Goal: Transaction & Acquisition: Purchase product/service

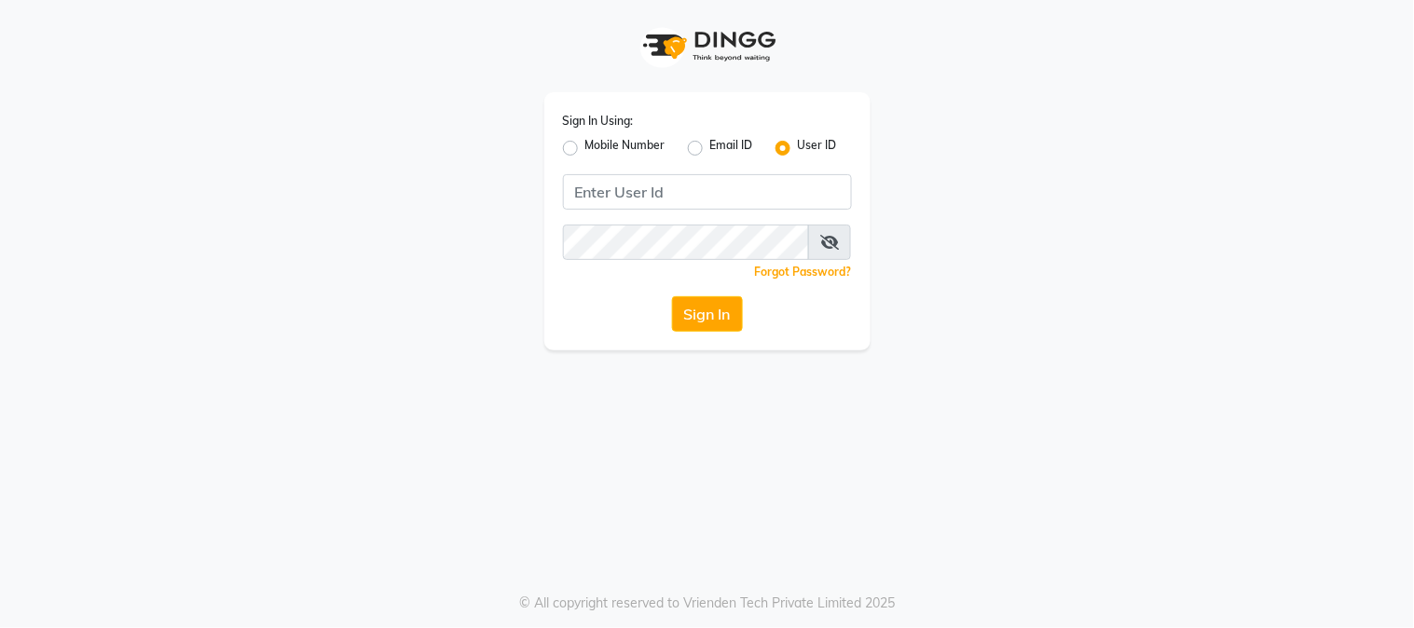
click at [585, 150] on label "Mobile Number" at bounding box center [625, 148] width 80 height 22
click at [585, 149] on input "Mobile Number" at bounding box center [591, 143] width 12 height 12
radio input "true"
radio input "false"
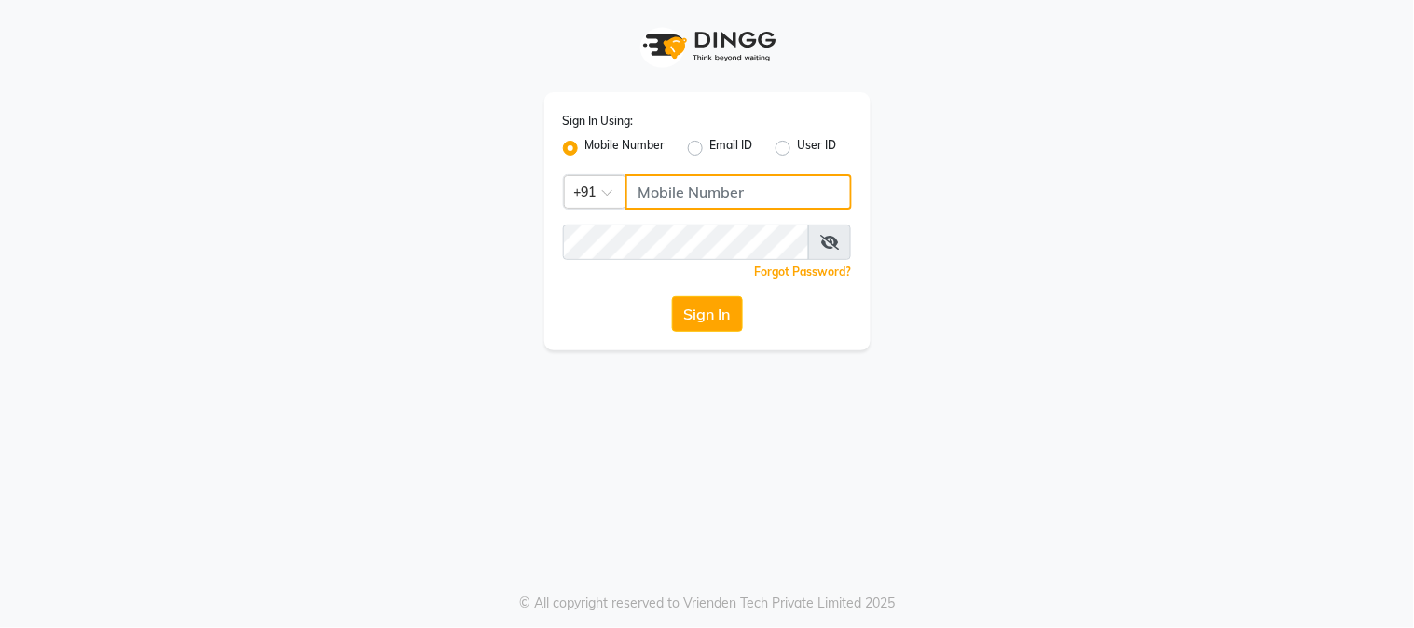
click at [652, 190] on input "Username" at bounding box center [738, 191] width 226 height 35
type input "9599481214"
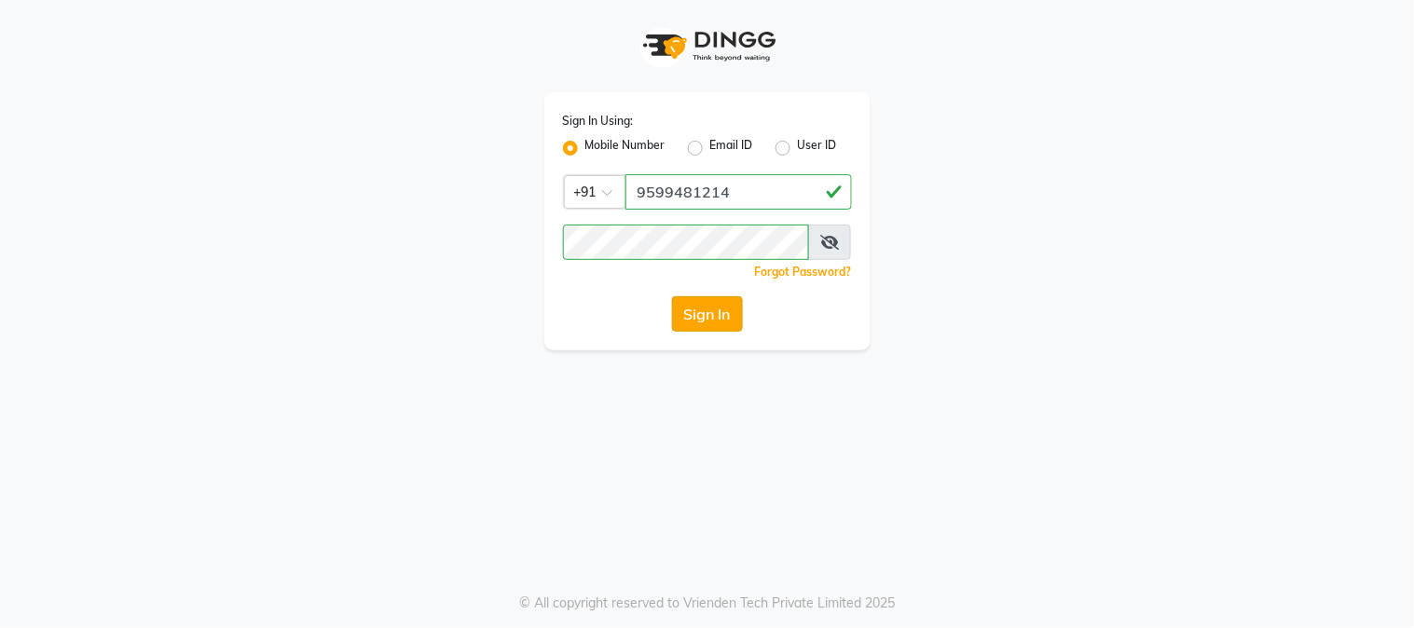
click at [695, 311] on button "Sign In" at bounding box center [707, 313] width 71 height 35
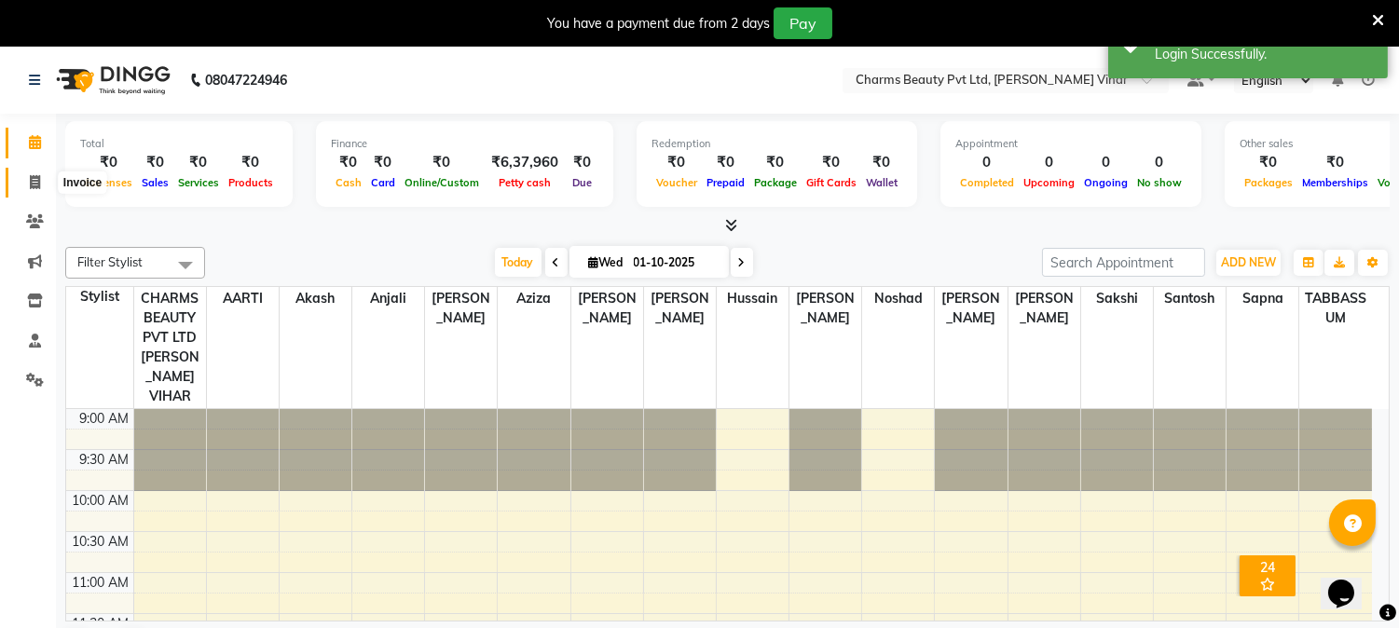
click at [41, 175] on span at bounding box center [35, 182] width 33 height 21
select select "service"
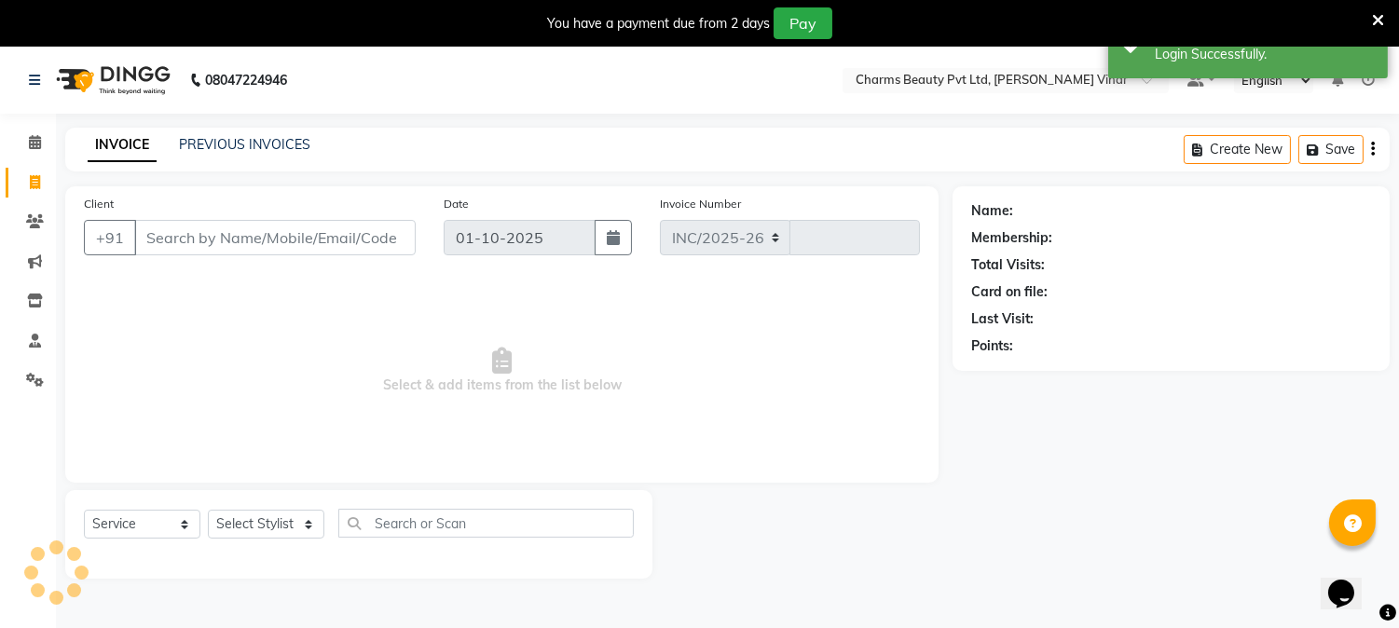
select select "868"
type input "0857"
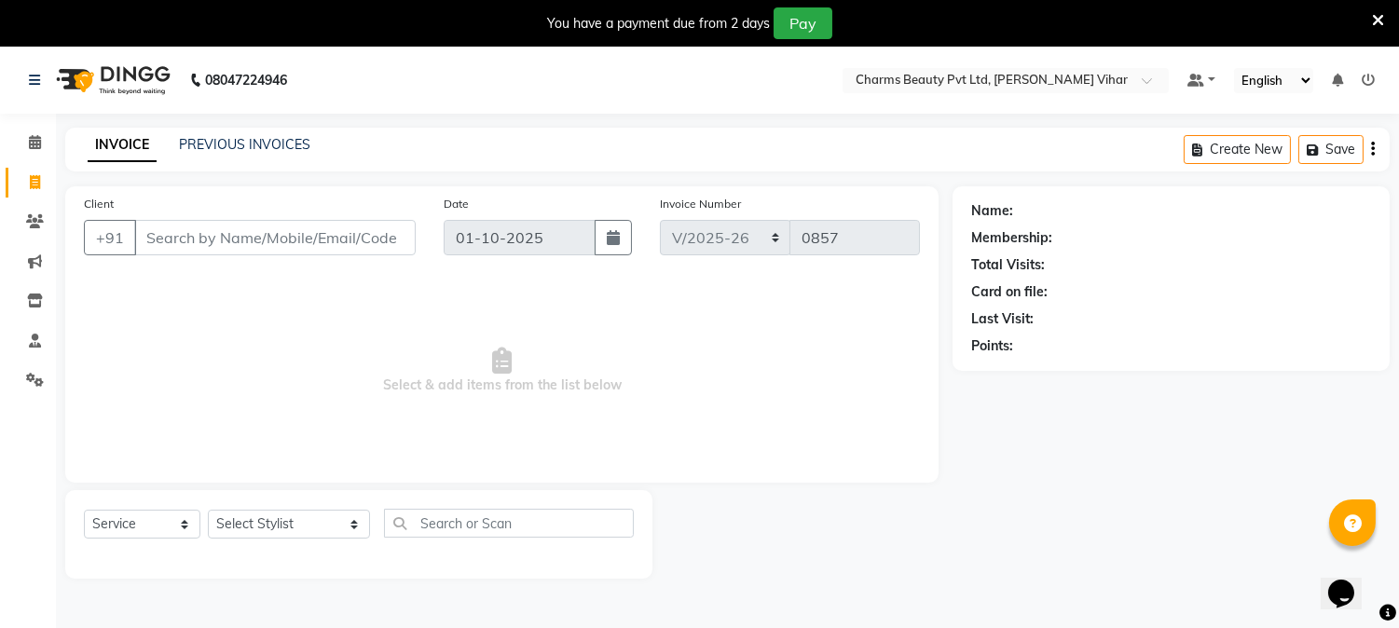
click at [220, 240] on input "Client" at bounding box center [274, 237] width 281 height 35
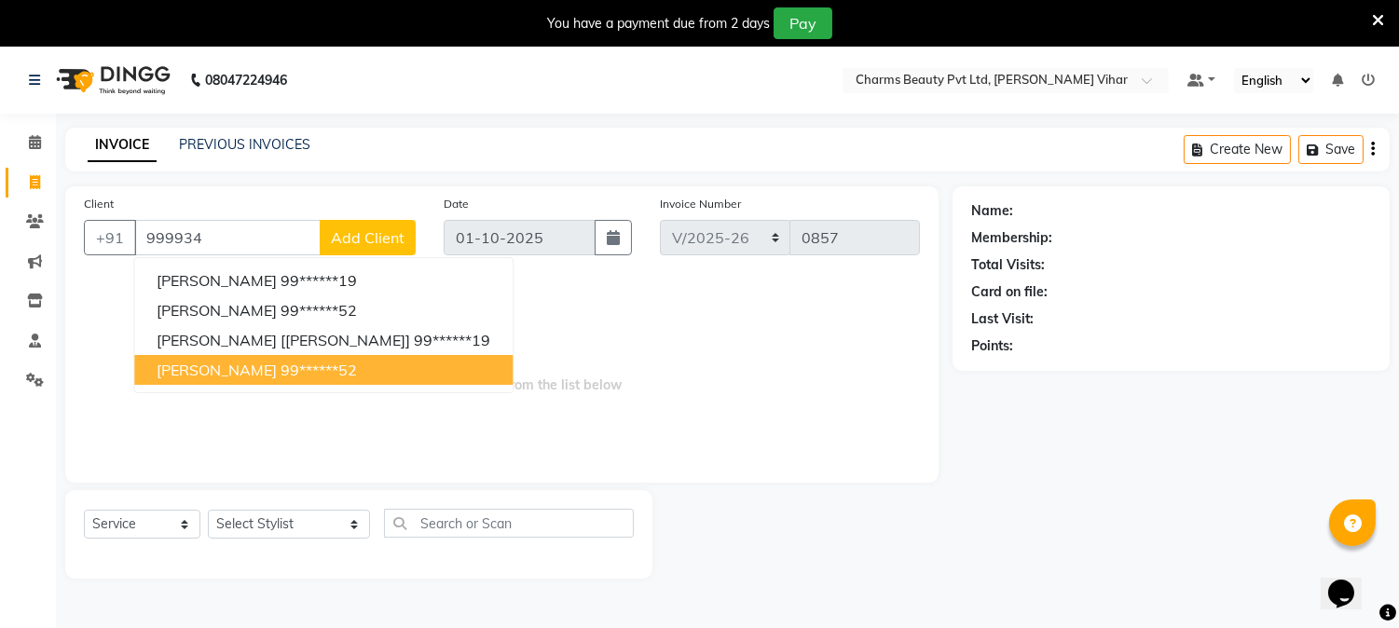
click at [225, 373] on span "[PERSON_NAME]" at bounding box center [217, 370] width 120 height 19
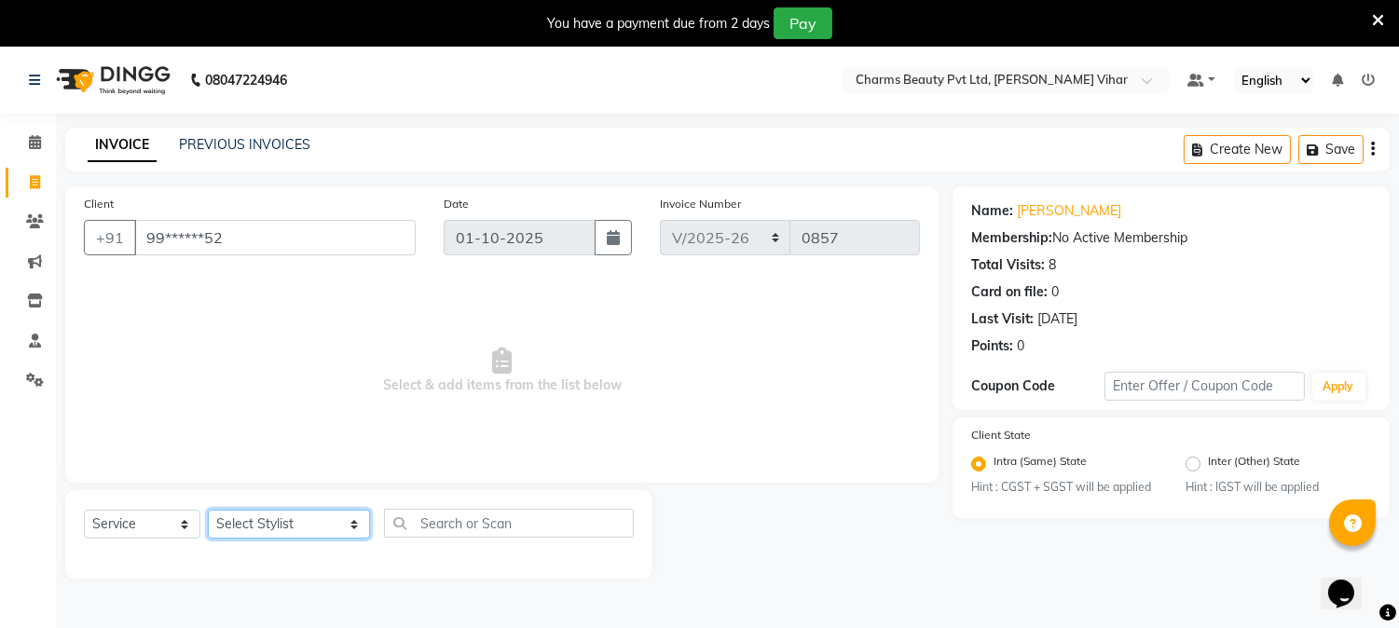
click at [257, 518] on select "Select Stylist AARTI [PERSON_NAME] [PERSON_NAME] BEAUTY PVT LTD [PERSON_NAME] V…" at bounding box center [289, 524] width 162 height 29
click at [155, 265] on div "Client +91 99******52" at bounding box center [250, 232] width 360 height 76
click at [373, 233] on input "99******52" at bounding box center [274, 237] width 281 height 35
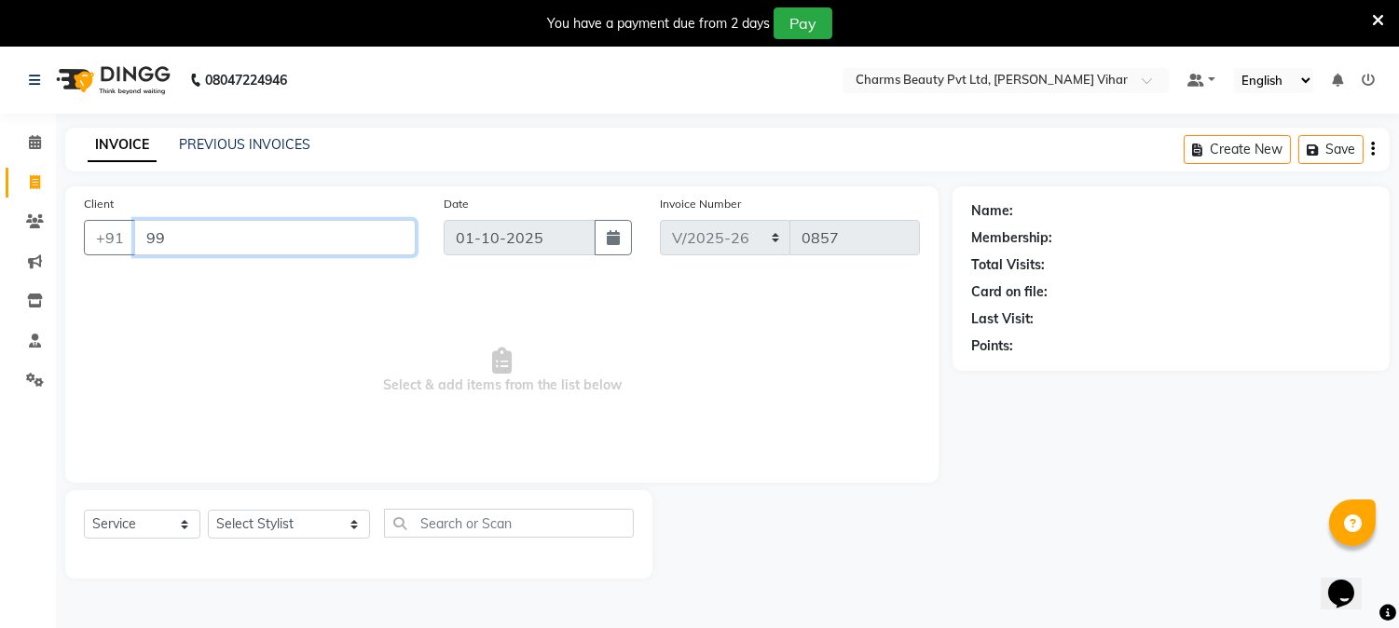
type input "9"
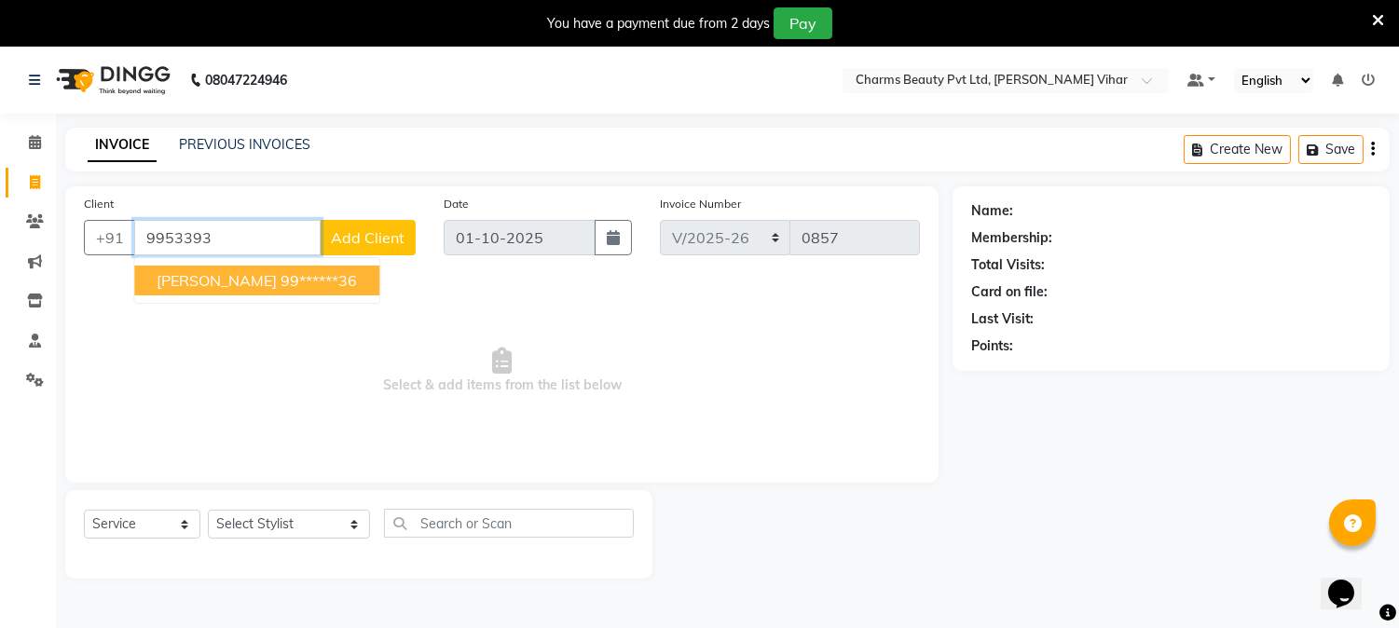
click at [339, 272] on ngb-highlight "99******36" at bounding box center [318, 280] width 76 height 19
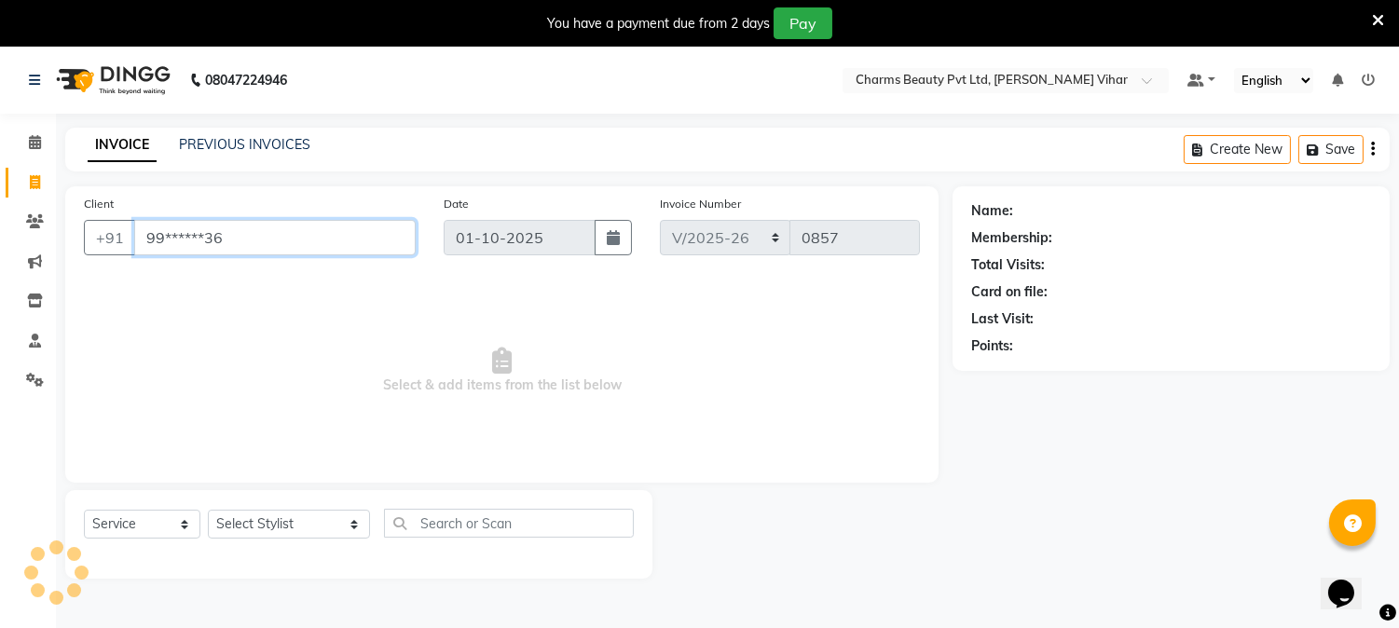
type input "99******36"
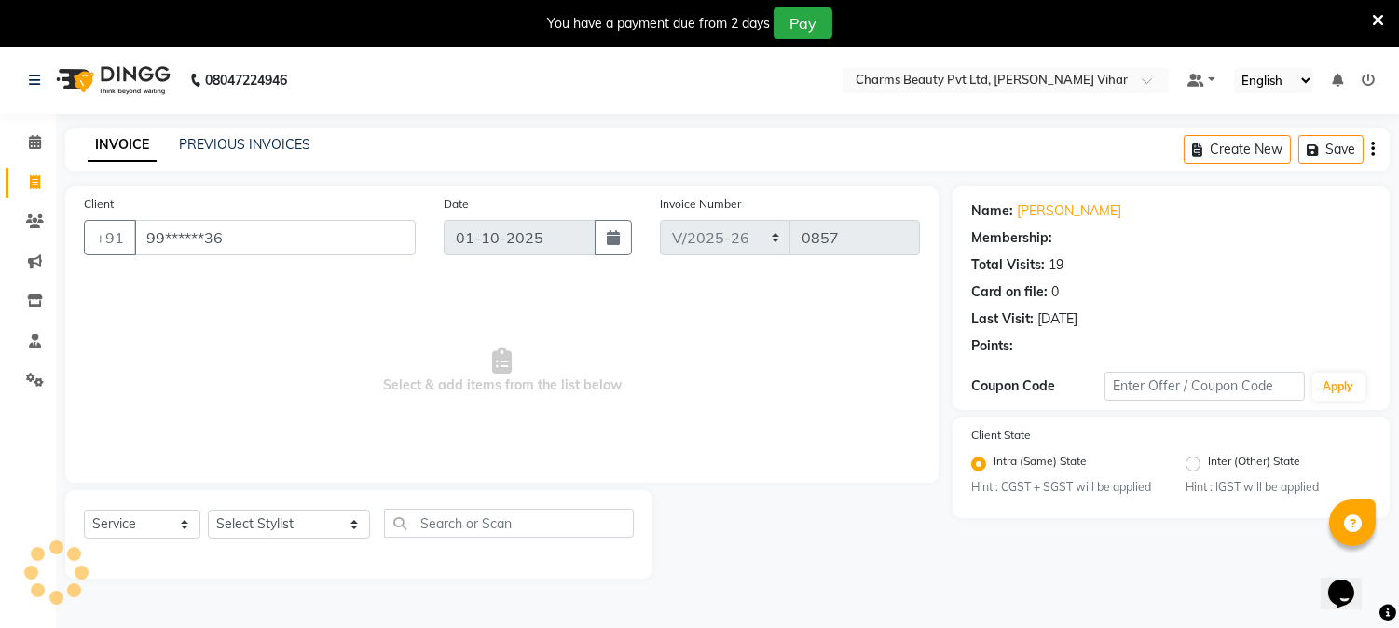
select select "1: Object"
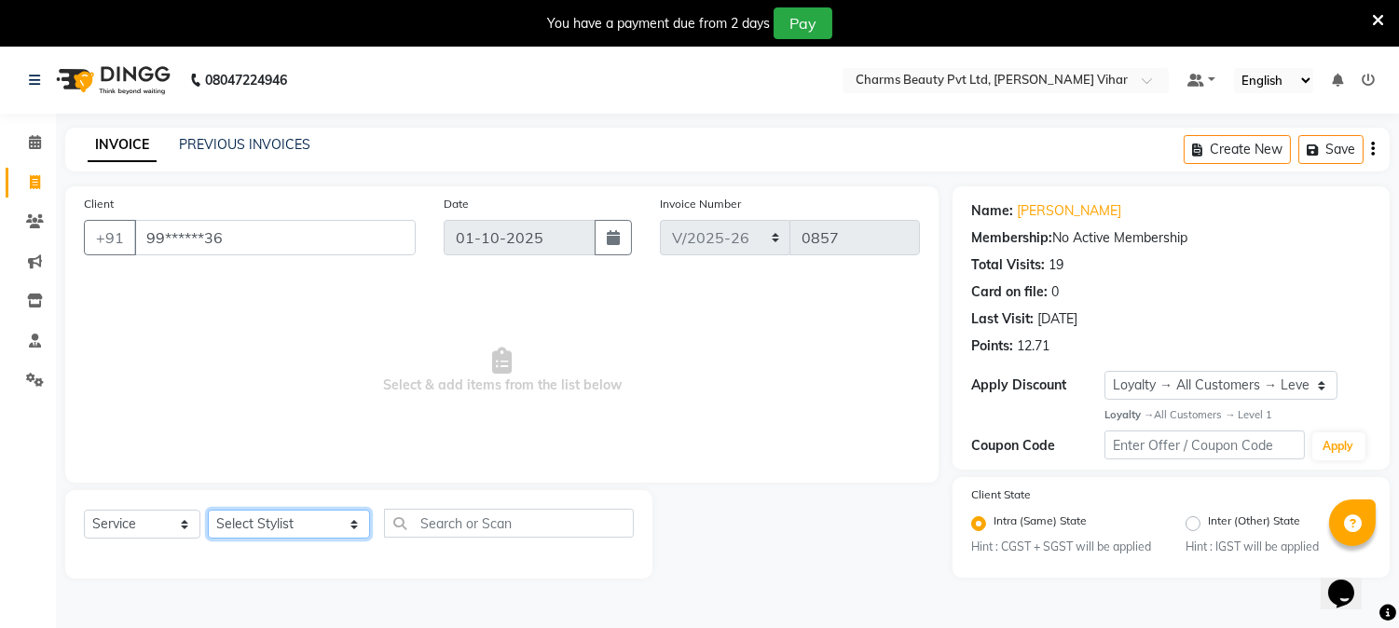
click at [258, 512] on select "Select Stylist AARTI [PERSON_NAME] [PERSON_NAME] BEAUTY PVT LTD [PERSON_NAME] V…" at bounding box center [289, 524] width 162 height 29
select select "31907"
click at [208, 511] on select "Select Stylist AARTI [PERSON_NAME] [PERSON_NAME] BEAUTY PVT LTD [PERSON_NAME] V…" at bounding box center [289, 524] width 162 height 29
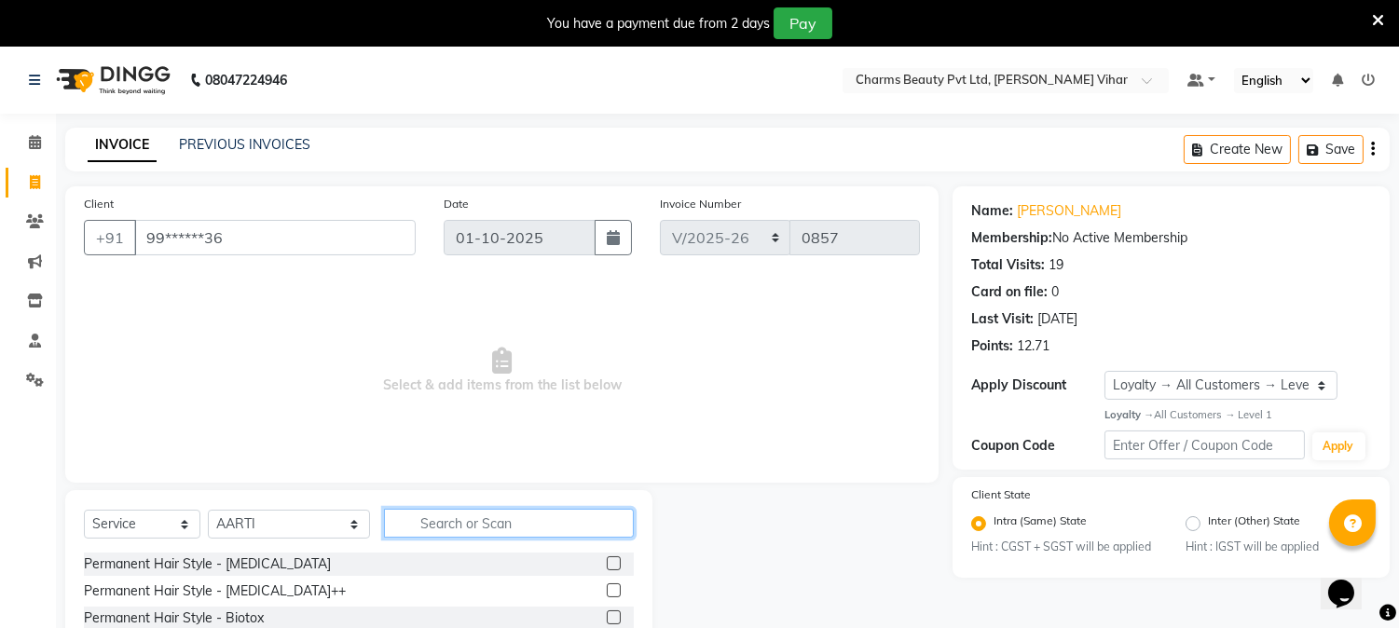
click at [475, 520] on input "text" at bounding box center [509, 523] width 250 height 29
type input "THRE"
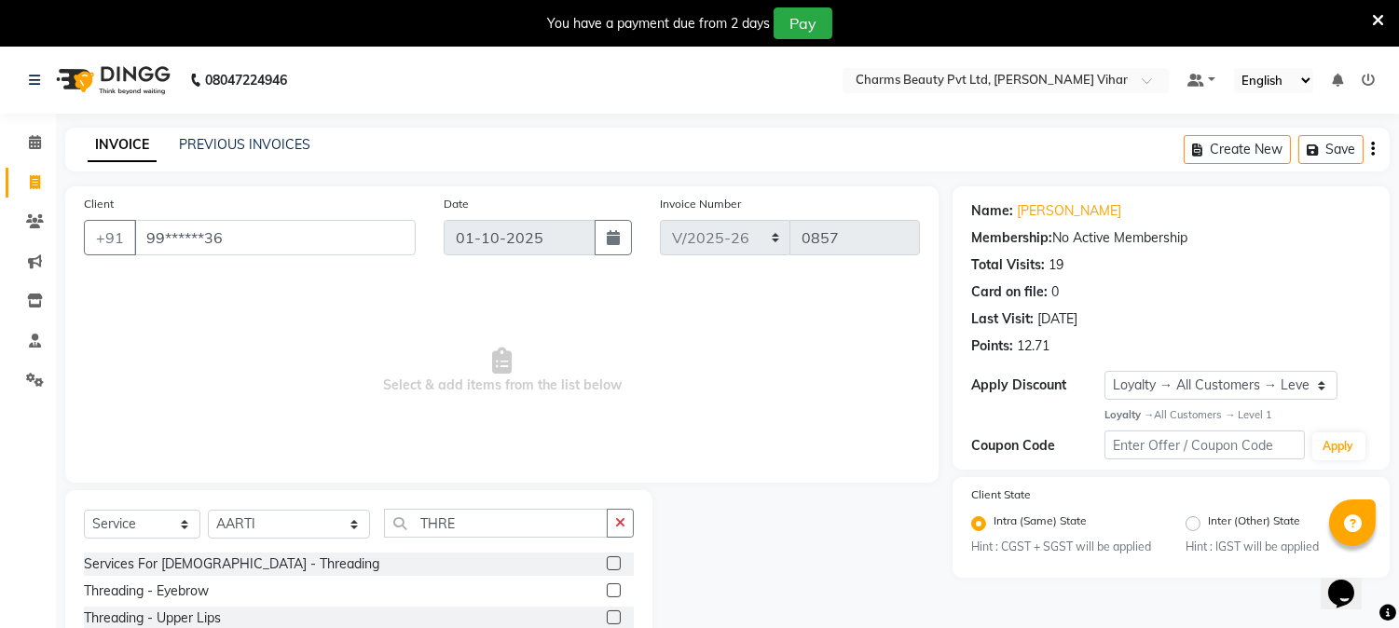
click at [607, 583] on label at bounding box center [614, 590] width 14 height 14
click at [607, 585] on input "checkbox" at bounding box center [613, 591] width 12 height 12
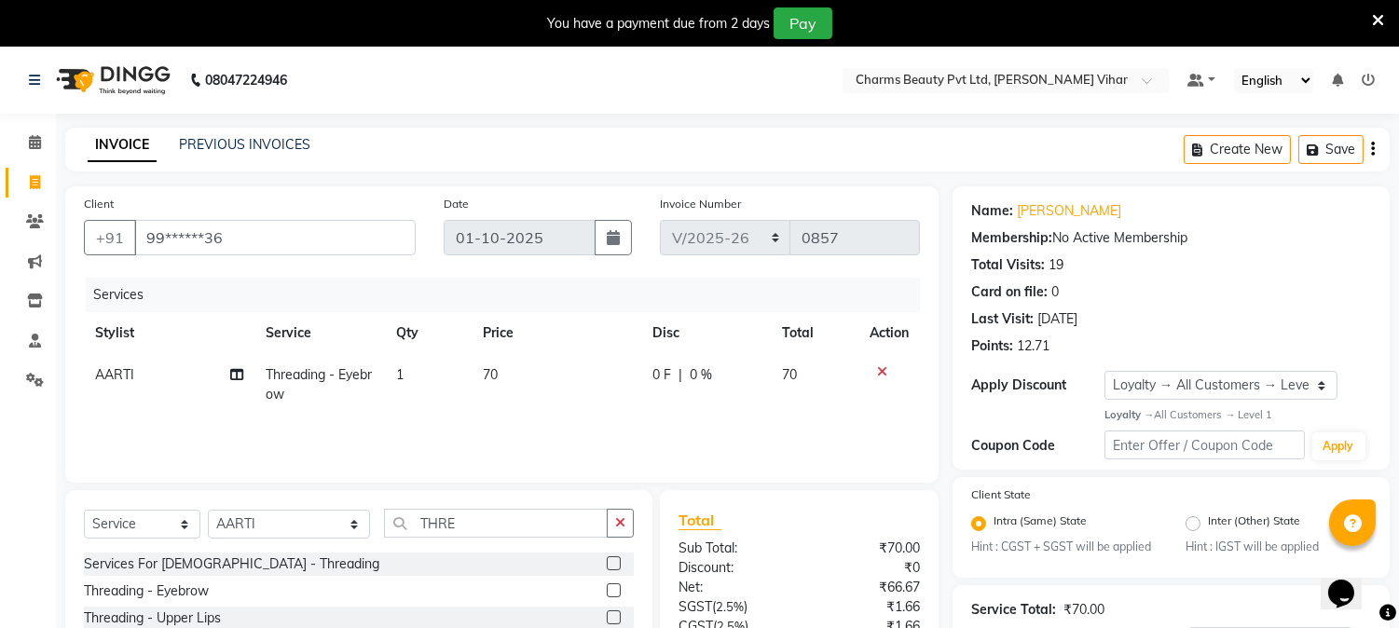
click at [607, 587] on label at bounding box center [614, 590] width 14 height 14
click at [607, 587] on input "checkbox" at bounding box center [613, 591] width 12 height 12
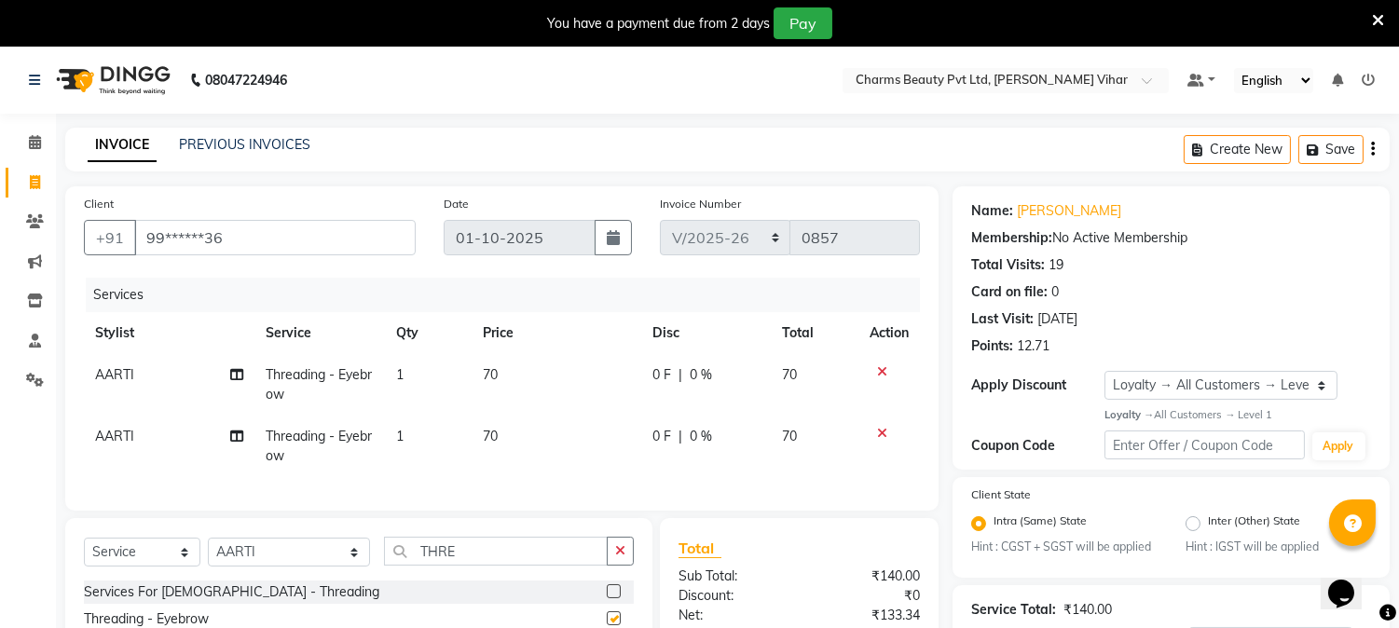
checkbox input "false"
click at [885, 424] on td at bounding box center [888, 446] width 61 height 61
click at [881, 432] on icon at bounding box center [882, 433] width 10 height 13
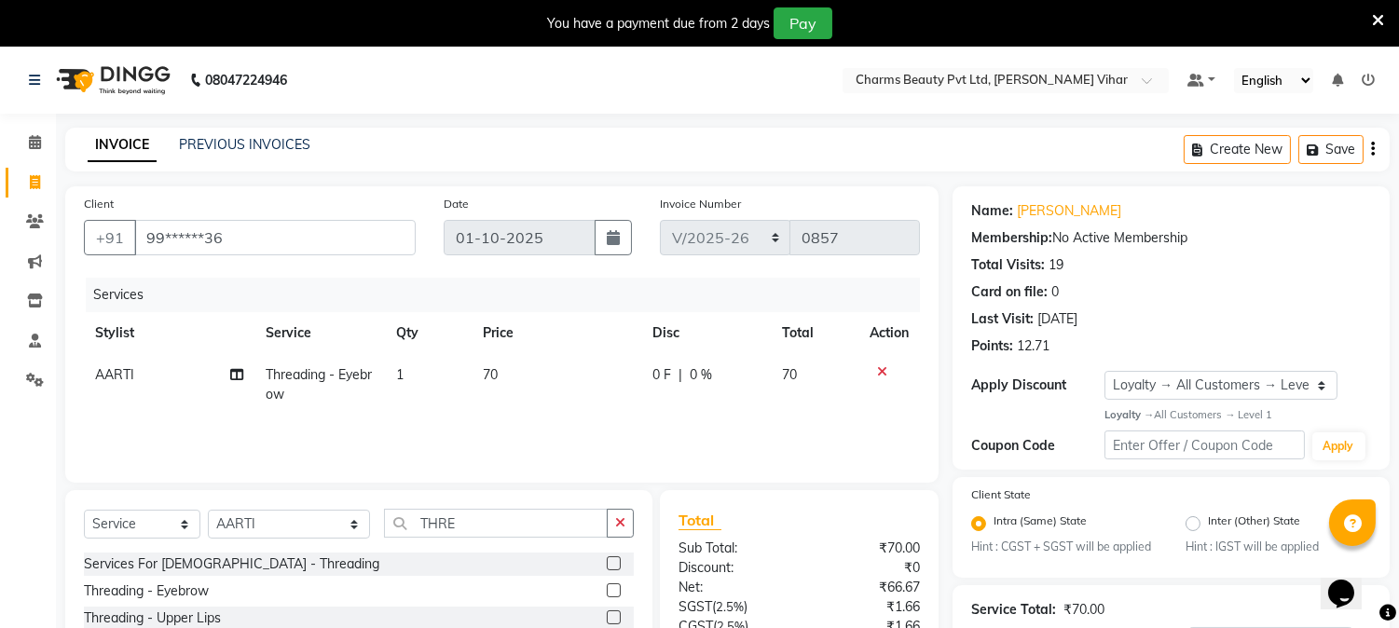
scroll to position [200, 0]
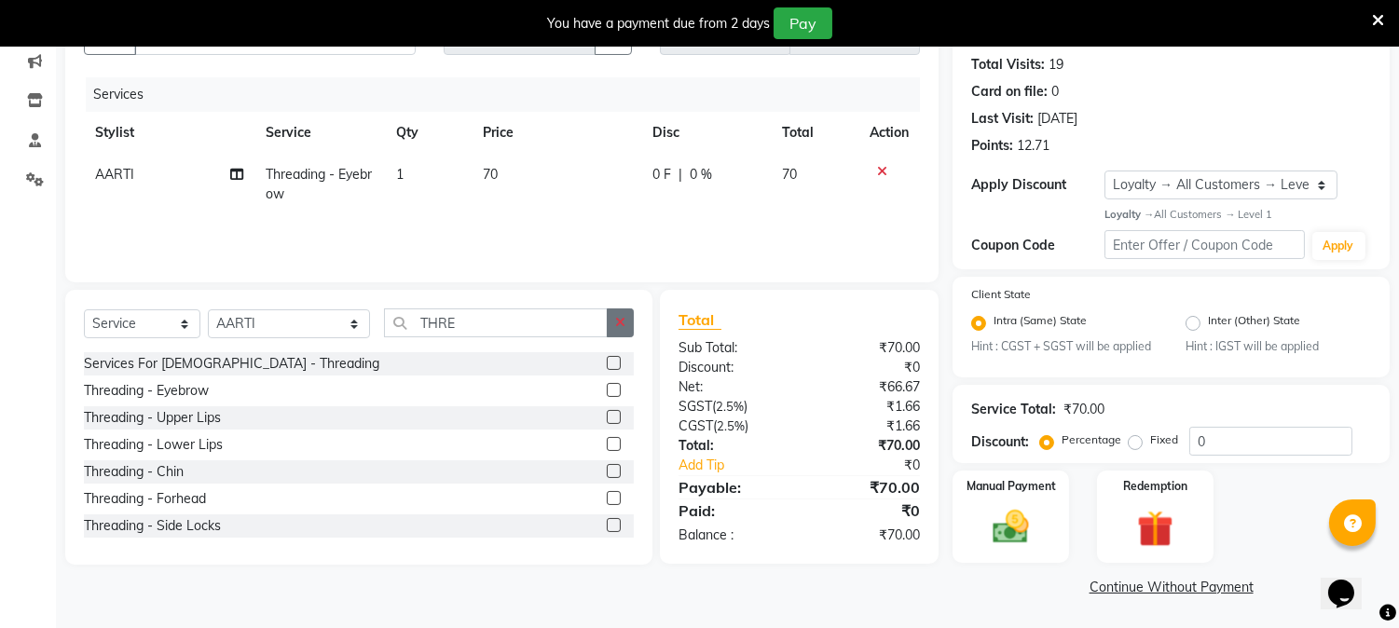
click at [619, 327] on icon "button" at bounding box center [620, 322] width 10 height 13
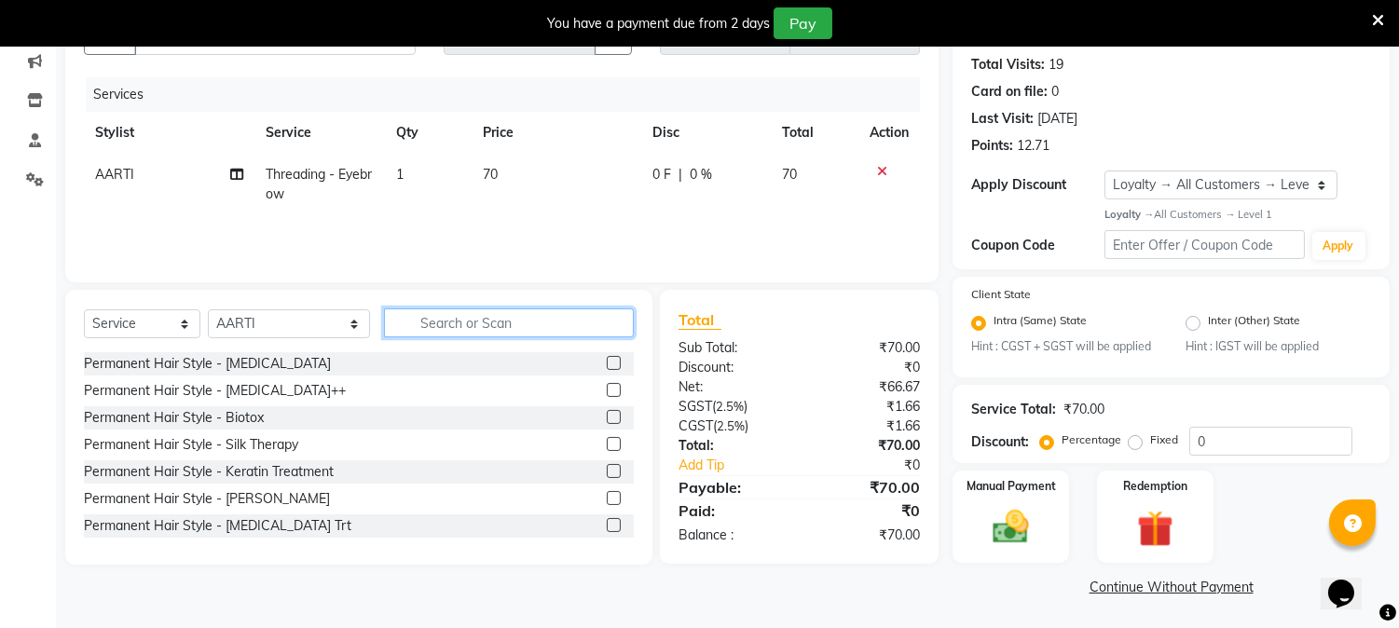
click at [579, 322] on input "text" at bounding box center [509, 322] width 250 height 29
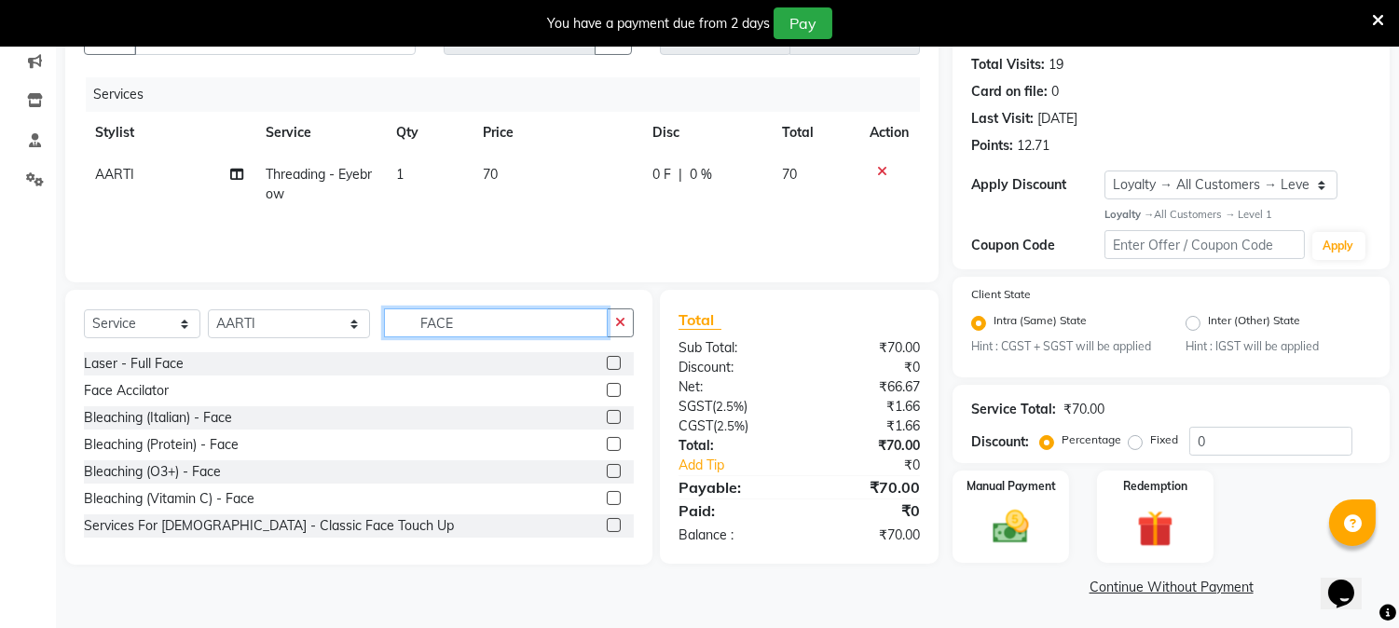
click at [476, 318] on input "FACE" at bounding box center [496, 322] width 224 height 29
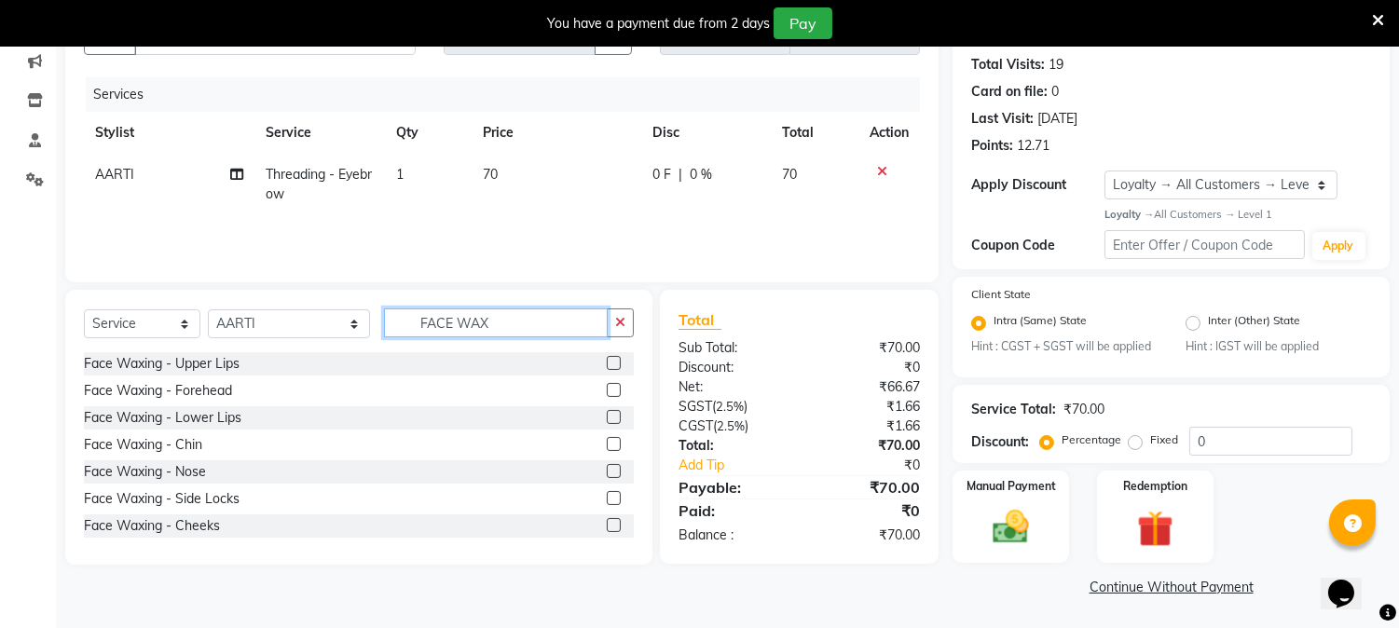
type input "FACE WAX"
click at [607, 359] on label at bounding box center [614, 363] width 14 height 14
click at [607, 359] on input "checkbox" at bounding box center [613, 364] width 12 height 12
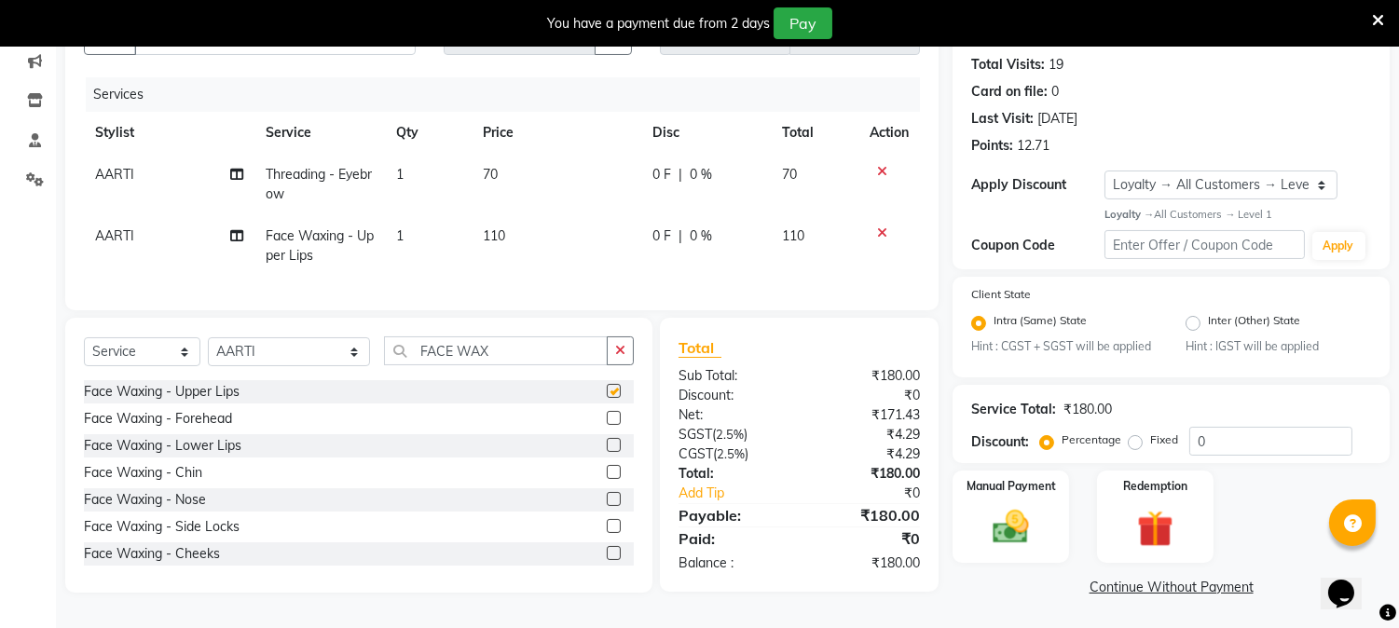
checkbox input "false"
click at [404, 173] on td "1" at bounding box center [428, 184] width 87 height 61
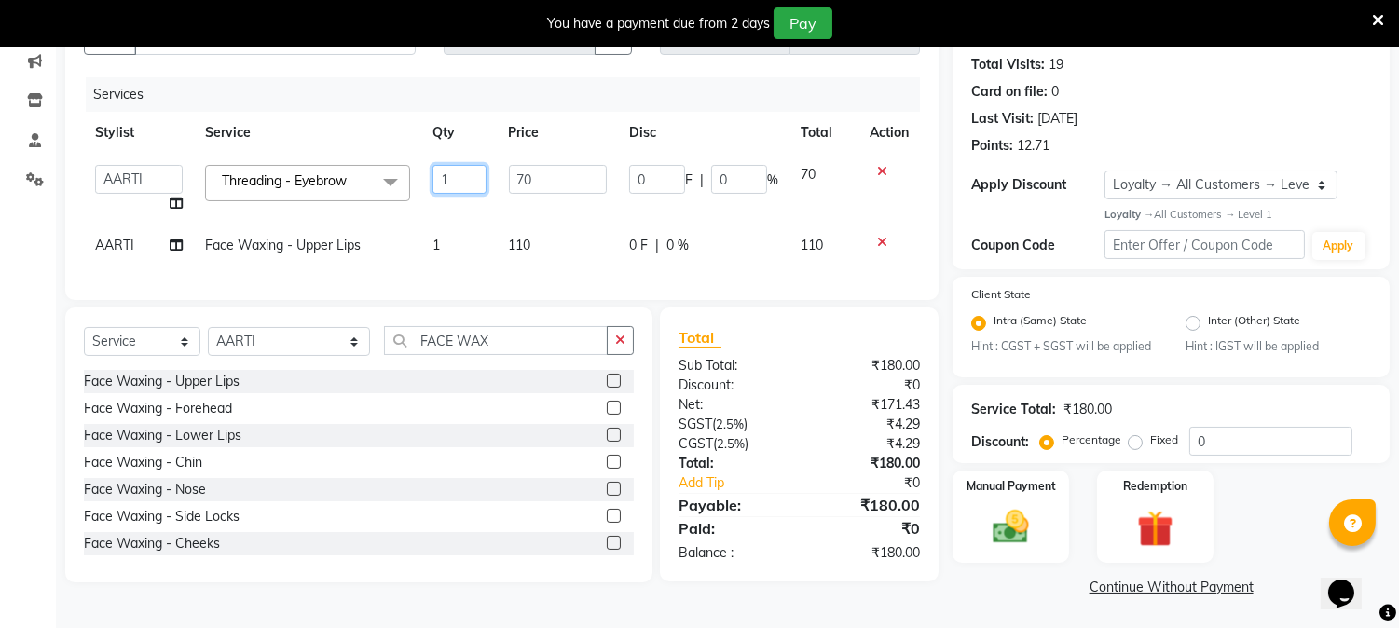
click at [458, 172] on input "1" at bounding box center [458, 179] width 53 height 29
type input "12"
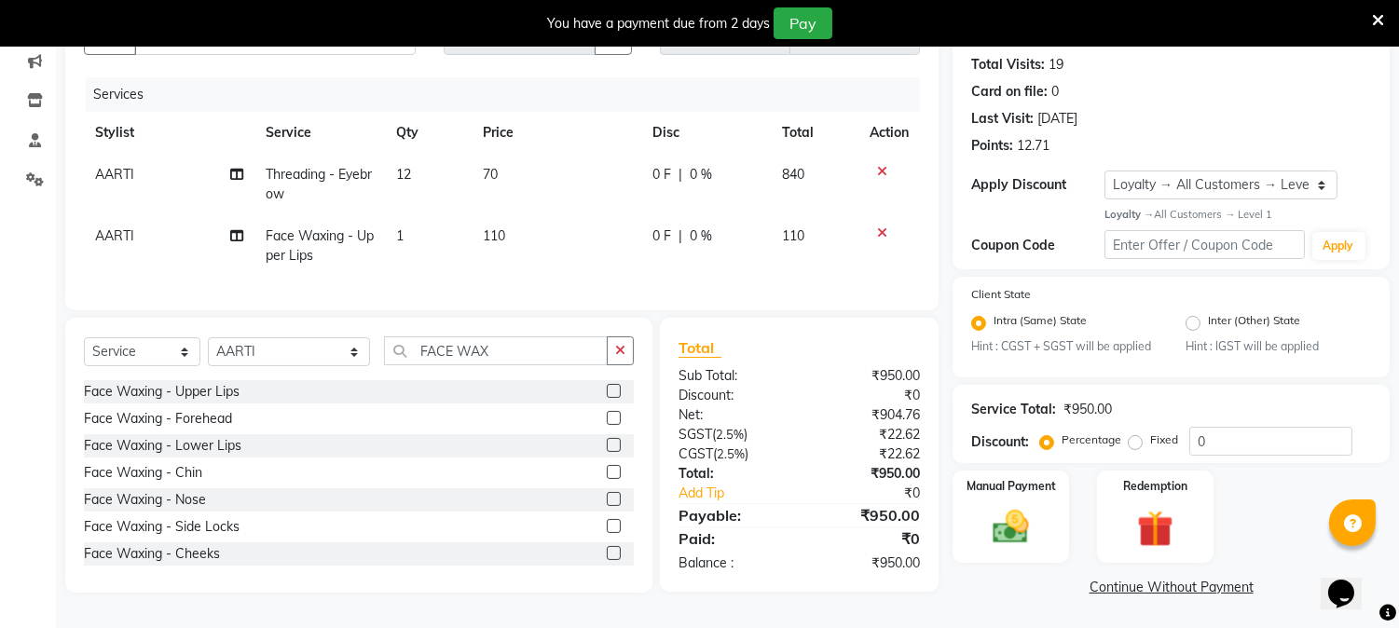
click at [452, 239] on td "1" at bounding box center [428, 245] width 87 height 61
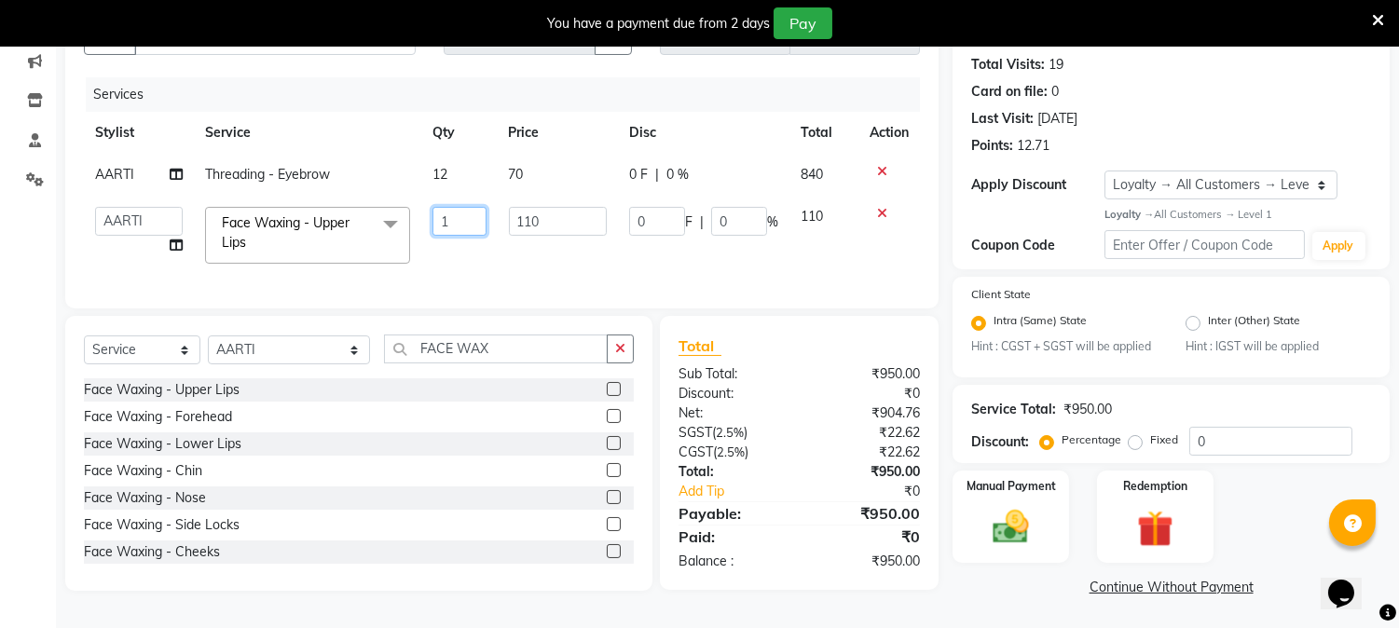
click at [466, 225] on input "1" at bounding box center [458, 221] width 53 height 29
type input "2"
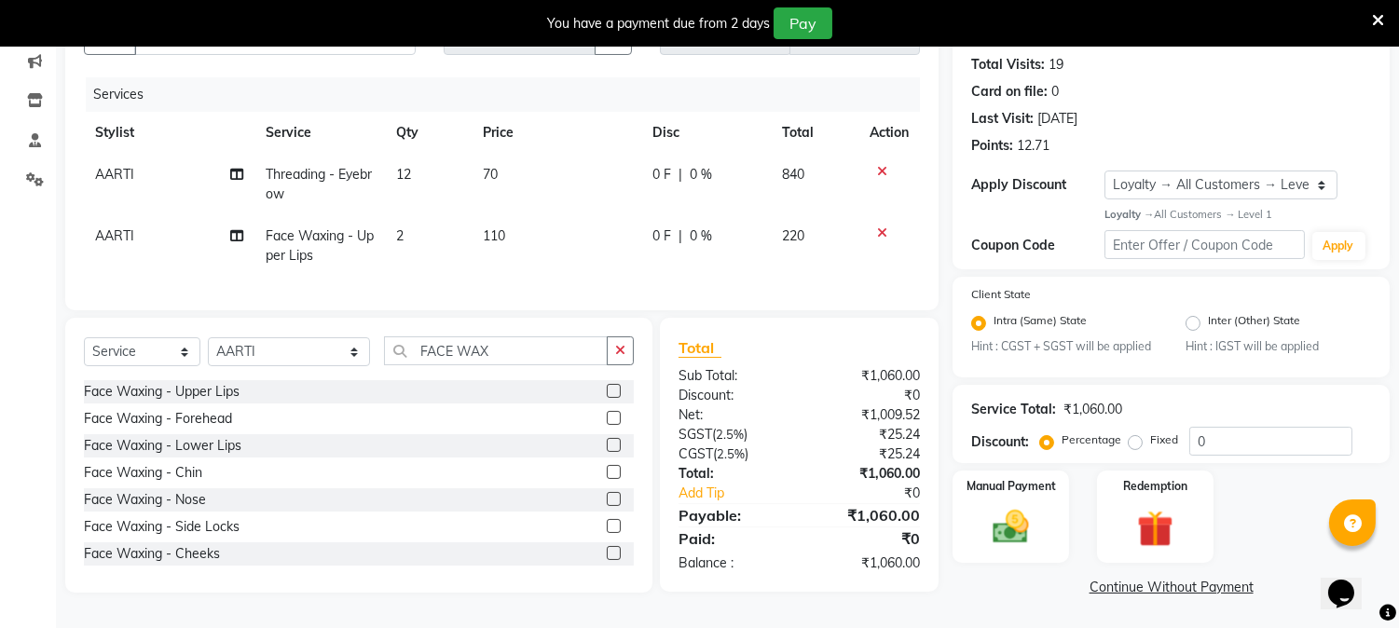
click at [454, 169] on td "12" at bounding box center [428, 184] width 87 height 61
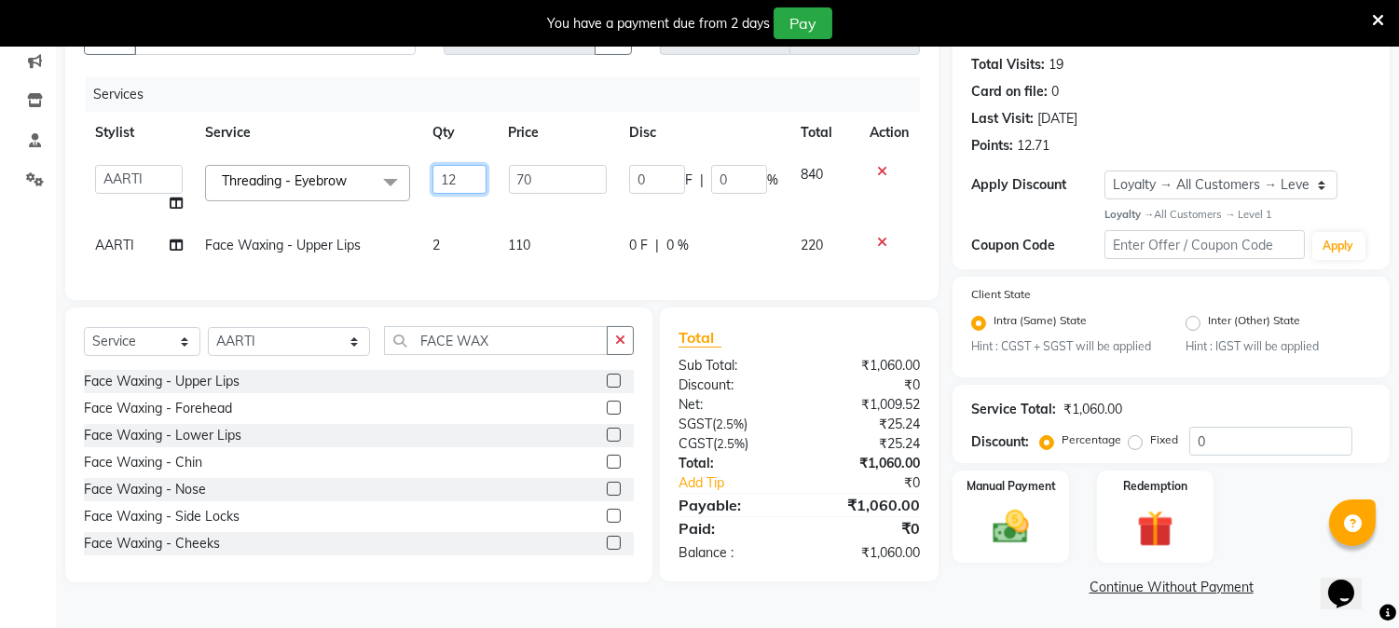
click at [463, 179] on input "12" at bounding box center [458, 179] width 53 height 29
type input "1"
type input "2"
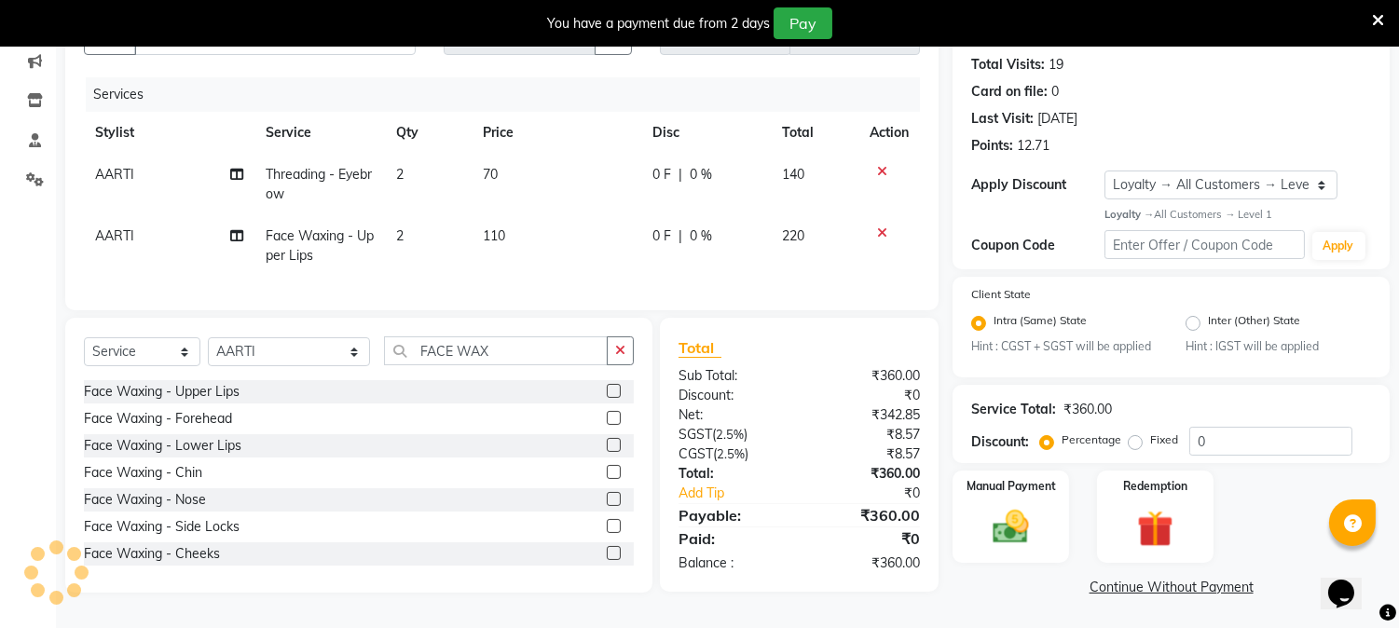
click at [460, 211] on td "2" at bounding box center [428, 184] width 87 height 61
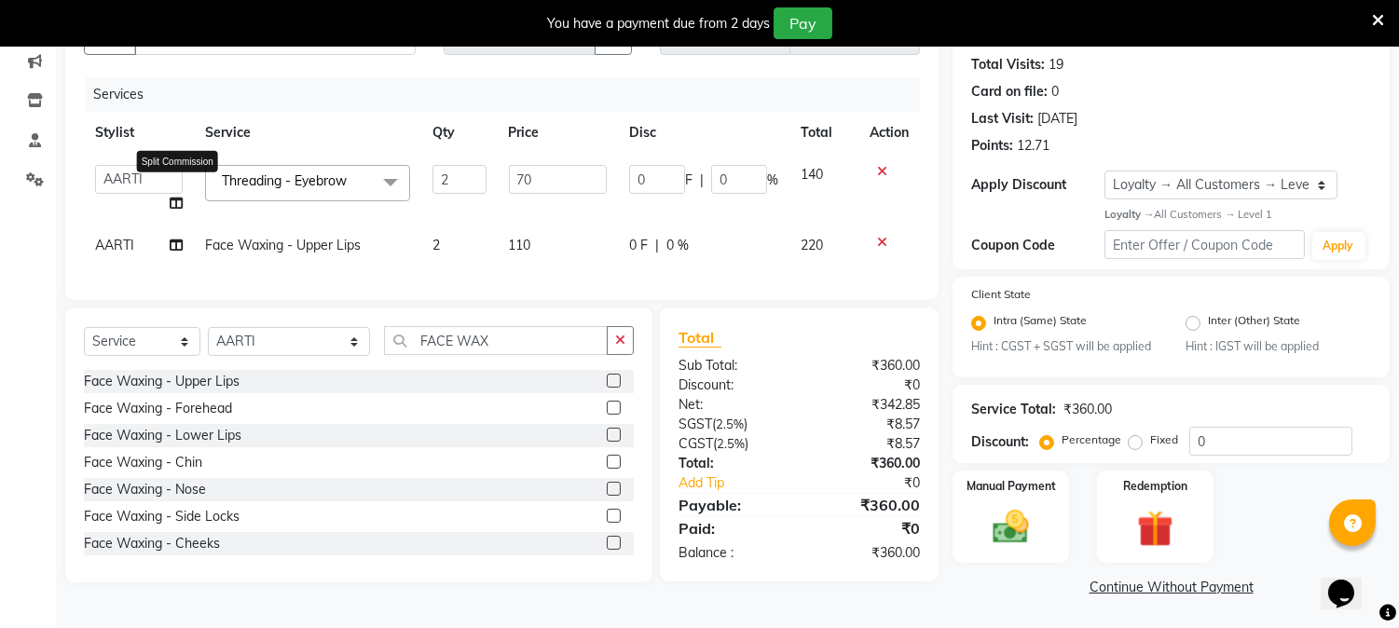
click at [174, 201] on icon at bounding box center [176, 203] width 13 height 13
select select "31907"
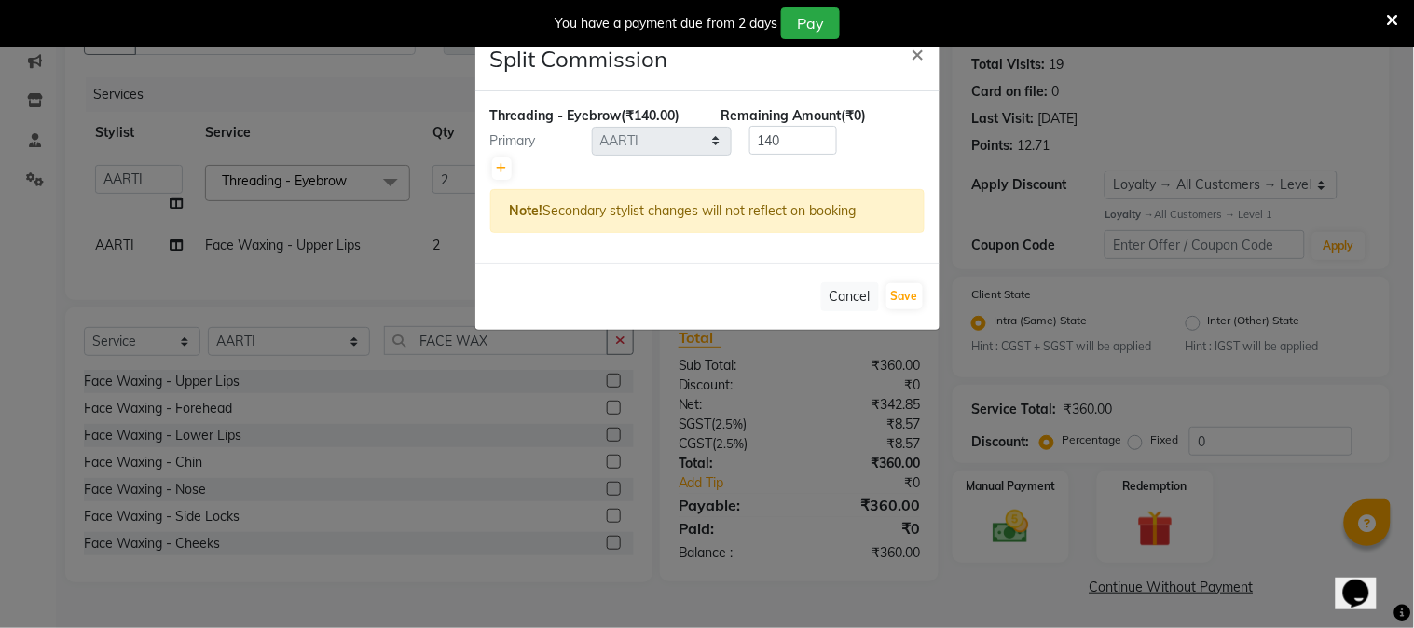
click at [197, 220] on ngb-modal-window "Split Commission × Threading - Eyebrow (₹140.00) Remaining Amount (₹0) Primary …" at bounding box center [707, 314] width 1414 height 628
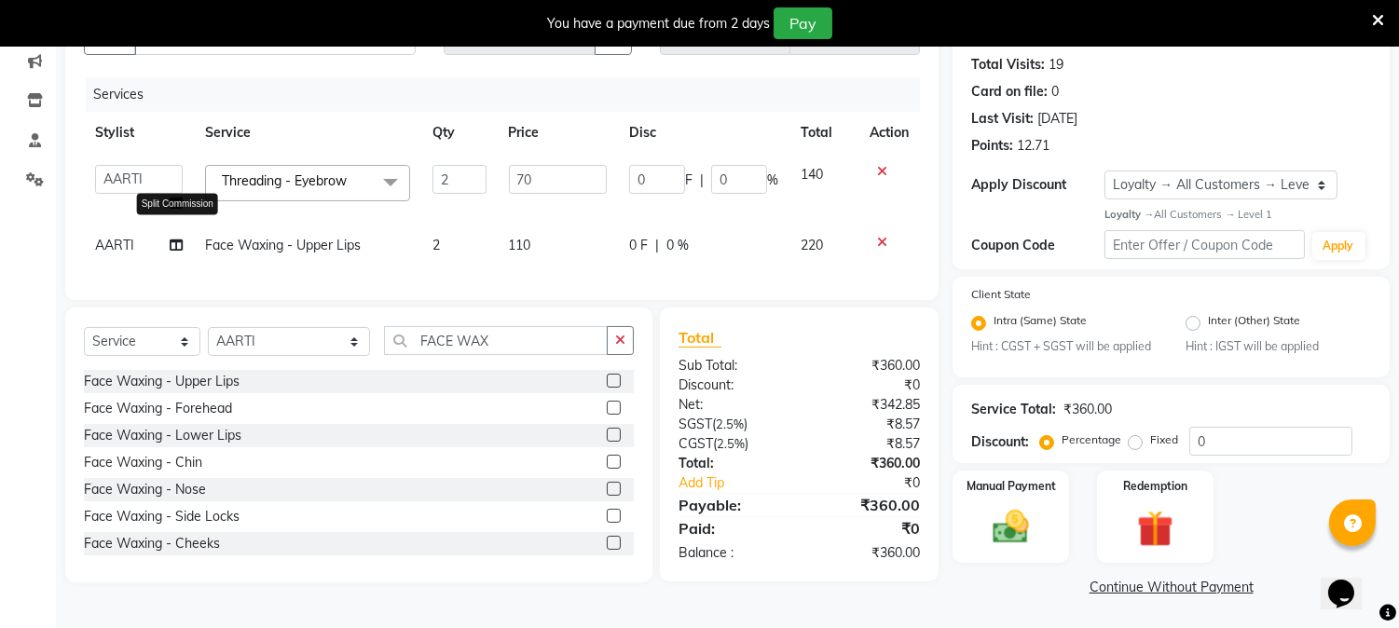
click at [178, 240] on icon at bounding box center [176, 245] width 13 height 13
select select "31907"
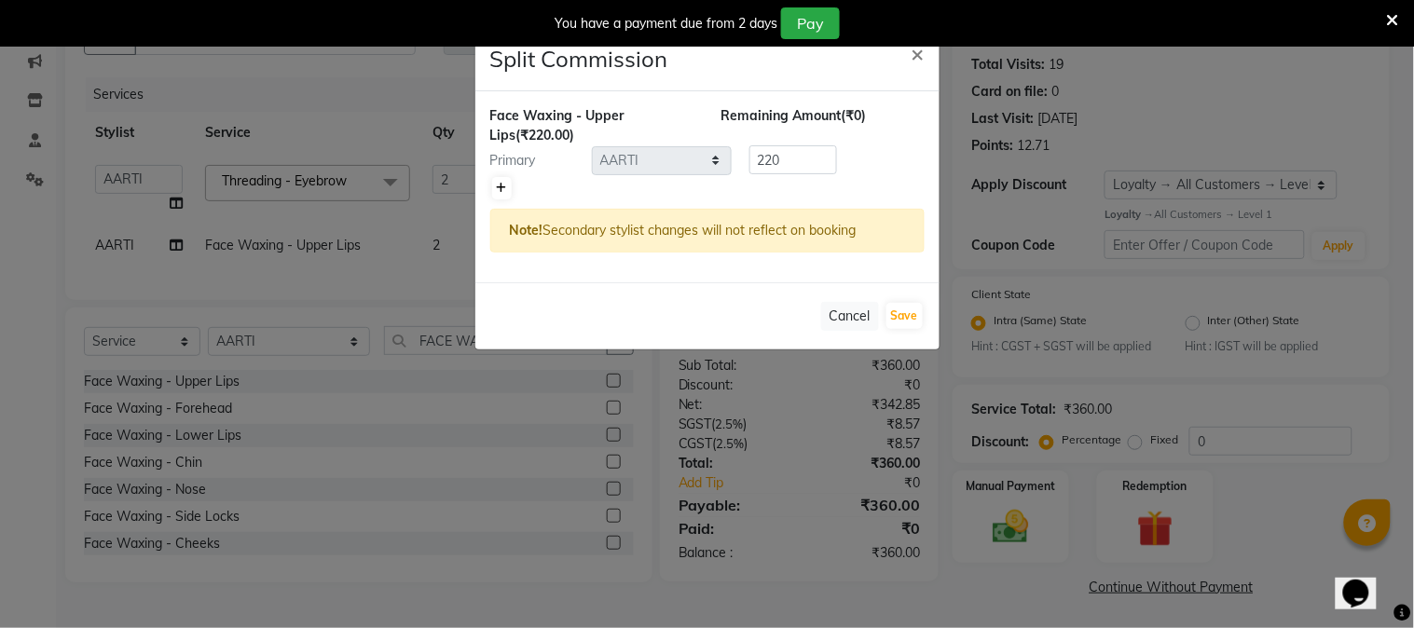
click at [503, 186] on icon at bounding box center [502, 188] width 10 height 11
type input "110"
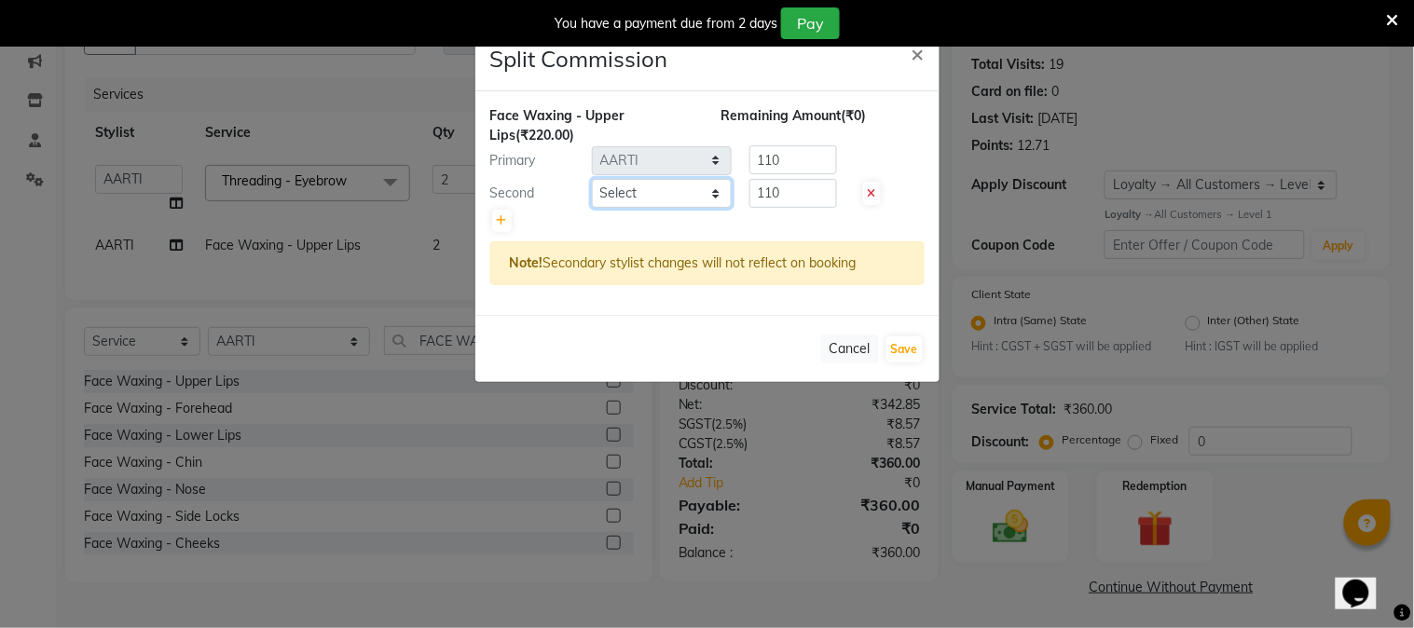
click at [640, 191] on select "Select AARTI Akash [PERSON_NAME] [PERSON_NAME] BEAUTY PVT LTD [PERSON_NAME] VIH…" at bounding box center [662, 193] width 140 height 29
select select "14636"
click at [592, 179] on select "Select AARTI Akash [PERSON_NAME] [PERSON_NAME] BEAUTY PVT LTD [PERSON_NAME] VIH…" at bounding box center [662, 193] width 140 height 29
click at [914, 345] on button "Save" at bounding box center [904, 349] width 36 height 26
select select "Select"
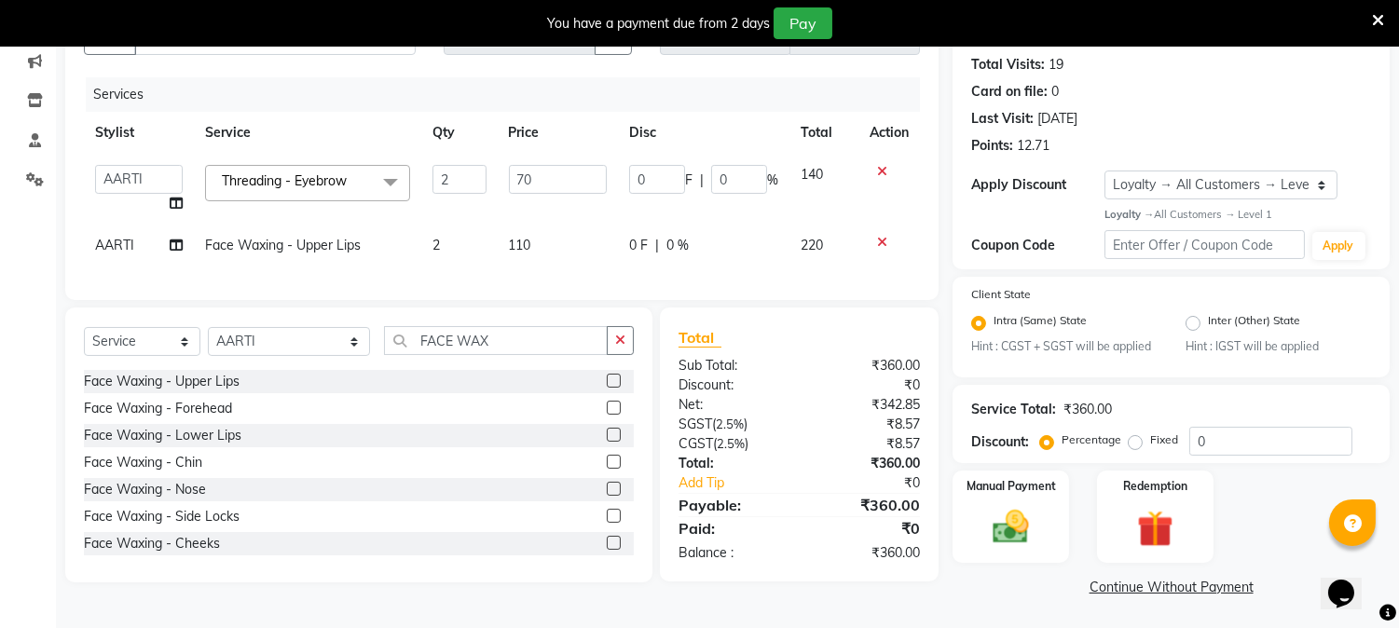
click at [768, 255] on td "0 F | 0 %" at bounding box center [703, 246] width 171 height 42
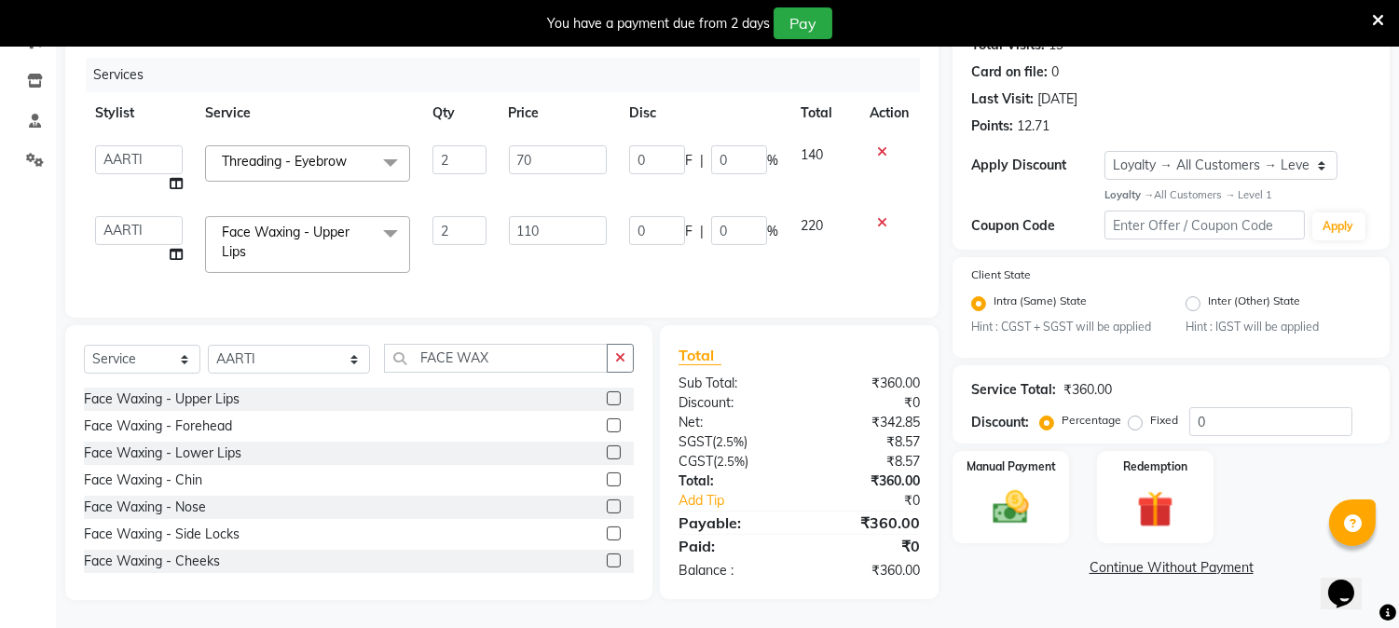
scroll to position [235, 0]
click at [1020, 501] on img at bounding box center [1010, 508] width 61 height 44
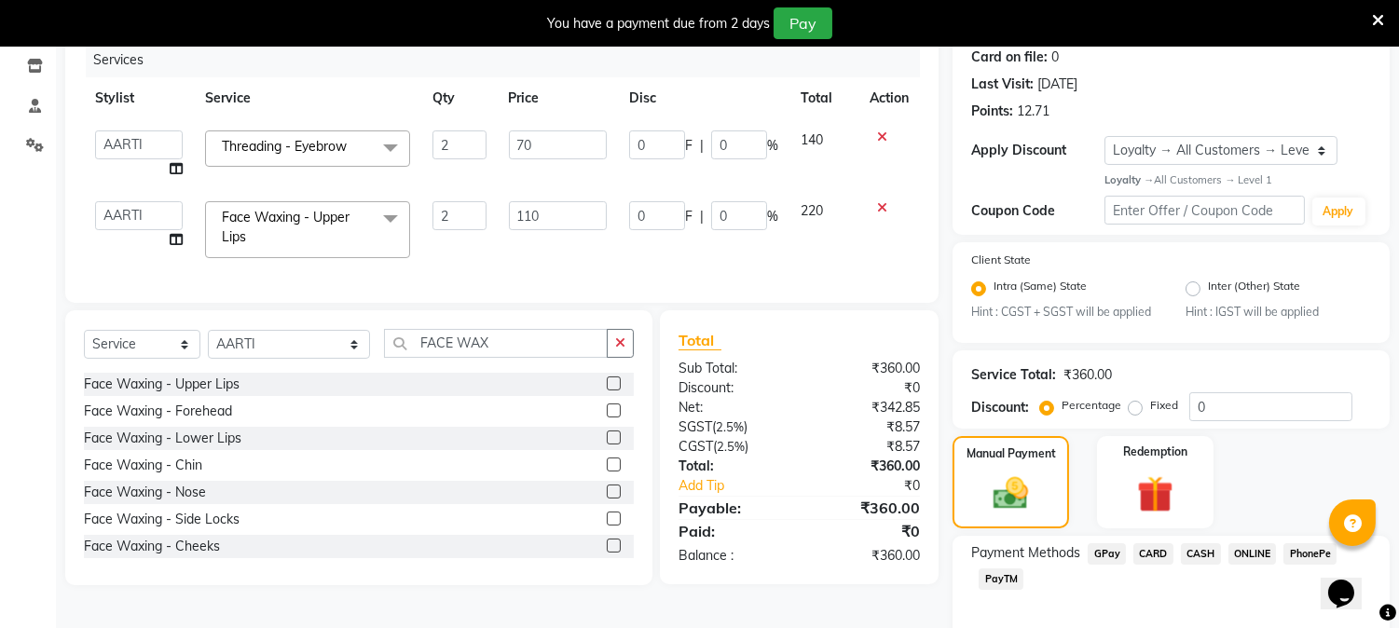
click at [1006, 578] on span "PayTM" at bounding box center [1000, 578] width 45 height 21
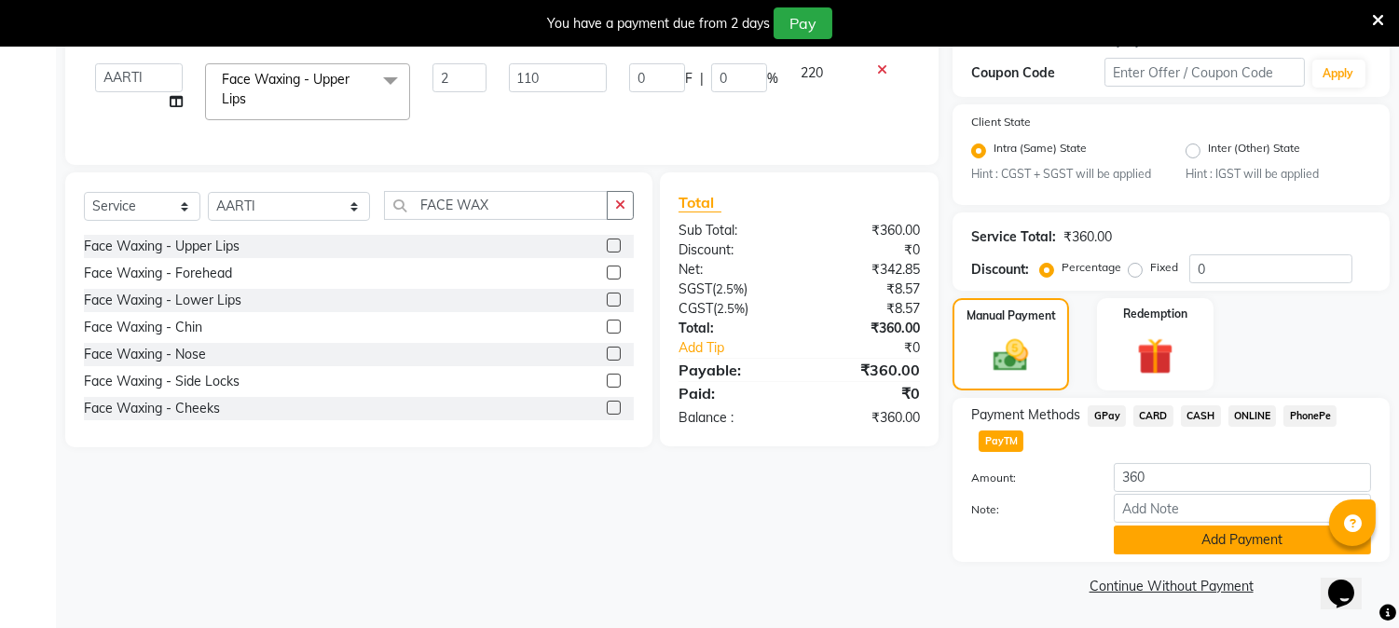
click at [1281, 536] on button "Add Payment" at bounding box center [1242, 540] width 257 height 29
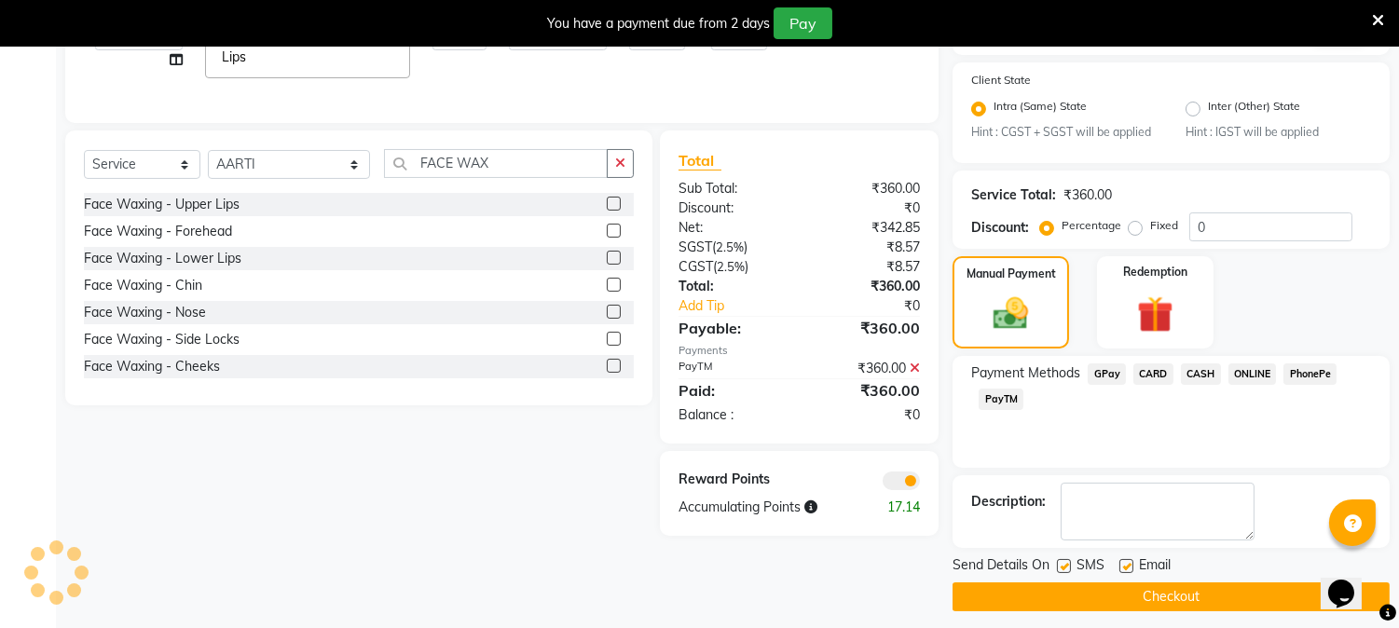
scroll to position [425, 0]
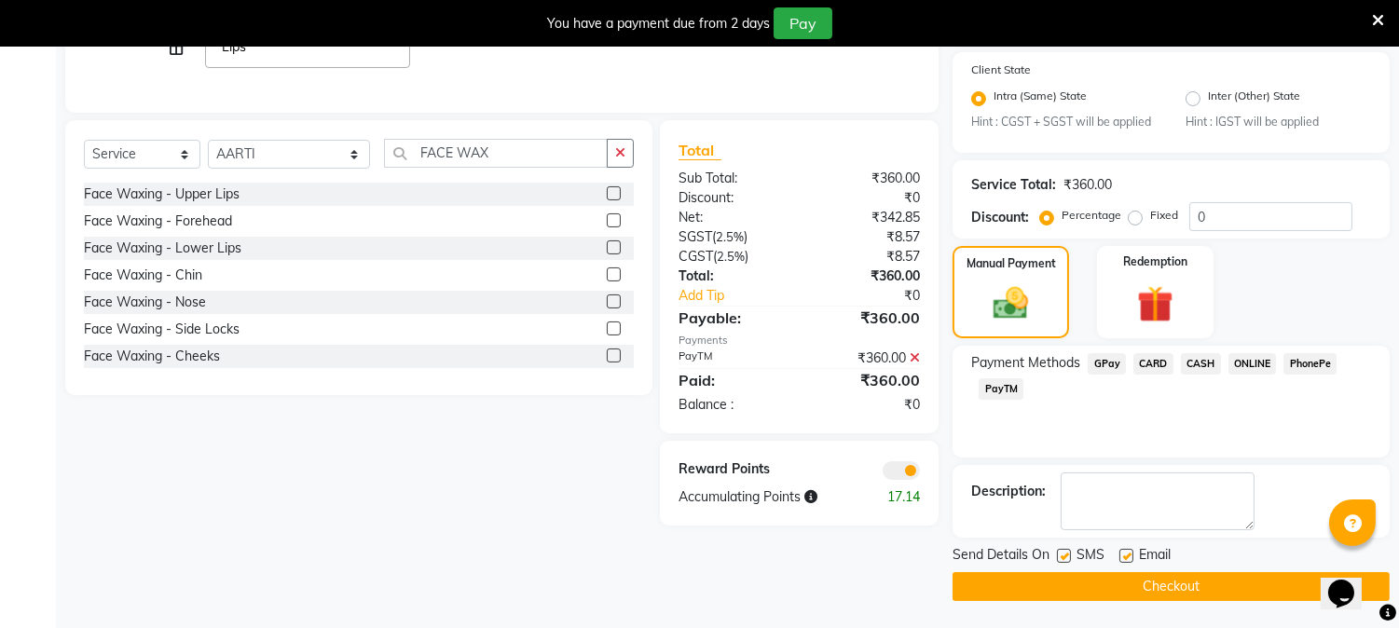
click at [1239, 580] on button "Checkout" at bounding box center [1170, 586] width 437 height 29
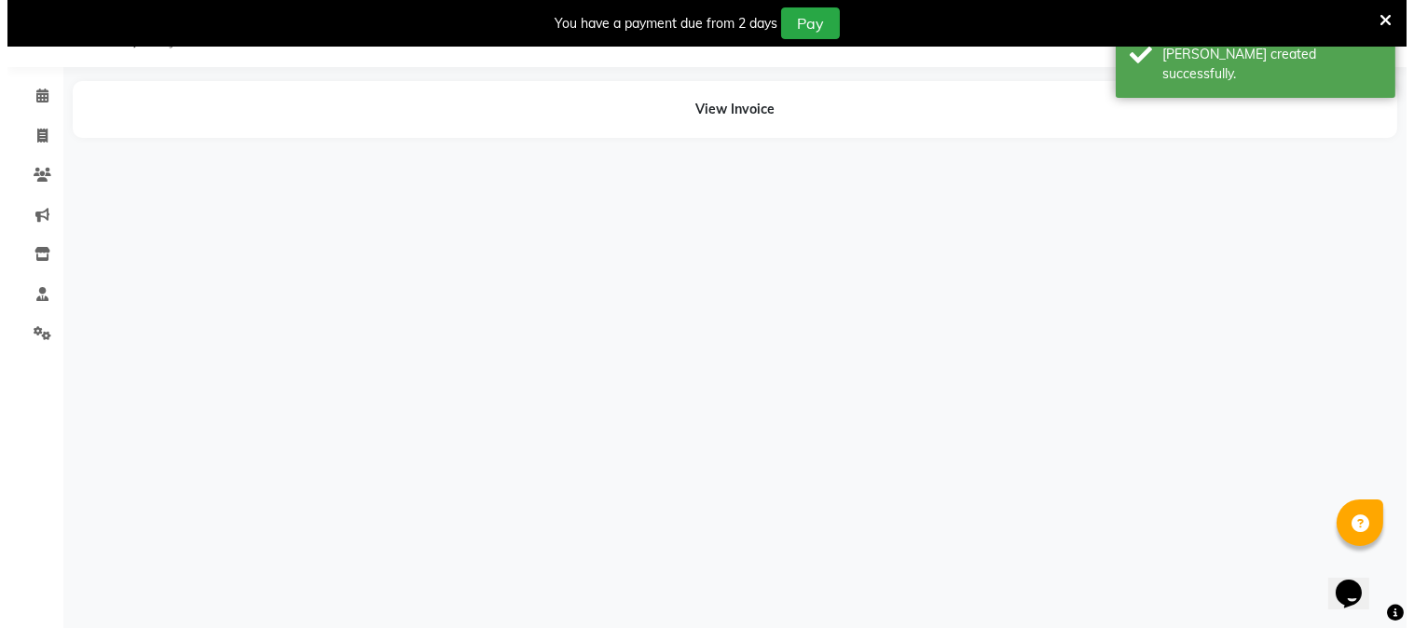
scroll to position [47, 0]
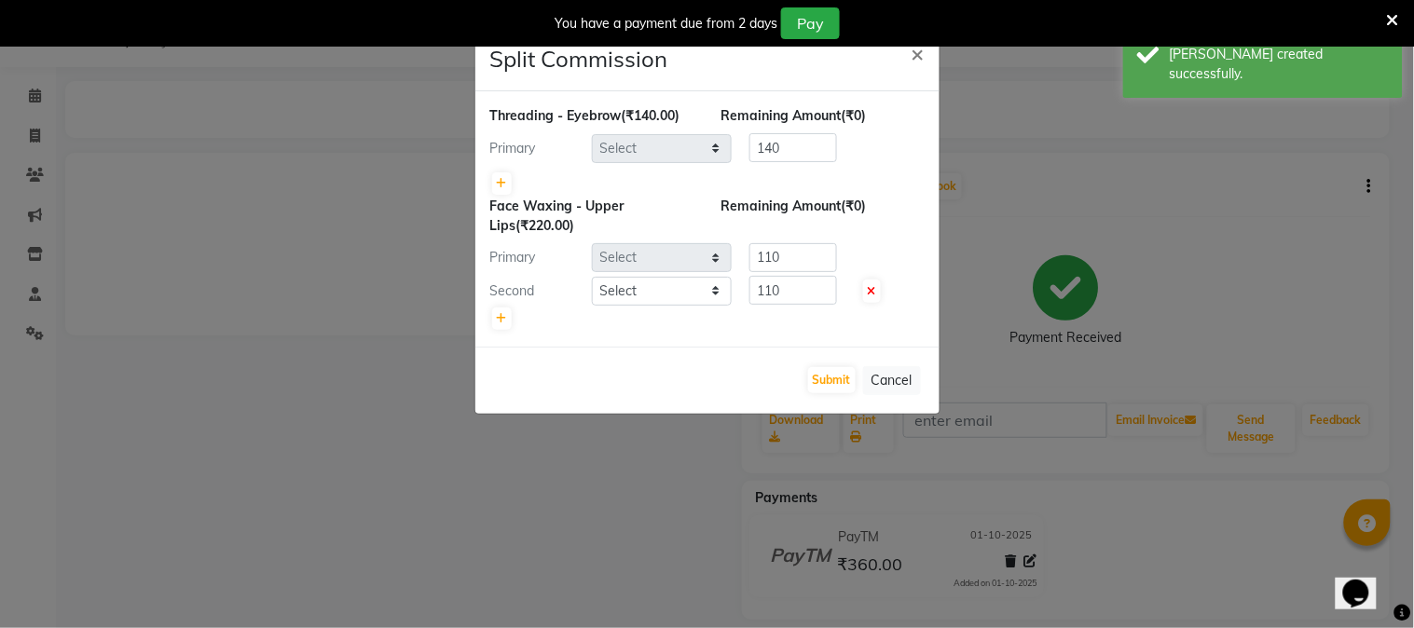
select select "31907"
select select "14636"
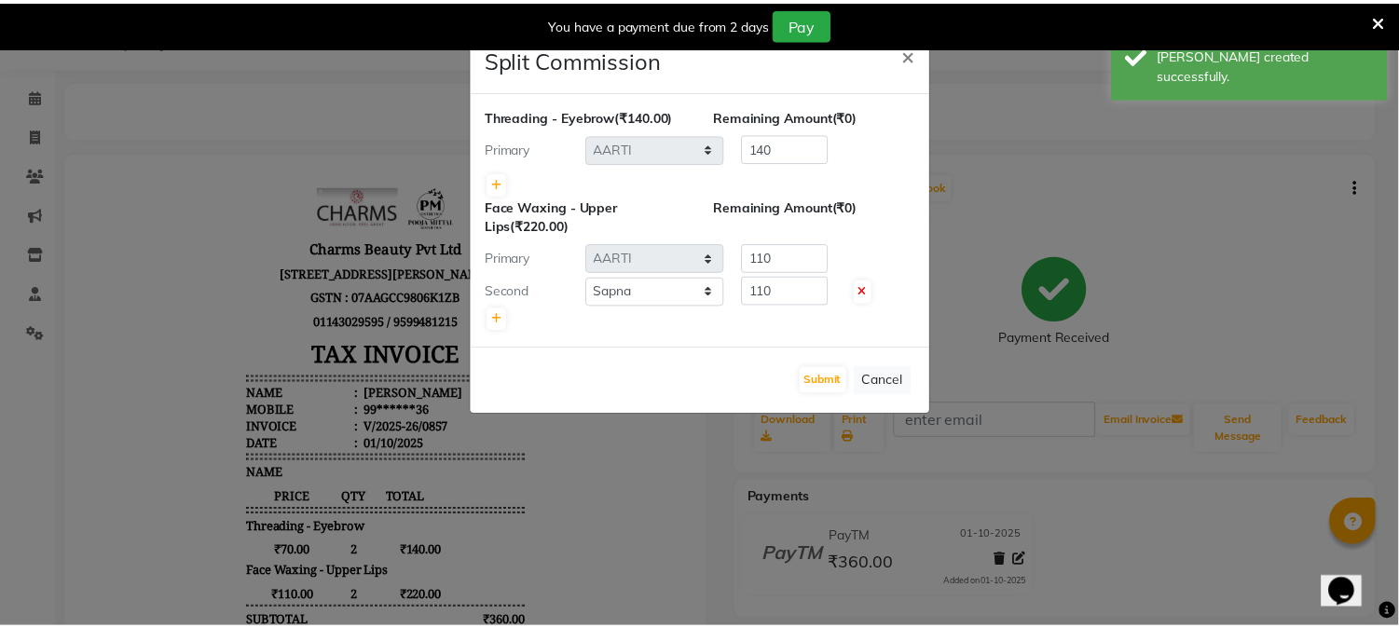
scroll to position [0, 0]
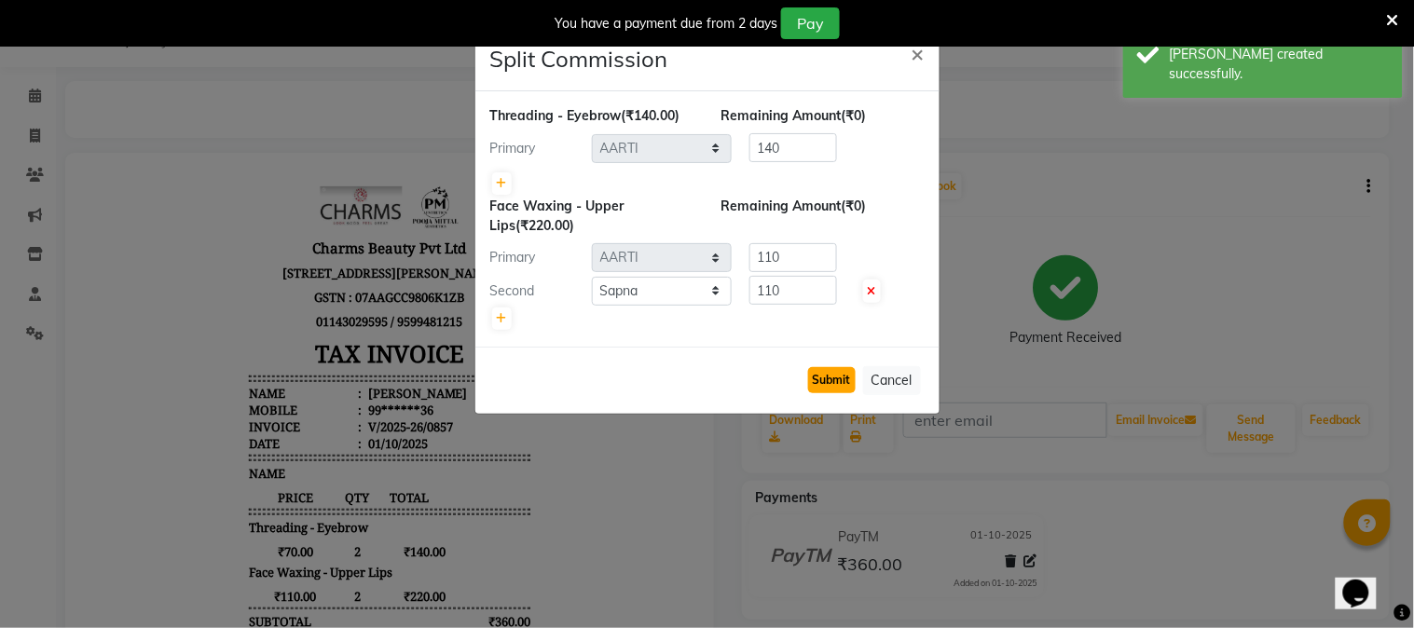
click at [840, 375] on button "Submit" at bounding box center [832, 380] width 48 height 26
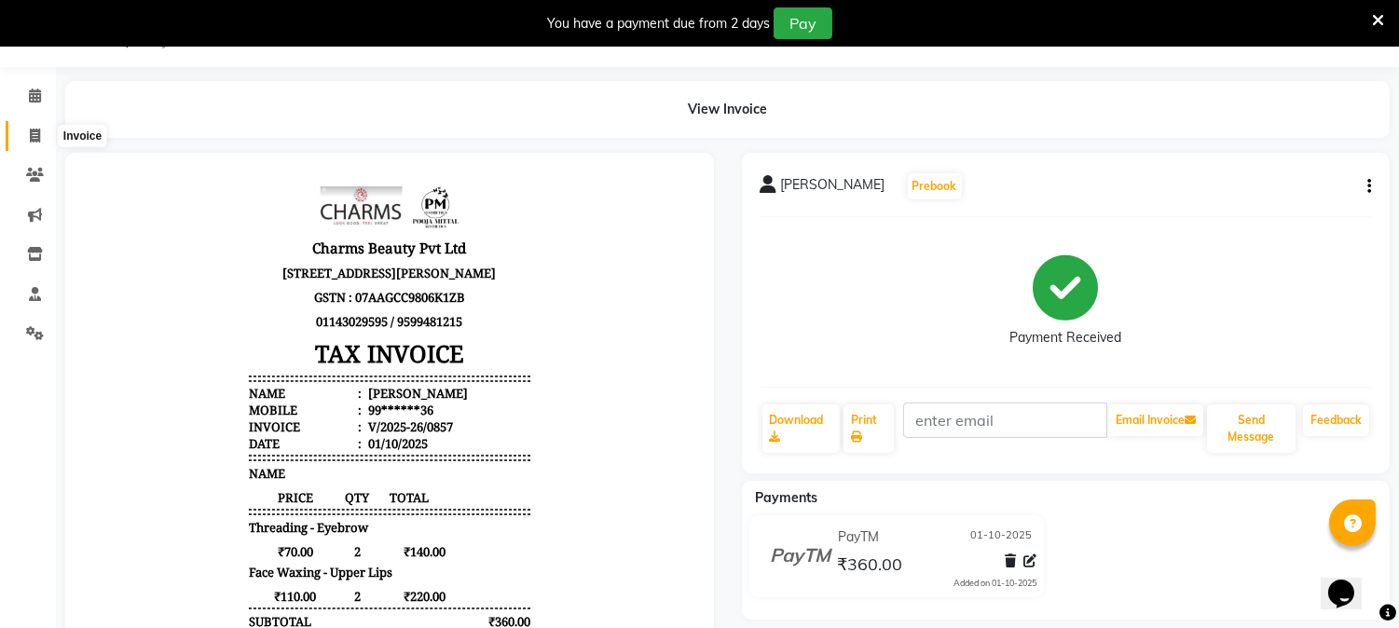
click at [30, 132] on icon at bounding box center [35, 136] width 10 height 14
select select "service"
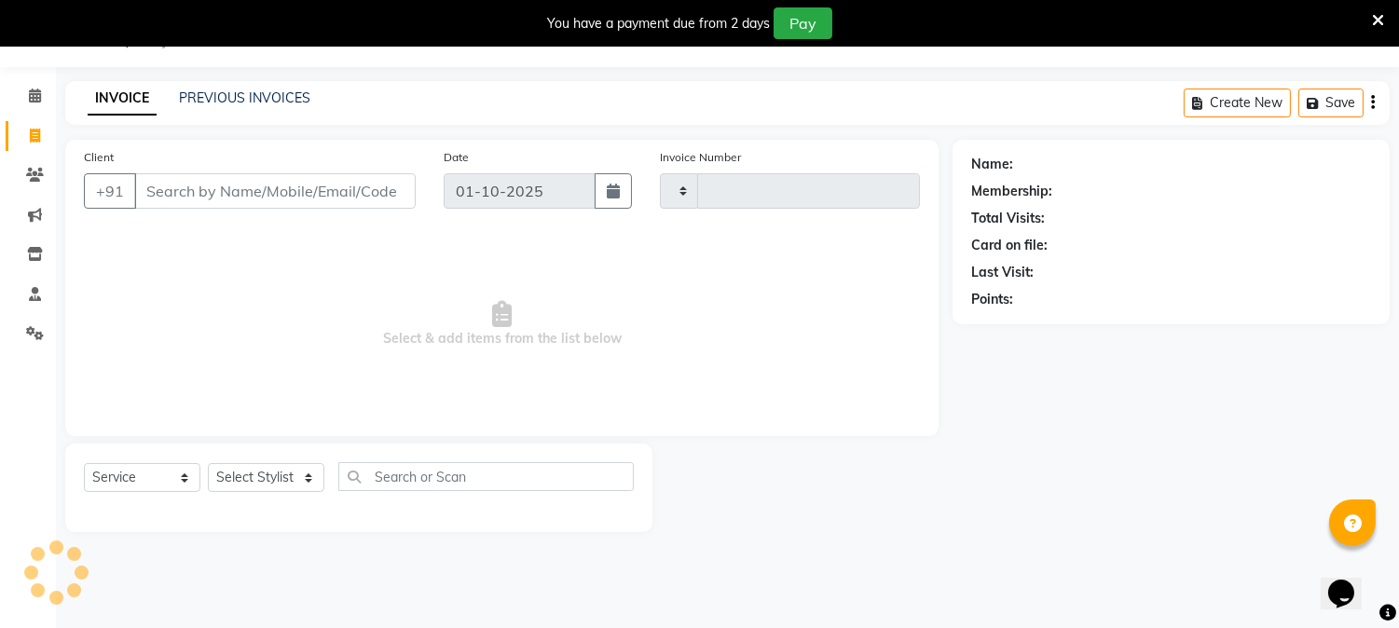
type input "0858"
select select "868"
click at [179, 196] on input "Client" at bounding box center [274, 190] width 281 height 35
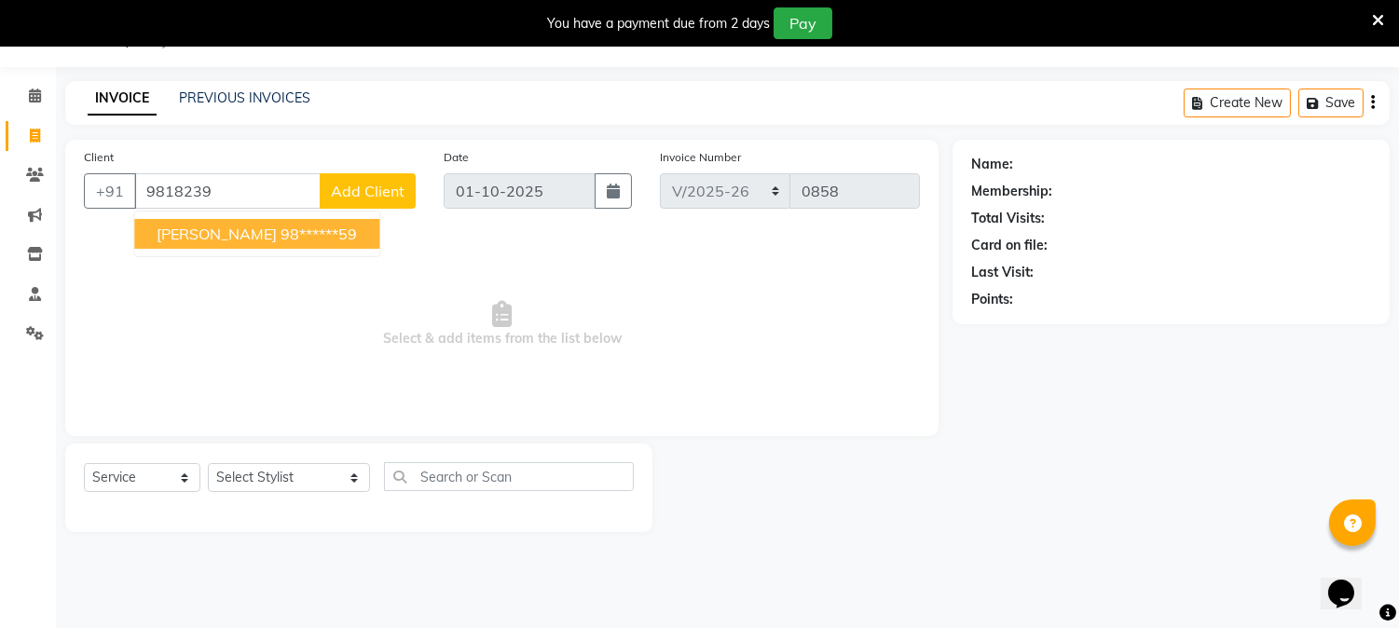
click at [198, 217] on ngb-typeahead-window "[PERSON_NAME] 98******59" at bounding box center [256, 234] width 247 height 47
click at [198, 228] on span "[PERSON_NAME]" at bounding box center [217, 234] width 120 height 19
type input "98******59"
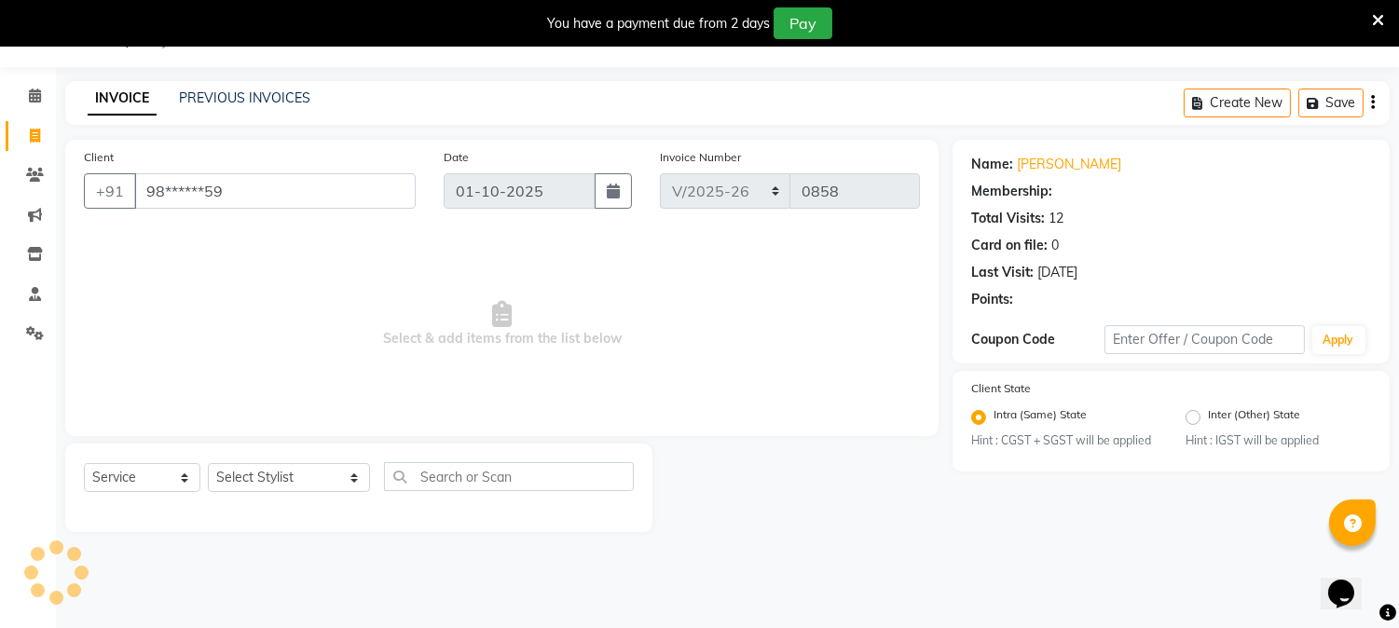
select select "1: Object"
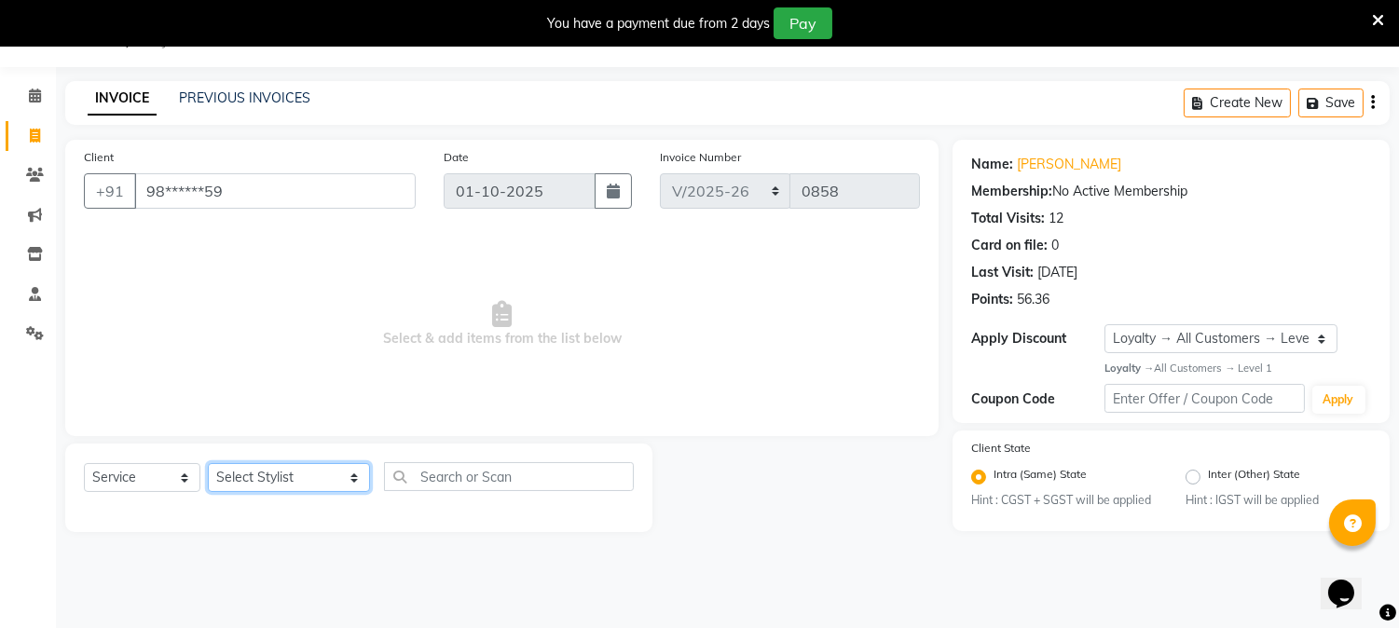
click at [283, 470] on select "Select Stylist AARTI [PERSON_NAME] [PERSON_NAME] BEAUTY PVT LTD [PERSON_NAME] V…" at bounding box center [289, 477] width 162 height 29
select select "14636"
click at [208, 464] on select "Select Stylist AARTI [PERSON_NAME] [PERSON_NAME] BEAUTY PVT LTD [PERSON_NAME] V…" at bounding box center [289, 477] width 162 height 29
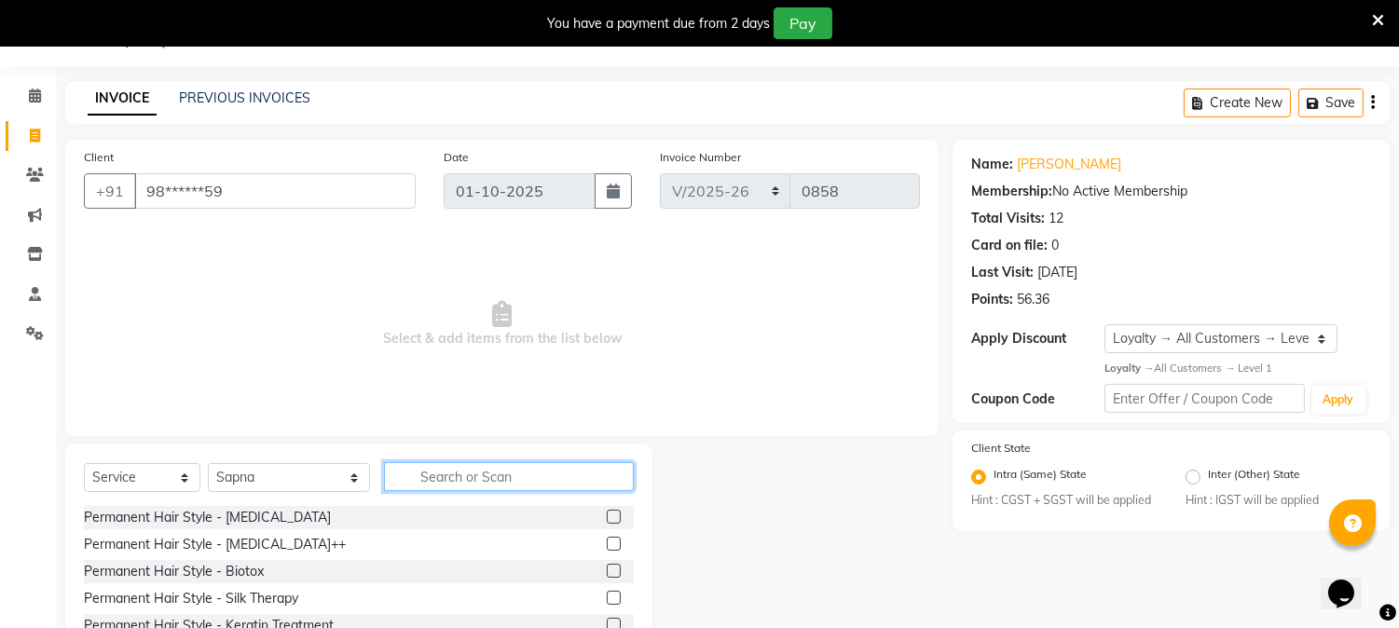
click at [422, 472] on input "text" at bounding box center [509, 476] width 250 height 29
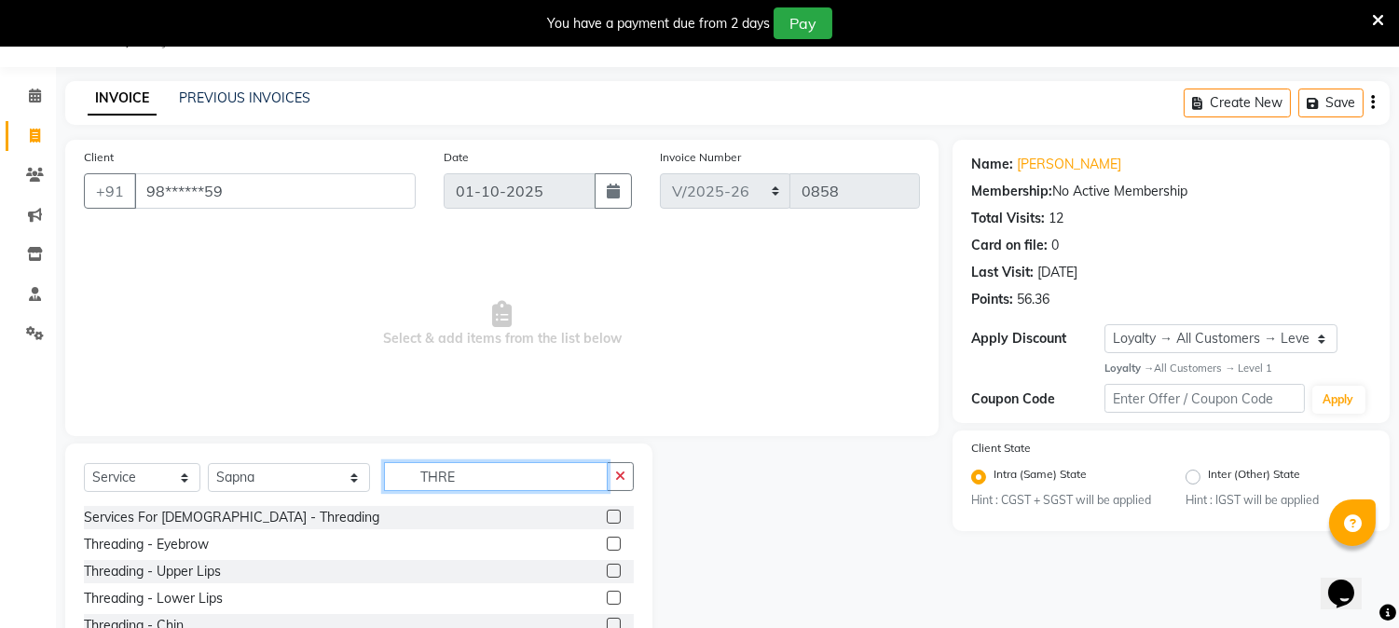
type input "THRE"
click at [607, 544] on label at bounding box center [614, 544] width 14 height 14
click at [607, 544] on input "checkbox" at bounding box center [613, 545] width 12 height 12
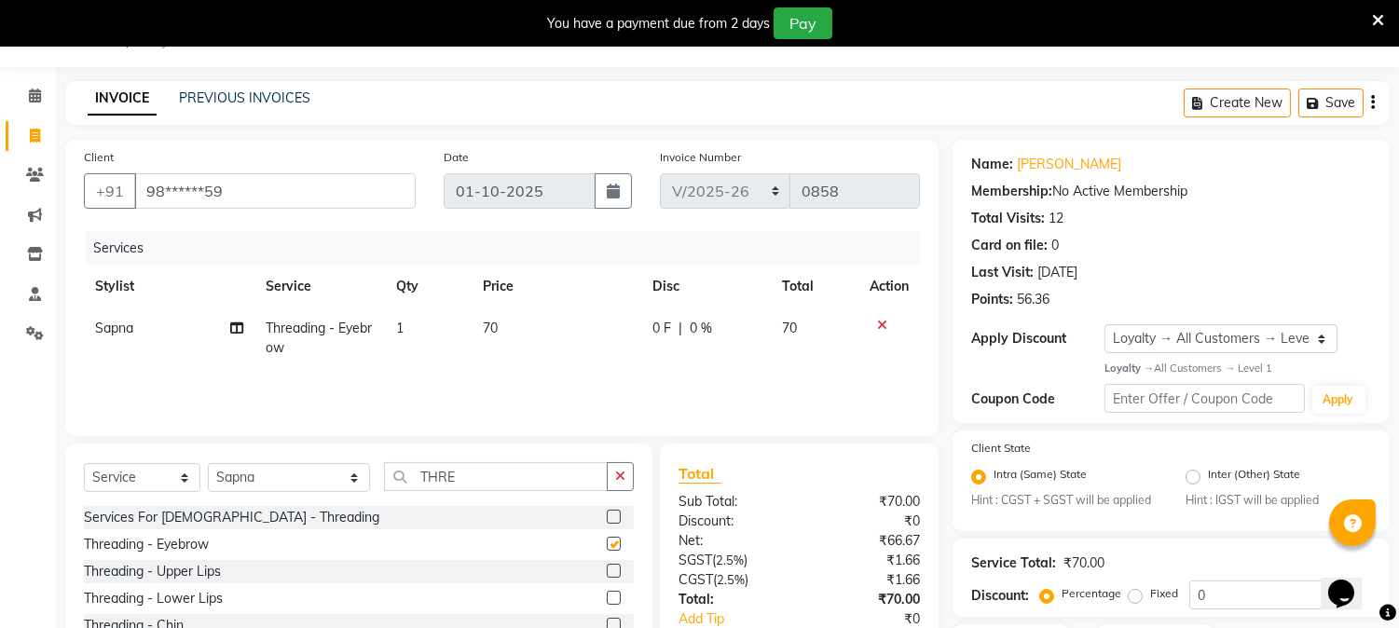
checkbox input "false"
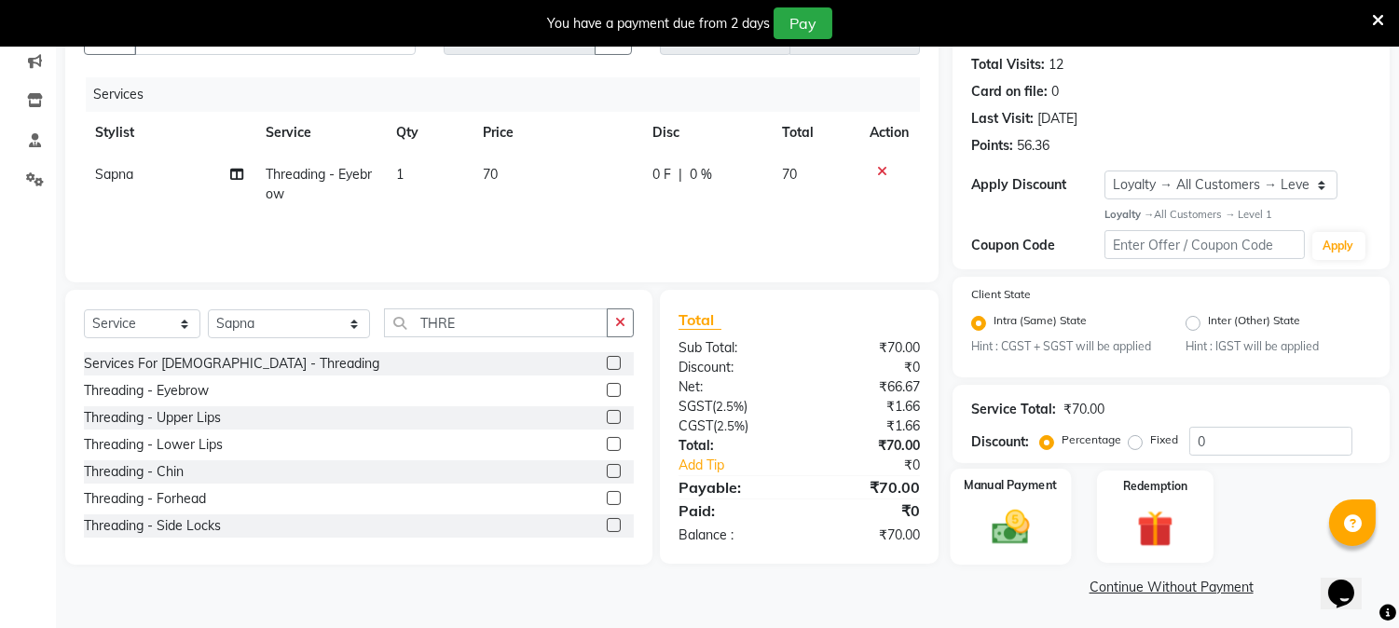
click at [992, 496] on div "Manual Payment" at bounding box center [1010, 516] width 121 height 95
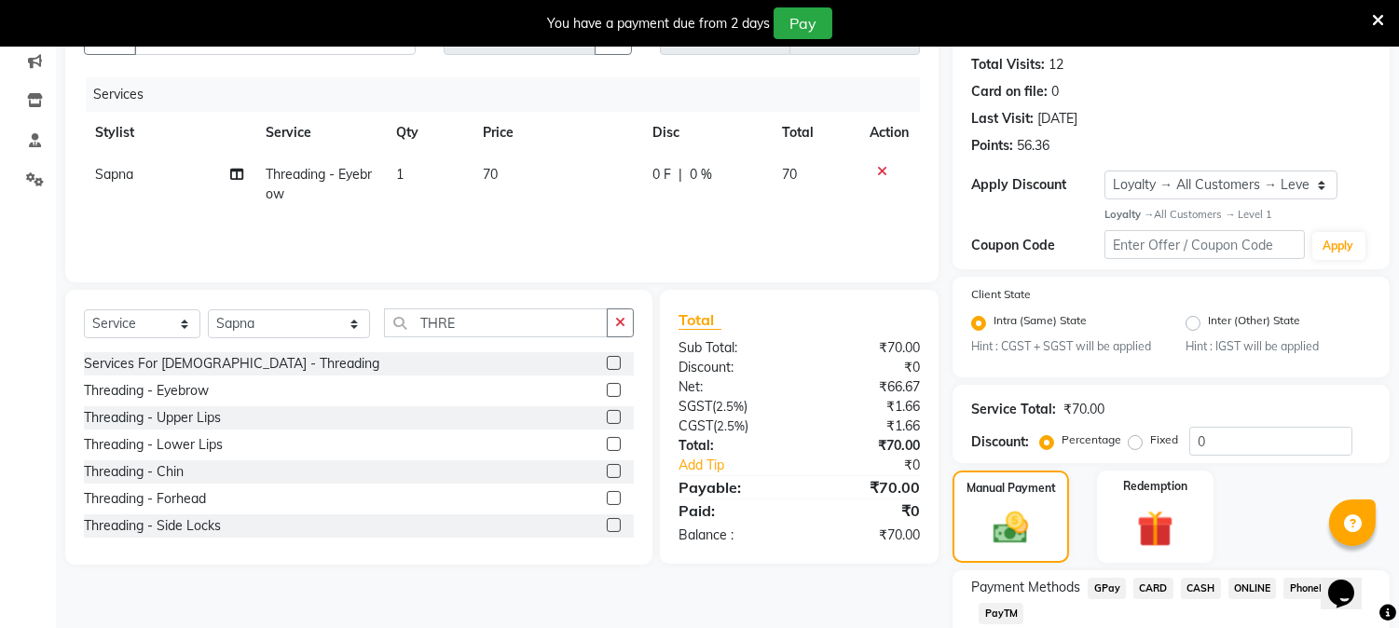
scroll to position [320, 0]
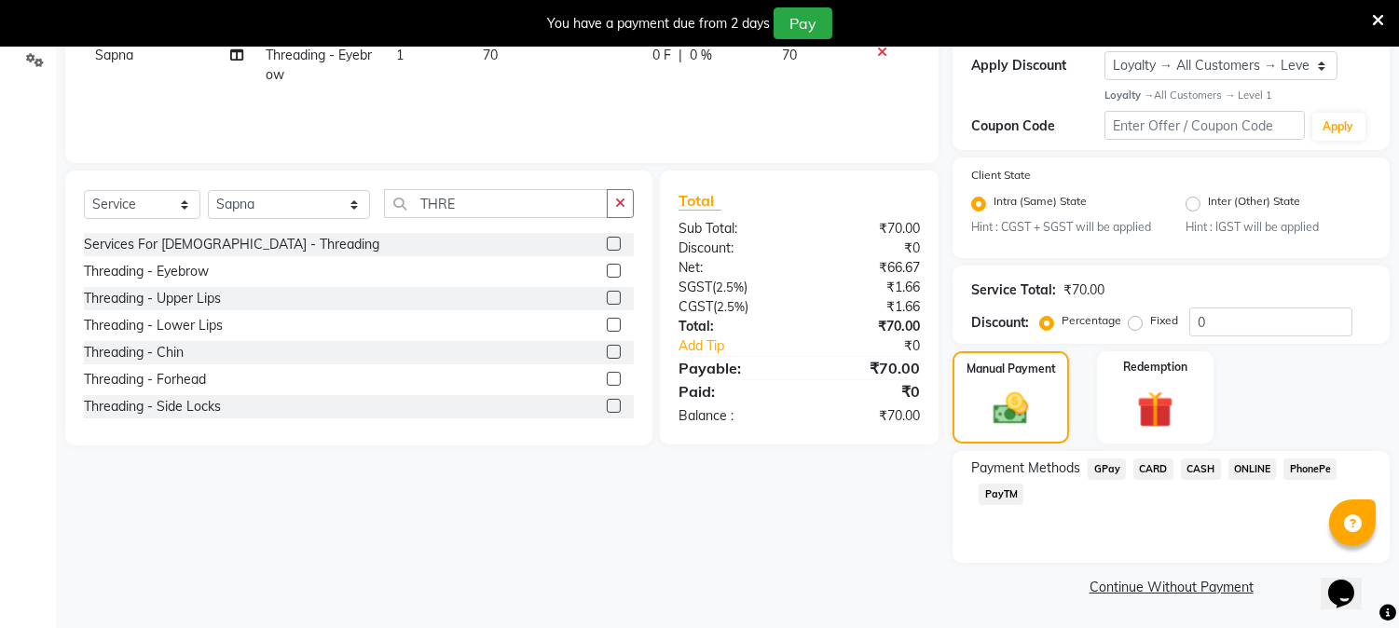
click at [1199, 467] on span "CASH" at bounding box center [1201, 468] width 40 height 21
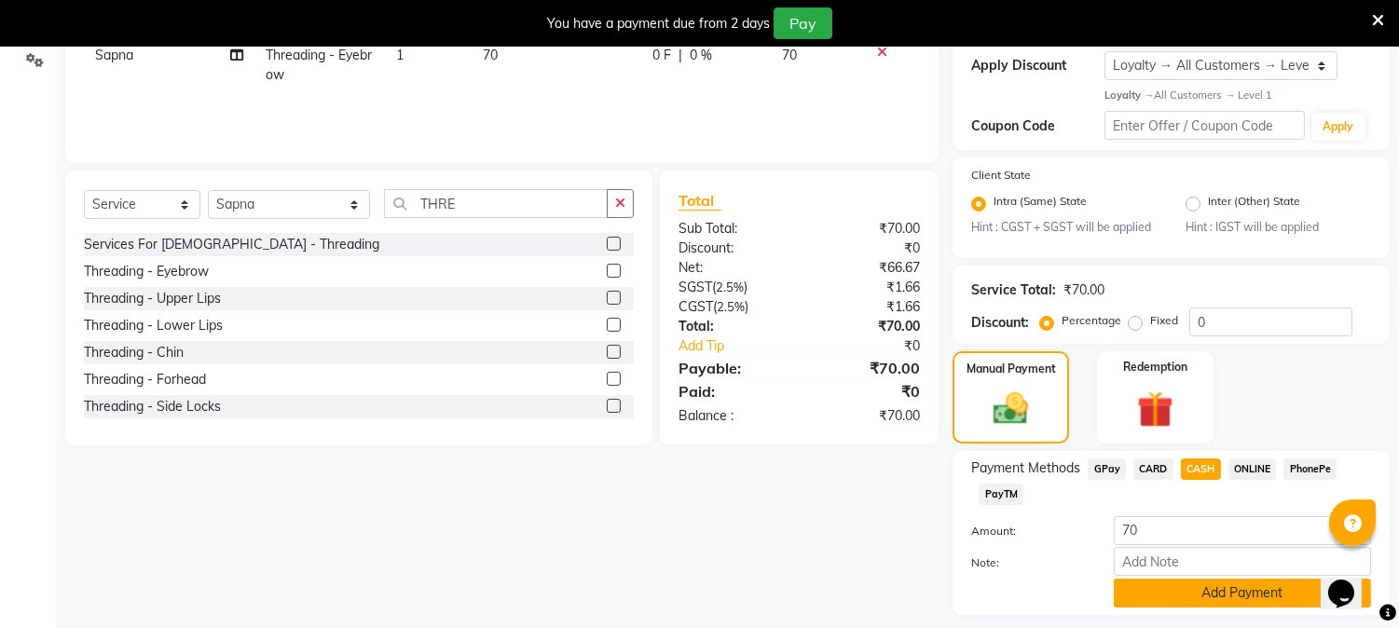
click at [1209, 592] on button "Add Payment" at bounding box center [1242, 593] width 257 height 29
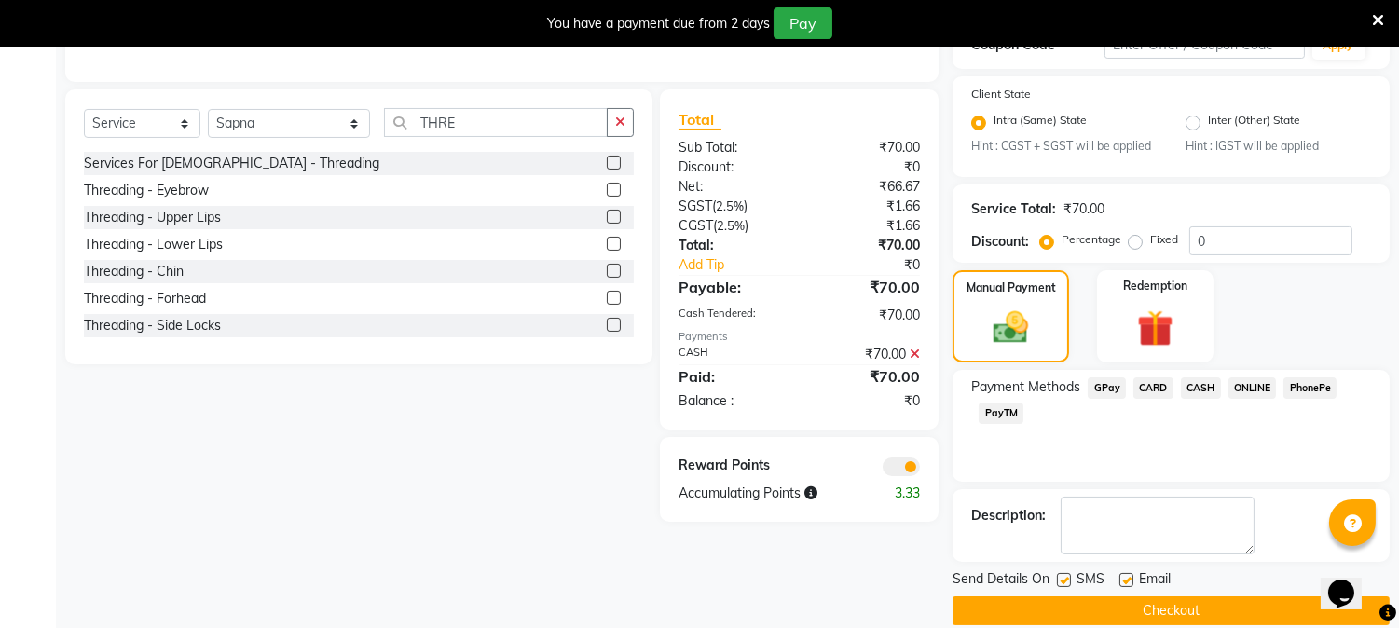
scroll to position [425, 0]
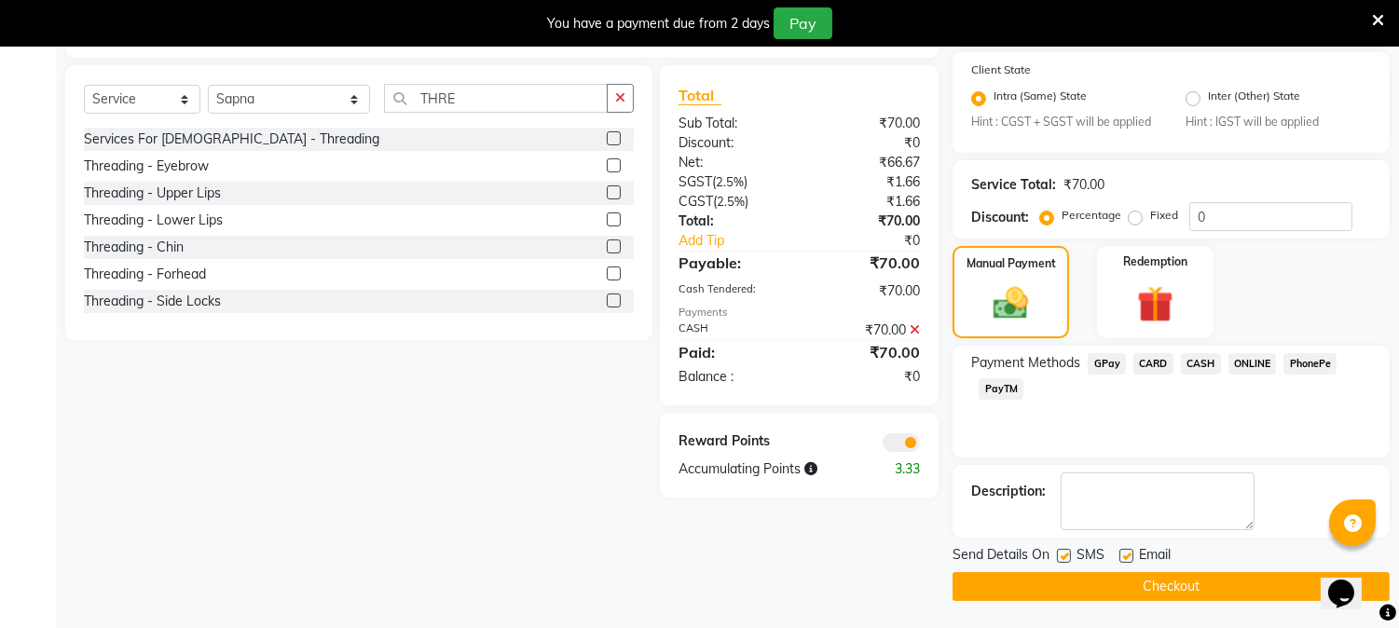
click at [1156, 579] on button "Checkout" at bounding box center [1170, 586] width 437 height 29
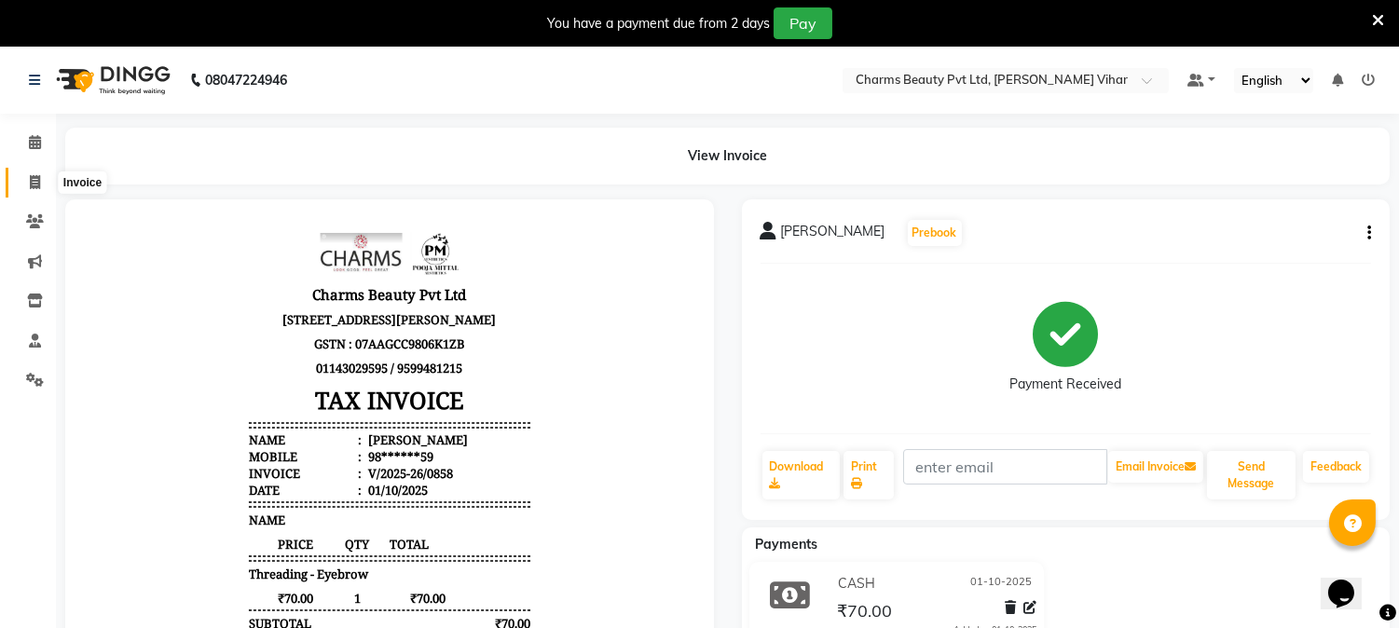
click at [30, 175] on icon at bounding box center [35, 182] width 10 height 14
select select "service"
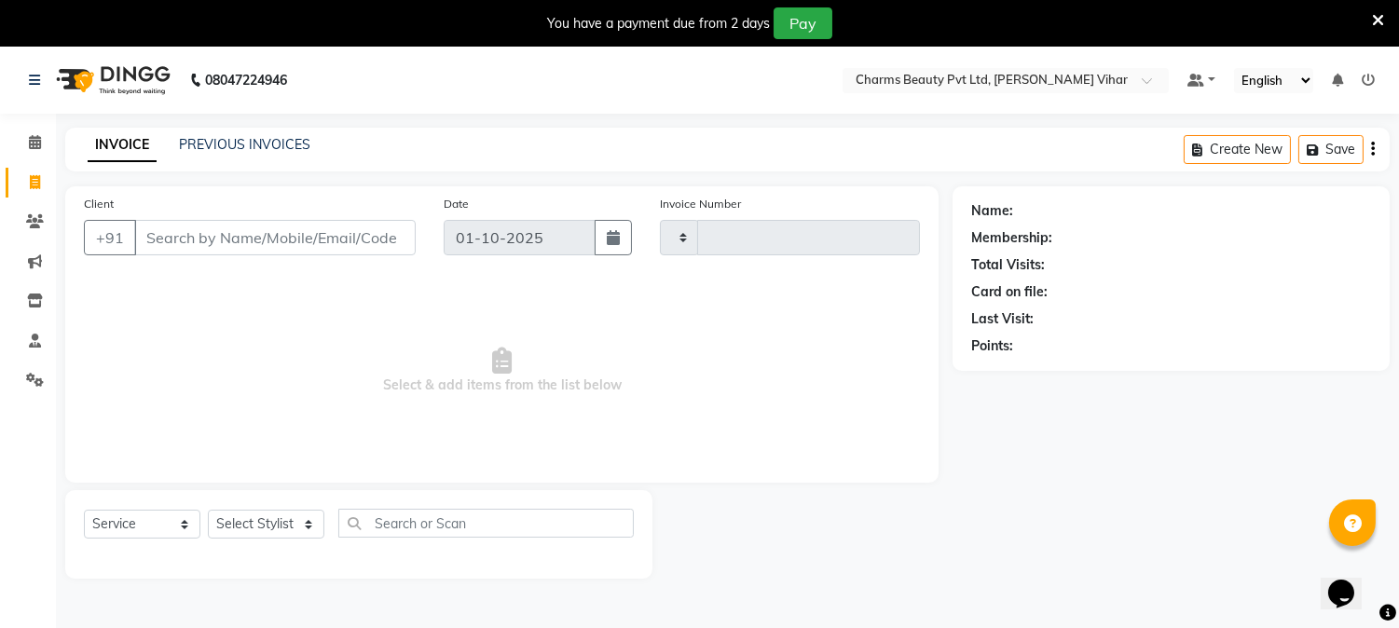
scroll to position [47, 0]
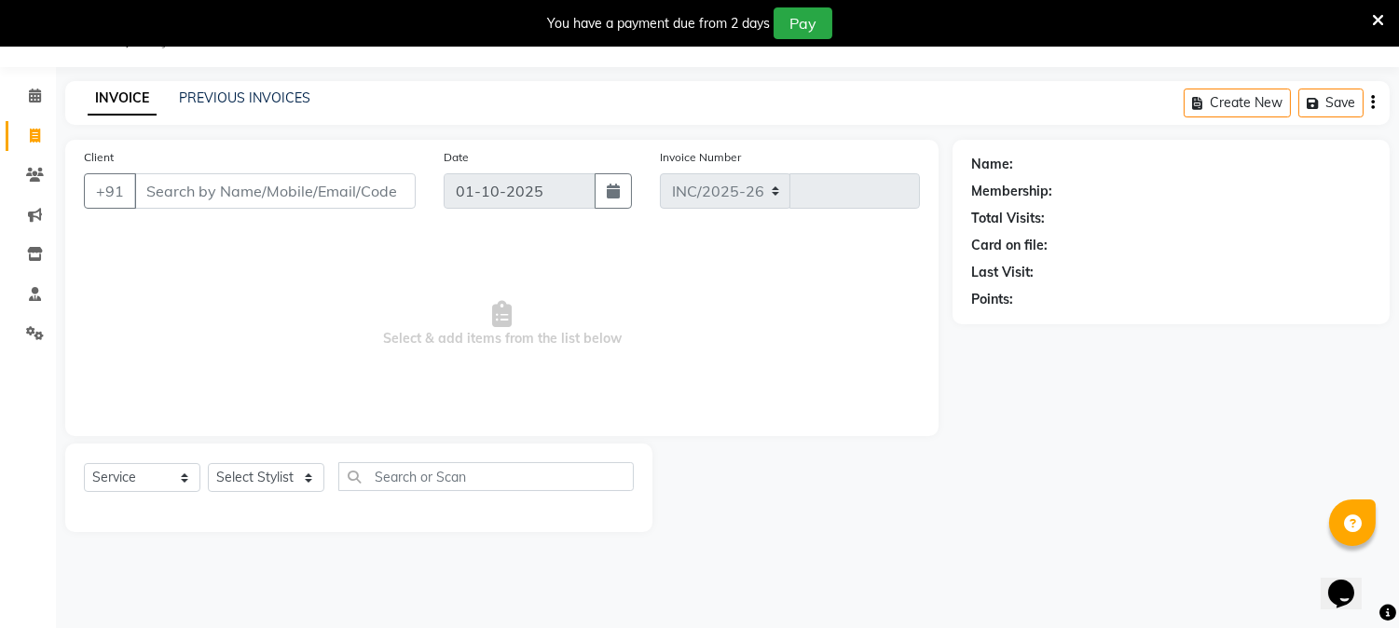
select select "868"
type input "0859"
click at [201, 192] on input "Client" at bounding box center [274, 190] width 281 height 35
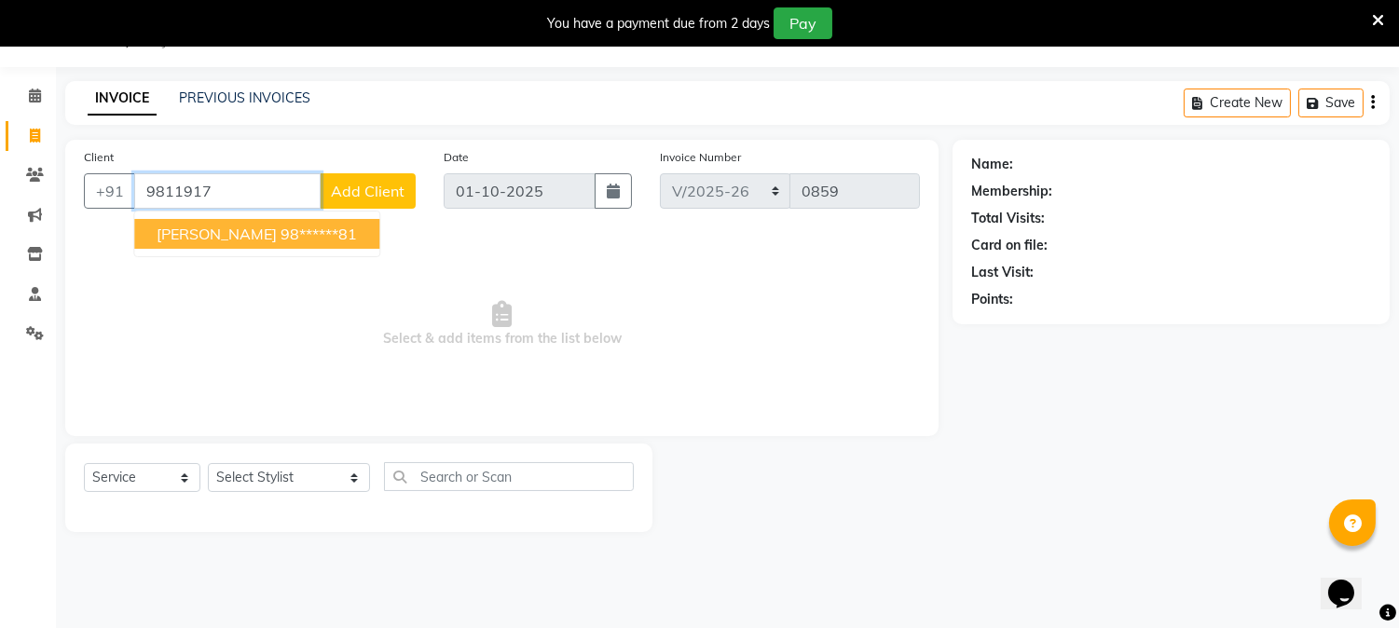
click at [215, 230] on span "[PERSON_NAME]" at bounding box center [217, 234] width 120 height 19
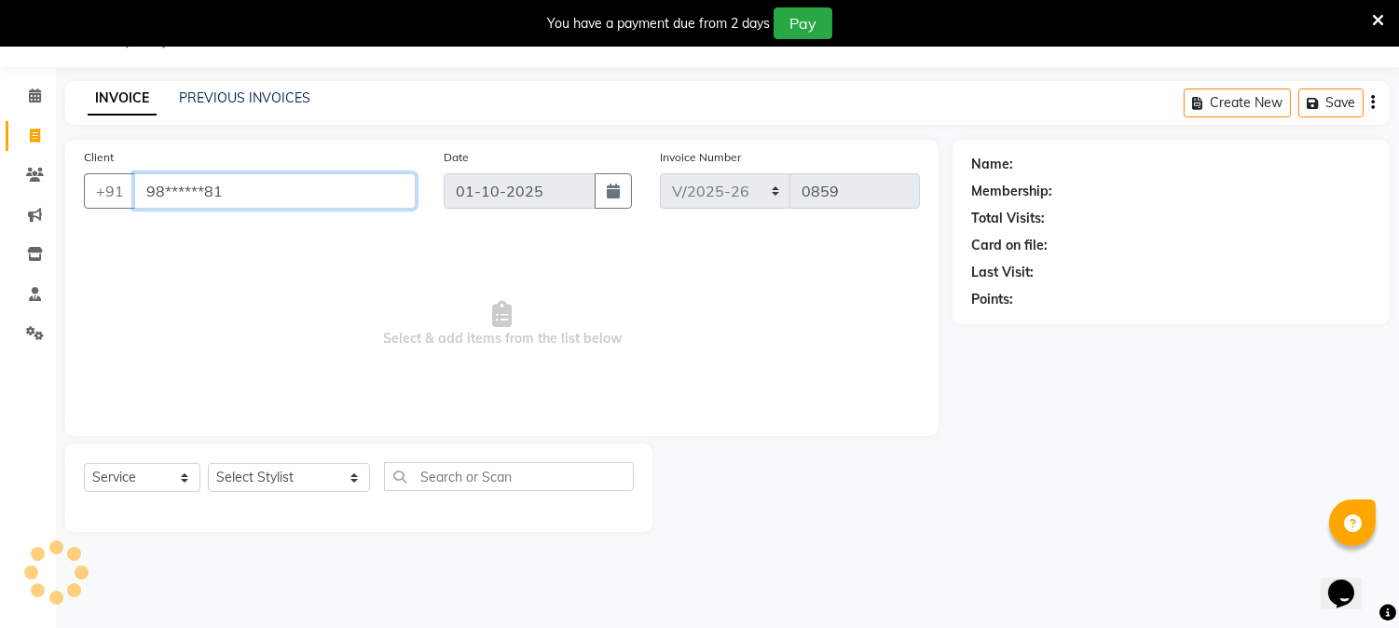
type input "98******81"
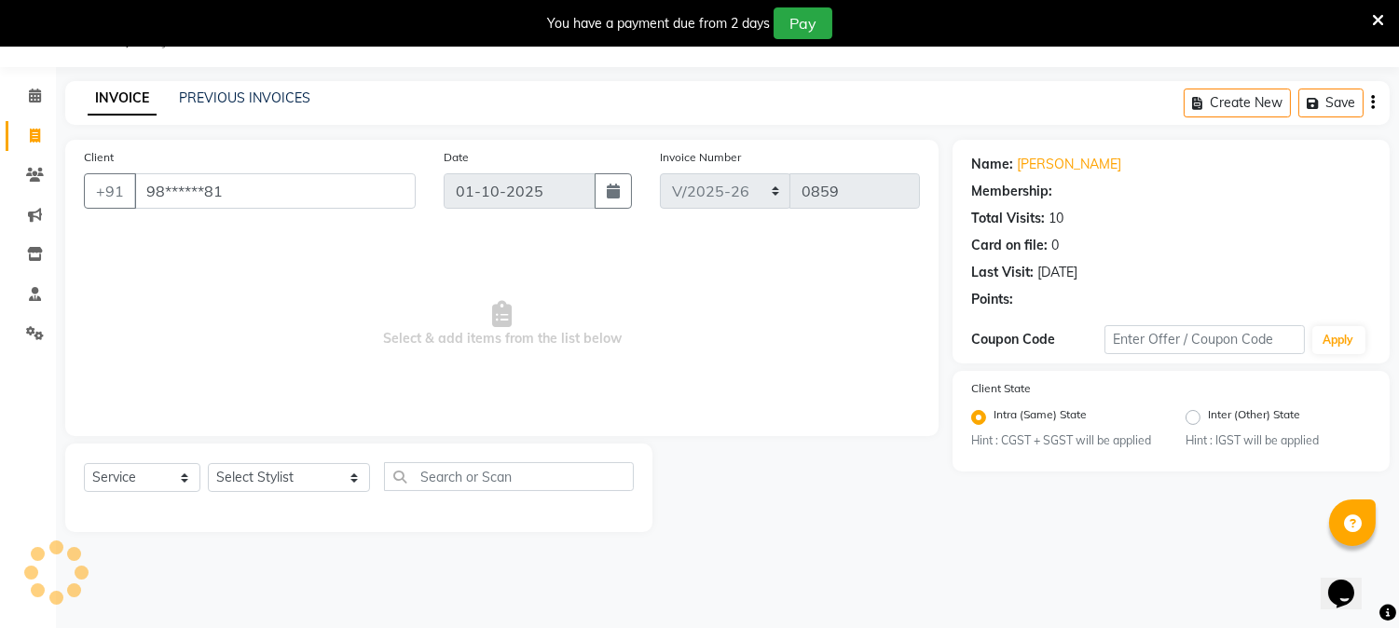
select select "1: Object"
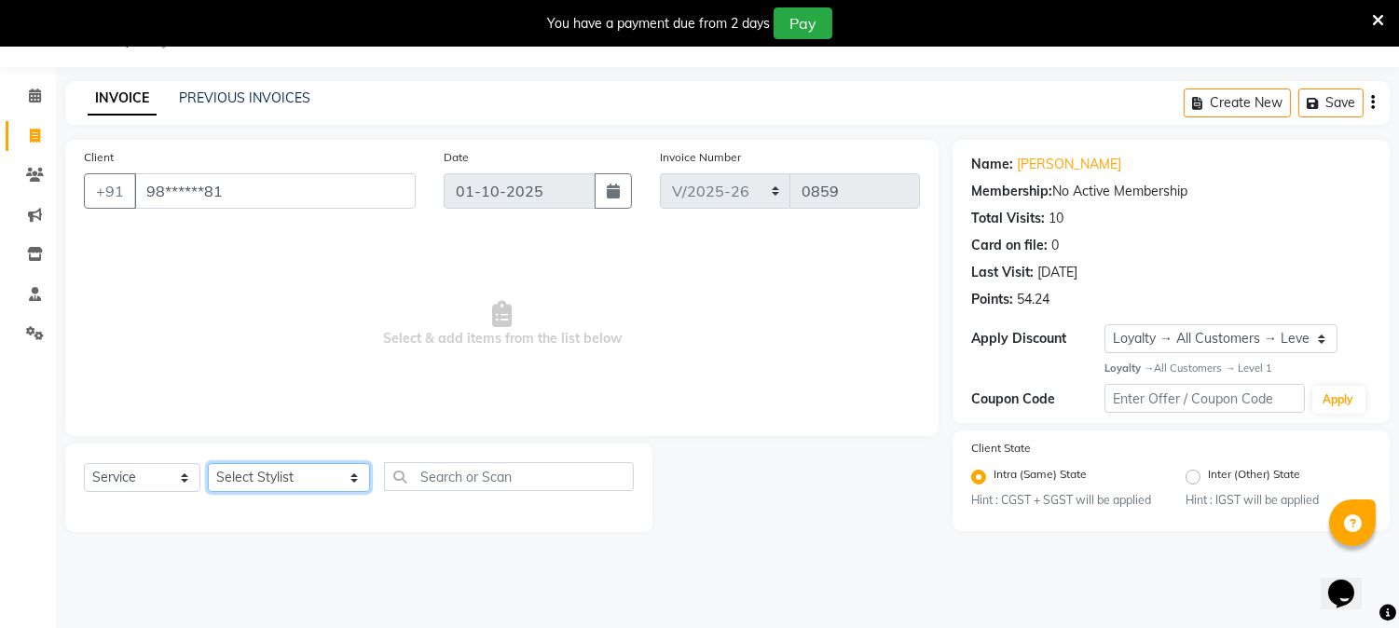
click at [264, 481] on select "Select Stylist AARTI [PERSON_NAME] [PERSON_NAME] BEAUTY PVT LTD [PERSON_NAME] V…" at bounding box center [289, 477] width 162 height 29
click at [132, 475] on select "Select Service Product Membership Package Voucher Prepaid Gift Card" at bounding box center [142, 477] width 116 height 29
select select "product"
click at [84, 464] on select "Select Service Product Membership Package Voucher Prepaid Gift Card" at bounding box center [142, 477] width 116 height 29
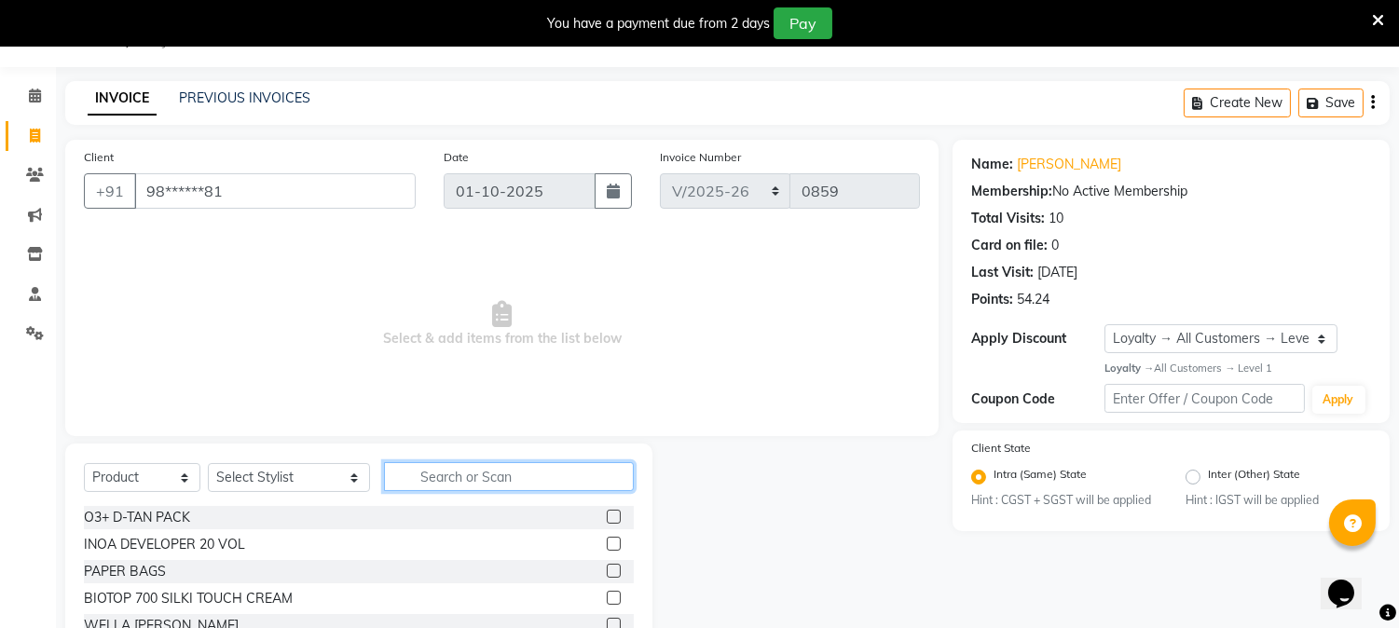
click at [420, 481] on input "text" at bounding box center [509, 476] width 250 height 29
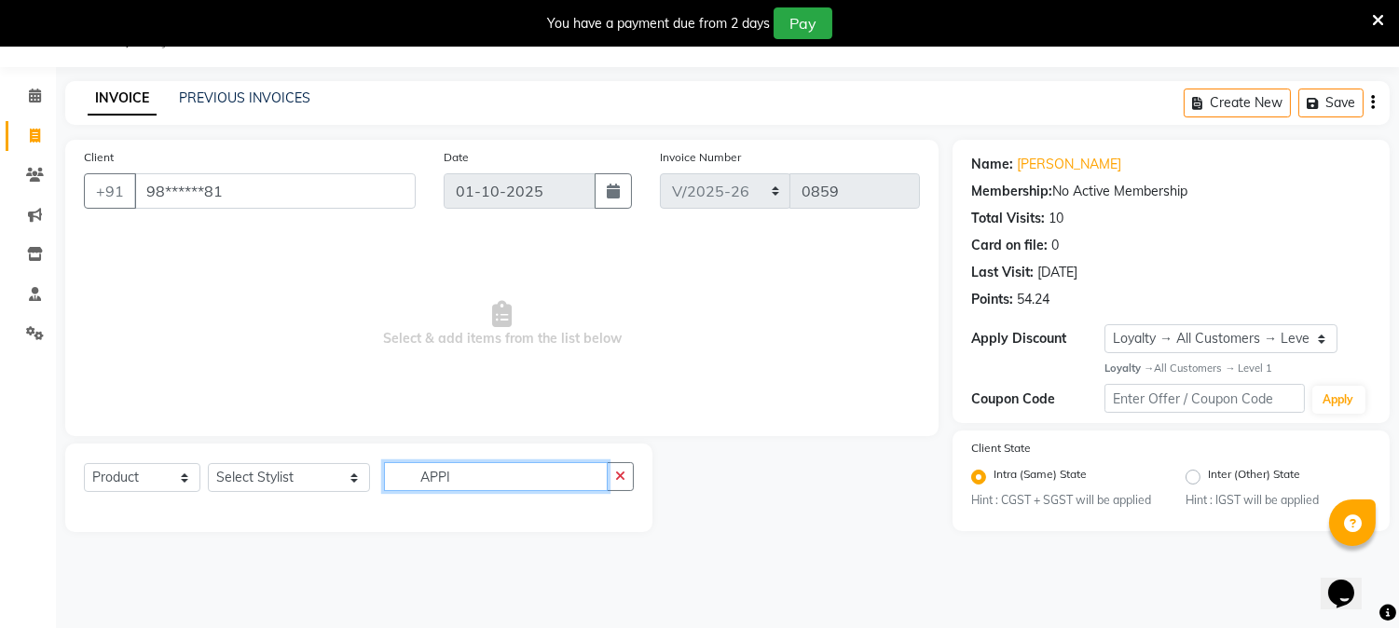
click at [441, 471] on input "APPI" at bounding box center [496, 476] width 224 height 29
type input "APPI"
click at [286, 481] on select "Select Stylist AARTI [PERSON_NAME] [PERSON_NAME] BEAUTY PVT LTD [PERSON_NAME] V…" at bounding box center [289, 477] width 162 height 29
select select "14639"
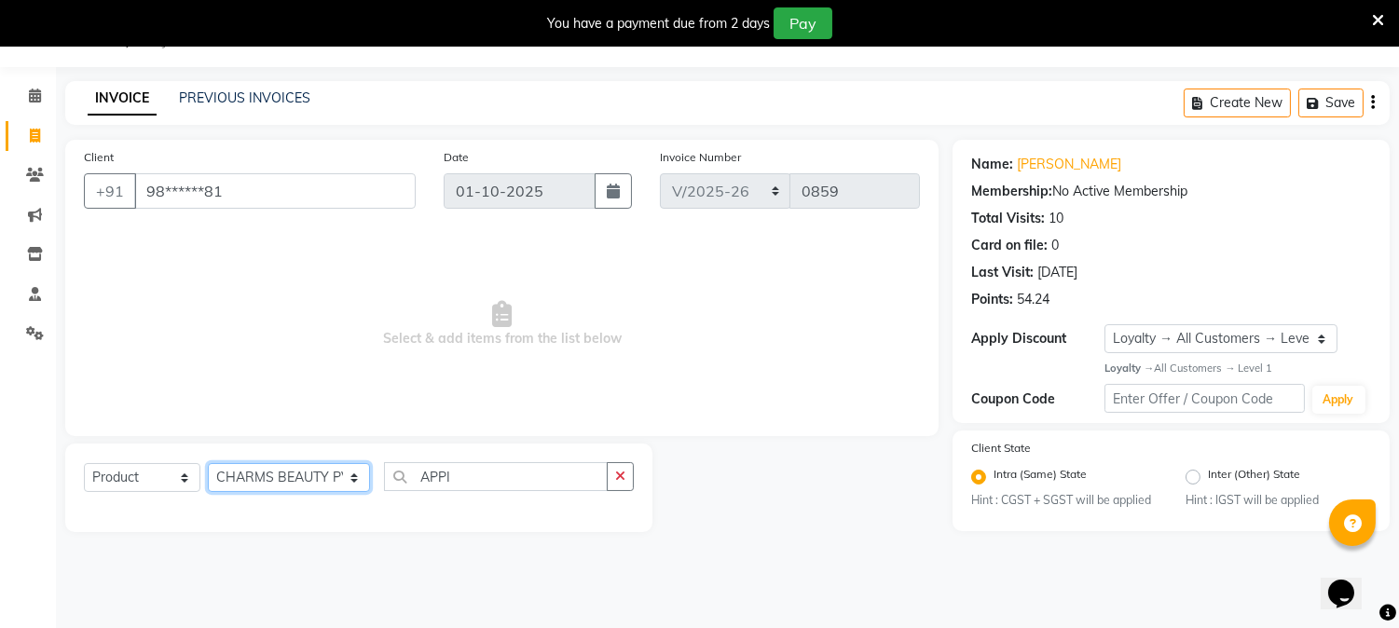
click at [208, 464] on select "Select Stylist AARTI [PERSON_NAME] [PERSON_NAME] BEAUTY PVT LTD [PERSON_NAME] V…" at bounding box center [289, 477] width 162 height 29
click at [439, 473] on input "APPI" at bounding box center [496, 476] width 224 height 29
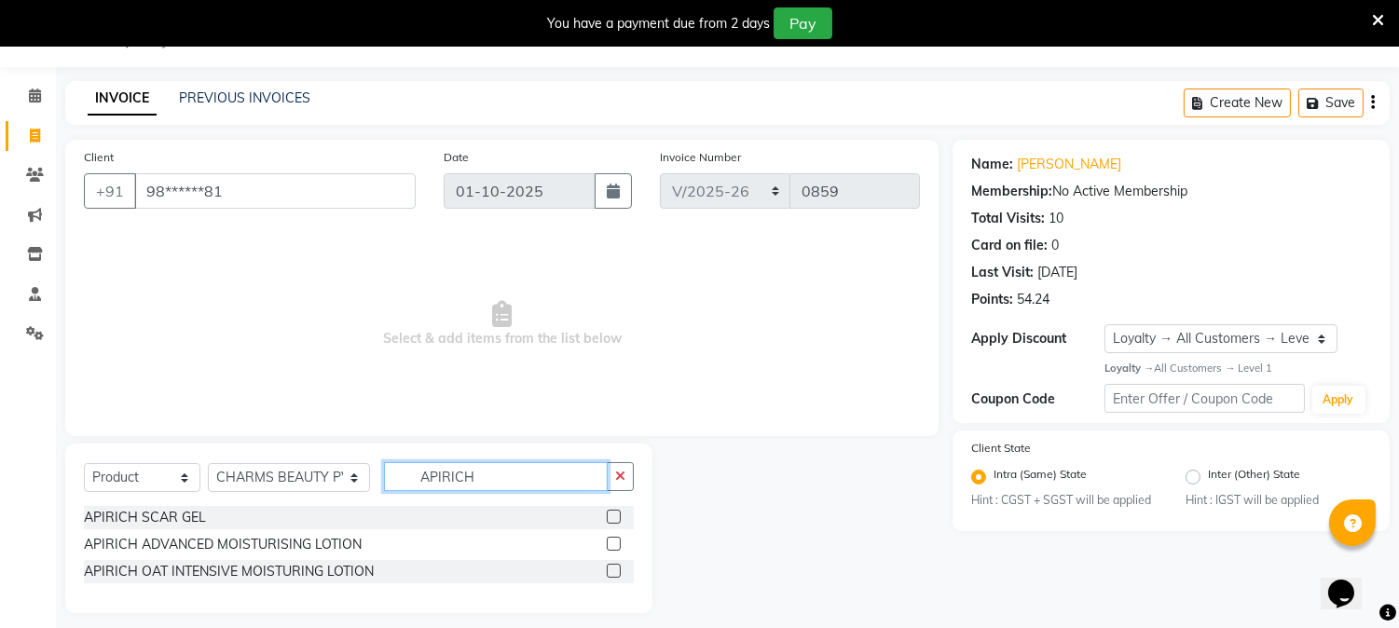
type input "APIRICH"
click at [613, 564] on label at bounding box center [614, 571] width 14 height 14
click at [613, 566] on input "checkbox" at bounding box center [613, 572] width 12 height 12
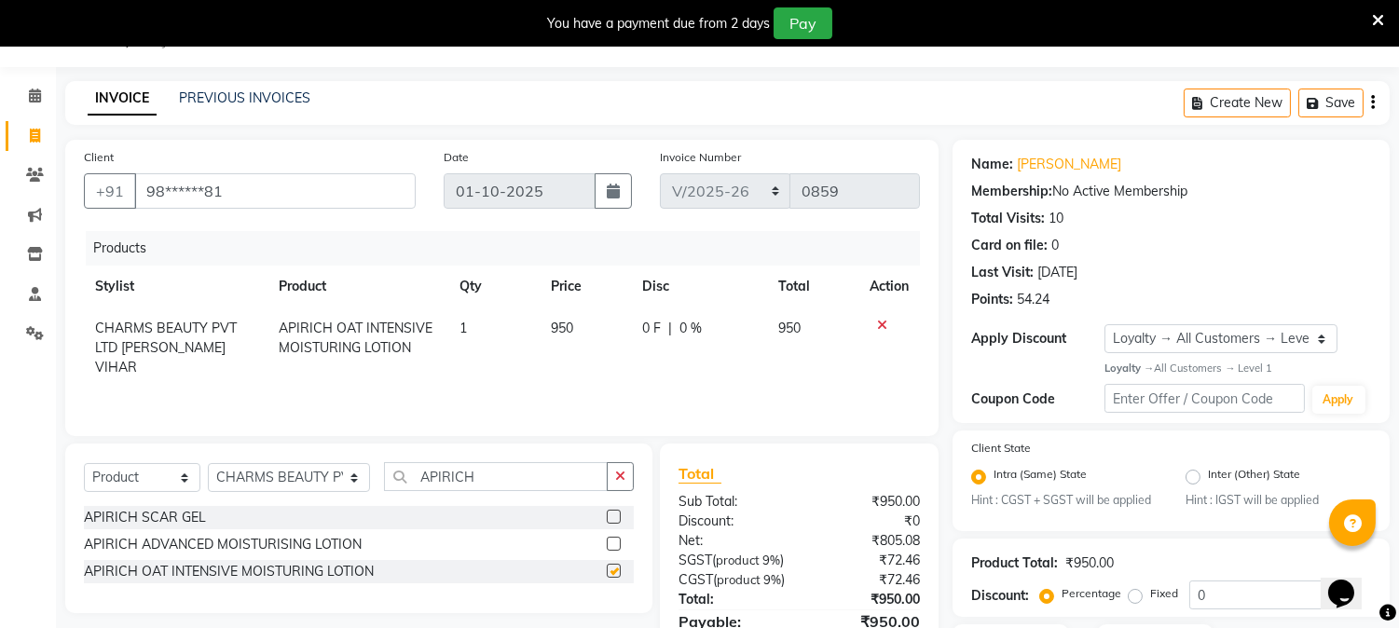
checkbox input "false"
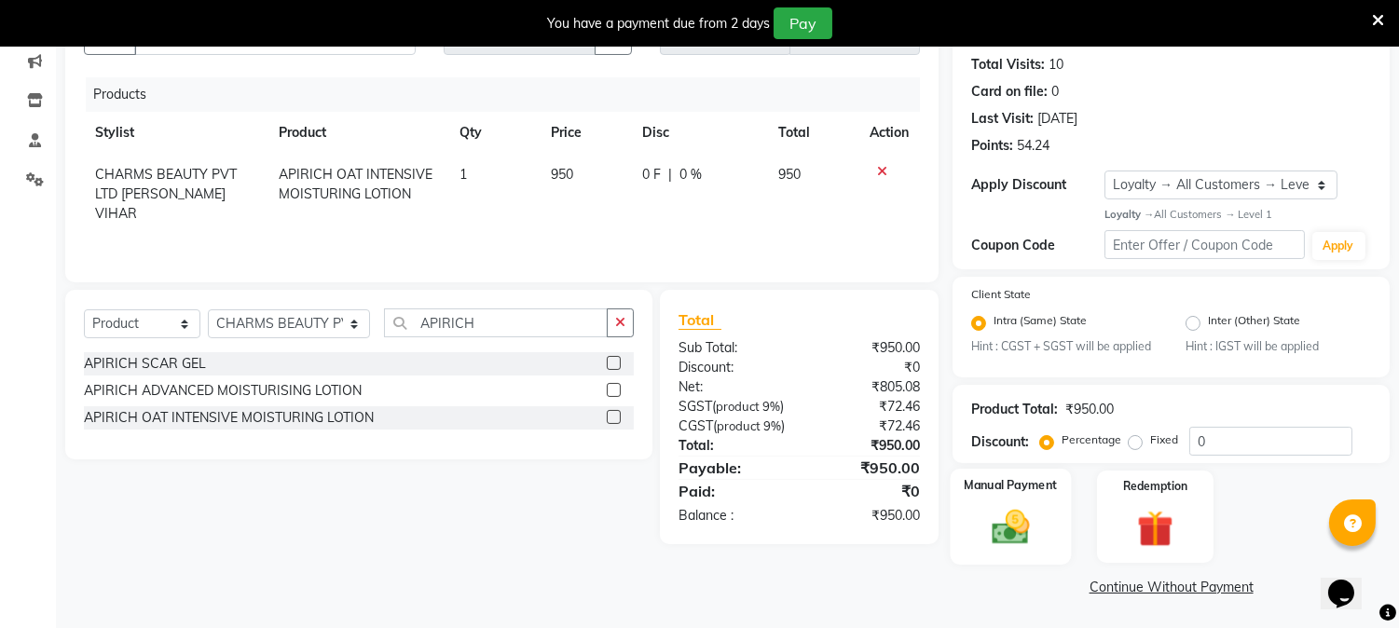
click at [1020, 526] on img at bounding box center [1010, 528] width 61 height 44
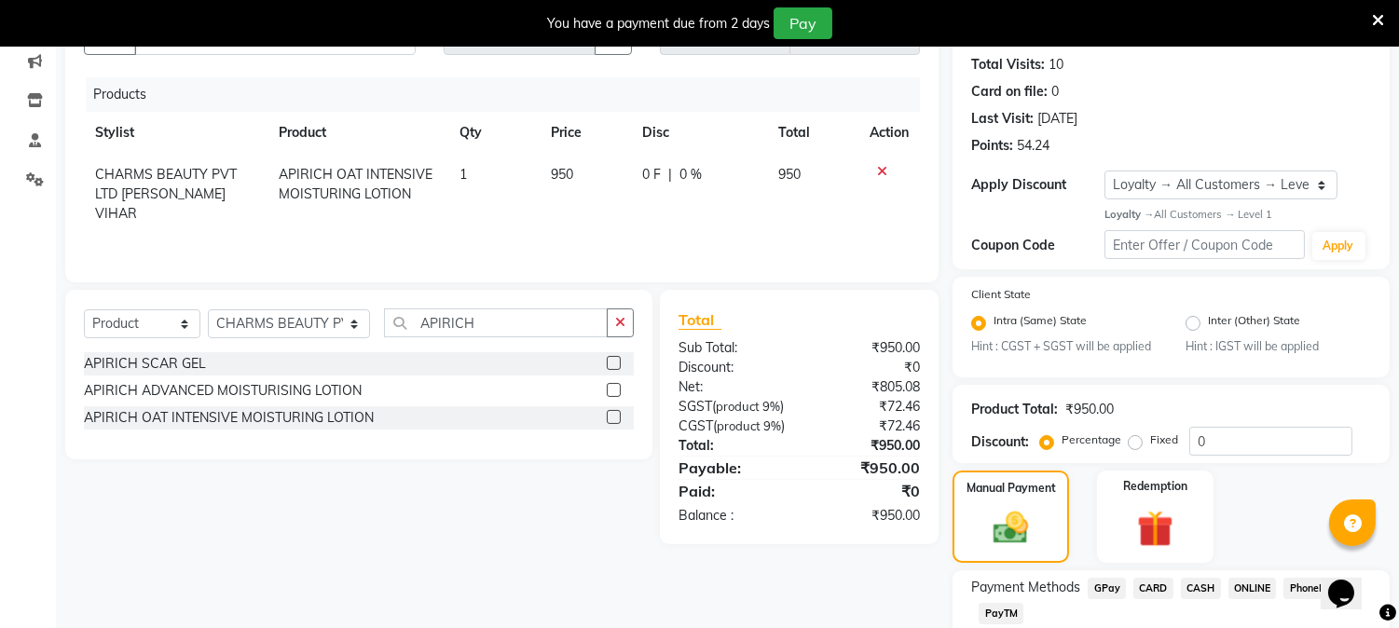
click at [1207, 589] on span "CASH" at bounding box center [1201, 588] width 40 height 21
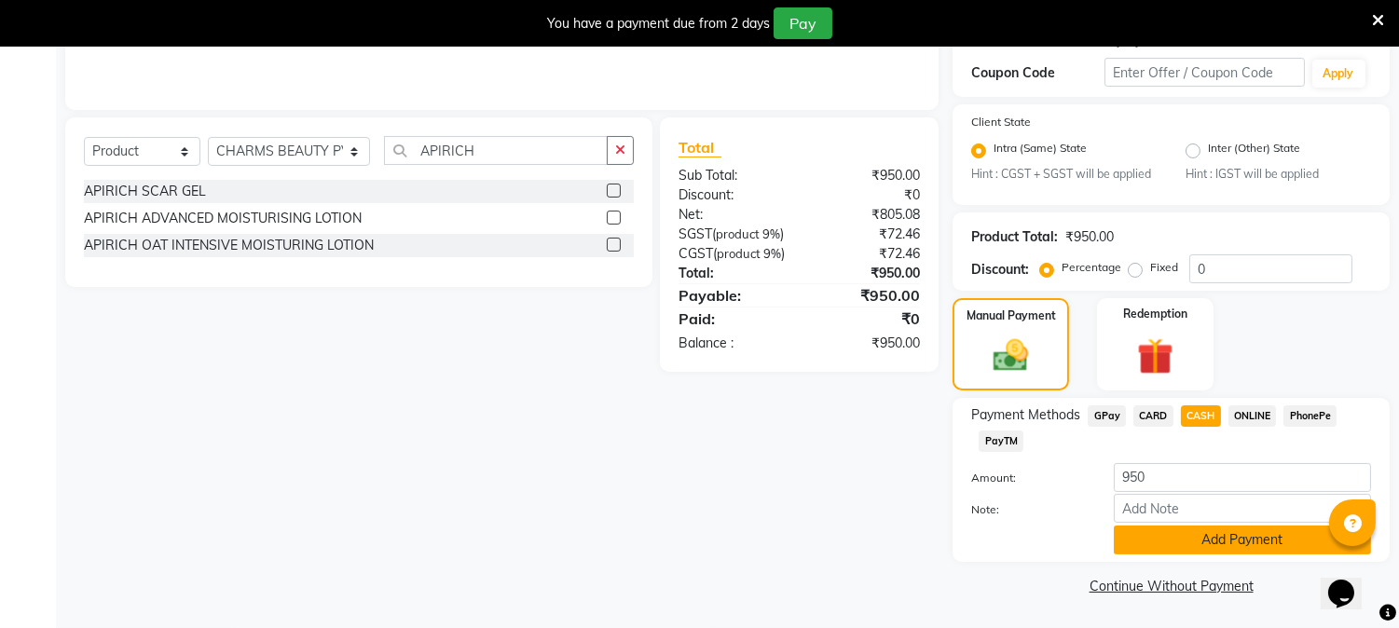
click at [1259, 536] on button "Add Payment" at bounding box center [1242, 540] width 257 height 29
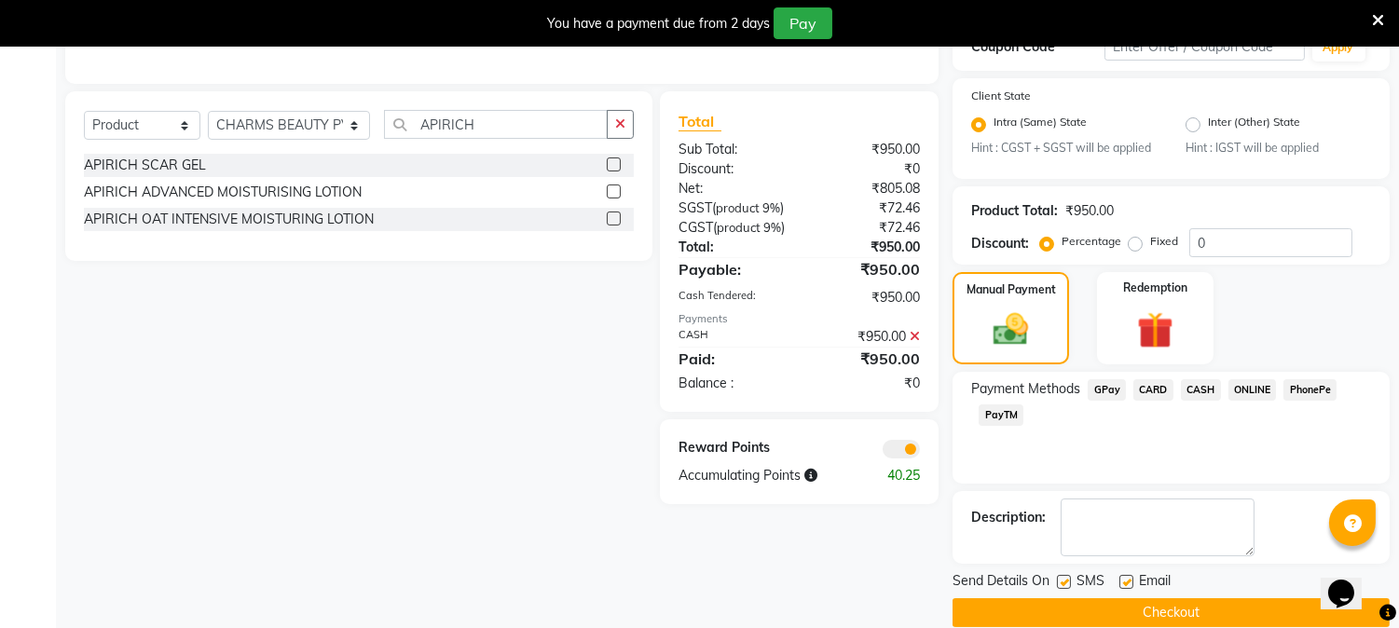
scroll to position [425, 0]
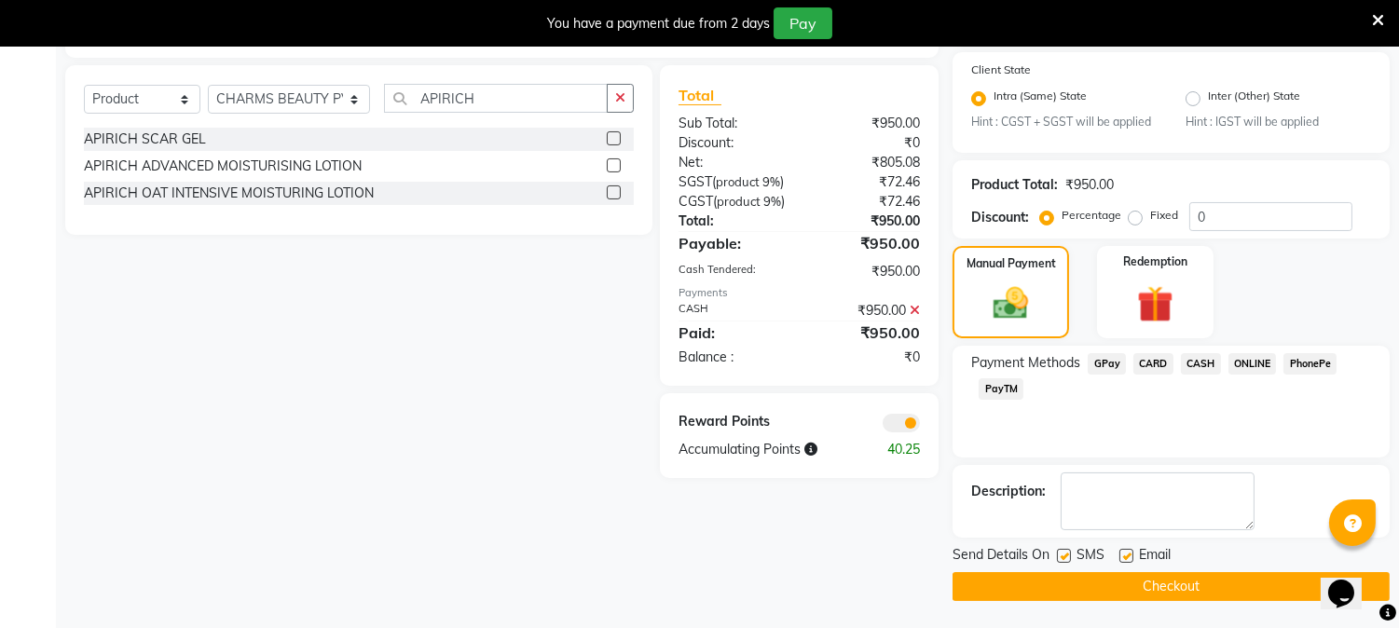
click at [1236, 581] on button "Checkout" at bounding box center [1170, 586] width 437 height 29
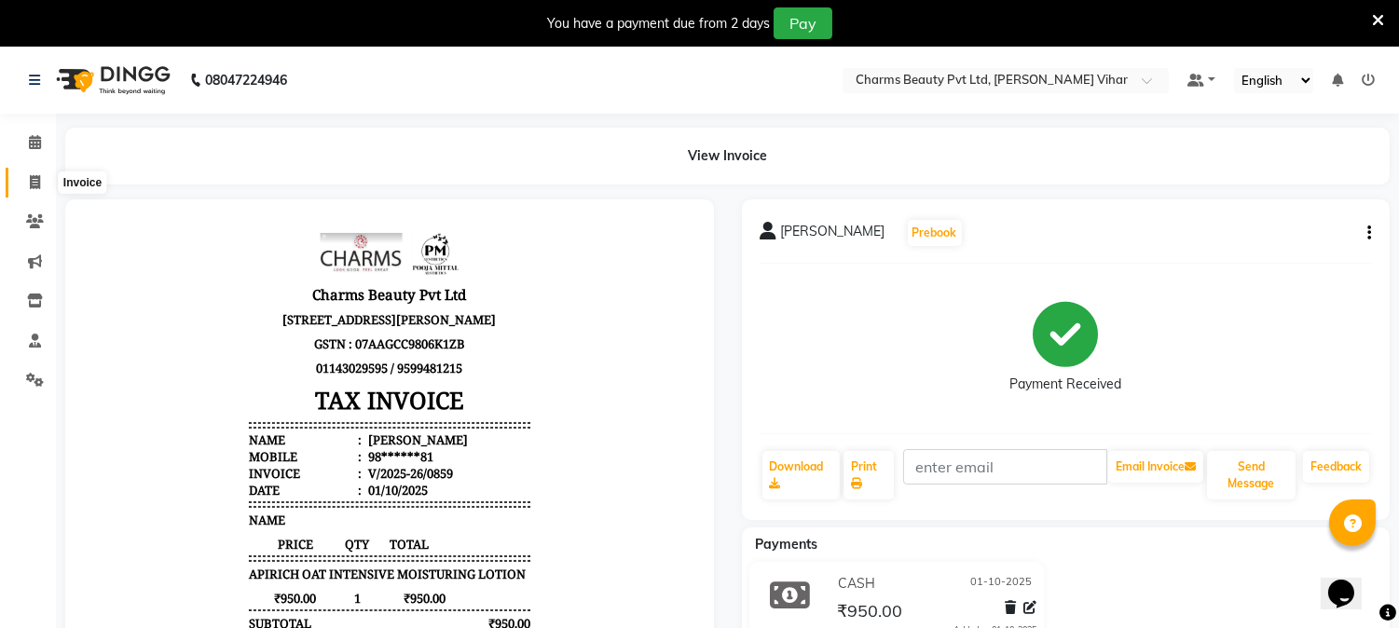
click at [31, 179] on icon at bounding box center [35, 182] width 10 height 14
select select "service"
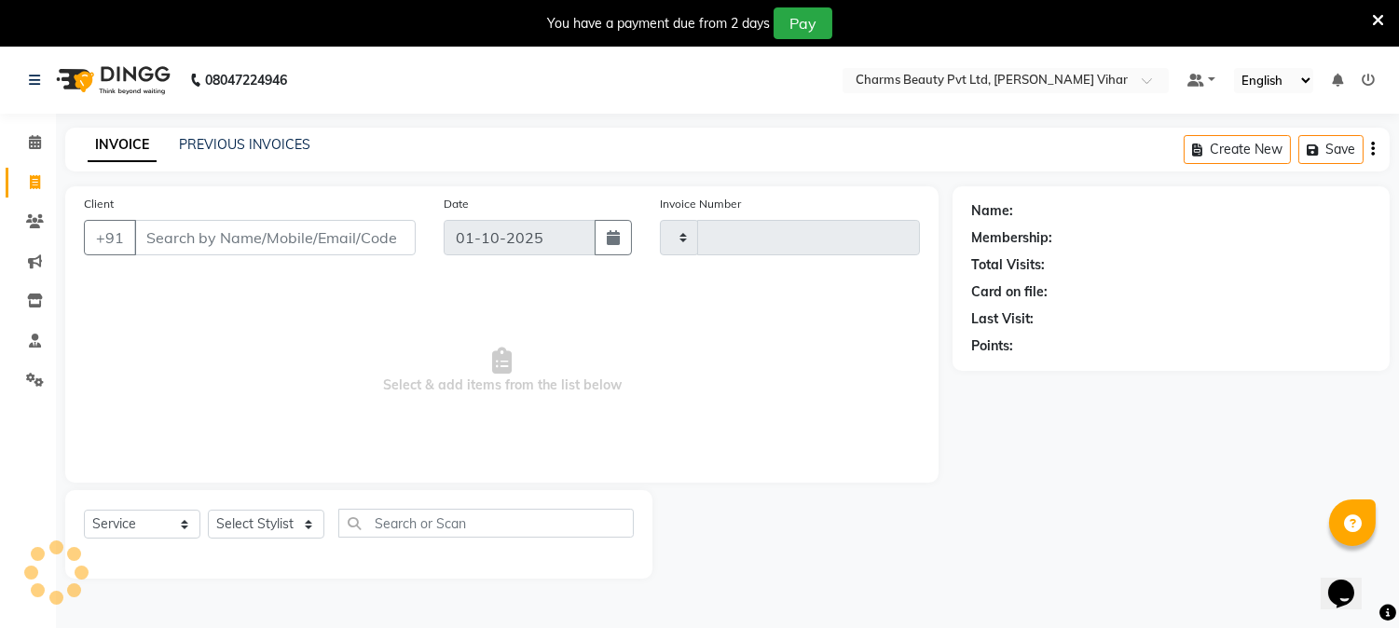
scroll to position [47, 0]
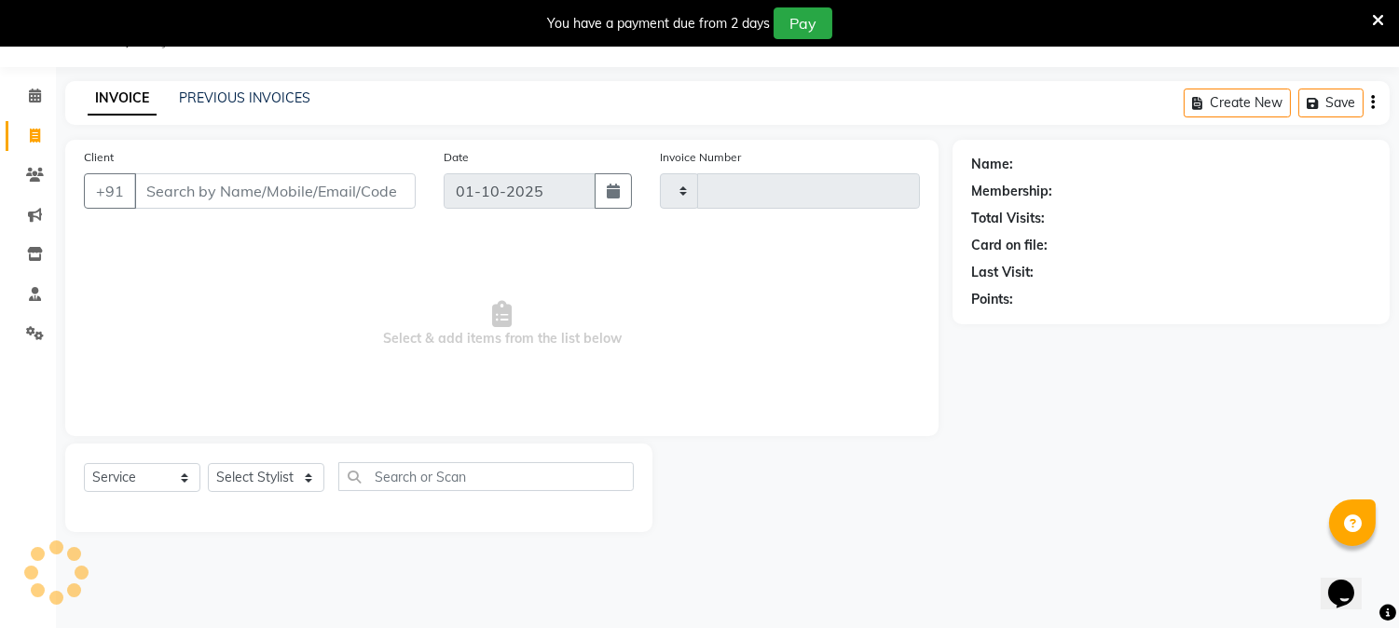
type input "0860"
select select "868"
click at [205, 188] on input "Client" at bounding box center [274, 190] width 281 height 35
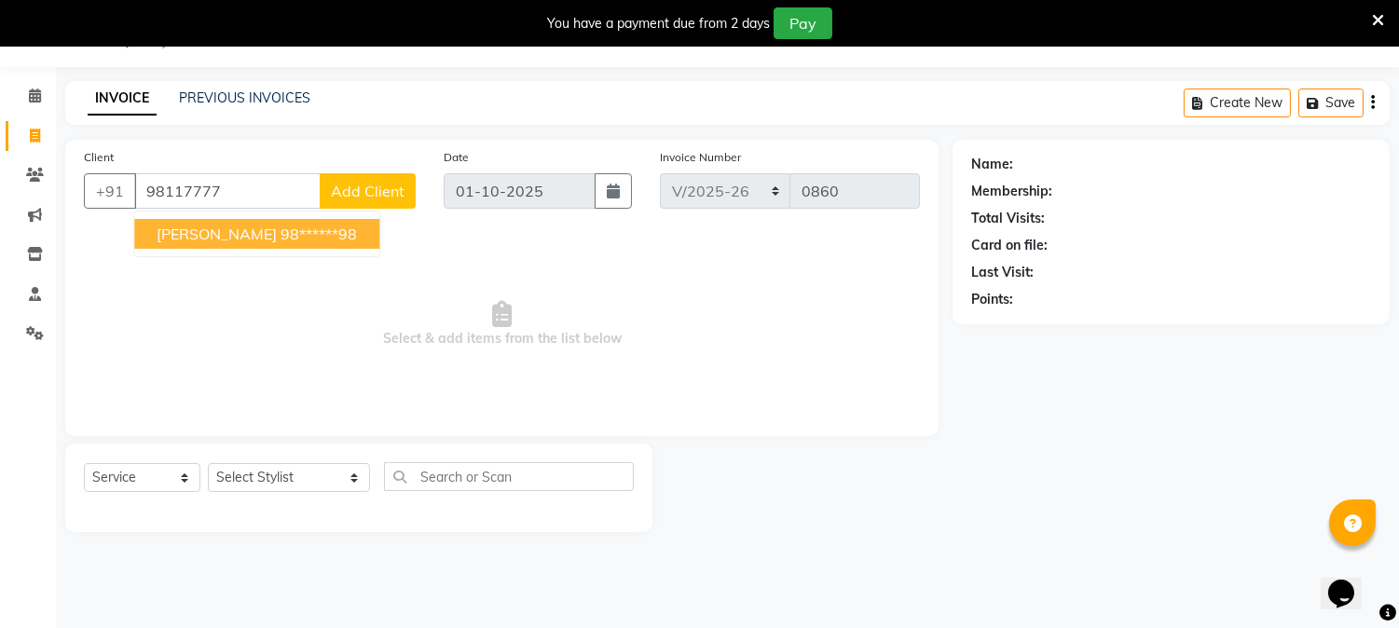
click at [198, 225] on span "[PERSON_NAME]" at bounding box center [217, 234] width 120 height 19
type input "98******98"
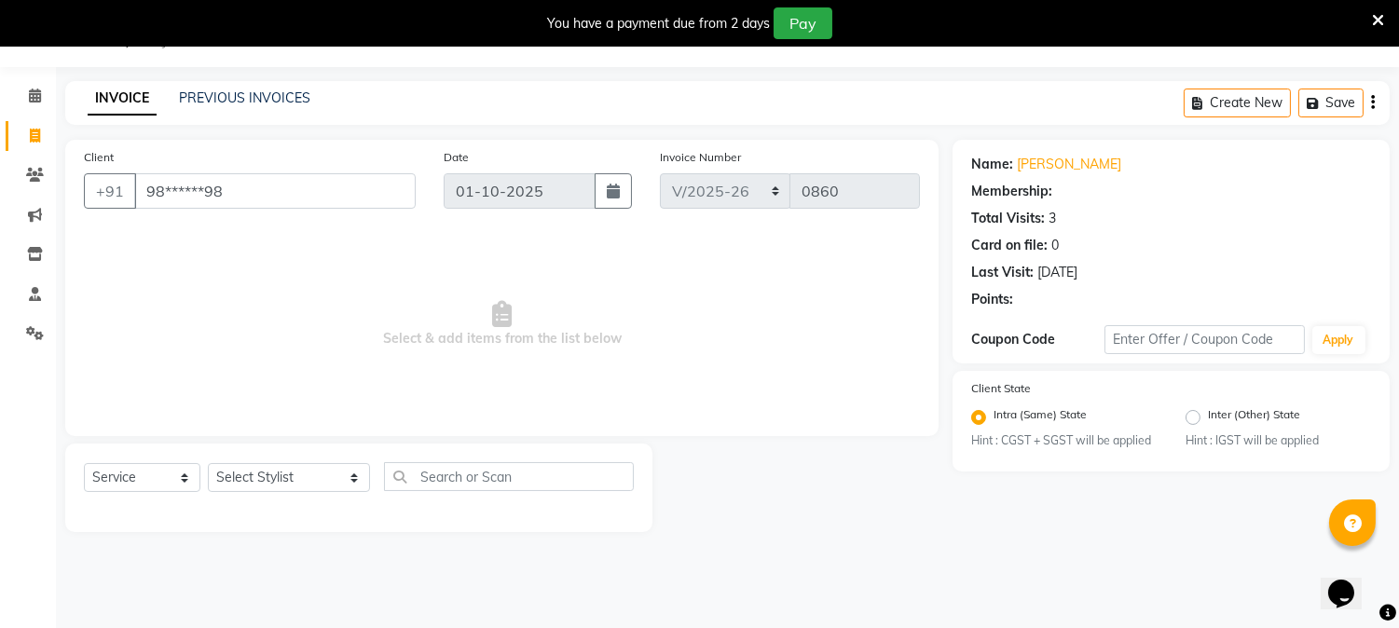
select select "1: Object"
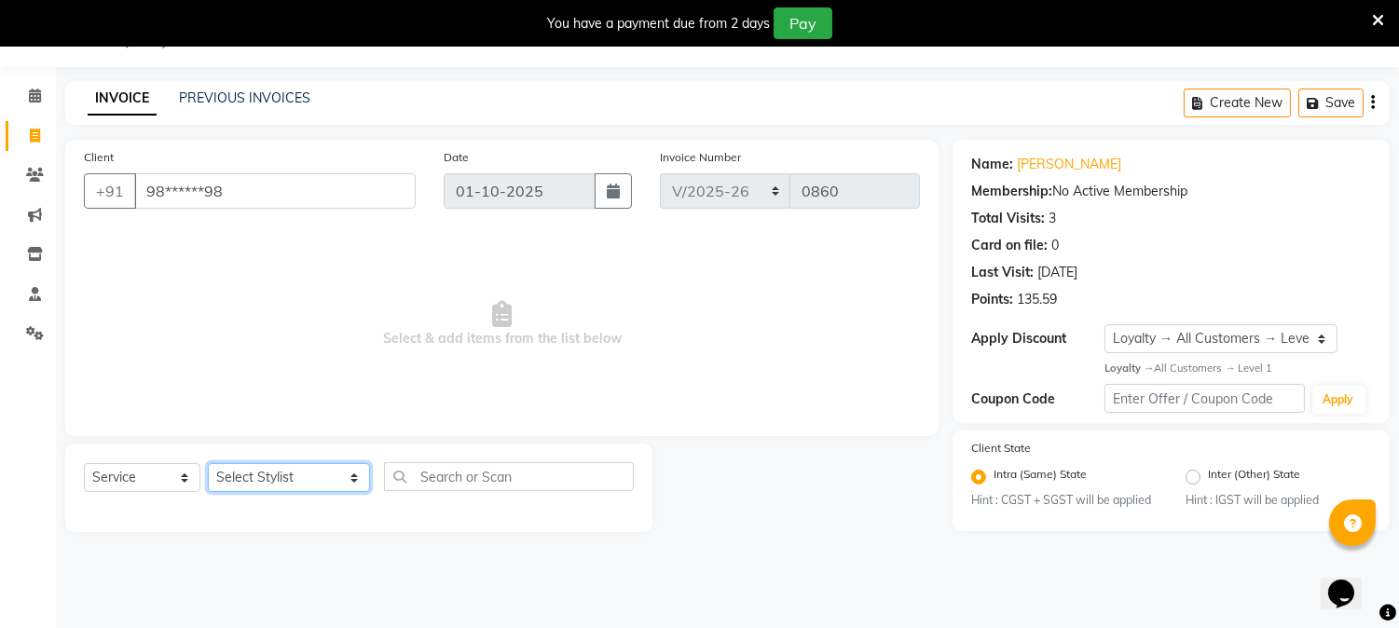
click at [242, 475] on select "Select Stylist AARTI [PERSON_NAME] [PERSON_NAME] BEAUTY PVT LTD [PERSON_NAME] V…" at bounding box center [289, 477] width 162 height 29
select select "66404"
click at [208, 464] on select "Select Stylist AARTI [PERSON_NAME] [PERSON_NAME] BEAUTY PVT LTD [PERSON_NAME] V…" at bounding box center [289, 477] width 162 height 29
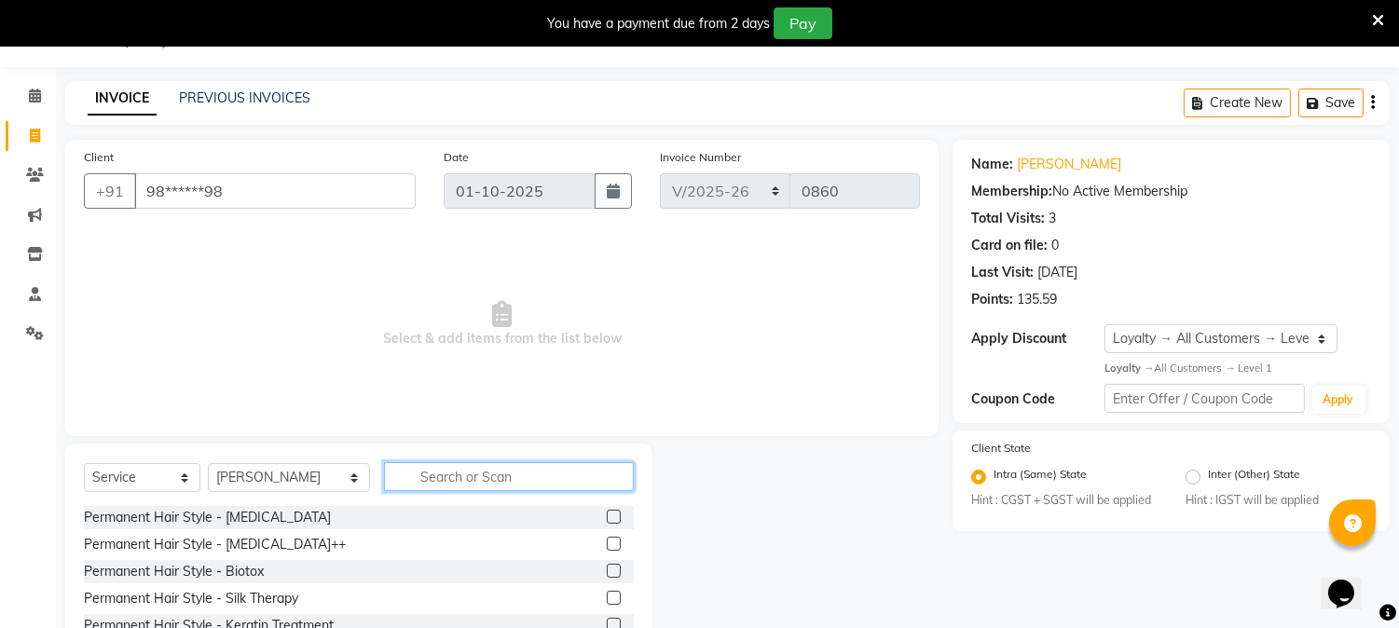
click at [430, 475] on input "text" at bounding box center [509, 476] width 250 height 29
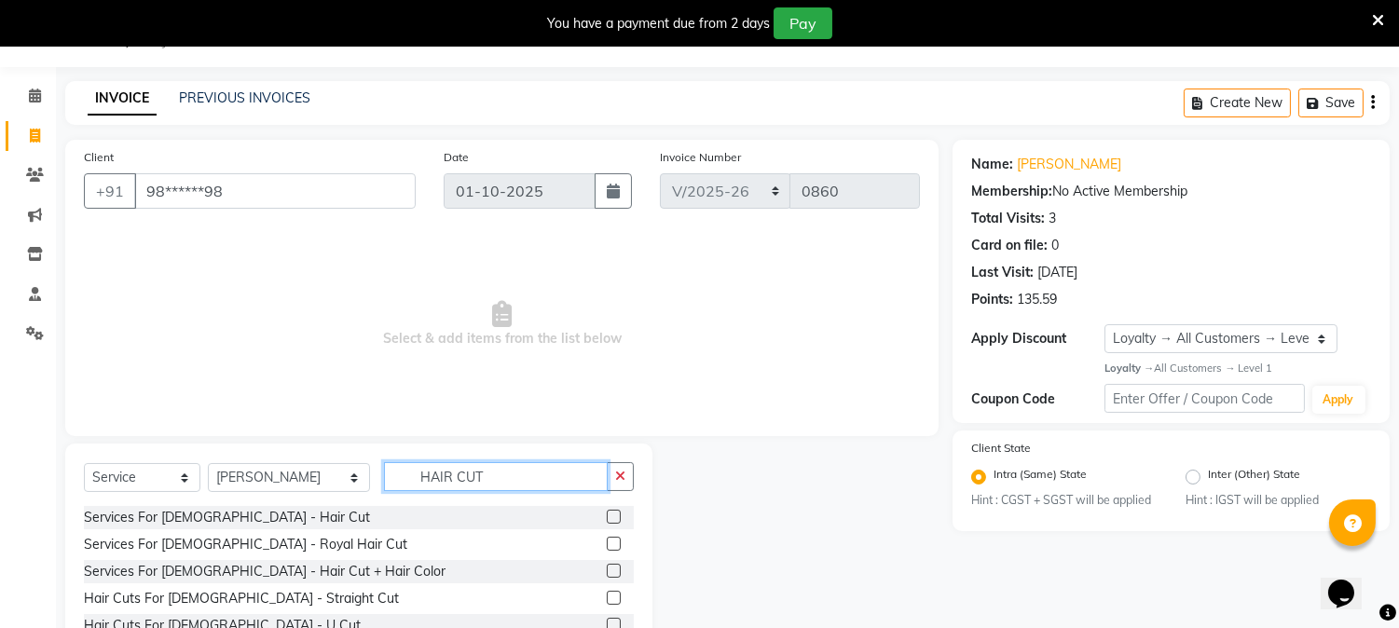
type input "HAIR CUT"
click at [607, 514] on label at bounding box center [614, 517] width 14 height 14
click at [607, 514] on input "checkbox" at bounding box center [613, 518] width 12 height 12
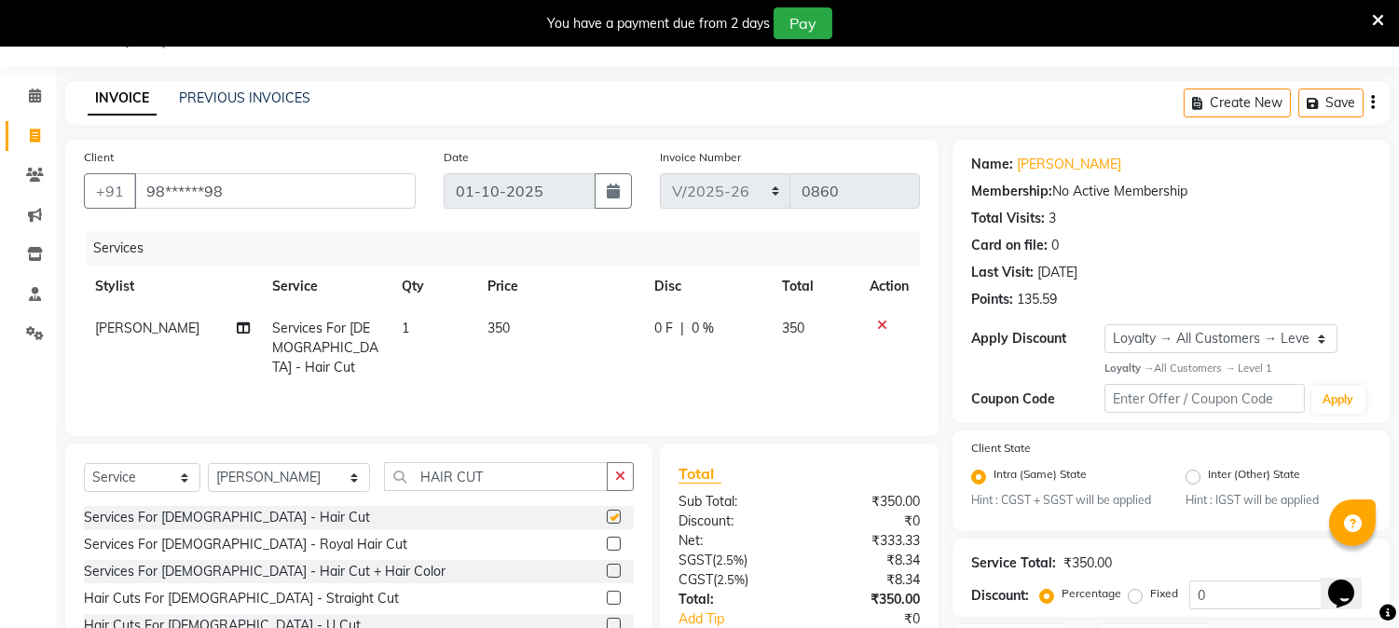
checkbox input "false"
click at [625, 480] on button "button" at bounding box center [620, 476] width 27 height 29
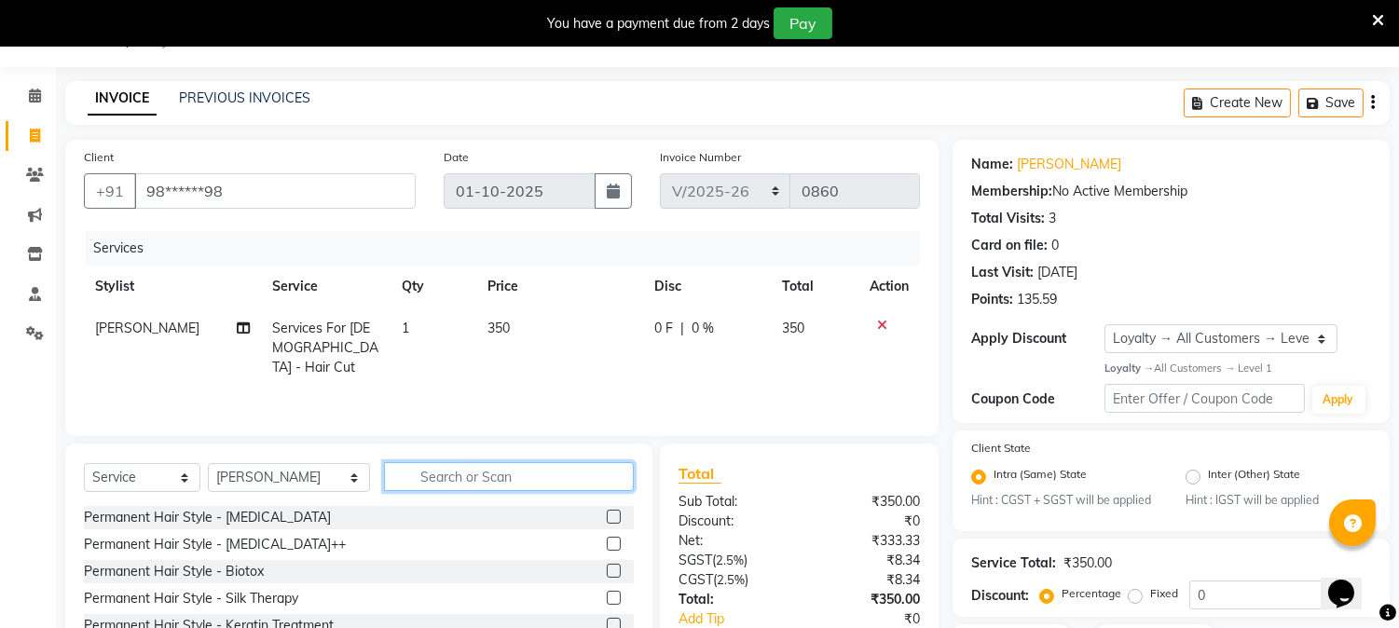
click at [567, 476] on input "text" at bounding box center [509, 476] width 250 height 29
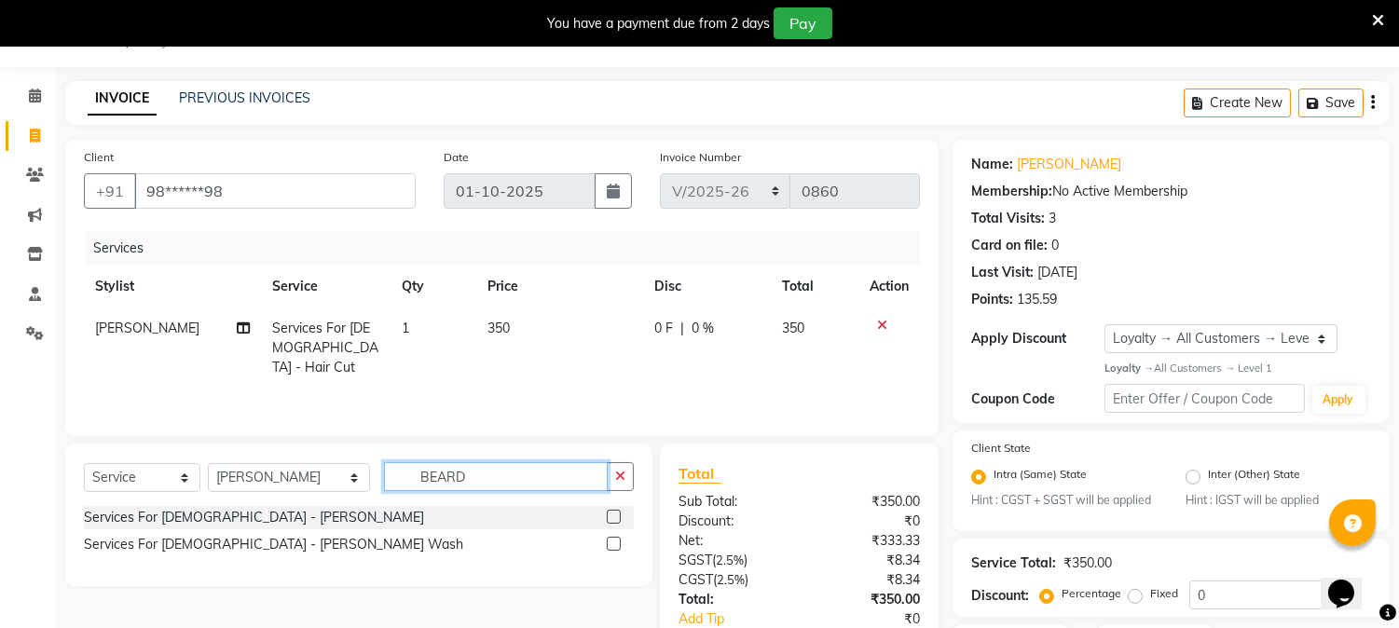
type input "BEARD"
click at [608, 510] on div at bounding box center [613, 520] width 12 height 20
click at [612, 513] on label at bounding box center [614, 517] width 14 height 14
click at [612, 513] on input "checkbox" at bounding box center [613, 518] width 12 height 12
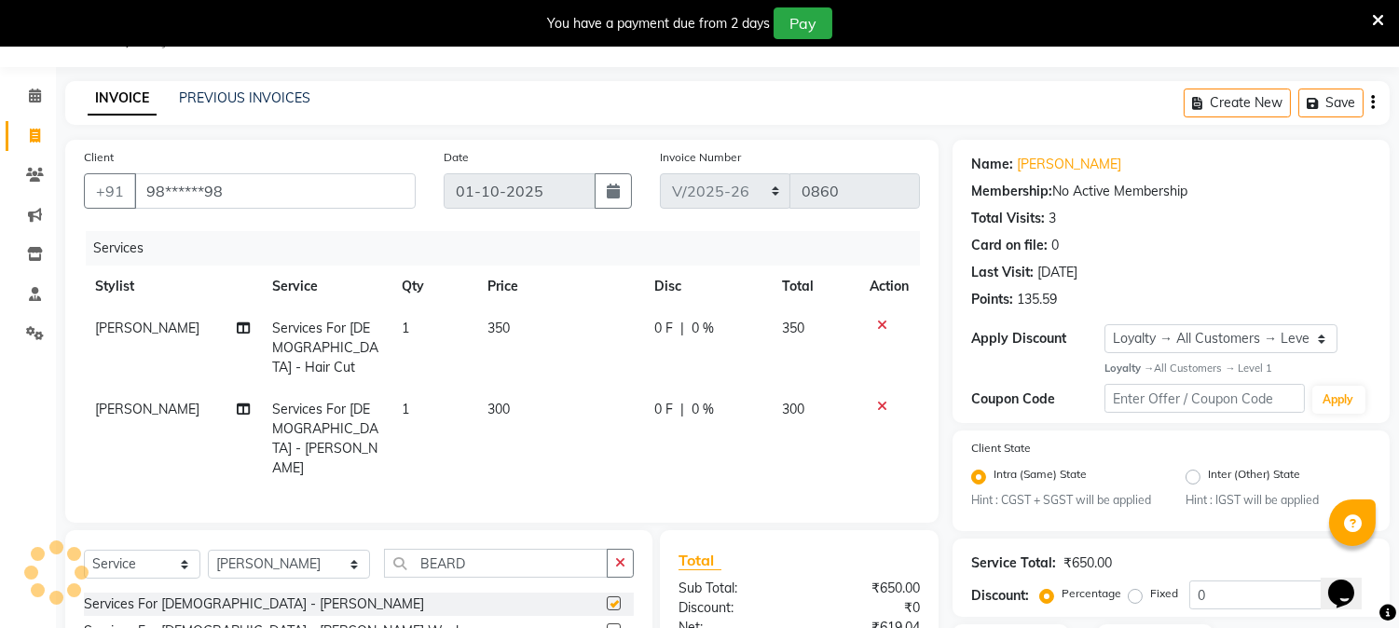
checkbox input "false"
click at [403, 320] on span "1" at bounding box center [405, 328] width 7 height 17
select select "66404"
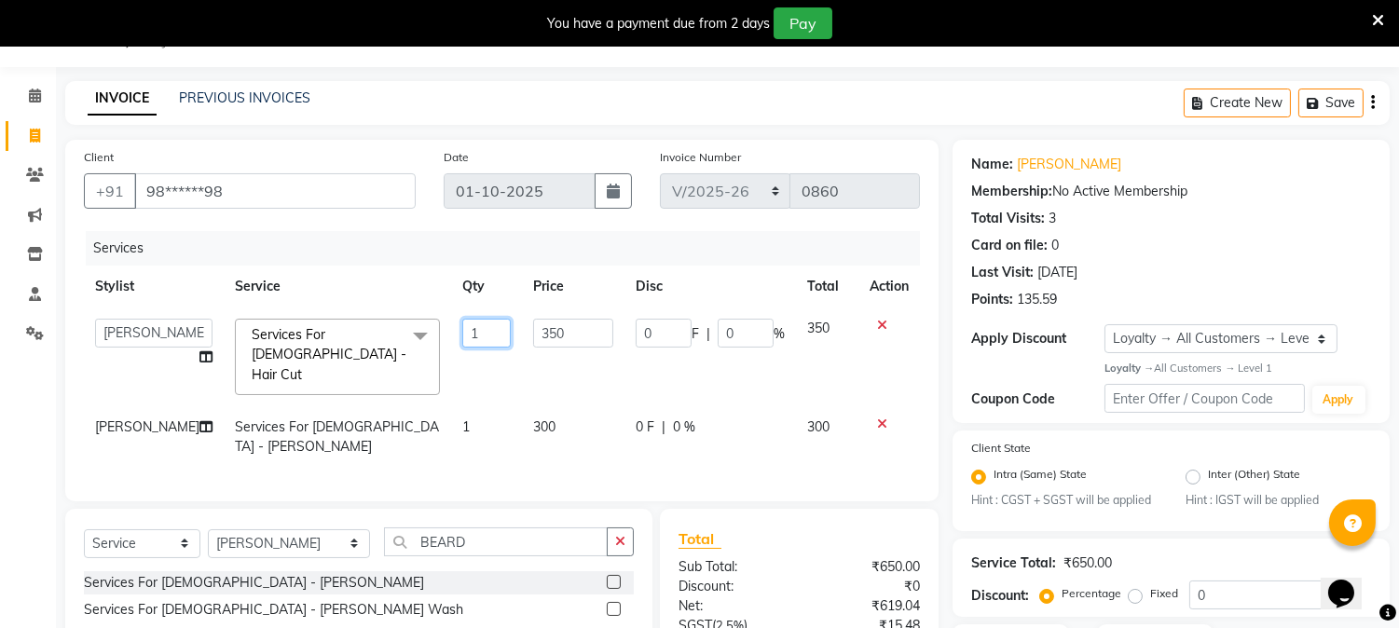
click at [462, 336] on input "1" at bounding box center [486, 333] width 48 height 29
type input "2"
click at [468, 406] on td "1" at bounding box center [486, 436] width 71 height 61
select select "66404"
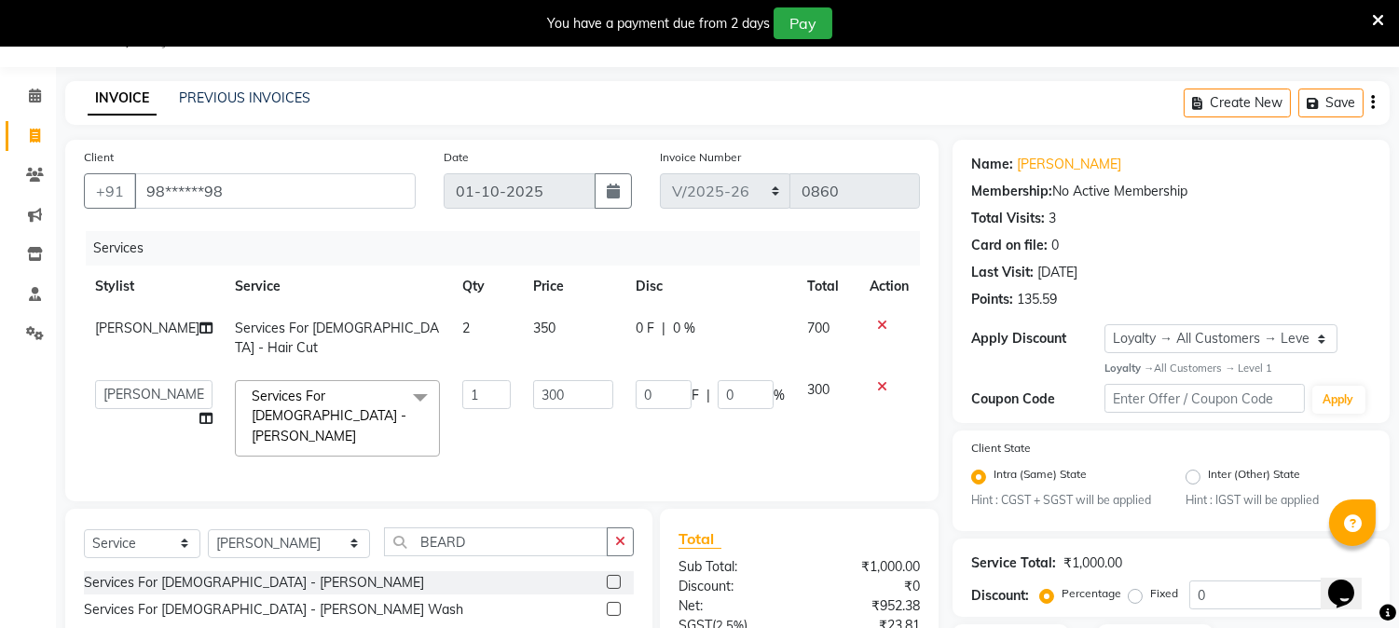
scroll to position [205, 0]
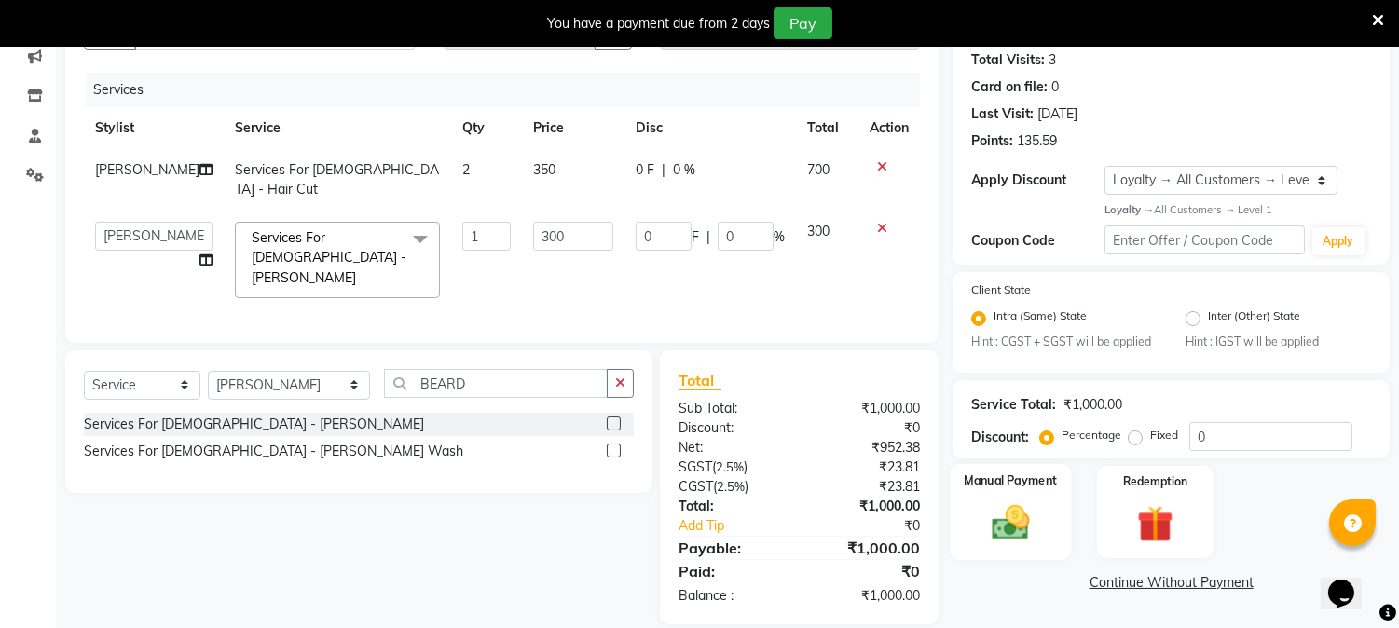
click at [1028, 514] on img at bounding box center [1010, 523] width 61 height 44
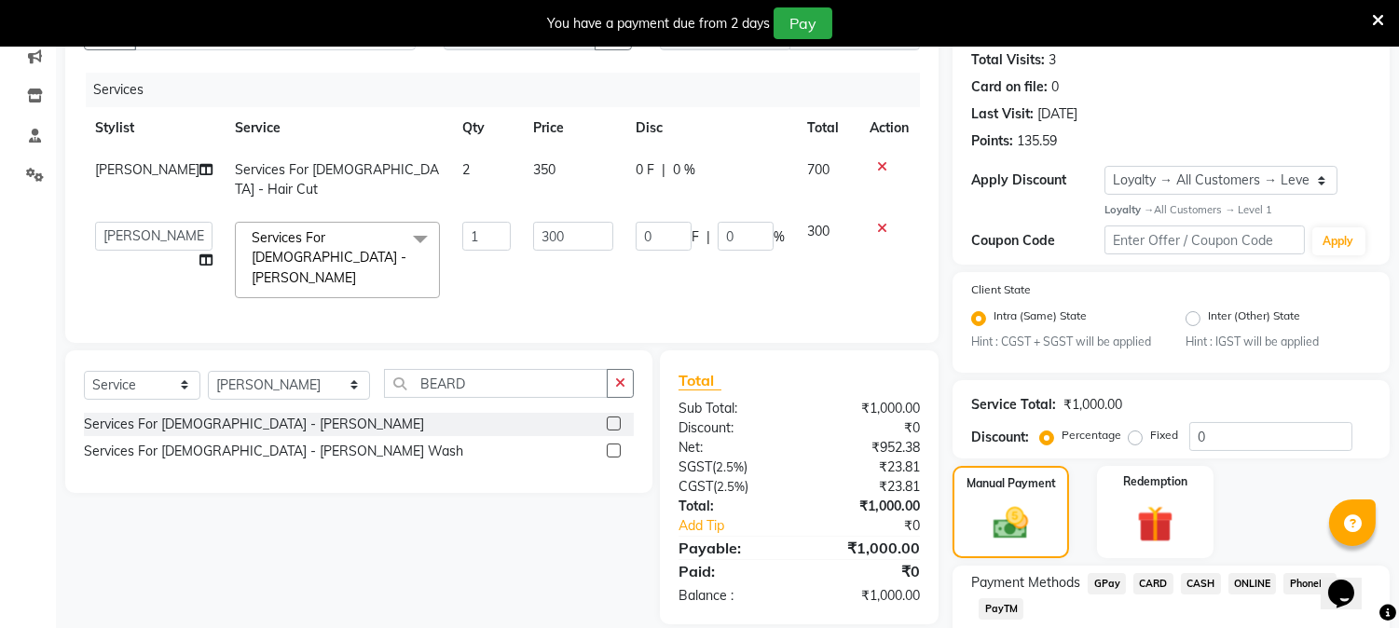
click at [1155, 582] on span "CARD" at bounding box center [1153, 583] width 40 height 21
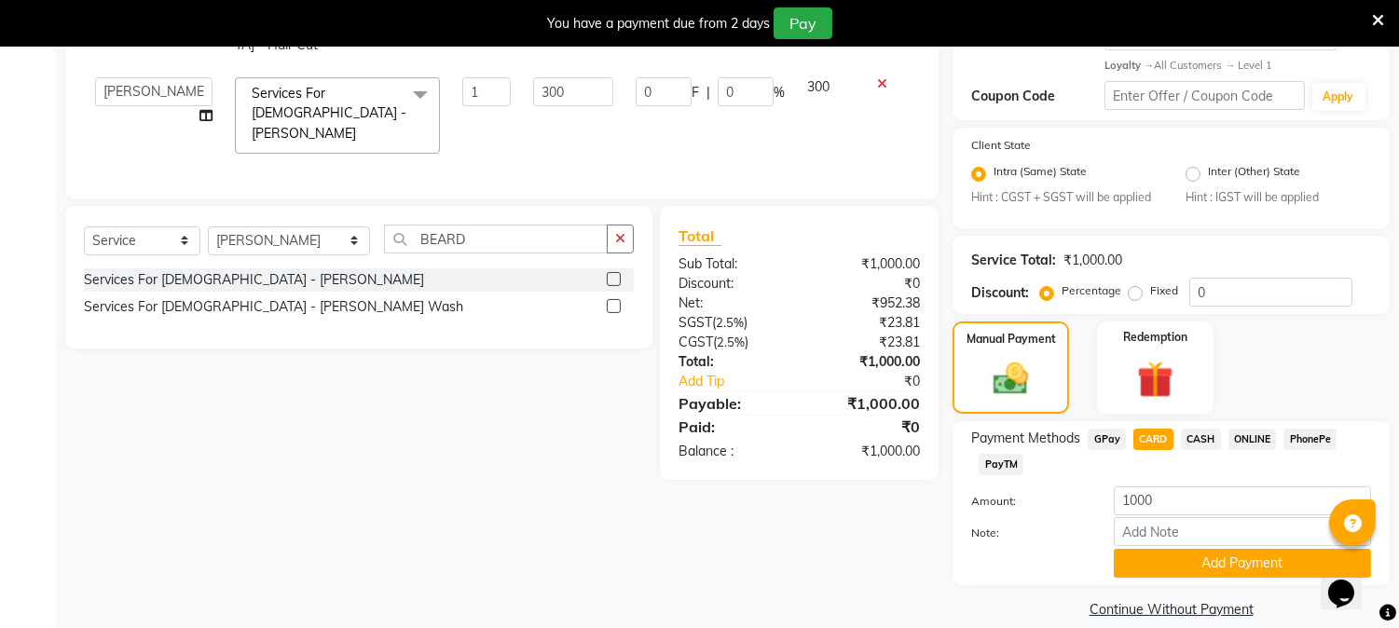
scroll to position [373, 0]
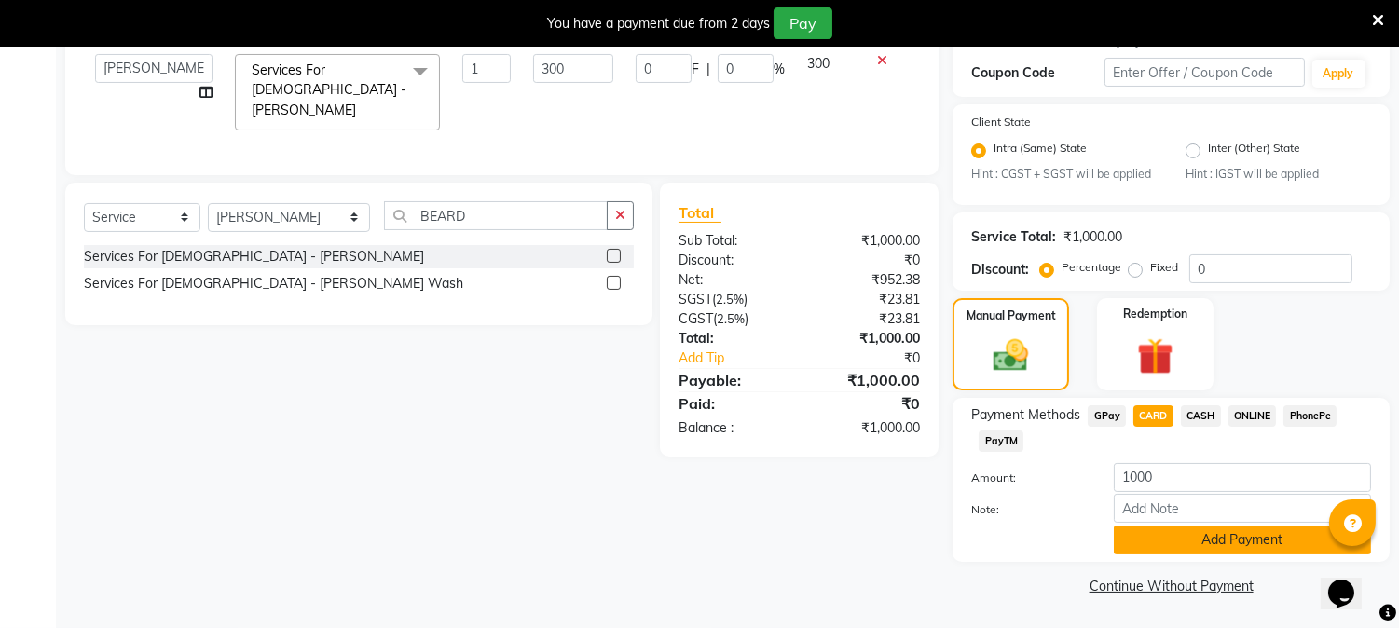
click at [1223, 536] on button "Add Payment" at bounding box center [1242, 540] width 257 height 29
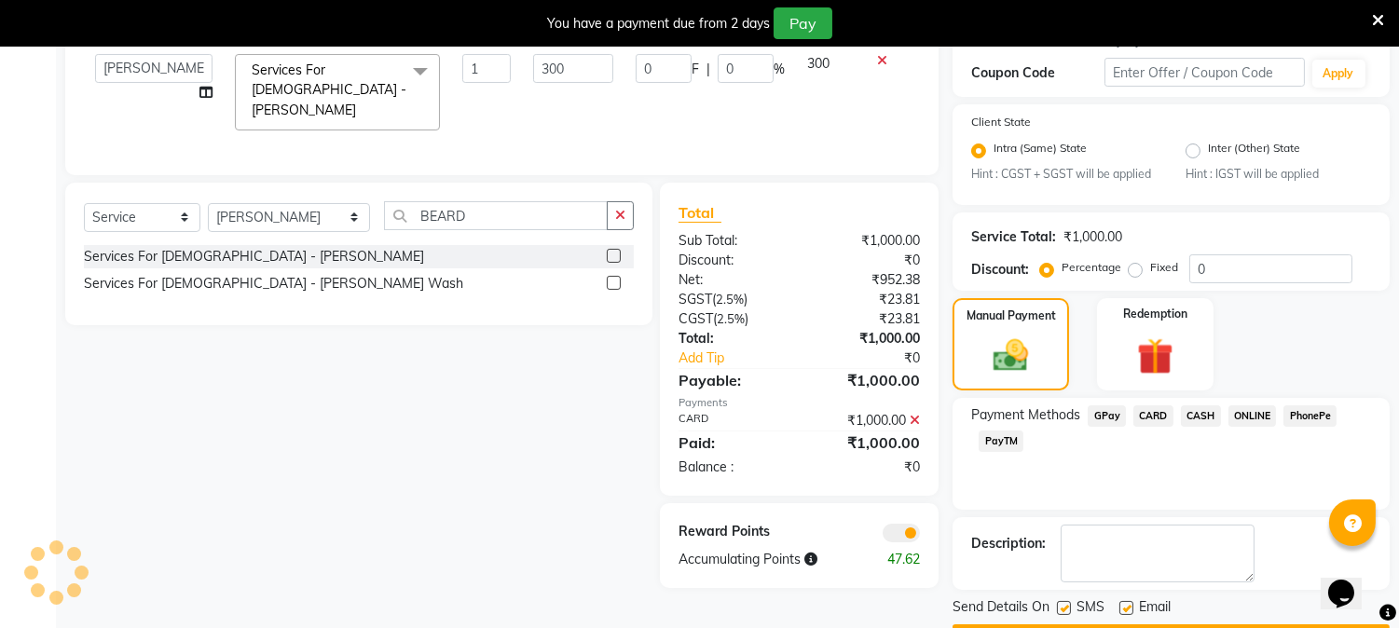
scroll to position [425, 0]
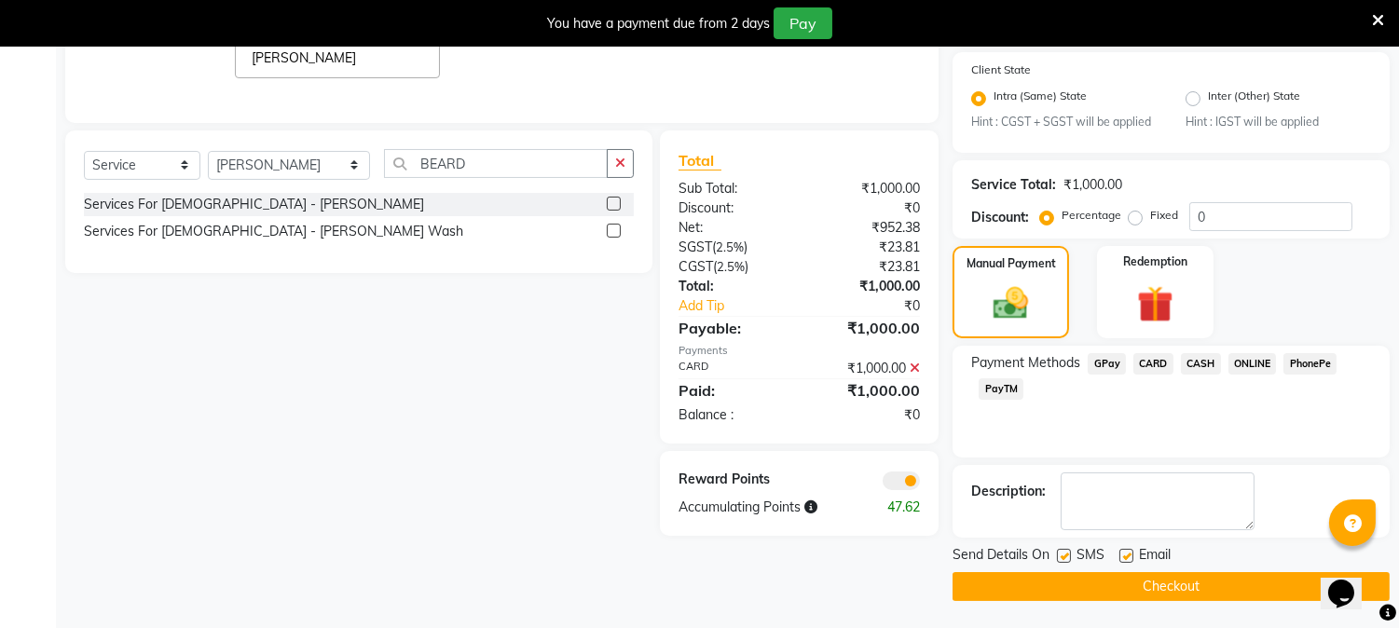
click at [1222, 585] on button "Checkout" at bounding box center [1170, 586] width 437 height 29
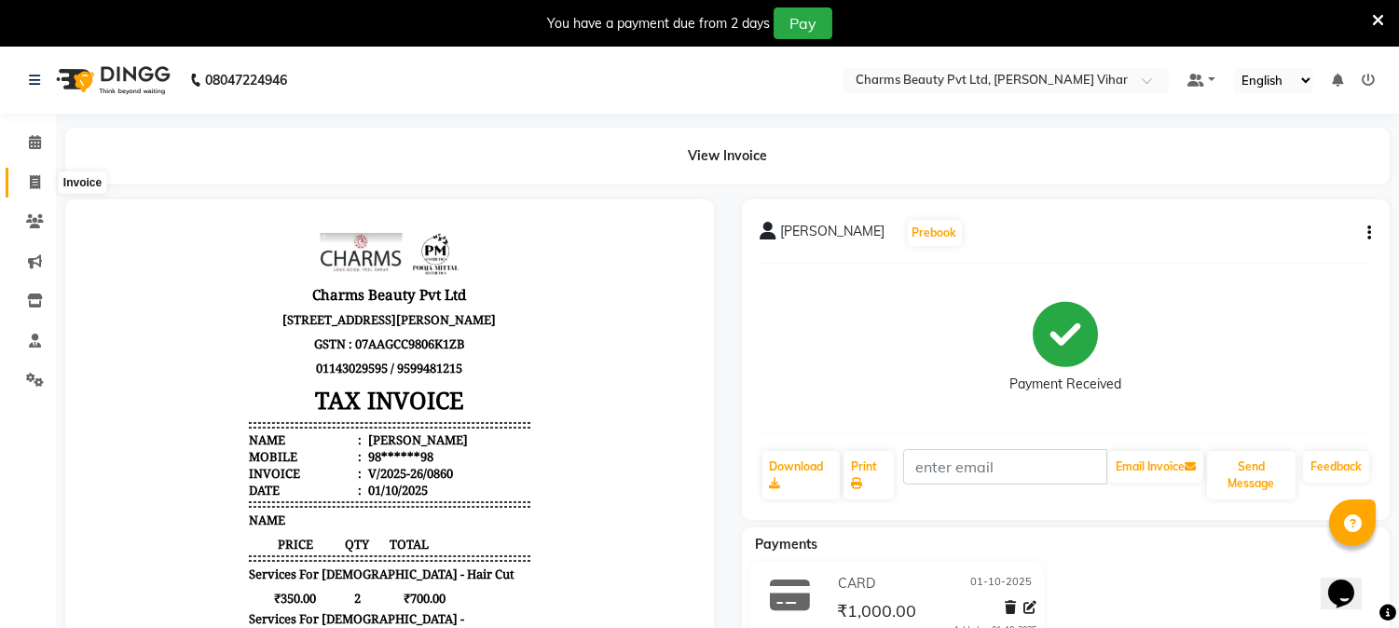
click at [26, 178] on span at bounding box center [35, 182] width 33 height 21
select select "service"
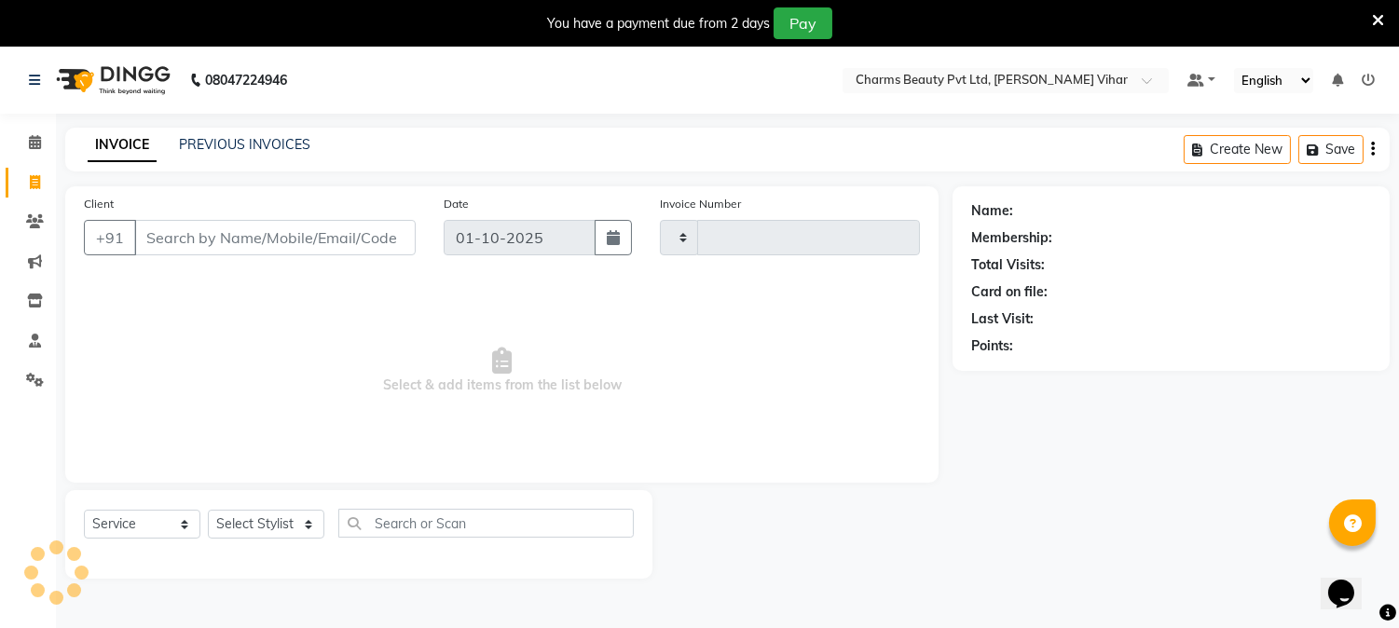
scroll to position [47, 0]
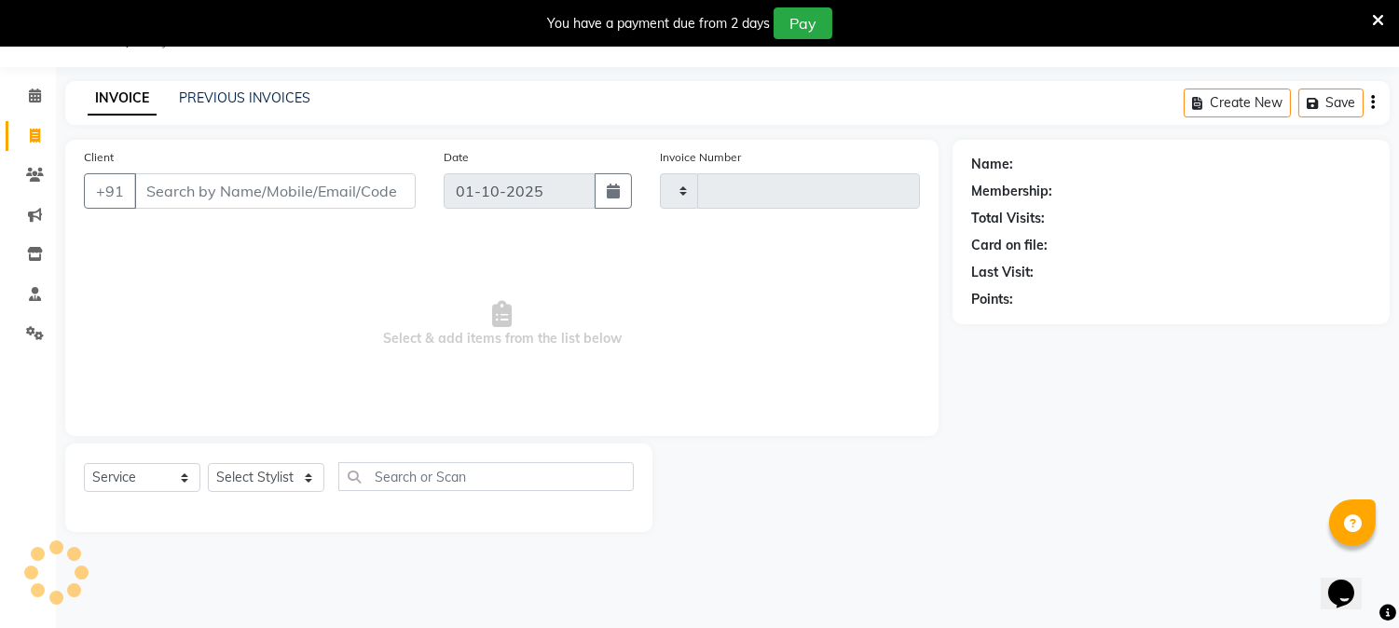
type input "0861"
select select "868"
click at [228, 191] on input "Client" at bounding box center [274, 190] width 281 height 35
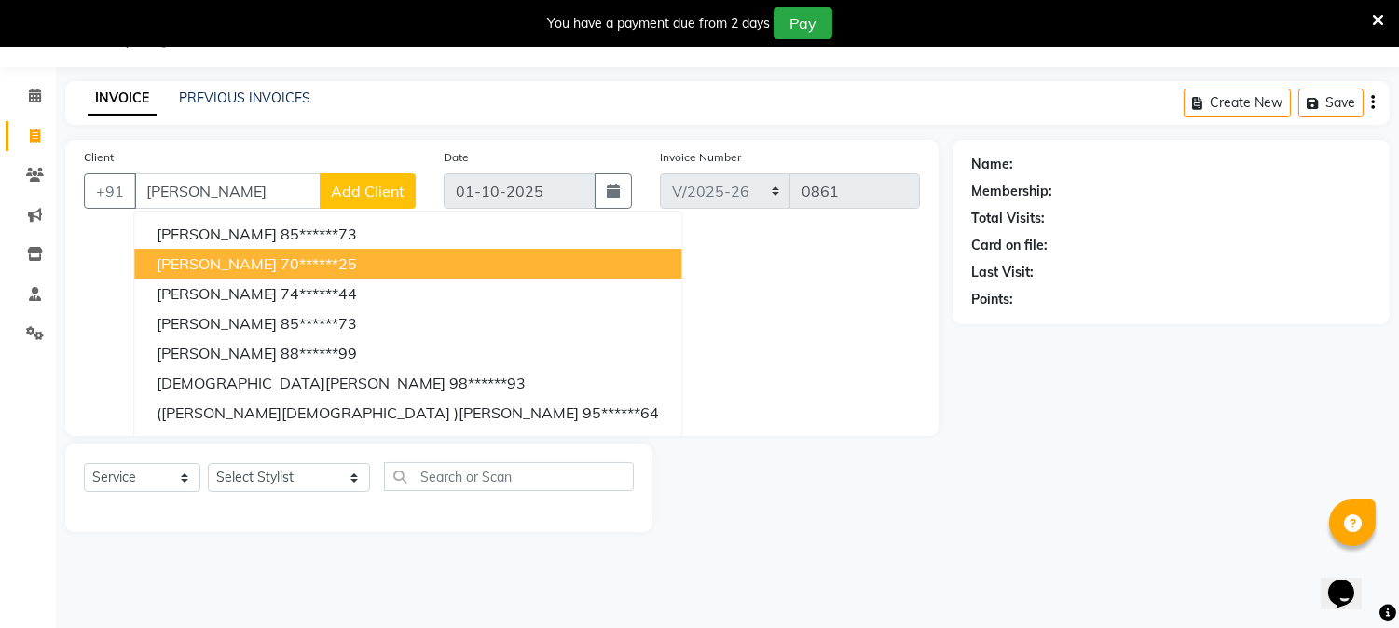
click at [200, 263] on span "[PERSON_NAME]" at bounding box center [217, 263] width 120 height 19
type input "70******25"
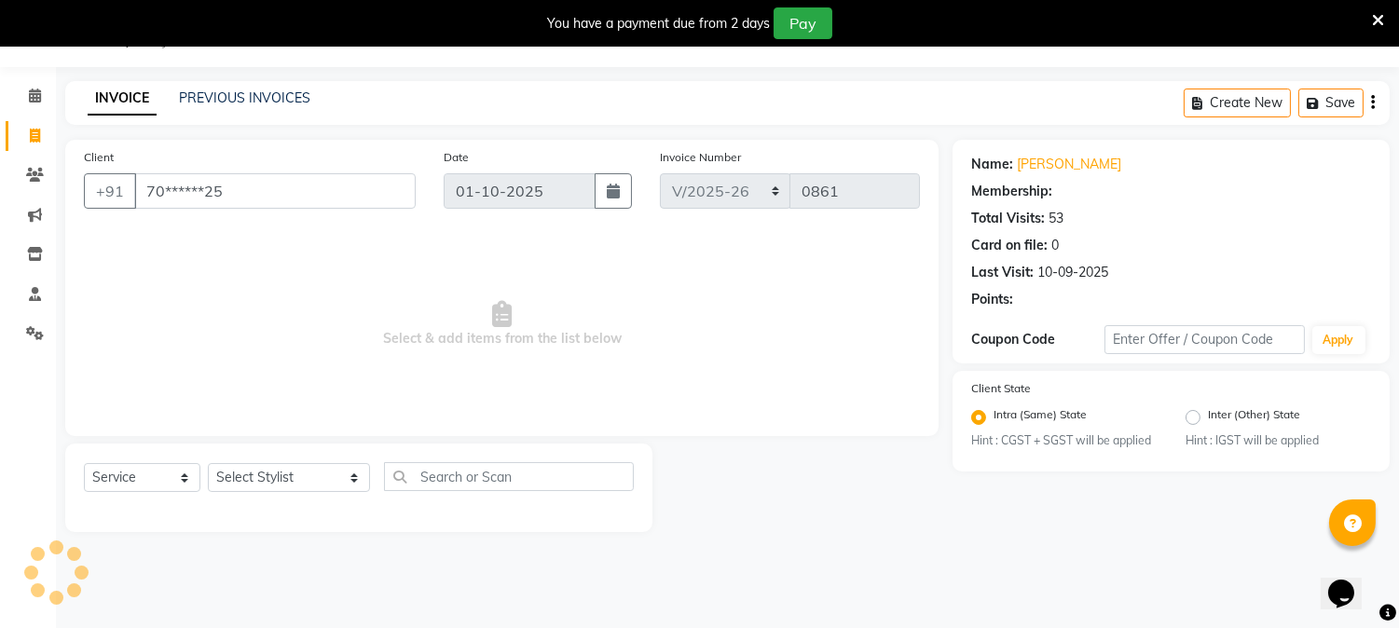
select select "1: Object"
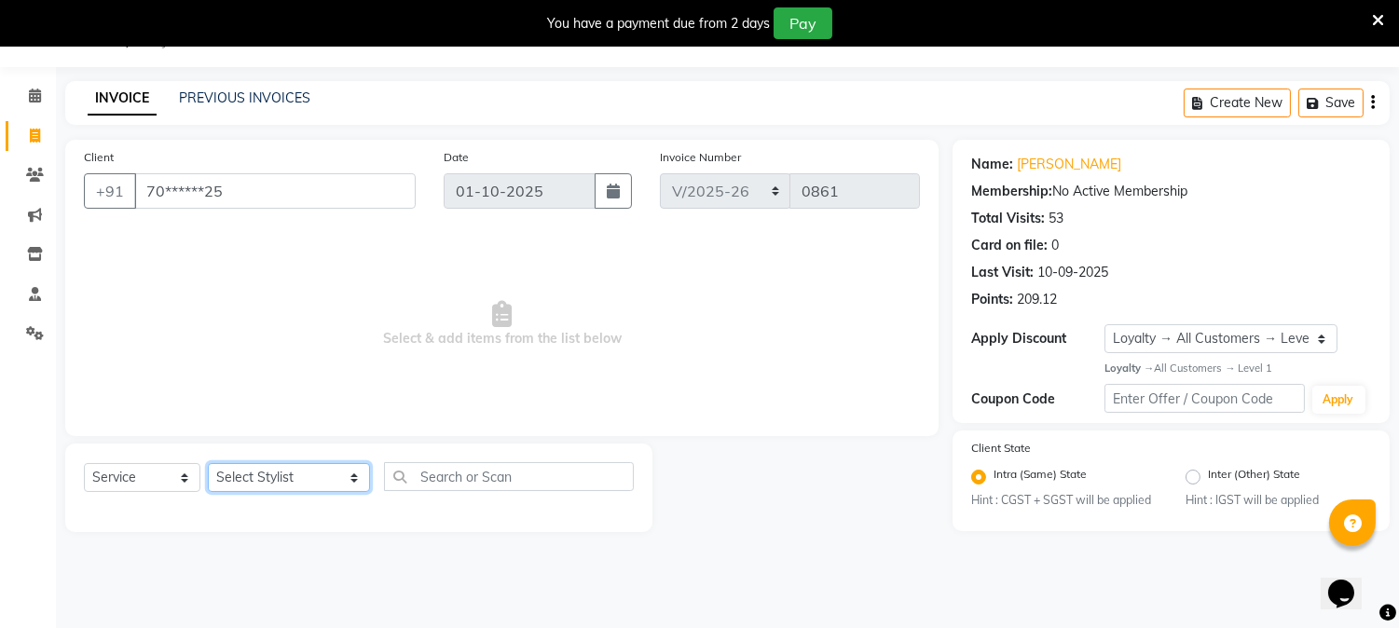
click at [257, 464] on select "Select Stylist AARTI [PERSON_NAME] [PERSON_NAME] BEAUTY PVT LTD [PERSON_NAME] V…" at bounding box center [289, 477] width 162 height 29
select select "18011"
click at [208, 464] on select "Select Stylist AARTI [PERSON_NAME] [PERSON_NAME] BEAUTY PVT LTD [PERSON_NAME] V…" at bounding box center [289, 477] width 162 height 29
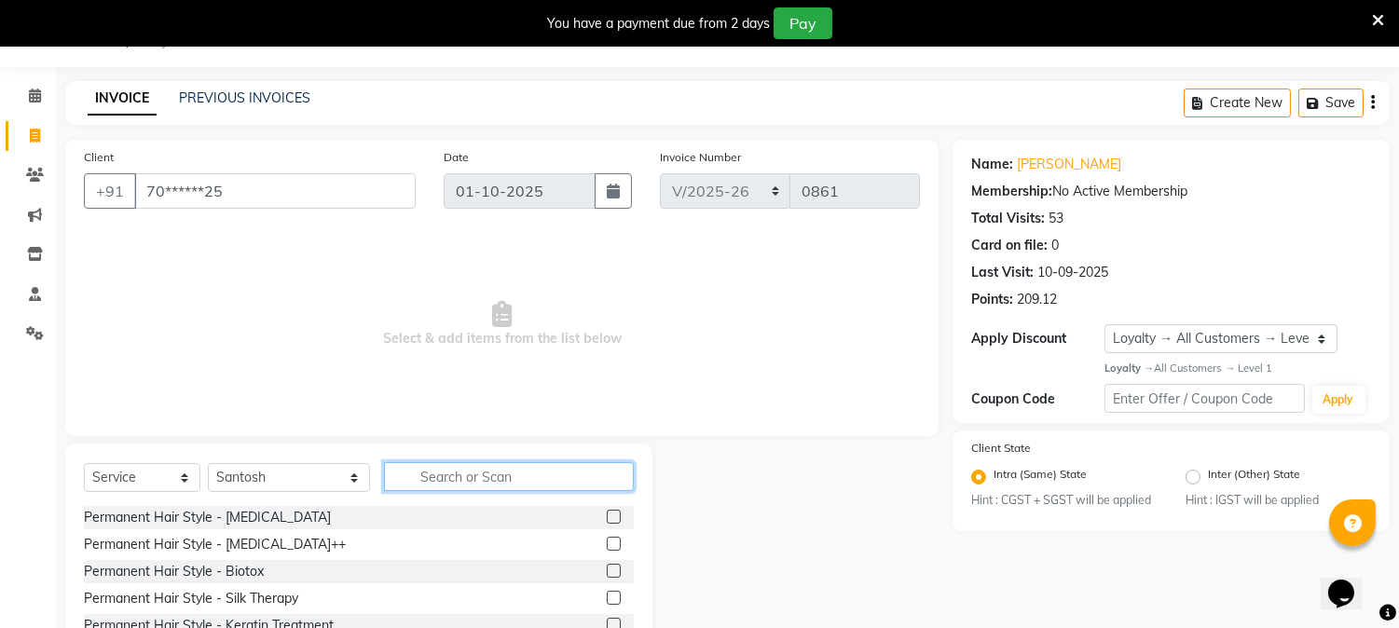
click at [433, 476] on input "text" at bounding box center [509, 476] width 250 height 29
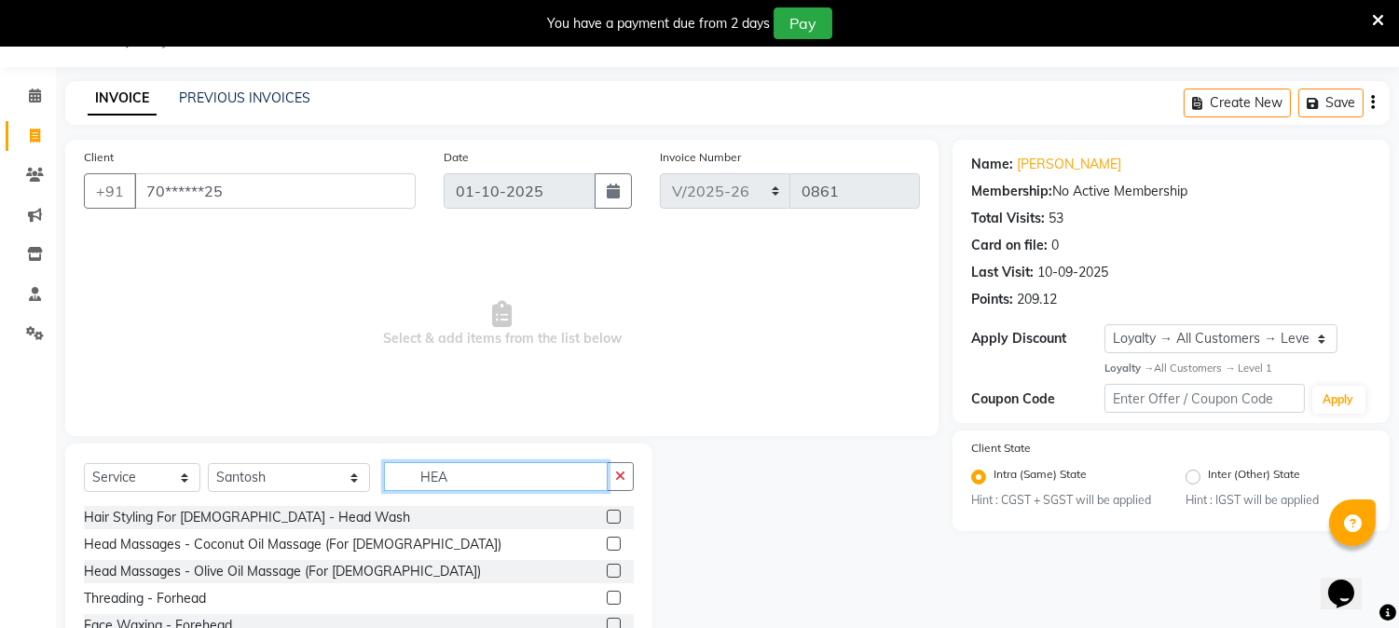
type input "HEA"
click at [607, 517] on label at bounding box center [614, 517] width 14 height 14
click at [607, 517] on input "checkbox" at bounding box center [613, 518] width 12 height 12
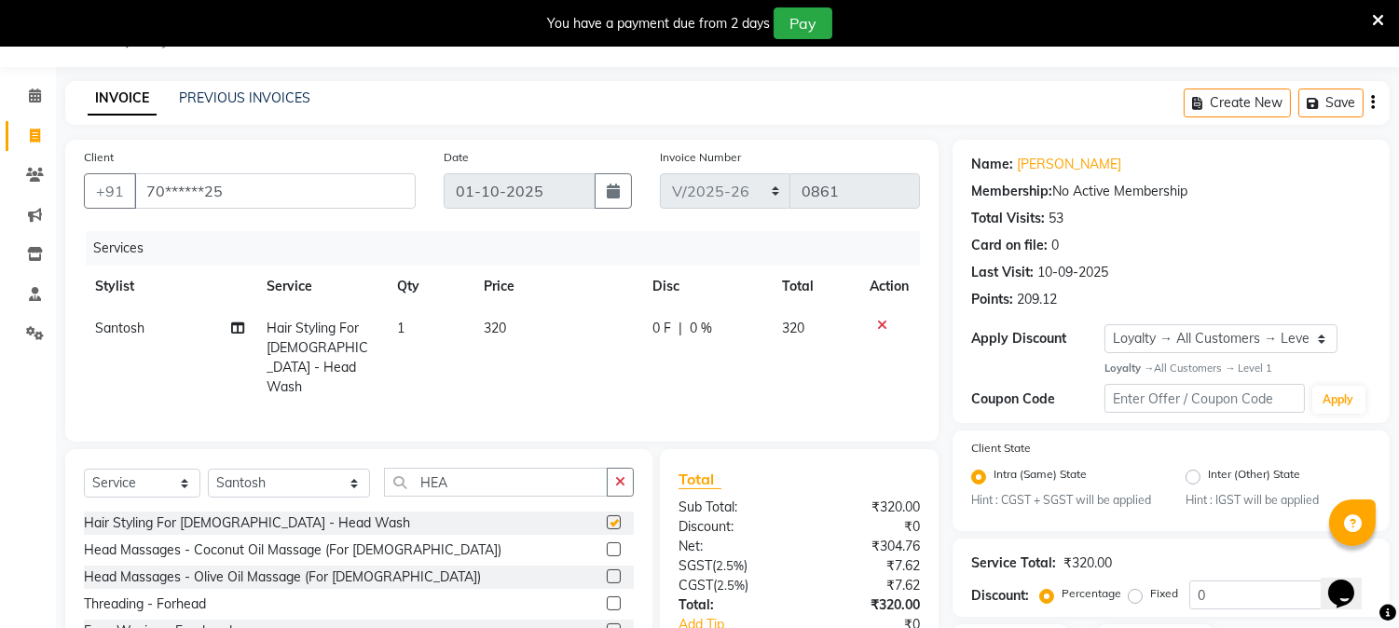
checkbox input "false"
click at [509, 326] on td "320" at bounding box center [556, 357] width 169 height 101
select select "18011"
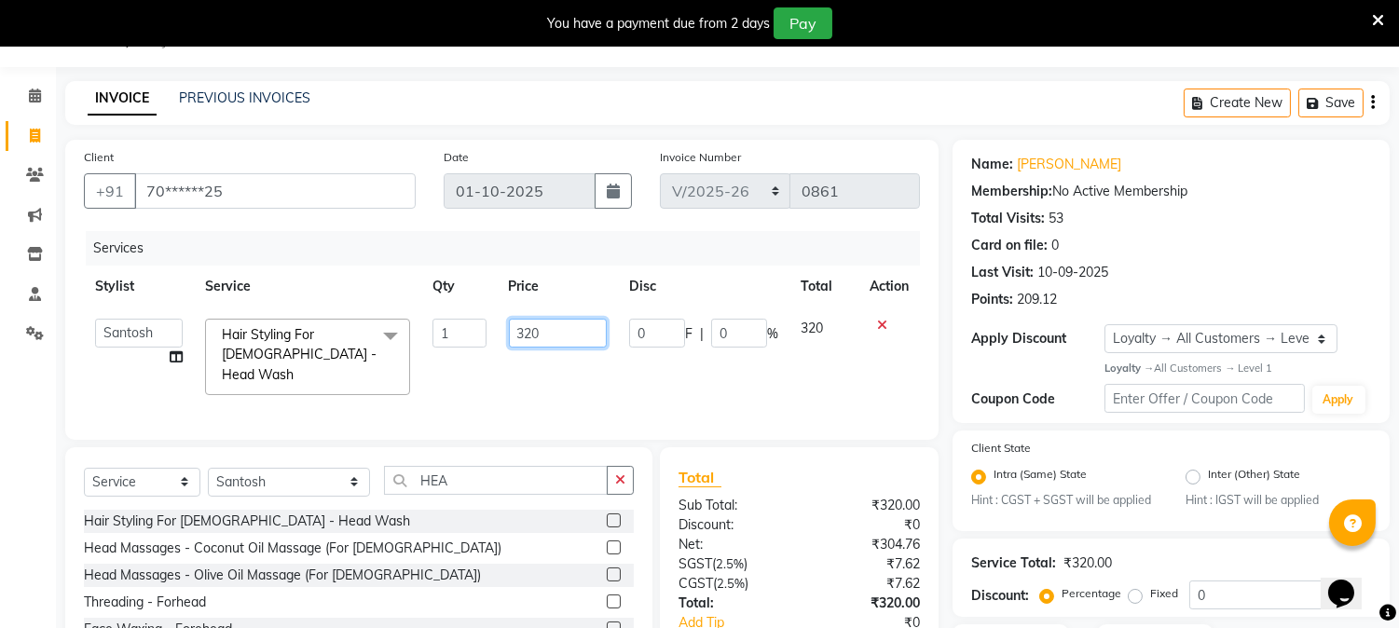
click at [550, 335] on input "320" at bounding box center [558, 333] width 98 height 29
type input "3"
type input "400"
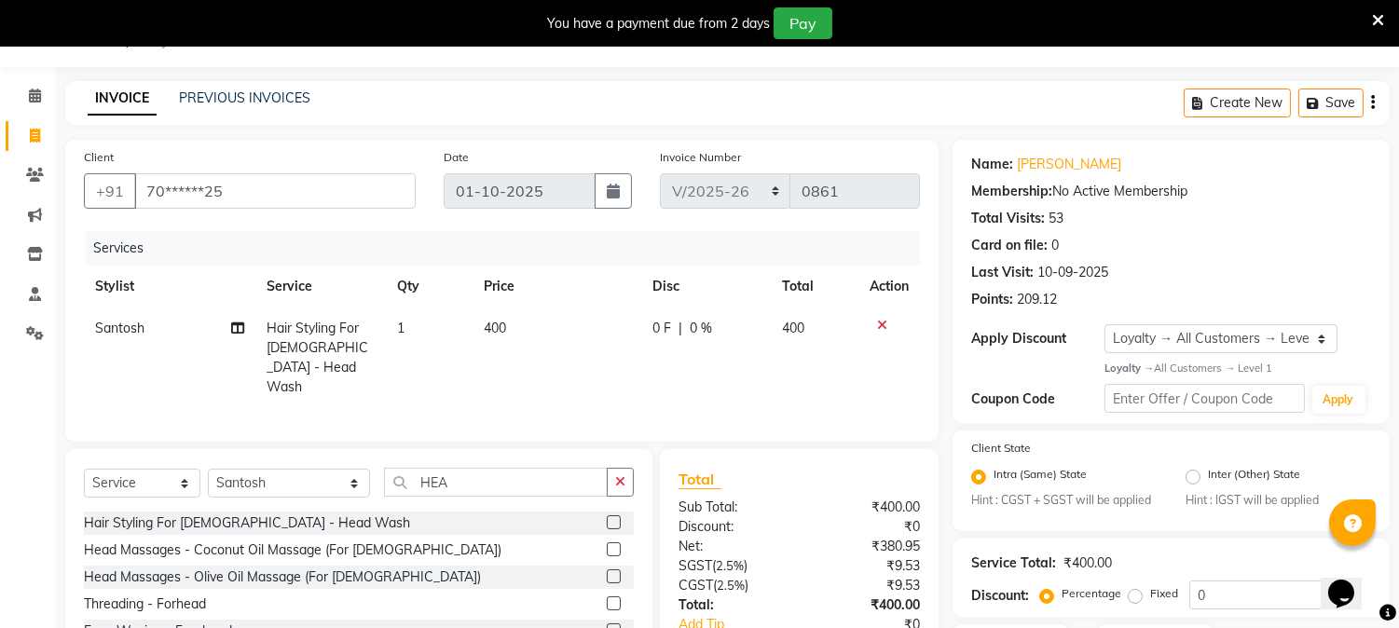
click at [548, 384] on td "400" at bounding box center [556, 357] width 169 height 101
select select "18011"
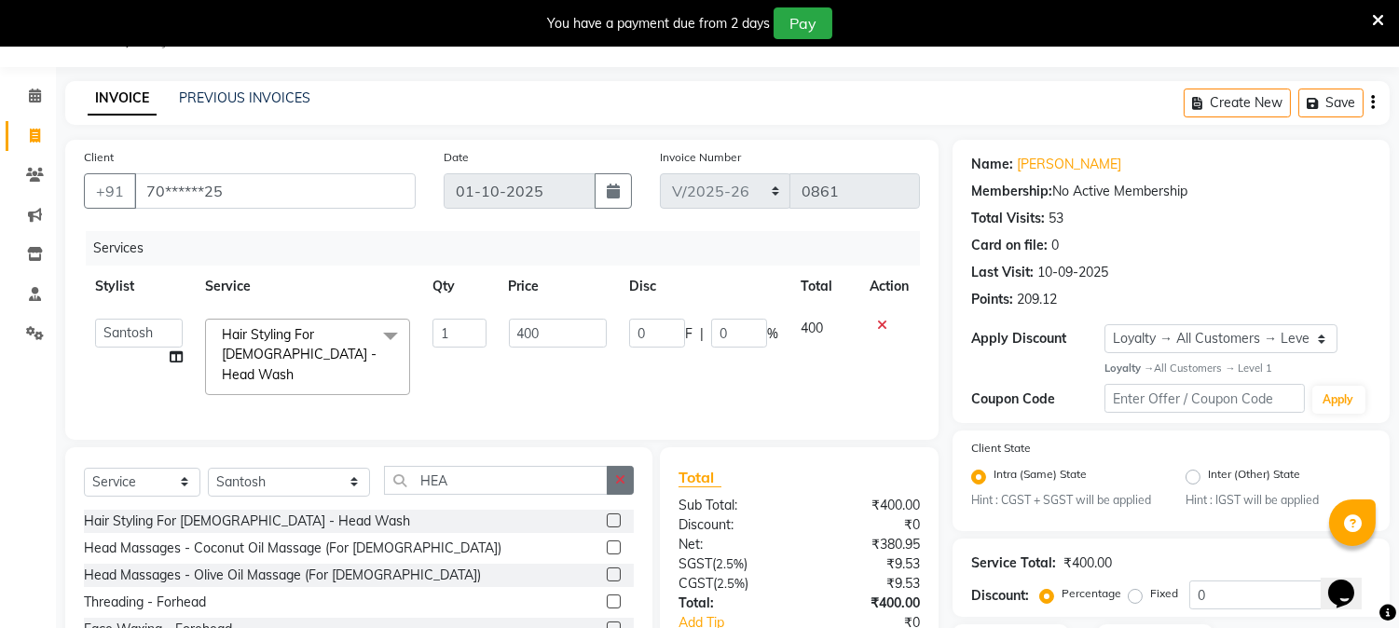
click at [621, 476] on icon "button" at bounding box center [620, 479] width 10 height 13
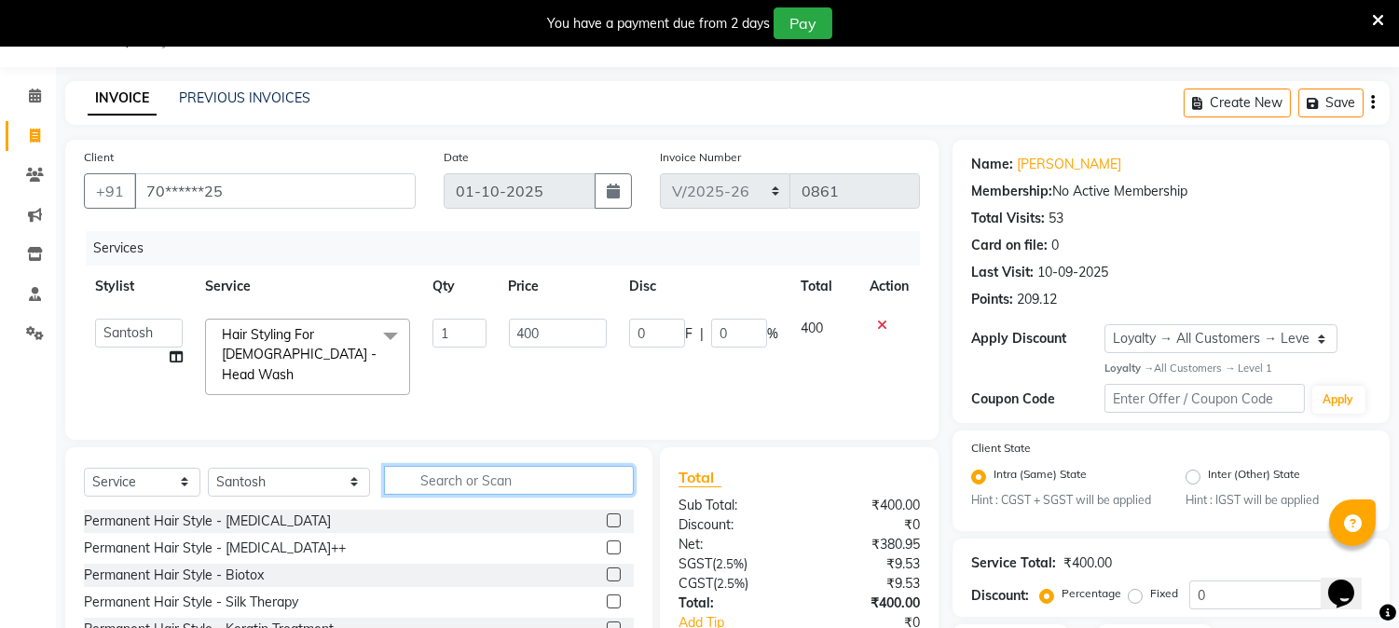
click at [563, 480] on input "text" at bounding box center [509, 480] width 250 height 29
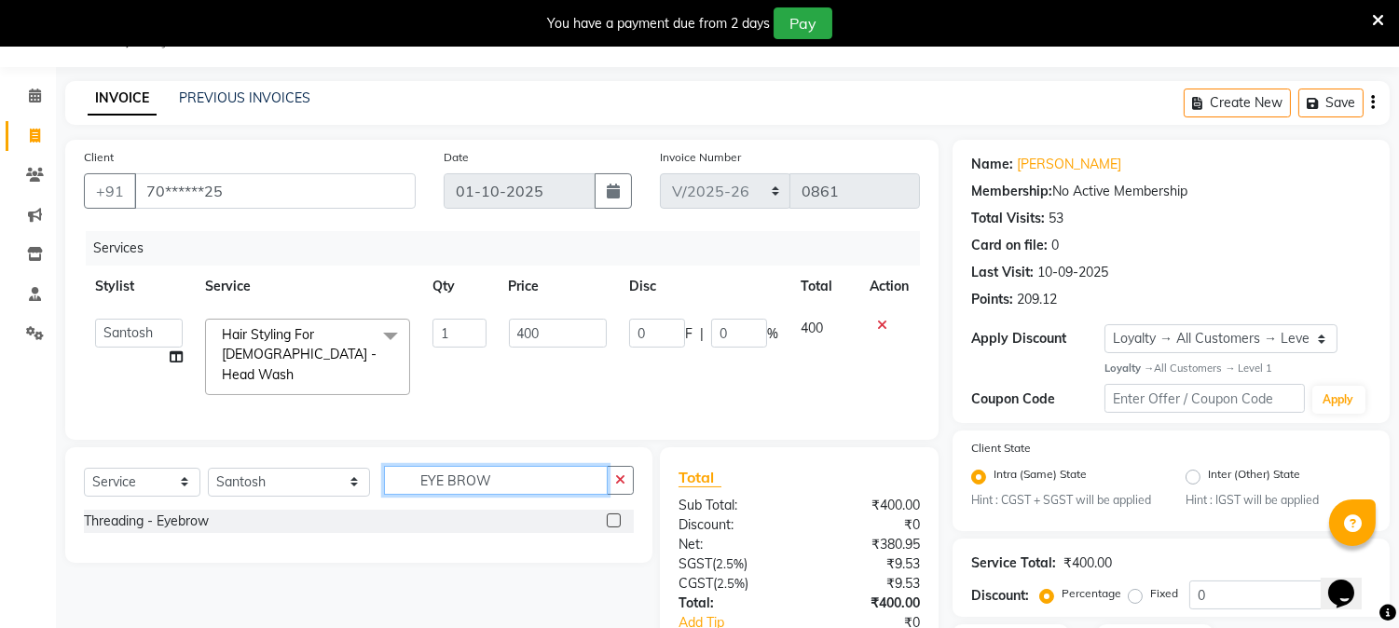
type input "EYE BROW"
click at [608, 517] on label at bounding box center [614, 520] width 14 height 14
click at [608, 517] on input "checkbox" at bounding box center [613, 521] width 12 height 12
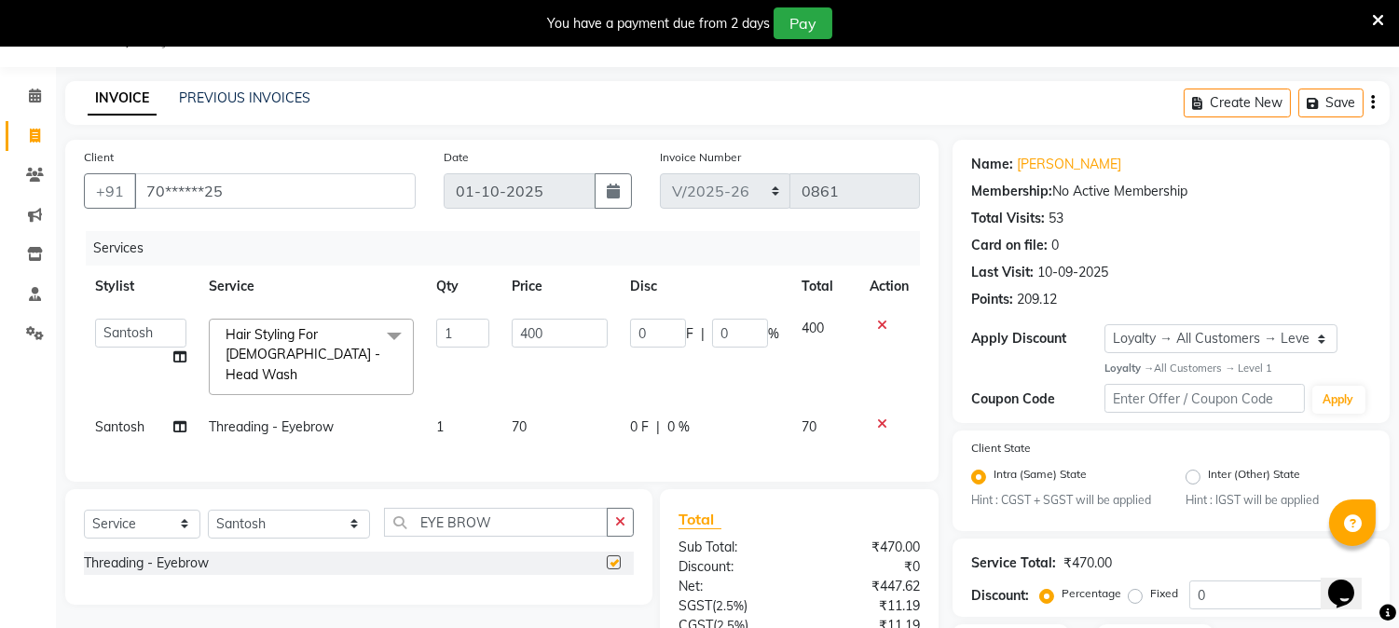
checkbox input "false"
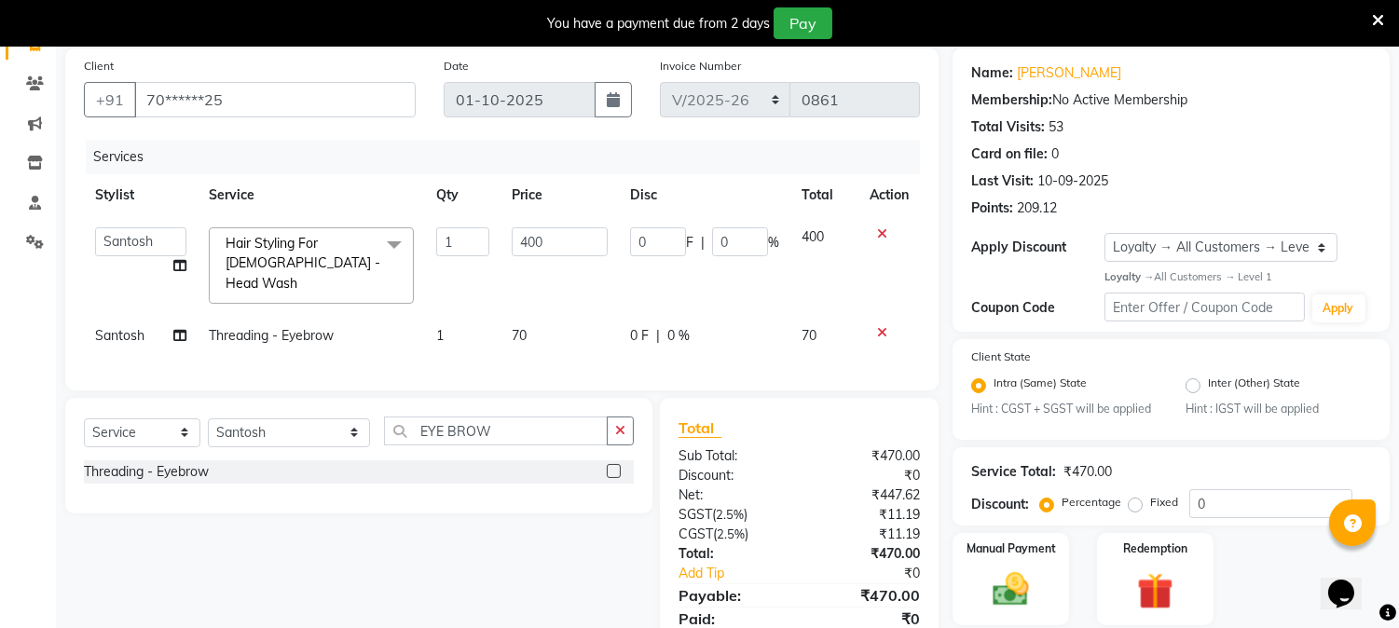
scroll to position [205, 0]
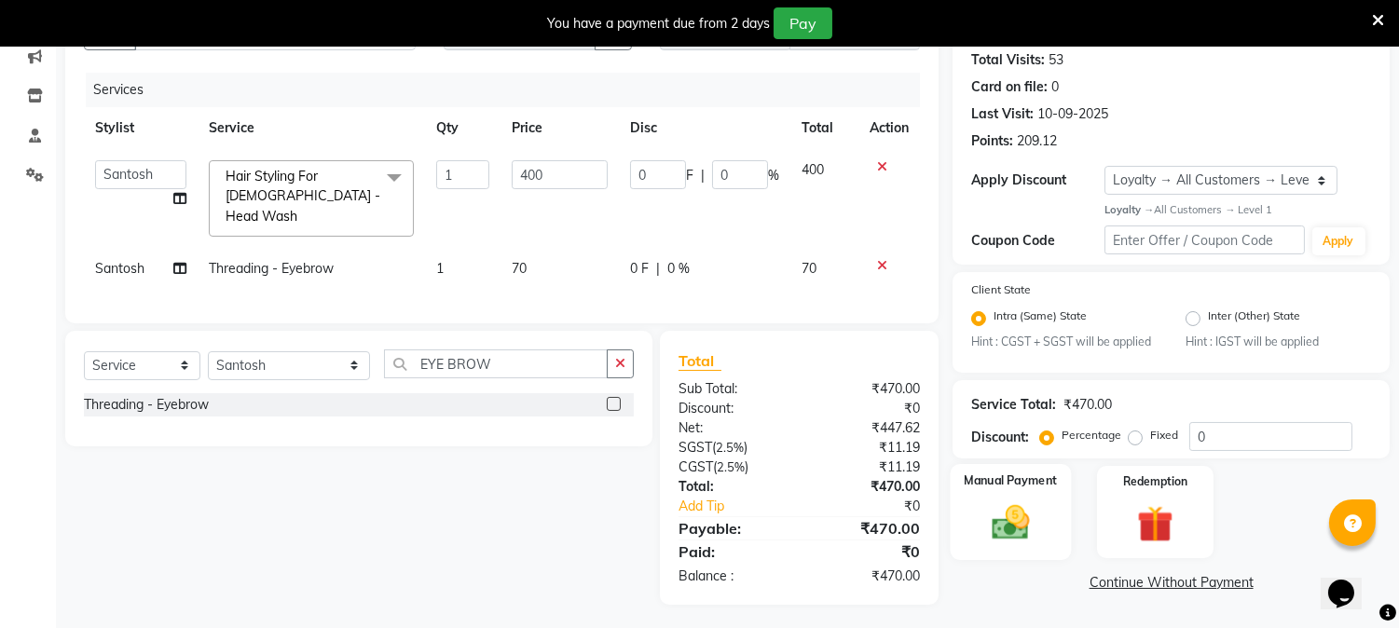
click at [1030, 509] on img at bounding box center [1010, 523] width 61 height 44
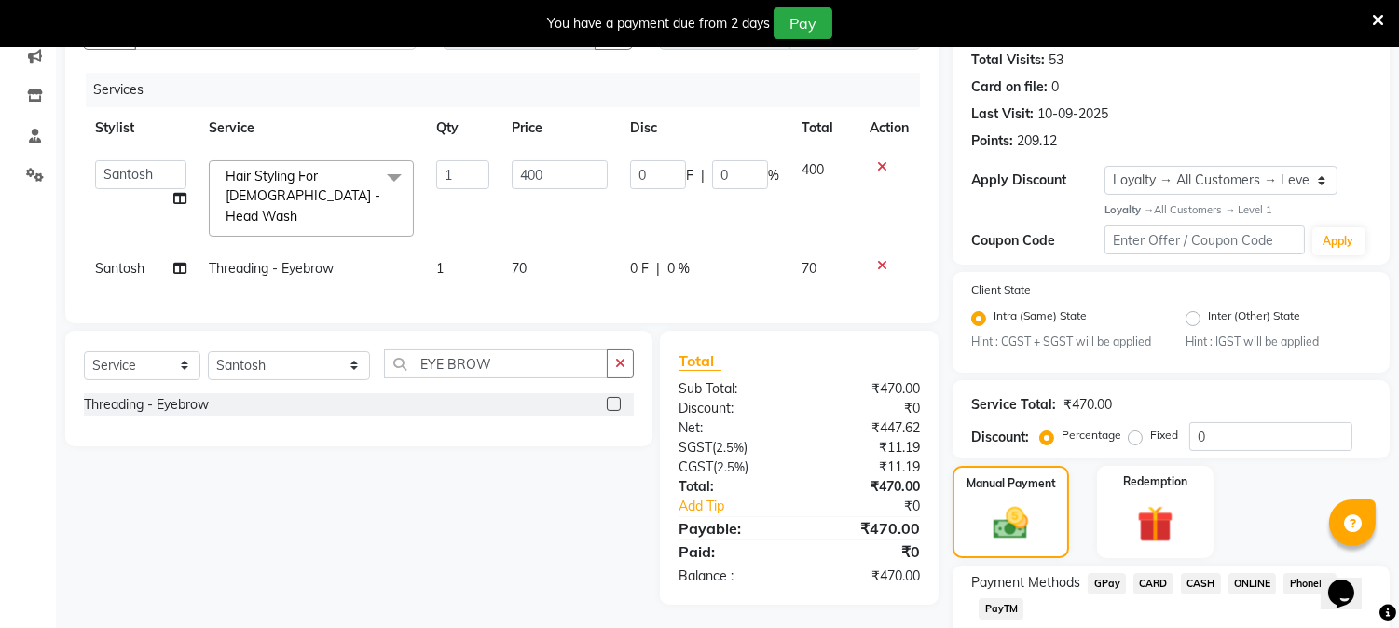
click at [1196, 583] on span "CASH" at bounding box center [1201, 583] width 40 height 21
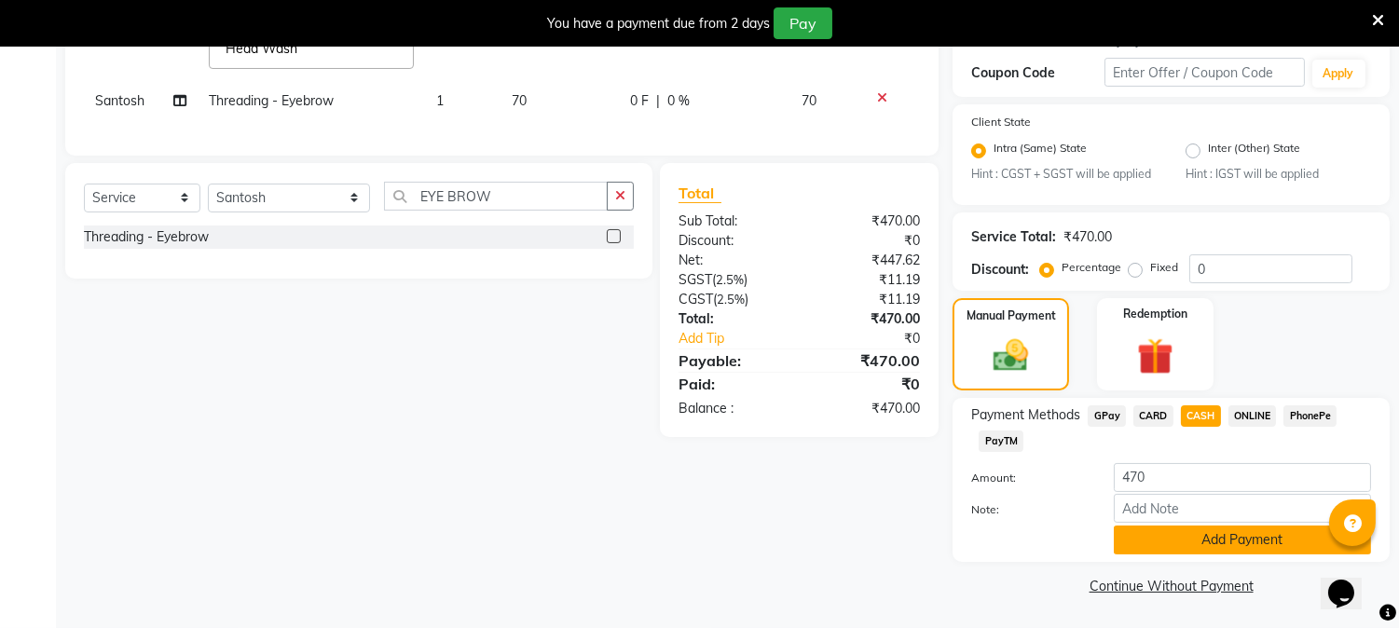
click at [1223, 539] on button "Add Payment" at bounding box center [1242, 540] width 257 height 29
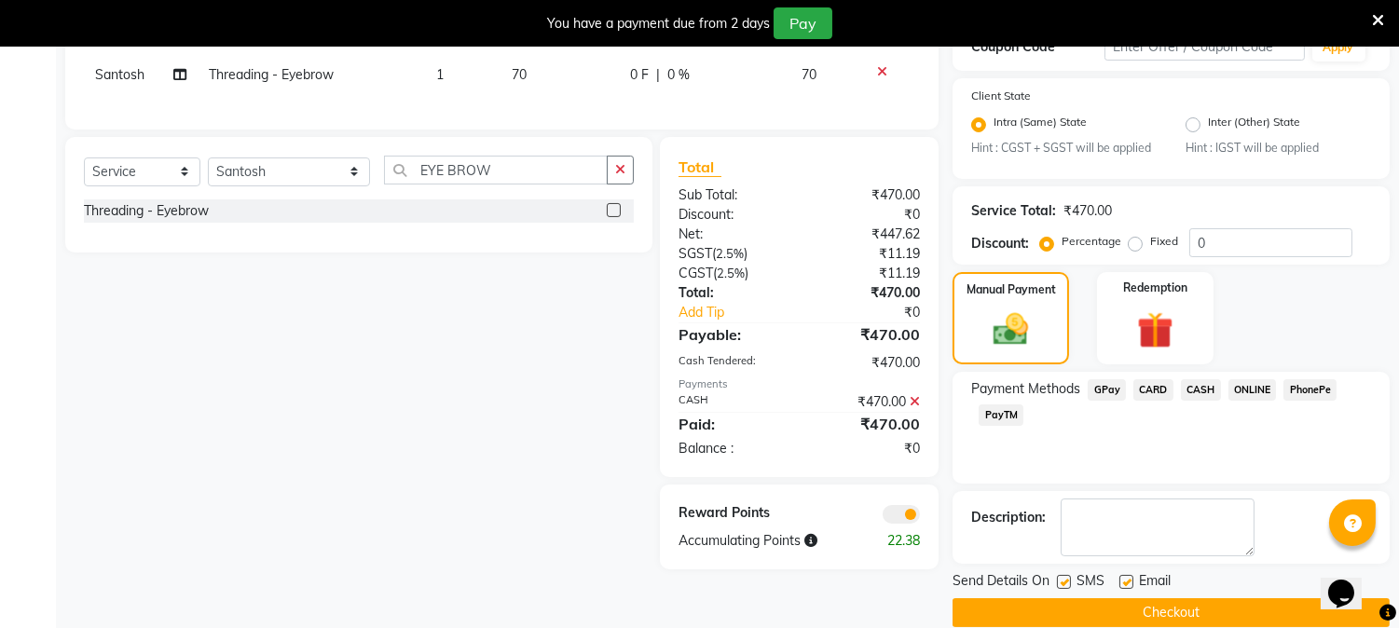
scroll to position [425, 0]
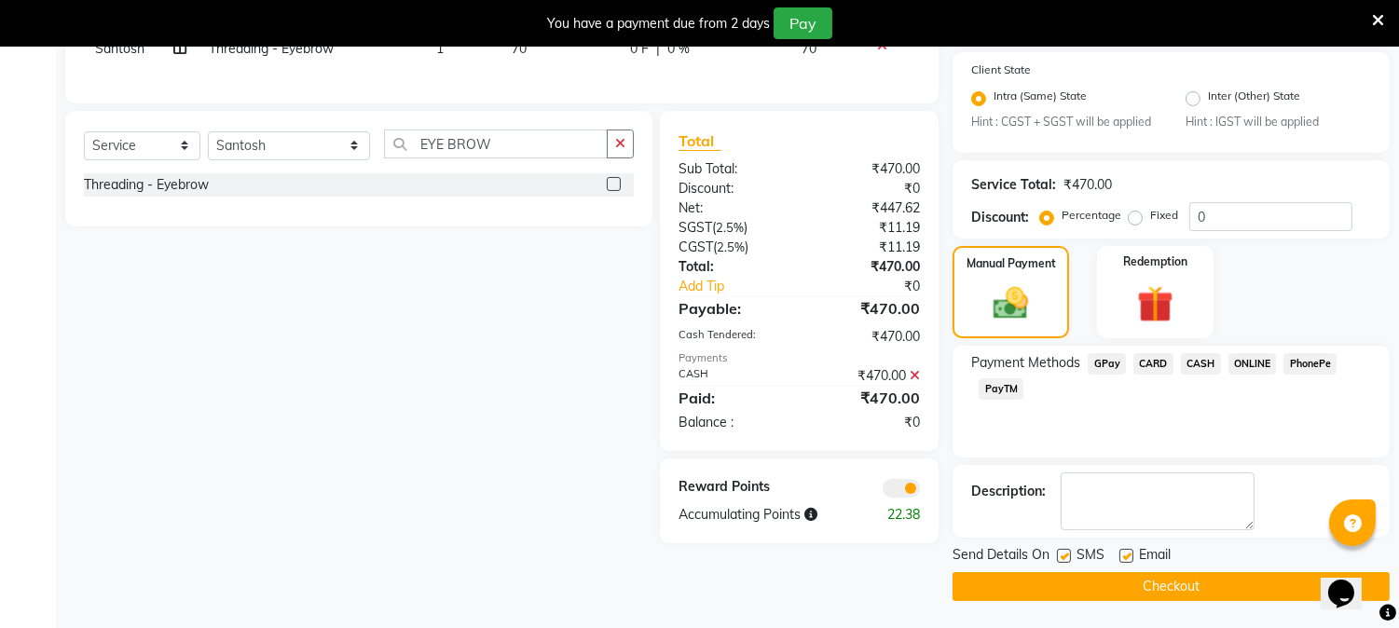
click at [1204, 583] on button "Checkout" at bounding box center [1170, 586] width 437 height 29
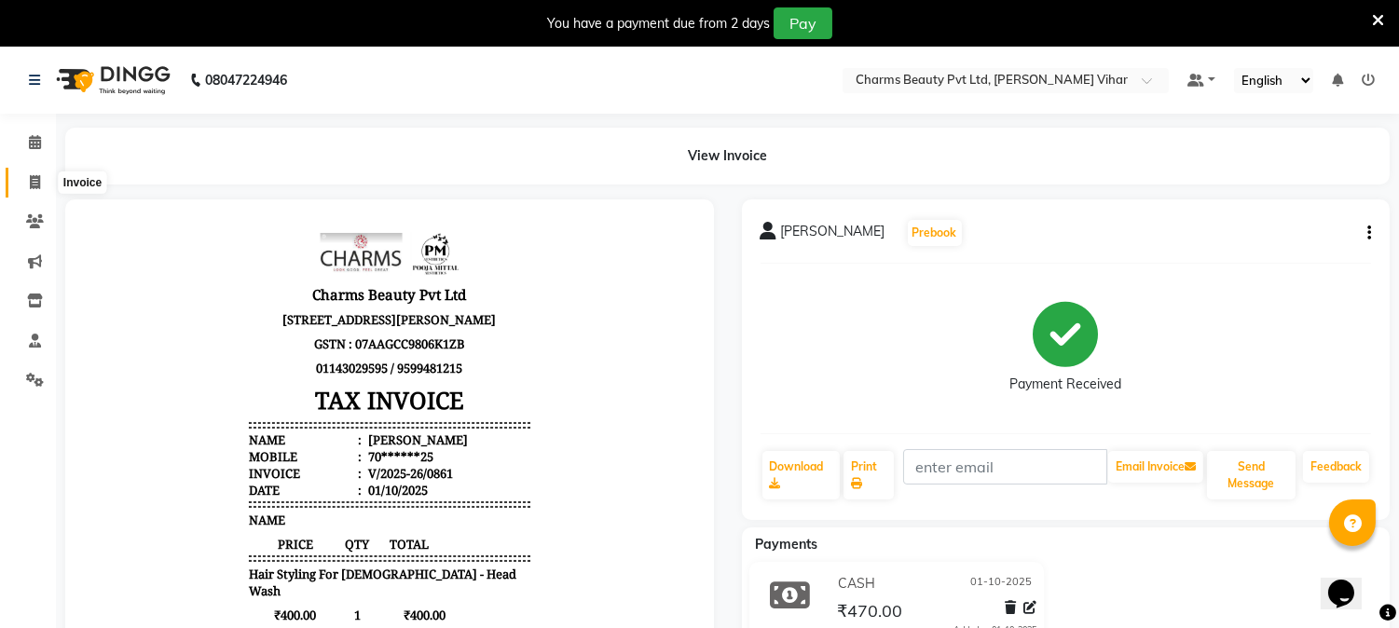
click at [25, 184] on span at bounding box center [35, 182] width 33 height 21
select select "service"
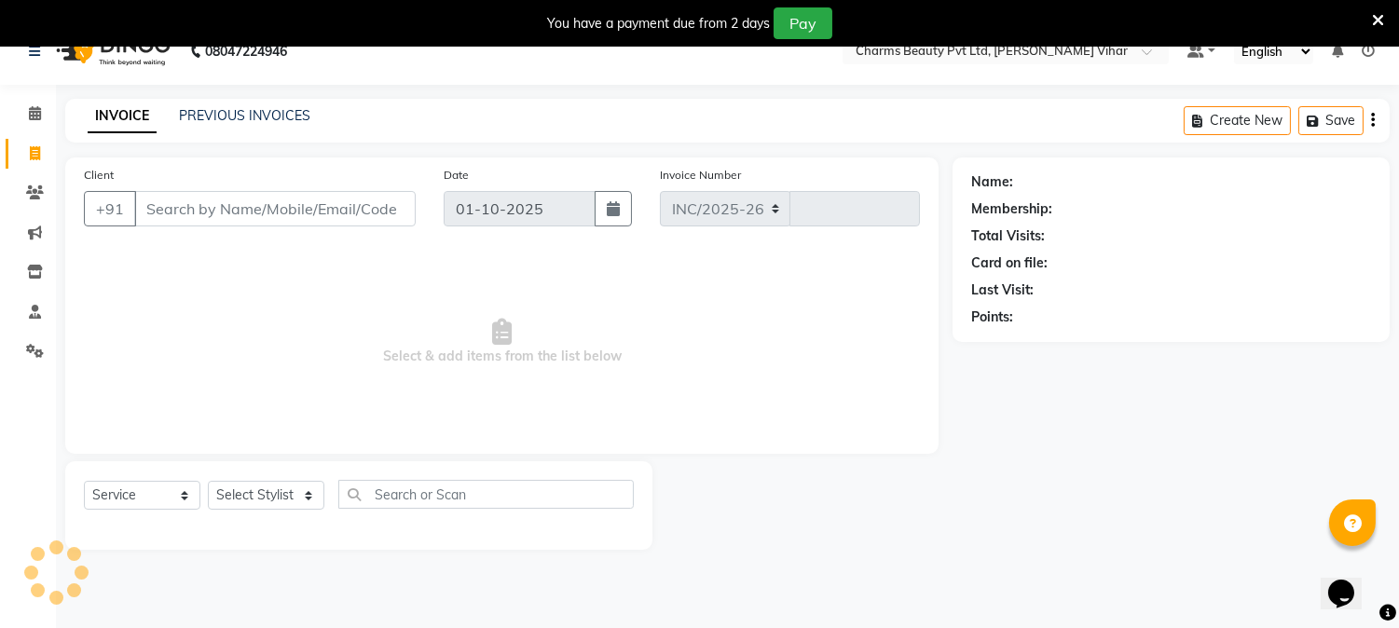
select select "868"
type input "0862"
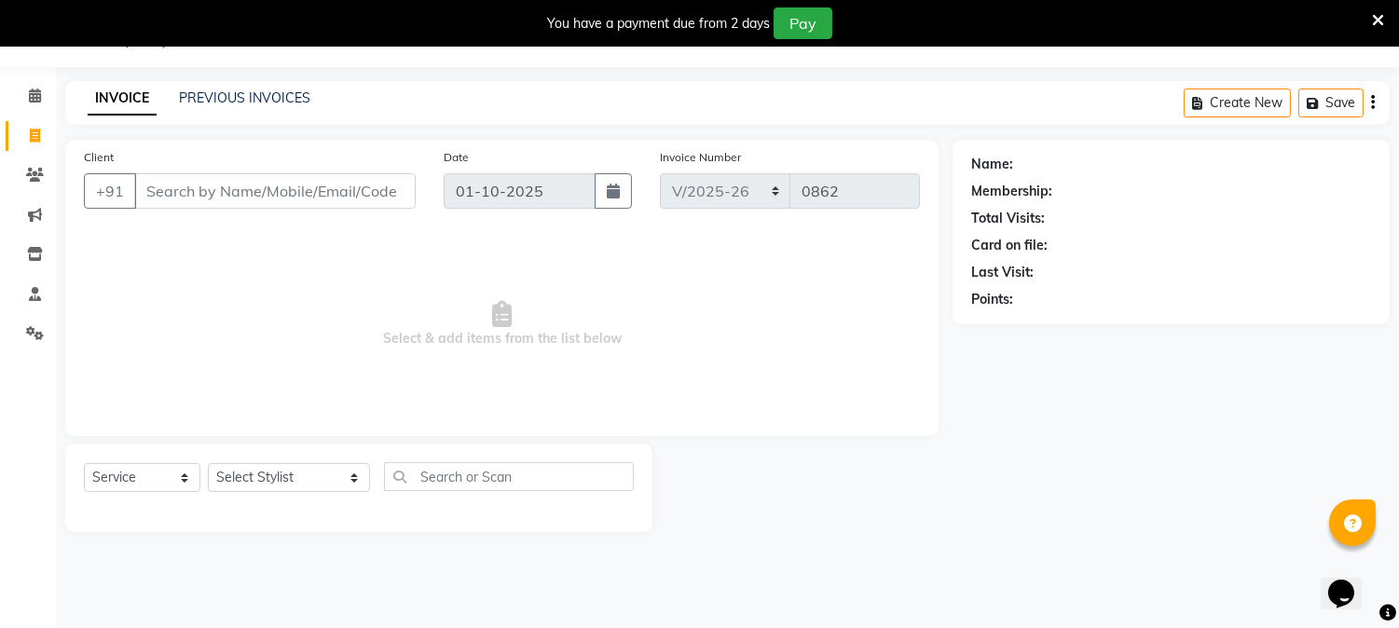
click at [162, 186] on input "Client" at bounding box center [274, 190] width 281 height 35
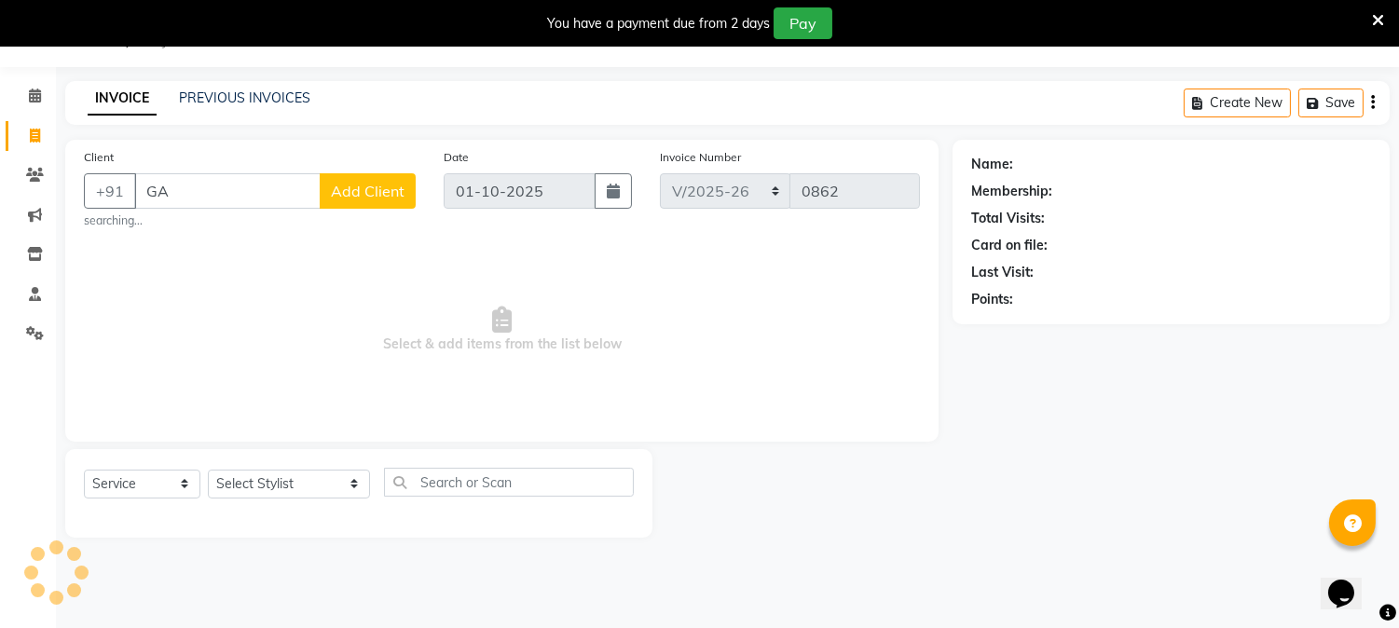
type input "G"
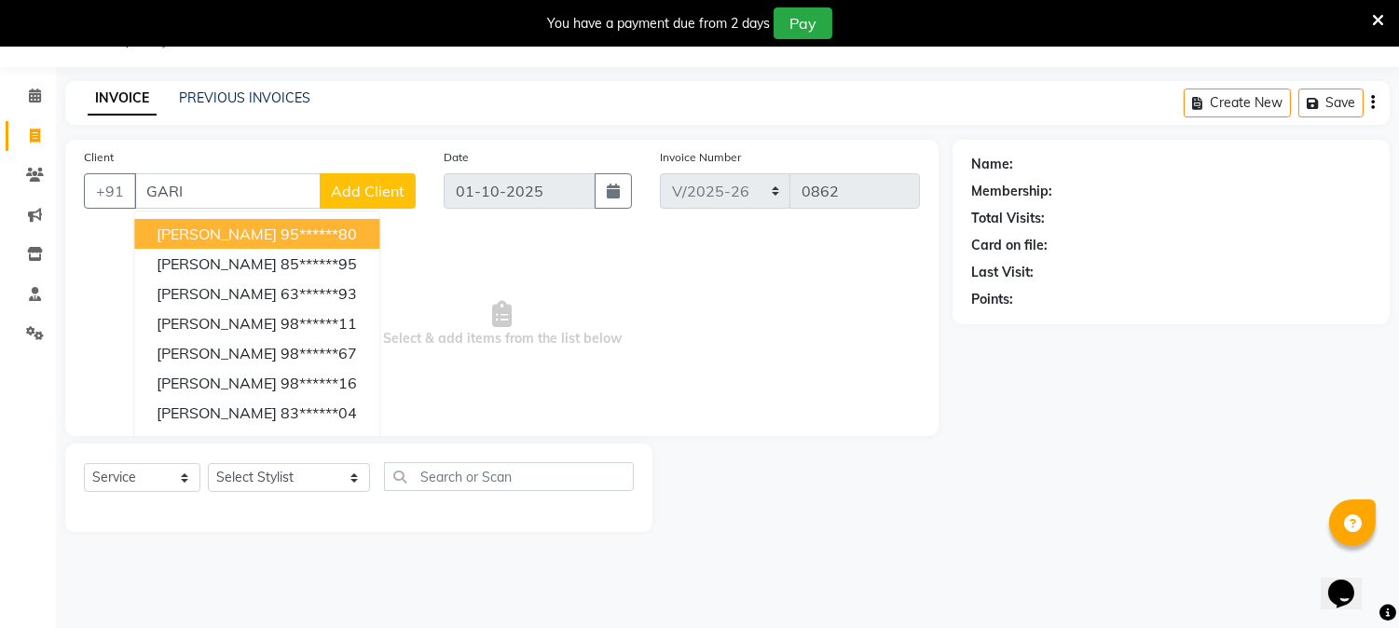
click at [272, 229] on span "[PERSON_NAME]" at bounding box center [217, 234] width 120 height 19
type input "95******80"
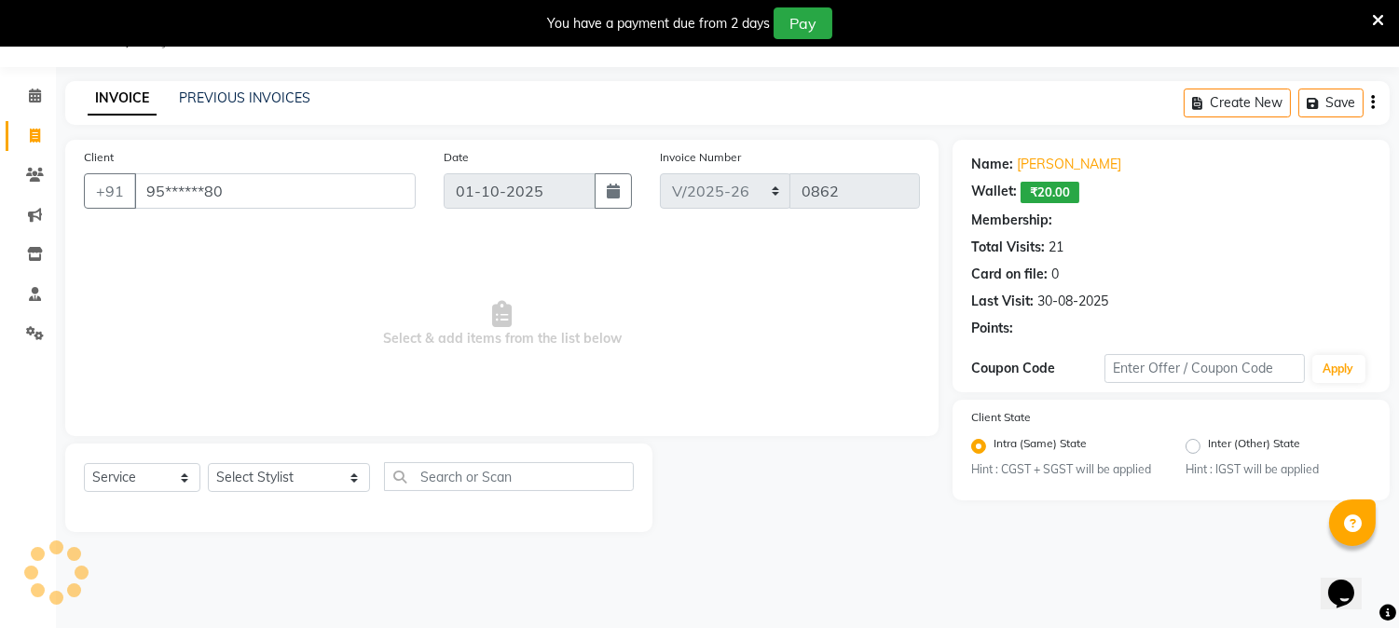
select select "1: Object"
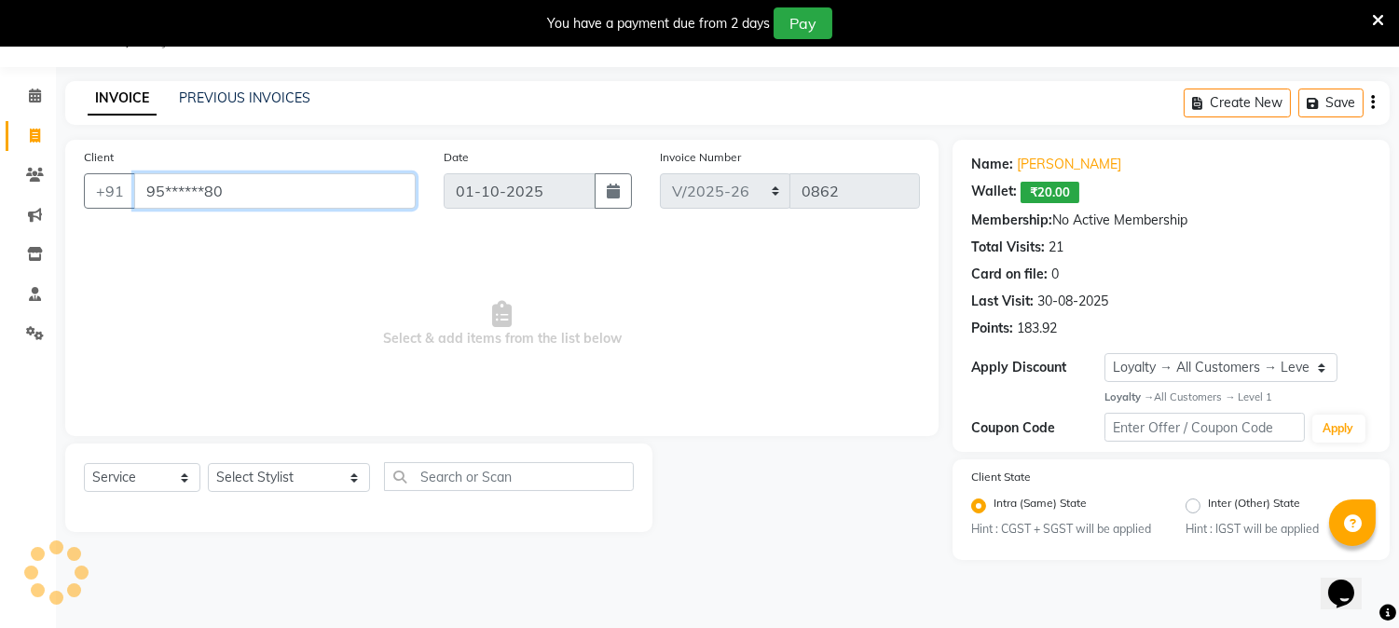
click at [311, 189] on input "95******80" at bounding box center [274, 190] width 281 height 35
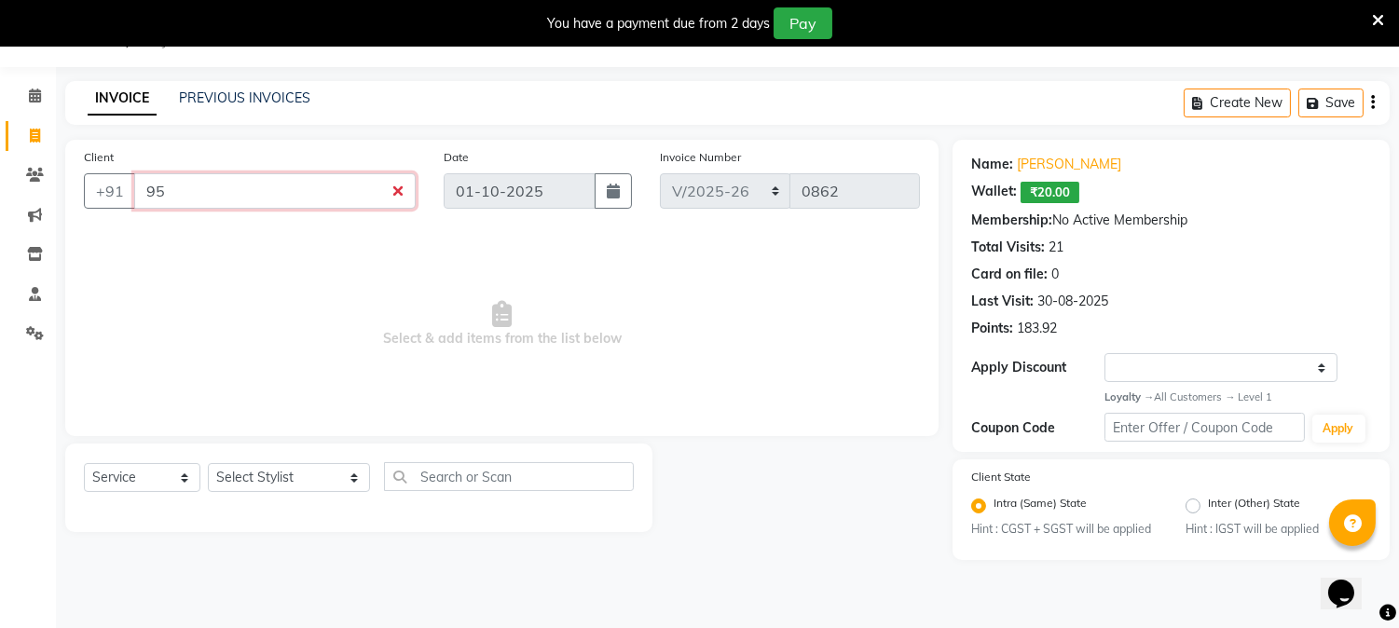
type input "9"
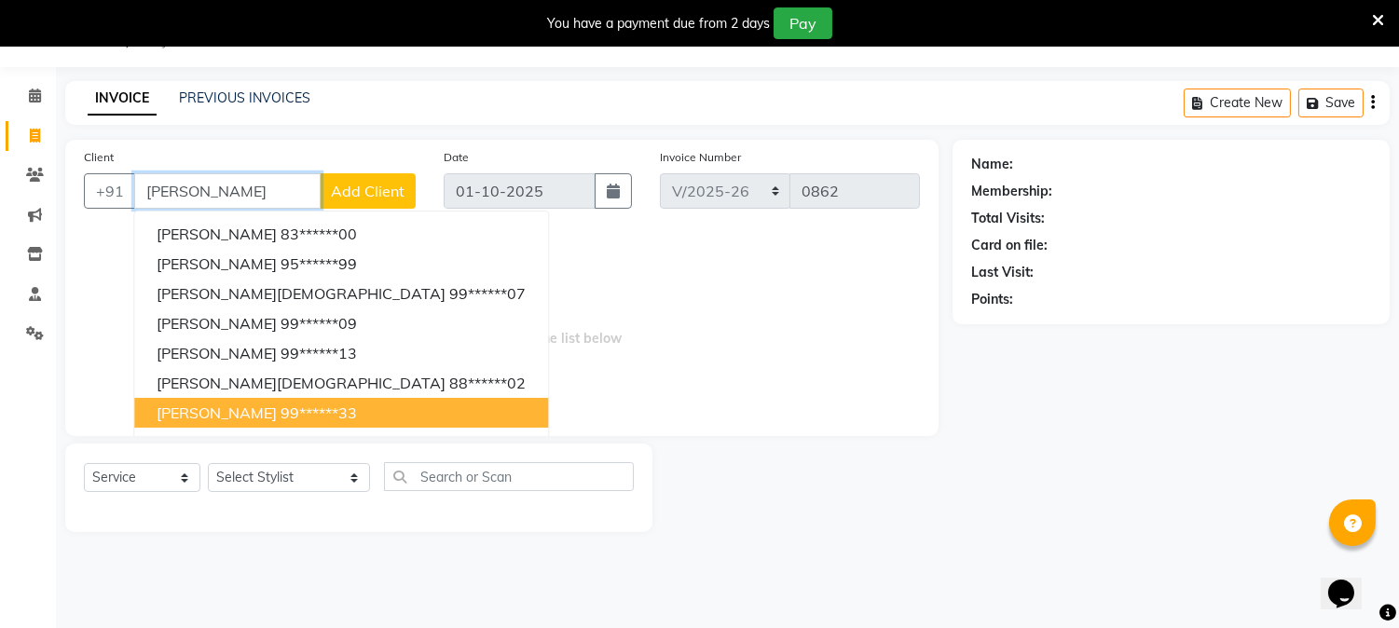
click at [278, 399] on button "[PERSON_NAME] 99******33" at bounding box center [341, 413] width 414 height 30
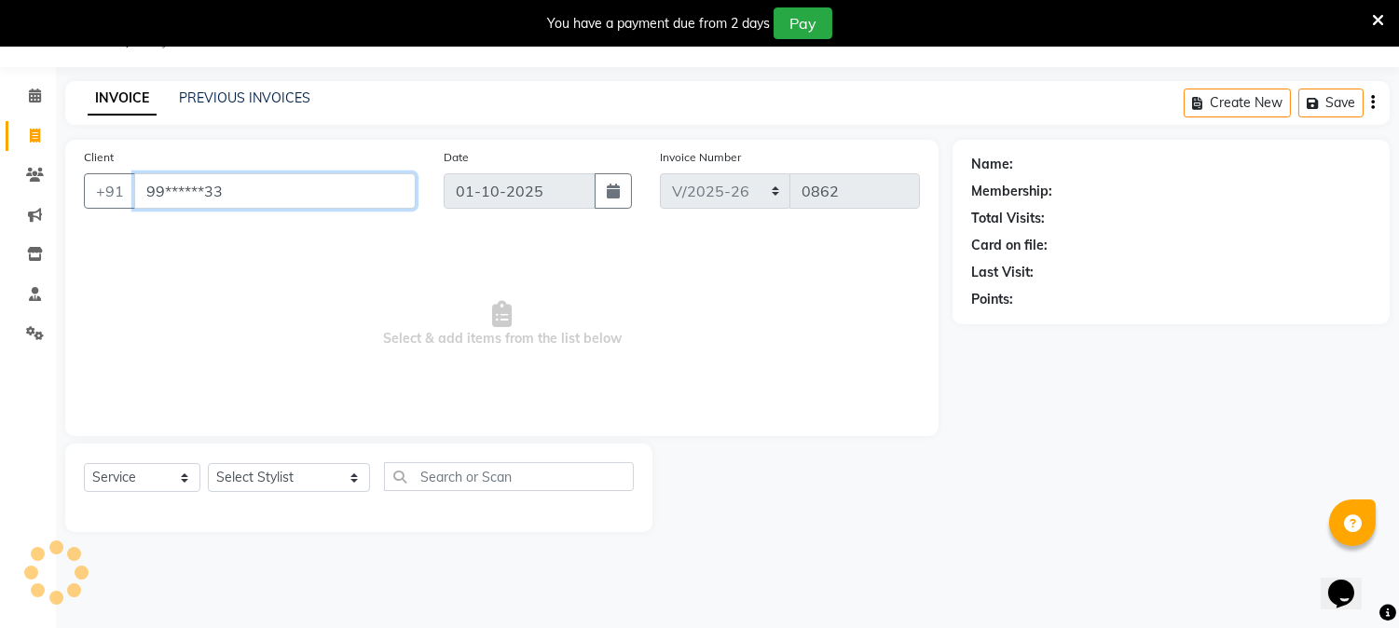
type input "99******33"
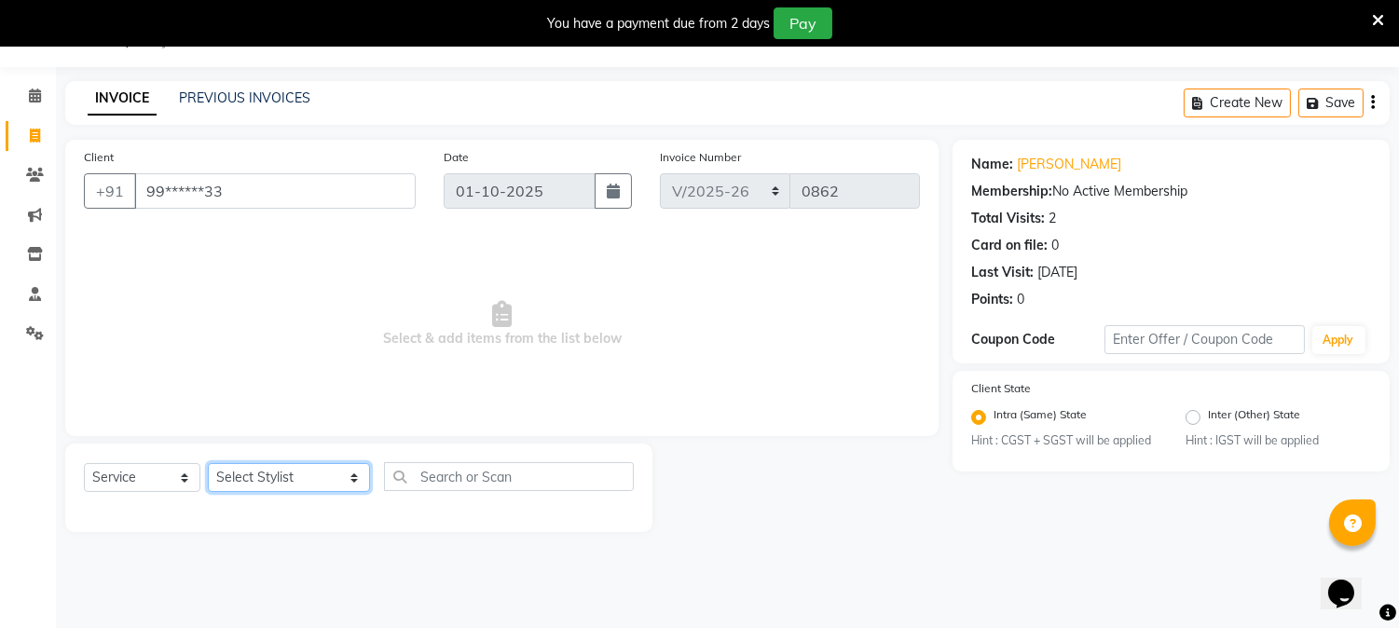
click at [335, 479] on select "Select Stylist AARTI [PERSON_NAME] [PERSON_NAME] BEAUTY PVT LTD [PERSON_NAME] V…" at bounding box center [289, 477] width 162 height 29
select select "31907"
click at [208, 464] on select "Select Stylist AARTI [PERSON_NAME] [PERSON_NAME] BEAUTY PVT LTD [PERSON_NAME] V…" at bounding box center [289, 477] width 162 height 29
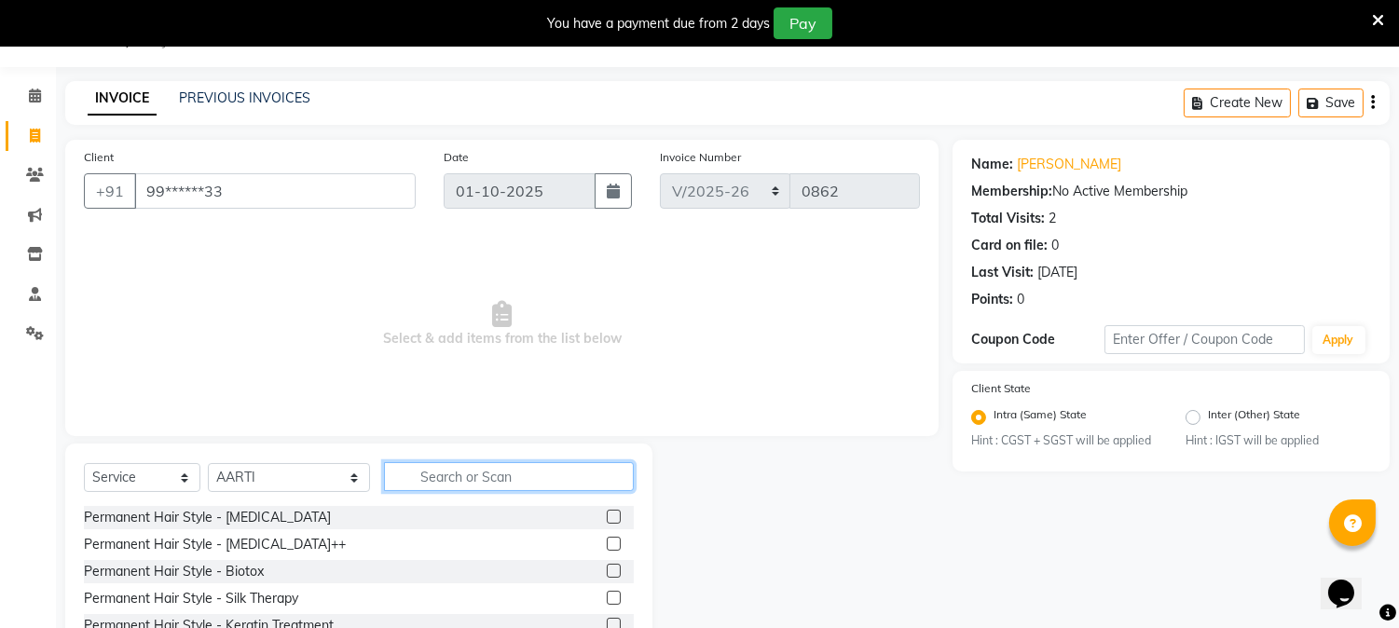
click at [451, 480] on input "text" at bounding box center [509, 476] width 250 height 29
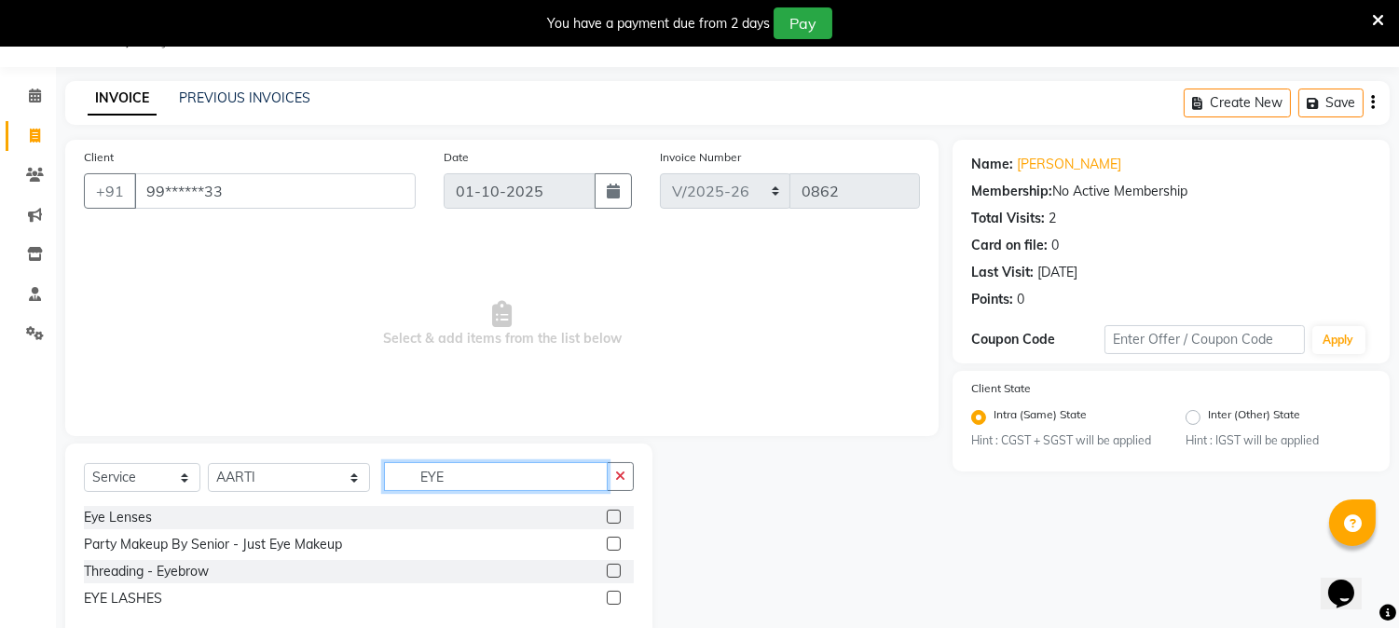
type input "EYE"
click at [615, 571] on label at bounding box center [614, 571] width 14 height 14
click at [615, 571] on input "checkbox" at bounding box center [613, 572] width 12 height 12
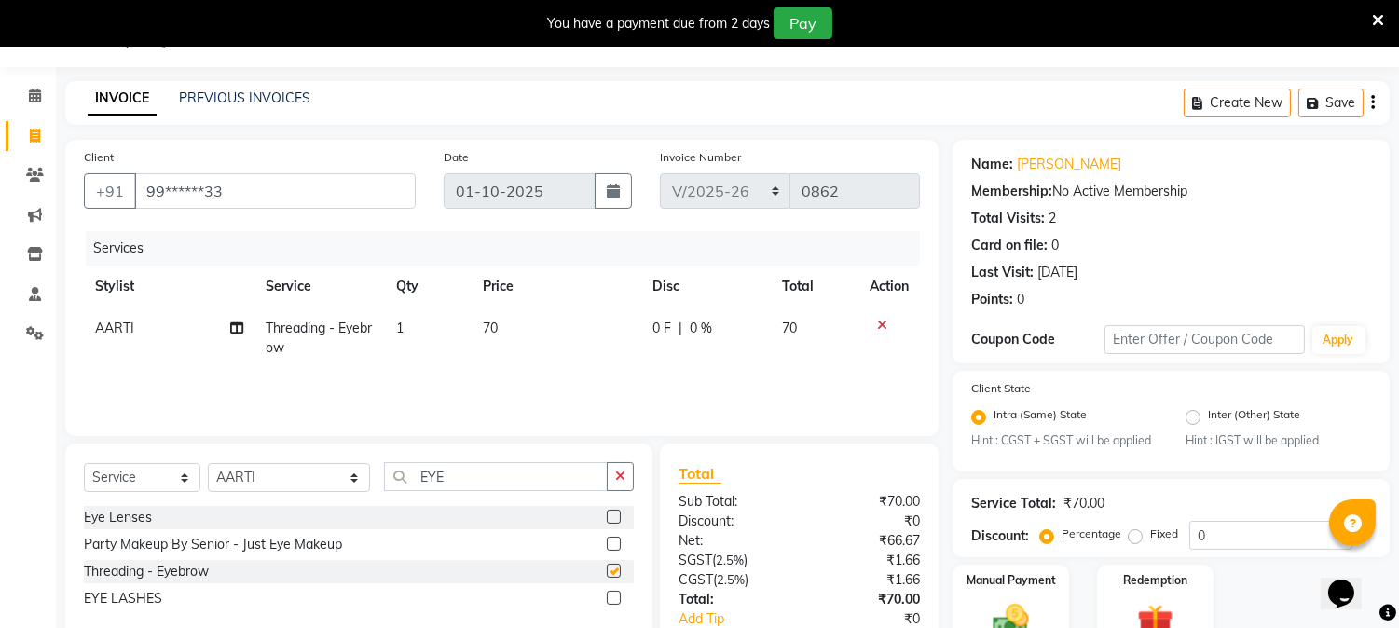
checkbox input "false"
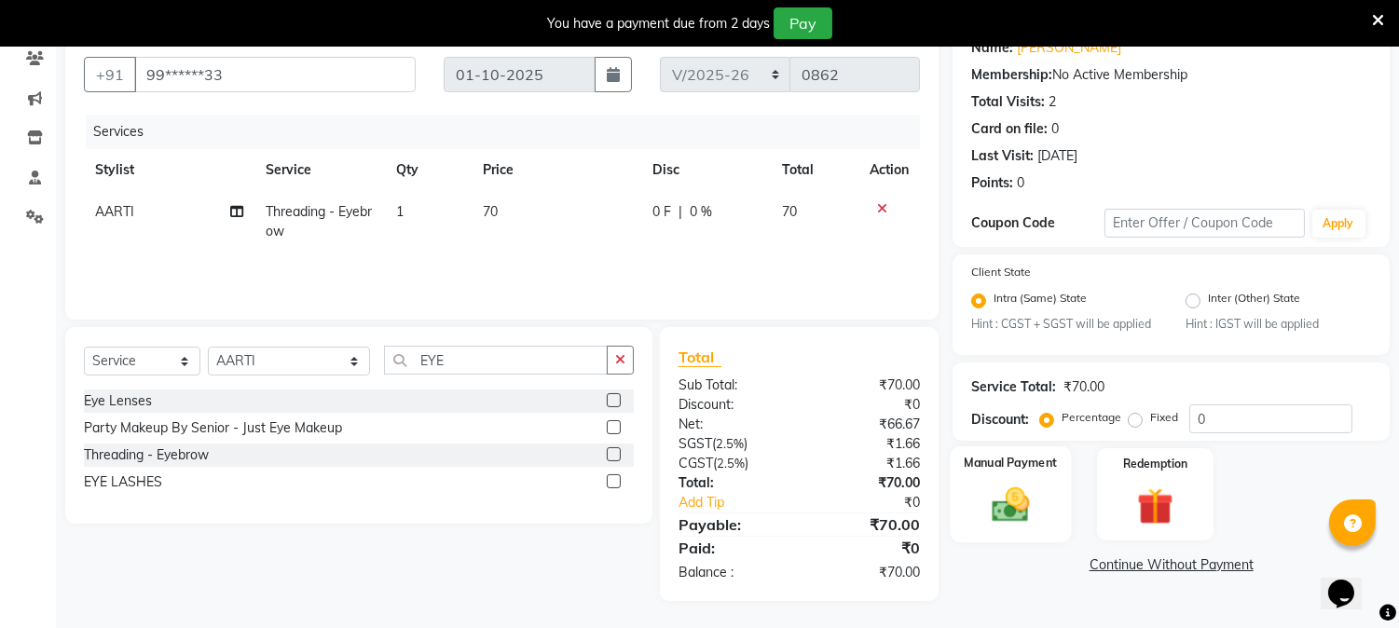
click at [1020, 490] on img at bounding box center [1010, 506] width 61 height 44
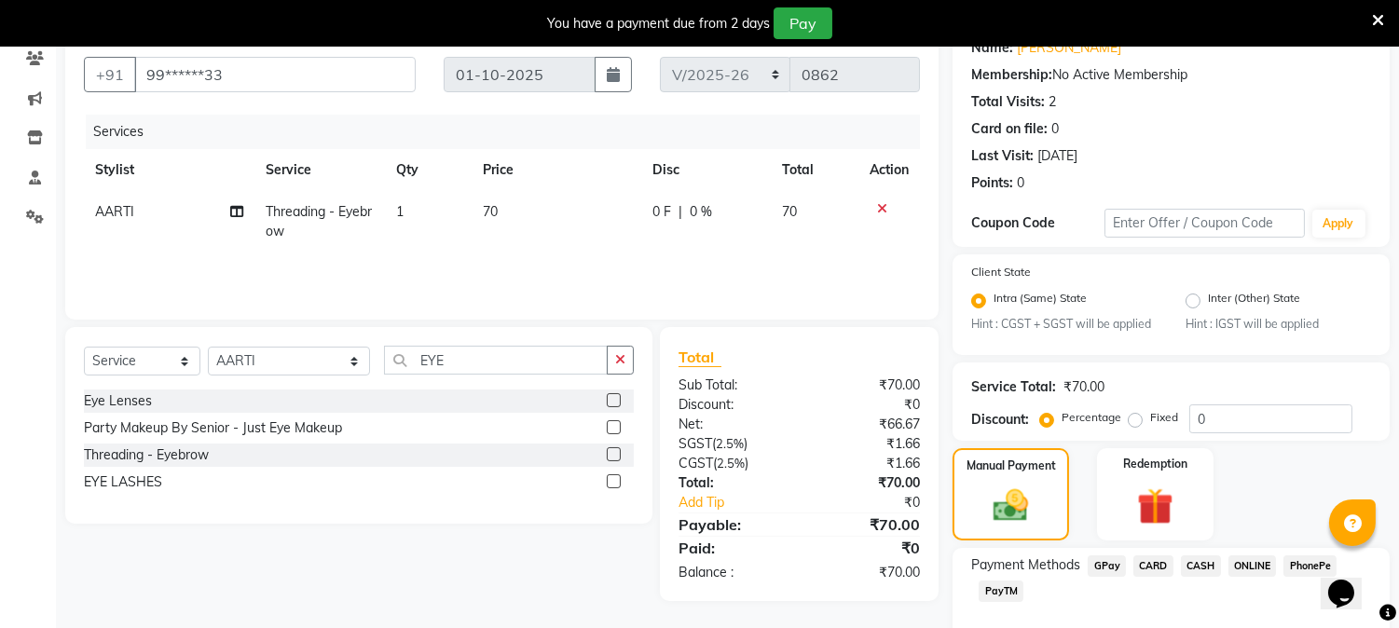
click at [1001, 587] on span "PayTM" at bounding box center [1000, 591] width 45 height 21
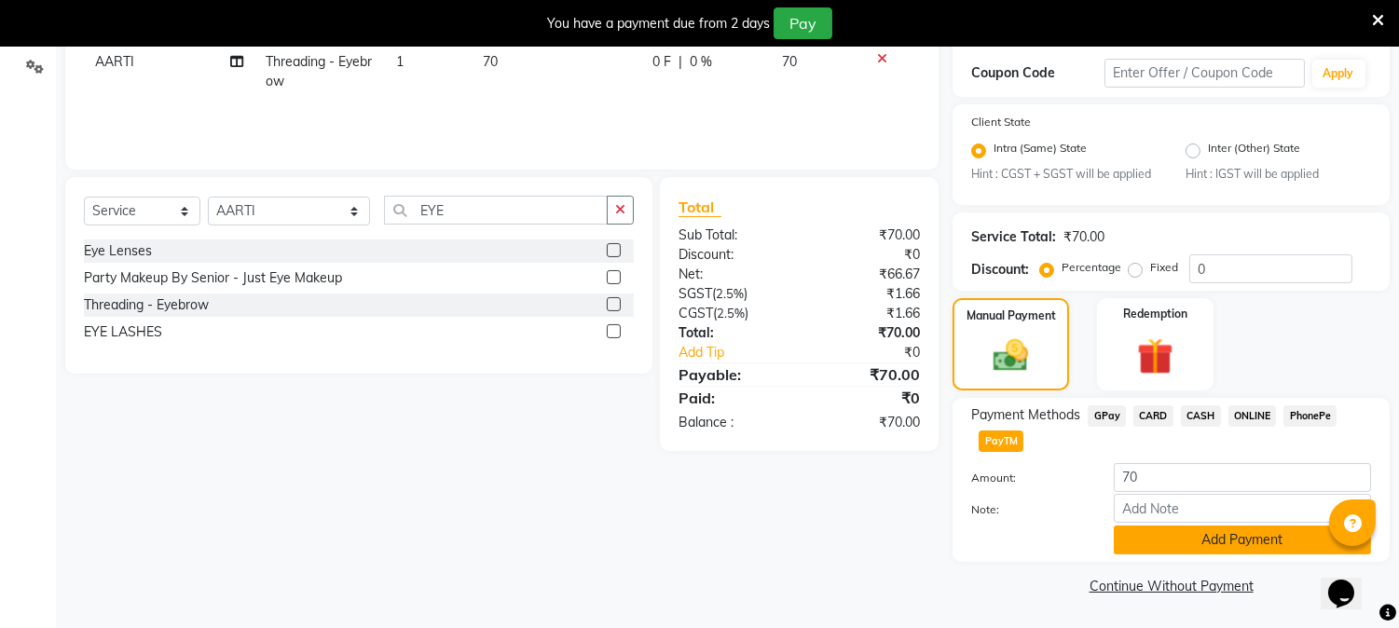
click at [1250, 537] on button "Add Payment" at bounding box center [1242, 540] width 257 height 29
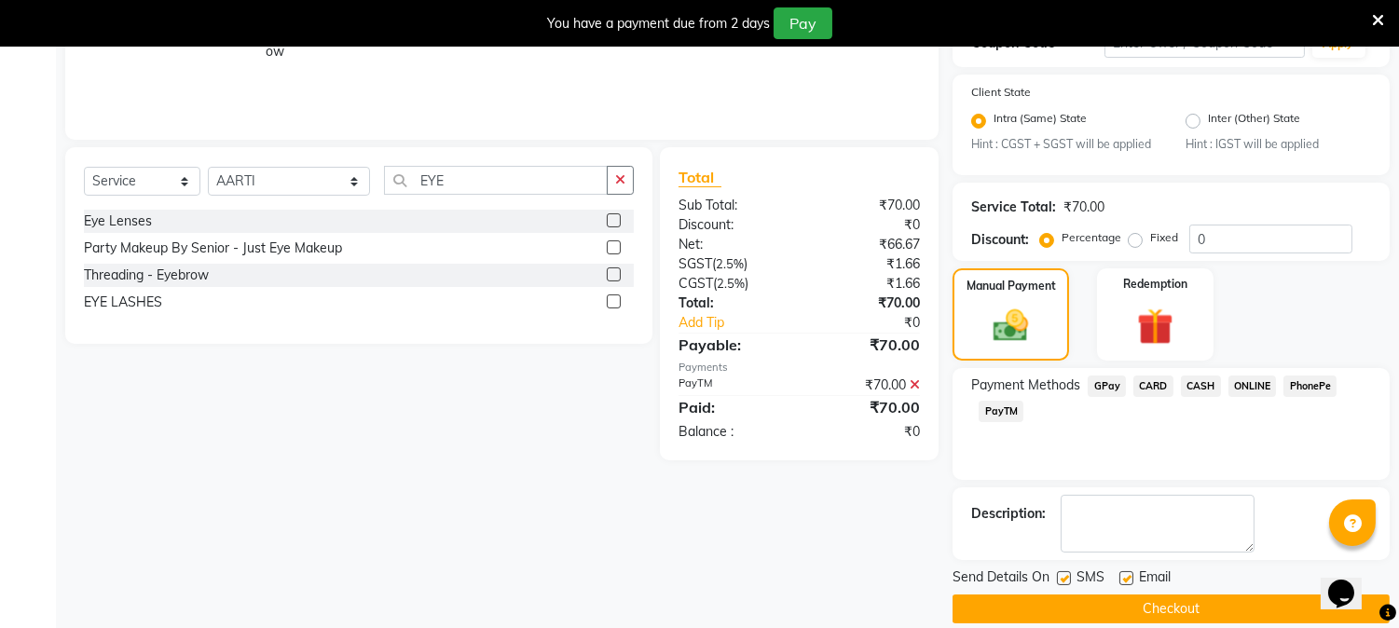
scroll to position [366, 0]
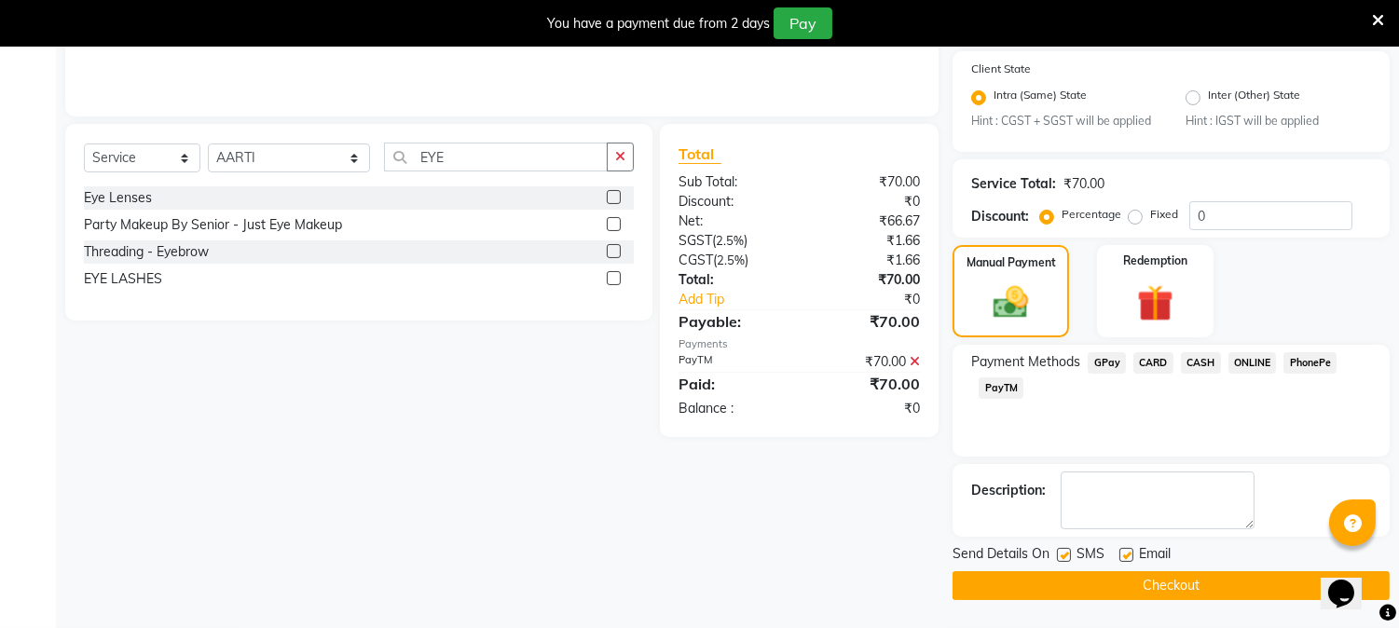
click at [1191, 584] on button "Checkout" at bounding box center [1170, 585] width 437 height 29
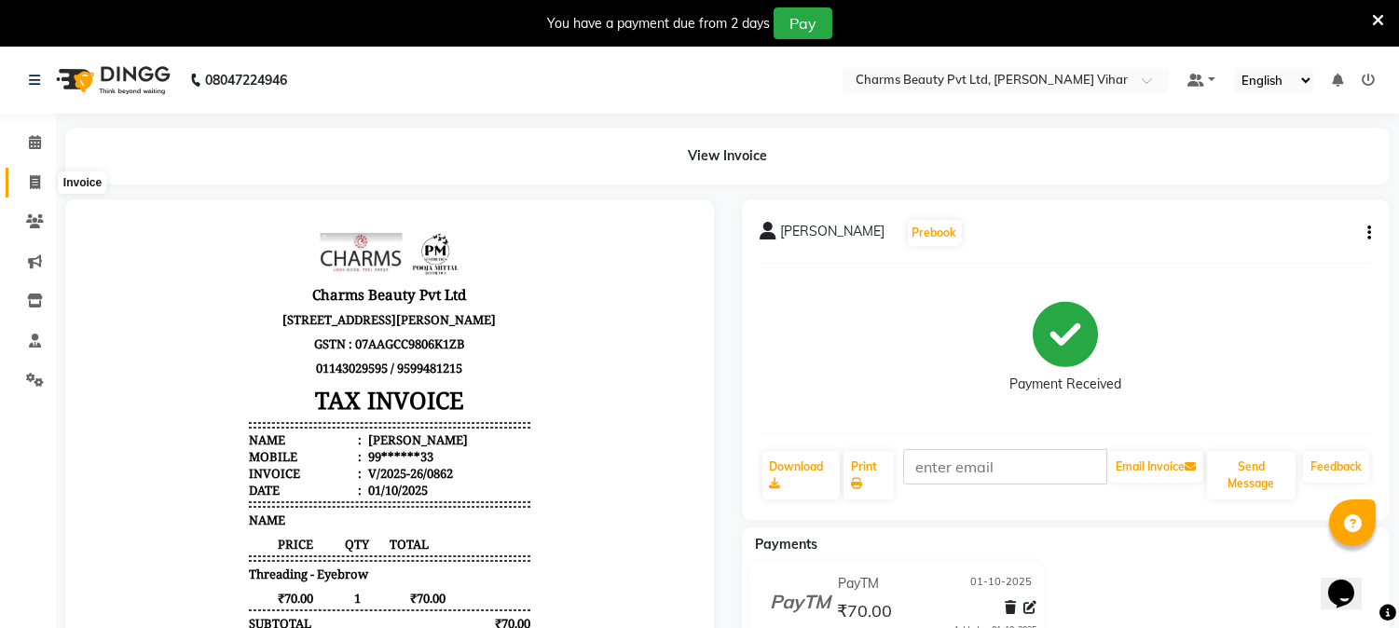
click at [30, 182] on icon at bounding box center [35, 182] width 10 height 14
select select "868"
select select "service"
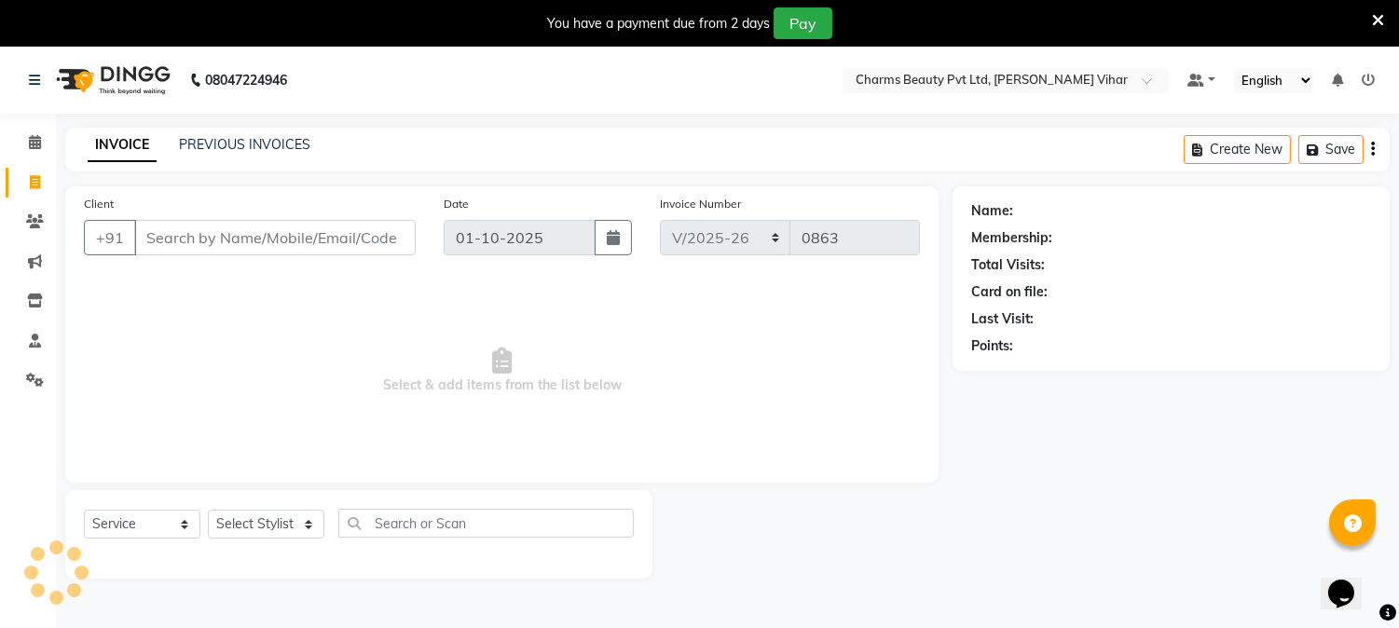
scroll to position [47, 0]
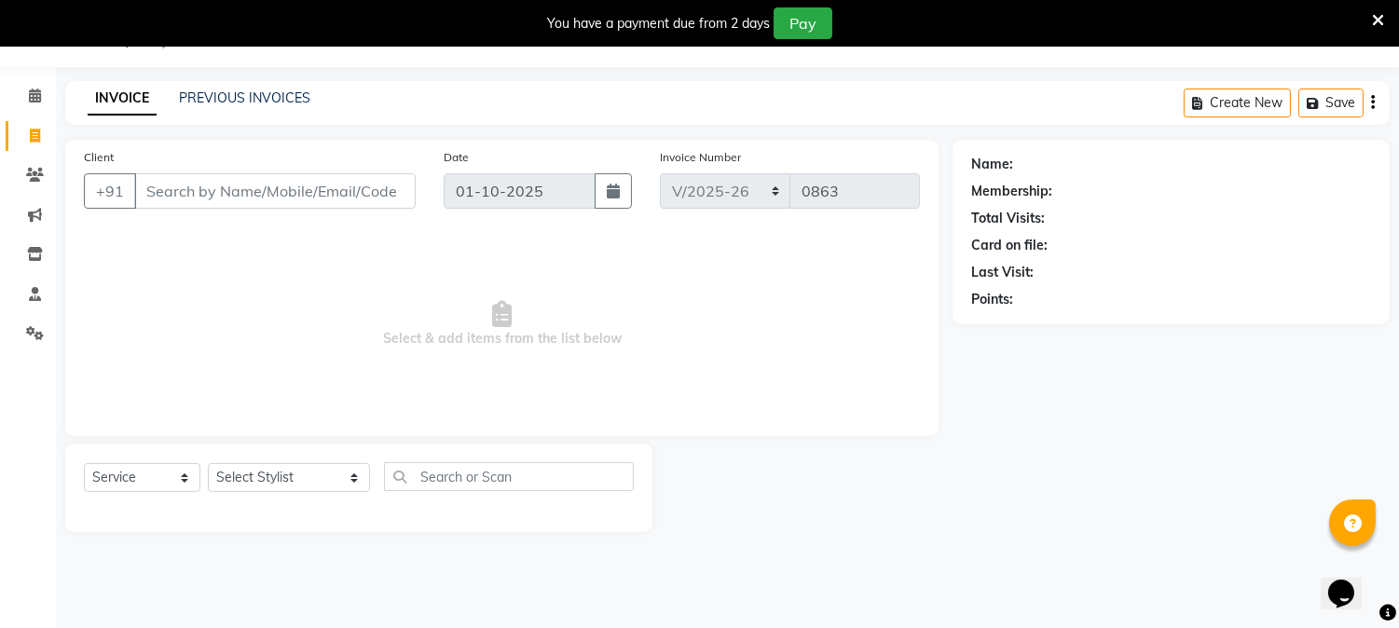
click at [244, 193] on input "Client" at bounding box center [274, 190] width 281 height 35
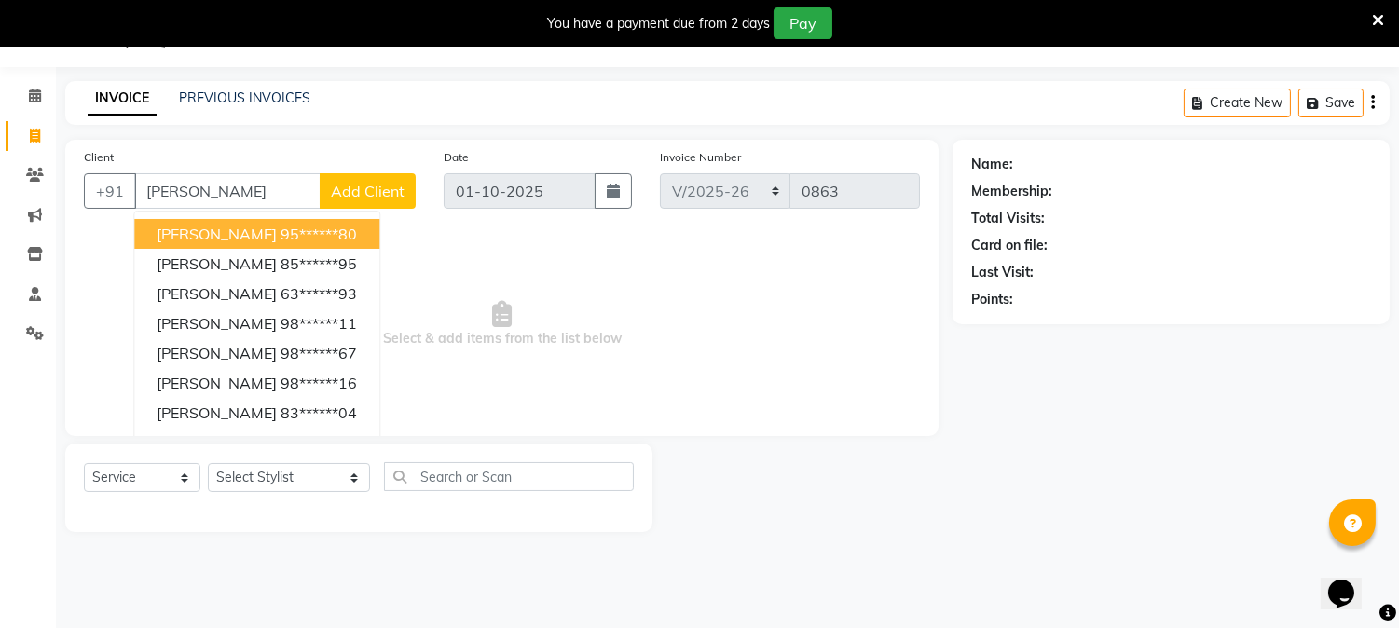
click at [284, 243] on button "[PERSON_NAME] 95******80" at bounding box center [256, 234] width 245 height 30
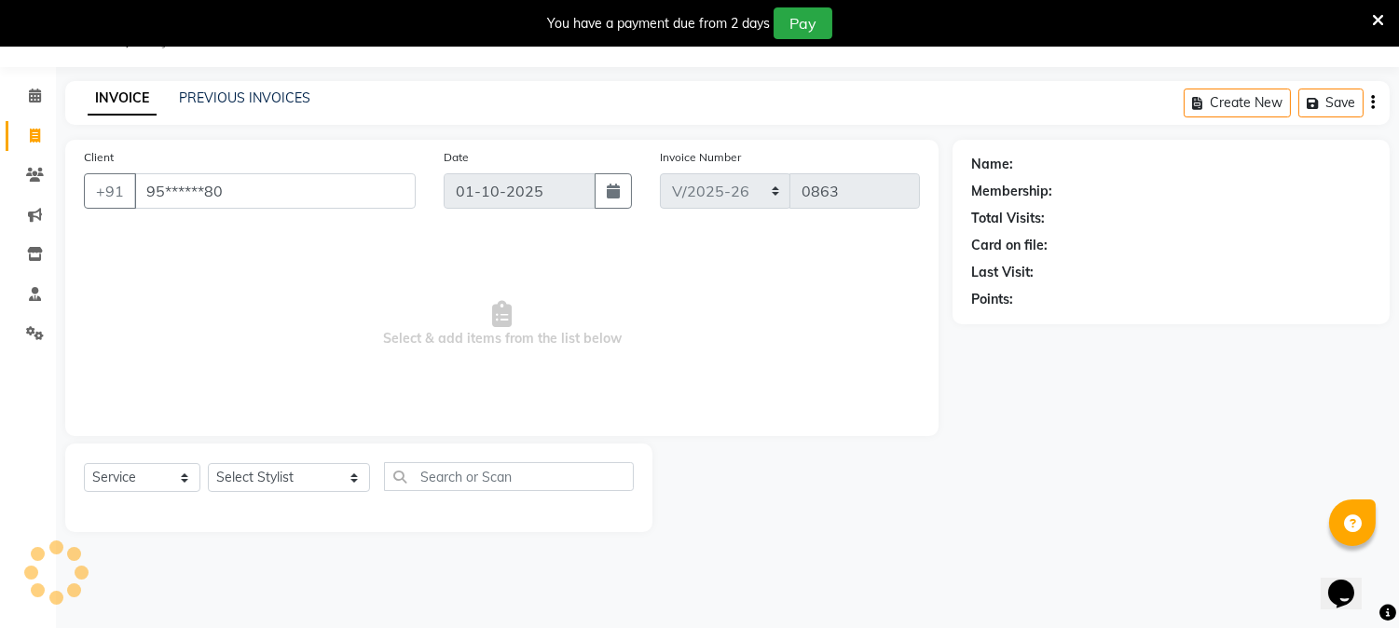
type input "95******80"
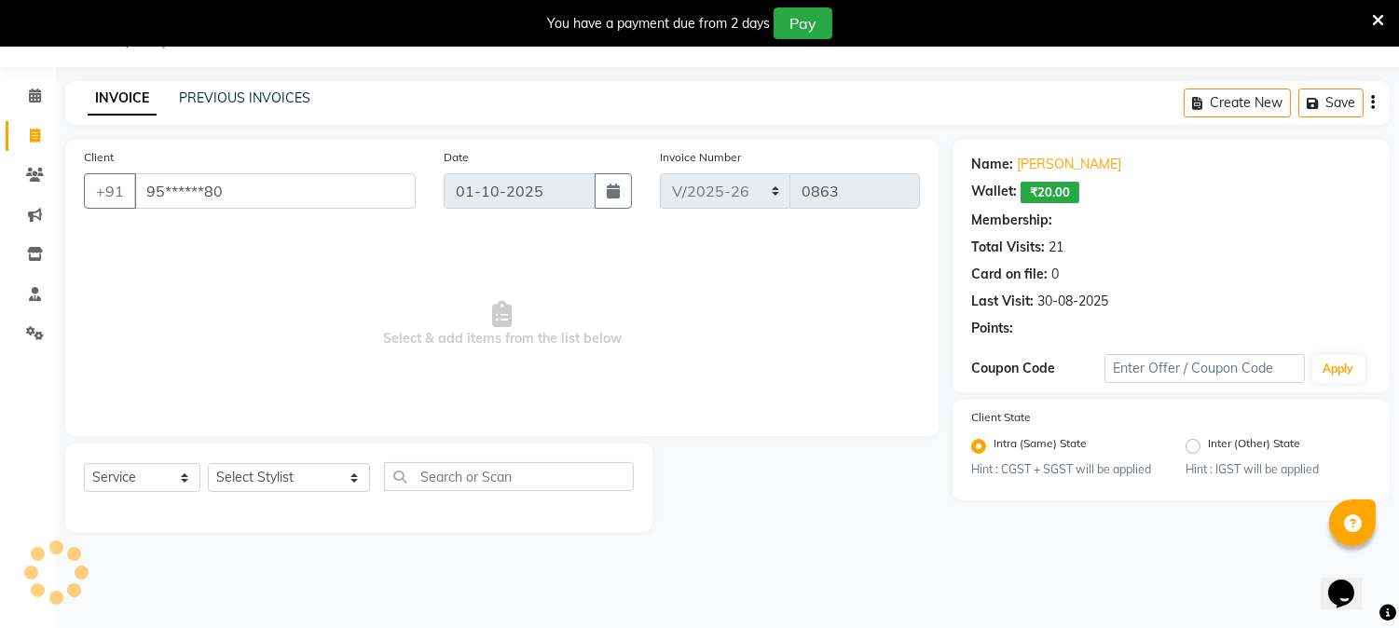
select select "1: Object"
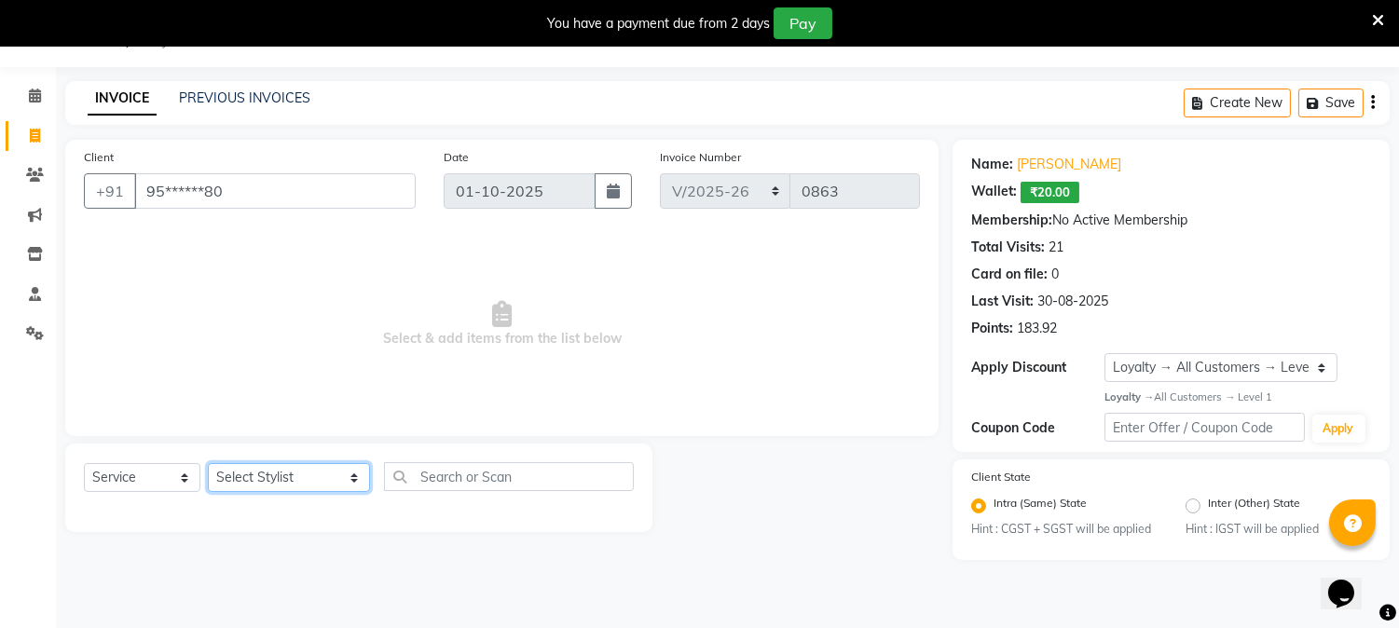
click at [334, 479] on select "Select Stylist AARTI [PERSON_NAME] [PERSON_NAME] BEAUTY PVT LTD [PERSON_NAME] V…" at bounding box center [289, 477] width 162 height 29
select select "31907"
click at [208, 464] on select "Select Stylist AARTI [PERSON_NAME] [PERSON_NAME] BEAUTY PVT LTD [PERSON_NAME] V…" at bounding box center [289, 477] width 162 height 29
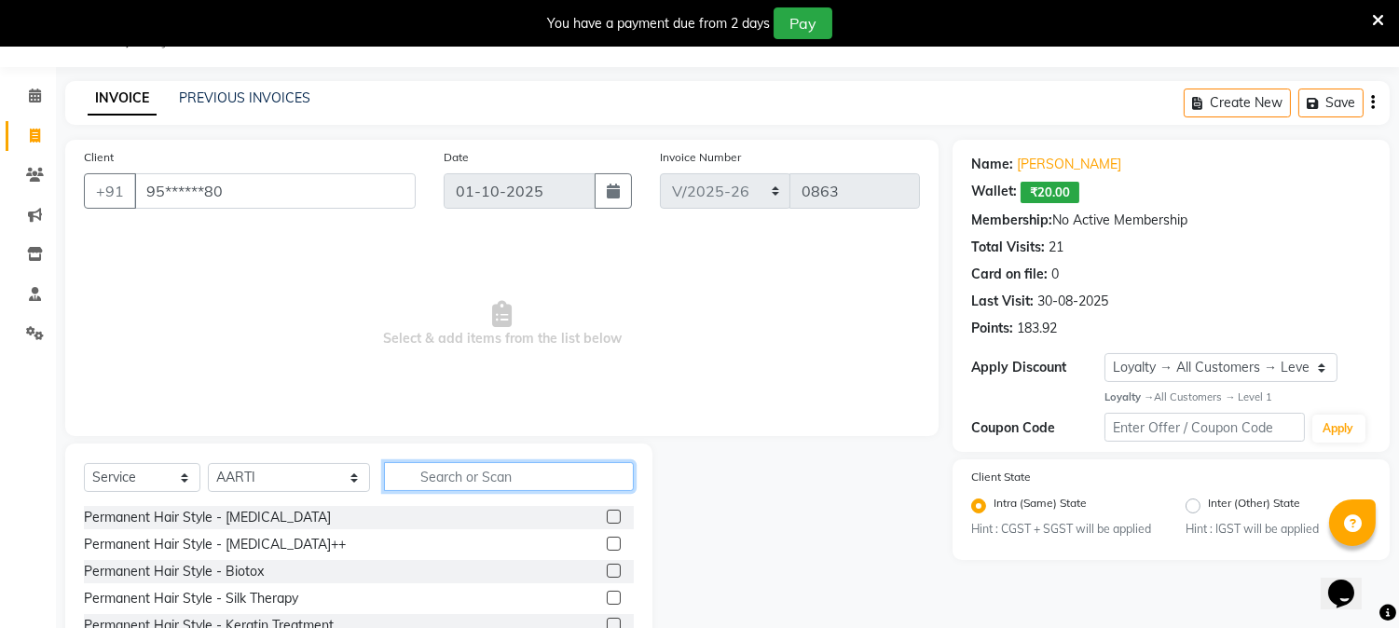
click at [455, 485] on input "text" at bounding box center [509, 476] width 250 height 29
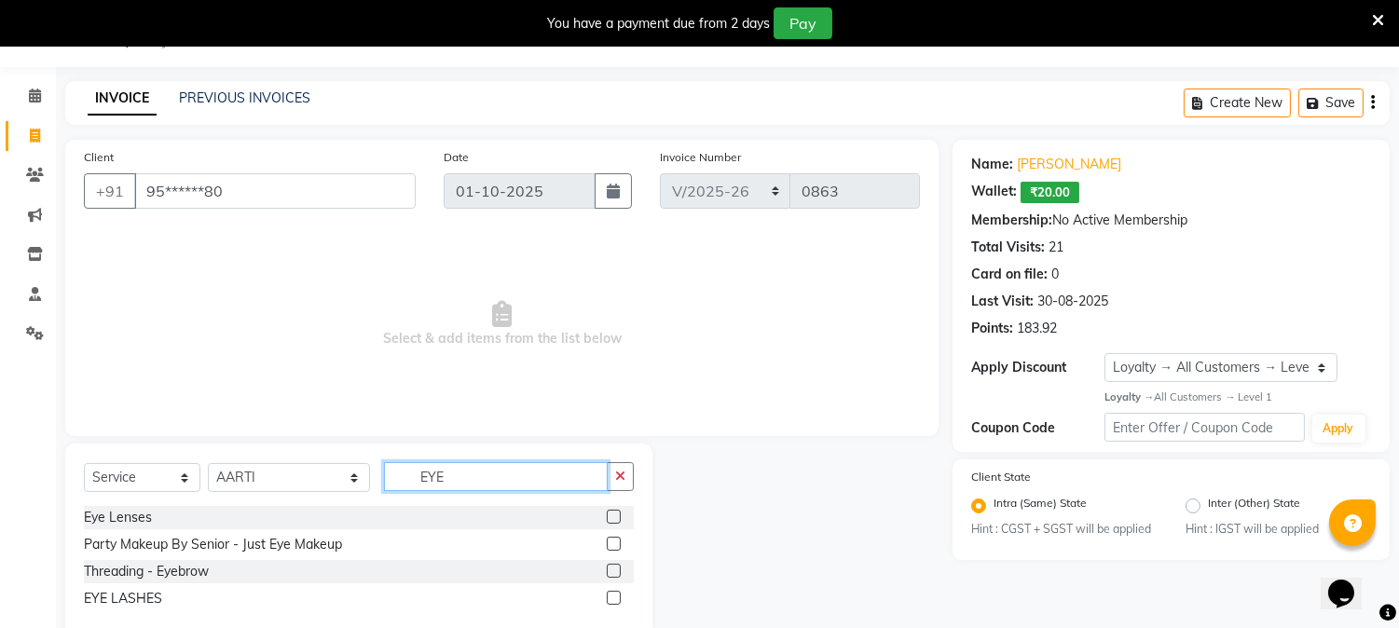
type input "EYE"
click at [612, 572] on label at bounding box center [614, 571] width 14 height 14
click at [612, 572] on input "checkbox" at bounding box center [613, 572] width 12 height 12
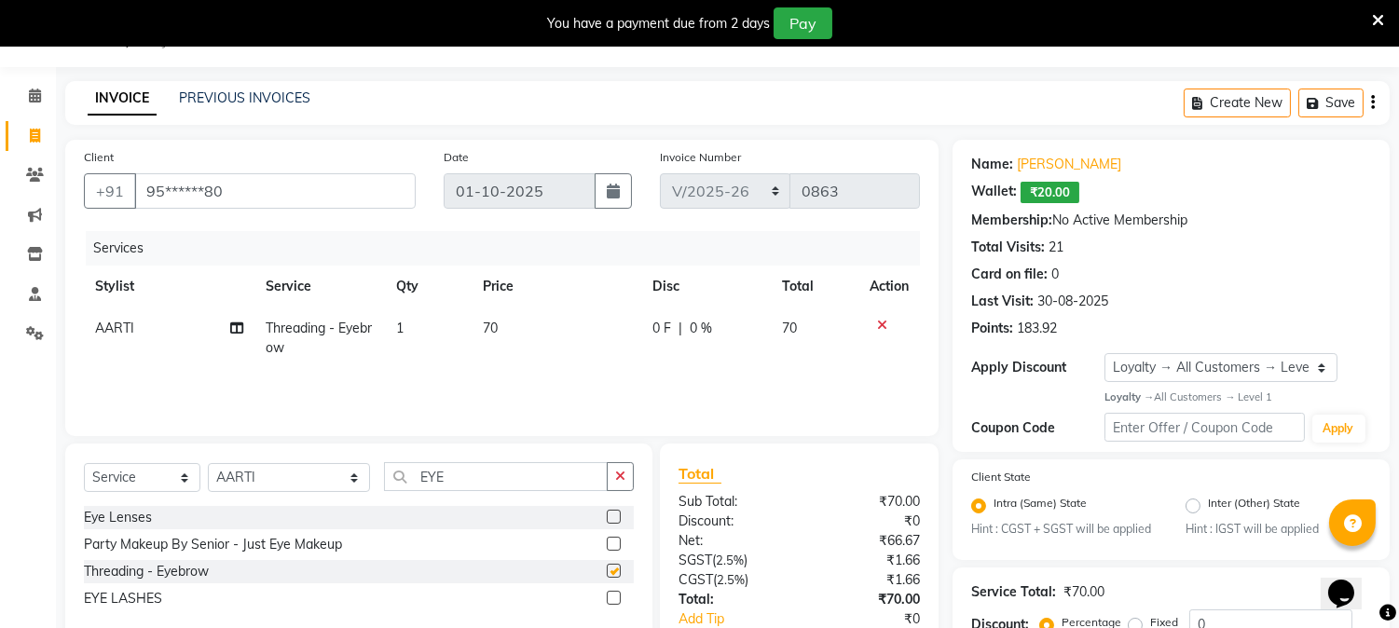
checkbox input "false"
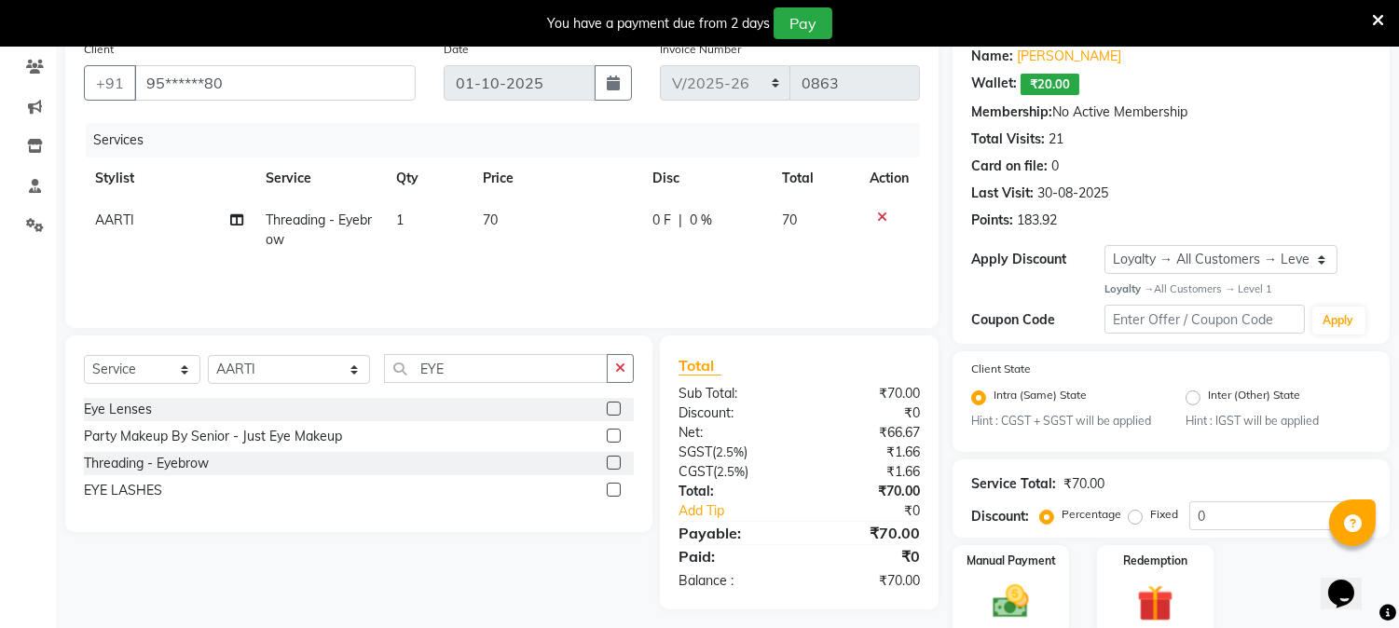
scroll to position [229, 0]
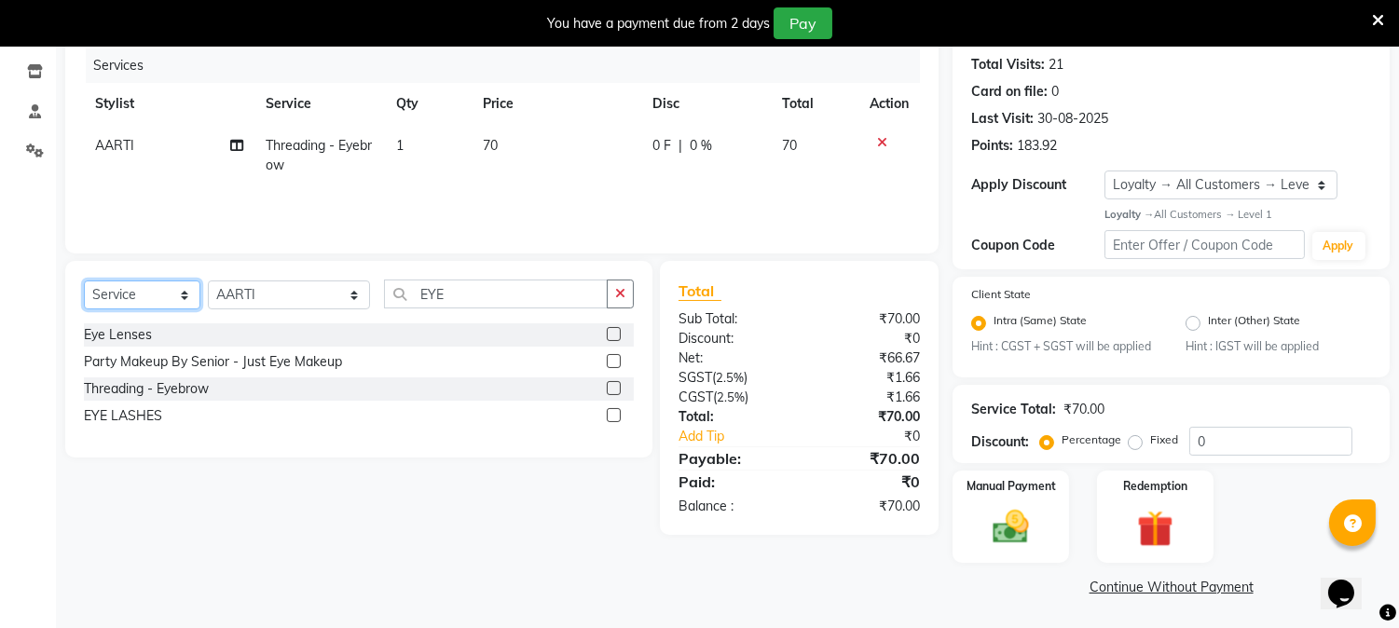
click at [182, 295] on select "Select Service Product Membership Package Voucher Prepaid Gift Card" at bounding box center [142, 294] width 116 height 29
select select "product"
click at [84, 280] on select "Select Service Product Membership Package Voucher Prepaid Gift Card" at bounding box center [142, 294] width 116 height 29
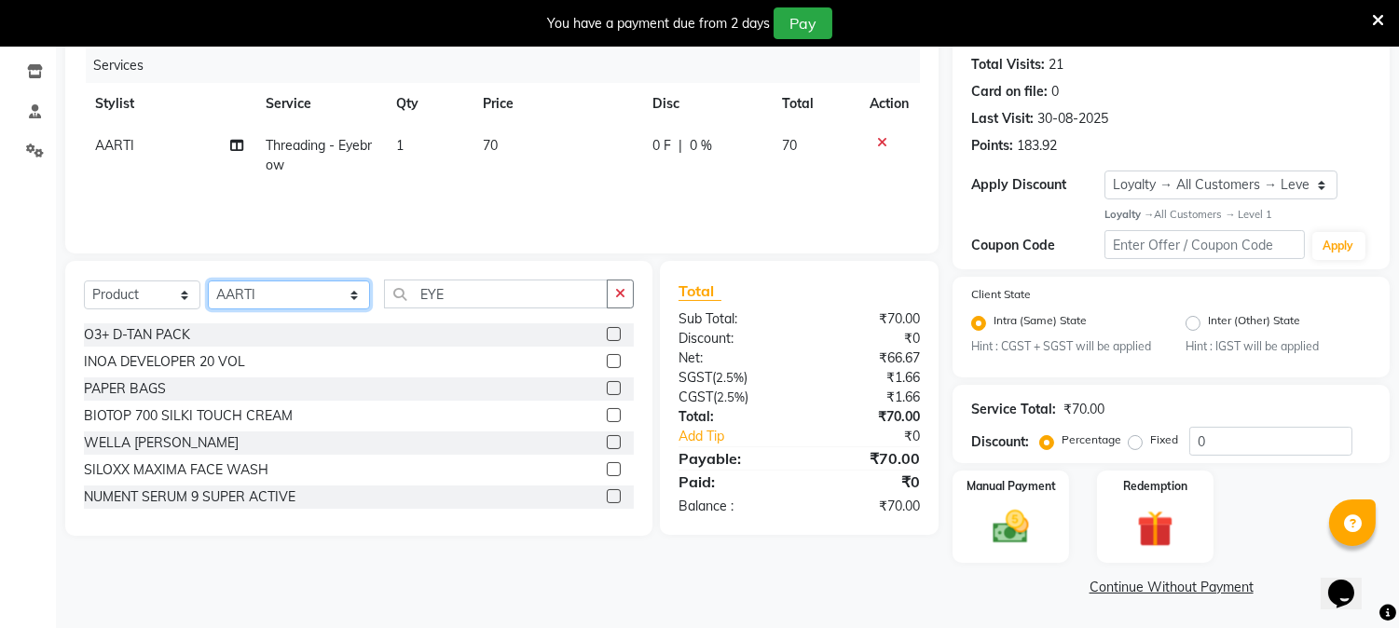
click at [330, 306] on select "Select Stylist AARTI [PERSON_NAME] [PERSON_NAME] BEAUTY PVT LTD [PERSON_NAME] V…" at bounding box center [289, 294] width 162 height 29
select select "14639"
click at [208, 280] on select "Select Stylist AARTI [PERSON_NAME] [PERSON_NAME] BEAUTY PVT LTD [PERSON_NAME] V…" at bounding box center [289, 294] width 162 height 29
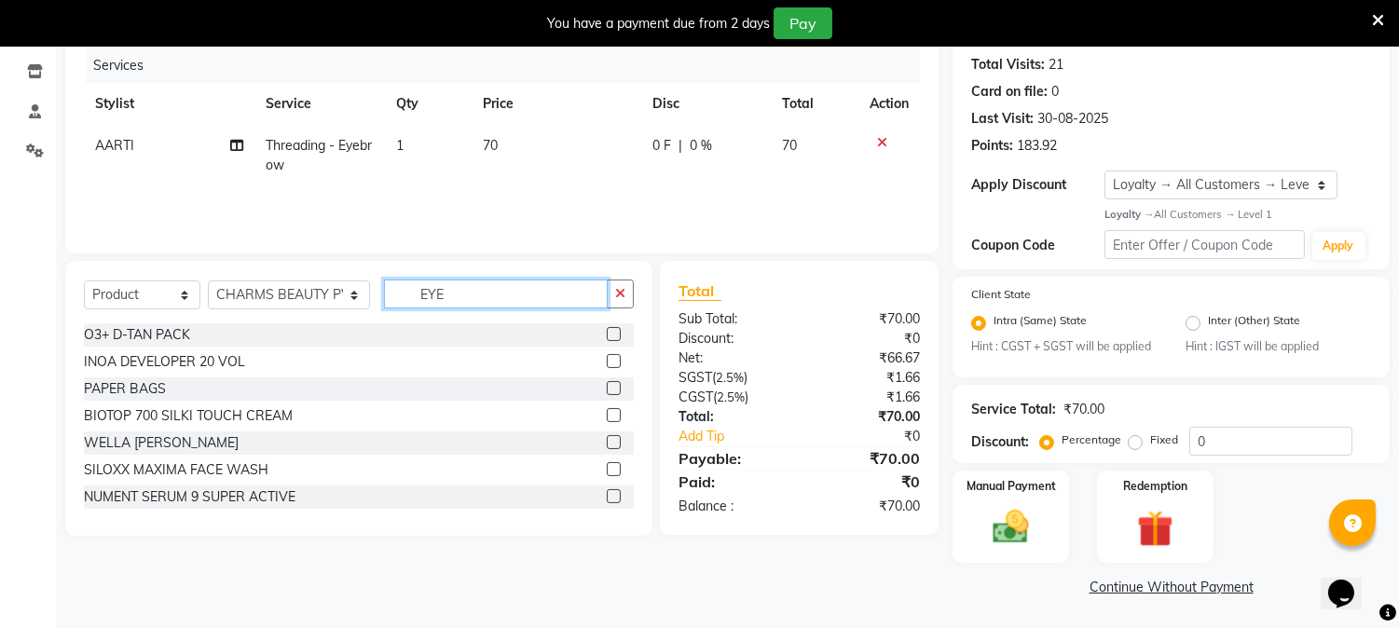
click at [468, 299] on input "EYE" at bounding box center [496, 294] width 224 height 29
type input "E"
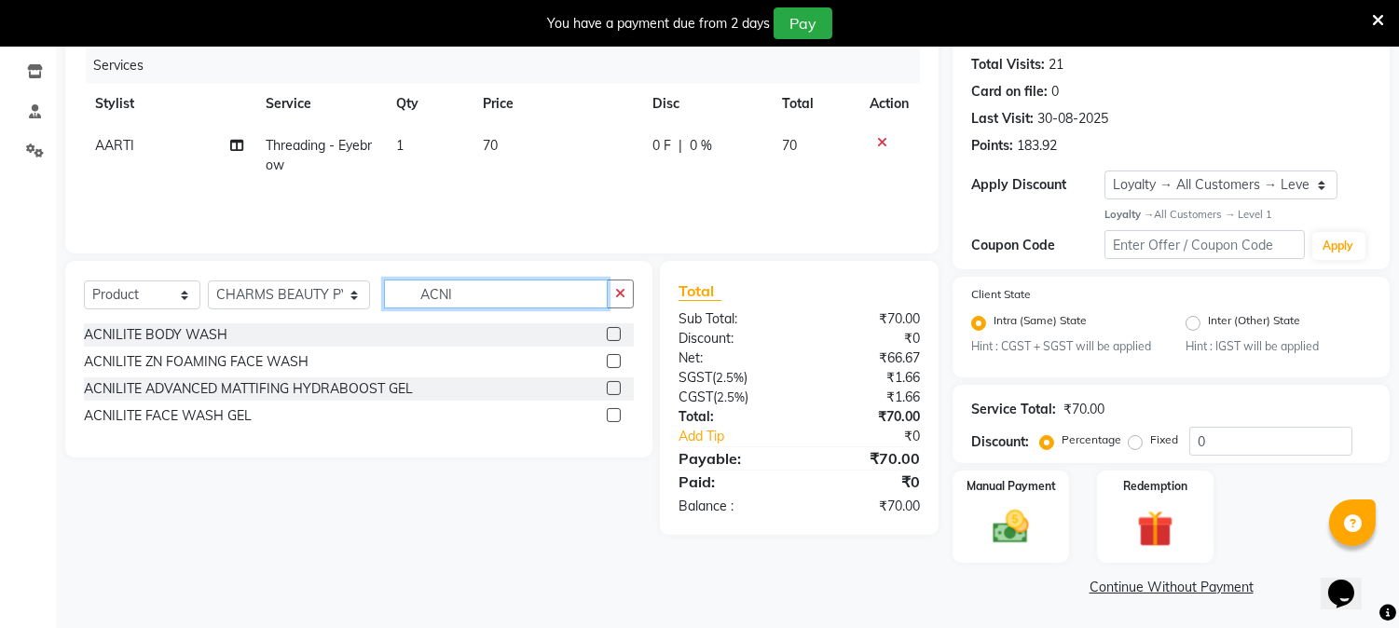
type input "ACNI"
click at [612, 361] on label at bounding box center [614, 361] width 14 height 14
click at [612, 361] on input "checkbox" at bounding box center [613, 362] width 12 height 12
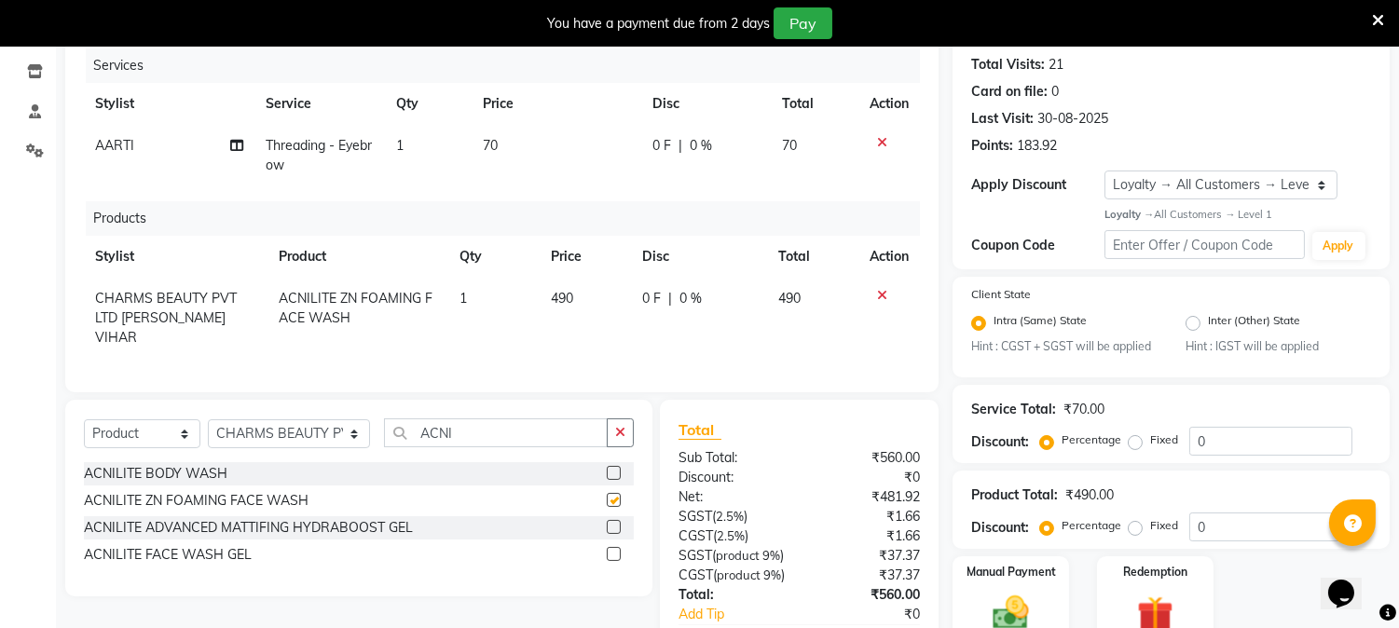
checkbox input "false"
click at [581, 302] on td "490" at bounding box center [585, 318] width 91 height 81
select select "14639"
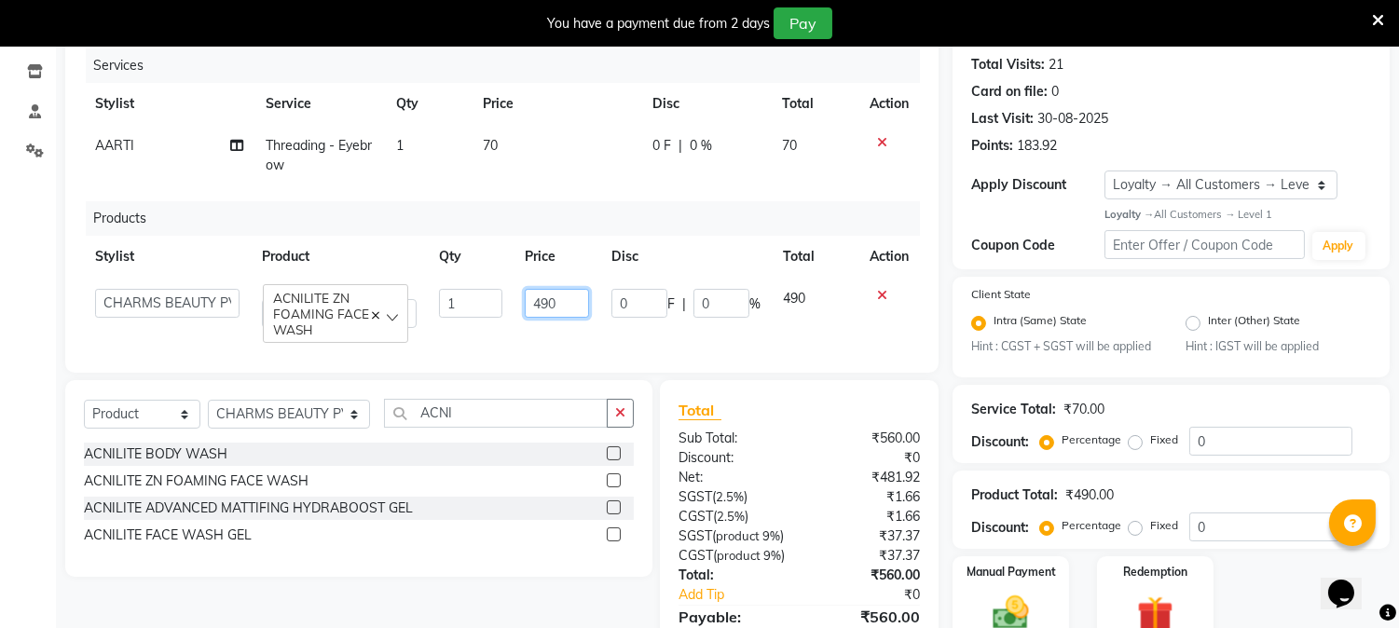
click at [582, 302] on input "490" at bounding box center [557, 303] width 64 height 29
type input "4"
type input "520"
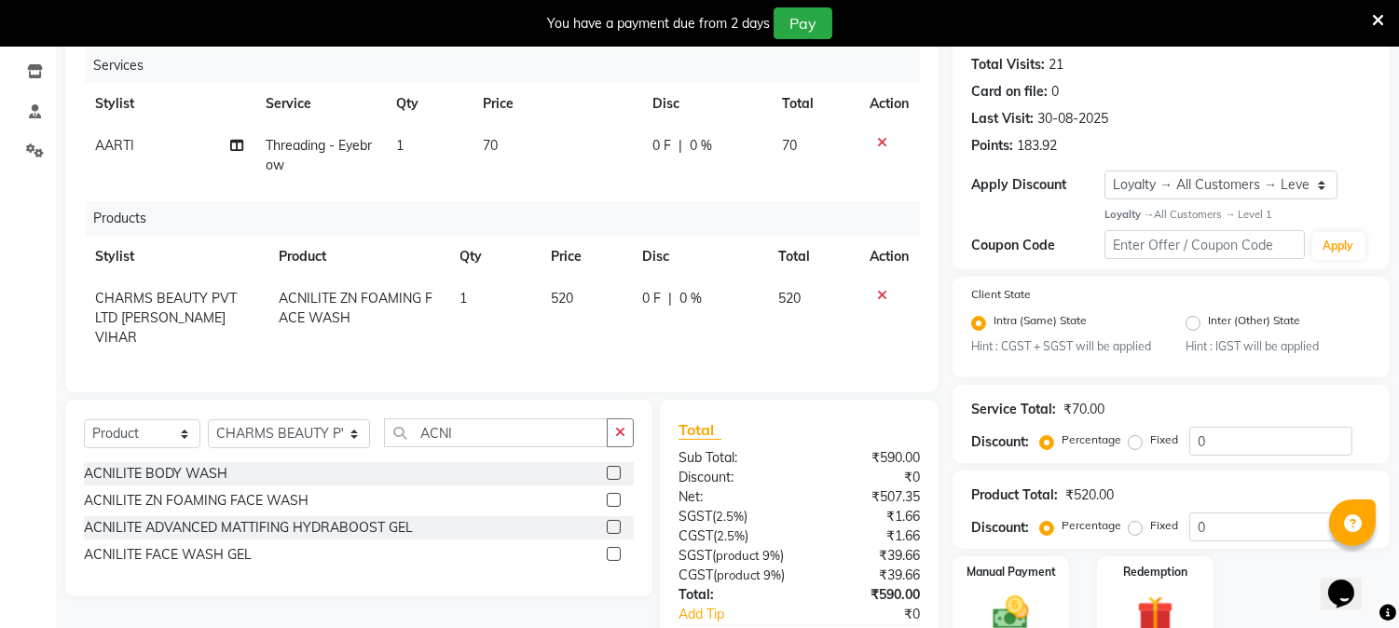
click at [584, 339] on div "Services Stylist Service Qty Price Disc Total Action AARTI Threading - Eyebrow …" at bounding box center [502, 210] width 836 height 325
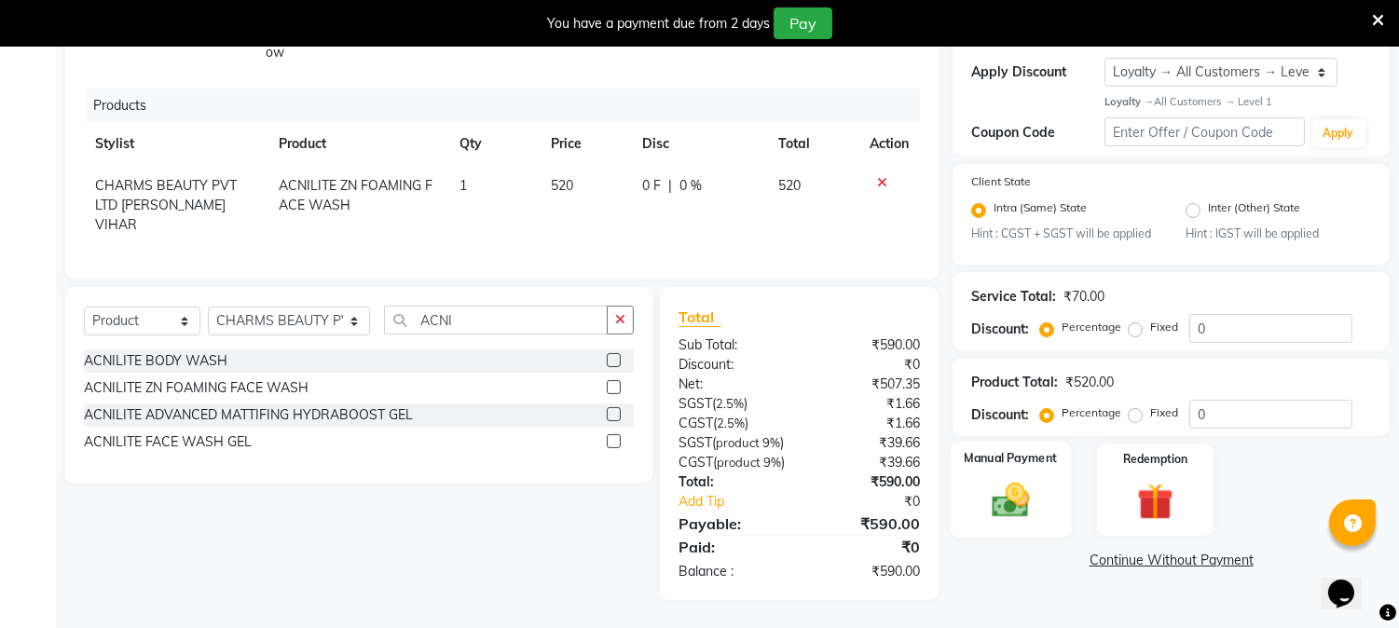
click at [1004, 479] on img at bounding box center [1010, 501] width 61 height 44
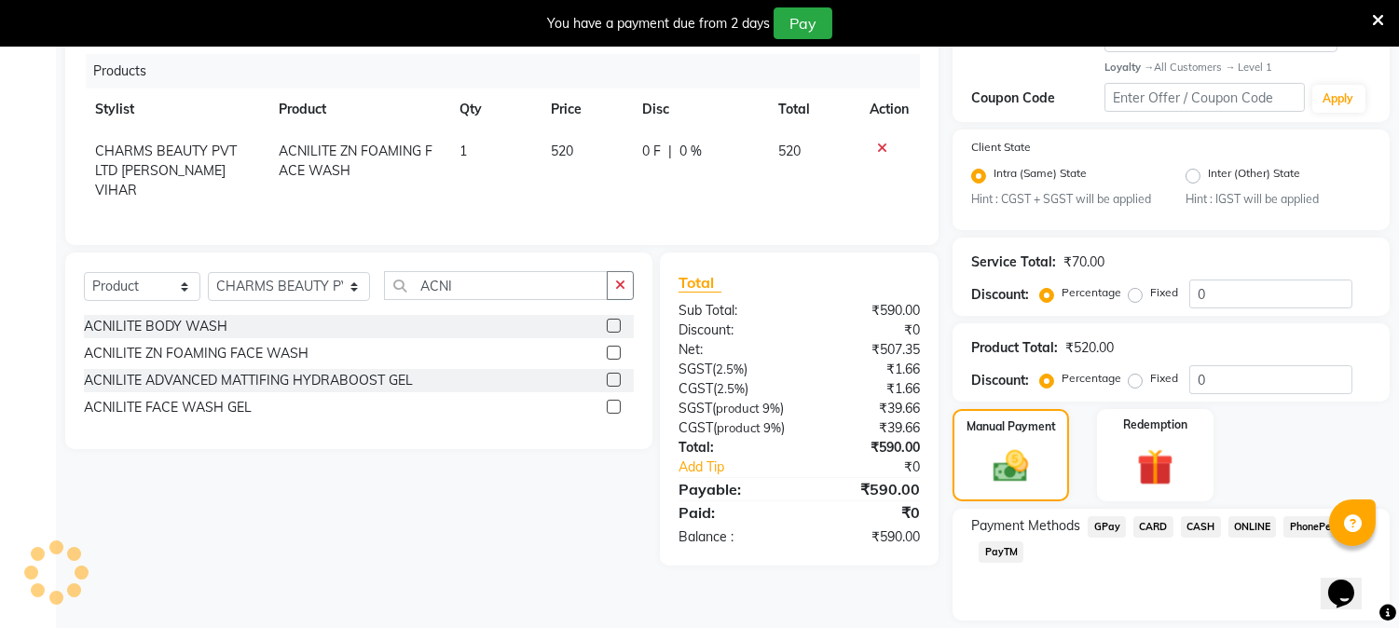
click at [1208, 520] on span "CASH" at bounding box center [1201, 526] width 40 height 21
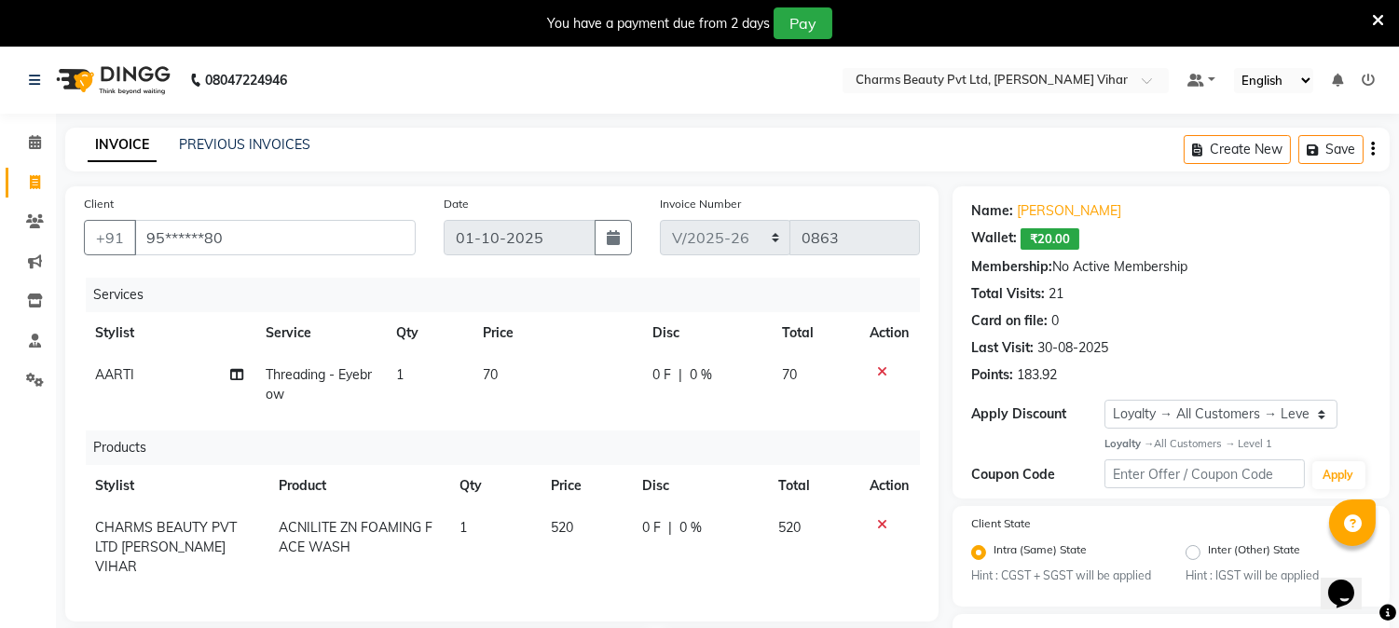
scroll to position [487, 0]
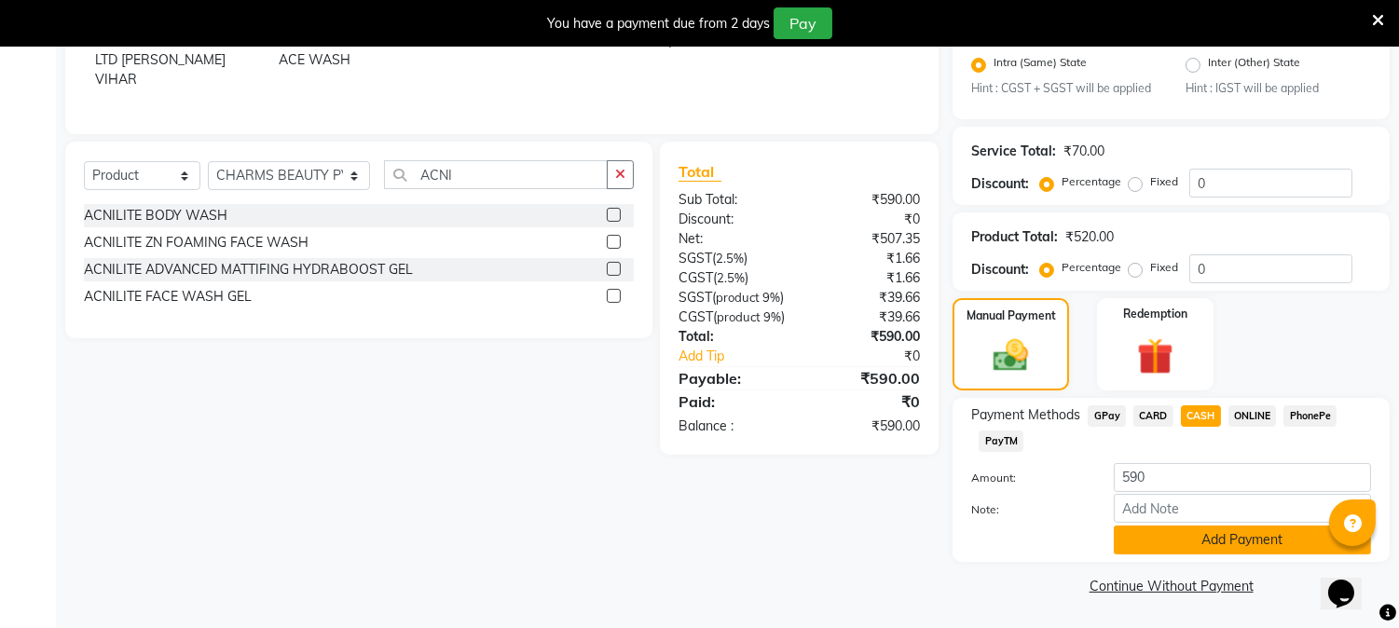
click at [1222, 542] on button "Add Payment" at bounding box center [1242, 540] width 257 height 29
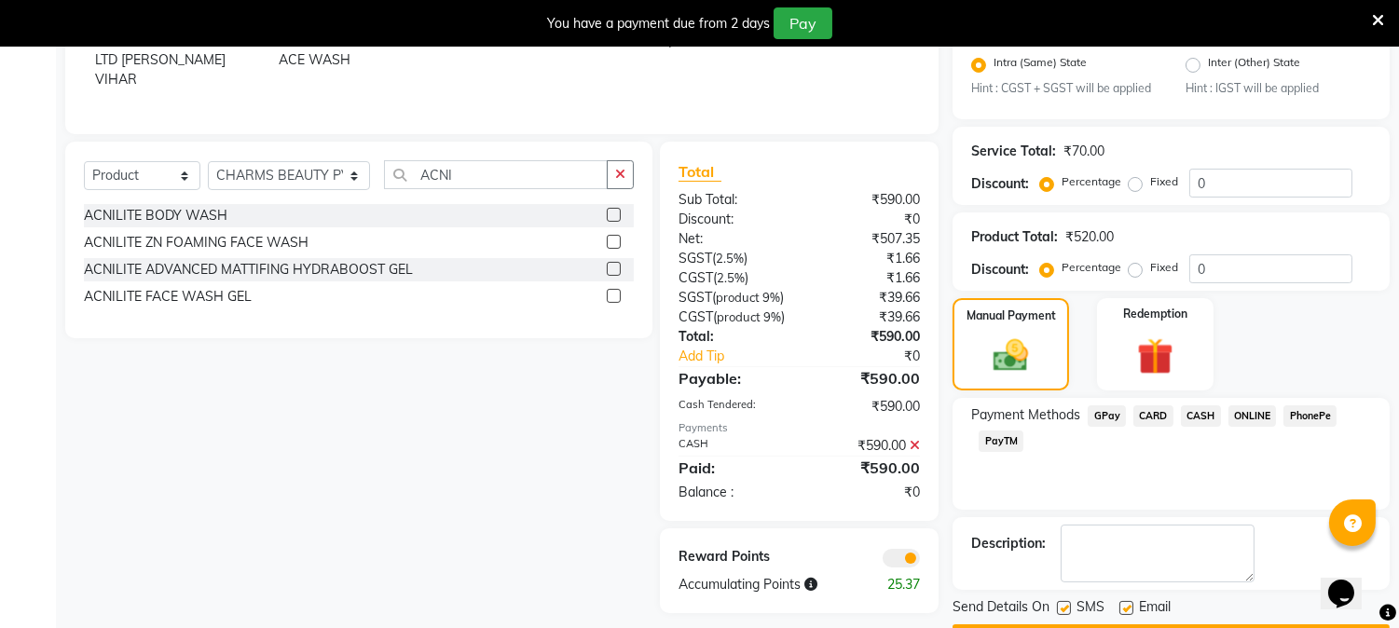
scroll to position [540, 0]
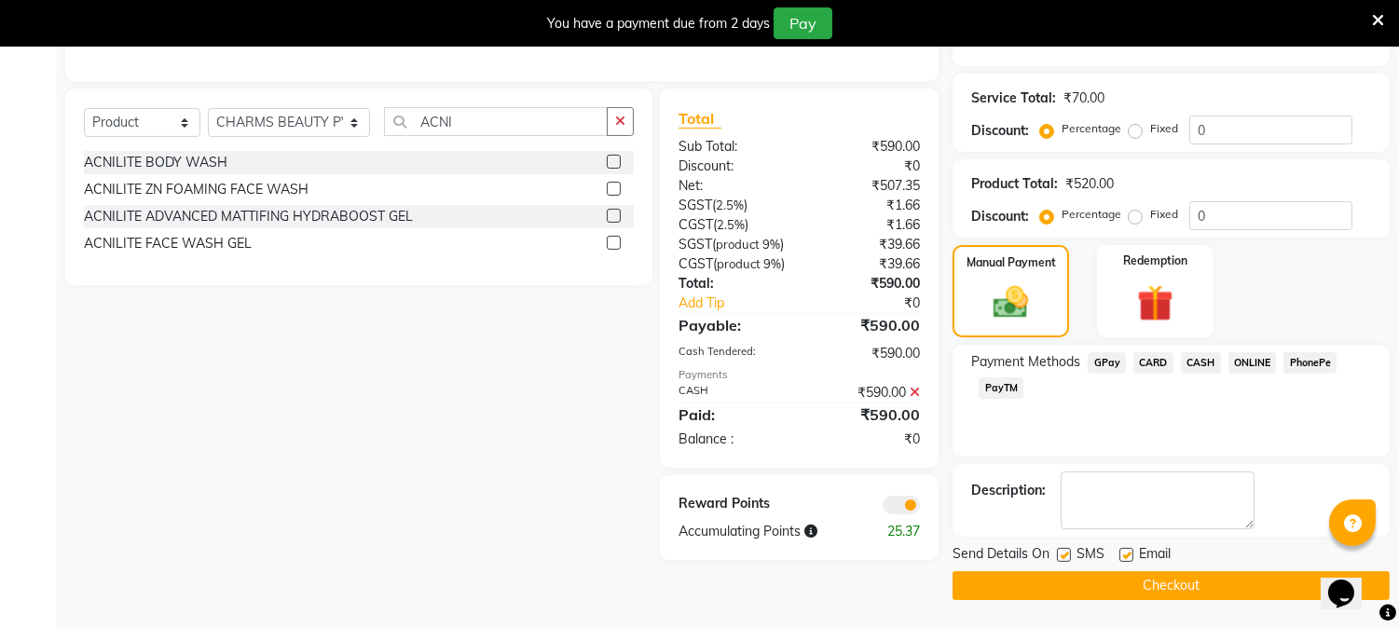
click at [1168, 596] on button "Checkout" at bounding box center [1170, 585] width 437 height 29
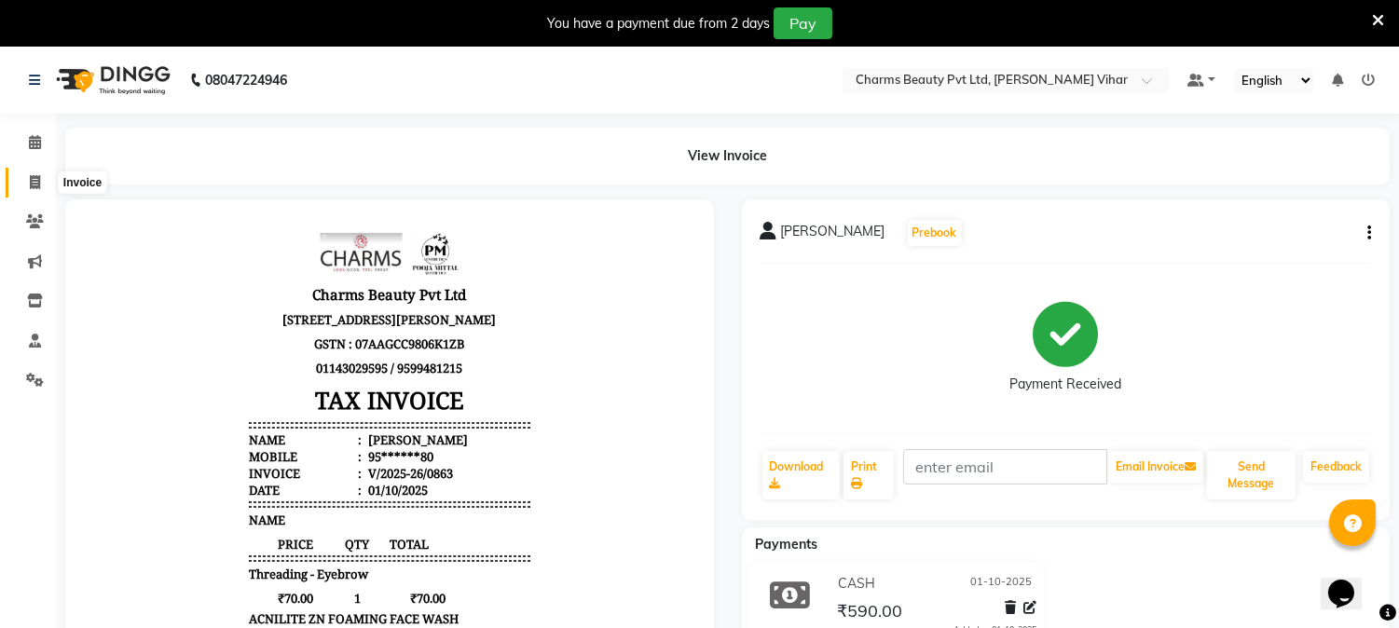
click at [30, 187] on icon at bounding box center [35, 182] width 10 height 14
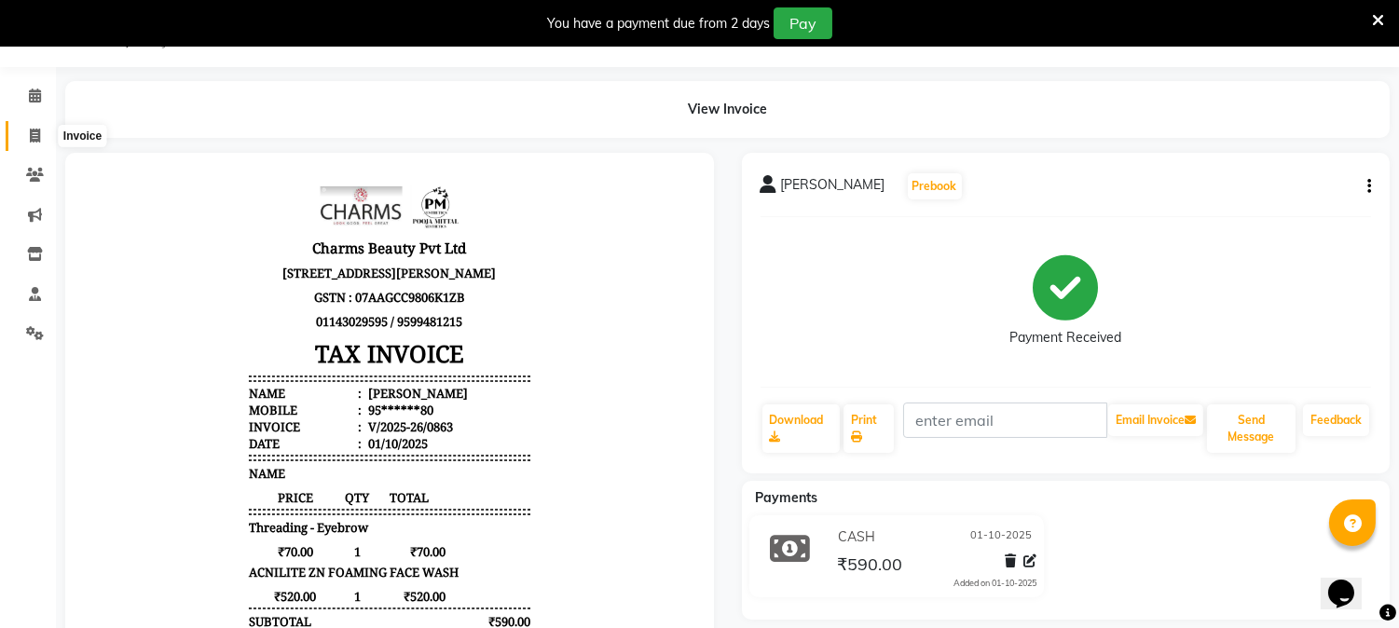
select select "868"
select select "service"
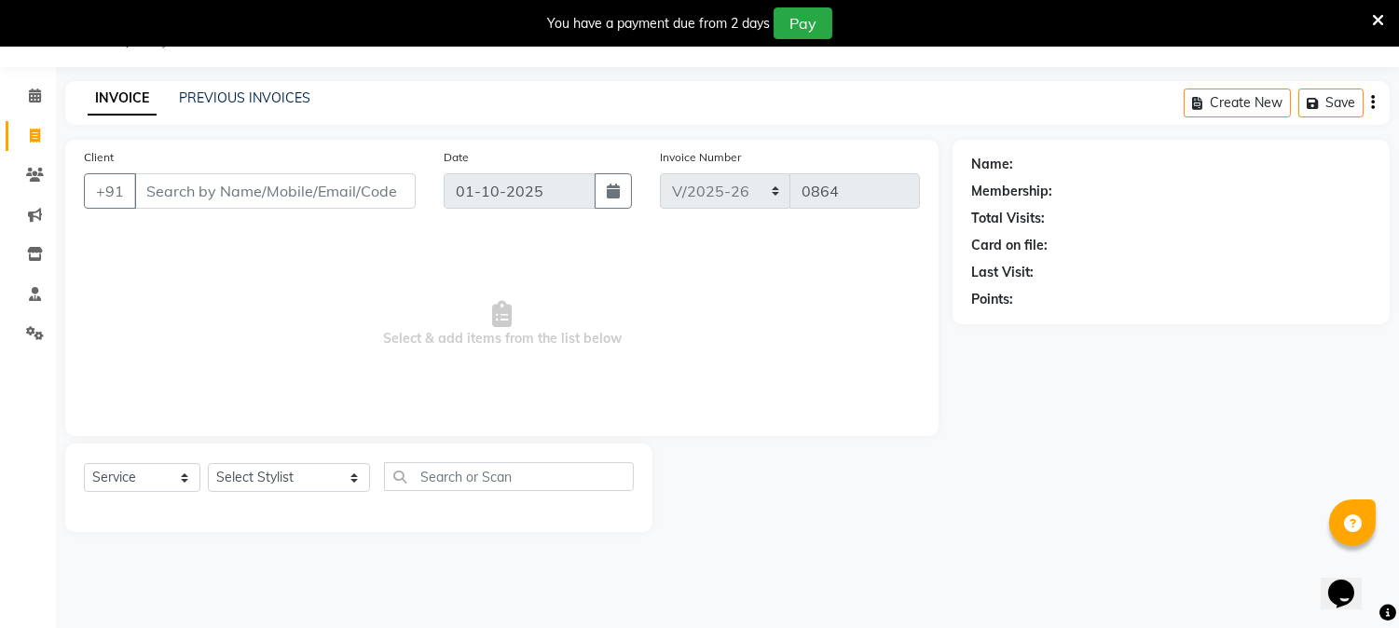
click at [212, 193] on input "Client" at bounding box center [274, 190] width 281 height 35
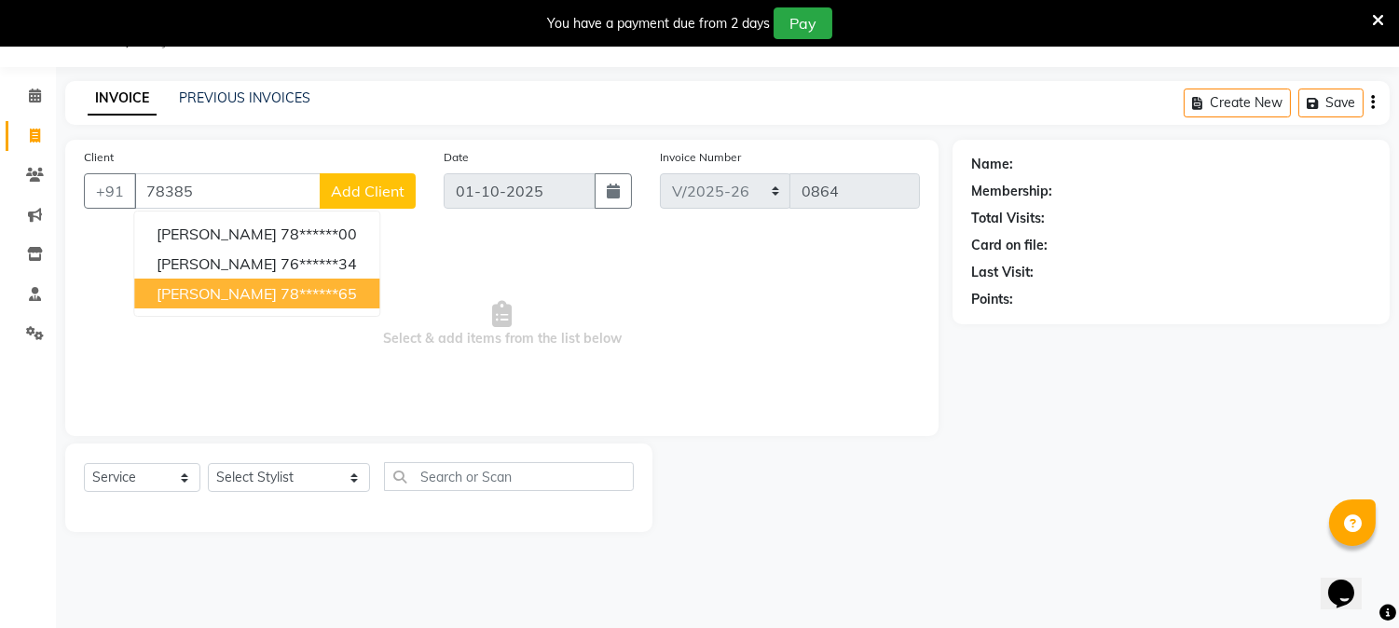
click at [235, 287] on span "[PERSON_NAME]" at bounding box center [217, 293] width 120 height 19
type input "78******65"
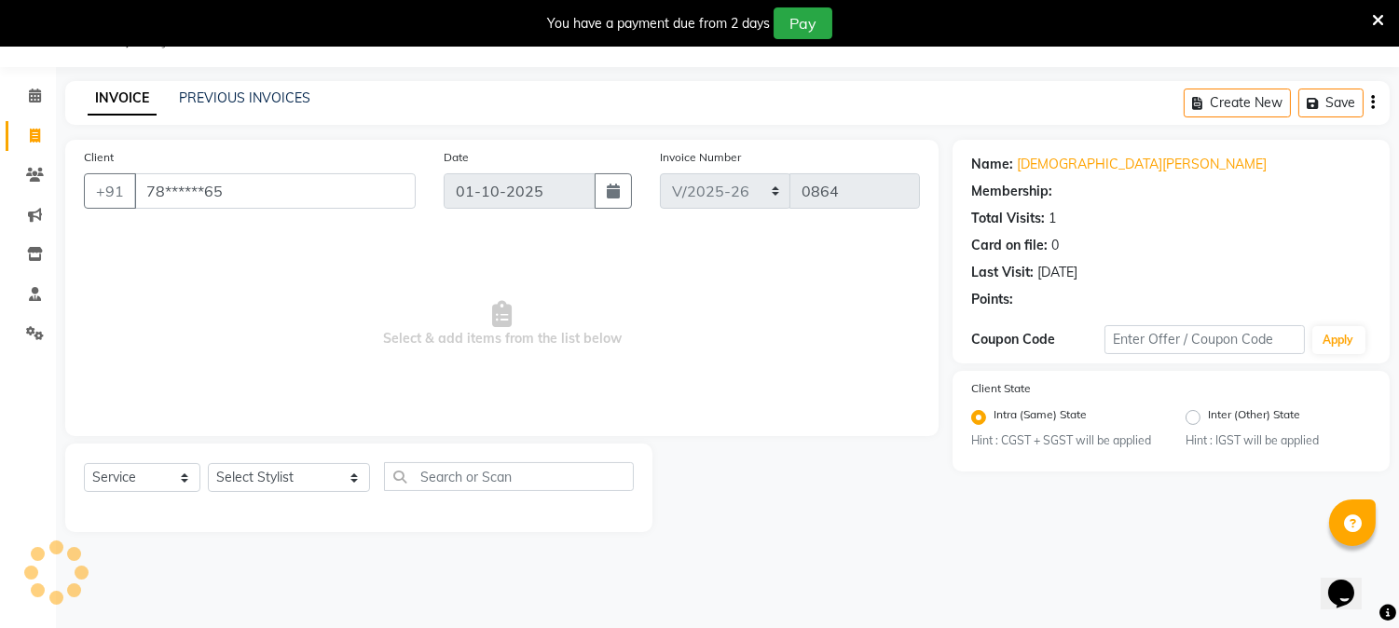
select select "1: Object"
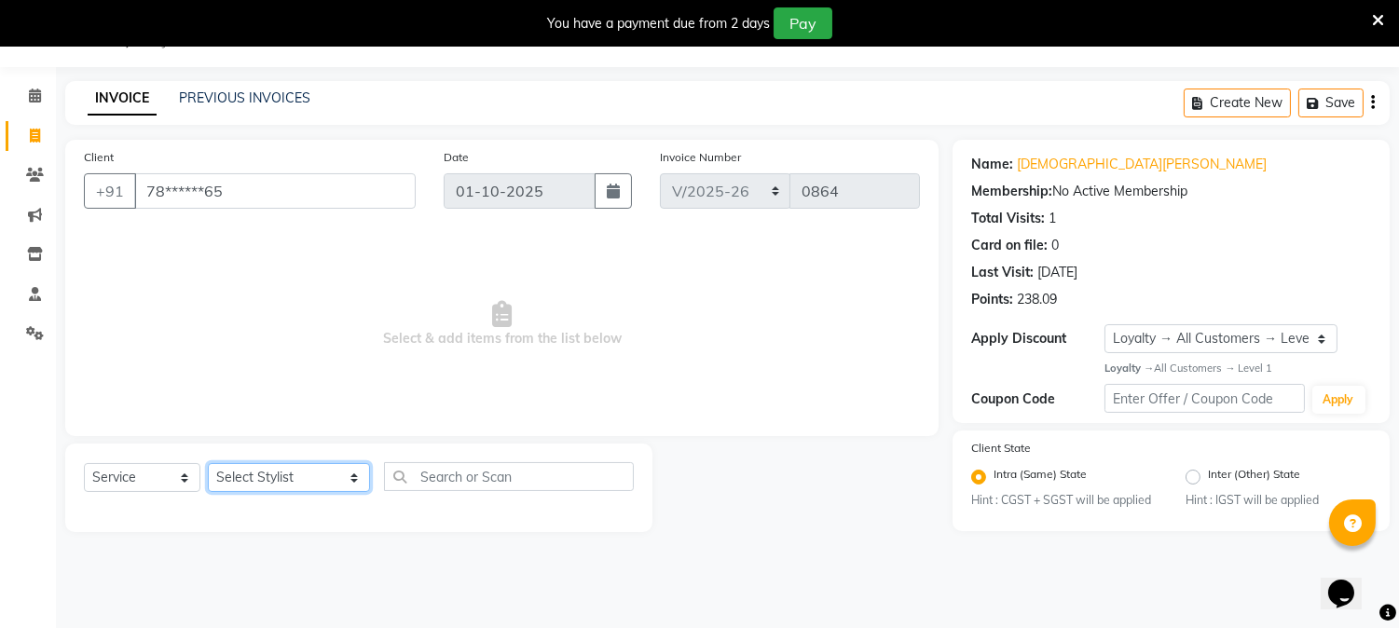
click at [330, 488] on select "Select Stylist AARTI [PERSON_NAME] [PERSON_NAME] BEAUTY PVT LTD [PERSON_NAME] V…" at bounding box center [289, 477] width 162 height 29
select select "66404"
click at [208, 464] on select "Select Stylist AARTI [PERSON_NAME] [PERSON_NAME] BEAUTY PVT LTD [PERSON_NAME] V…" at bounding box center [289, 477] width 162 height 29
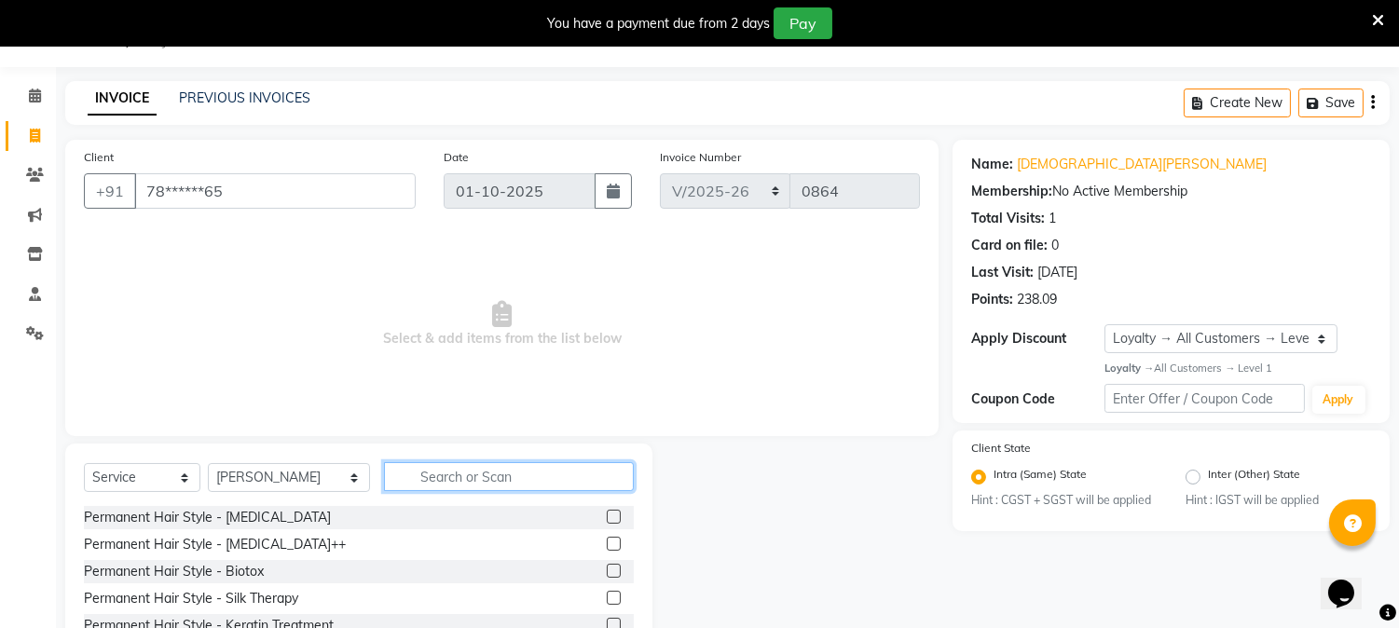
click at [443, 471] on input "text" at bounding box center [509, 476] width 250 height 29
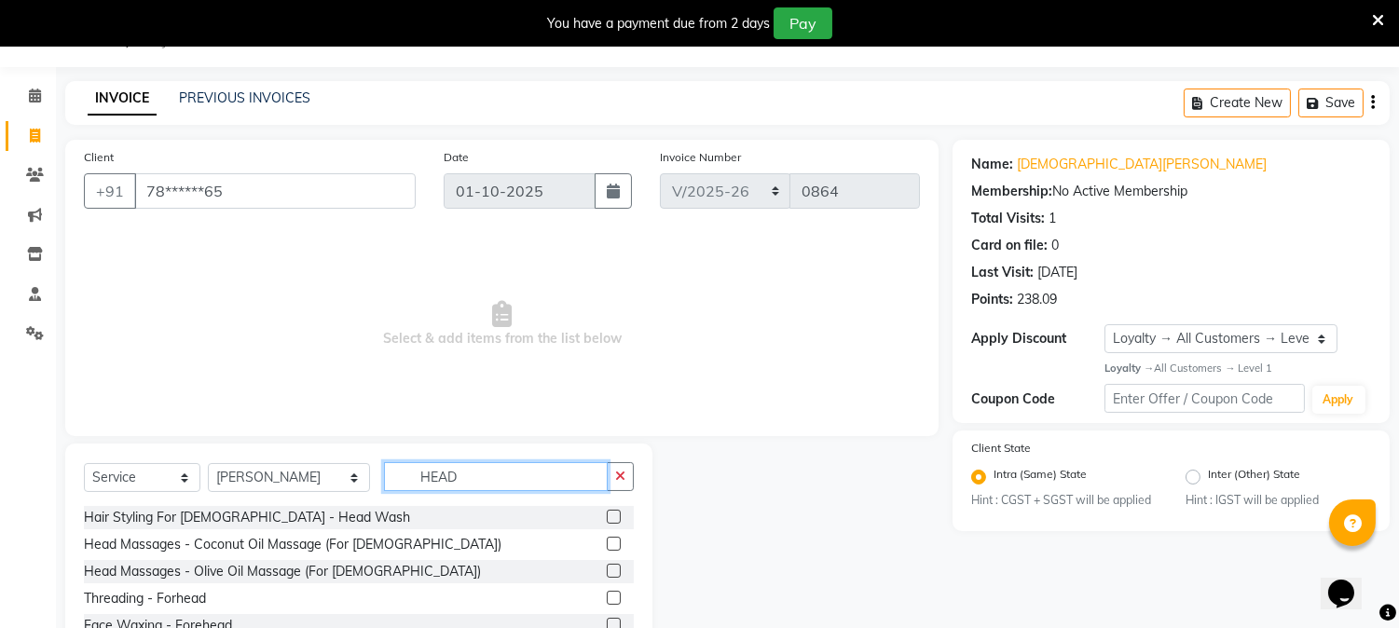
type input "HEAD"
click at [612, 515] on label at bounding box center [614, 517] width 14 height 14
click at [612, 515] on input "checkbox" at bounding box center [613, 518] width 12 height 12
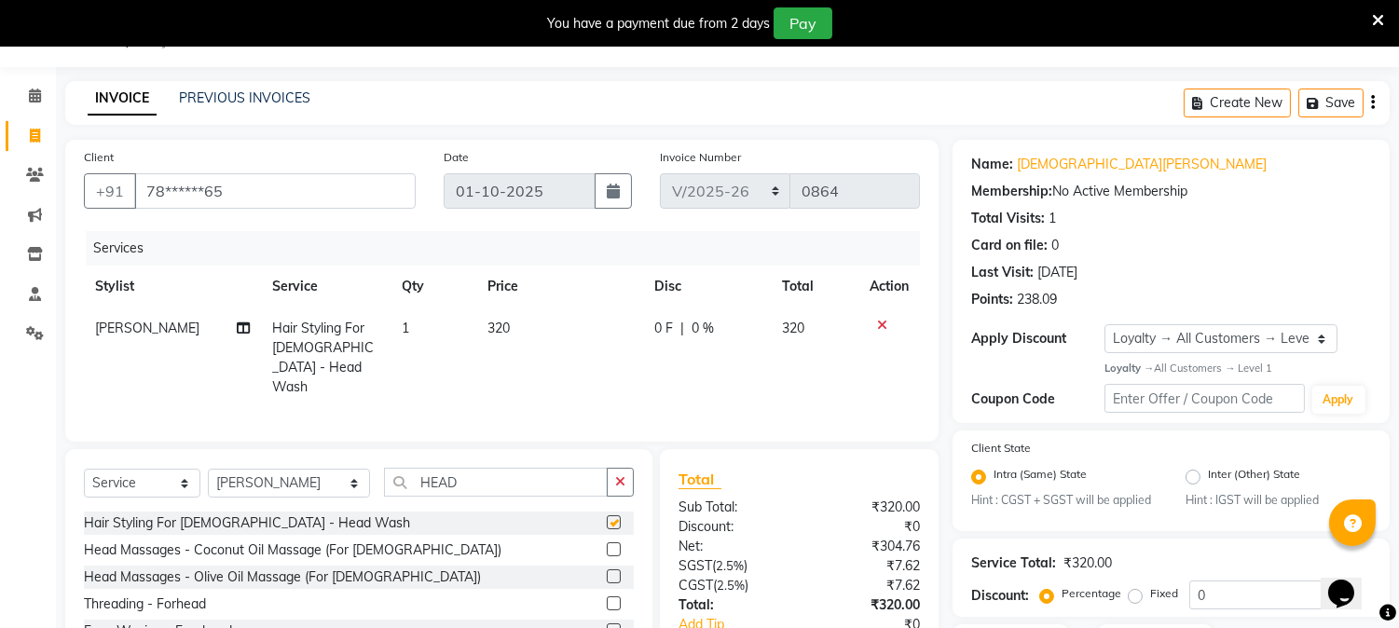
checkbox input "false"
click at [512, 334] on td "320" at bounding box center [559, 357] width 167 height 101
select select "66404"
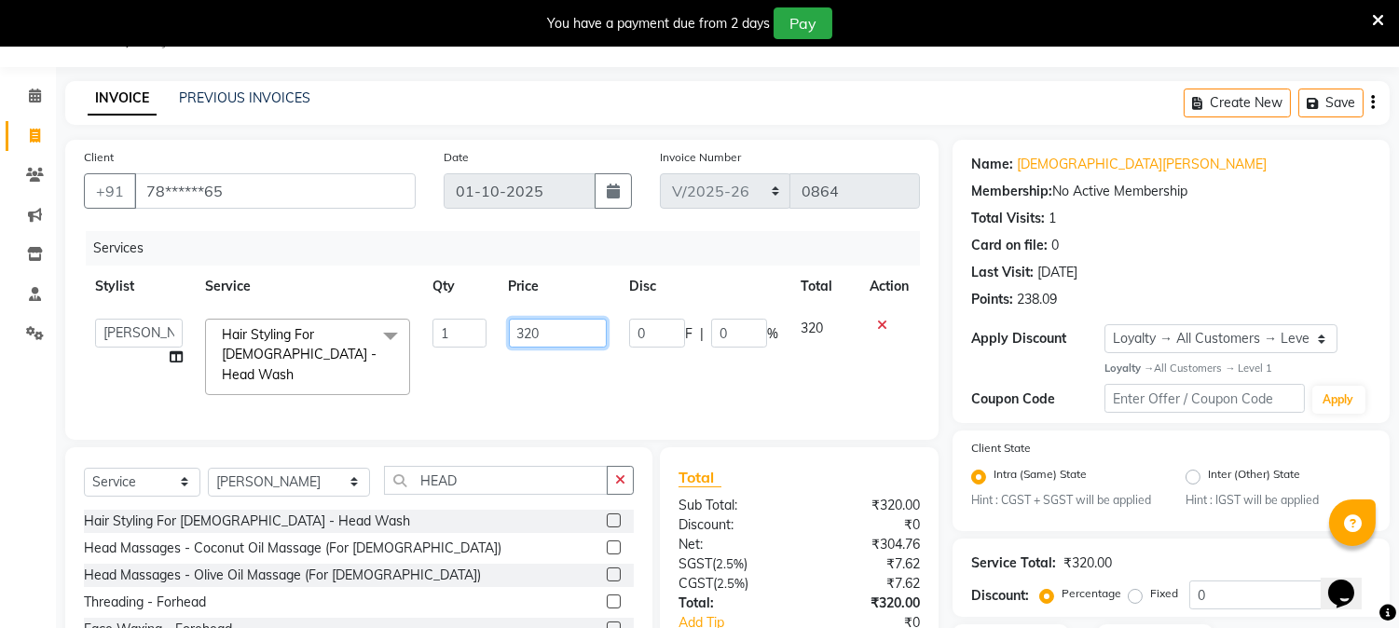
click at [540, 336] on input "320" at bounding box center [558, 333] width 98 height 29
type input "3"
type input "500"
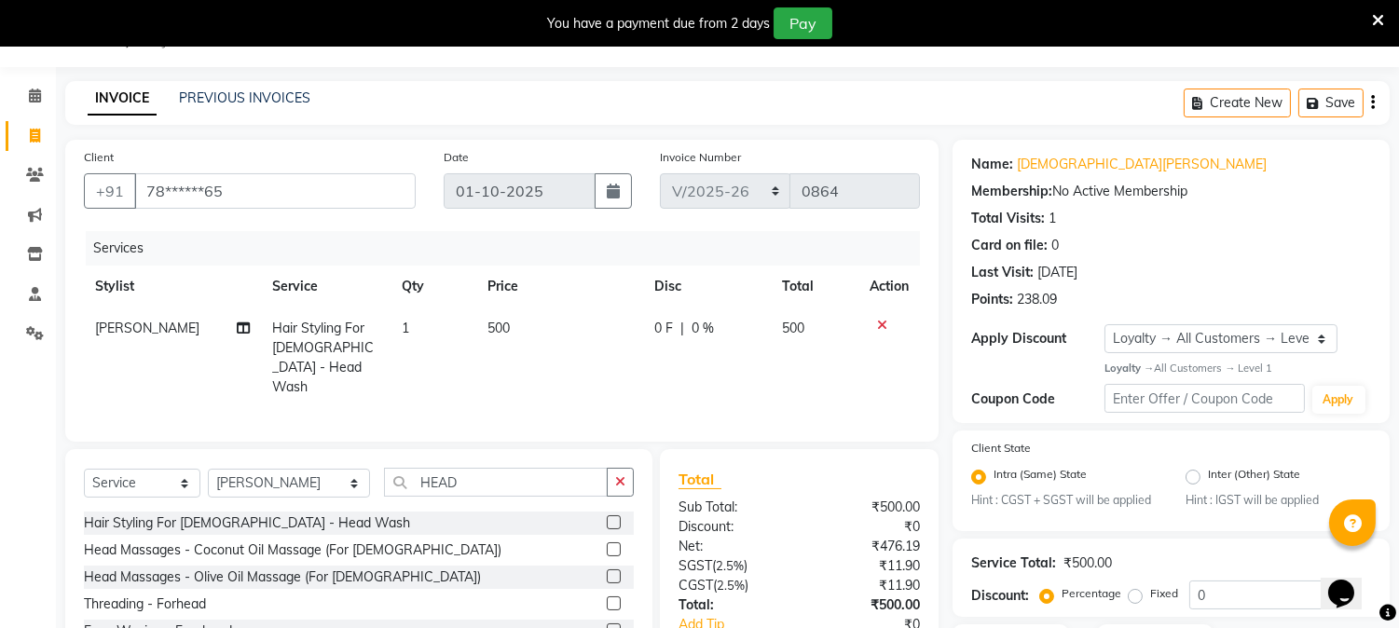
click at [551, 374] on td "500" at bounding box center [559, 357] width 167 height 101
select select "66404"
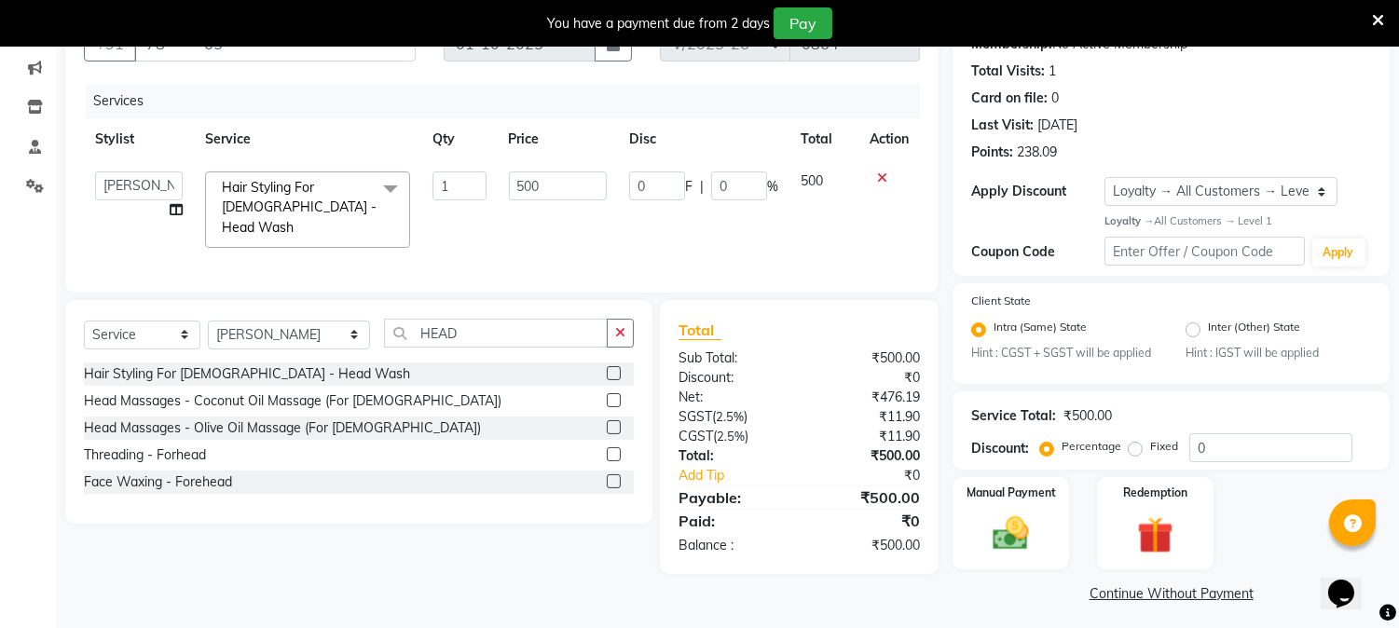
scroll to position [200, 0]
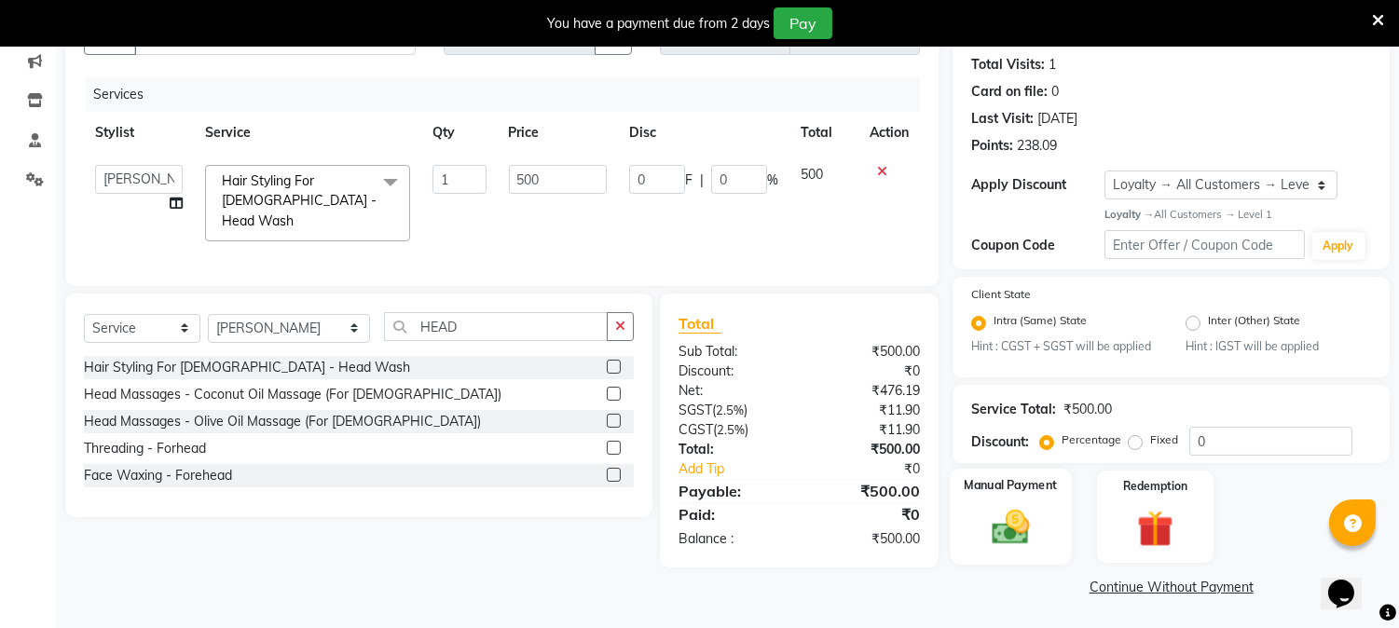
click at [1029, 523] on img at bounding box center [1010, 528] width 61 height 44
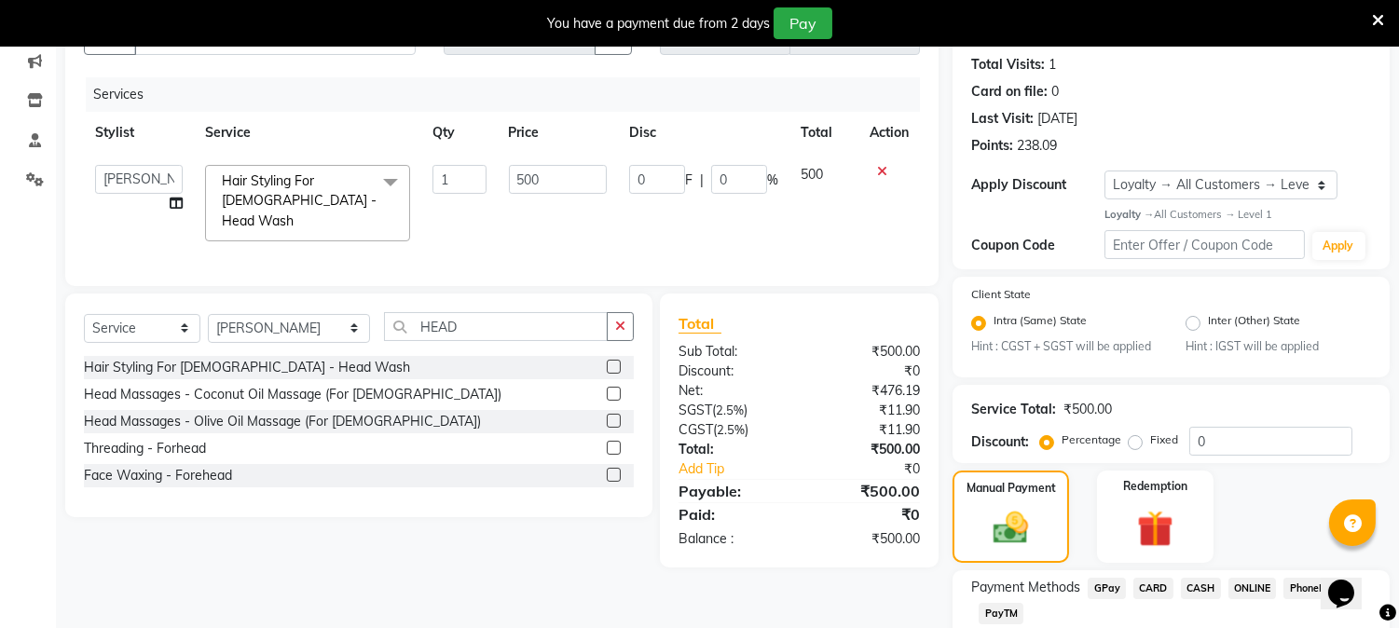
click at [1207, 584] on span "CASH" at bounding box center [1201, 588] width 40 height 21
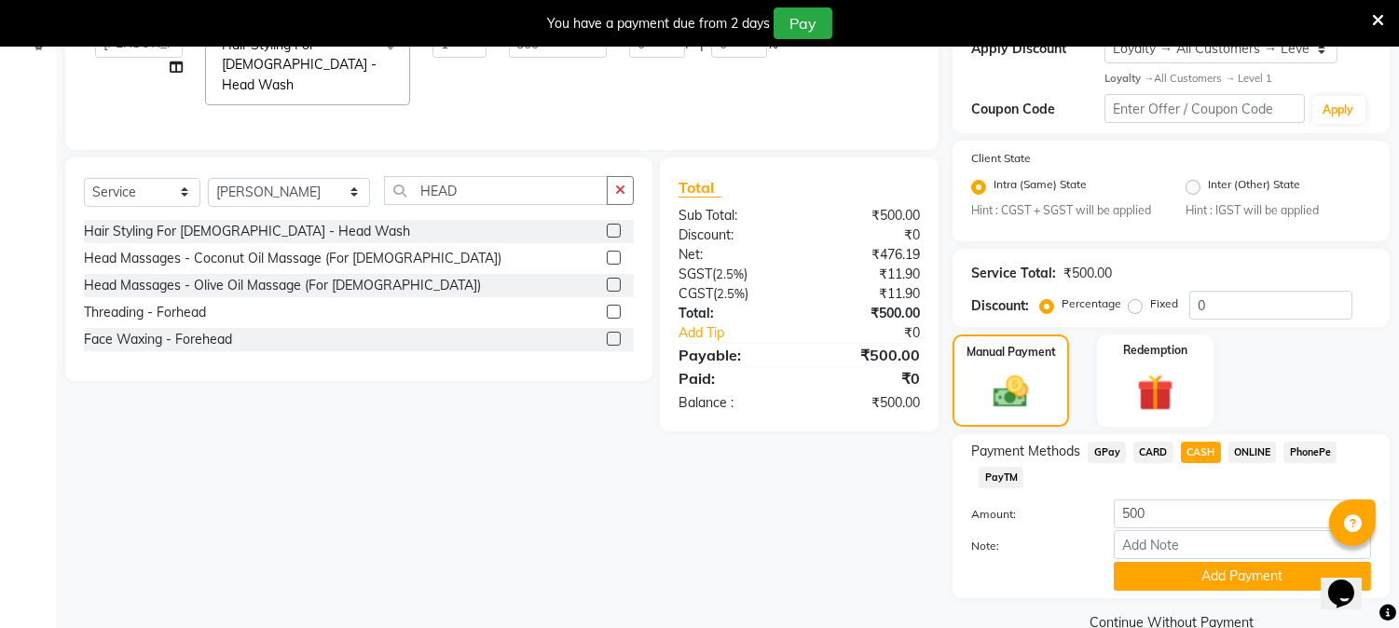
scroll to position [373, 0]
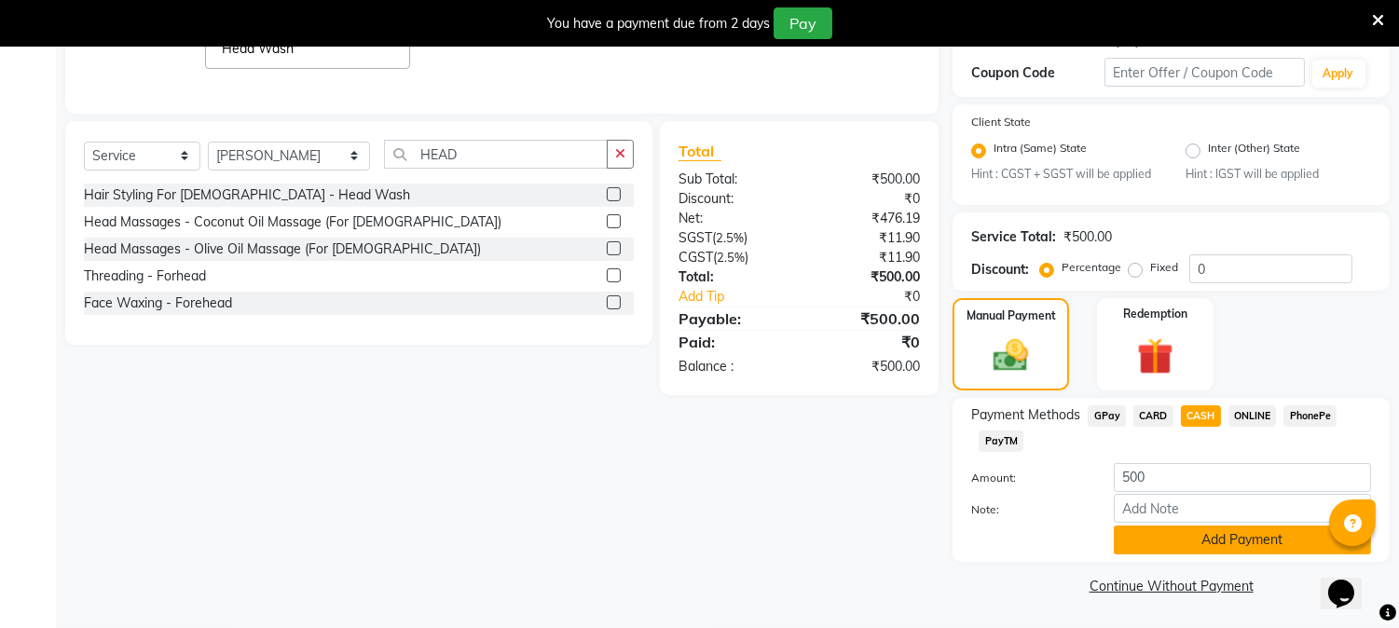
click at [1189, 539] on button "Add Payment" at bounding box center [1242, 540] width 257 height 29
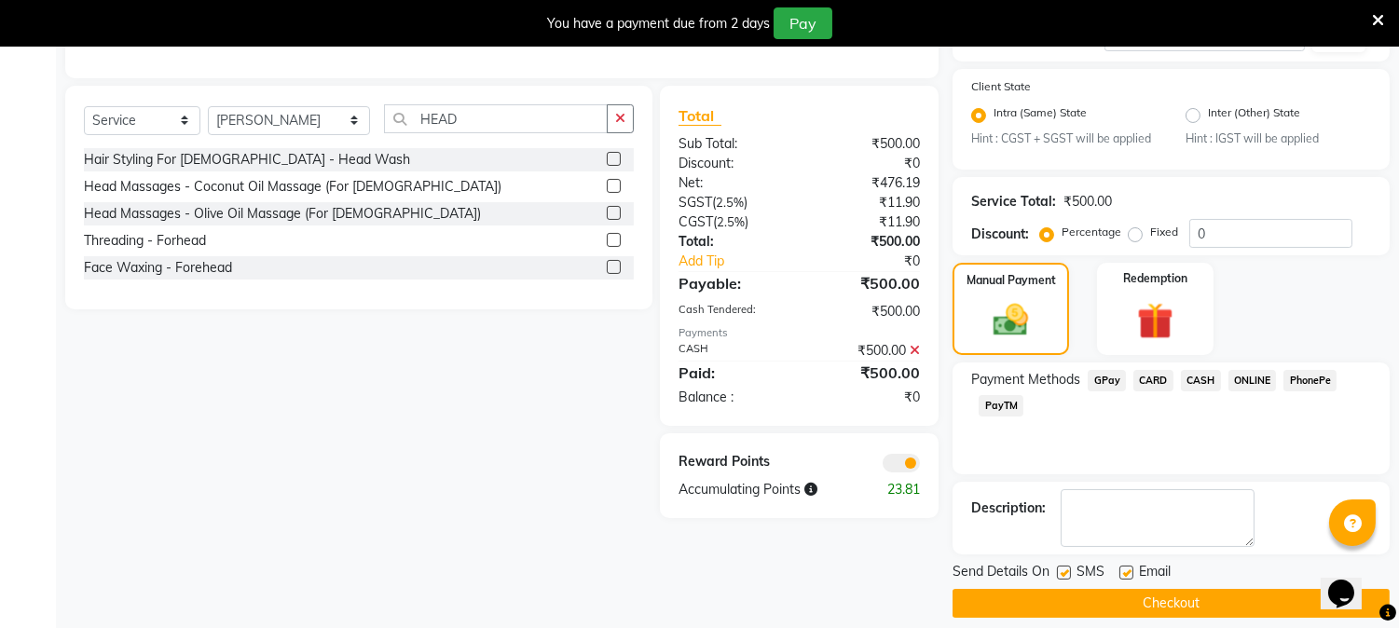
scroll to position [425, 0]
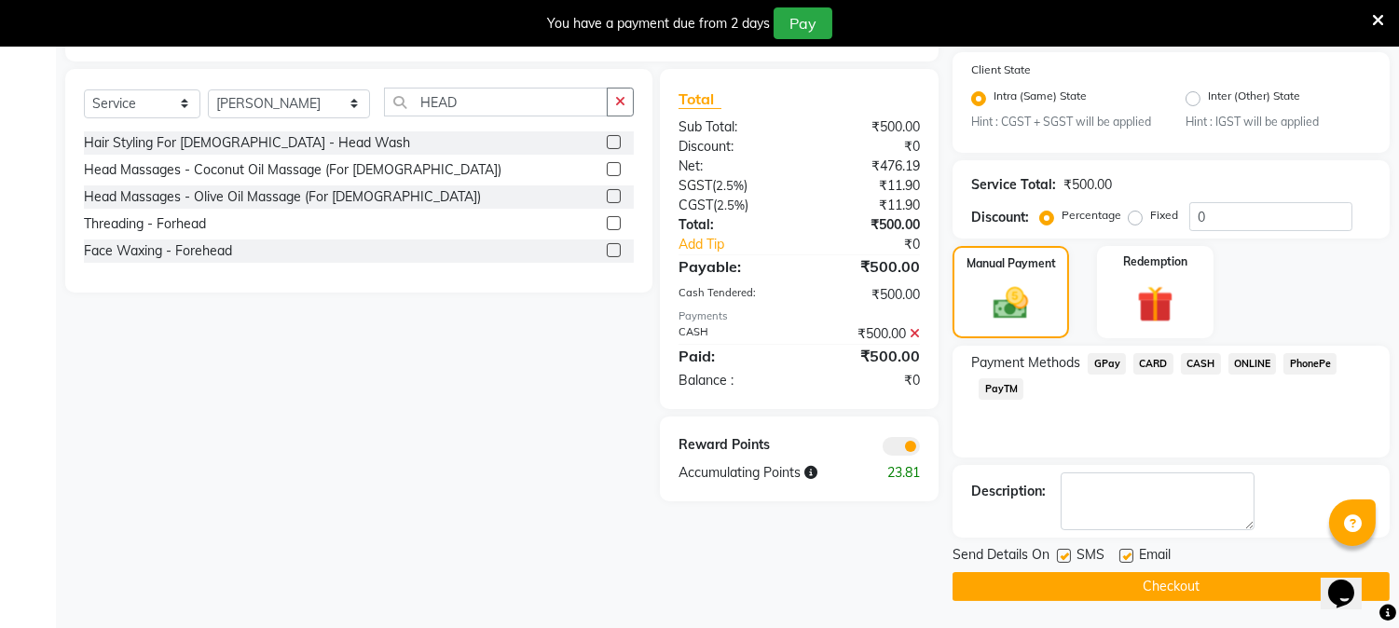
click at [1190, 585] on button "Checkout" at bounding box center [1170, 586] width 437 height 29
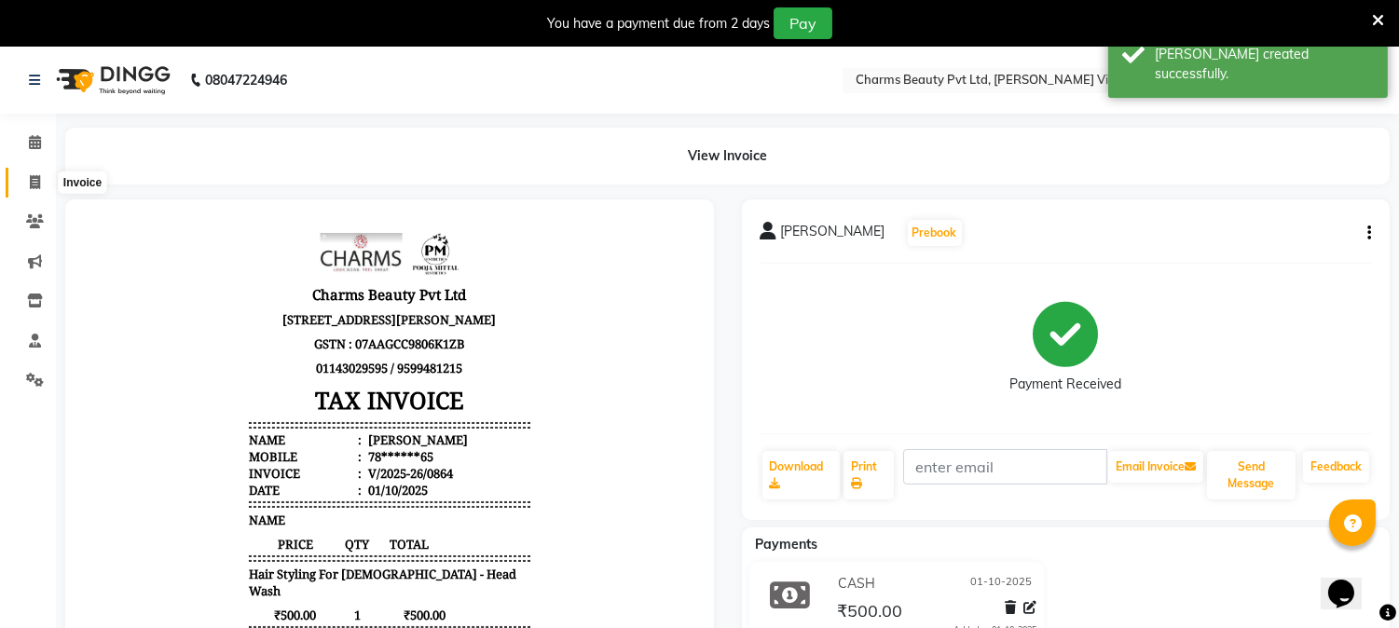
click at [31, 184] on icon at bounding box center [35, 182] width 10 height 14
select select "service"
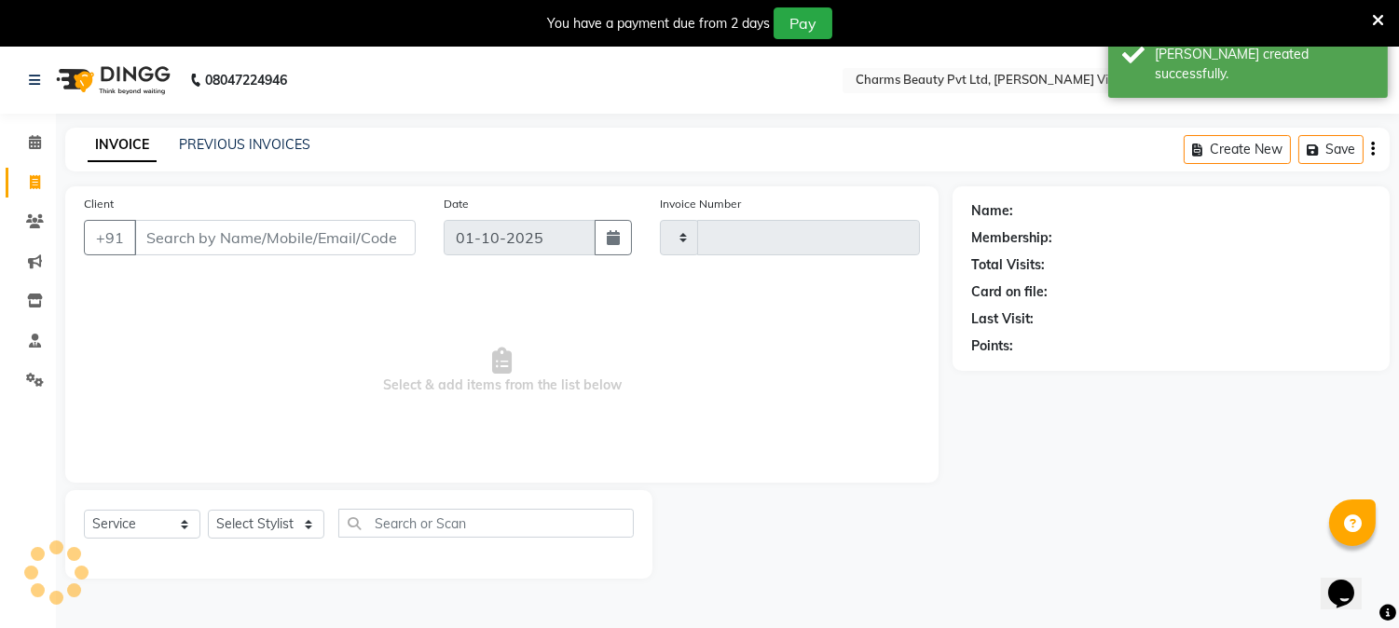
scroll to position [47, 0]
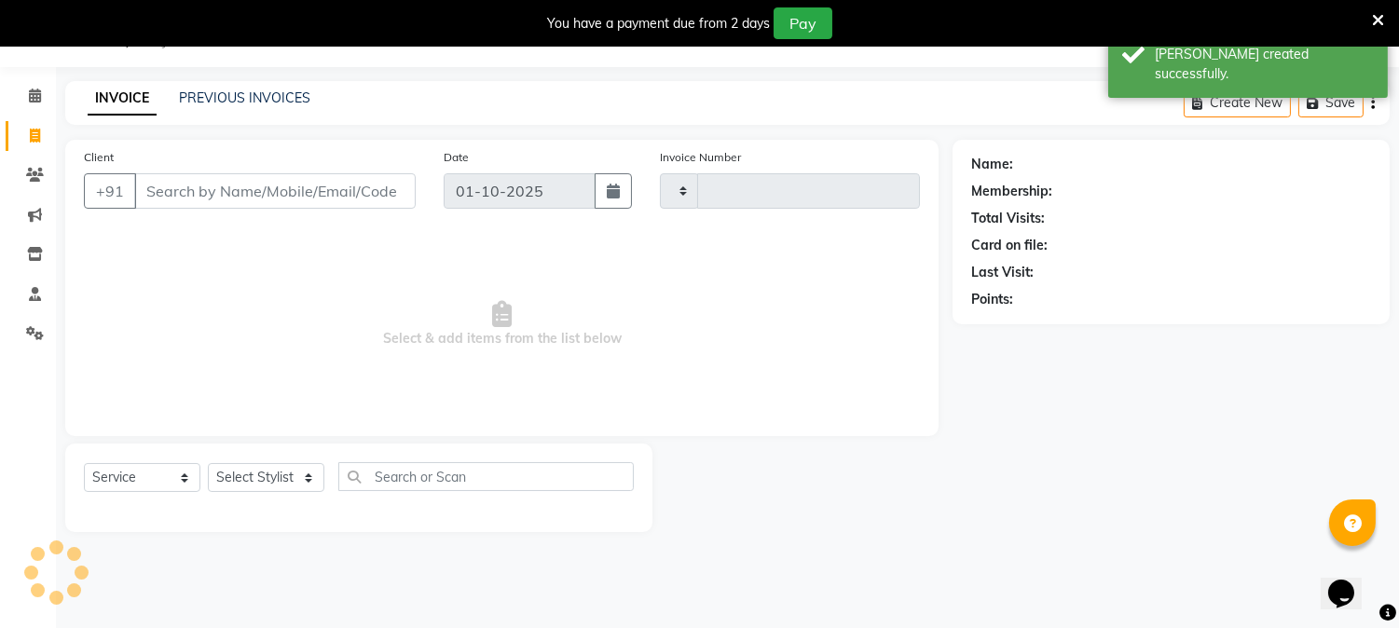
type input "0865"
select select "868"
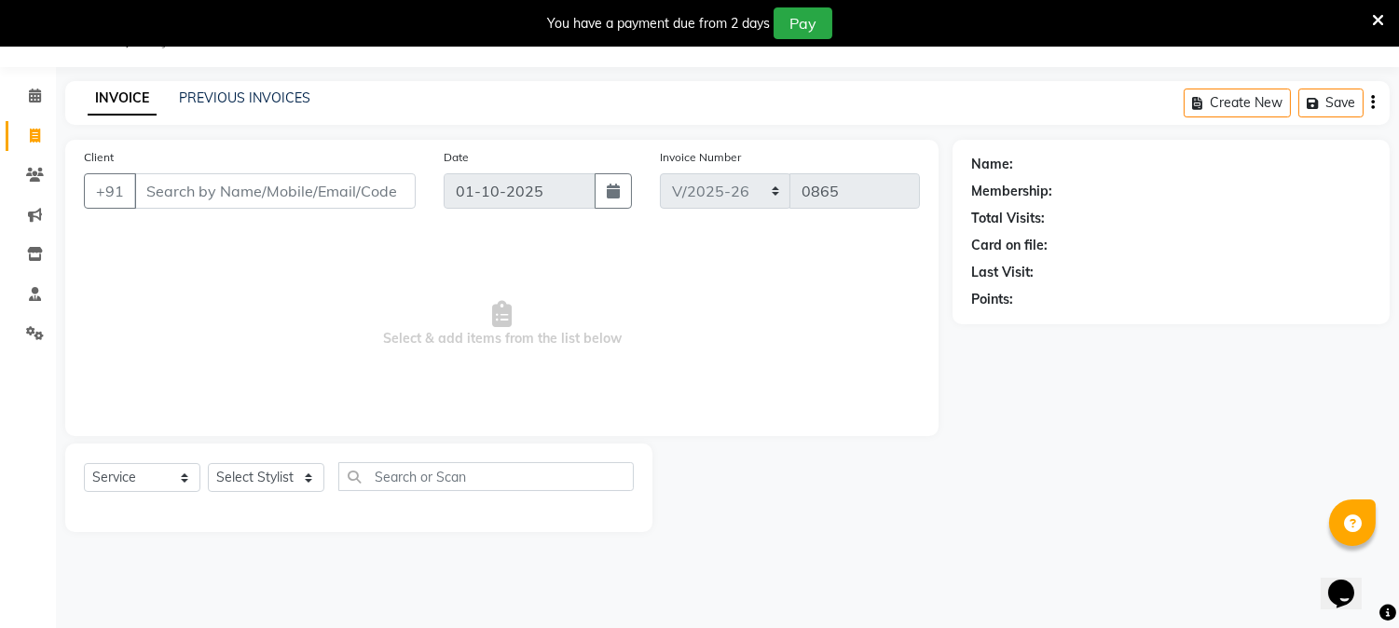
click at [253, 196] on input "Client" at bounding box center [274, 190] width 281 height 35
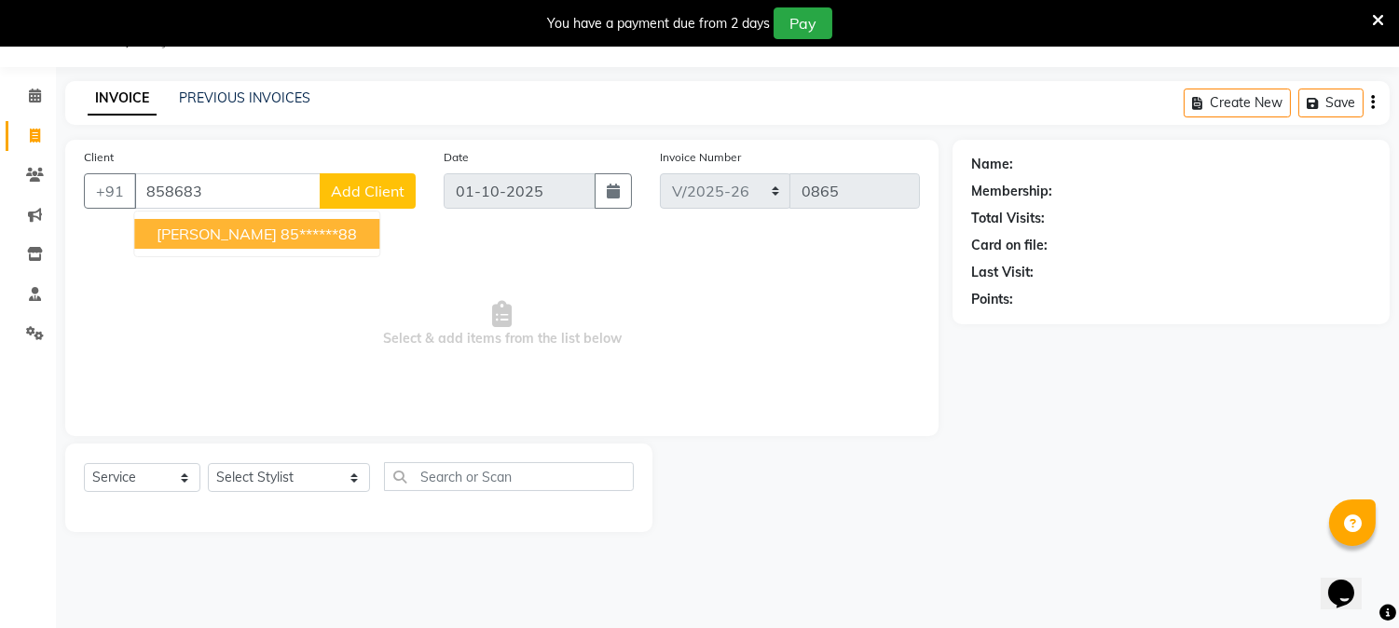
click at [294, 227] on ngb-highlight "85******88" at bounding box center [318, 234] width 76 height 19
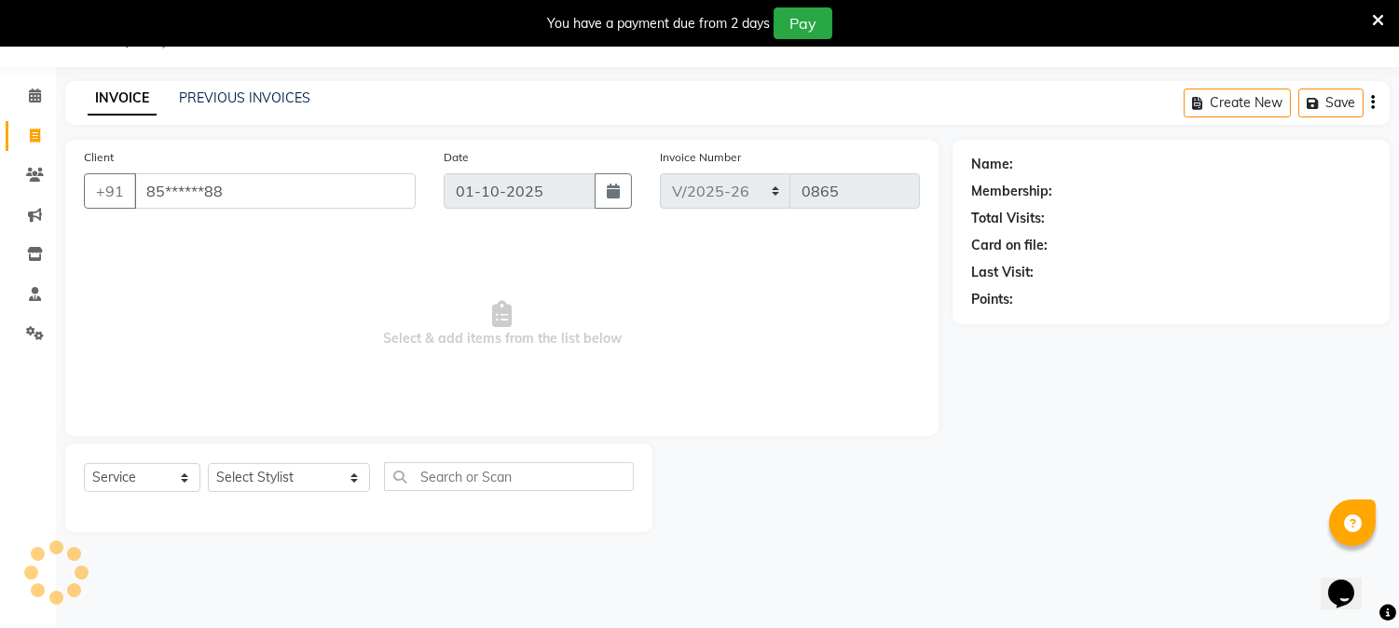
type input "85******88"
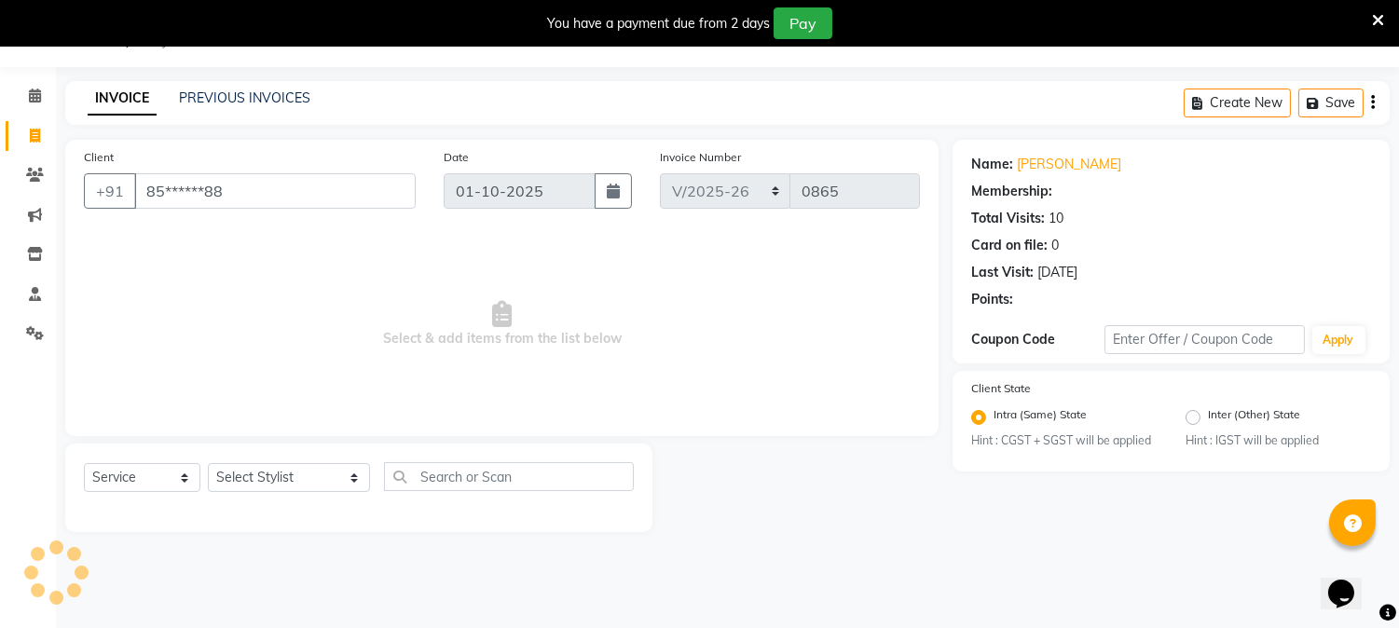
select select "1: Object"
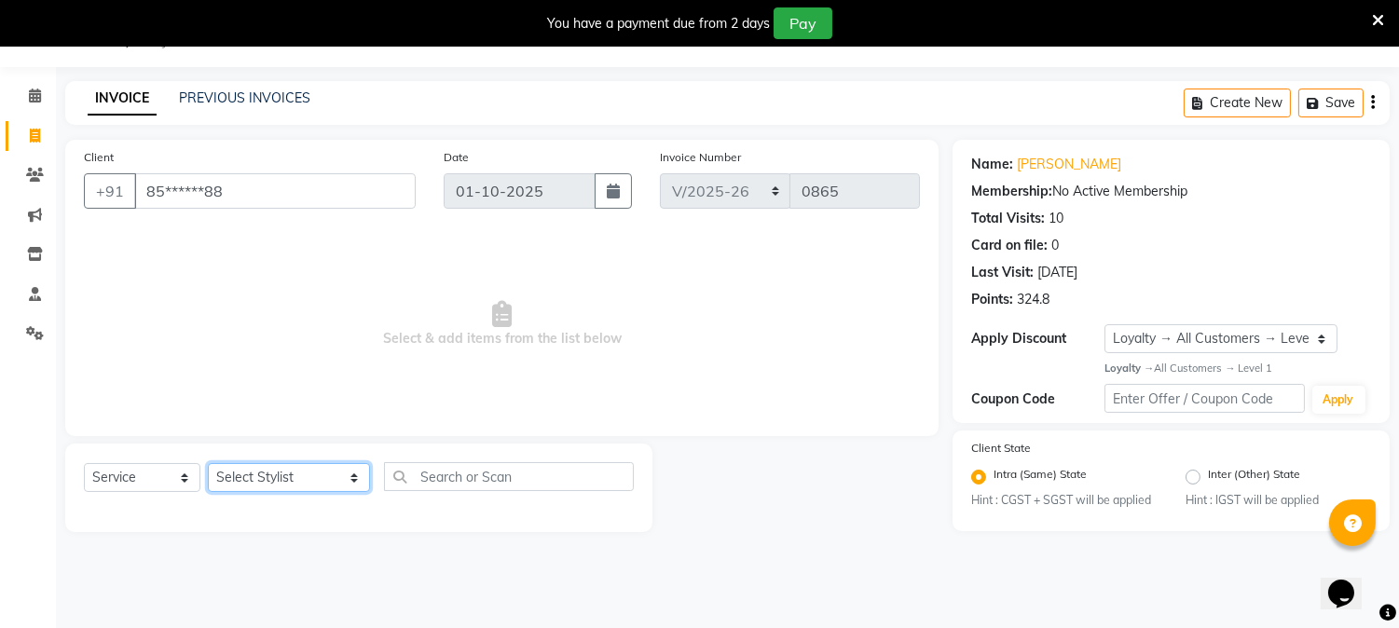
click at [275, 475] on select "Select Stylist AARTI [PERSON_NAME] [PERSON_NAME] BEAUTY PVT LTD [PERSON_NAME] V…" at bounding box center [289, 477] width 162 height 29
click at [208, 464] on select "Select Stylist AARTI [PERSON_NAME] [PERSON_NAME] BEAUTY PVT LTD [PERSON_NAME] V…" at bounding box center [289, 477] width 162 height 29
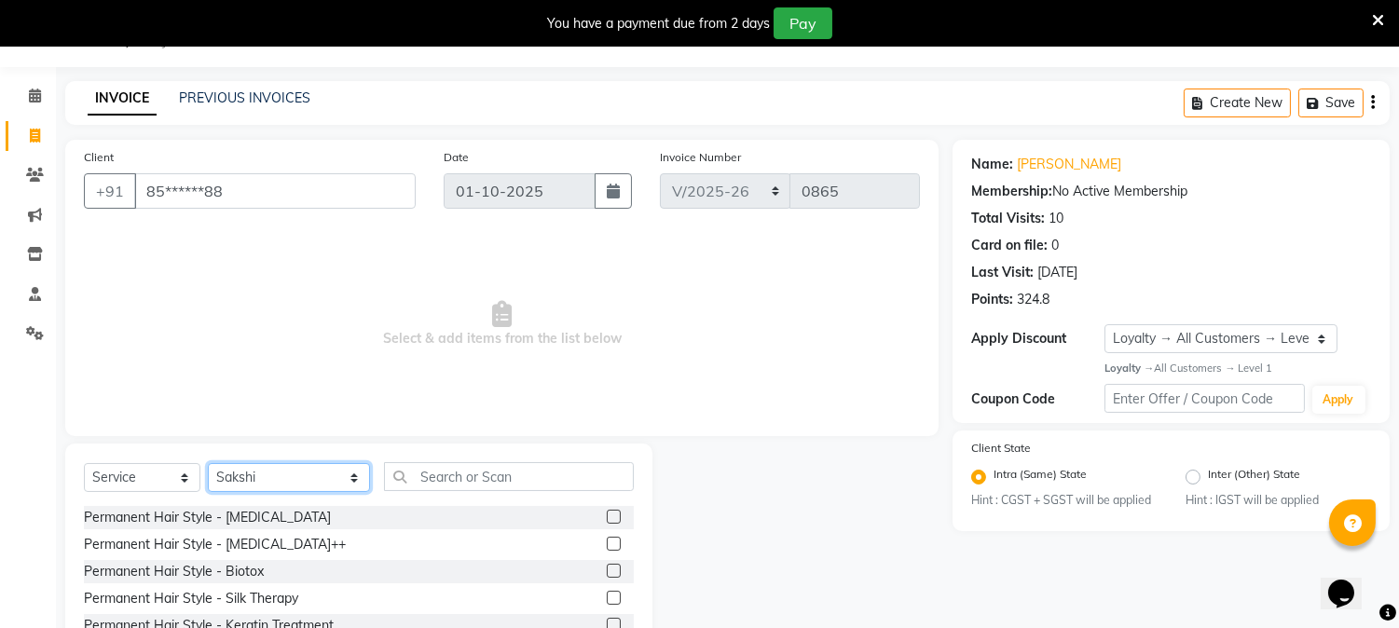
click at [257, 468] on select "Select Stylist AARTI [PERSON_NAME] [PERSON_NAME] BEAUTY PVT LTD [PERSON_NAME] V…" at bounding box center [289, 477] width 162 height 29
select select "66404"
click at [208, 464] on select "Select Stylist AARTI [PERSON_NAME] [PERSON_NAME] BEAUTY PVT LTD [PERSON_NAME] V…" at bounding box center [289, 477] width 162 height 29
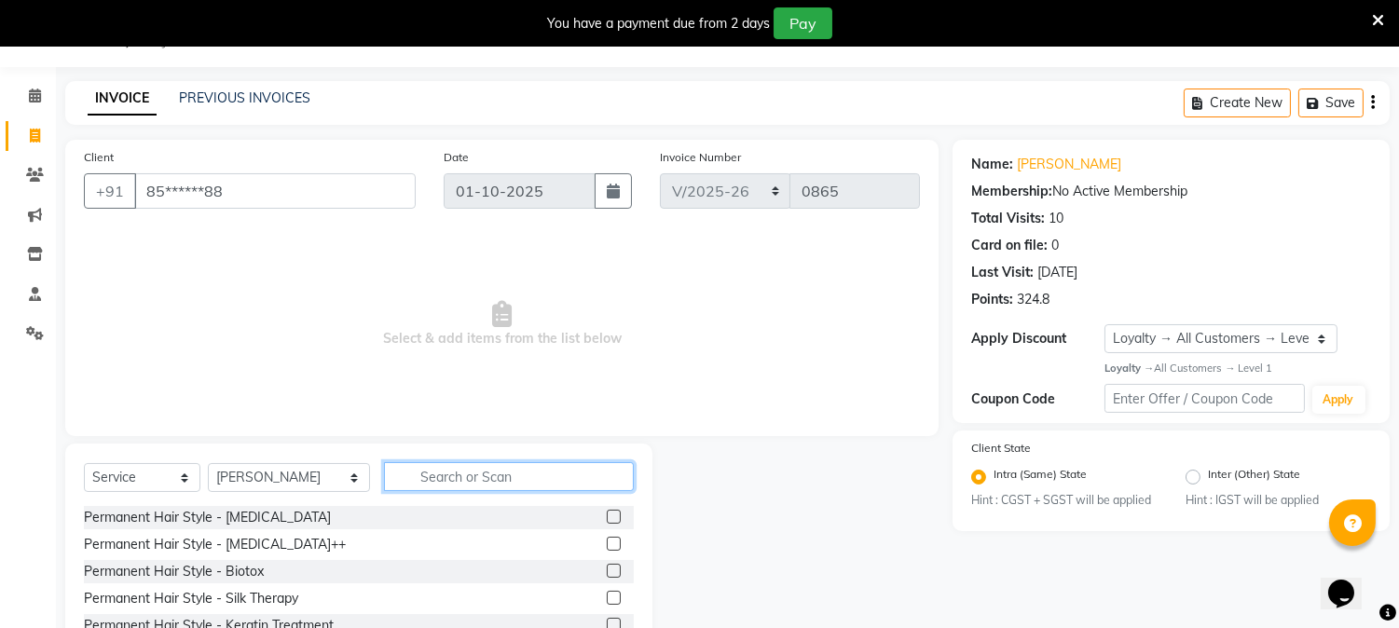
click at [441, 473] on input "text" at bounding box center [509, 476] width 250 height 29
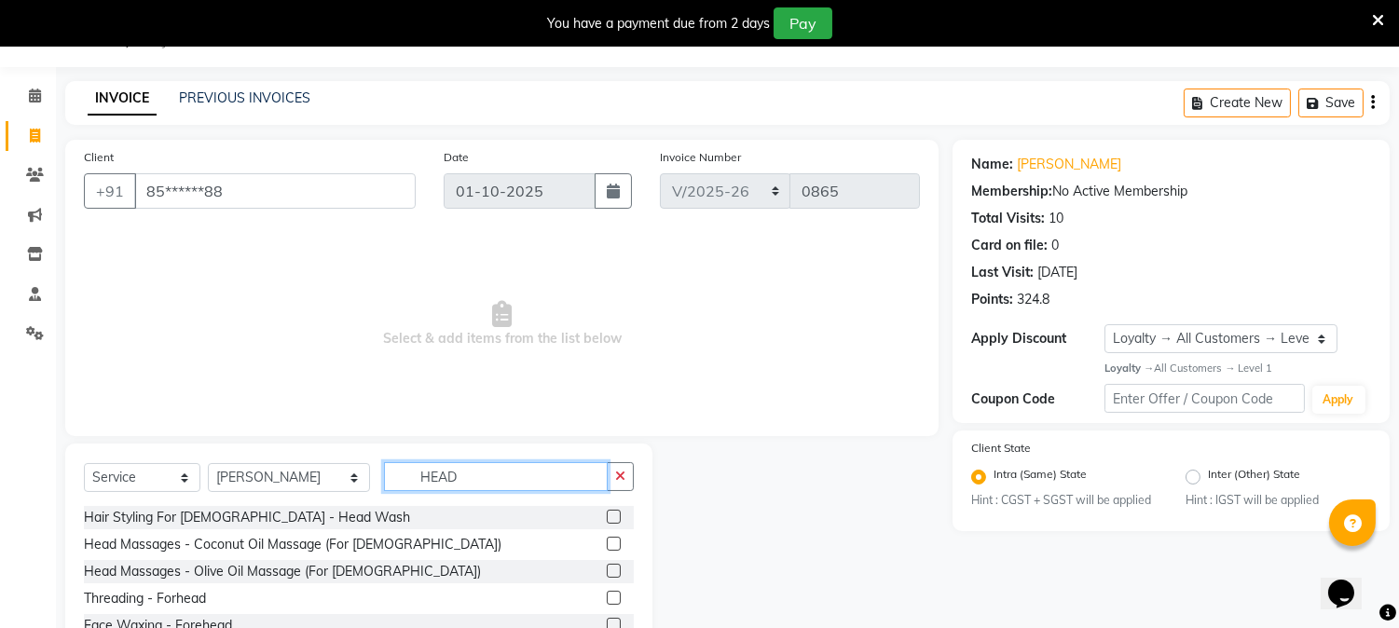
type input "HEAD"
click at [608, 515] on label at bounding box center [614, 517] width 14 height 14
click at [608, 515] on input "checkbox" at bounding box center [613, 518] width 12 height 12
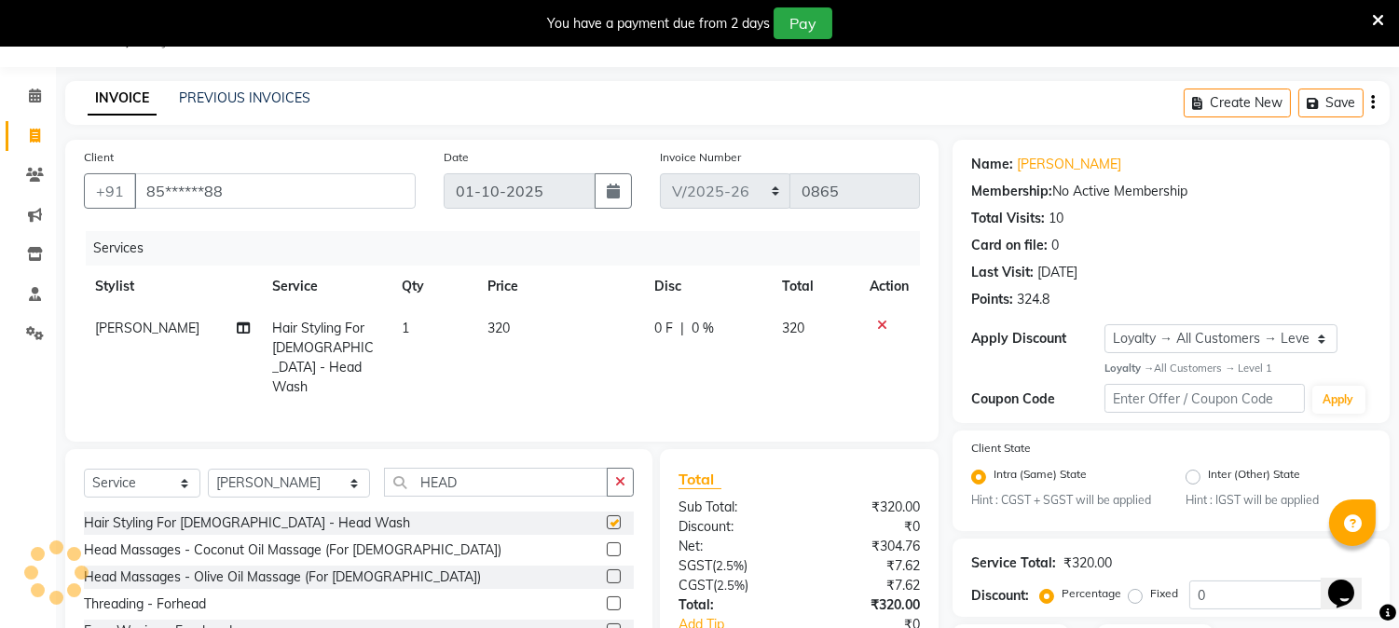
checkbox input "false"
click at [512, 322] on td "320" at bounding box center [559, 357] width 167 height 101
select select "66404"
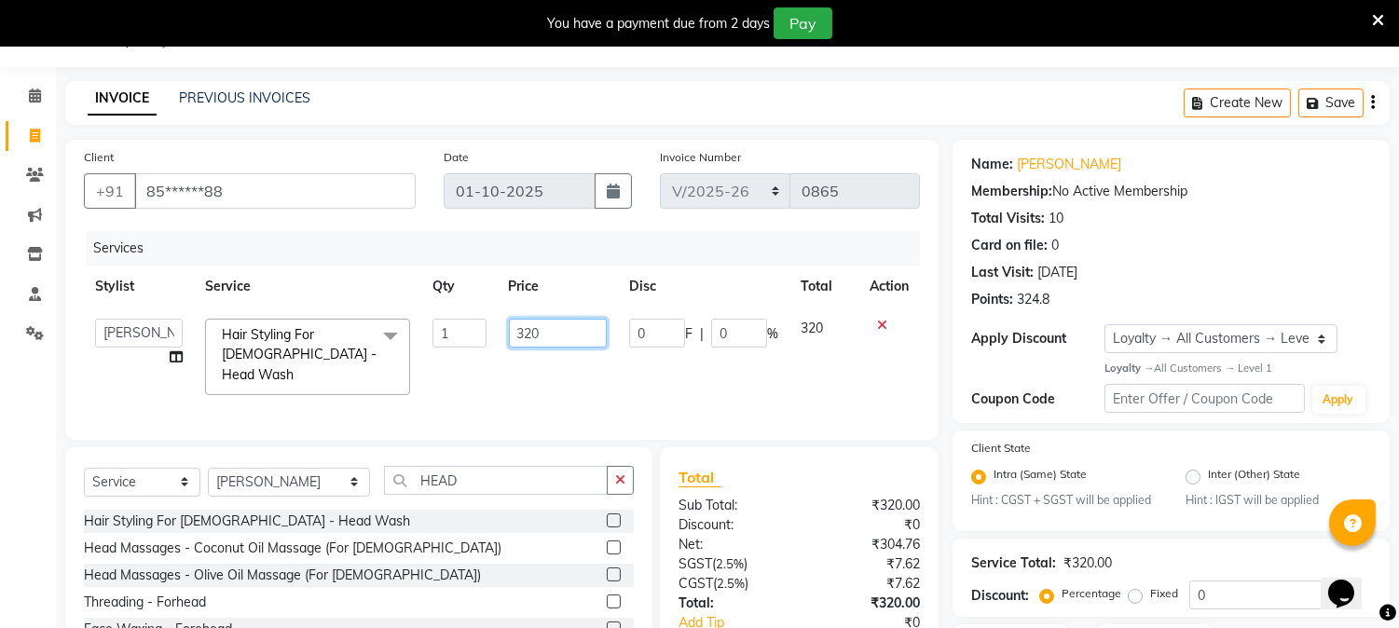
click at [563, 335] on input "320" at bounding box center [558, 333] width 98 height 29
type input "3"
type input "400"
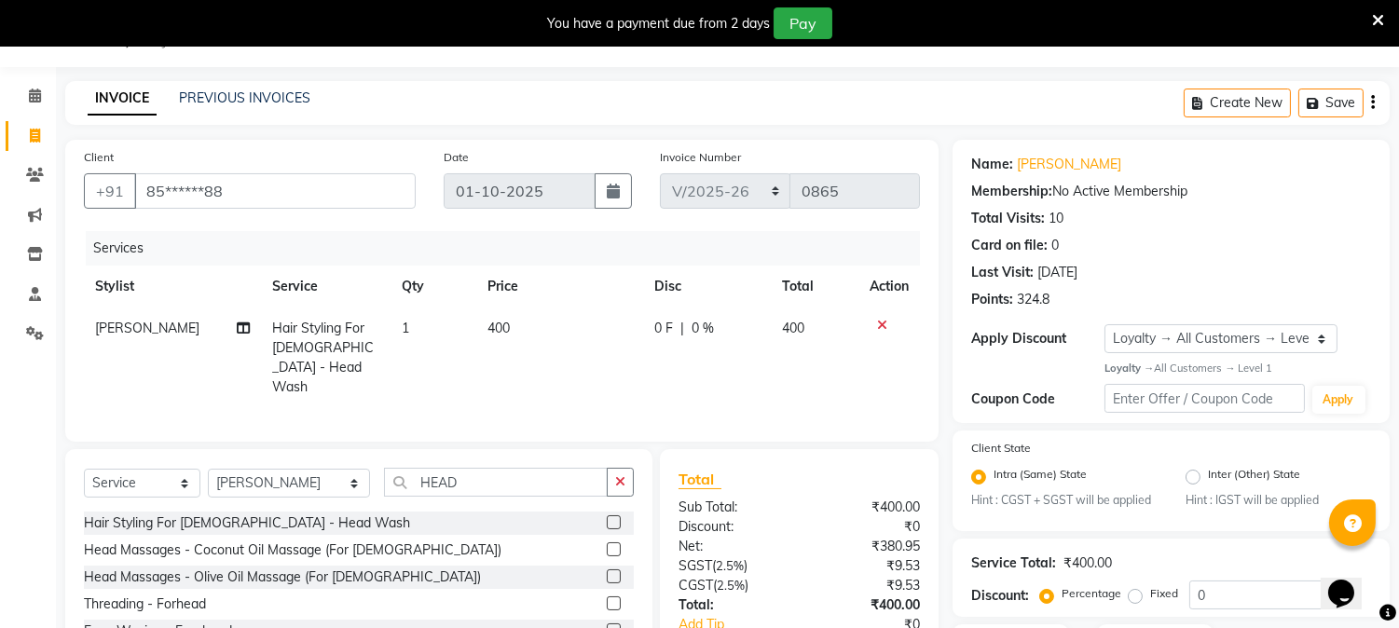
click at [585, 382] on td "400" at bounding box center [559, 357] width 167 height 101
select select "66404"
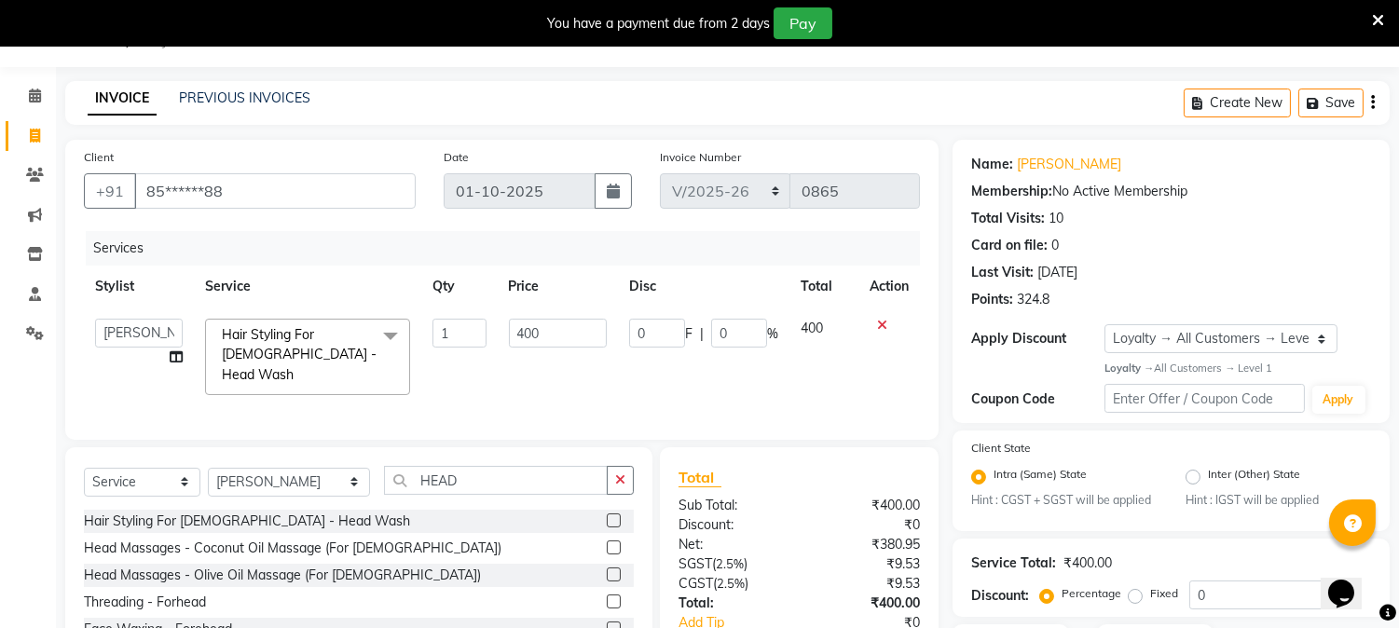
click at [613, 370] on td "400" at bounding box center [558, 356] width 120 height 99
click at [606, 370] on td "400" at bounding box center [558, 356] width 120 height 99
click at [146, 481] on select "Select Service Product Membership Package Voucher Prepaid Gift Card" at bounding box center [142, 482] width 116 height 29
select select "product"
click at [84, 468] on select "Select Service Product Membership Package Voucher Prepaid Gift Card" at bounding box center [142, 482] width 116 height 29
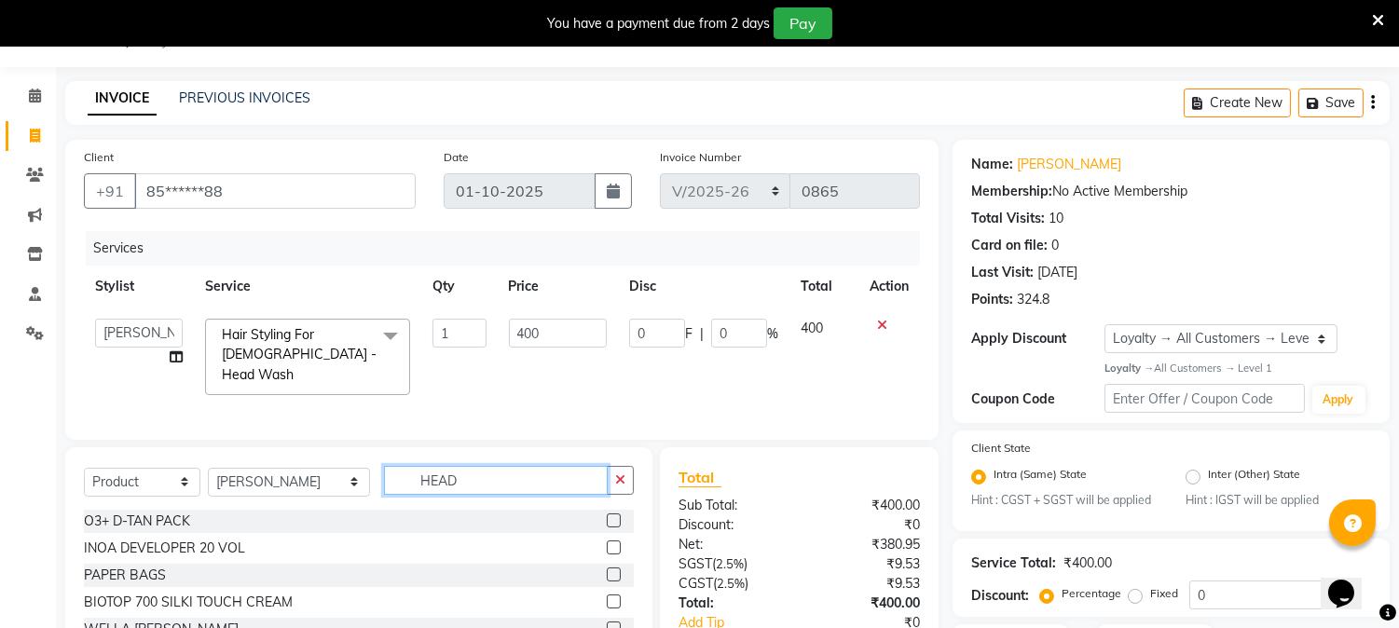
click at [444, 477] on input "HEAD" at bounding box center [496, 480] width 224 height 29
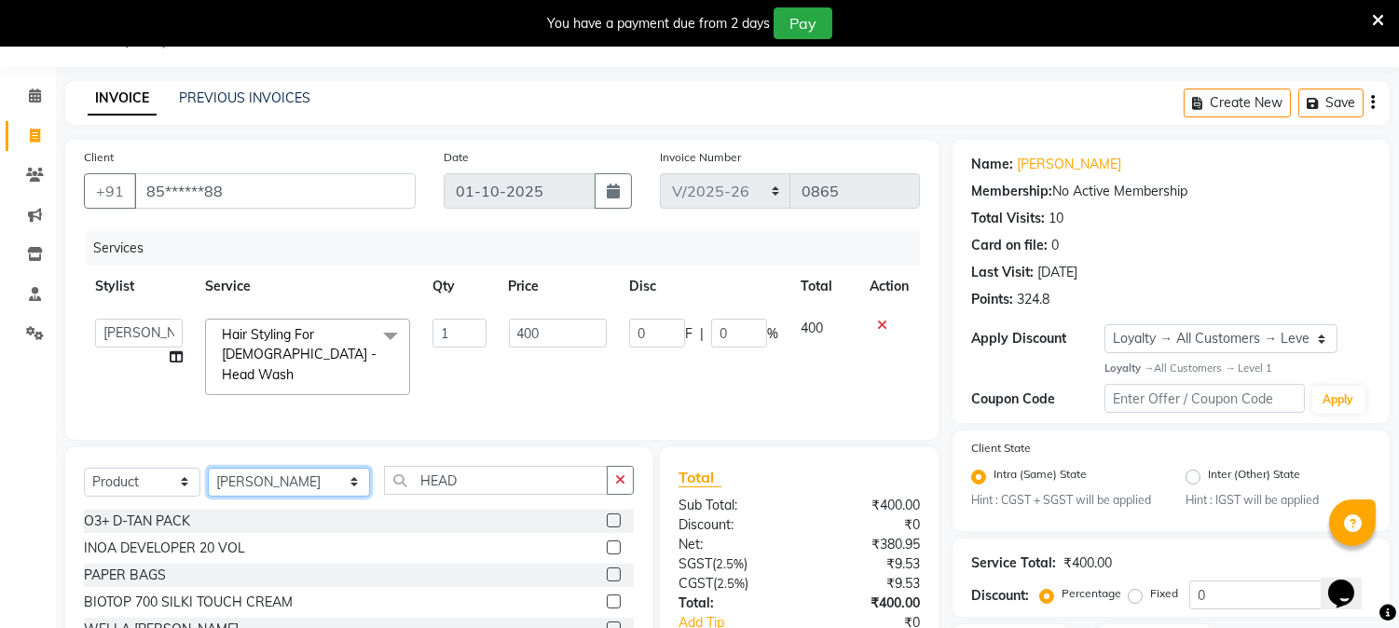
click at [280, 475] on select "Select Stylist AARTI [PERSON_NAME] [PERSON_NAME] BEAUTY PVT LTD [PERSON_NAME] V…" at bounding box center [289, 482] width 162 height 29
select select "14639"
click at [208, 468] on select "Select Stylist AARTI [PERSON_NAME] [PERSON_NAME] BEAUTY PVT LTD [PERSON_NAME] V…" at bounding box center [289, 482] width 162 height 29
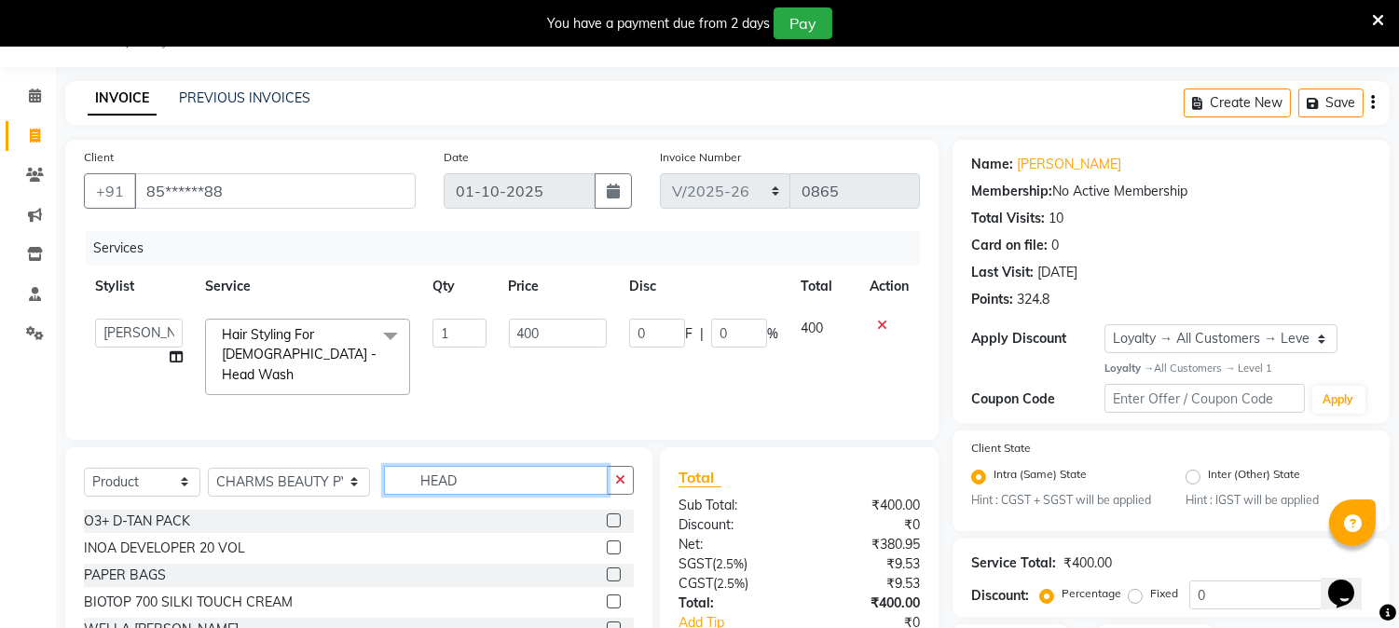
click at [508, 486] on input "HEAD" at bounding box center [496, 480] width 224 height 29
click at [621, 473] on icon "button" at bounding box center [620, 479] width 10 height 13
click at [592, 472] on input "text" at bounding box center [509, 480] width 250 height 29
click at [467, 485] on input "text" at bounding box center [509, 480] width 250 height 29
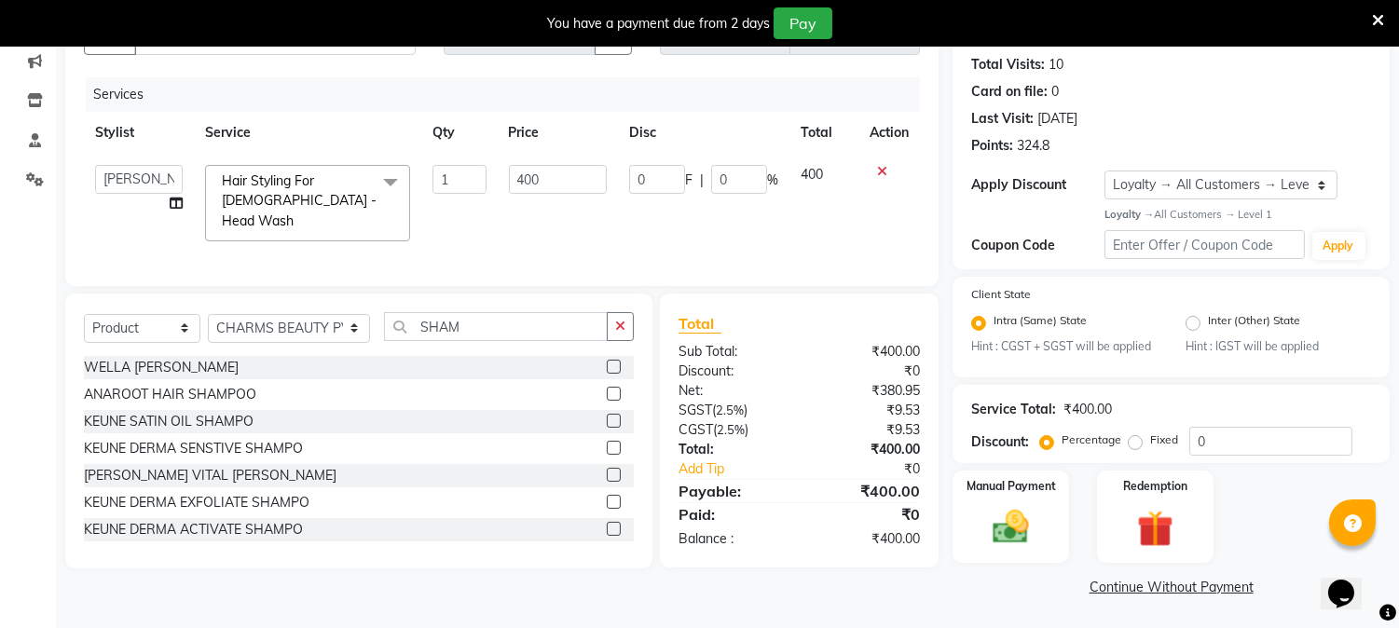
drag, startPoint x: 613, startPoint y: 320, endPoint x: 533, endPoint y: 329, distance: 80.7
click at [533, 329] on div "SHAM" at bounding box center [509, 326] width 249 height 29
click at [533, 329] on input "SHAM" at bounding box center [496, 326] width 224 height 29
type input "S"
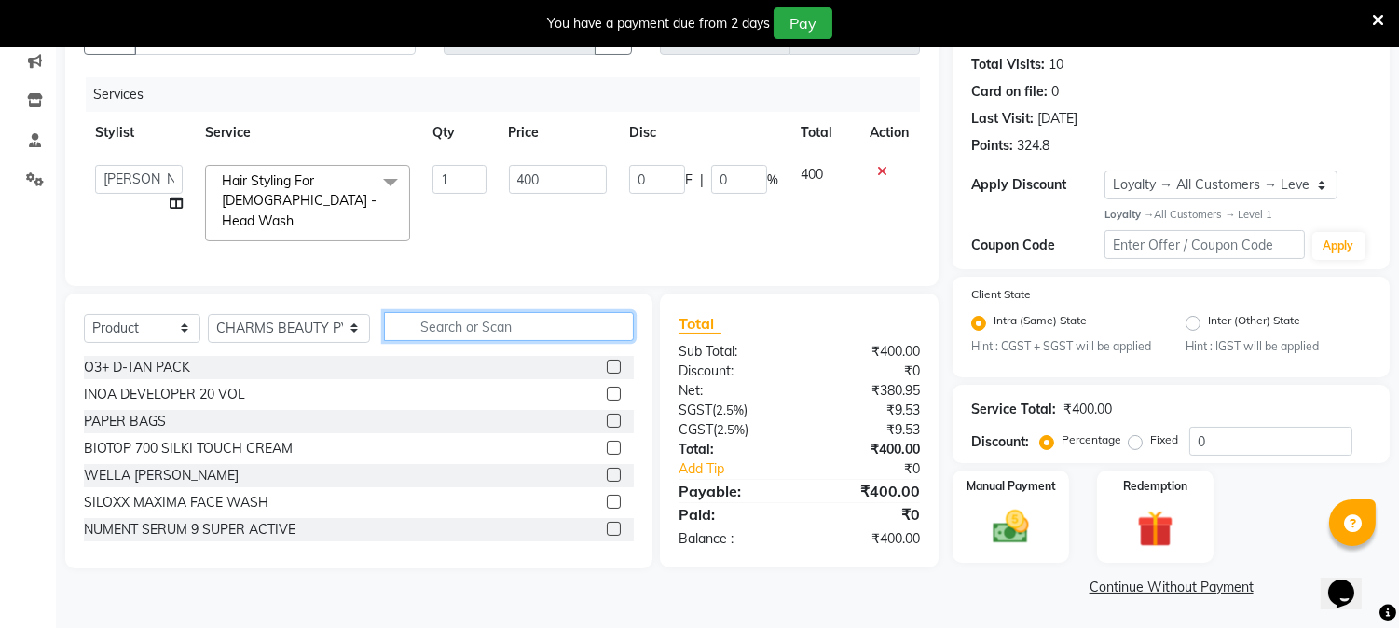
click at [525, 329] on input "text" at bounding box center [509, 326] width 250 height 29
click at [568, 183] on input "400" at bounding box center [558, 179] width 98 height 29
type input "4"
type input "500"
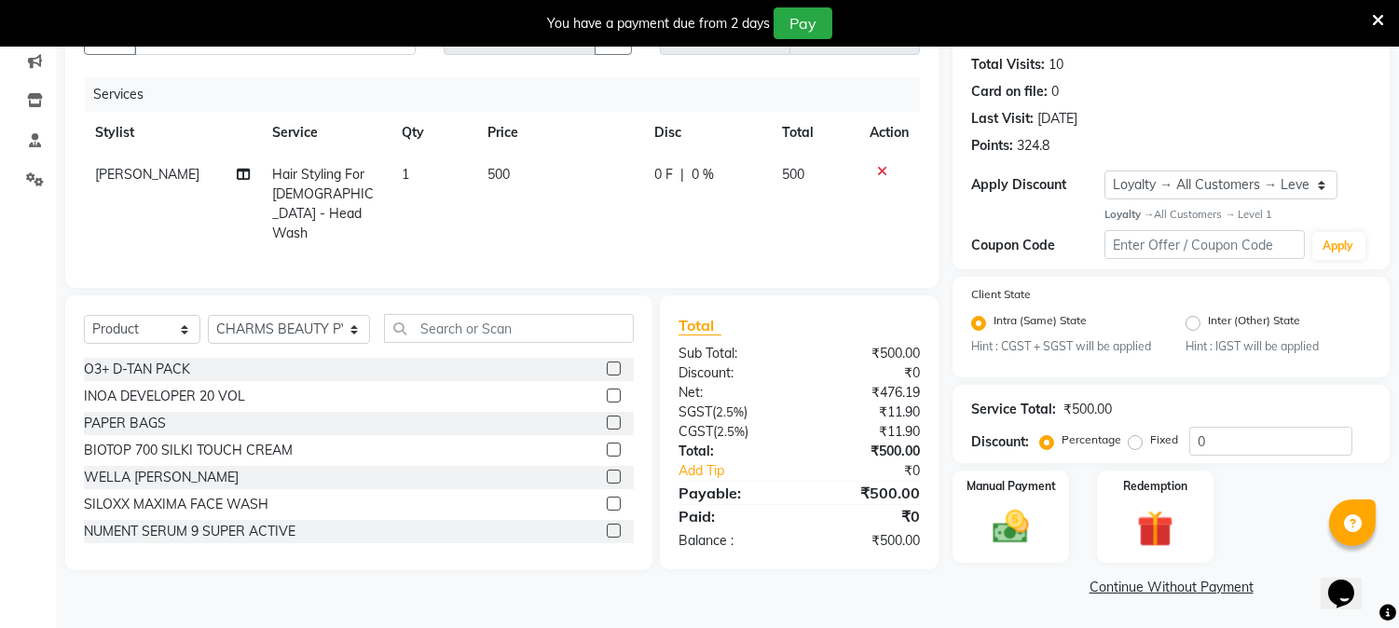
click at [585, 242] on div "Services Stylist Service Qty Price Disc Total Action [PERSON_NAME] Hair Styling…" at bounding box center [502, 173] width 836 height 192
click at [1025, 503] on div "Manual Payment" at bounding box center [1010, 516] width 121 height 95
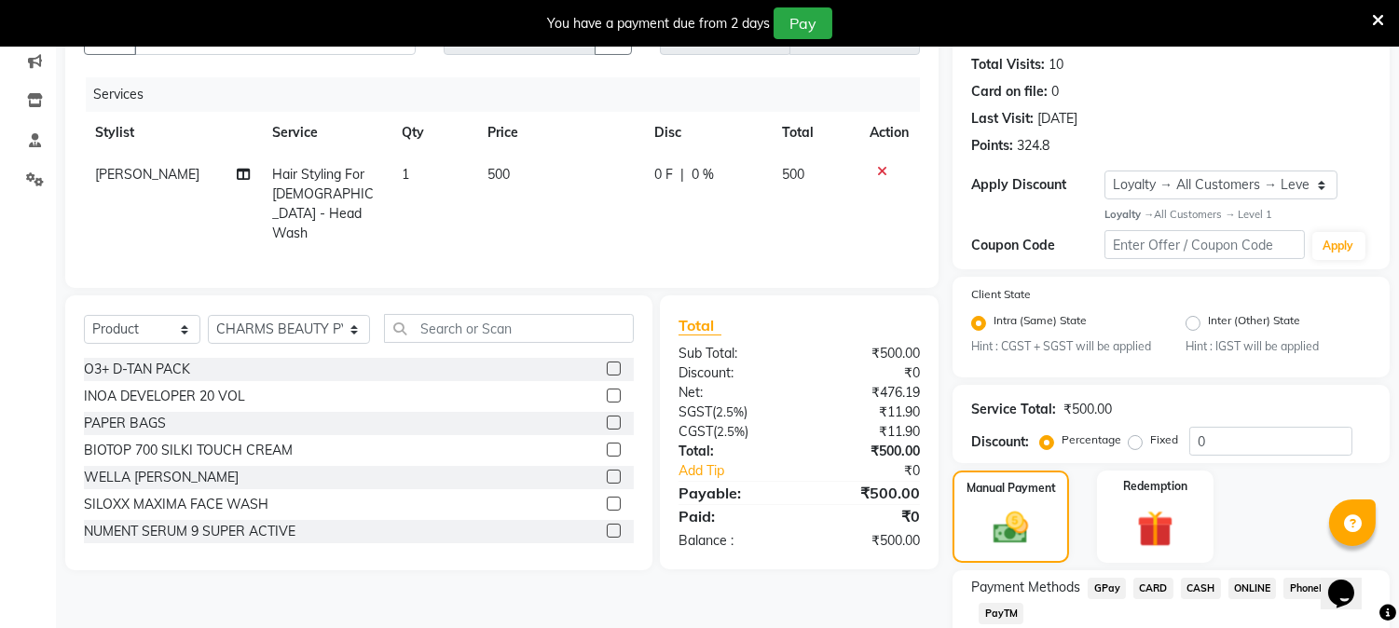
click at [1196, 587] on span "CASH" at bounding box center [1201, 588] width 40 height 21
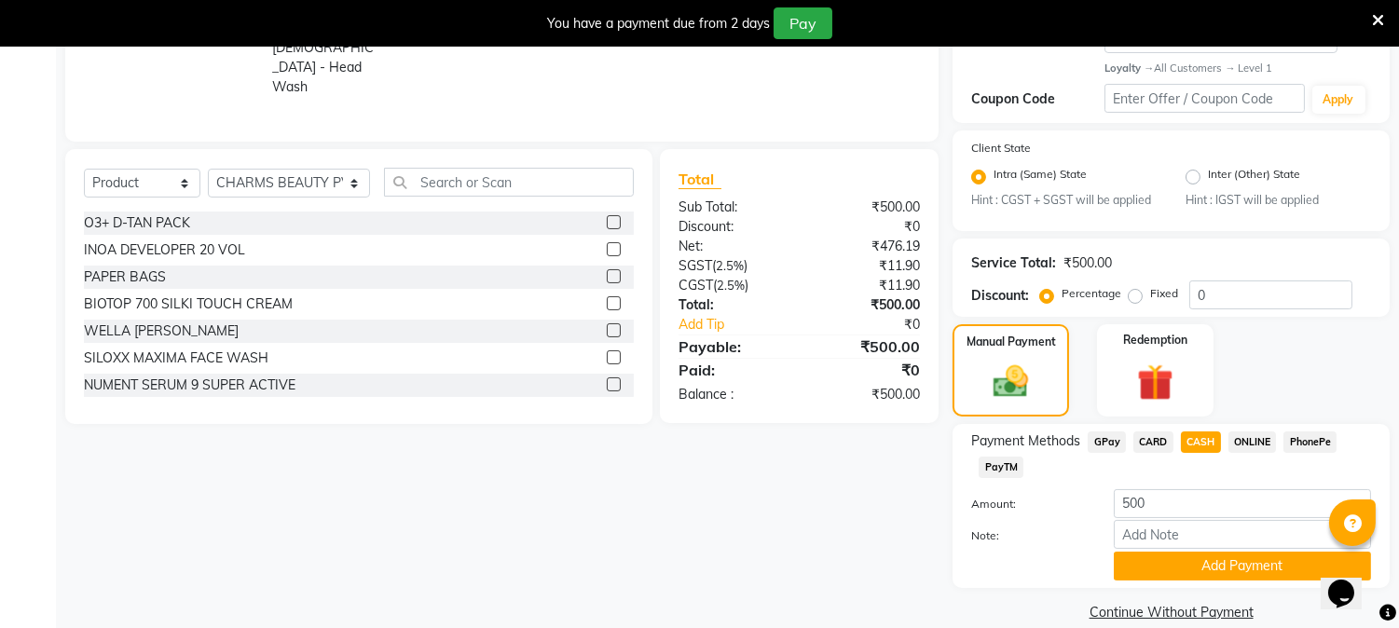
scroll to position [373, 0]
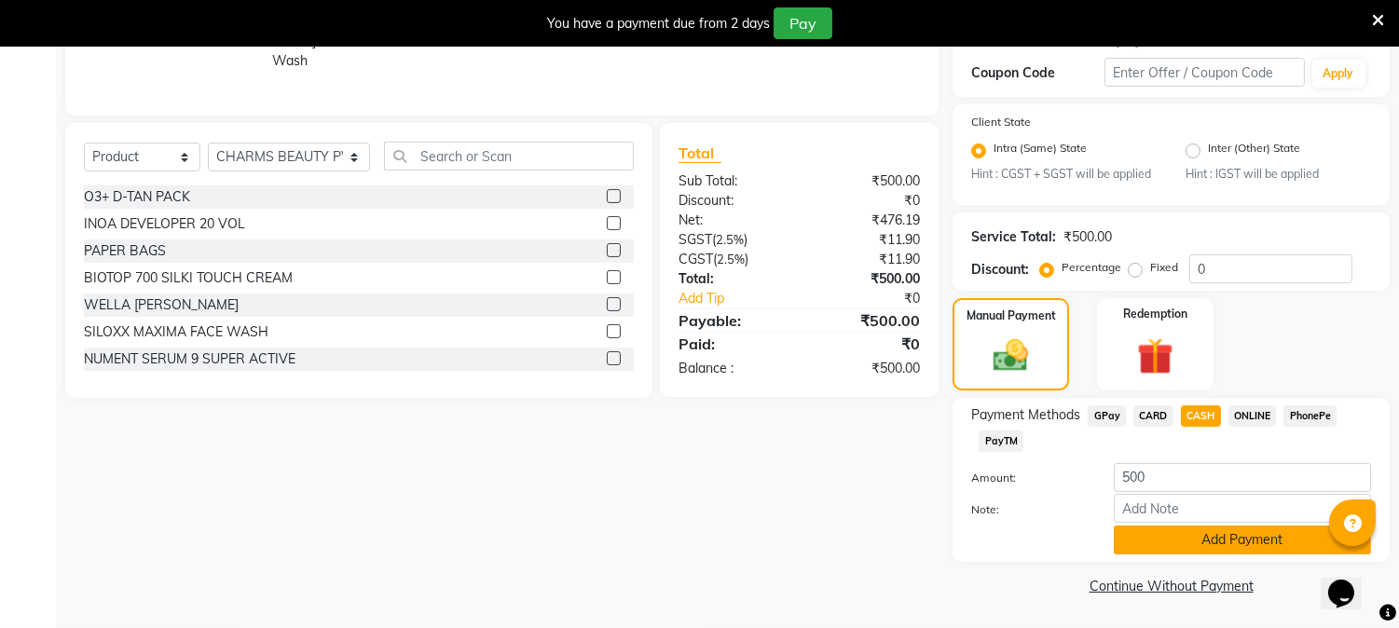
click at [1256, 545] on button "Add Payment" at bounding box center [1242, 540] width 257 height 29
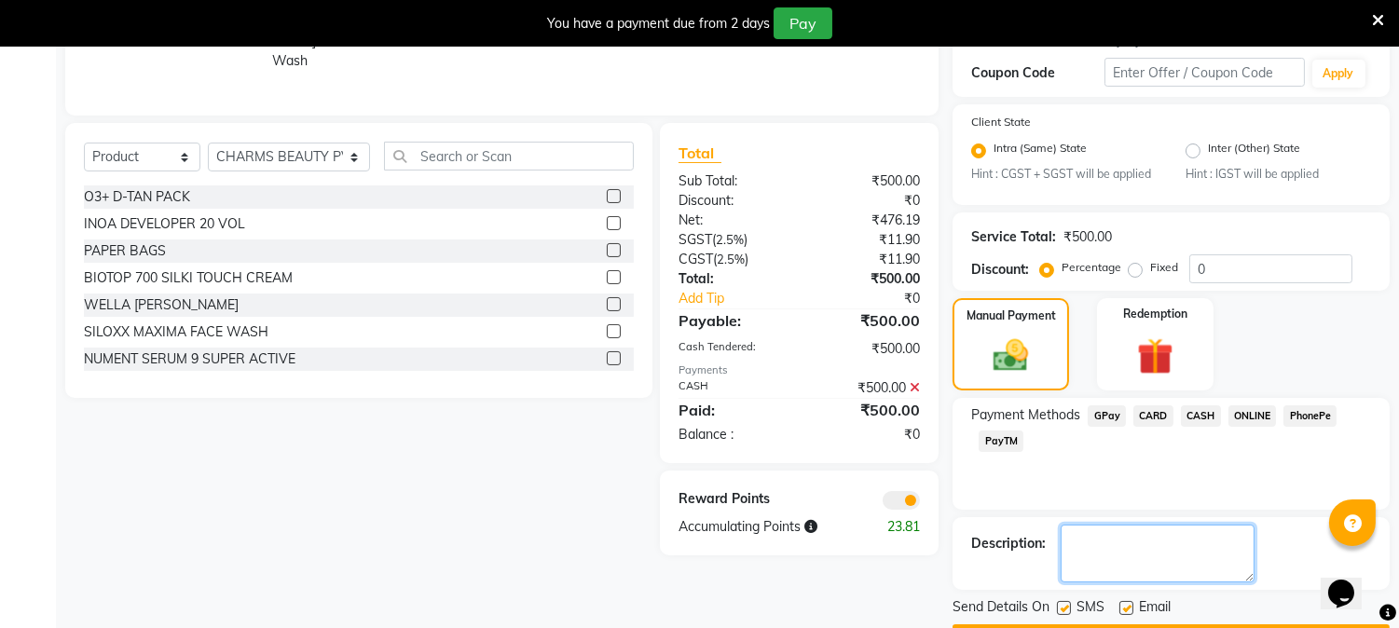
drag, startPoint x: 1256, startPoint y: 545, endPoint x: 1386, endPoint y: 247, distance: 325.1
click at [1387, 259] on div "Name: [PERSON_NAME] Membership: No Active Membership Total Visits: 10 Card on f…" at bounding box center [1177, 234] width 451 height 840
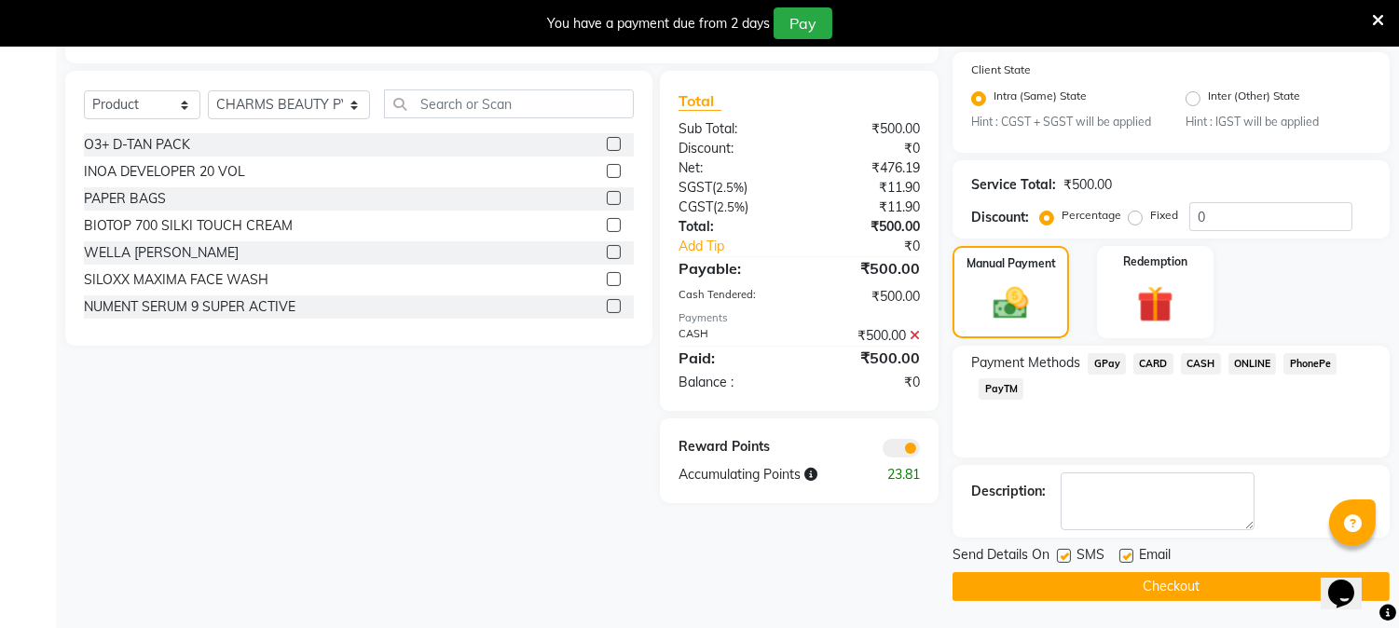
click at [1200, 574] on button "Checkout" at bounding box center [1170, 586] width 437 height 29
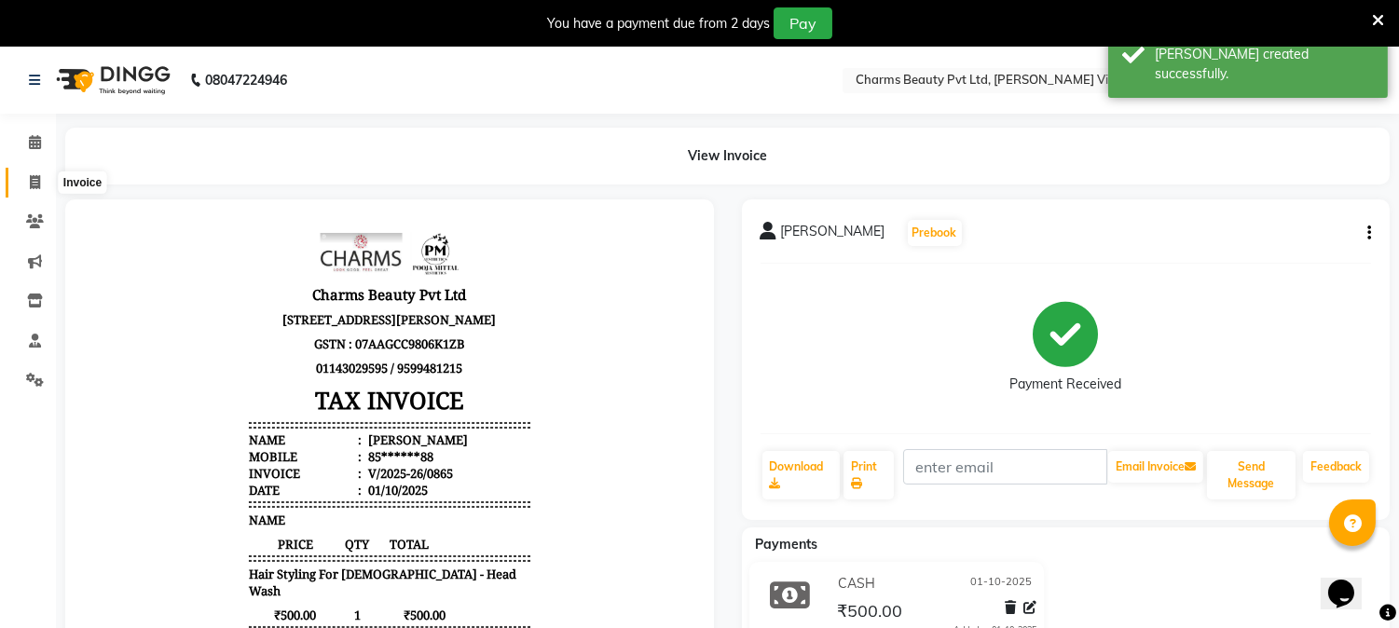
click at [30, 182] on icon at bounding box center [35, 182] width 10 height 14
select select "service"
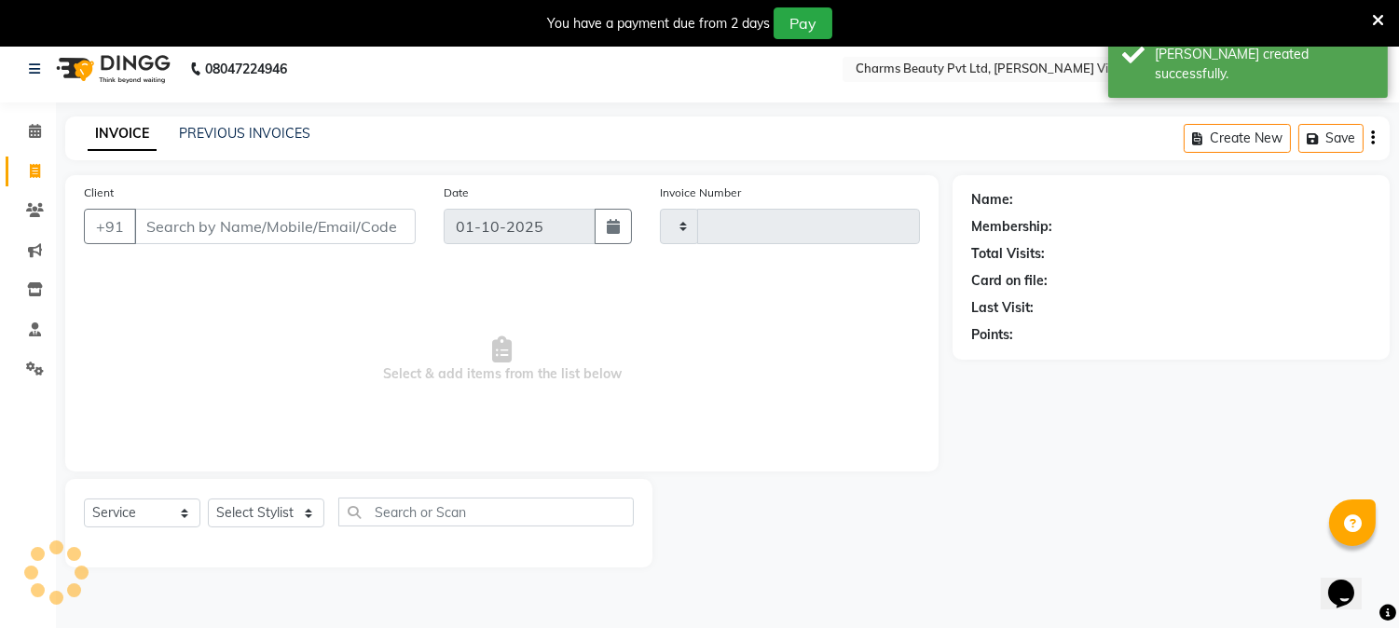
type input "0866"
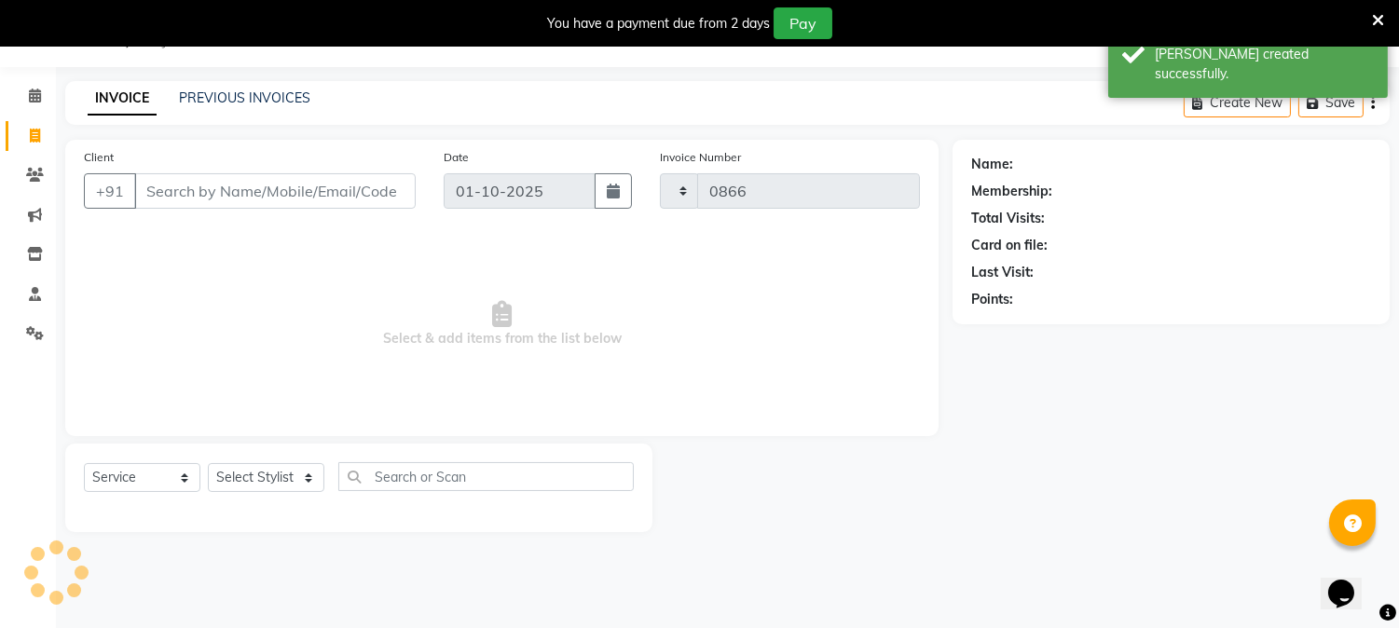
select select "868"
click at [225, 182] on input "Client" at bounding box center [274, 190] width 281 height 35
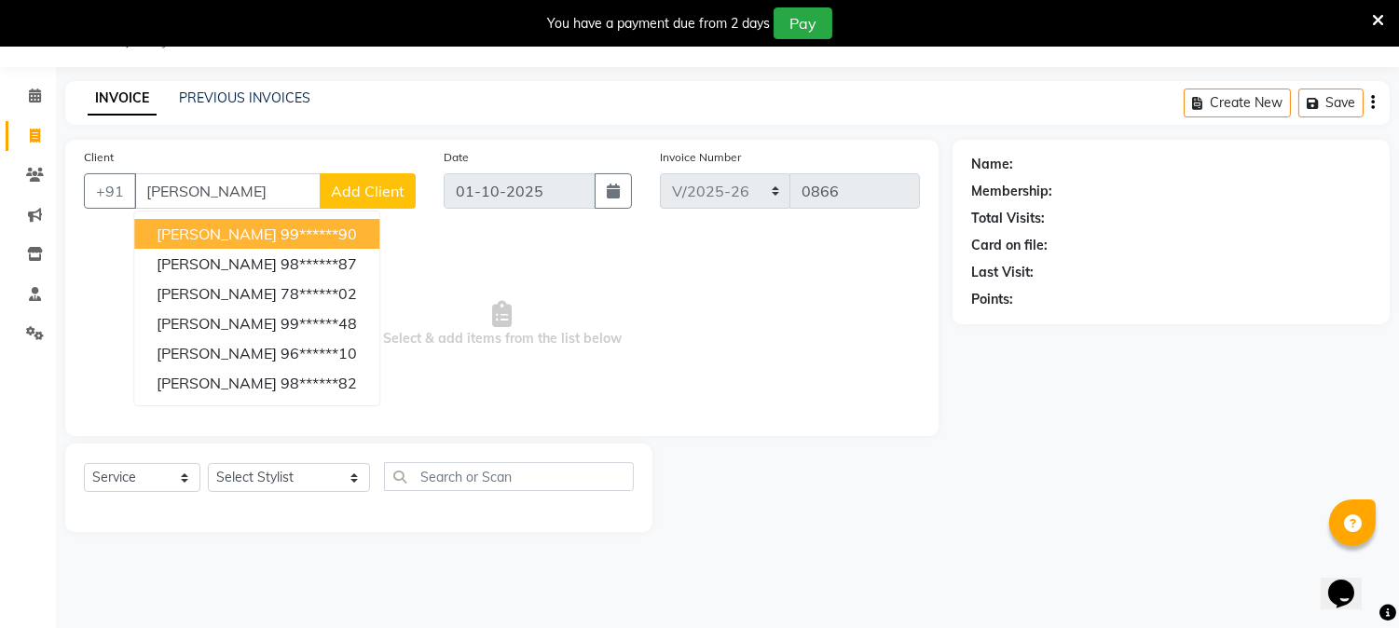
click at [216, 211] on ngb-typeahead-window "[PERSON_NAME] 99******90 [PERSON_NAME] 98******87 [PERSON_NAME] 78******02 [PER…" at bounding box center [256, 309] width 247 height 196
click at [205, 201] on input "[PERSON_NAME]" at bounding box center [227, 190] width 186 height 35
type input "K"
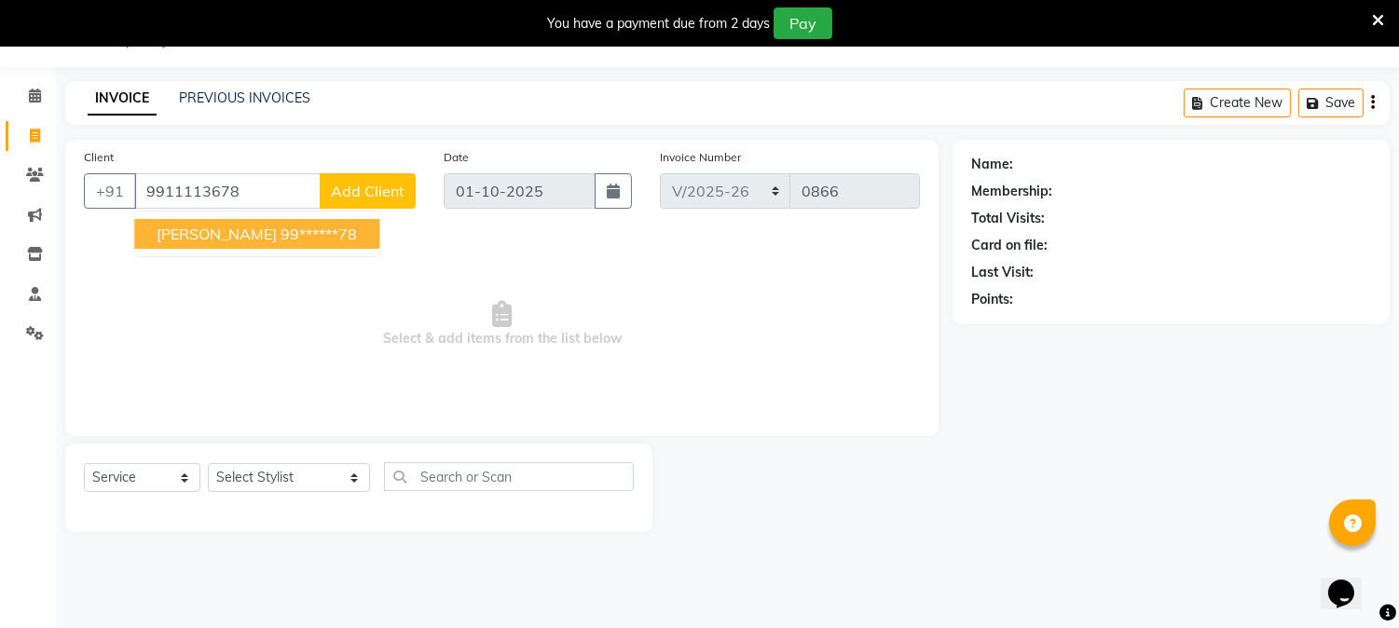
type input "9911113678"
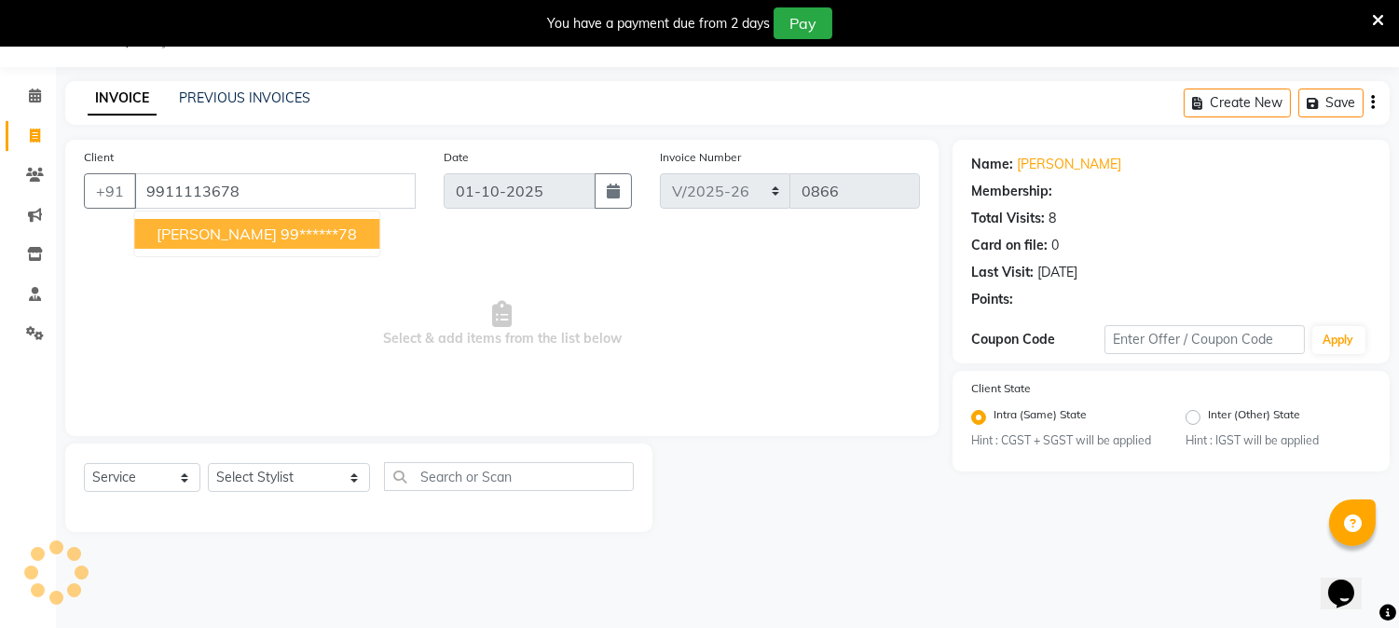
select select "1: Object"
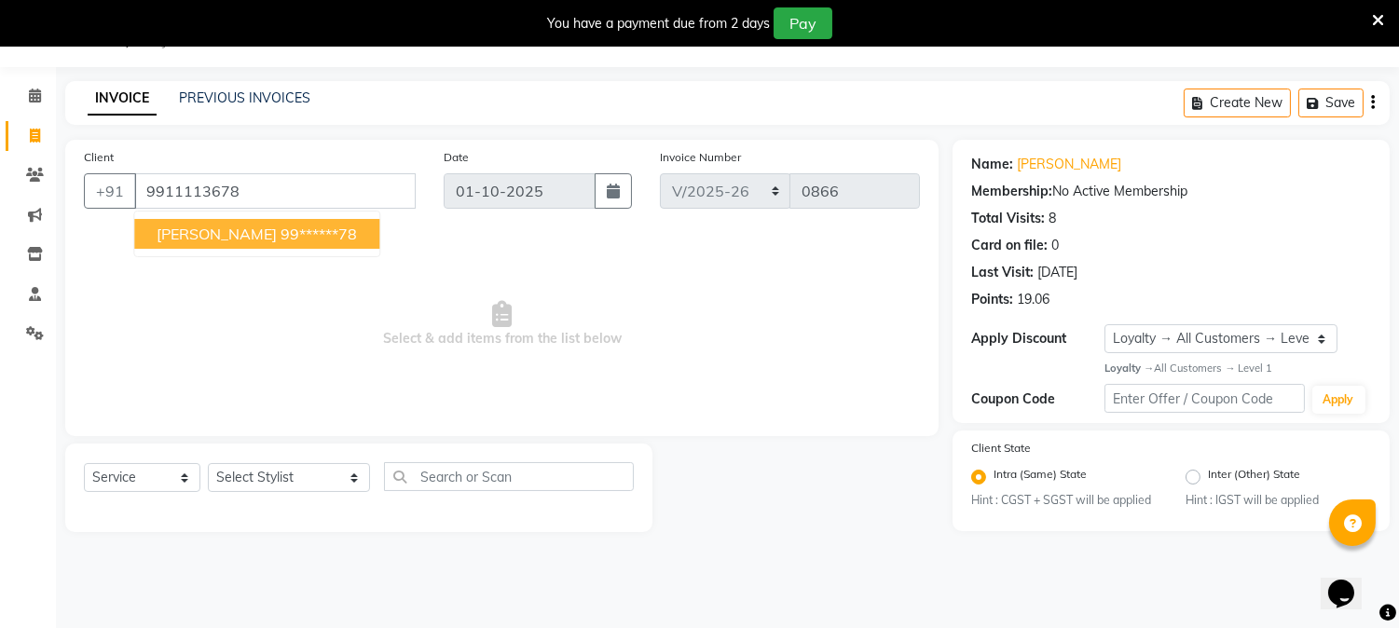
click at [212, 228] on span "[PERSON_NAME]" at bounding box center [217, 234] width 120 height 19
type input "99******78"
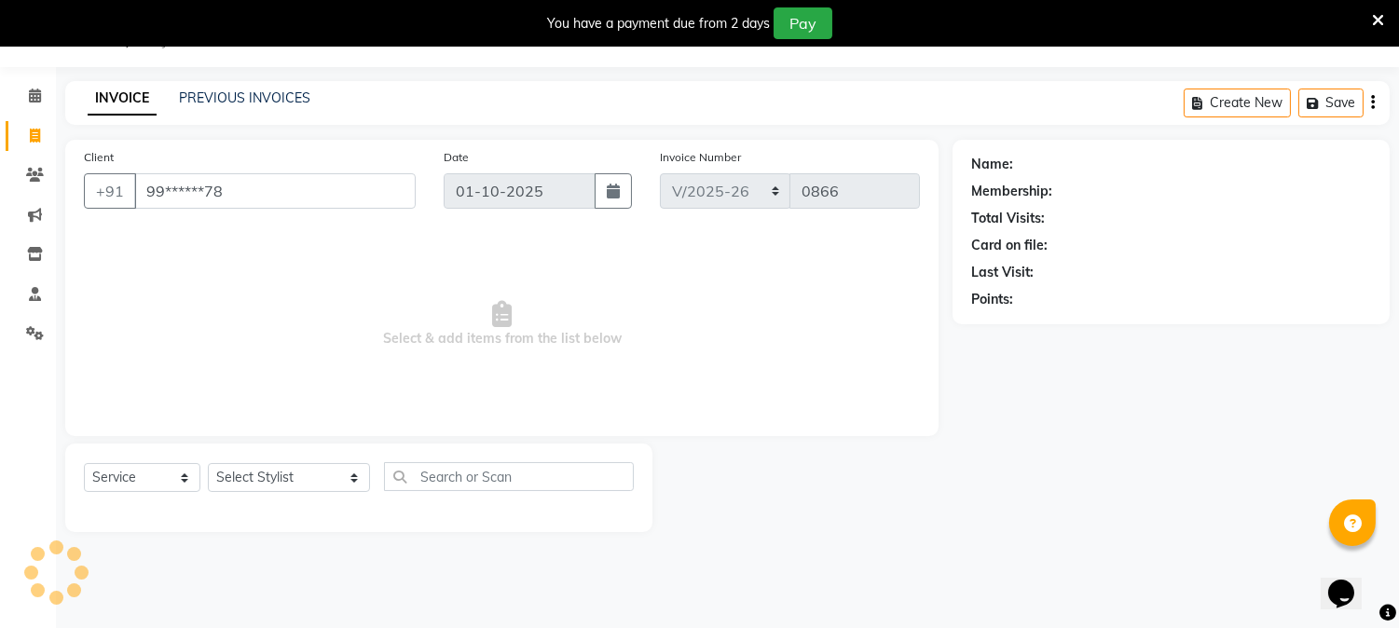
select select "1: Object"
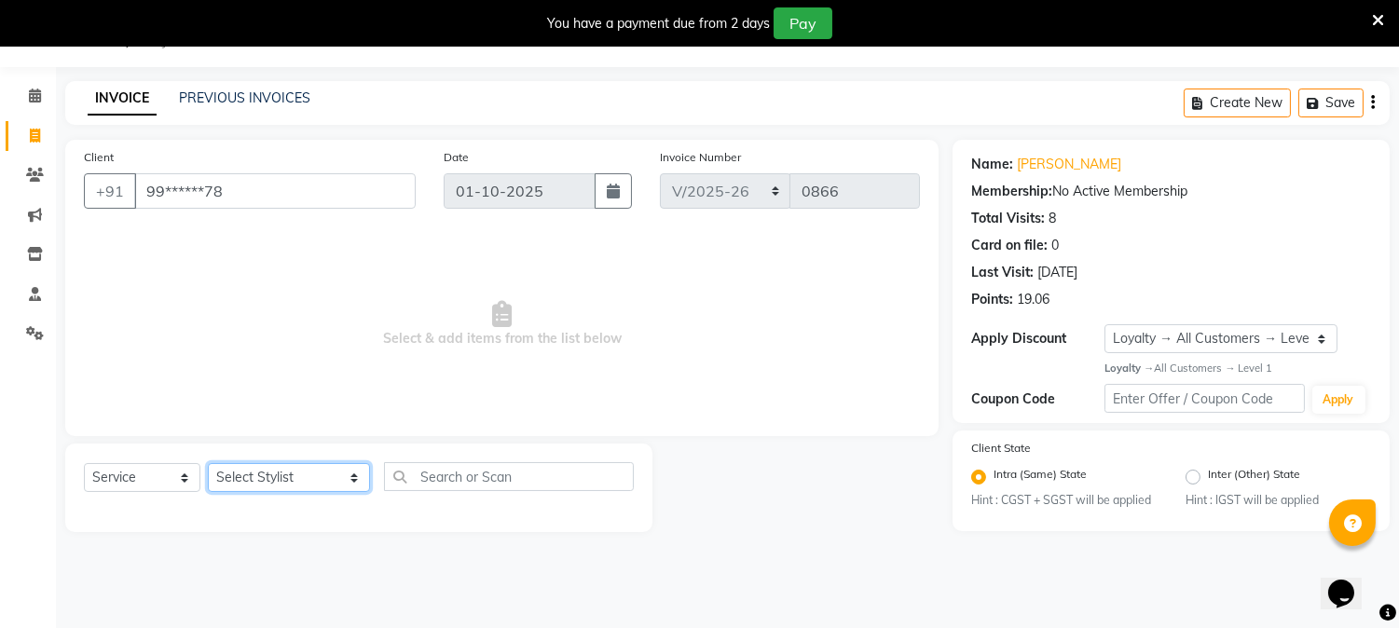
click at [338, 479] on select "Select Stylist AARTI [PERSON_NAME] [PERSON_NAME] BEAUTY PVT LTD [PERSON_NAME] V…" at bounding box center [289, 477] width 162 height 29
select select "14636"
click at [208, 464] on select "Select Stylist AARTI [PERSON_NAME] [PERSON_NAME] BEAUTY PVT LTD [PERSON_NAME] V…" at bounding box center [289, 477] width 162 height 29
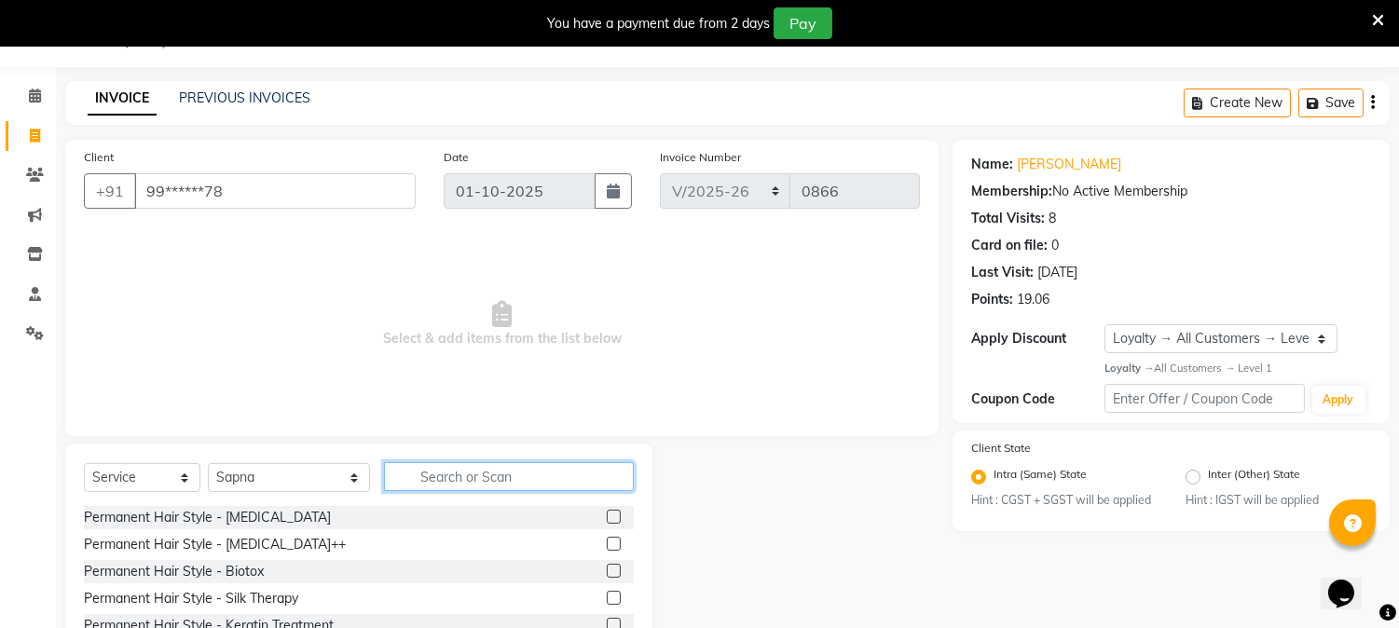
click at [499, 475] on input "text" at bounding box center [509, 476] width 250 height 29
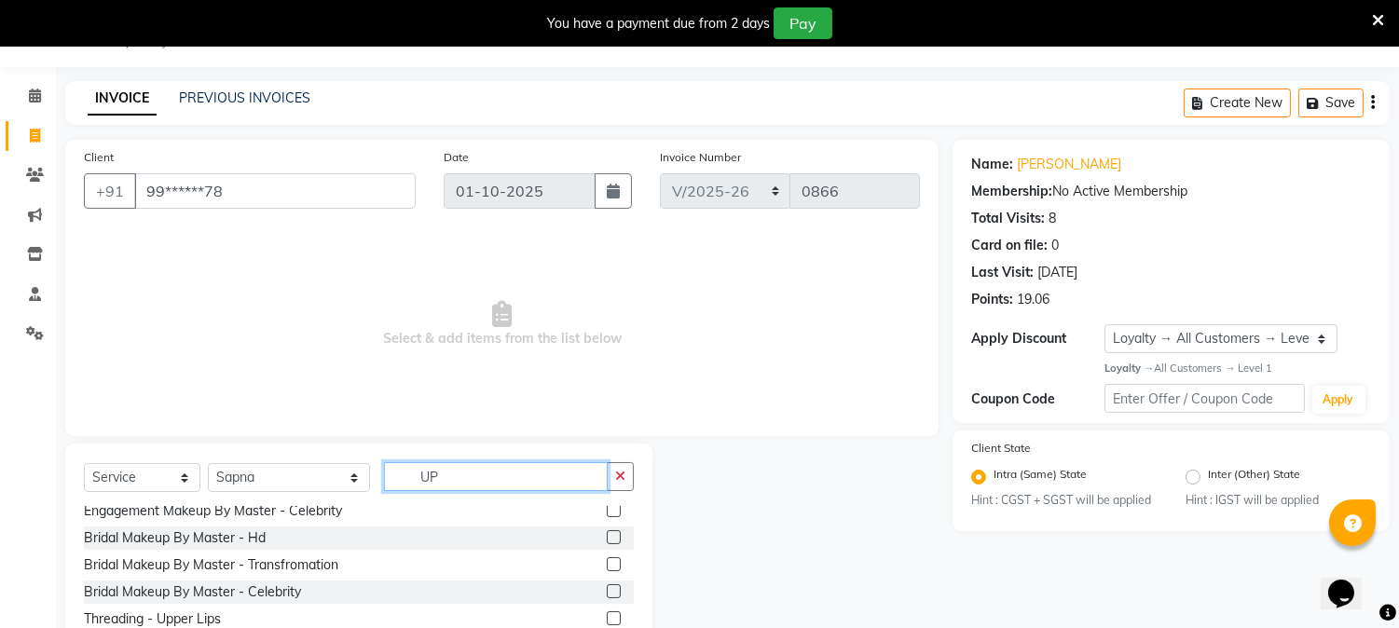
click at [466, 468] on input "UP" at bounding box center [496, 476] width 224 height 29
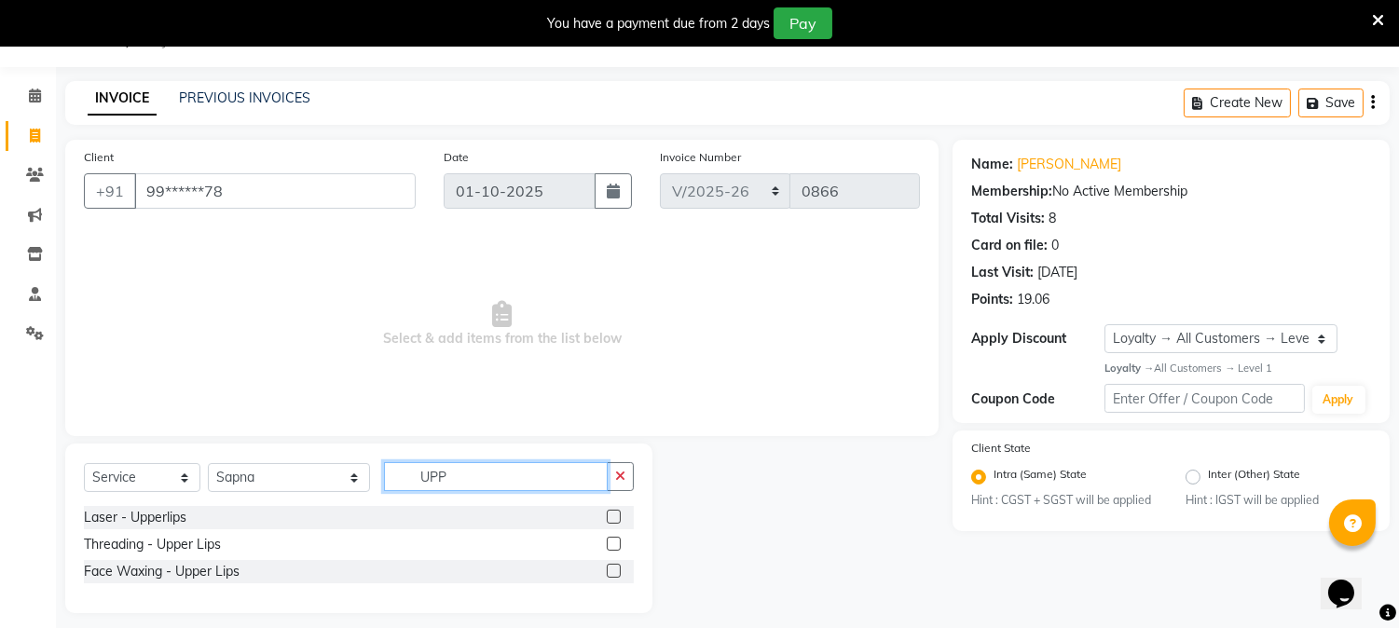
scroll to position [0, 0]
type input "UPP"
click at [609, 543] on label at bounding box center [614, 544] width 14 height 14
click at [609, 543] on input "checkbox" at bounding box center [613, 545] width 12 height 12
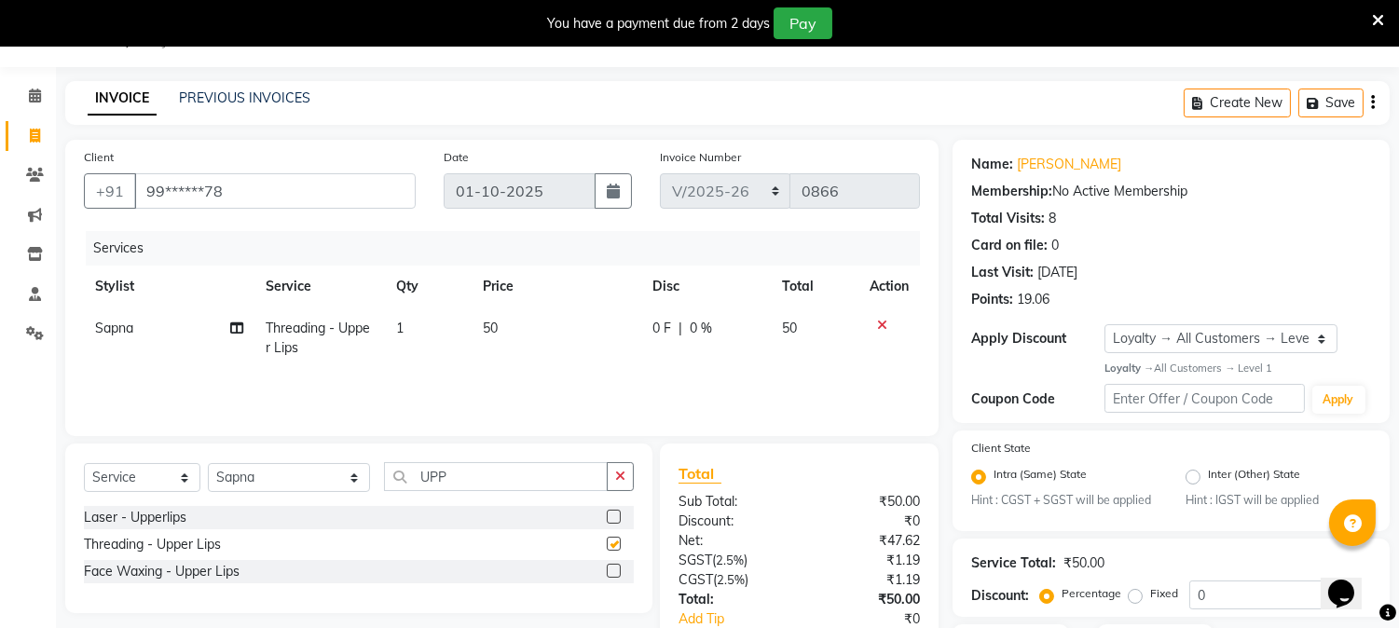
checkbox input "false"
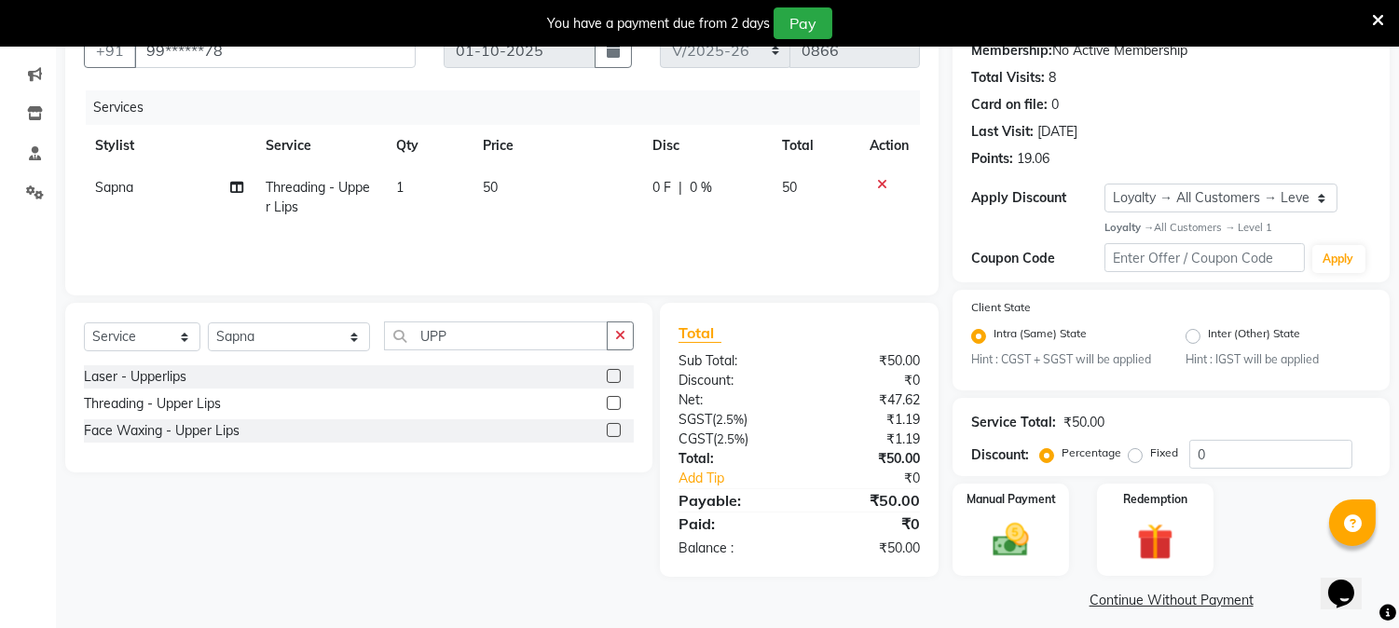
scroll to position [200, 0]
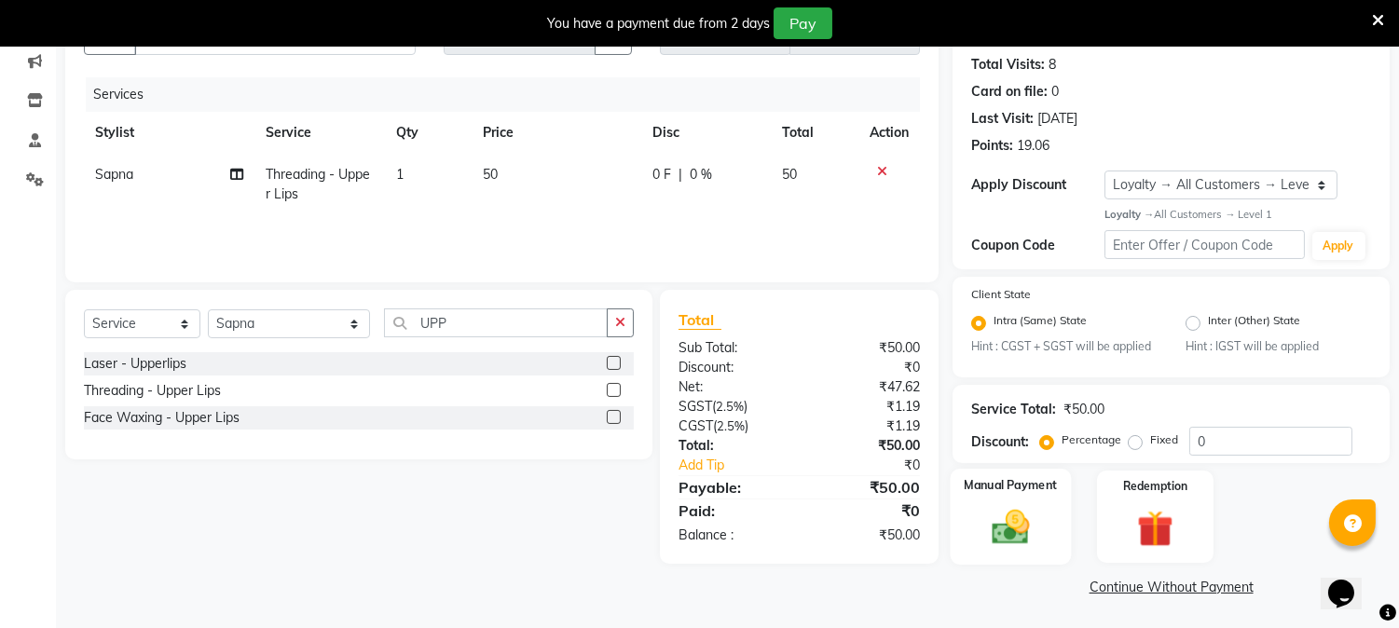
click at [1022, 537] on img at bounding box center [1010, 528] width 61 height 44
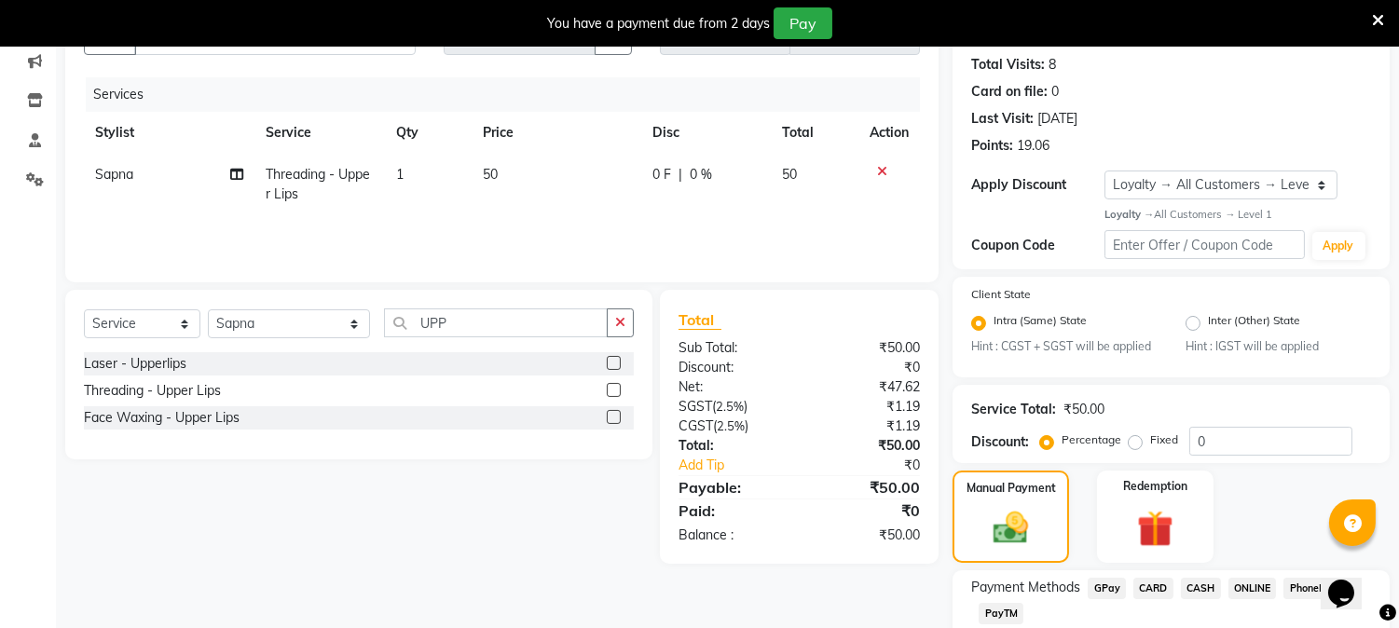
click at [1205, 583] on span "CASH" at bounding box center [1201, 588] width 40 height 21
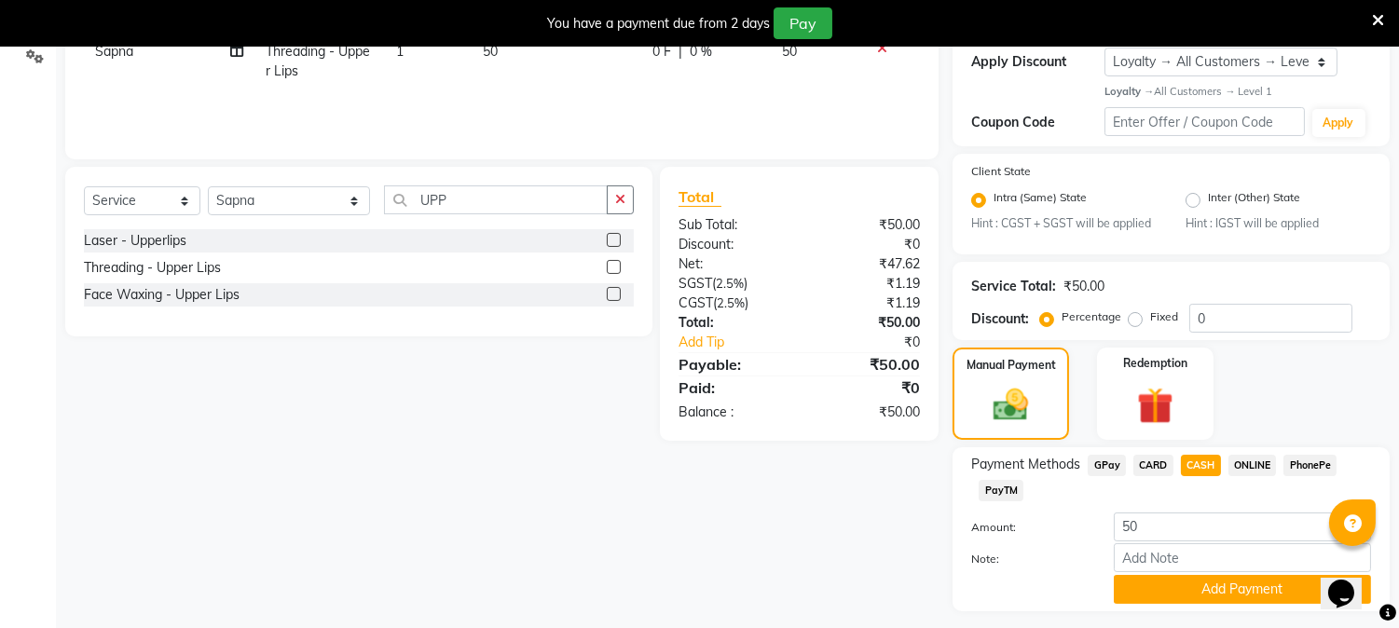
scroll to position [373, 0]
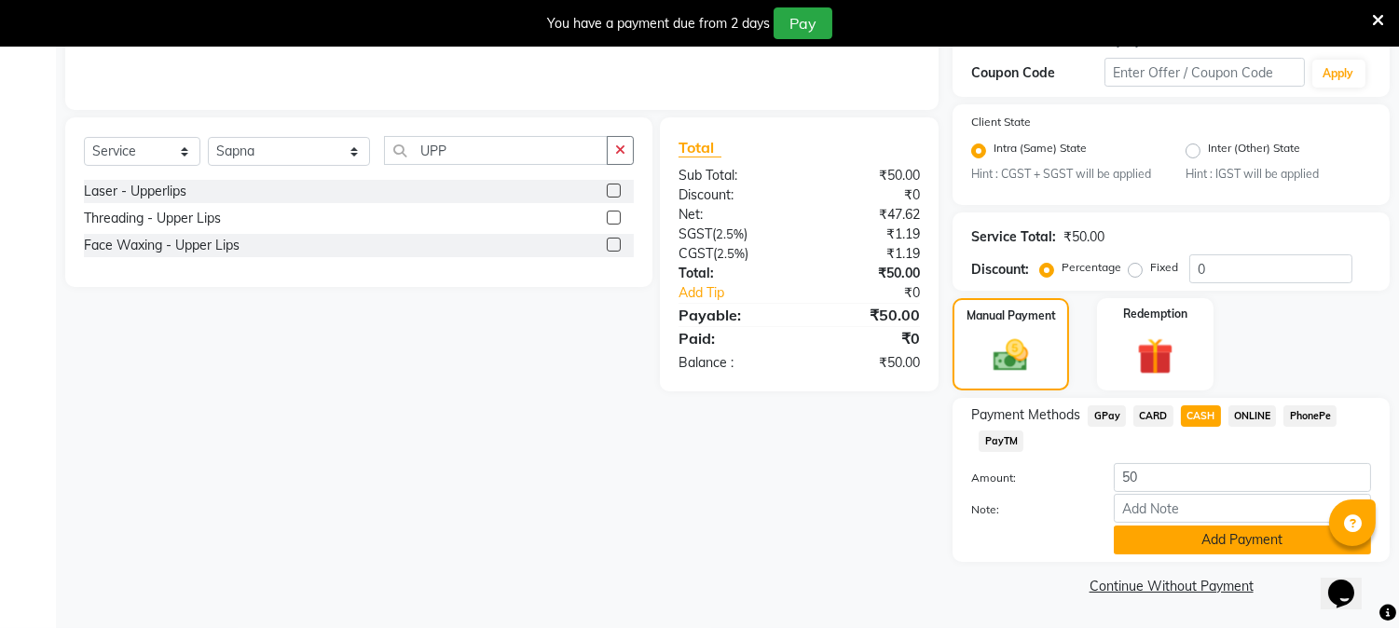
click at [1259, 543] on button "Add Payment" at bounding box center [1242, 540] width 257 height 29
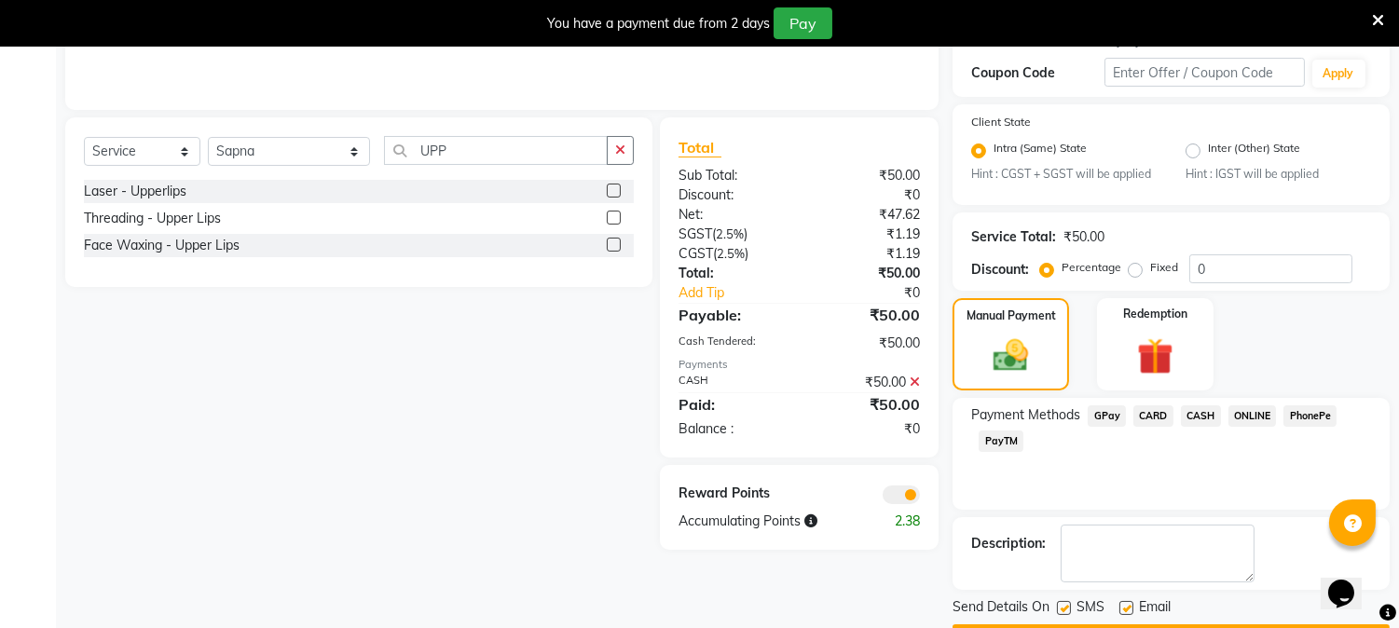
scroll to position [425, 0]
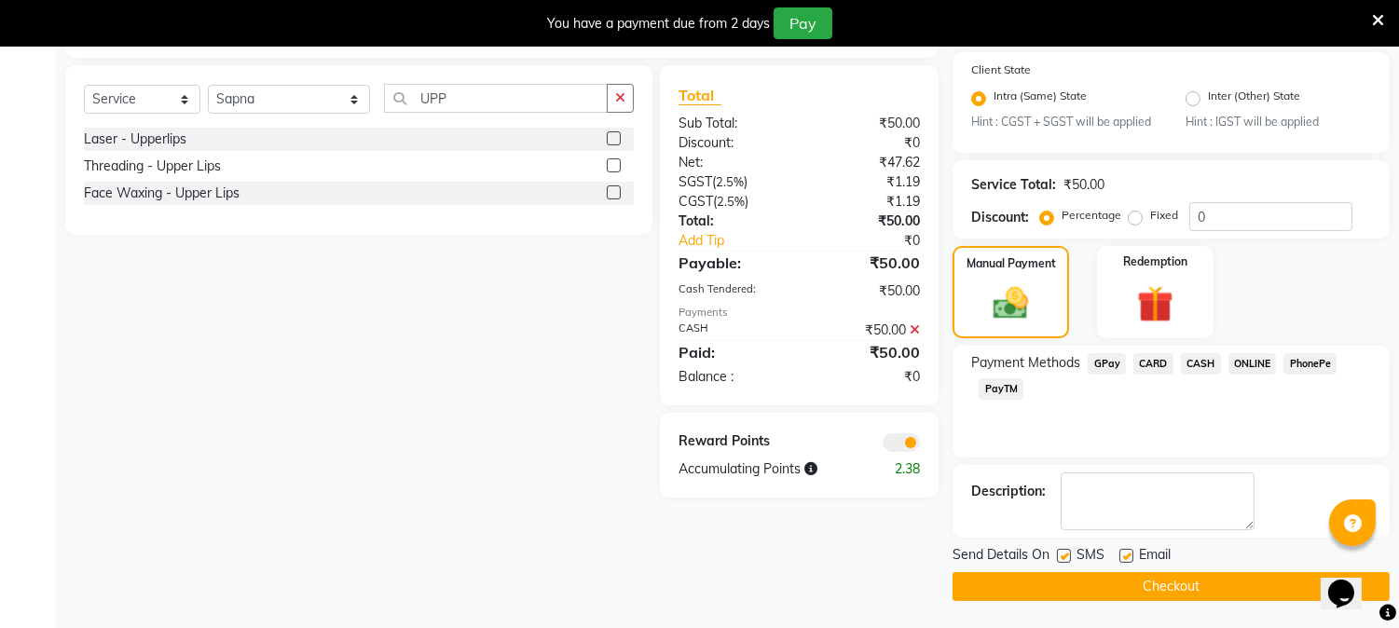
click at [1211, 583] on button "Checkout" at bounding box center [1170, 586] width 437 height 29
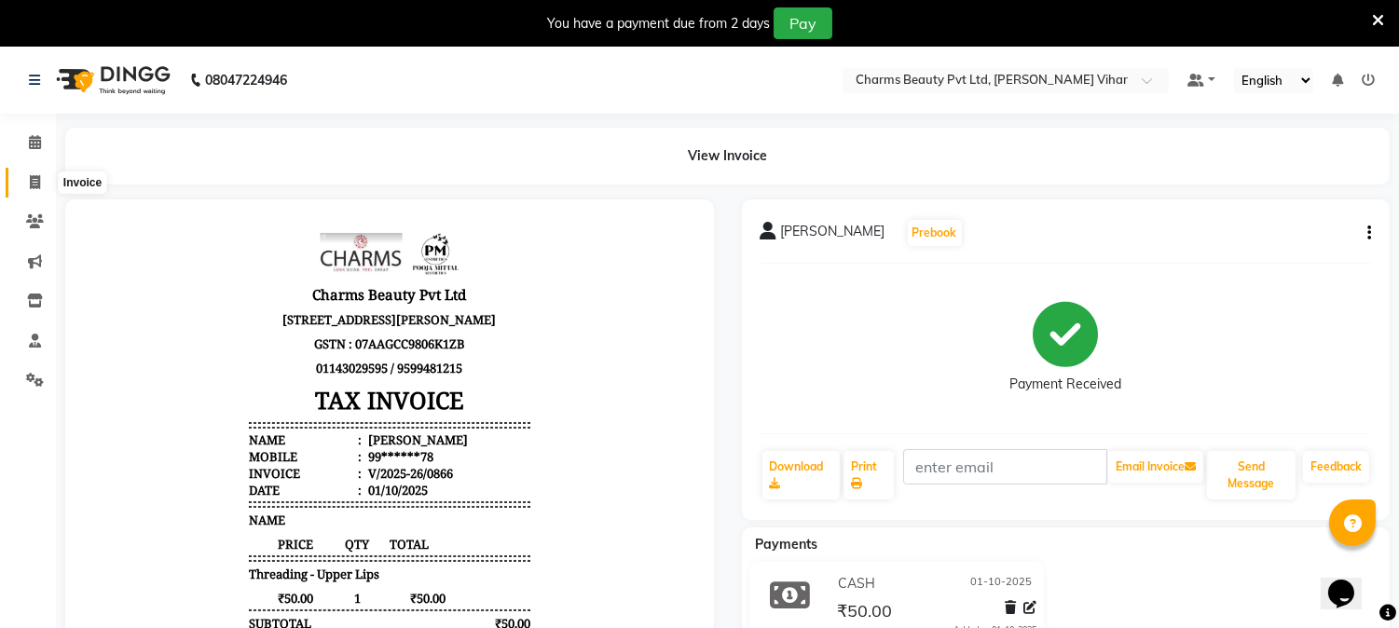
click at [33, 173] on span at bounding box center [35, 182] width 33 height 21
select select "service"
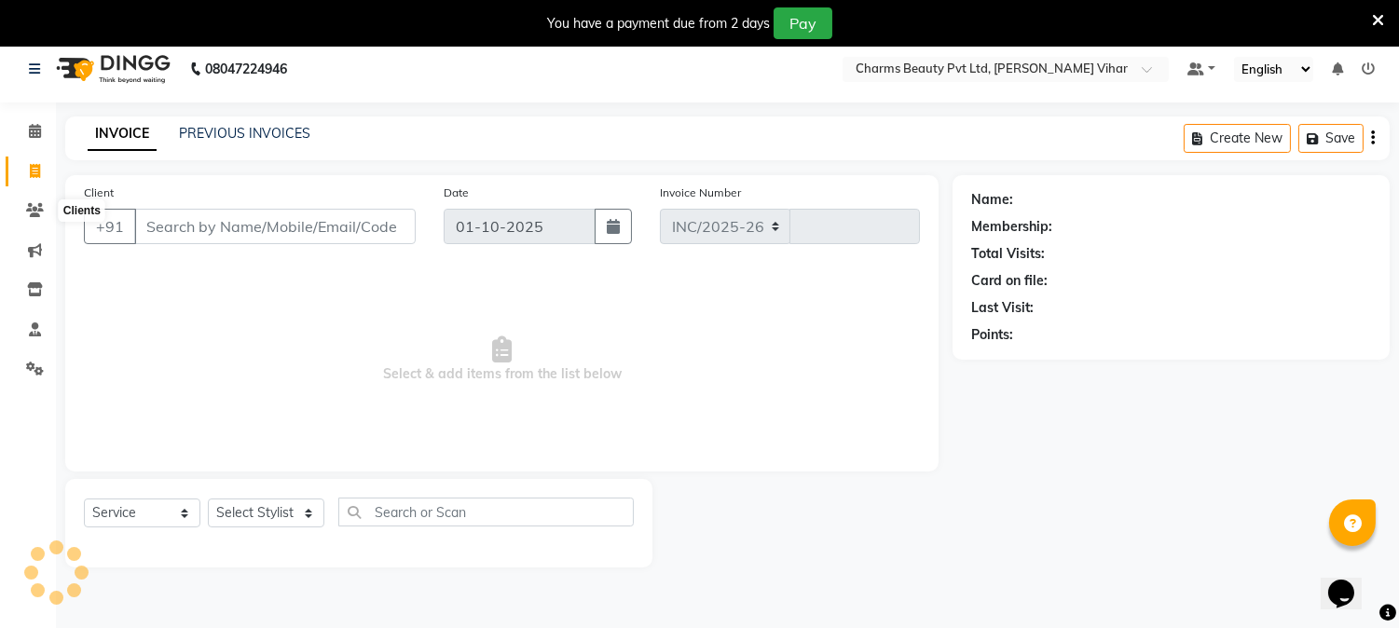
select select "868"
type input "0867"
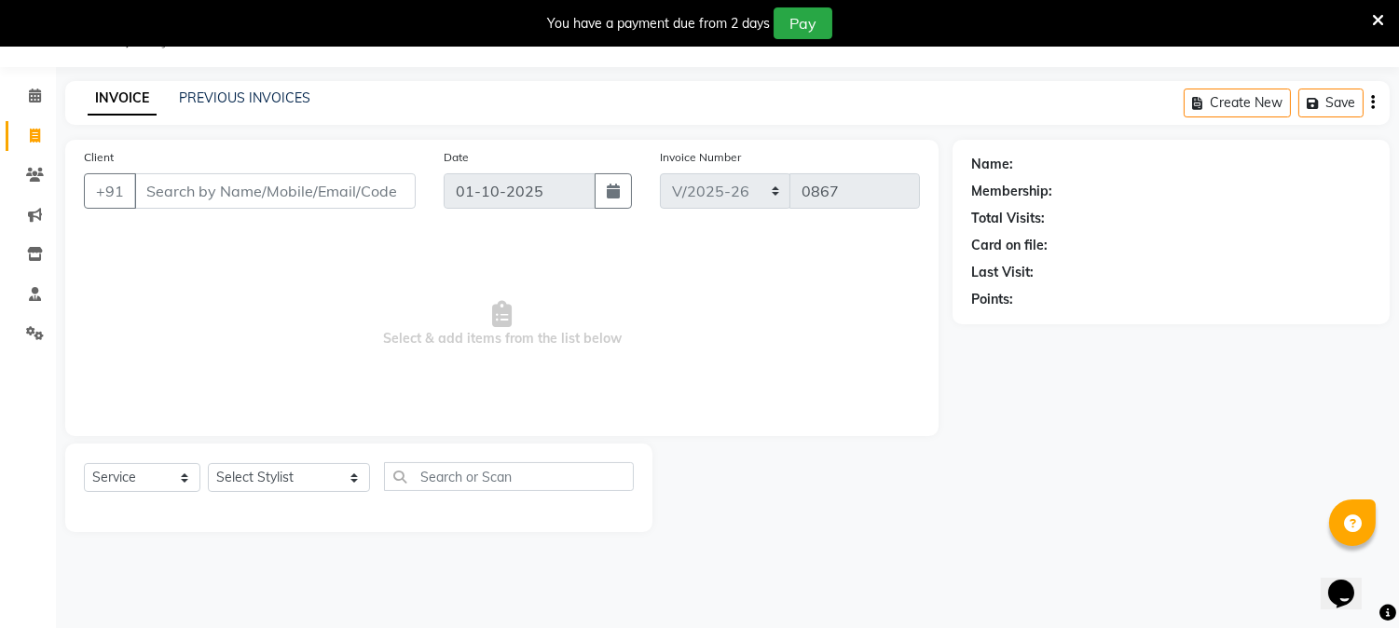
click at [162, 201] on input "Client" at bounding box center [274, 190] width 281 height 35
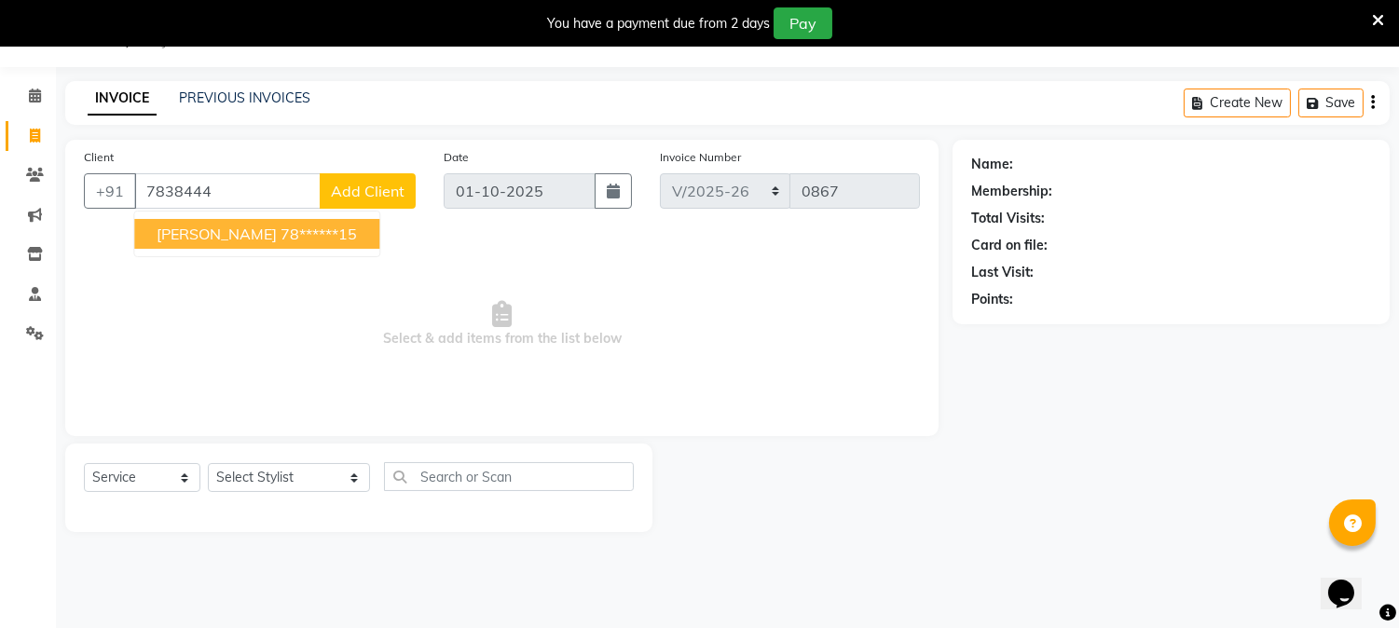
click at [240, 246] on button "[PERSON_NAME] 78******15" at bounding box center [256, 234] width 245 height 30
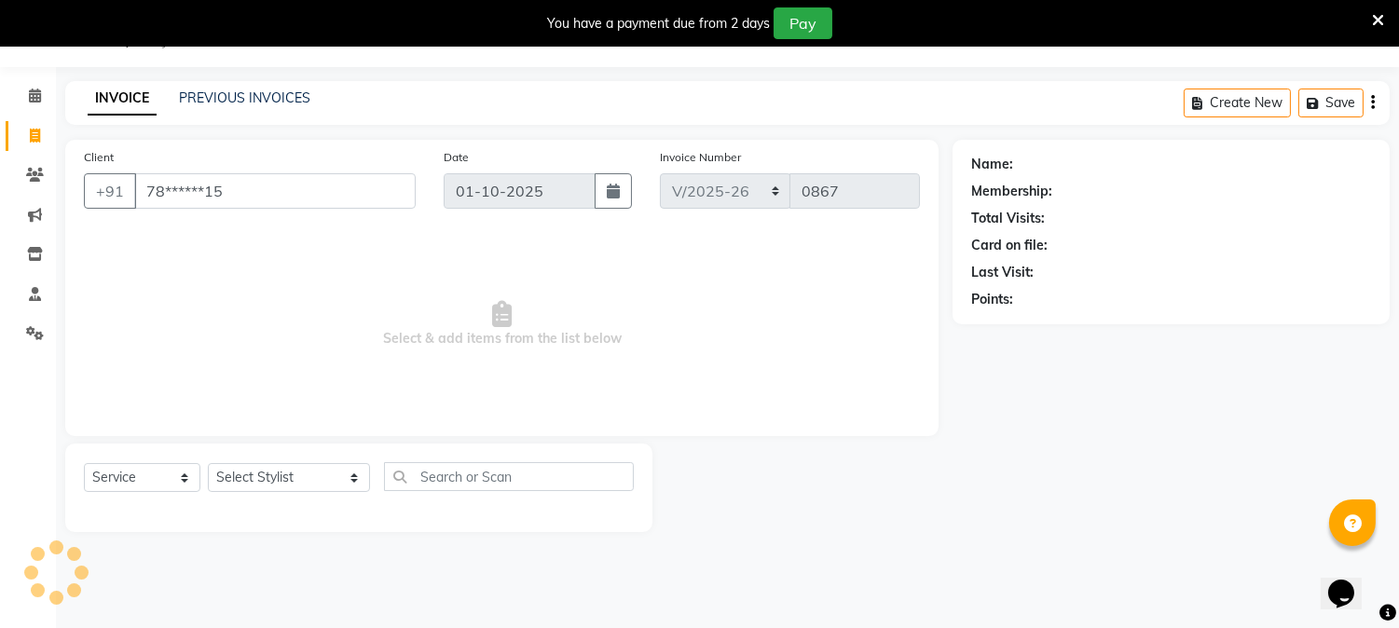
type input "78******15"
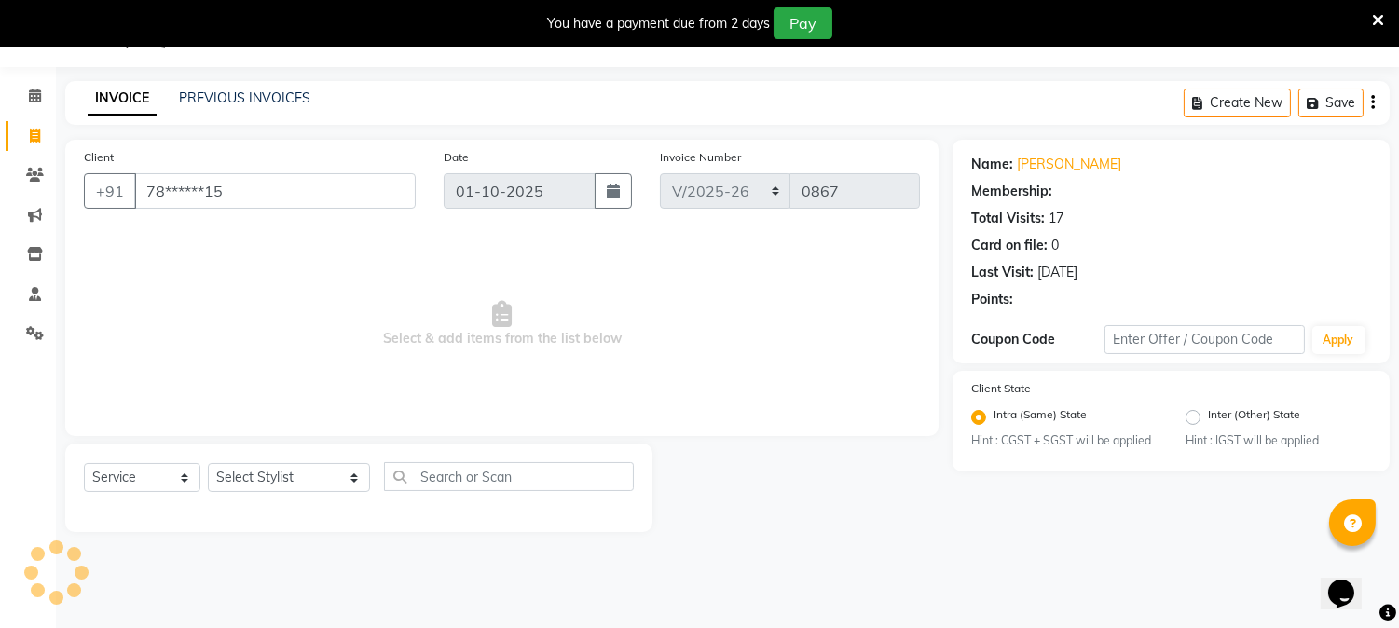
select select "1: Object"
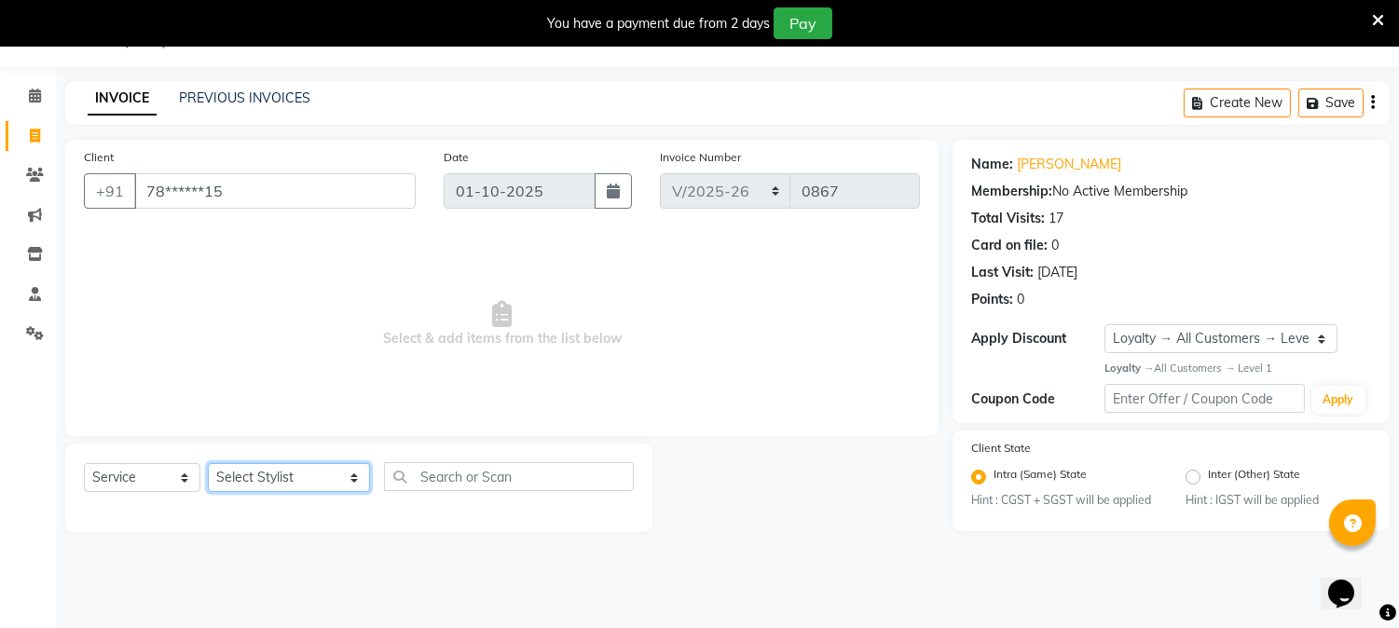
click at [330, 476] on select "Select Stylist AARTI [PERSON_NAME] [PERSON_NAME] BEAUTY PVT LTD [PERSON_NAME] V…" at bounding box center [289, 477] width 162 height 29
select select "31907"
click at [208, 464] on select "Select Stylist AARTI [PERSON_NAME] [PERSON_NAME] BEAUTY PVT LTD [PERSON_NAME] V…" at bounding box center [289, 477] width 162 height 29
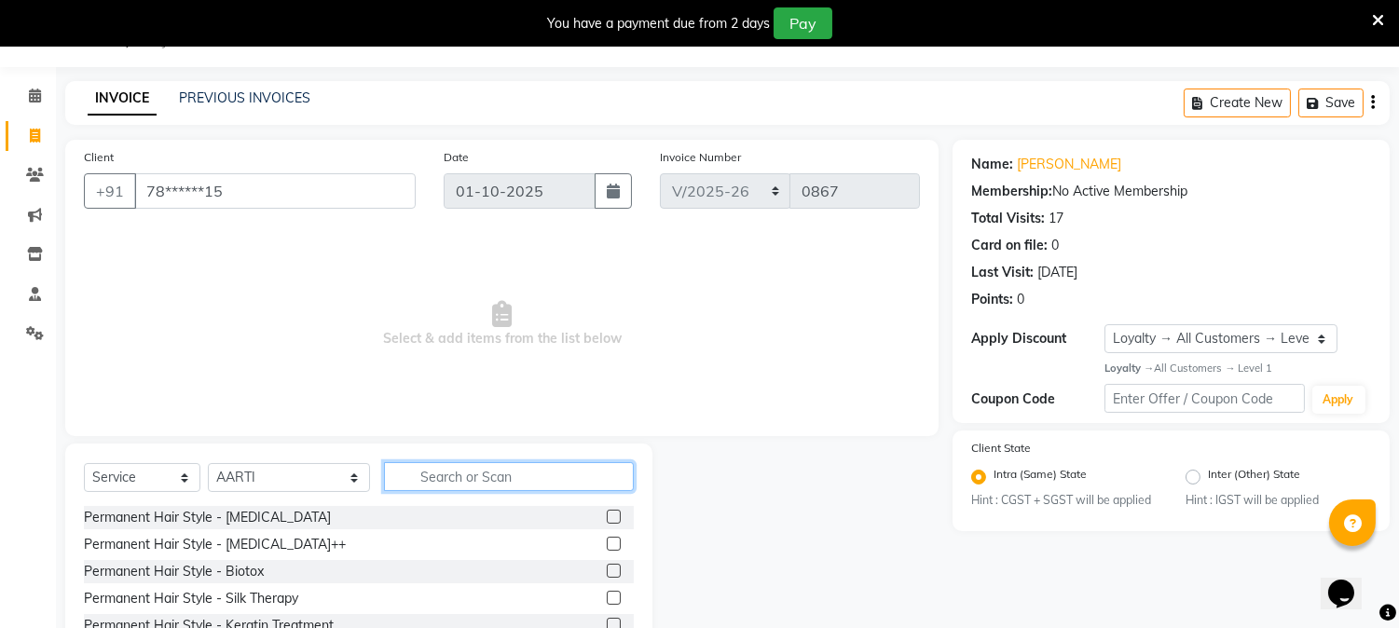
click at [427, 472] on input "text" at bounding box center [509, 476] width 250 height 29
type input "7"
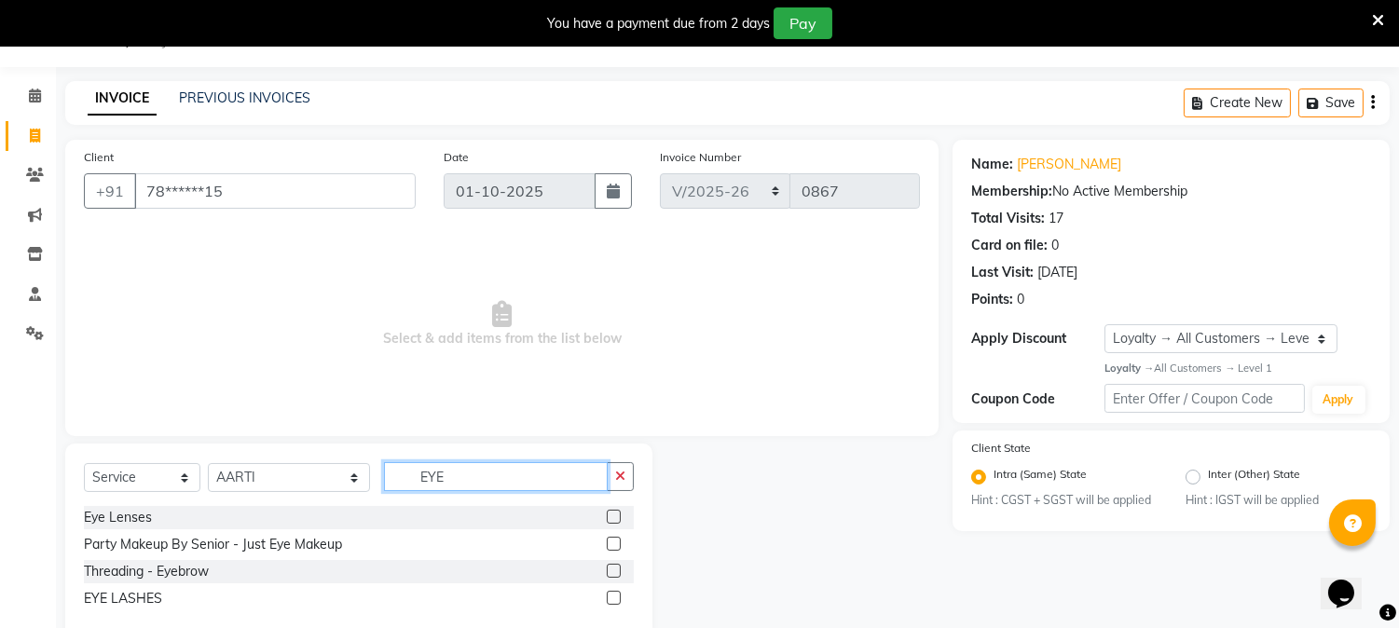
type input "EYE"
click at [612, 572] on label at bounding box center [614, 571] width 14 height 14
click at [612, 572] on input "checkbox" at bounding box center [613, 572] width 12 height 12
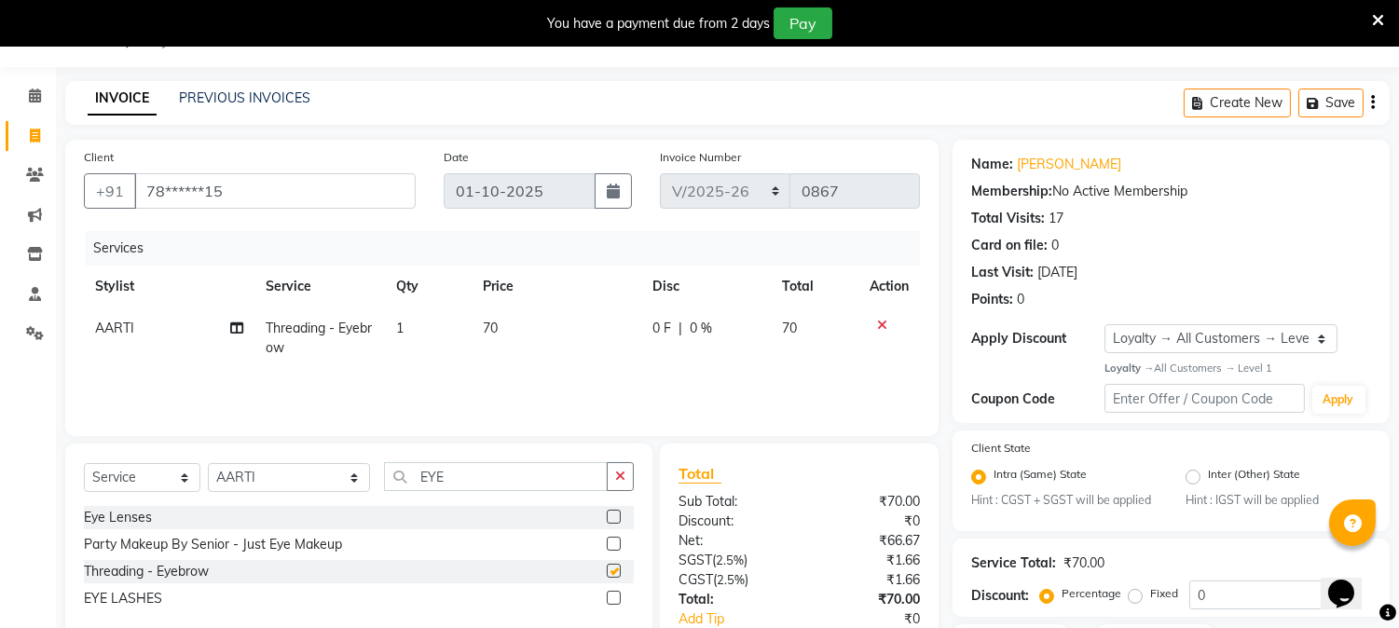
checkbox input "false"
click at [454, 473] on input "EYE" at bounding box center [496, 476] width 224 height 29
type input "E"
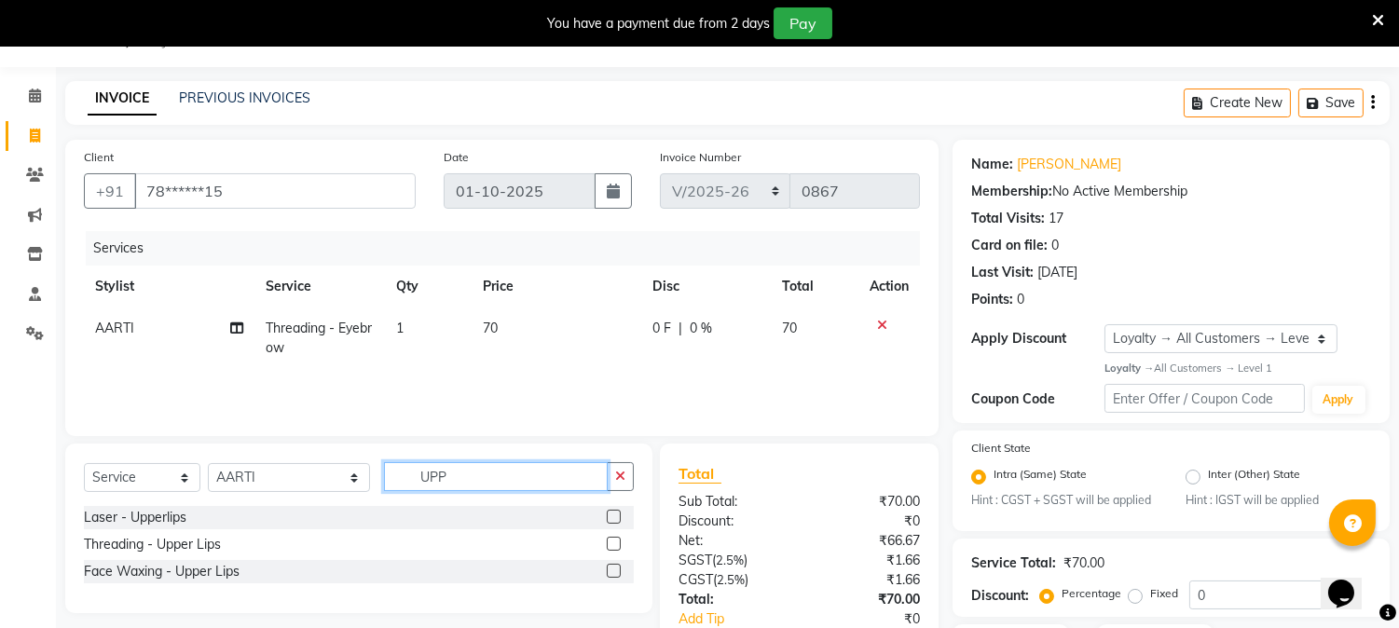
type input "UPP"
click at [615, 537] on label at bounding box center [614, 544] width 14 height 14
click at [615, 539] on input "checkbox" at bounding box center [613, 545] width 12 height 12
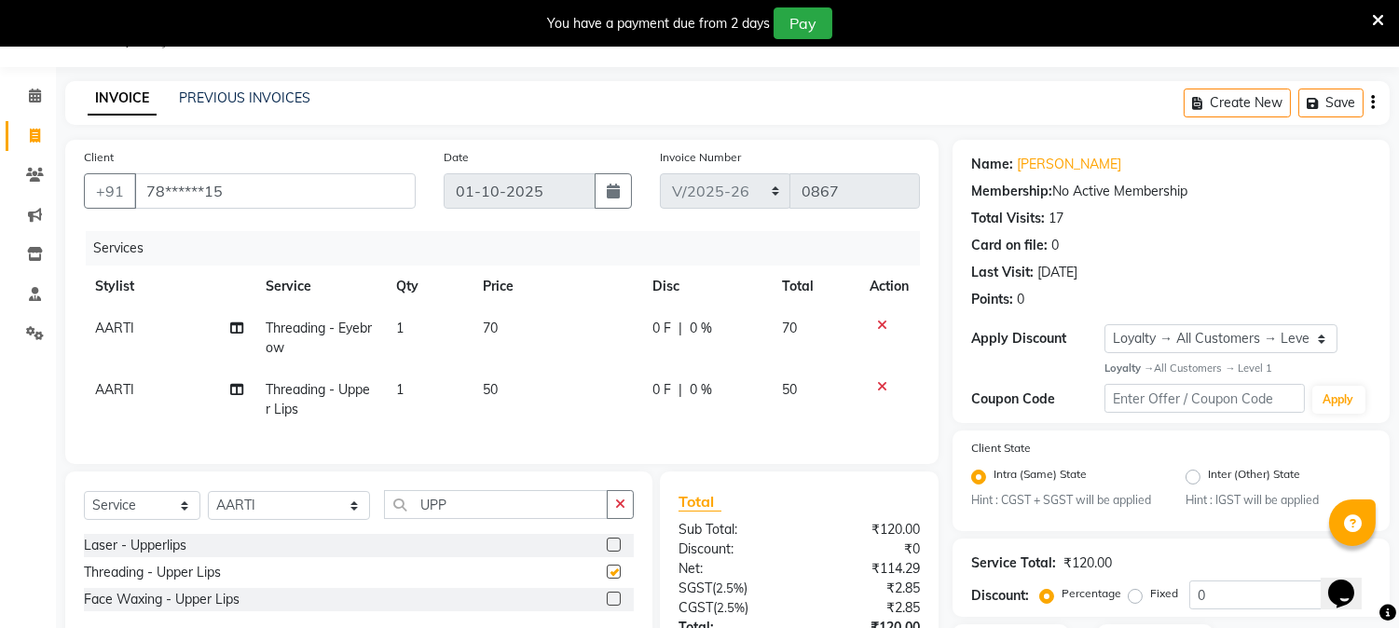
checkbox input "false"
click at [478, 517] on input "UPP" at bounding box center [496, 504] width 224 height 29
type input "U"
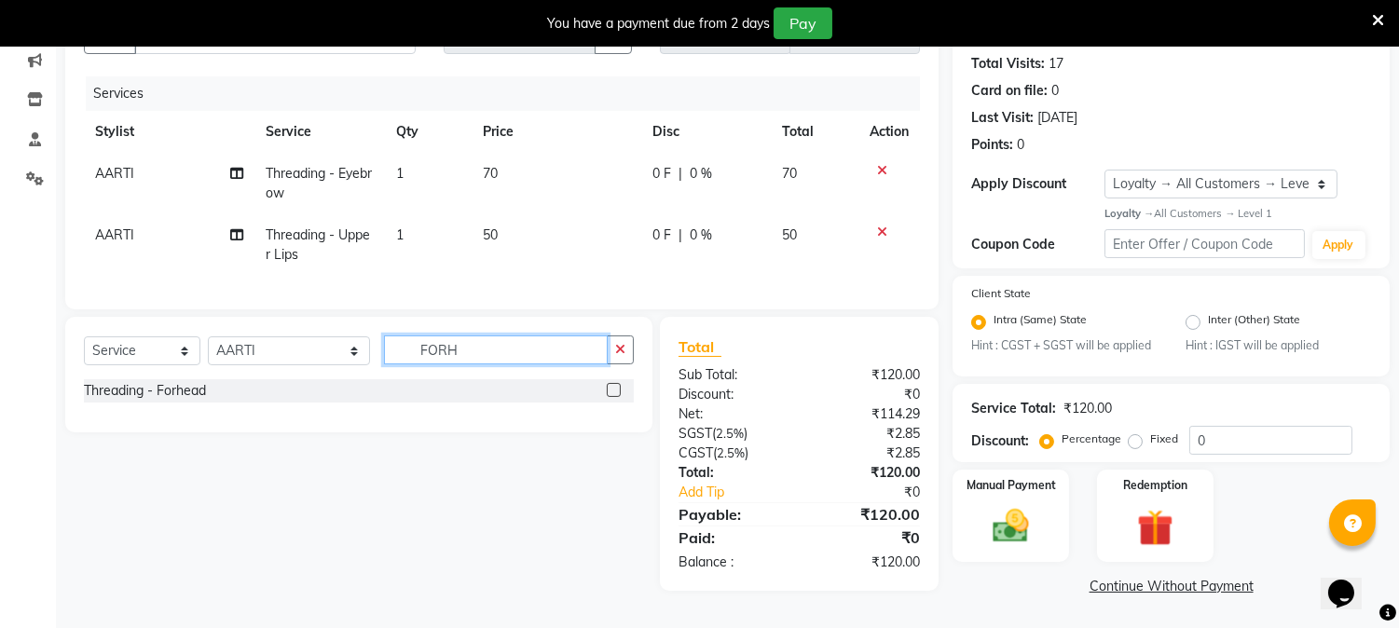
scroll to position [207, 0]
type input "FORHE"
click at [615, 397] on label at bounding box center [614, 390] width 14 height 14
click at [615, 397] on input "checkbox" at bounding box center [613, 391] width 12 height 12
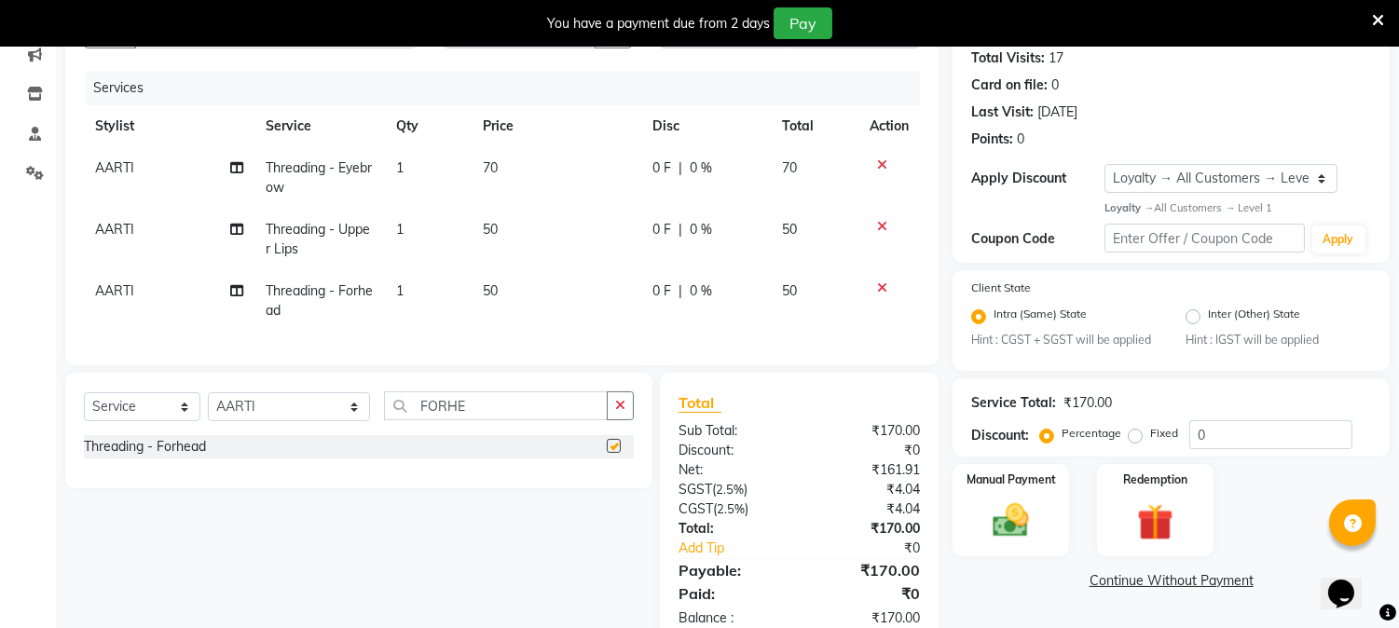
checkbox input "false"
click at [512, 420] on input "FORHE" at bounding box center [496, 405] width 224 height 29
click at [1034, 492] on div "Manual Payment" at bounding box center [1010, 509] width 121 height 95
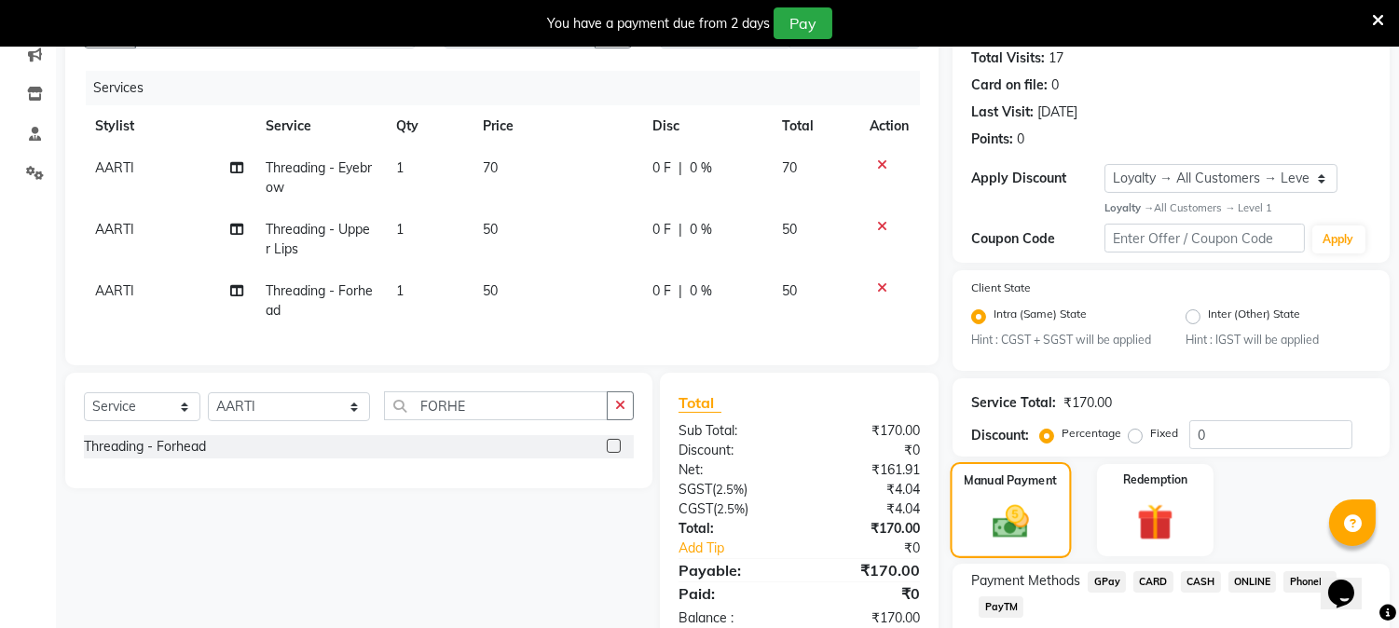
click at [1039, 526] on img at bounding box center [1010, 522] width 59 height 42
click at [1209, 579] on span "CASH" at bounding box center [1201, 581] width 40 height 21
click at [993, 612] on span "PayTM" at bounding box center [1000, 606] width 45 height 21
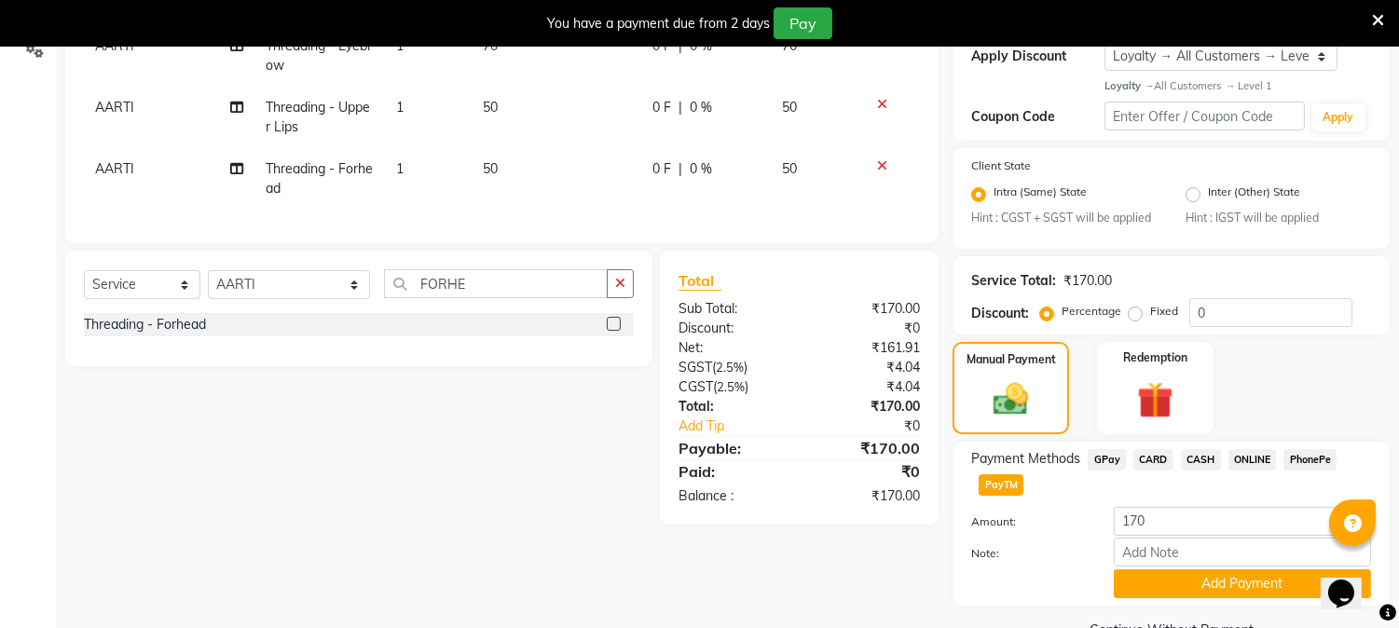
scroll to position [373, 0]
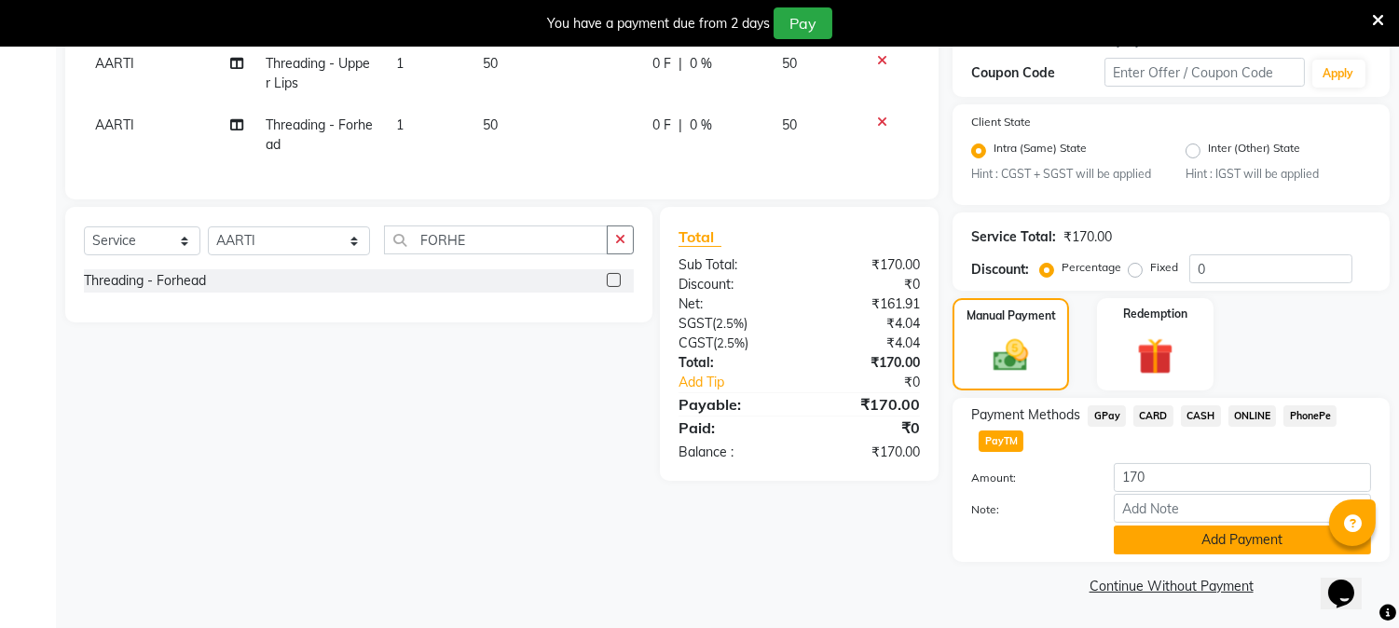
click at [1269, 529] on button "Add Payment" at bounding box center [1242, 540] width 257 height 29
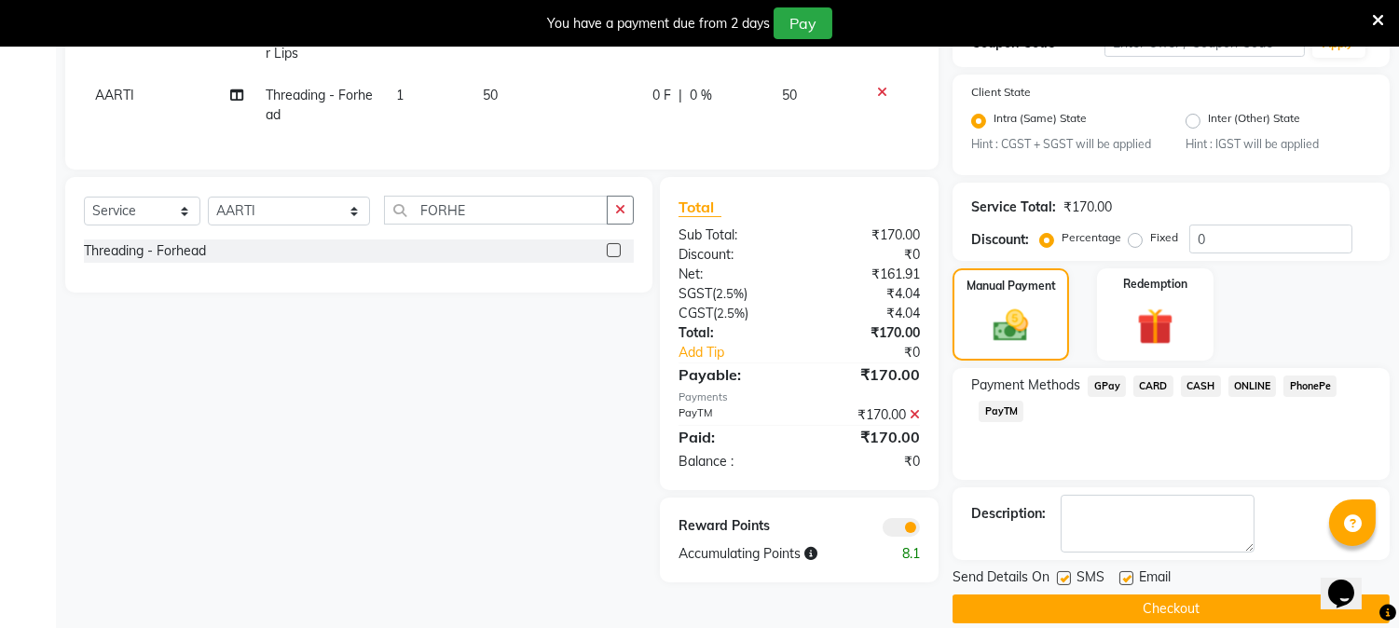
scroll to position [425, 0]
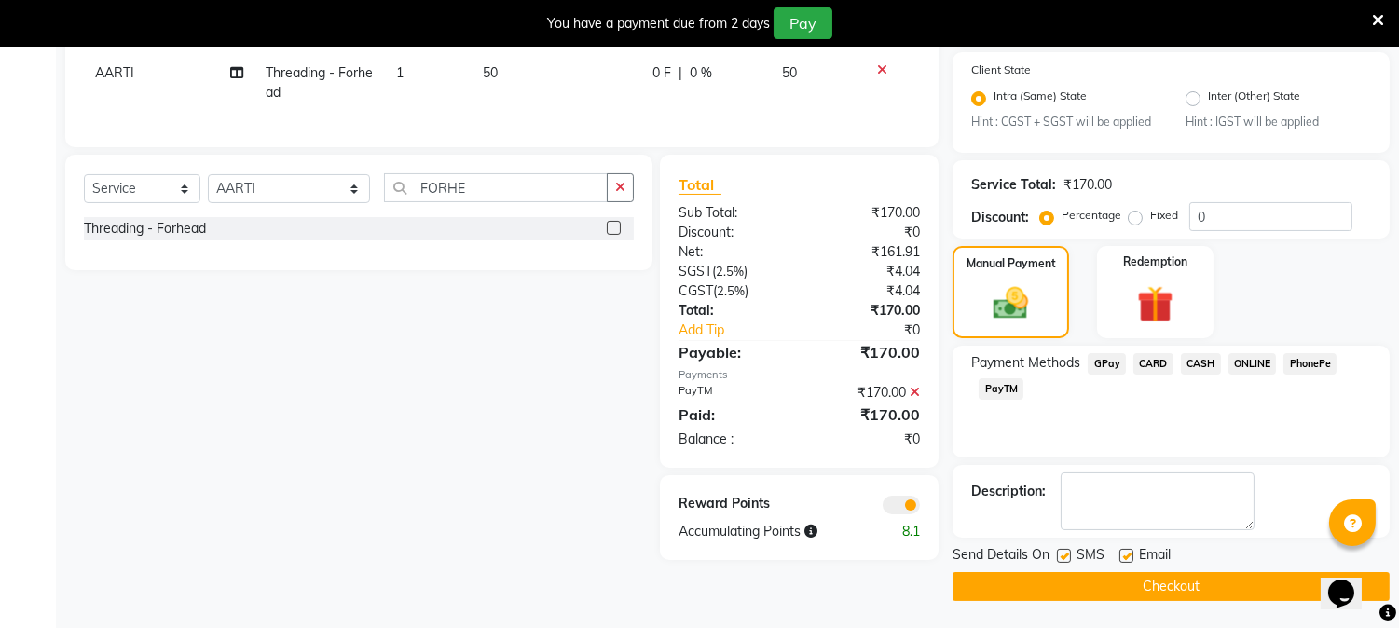
click at [1206, 582] on button "Checkout" at bounding box center [1170, 586] width 437 height 29
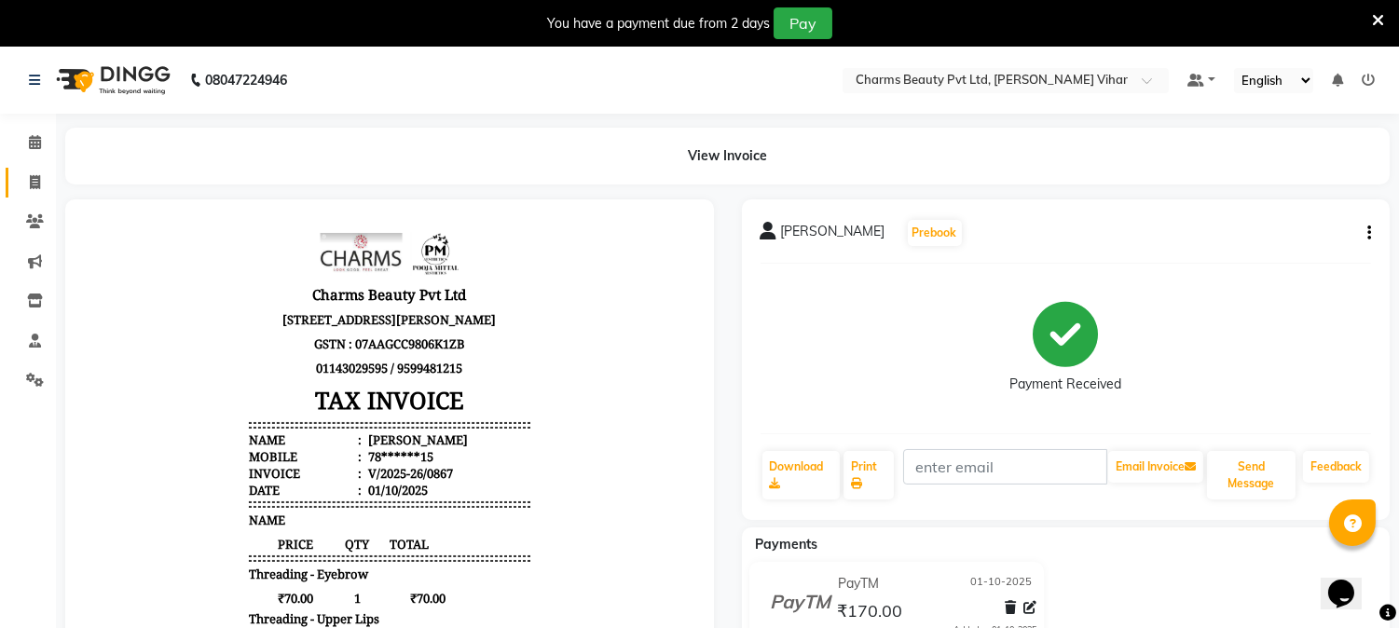
click at [34, 170] on link "Invoice" at bounding box center [28, 183] width 45 height 31
select select "service"
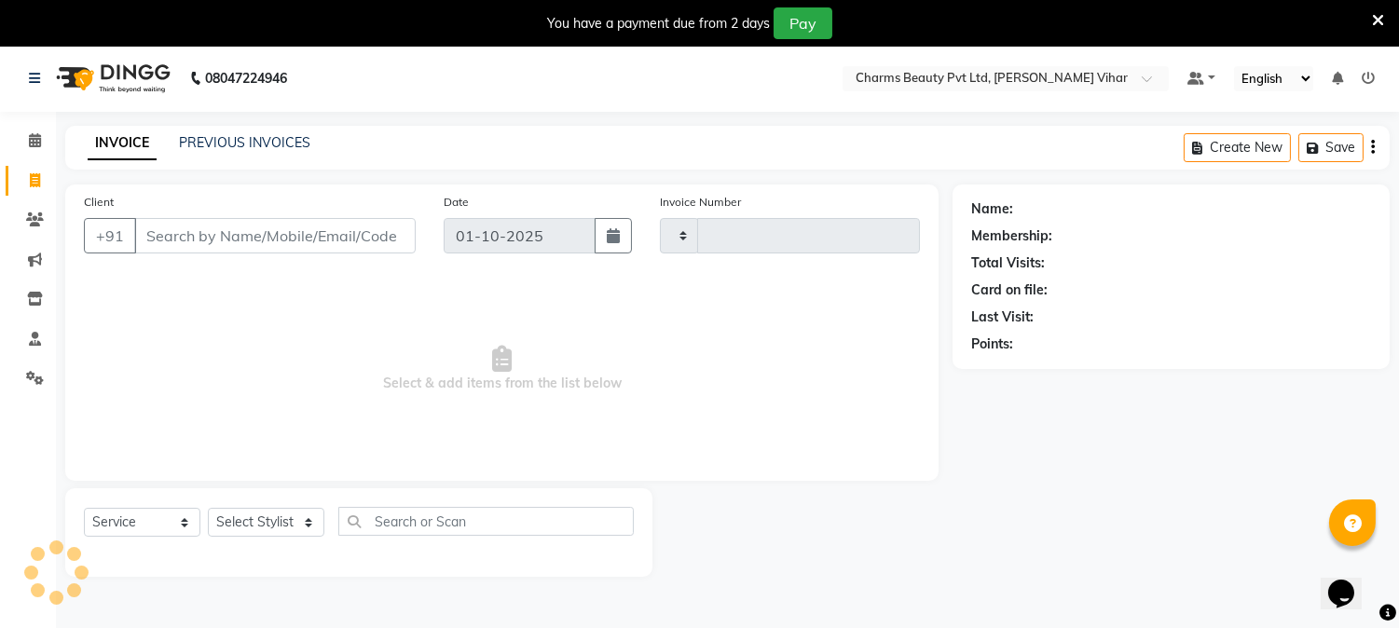
type input "0868"
select select "868"
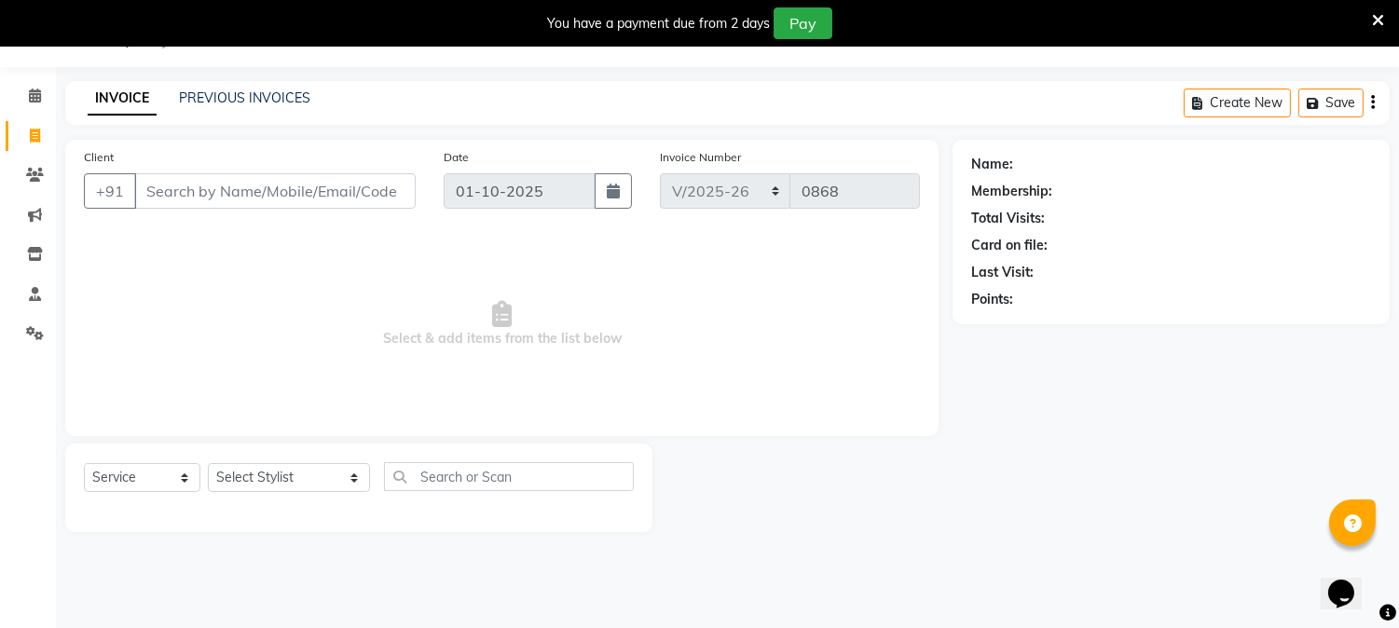
click at [193, 191] on input "Client" at bounding box center [274, 190] width 281 height 35
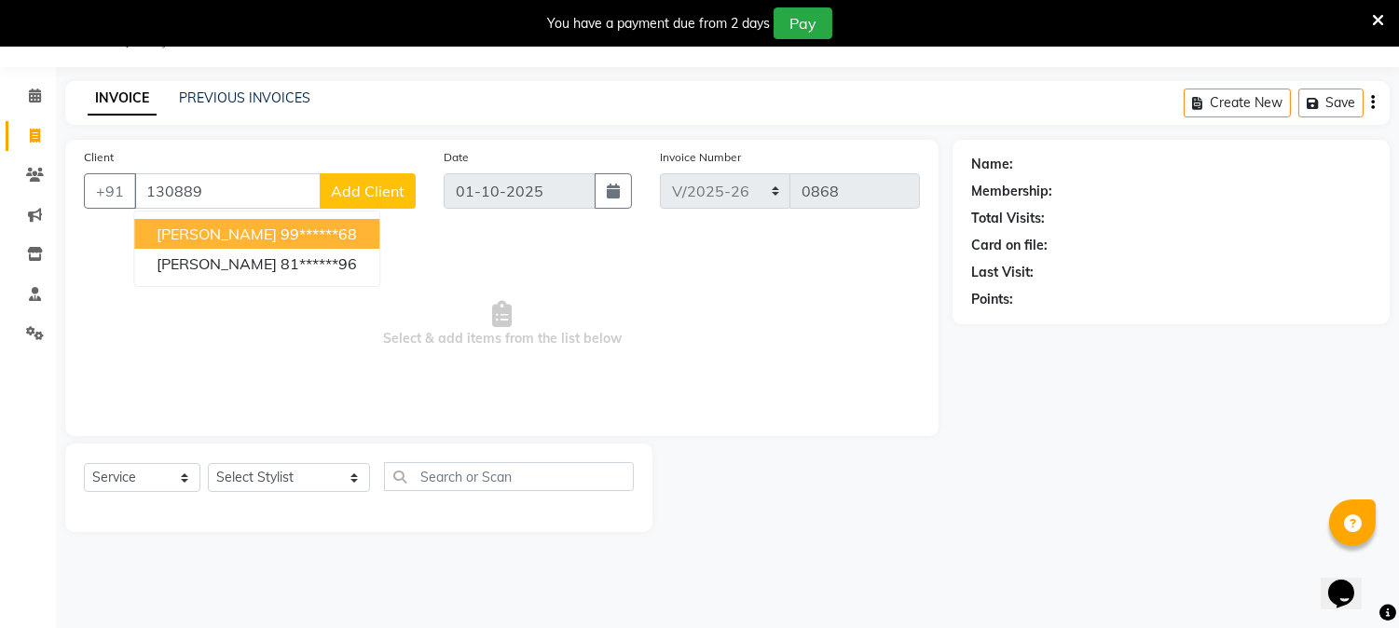
click at [146, 194] on input "130889" at bounding box center [227, 190] width 186 height 35
click at [226, 190] on input "8130889" at bounding box center [227, 190] width 186 height 35
click at [221, 233] on span "[PERSON_NAME]" at bounding box center [217, 234] width 120 height 19
type input "81******96"
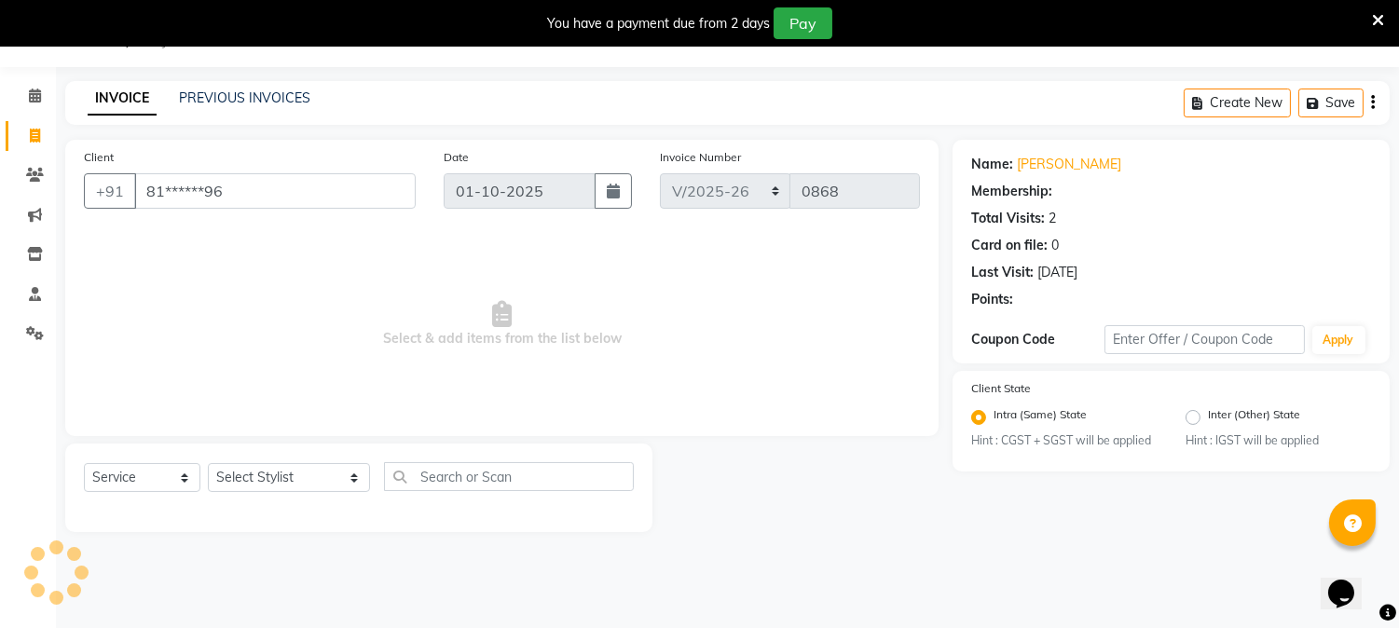
select select "1: Object"
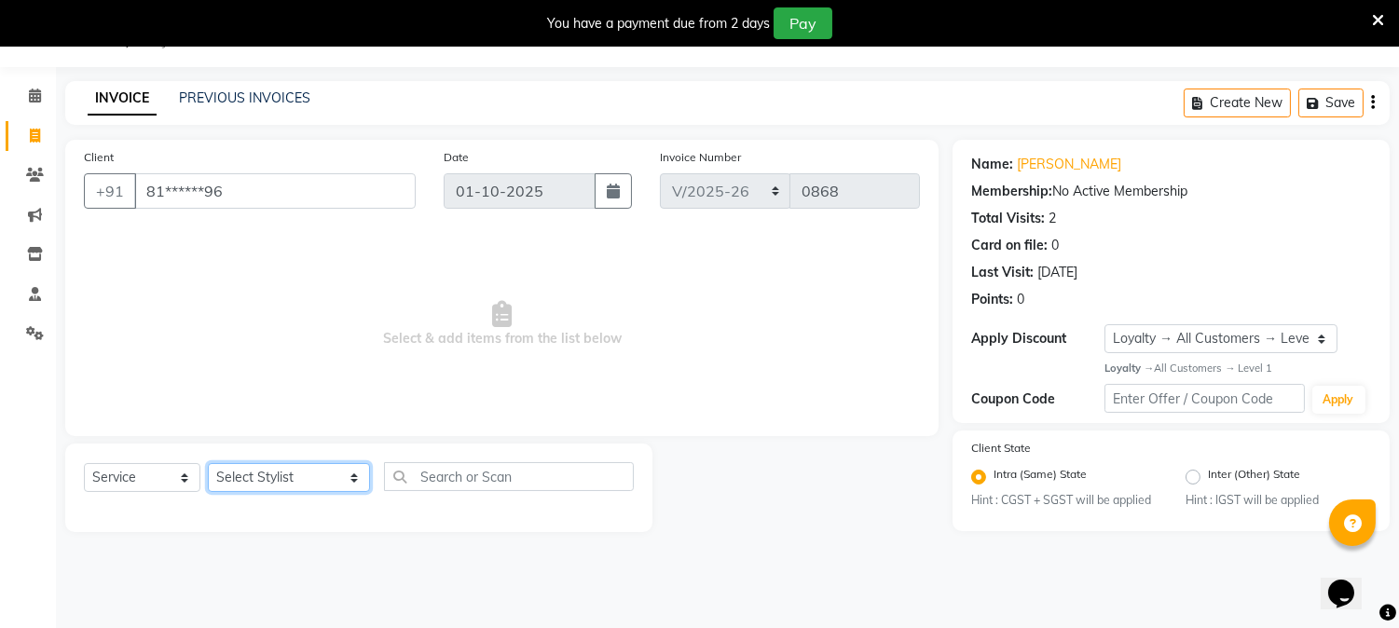
click at [336, 481] on select "Select Stylist AARTI [PERSON_NAME] [PERSON_NAME] BEAUTY PVT LTD [PERSON_NAME] V…" at bounding box center [289, 477] width 162 height 29
click at [319, 473] on select "Select Stylist AARTI [PERSON_NAME] [PERSON_NAME] BEAUTY PVT LTD [PERSON_NAME] V…" at bounding box center [289, 477] width 162 height 29
select select "18011"
click at [208, 464] on select "Select Stylist AARTI [PERSON_NAME] [PERSON_NAME] BEAUTY PVT LTD [PERSON_NAME] V…" at bounding box center [289, 477] width 162 height 29
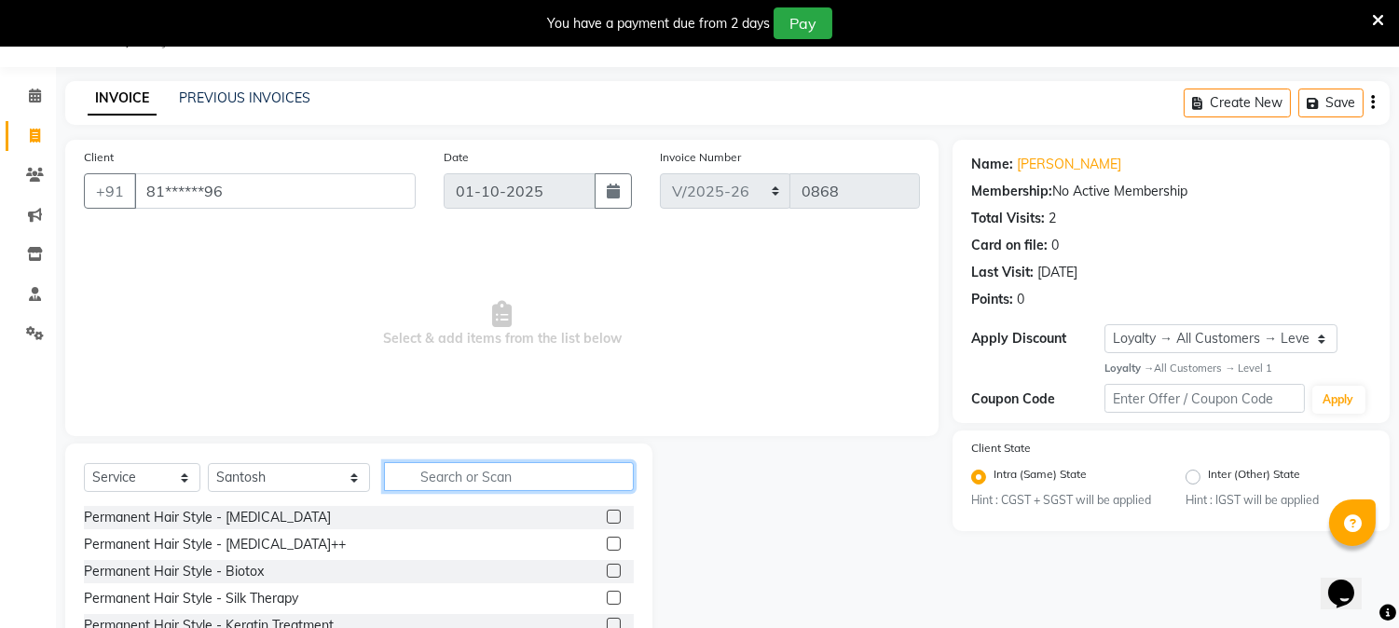
click at [457, 473] on input "text" at bounding box center [509, 476] width 250 height 29
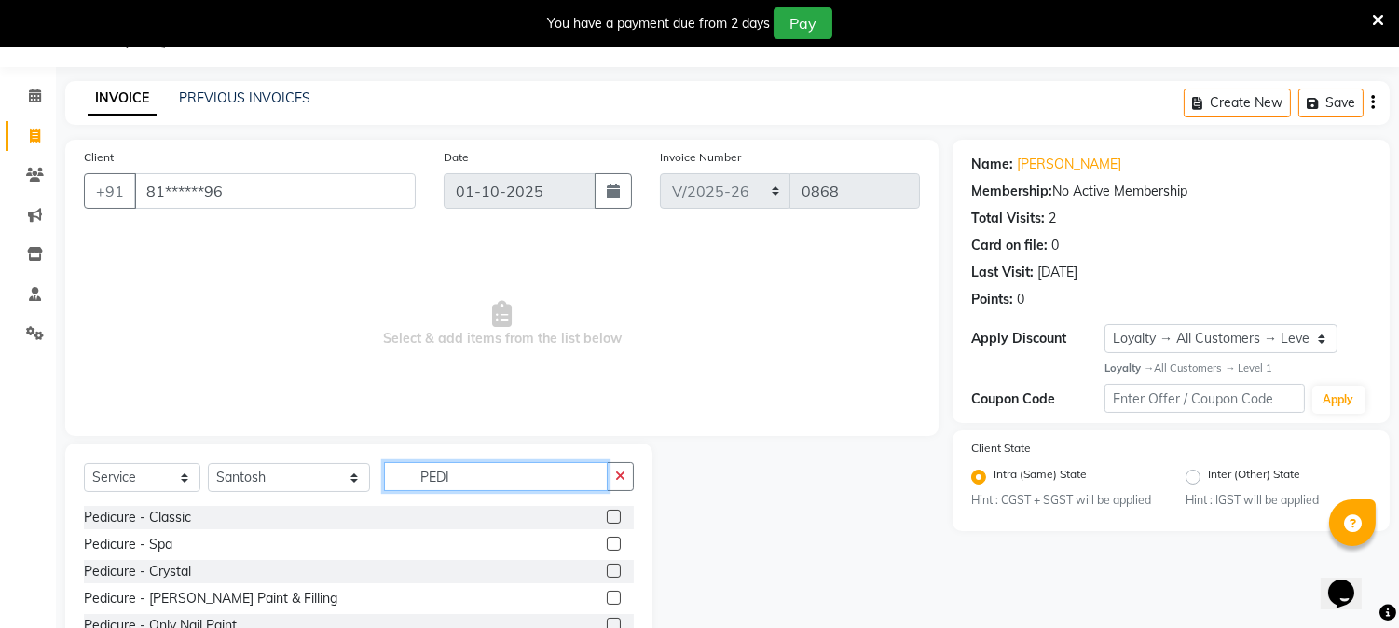
type input "PEDI"
click at [609, 522] on label at bounding box center [614, 517] width 14 height 14
click at [609, 522] on input "checkbox" at bounding box center [613, 518] width 12 height 12
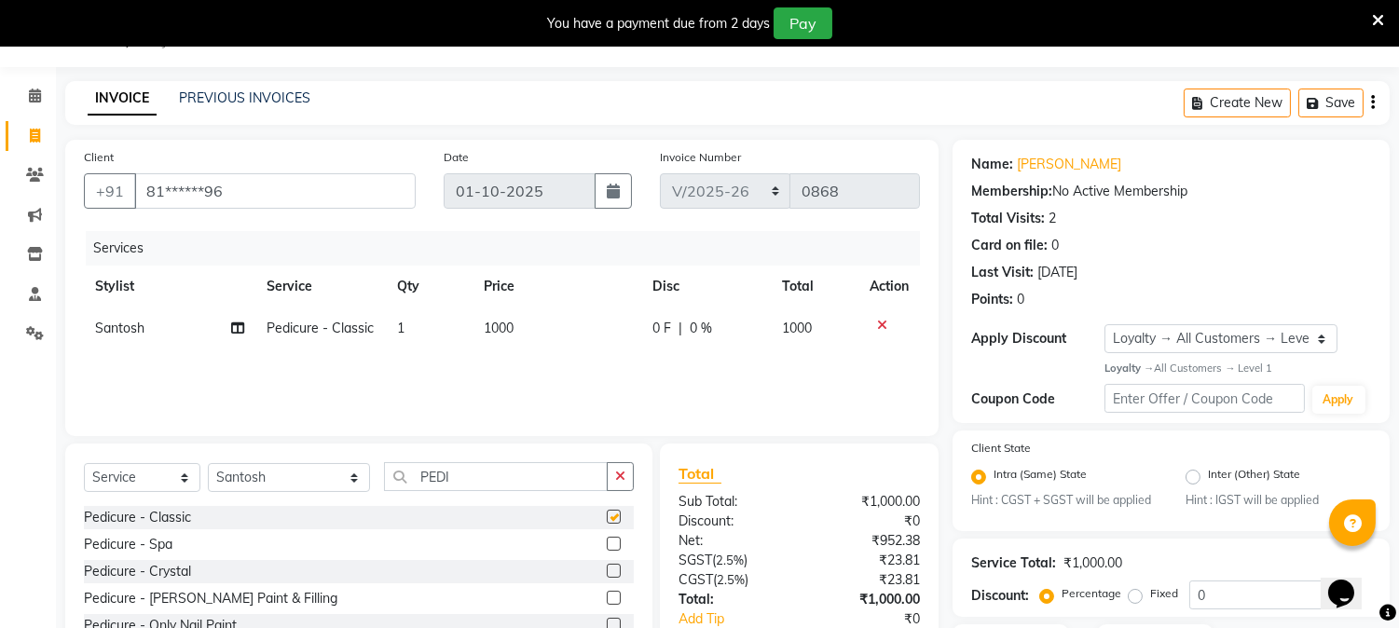
checkbox input "false"
click at [531, 351] on div "Services Stylist Service Qty Price Disc Total Action Santosh Pedicure - Classic…" at bounding box center [502, 324] width 836 height 186
click at [548, 318] on td "1000" at bounding box center [556, 328] width 169 height 42
select select "18011"
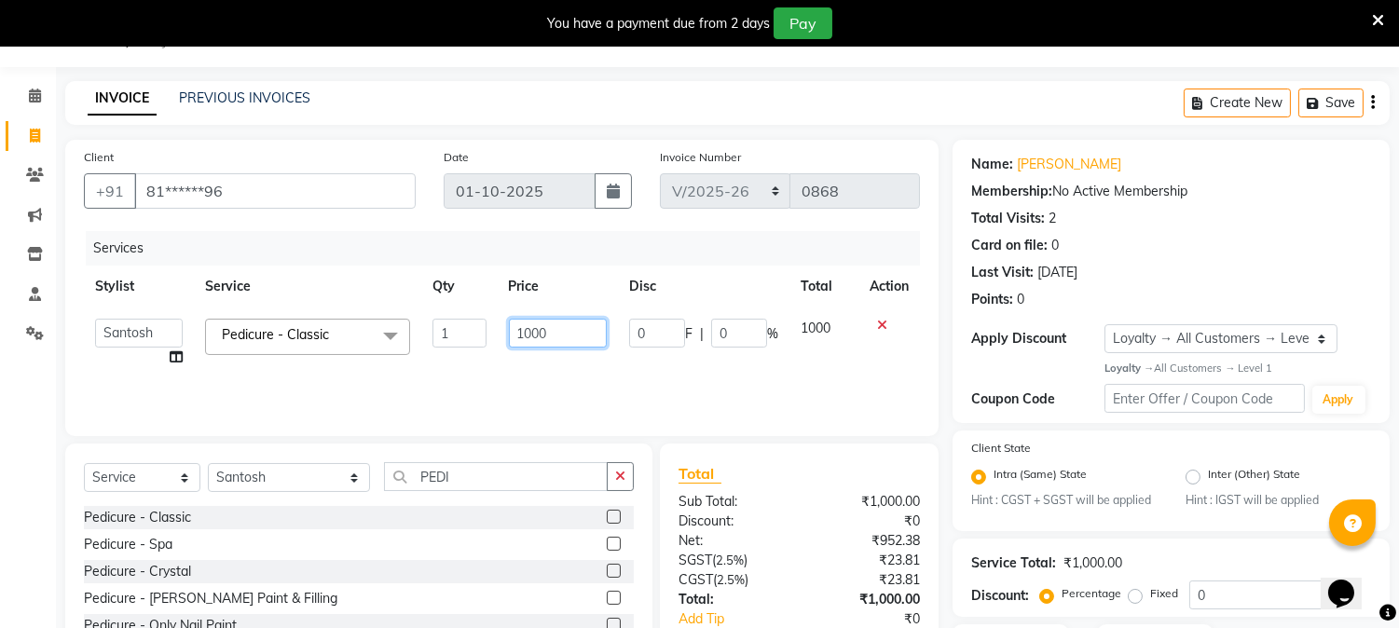
click at [564, 323] on input "1000" at bounding box center [558, 333] width 98 height 29
type input "1"
type input "800"
click at [572, 374] on div "Services Stylist Service Qty Price Disc Total Action AARTI Akash [PERSON_NAME] …" at bounding box center [502, 324] width 836 height 186
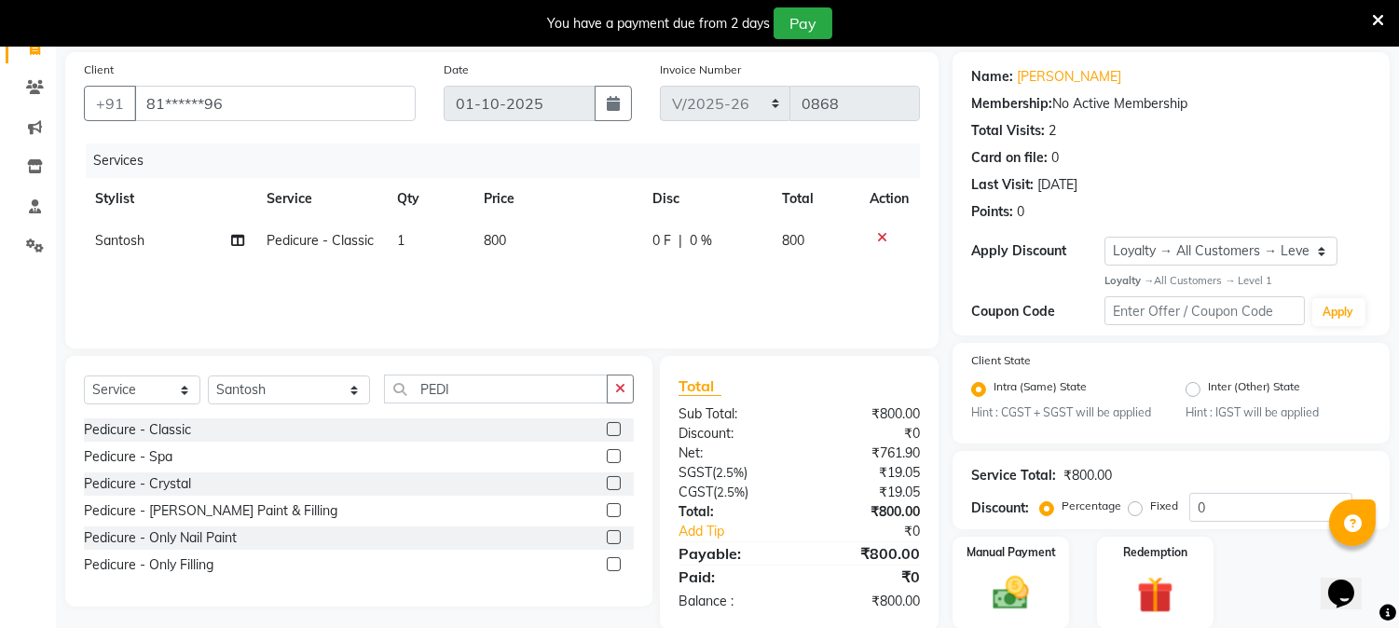
scroll to position [200, 0]
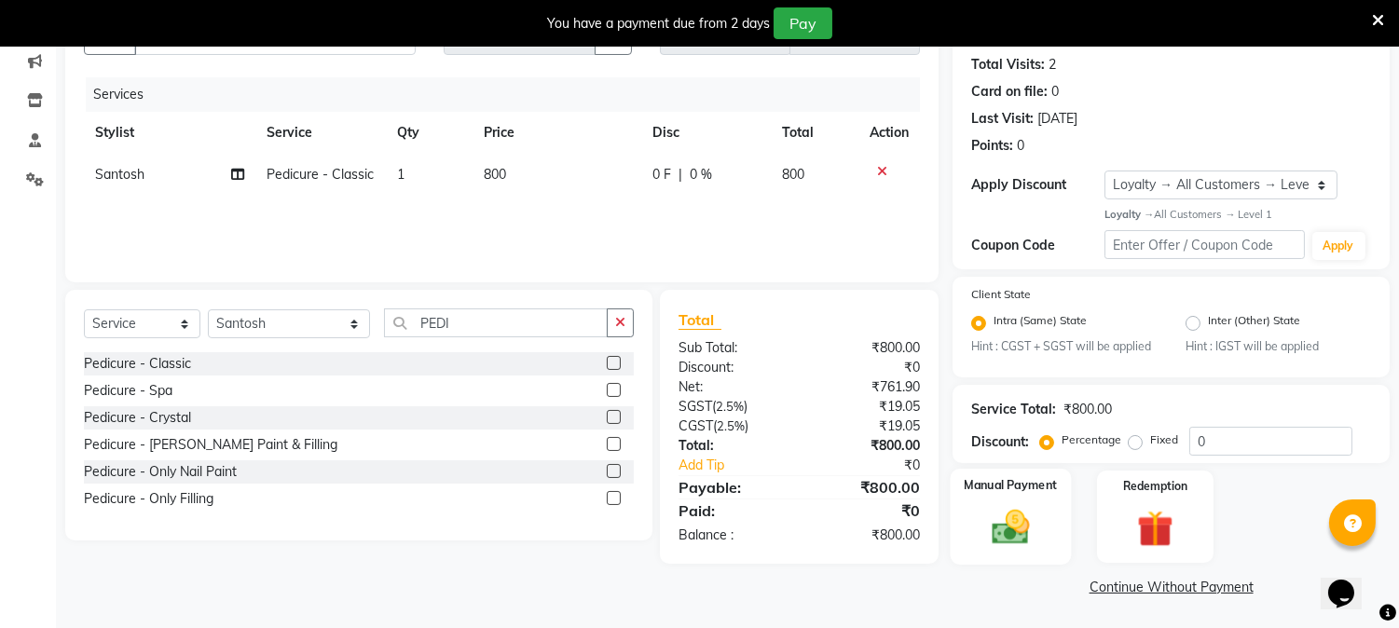
click at [1031, 520] on img at bounding box center [1010, 528] width 61 height 44
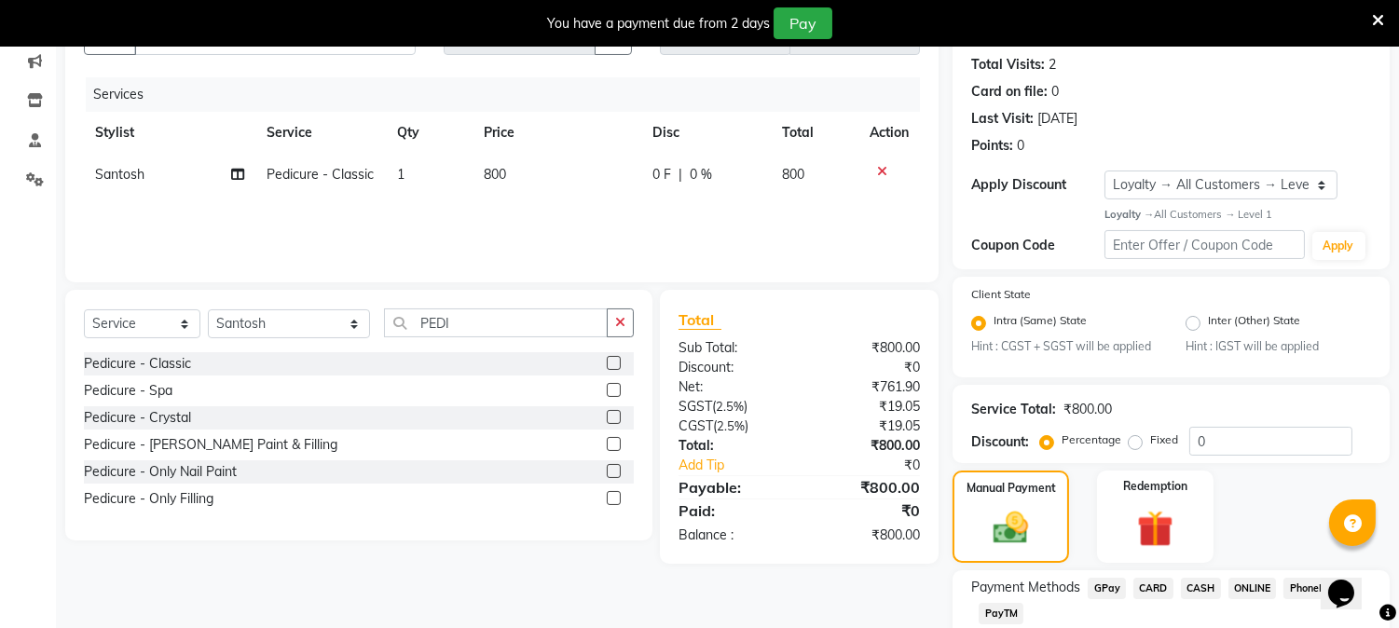
click at [1206, 582] on span "CASH" at bounding box center [1201, 588] width 40 height 21
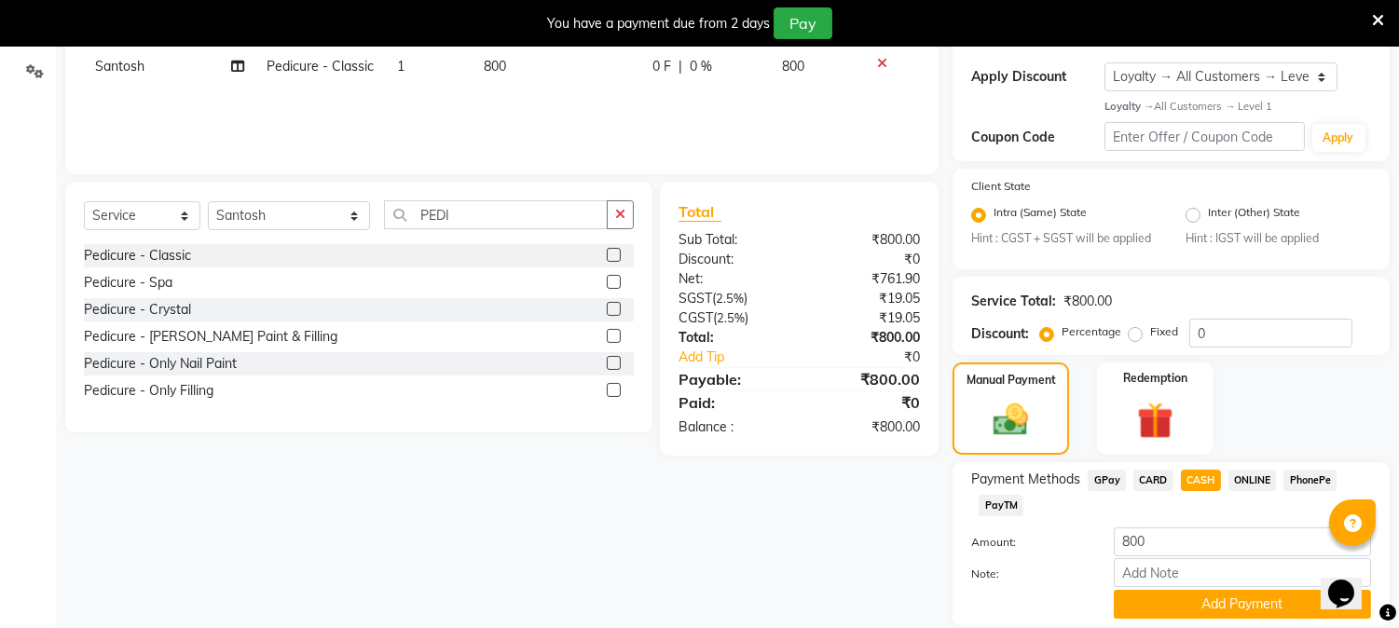
scroll to position [373, 0]
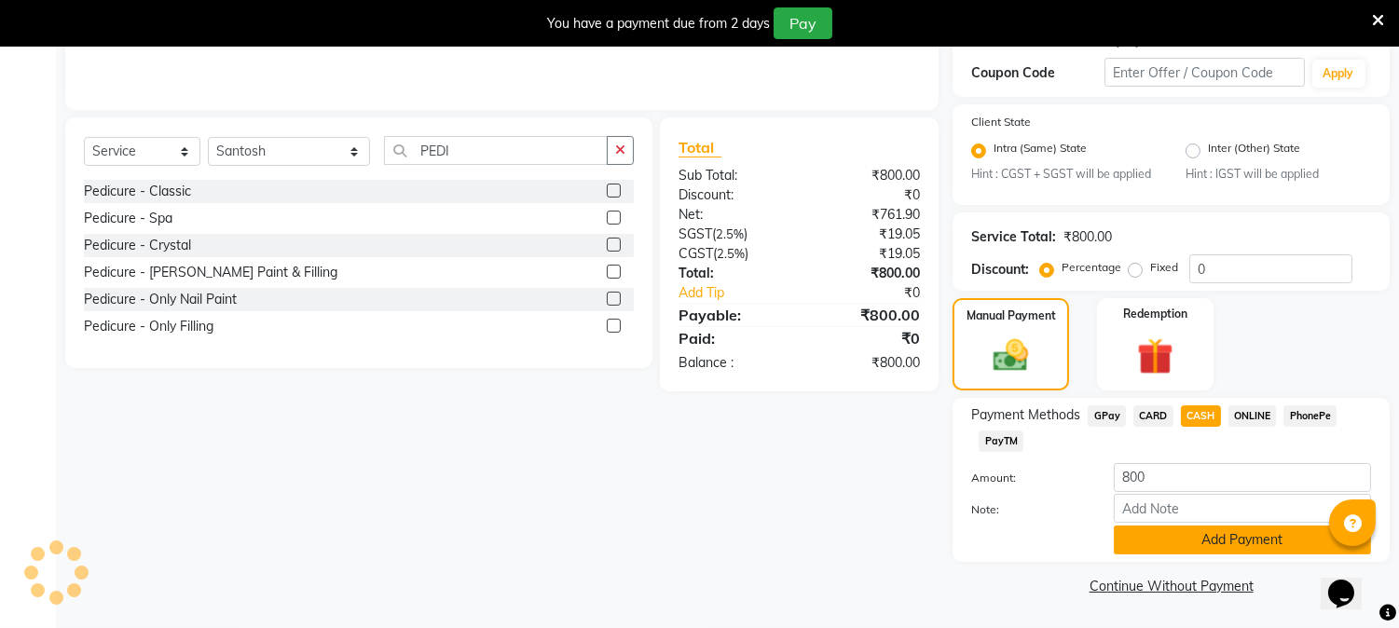
click at [1245, 538] on button "Add Payment" at bounding box center [1242, 540] width 257 height 29
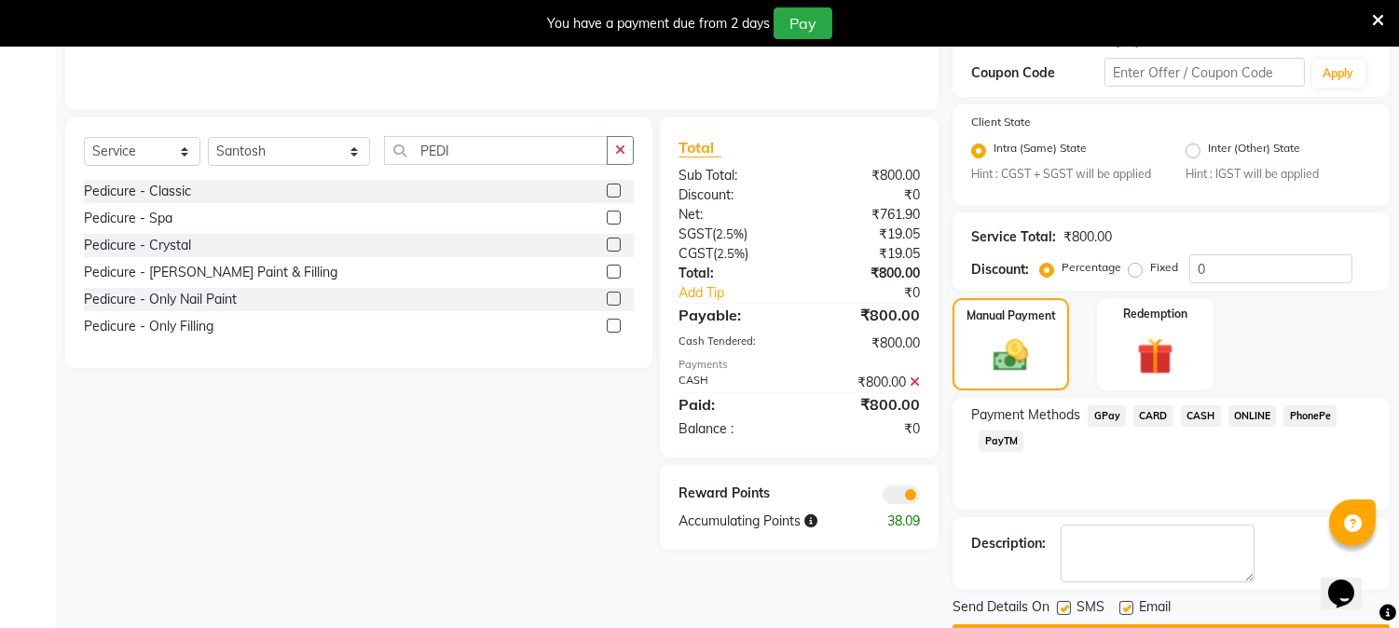
scroll to position [425, 0]
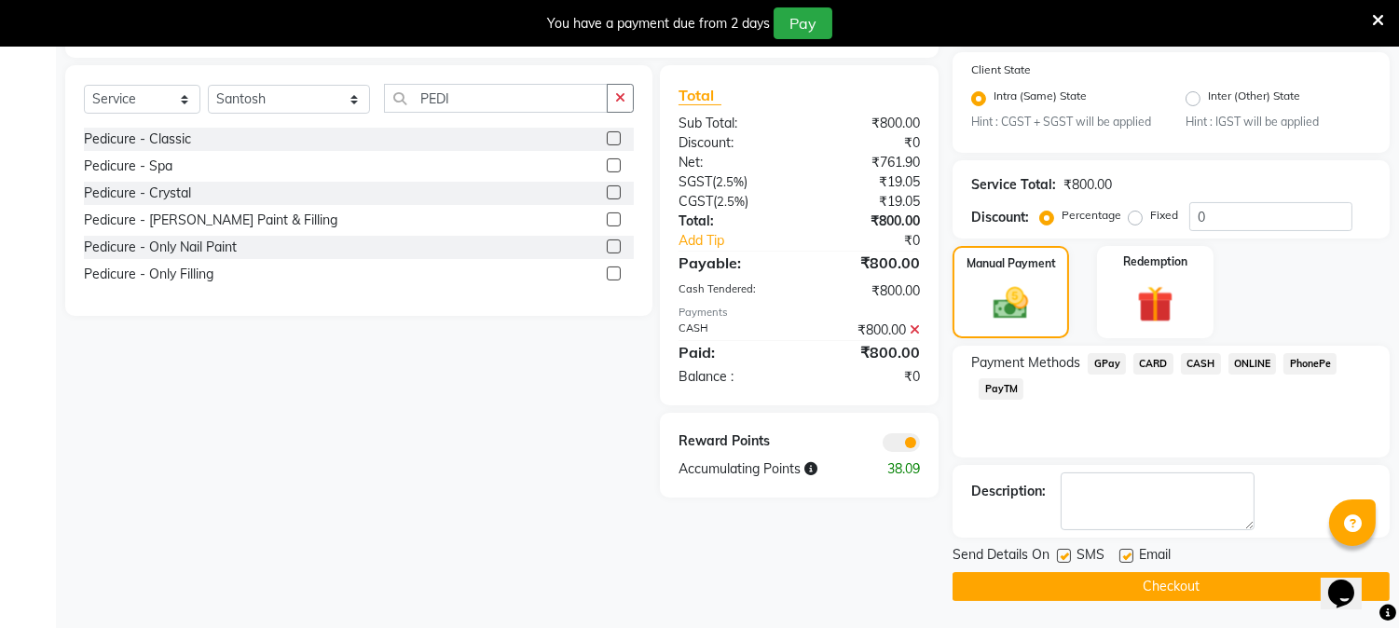
click at [1182, 593] on button "Checkout" at bounding box center [1170, 586] width 437 height 29
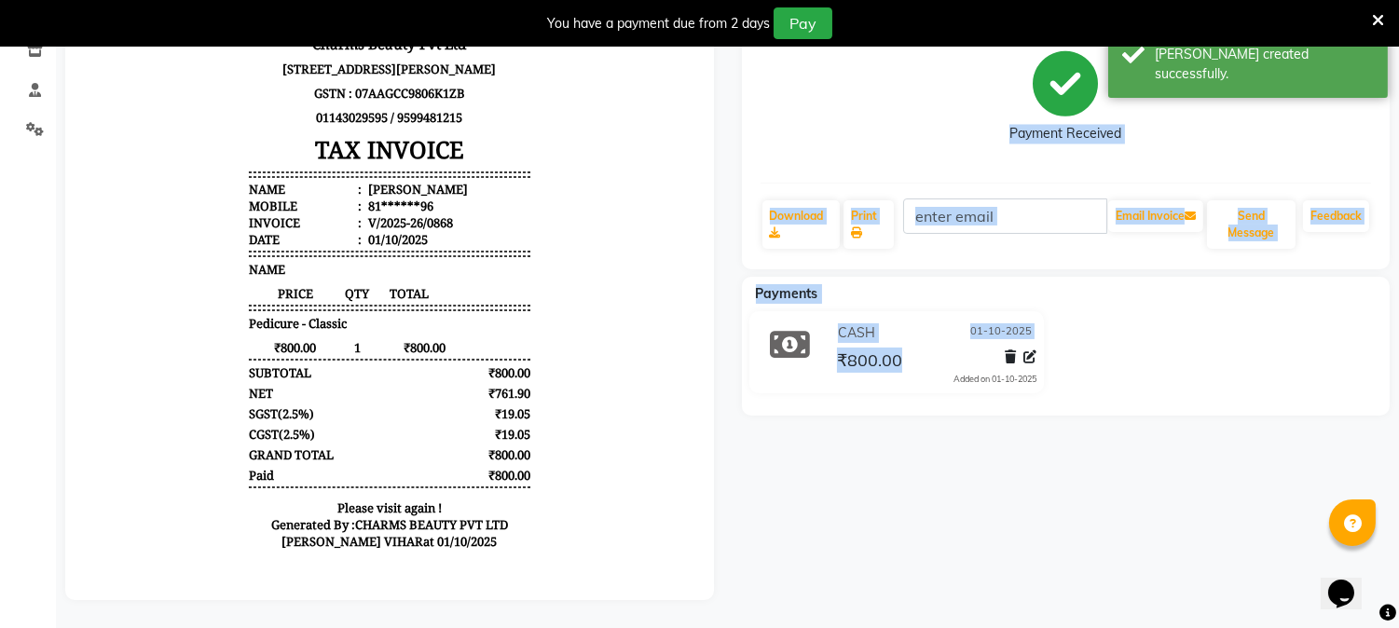
drag, startPoint x: 1182, startPoint y: 593, endPoint x: 1413, endPoint y: 43, distance: 596.4
click at [1399, 65] on html "08047224946 Select Location × Charms Beauty Pvt Ltd, [PERSON_NAME] Vihar Defaul…" at bounding box center [699, 63] width 1399 height 628
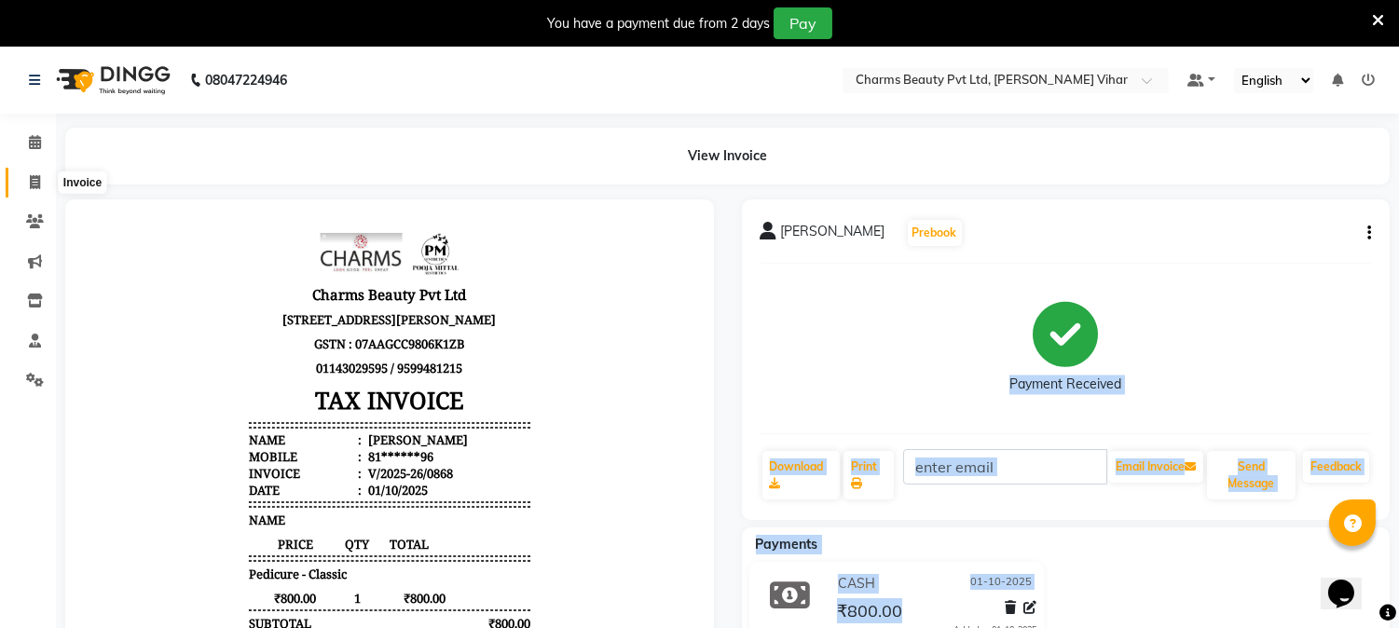
click at [43, 183] on span at bounding box center [35, 182] width 33 height 21
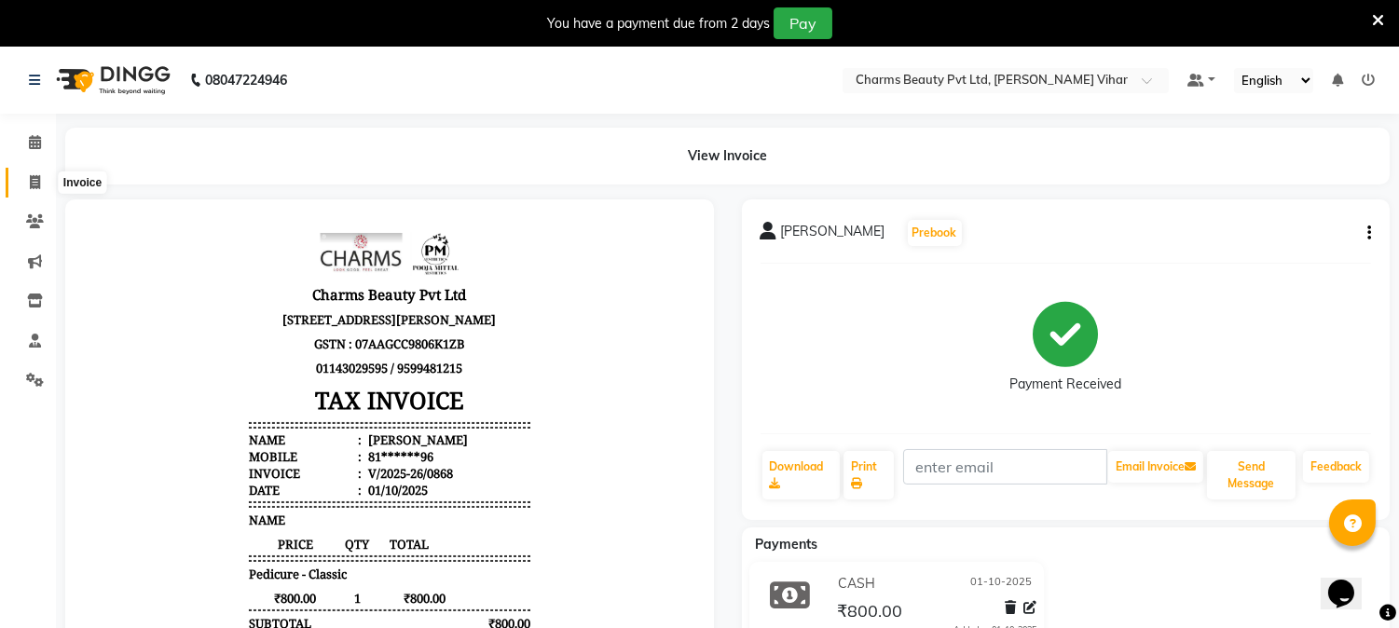
select select "868"
select select "service"
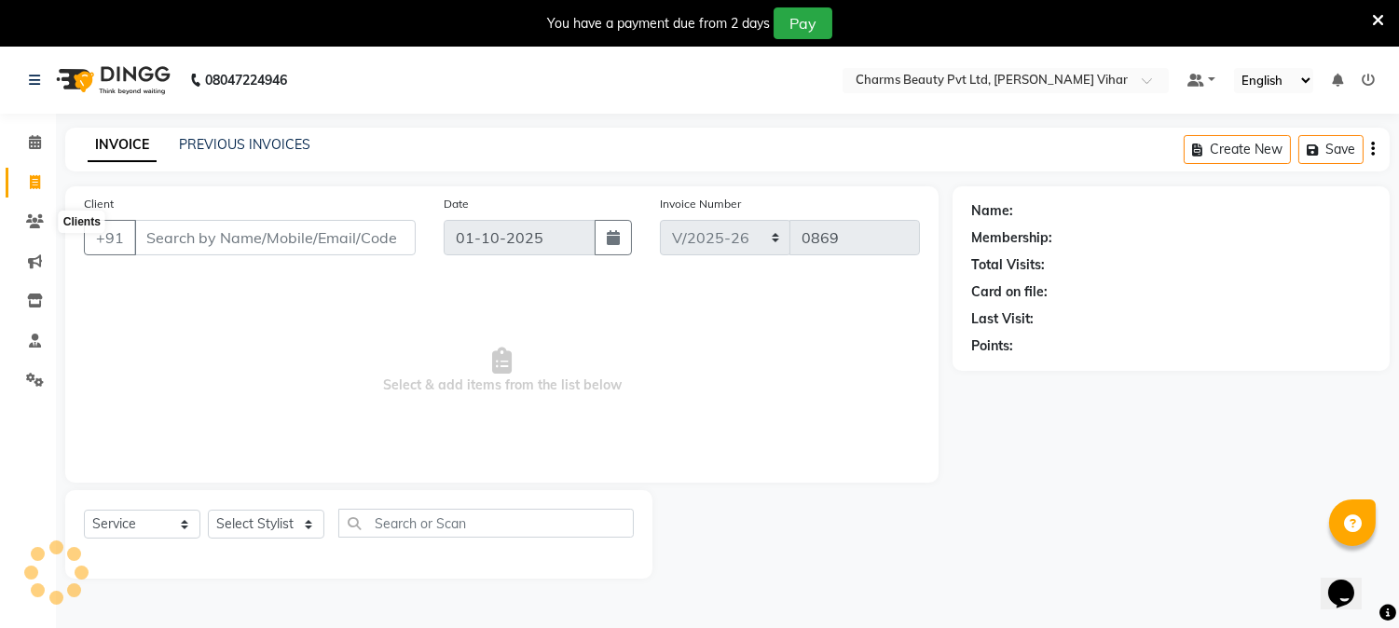
scroll to position [47, 0]
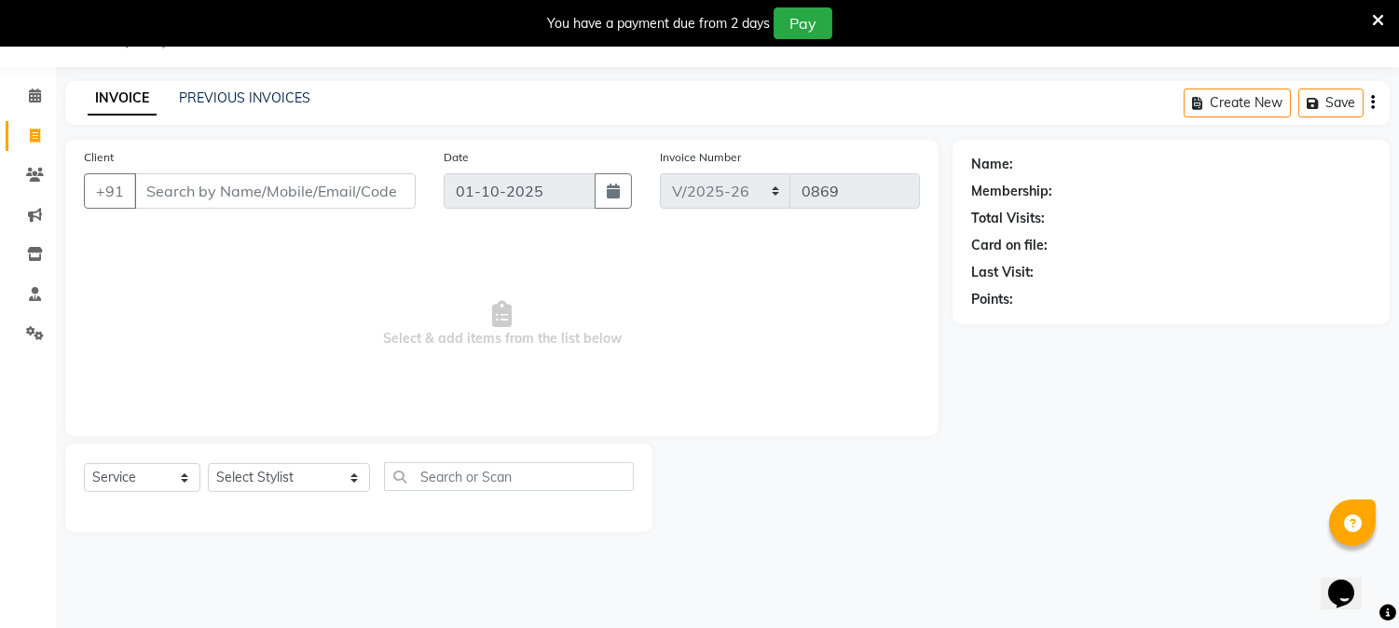
click at [189, 190] on input "Client" at bounding box center [274, 190] width 281 height 35
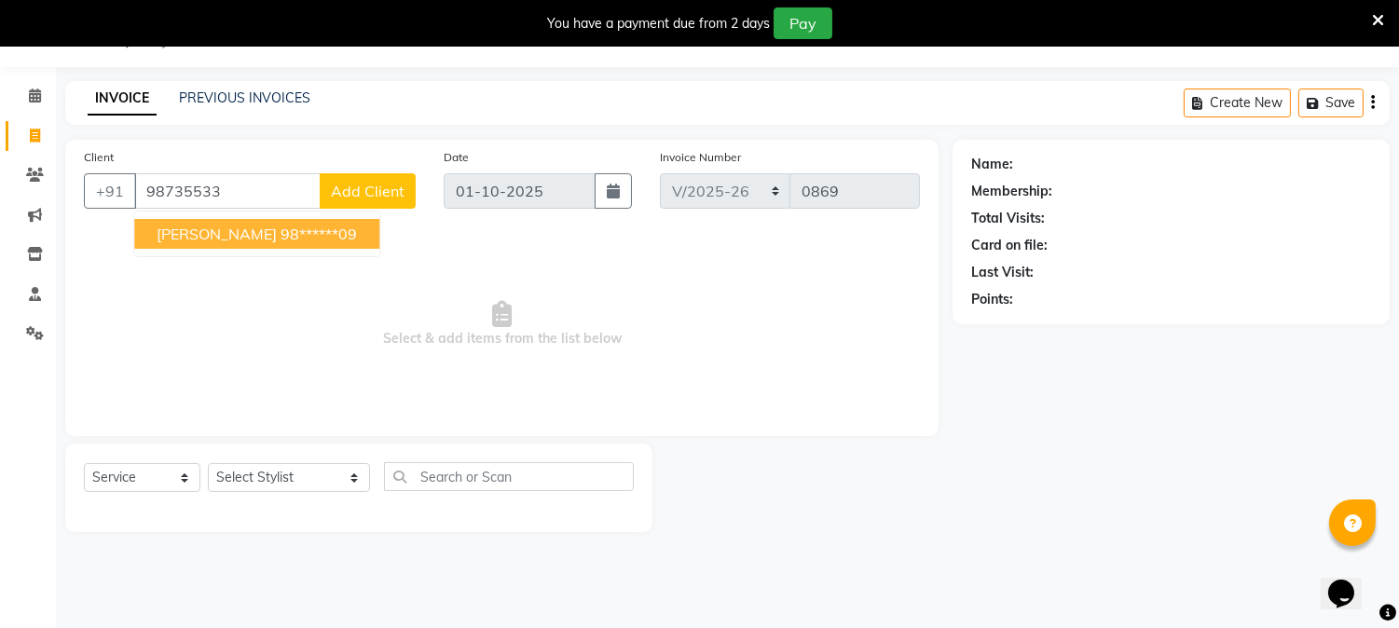
click at [211, 239] on span "[PERSON_NAME]" at bounding box center [217, 234] width 120 height 19
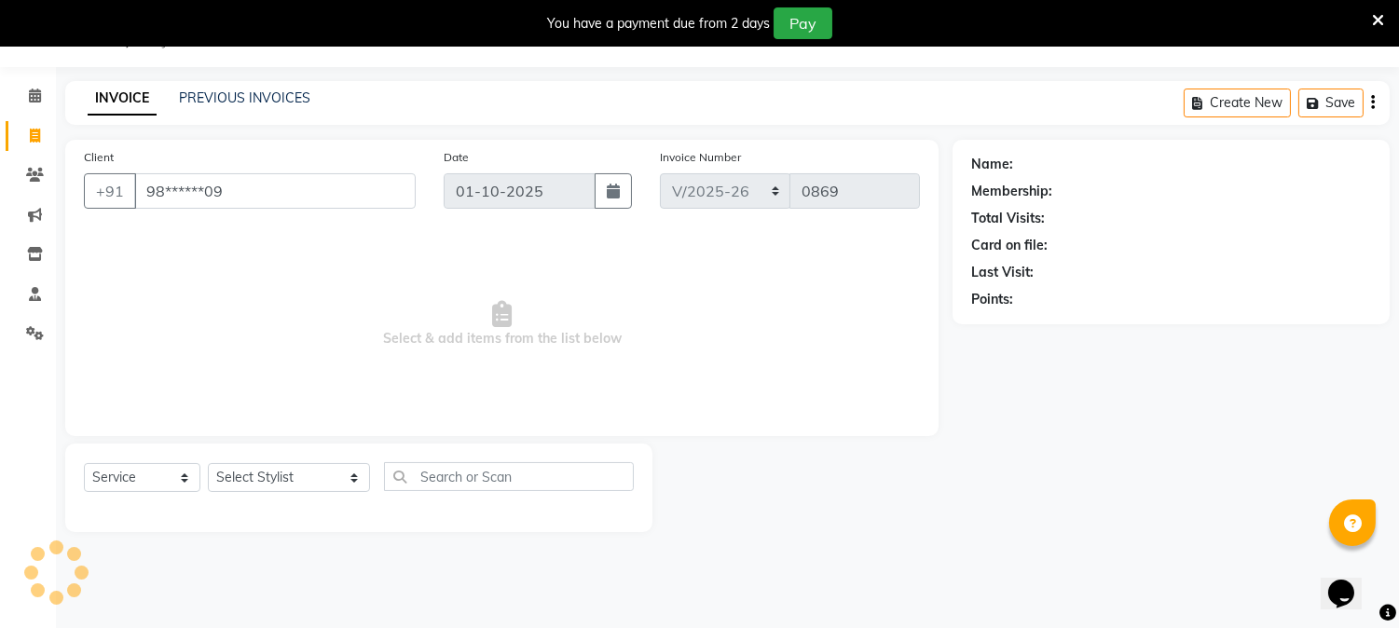
type input "98******09"
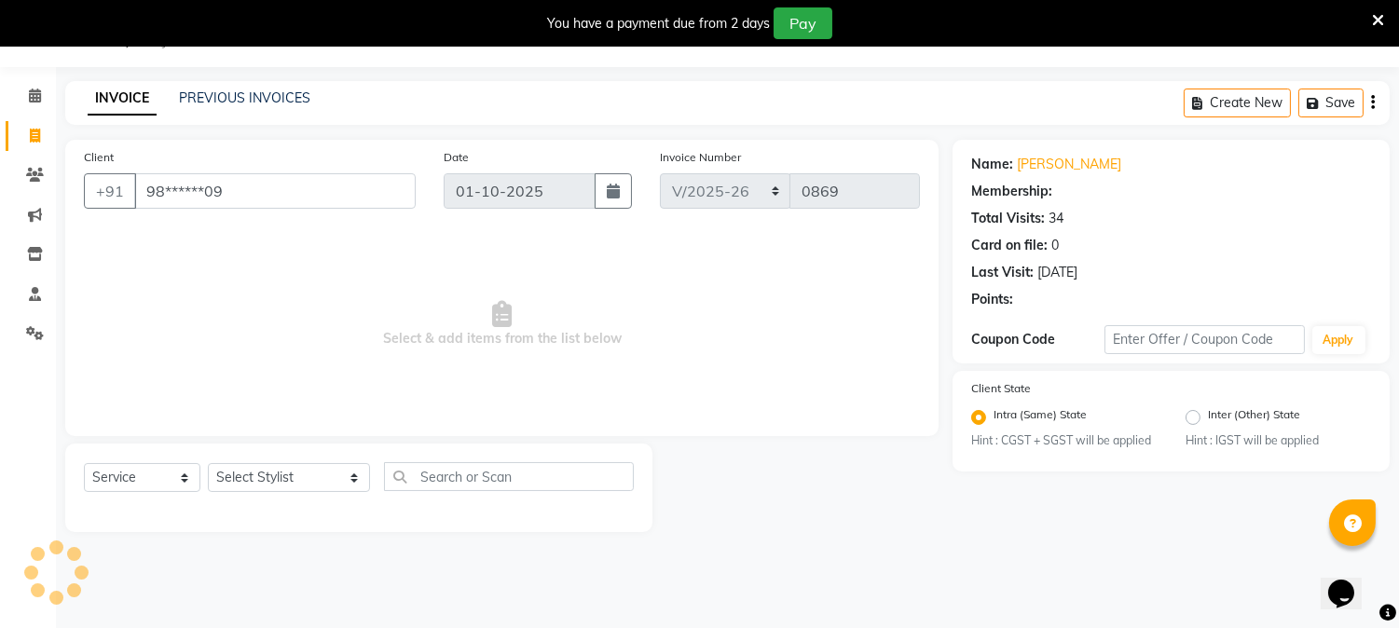
select select "1: Object"
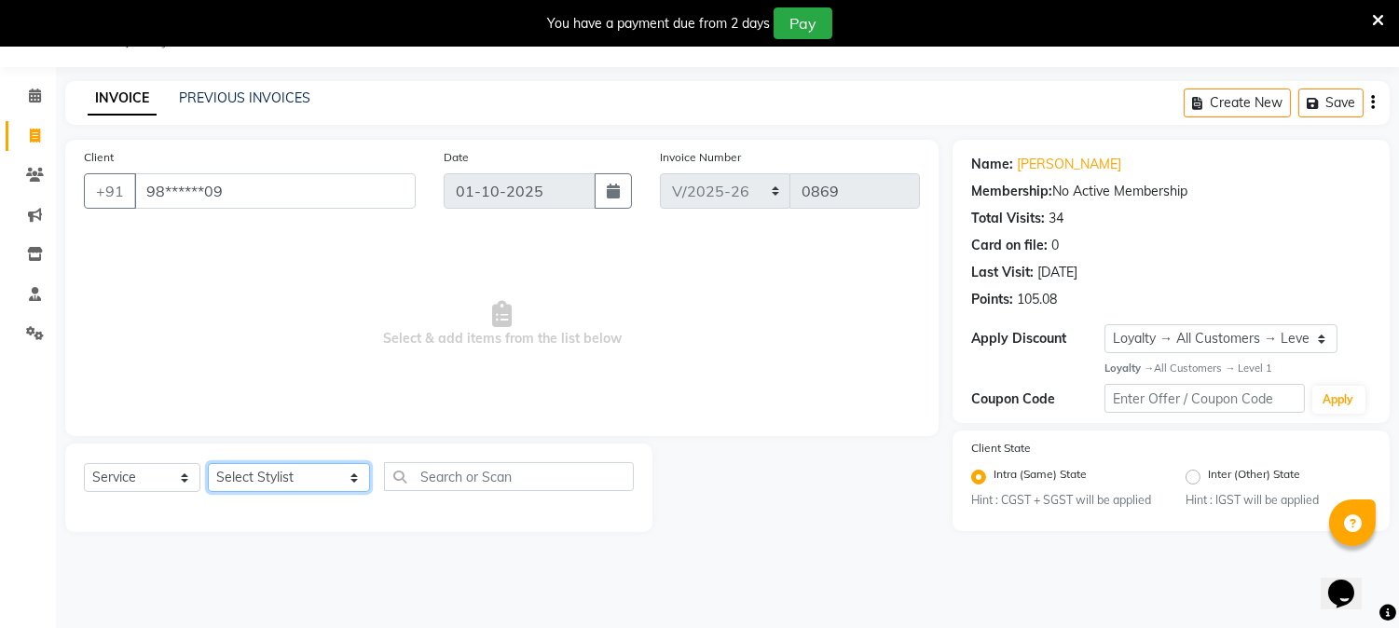
click at [330, 487] on select "Select Stylist AARTI [PERSON_NAME] [PERSON_NAME] BEAUTY PVT LTD [PERSON_NAME] V…" at bounding box center [289, 477] width 162 height 29
select select "66404"
click at [208, 464] on select "Select Stylist AARTI [PERSON_NAME] [PERSON_NAME] BEAUTY PVT LTD [PERSON_NAME] V…" at bounding box center [289, 477] width 162 height 29
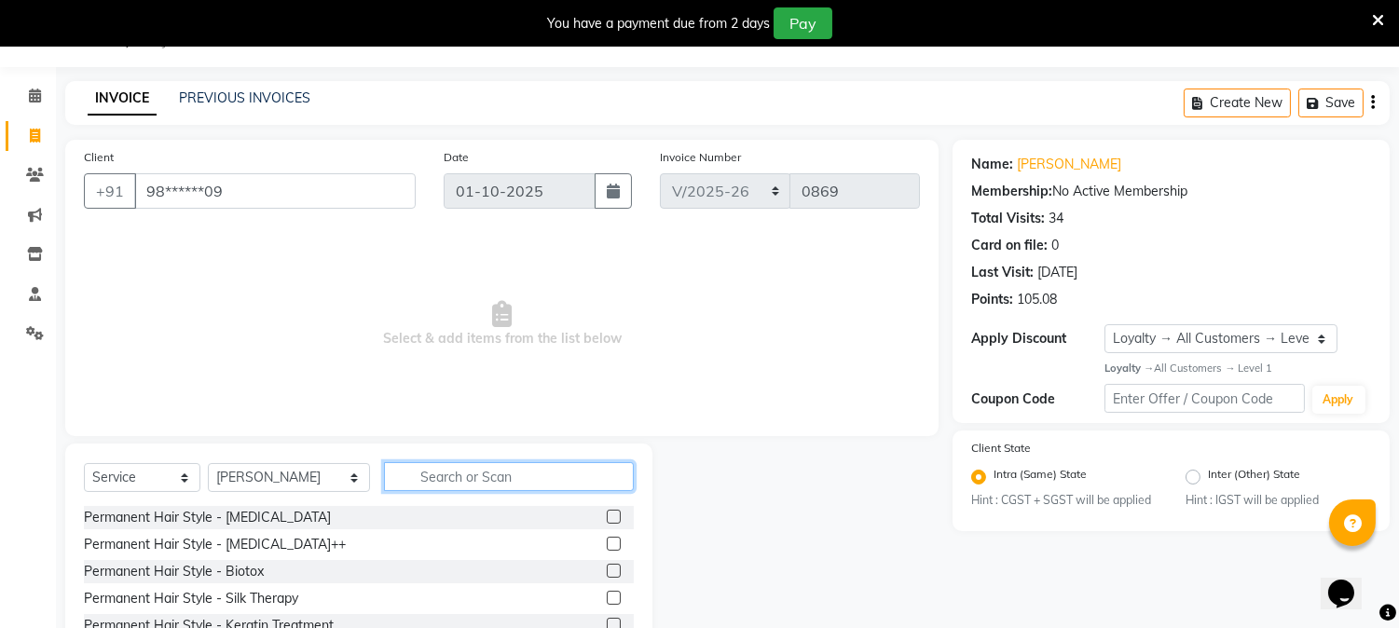
click at [459, 470] on input "text" at bounding box center [509, 476] width 250 height 29
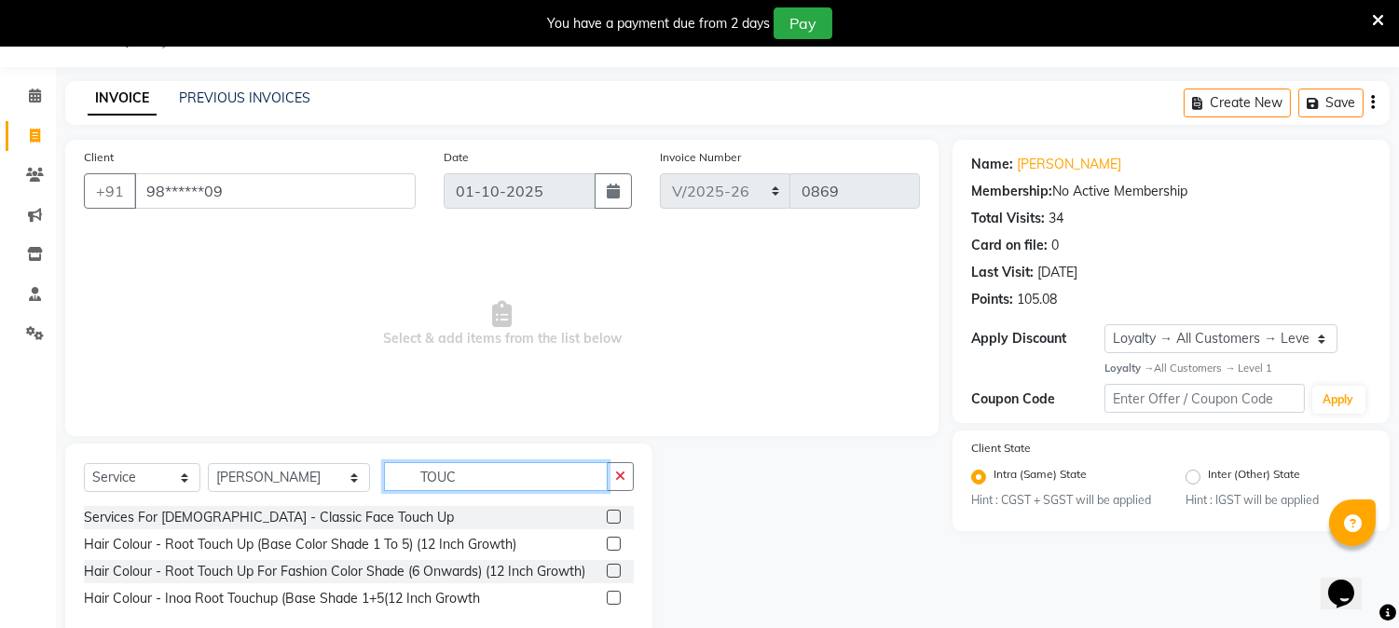
type input "TOUC"
click at [611, 551] on label at bounding box center [614, 544] width 14 height 14
click at [611, 551] on input "checkbox" at bounding box center [613, 545] width 12 height 12
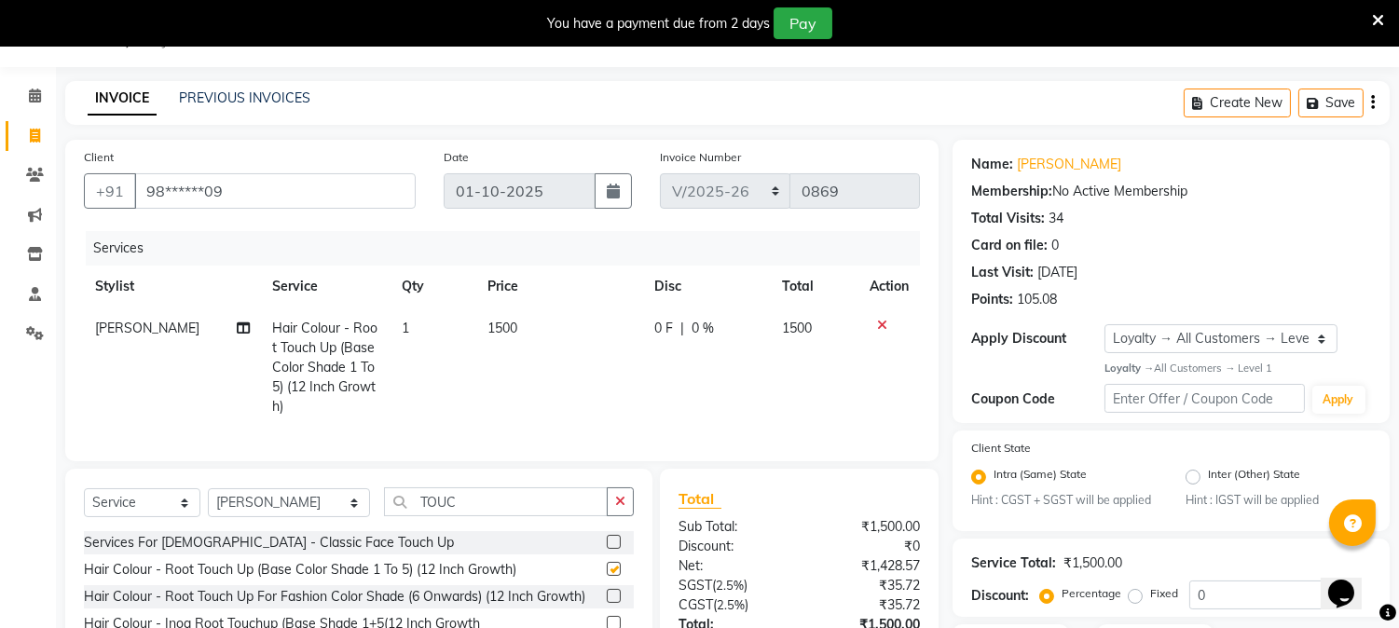
checkbox input "false"
click at [526, 318] on td "1500" at bounding box center [559, 367] width 167 height 120
select select "66404"
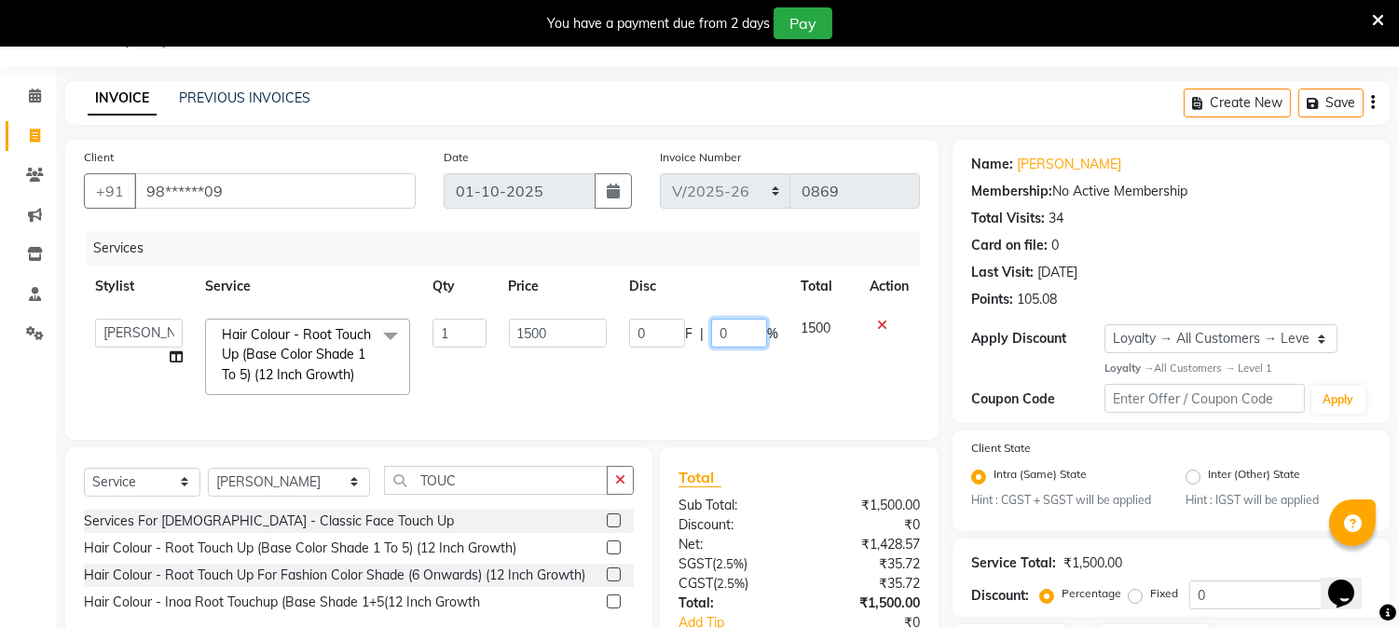
click at [741, 329] on input "0" at bounding box center [739, 333] width 56 height 29
type input "20"
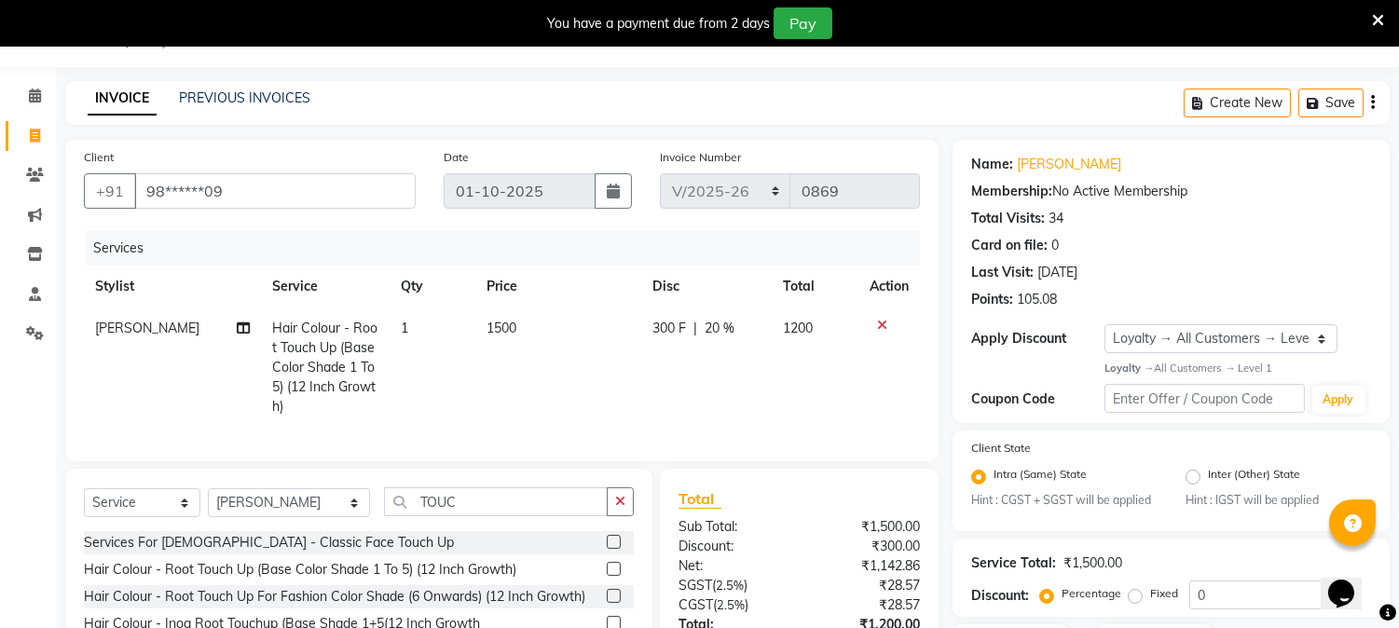
click at [743, 374] on td "300 F | 20 %" at bounding box center [706, 367] width 130 height 120
select select "66404"
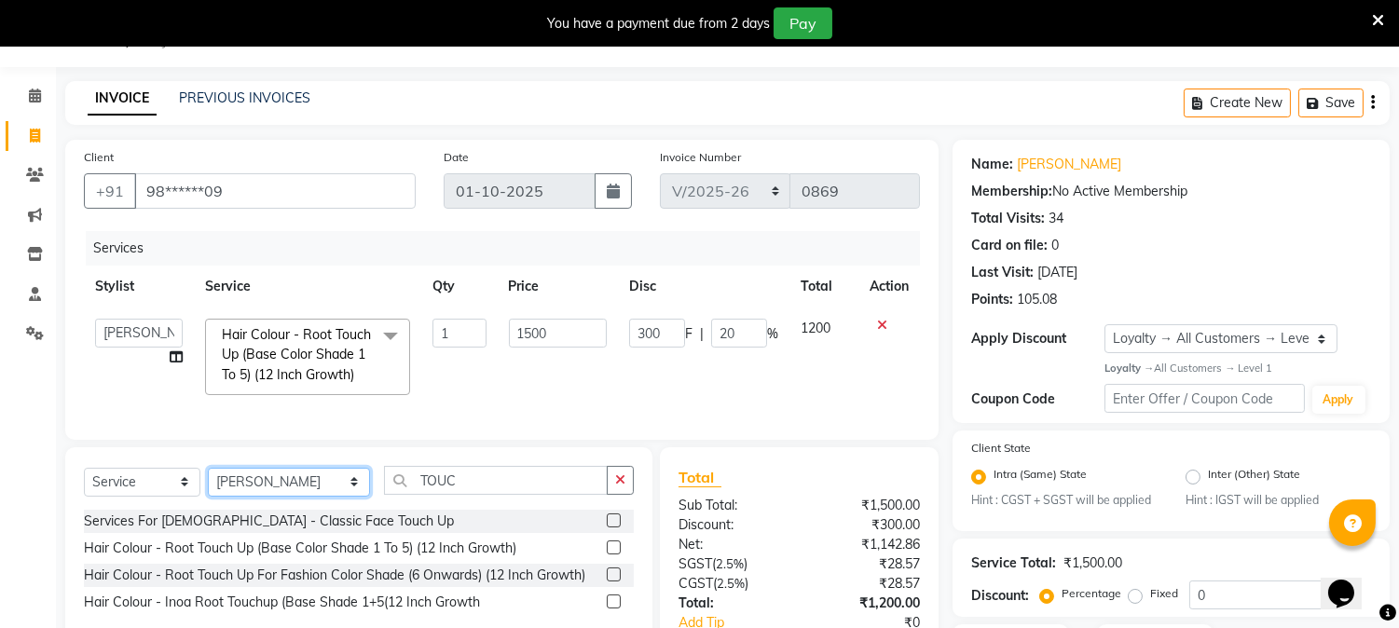
click at [334, 497] on select "Select Stylist AARTI [PERSON_NAME] [PERSON_NAME] BEAUTY PVT LTD [PERSON_NAME] V…" at bounding box center [289, 482] width 162 height 29
select select "31907"
click at [208, 484] on select "Select Stylist AARTI [PERSON_NAME] [PERSON_NAME] BEAUTY PVT LTD [PERSON_NAME] V…" at bounding box center [289, 482] width 162 height 29
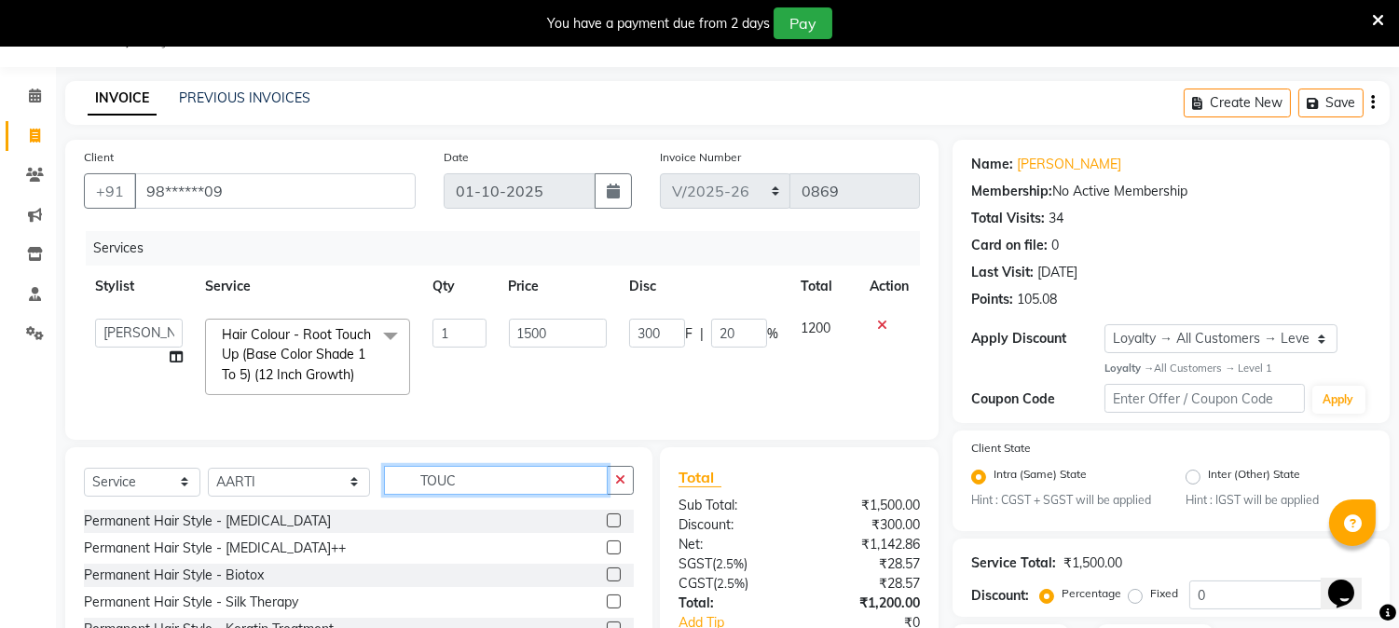
click at [459, 489] on input "TOUC" at bounding box center [496, 480] width 224 height 29
type input "T"
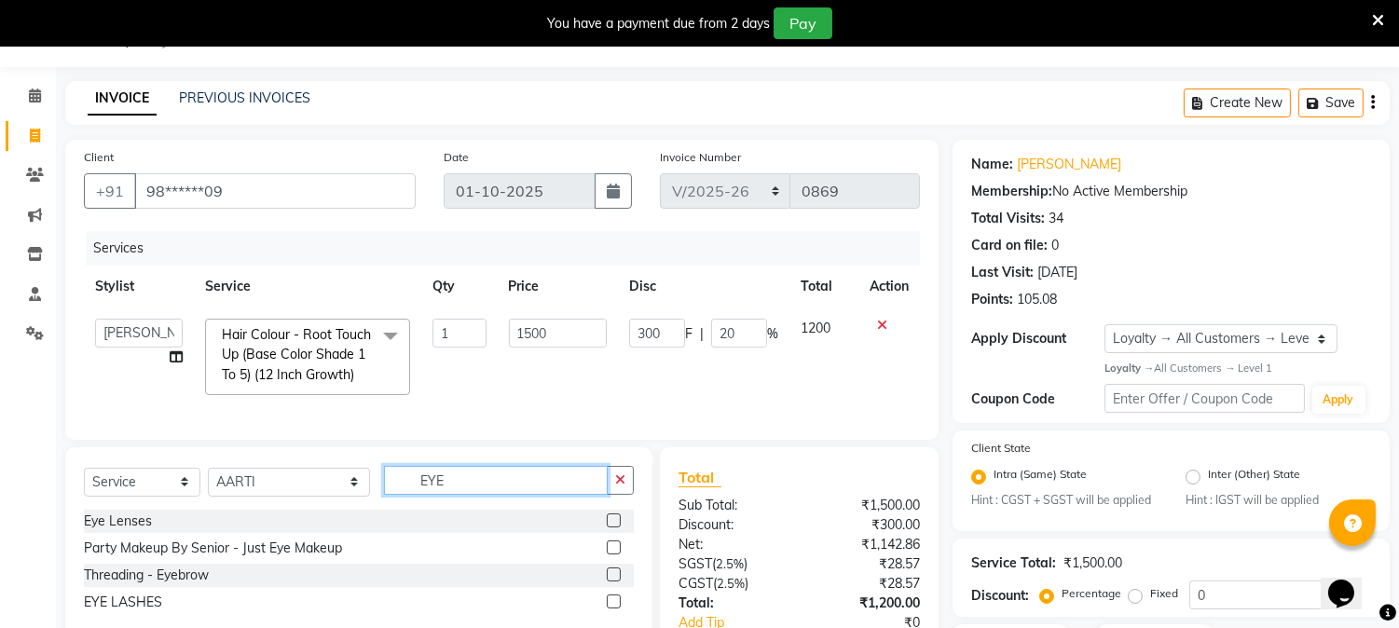
type input "EYE"
click at [616, 581] on label at bounding box center [614, 574] width 14 height 14
click at [616, 581] on input "checkbox" at bounding box center [613, 575] width 12 height 12
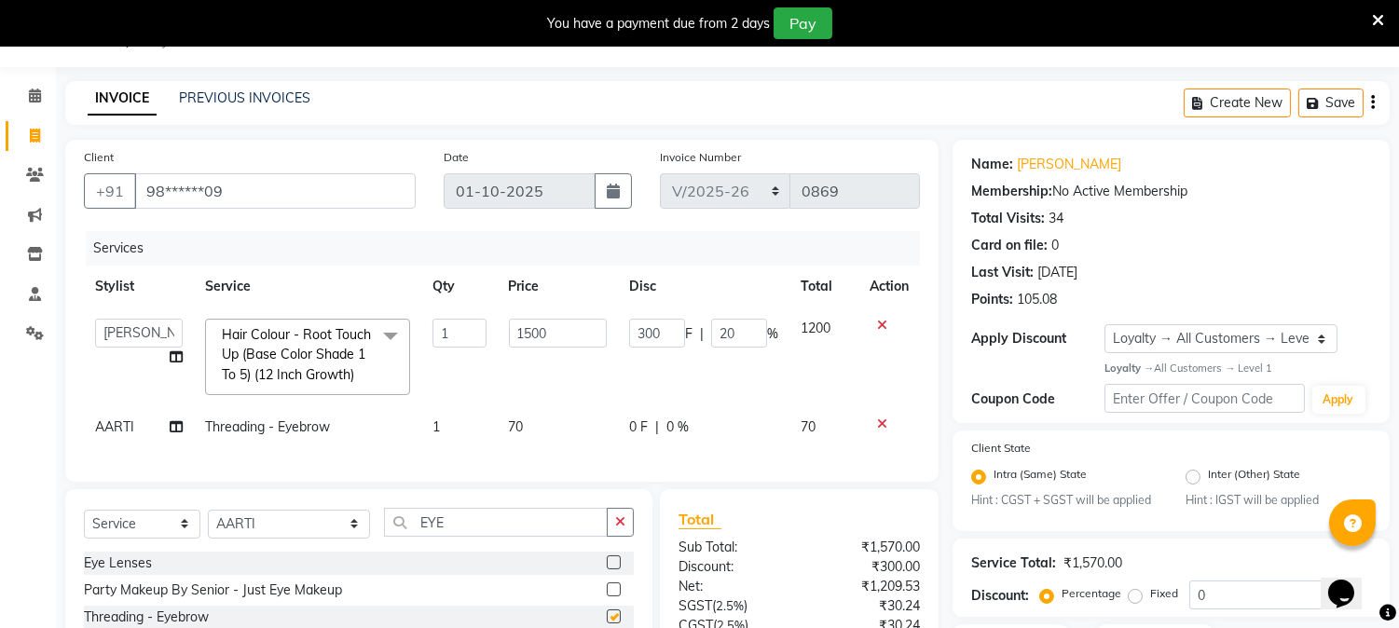
checkbox input "false"
click at [469, 529] on input "EYE" at bounding box center [496, 522] width 224 height 29
type input "E"
type input "UPP"
click at [616, 596] on label at bounding box center [614, 589] width 14 height 14
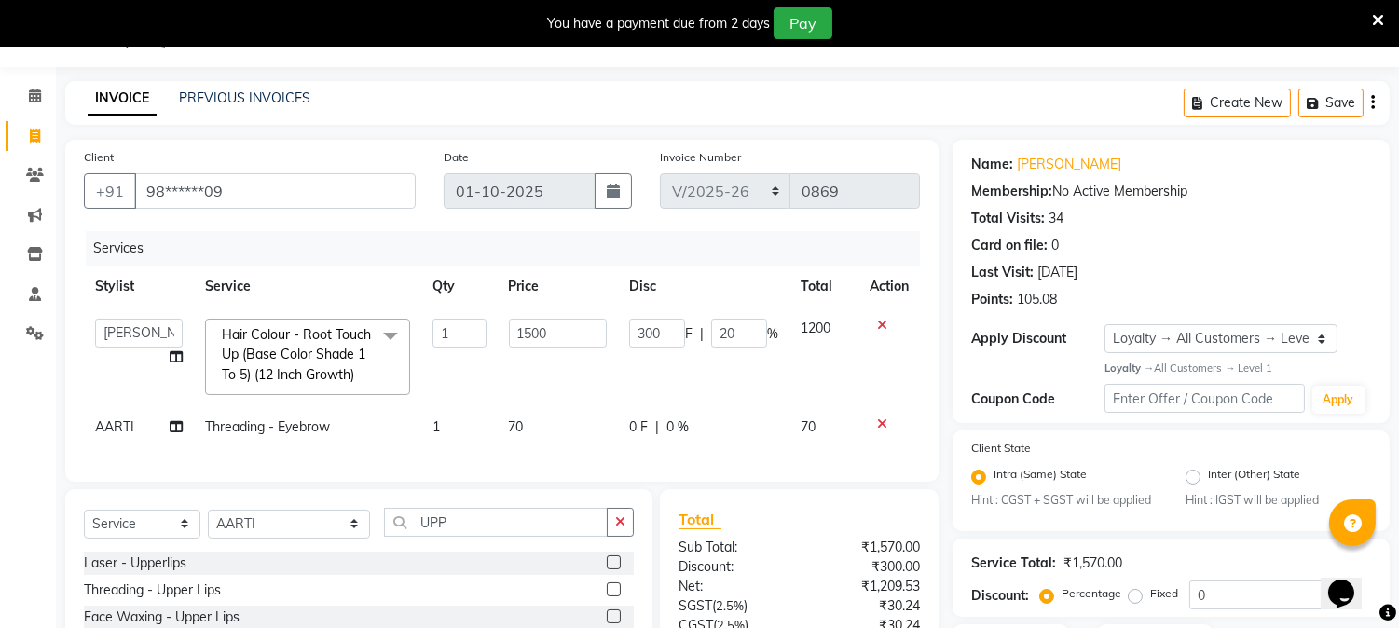
click at [616, 596] on input "checkbox" at bounding box center [613, 590] width 12 height 12
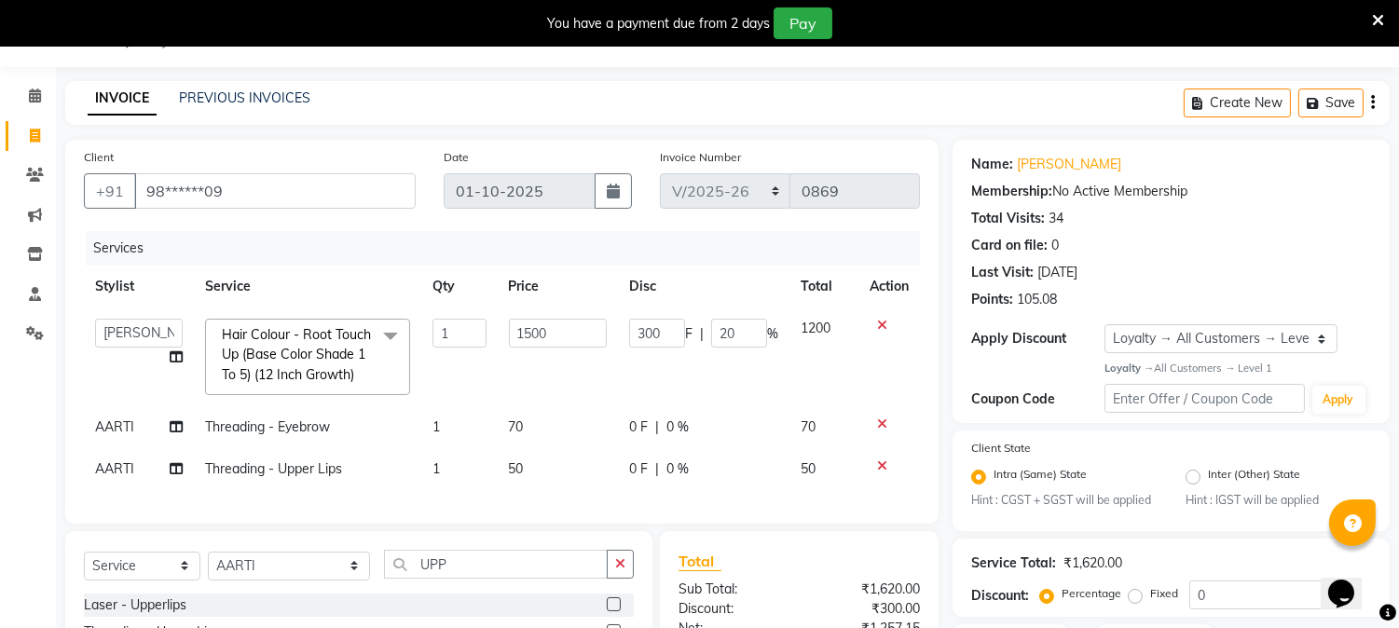
checkbox input "false"
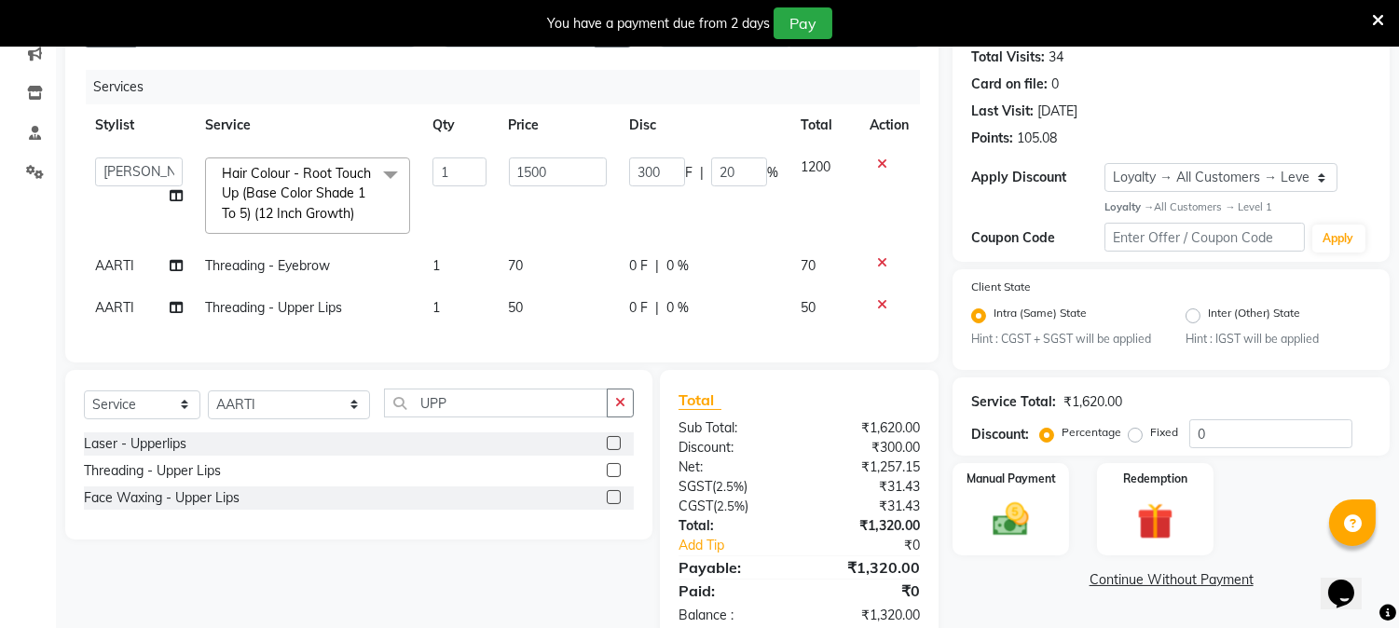
scroll to position [266, 0]
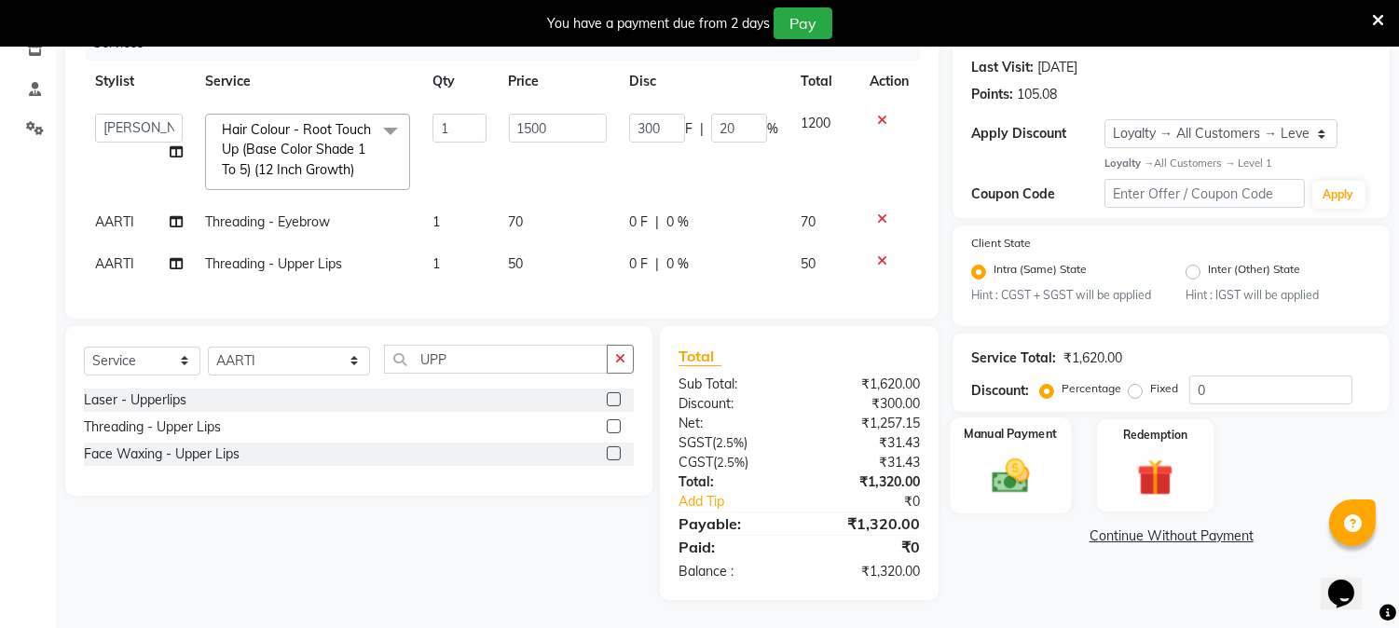
click at [1018, 463] on img at bounding box center [1010, 477] width 61 height 44
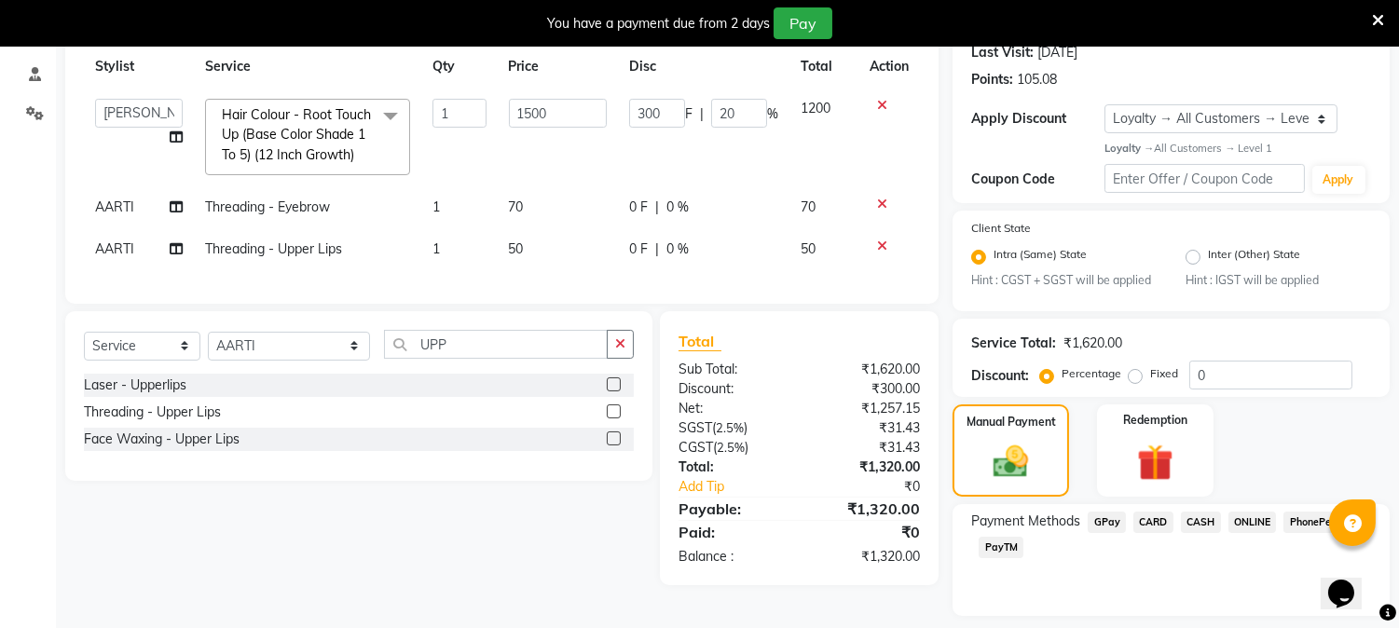
click at [1187, 520] on span "CASH" at bounding box center [1201, 522] width 40 height 21
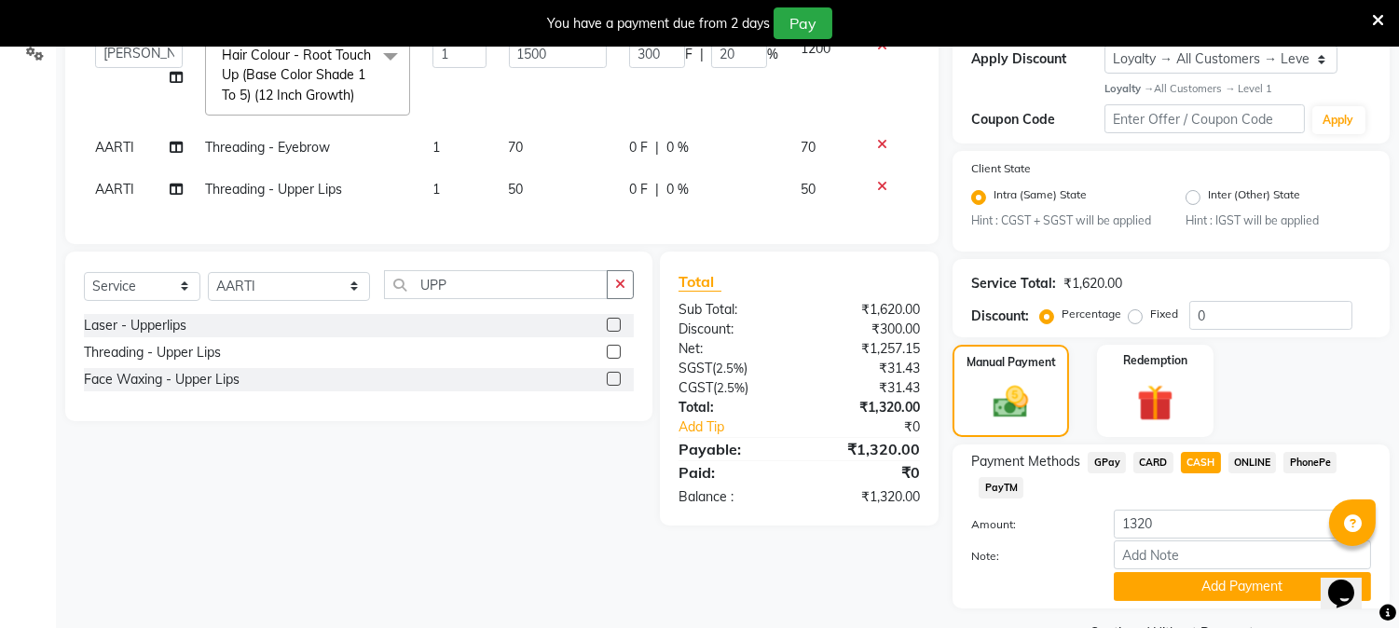
scroll to position [373, 0]
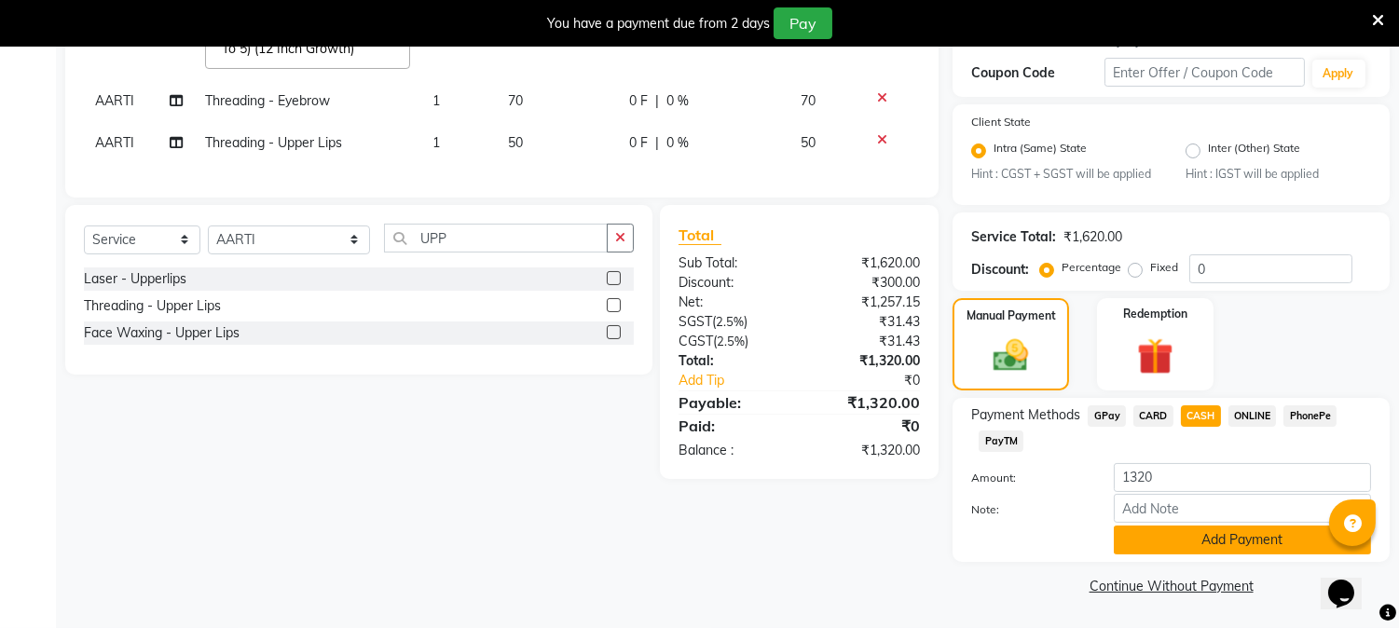
click at [1262, 527] on button "Add Payment" at bounding box center [1242, 540] width 257 height 29
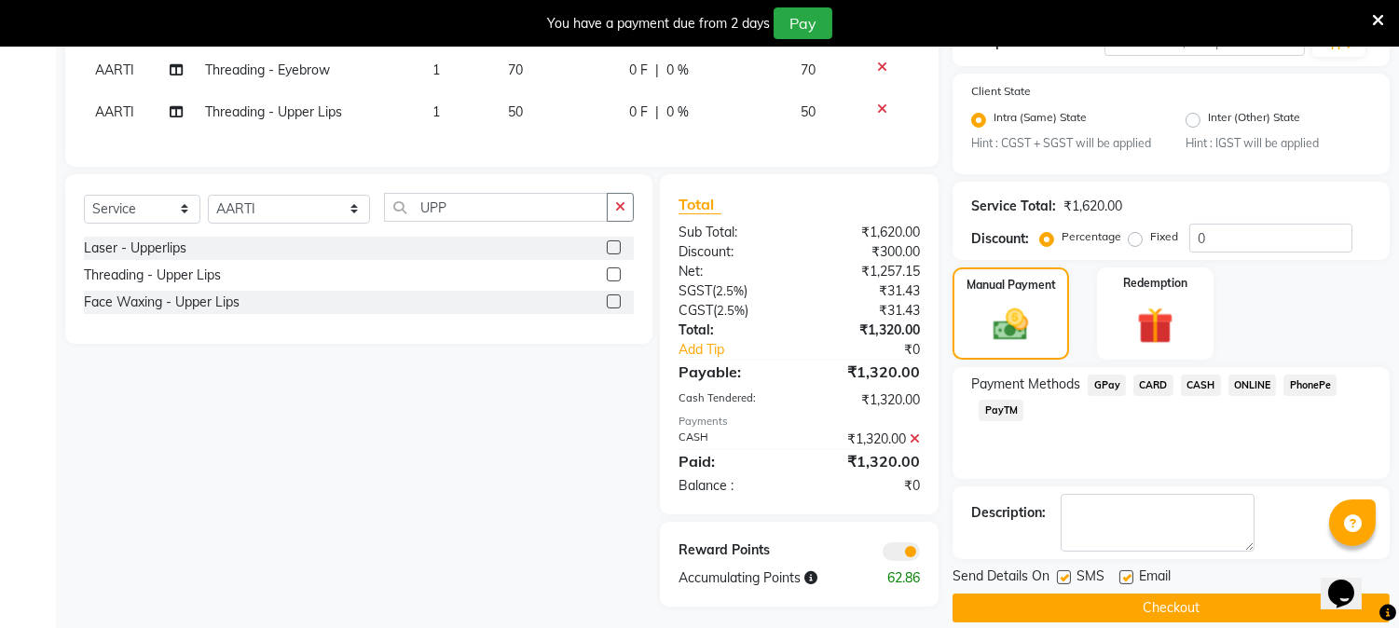
scroll to position [425, 0]
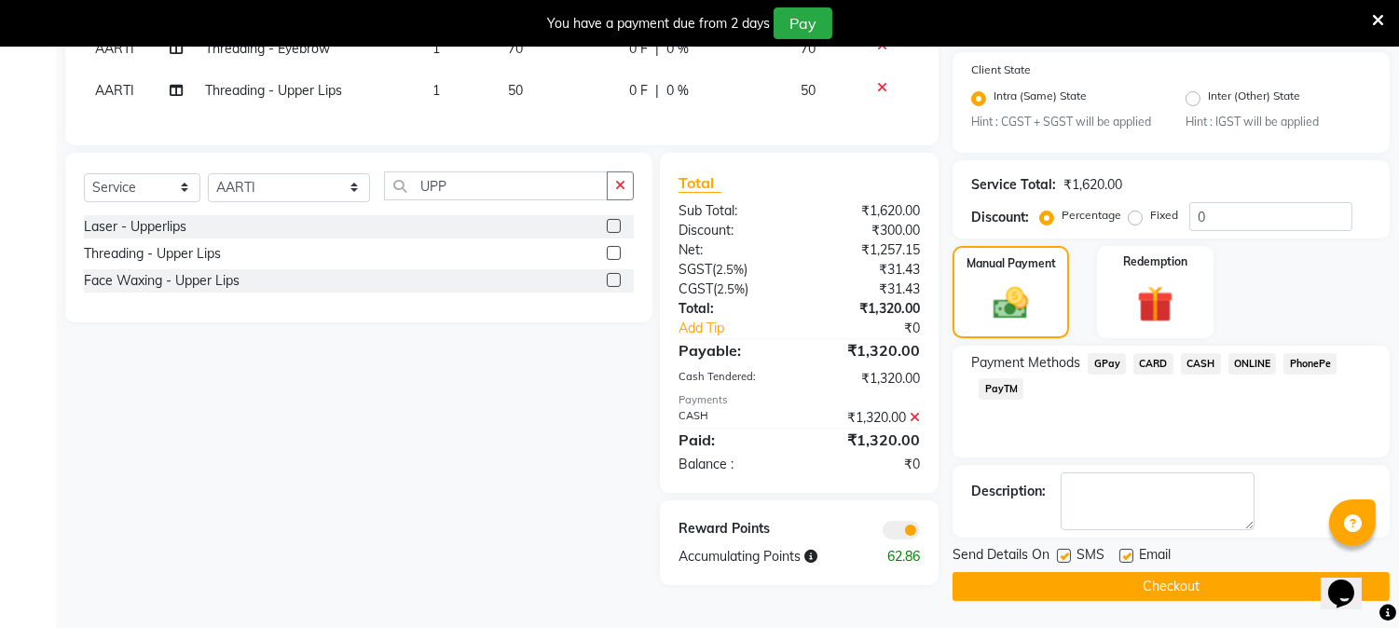
click at [1211, 585] on button "Checkout" at bounding box center [1170, 586] width 437 height 29
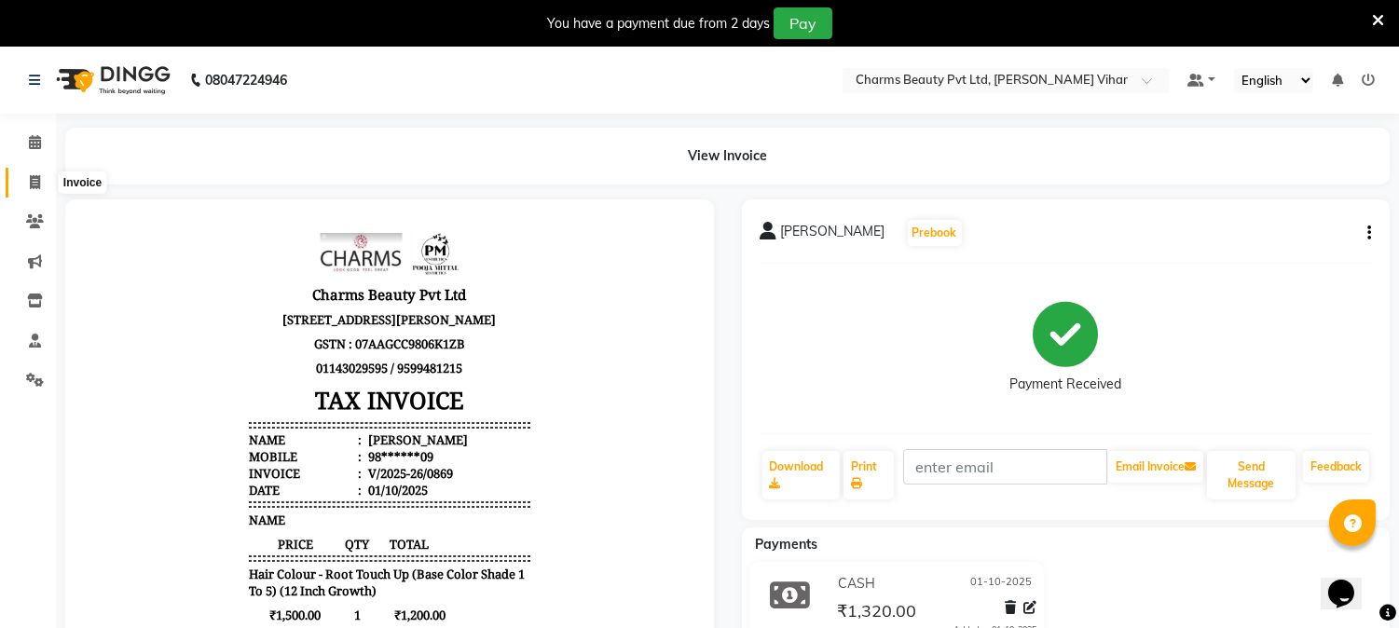
click at [40, 186] on span at bounding box center [35, 182] width 33 height 21
select select "service"
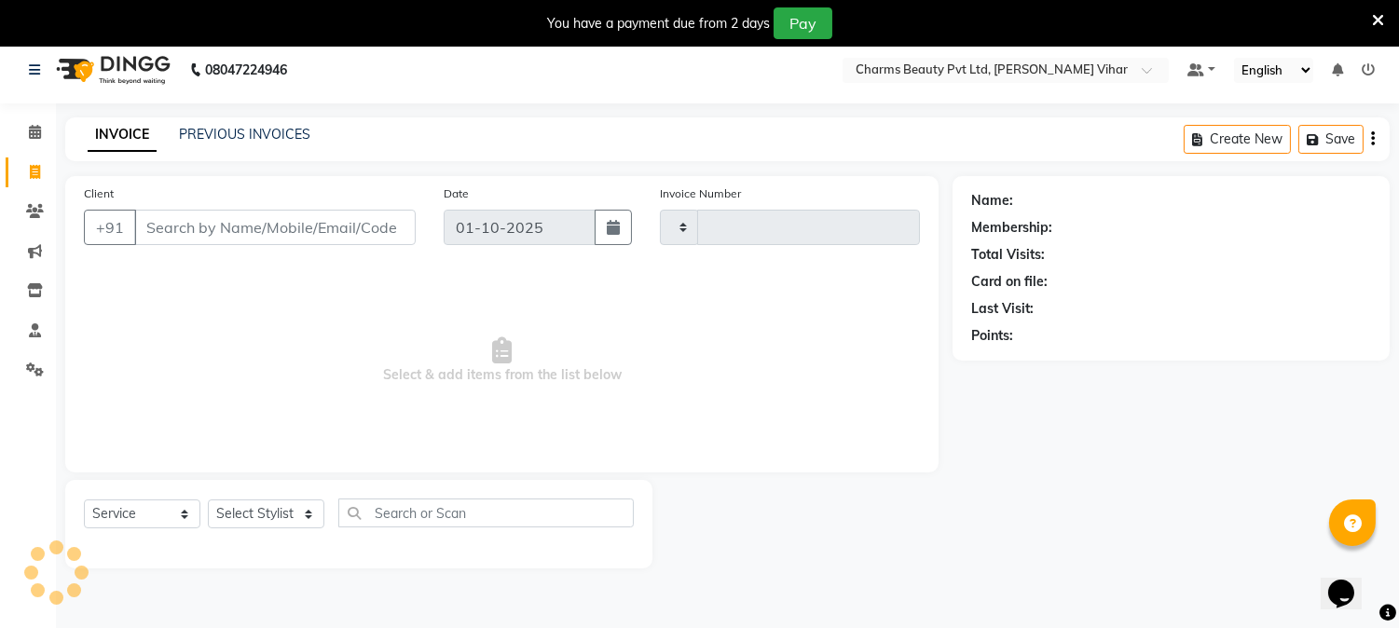
scroll to position [47, 0]
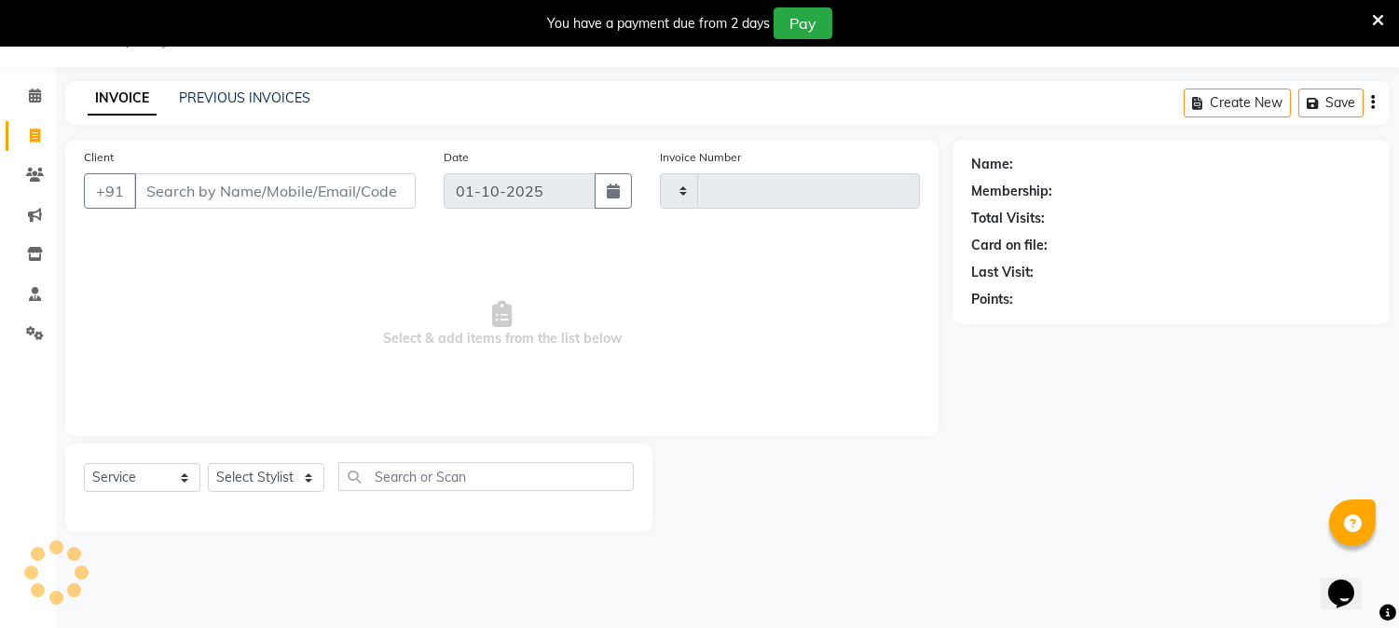
type input "0870"
select select "868"
click at [247, 193] on input "Client" at bounding box center [274, 190] width 281 height 35
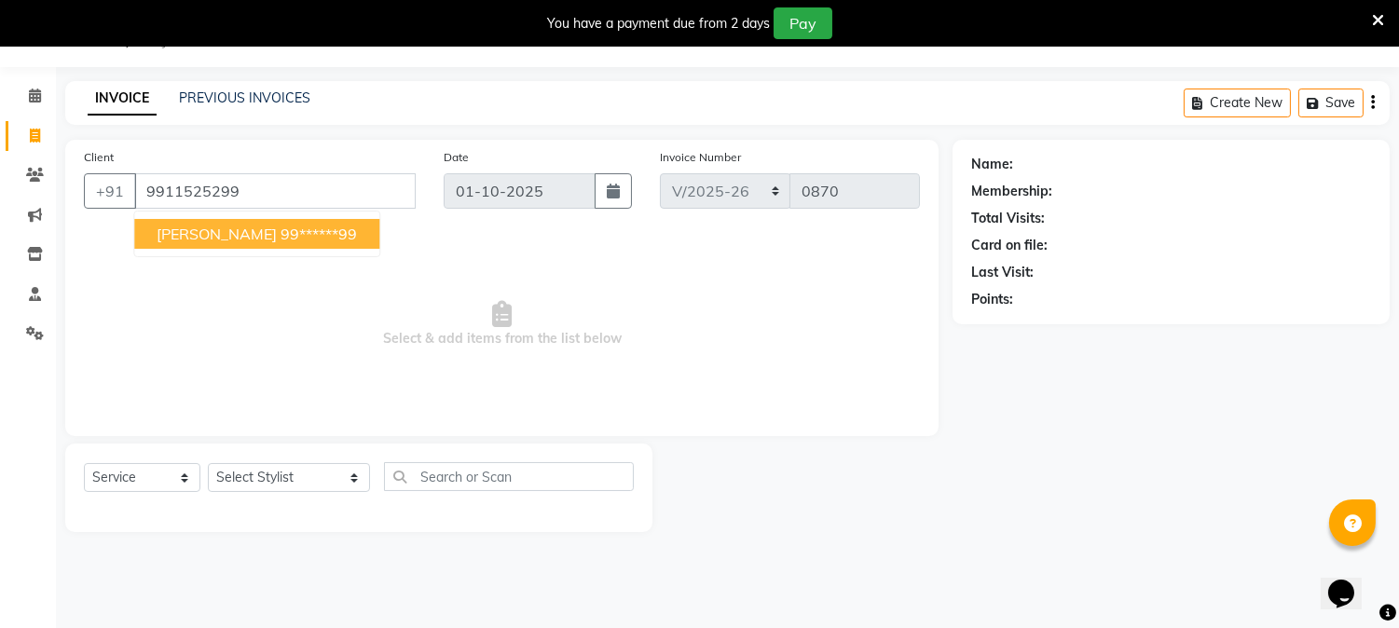
type input "9911525299"
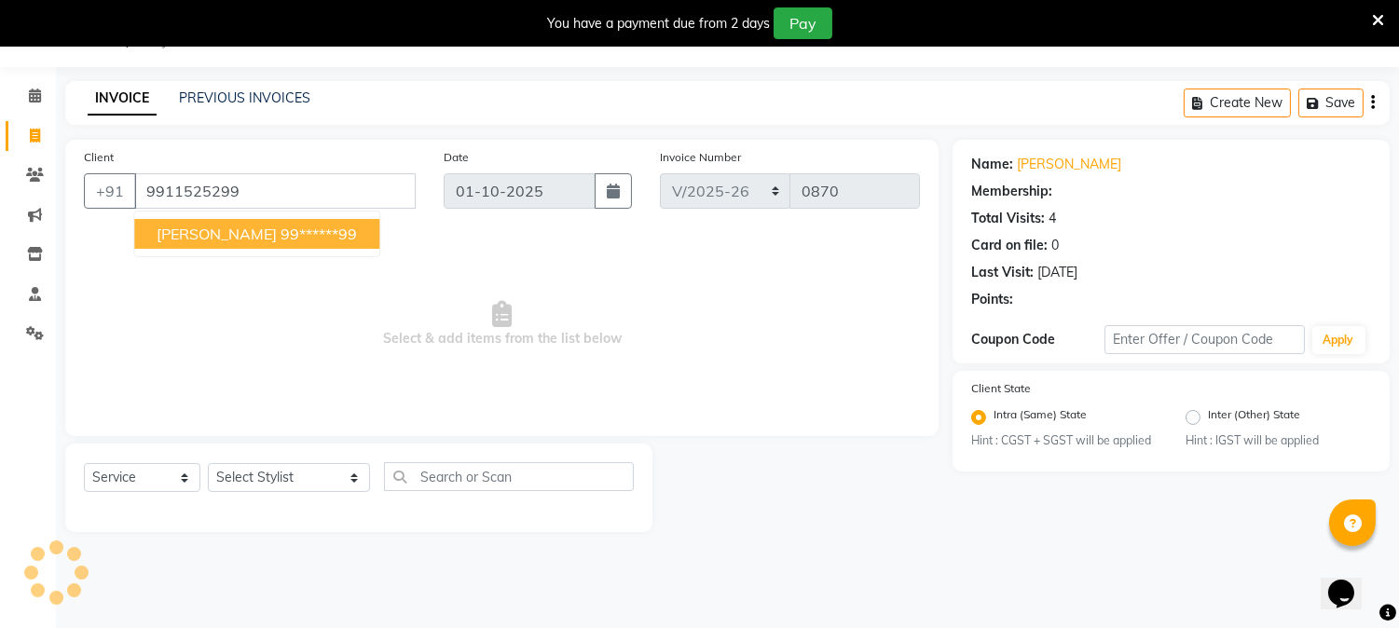
select select "1: Object"
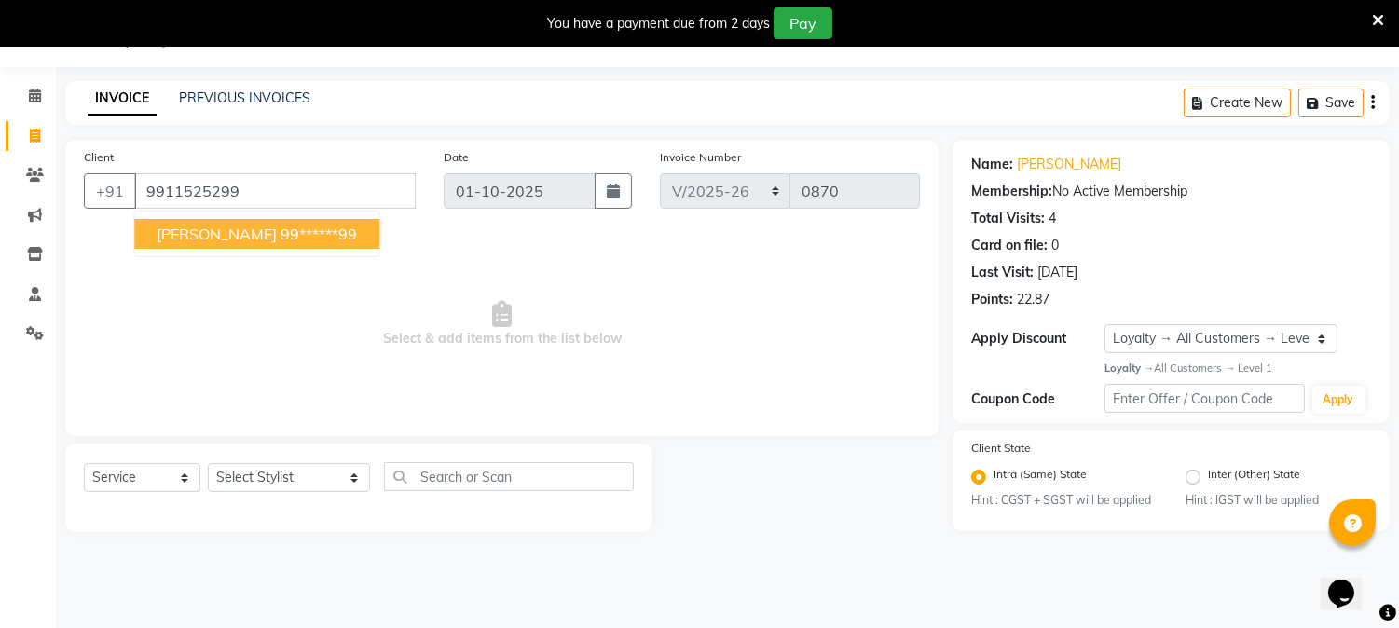
click at [255, 243] on button "[PERSON_NAME] 99******99" at bounding box center [256, 234] width 245 height 30
type input "99******99"
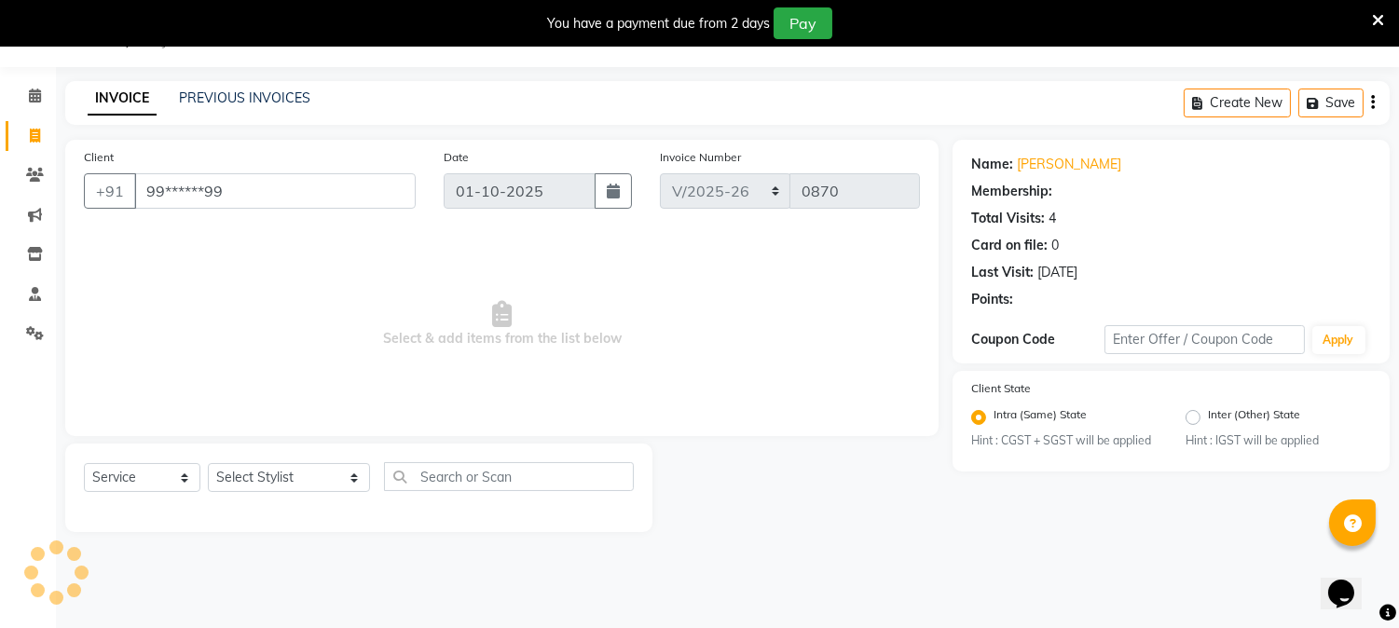
select select "1: Object"
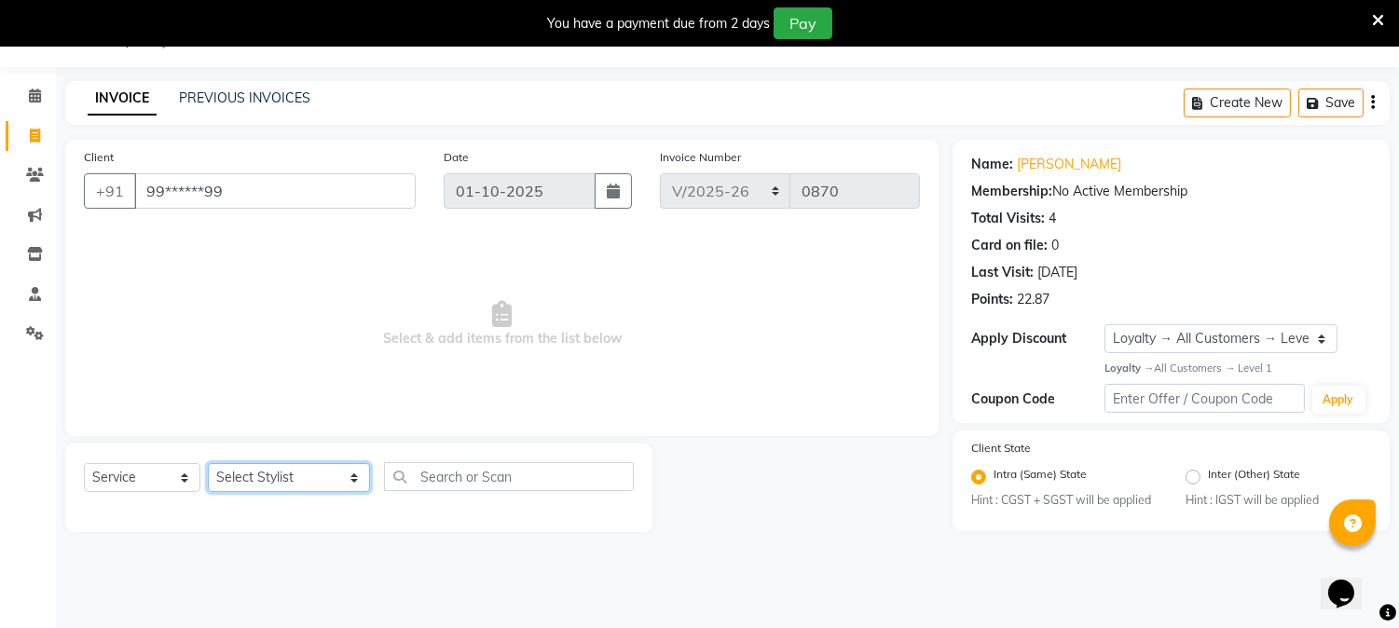
click at [330, 479] on select "Select Stylist AARTI [PERSON_NAME] [PERSON_NAME] BEAUTY PVT LTD [PERSON_NAME] V…" at bounding box center [289, 477] width 162 height 29
select select "14636"
click at [208, 464] on select "Select Stylist AARTI [PERSON_NAME] [PERSON_NAME] BEAUTY PVT LTD [PERSON_NAME] V…" at bounding box center [289, 477] width 162 height 29
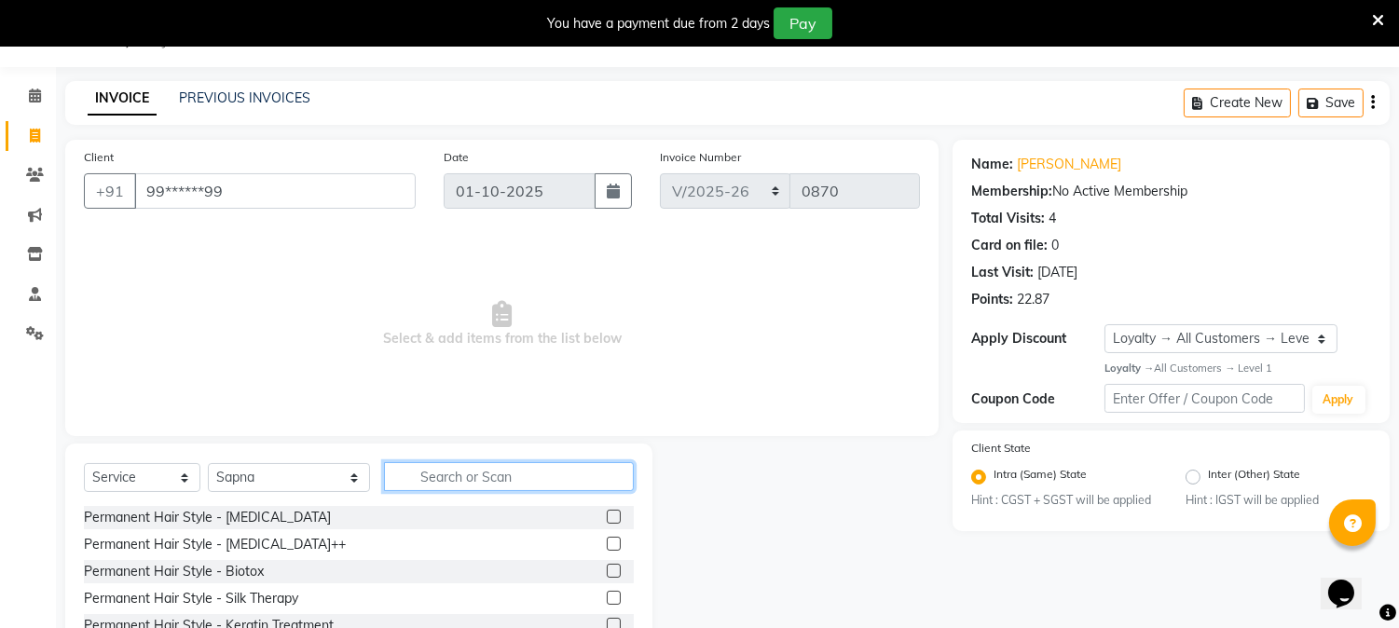
click at [485, 462] on input "text" at bounding box center [509, 476] width 250 height 29
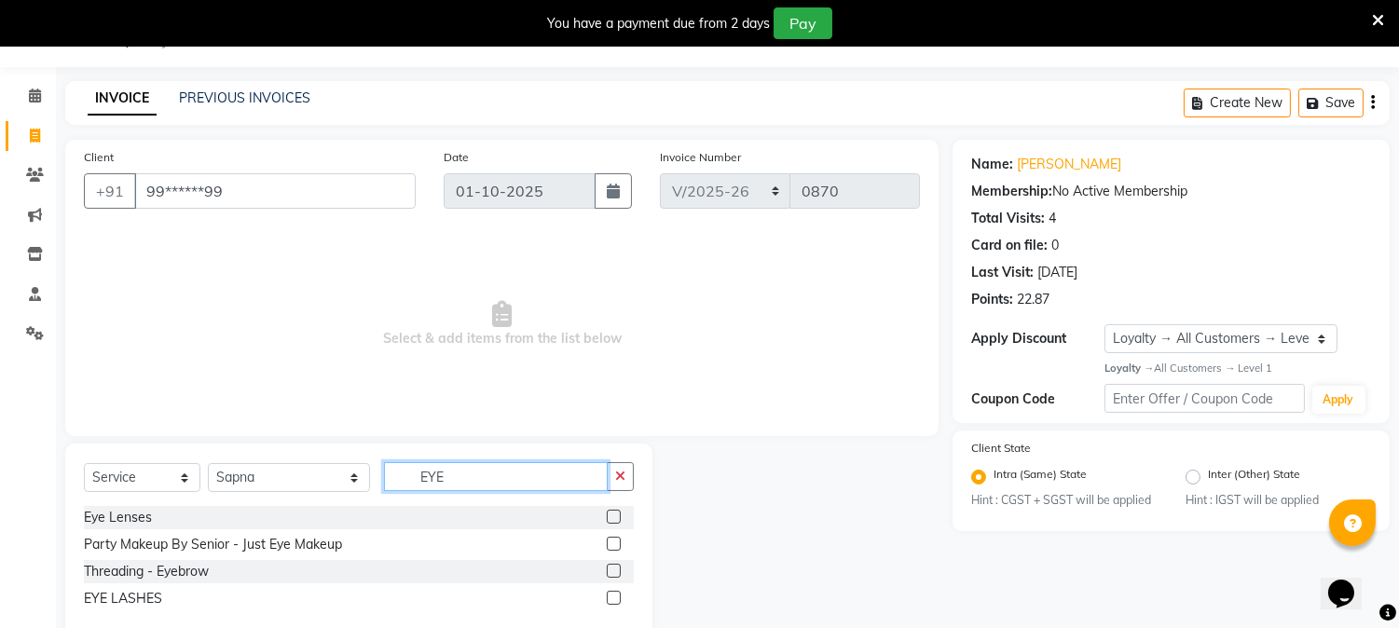
type input "EYE"
click at [613, 578] on label at bounding box center [614, 571] width 14 height 14
click at [613, 578] on input "checkbox" at bounding box center [613, 572] width 12 height 12
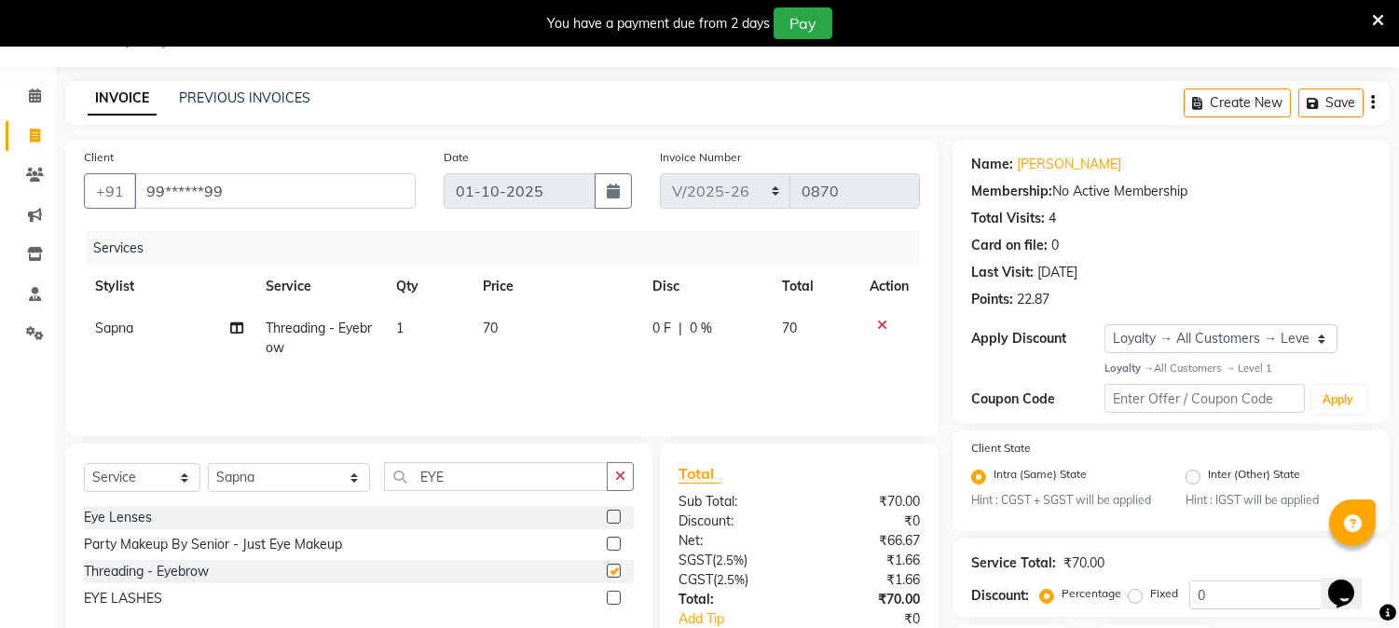
checkbox input "false"
click at [504, 487] on input "EYE" at bounding box center [496, 476] width 224 height 29
type input "E"
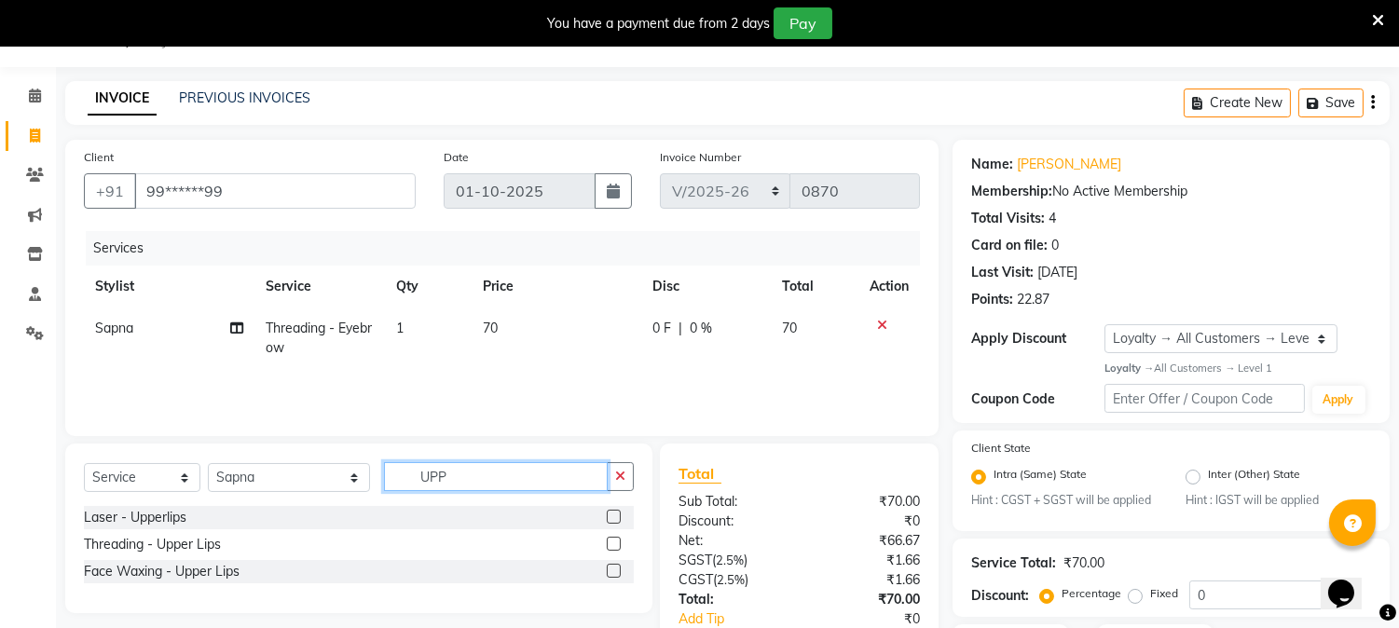
type input "UPP"
click at [611, 545] on label at bounding box center [614, 544] width 14 height 14
click at [611, 545] on input "checkbox" at bounding box center [613, 545] width 12 height 12
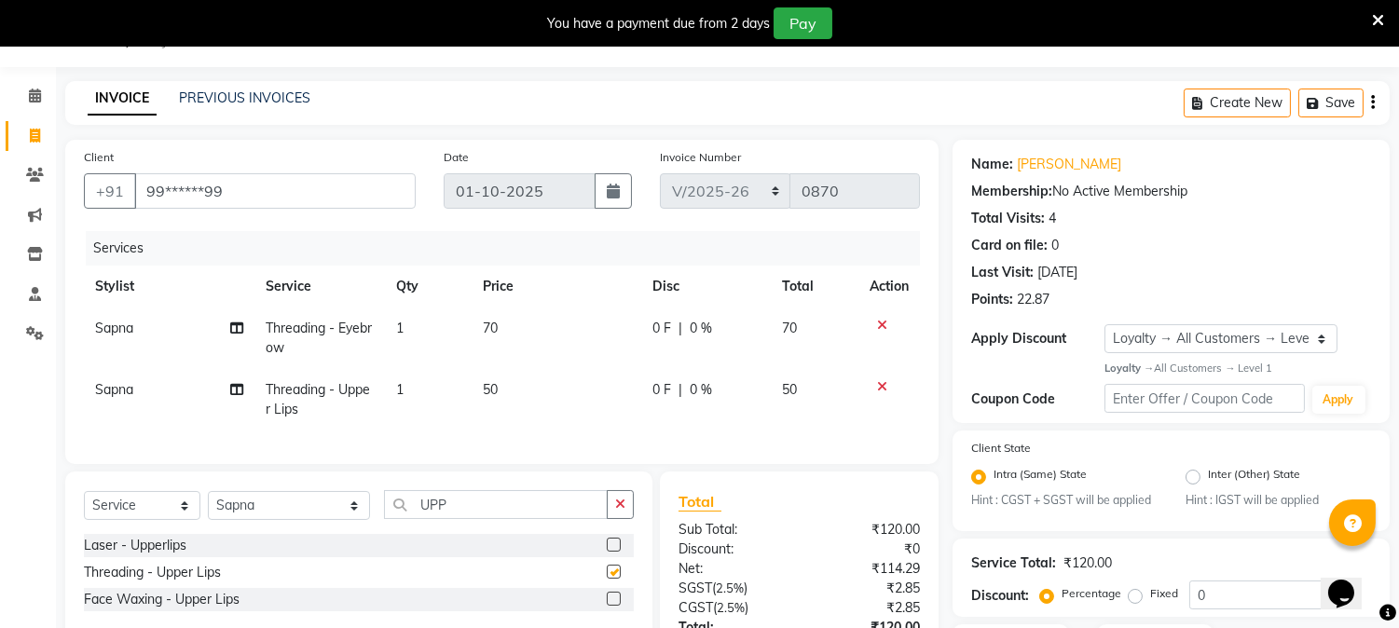
checkbox input "false"
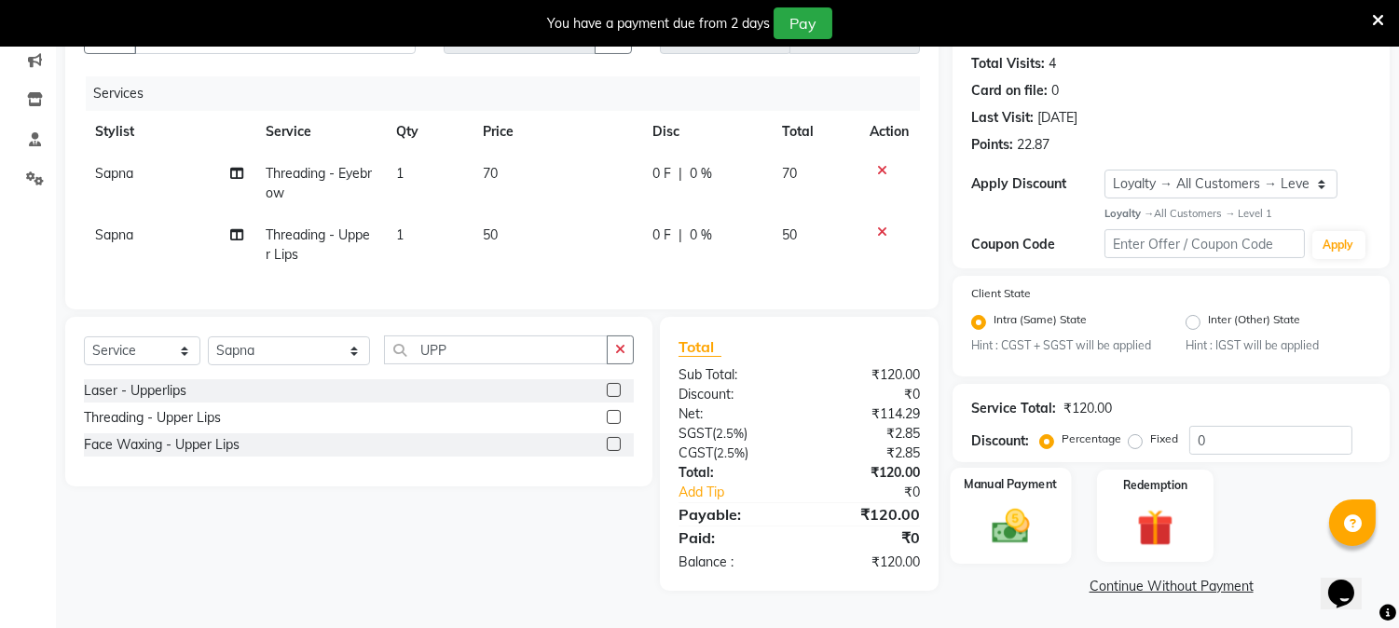
click at [1048, 518] on div "Manual Payment" at bounding box center [1010, 515] width 121 height 95
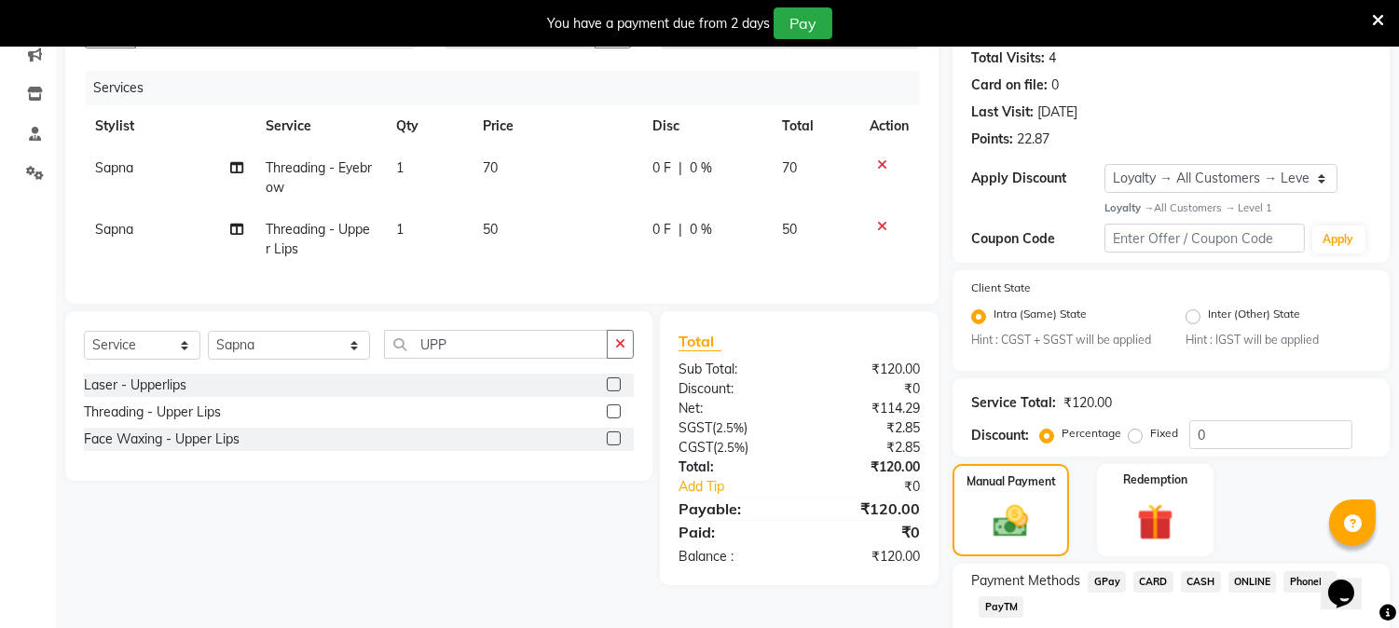
click at [993, 606] on span "PayTM" at bounding box center [1000, 606] width 45 height 21
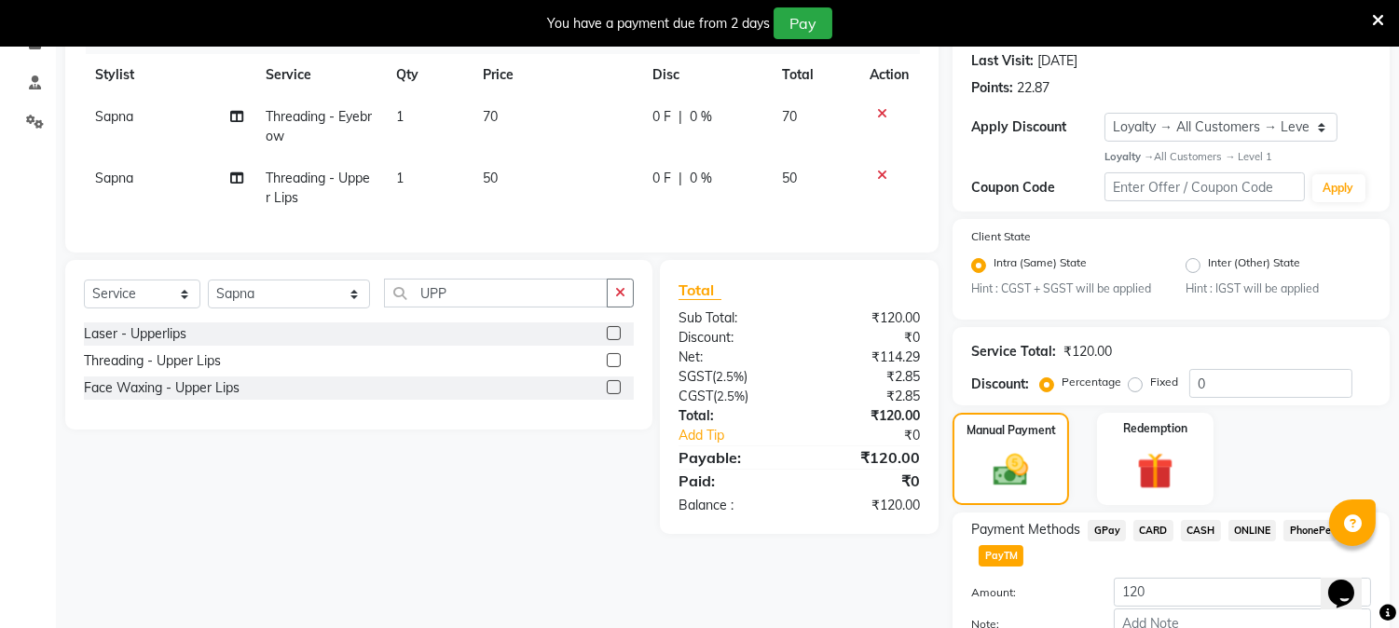
scroll to position [373, 0]
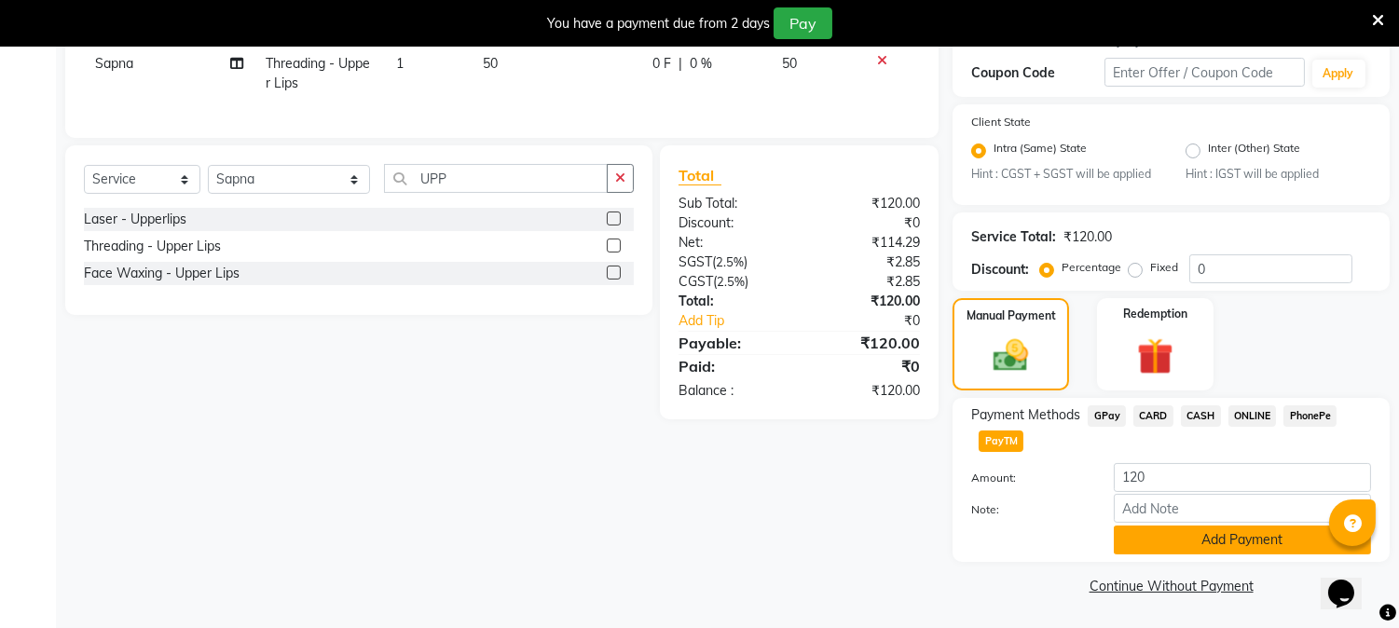
click at [1261, 537] on button "Add Payment" at bounding box center [1242, 540] width 257 height 29
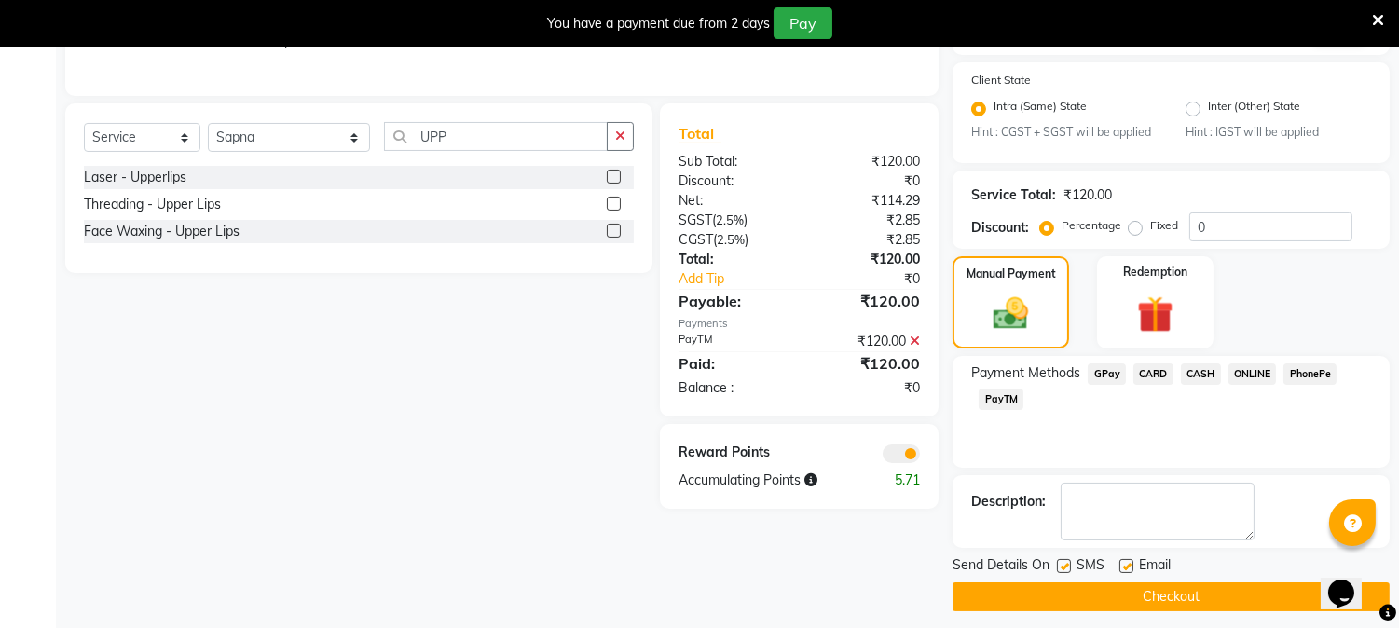
scroll to position [425, 0]
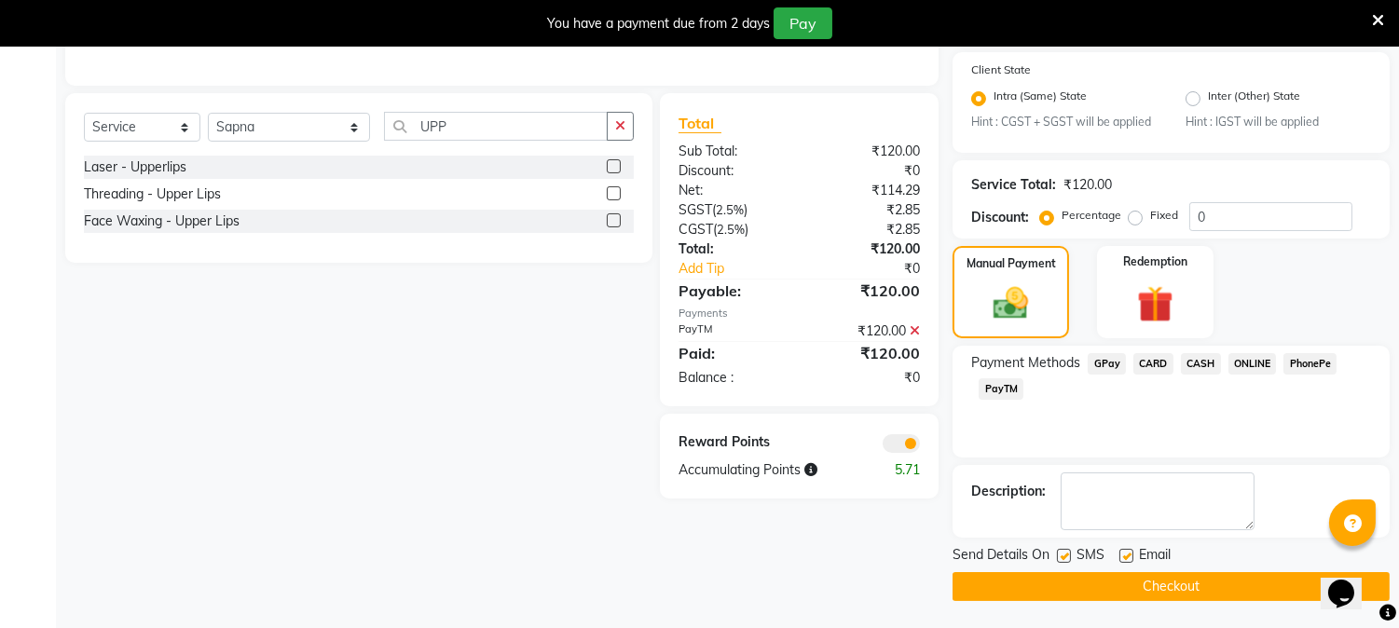
click at [1163, 585] on button "Checkout" at bounding box center [1170, 586] width 437 height 29
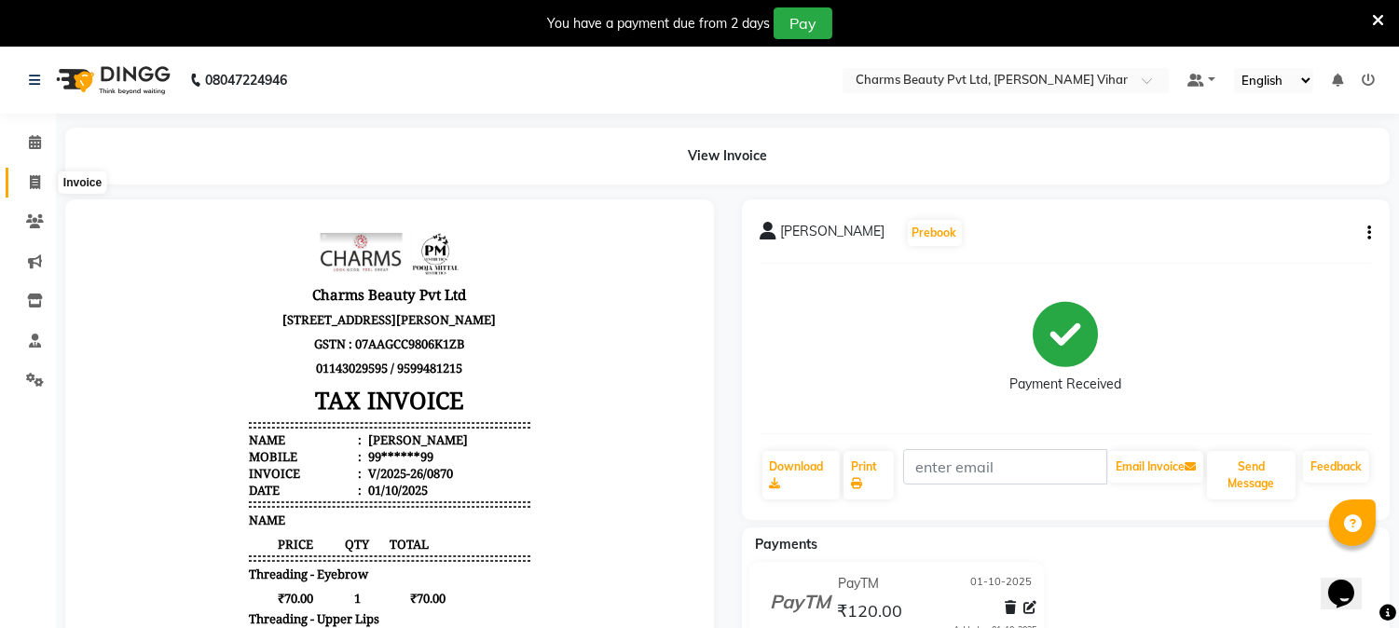
click at [31, 181] on icon at bounding box center [35, 182] width 10 height 14
select select "service"
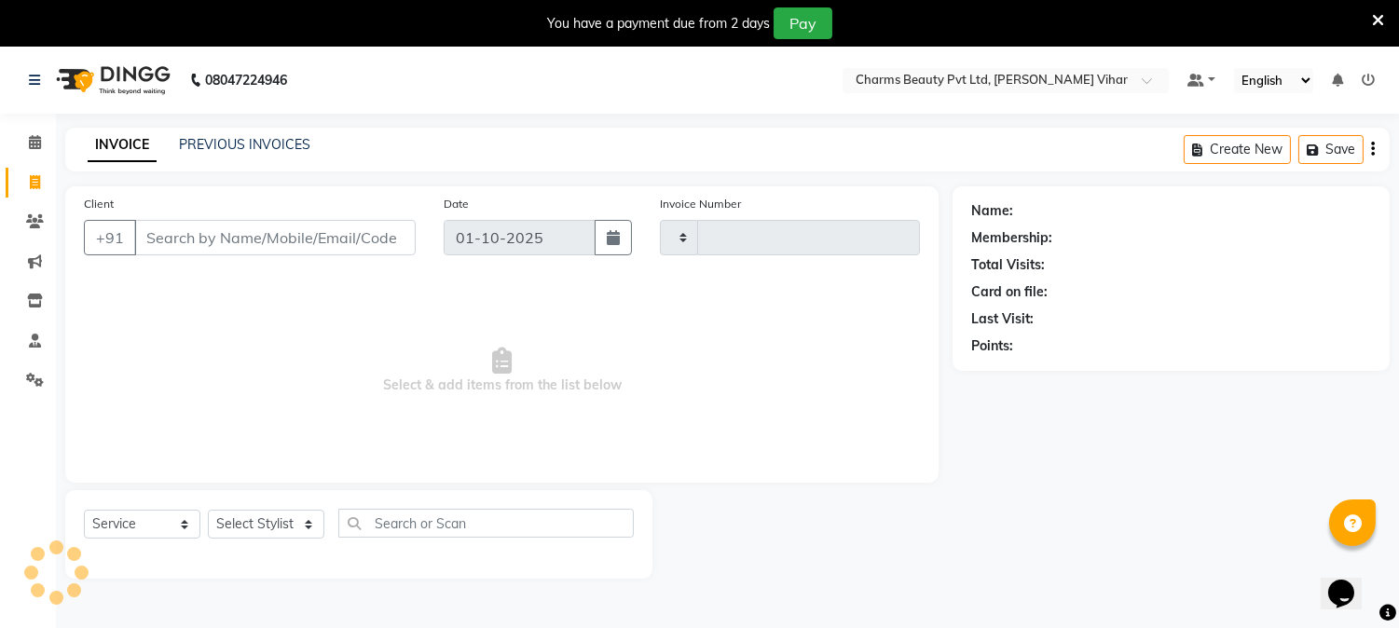
scroll to position [47, 0]
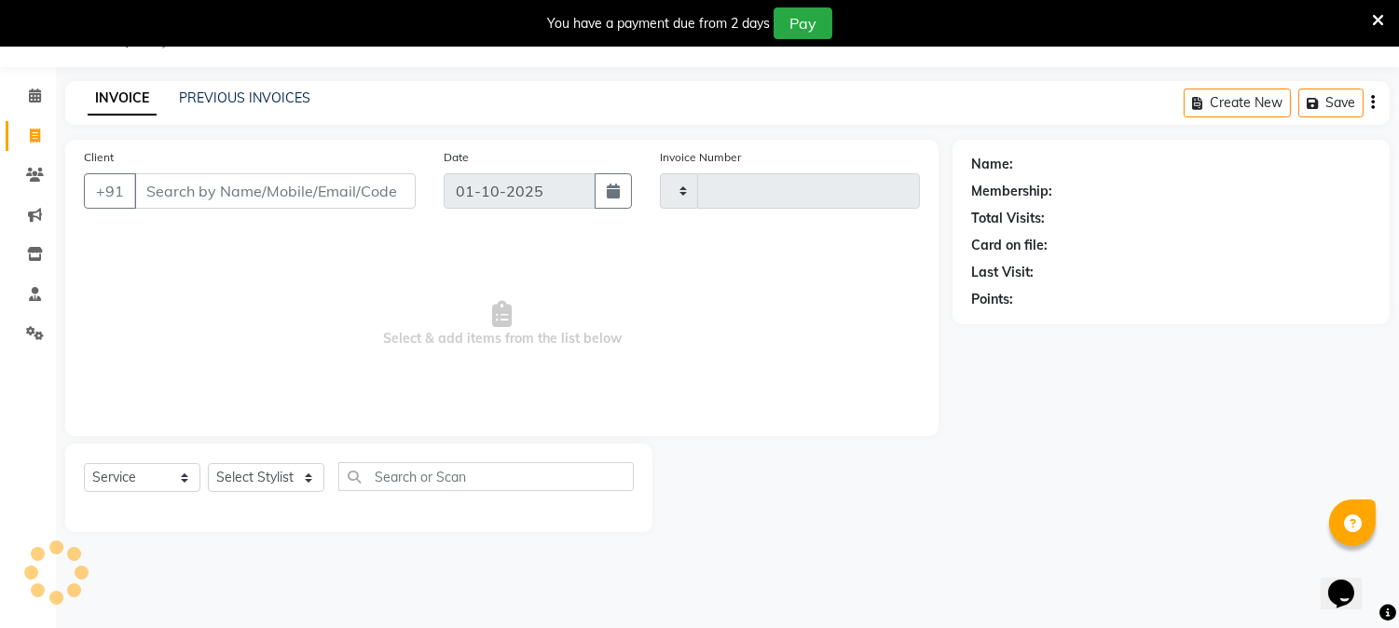
type input "0871"
select select "868"
click at [200, 186] on input "Client" at bounding box center [274, 190] width 281 height 35
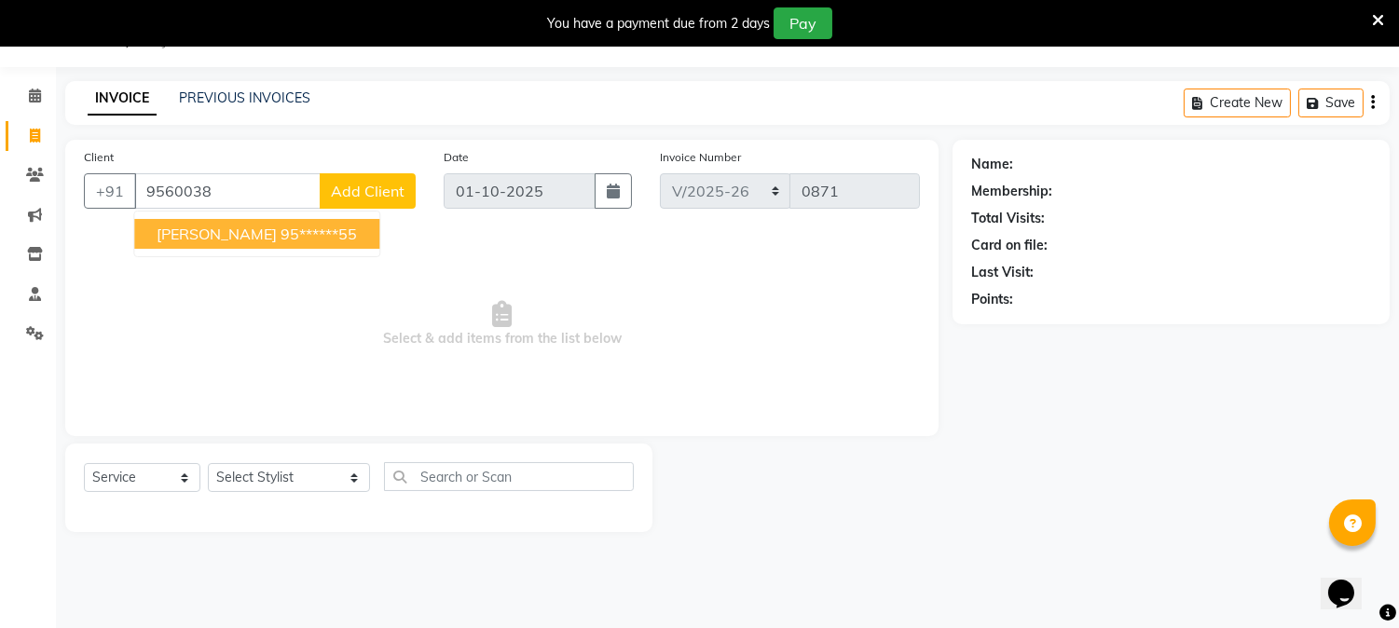
click at [233, 225] on span "[PERSON_NAME]" at bounding box center [217, 234] width 120 height 19
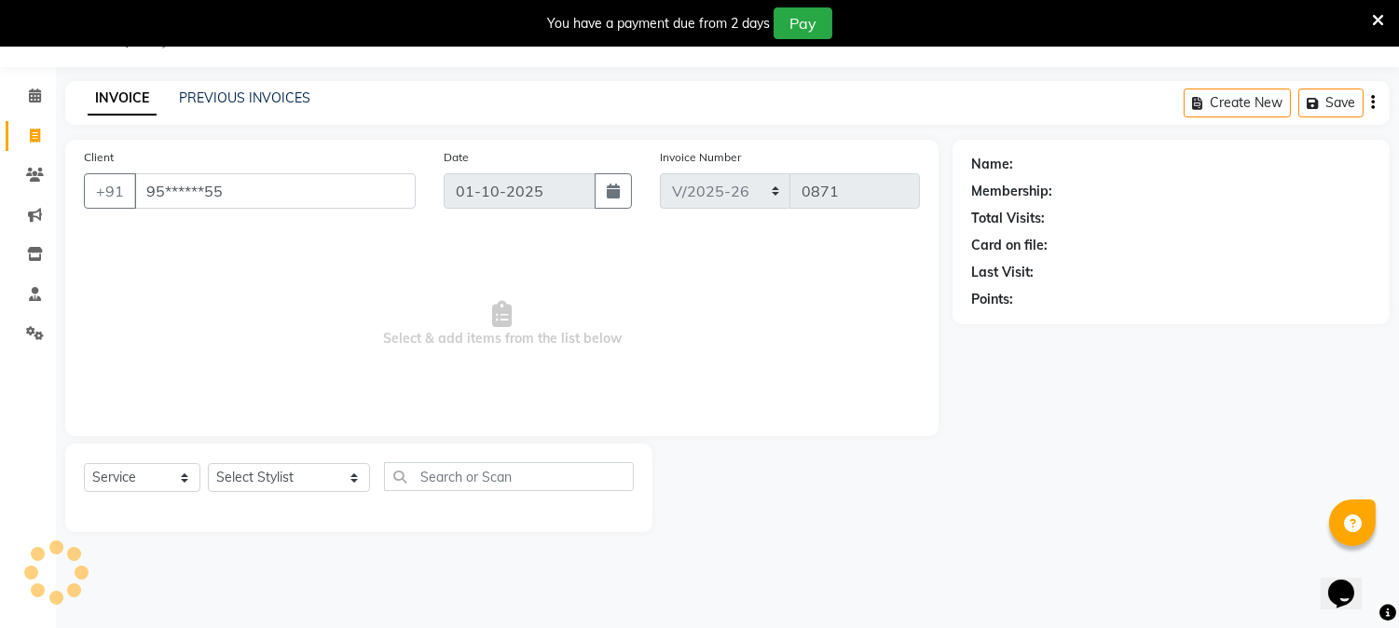
type input "95******55"
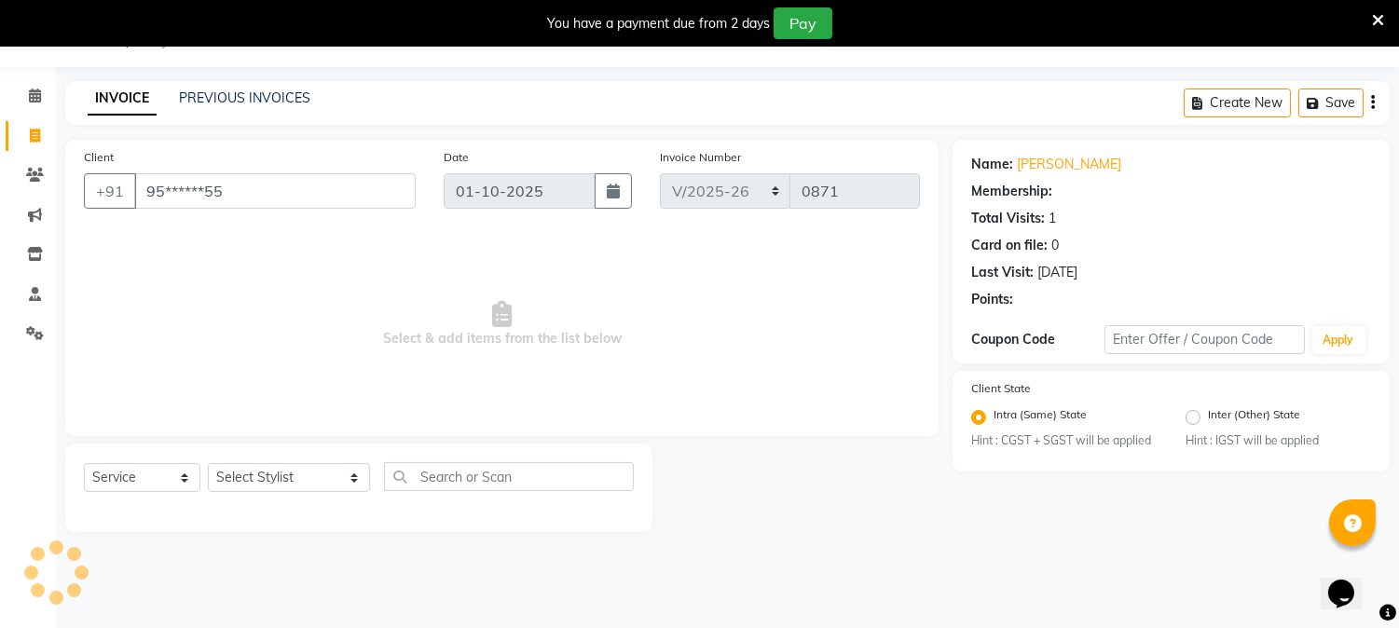
select select "1: Object"
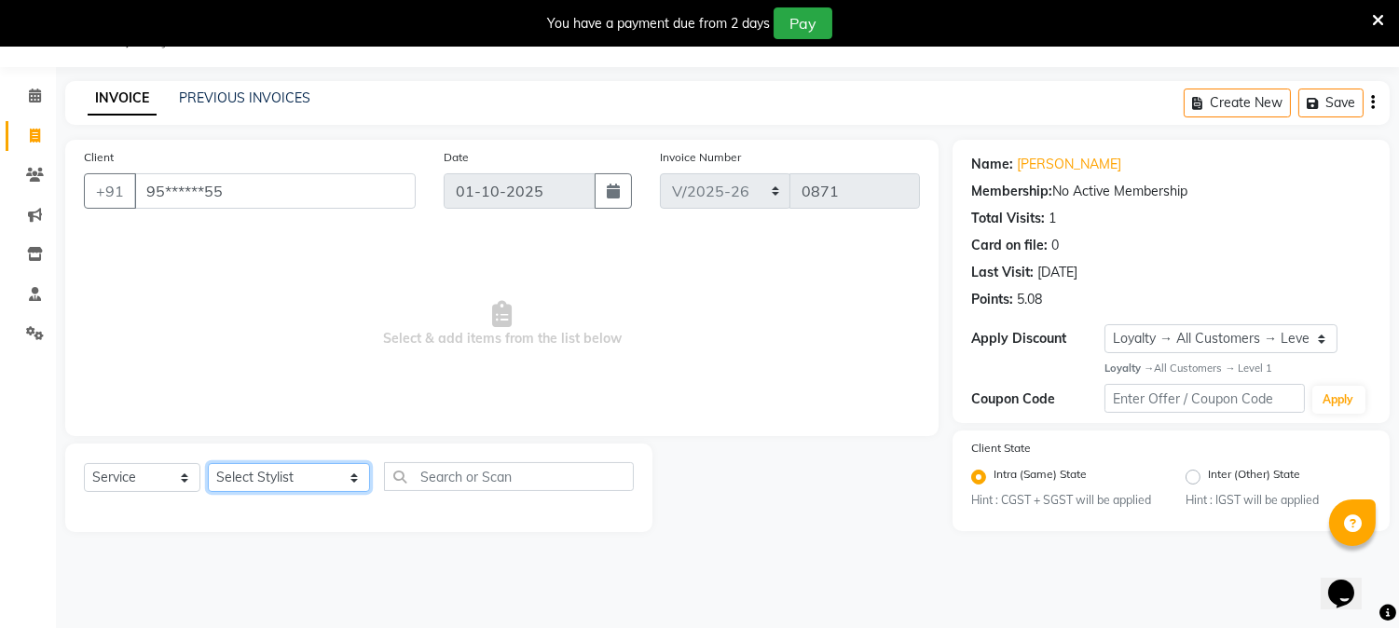
click at [331, 483] on select "Select Stylist AARTI [PERSON_NAME] [PERSON_NAME] BEAUTY PVT LTD [PERSON_NAME] V…" at bounding box center [289, 477] width 162 height 29
select select "66404"
click at [208, 464] on select "Select Stylist AARTI [PERSON_NAME] [PERSON_NAME] BEAUTY PVT LTD [PERSON_NAME] V…" at bounding box center [289, 477] width 162 height 29
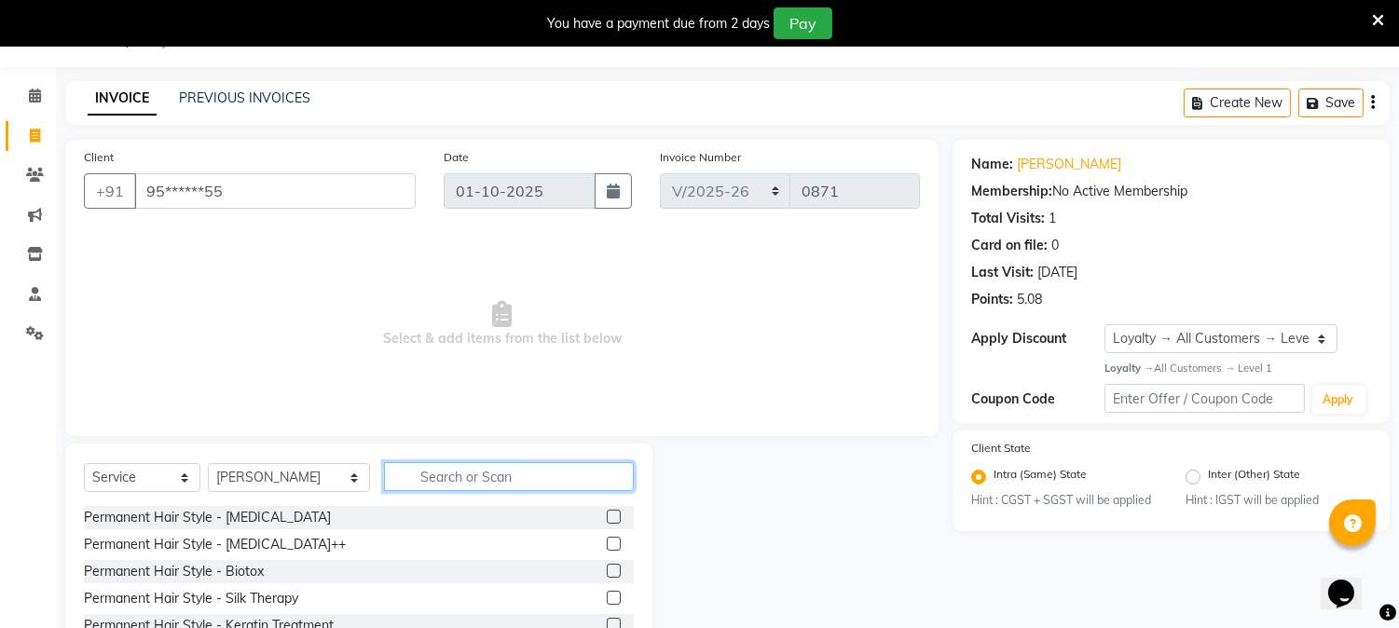
click at [414, 470] on input "text" at bounding box center [509, 476] width 250 height 29
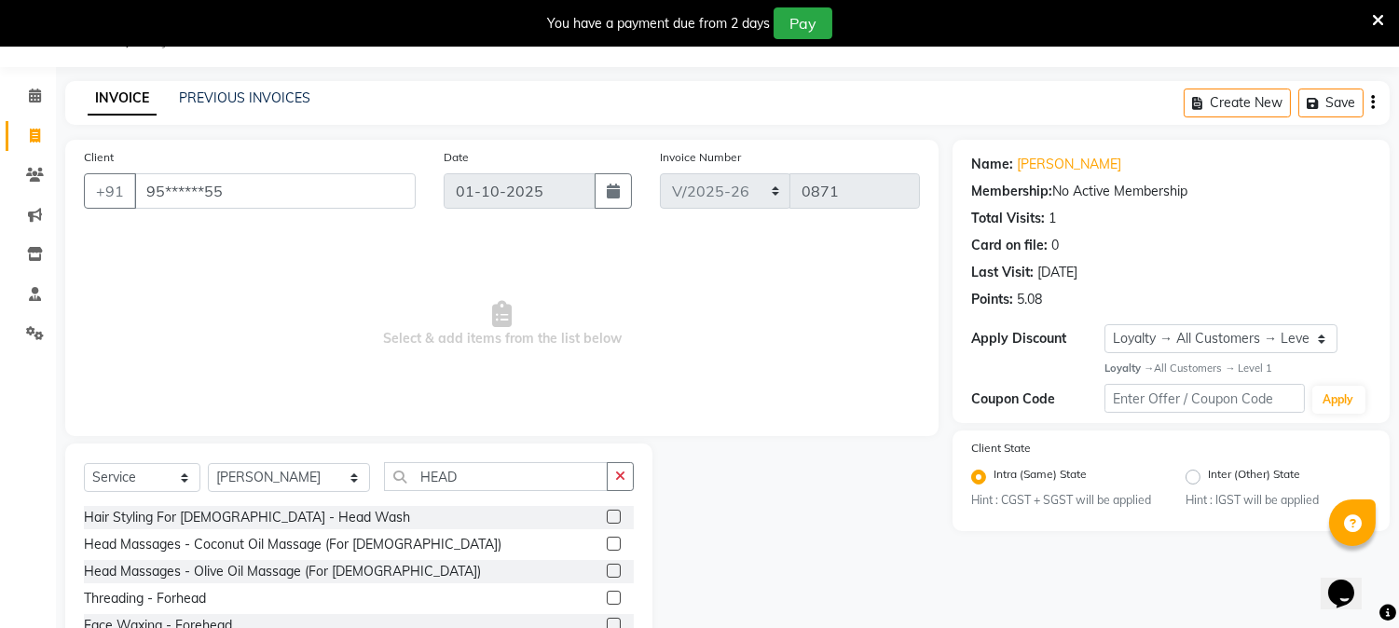
click at [613, 514] on label at bounding box center [614, 517] width 14 height 14
click at [613, 514] on input "checkbox" at bounding box center [613, 518] width 12 height 12
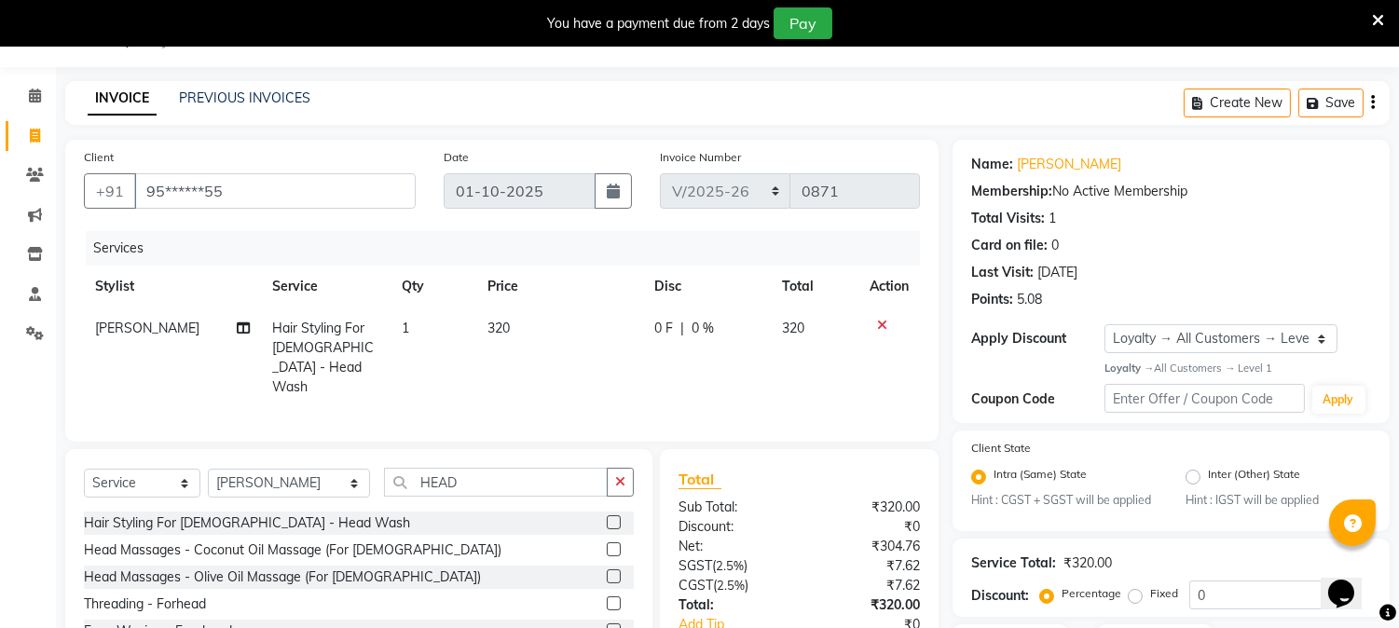
click at [522, 335] on td "320" at bounding box center [559, 357] width 167 height 101
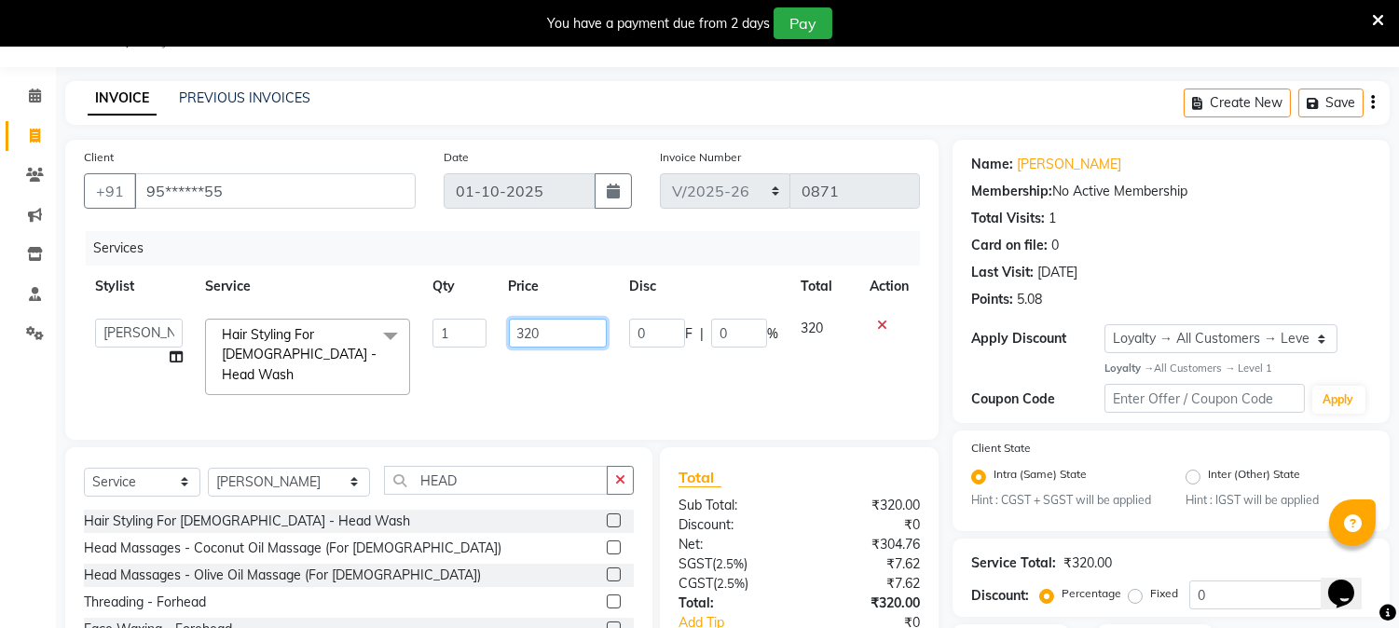
click at [551, 326] on input "320" at bounding box center [558, 333] width 98 height 29
click at [582, 380] on td "400" at bounding box center [558, 356] width 120 height 99
click at [479, 471] on input "HEAD" at bounding box center [496, 480] width 224 height 29
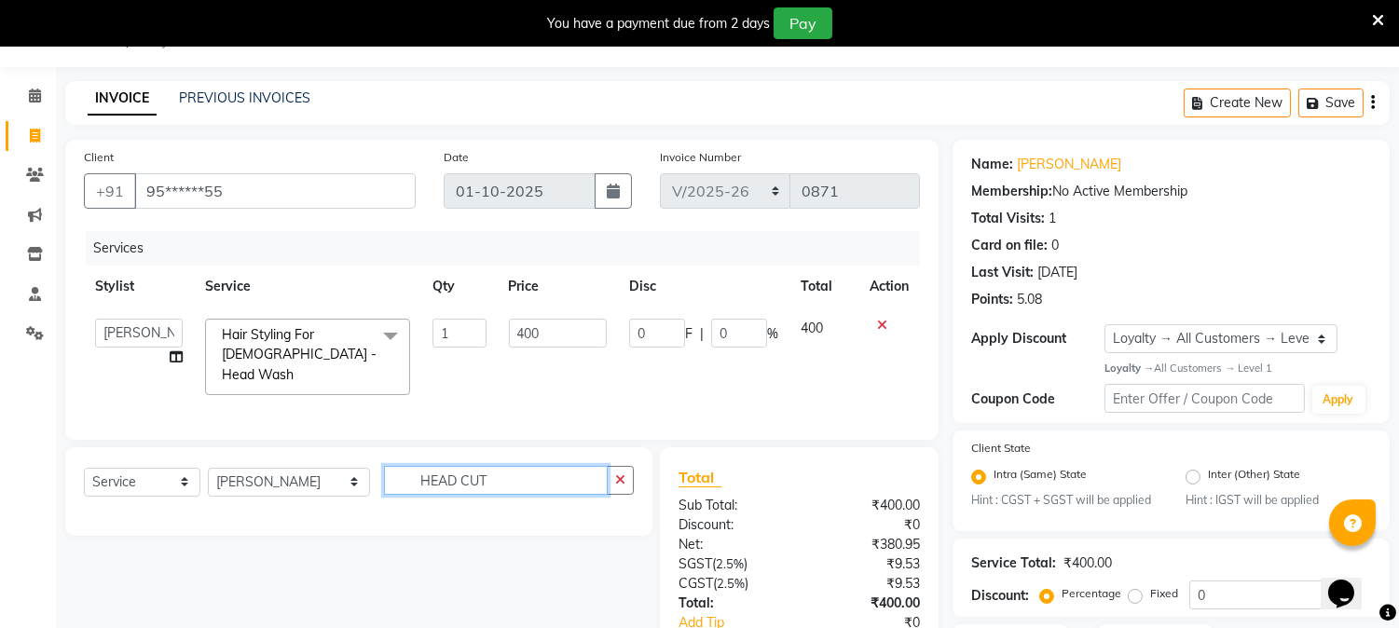
scroll to position [200, 0]
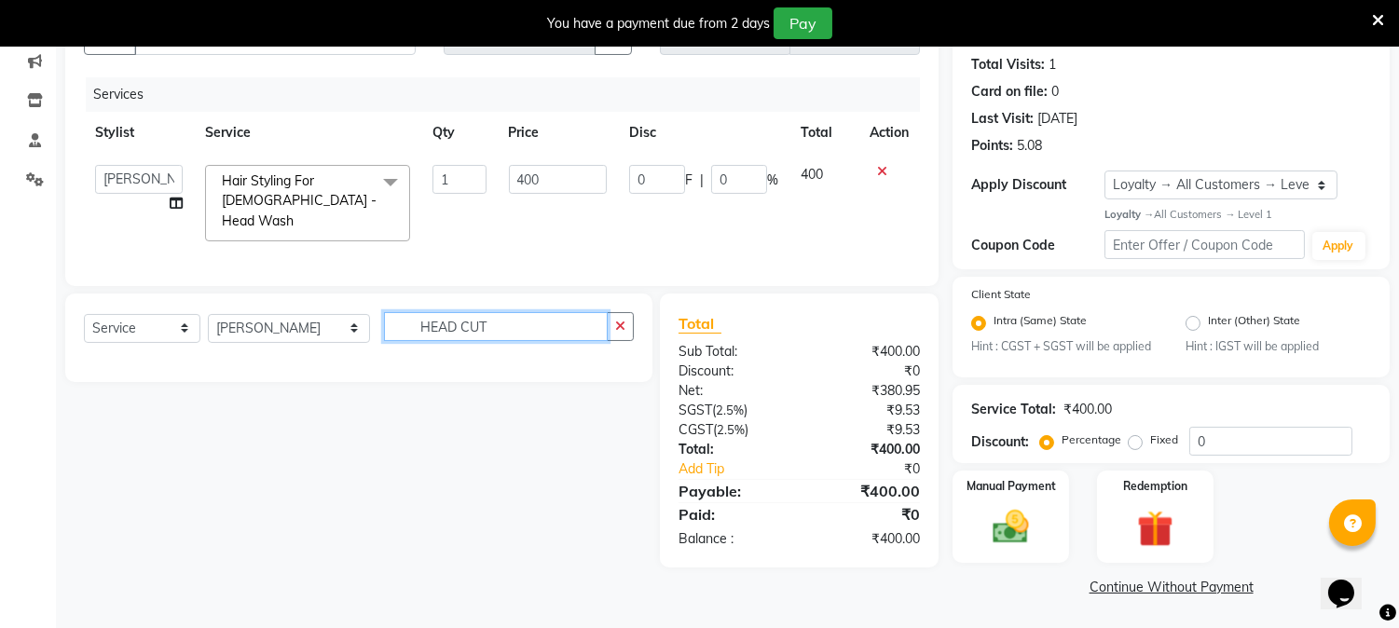
click at [524, 317] on input "HEAD CUT" at bounding box center [496, 326] width 224 height 29
click at [512, 322] on input "HEAD CUT" at bounding box center [496, 326] width 224 height 29
click at [523, 402] on div "Select Service Product Membership Package Voucher Prepaid Gift Card Select Styl…" at bounding box center [351, 431] width 601 height 274
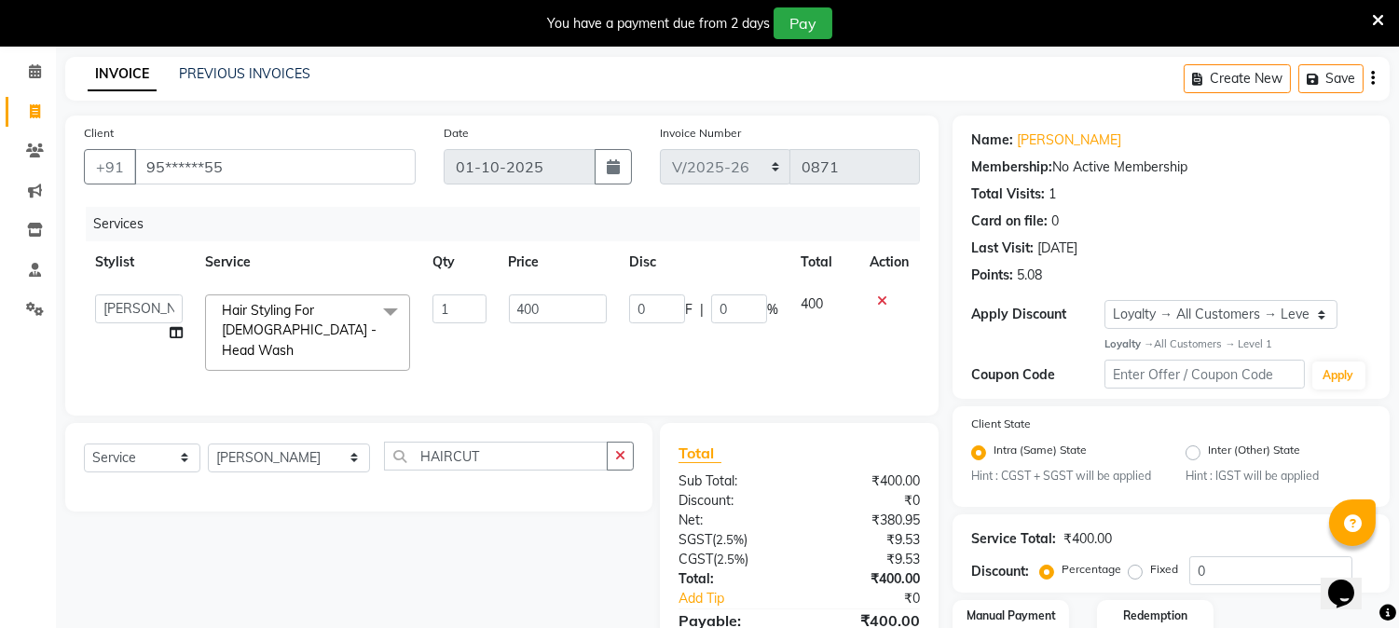
scroll to position [0, 0]
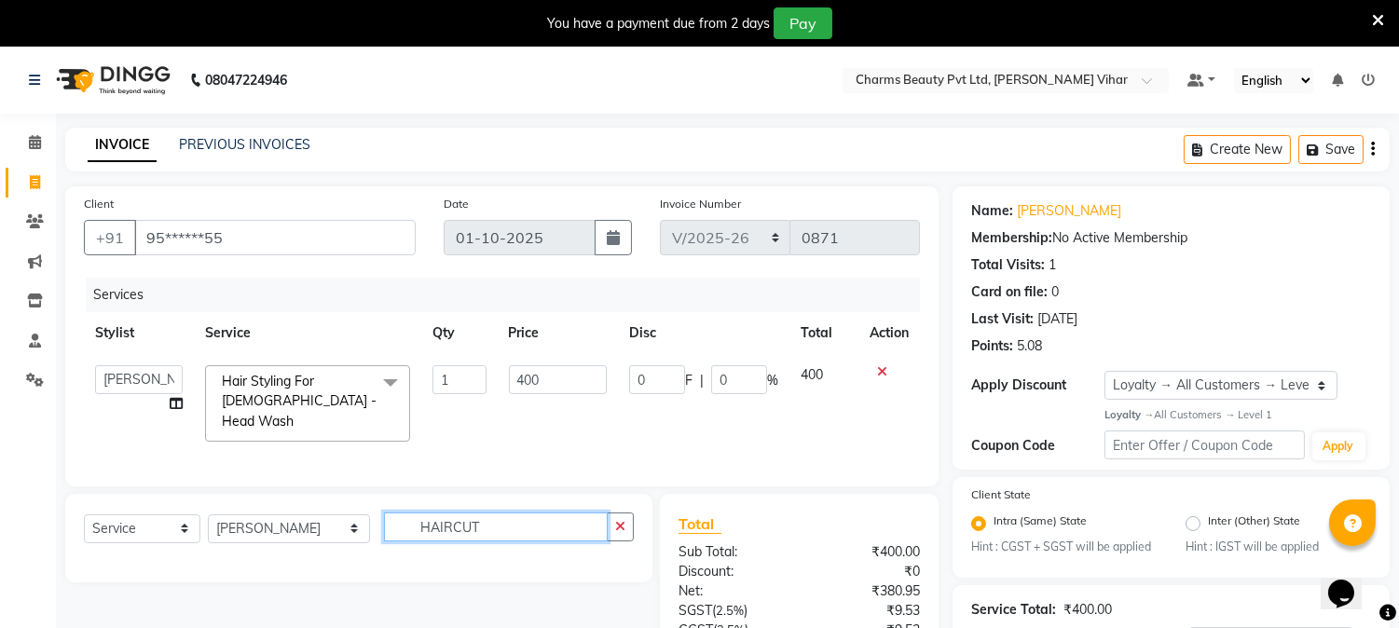
click at [490, 525] on input "HAIRCUT" at bounding box center [496, 526] width 224 height 29
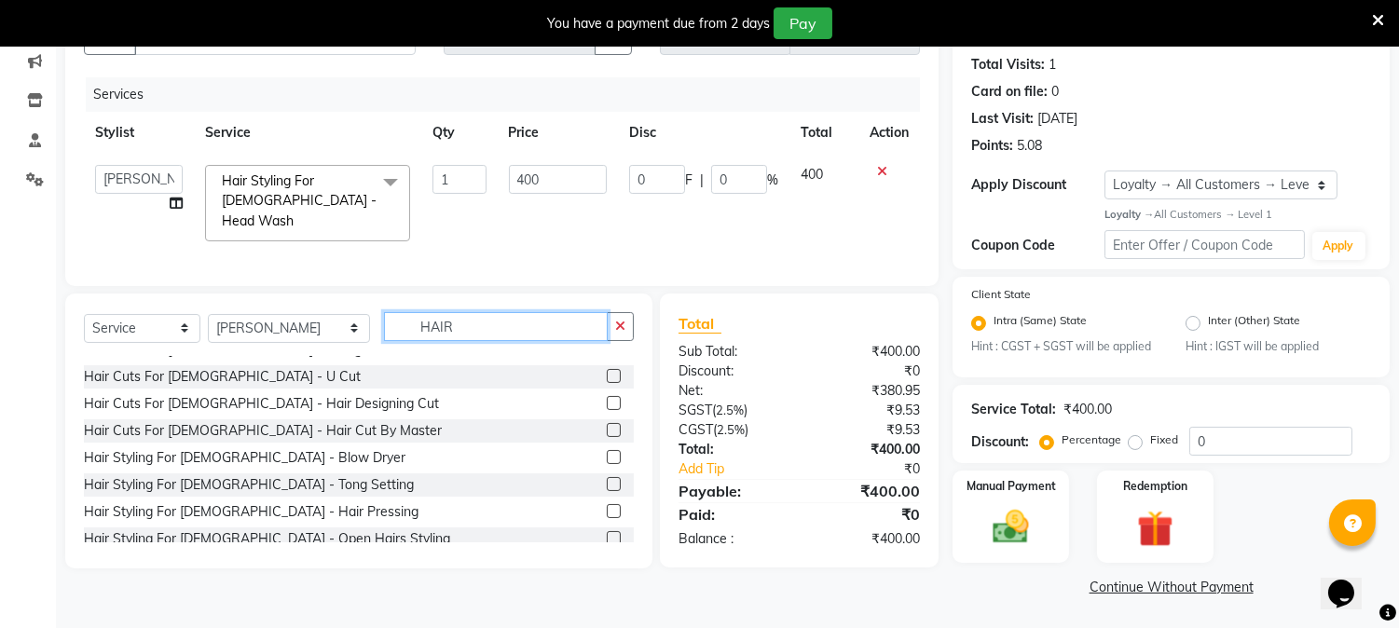
scroll to position [649, 0]
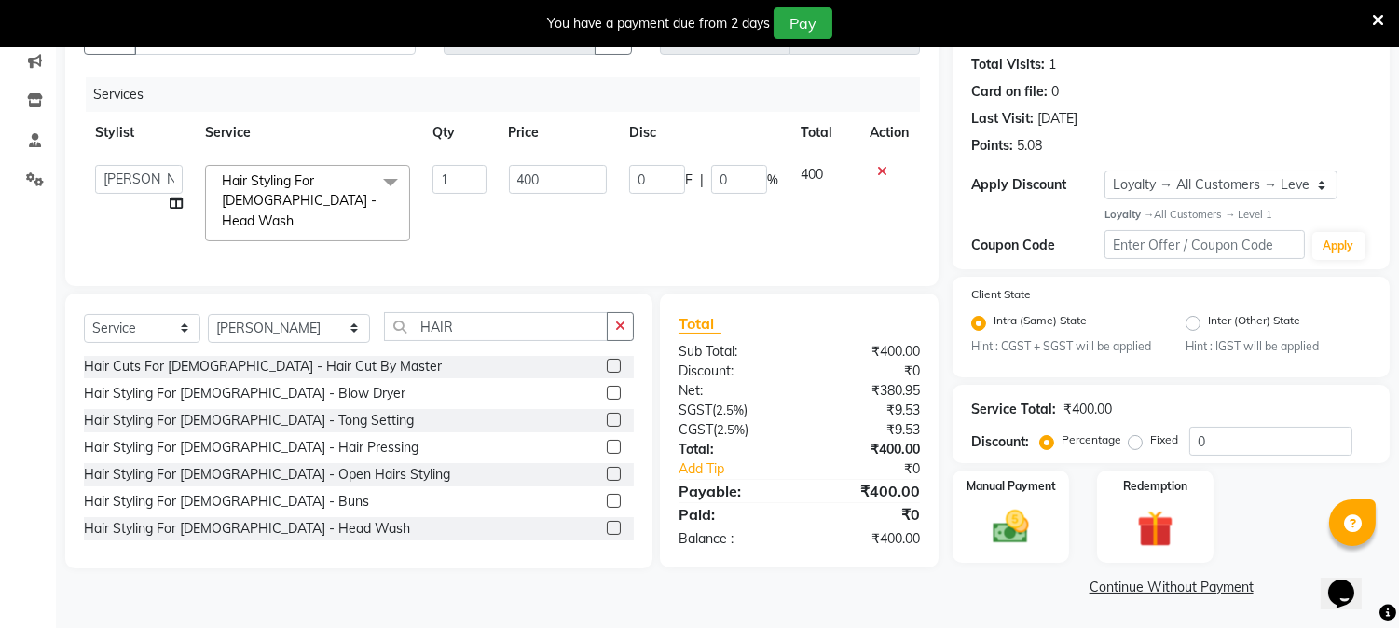
click at [607, 346] on label at bounding box center [614, 339] width 14 height 14
click at [607, 346] on input "checkbox" at bounding box center [613, 340] width 12 height 12
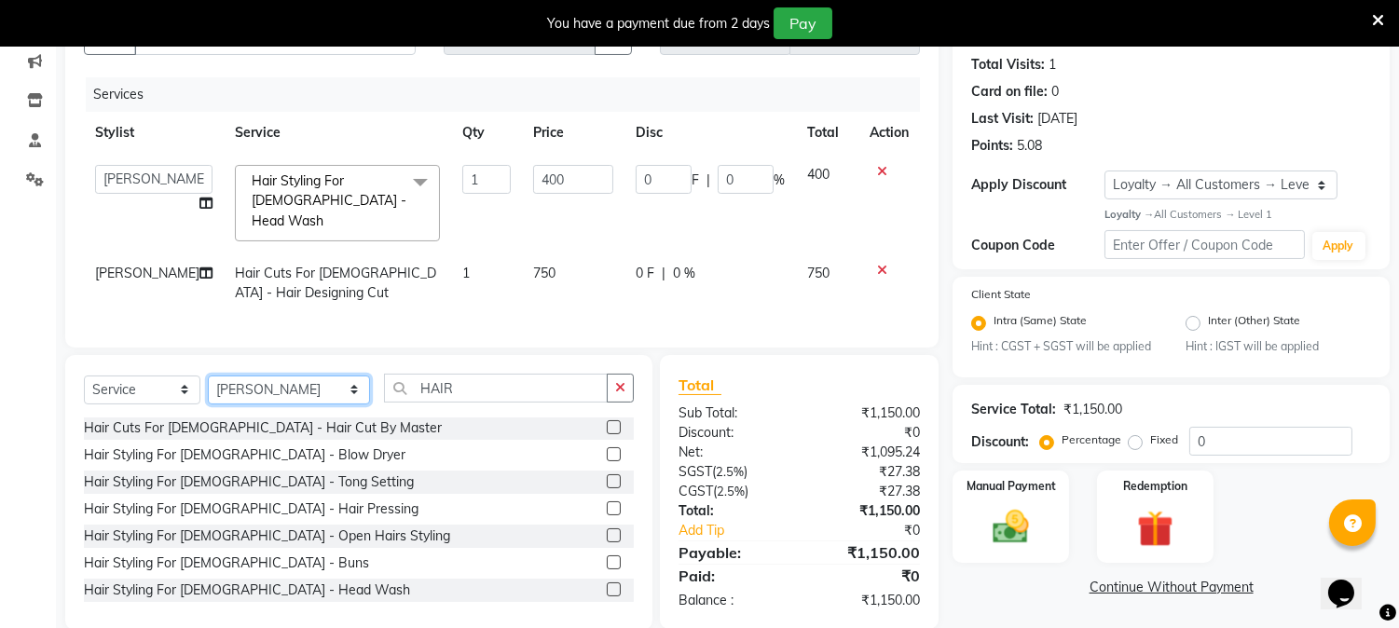
click at [338, 395] on select "Select Stylist AARTI [PERSON_NAME] [PERSON_NAME] BEAUTY PVT LTD [PERSON_NAME] V…" at bounding box center [289, 390] width 162 height 29
click at [208, 376] on select "Select Stylist AARTI [PERSON_NAME] [PERSON_NAME] BEAUTY PVT LTD [PERSON_NAME] V…" at bounding box center [289, 390] width 162 height 29
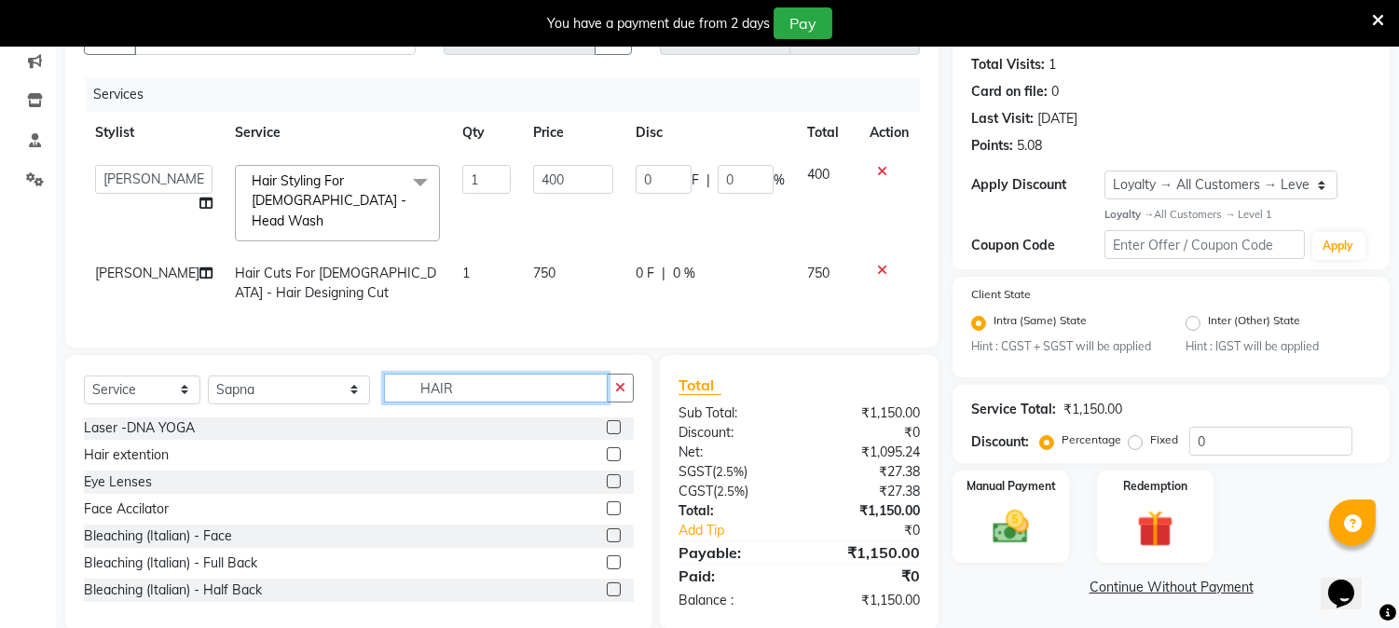
click at [468, 383] on input "HAIR" at bounding box center [496, 388] width 224 height 29
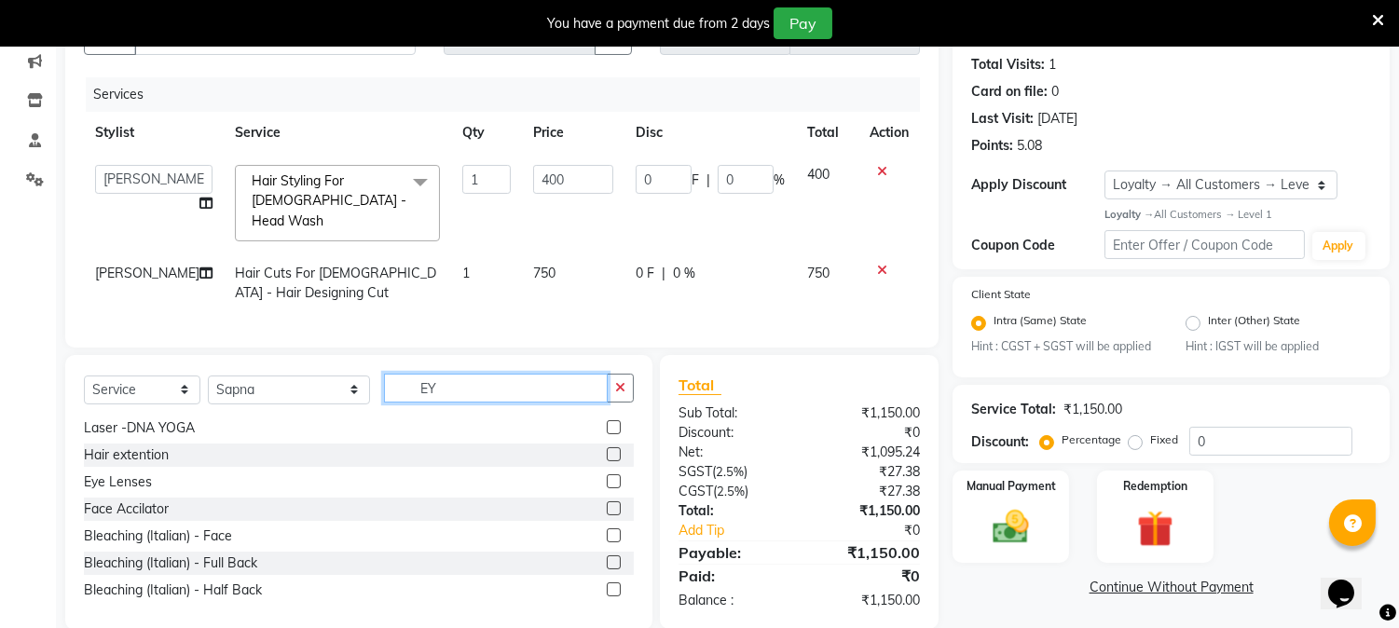
scroll to position [0, 0]
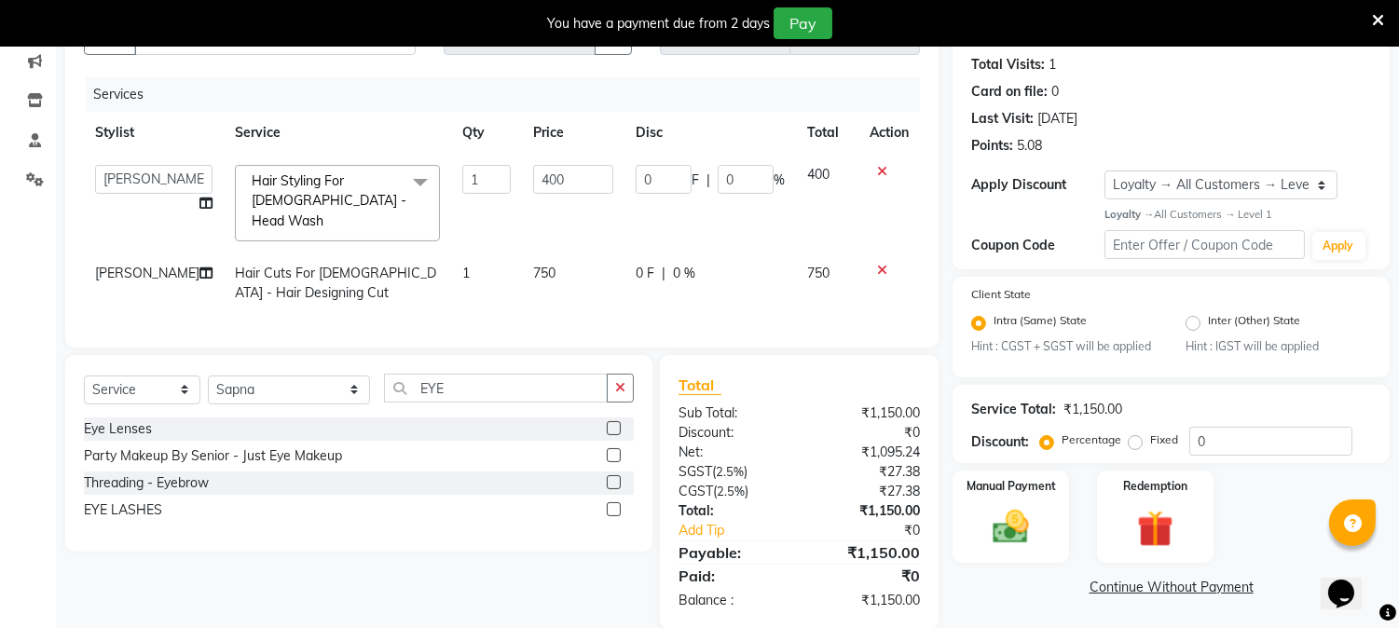
click at [617, 475] on label at bounding box center [614, 482] width 14 height 14
click at [617, 477] on input "checkbox" at bounding box center [613, 483] width 12 height 12
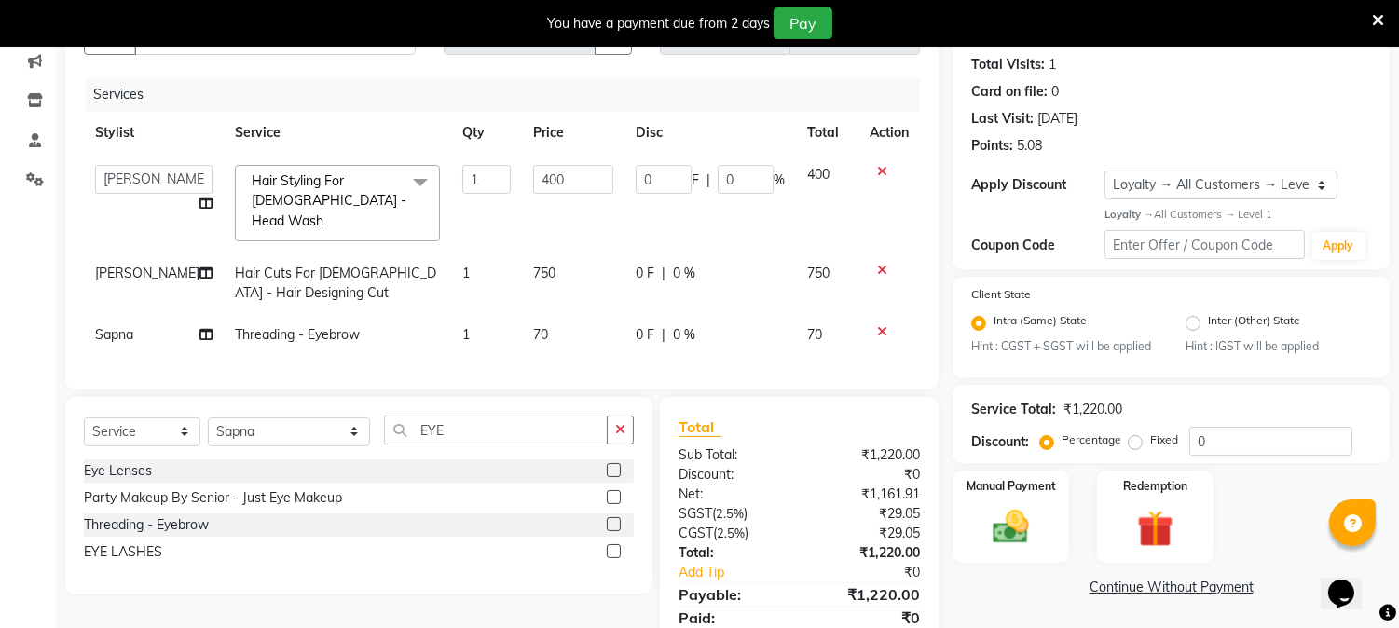
scroll to position [266, 0]
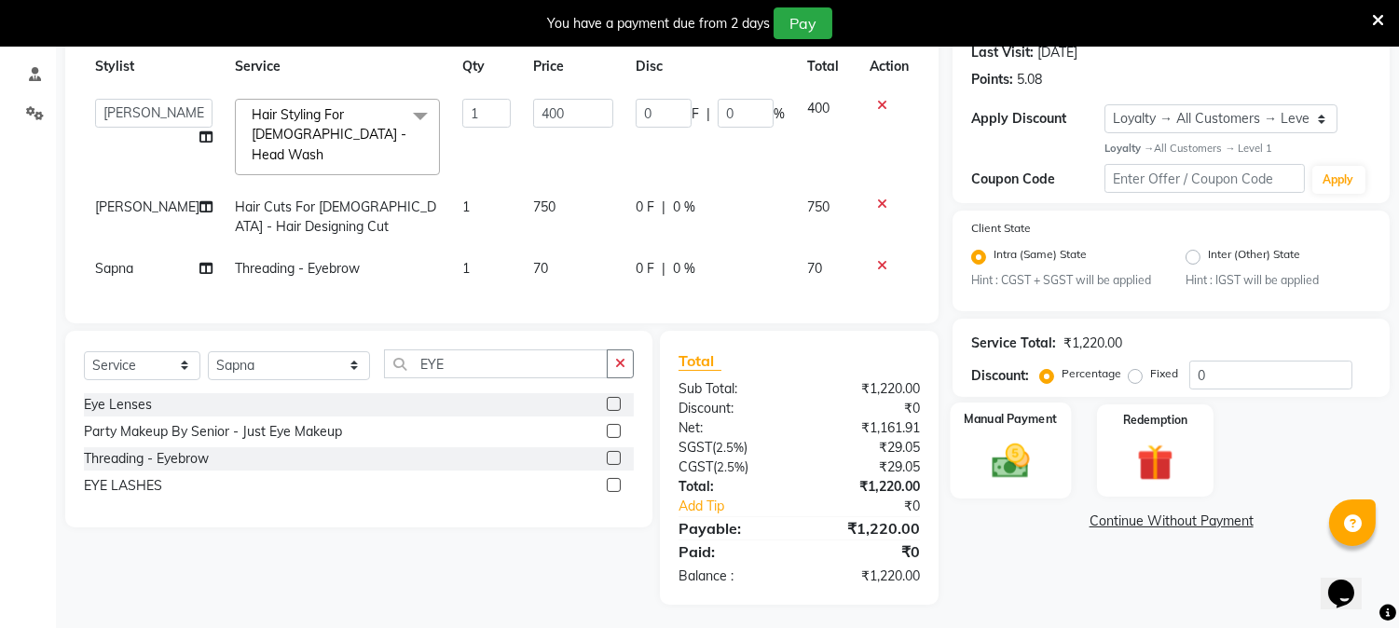
click at [1013, 454] on img at bounding box center [1010, 462] width 61 height 44
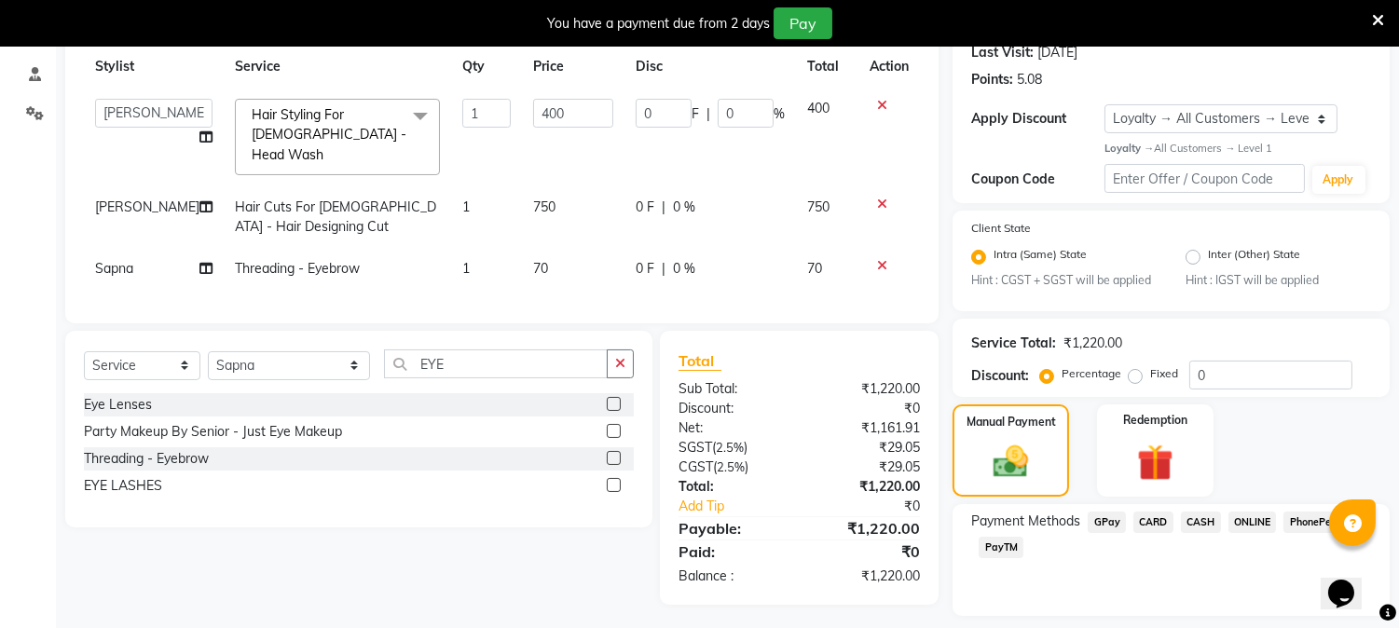
click at [1199, 516] on span "CASH" at bounding box center [1201, 522] width 40 height 21
click at [1163, 572] on input "1220" at bounding box center [1242, 583] width 257 height 29
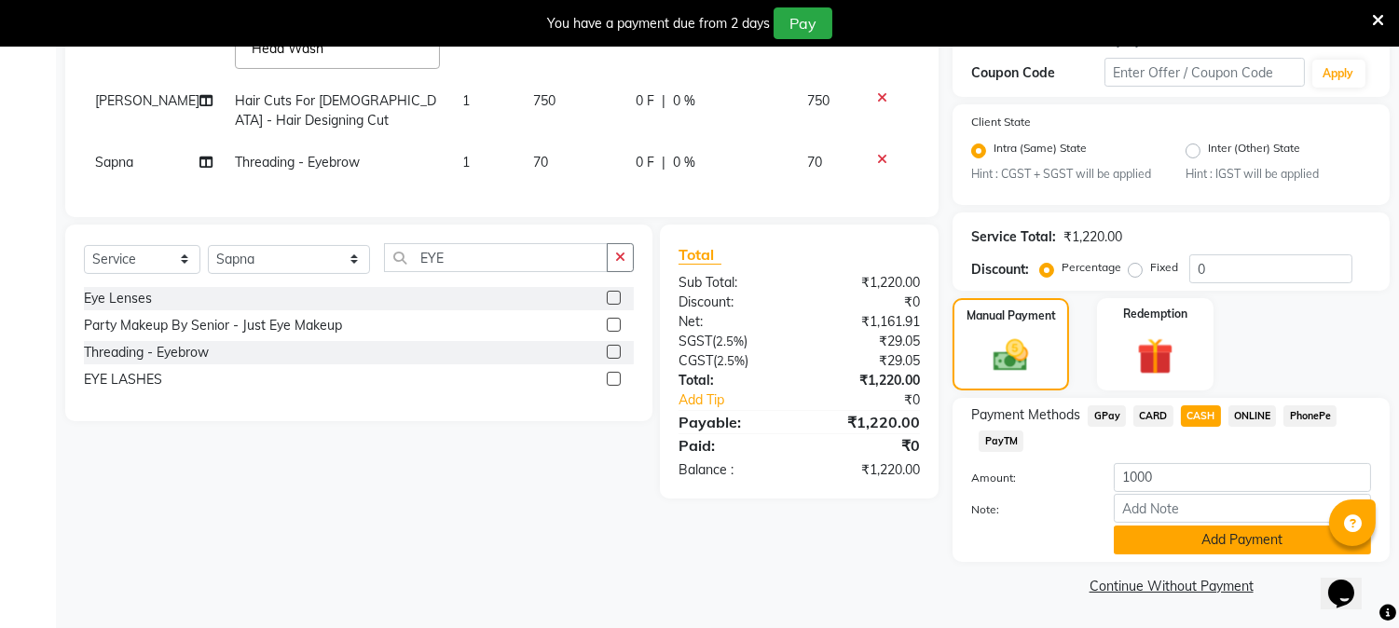
click at [1211, 531] on button "Add Payment" at bounding box center [1242, 540] width 257 height 29
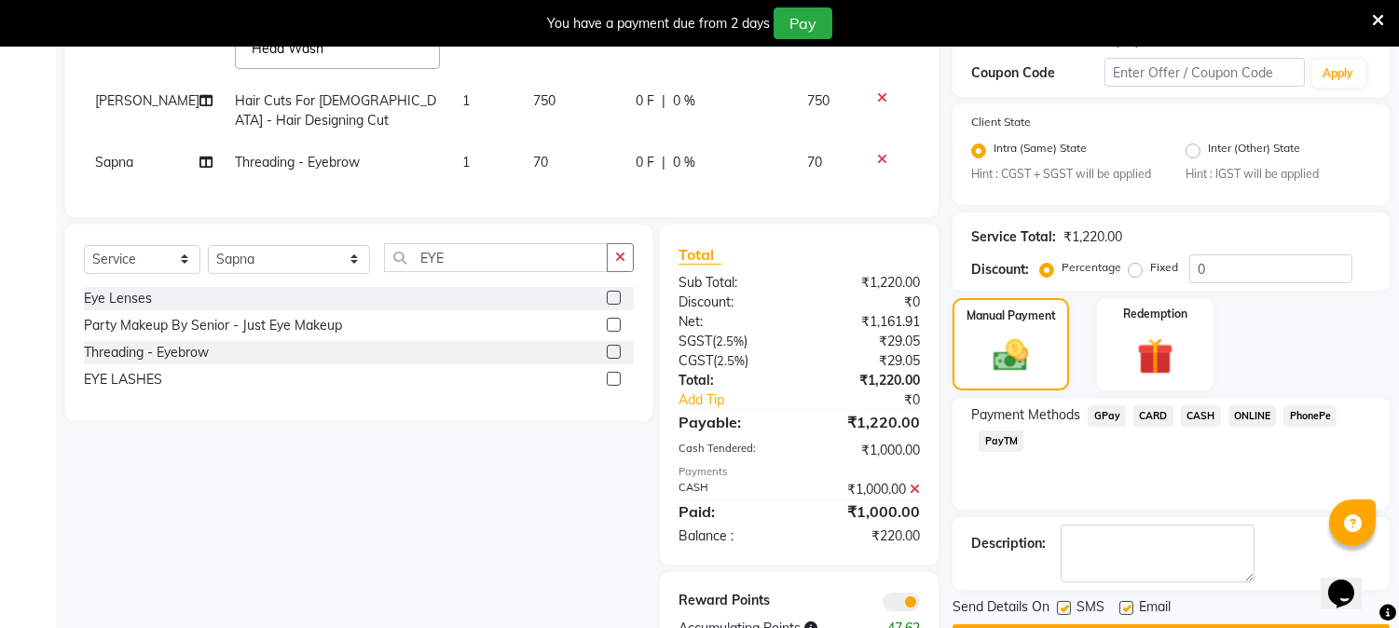
click at [1004, 436] on span "PayTM" at bounding box center [1000, 440] width 45 height 21
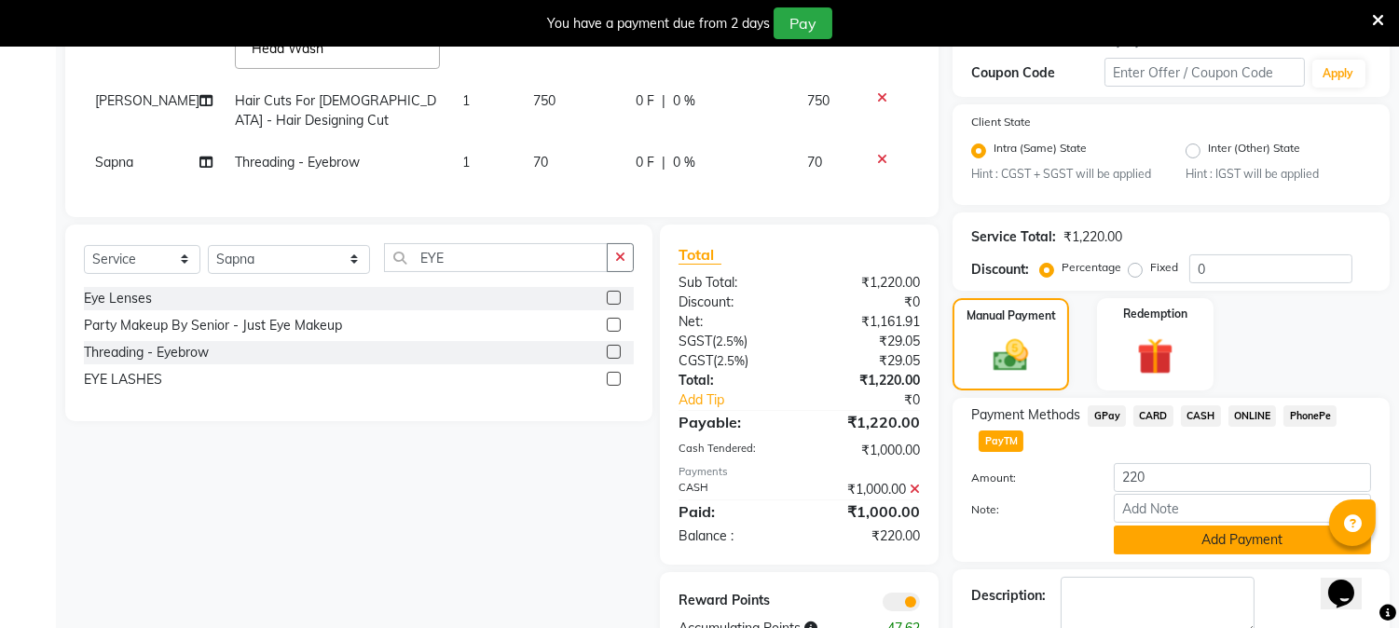
click at [1230, 540] on button "Add Payment" at bounding box center [1242, 540] width 257 height 29
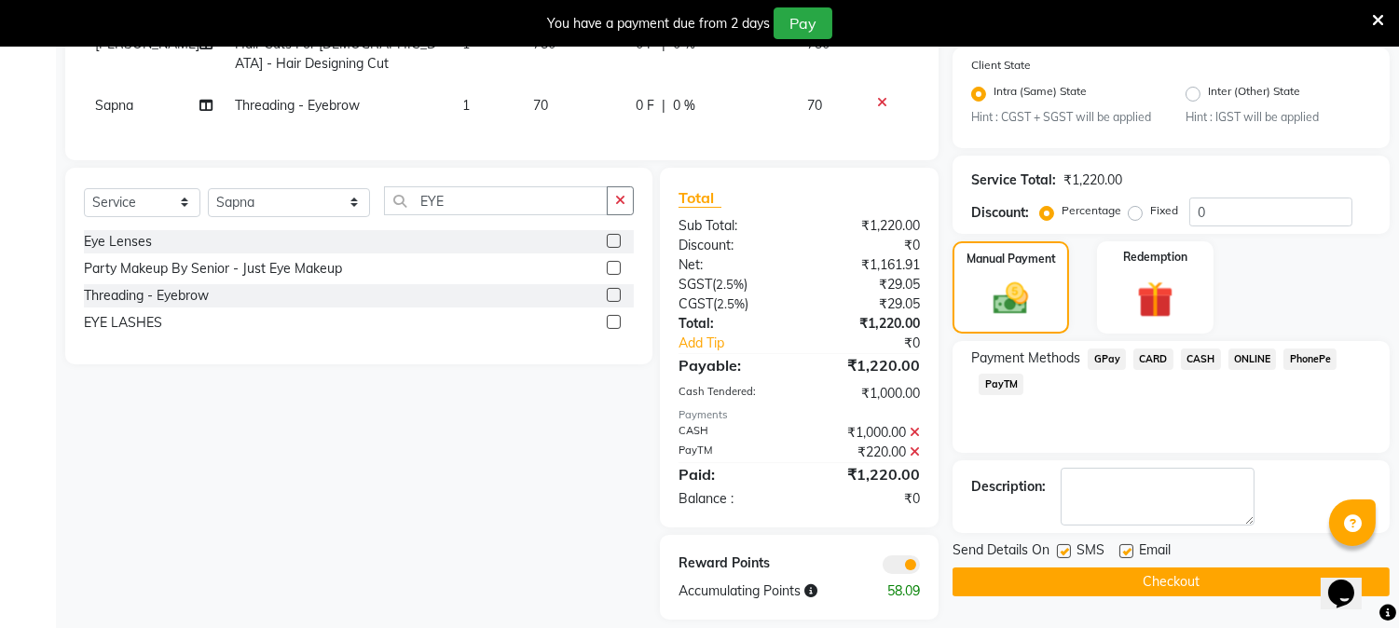
scroll to position [444, 0]
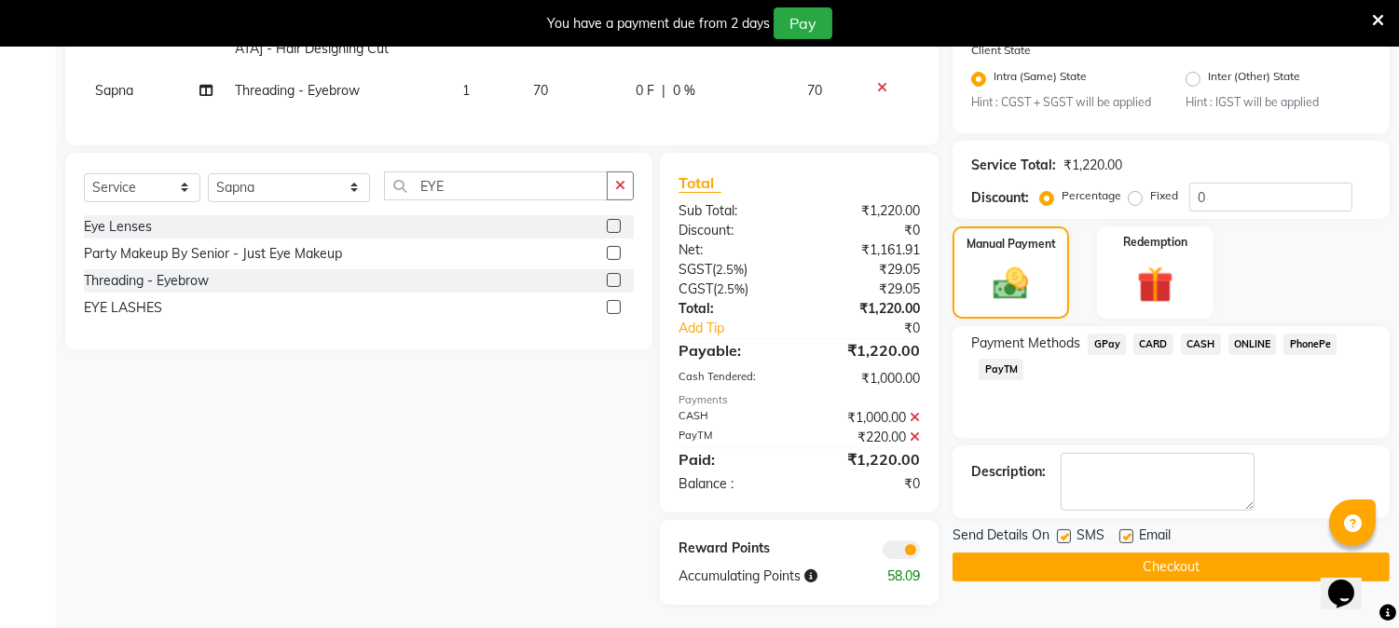
click at [1196, 566] on button "Checkout" at bounding box center [1170, 567] width 437 height 29
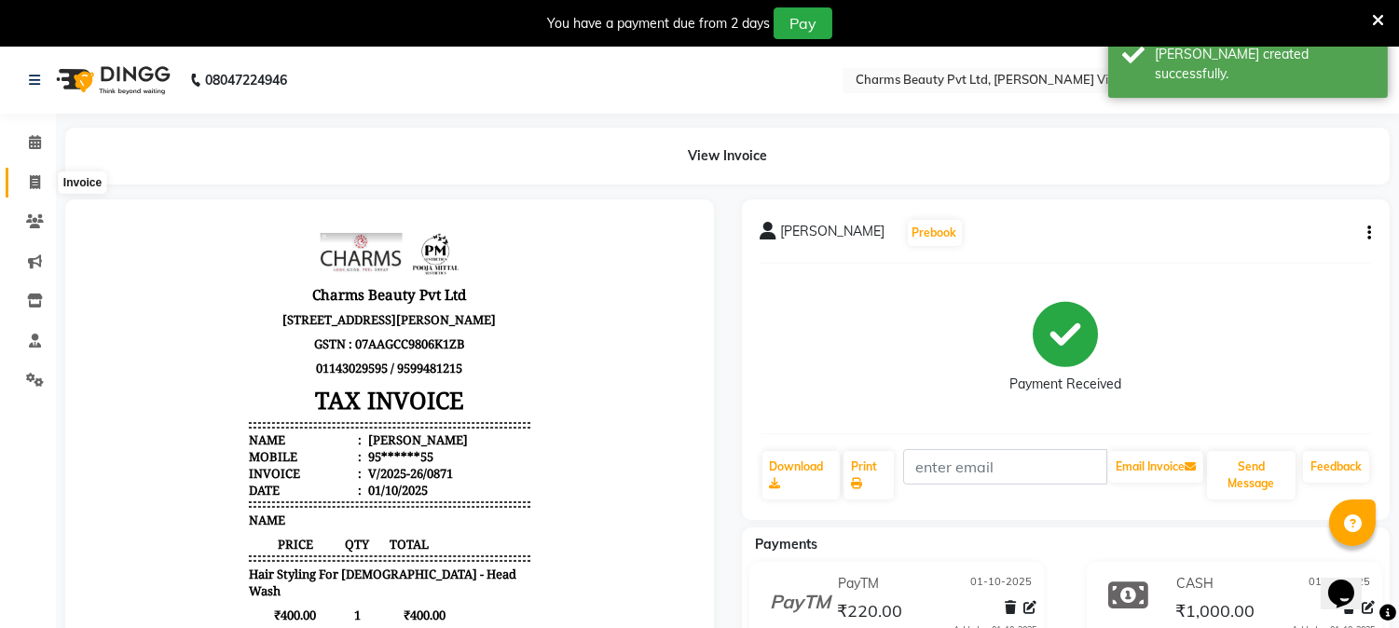
click at [38, 180] on icon at bounding box center [35, 182] width 10 height 14
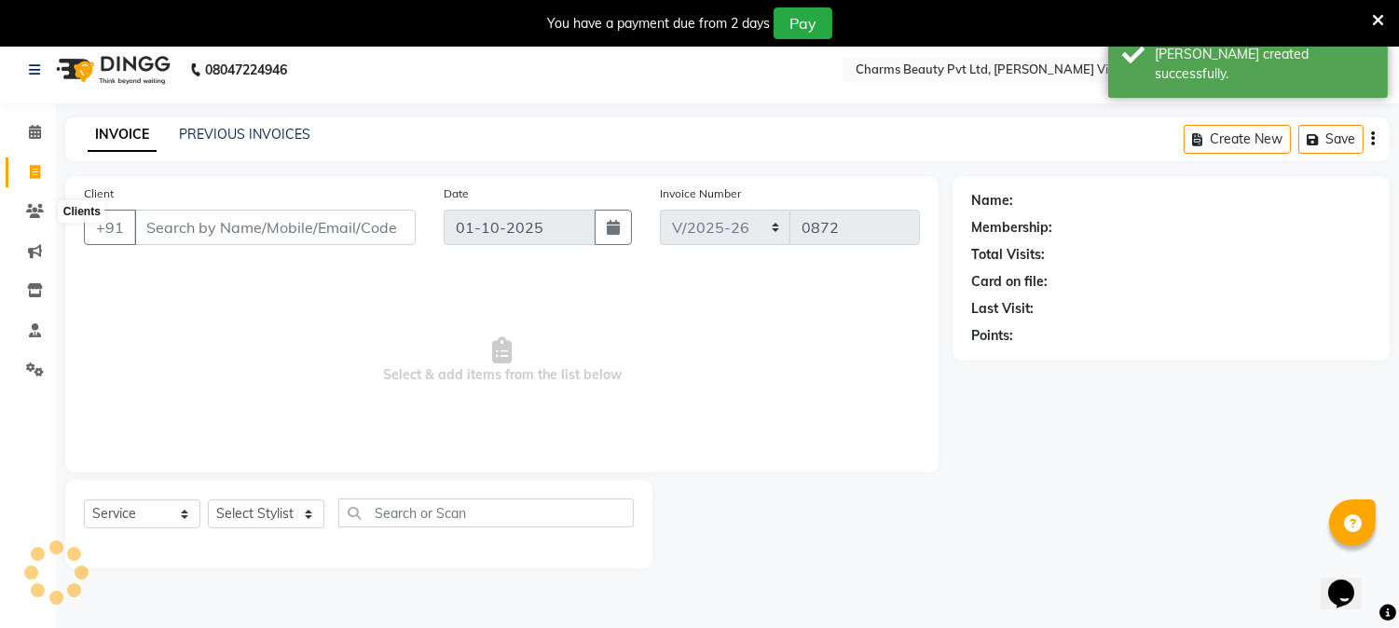
scroll to position [47, 0]
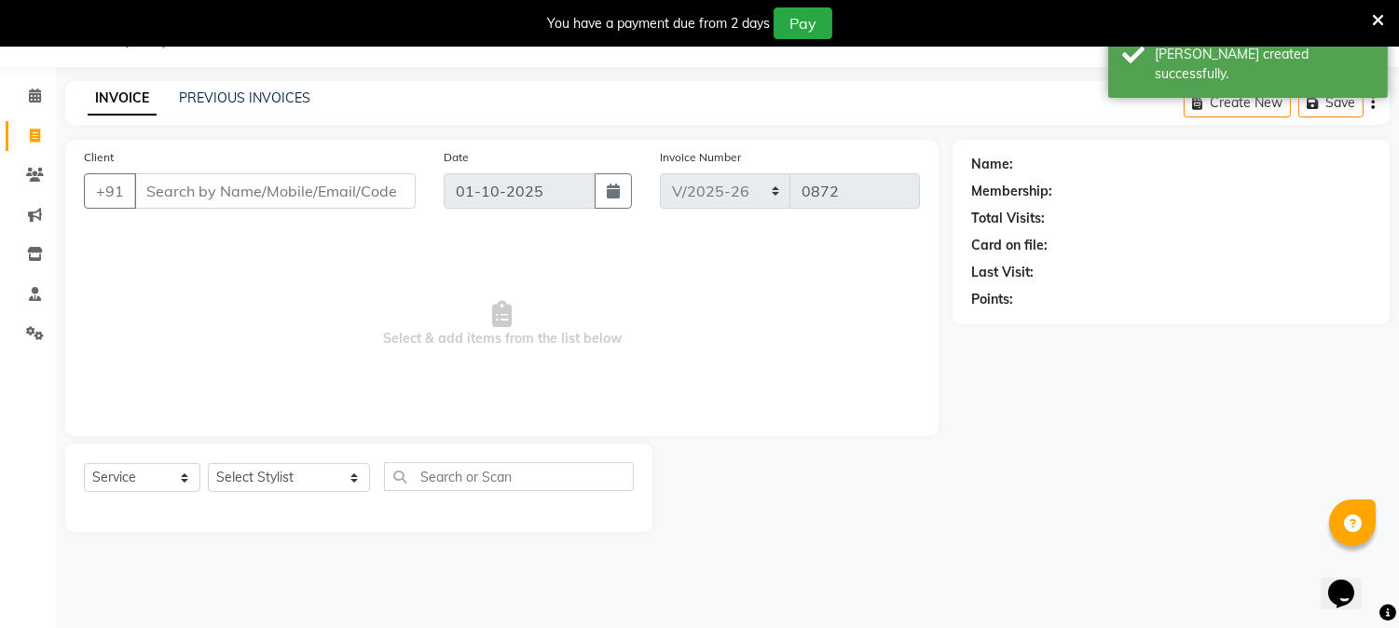
click at [177, 178] on input "Client" at bounding box center [274, 190] width 281 height 35
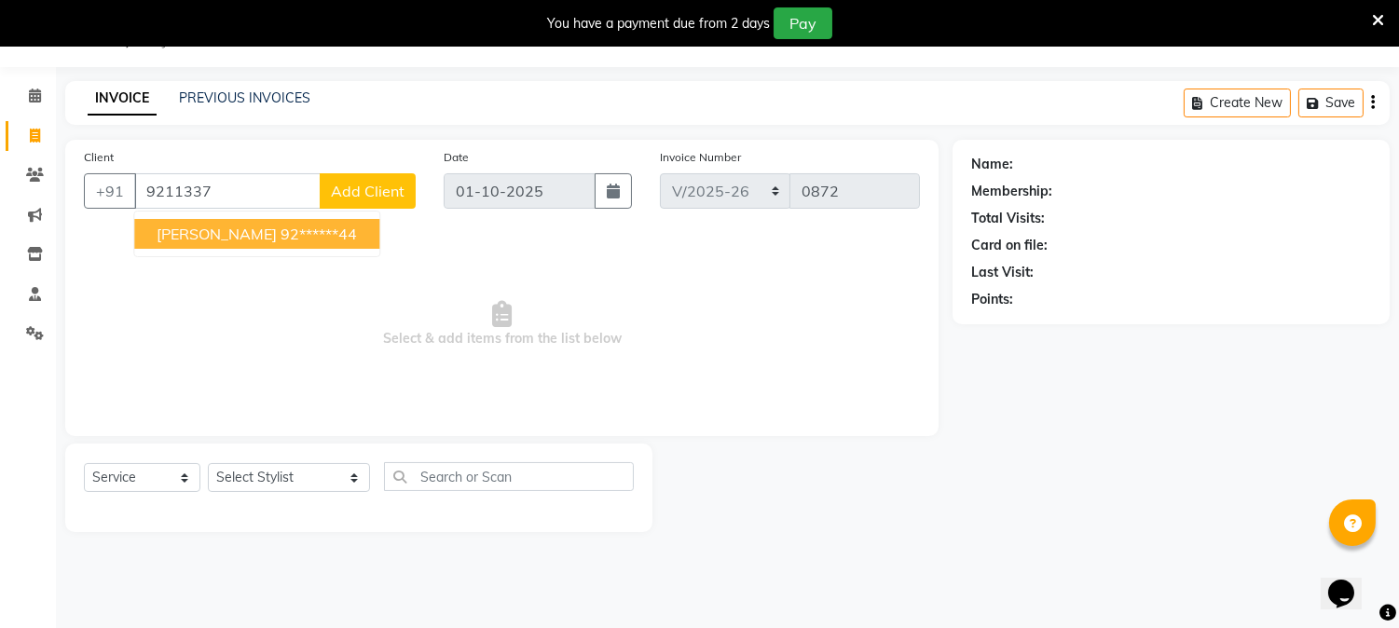
click at [210, 243] on button "[PERSON_NAME] 92******44" at bounding box center [256, 234] width 245 height 30
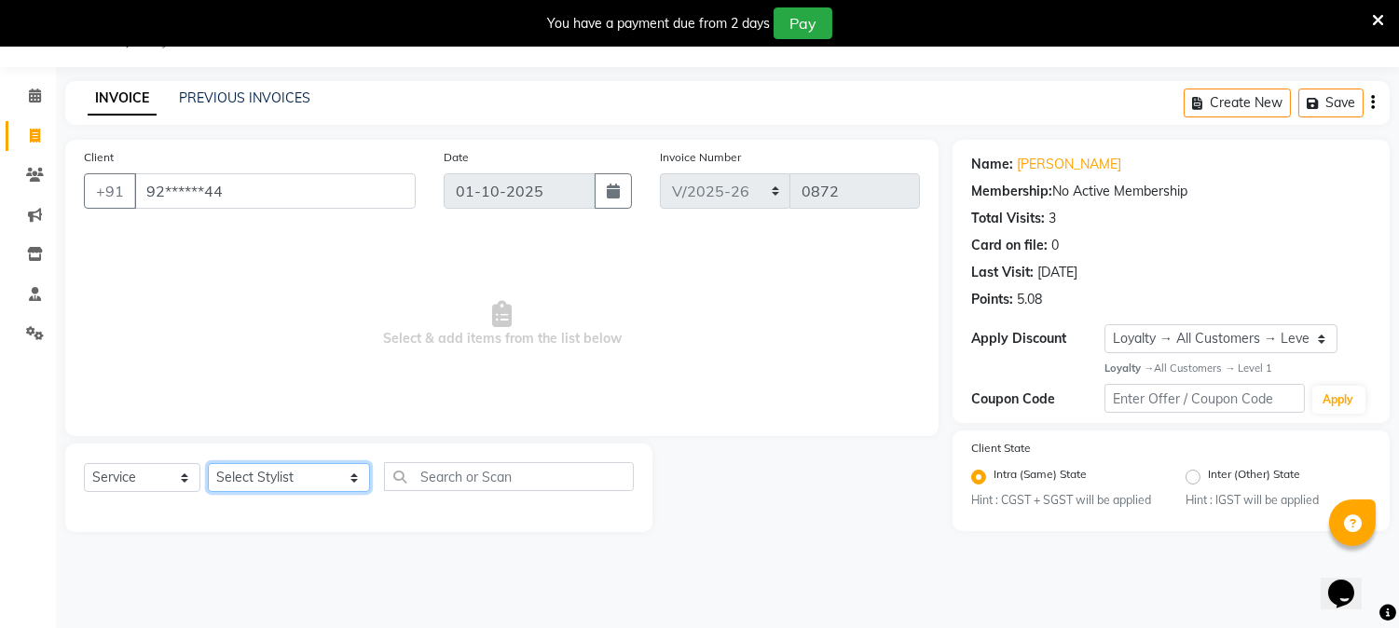
click at [332, 477] on select "Select Stylist AARTI [PERSON_NAME] [PERSON_NAME] BEAUTY PVT LTD [PERSON_NAME] V…" at bounding box center [289, 477] width 162 height 29
click at [208, 464] on select "Select Stylist AARTI [PERSON_NAME] [PERSON_NAME] BEAUTY PVT LTD [PERSON_NAME] V…" at bounding box center [289, 477] width 162 height 29
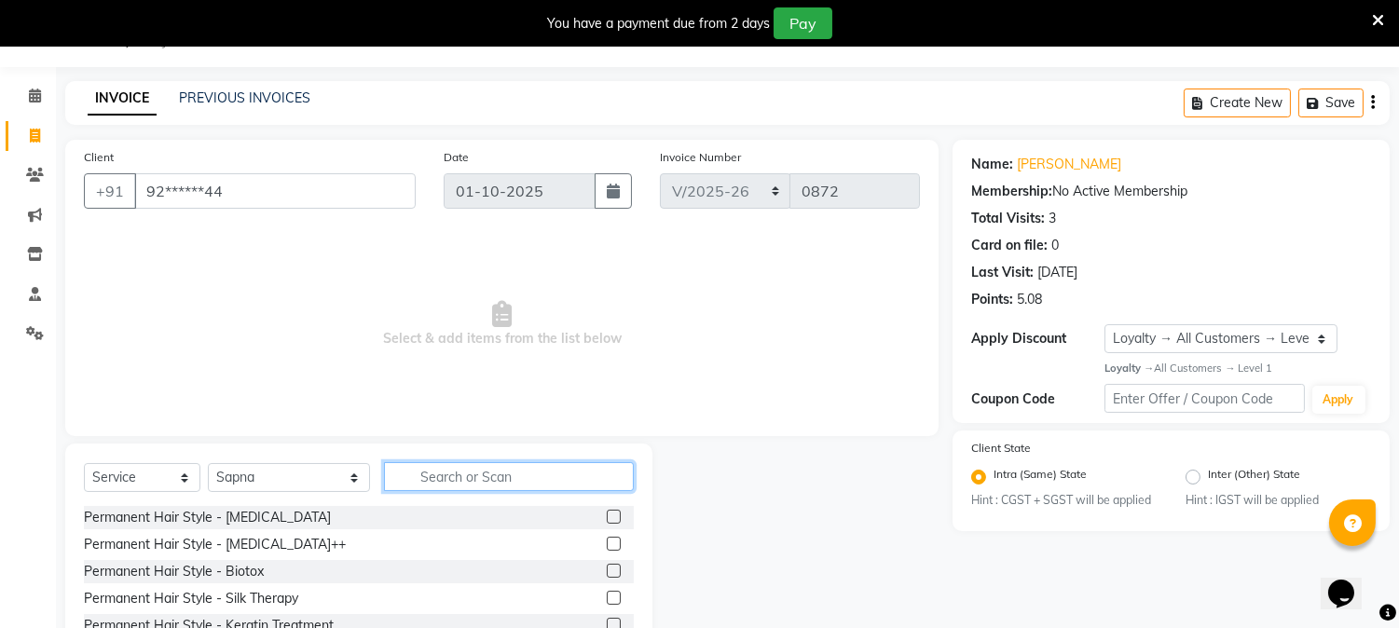
click at [458, 472] on input "text" at bounding box center [509, 476] width 250 height 29
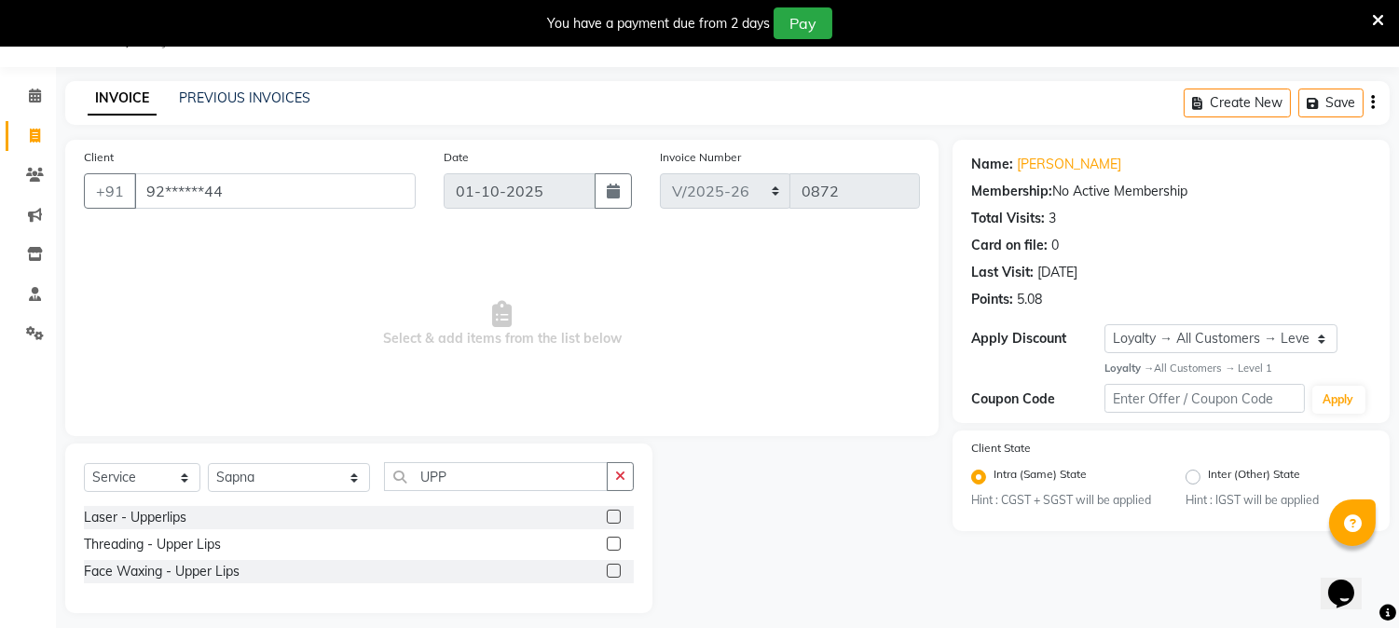
click at [609, 542] on label at bounding box center [614, 544] width 14 height 14
click at [609, 542] on input "checkbox" at bounding box center [613, 545] width 12 height 12
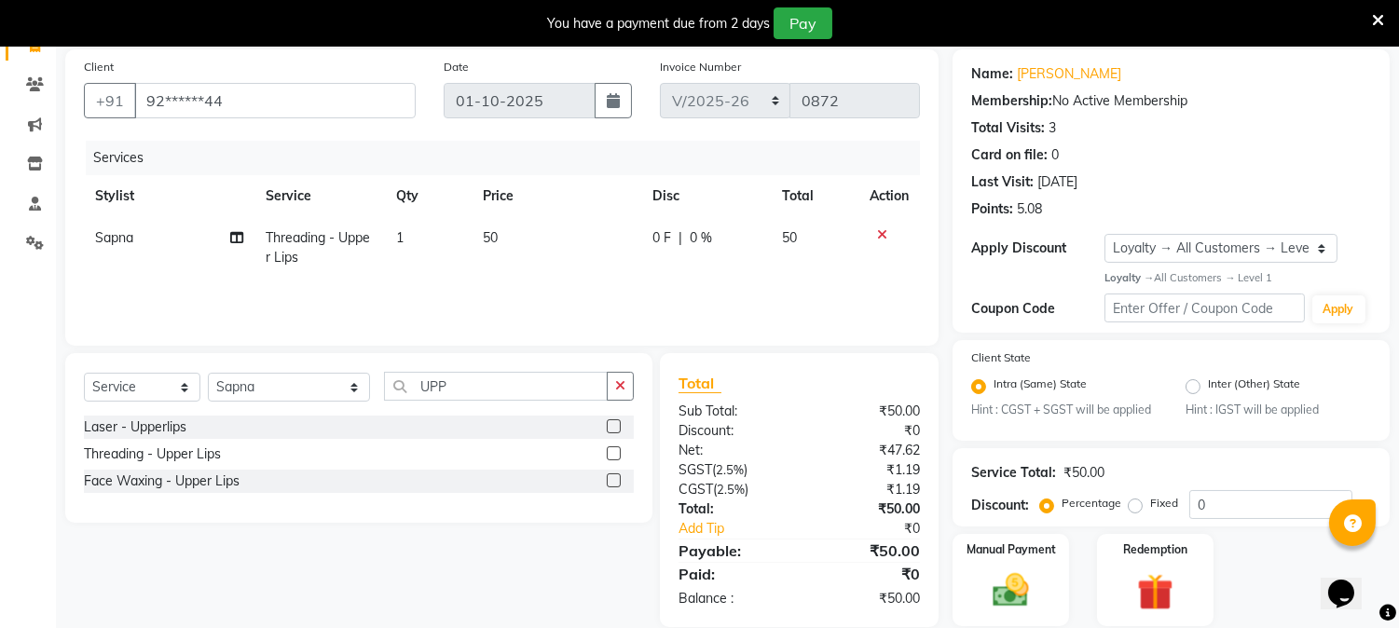
scroll to position [200, 0]
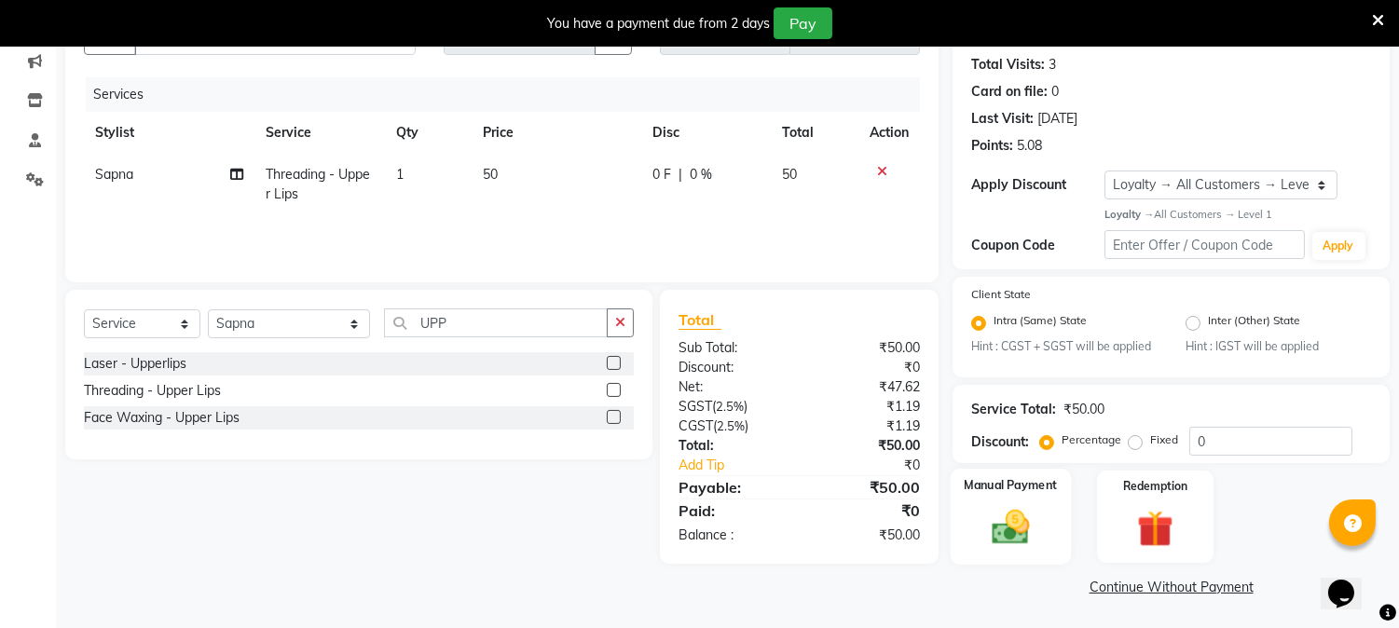
click at [1009, 527] on img at bounding box center [1010, 528] width 61 height 44
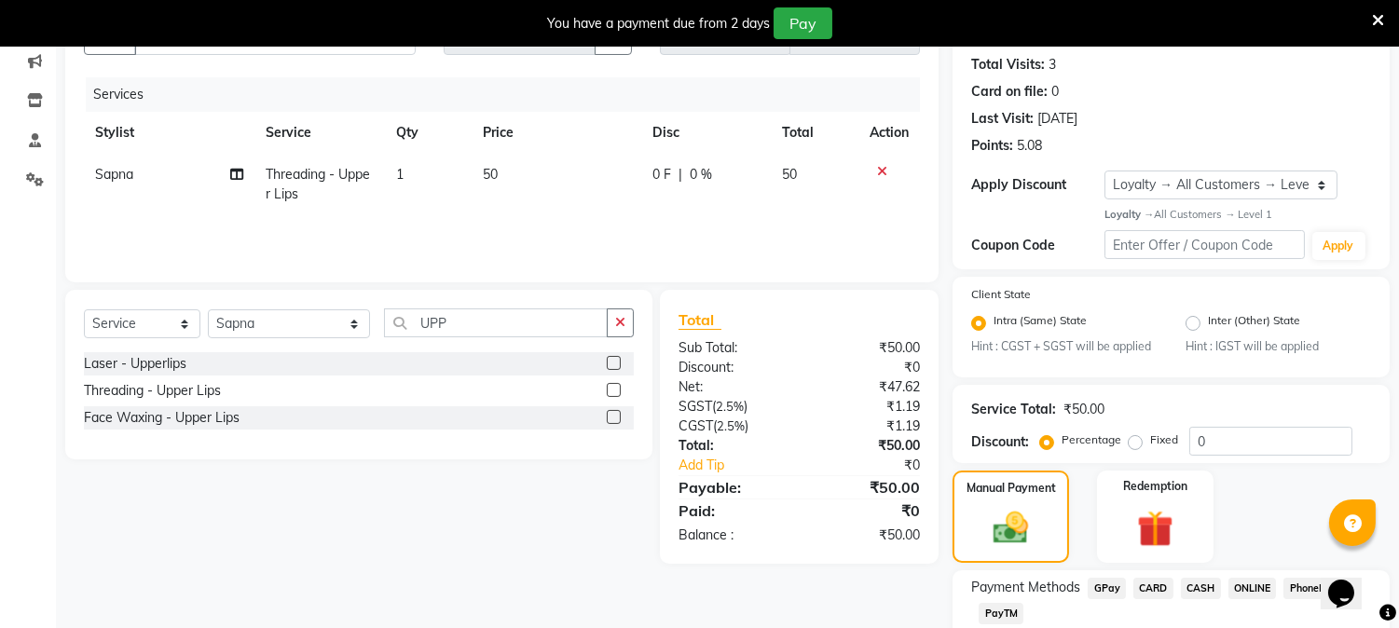
click at [1193, 583] on span "CASH" at bounding box center [1201, 588] width 40 height 21
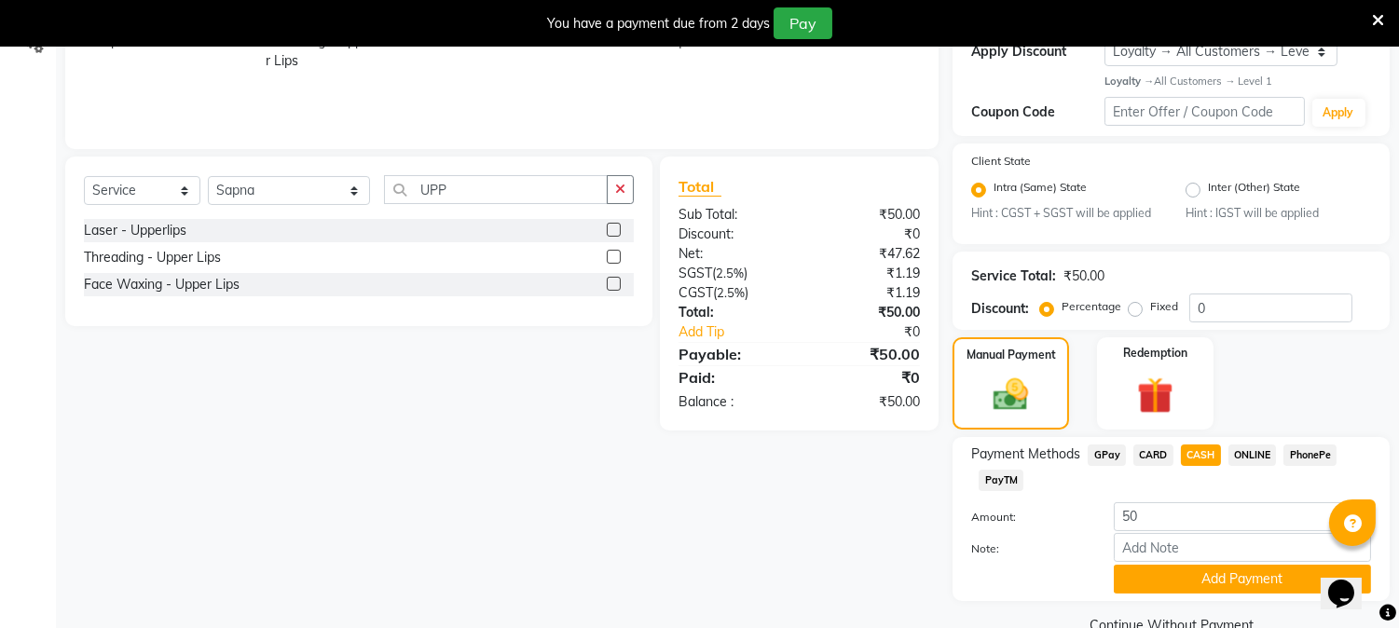
scroll to position [373, 0]
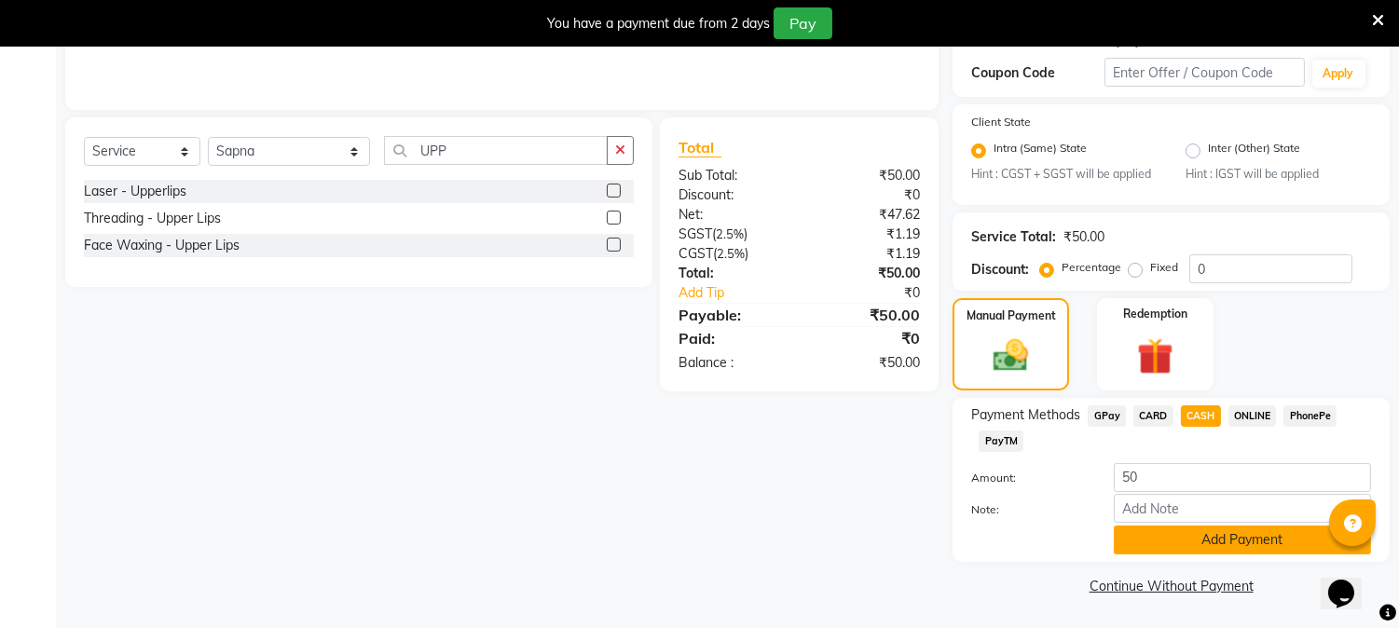
click at [1228, 540] on button "Add Payment" at bounding box center [1242, 540] width 257 height 29
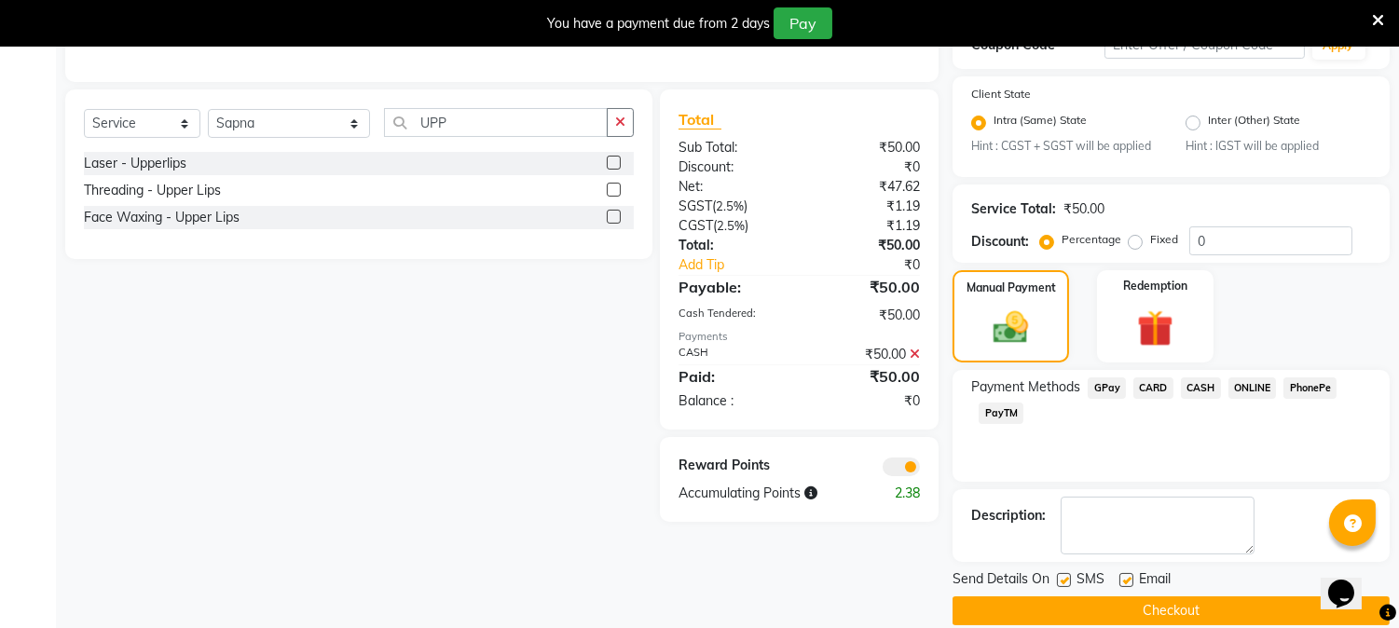
scroll to position [425, 0]
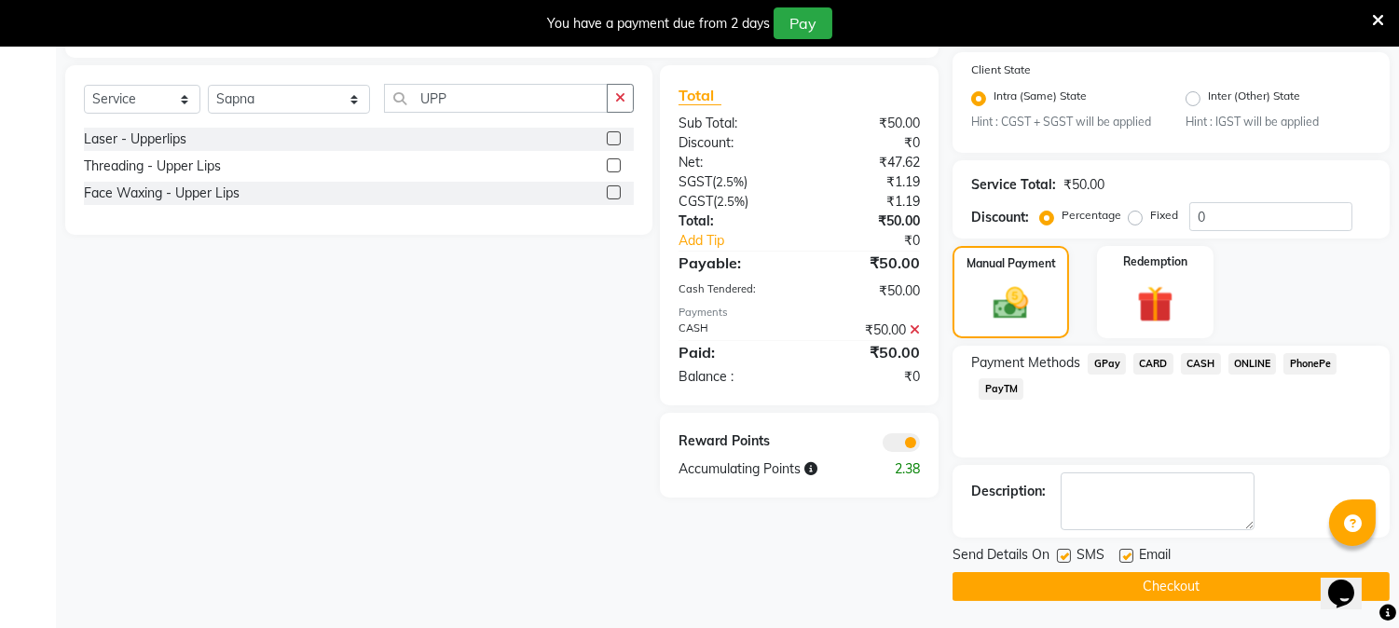
click at [1215, 581] on button "Checkout" at bounding box center [1170, 586] width 437 height 29
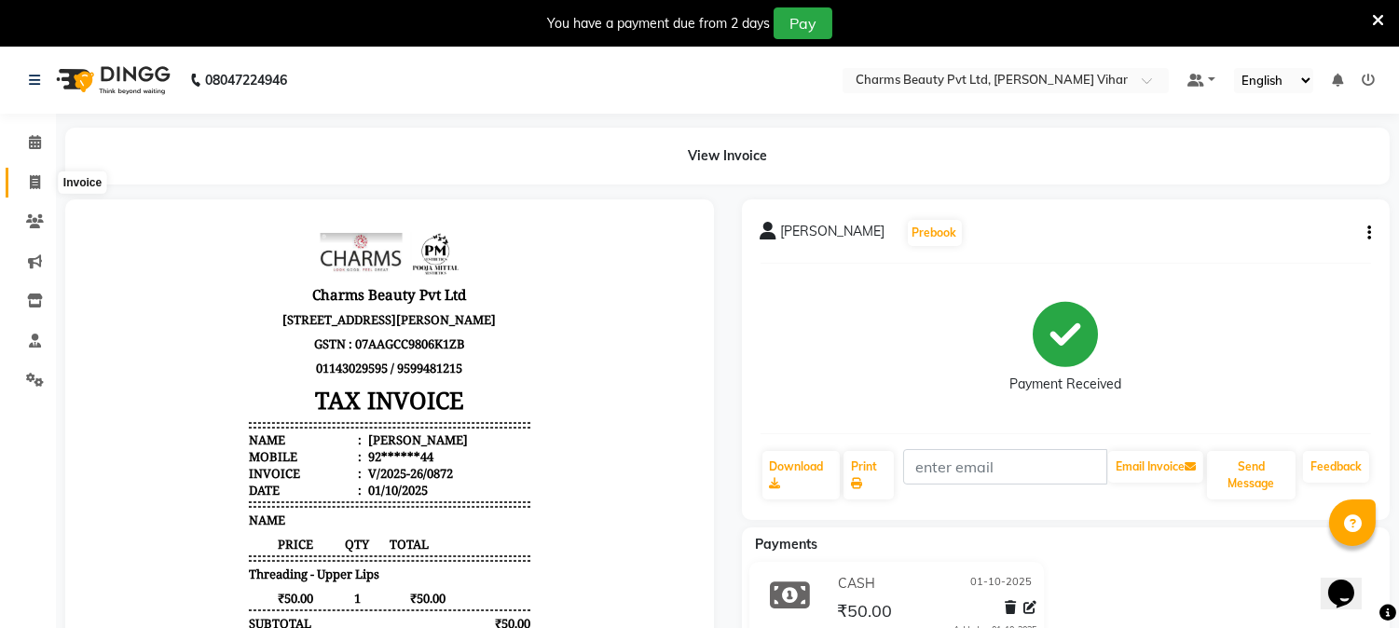
click at [32, 180] on icon at bounding box center [35, 182] width 10 height 14
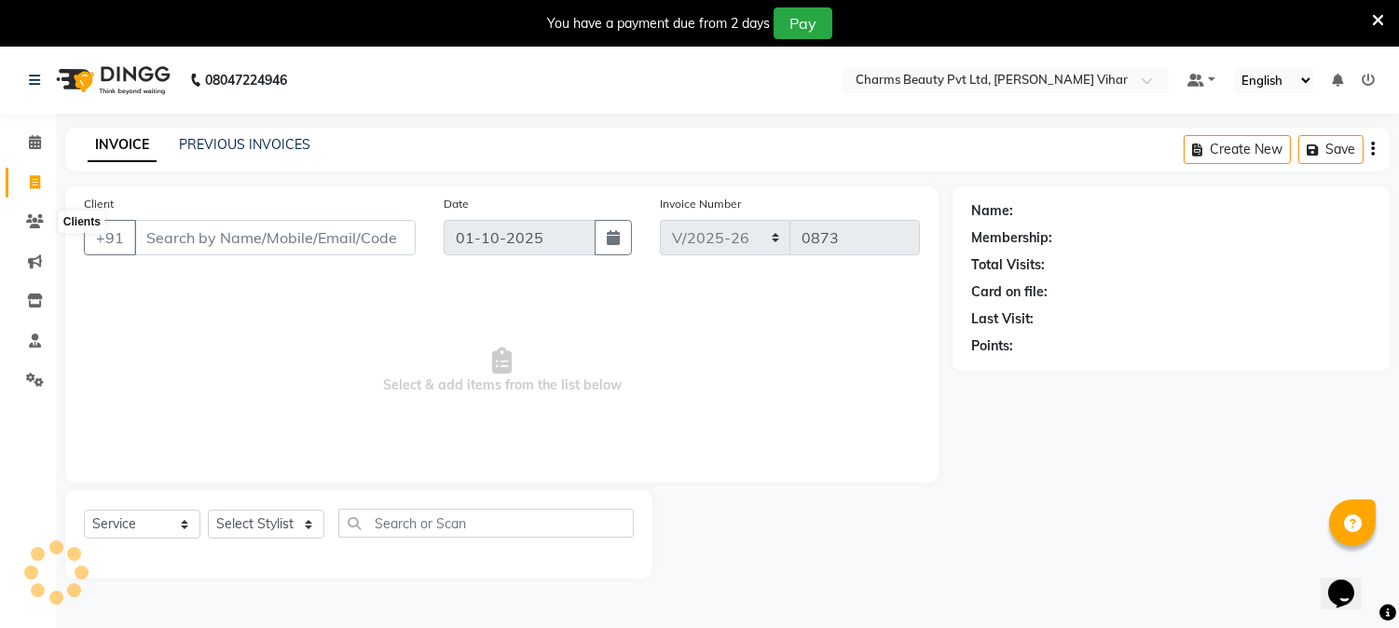
scroll to position [47, 0]
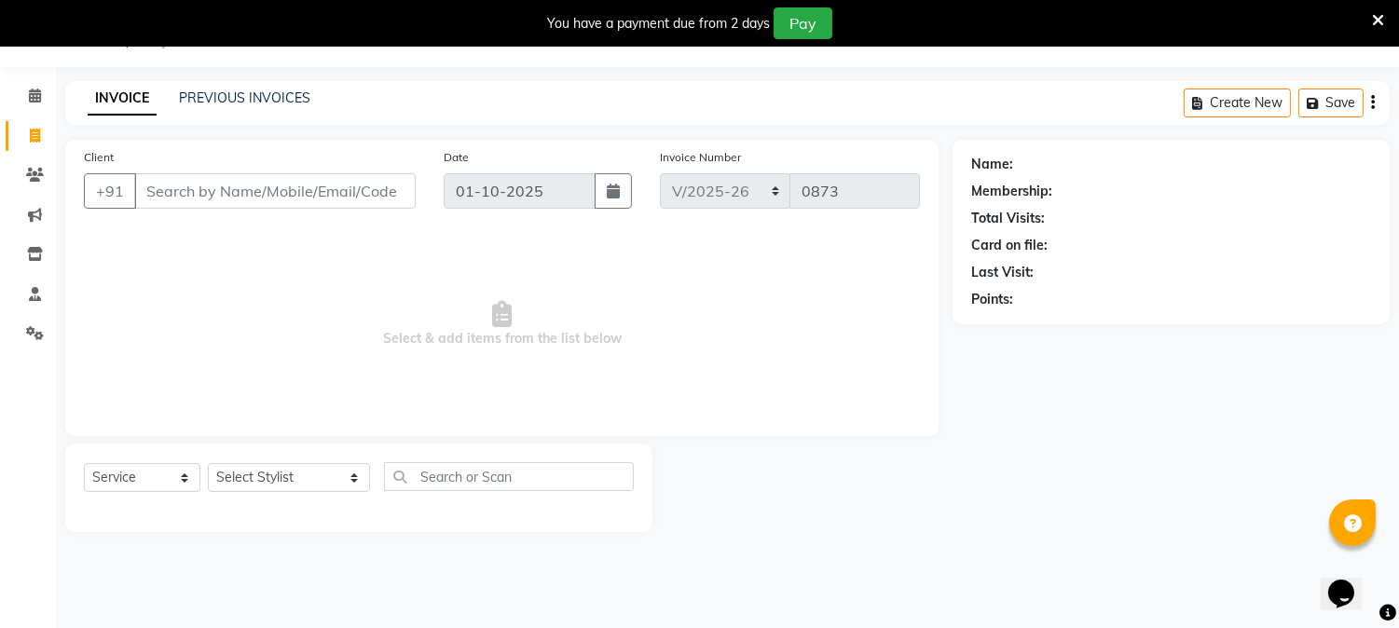
click at [200, 193] on input "Client" at bounding box center [274, 190] width 281 height 35
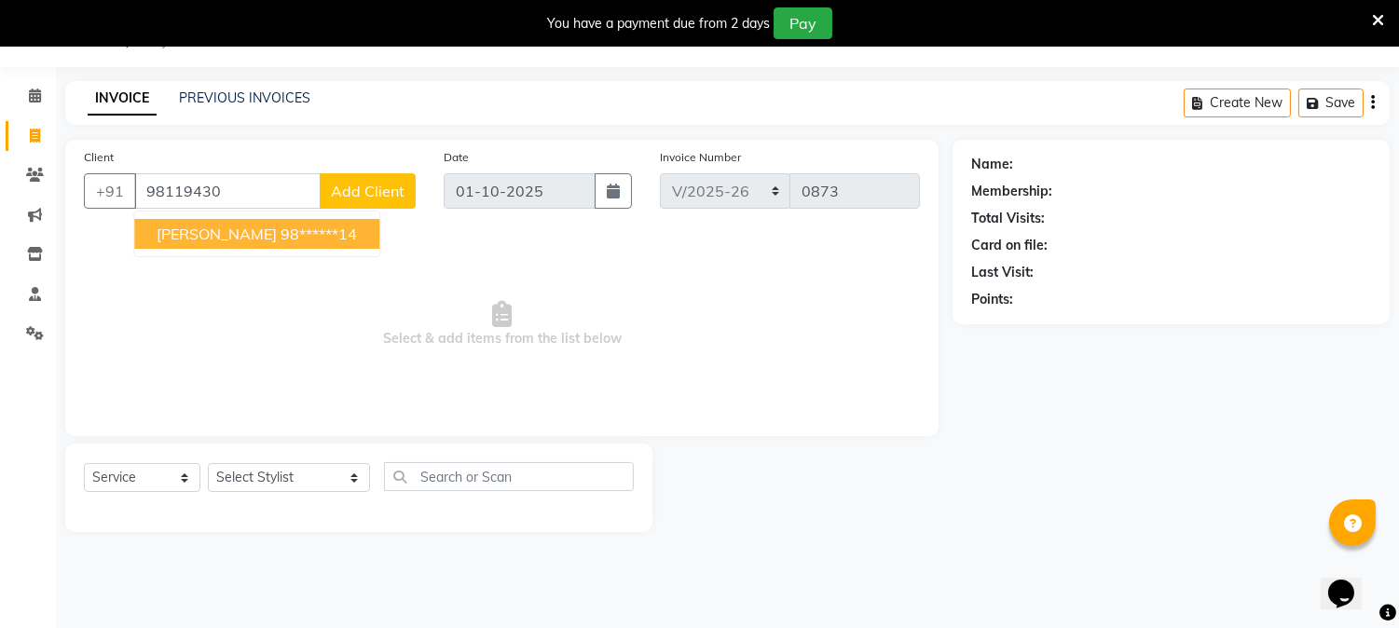
click at [212, 225] on span "[PERSON_NAME]" at bounding box center [217, 234] width 120 height 19
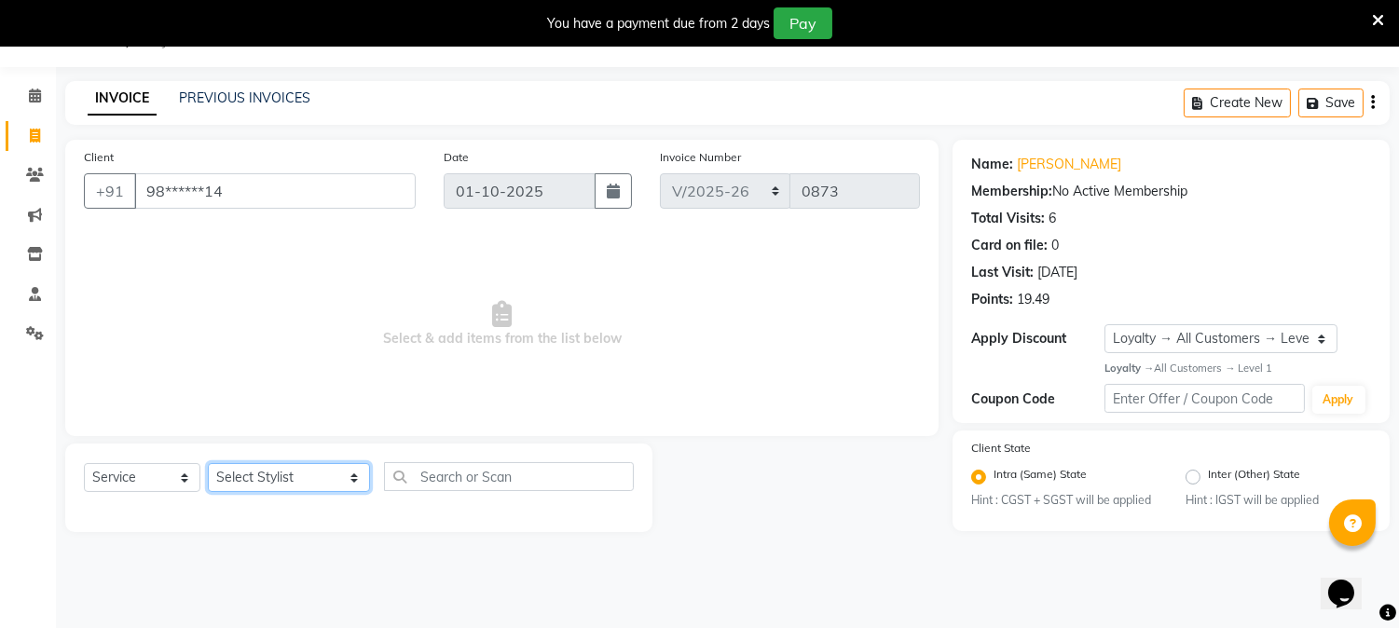
click at [340, 473] on select "Select Stylist AARTI [PERSON_NAME] [PERSON_NAME] BEAUTY PVT LTD [PERSON_NAME] V…" at bounding box center [289, 477] width 162 height 29
click at [208, 464] on select "Select Stylist AARTI [PERSON_NAME] [PERSON_NAME] BEAUTY PVT LTD [PERSON_NAME] V…" at bounding box center [289, 477] width 162 height 29
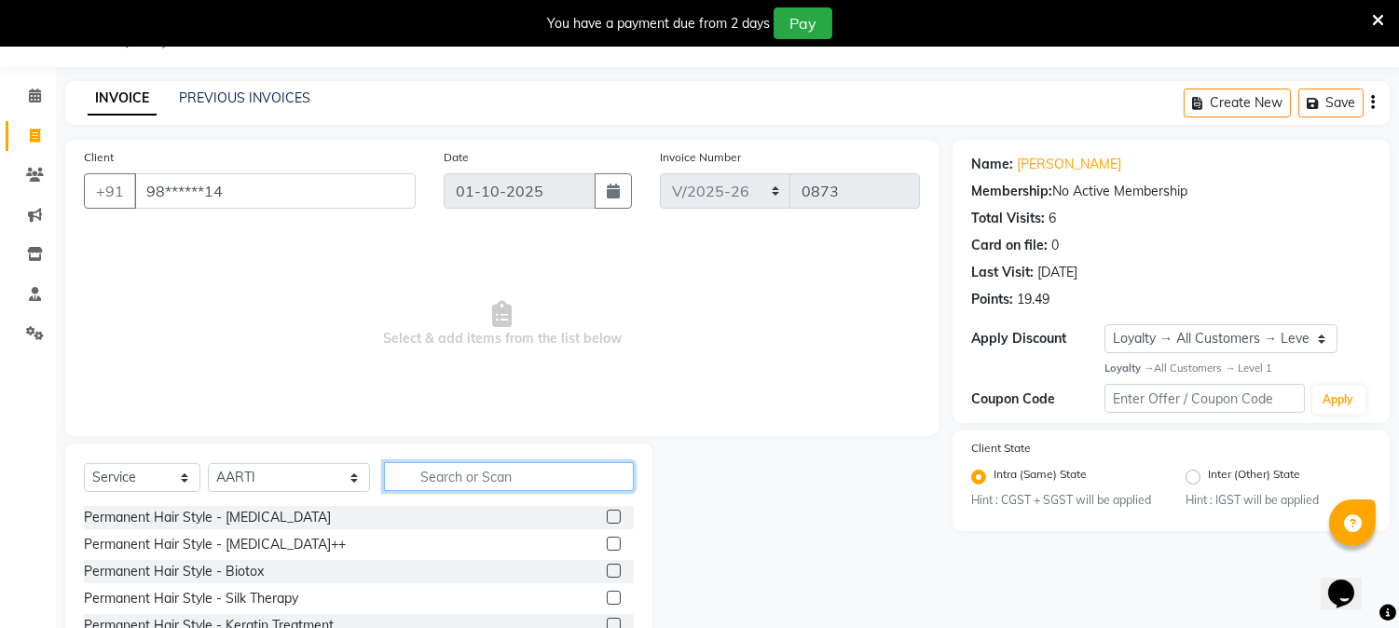
click at [485, 469] on input "text" at bounding box center [509, 476] width 250 height 29
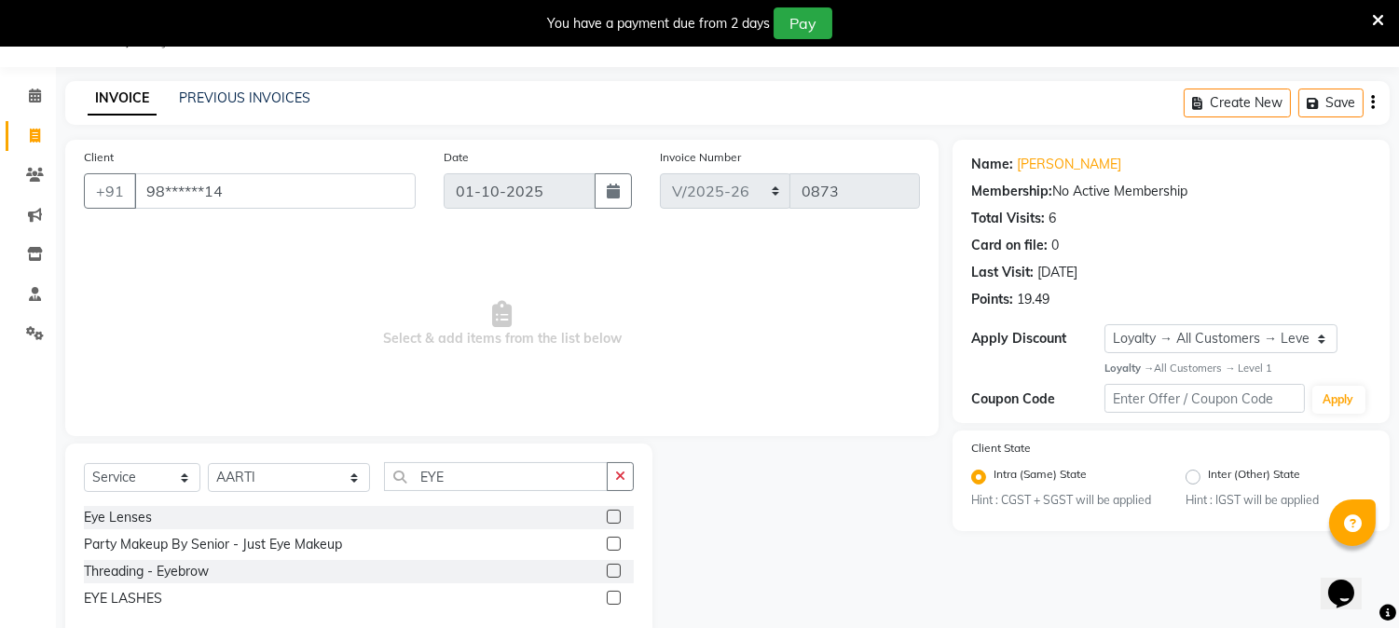
click at [618, 570] on label at bounding box center [614, 571] width 14 height 14
click at [618, 570] on input "checkbox" at bounding box center [613, 572] width 12 height 12
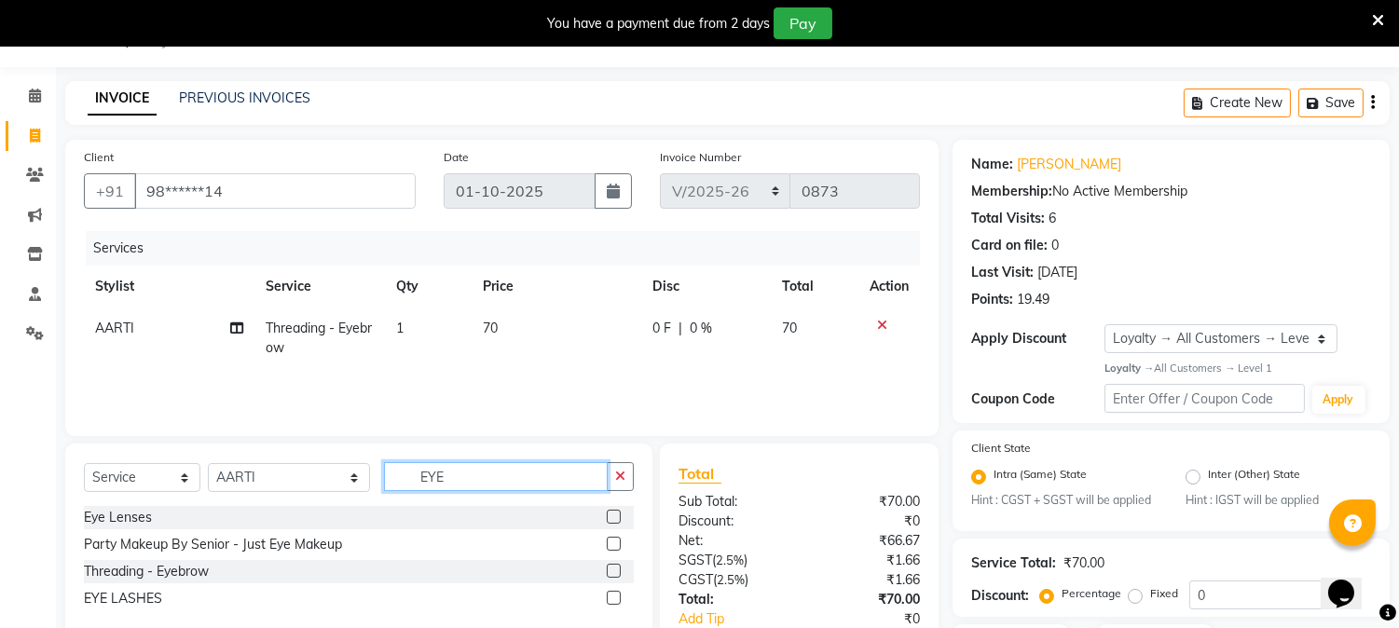
click at [478, 479] on input "EYE" at bounding box center [496, 476] width 224 height 29
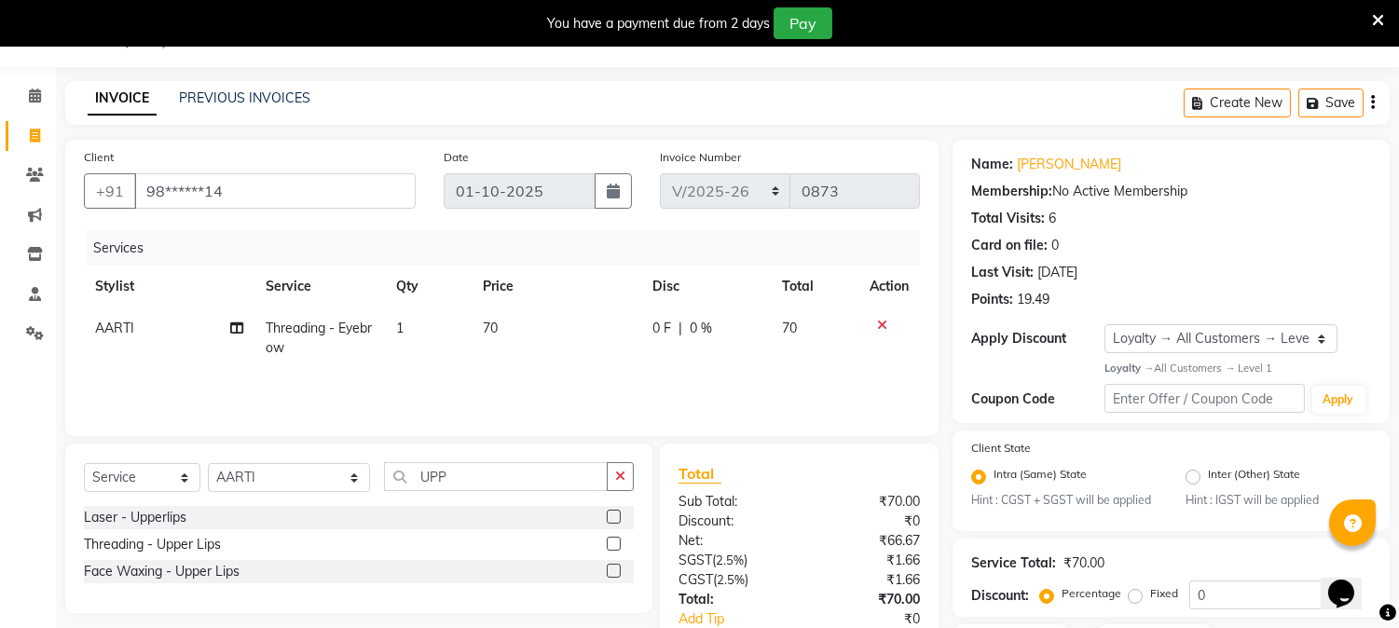
click at [608, 533] on div at bounding box center [620, 544] width 27 height 23
click at [471, 469] on input "UPP" at bounding box center [496, 476] width 224 height 29
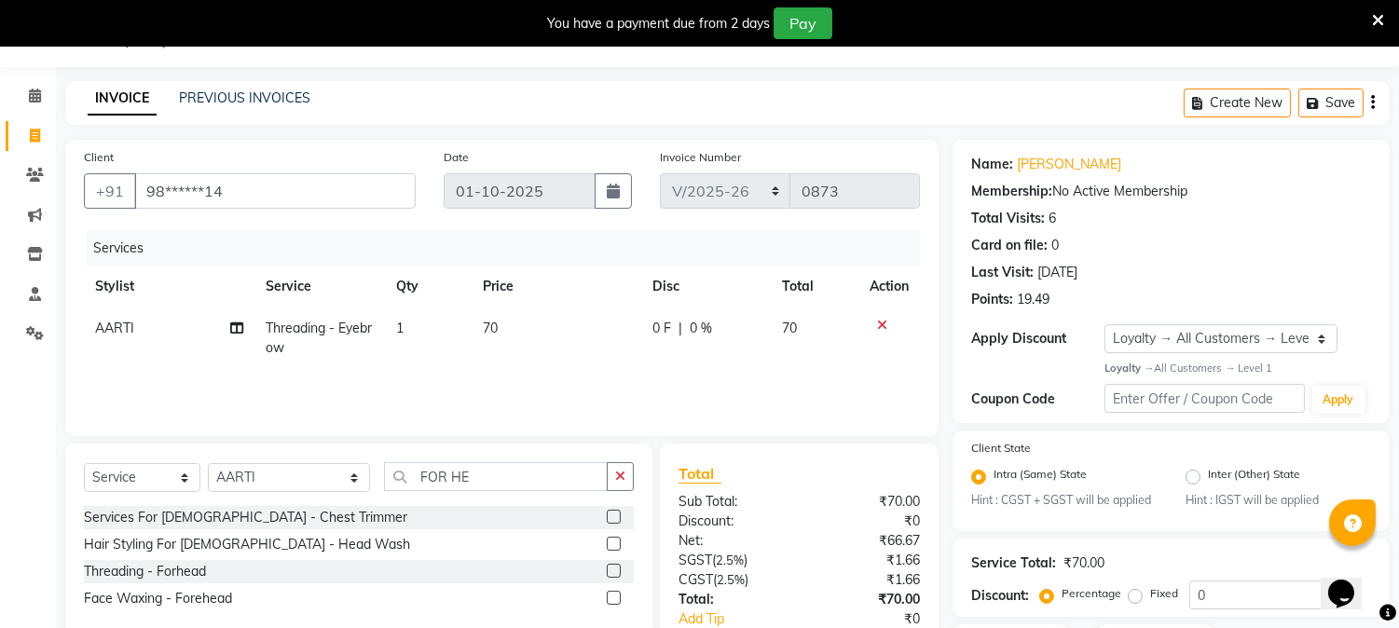
click at [610, 575] on label at bounding box center [614, 571] width 14 height 14
click at [610, 575] on input "checkbox" at bounding box center [613, 572] width 12 height 12
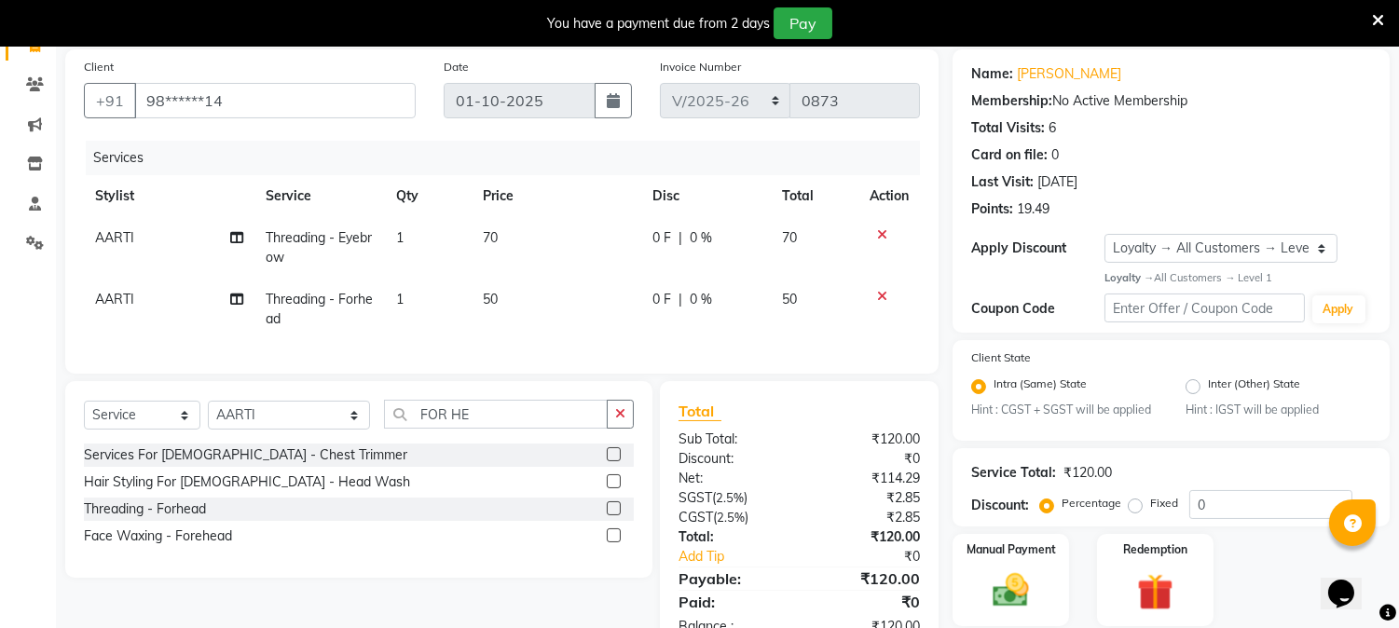
scroll to position [207, 0]
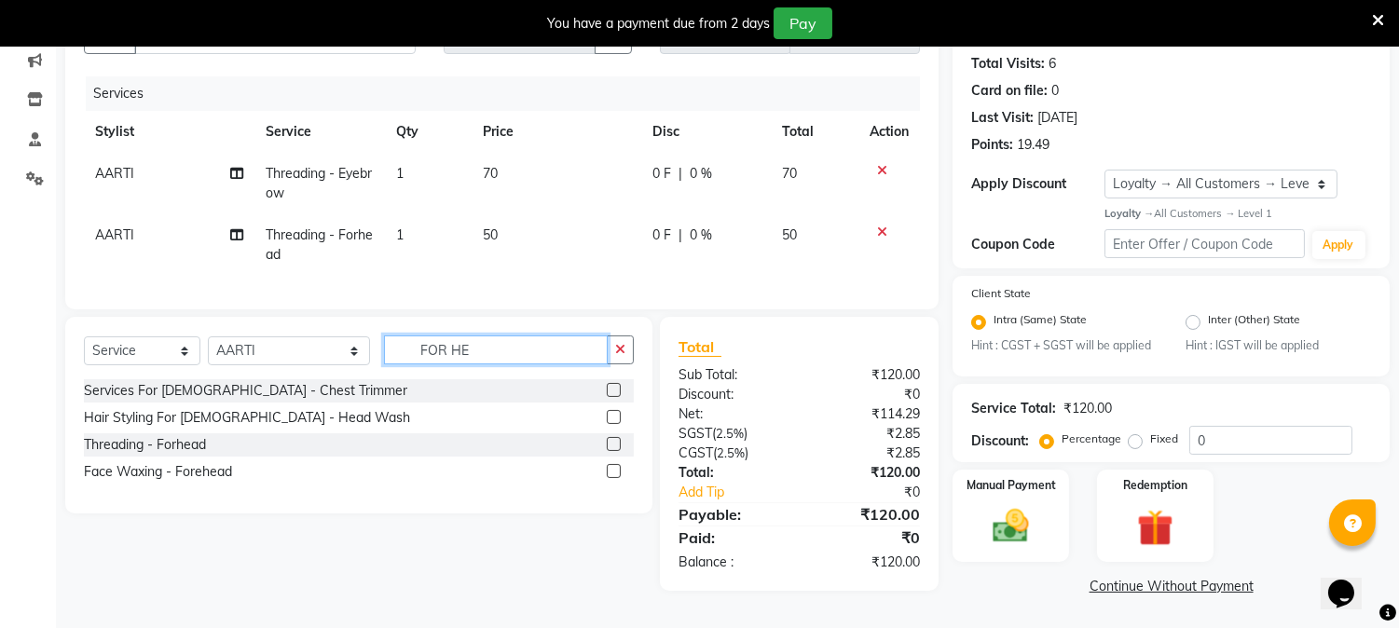
click at [485, 357] on input "FOR HE" at bounding box center [496, 349] width 224 height 29
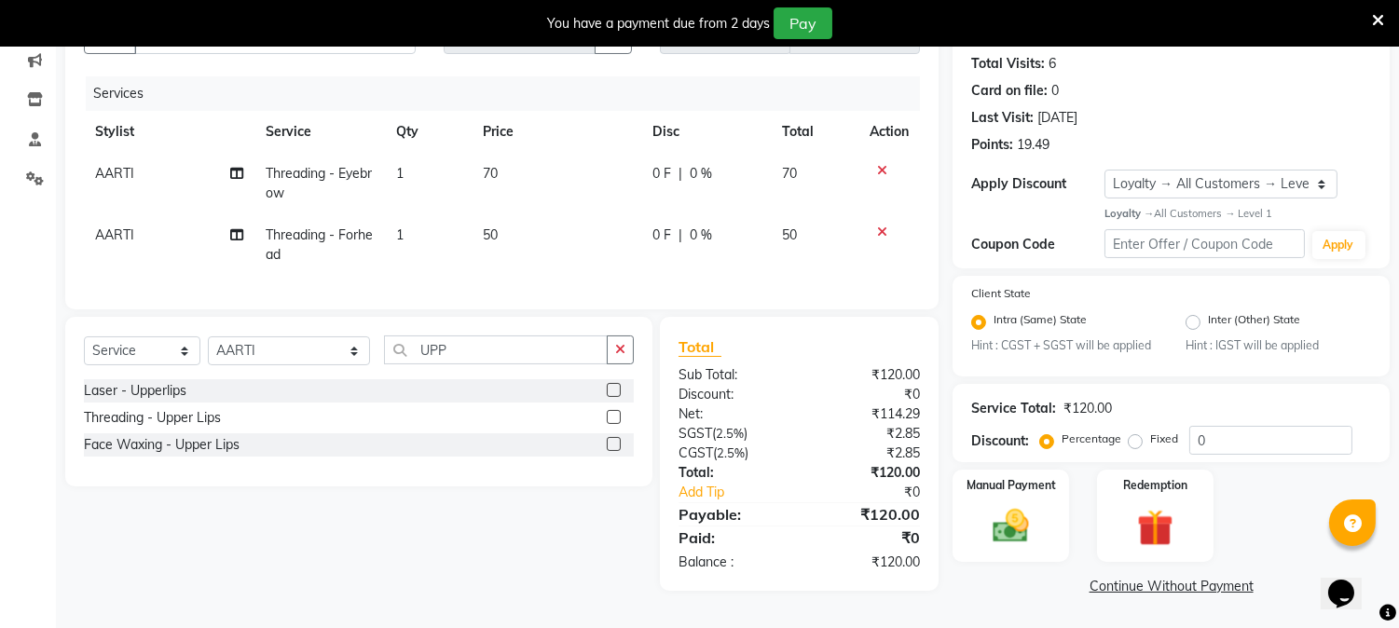
click at [610, 424] on label at bounding box center [614, 417] width 14 height 14
click at [610, 424] on input "checkbox" at bounding box center [613, 418] width 12 height 12
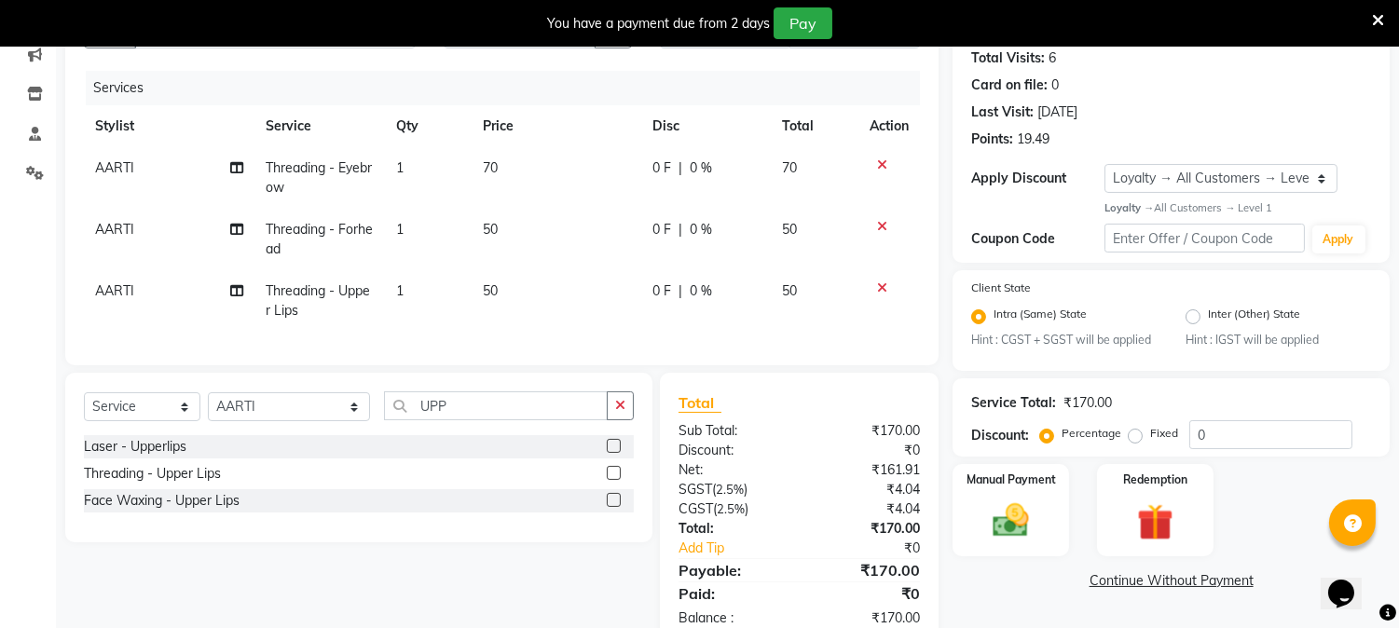
scroll to position [268, 0]
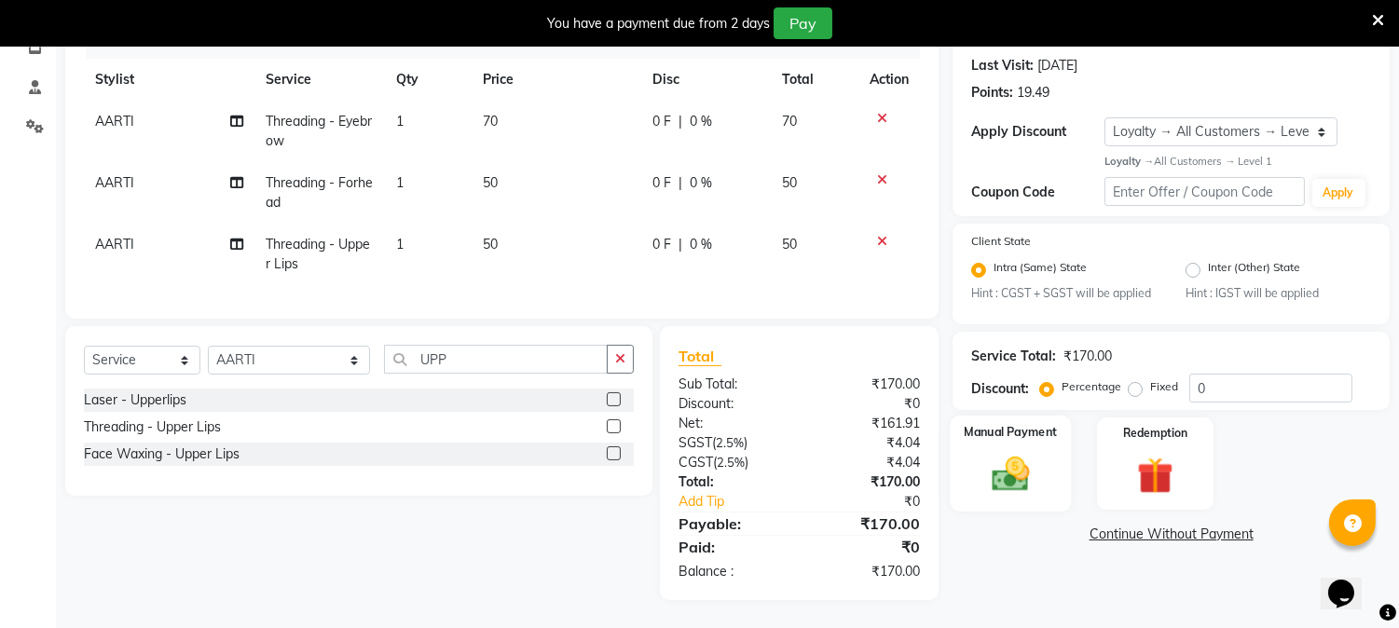
click at [1012, 458] on img at bounding box center [1010, 475] width 61 height 44
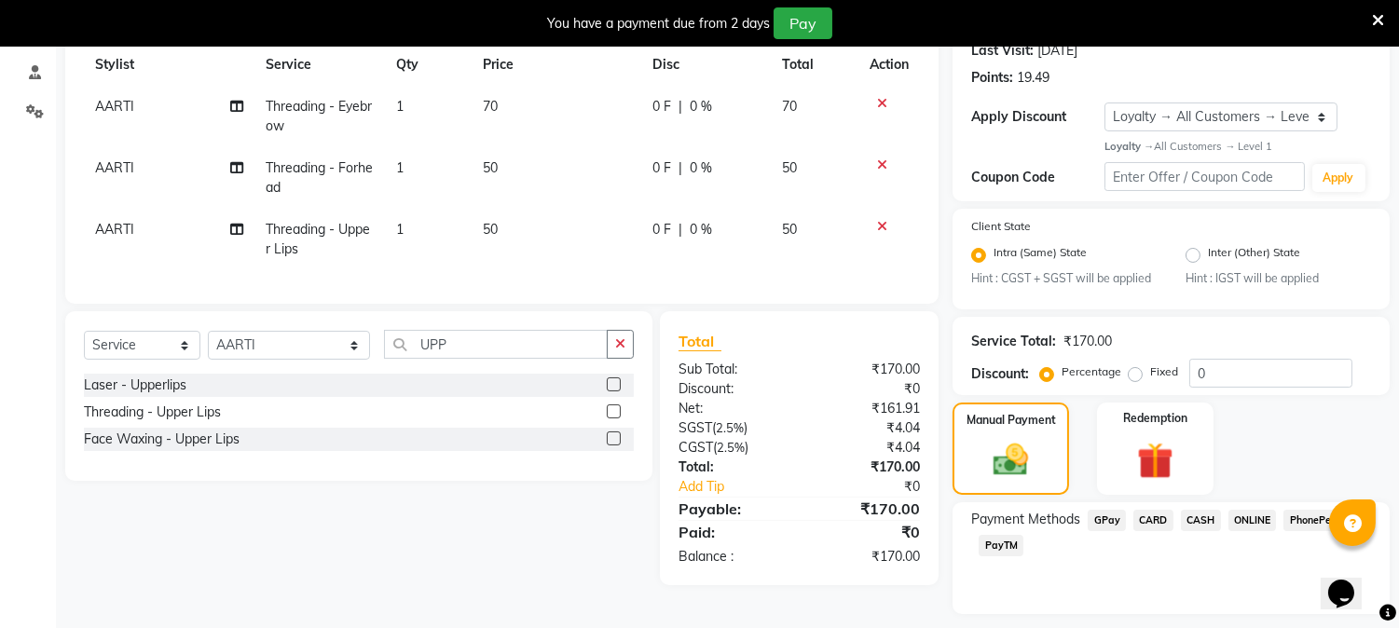
click at [1199, 514] on span "CASH" at bounding box center [1201, 520] width 40 height 21
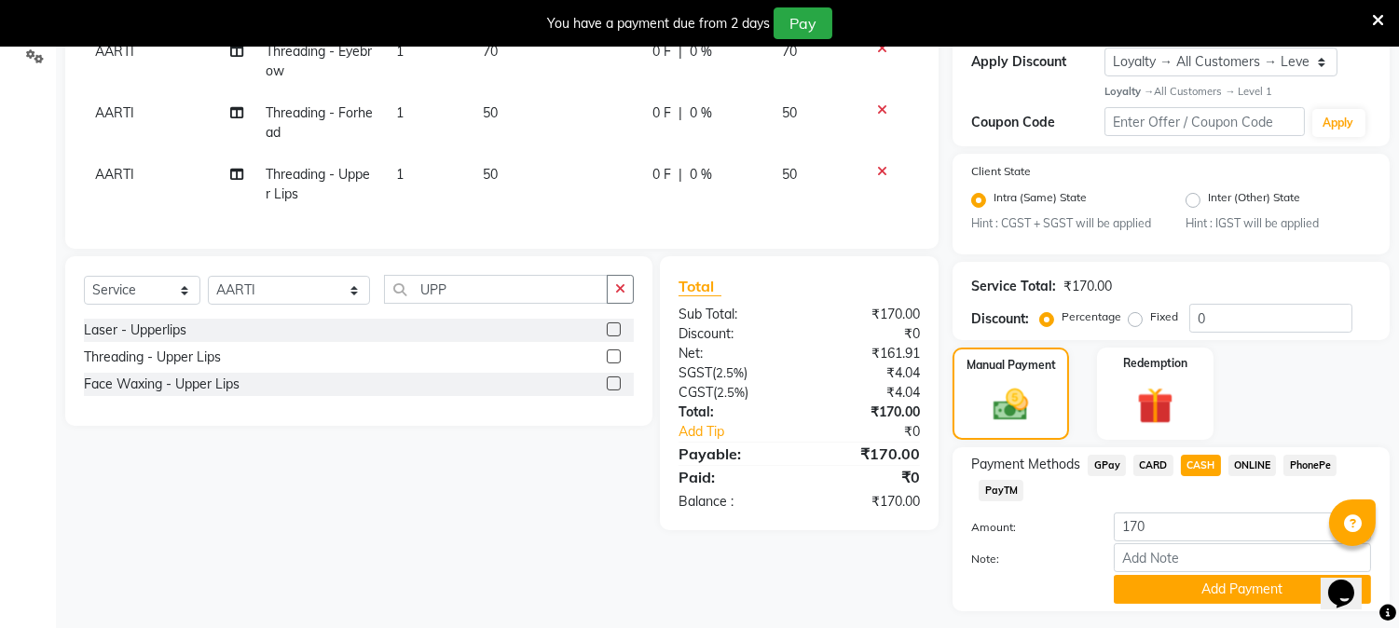
scroll to position [373, 0]
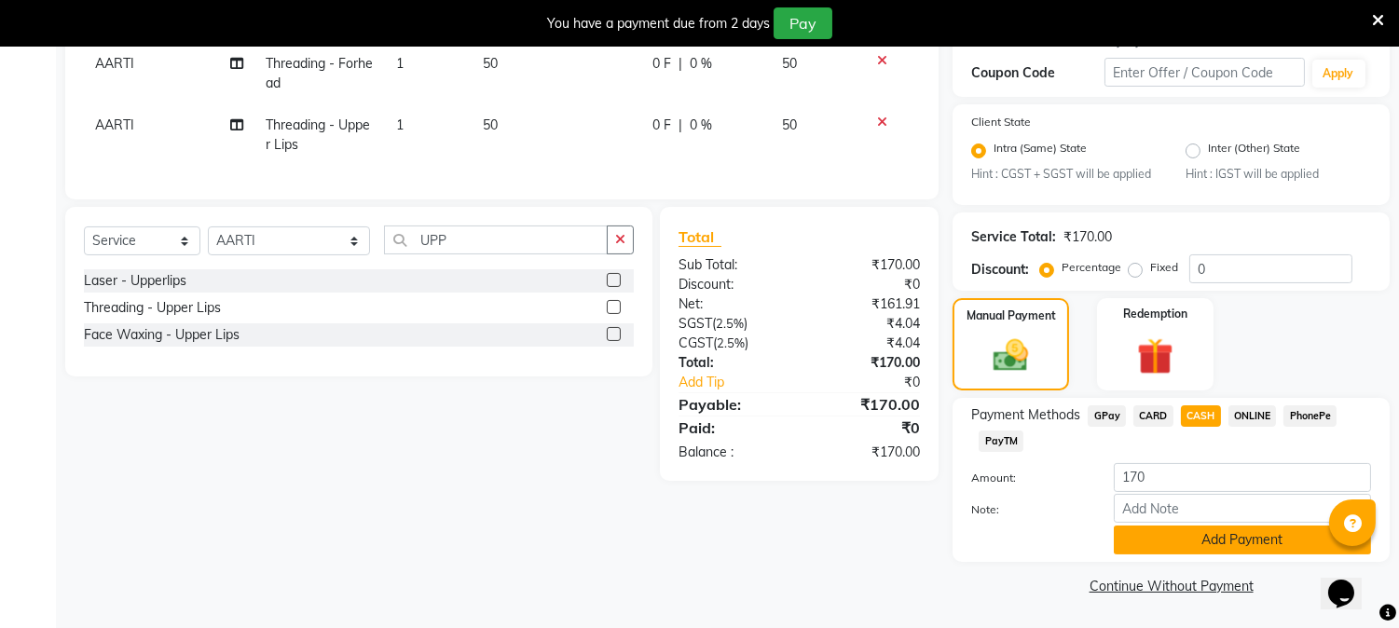
click at [1209, 538] on button "Add Payment" at bounding box center [1242, 540] width 257 height 29
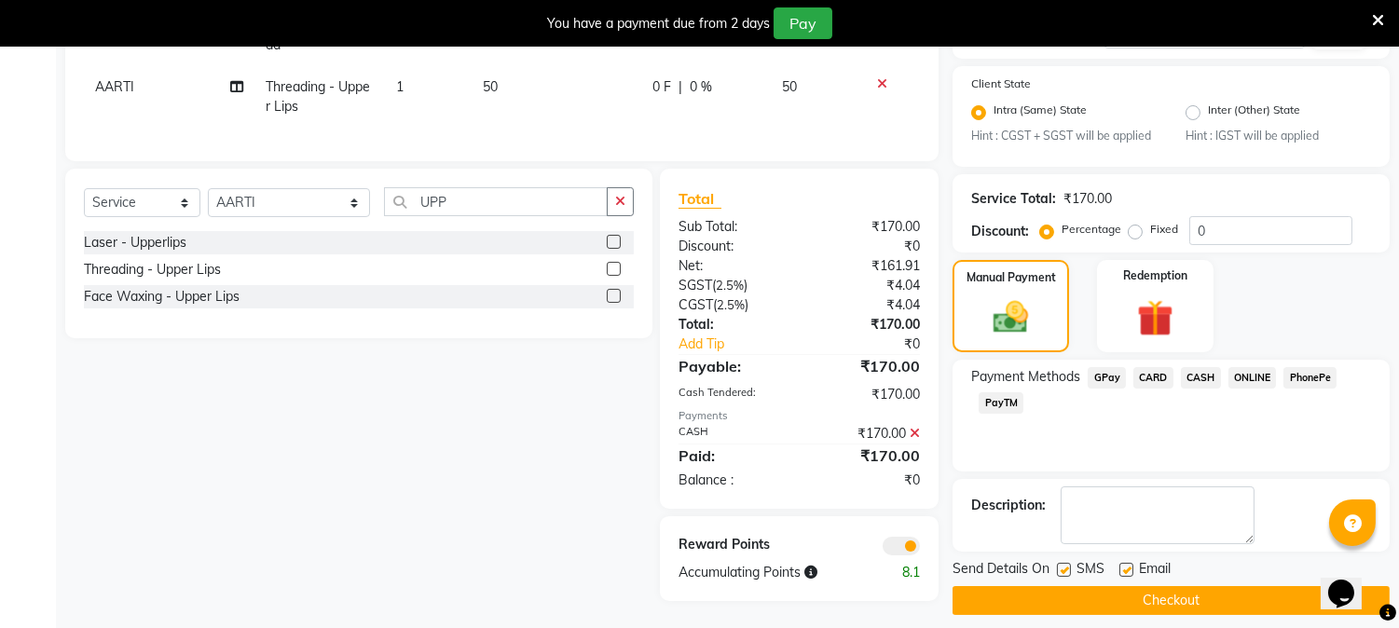
scroll to position [427, 0]
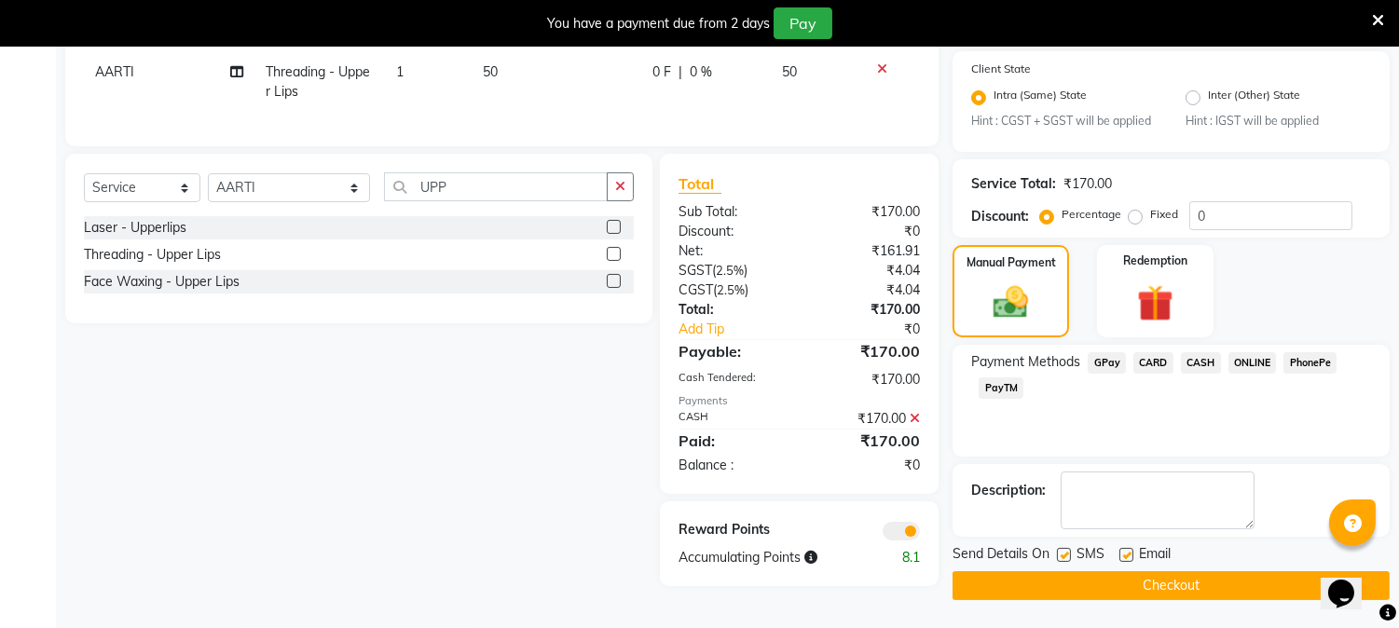
click at [1198, 580] on button "Checkout" at bounding box center [1170, 585] width 437 height 29
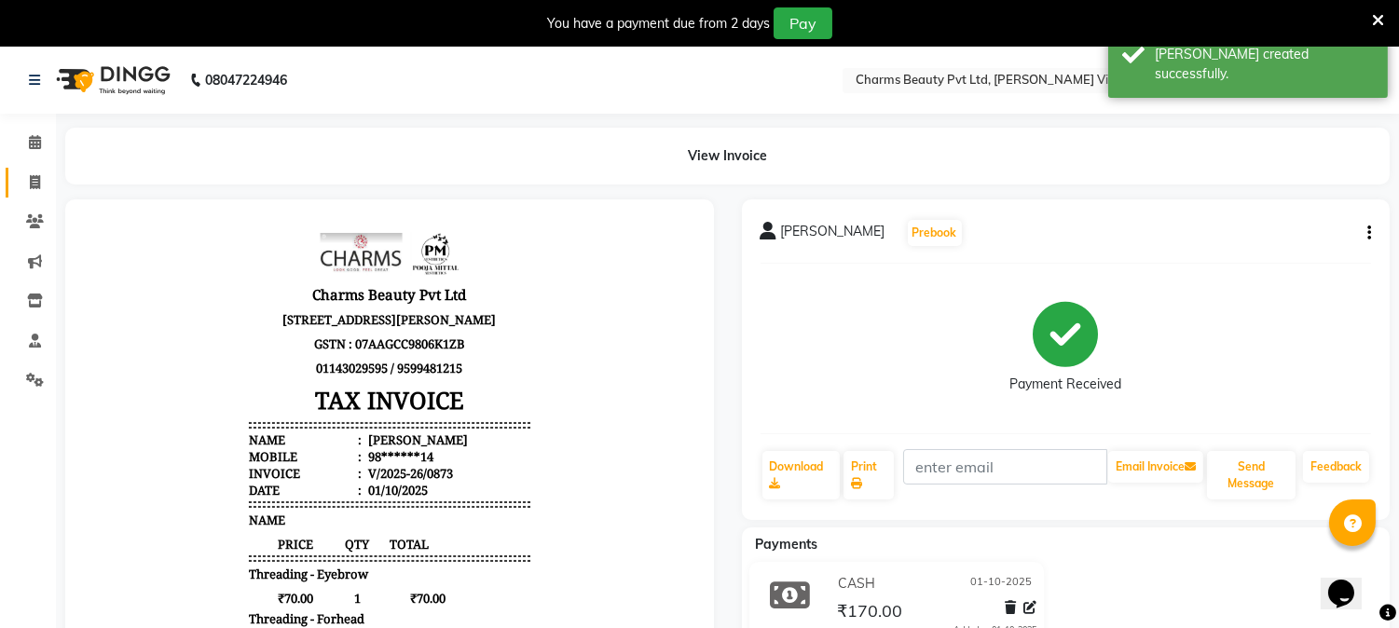
click at [33, 170] on link "Invoice" at bounding box center [28, 183] width 45 height 31
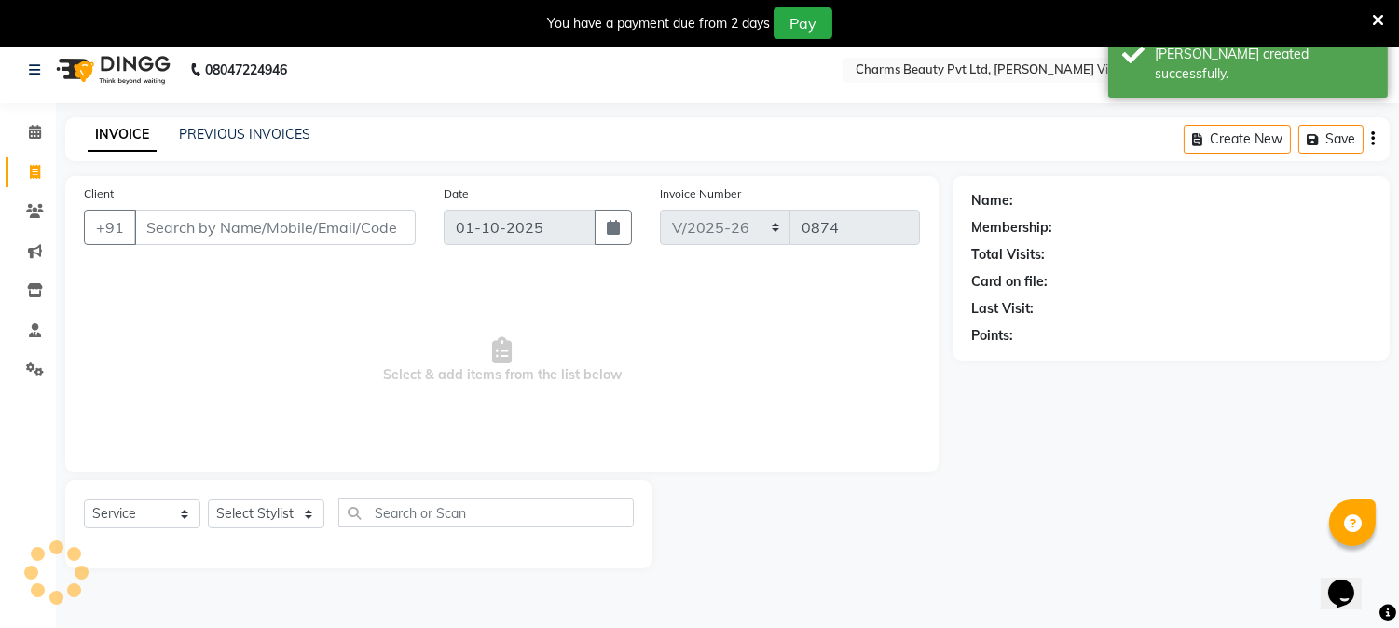
scroll to position [47, 0]
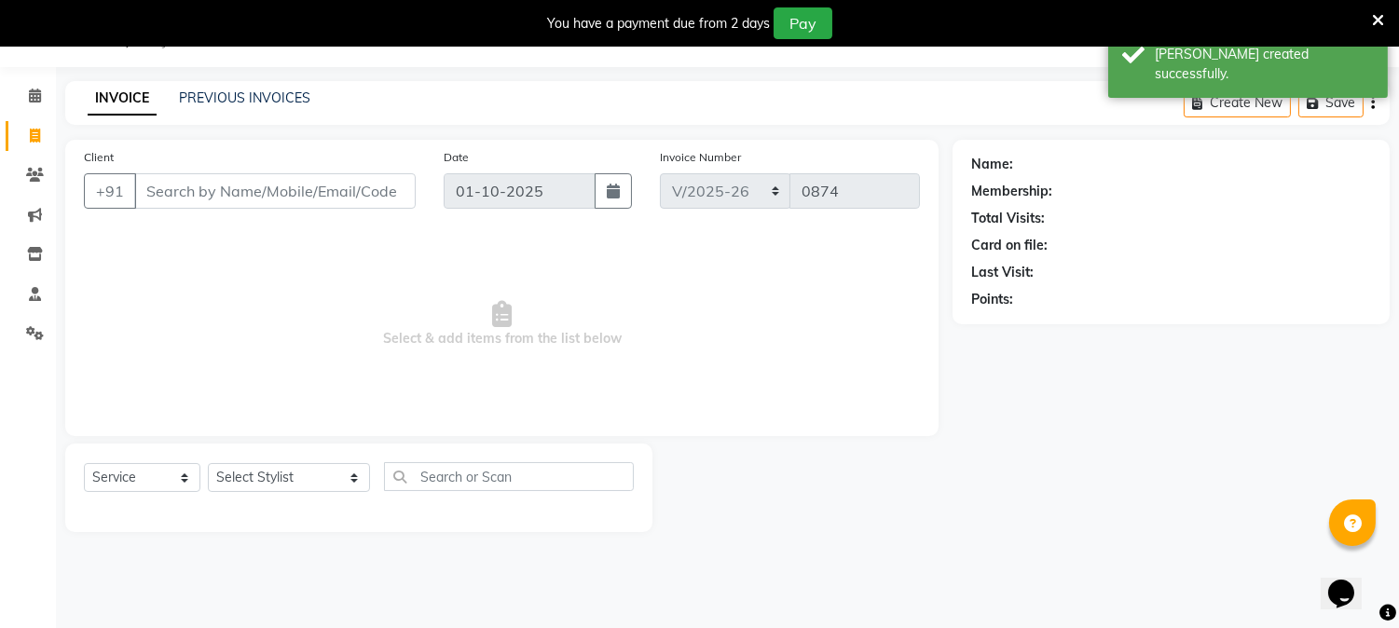
click at [243, 186] on input "Client" at bounding box center [274, 190] width 281 height 35
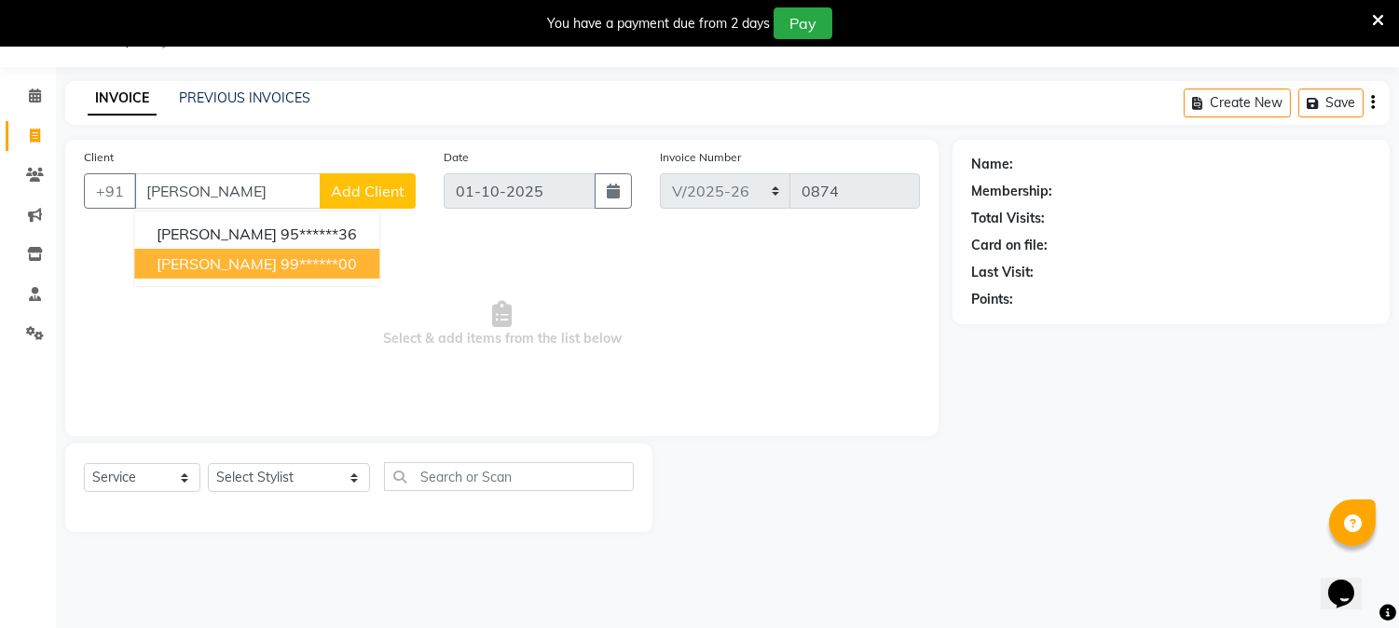
click at [277, 257] on span "[PERSON_NAME]" at bounding box center [217, 263] width 120 height 19
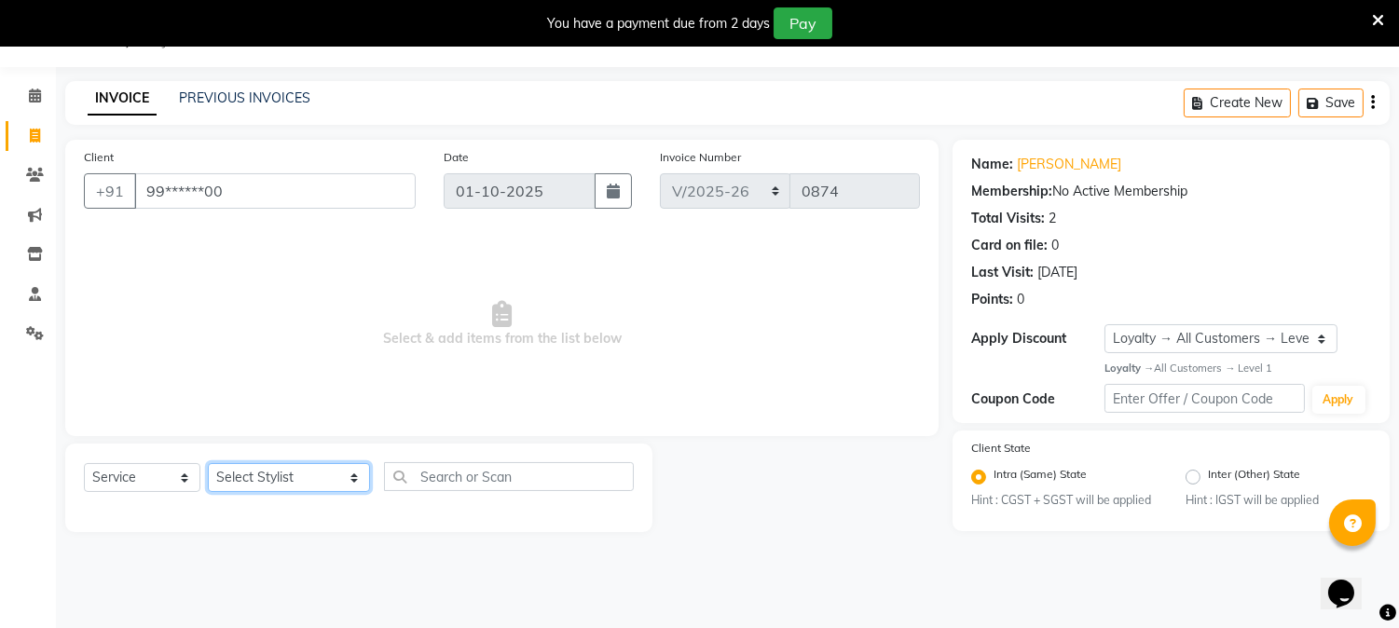
click at [328, 478] on select "Select Stylist AARTI [PERSON_NAME] [PERSON_NAME] BEAUTY PVT LTD [PERSON_NAME] V…" at bounding box center [289, 477] width 162 height 29
click at [208, 464] on select "Select Stylist AARTI [PERSON_NAME] [PERSON_NAME] BEAUTY PVT LTD [PERSON_NAME] V…" at bounding box center [289, 477] width 162 height 29
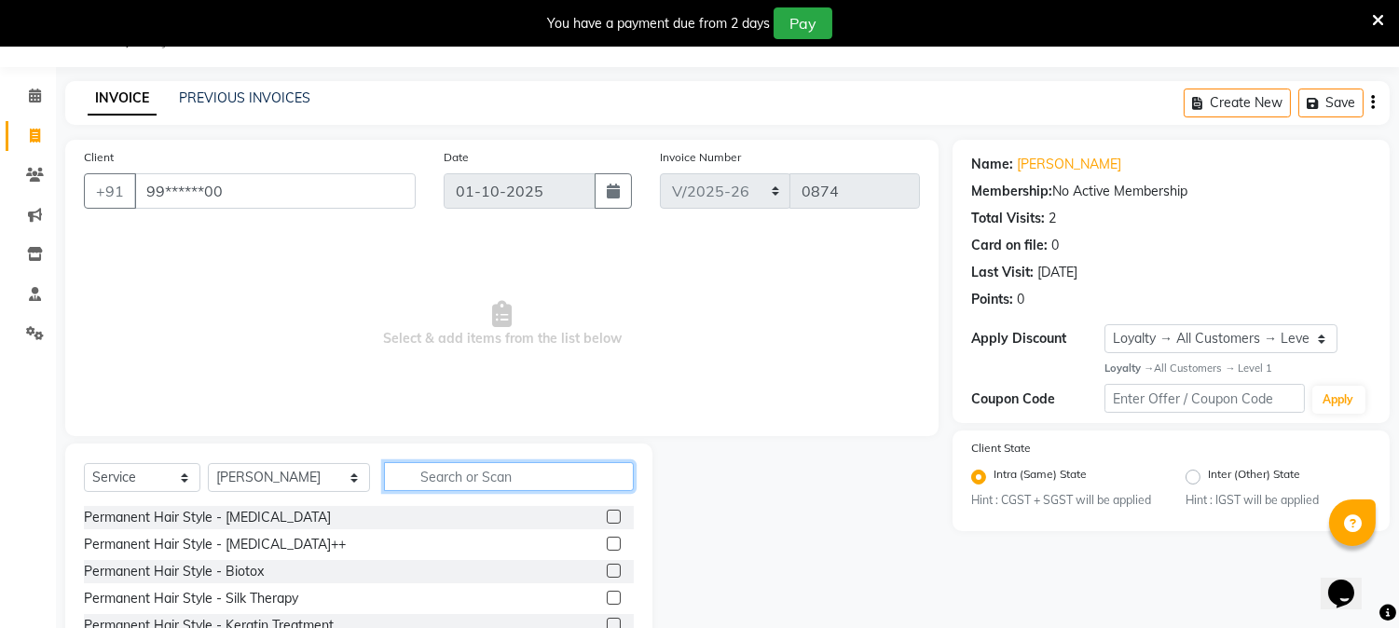
click at [492, 462] on input "text" at bounding box center [509, 476] width 250 height 29
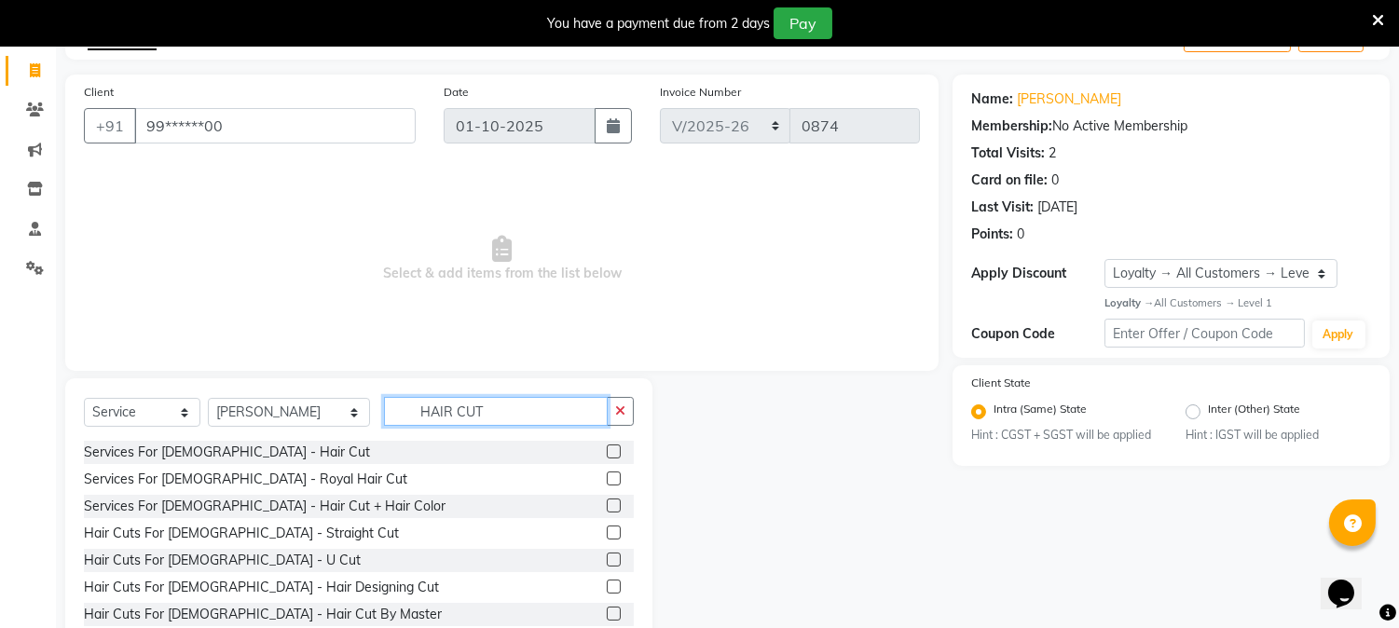
scroll to position [164, 0]
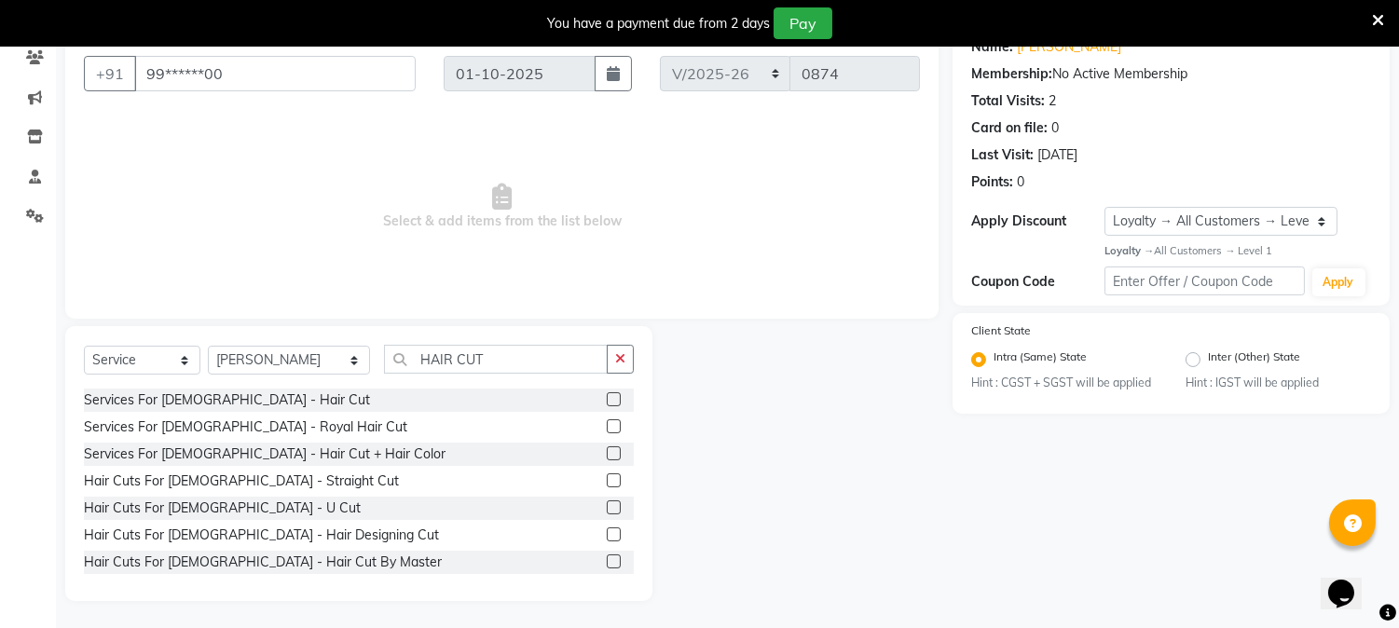
click at [607, 535] on label at bounding box center [614, 534] width 14 height 14
click at [607, 535] on input "checkbox" at bounding box center [613, 535] width 12 height 12
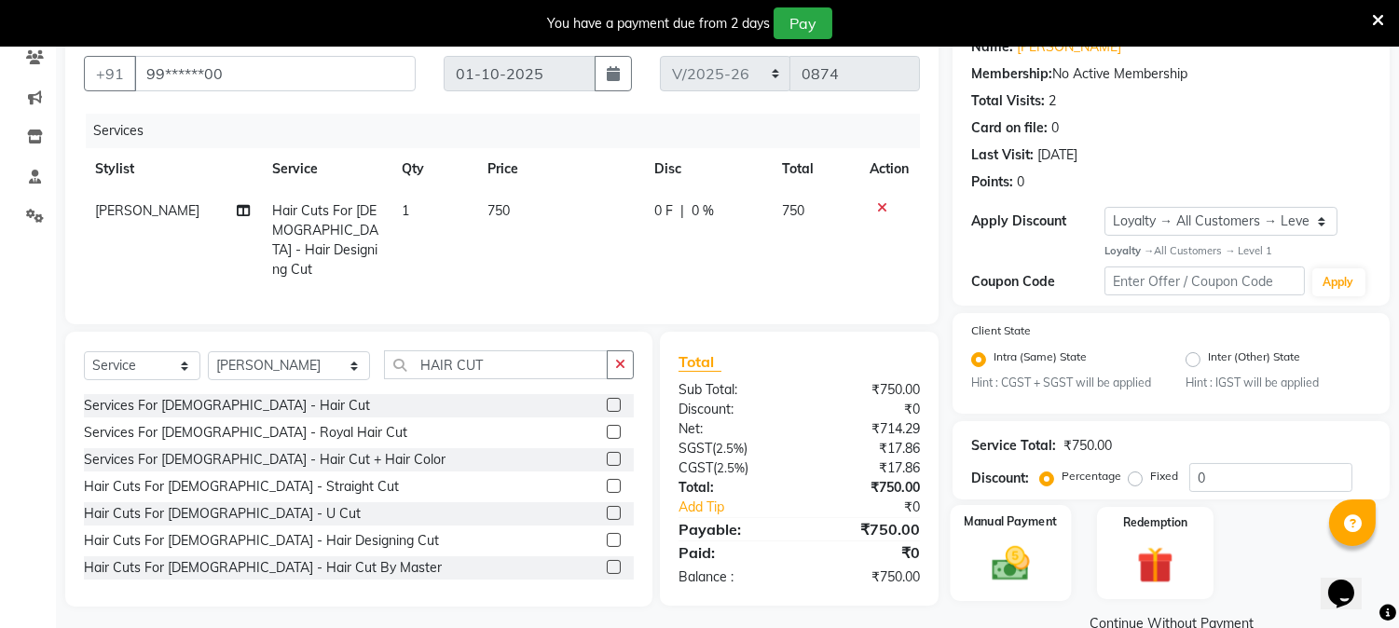
click at [1004, 561] on img at bounding box center [1010, 564] width 61 height 44
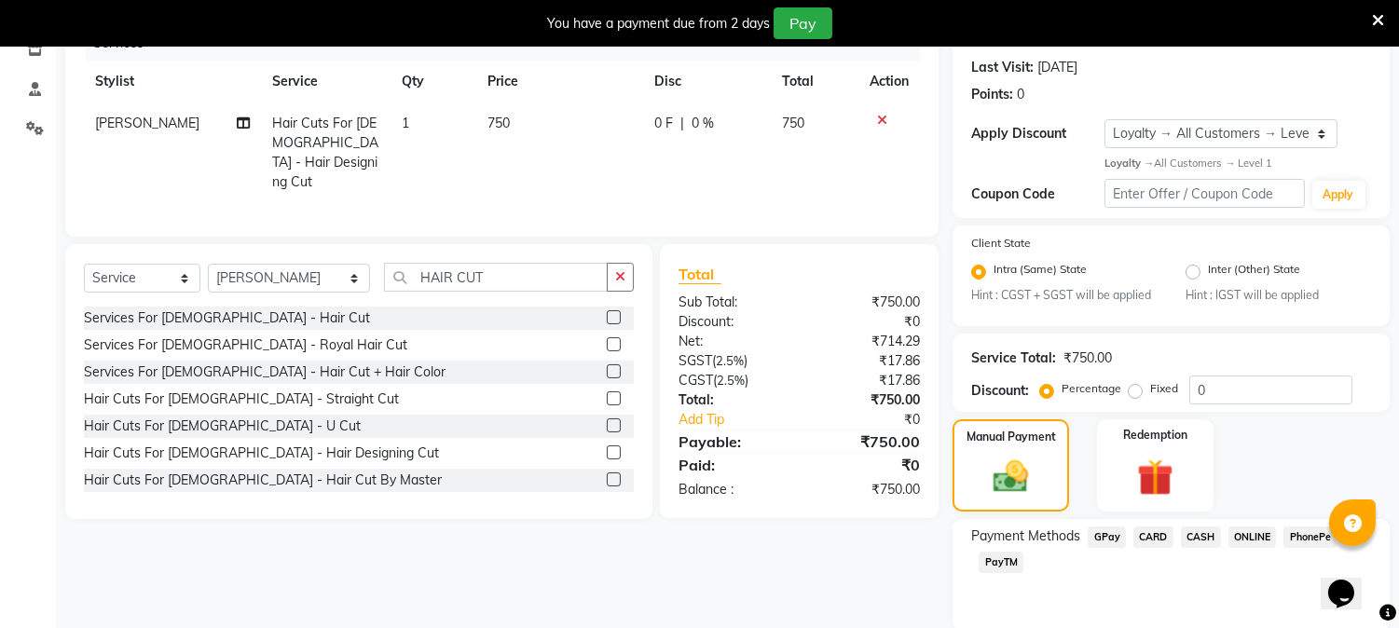
scroll to position [320, 0]
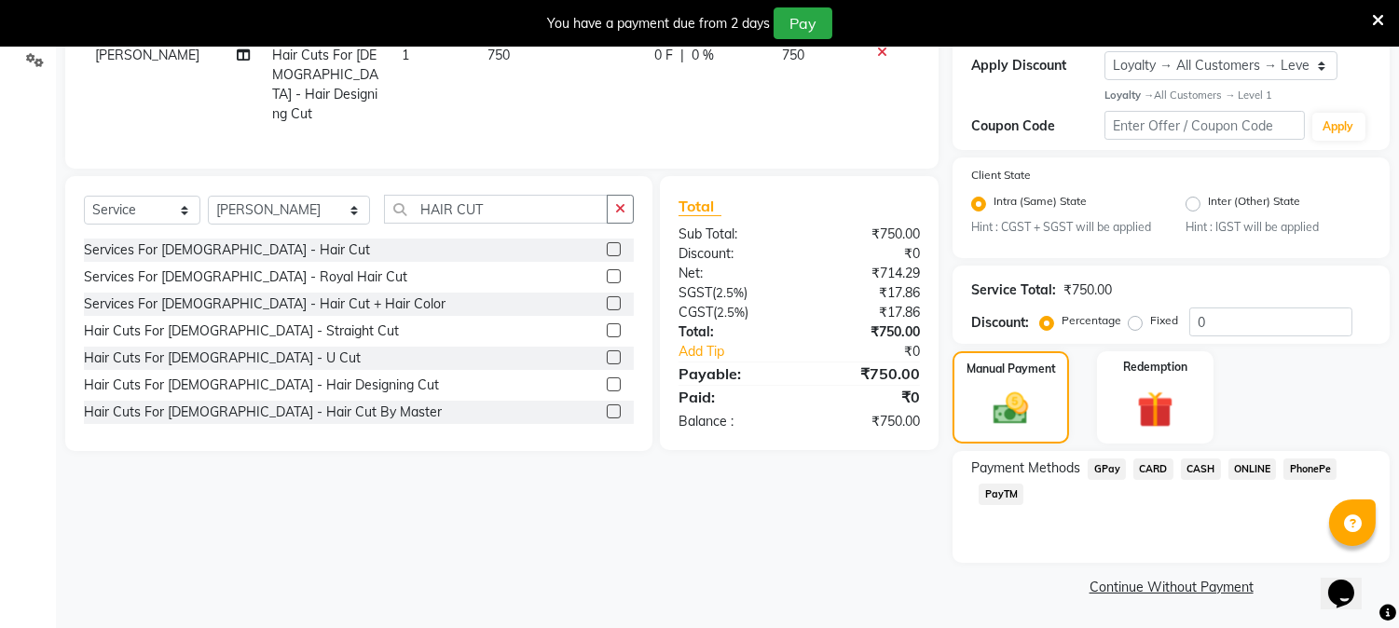
click at [1196, 466] on span "CASH" at bounding box center [1201, 468] width 40 height 21
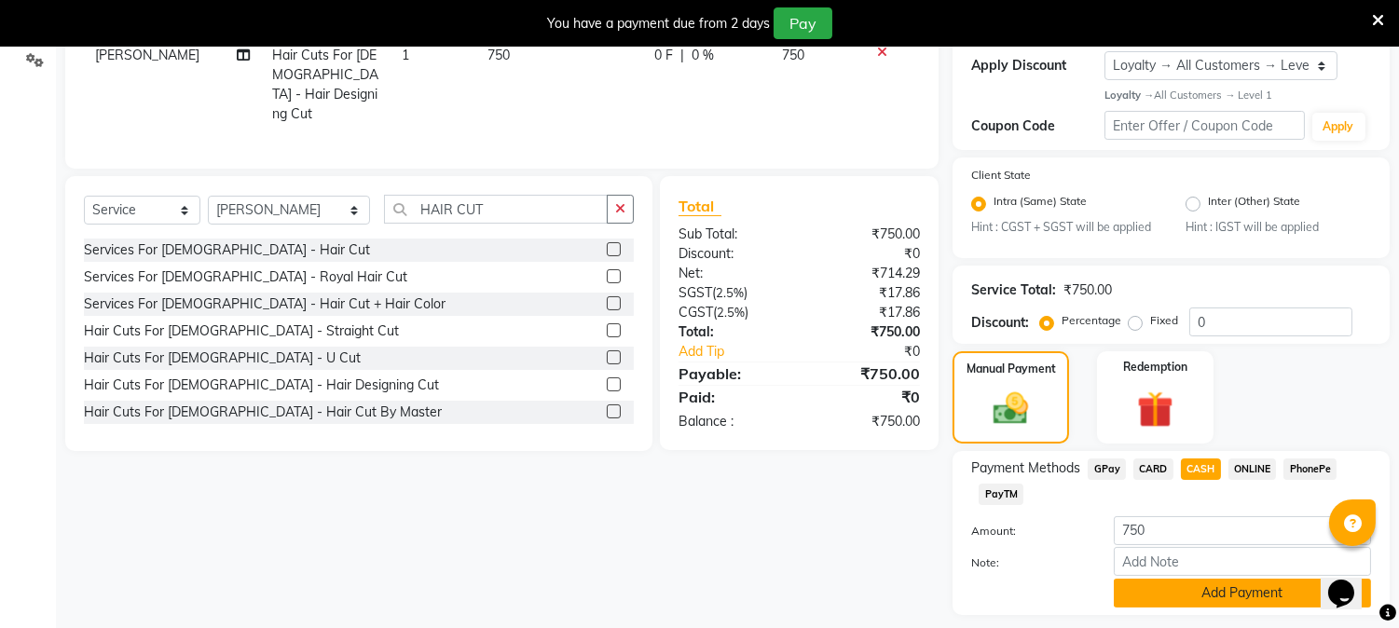
click at [1236, 588] on button "Add Payment" at bounding box center [1242, 593] width 257 height 29
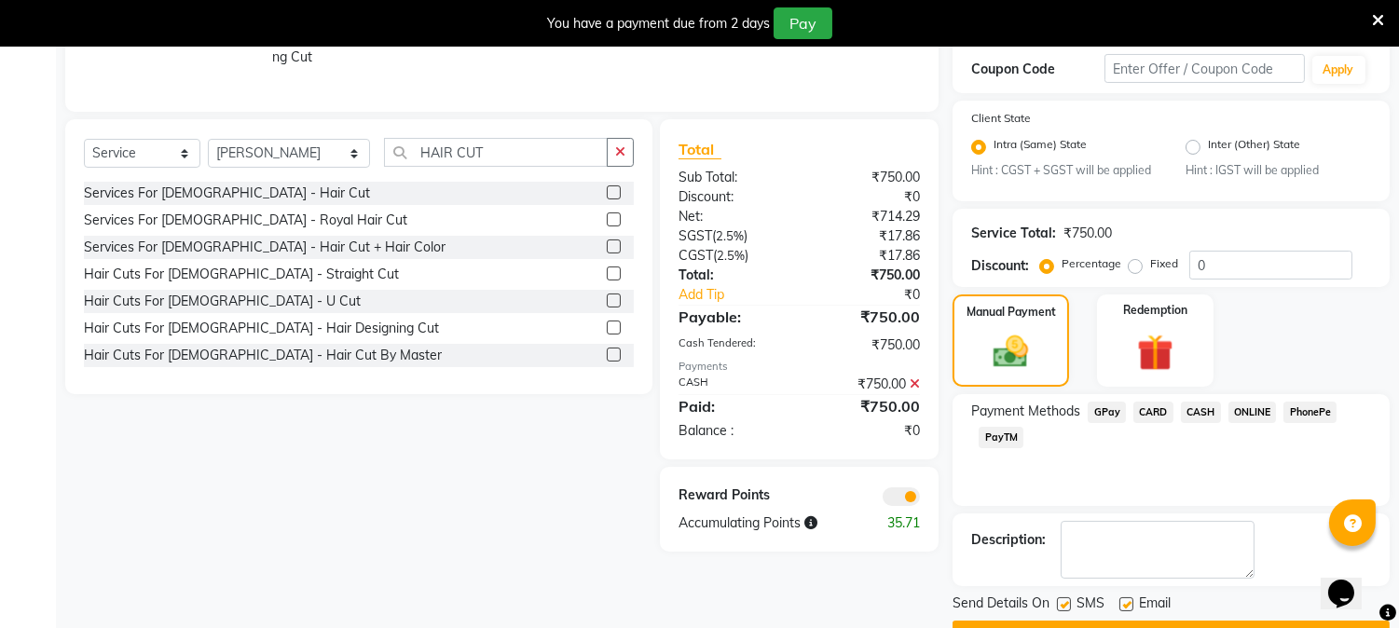
scroll to position [425, 0]
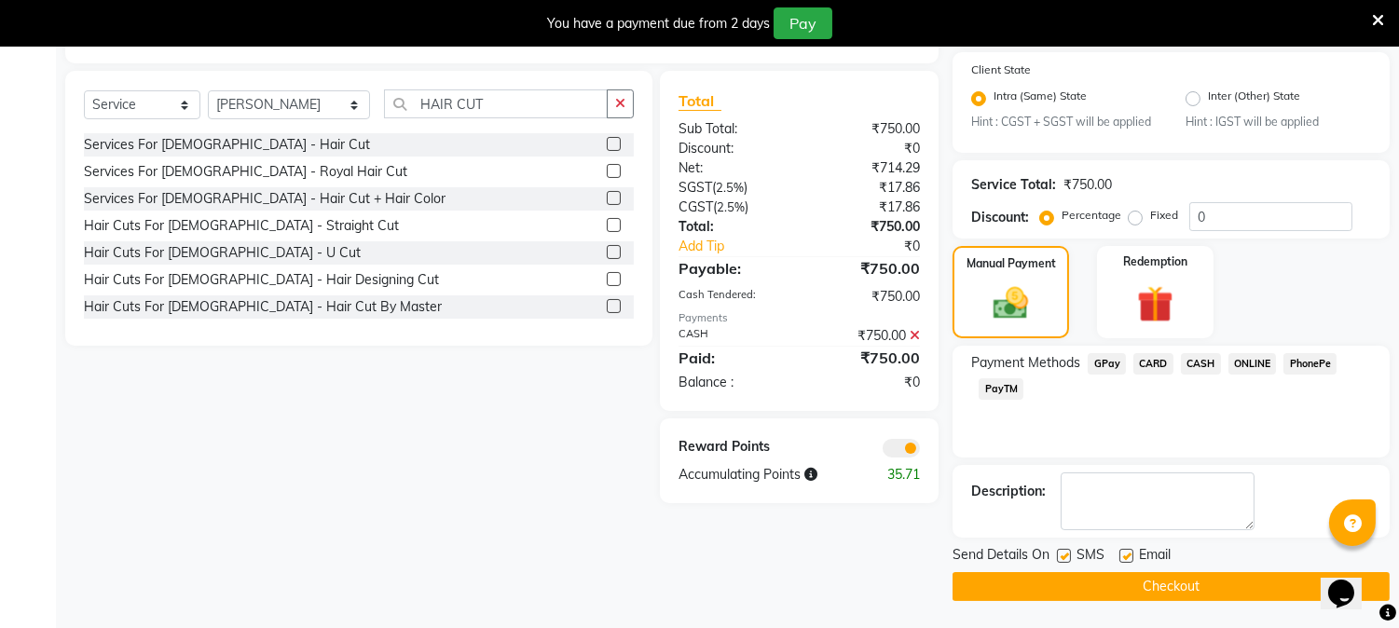
click at [1130, 581] on button "Checkout" at bounding box center [1170, 586] width 437 height 29
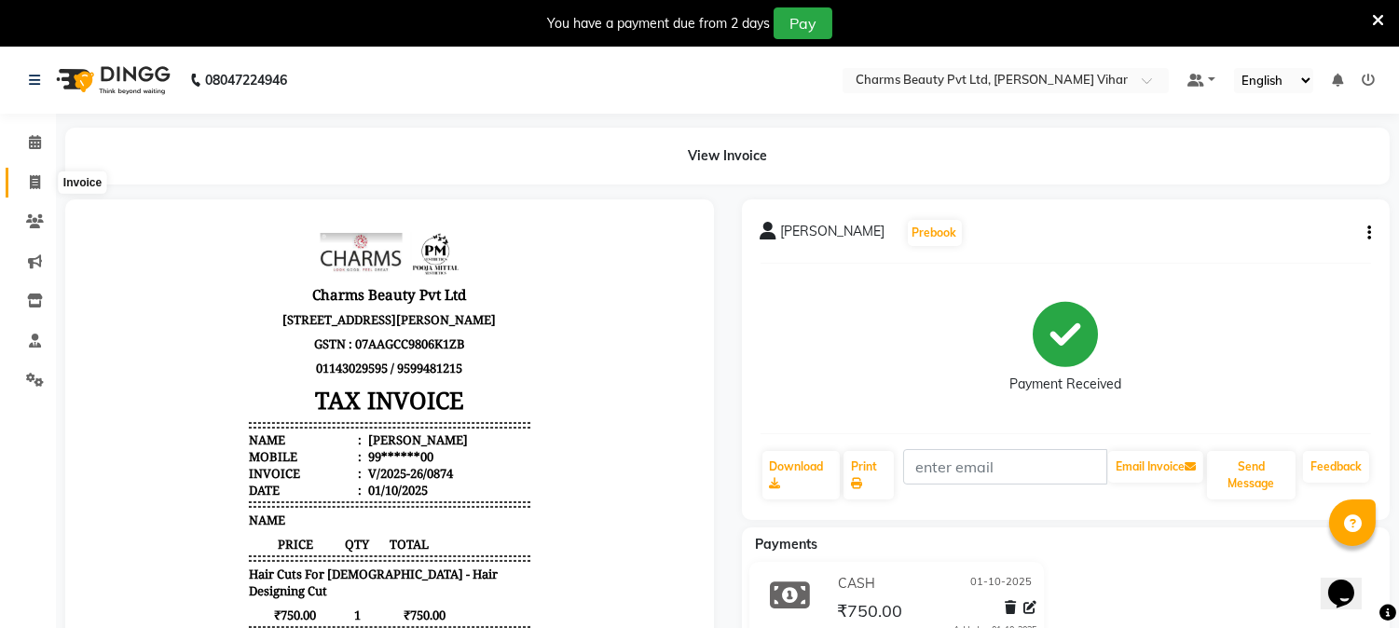
click at [31, 191] on span at bounding box center [35, 182] width 33 height 21
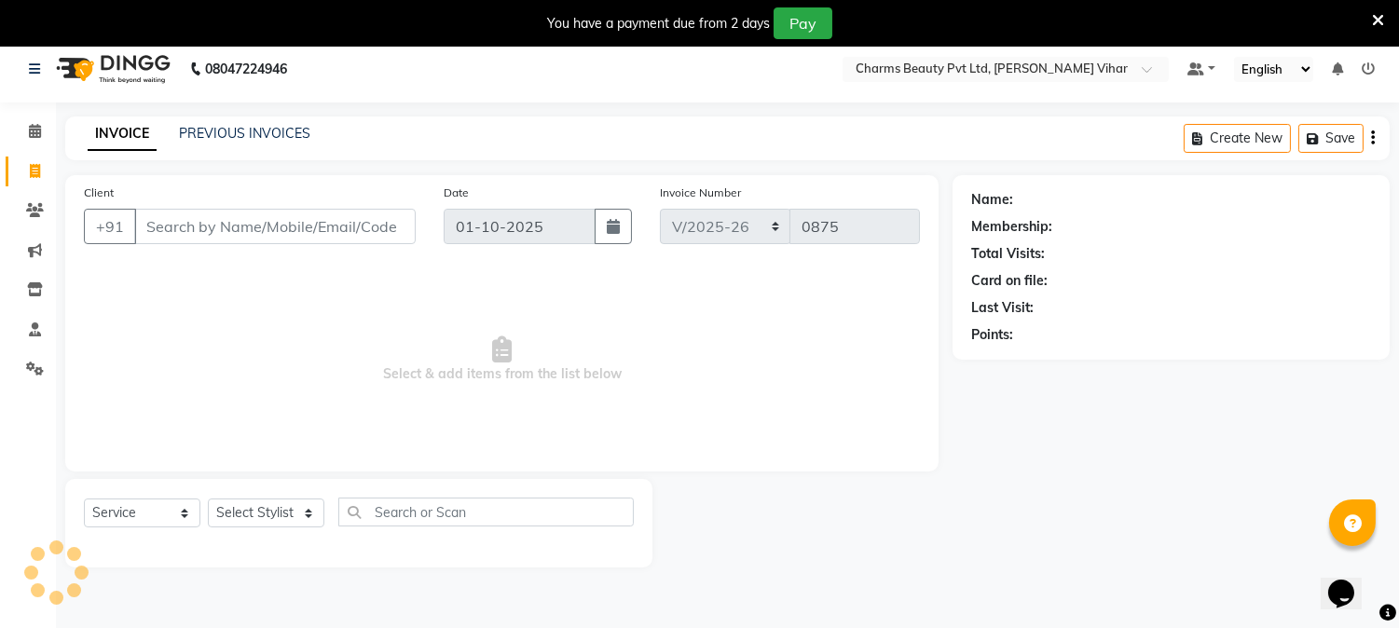
scroll to position [47, 0]
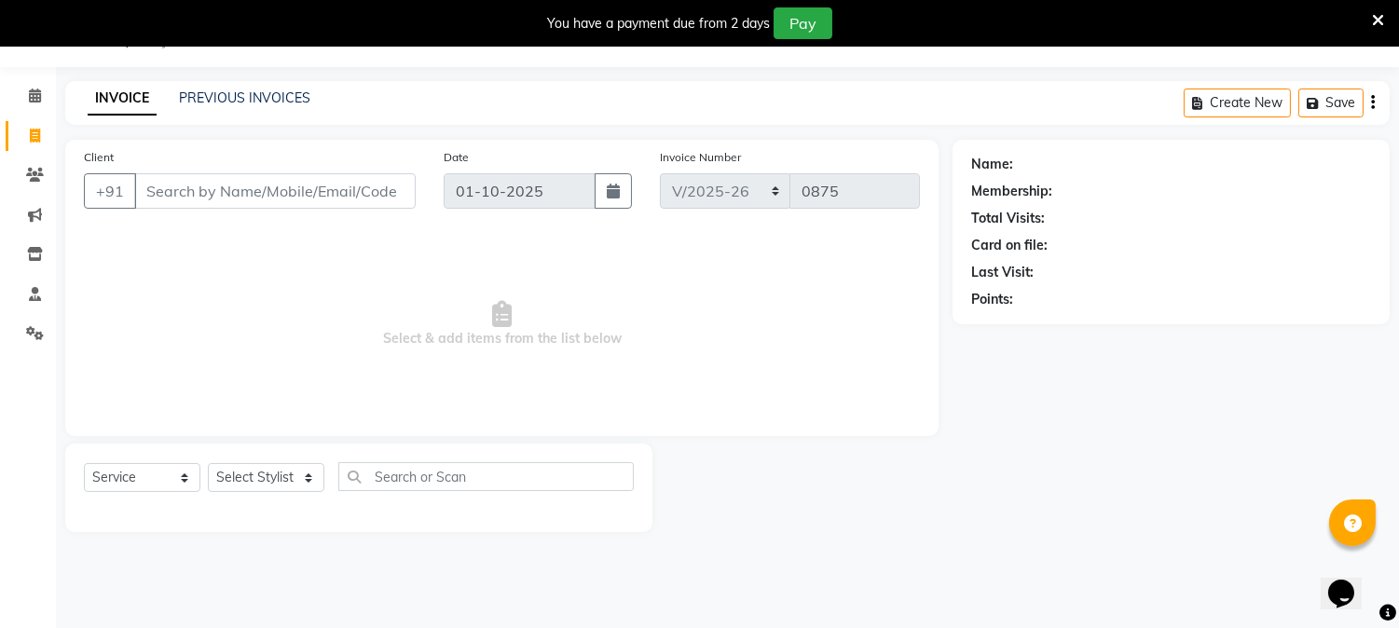
click at [207, 183] on input "Client" at bounding box center [274, 190] width 281 height 35
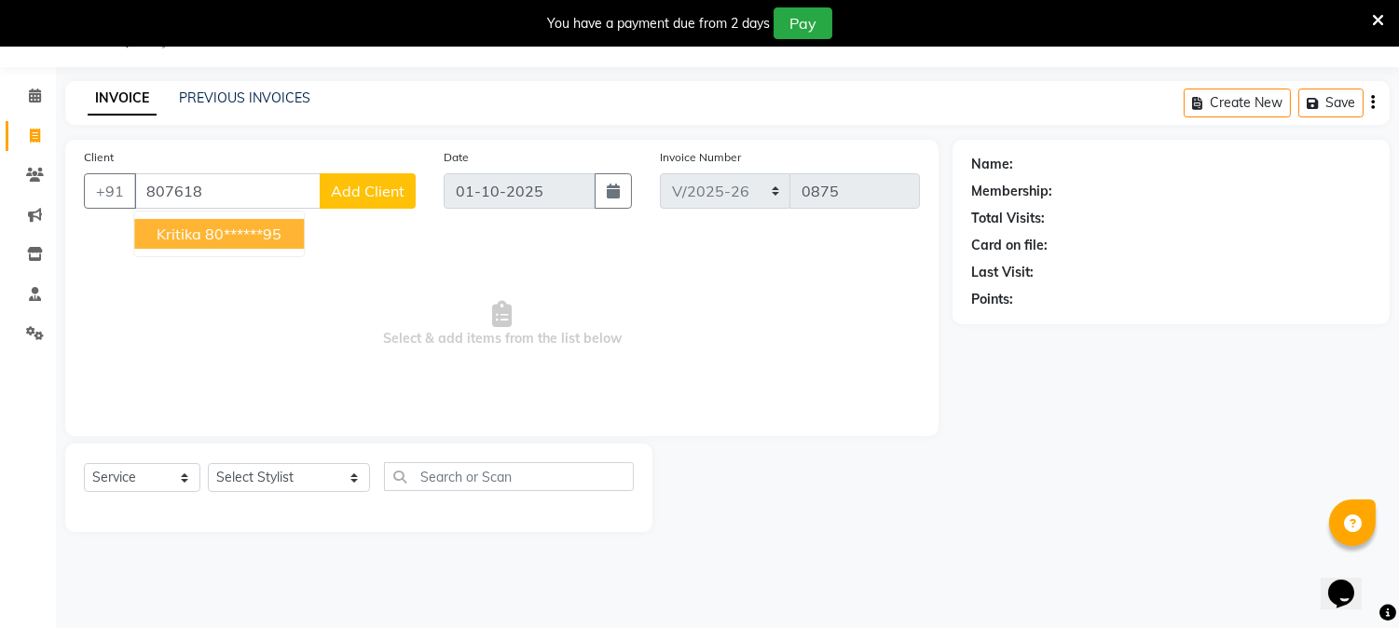
click at [234, 233] on ngb-highlight "80******95" at bounding box center [243, 234] width 76 height 19
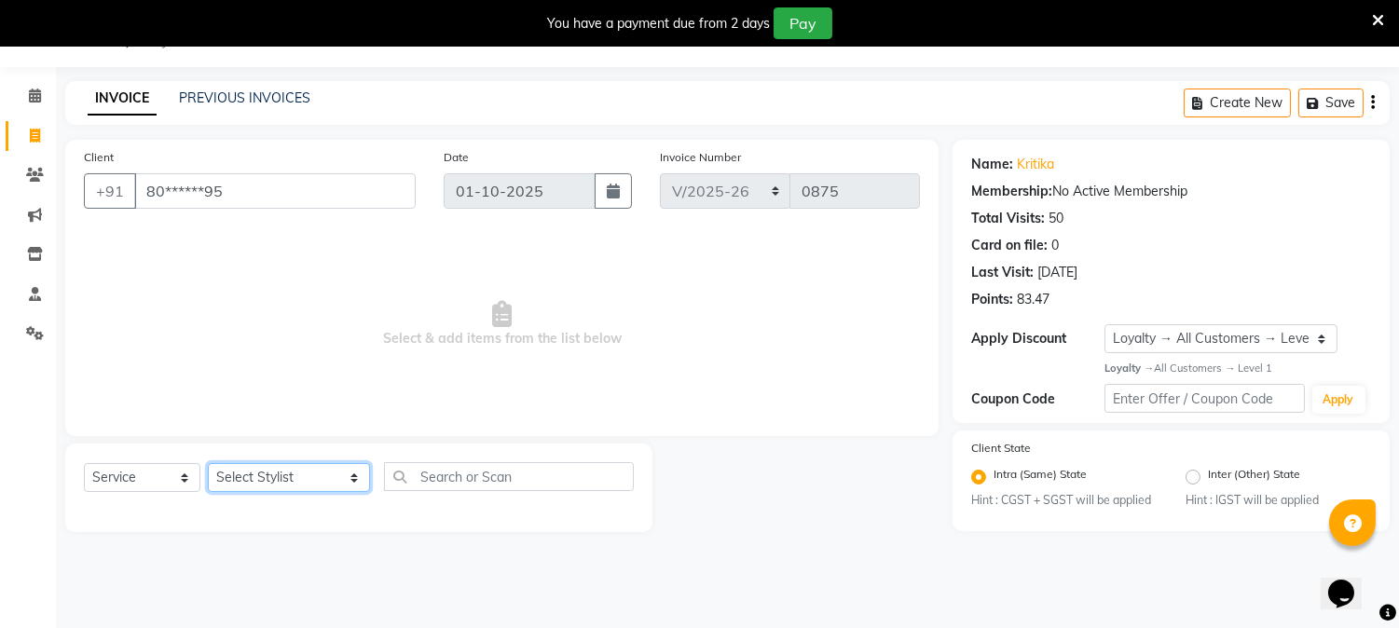
click at [329, 485] on select "Select Stylist AARTI [PERSON_NAME] [PERSON_NAME] BEAUTY PVT LTD [PERSON_NAME] V…" at bounding box center [289, 477] width 162 height 29
click at [208, 464] on select "Select Stylist AARTI [PERSON_NAME] [PERSON_NAME] BEAUTY PVT LTD [PERSON_NAME] V…" at bounding box center [289, 477] width 162 height 29
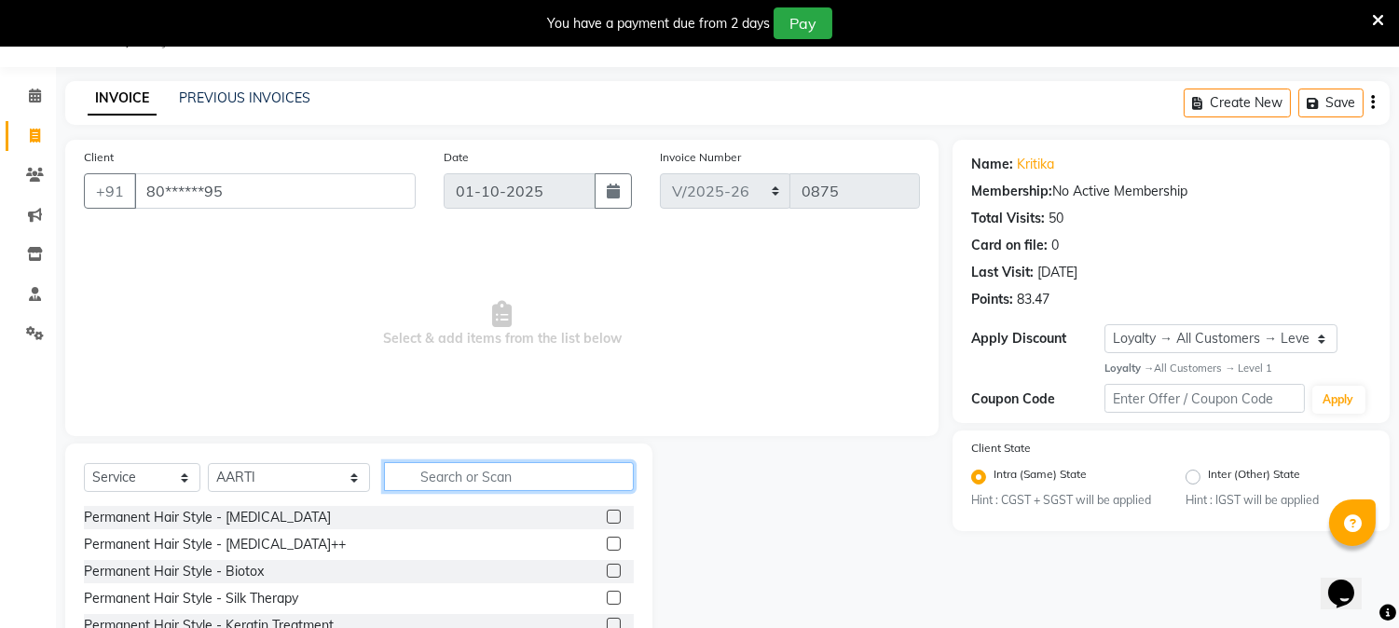
click at [440, 478] on input "text" at bounding box center [509, 476] width 250 height 29
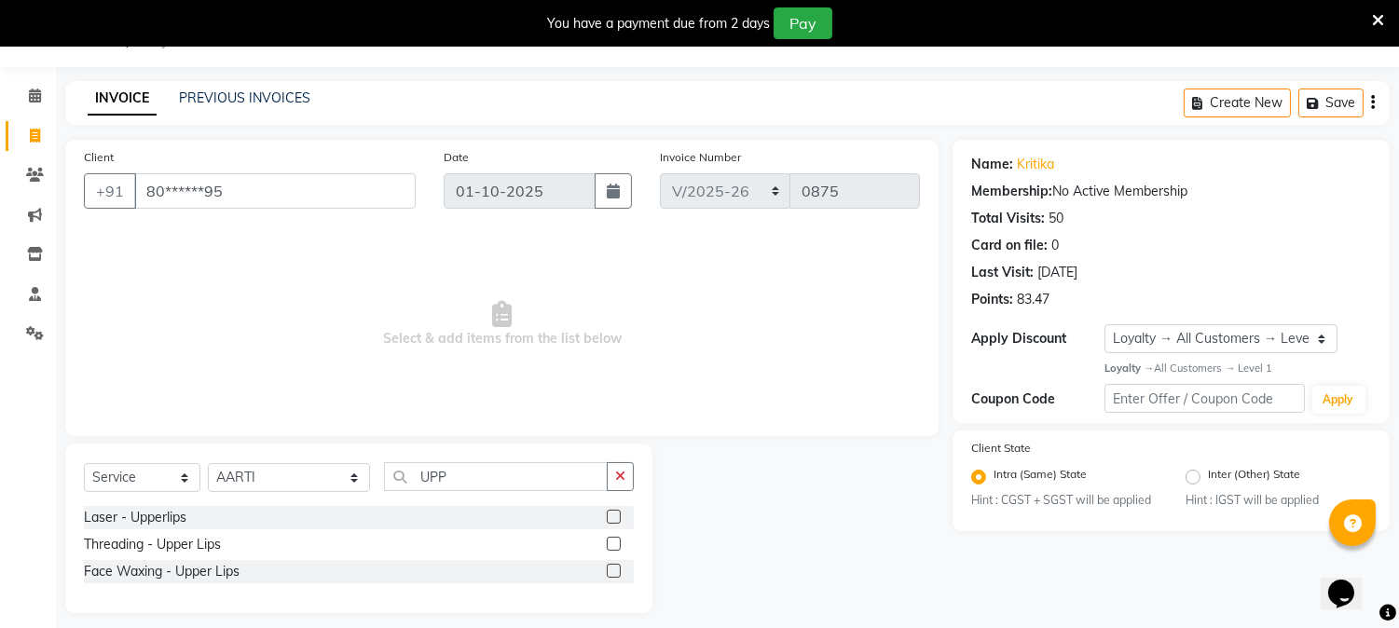
click at [611, 575] on label at bounding box center [614, 571] width 14 height 14
click at [611, 575] on input "checkbox" at bounding box center [613, 572] width 12 height 12
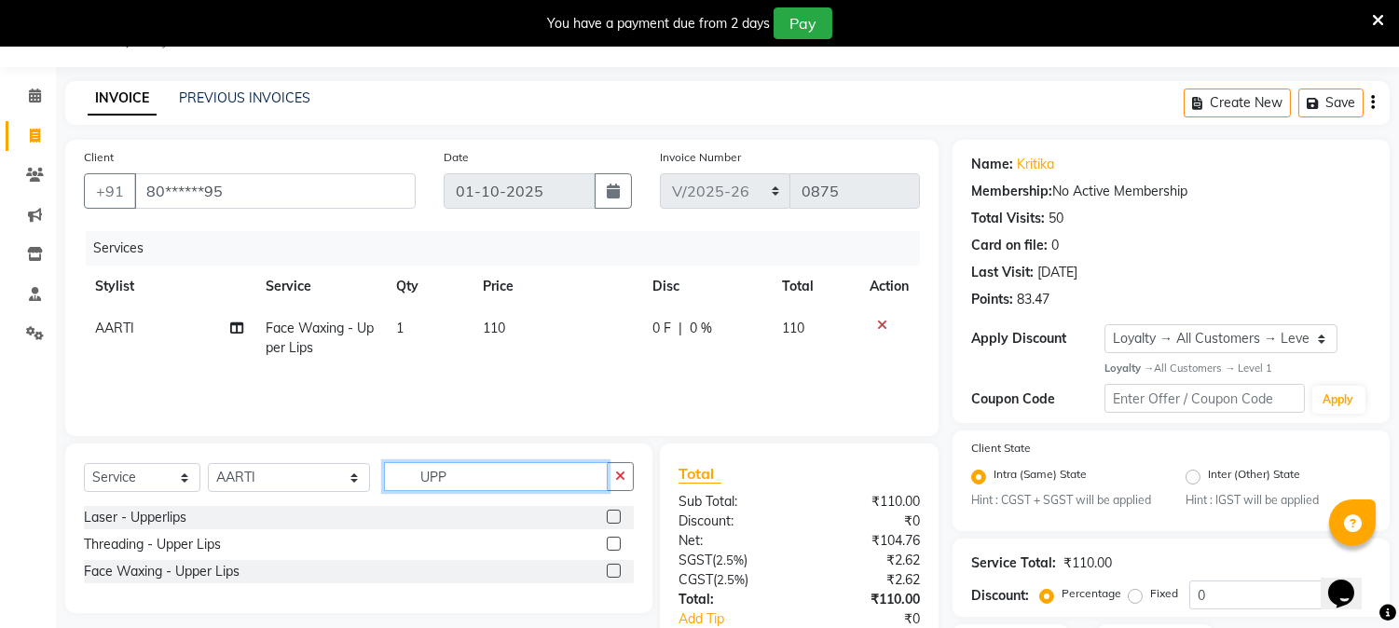
click at [448, 482] on input "UPP" at bounding box center [496, 476] width 224 height 29
click at [609, 534] on div at bounding box center [620, 544] width 27 height 23
click at [609, 546] on label at bounding box center [614, 544] width 14 height 14
click at [609, 546] on input "checkbox" at bounding box center [613, 545] width 12 height 12
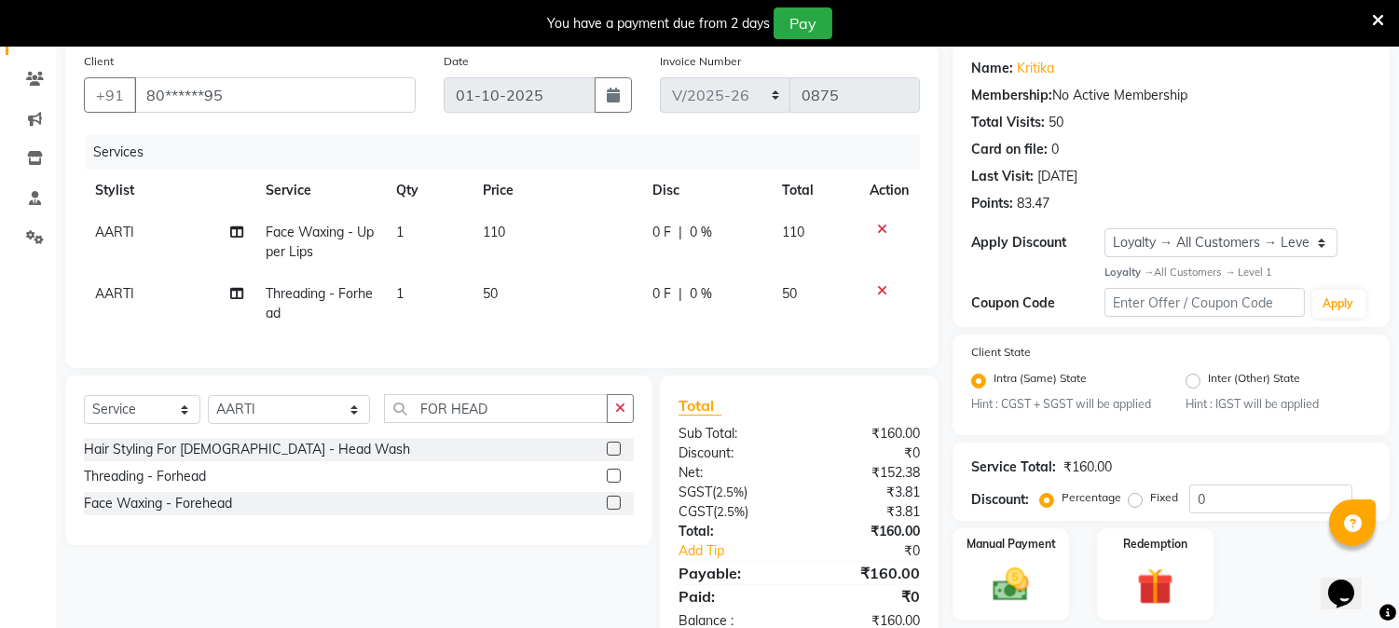
scroll to position [207, 0]
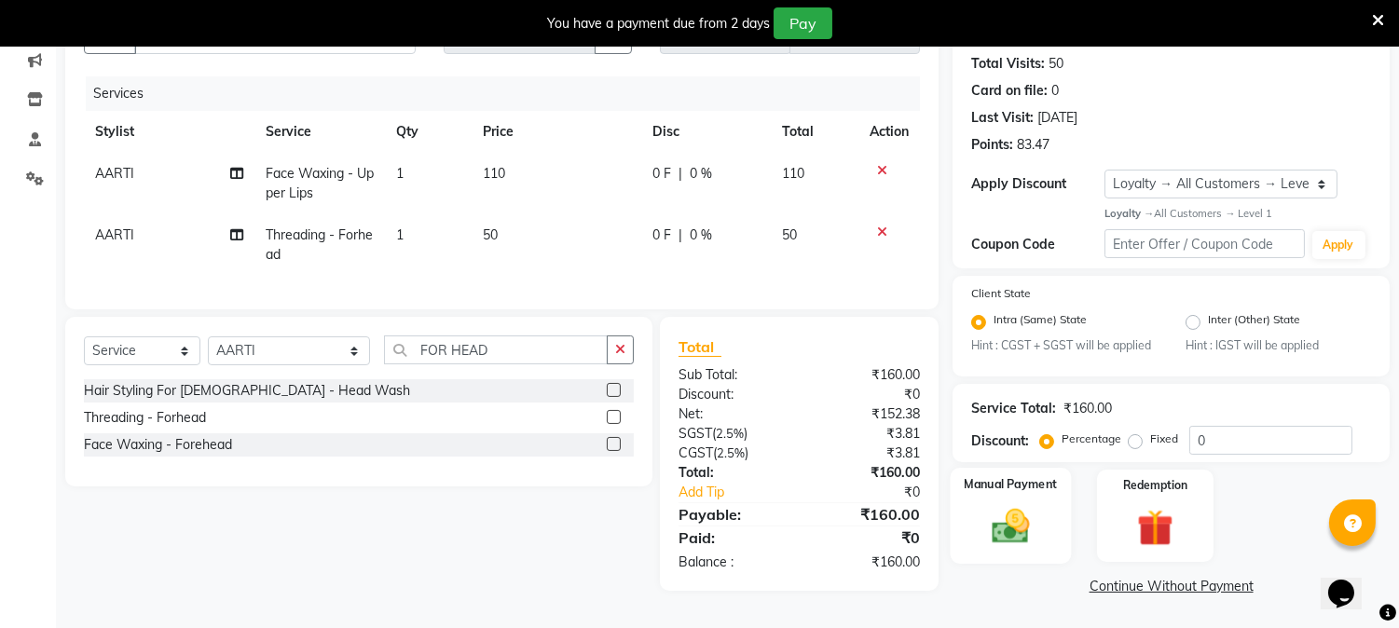
click at [1041, 525] on div "Manual Payment" at bounding box center [1010, 515] width 121 height 95
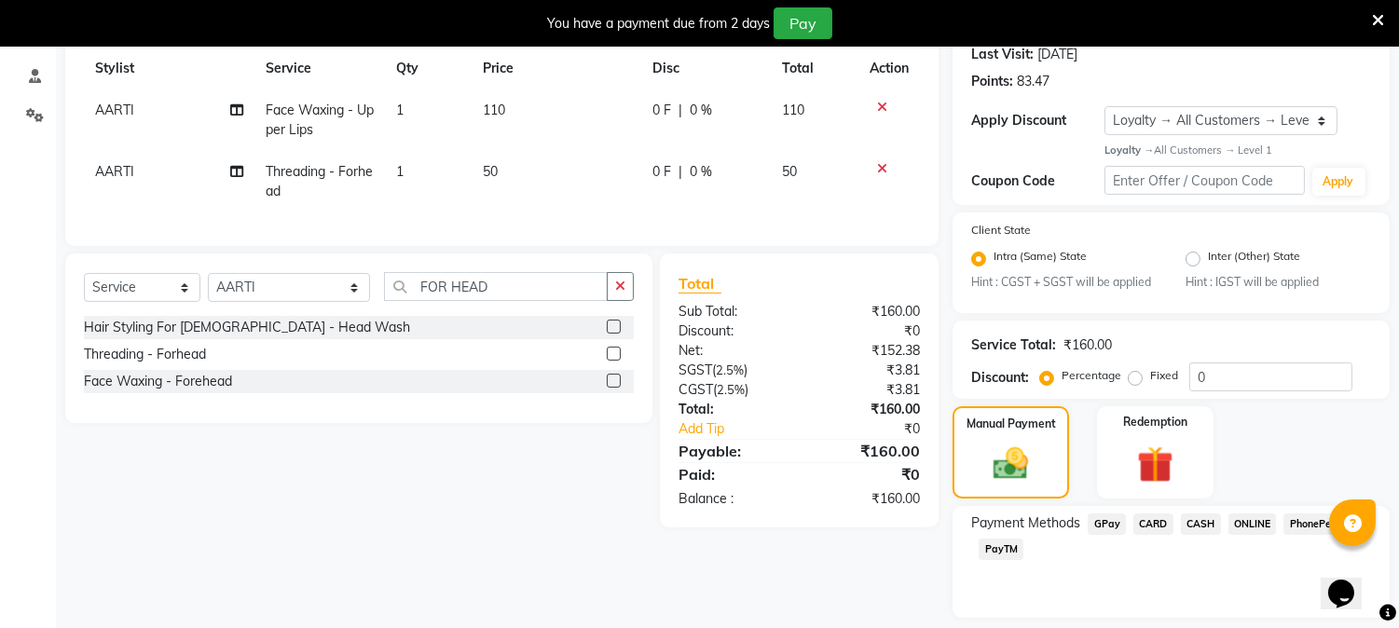
scroll to position [320, 0]
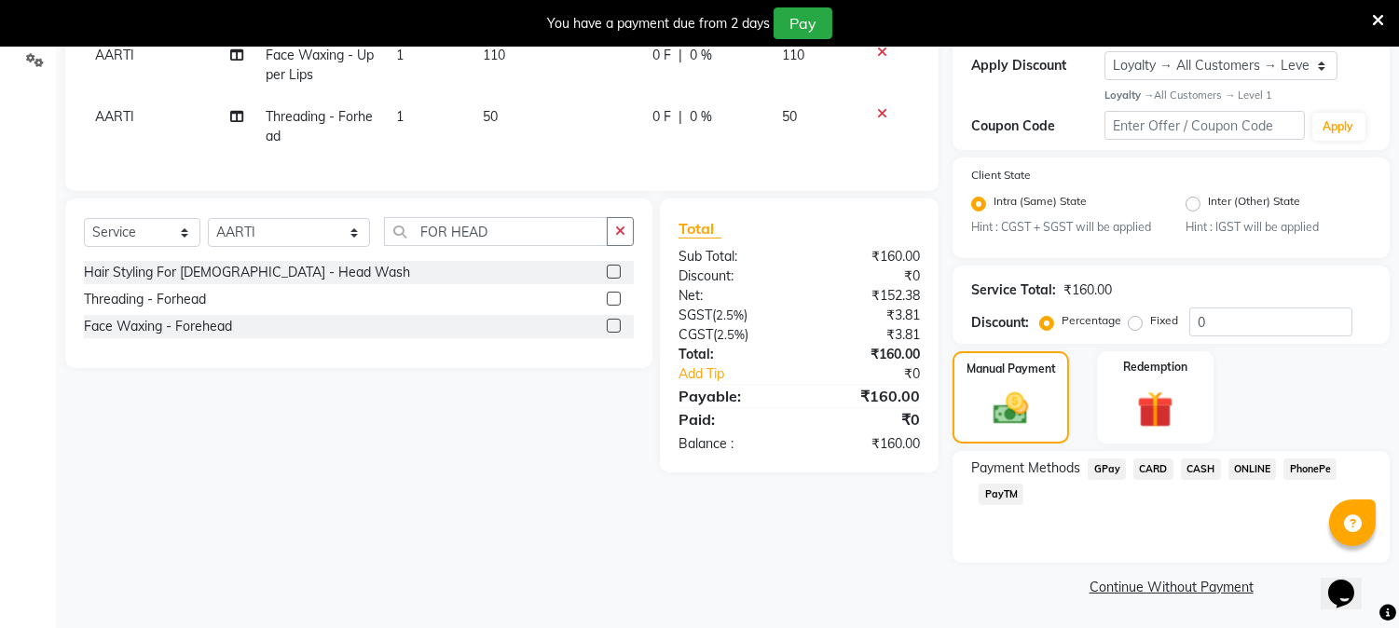
click at [1203, 461] on span "CASH" at bounding box center [1201, 468] width 40 height 21
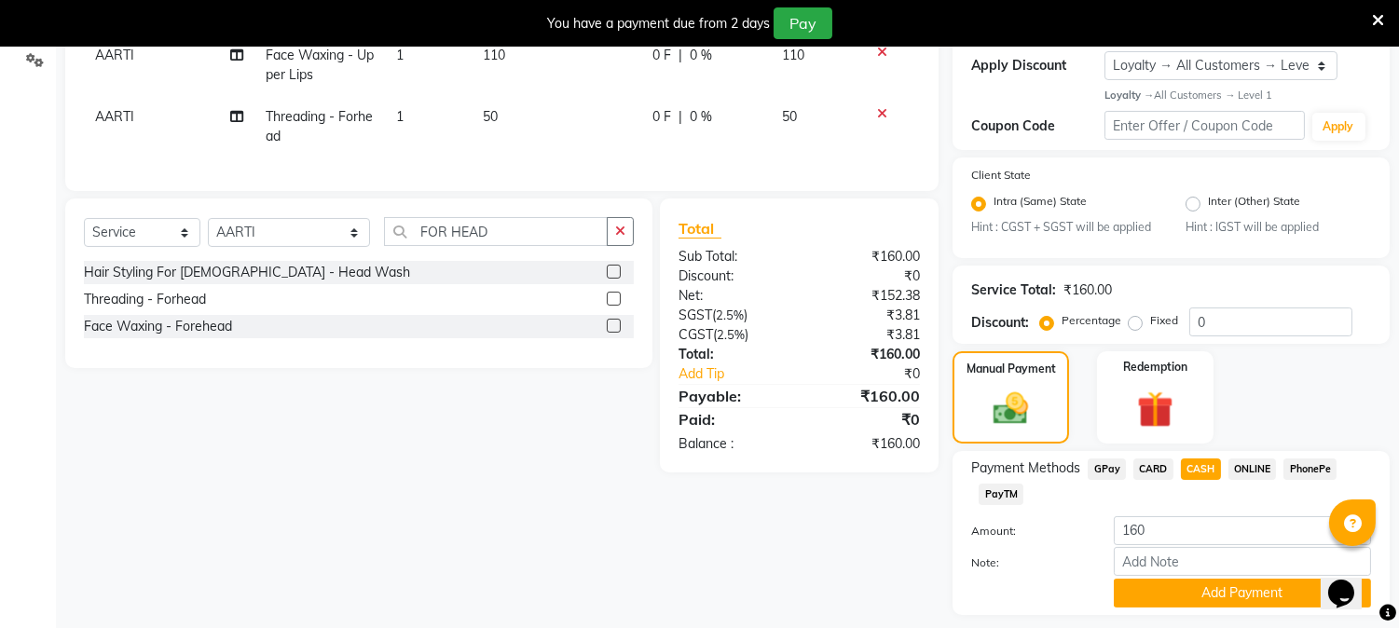
click at [416, 574] on div "Client +91 80******95 Date [DATE] Invoice Number INC/2025-26 V/2025 V/[PHONE_NU…" at bounding box center [501, 260] width 901 height 786
click at [416, 51] on td "1" at bounding box center [428, 64] width 87 height 61
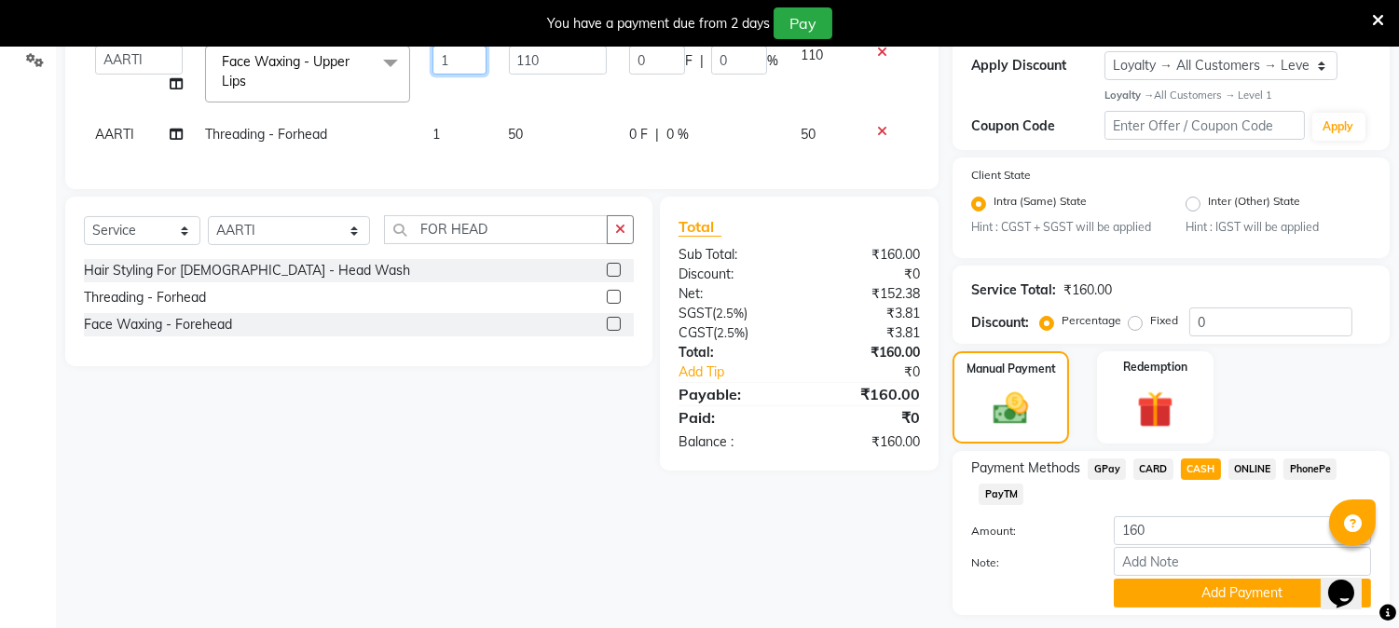
click at [449, 48] on input "1" at bounding box center [458, 60] width 53 height 29
click at [468, 110] on tbody "AARTI Akash [PERSON_NAME] [PERSON_NAME] CHARMS BEAUTY PVT LTD [PERSON_NAME] VIH…" at bounding box center [502, 94] width 836 height 121
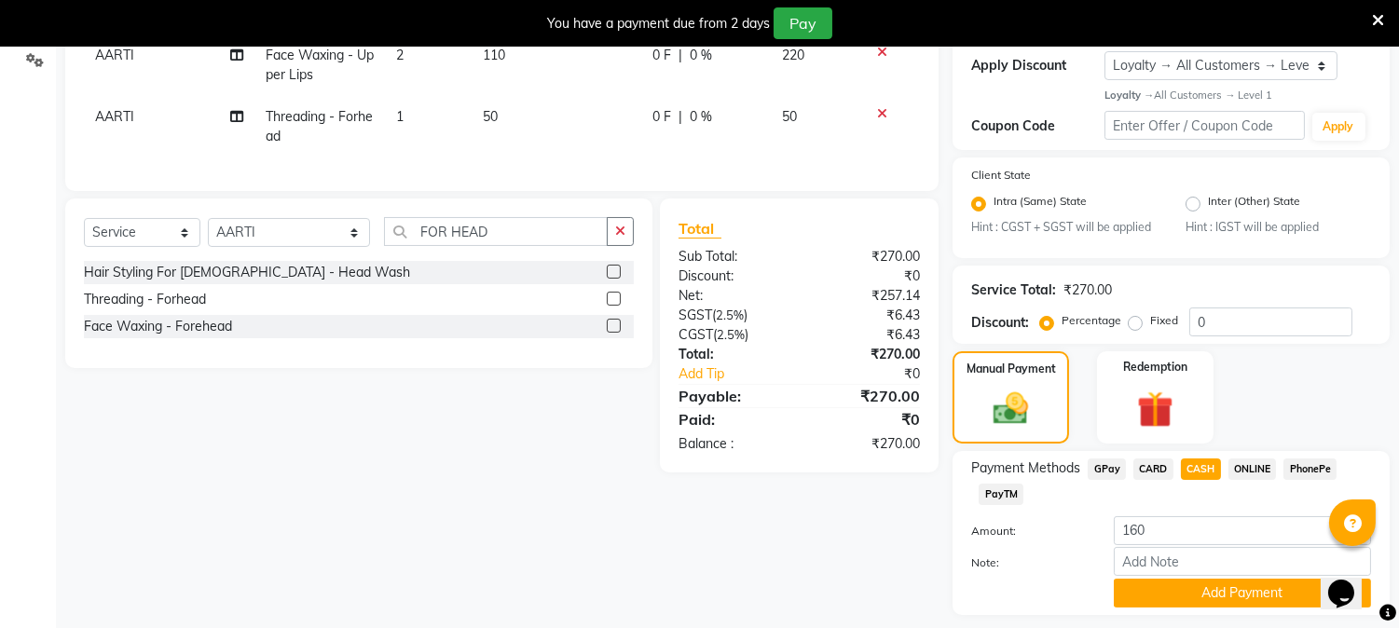
click at [505, 472] on div "Select Service Product Membership Package Voucher Prepaid Gift Card Select Styl…" at bounding box center [351, 335] width 601 height 274
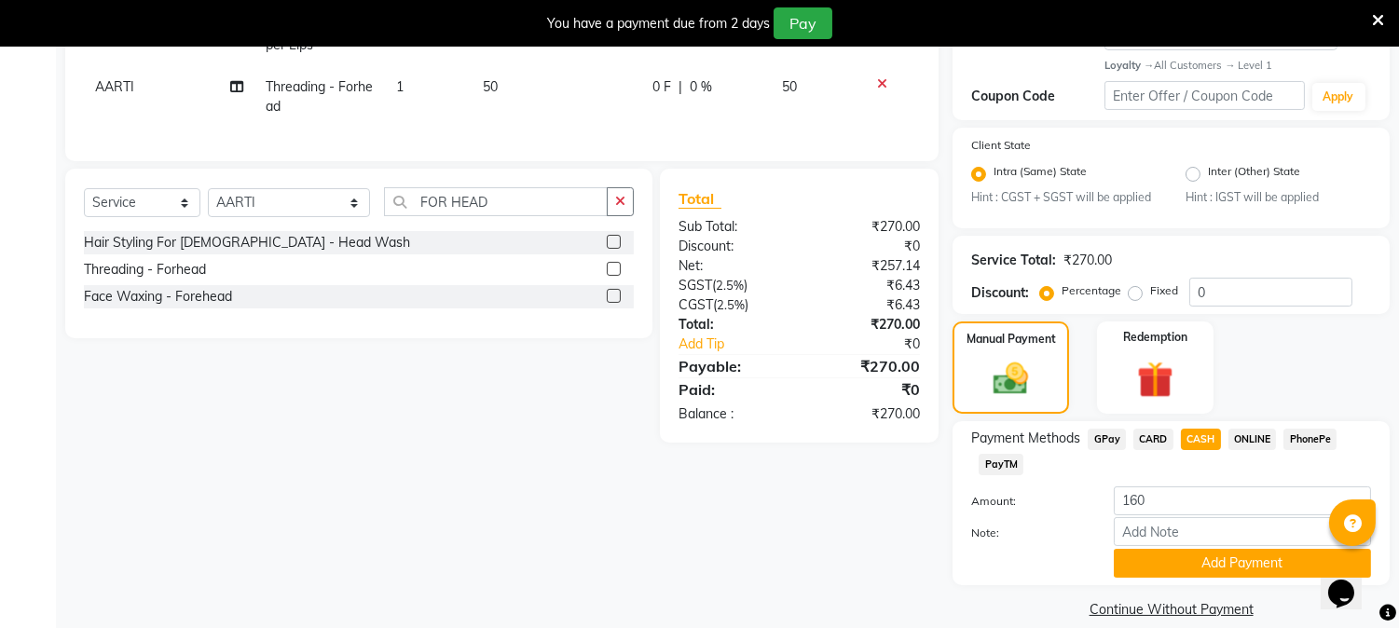
scroll to position [373, 0]
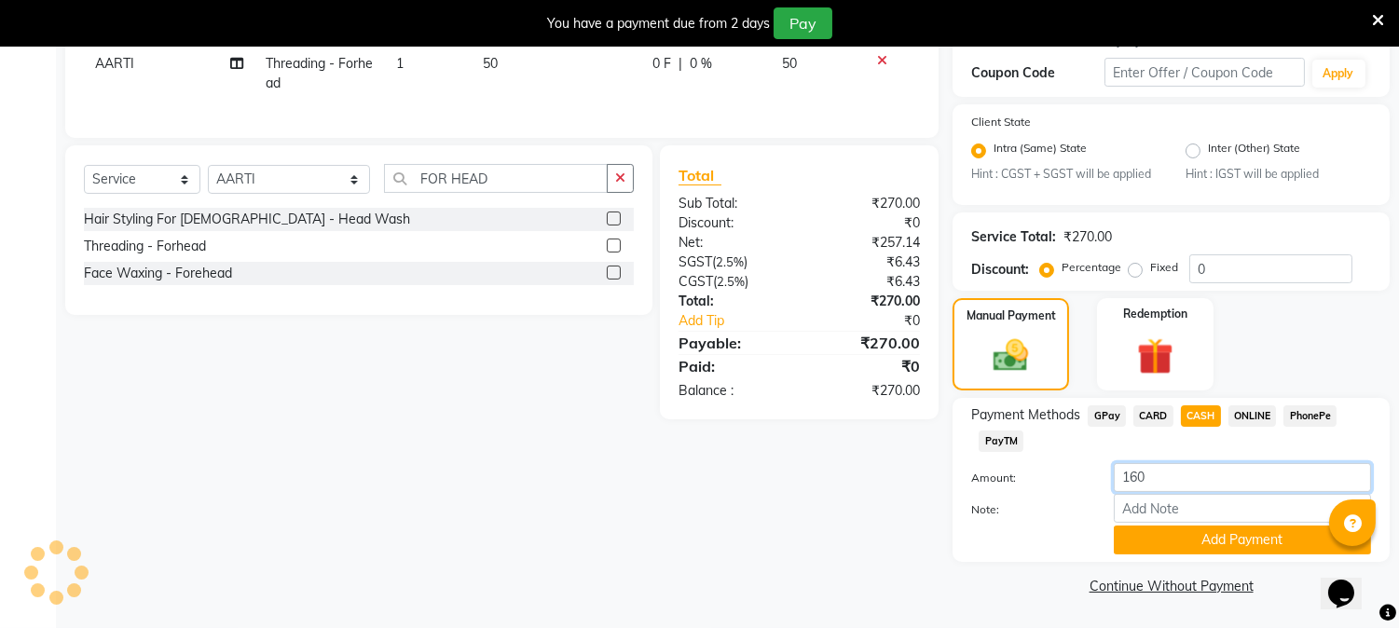
click at [1178, 480] on input "160" at bounding box center [1242, 477] width 257 height 29
click at [1222, 550] on button "Add Payment" at bounding box center [1242, 540] width 257 height 29
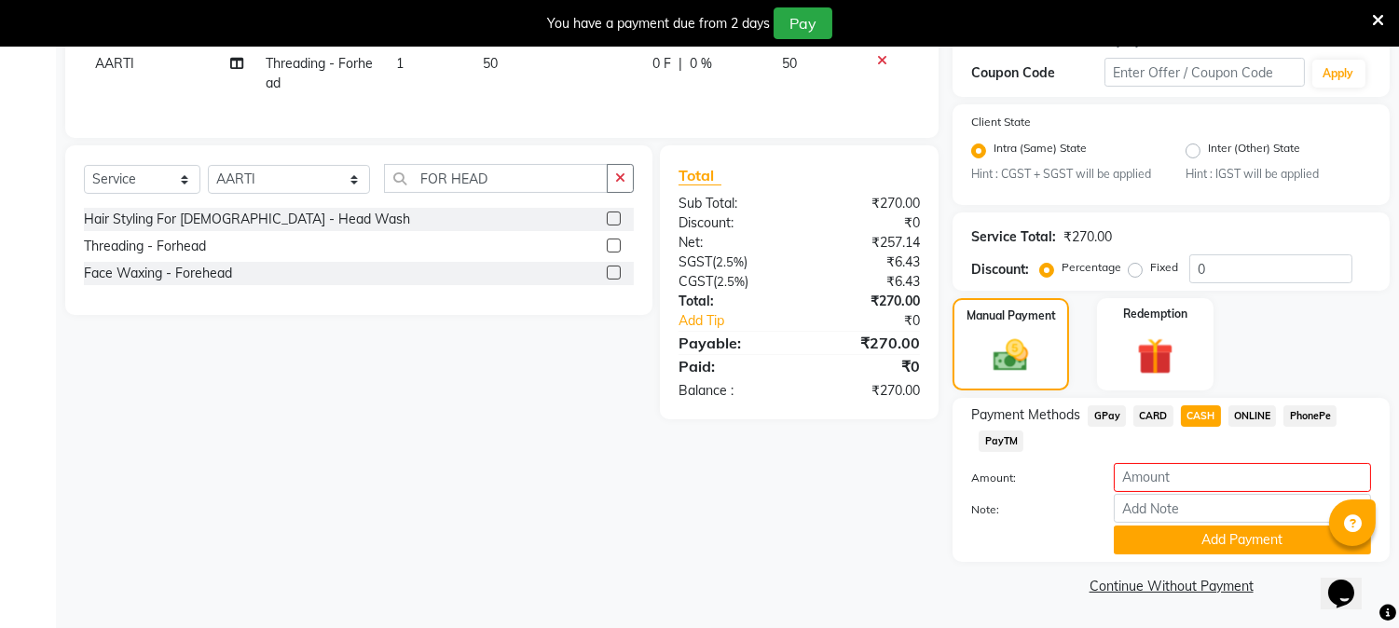
click at [1193, 416] on span "CASH" at bounding box center [1201, 415] width 40 height 21
click at [1199, 536] on button "Add Payment" at bounding box center [1242, 540] width 257 height 29
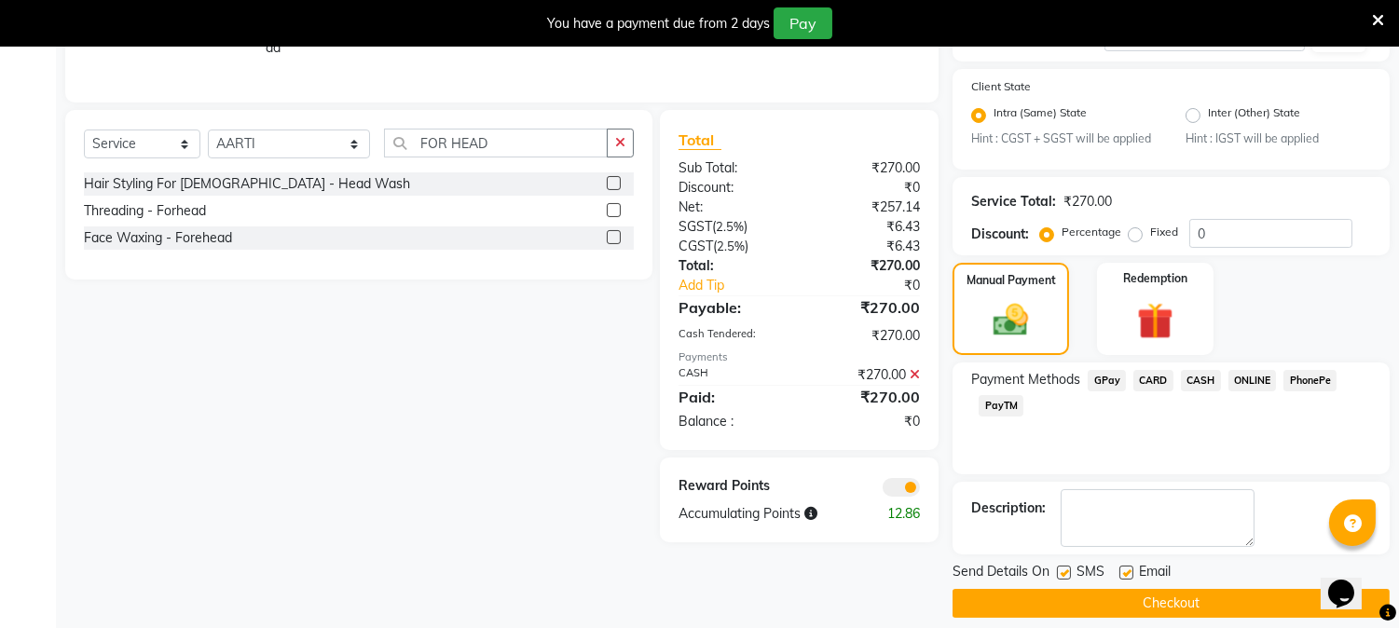
scroll to position [425, 0]
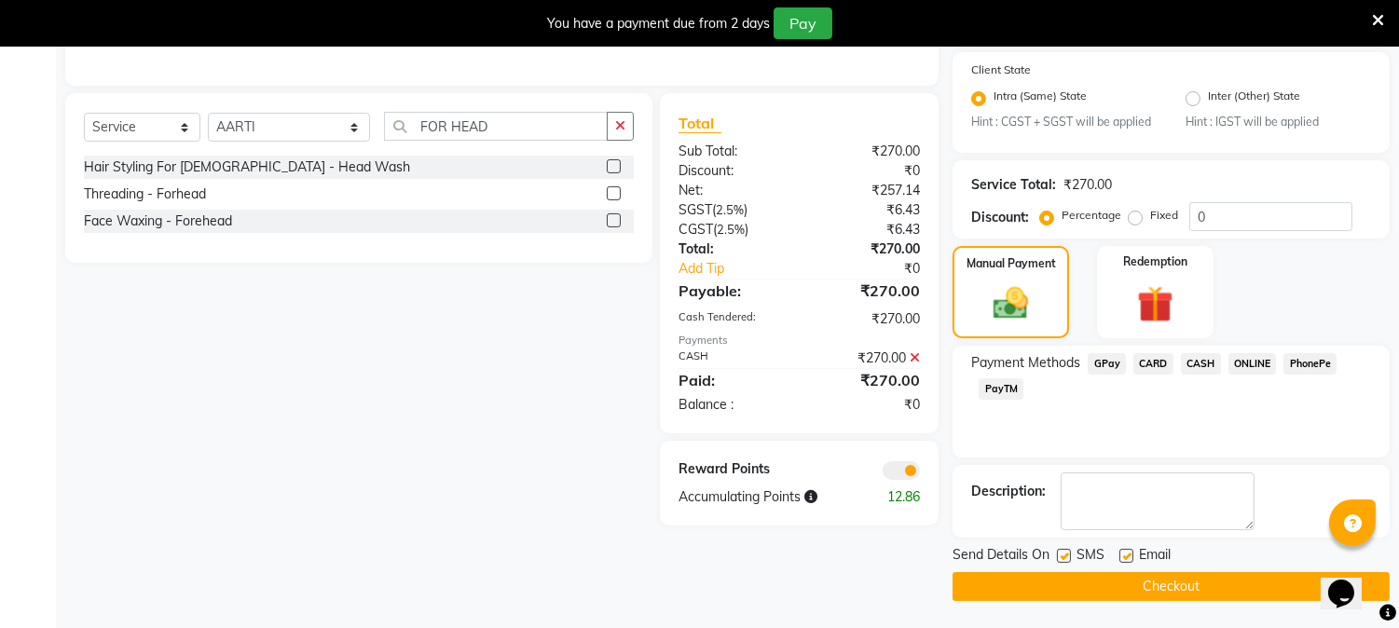
click at [1184, 581] on button "Checkout" at bounding box center [1170, 586] width 437 height 29
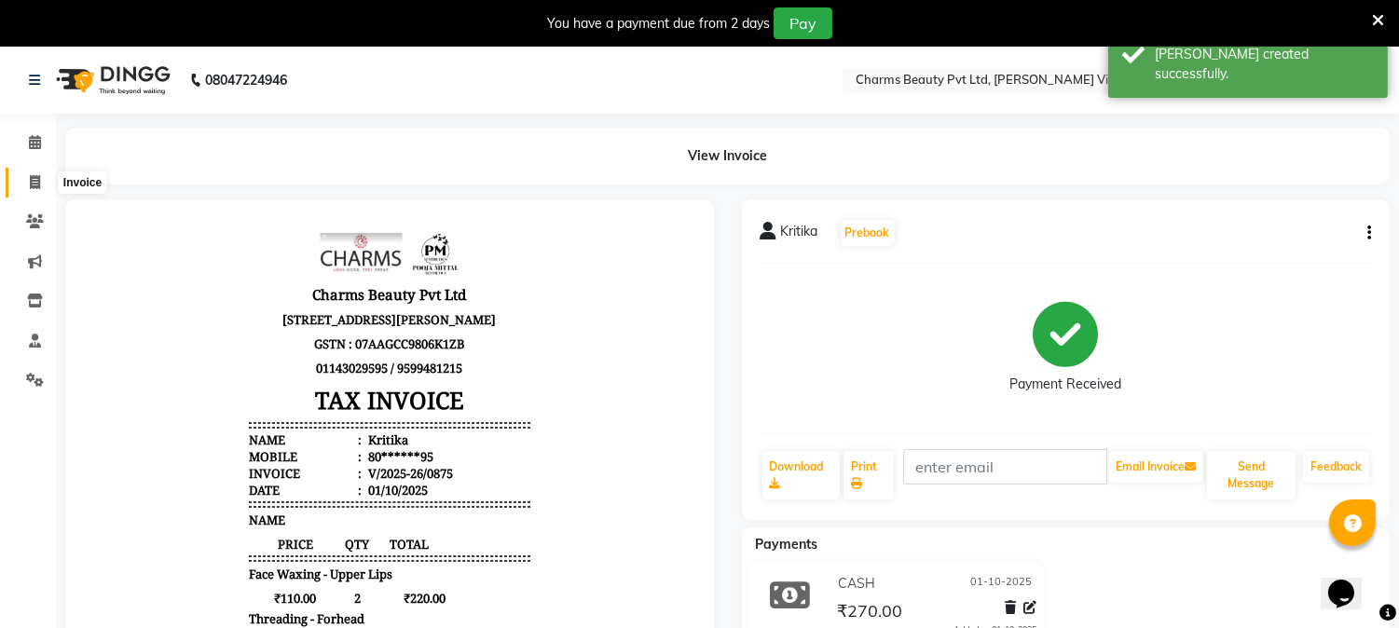
click at [34, 184] on icon at bounding box center [35, 182] width 10 height 14
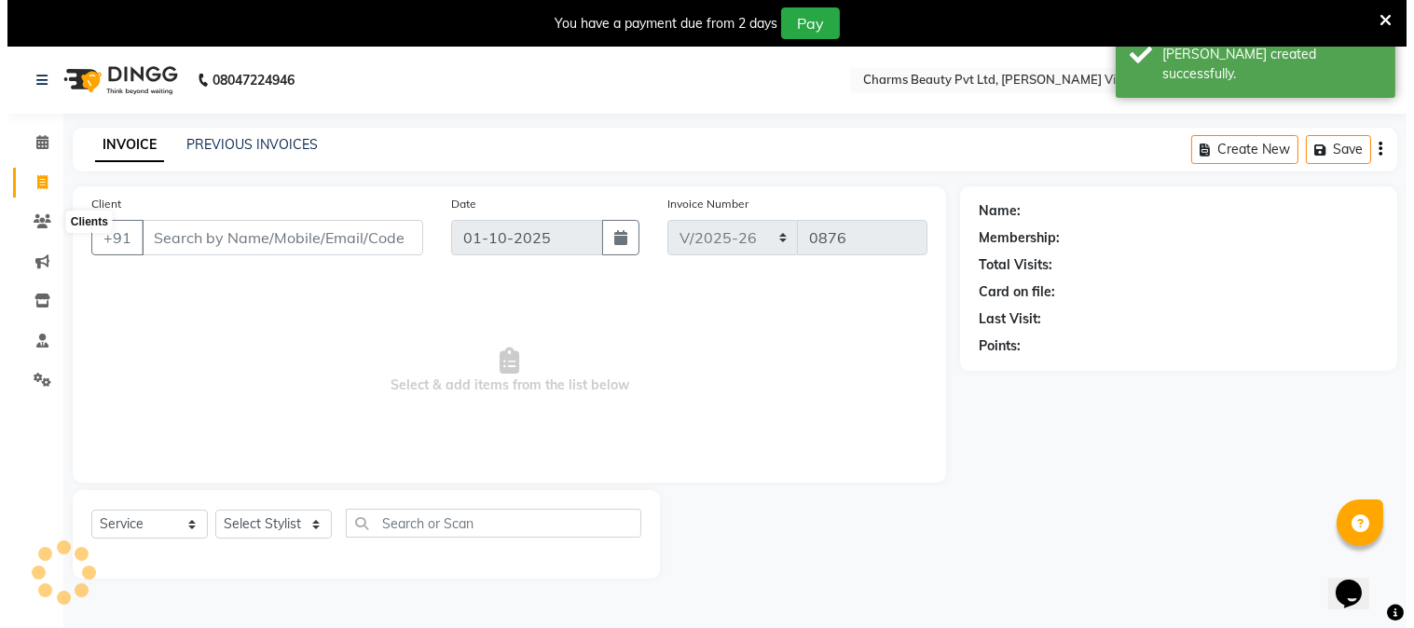
scroll to position [47, 0]
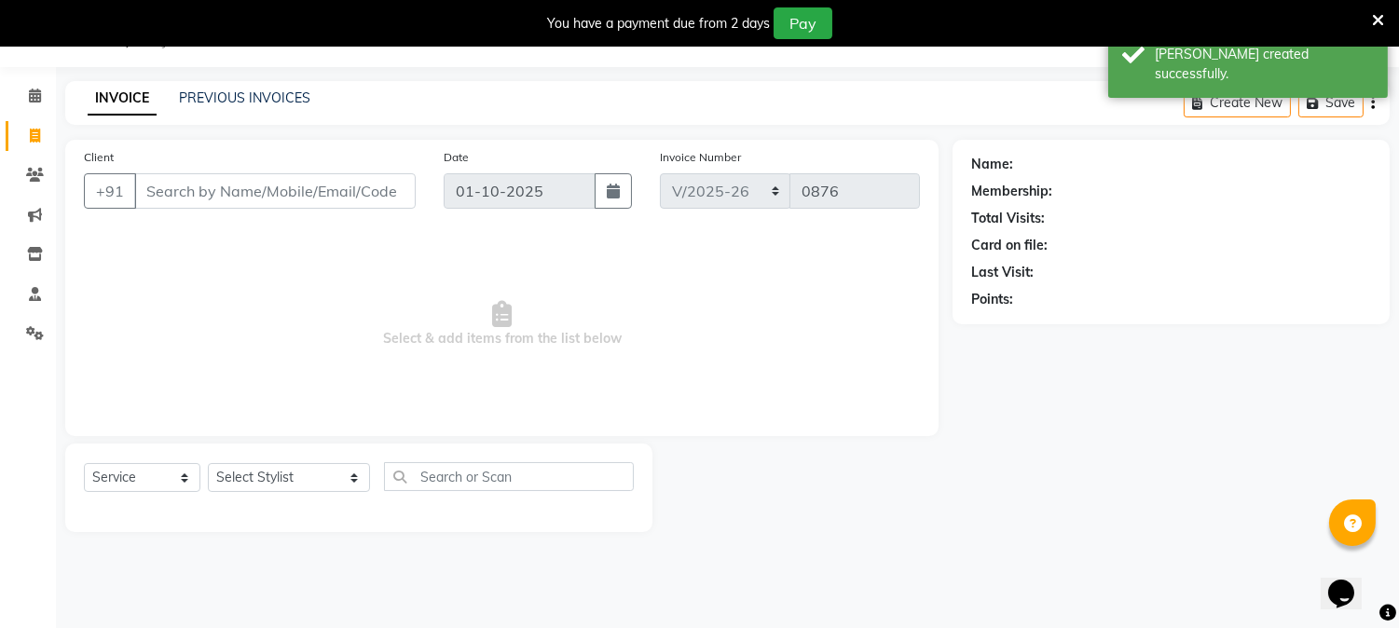
click at [184, 183] on input "Client" at bounding box center [274, 190] width 281 height 35
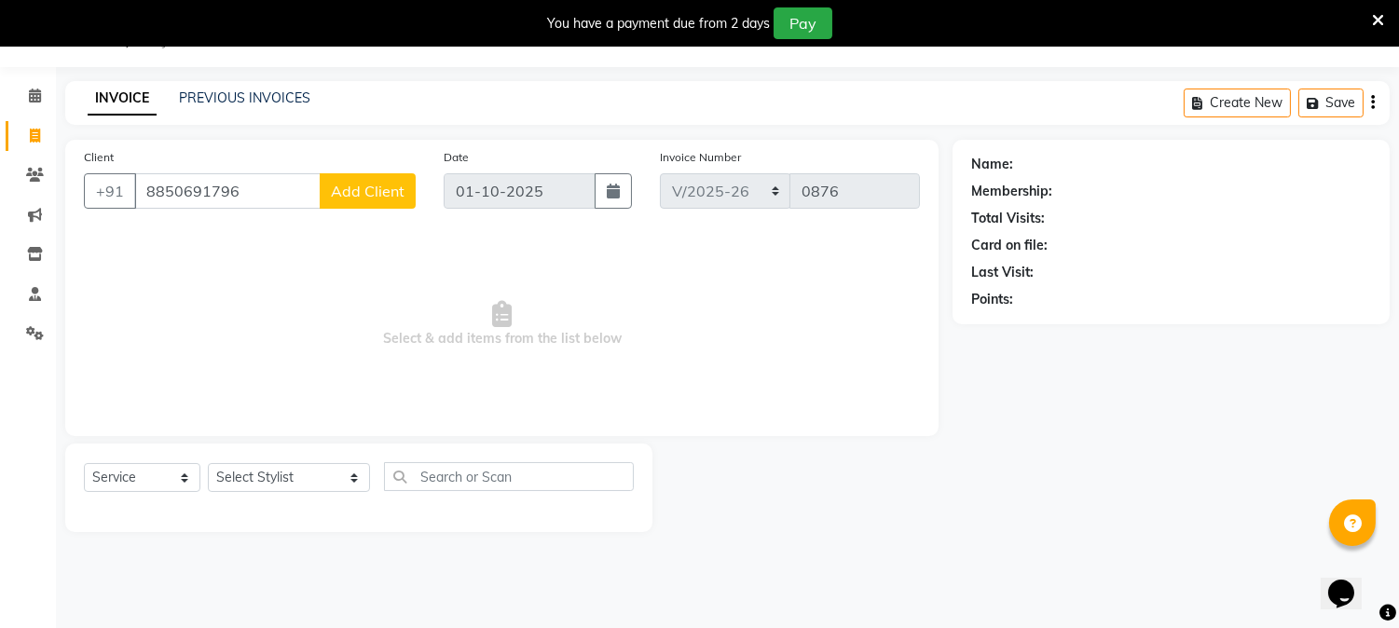
click at [398, 187] on span "Add Client" at bounding box center [368, 191] width 74 height 19
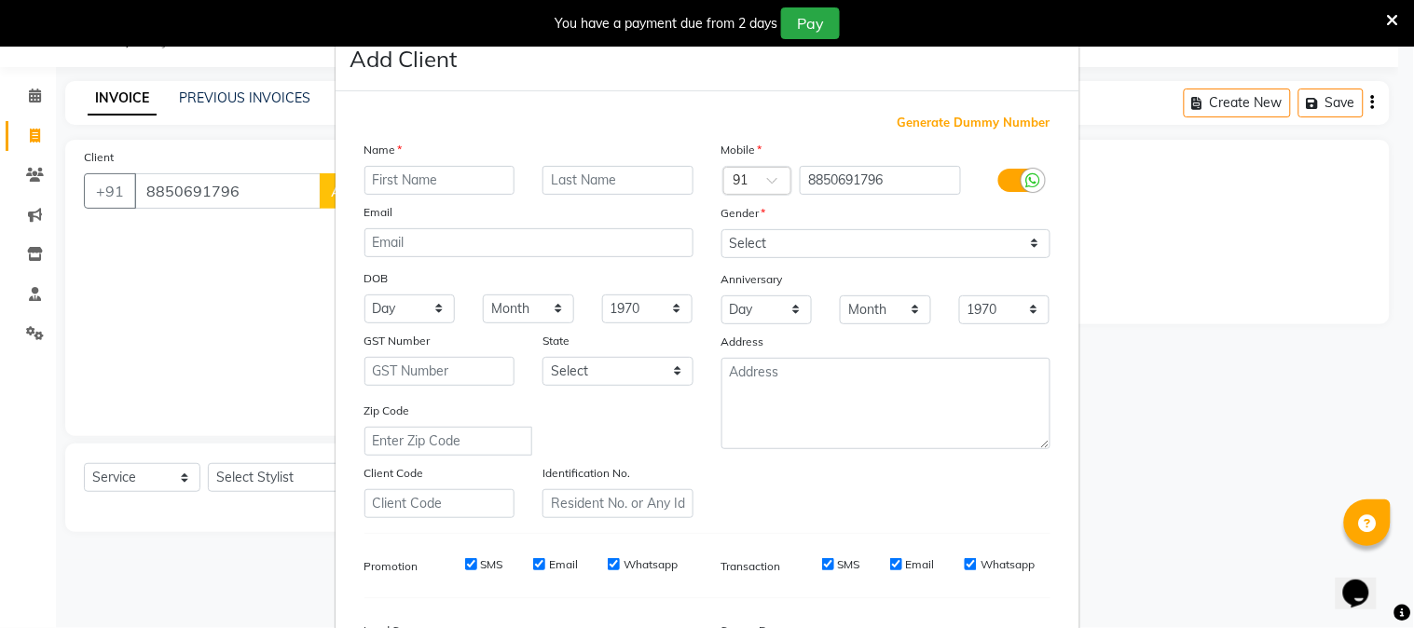
click at [445, 182] on input "text" at bounding box center [439, 180] width 151 height 29
click at [622, 173] on input "text" at bounding box center [617, 180] width 151 height 29
click at [1034, 247] on select "Select [DEMOGRAPHIC_DATA] [DEMOGRAPHIC_DATA] Other Prefer Not To Say" at bounding box center [885, 243] width 329 height 29
click at [721, 229] on select "Select [DEMOGRAPHIC_DATA] [DEMOGRAPHIC_DATA] Other Prefer Not To Say" at bounding box center [885, 243] width 329 height 29
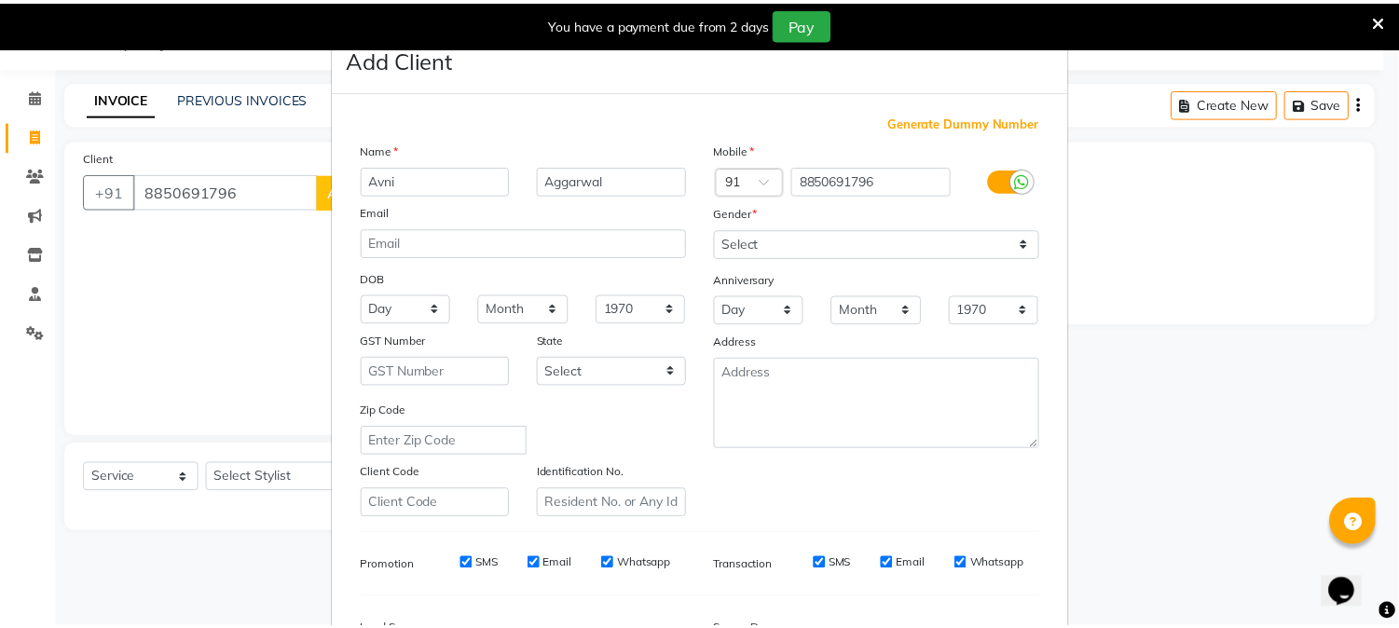
scroll to position [233, 0]
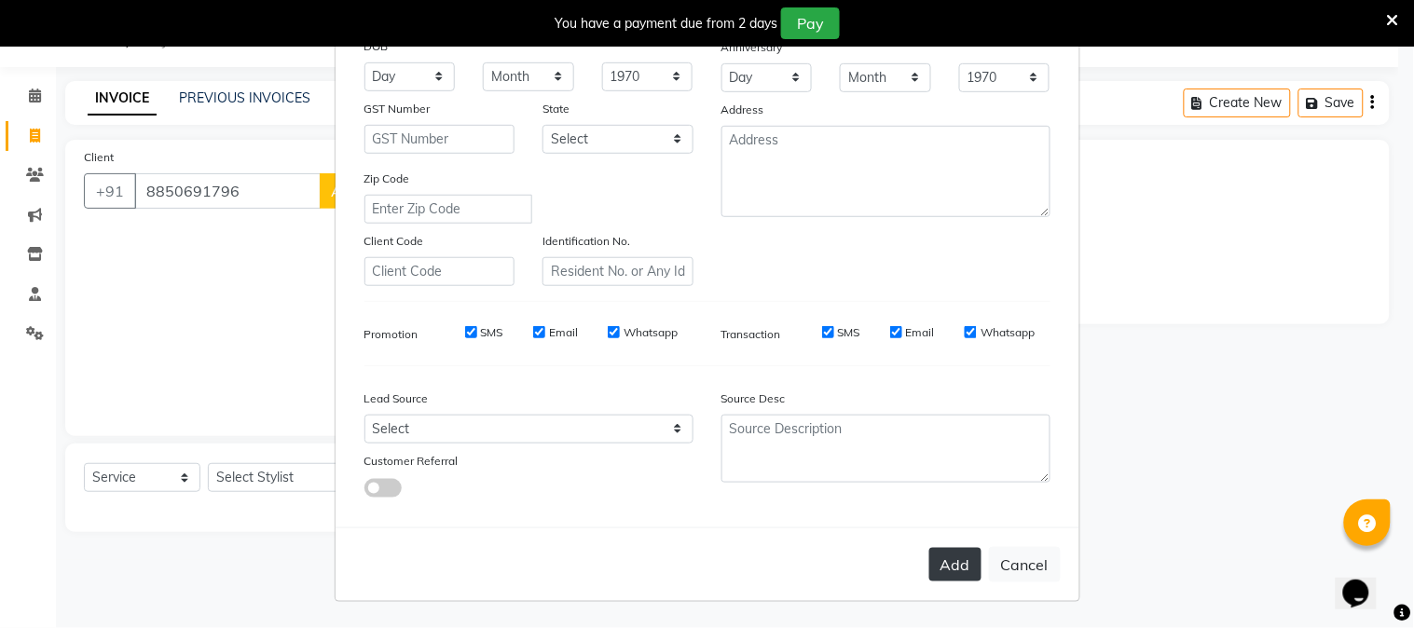
click at [962, 548] on button "Add" at bounding box center [955, 565] width 52 height 34
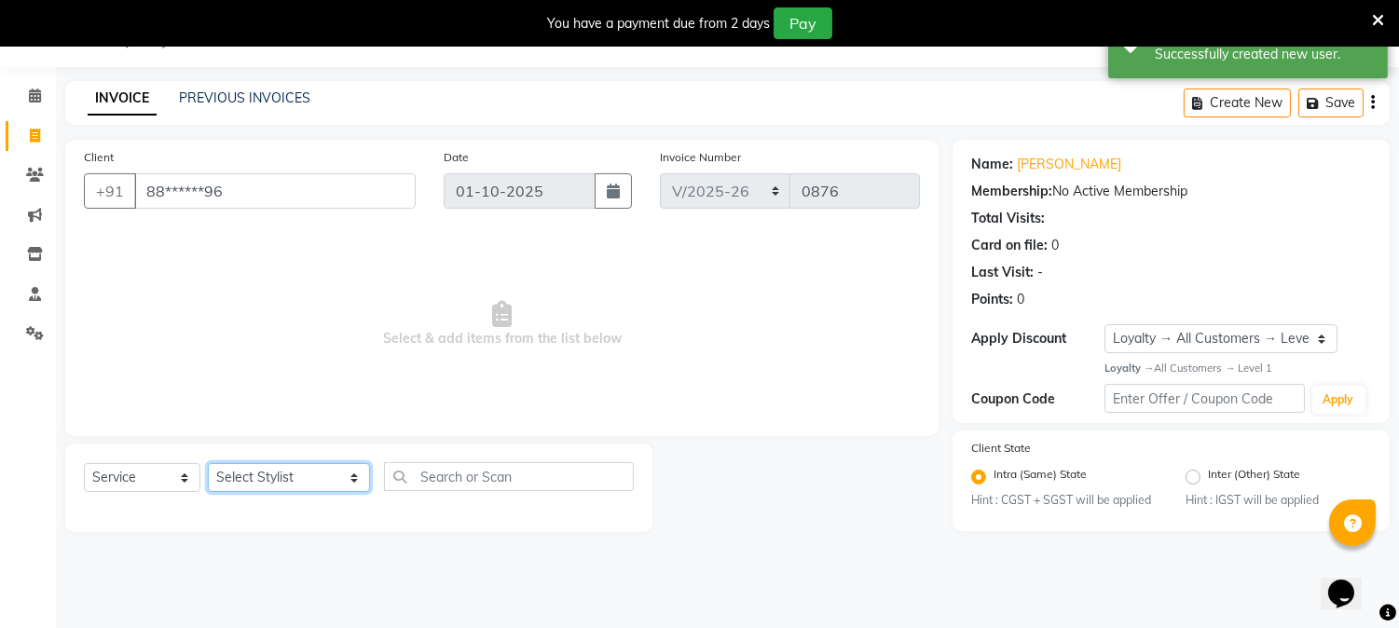
click at [329, 483] on select "Select Stylist AARTI [PERSON_NAME] [PERSON_NAME] BEAUTY PVT LTD [PERSON_NAME] V…" at bounding box center [289, 477] width 162 height 29
click at [208, 464] on select "Select Stylist AARTI [PERSON_NAME] [PERSON_NAME] BEAUTY PVT LTD [PERSON_NAME] V…" at bounding box center [289, 477] width 162 height 29
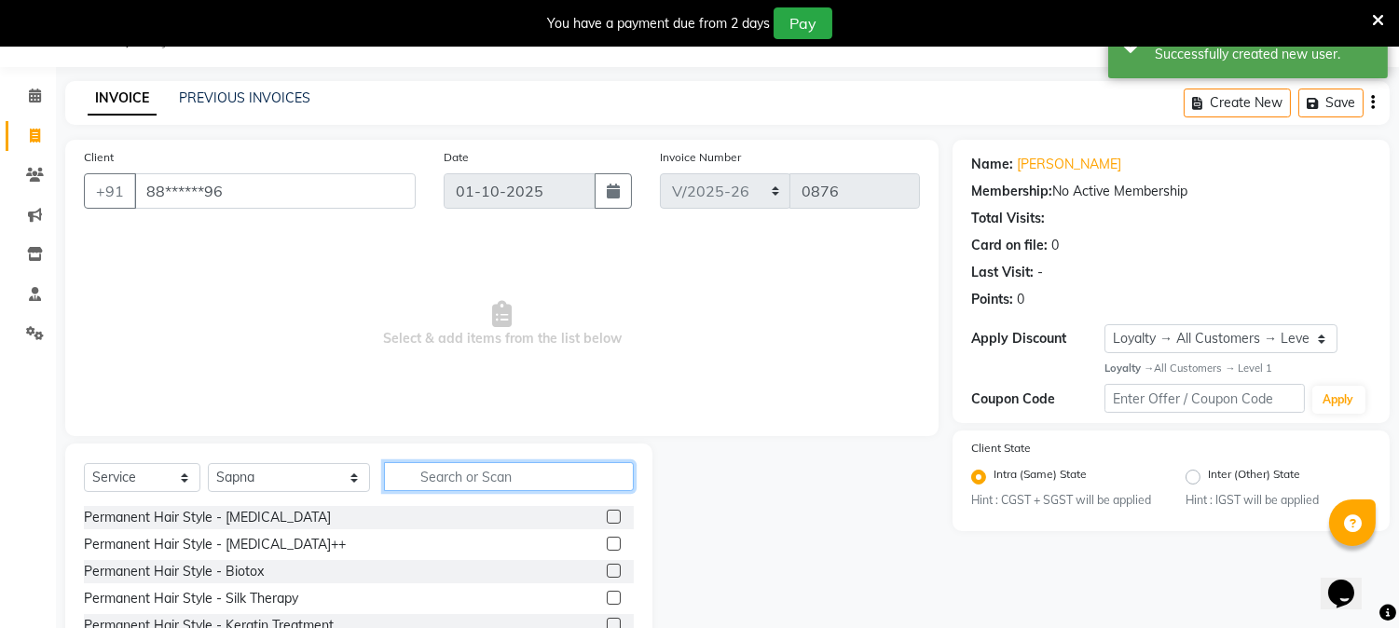
click at [441, 468] on input "text" at bounding box center [509, 476] width 250 height 29
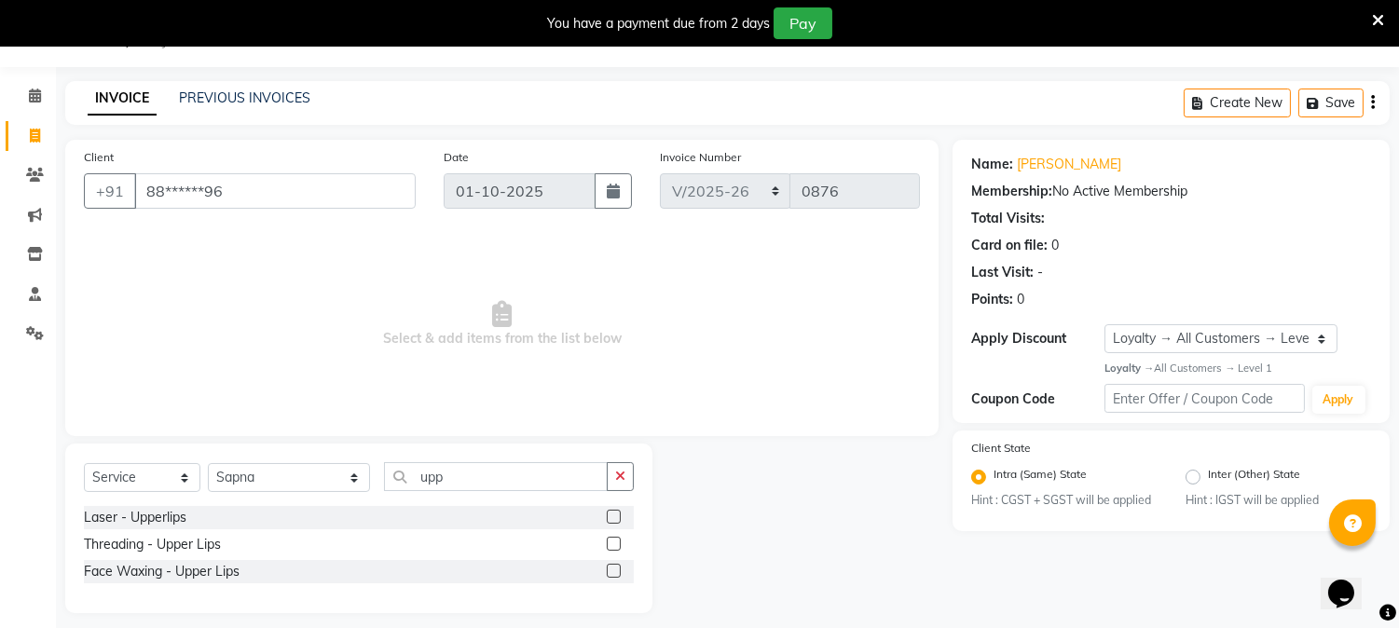
click at [612, 541] on label at bounding box center [614, 544] width 14 height 14
click at [612, 541] on input "checkbox" at bounding box center [613, 545] width 12 height 12
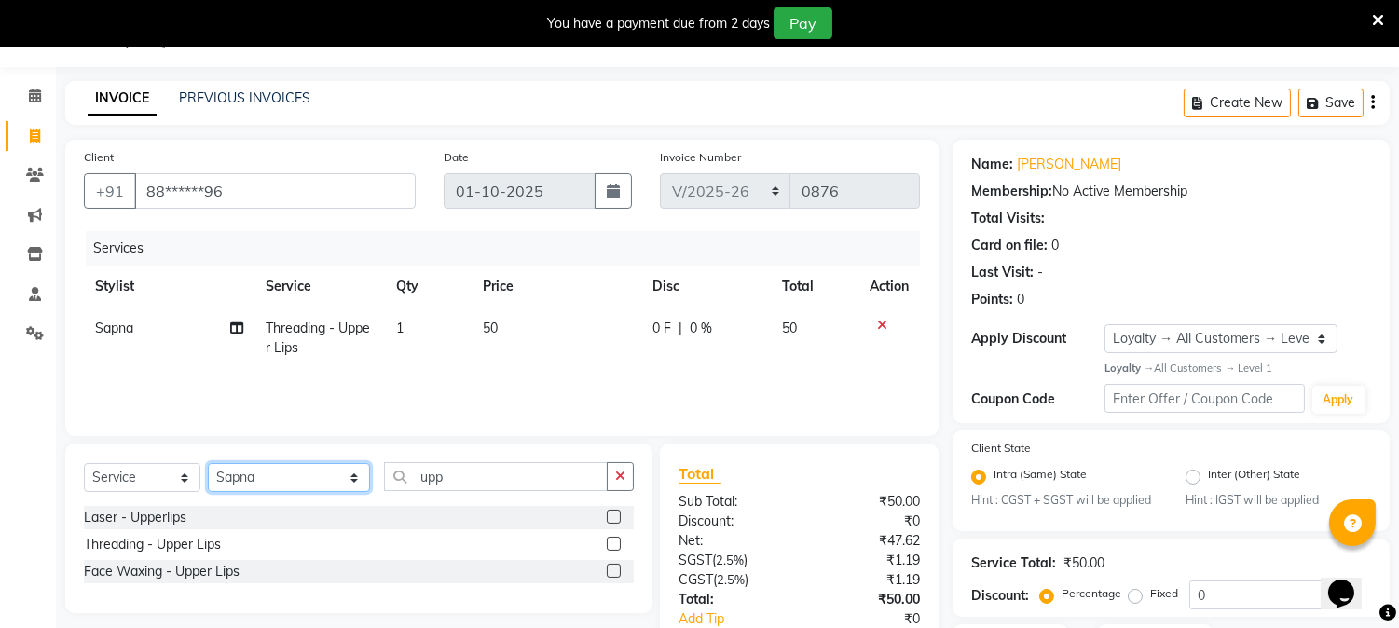
click at [329, 489] on select "Select Stylist AARTI [PERSON_NAME] [PERSON_NAME] BEAUTY PVT LTD [PERSON_NAME] V…" at bounding box center [289, 477] width 162 height 29
click at [208, 464] on select "Select Stylist AARTI [PERSON_NAME] [PERSON_NAME] BEAUTY PVT LTD [PERSON_NAME] V…" at bounding box center [289, 477] width 162 height 29
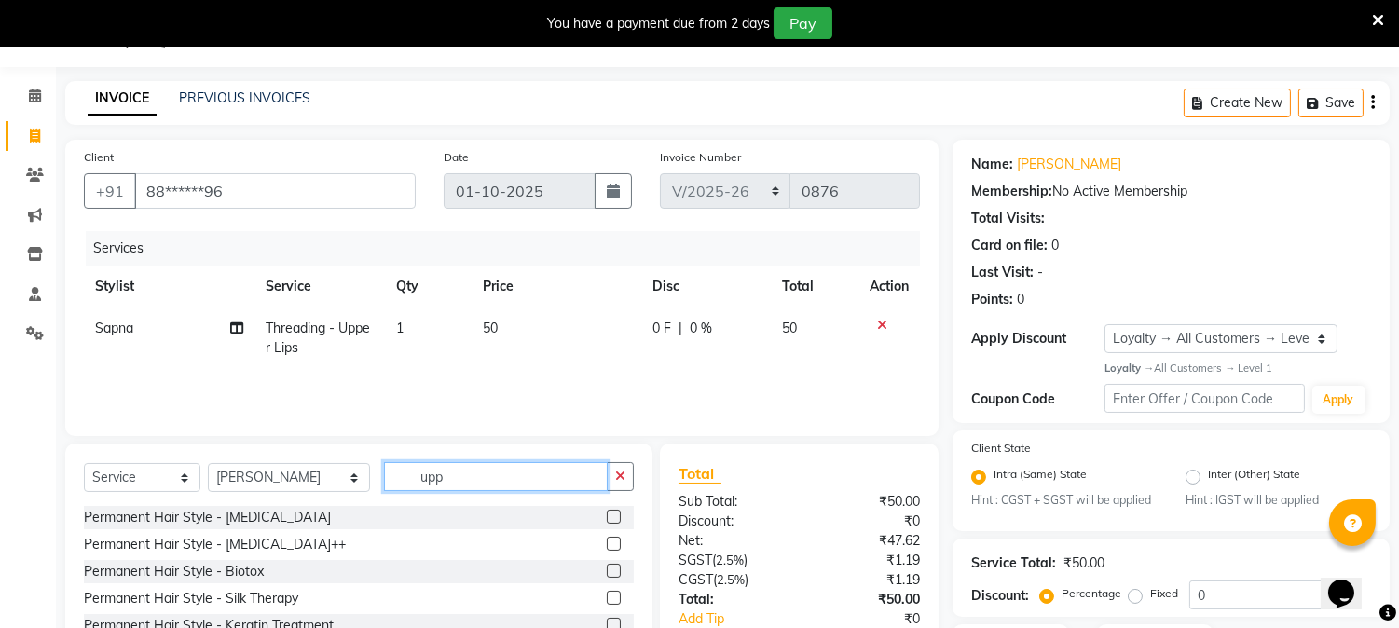
click at [442, 483] on input "upp" at bounding box center [496, 476] width 224 height 29
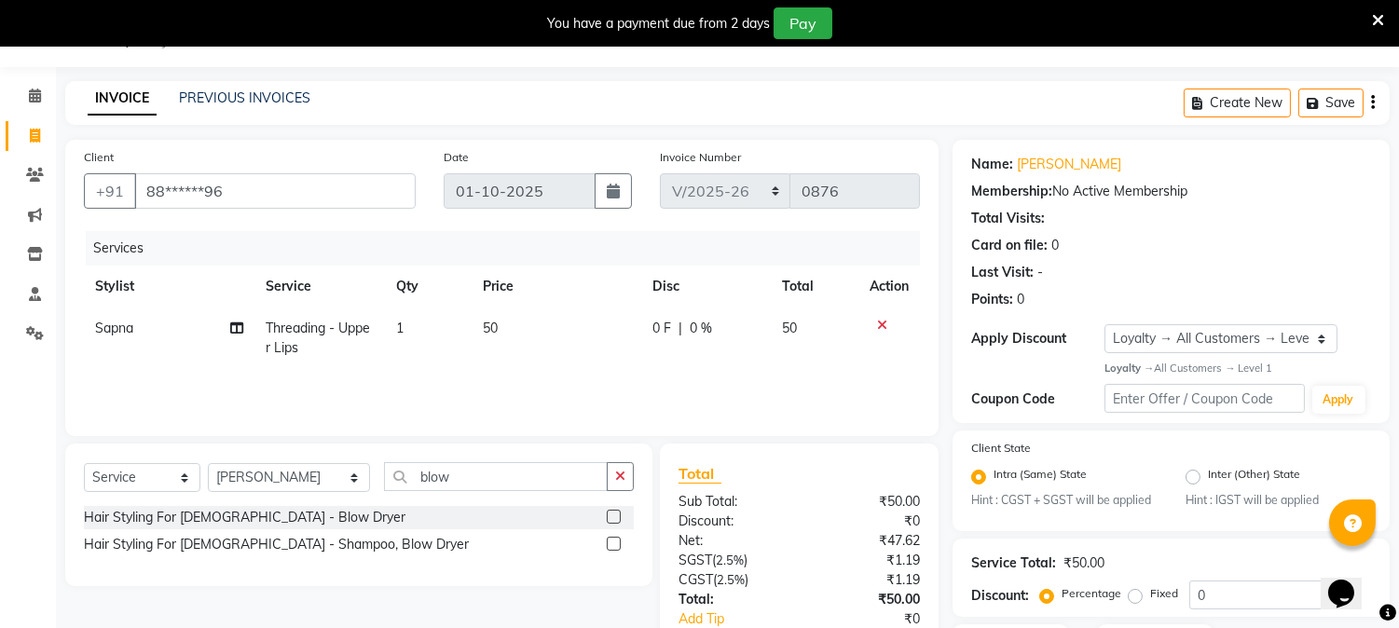
click at [609, 512] on label at bounding box center [614, 517] width 14 height 14
click at [609, 512] on input "checkbox" at bounding box center [613, 518] width 12 height 12
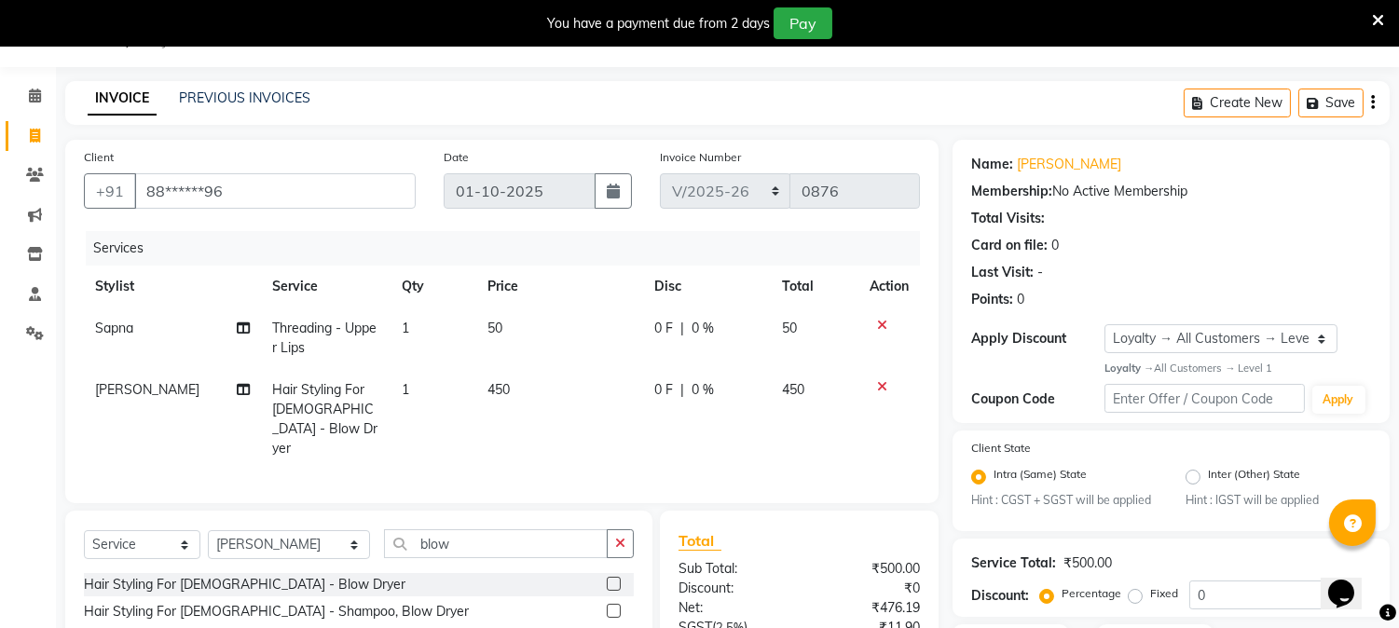
click at [524, 396] on td "450" at bounding box center [559, 419] width 167 height 101
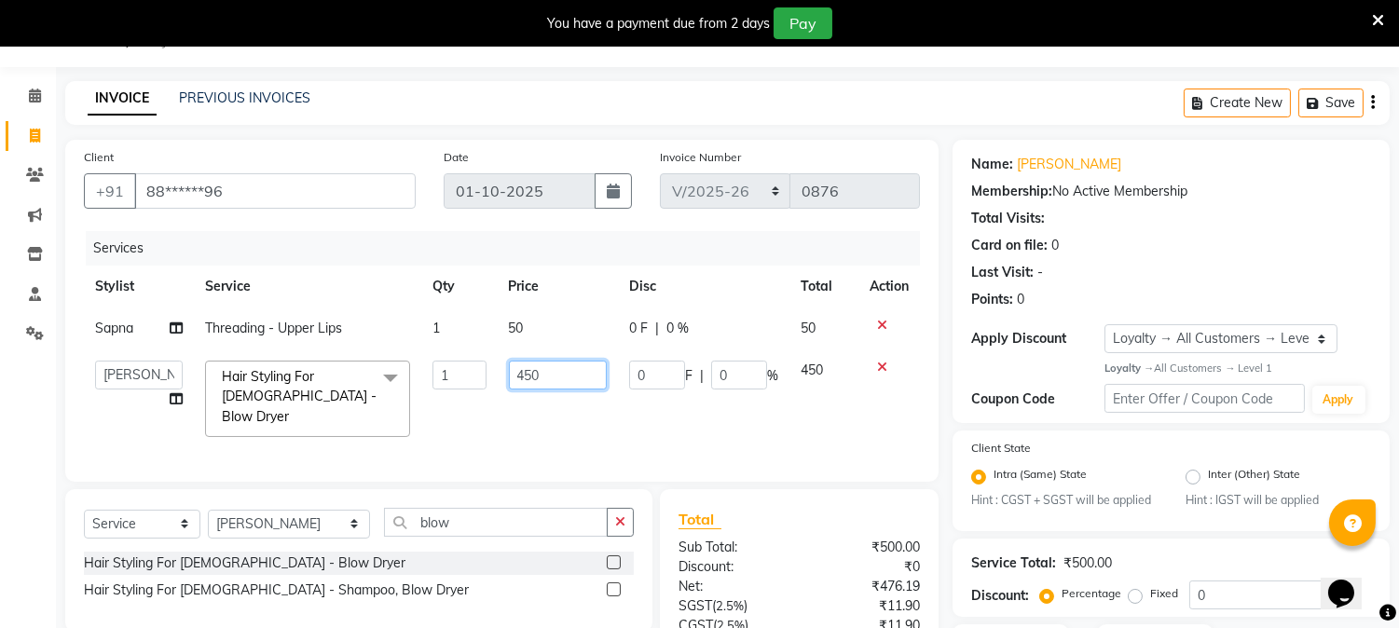
click at [557, 367] on input "450" at bounding box center [558, 375] width 98 height 29
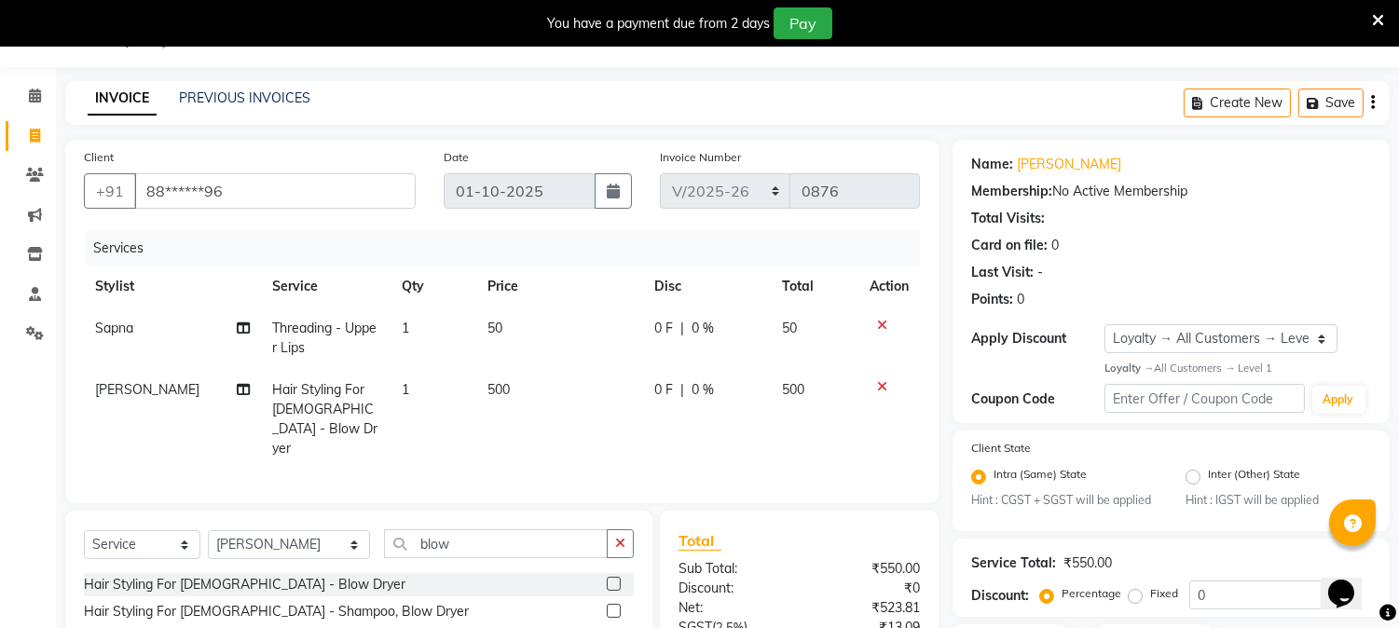
click at [564, 423] on td "500" at bounding box center [559, 419] width 167 height 101
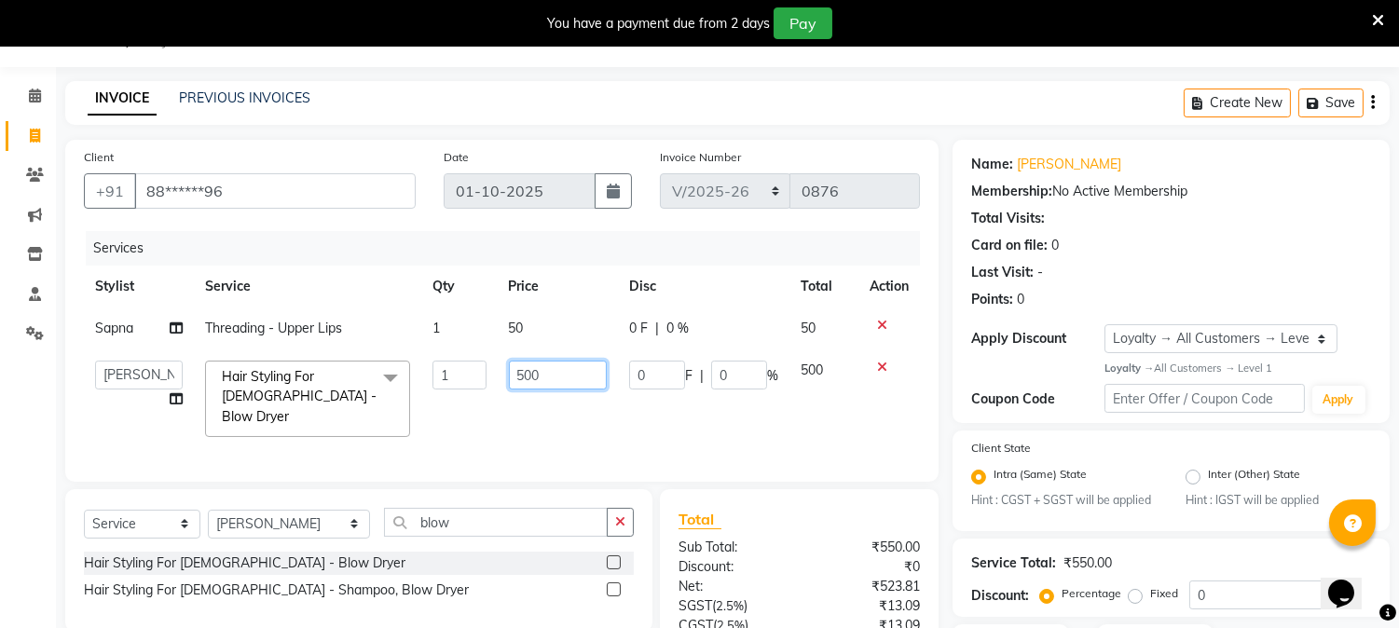
click at [553, 361] on input "500" at bounding box center [558, 375] width 98 height 29
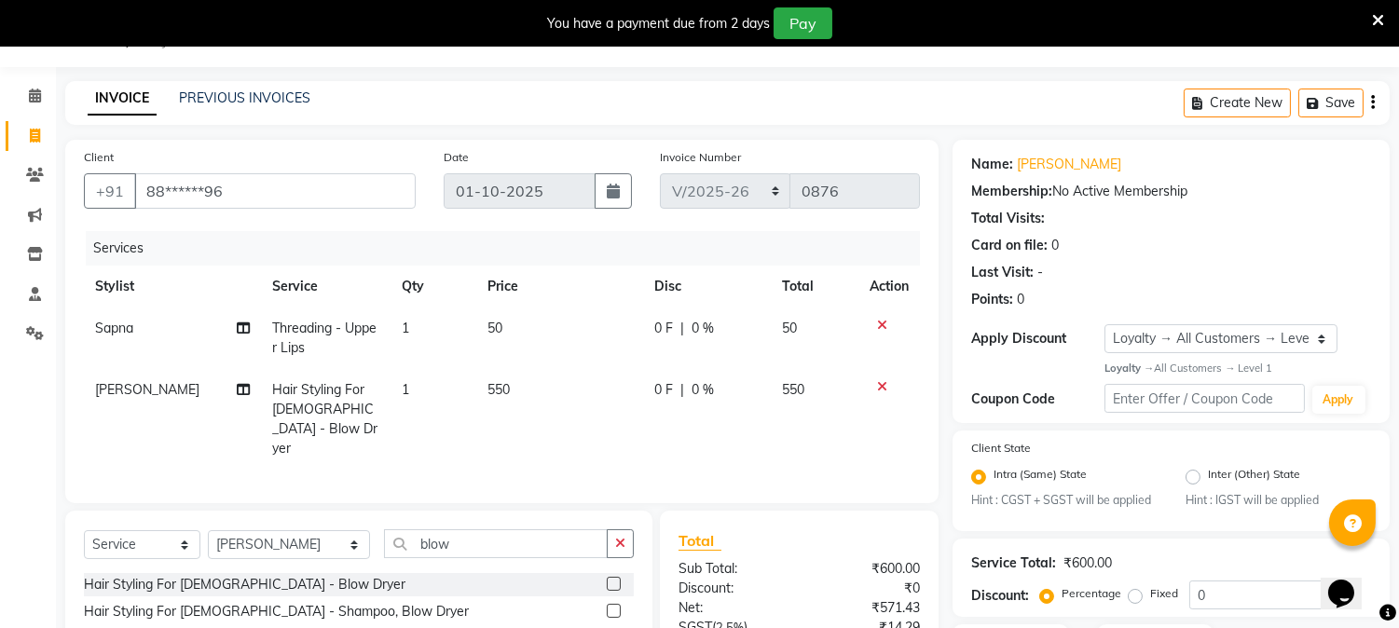
click at [567, 407] on td "550" at bounding box center [559, 419] width 167 height 101
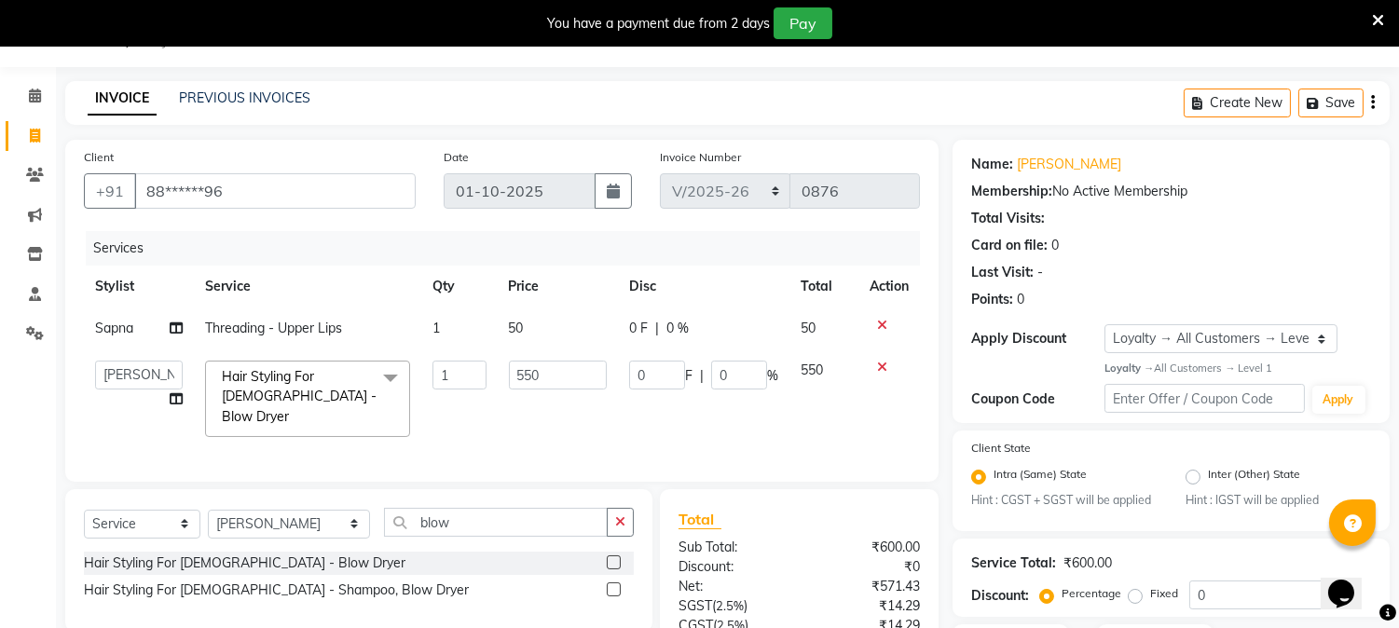
click at [1396, 551] on div "Name: [PERSON_NAME] Membership: No Active Membership Total Visits: Card on file…" at bounding box center [1177, 451] width 451 height 623
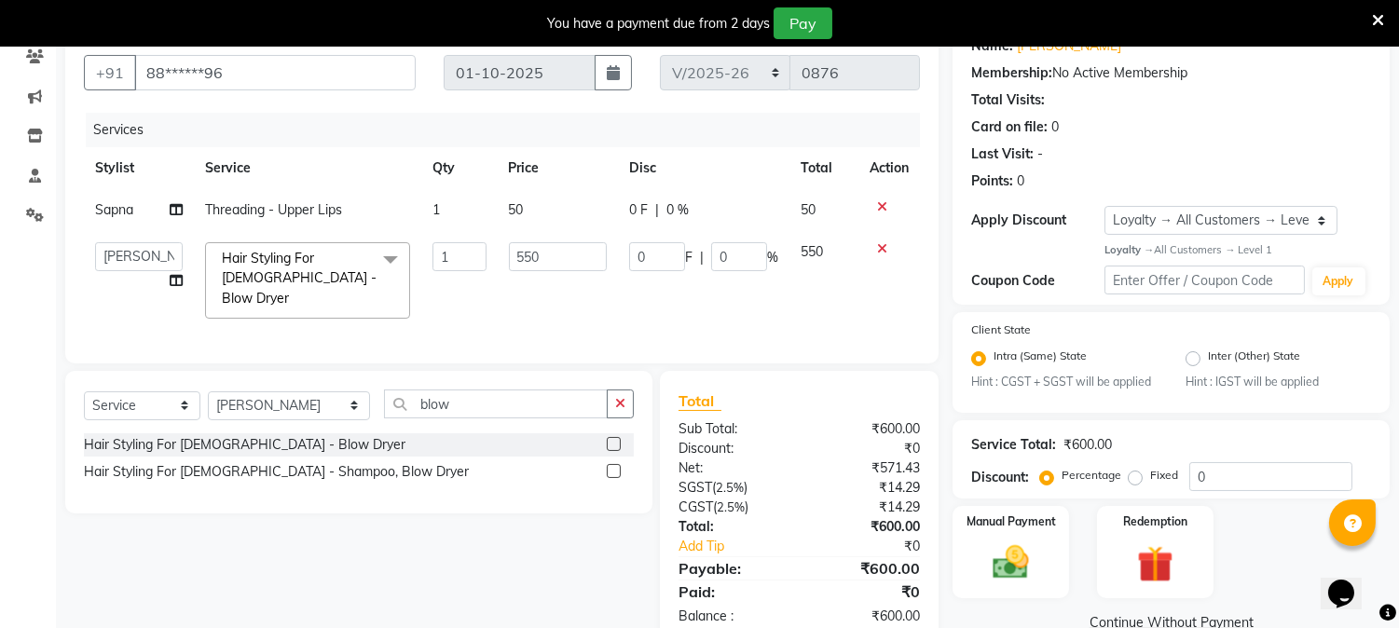
scroll to position [205, 0]
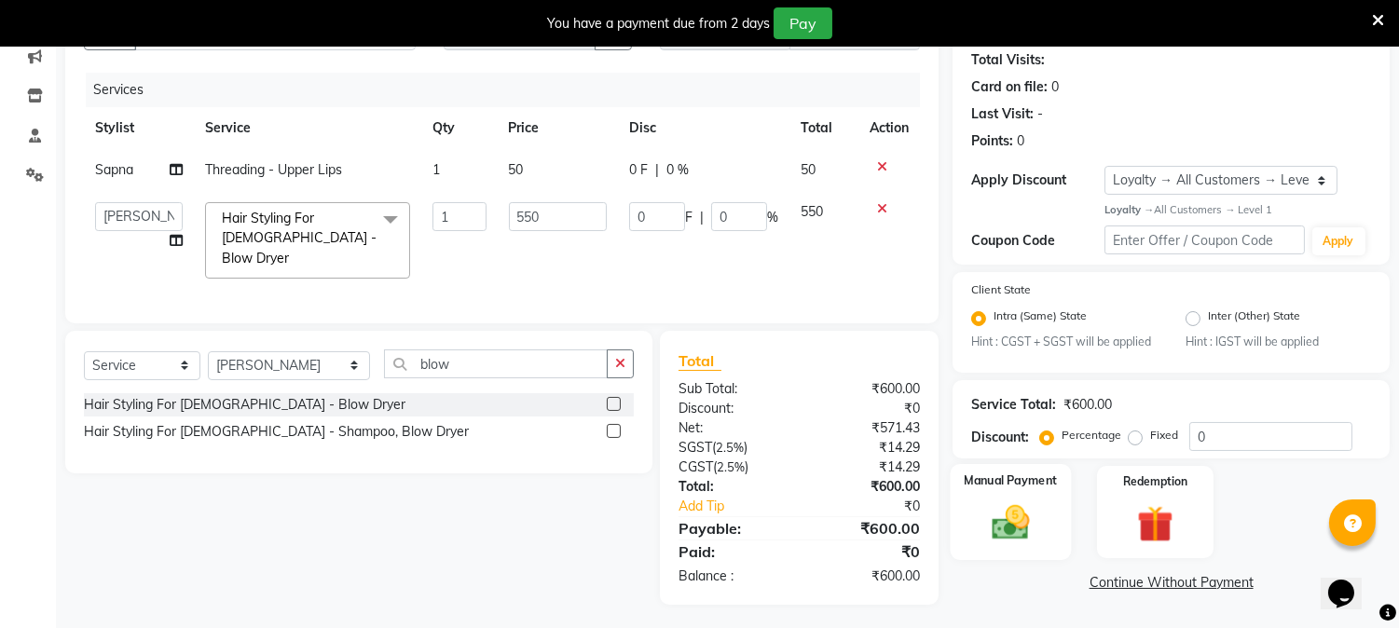
click at [998, 520] on img at bounding box center [1010, 523] width 61 height 44
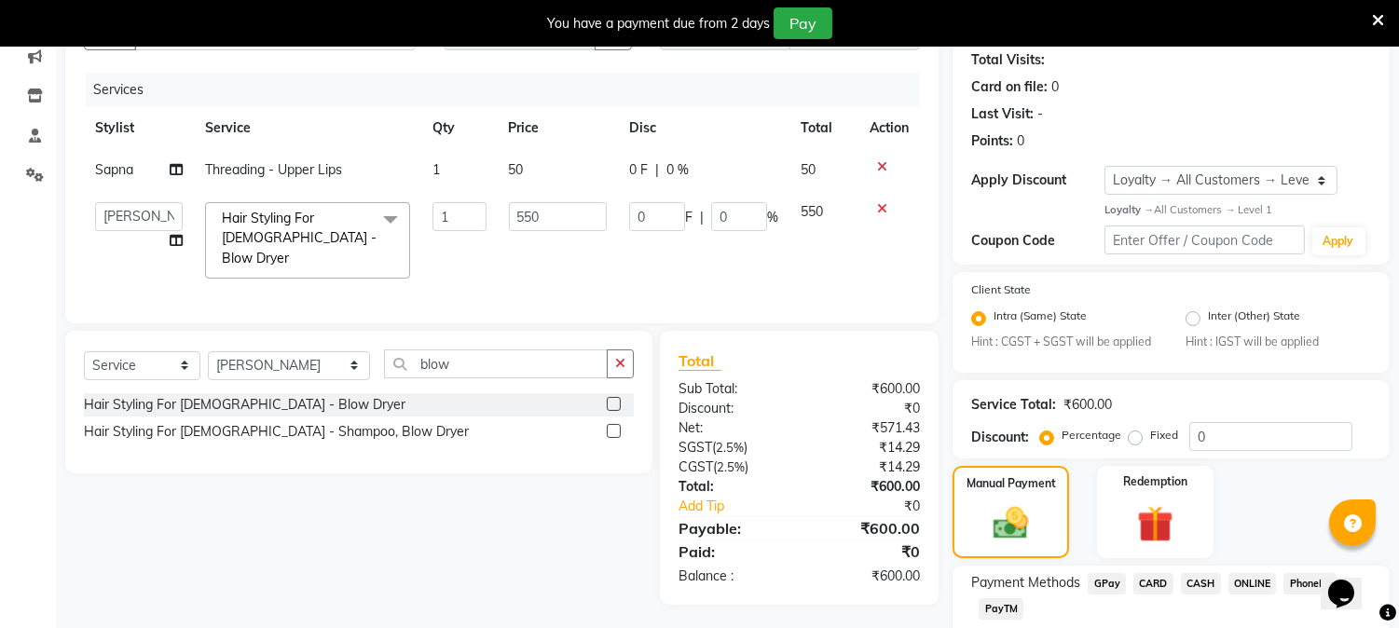
click at [1012, 615] on span "PayTM" at bounding box center [1000, 608] width 45 height 21
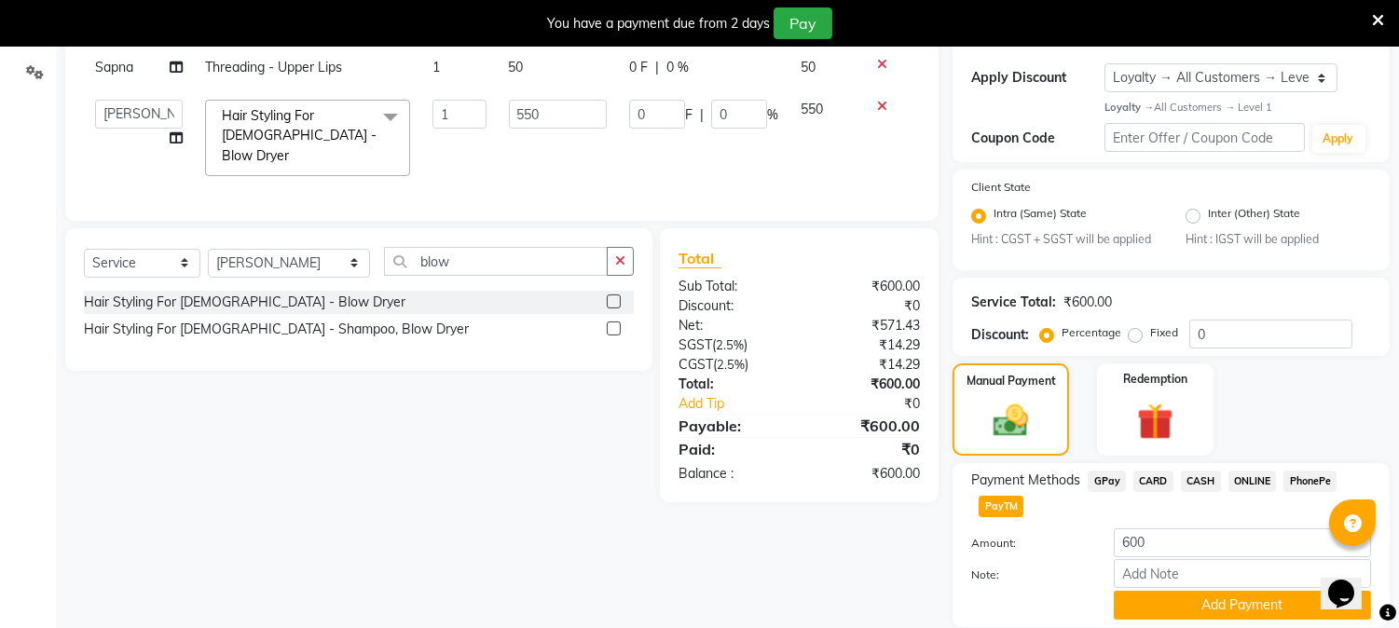
scroll to position [373, 0]
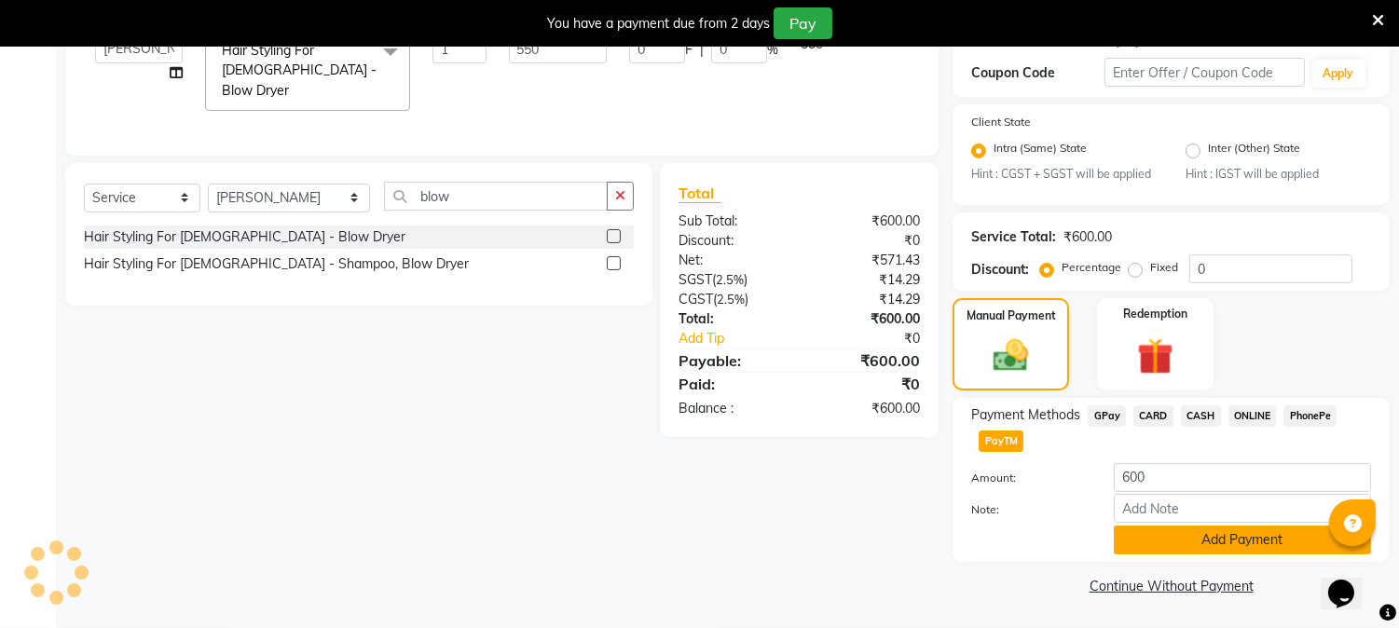
click at [1254, 533] on button "Add Payment" at bounding box center [1242, 540] width 257 height 29
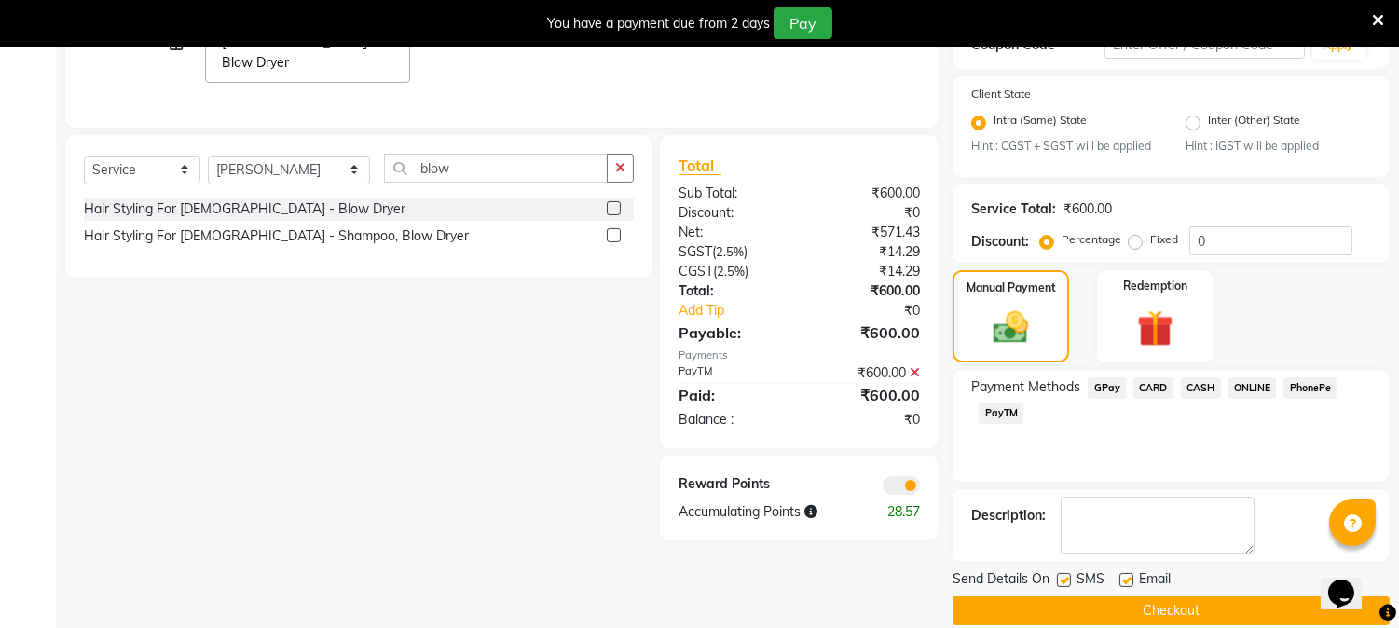
scroll to position [425, 0]
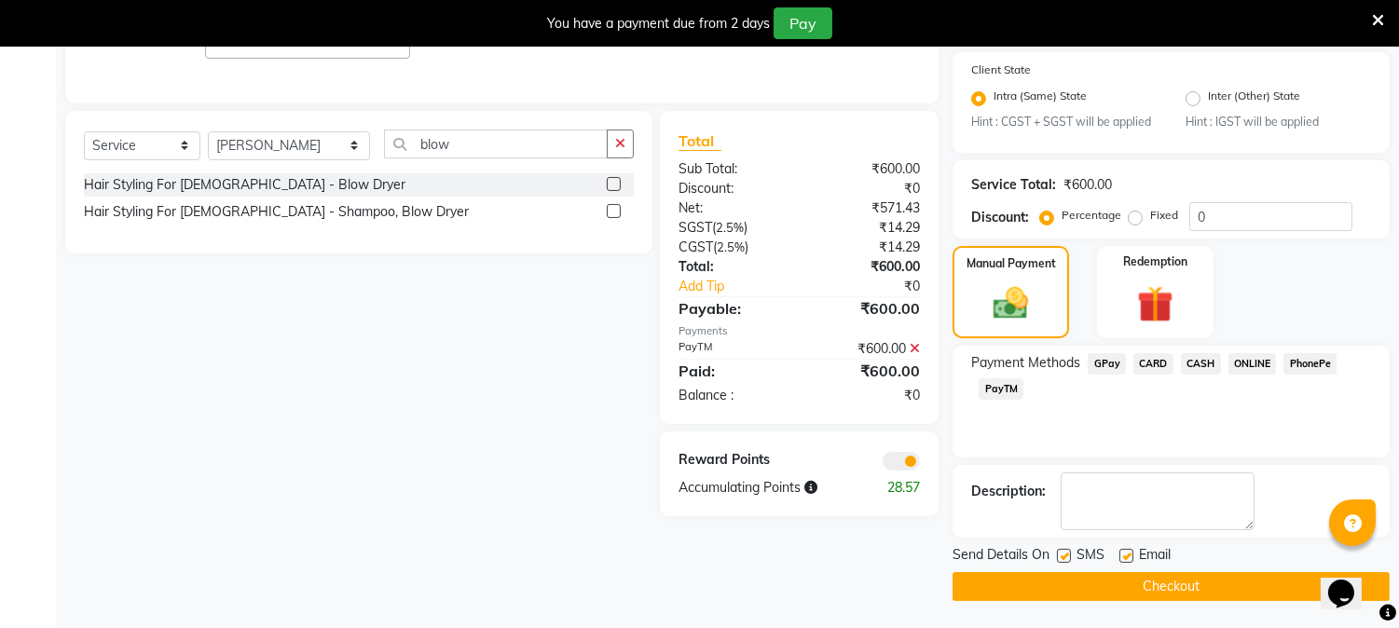
click at [1183, 589] on button "Checkout" at bounding box center [1170, 586] width 437 height 29
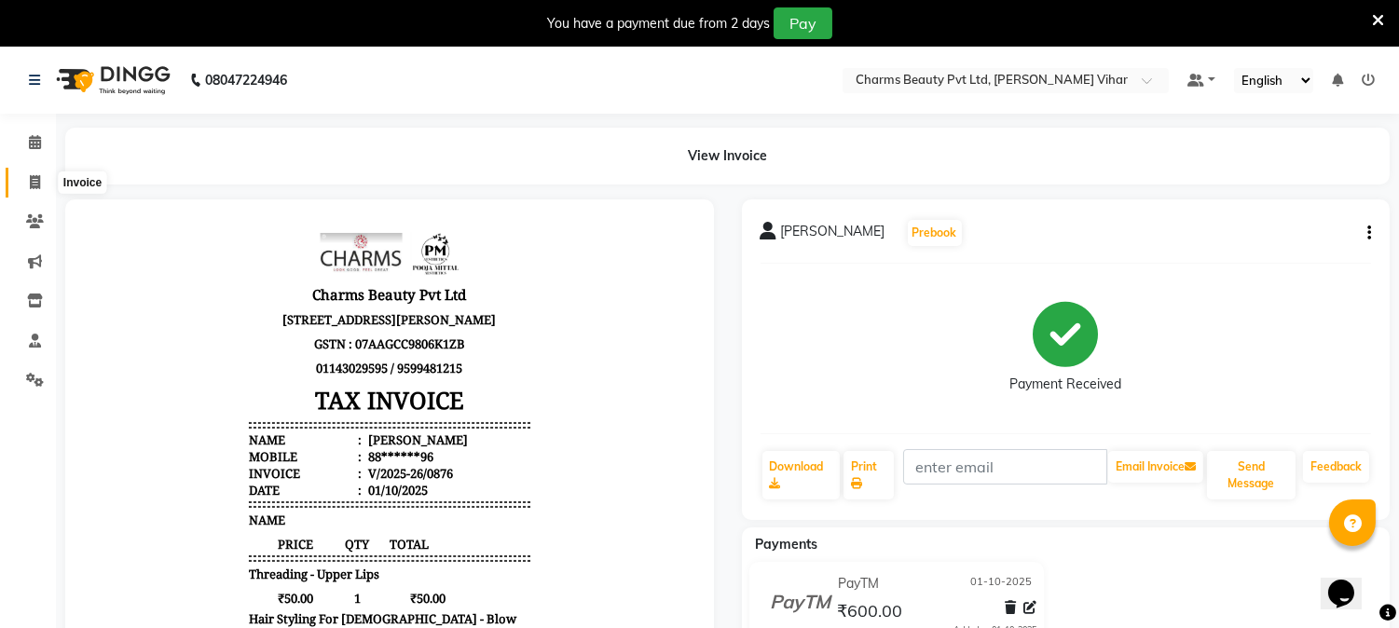
click at [35, 183] on icon at bounding box center [35, 182] width 10 height 14
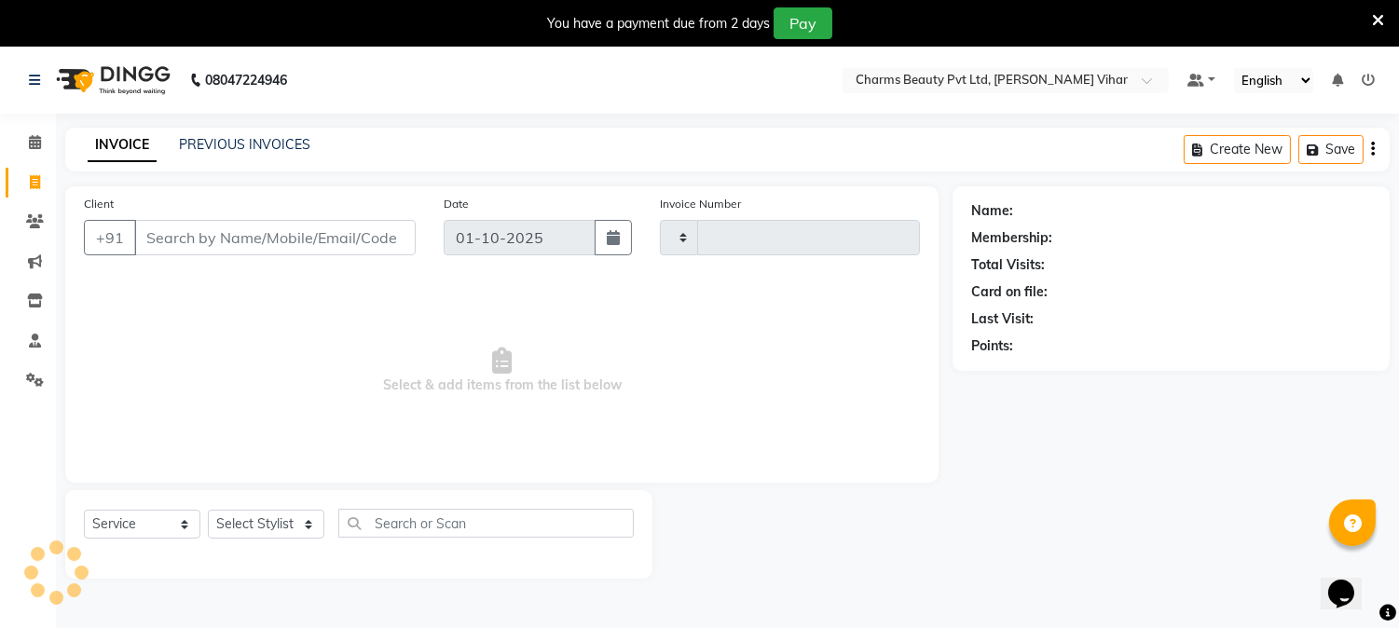
scroll to position [47, 0]
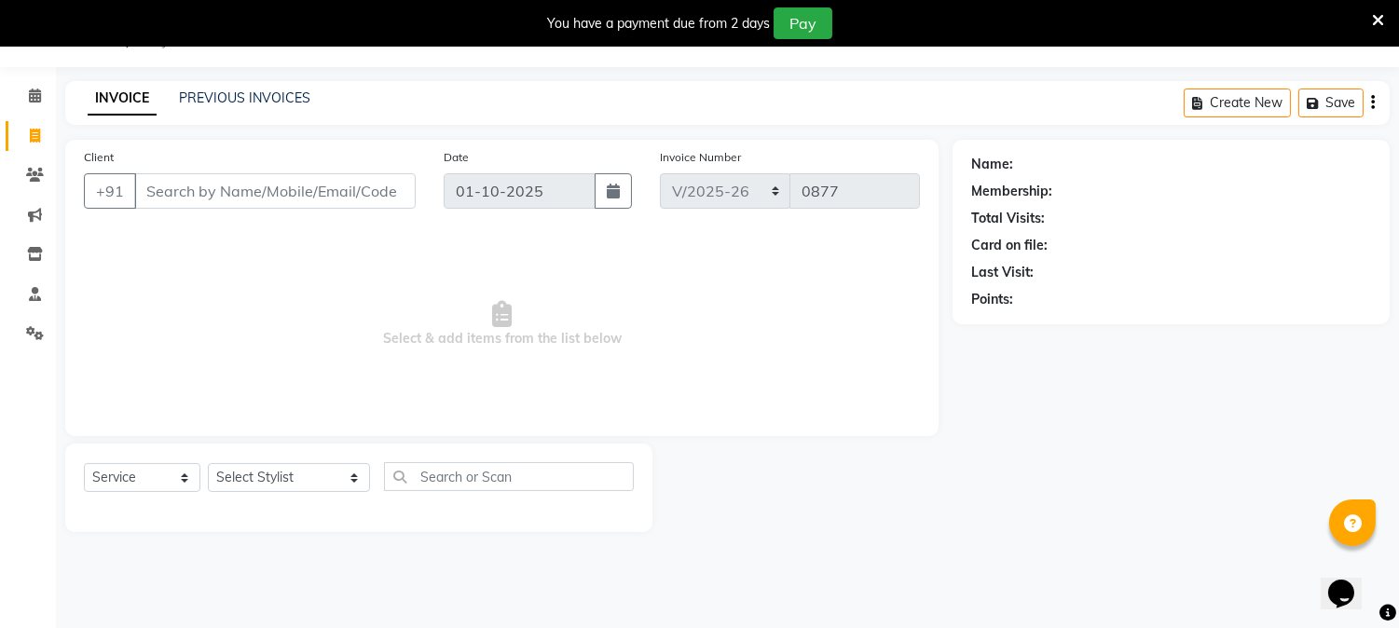
click at [186, 181] on input "Client" at bounding box center [274, 190] width 281 height 35
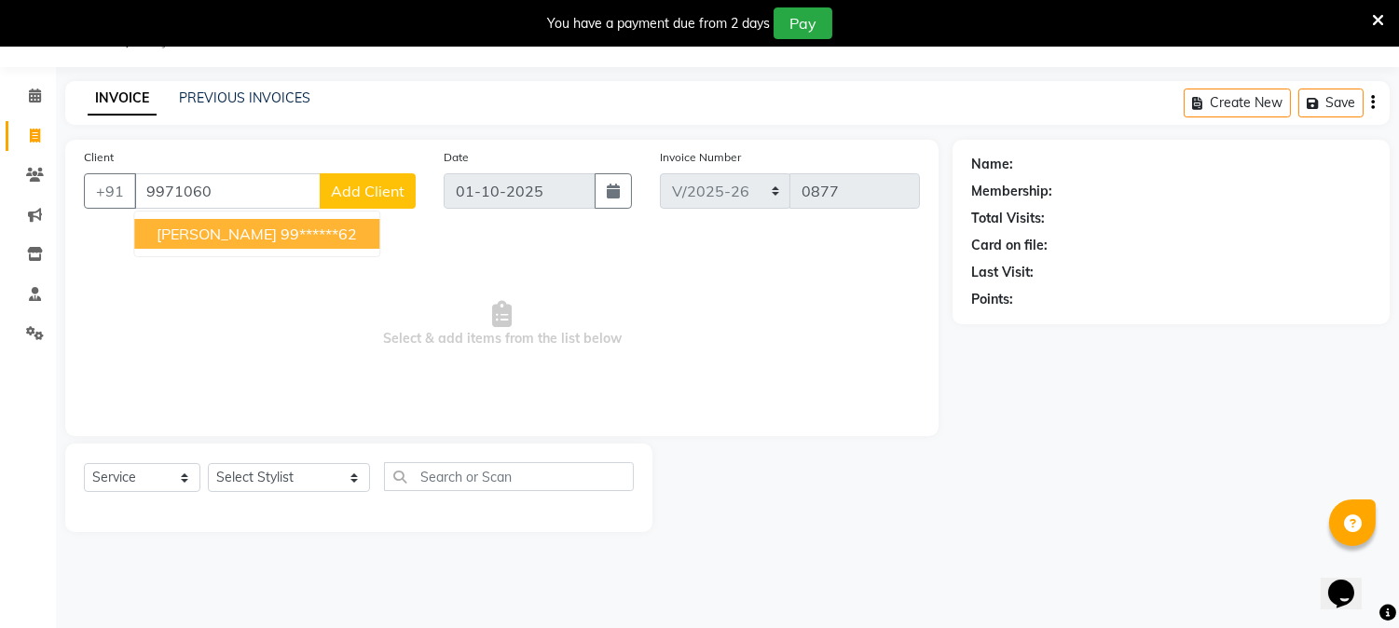
click at [222, 236] on span "[PERSON_NAME]" at bounding box center [217, 234] width 120 height 19
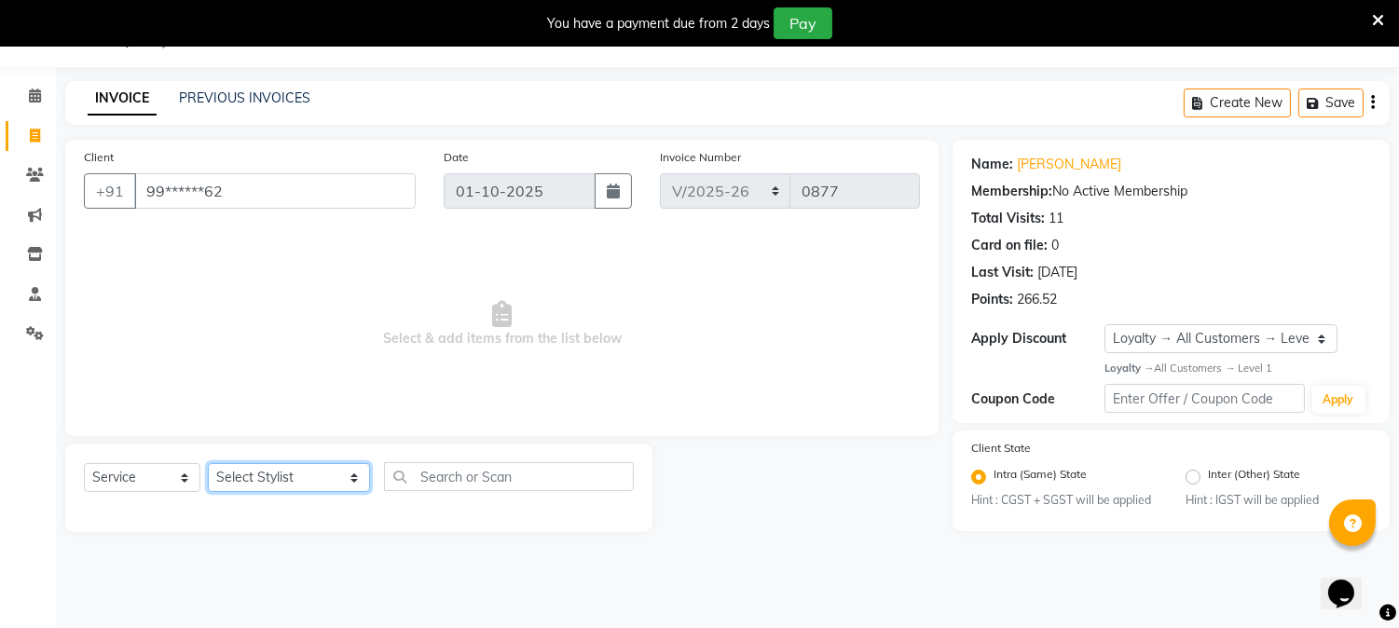
click at [327, 480] on select "Select Stylist AARTI [PERSON_NAME] [PERSON_NAME] BEAUTY PVT LTD [PERSON_NAME] V…" at bounding box center [289, 477] width 162 height 29
click at [208, 464] on select "Select Stylist AARTI [PERSON_NAME] [PERSON_NAME] BEAUTY PVT LTD [PERSON_NAME] V…" at bounding box center [289, 477] width 162 height 29
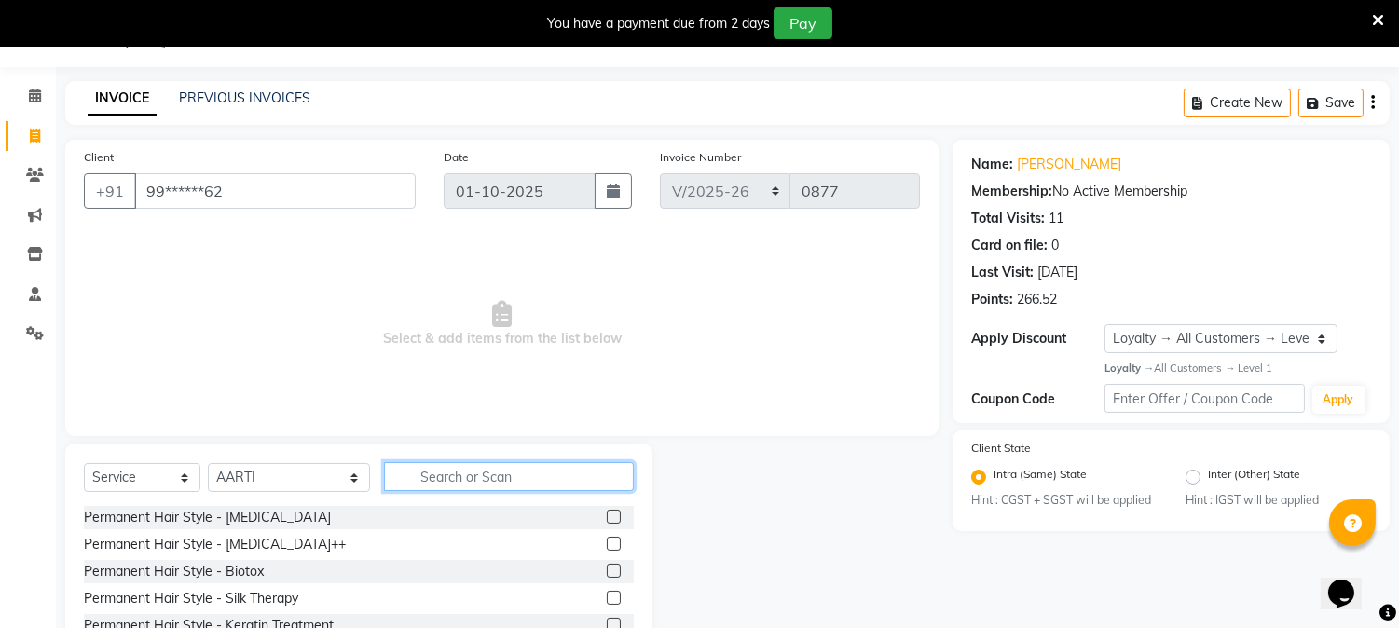
click at [451, 468] on input "text" at bounding box center [509, 476] width 250 height 29
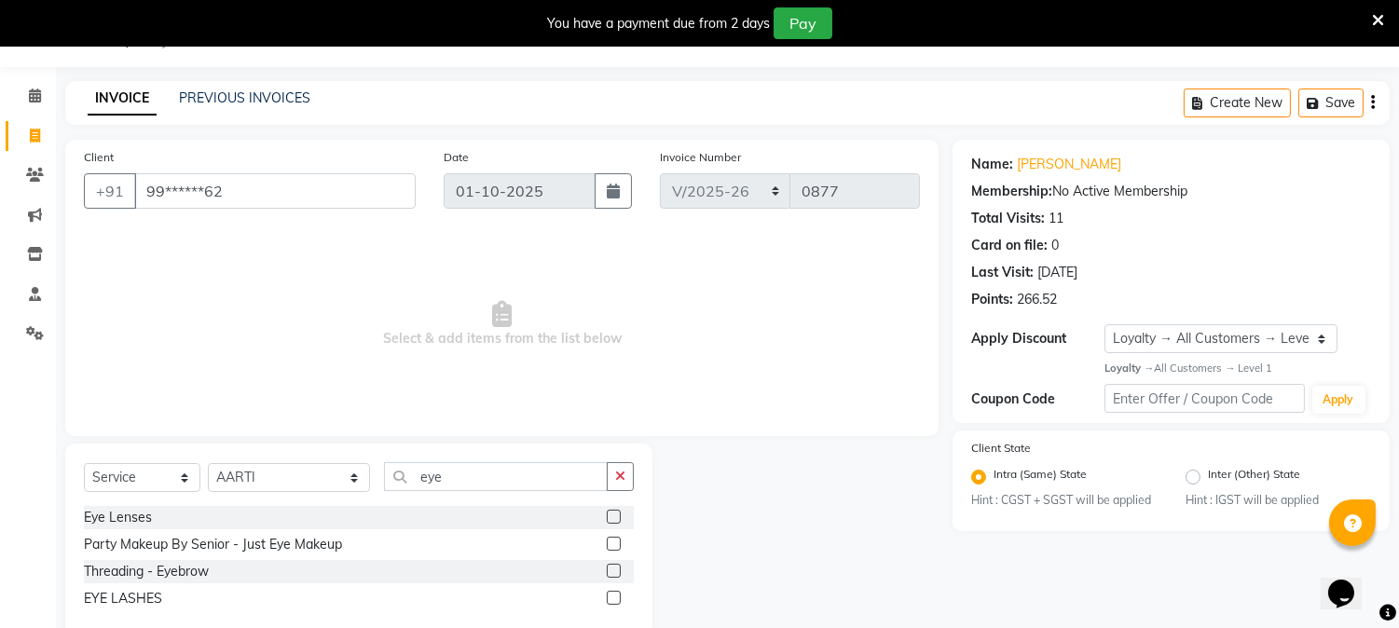
click at [612, 571] on label at bounding box center [614, 571] width 14 height 14
click at [612, 571] on input "checkbox" at bounding box center [613, 572] width 12 height 12
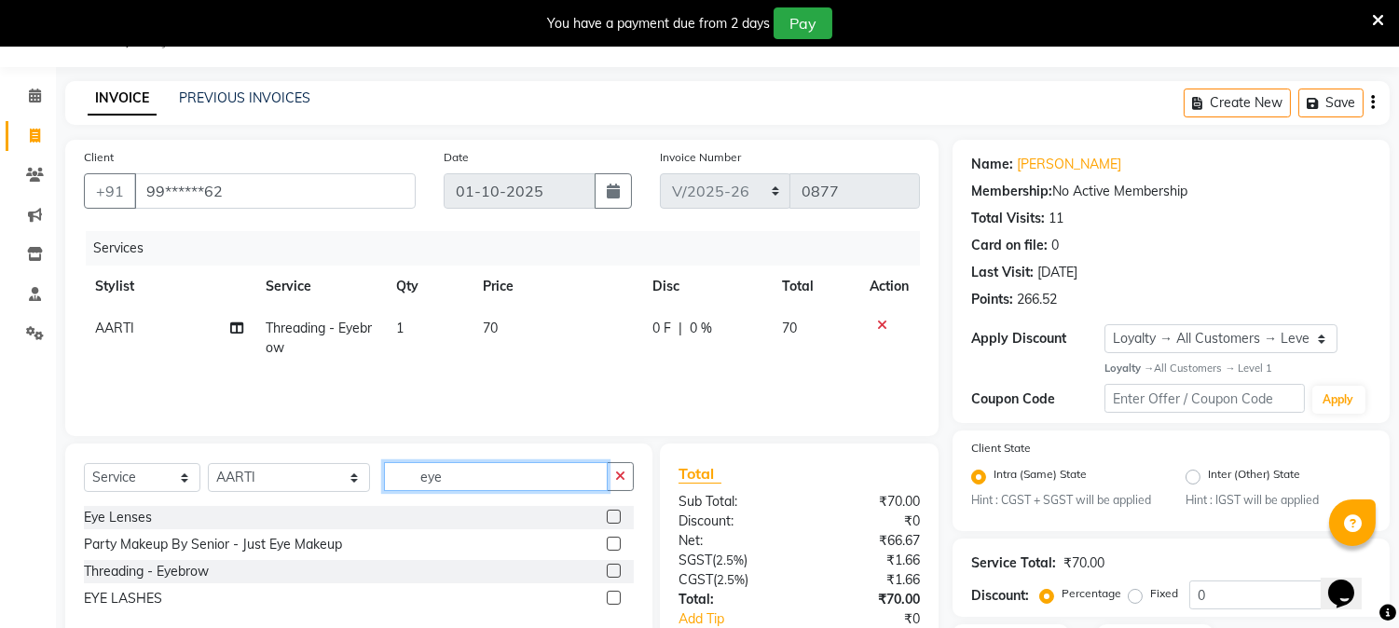
click at [518, 479] on input "eye" at bounding box center [496, 476] width 224 height 29
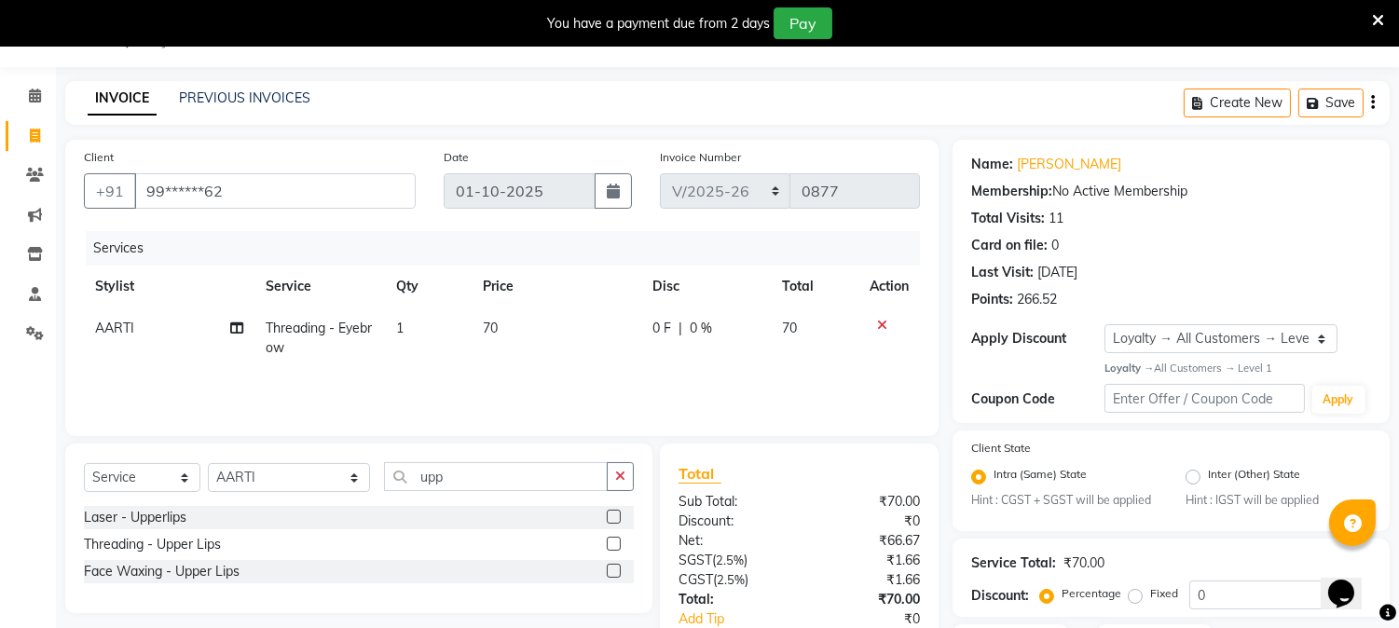
click at [612, 543] on label at bounding box center [614, 544] width 14 height 14
click at [612, 543] on input "checkbox" at bounding box center [613, 545] width 12 height 12
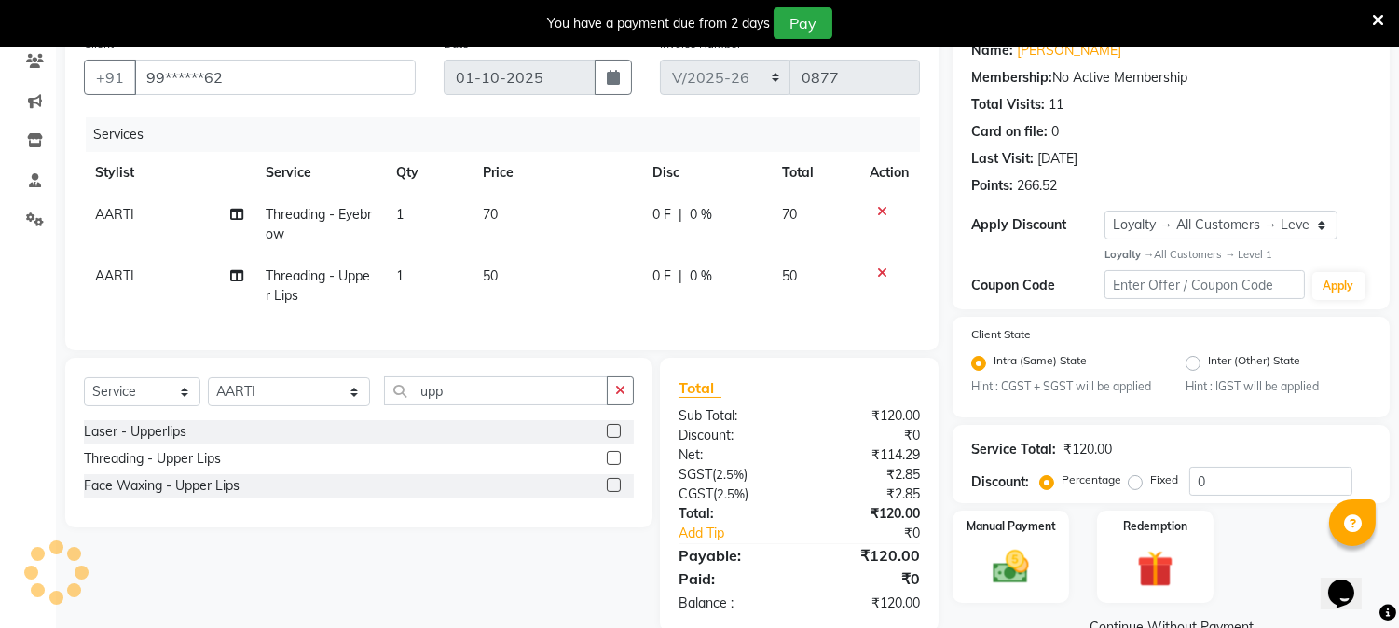
scroll to position [207, 0]
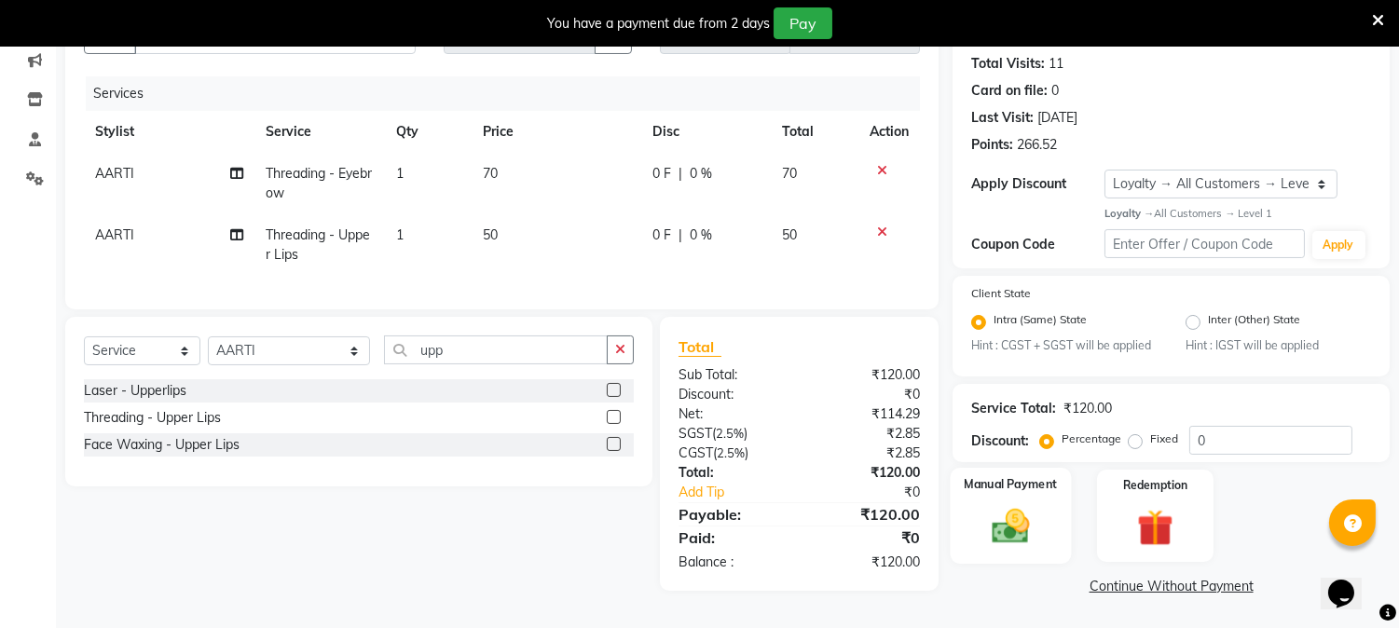
click at [1021, 517] on img at bounding box center [1010, 527] width 61 height 44
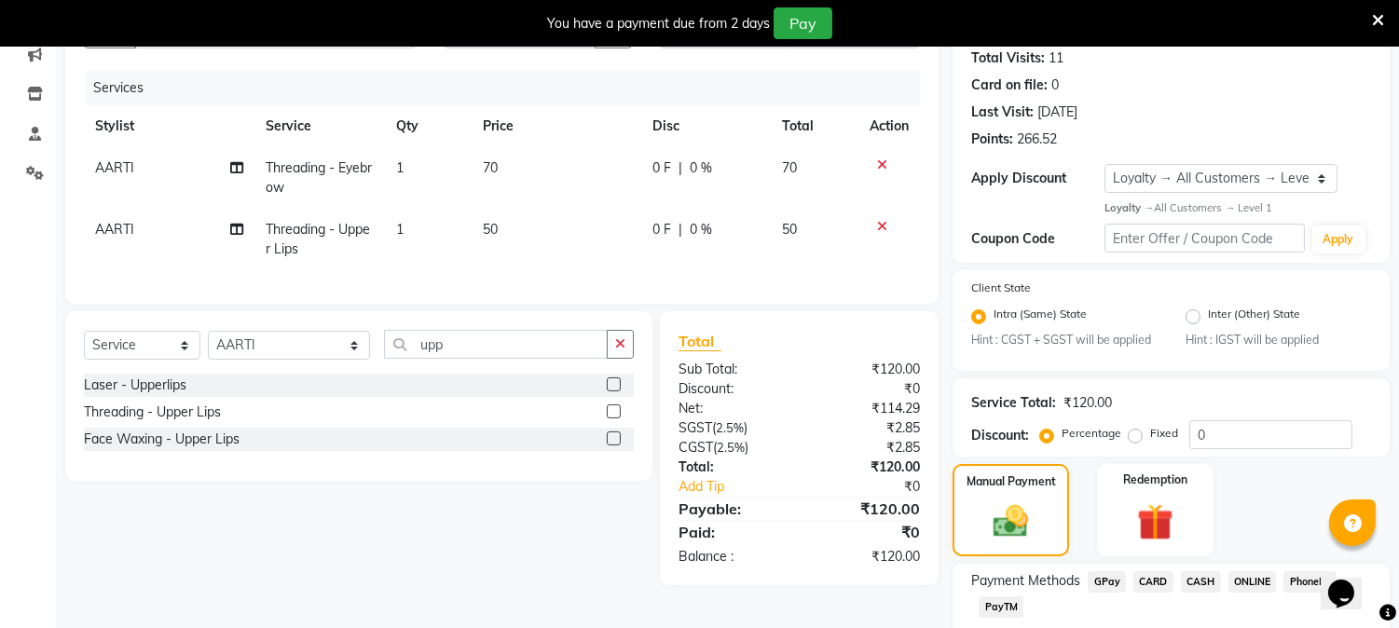
click at [1197, 579] on span "CASH" at bounding box center [1201, 581] width 40 height 21
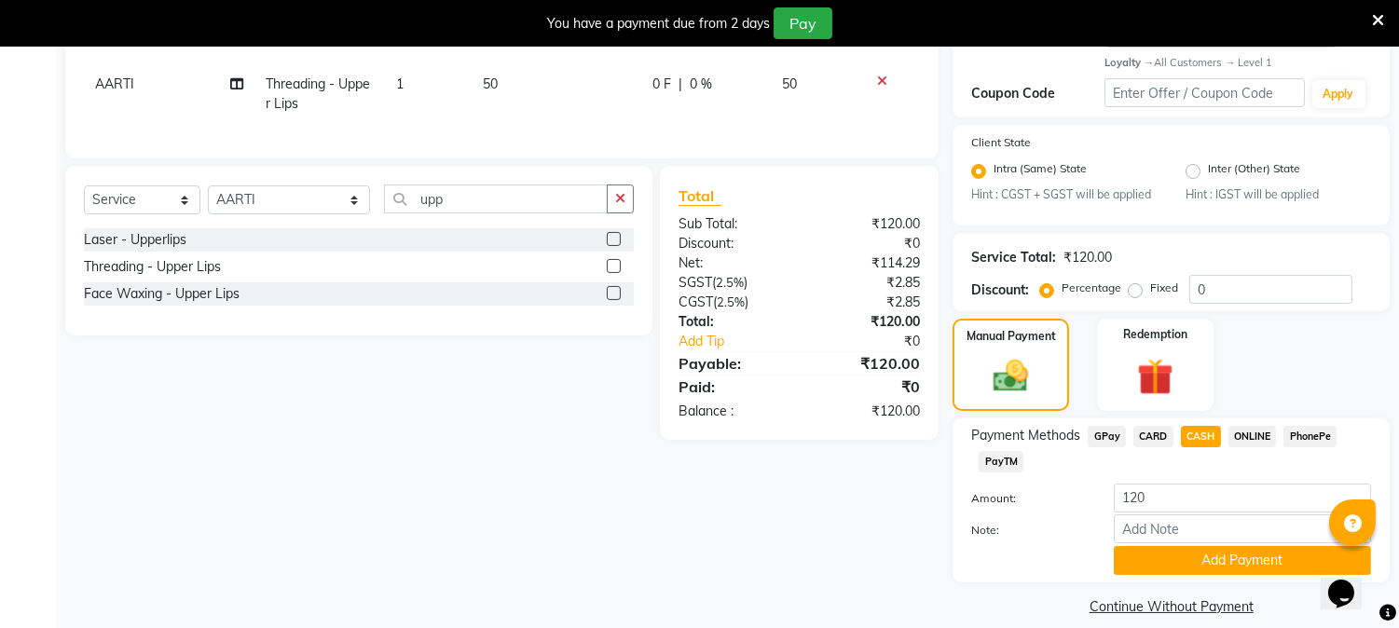
scroll to position [373, 0]
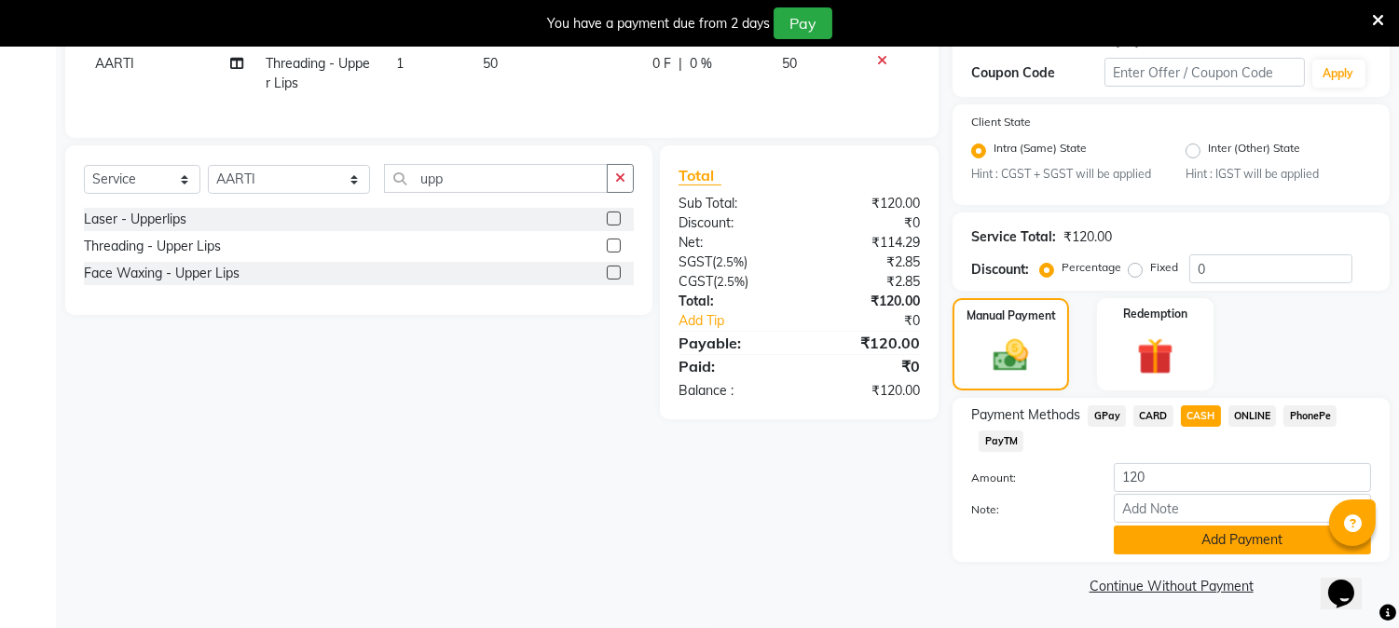
click at [1223, 538] on button "Add Payment" at bounding box center [1242, 540] width 257 height 29
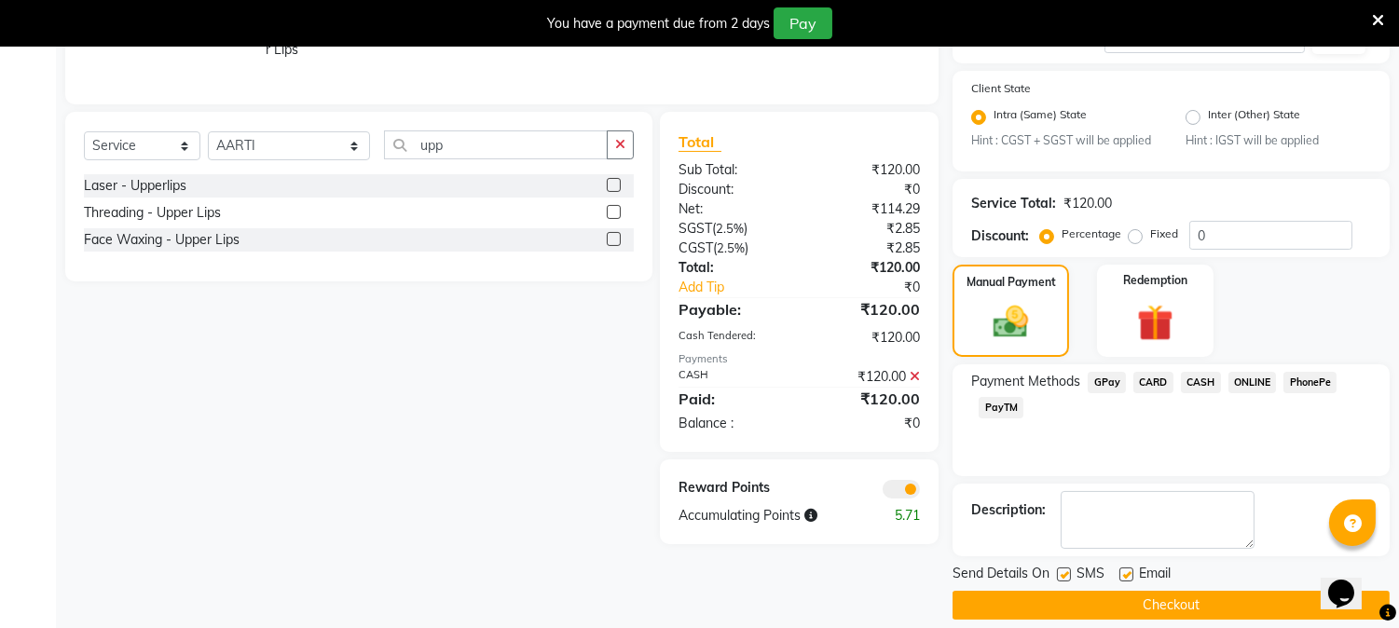
scroll to position [425, 0]
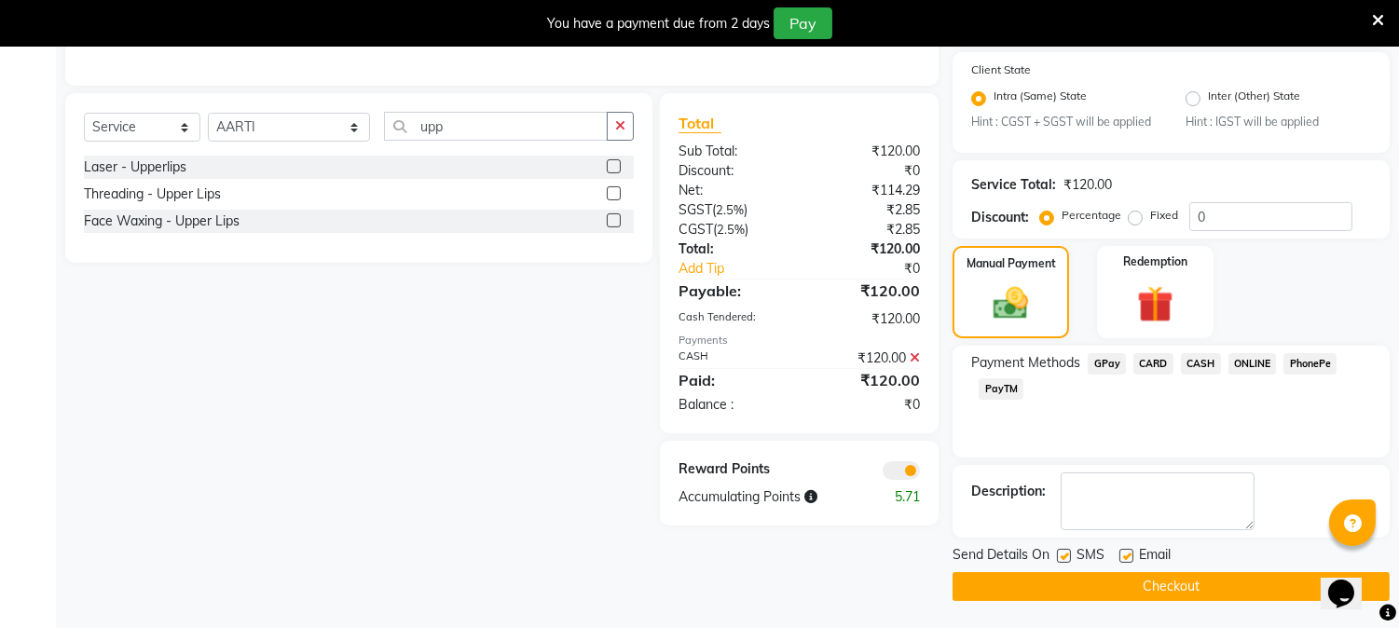
click at [1163, 581] on button "Checkout" at bounding box center [1170, 586] width 437 height 29
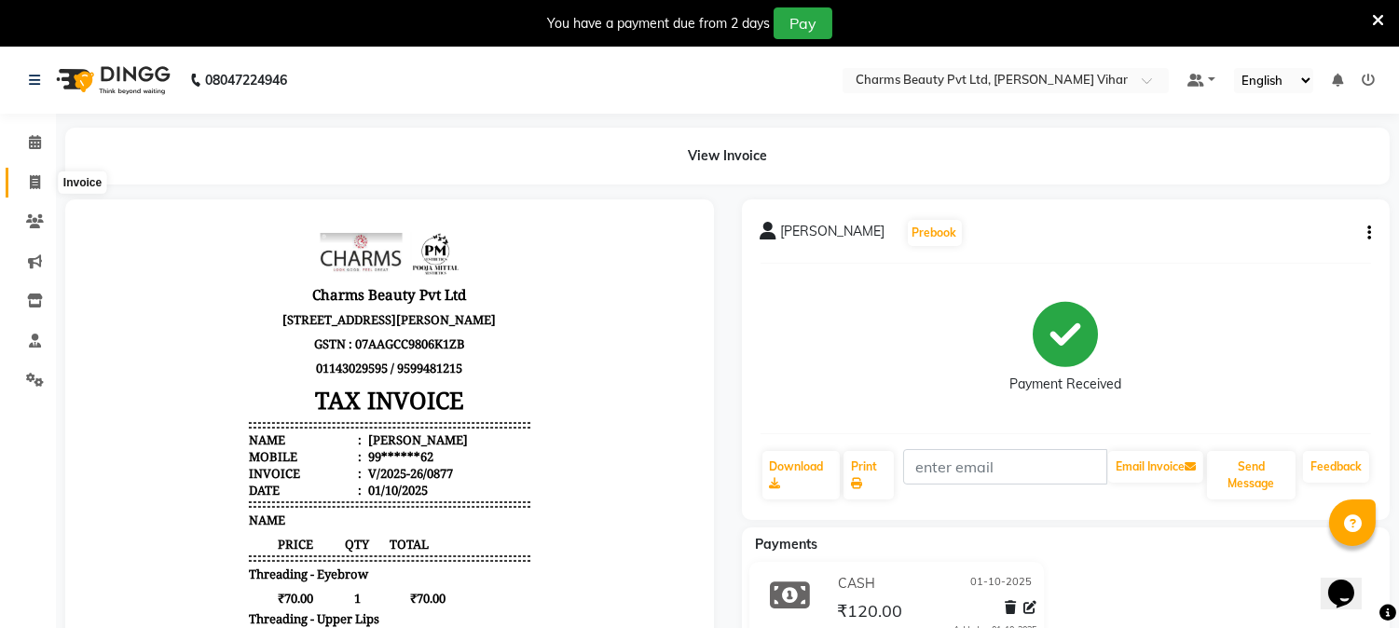
click at [34, 172] on span at bounding box center [35, 182] width 33 height 21
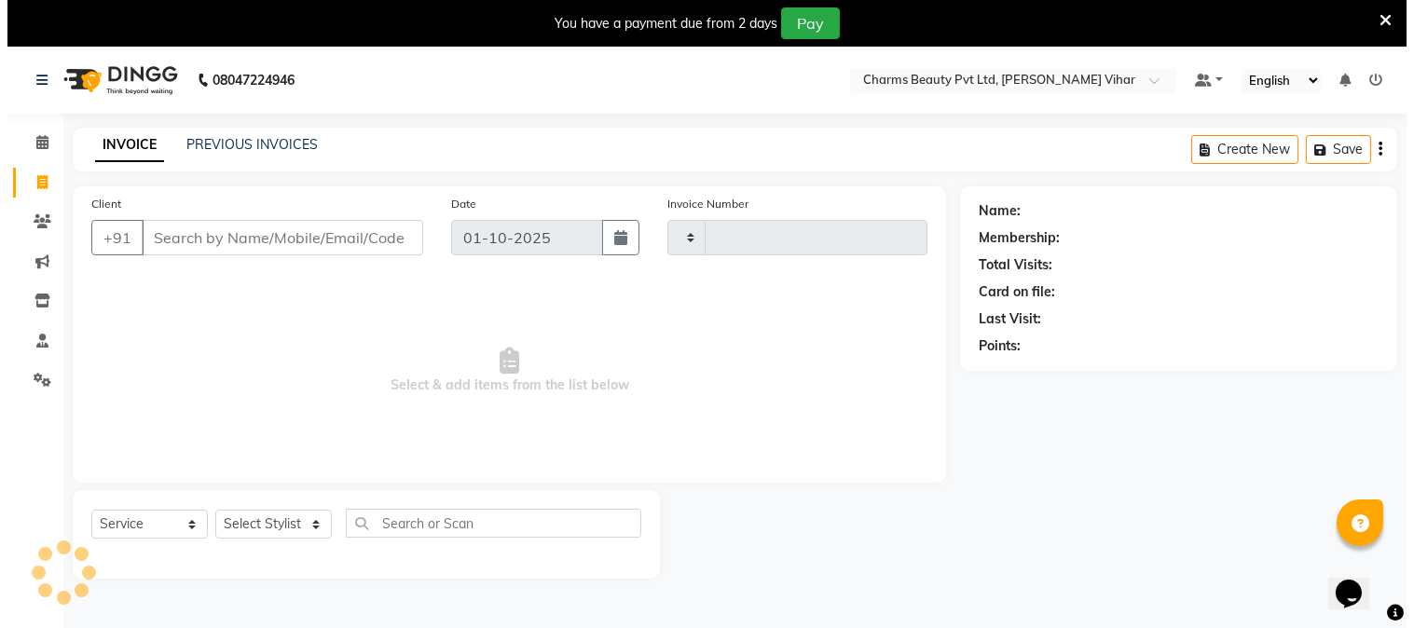
scroll to position [47, 0]
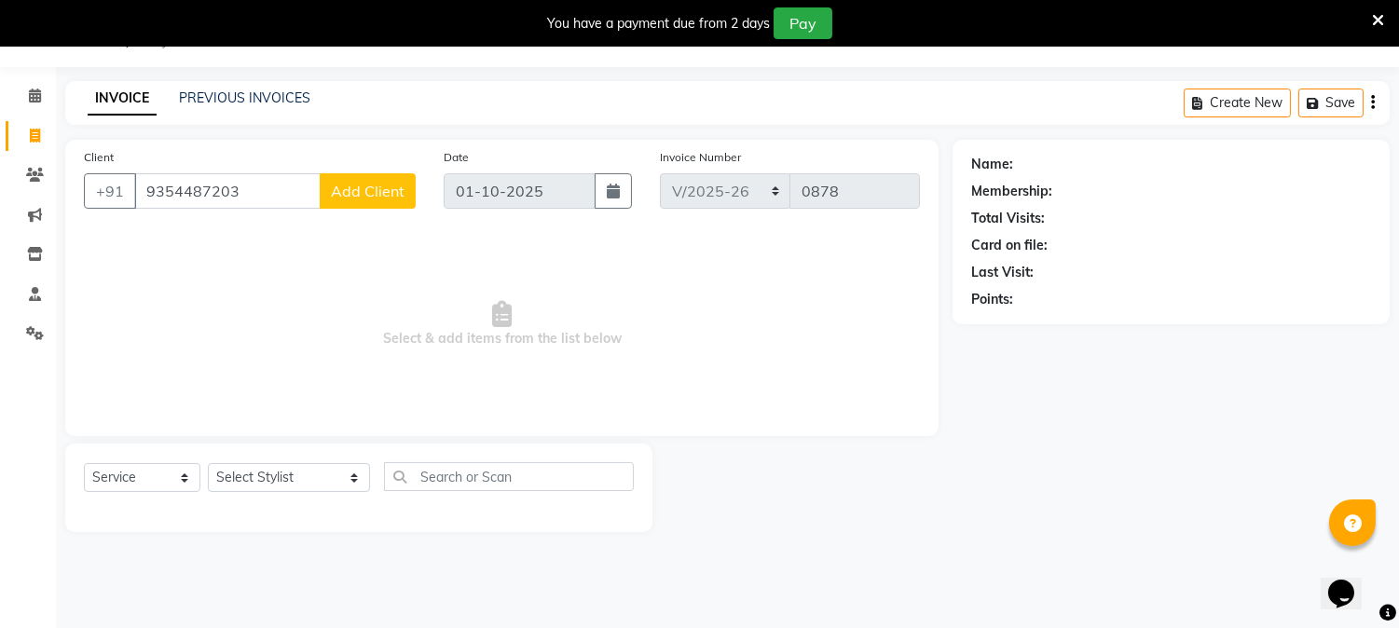
click at [387, 186] on span "Add Client" at bounding box center [368, 191] width 74 height 19
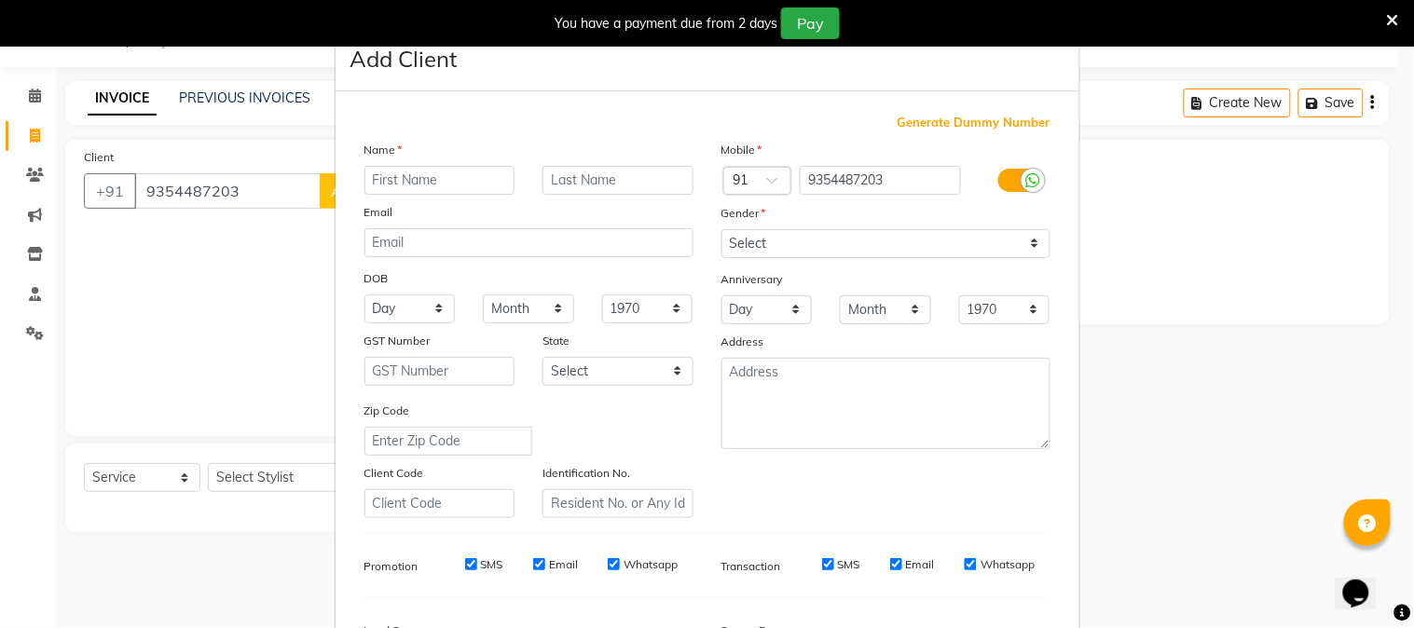
click at [450, 186] on input "text" at bounding box center [439, 180] width 151 height 29
click at [572, 182] on input "text" at bounding box center [617, 180] width 151 height 29
click at [1026, 243] on select "Select [DEMOGRAPHIC_DATA] [DEMOGRAPHIC_DATA] Other Prefer Not To Say" at bounding box center [885, 243] width 329 height 29
click at [721, 229] on select "Select [DEMOGRAPHIC_DATA] [DEMOGRAPHIC_DATA] Other Prefer Not To Say" at bounding box center [885, 243] width 329 height 29
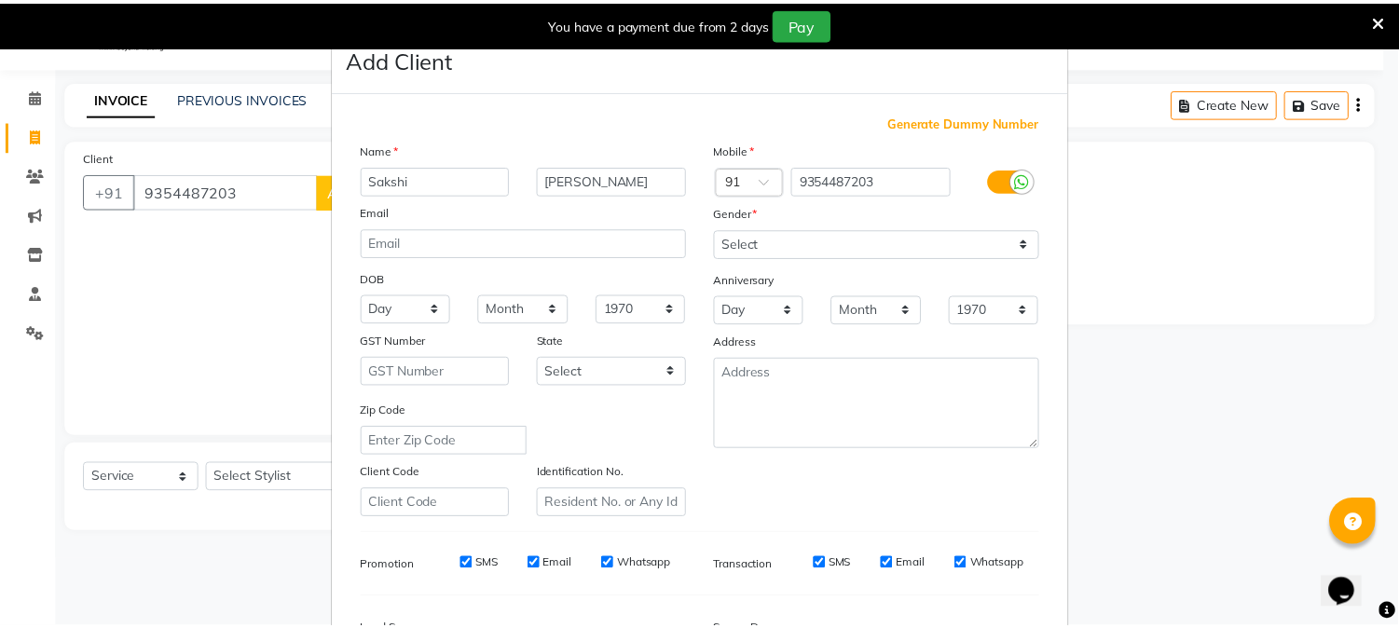
scroll to position [233, 0]
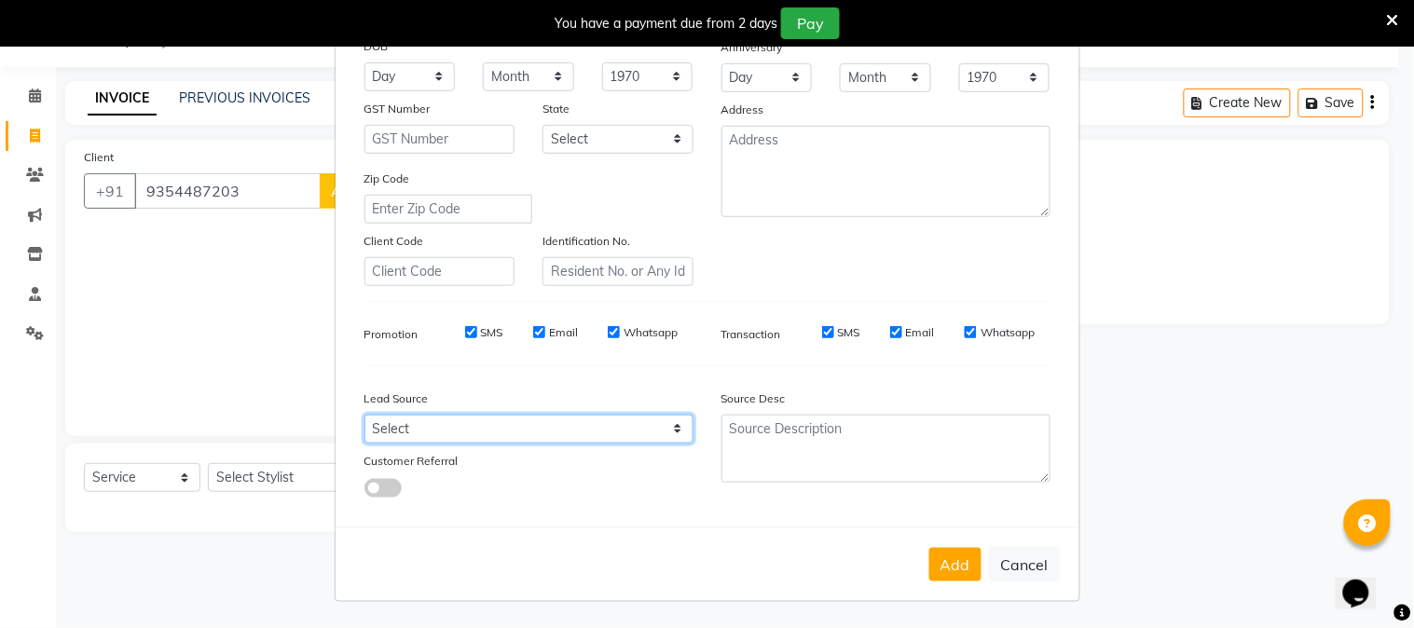
click at [613, 417] on select "Select Walk-in Referral Internet Friend Word of Mouth Advertisement Facebook Ju…" at bounding box center [528, 429] width 329 height 29
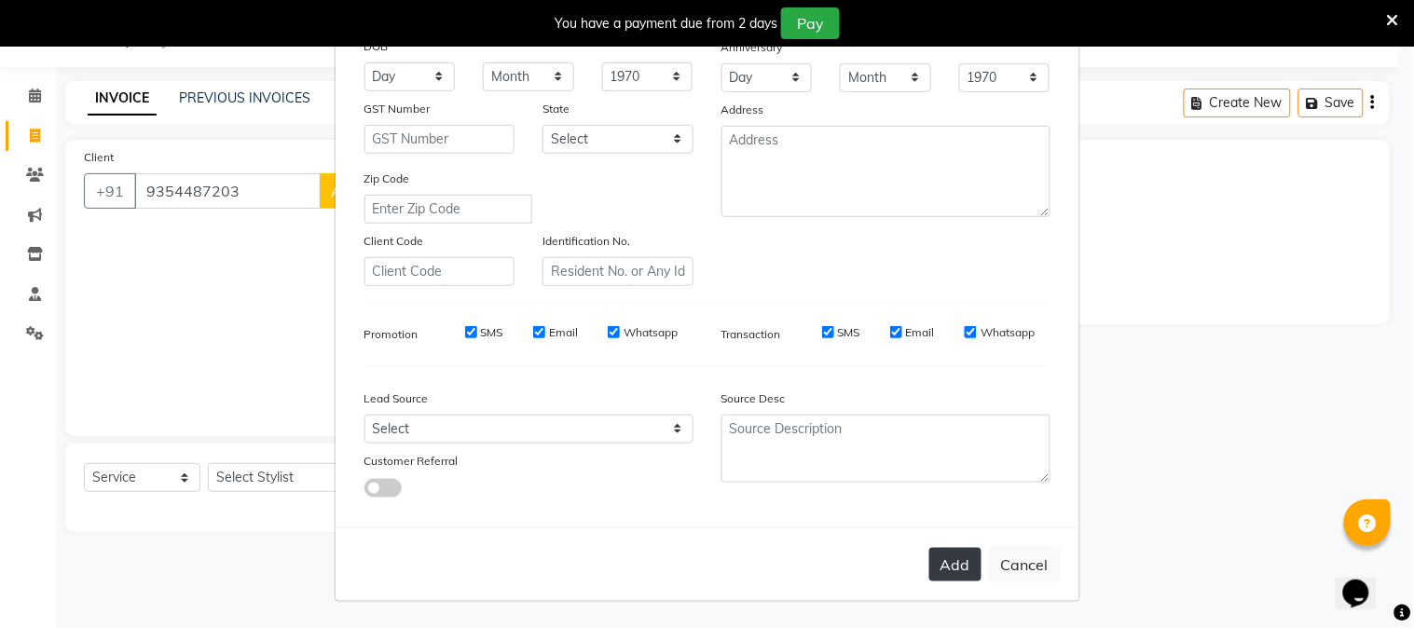
click at [957, 562] on button "Add" at bounding box center [955, 565] width 52 height 34
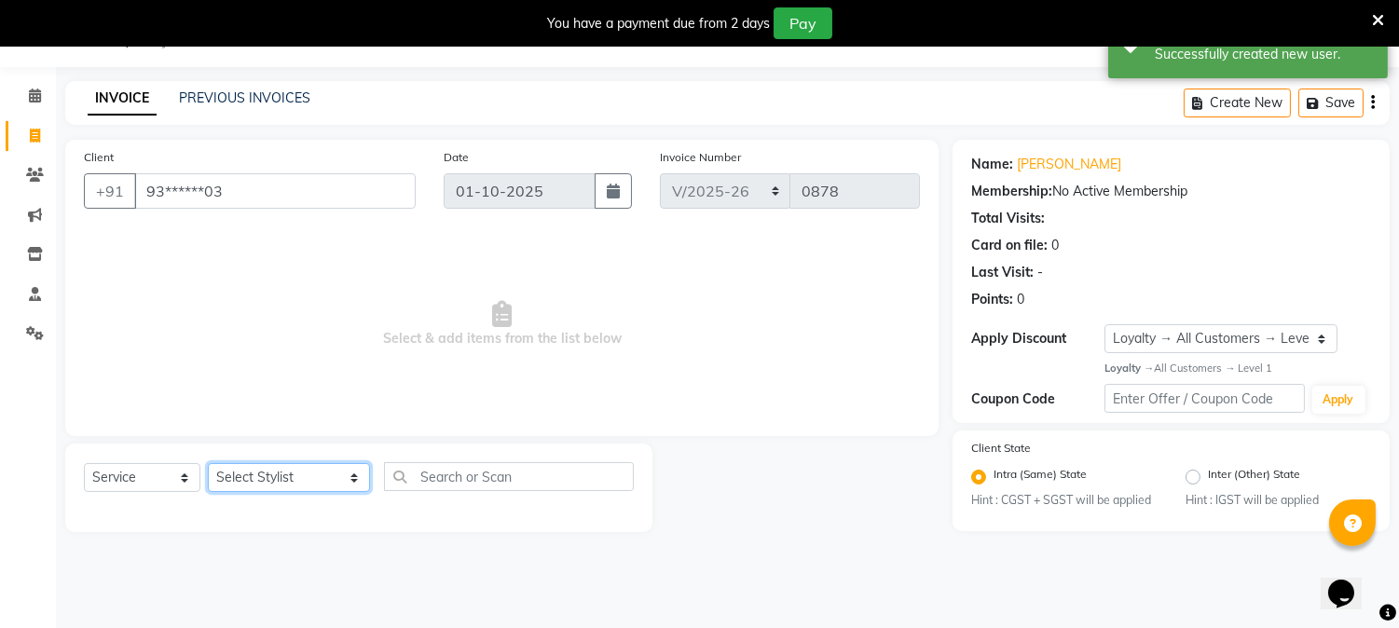
click at [332, 492] on select "Select Stylist AARTI [PERSON_NAME] [PERSON_NAME] BEAUTY PVT LTD [PERSON_NAME] V…" at bounding box center [289, 477] width 162 height 29
click at [208, 464] on select "Select Stylist AARTI [PERSON_NAME] [PERSON_NAME] BEAUTY PVT LTD [PERSON_NAME] V…" at bounding box center [289, 477] width 162 height 29
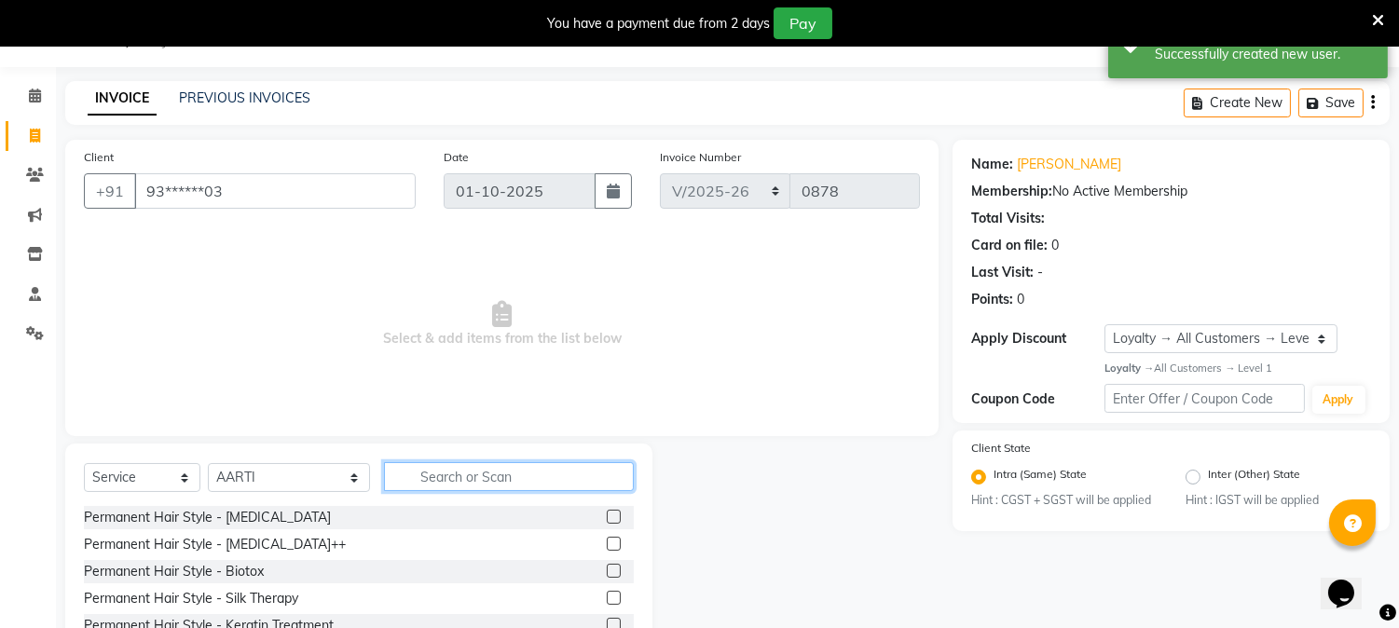
click at [468, 478] on input "text" at bounding box center [509, 476] width 250 height 29
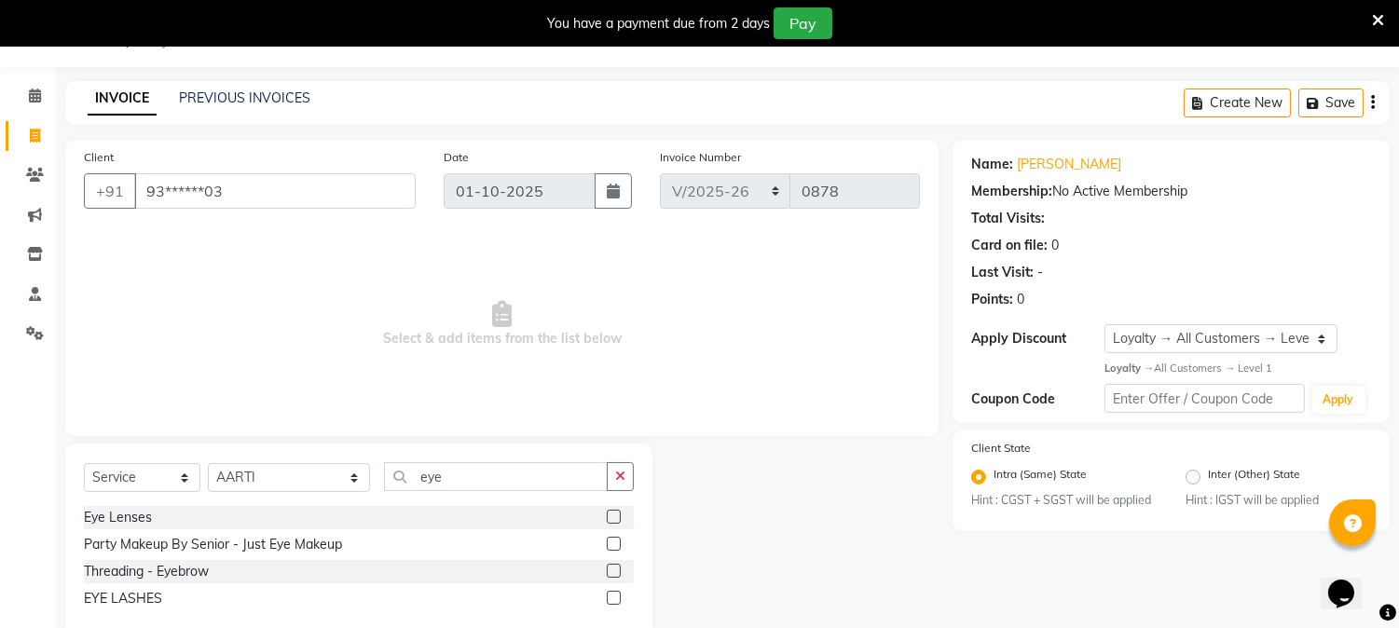
click at [611, 569] on label at bounding box center [614, 571] width 14 height 14
click at [611, 569] on input "checkbox" at bounding box center [613, 572] width 12 height 12
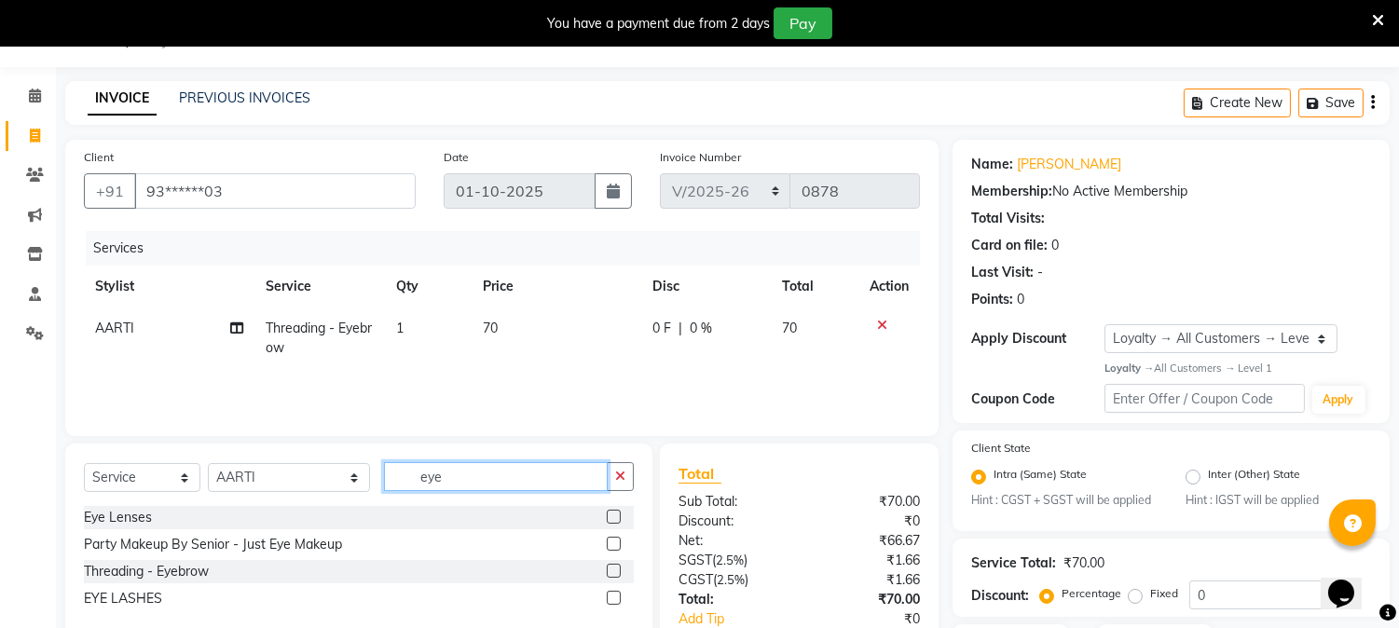
click at [452, 478] on input "eye" at bounding box center [496, 476] width 224 height 29
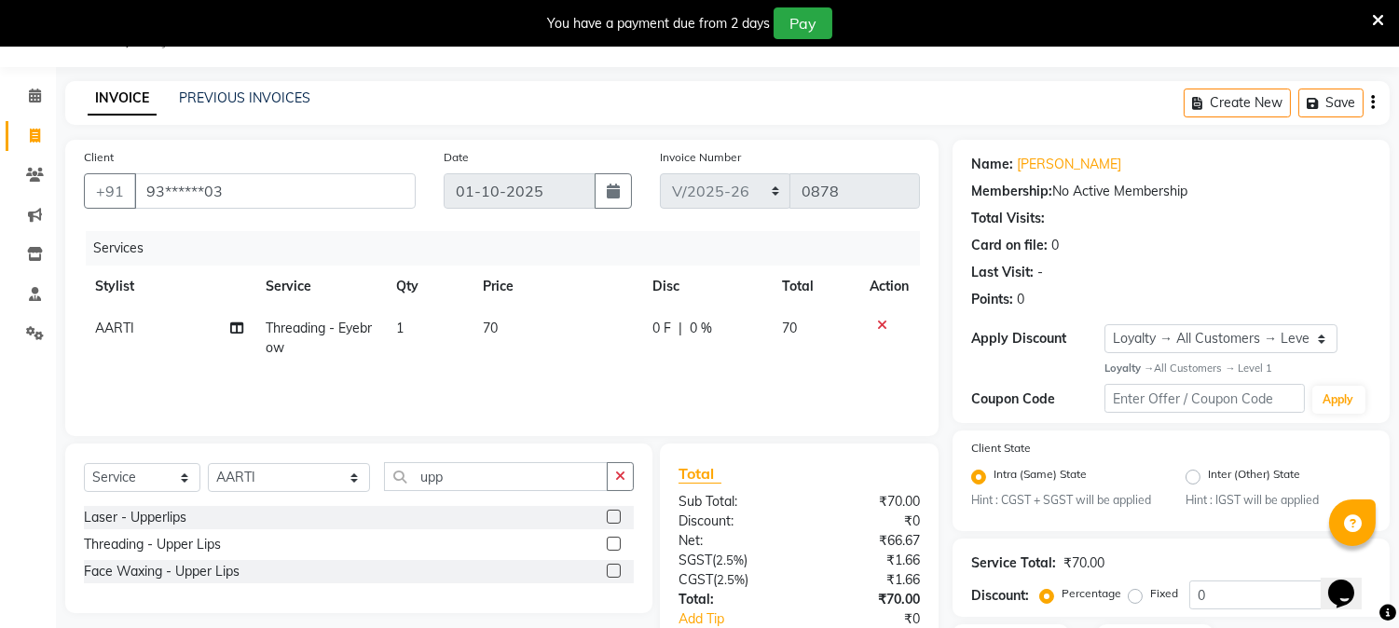
click at [616, 550] on label at bounding box center [614, 544] width 14 height 14
click at [616, 550] on input "checkbox" at bounding box center [613, 545] width 12 height 12
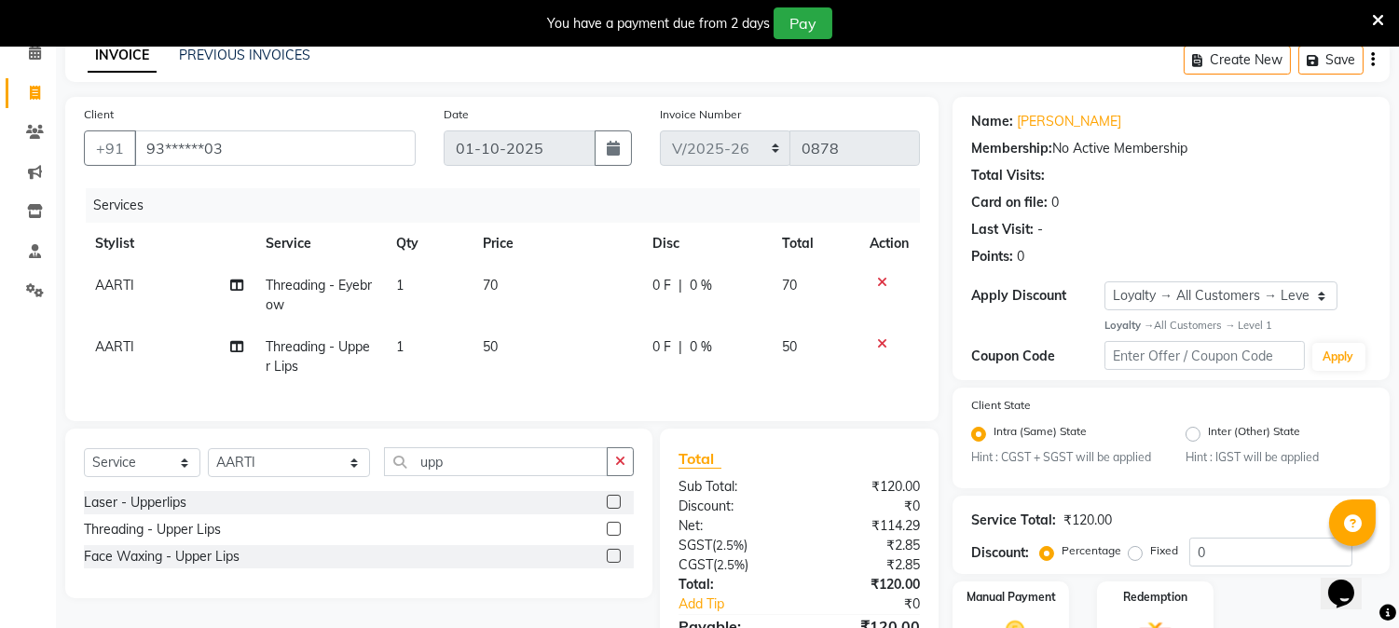
scroll to position [207, 0]
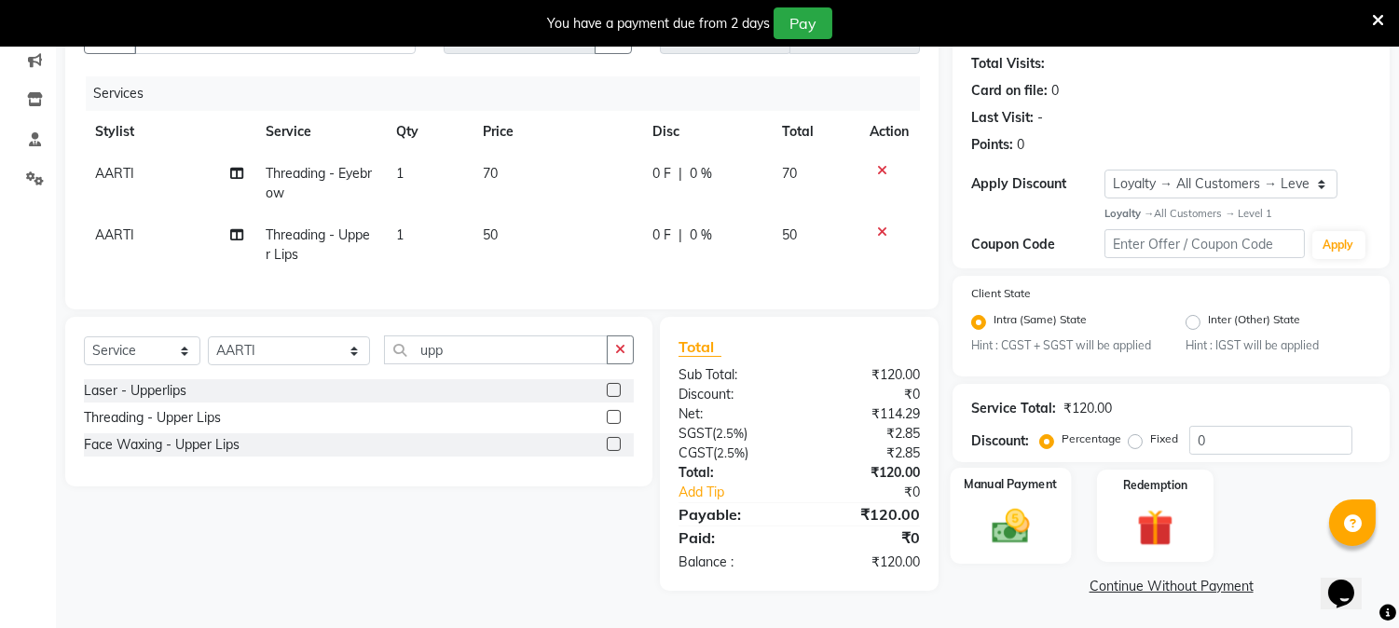
click at [999, 511] on img at bounding box center [1010, 527] width 61 height 44
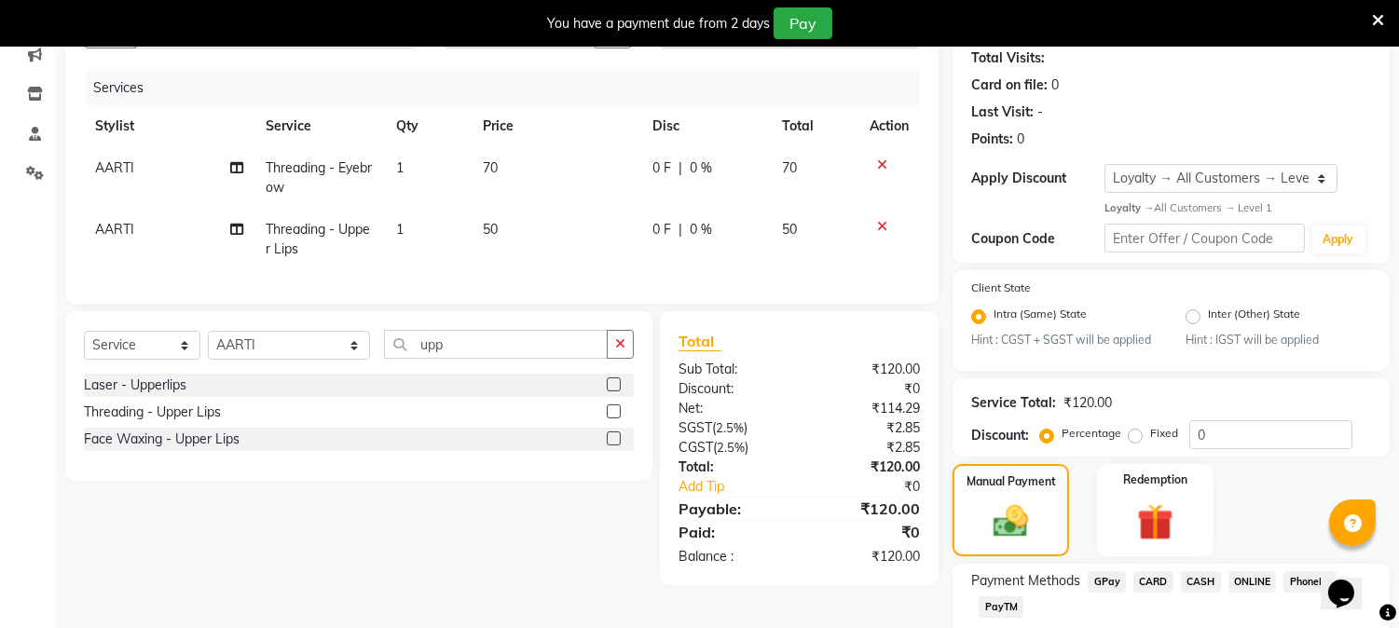
click at [1196, 574] on span "CASH" at bounding box center [1201, 581] width 40 height 21
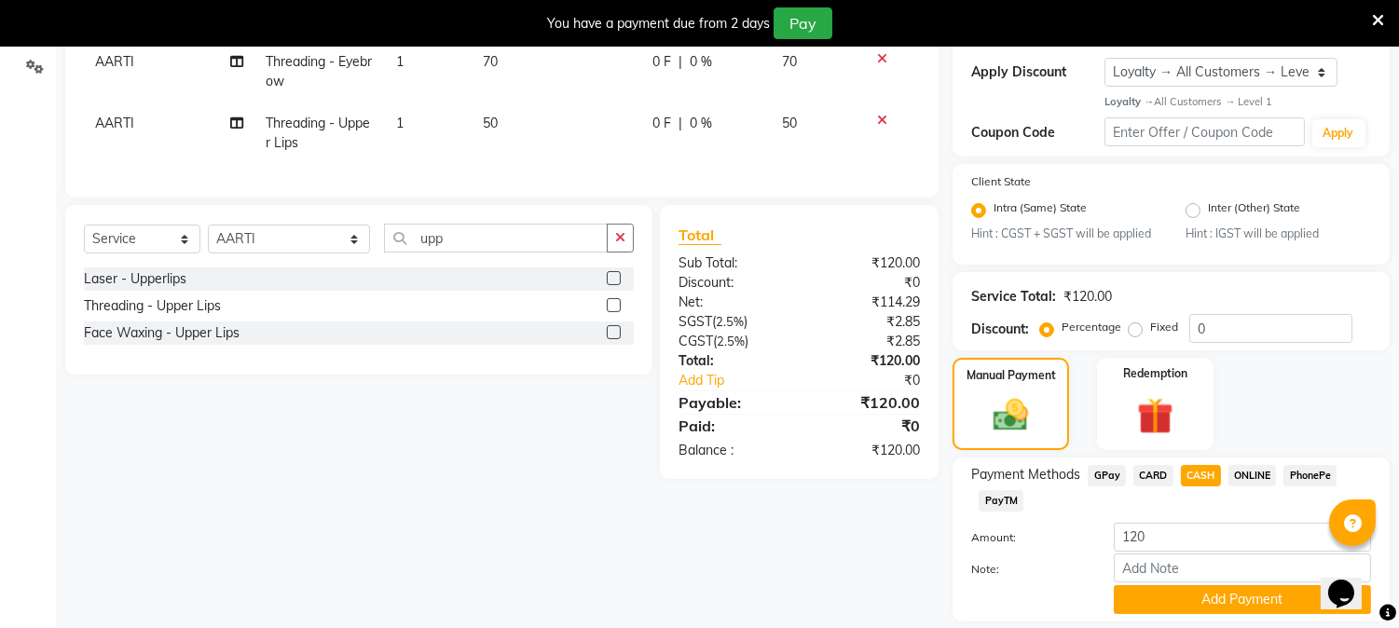
scroll to position [373, 0]
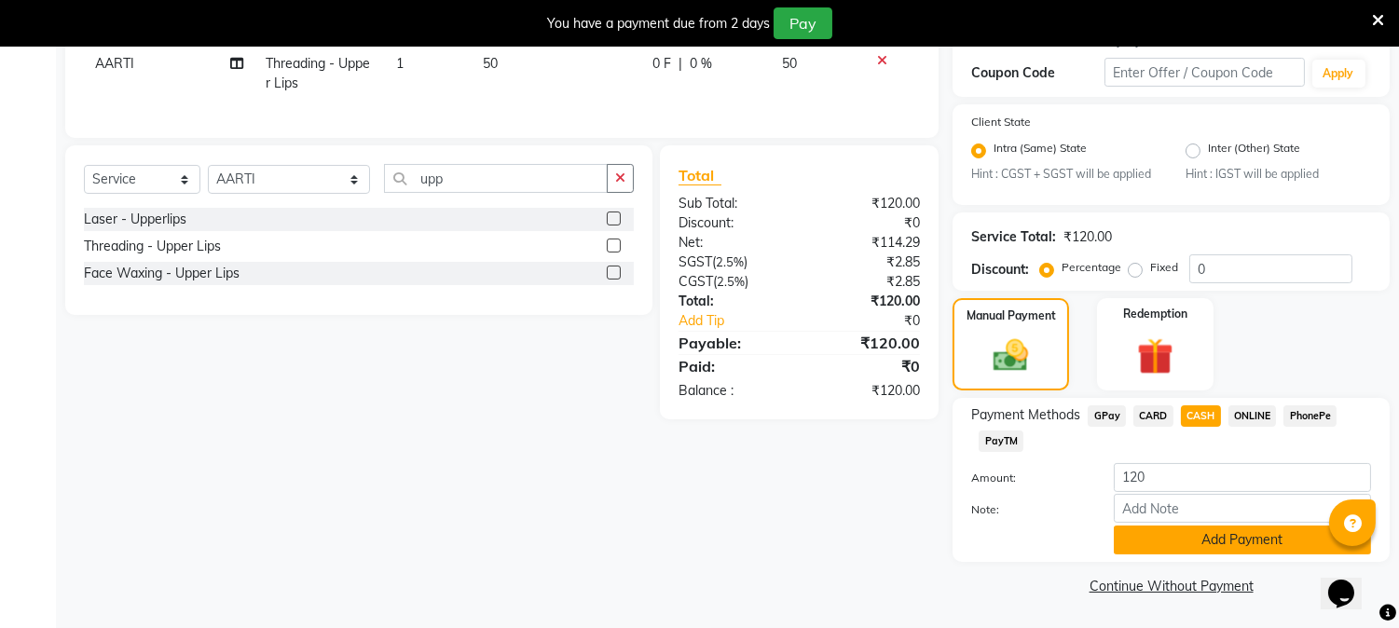
click at [1236, 536] on button "Add Payment" at bounding box center [1242, 540] width 257 height 29
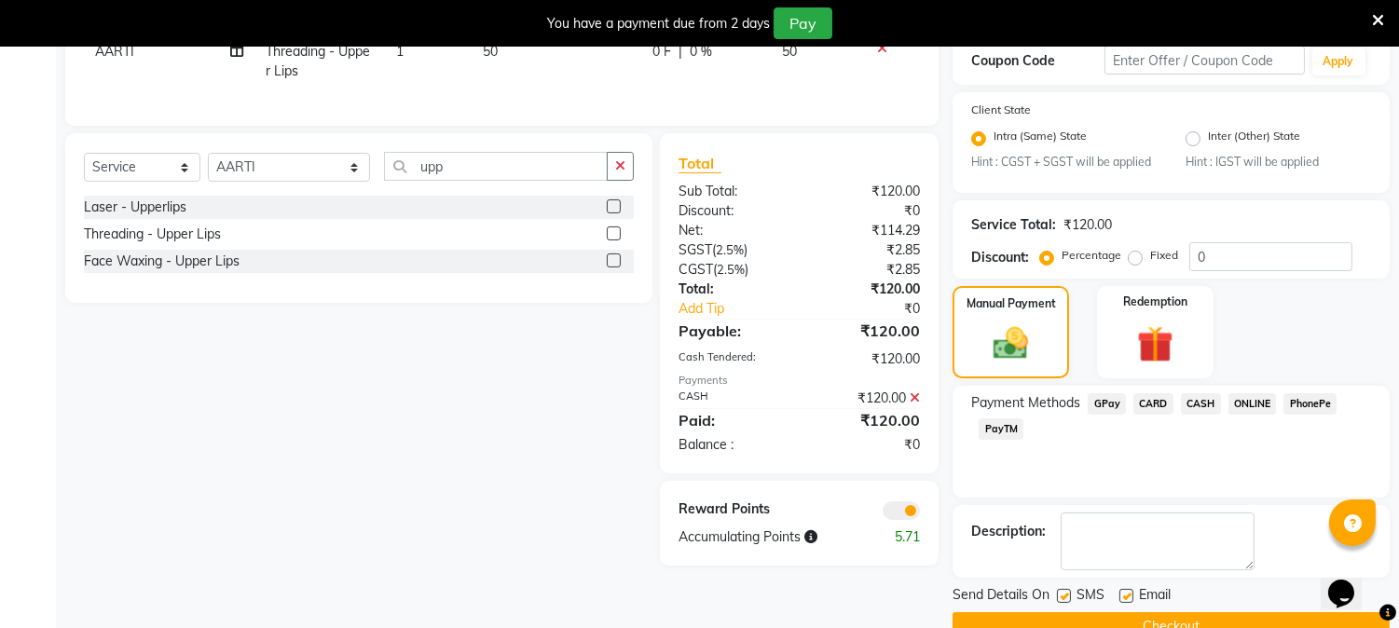
scroll to position [425, 0]
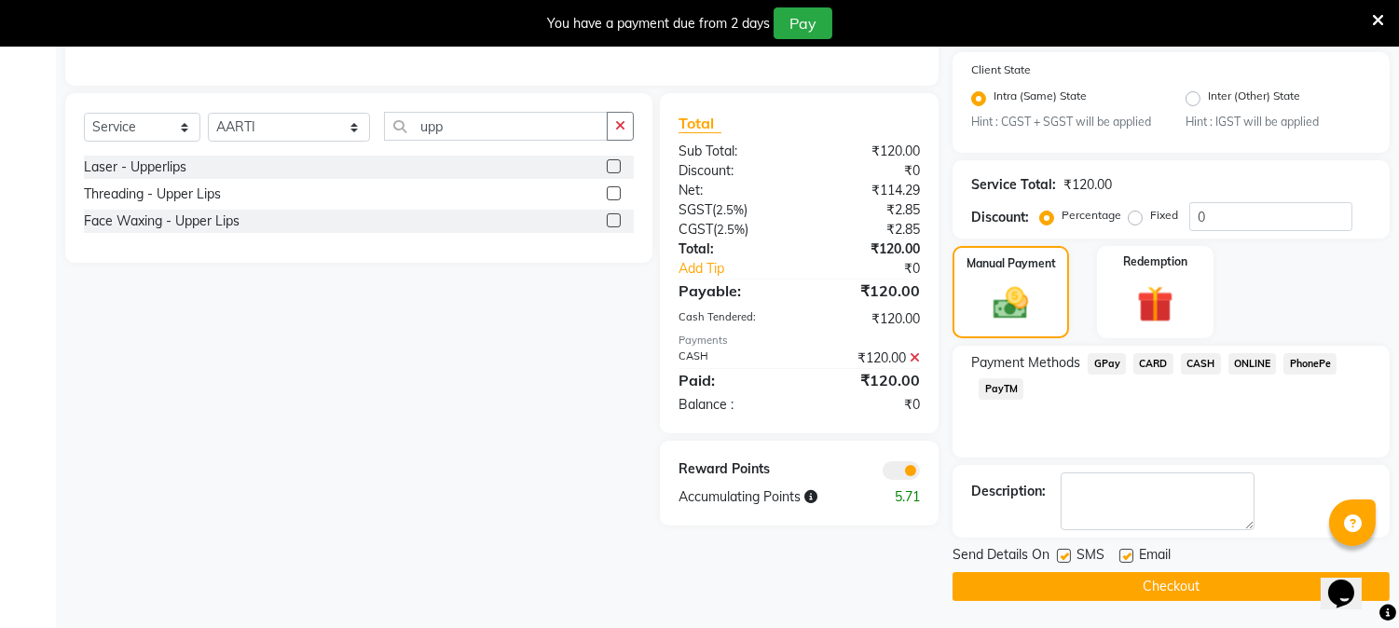
click at [1178, 582] on button "Checkout" at bounding box center [1170, 586] width 437 height 29
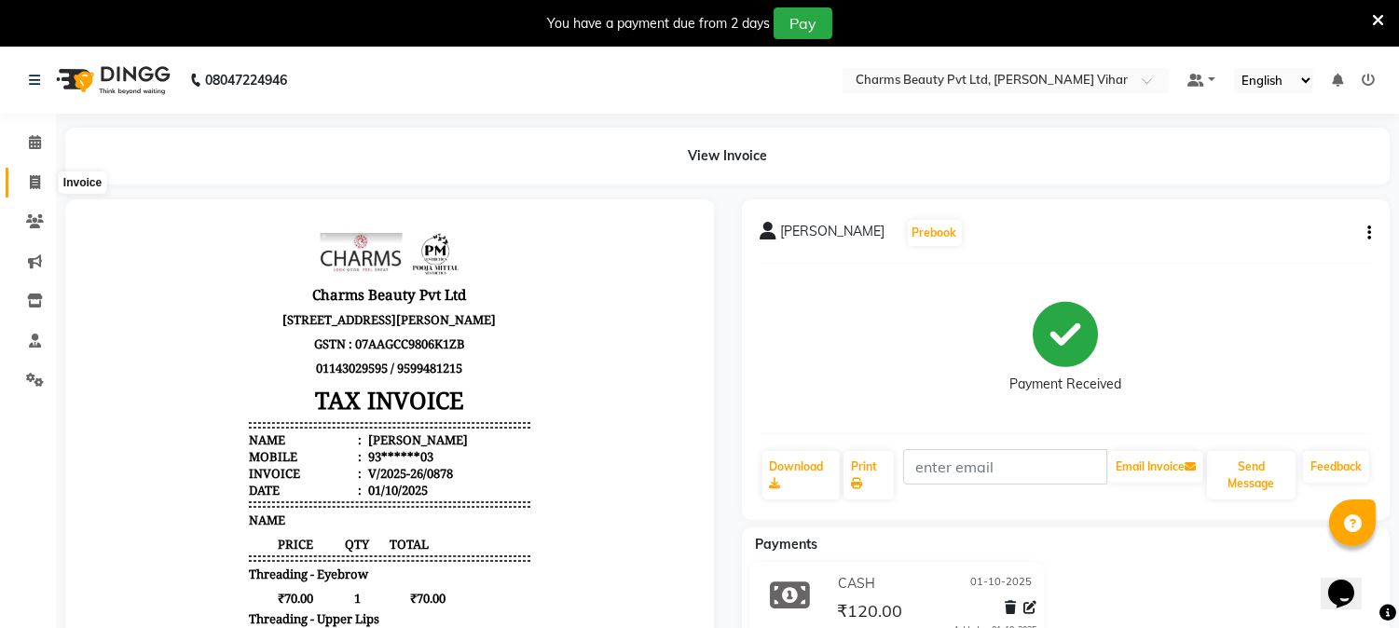
click at [37, 181] on icon at bounding box center [35, 182] width 10 height 14
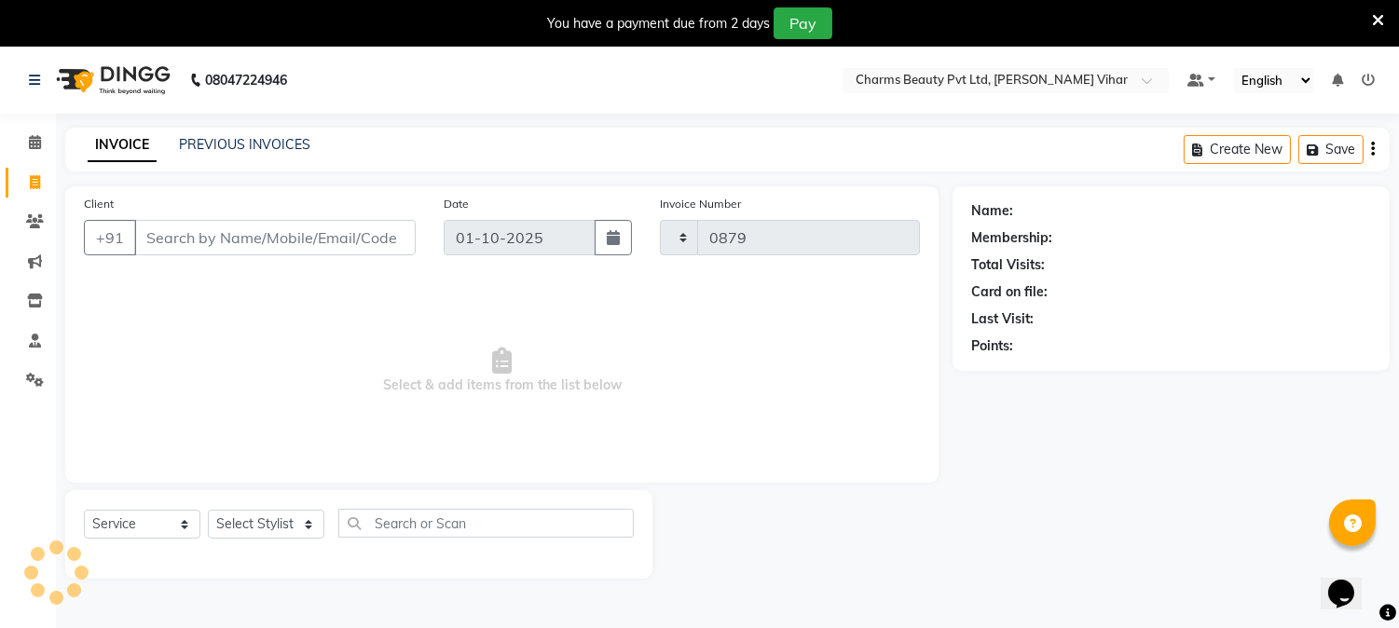
scroll to position [47, 0]
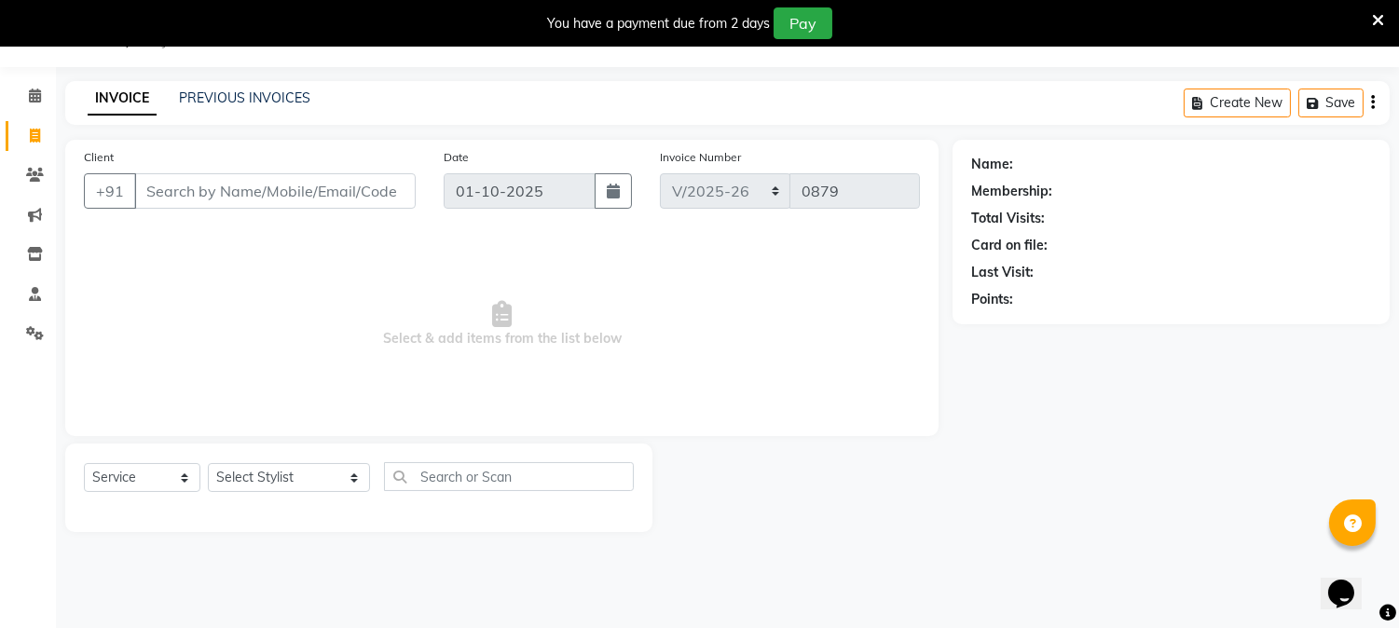
click at [201, 178] on input "Client" at bounding box center [274, 190] width 281 height 35
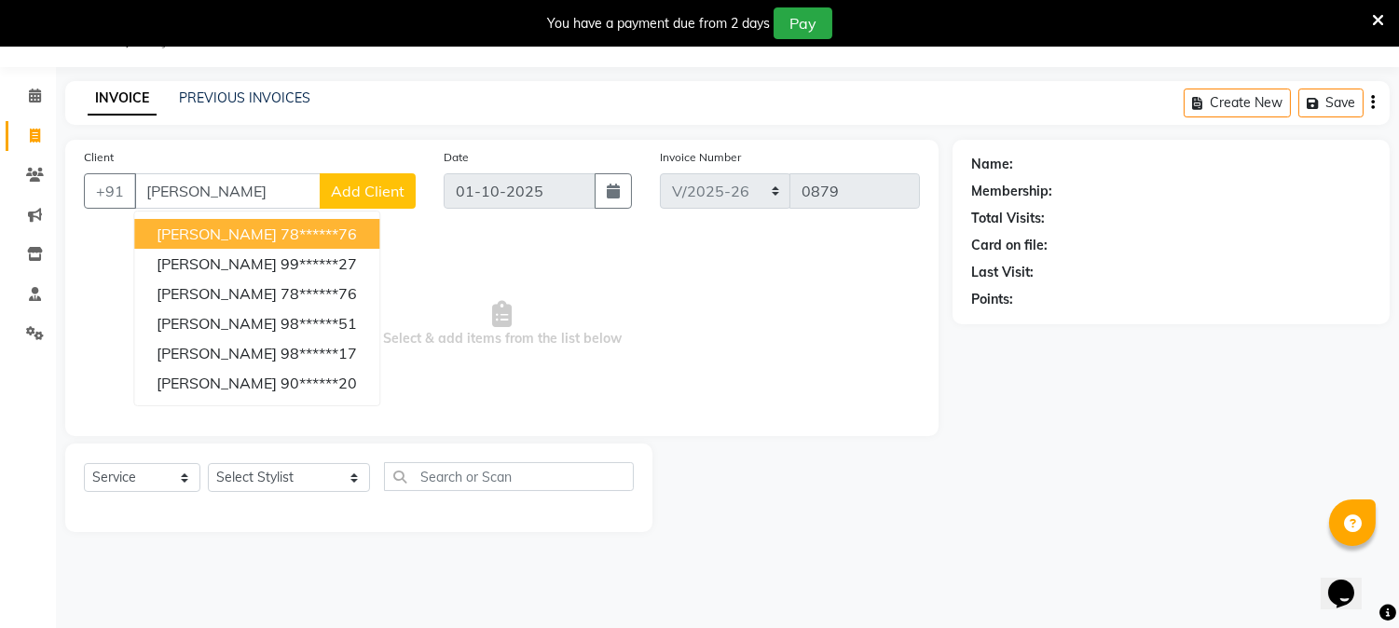
click at [280, 230] on ngb-highlight "78******76" at bounding box center [318, 234] width 76 height 19
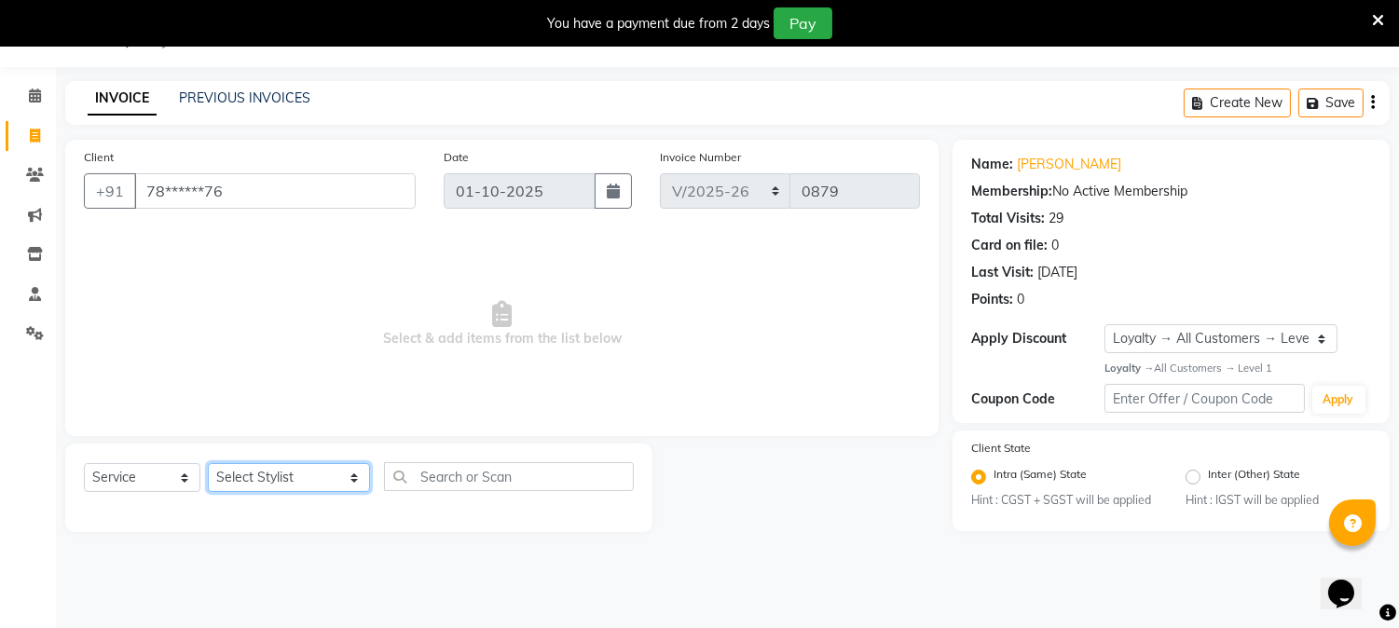
click at [328, 479] on select "Select Stylist AARTI [PERSON_NAME] [PERSON_NAME] BEAUTY PVT LTD [PERSON_NAME] V…" at bounding box center [289, 477] width 162 height 29
click at [208, 464] on select "Select Stylist AARTI [PERSON_NAME] [PERSON_NAME] BEAUTY PVT LTD [PERSON_NAME] V…" at bounding box center [289, 477] width 162 height 29
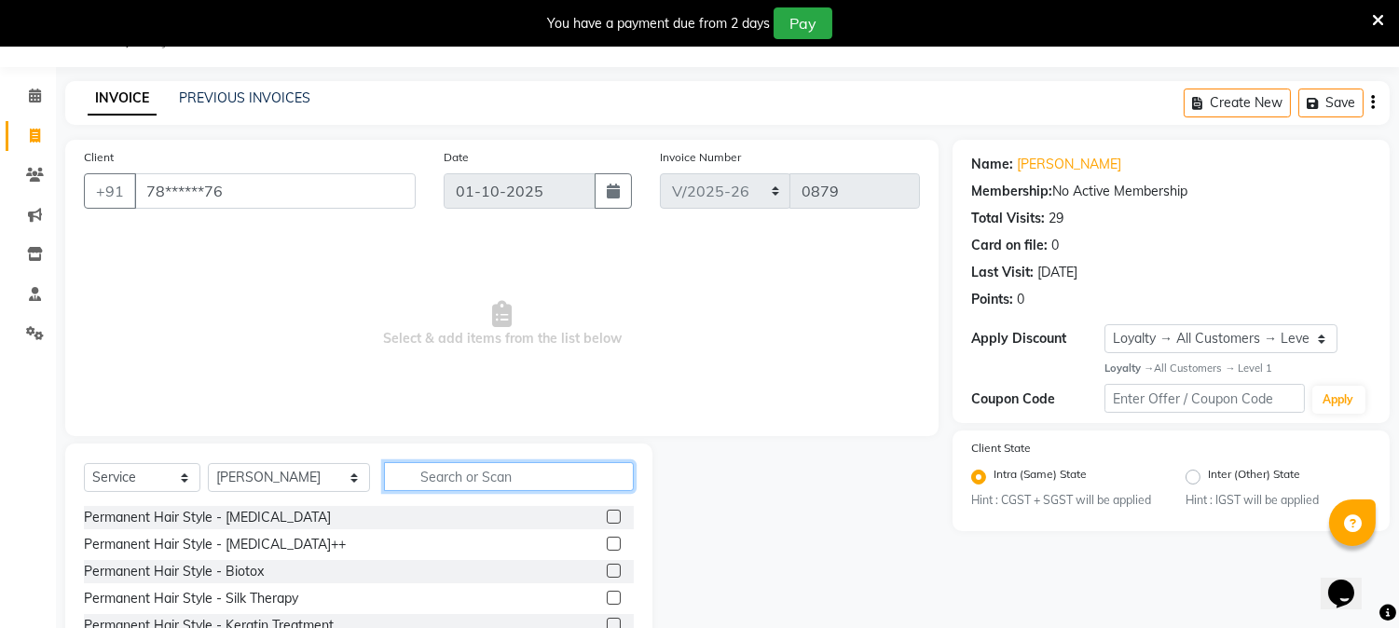
click at [451, 478] on input "text" at bounding box center [509, 476] width 250 height 29
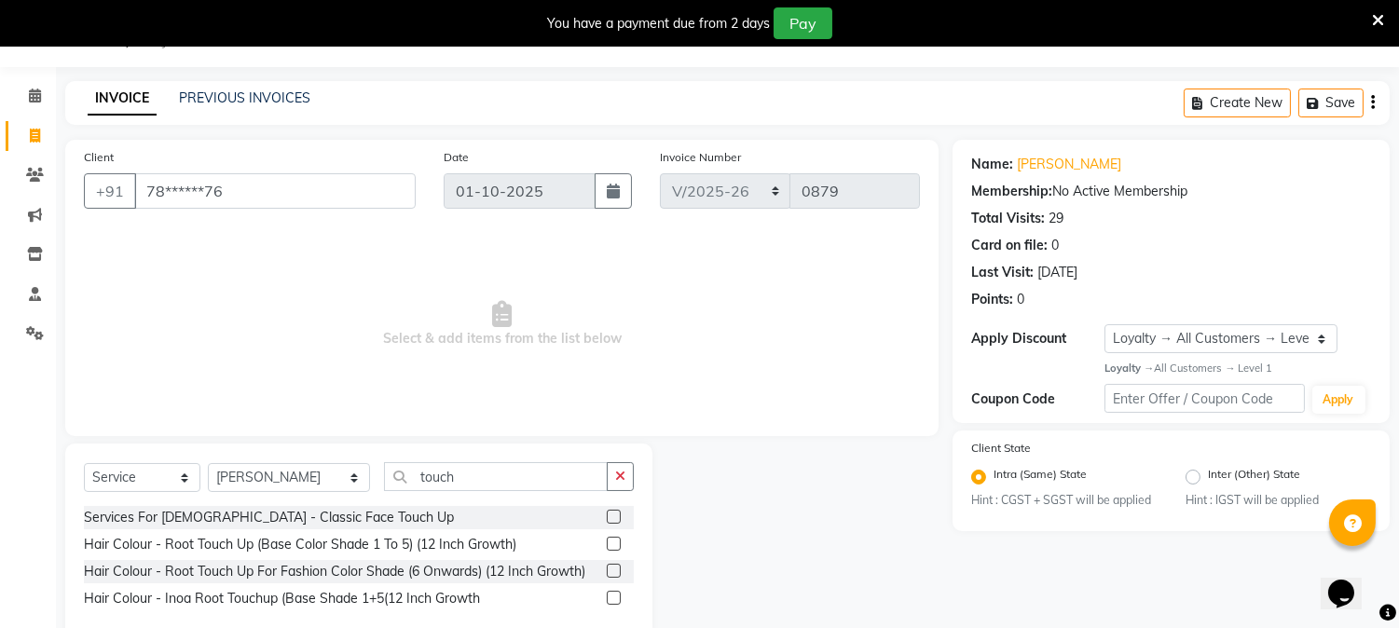
click at [613, 542] on label at bounding box center [614, 544] width 14 height 14
click at [613, 542] on input "checkbox" at bounding box center [613, 545] width 12 height 12
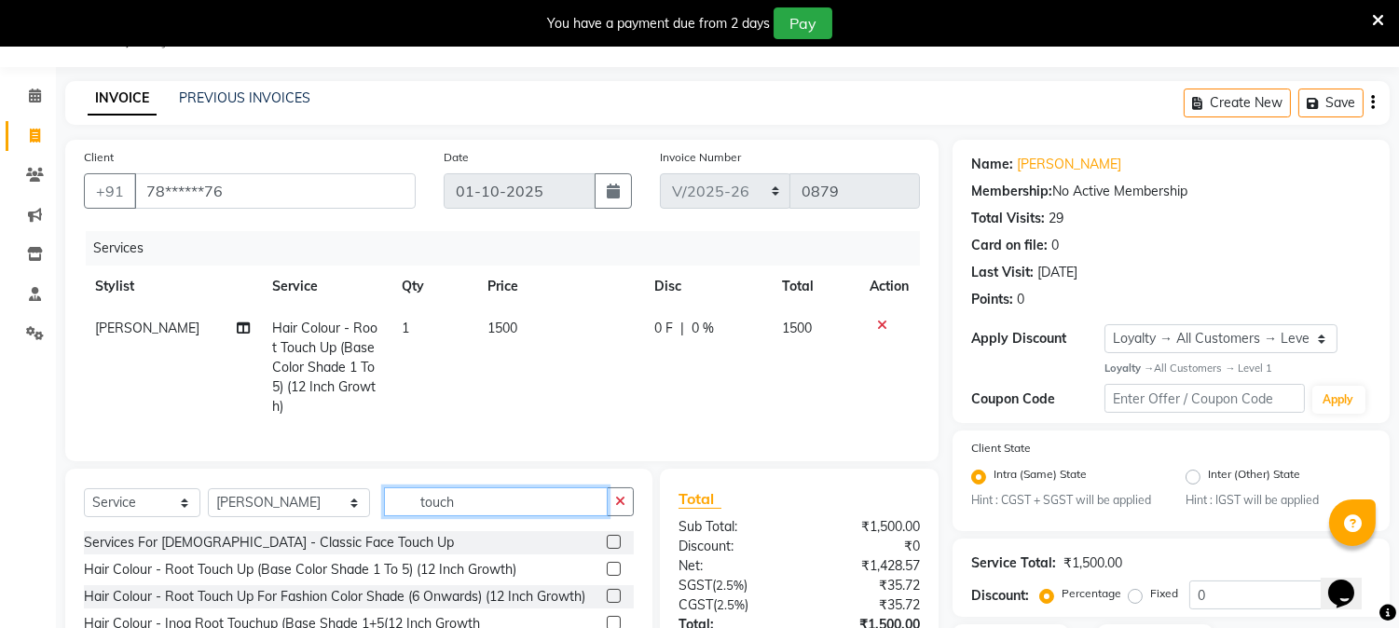
click at [471, 516] on input "touch" at bounding box center [496, 501] width 224 height 29
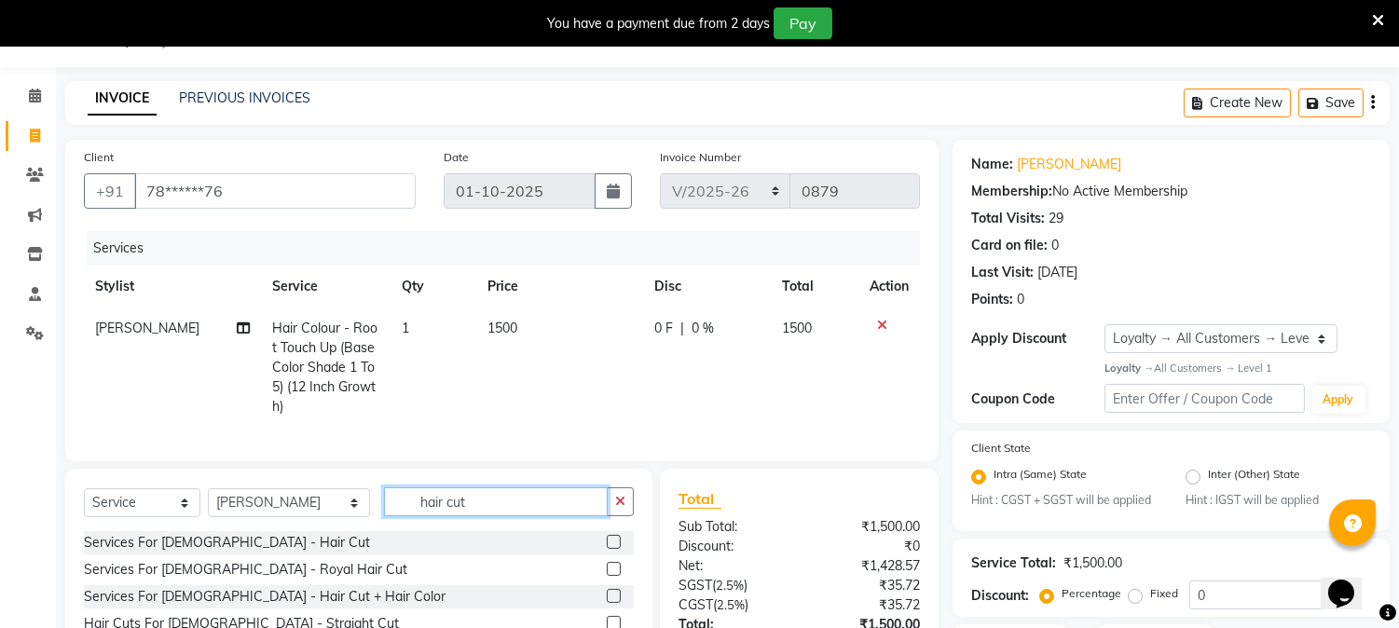
scroll to position [205, 0]
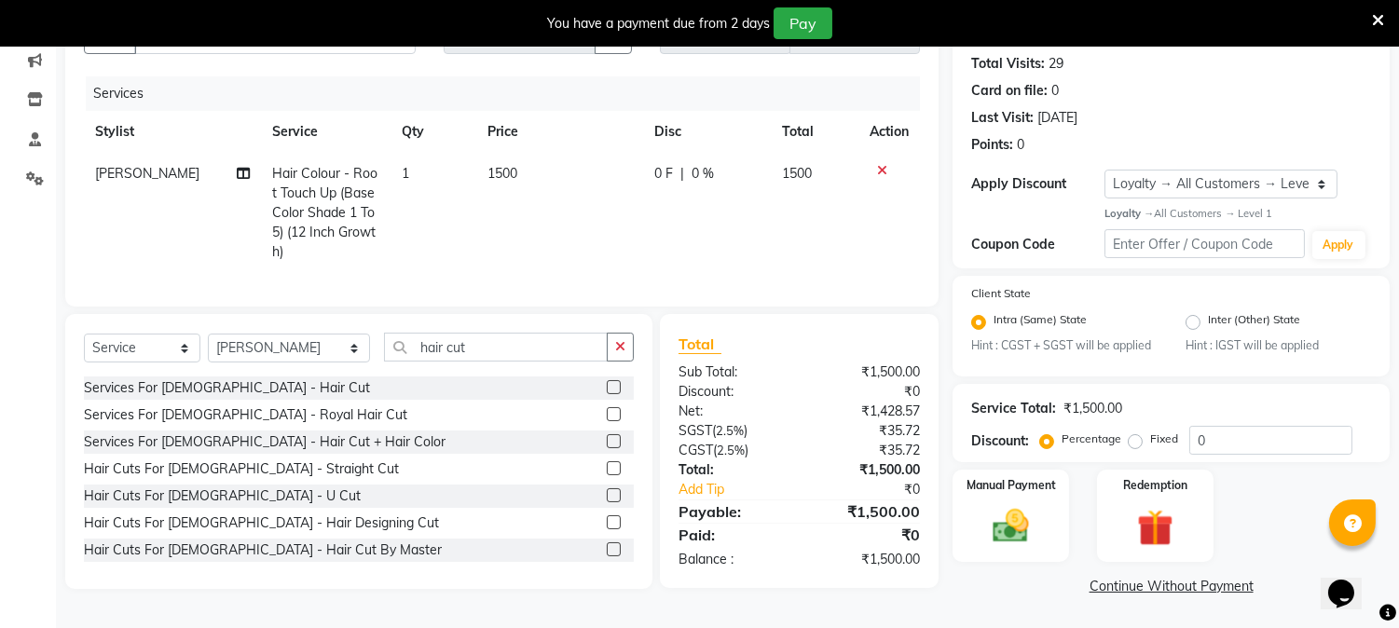
click at [607, 473] on label at bounding box center [614, 468] width 14 height 14
click at [607, 473] on input "checkbox" at bounding box center [613, 469] width 12 height 12
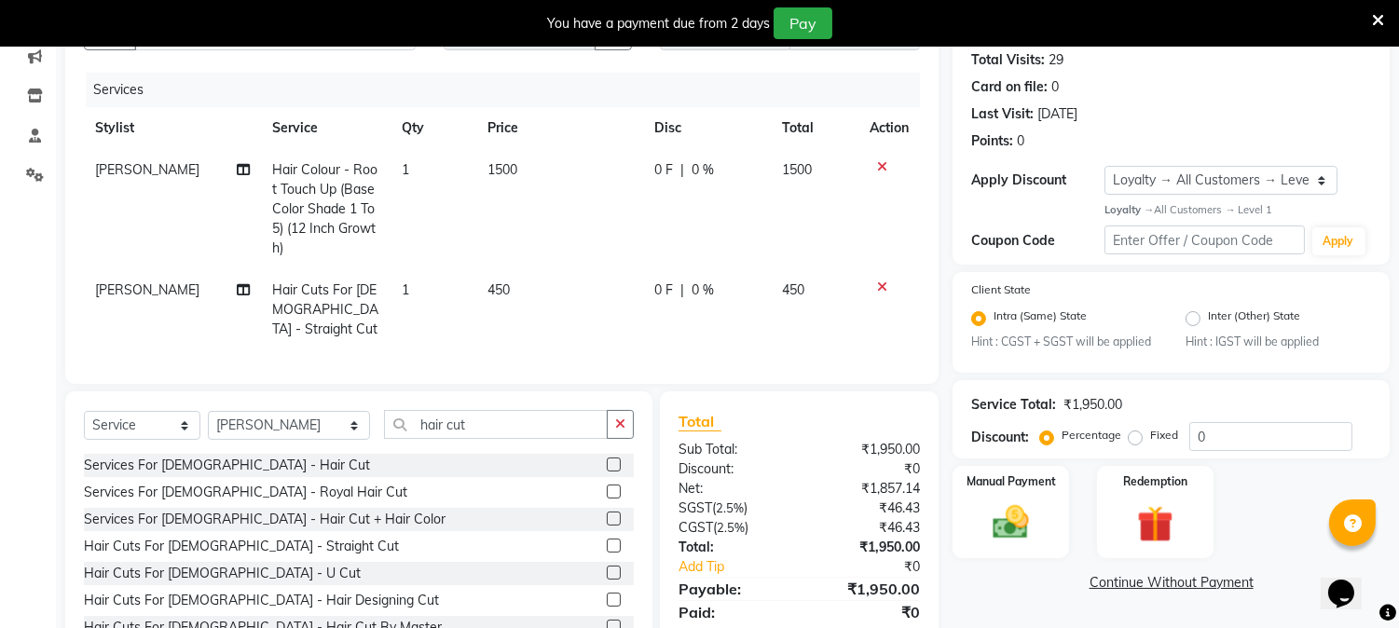
click at [519, 290] on td "450" at bounding box center [559, 309] width 167 height 81
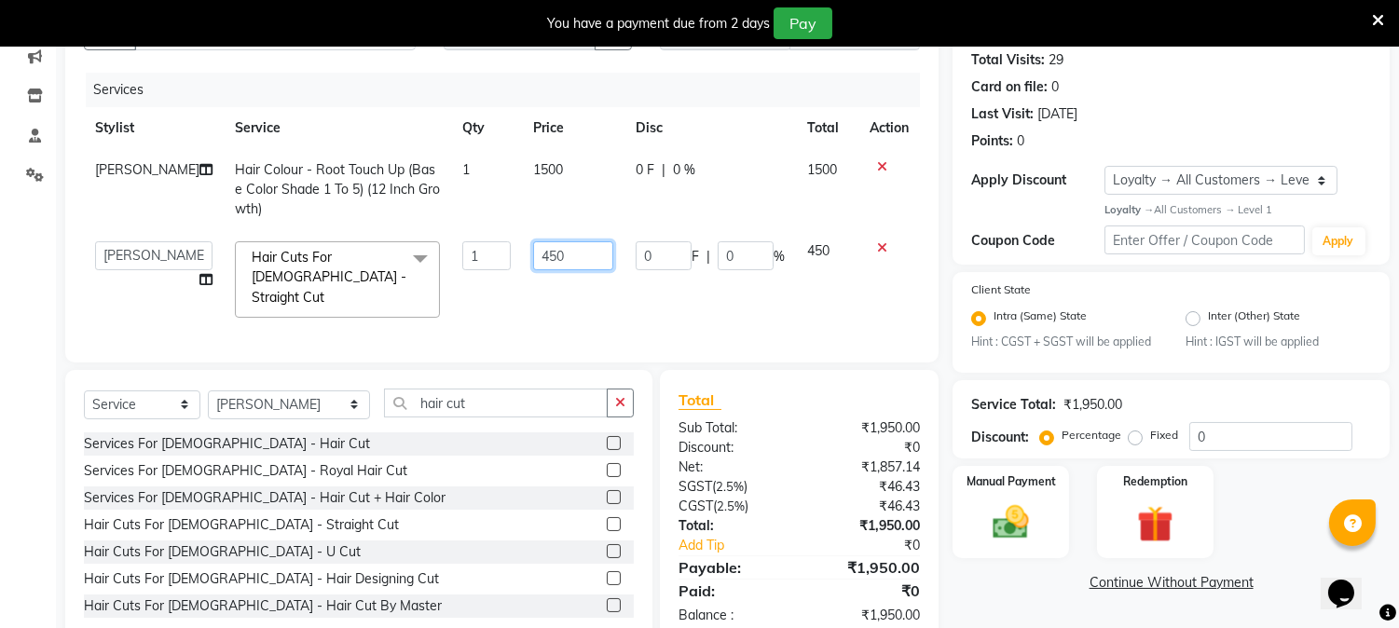
click at [550, 257] on input "450" at bounding box center [573, 255] width 80 height 29
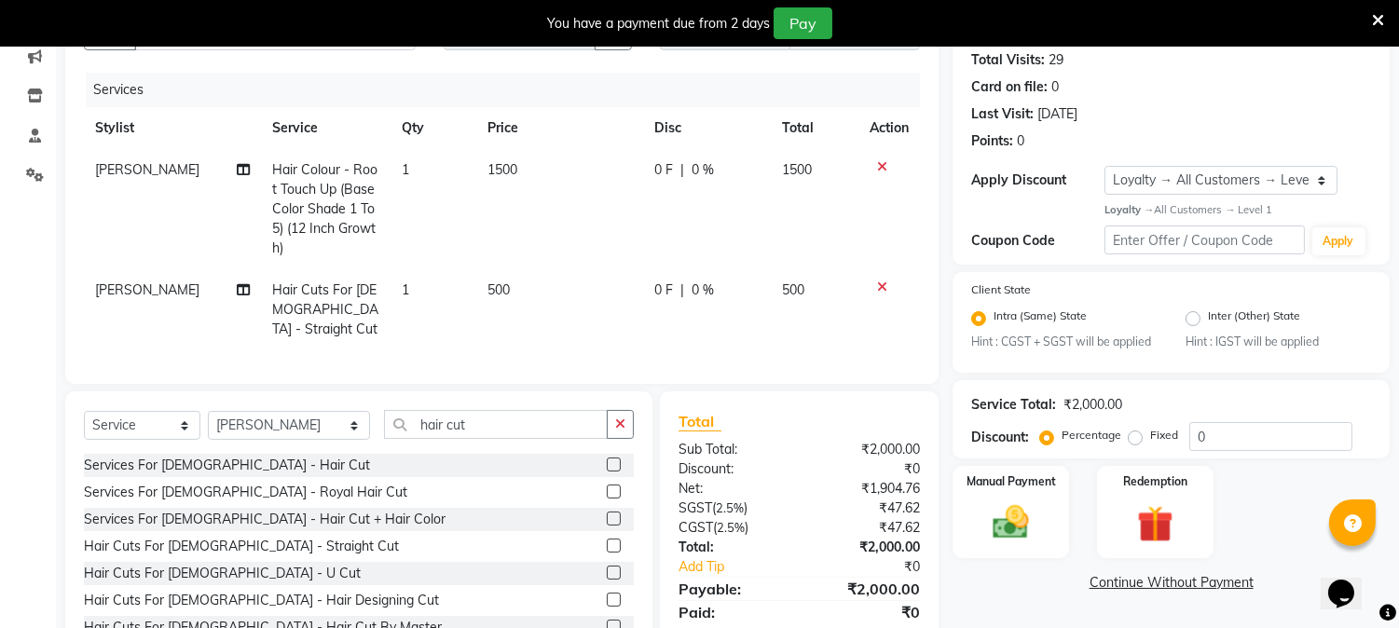
click at [592, 352] on div "Client +91 78******76 Date [DATE] Invoice Number INC/2025-26 V/2025 V/[PHONE_NU…" at bounding box center [501, 182] width 873 height 403
click at [329, 440] on select "Select Stylist AARTI [PERSON_NAME] [PERSON_NAME] BEAUTY PVT LTD [PERSON_NAME] V…" at bounding box center [289, 425] width 162 height 29
click at [208, 427] on select "Select Stylist AARTI [PERSON_NAME] [PERSON_NAME] BEAUTY PVT LTD [PERSON_NAME] V…" at bounding box center [289, 425] width 162 height 29
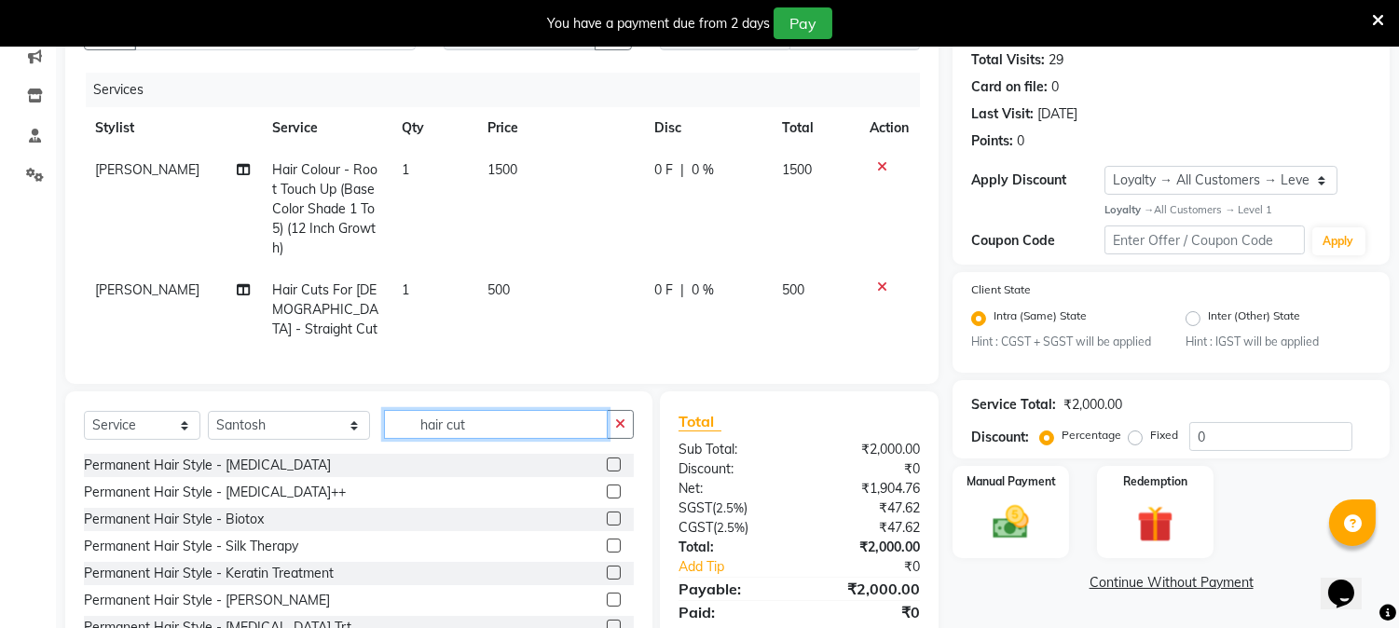
click at [468, 439] on input "hair cut" at bounding box center [496, 424] width 224 height 29
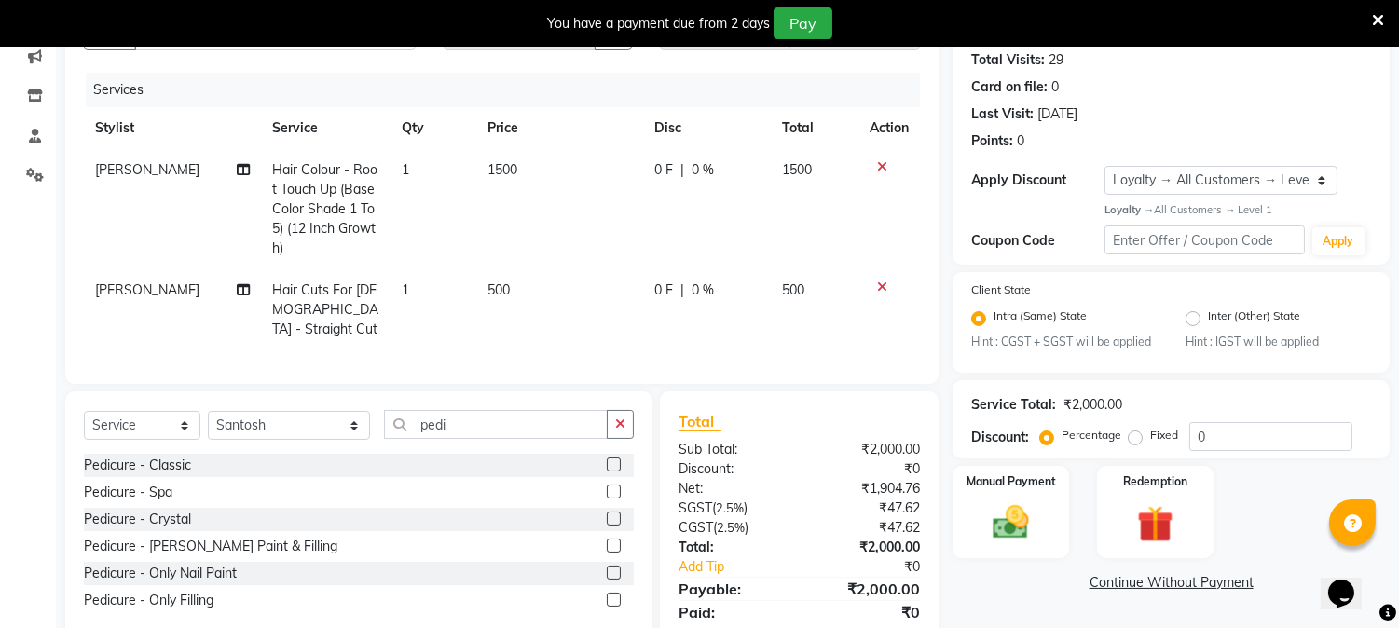
click at [610, 471] on label at bounding box center [614, 465] width 14 height 14
click at [610, 471] on input "checkbox" at bounding box center [613, 465] width 12 height 12
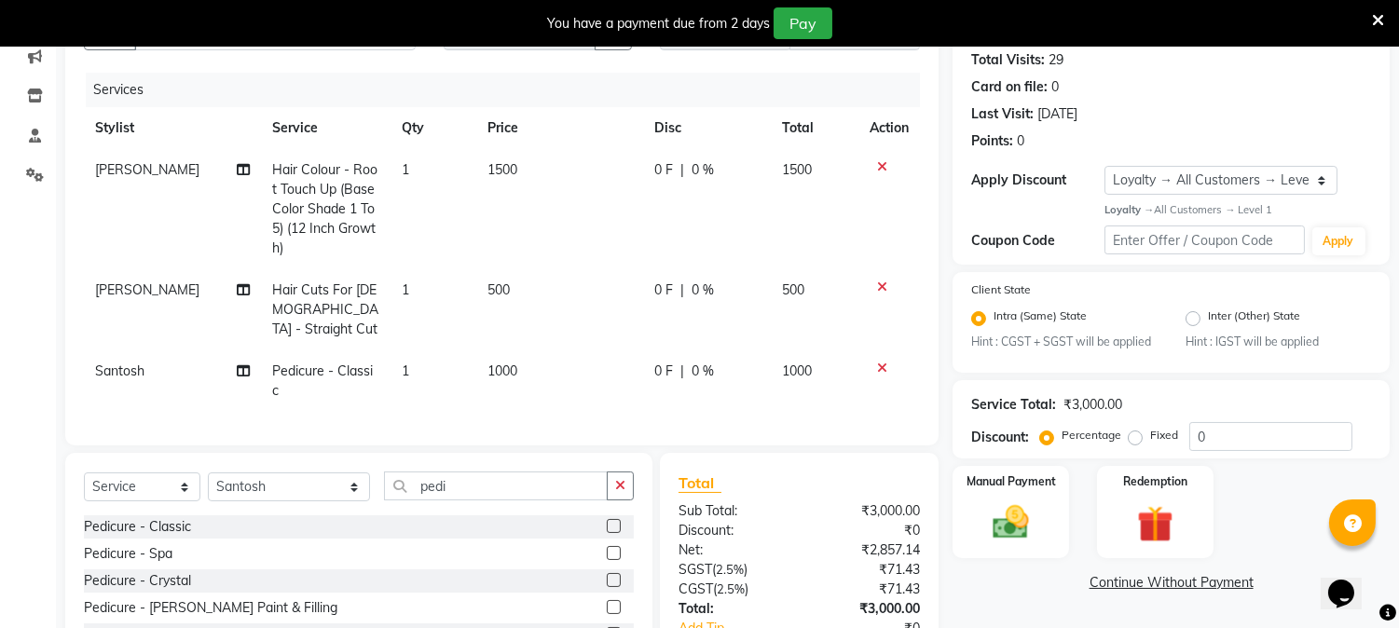
click at [520, 362] on td "1000" at bounding box center [559, 380] width 167 height 61
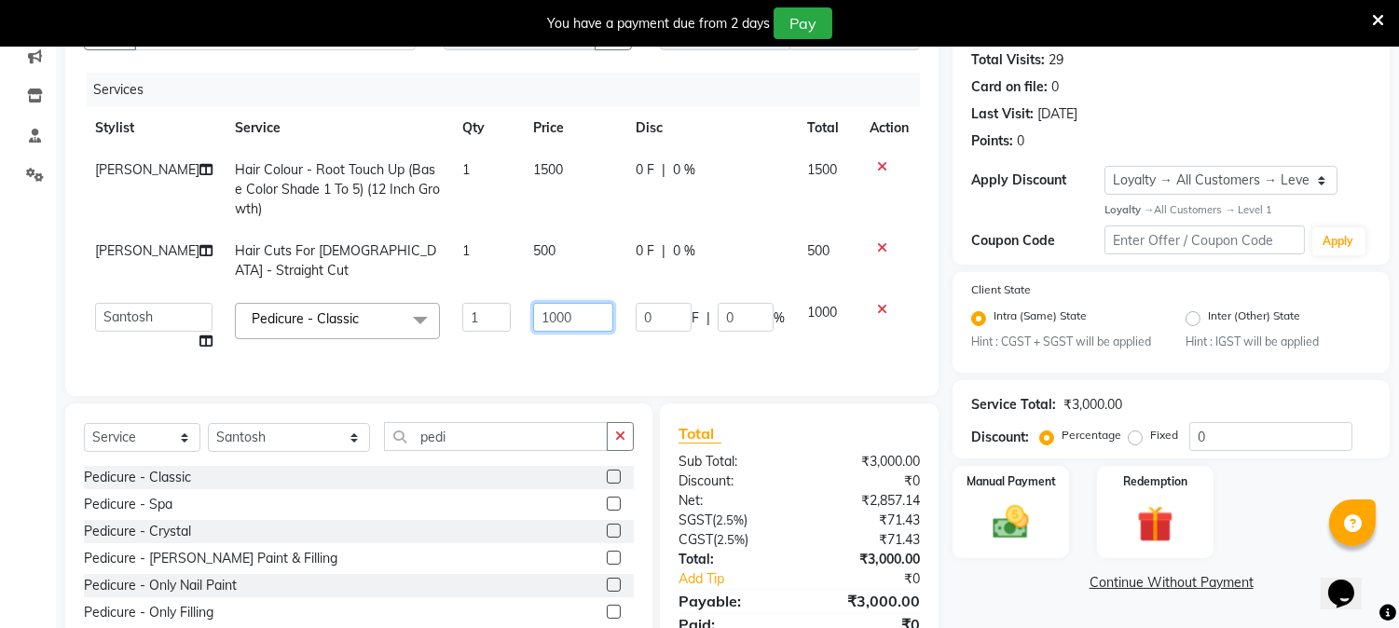
click at [564, 315] on input "1000" at bounding box center [573, 317] width 80 height 29
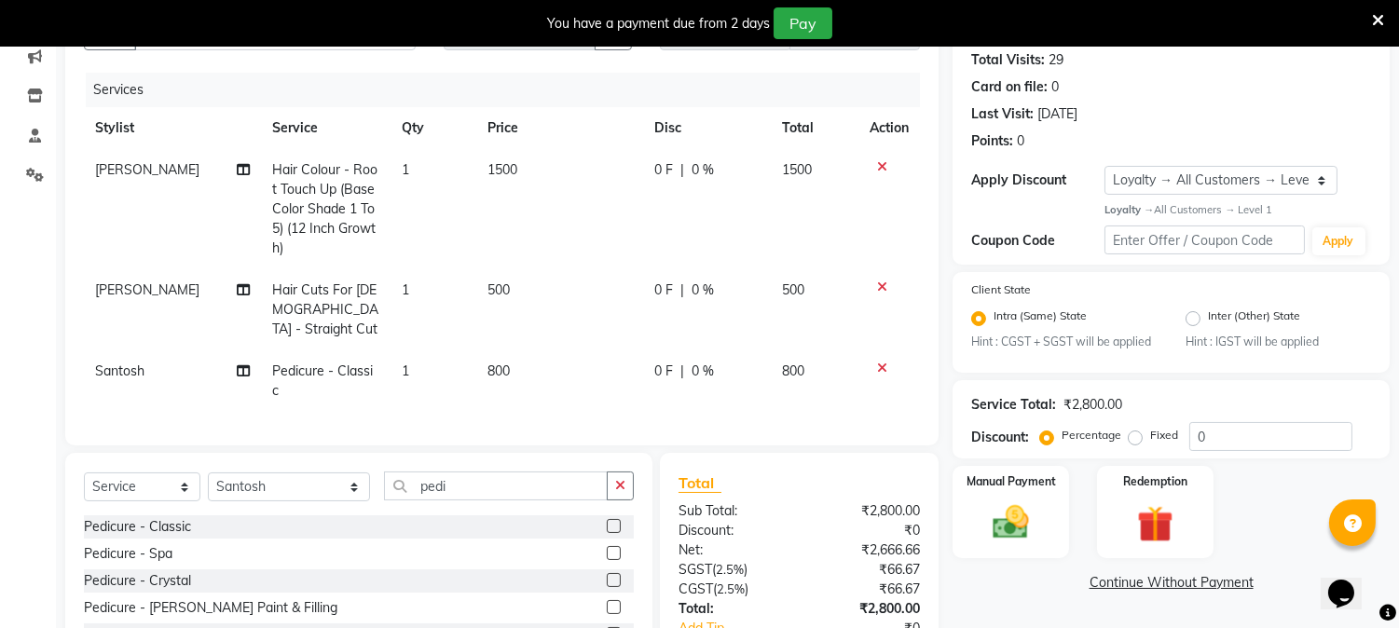
click at [564, 352] on td "800" at bounding box center [559, 380] width 167 height 61
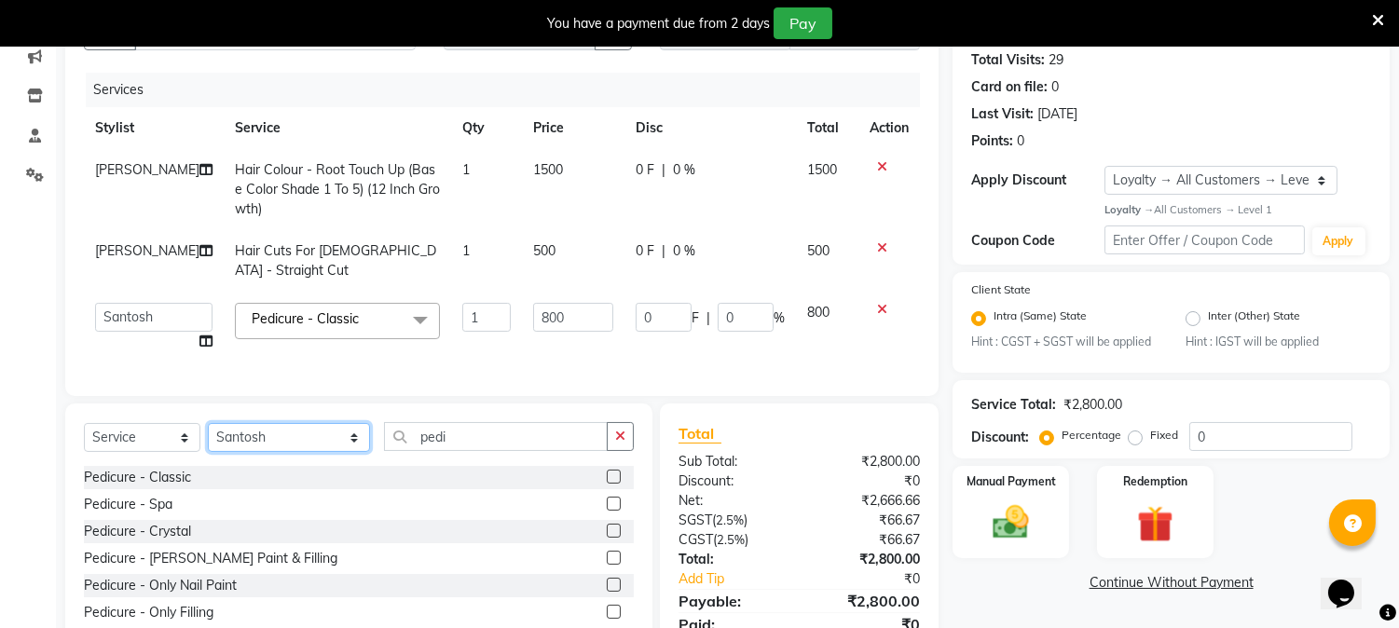
click at [329, 452] on select "Select Stylist AARTI [PERSON_NAME] [PERSON_NAME] BEAUTY PVT LTD [PERSON_NAME] V…" at bounding box center [289, 437] width 162 height 29
click at [208, 439] on select "Select Stylist AARTI [PERSON_NAME] [PERSON_NAME] BEAUTY PVT LTD [PERSON_NAME] V…" at bounding box center [289, 437] width 162 height 29
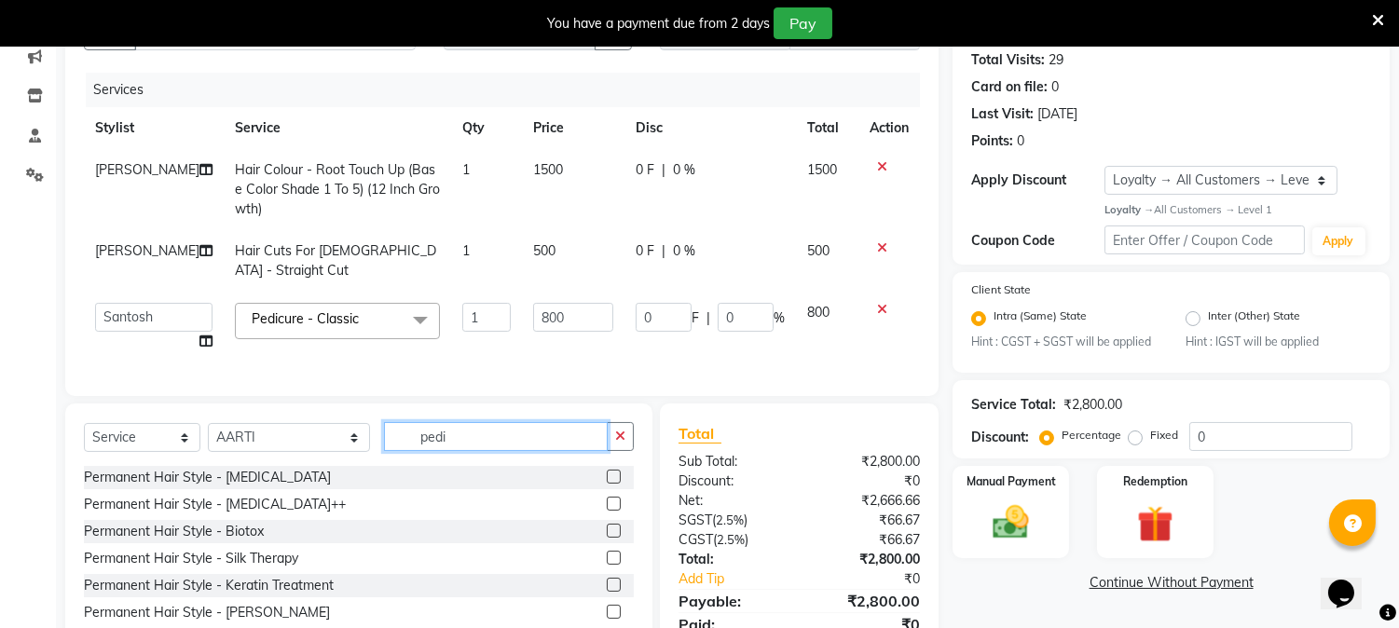
click at [476, 445] on input "pedi" at bounding box center [496, 436] width 224 height 29
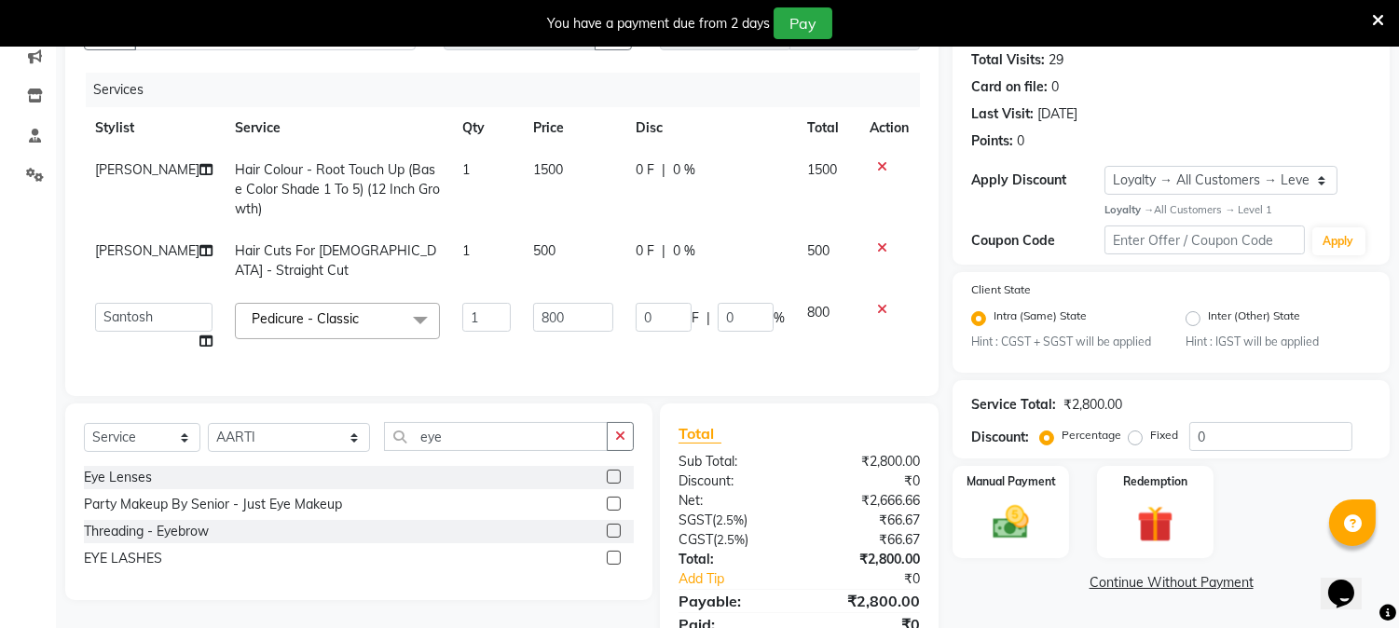
click at [610, 538] on label at bounding box center [614, 531] width 14 height 14
click at [610, 538] on input "checkbox" at bounding box center [613, 532] width 12 height 12
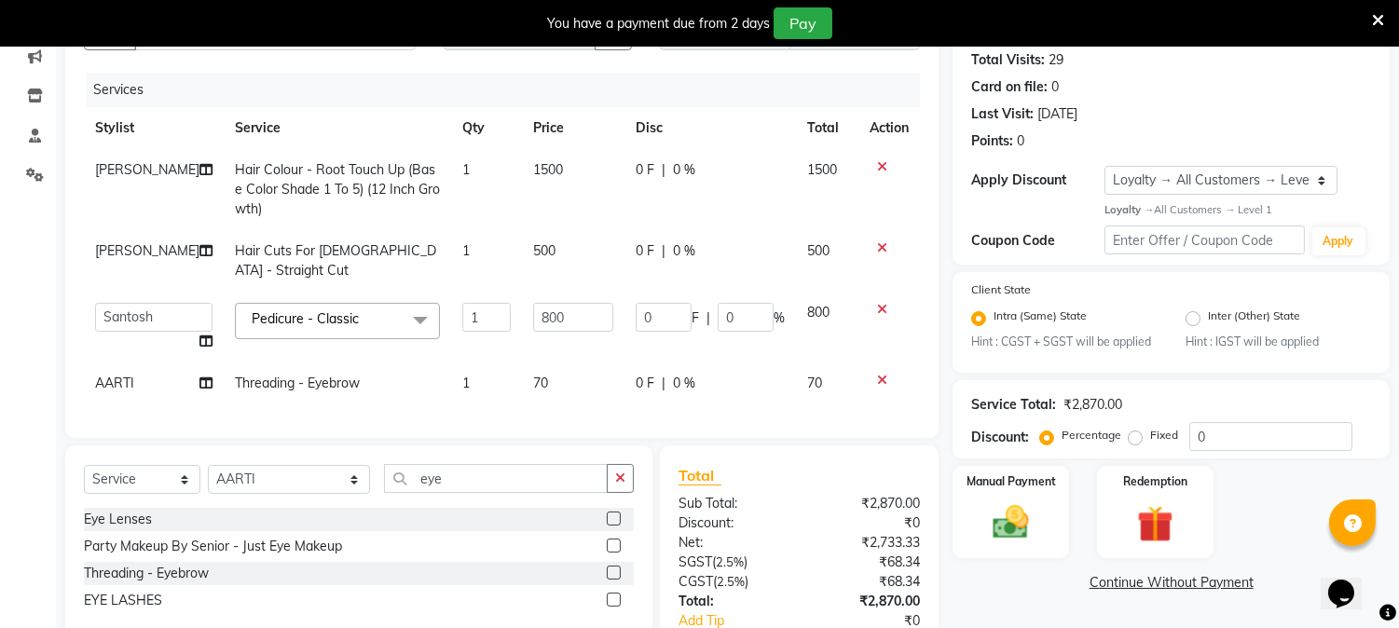
click at [533, 477] on div "Select Service Product Membership Package Voucher Prepaid Gift Card Select Styl…" at bounding box center [358, 543] width 587 height 197
click at [527, 489] on input "eye" at bounding box center [496, 478] width 224 height 29
click at [611, 553] on label at bounding box center [614, 546] width 14 height 14
click at [611, 553] on input "checkbox" at bounding box center [613, 546] width 12 height 12
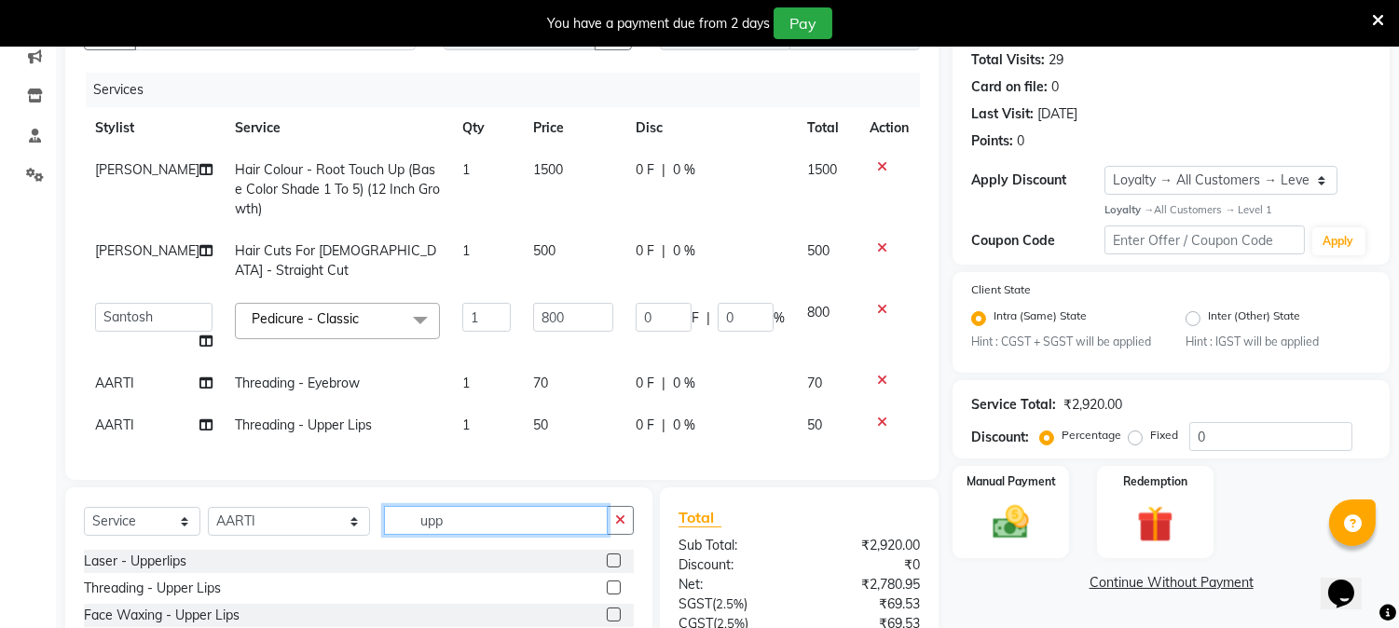
click at [463, 528] on input "upp" at bounding box center [496, 520] width 224 height 29
click at [612, 594] on label at bounding box center [614, 588] width 14 height 14
click at [612, 594] on input "checkbox" at bounding box center [613, 588] width 12 height 12
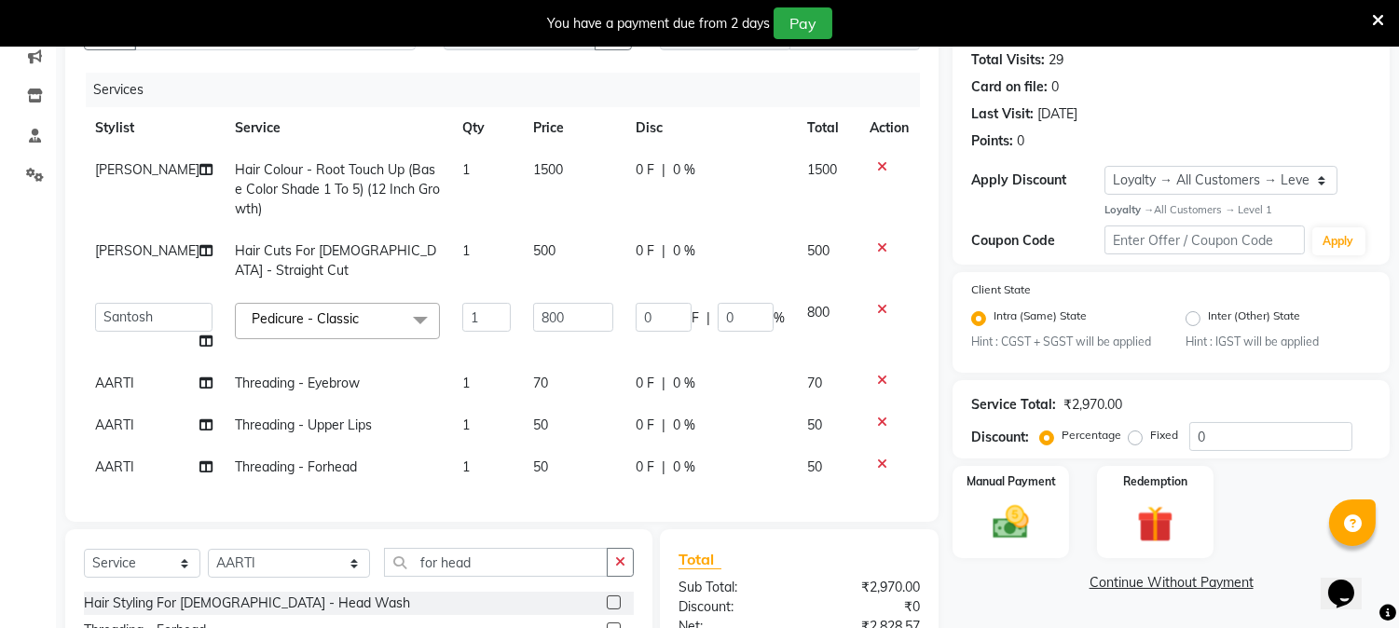
scroll to position [423, 0]
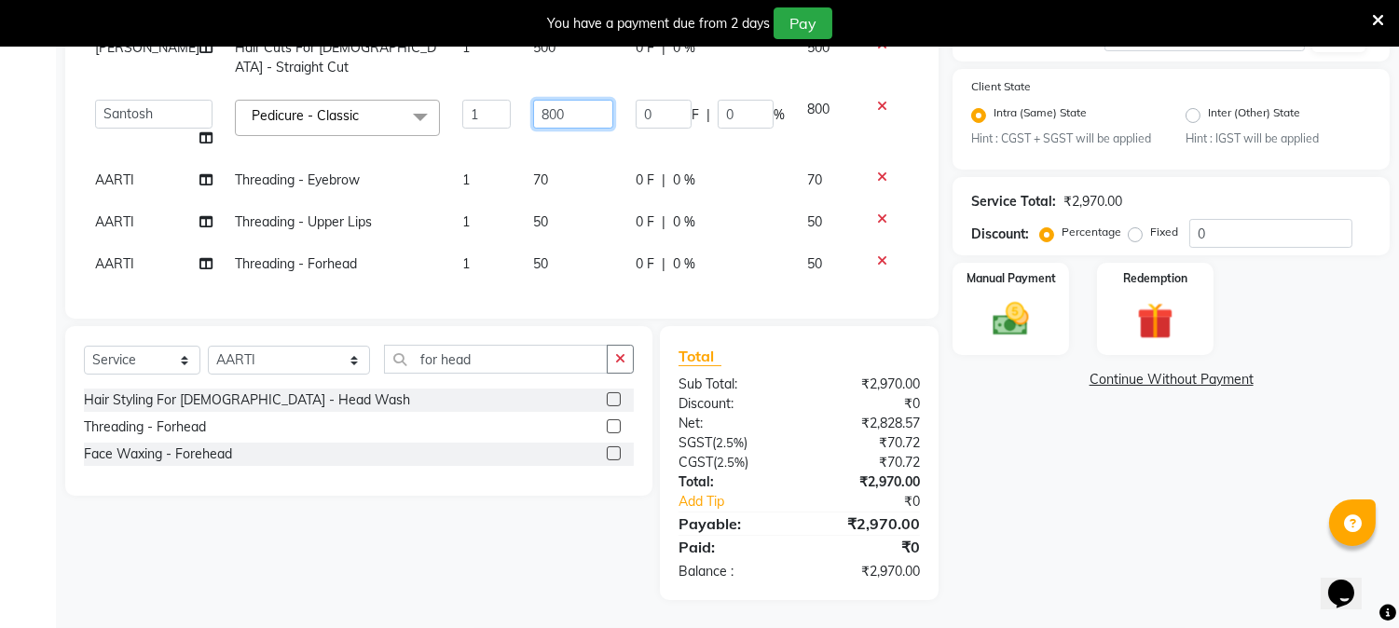
click at [555, 100] on input "800" at bounding box center [573, 114] width 80 height 29
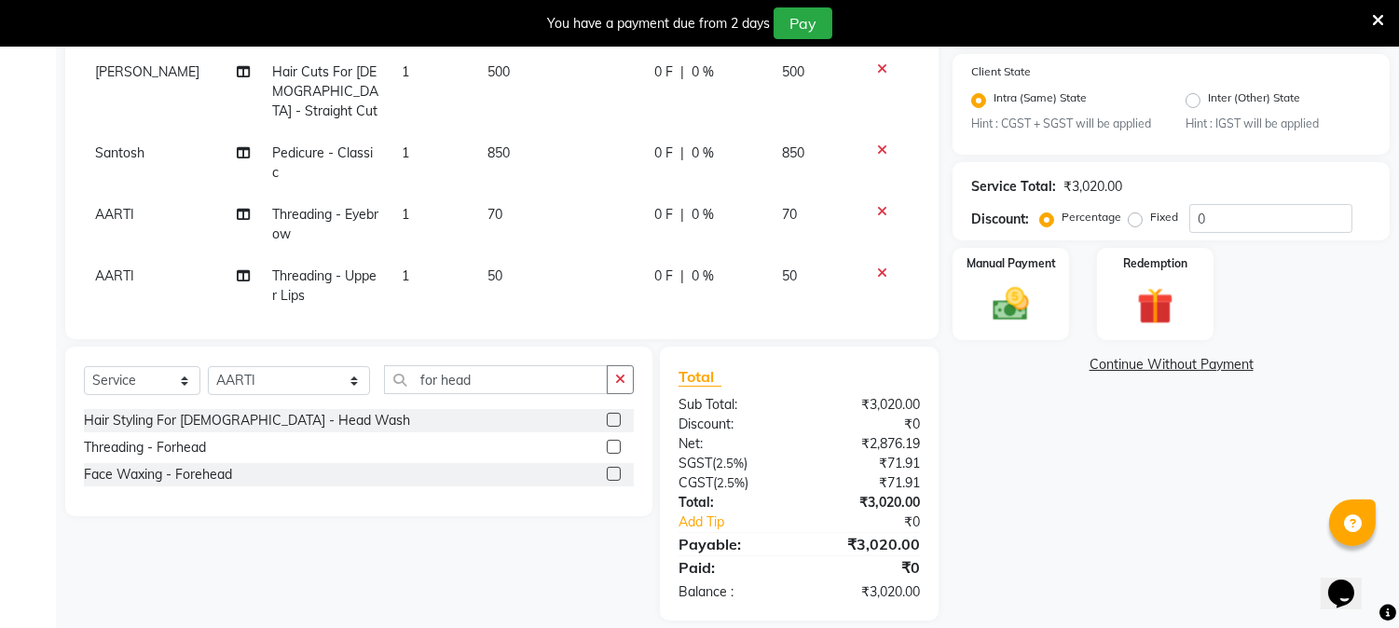
click at [554, 329] on div "Client +91 78******76 Date [DATE] Invoice Number INC/2025-26 V/2025 V/[PHONE_NU…" at bounding box center [501, 191] width 901 height 857
click at [1016, 312] on img at bounding box center [1010, 305] width 61 height 44
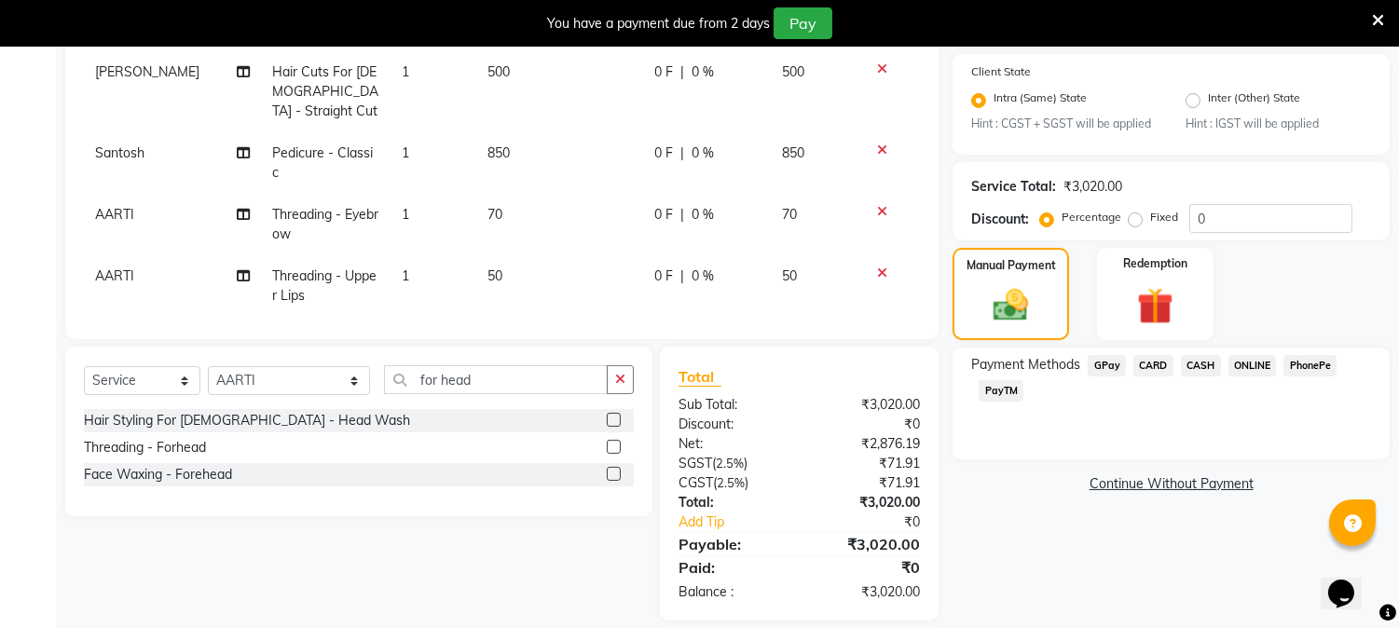
click at [1208, 369] on span "CASH" at bounding box center [1201, 365] width 40 height 21
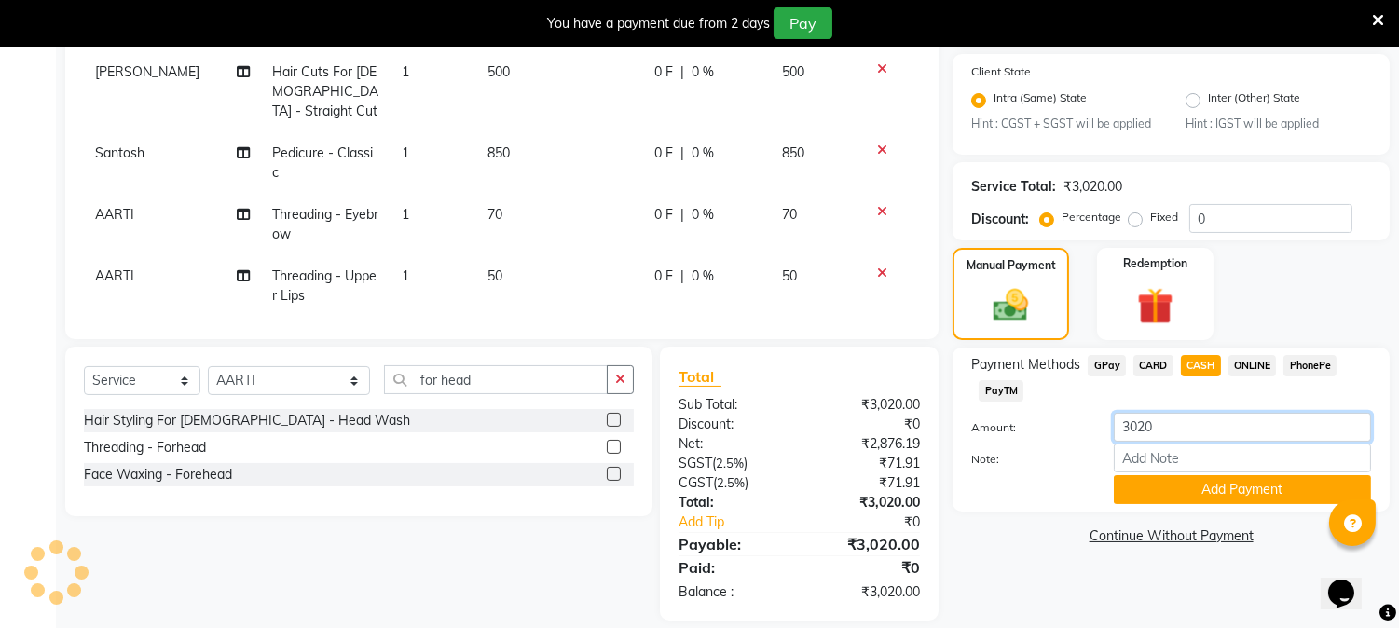
click at [1186, 430] on input "3020" at bounding box center [1242, 427] width 257 height 29
click at [1228, 492] on button "Add Payment" at bounding box center [1242, 489] width 257 height 29
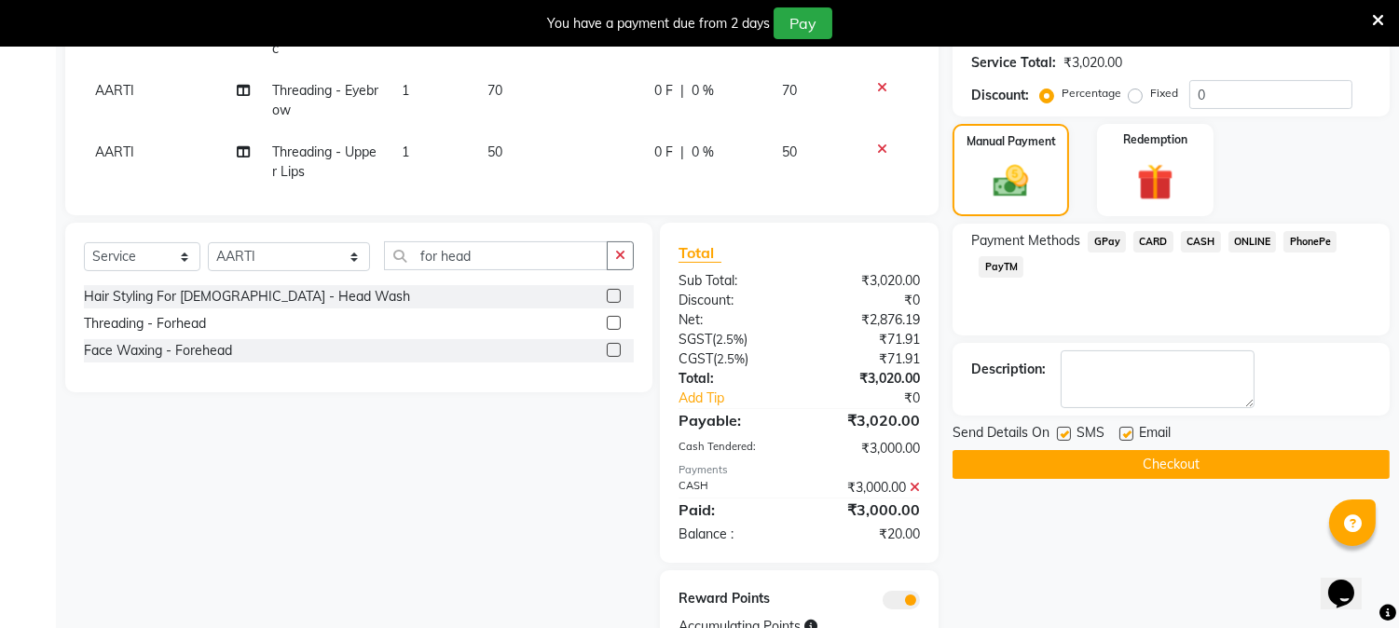
scroll to position [621, 0]
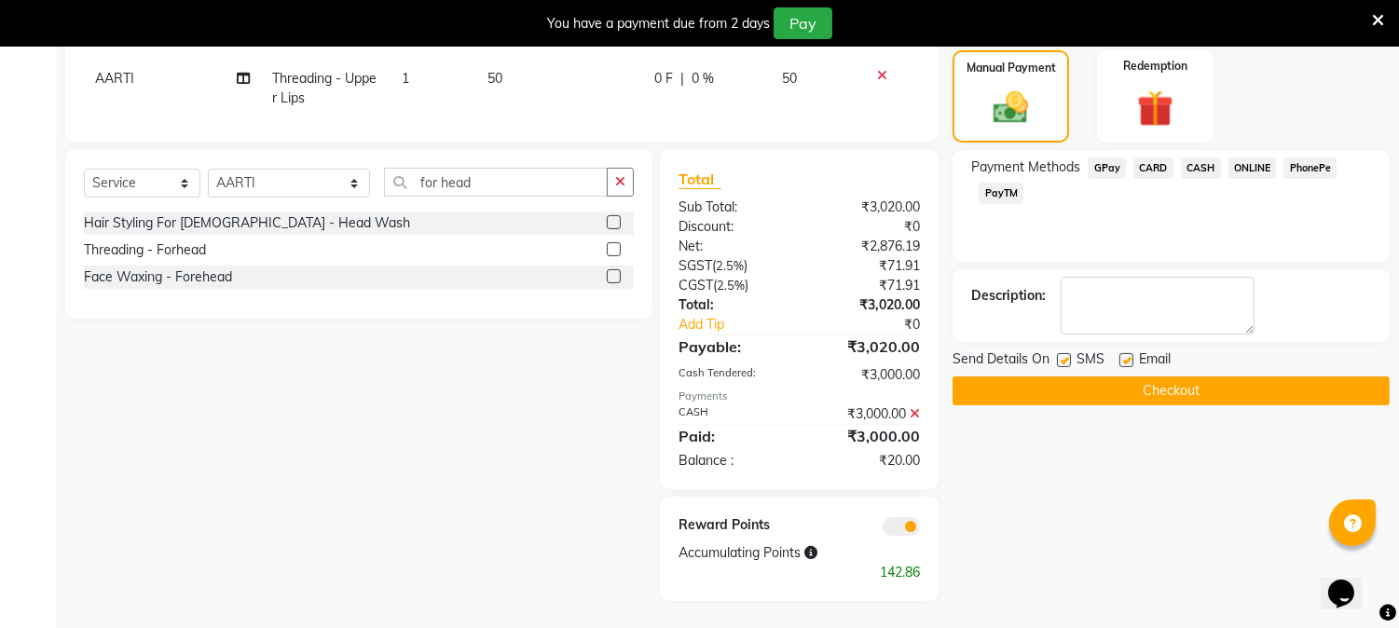
click at [1141, 382] on button "Checkout" at bounding box center [1170, 390] width 437 height 29
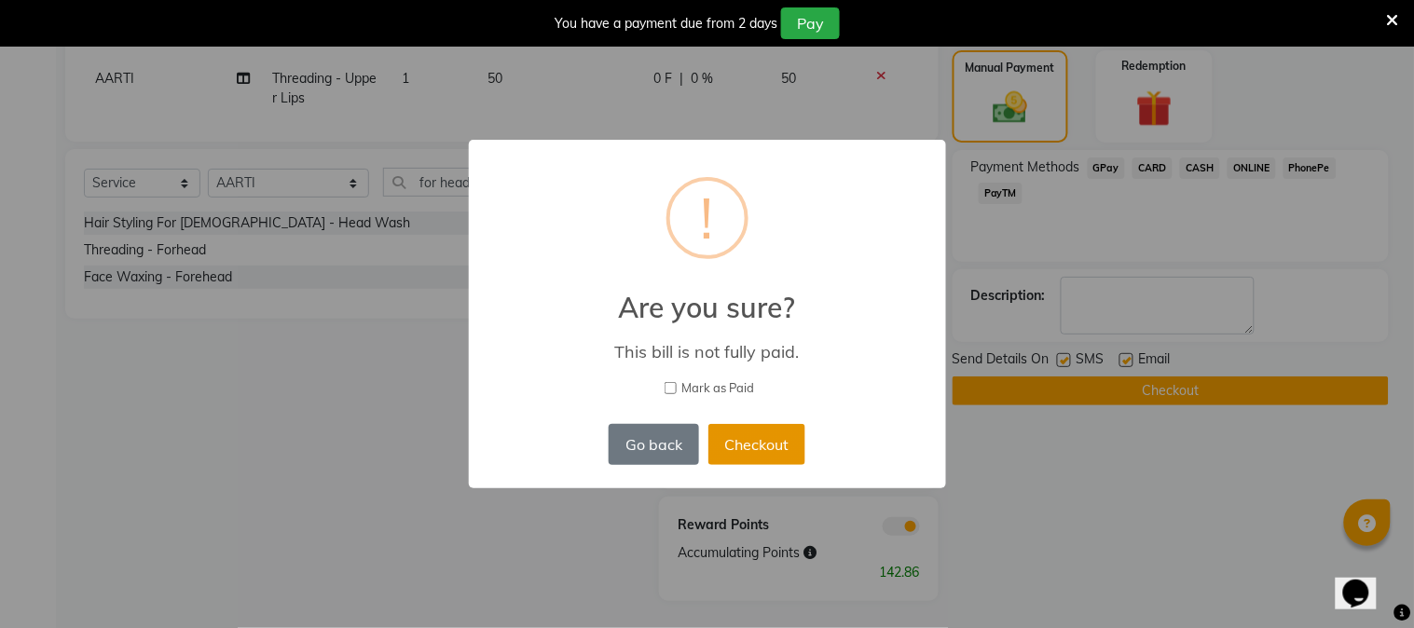
click at [798, 436] on button "Checkout" at bounding box center [756, 444] width 97 height 41
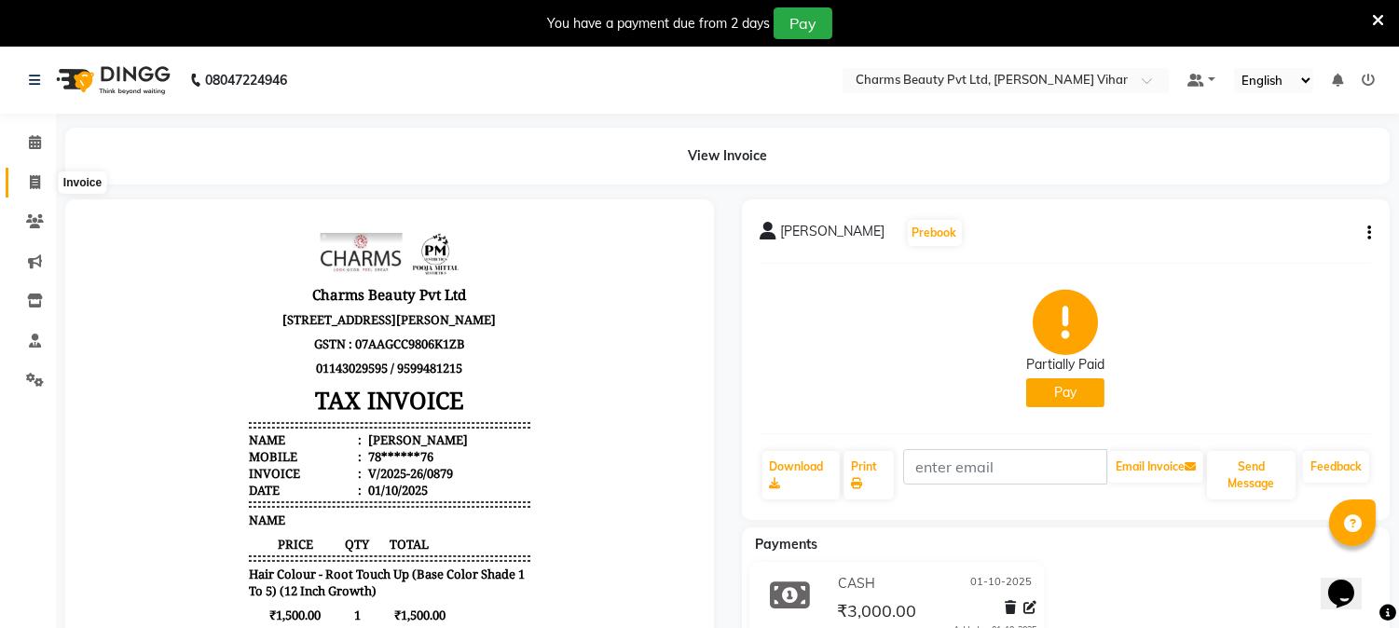
click at [34, 186] on icon at bounding box center [35, 182] width 10 height 14
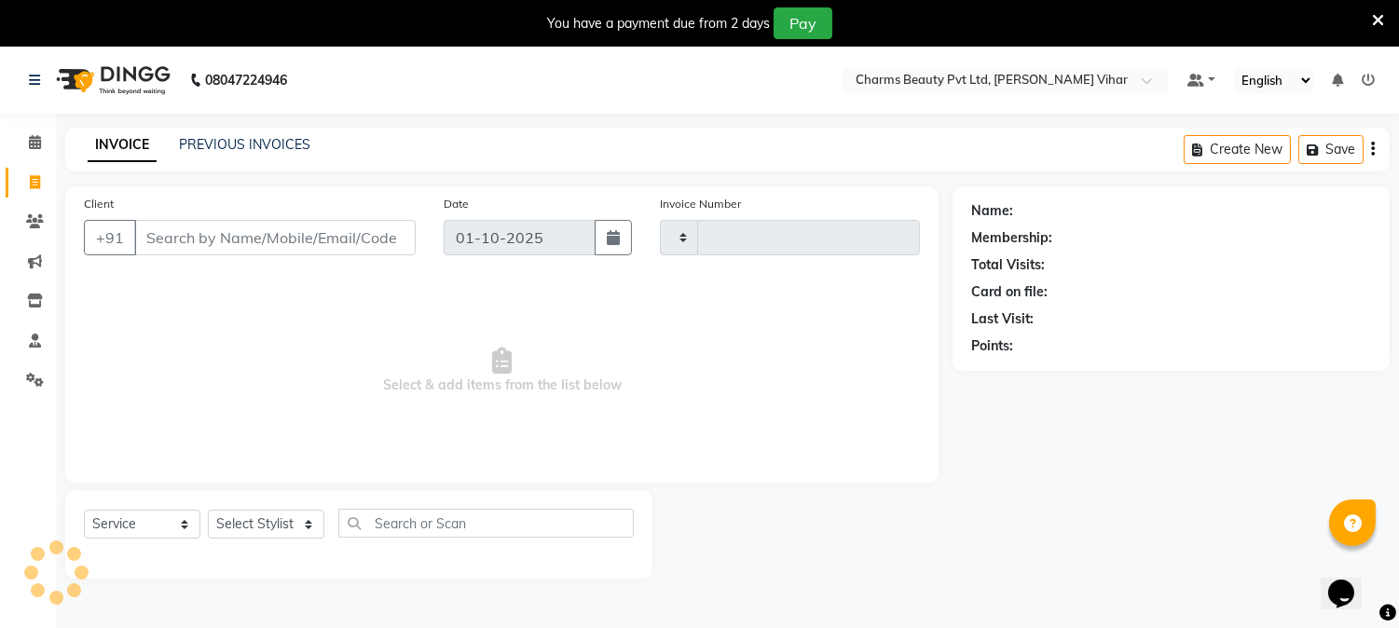
scroll to position [47, 0]
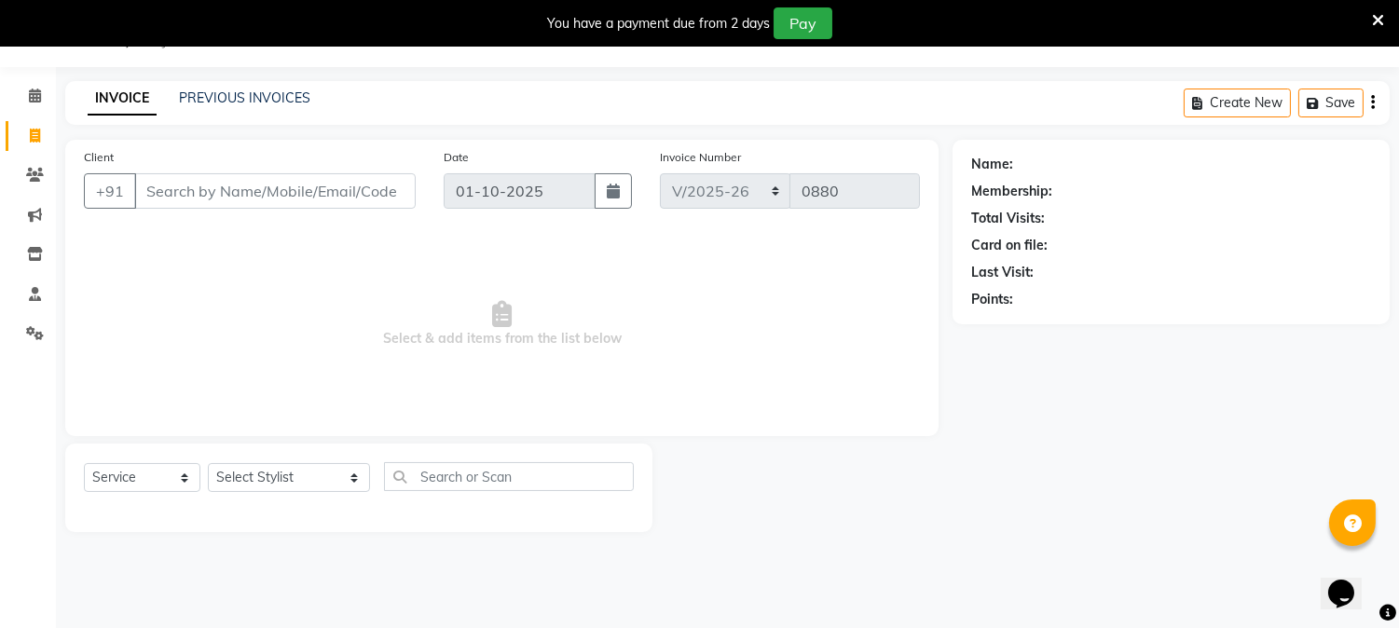
click at [166, 180] on input "Client" at bounding box center [274, 190] width 281 height 35
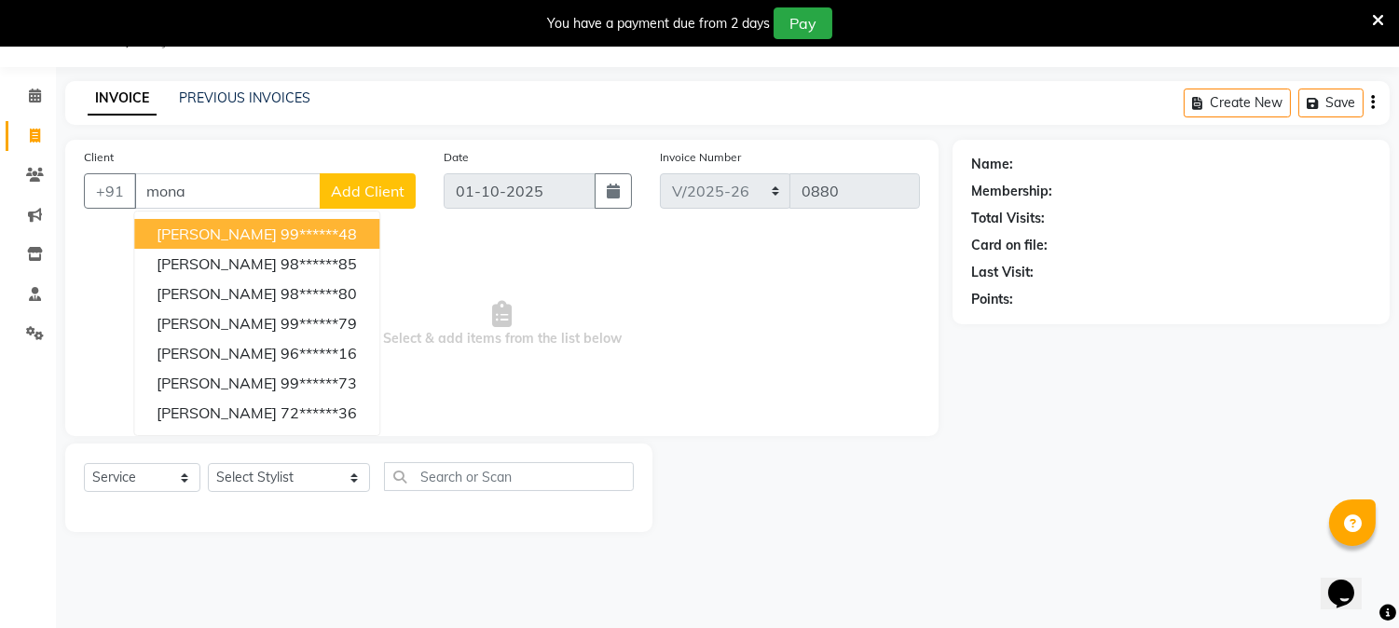
click at [280, 229] on ngb-highlight "99******48" at bounding box center [318, 234] width 76 height 19
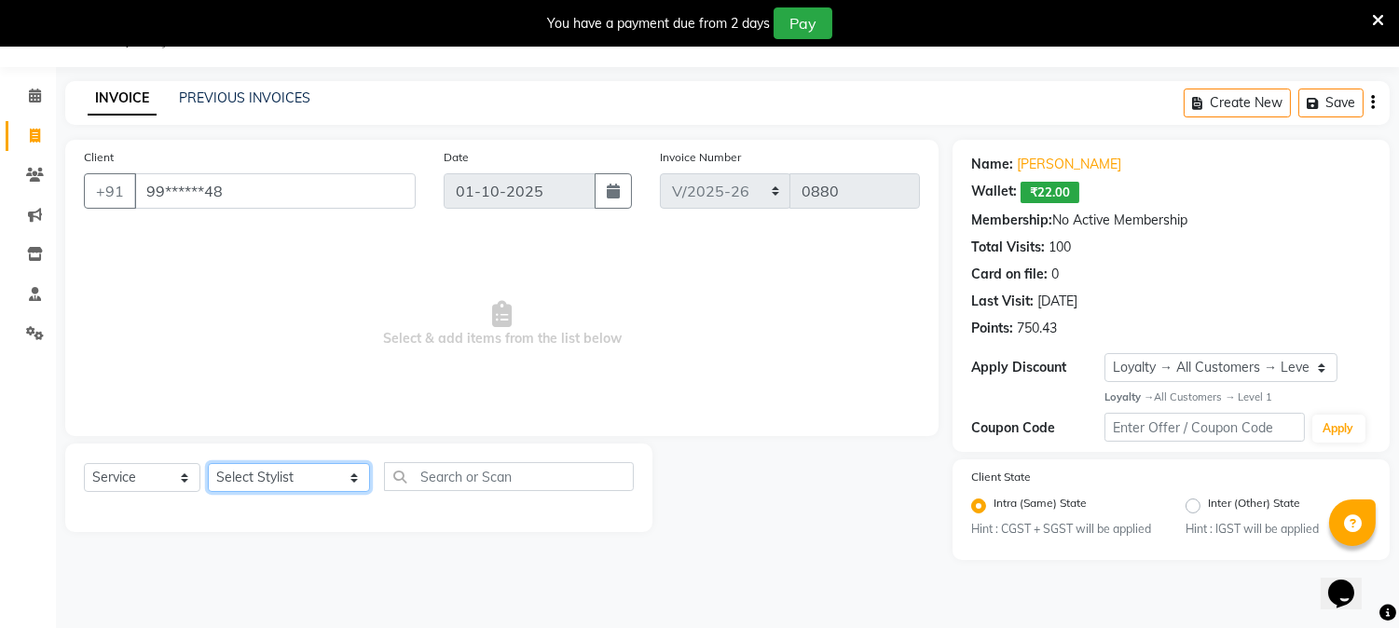
click at [328, 476] on select "Select Stylist AARTI [PERSON_NAME] [PERSON_NAME] BEAUTY PVT LTD [PERSON_NAME] V…" at bounding box center [289, 477] width 162 height 29
click at [208, 464] on select "Select Stylist AARTI [PERSON_NAME] [PERSON_NAME] BEAUTY PVT LTD [PERSON_NAME] V…" at bounding box center [289, 477] width 162 height 29
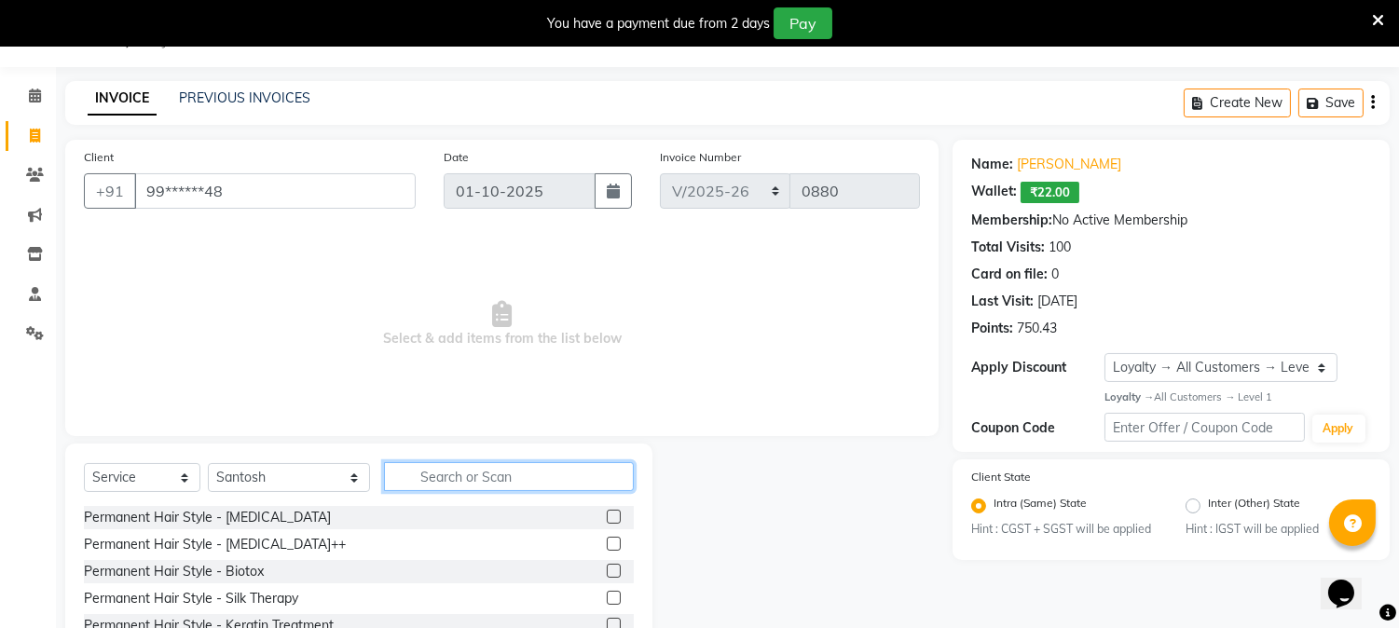
click at [442, 471] on input "text" at bounding box center [509, 476] width 250 height 29
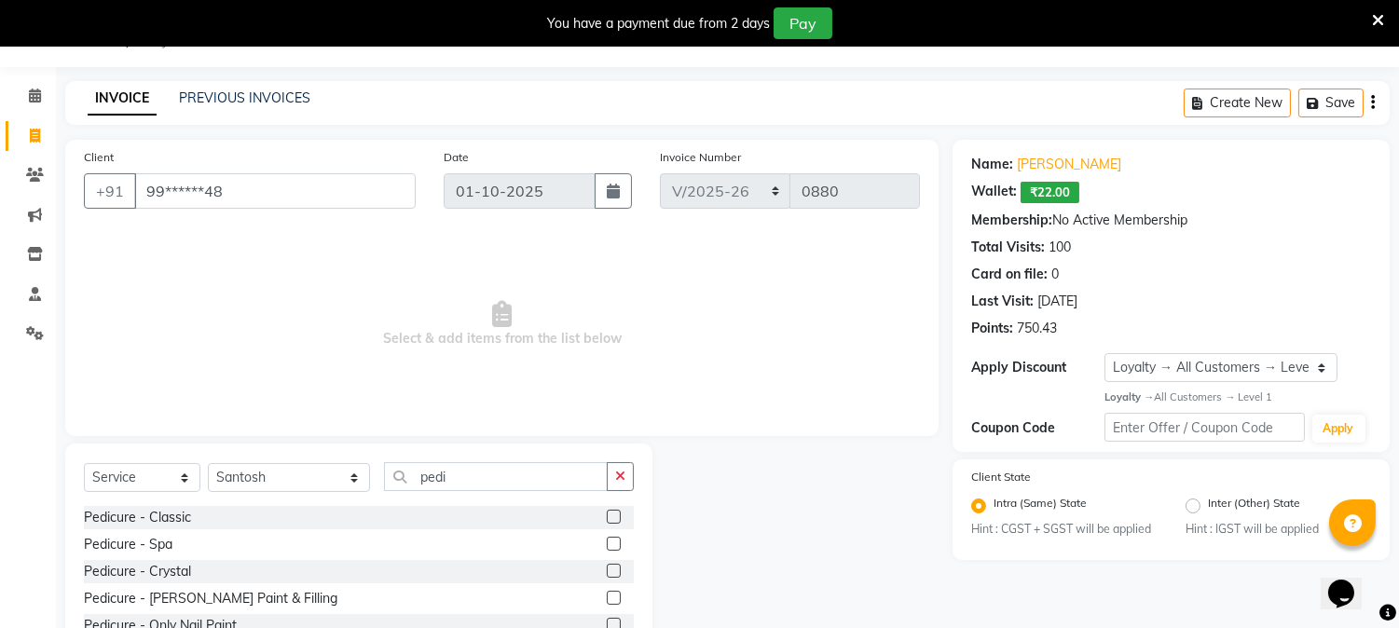
click at [615, 510] on label at bounding box center [614, 517] width 14 height 14
click at [615, 512] on input "checkbox" at bounding box center [613, 518] width 12 height 12
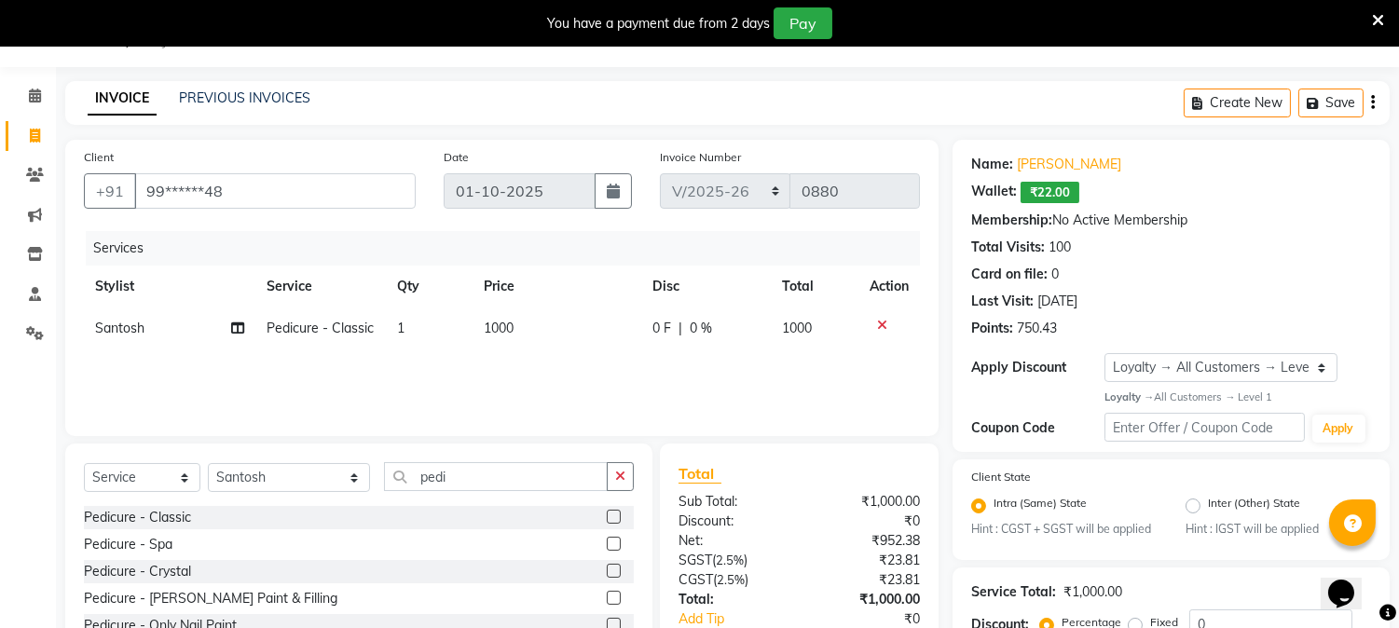
click at [533, 329] on td "1000" at bounding box center [556, 328] width 169 height 42
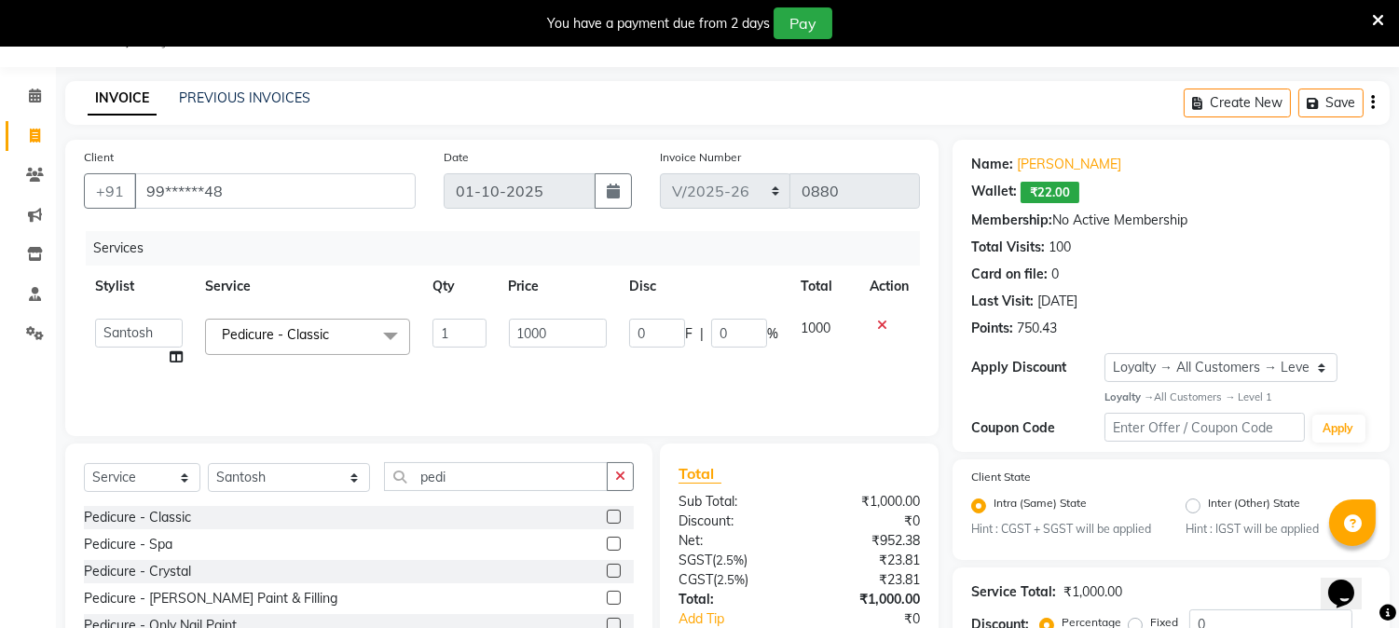
click at [564, 327] on input "1000" at bounding box center [558, 333] width 98 height 29
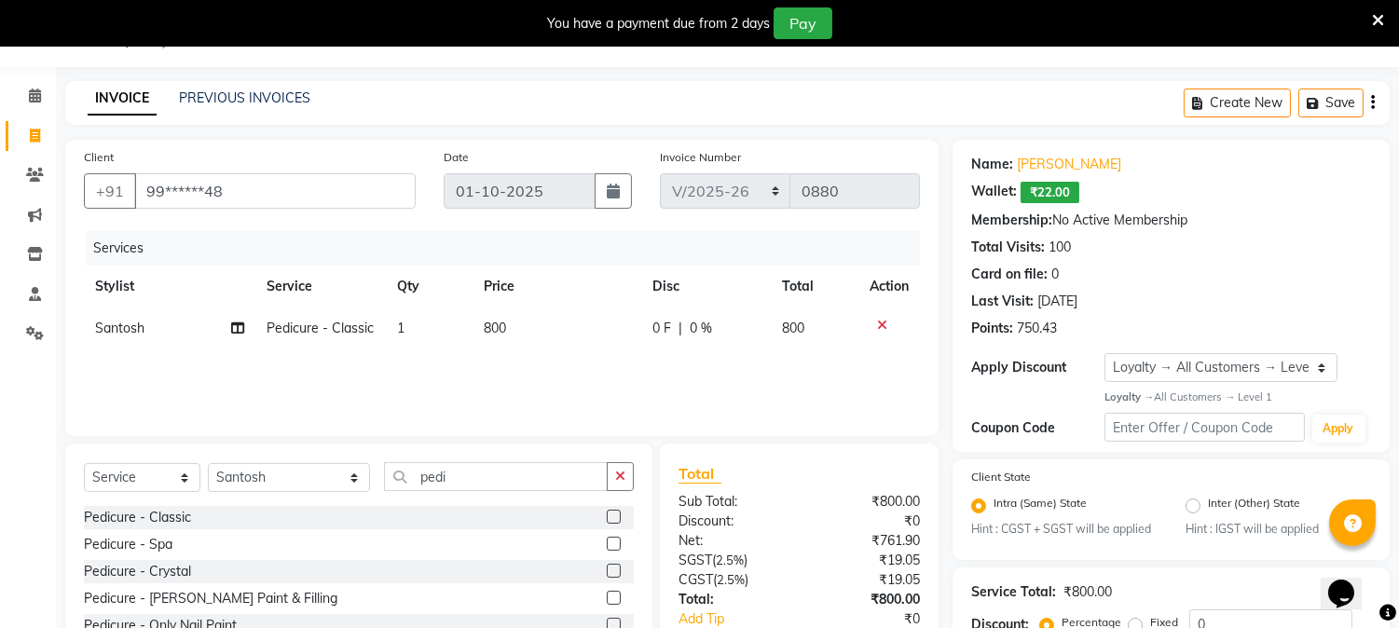
click at [584, 358] on div "Services Stylist Service Qty Price Disc Total Action Santosh Pedicure - Classic…" at bounding box center [502, 324] width 836 height 186
click at [699, 321] on span "0 %" at bounding box center [701, 329] width 22 height 20
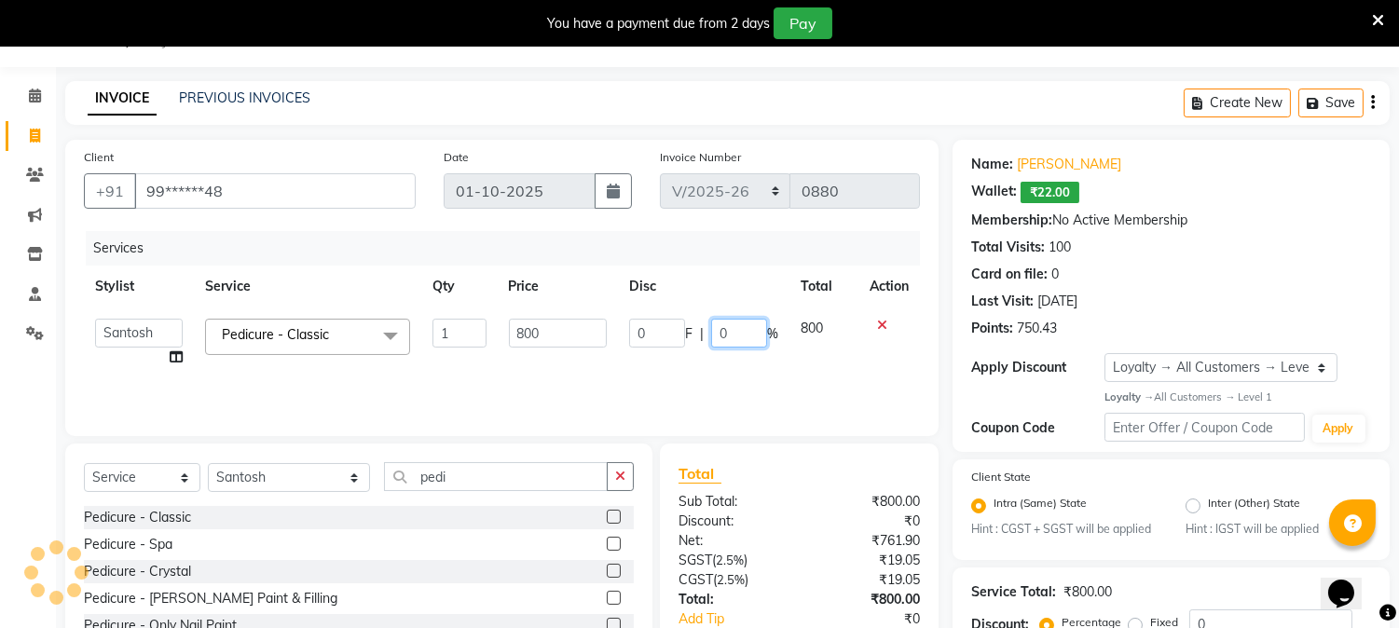
click at [746, 333] on input "0" at bounding box center [739, 333] width 56 height 29
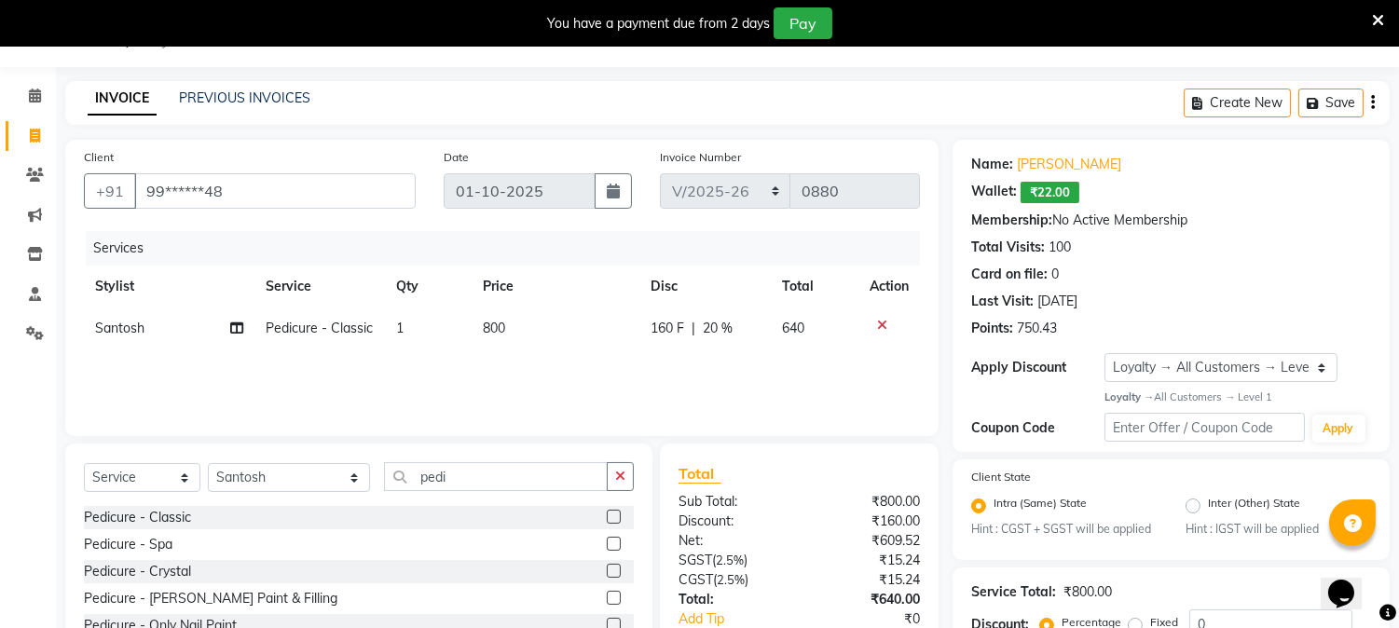
click at [706, 369] on div "Services Stylist Service Qty Price Disc Total Action Santosh Pedicure - Classic…" at bounding box center [502, 324] width 836 height 186
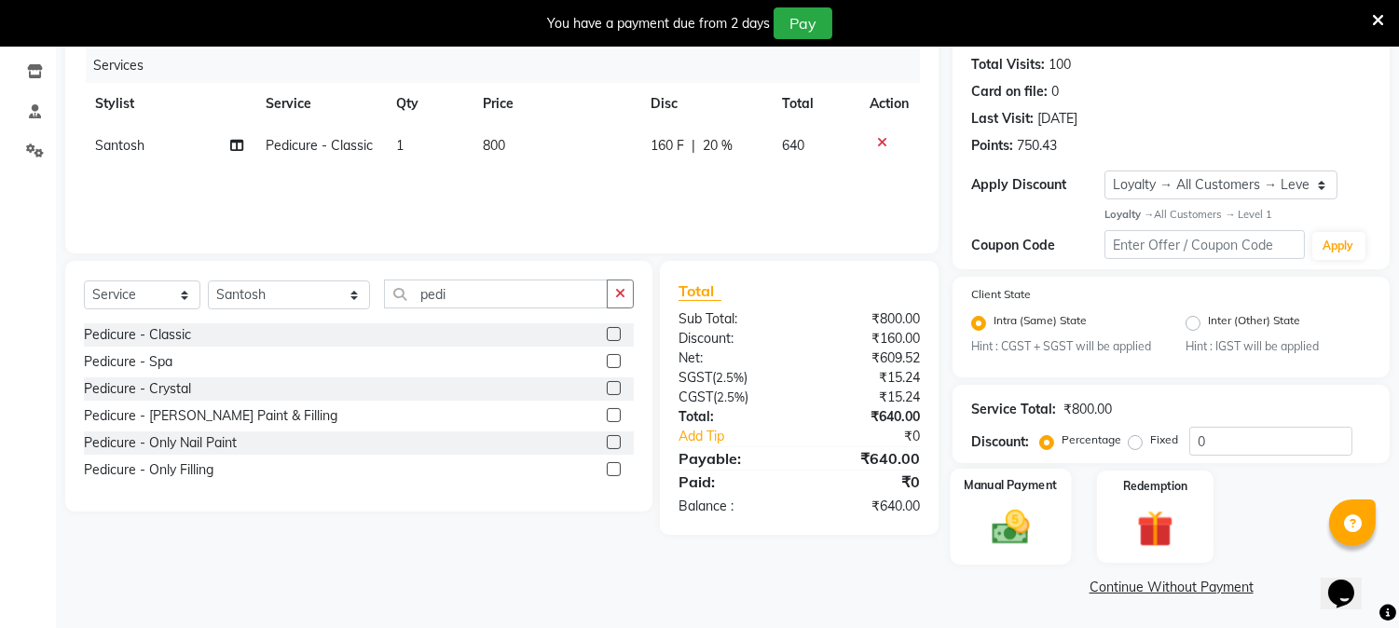
click at [994, 515] on img at bounding box center [1010, 528] width 61 height 44
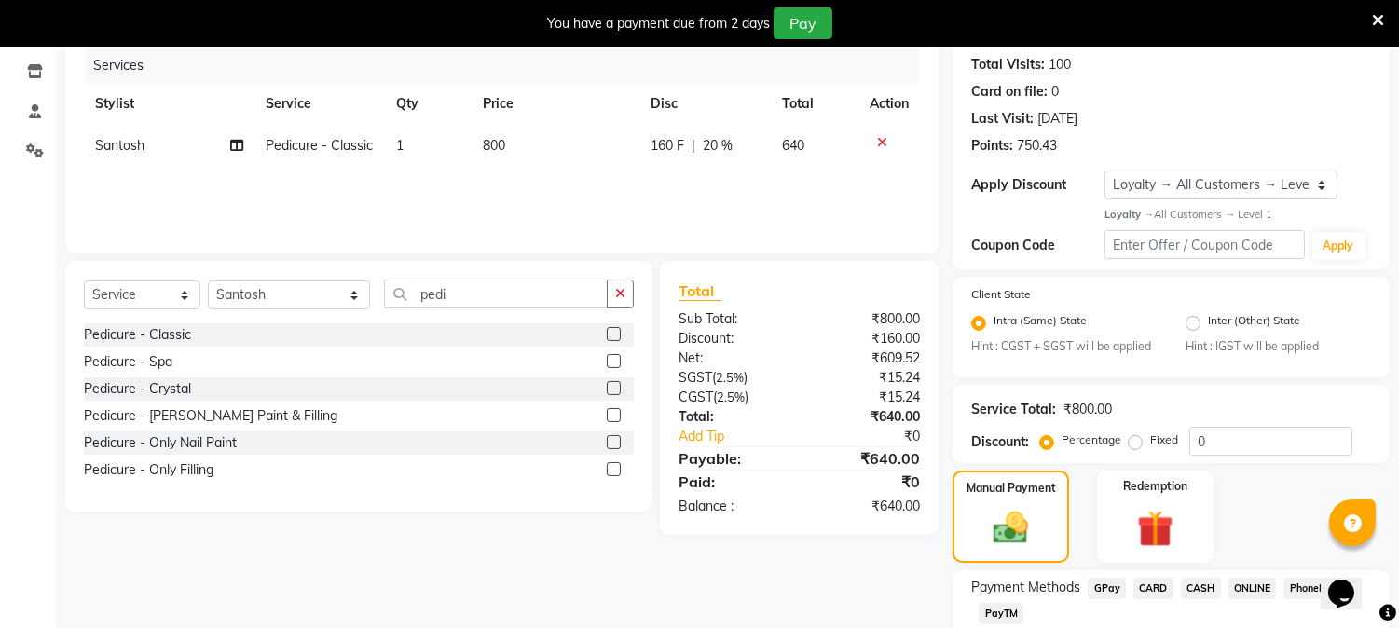
click at [1199, 581] on span "CASH" at bounding box center [1201, 588] width 40 height 21
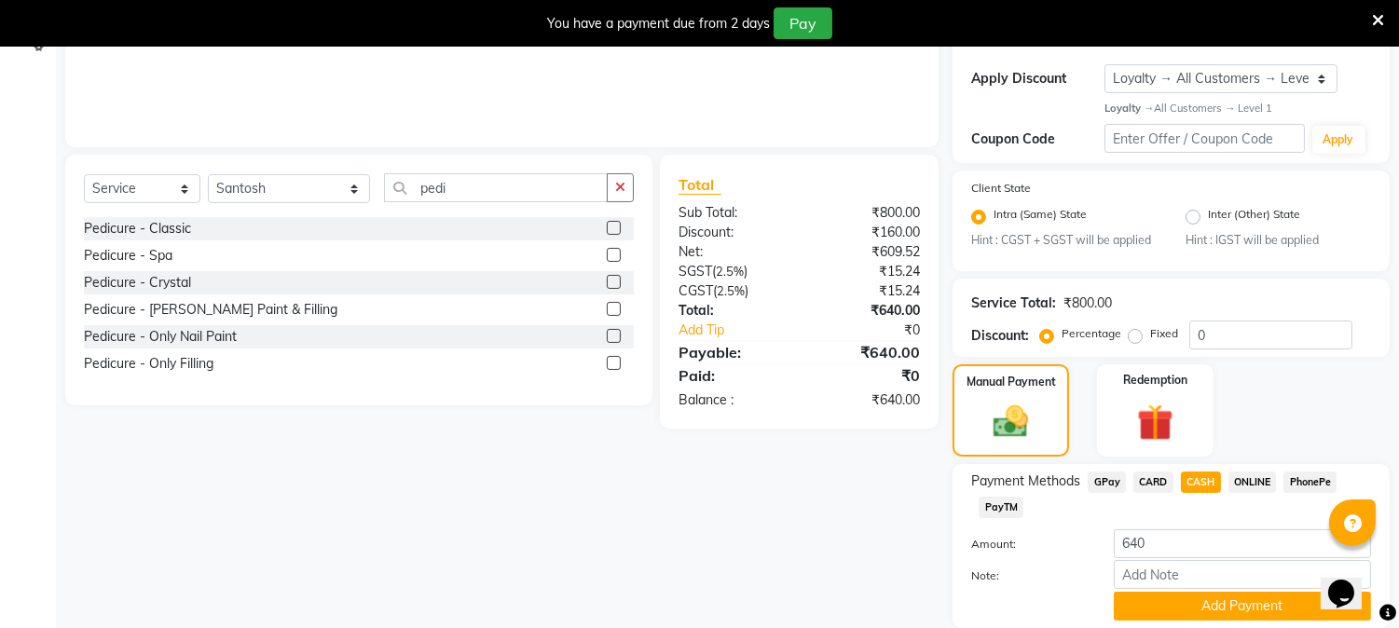
scroll to position [402, 0]
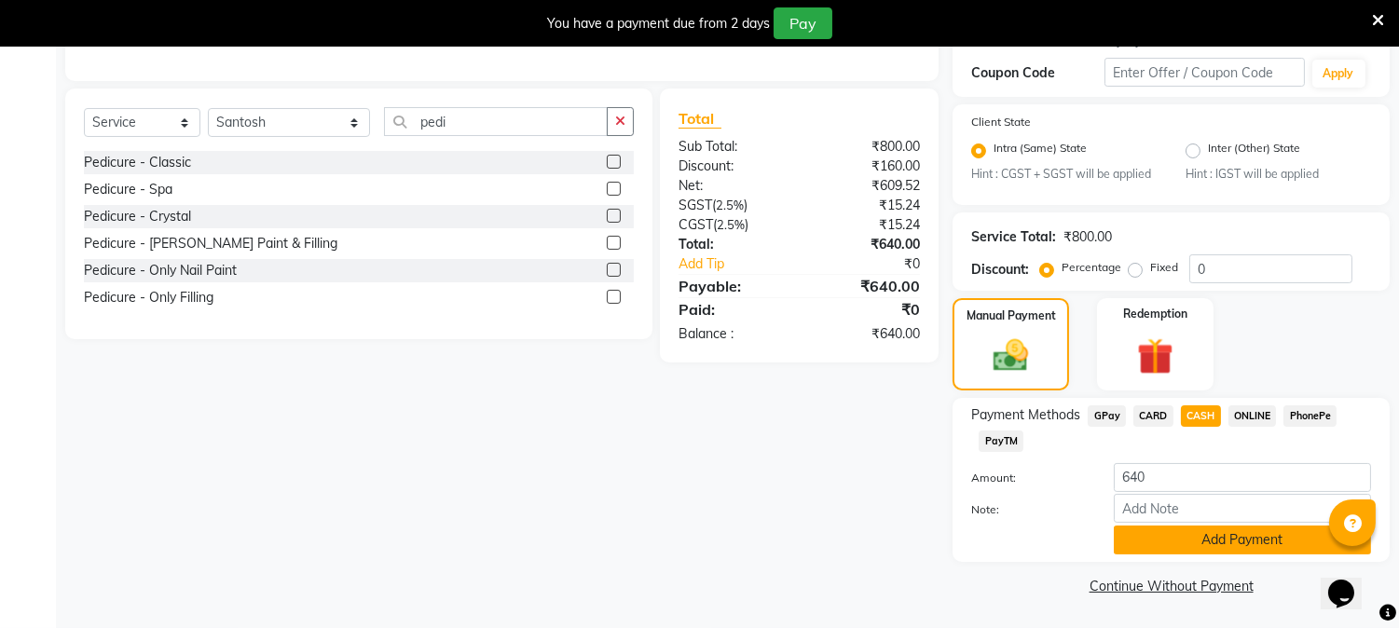
click at [1247, 533] on button "Add Payment" at bounding box center [1242, 540] width 257 height 29
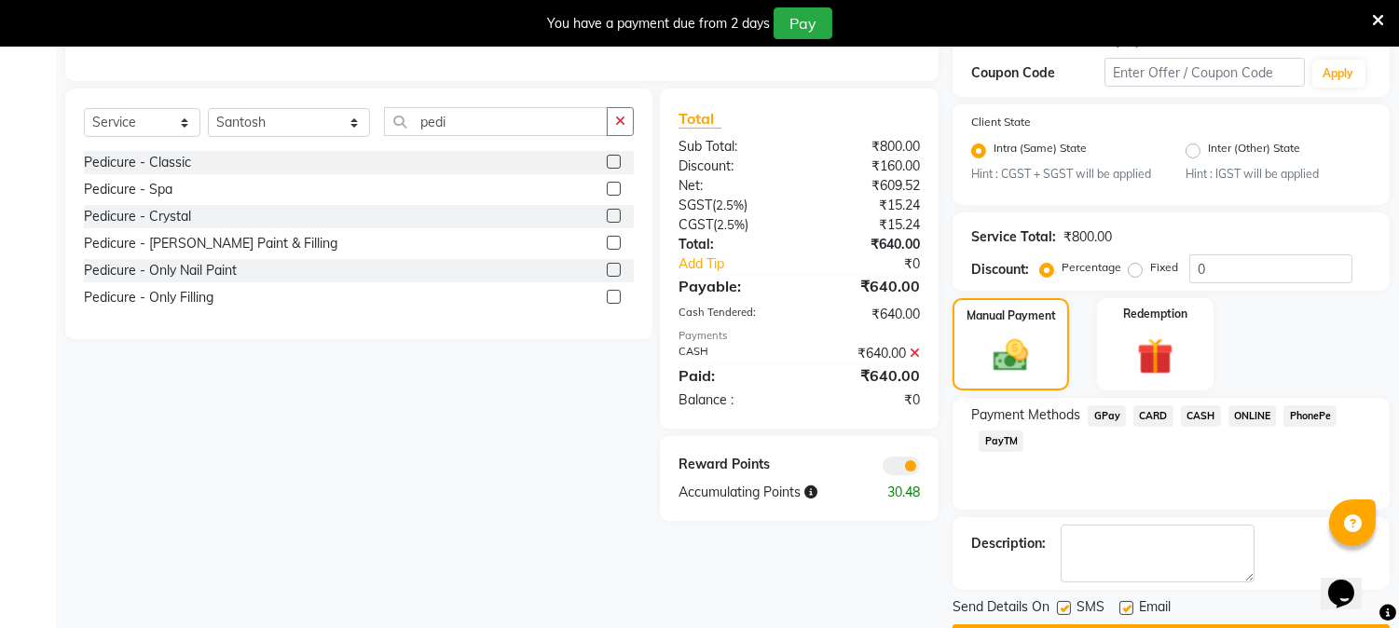
scroll to position [454, 0]
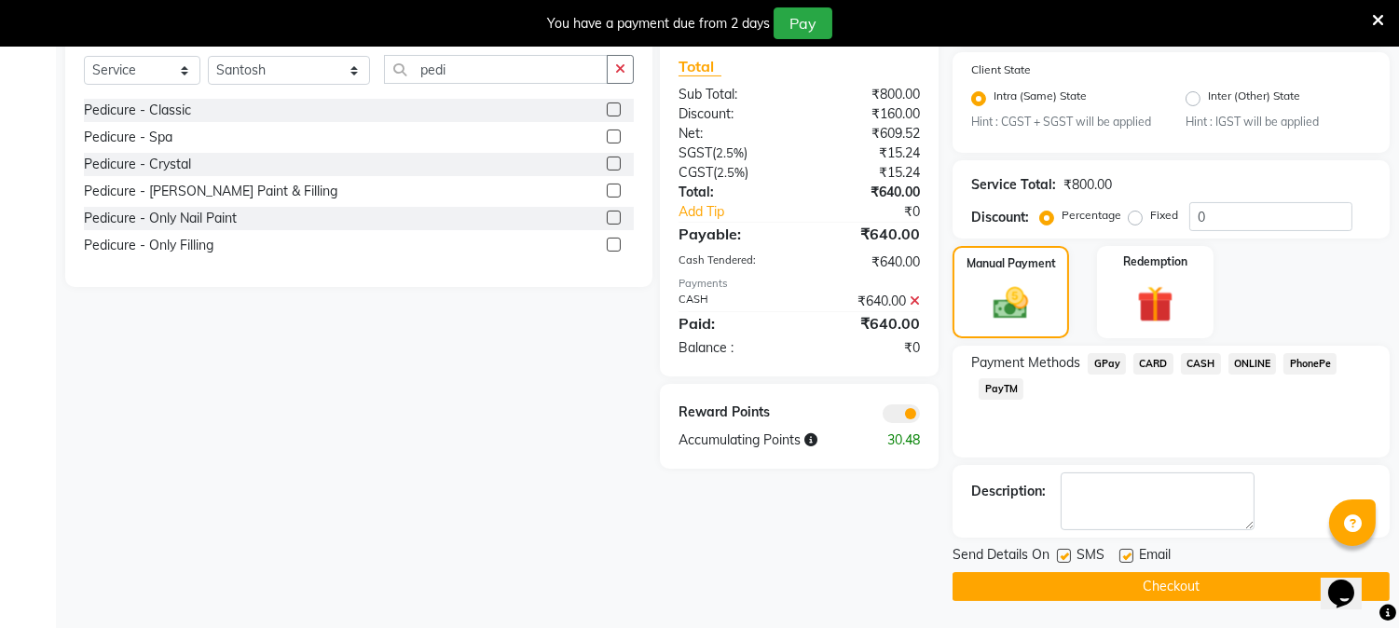
click at [1200, 581] on button "Checkout" at bounding box center [1170, 586] width 437 height 29
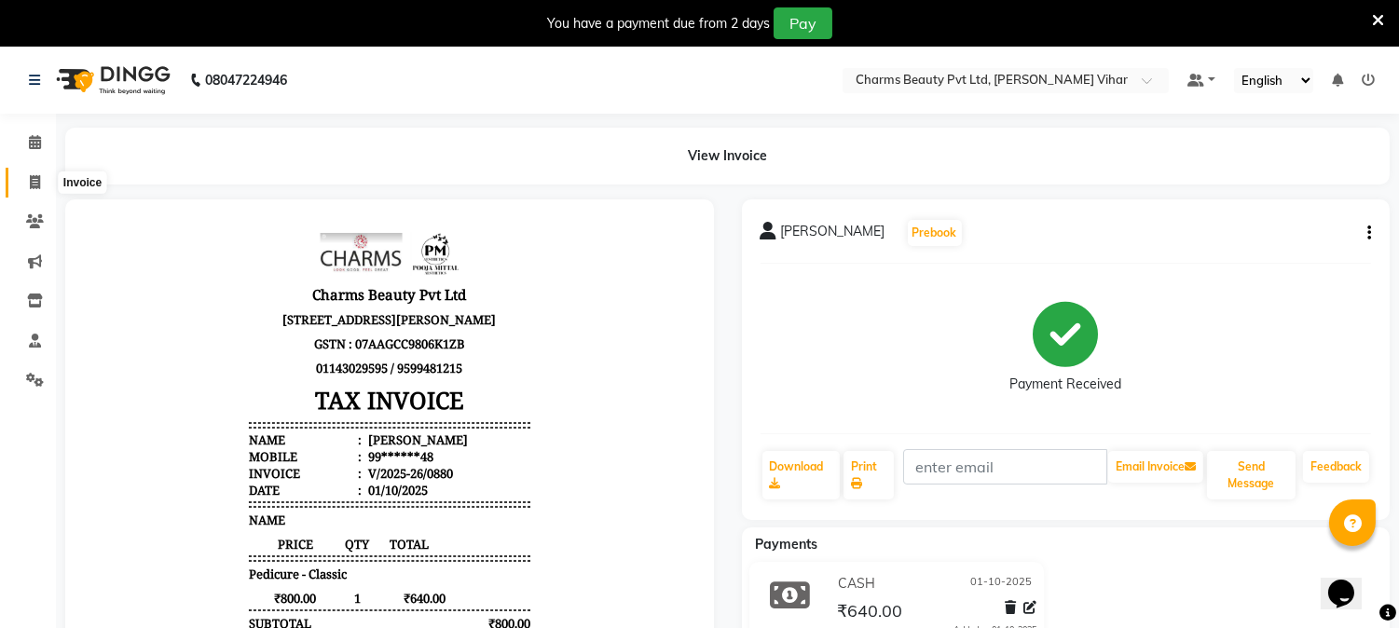
click at [42, 180] on span at bounding box center [35, 182] width 33 height 21
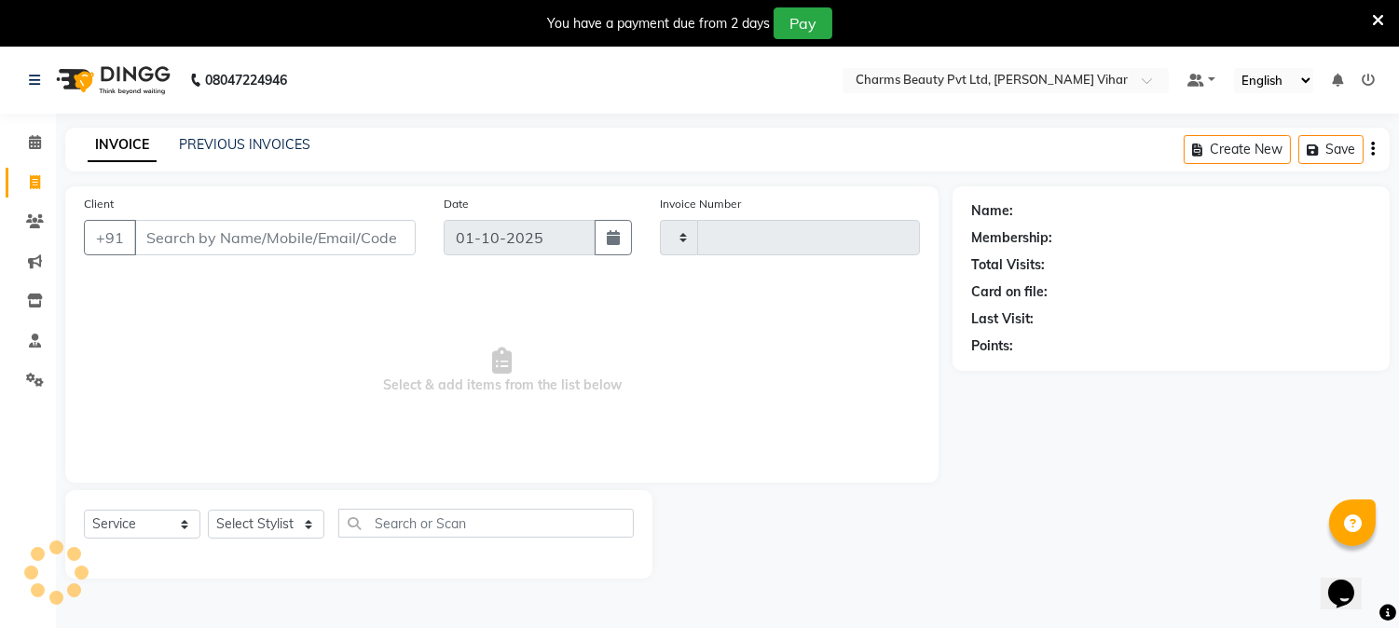
scroll to position [47, 0]
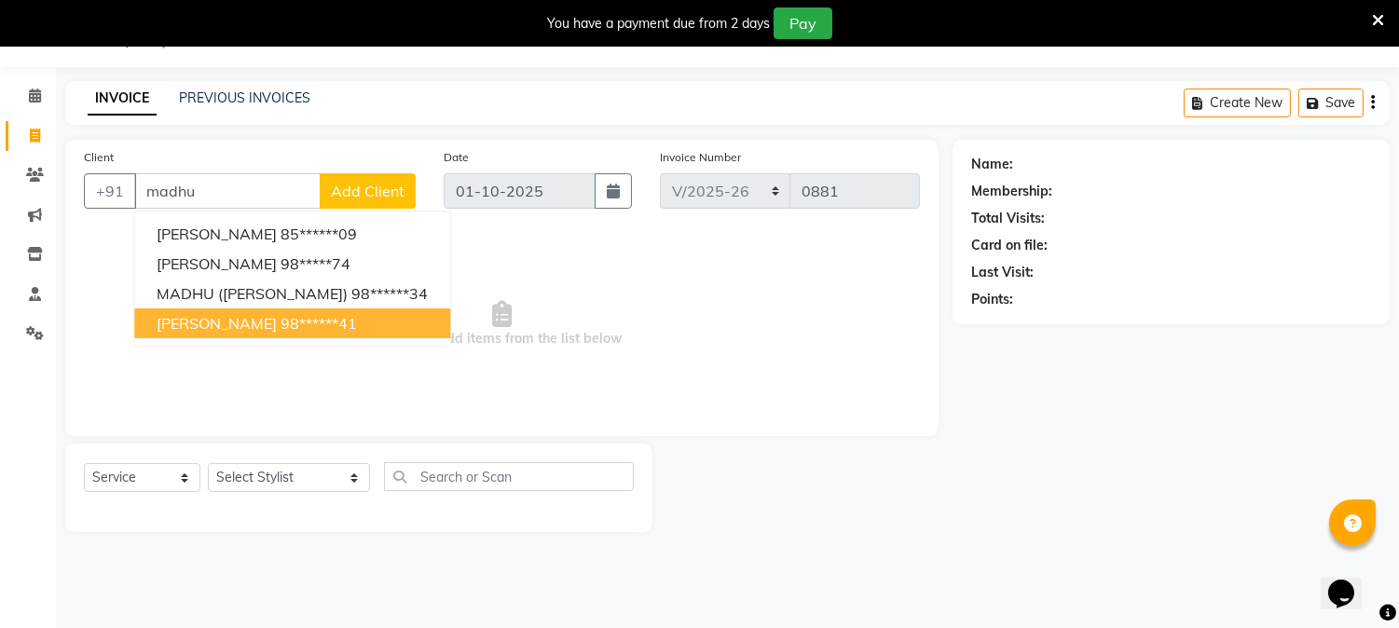
click at [238, 308] on button "[PERSON_NAME] 98******41" at bounding box center [292, 323] width 316 height 30
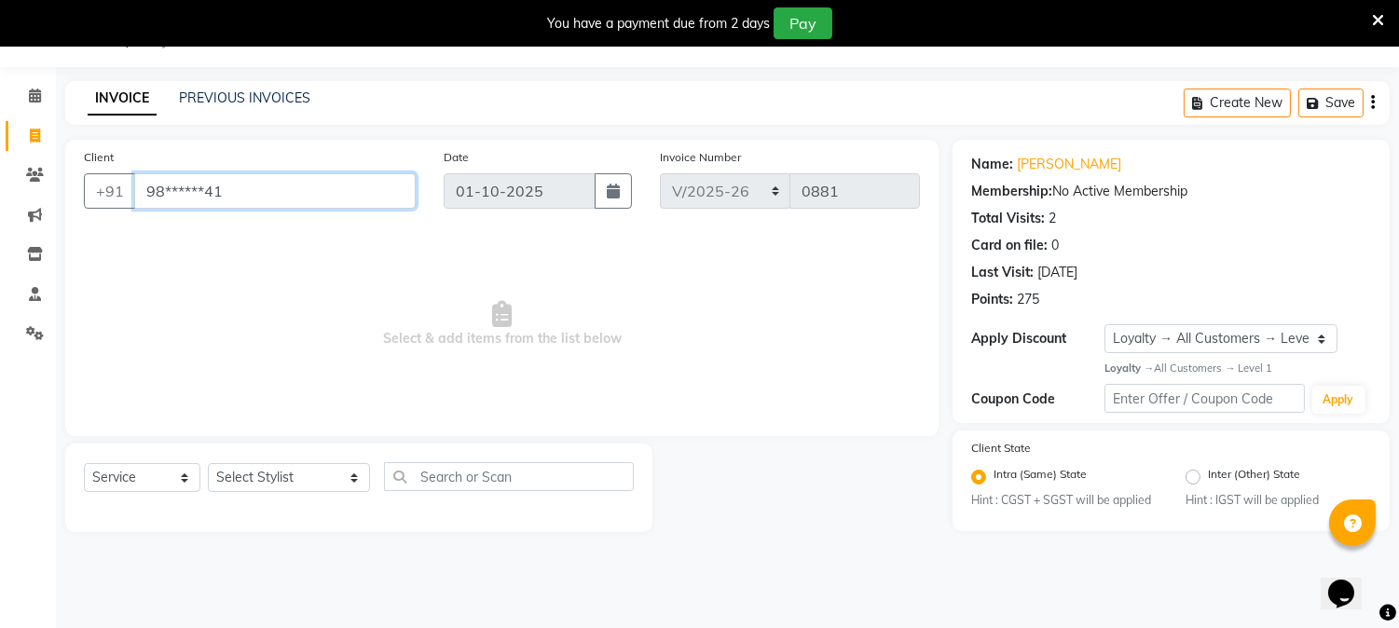
click at [275, 179] on input "98******41" at bounding box center [274, 190] width 281 height 35
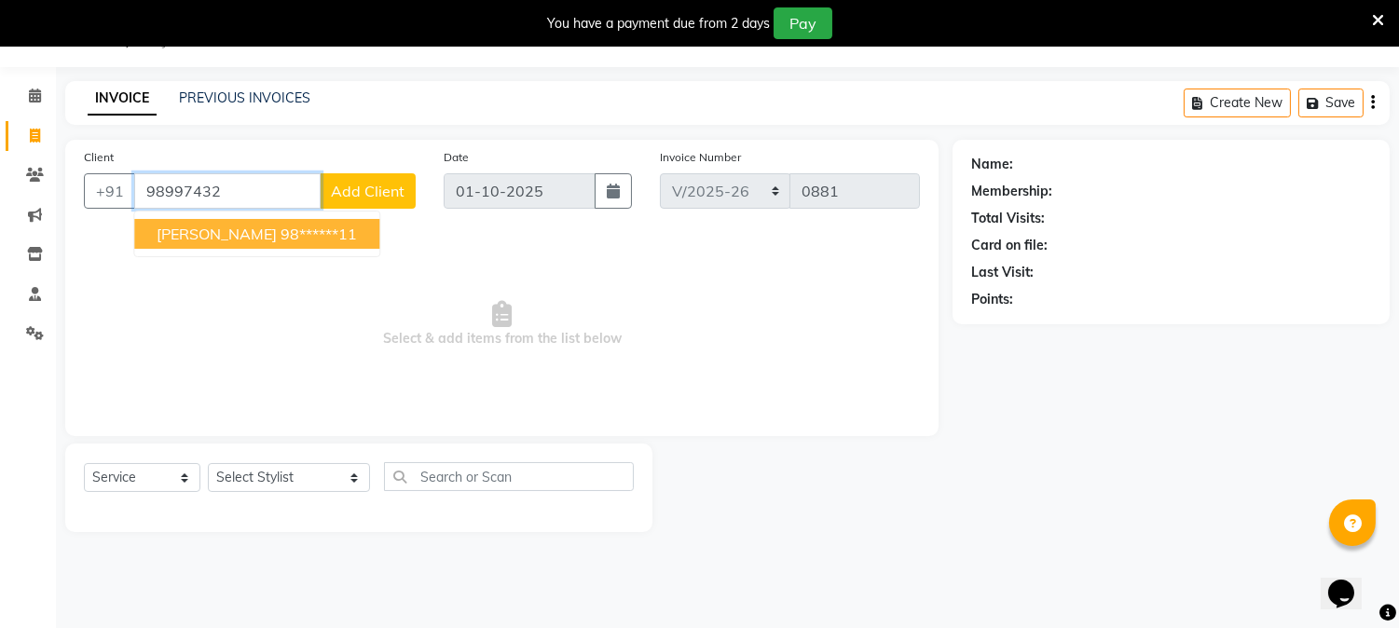
click at [280, 229] on ngb-highlight "98******11" at bounding box center [318, 234] width 76 height 19
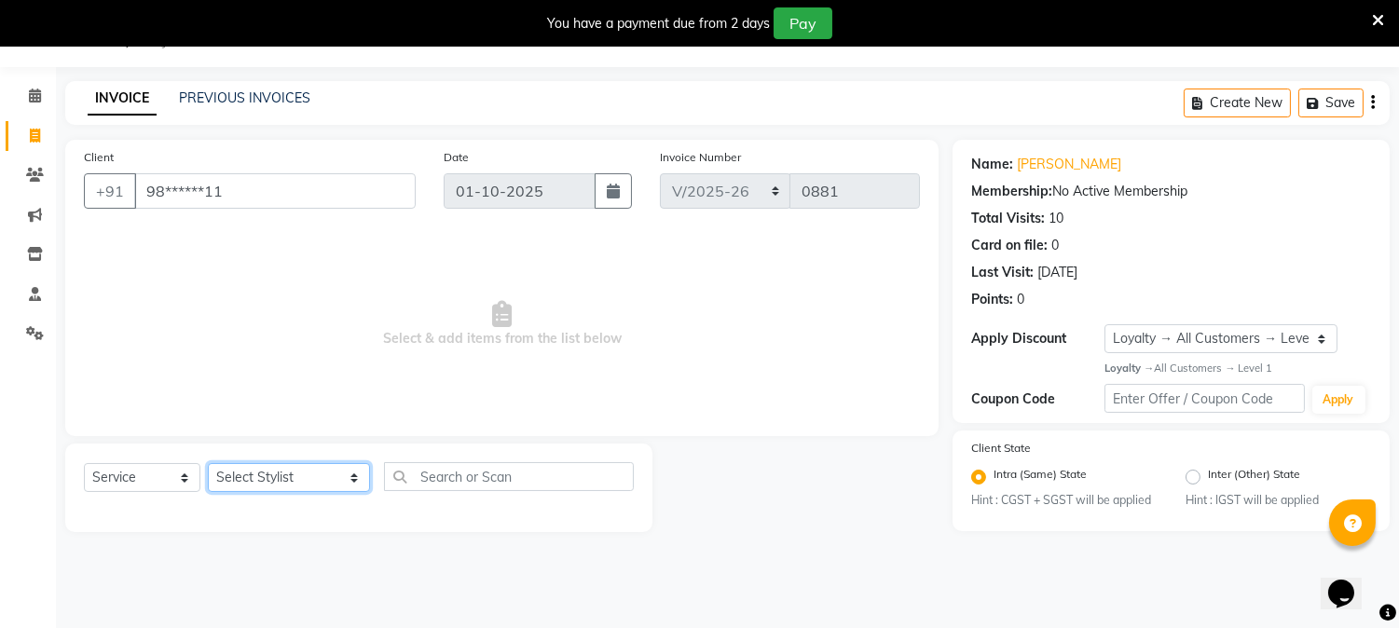
click at [337, 483] on select "Select Stylist AARTI [PERSON_NAME] [PERSON_NAME] BEAUTY PVT LTD [PERSON_NAME] V…" at bounding box center [289, 477] width 162 height 29
click at [208, 464] on select "Select Stylist AARTI [PERSON_NAME] [PERSON_NAME] BEAUTY PVT LTD [PERSON_NAME] V…" at bounding box center [289, 477] width 162 height 29
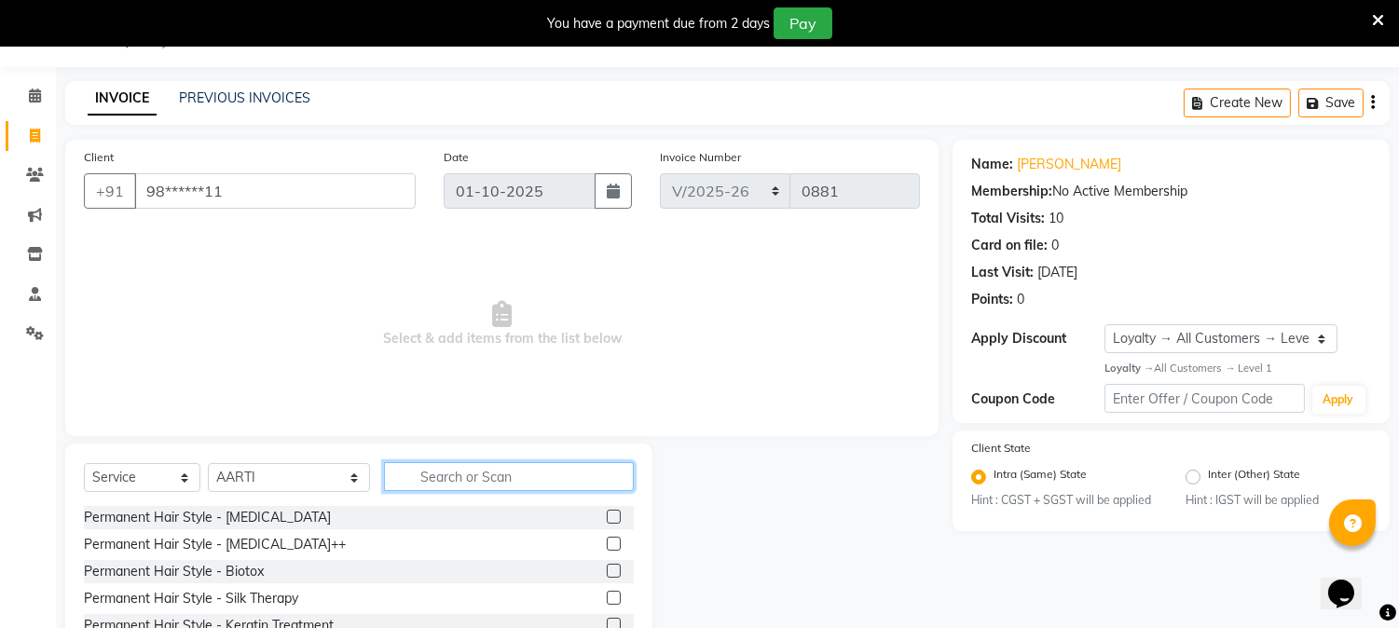
click at [476, 479] on input "text" at bounding box center [509, 476] width 250 height 29
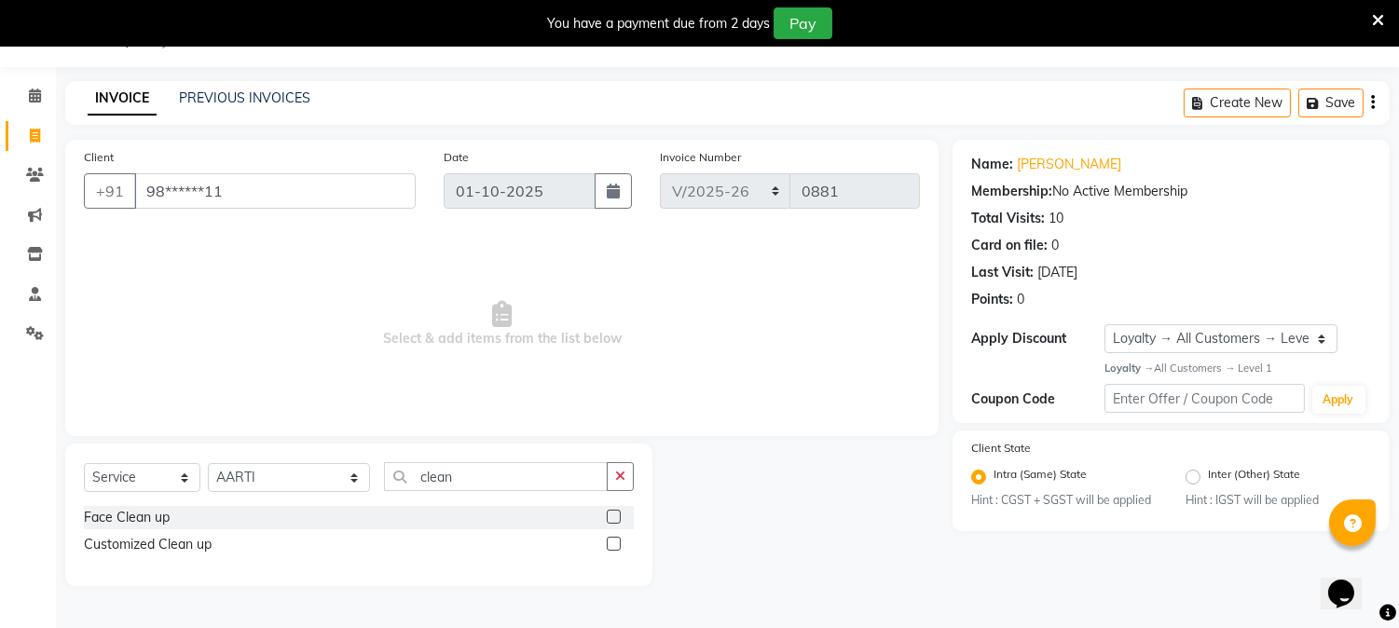
click at [616, 542] on label at bounding box center [614, 544] width 14 height 14
click at [616, 542] on input "checkbox" at bounding box center [613, 545] width 12 height 12
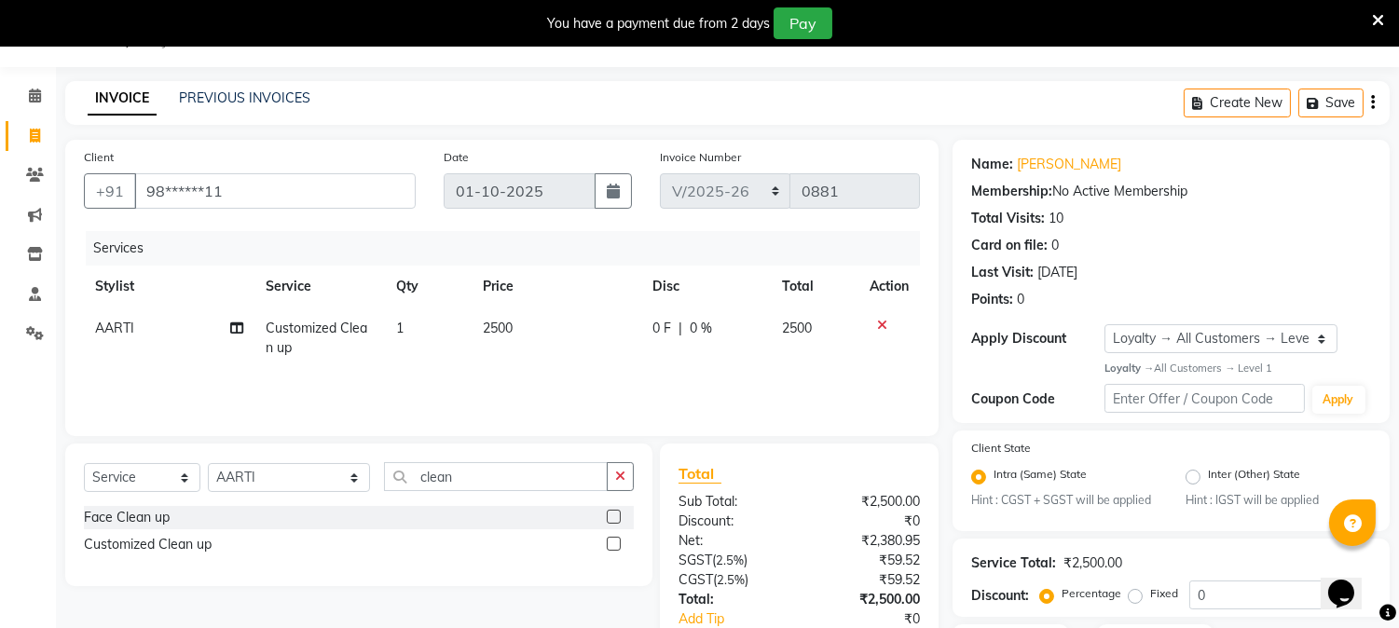
click at [534, 327] on td "2500" at bounding box center [556, 337] width 170 height 61
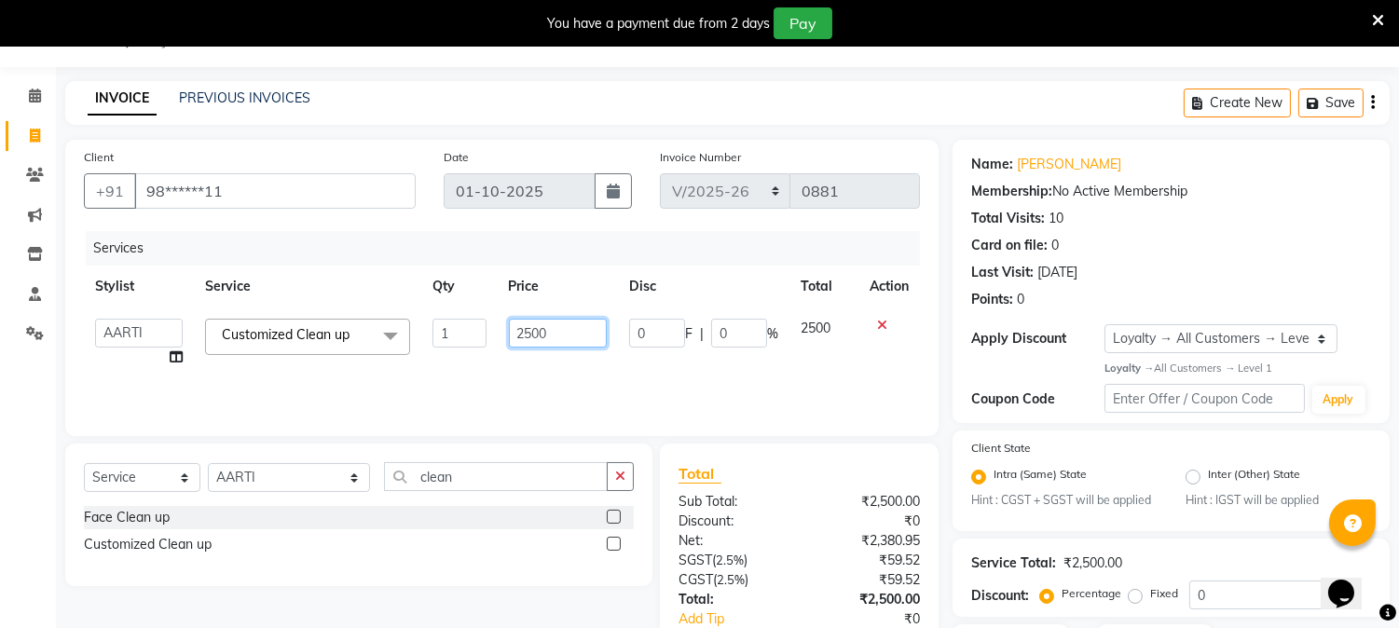
click at [553, 334] on input "2500" at bounding box center [558, 333] width 98 height 29
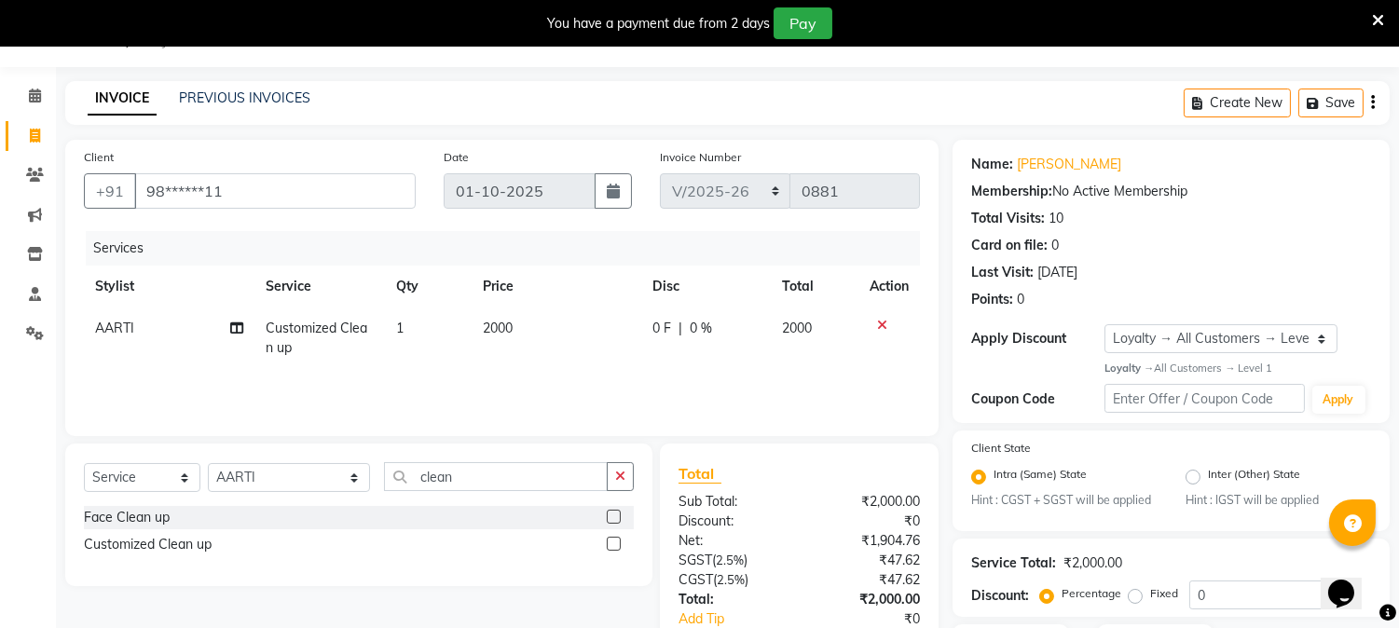
click at [545, 380] on div "Services Stylist Service Qty Price Disc Total Action AARTI Customized Clean up …" at bounding box center [502, 324] width 836 height 186
click at [458, 480] on input "clean" at bounding box center [496, 476] width 224 height 29
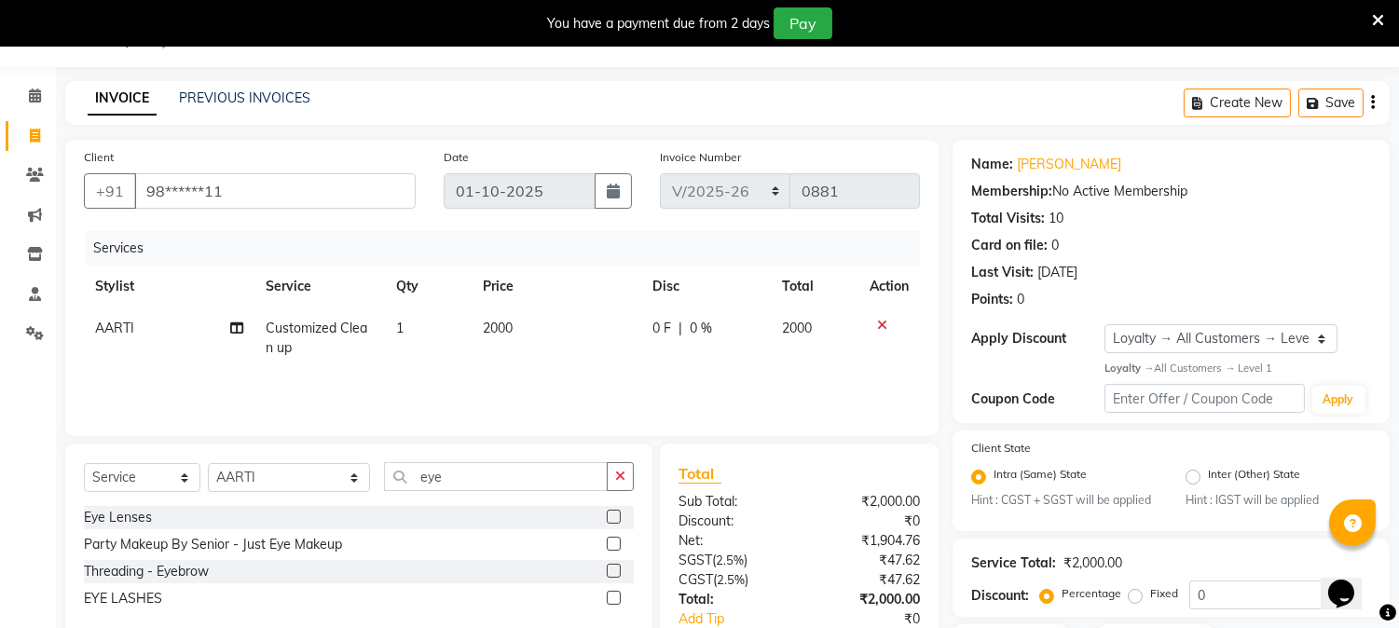
click at [610, 575] on label at bounding box center [614, 571] width 14 height 14
click at [610, 575] on input "checkbox" at bounding box center [613, 572] width 12 height 12
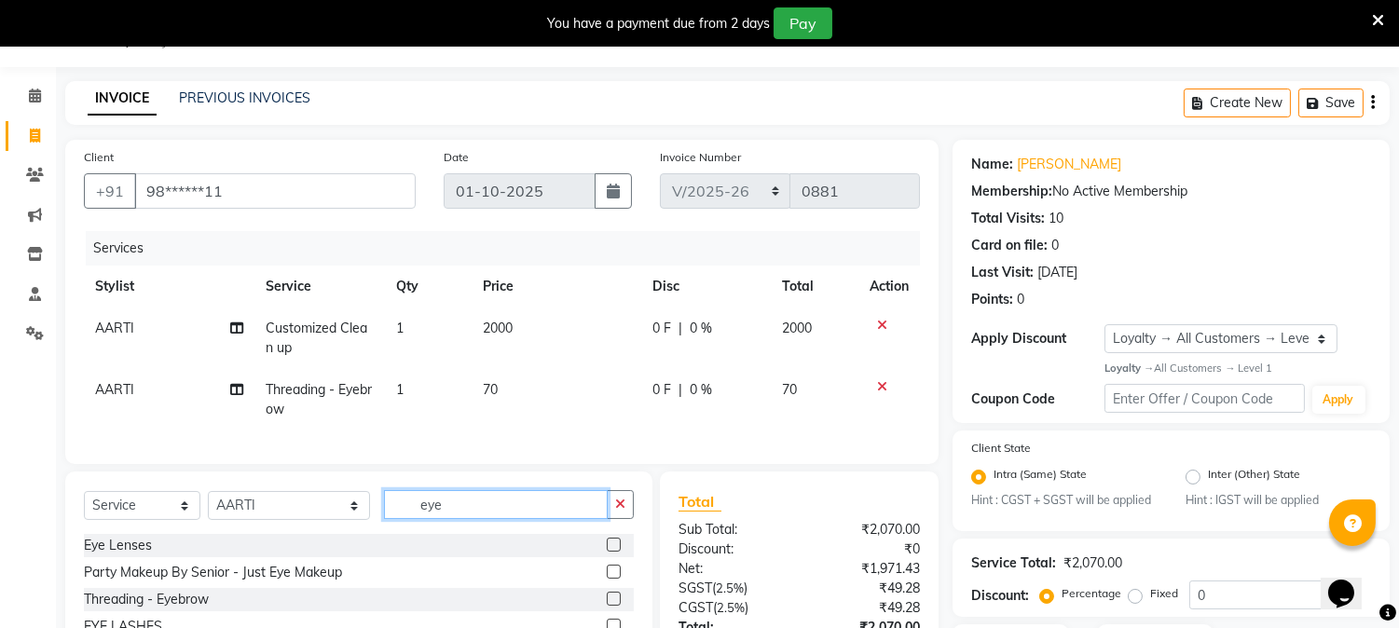
click at [481, 506] on input "eye" at bounding box center [496, 504] width 224 height 29
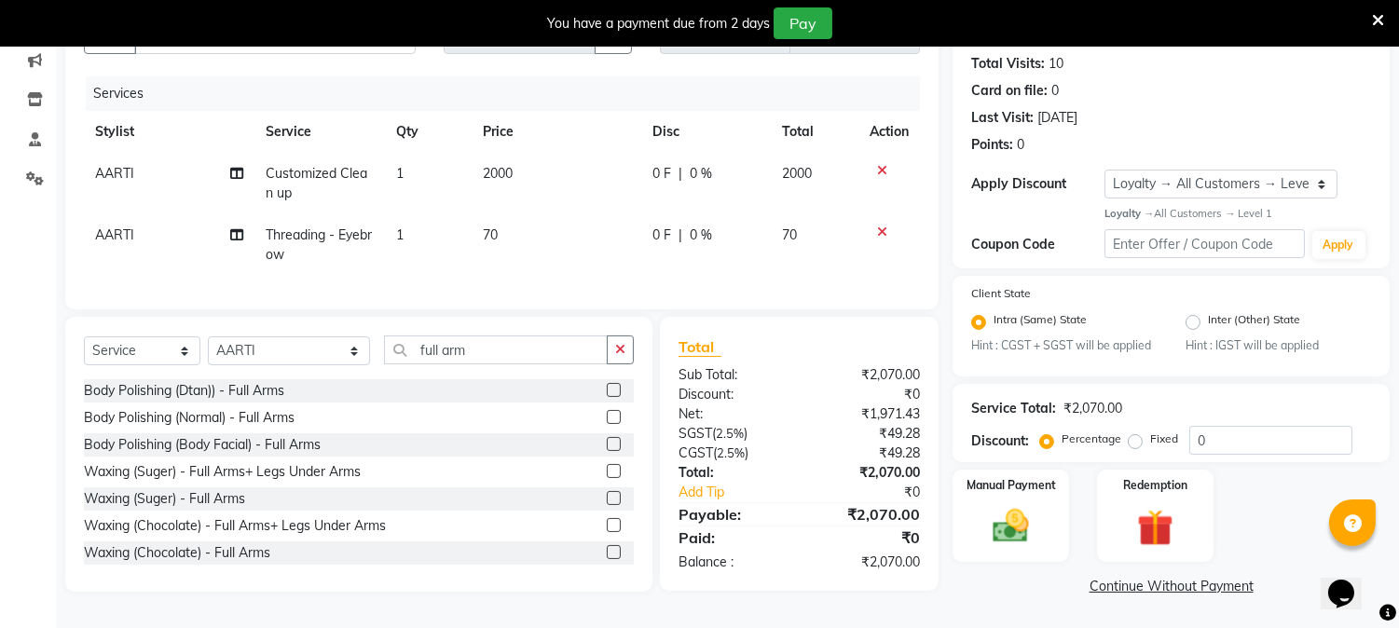
click at [607, 511] on div at bounding box center [613, 501] width 12 height 20
click at [607, 503] on label at bounding box center [614, 498] width 14 height 14
click at [607, 503] on input "checkbox" at bounding box center [613, 499] width 12 height 12
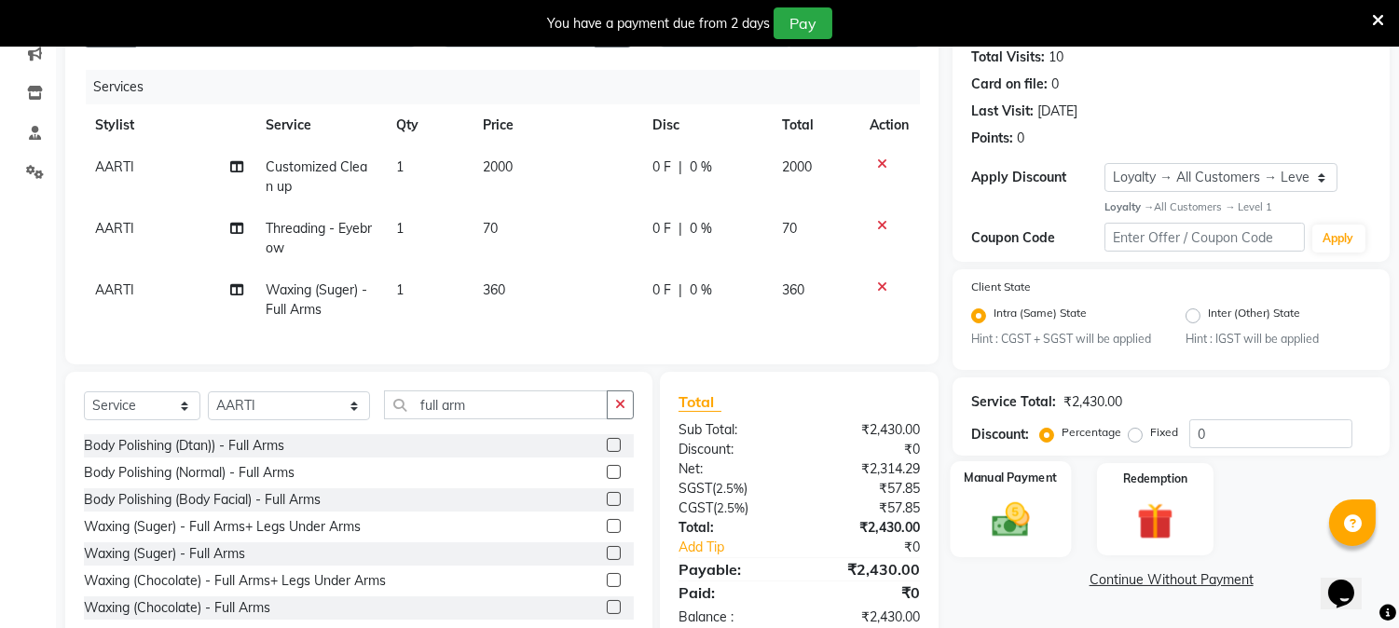
click at [992, 539] on img at bounding box center [1010, 521] width 61 height 44
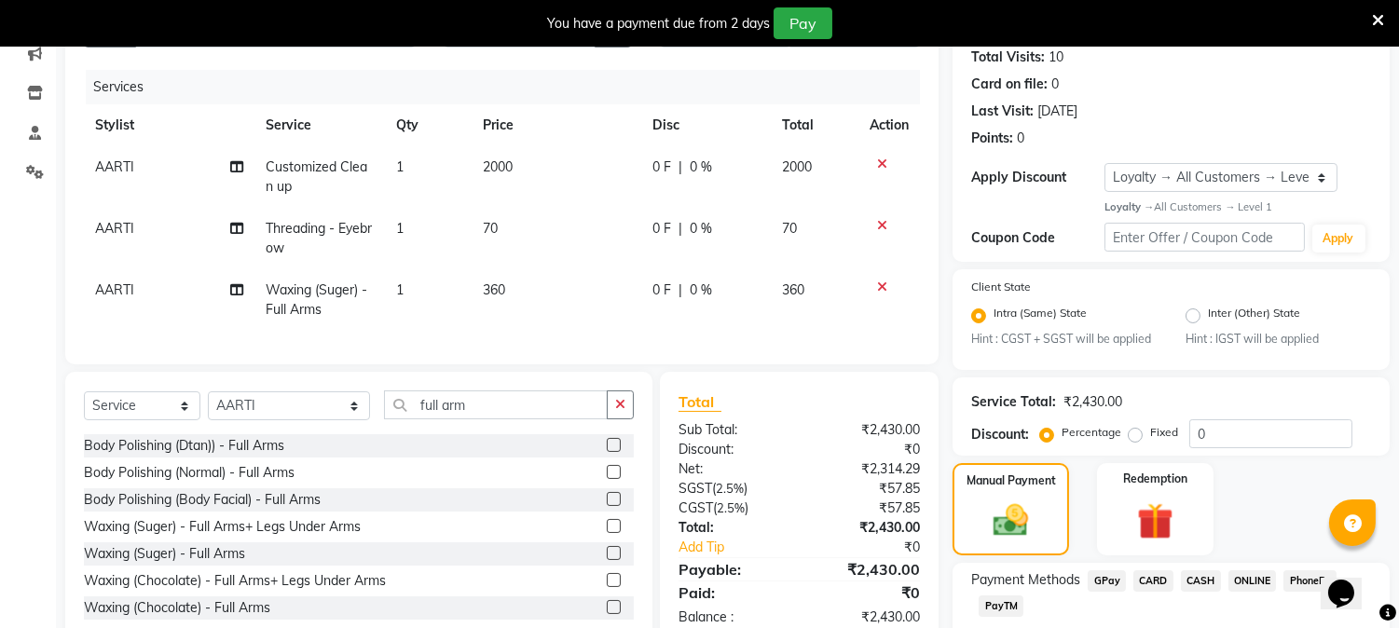
click at [1189, 587] on span "CASH" at bounding box center [1201, 580] width 40 height 21
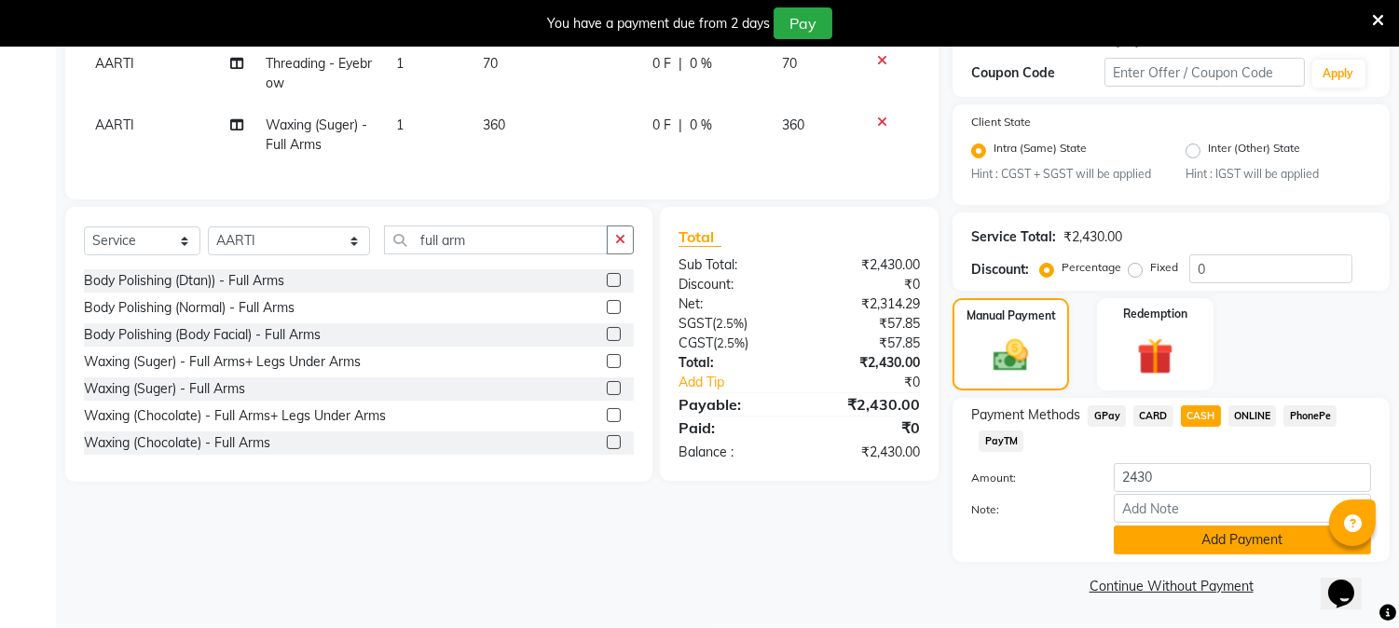
click at [1274, 540] on button "Add Payment" at bounding box center [1242, 540] width 257 height 29
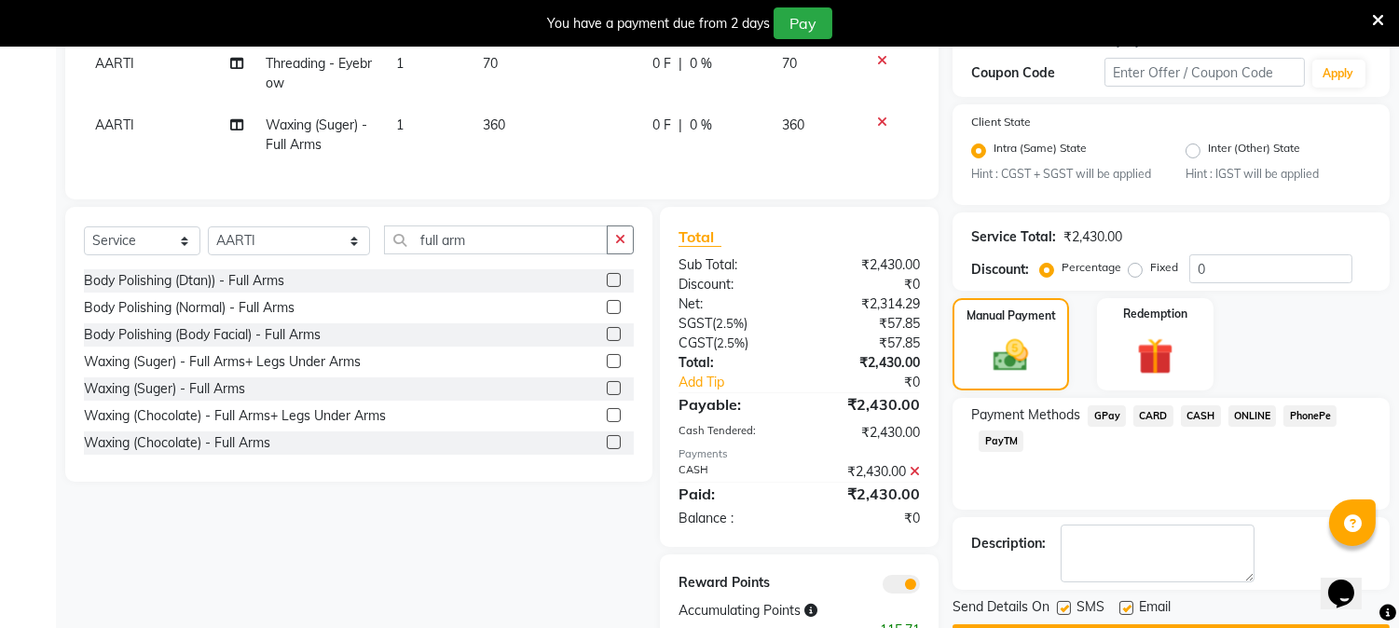
scroll to position [445, 0]
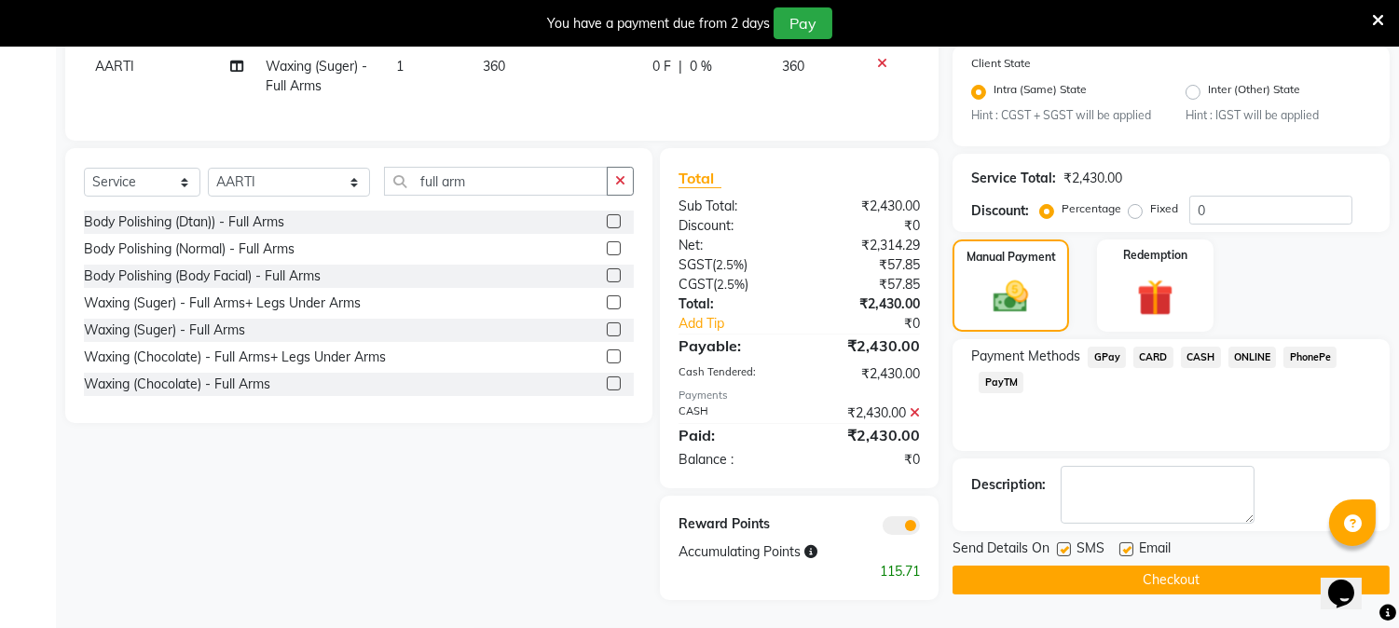
click at [1167, 568] on button "Checkout" at bounding box center [1170, 580] width 437 height 29
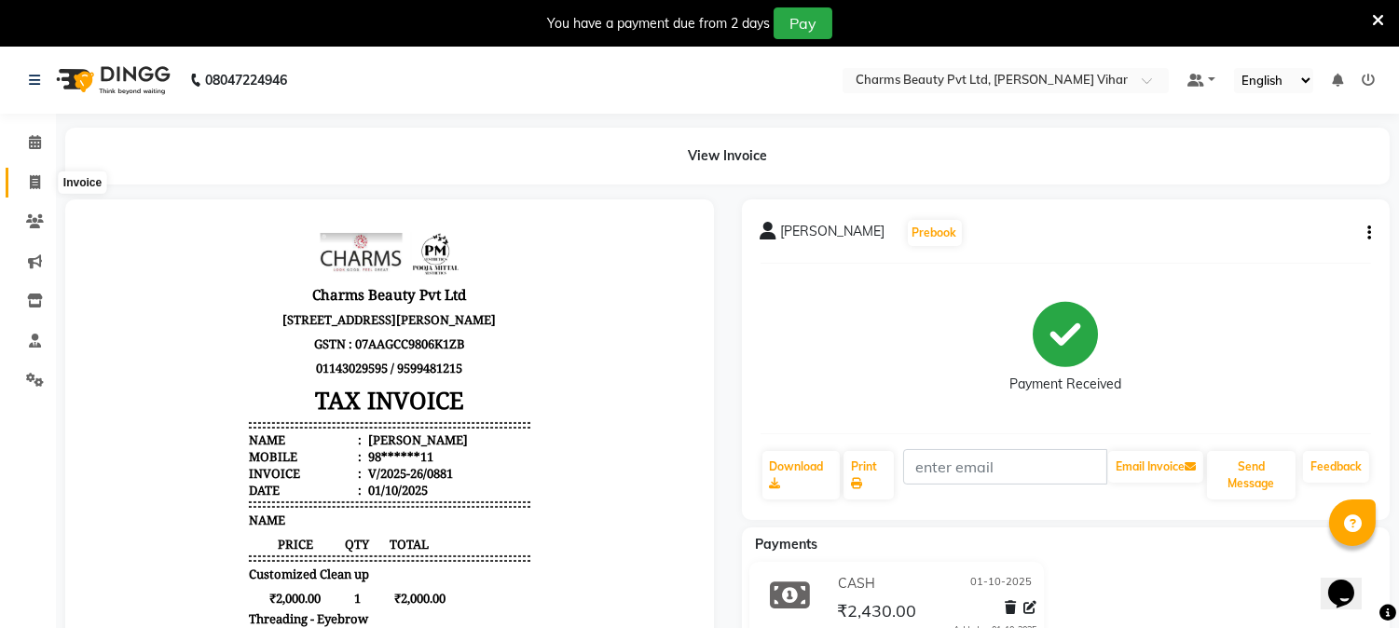
click at [38, 183] on icon at bounding box center [35, 182] width 10 height 14
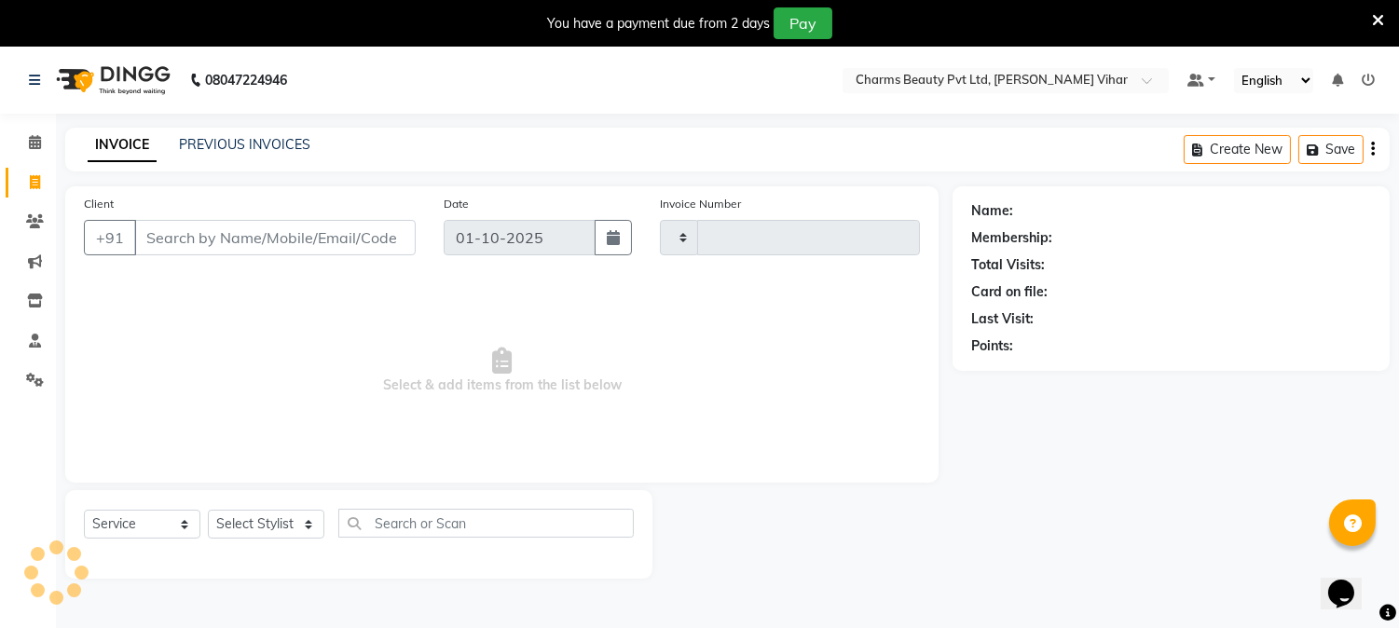
scroll to position [47, 0]
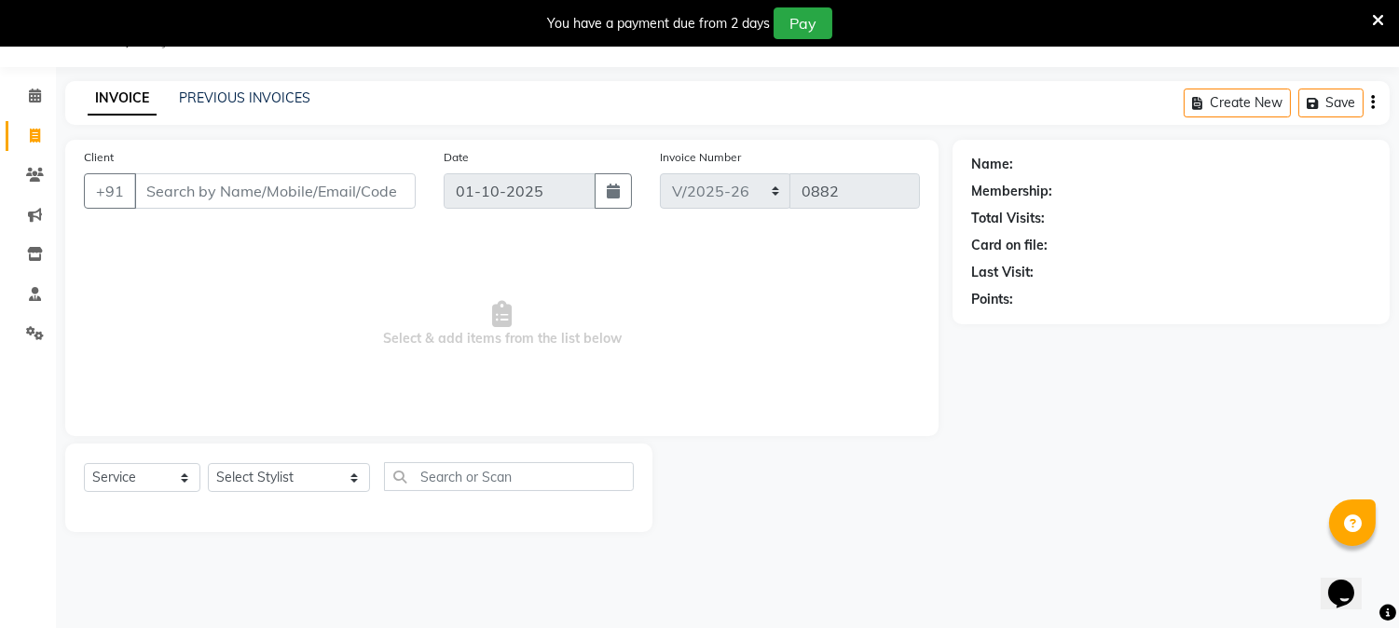
click at [175, 184] on input "Client" at bounding box center [274, 190] width 281 height 35
click at [197, 192] on input "Abhiy" at bounding box center [227, 190] width 186 height 35
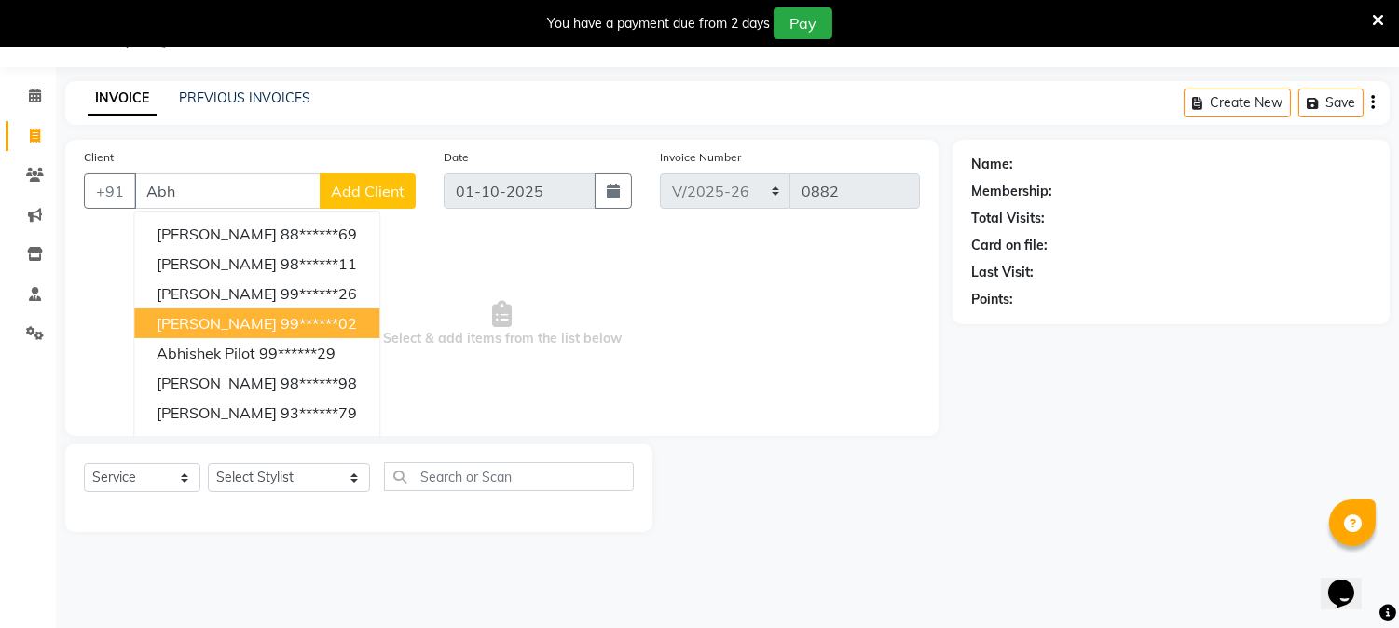
click at [179, 330] on span "[PERSON_NAME]" at bounding box center [217, 323] width 120 height 19
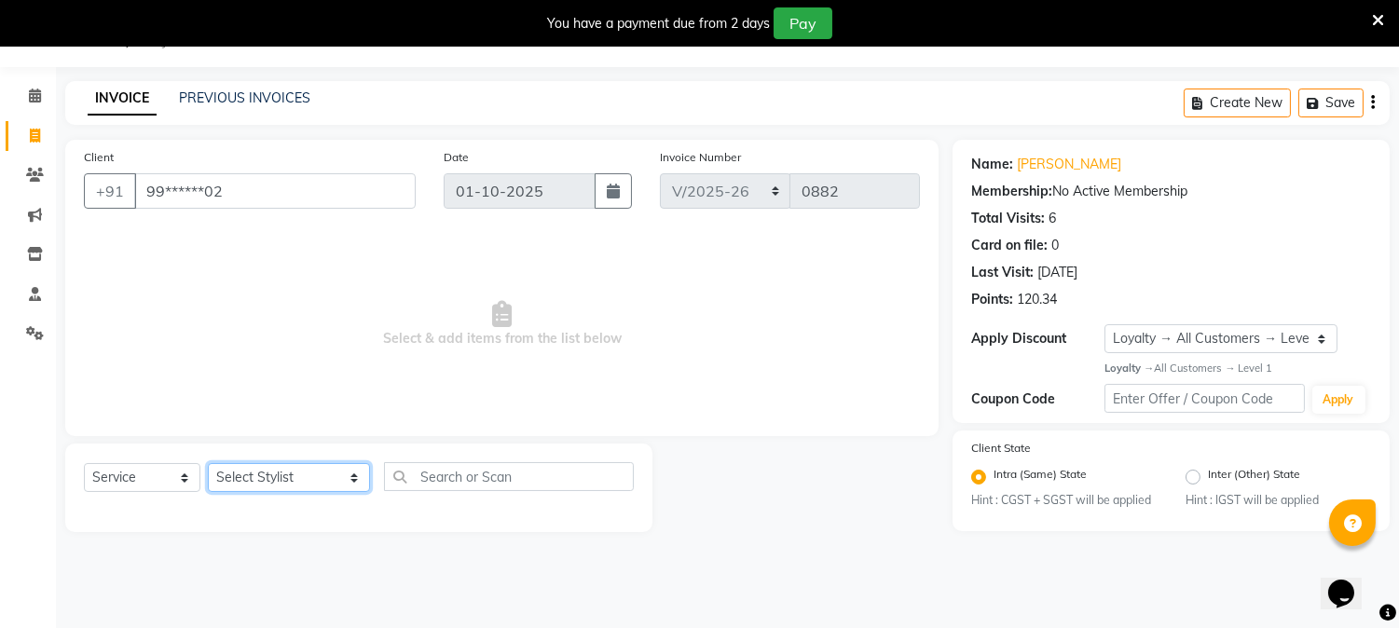
click at [337, 478] on select "Select Stylist AARTI [PERSON_NAME] [PERSON_NAME] BEAUTY PVT LTD [PERSON_NAME] V…" at bounding box center [289, 477] width 162 height 29
click at [208, 464] on select "Select Stylist AARTI [PERSON_NAME] [PERSON_NAME] BEAUTY PVT LTD [PERSON_NAME] V…" at bounding box center [289, 477] width 162 height 29
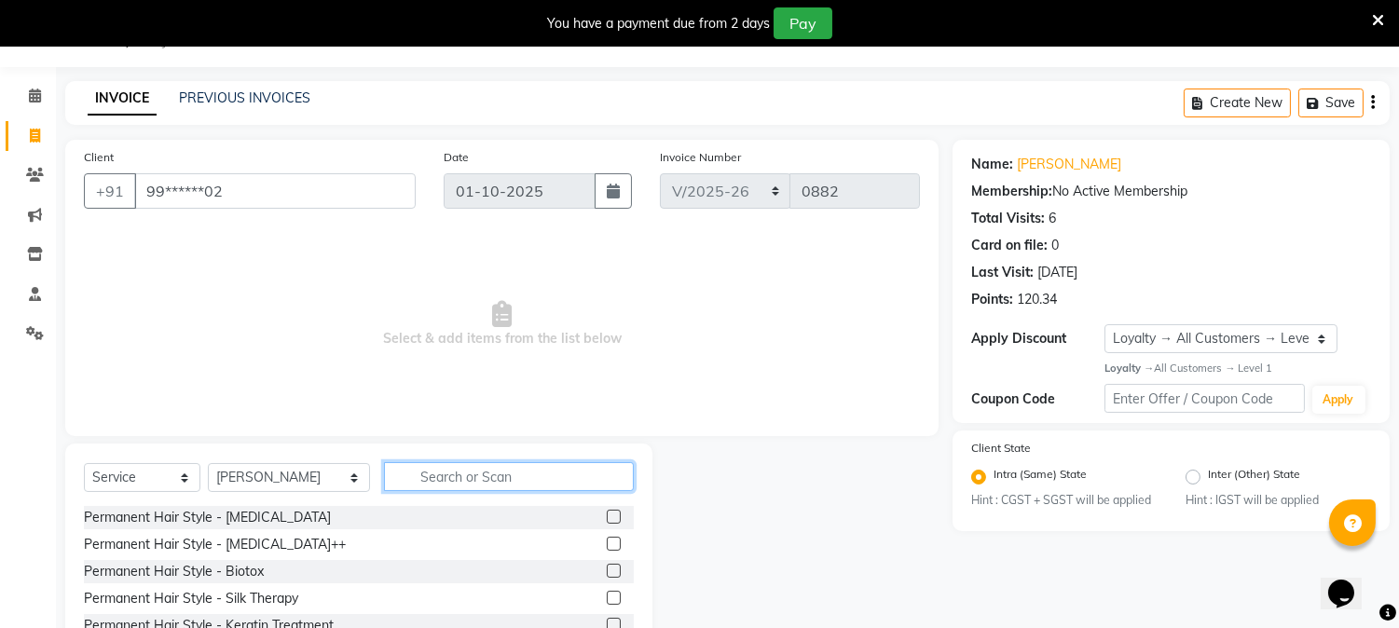
click at [444, 470] on input "text" at bounding box center [509, 476] width 250 height 29
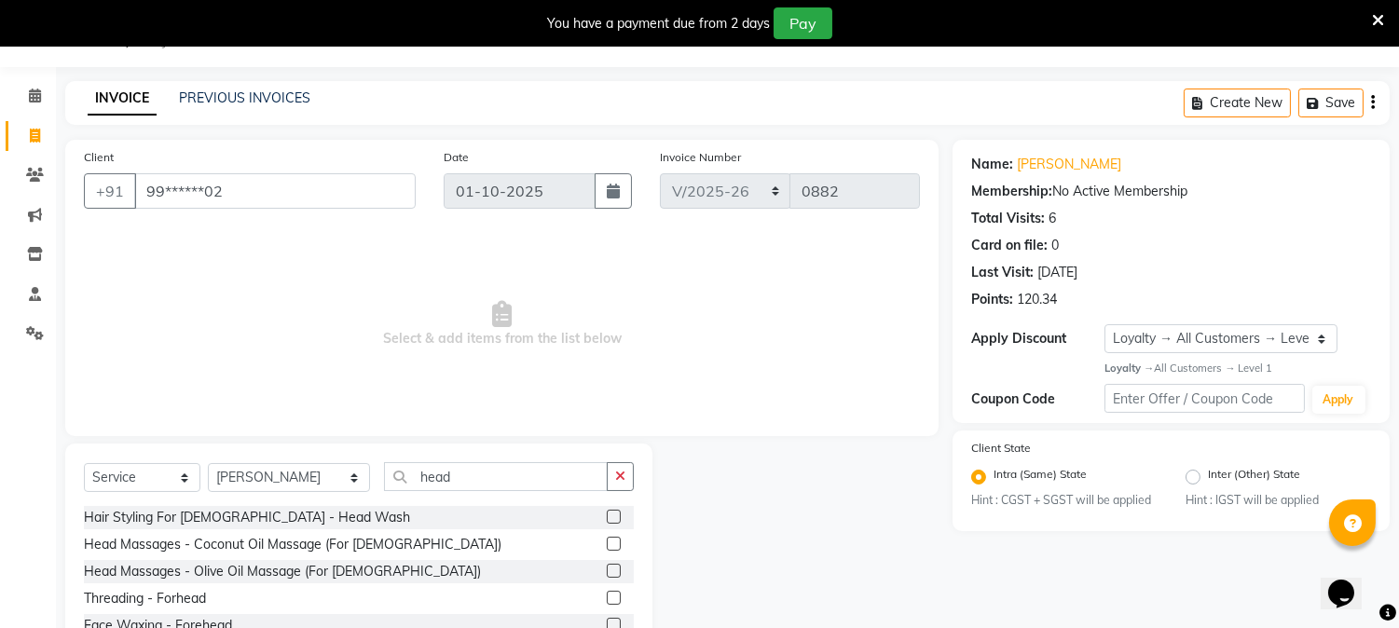
click at [611, 518] on label at bounding box center [614, 517] width 14 height 14
click at [611, 518] on input "checkbox" at bounding box center [613, 518] width 12 height 12
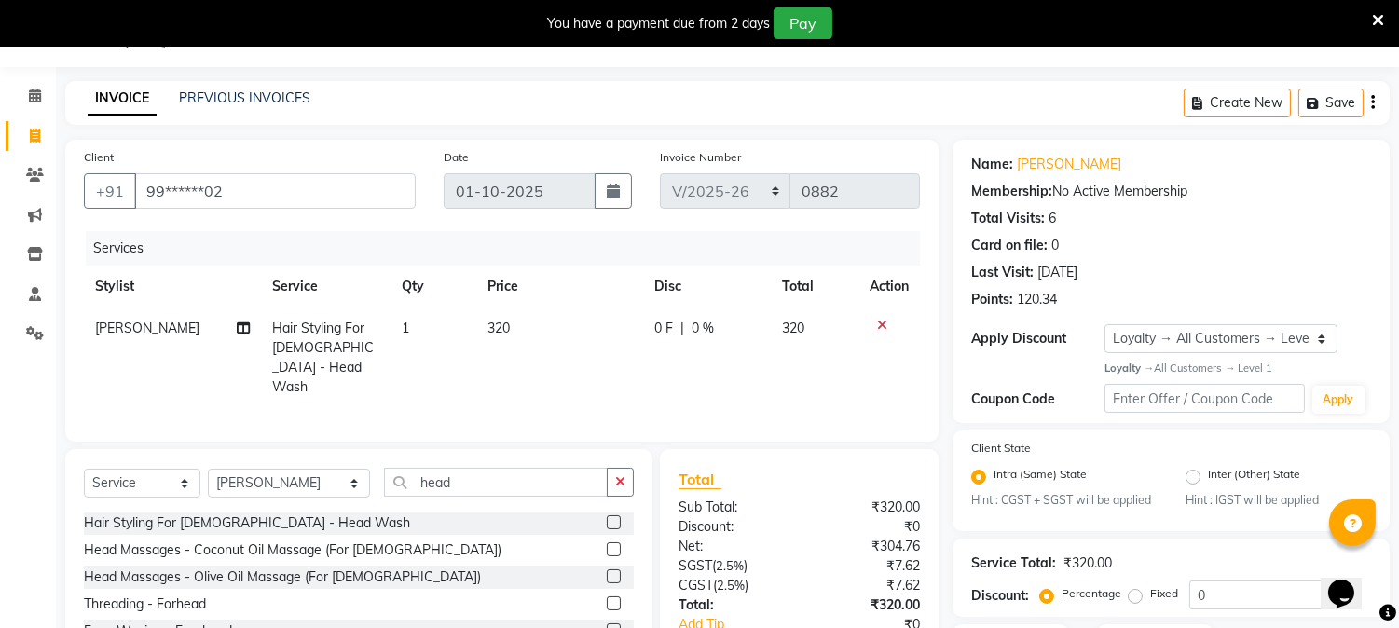
click at [519, 324] on td "320" at bounding box center [559, 357] width 167 height 101
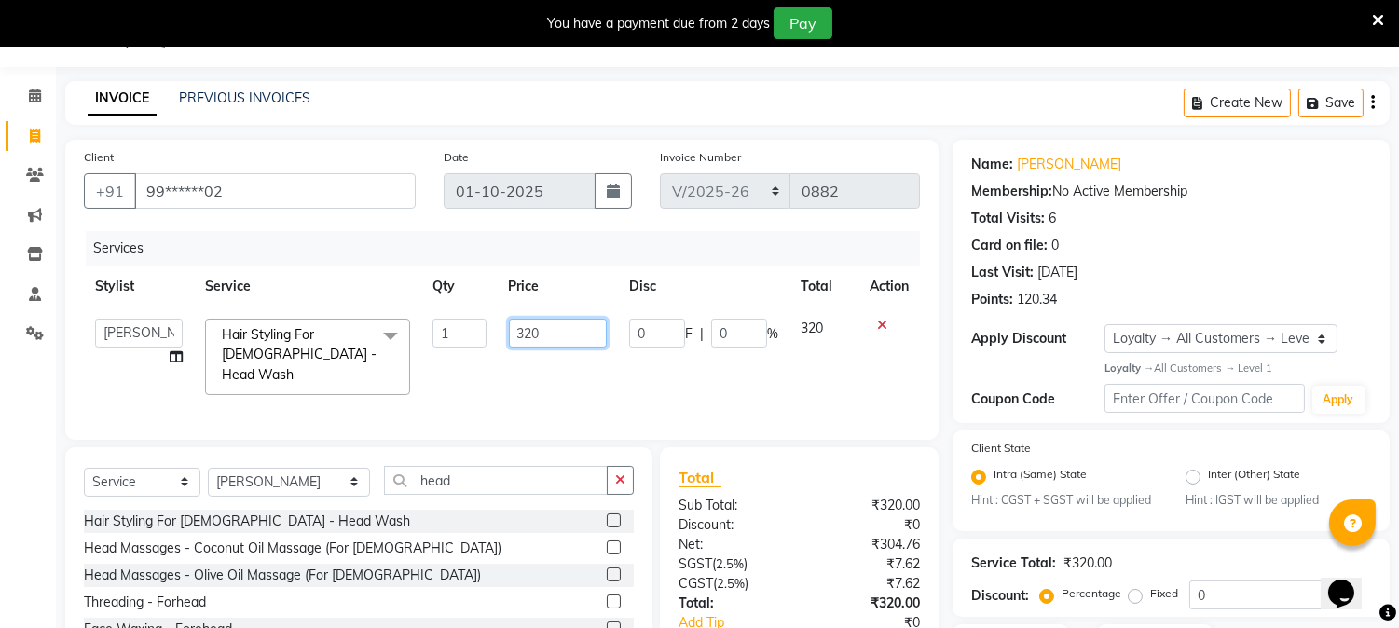
click at [555, 327] on input "320" at bounding box center [558, 333] width 98 height 29
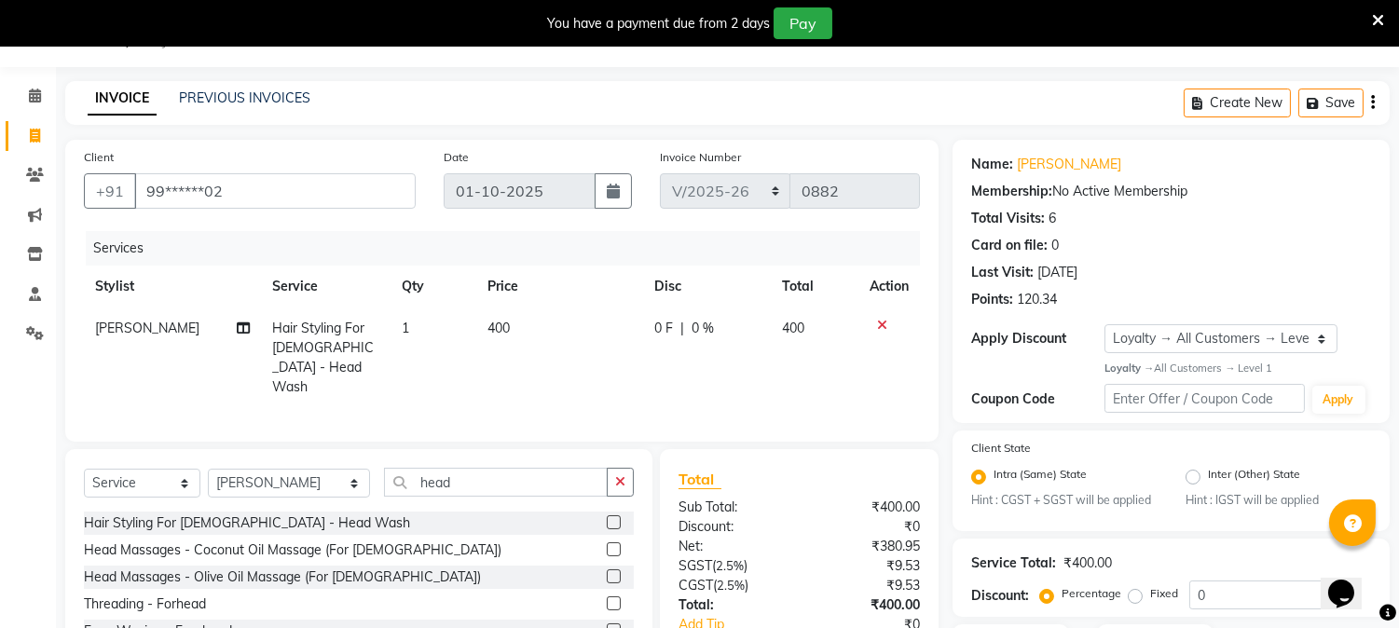
click at [560, 384] on td "400" at bounding box center [559, 357] width 167 height 101
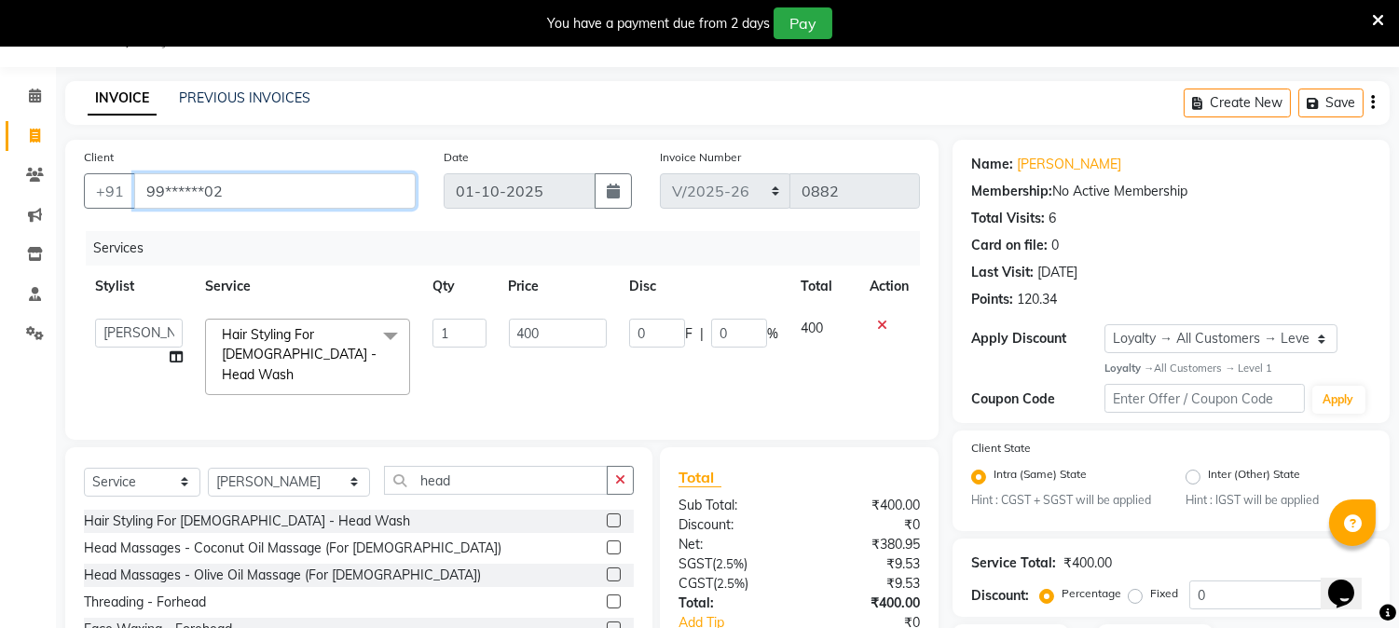
click at [238, 175] on input "99******02" at bounding box center [274, 190] width 281 height 35
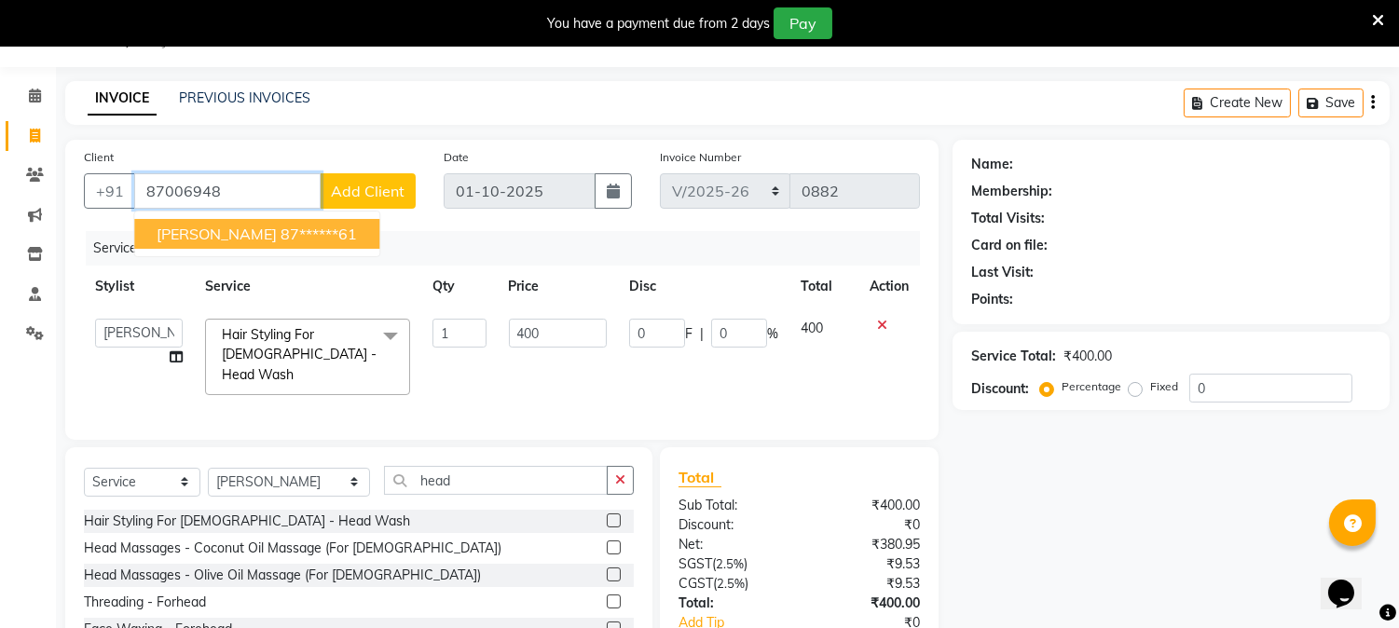
click at [280, 239] on ngb-highlight "87******61" at bounding box center [318, 234] width 76 height 19
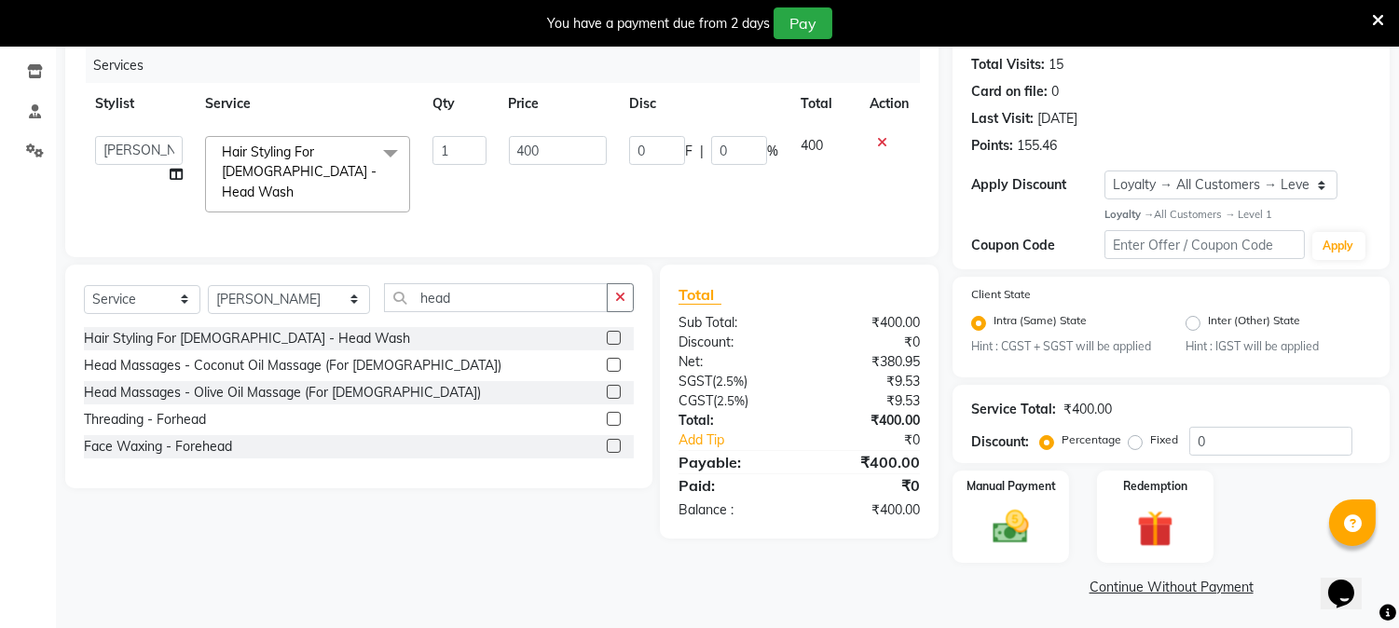
scroll to position [0, 0]
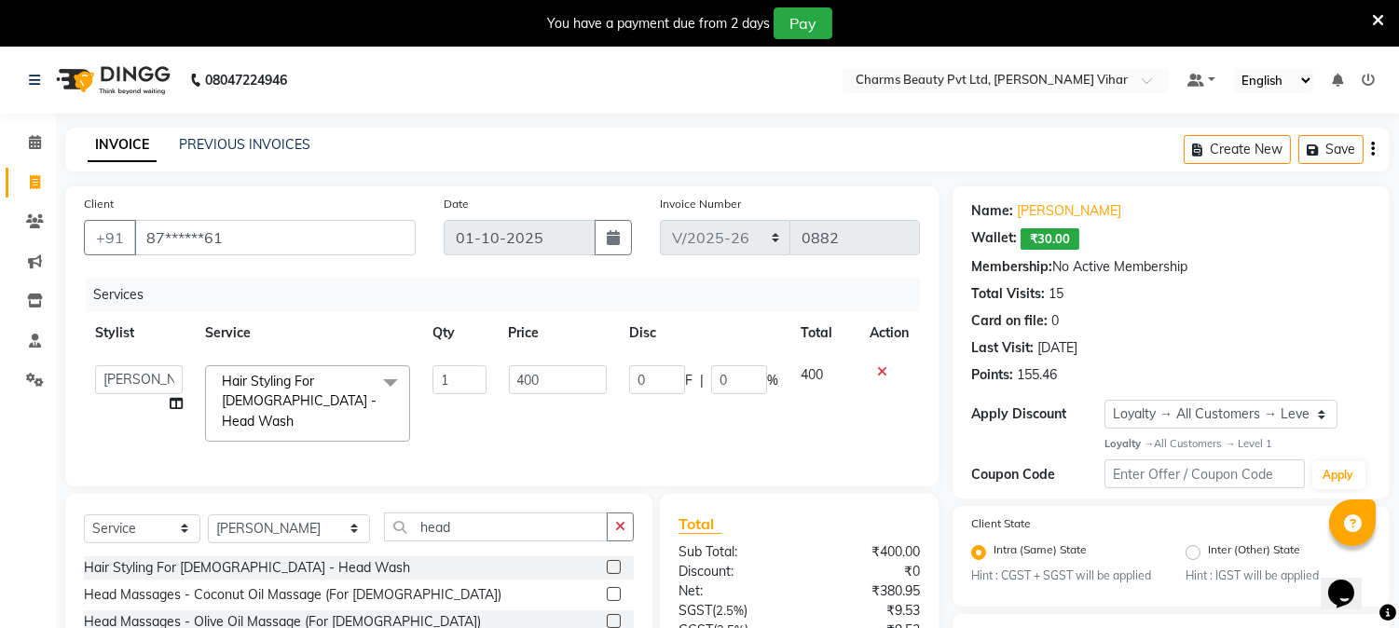
click at [1055, 247] on span "₹30.00" at bounding box center [1049, 238] width 59 height 21
click at [1059, 233] on span "₹30.00" at bounding box center [1049, 238] width 59 height 21
click at [1072, 237] on span "₹30.00" at bounding box center [1049, 238] width 59 height 21
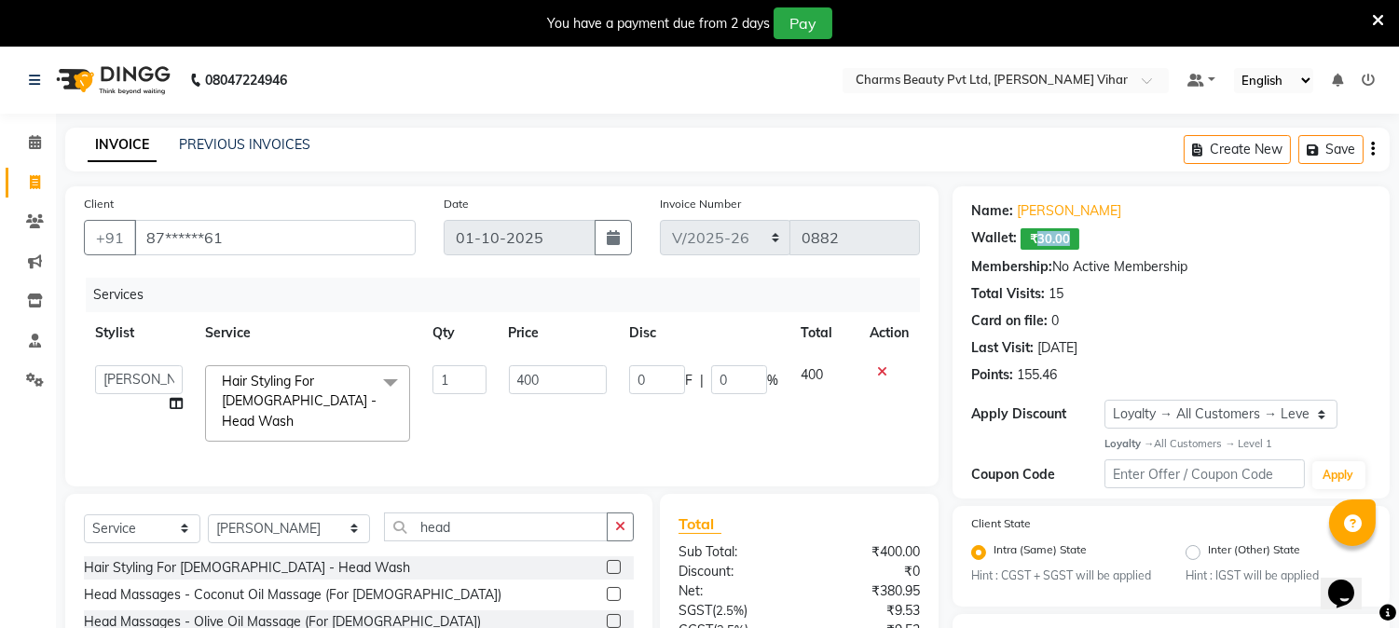
click at [1072, 237] on span "₹30.00" at bounding box center [1049, 238] width 59 height 21
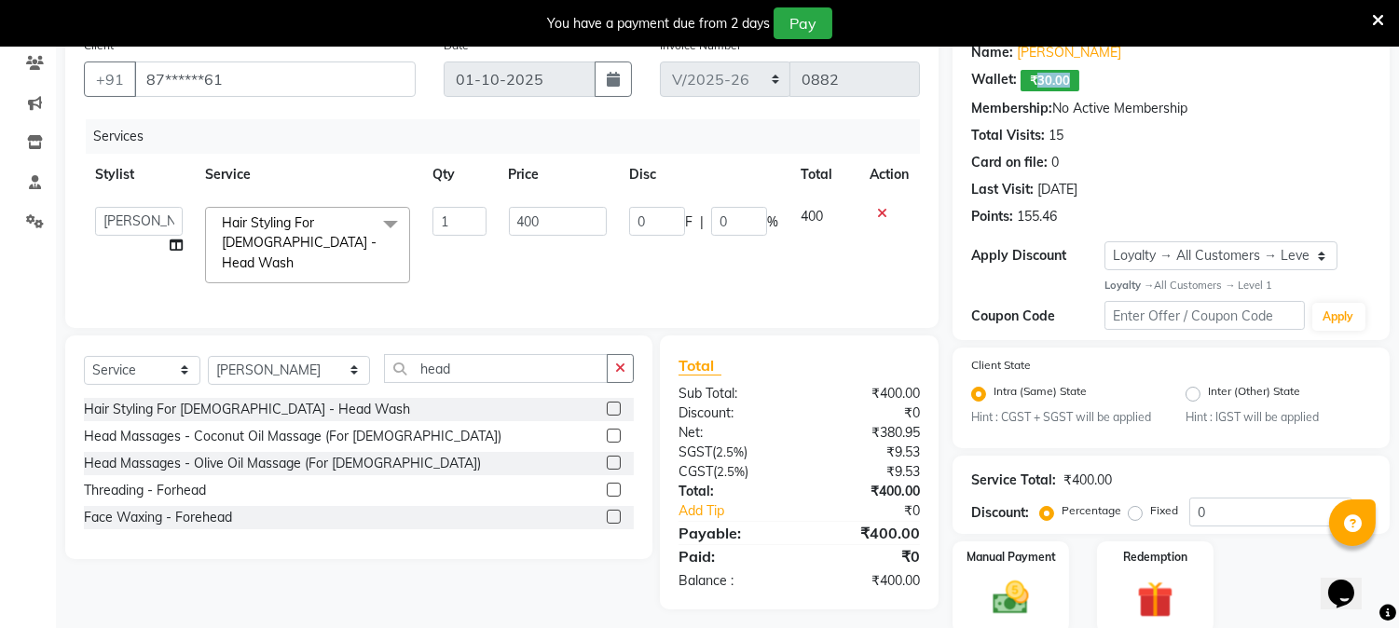
scroll to position [229, 0]
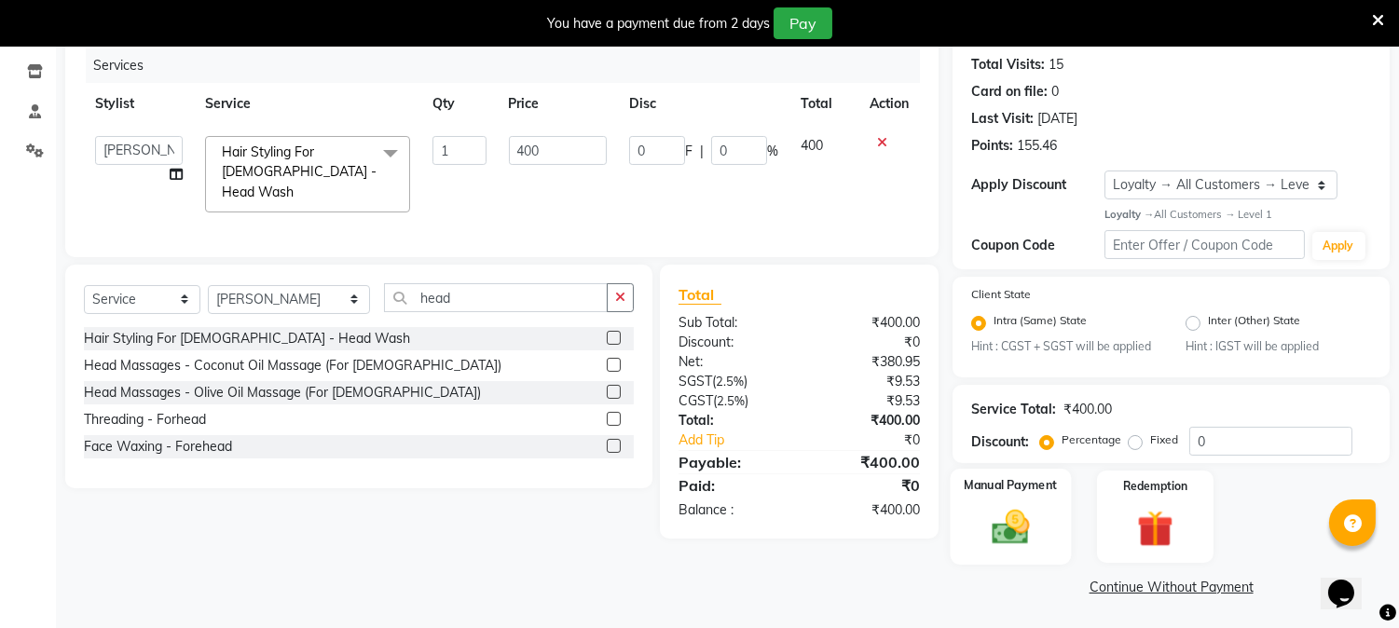
click at [1006, 537] on img at bounding box center [1010, 528] width 61 height 44
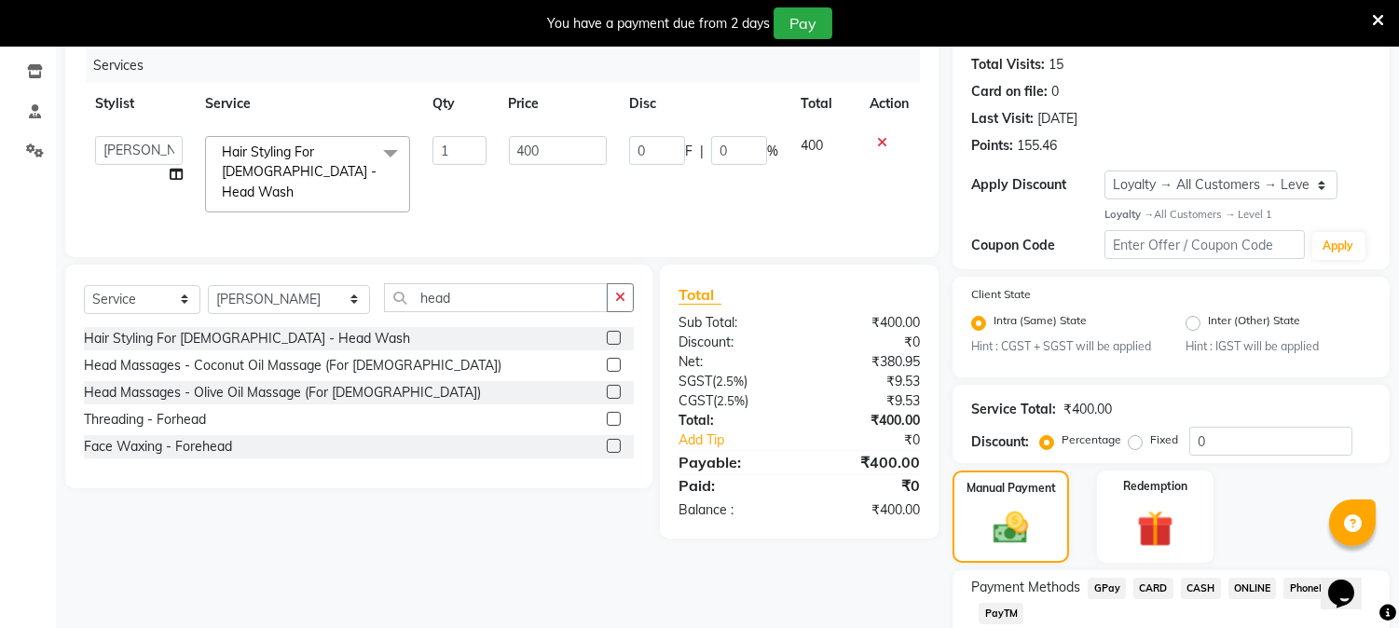
click at [1198, 587] on span "CASH" at bounding box center [1201, 588] width 40 height 21
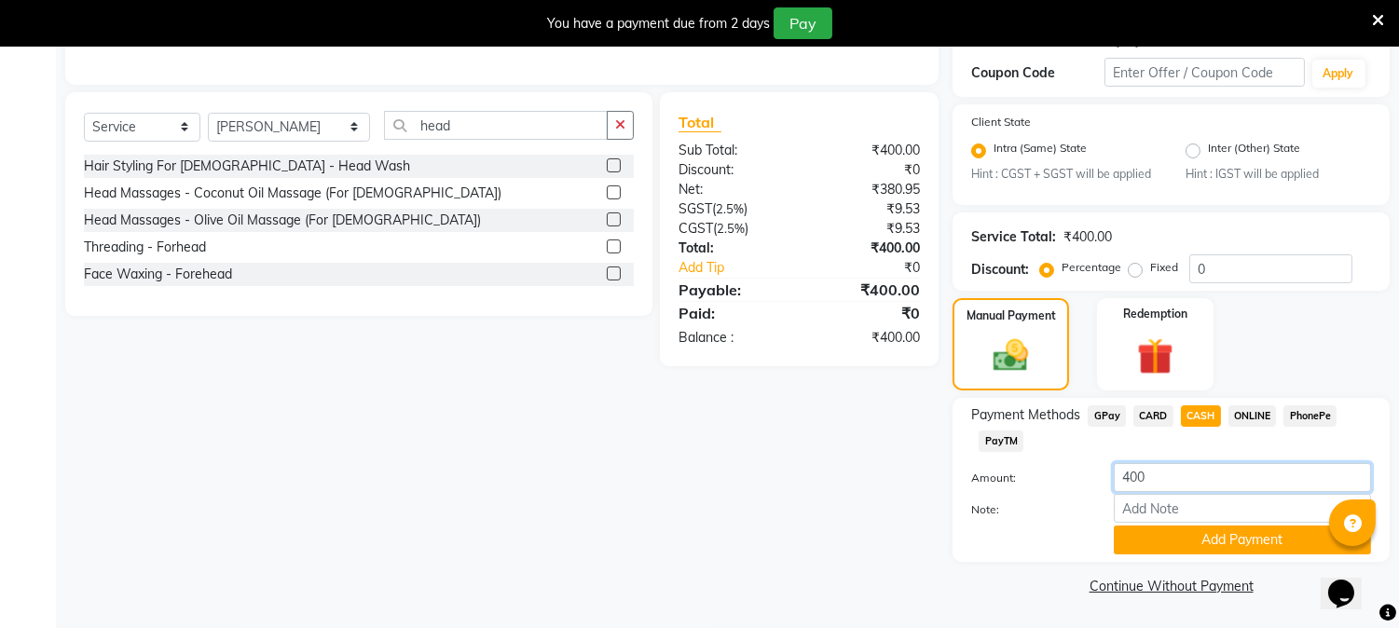
click at [1182, 477] on input "400" at bounding box center [1242, 477] width 257 height 29
click at [1226, 537] on button "Add Payment" at bounding box center [1242, 540] width 257 height 29
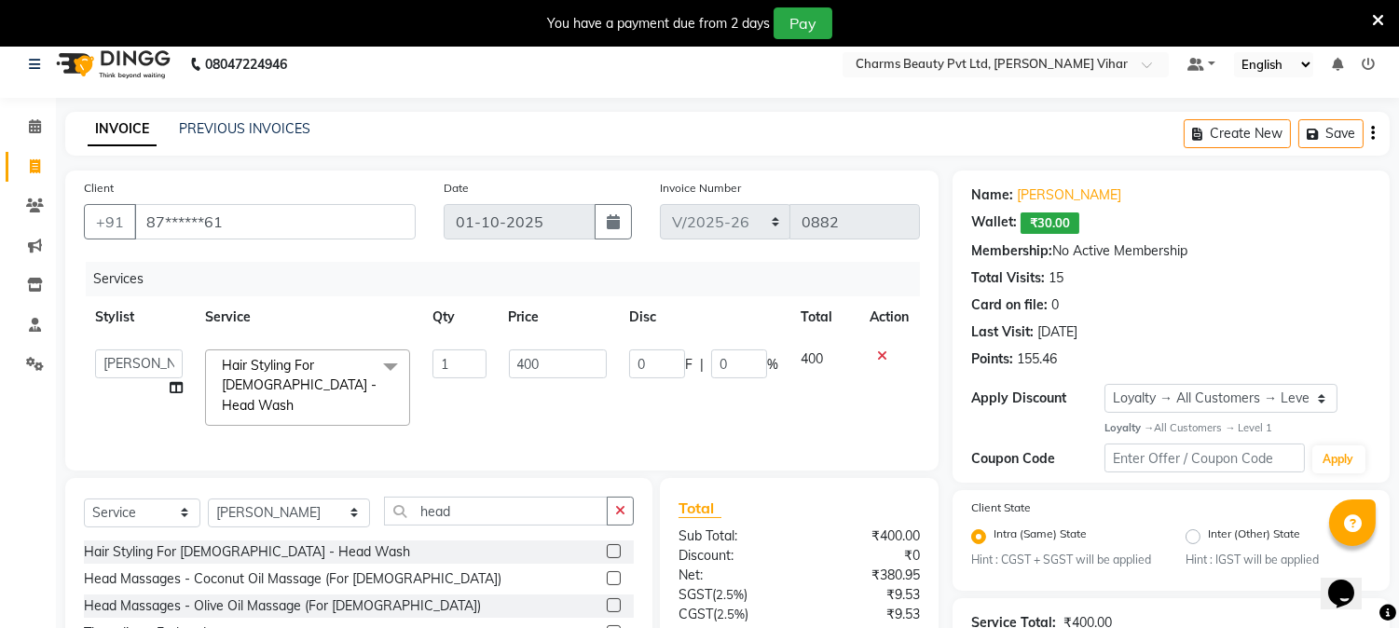
scroll to position [0, 0]
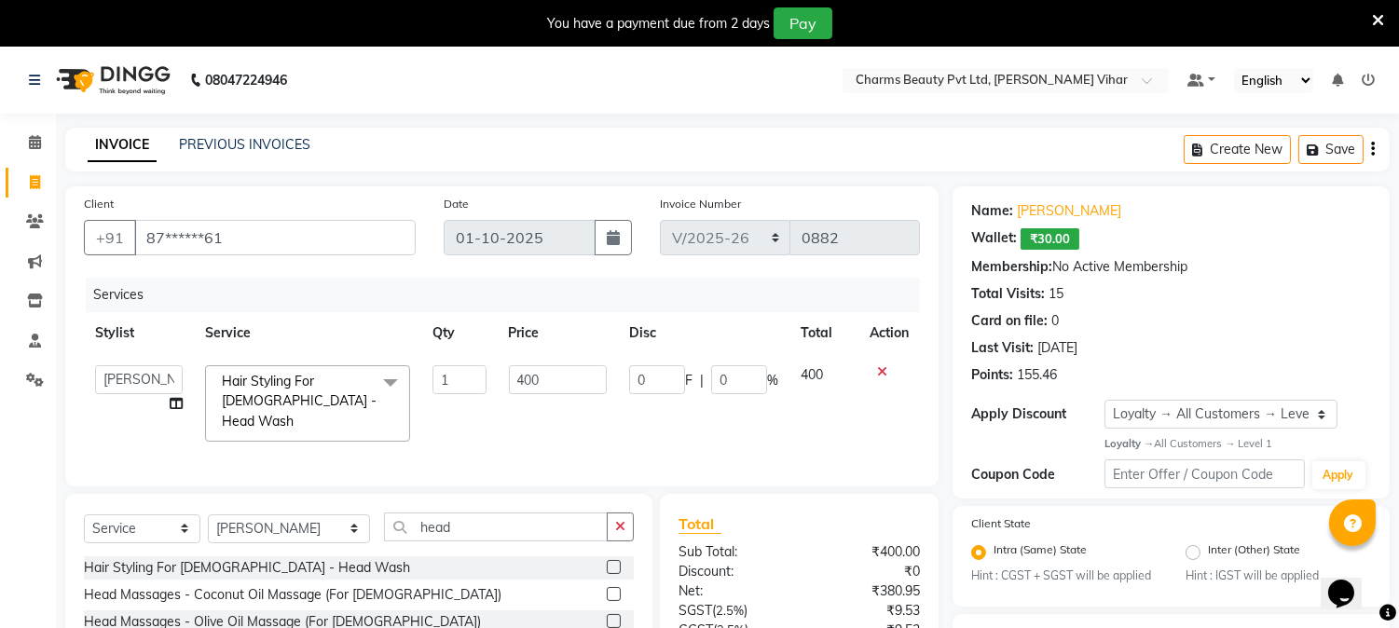
click at [1069, 239] on span "₹30.00" at bounding box center [1049, 238] width 59 height 21
click at [1069, 238] on span "₹30.00" at bounding box center [1049, 238] width 59 height 21
click at [999, 245] on div "Wallet:" at bounding box center [994, 238] width 46 height 21
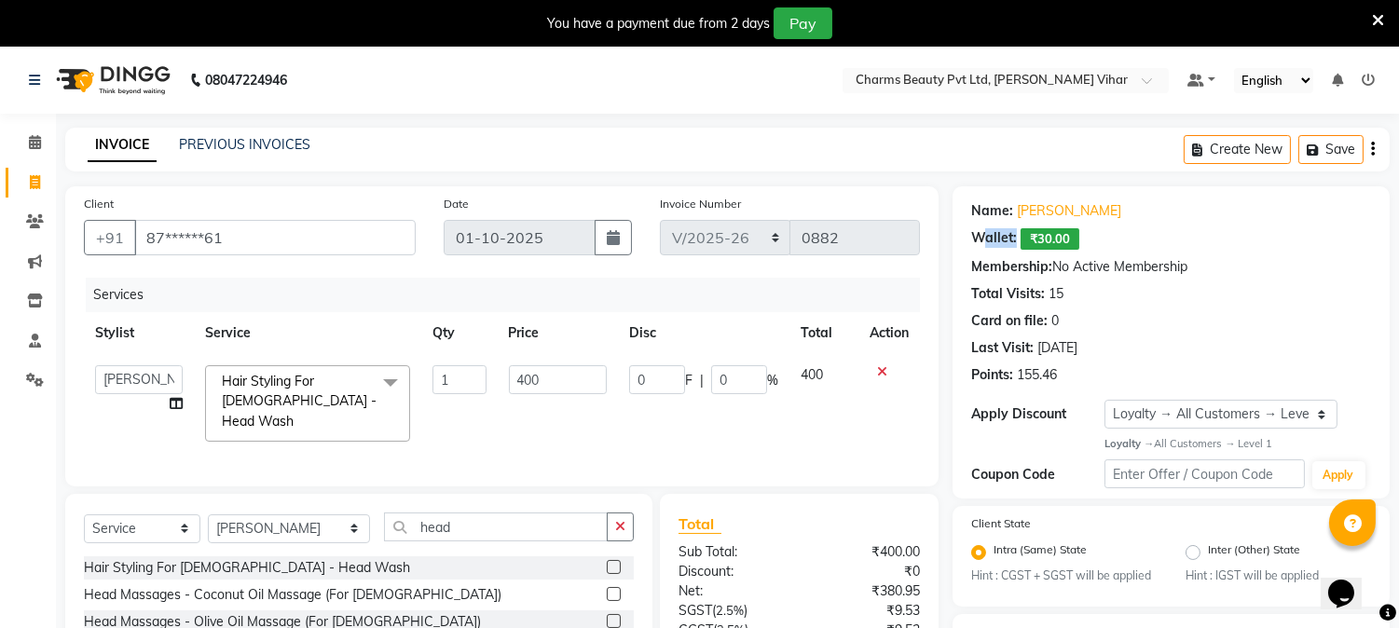
click at [999, 245] on div "Wallet:" at bounding box center [994, 238] width 46 height 21
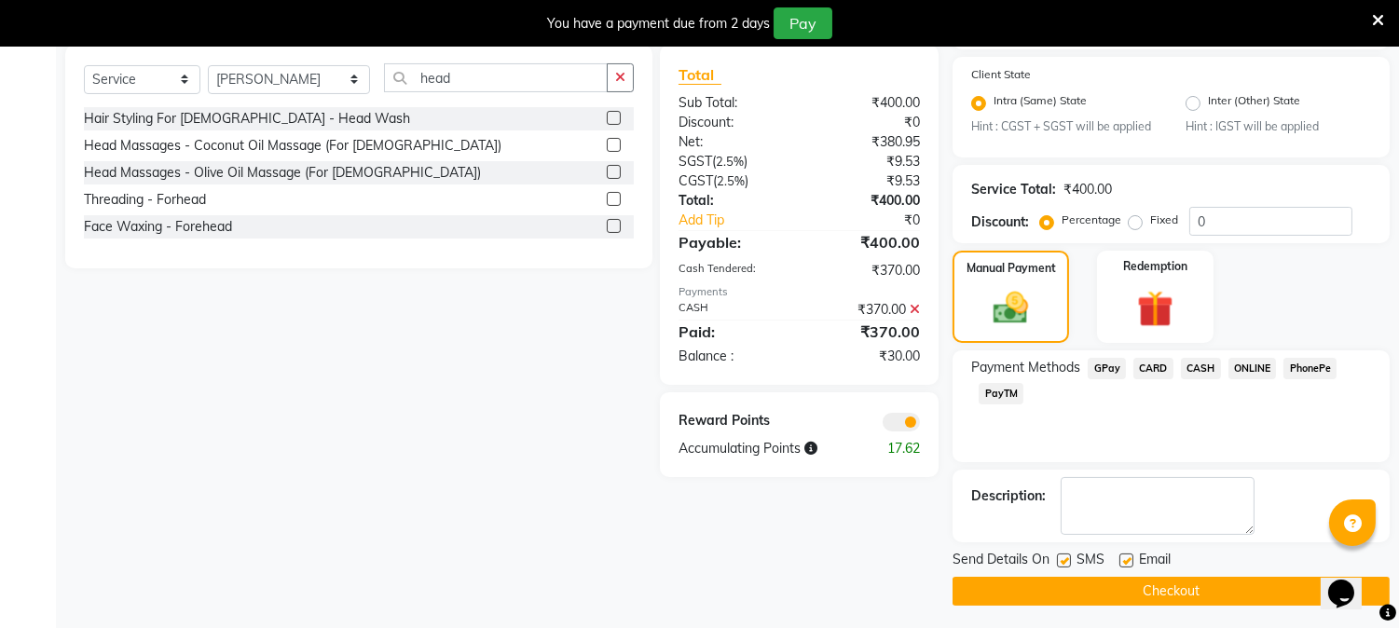
scroll to position [454, 0]
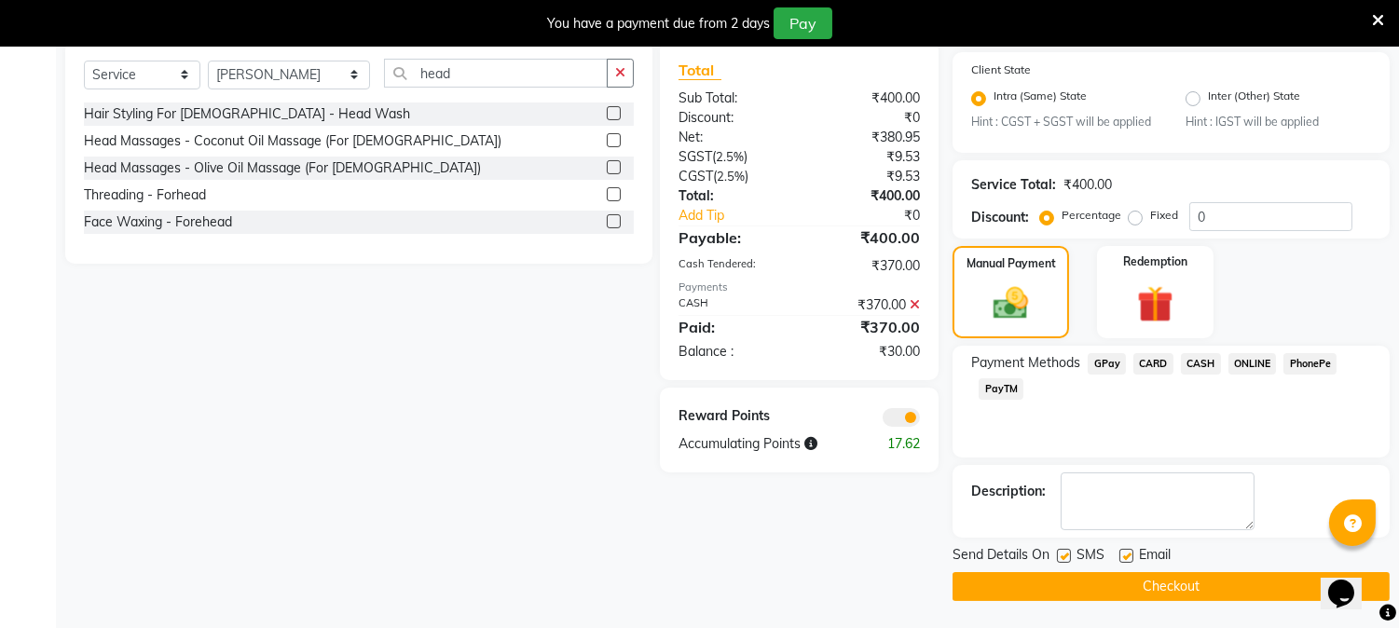
click at [1199, 358] on span "CASH" at bounding box center [1201, 363] width 40 height 21
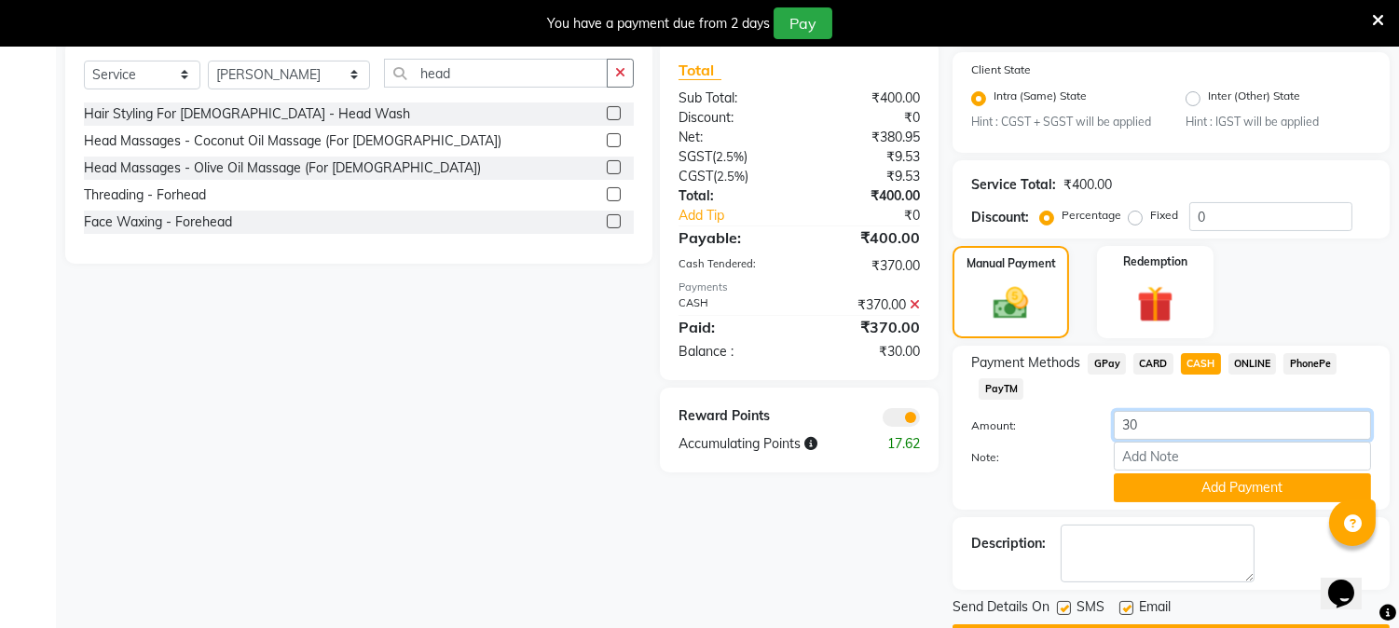
click at [1176, 424] on input "30" at bounding box center [1242, 425] width 257 height 29
click at [1221, 486] on button "Add Payment" at bounding box center [1242, 487] width 257 height 29
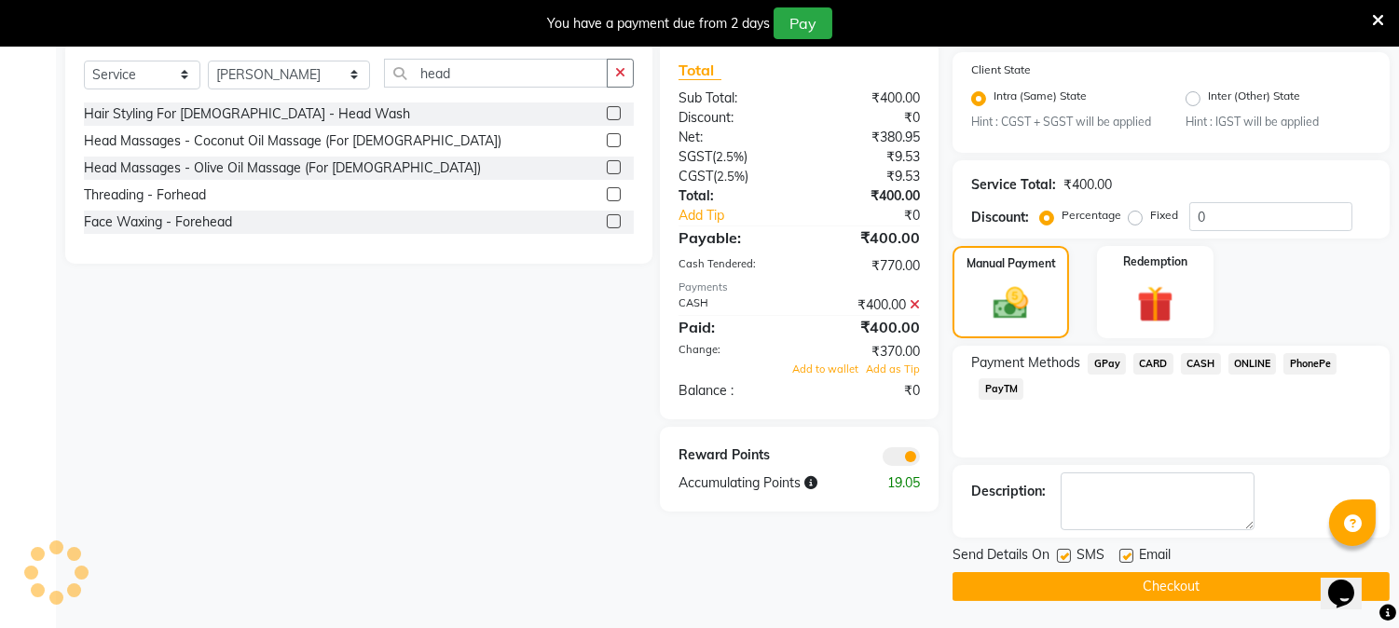
scroll to position [0, 0]
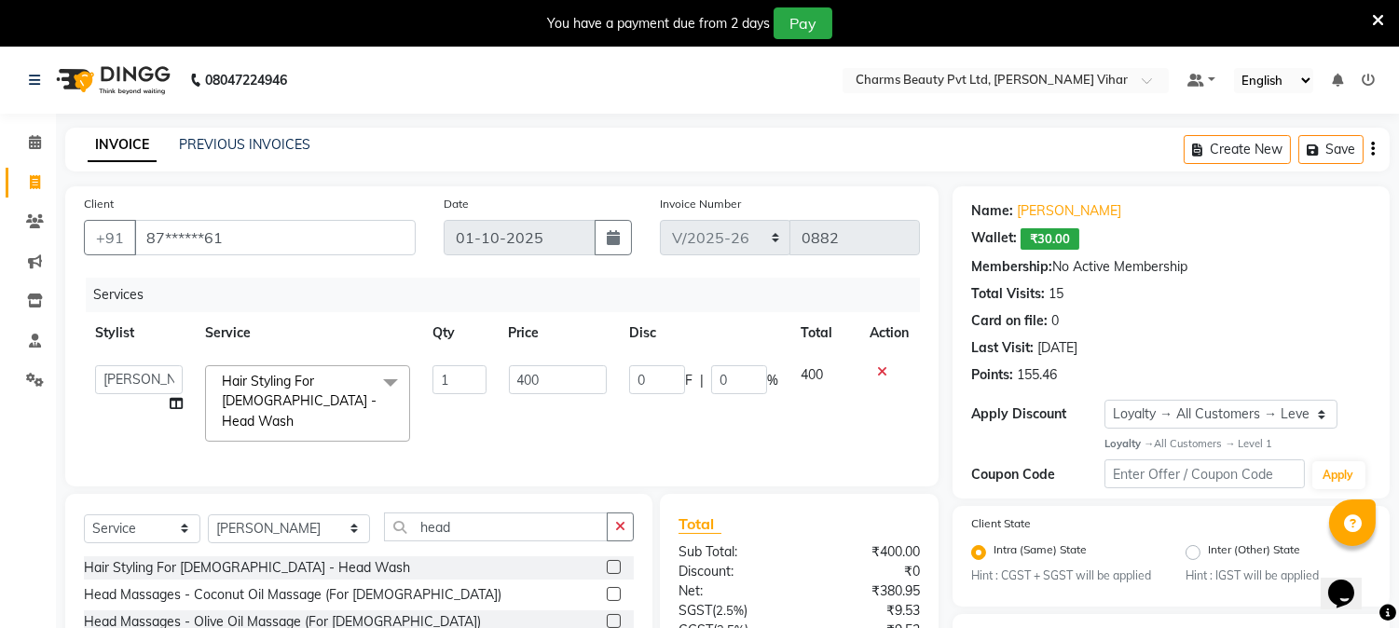
click at [1041, 229] on span "₹30.00" at bounding box center [1049, 238] width 59 height 21
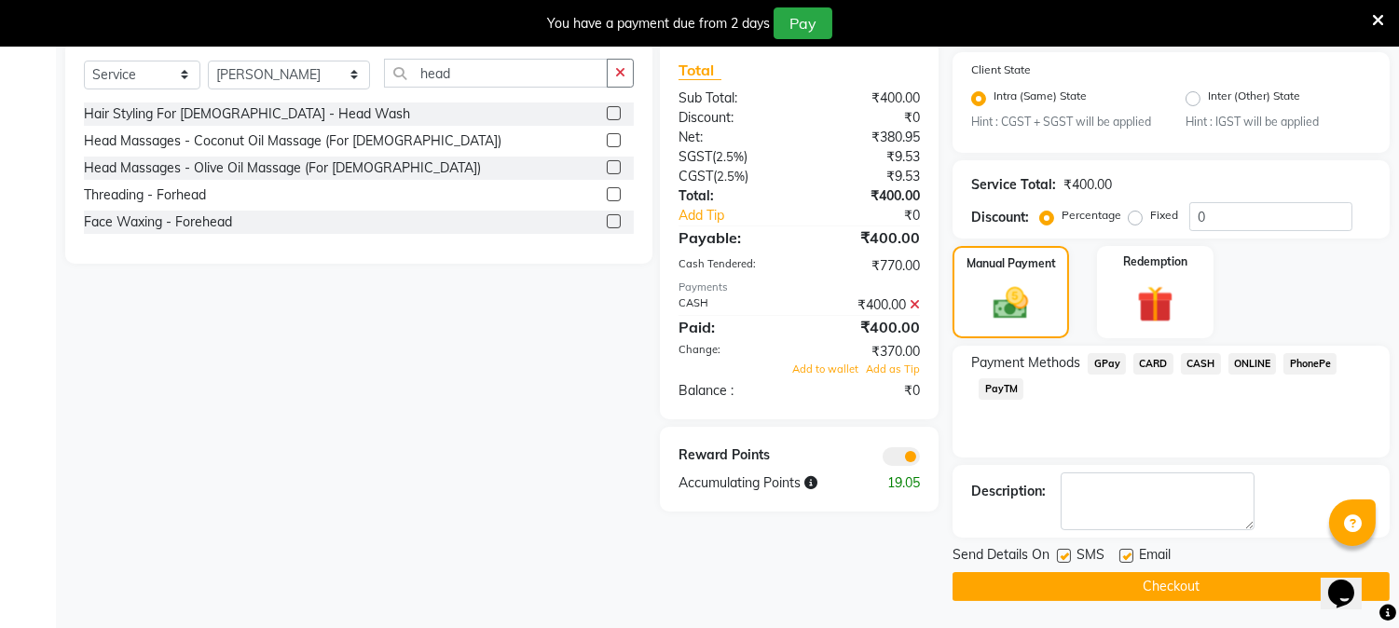
click at [1169, 583] on button "Checkout" at bounding box center [1170, 586] width 437 height 29
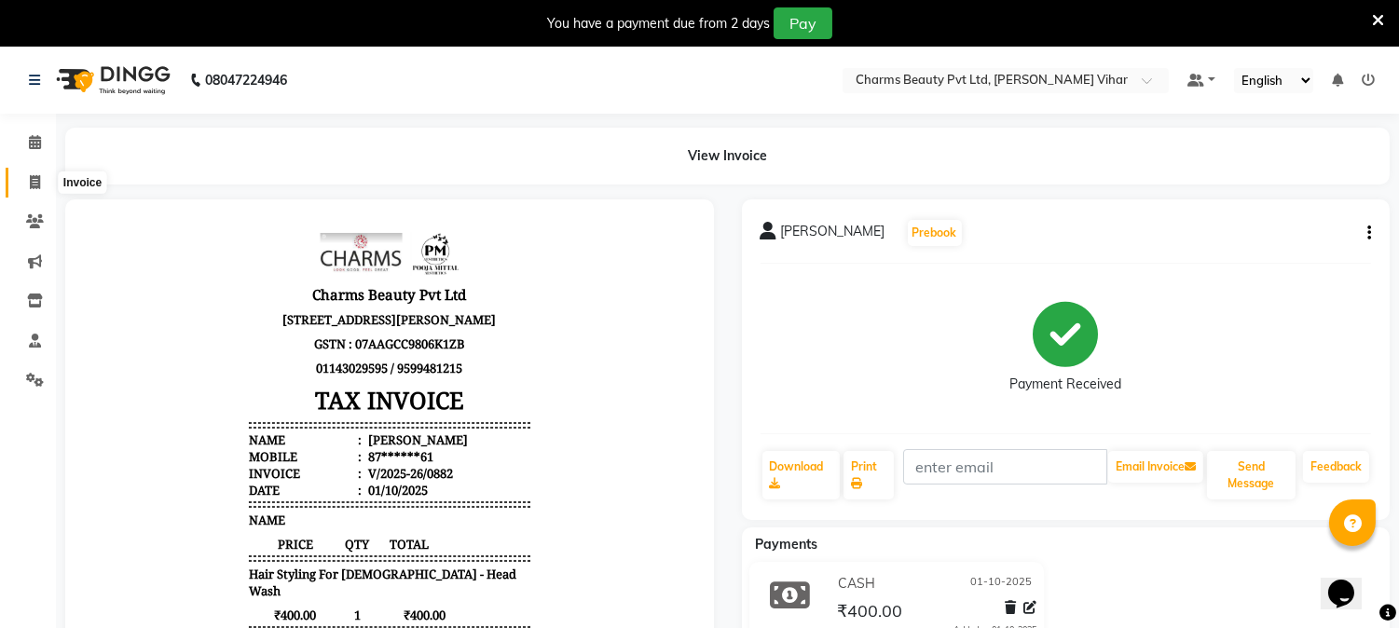
click at [38, 172] on span at bounding box center [35, 182] width 33 height 21
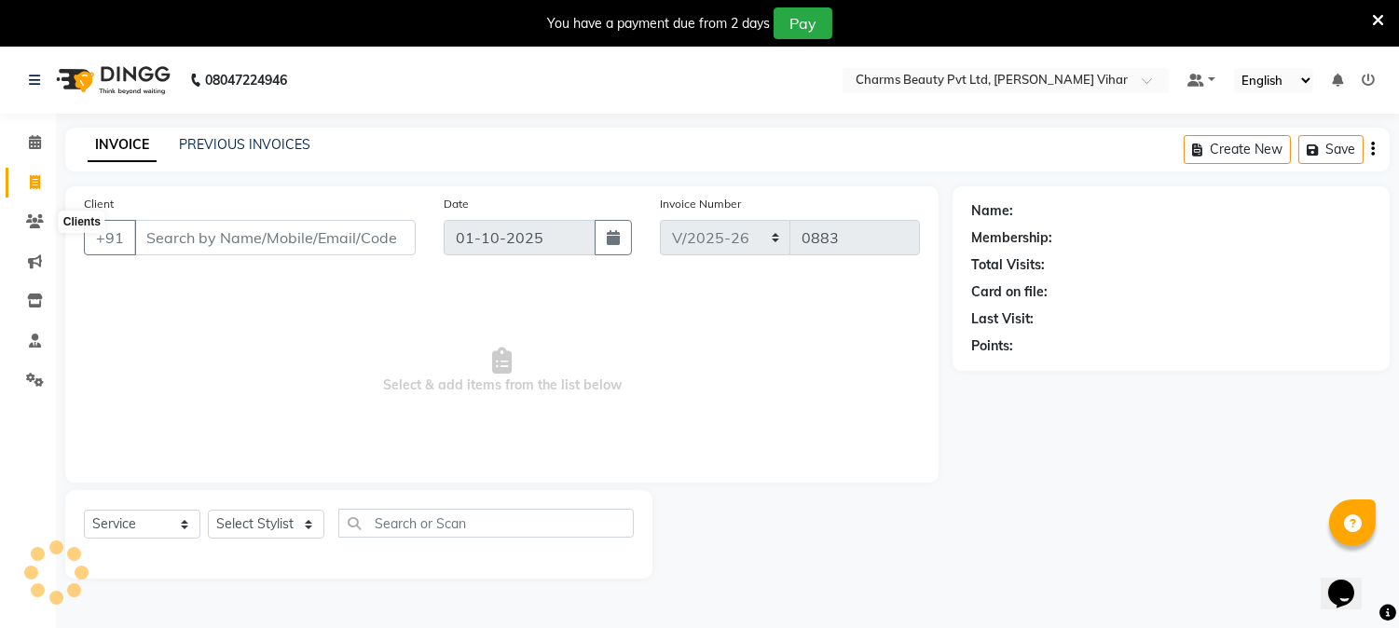
scroll to position [47, 0]
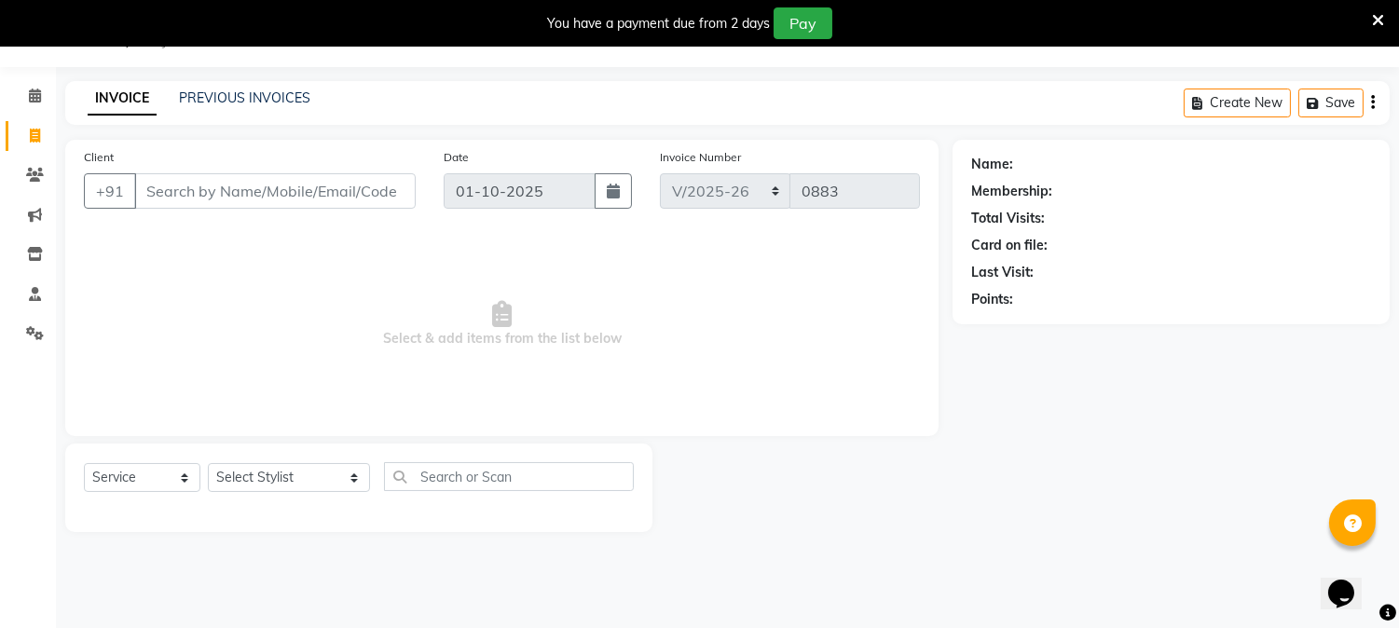
click at [215, 181] on input "Client" at bounding box center [274, 190] width 281 height 35
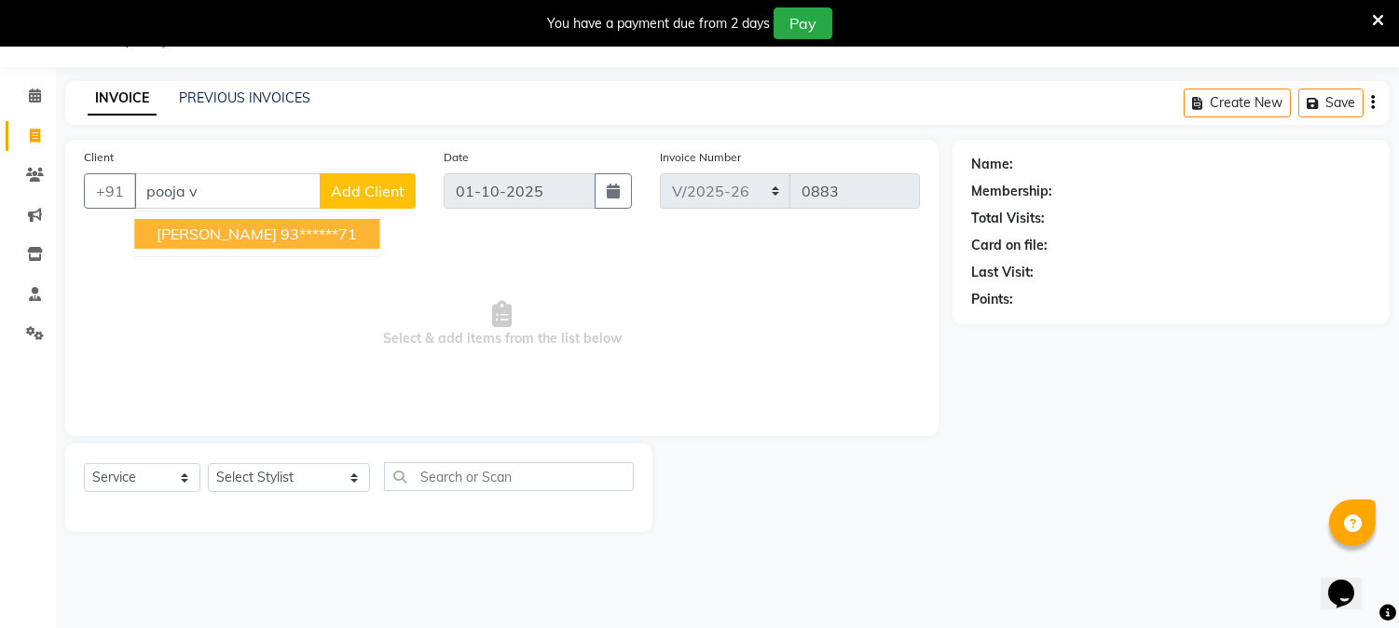
click at [243, 234] on span "[PERSON_NAME]" at bounding box center [217, 234] width 120 height 19
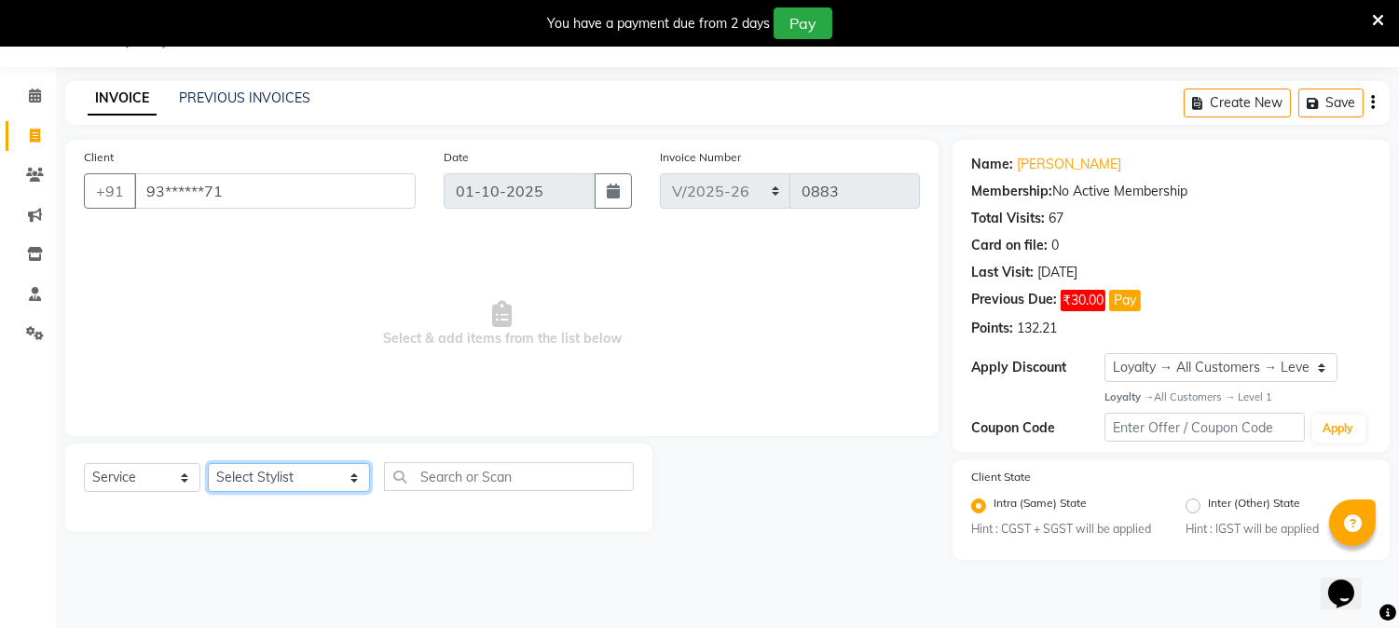
click at [336, 487] on select "Select Stylist AARTI [PERSON_NAME] [PERSON_NAME] BEAUTY PVT LTD [PERSON_NAME] V…" at bounding box center [289, 477] width 162 height 29
click at [208, 464] on select "Select Stylist AARTI [PERSON_NAME] [PERSON_NAME] BEAUTY PVT LTD [PERSON_NAME] V…" at bounding box center [289, 477] width 162 height 29
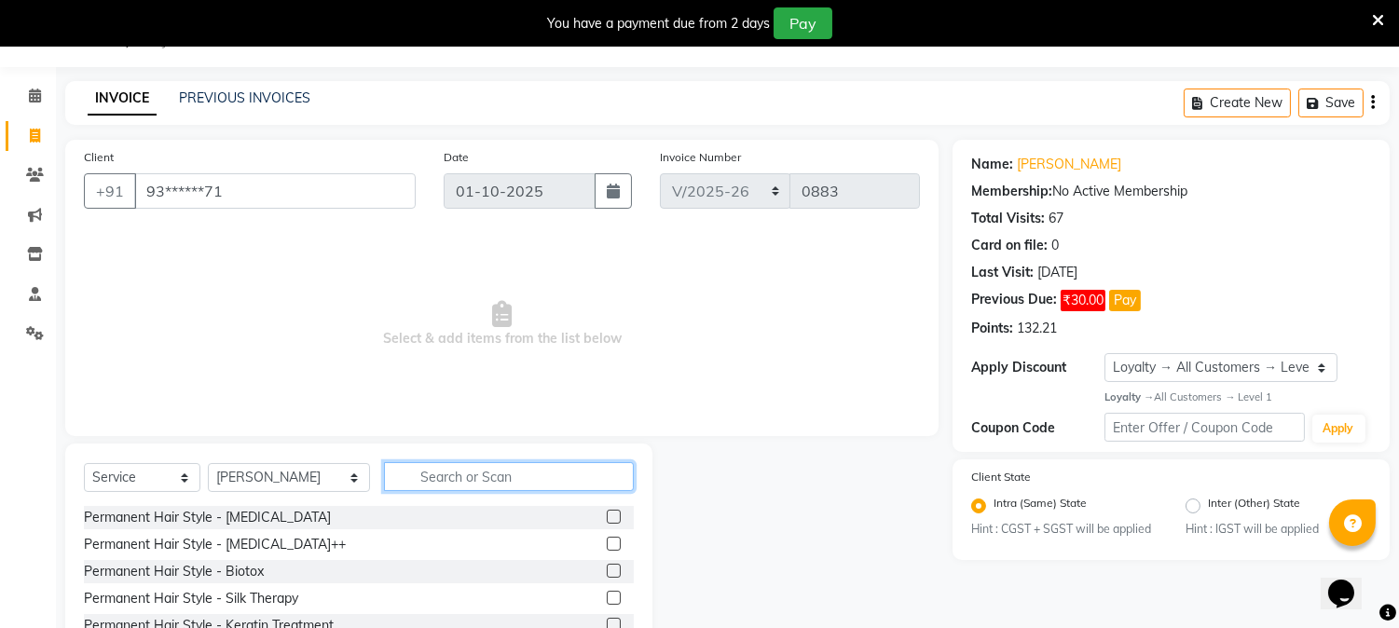
click at [413, 466] on input "text" at bounding box center [509, 476] width 250 height 29
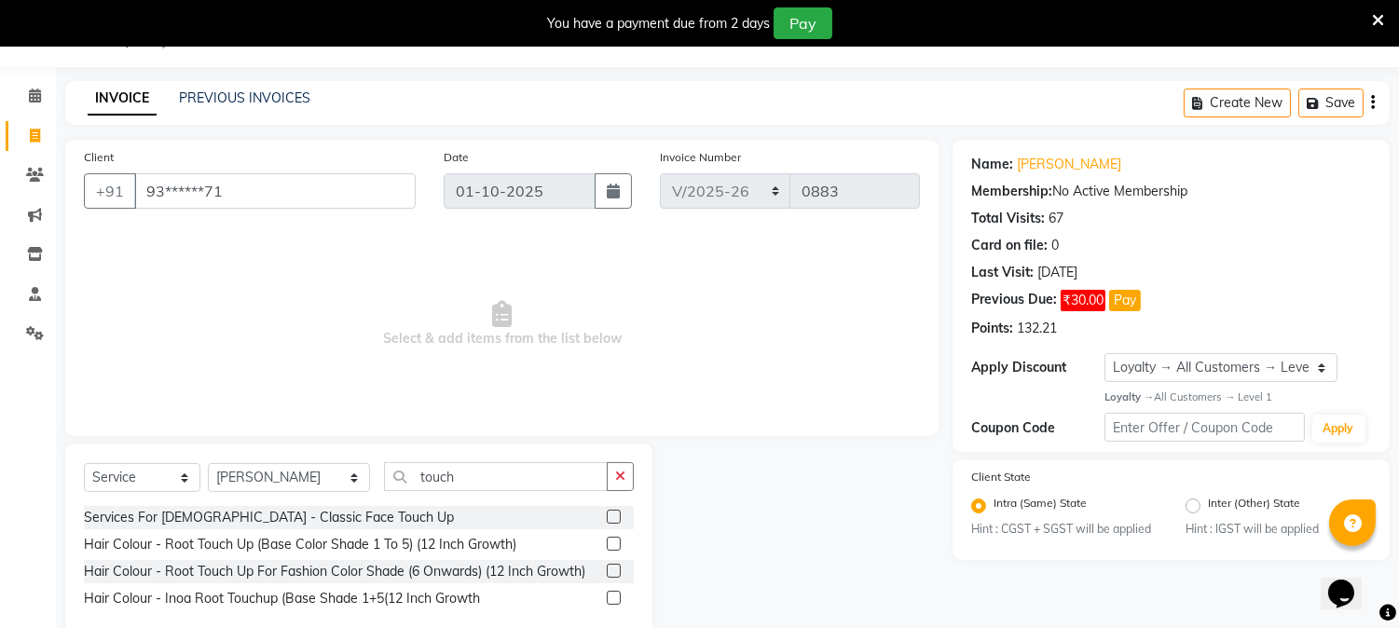
click at [617, 547] on label at bounding box center [614, 544] width 14 height 14
click at [617, 547] on input "checkbox" at bounding box center [613, 545] width 12 height 12
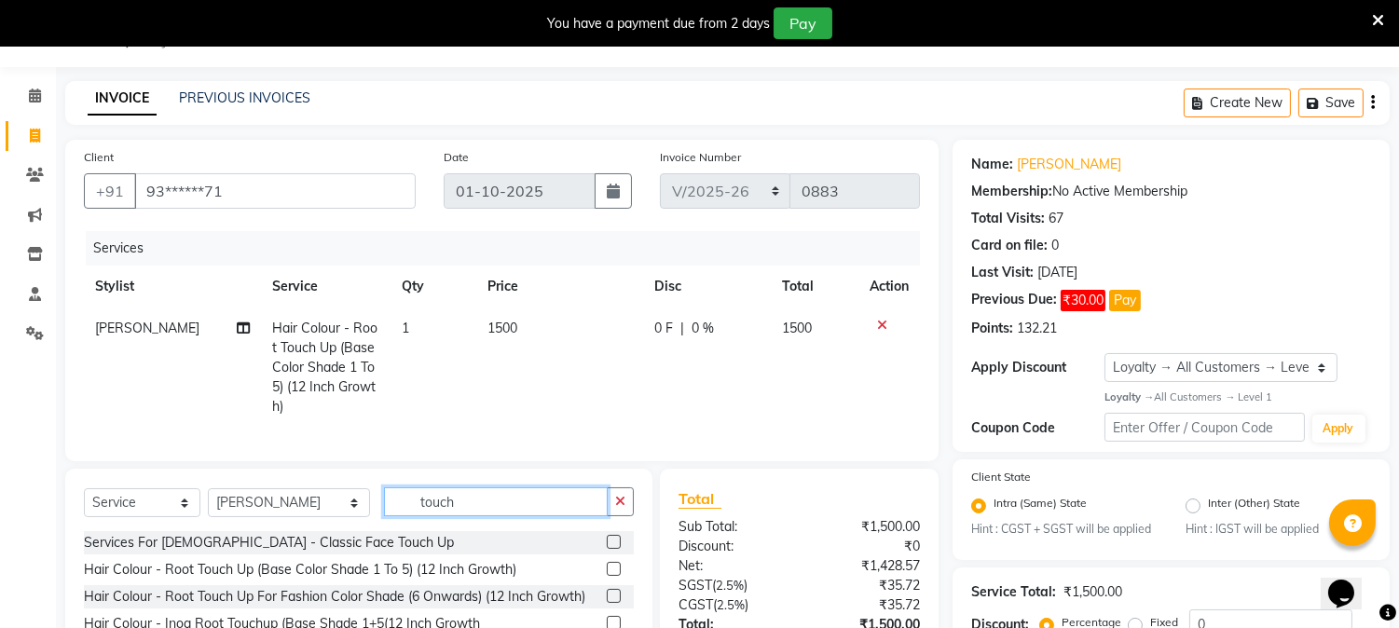
click at [486, 516] on input "touch" at bounding box center [496, 501] width 224 height 29
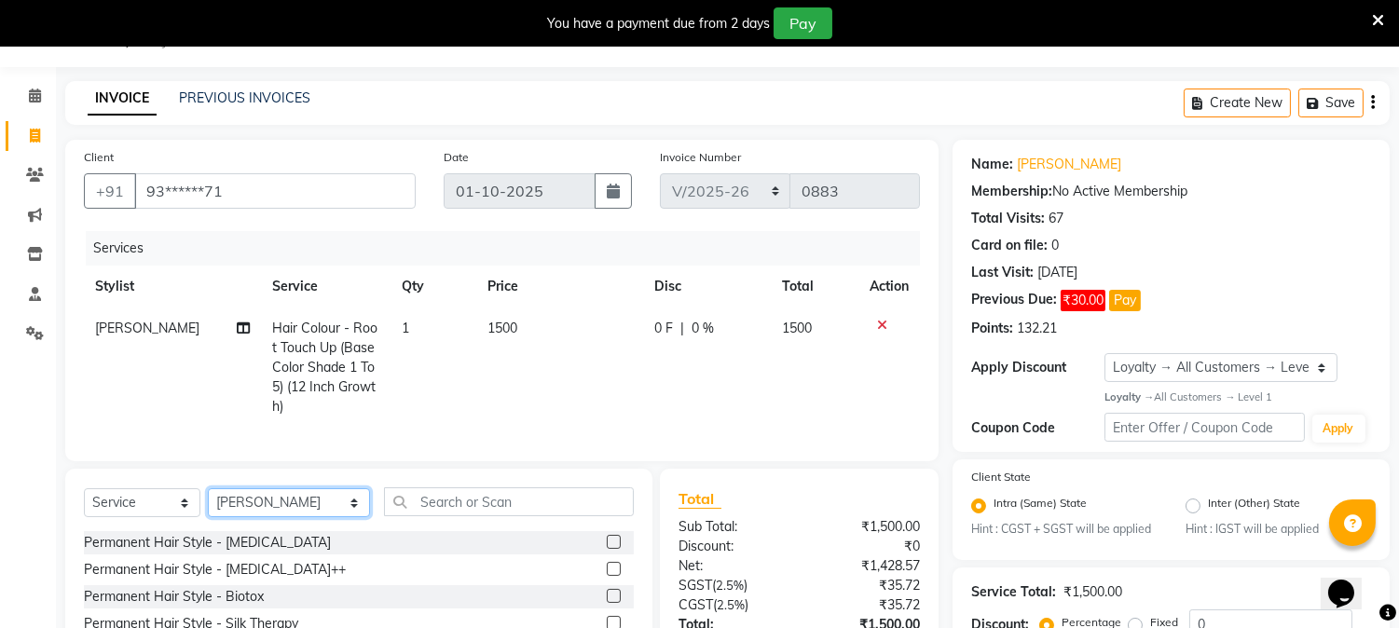
click at [330, 517] on select "Select Stylist AARTI [PERSON_NAME] [PERSON_NAME] BEAUTY PVT LTD [PERSON_NAME] V…" at bounding box center [289, 502] width 162 height 29
click at [208, 504] on select "Select Stylist AARTI [PERSON_NAME] [PERSON_NAME] BEAUTY PVT LTD [PERSON_NAME] V…" at bounding box center [289, 502] width 162 height 29
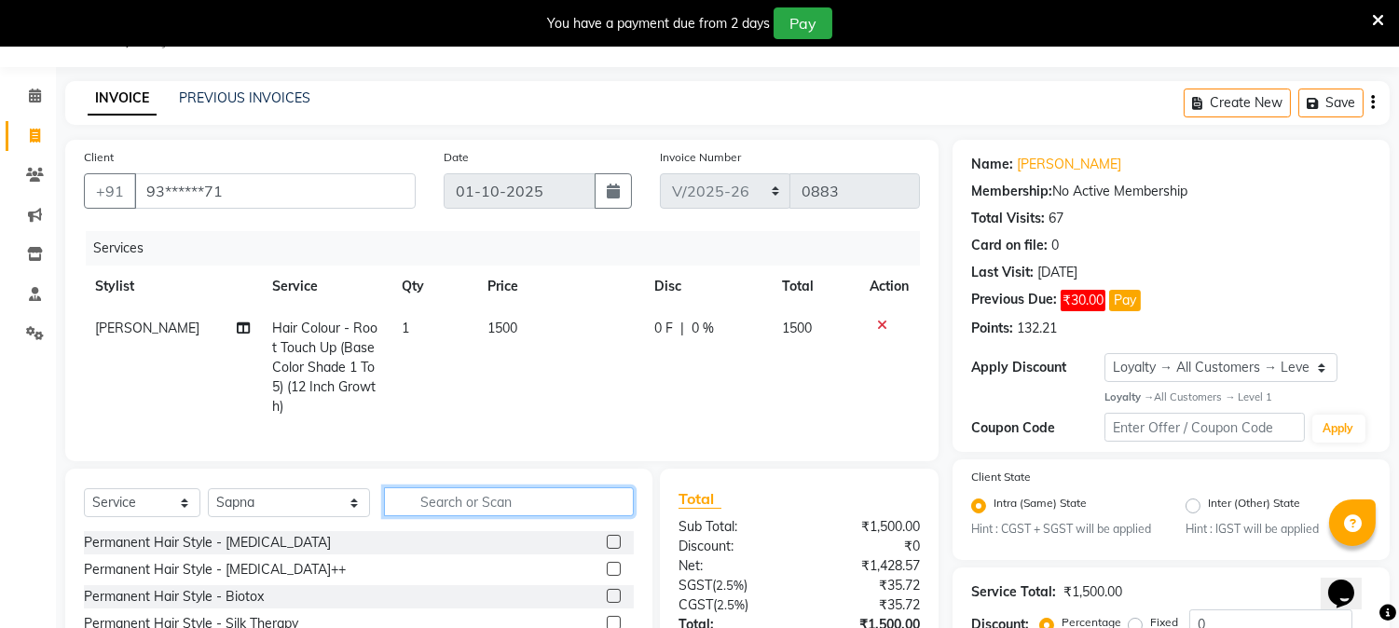
click at [457, 516] on input "text" at bounding box center [509, 501] width 250 height 29
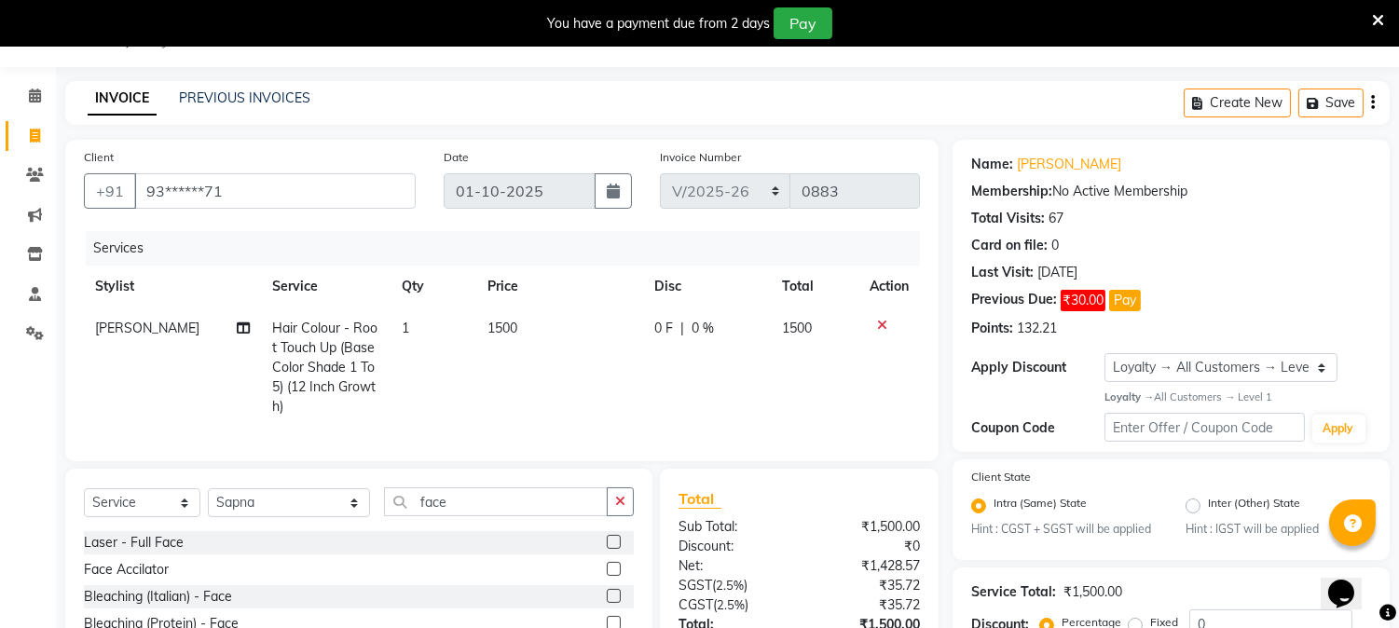
click at [607, 603] on label at bounding box center [614, 596] width 14 height 14
click at [607, 603] on input "checkbox" at bounding box center [613, 597] width 12 height 12
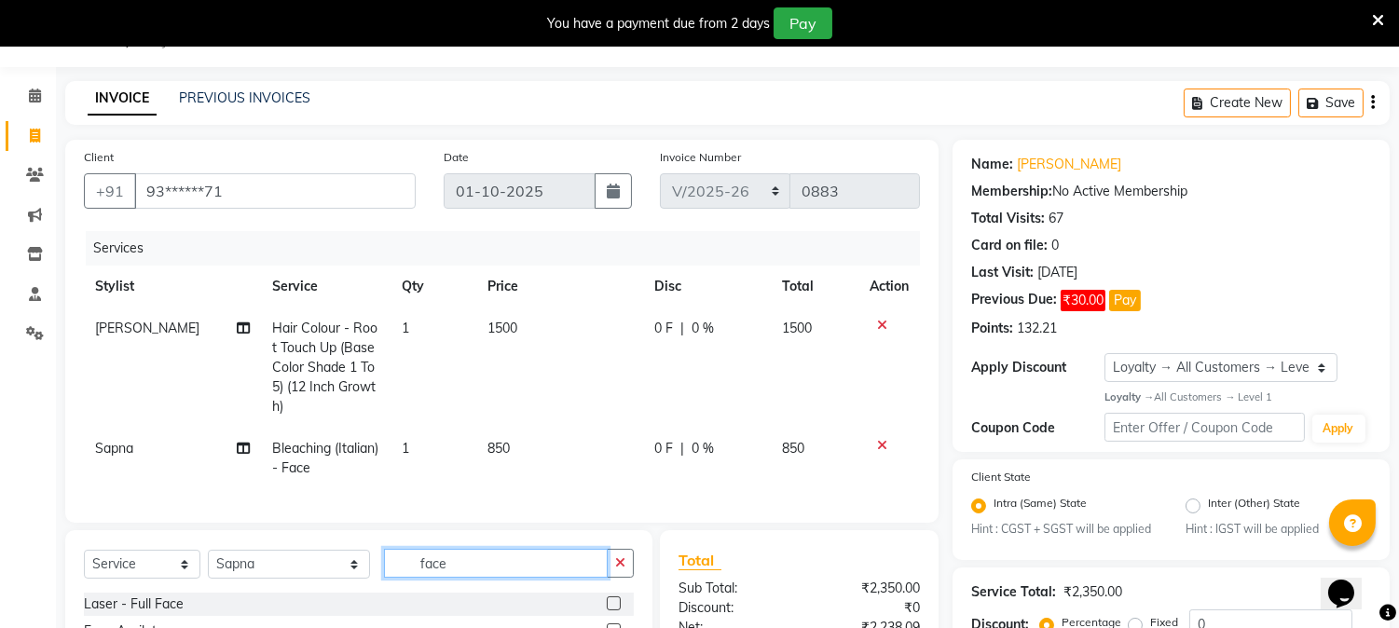
click at [461, 578] on input "face" at bounding box center [496, 563] width 224 height 29
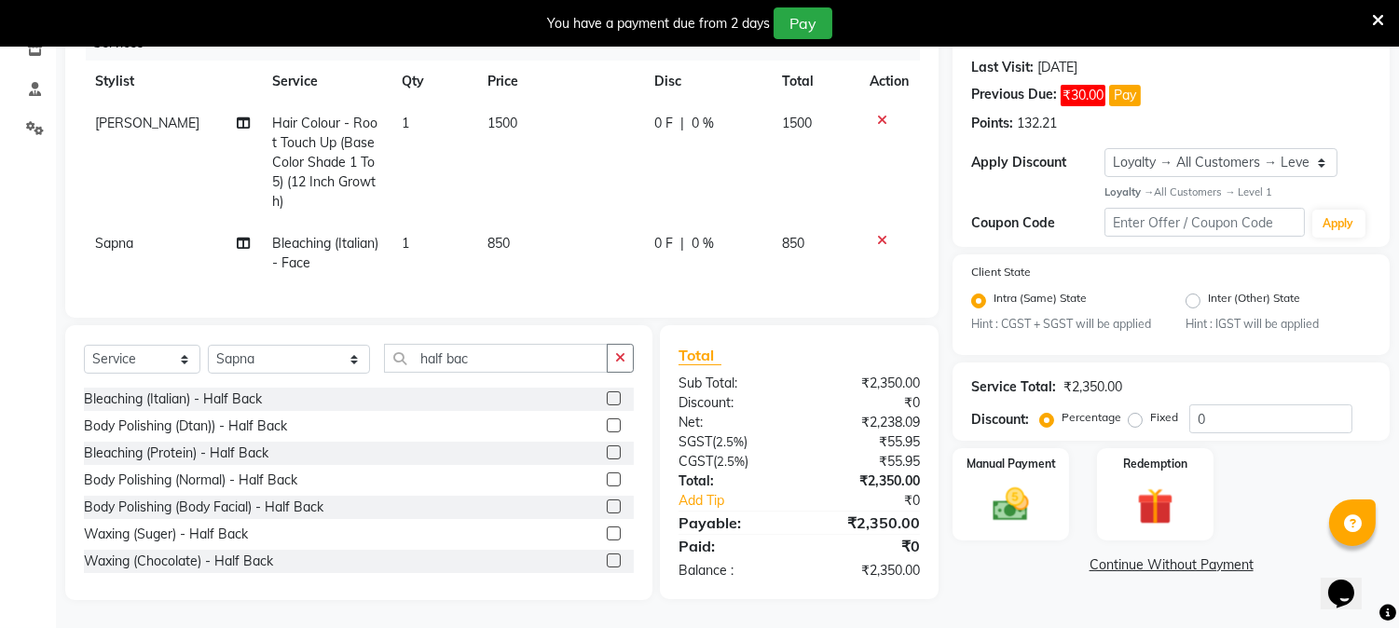
click at [607, 451] on label at bounding box center [614, 452] width 14 height 14
click at [607, 451] on input "checkbox" at bounding box center [613, 453] width 12 height 12
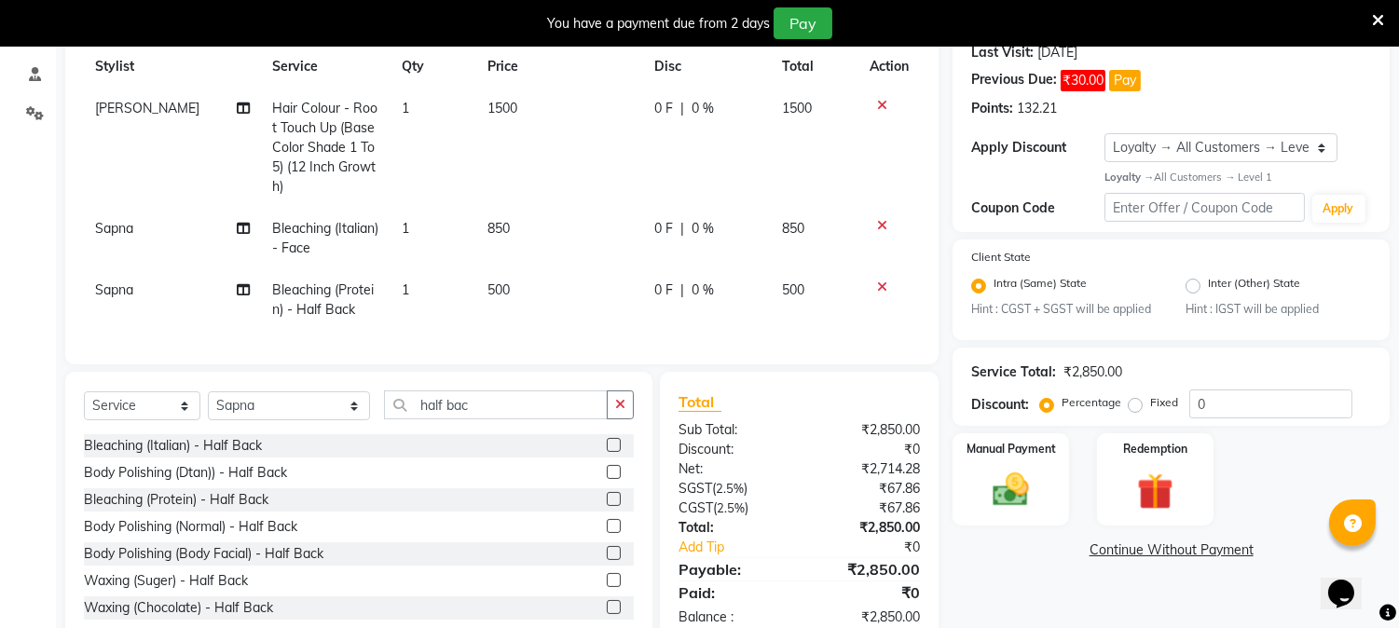
click at [523, 280] on td "500" at bounding box center [559, 299] width 167 height 61
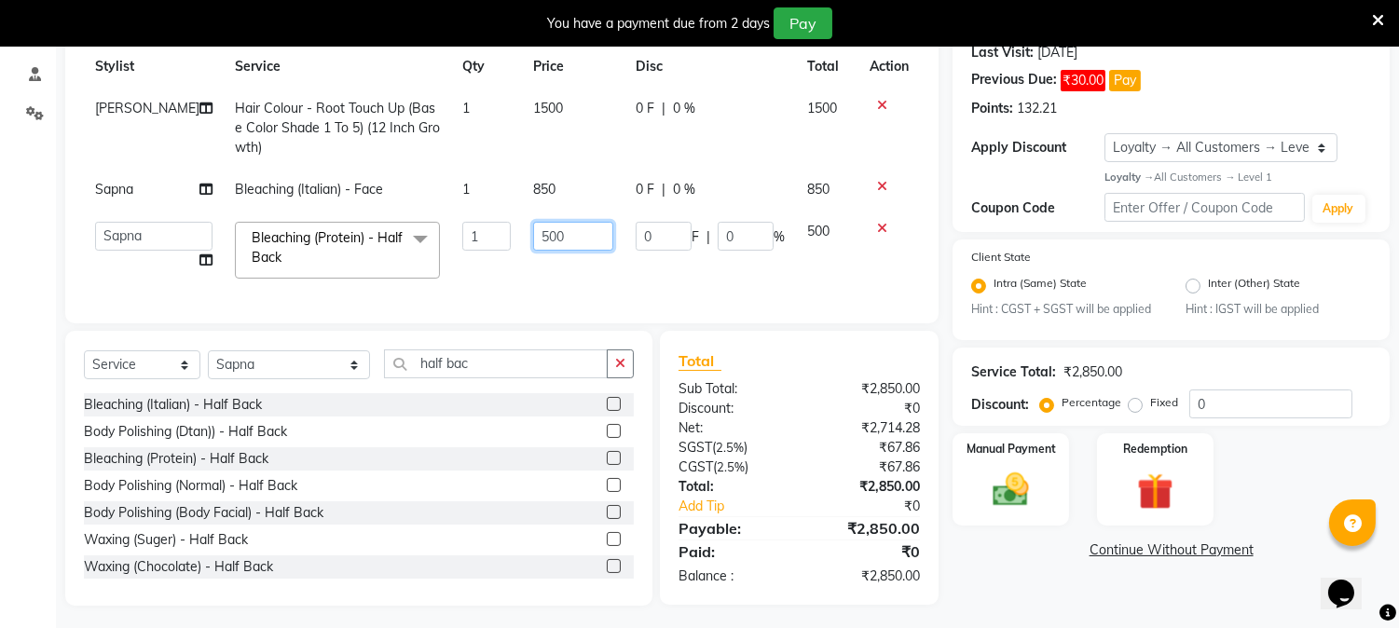
click at [552, 236] on input "500" at bounding box center [573, 236] width 80 height 29
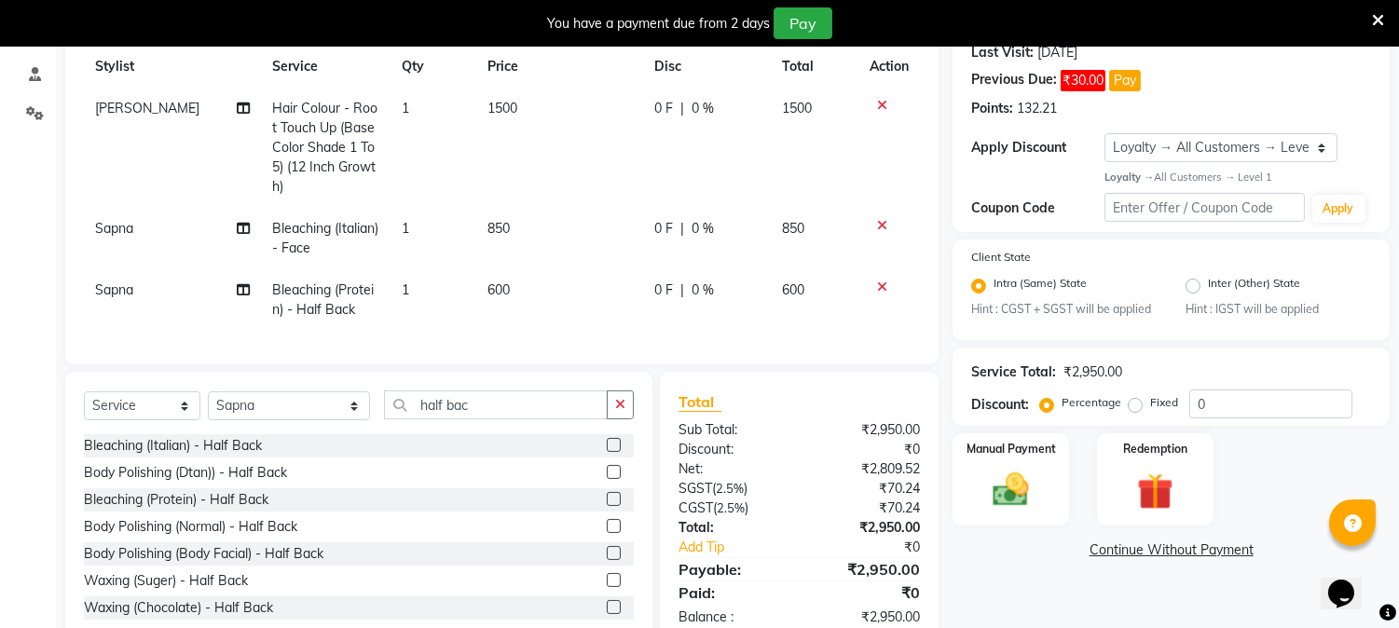
click at [545, 280] on td "600" at bounding box center [559, 299] width 167 height 61
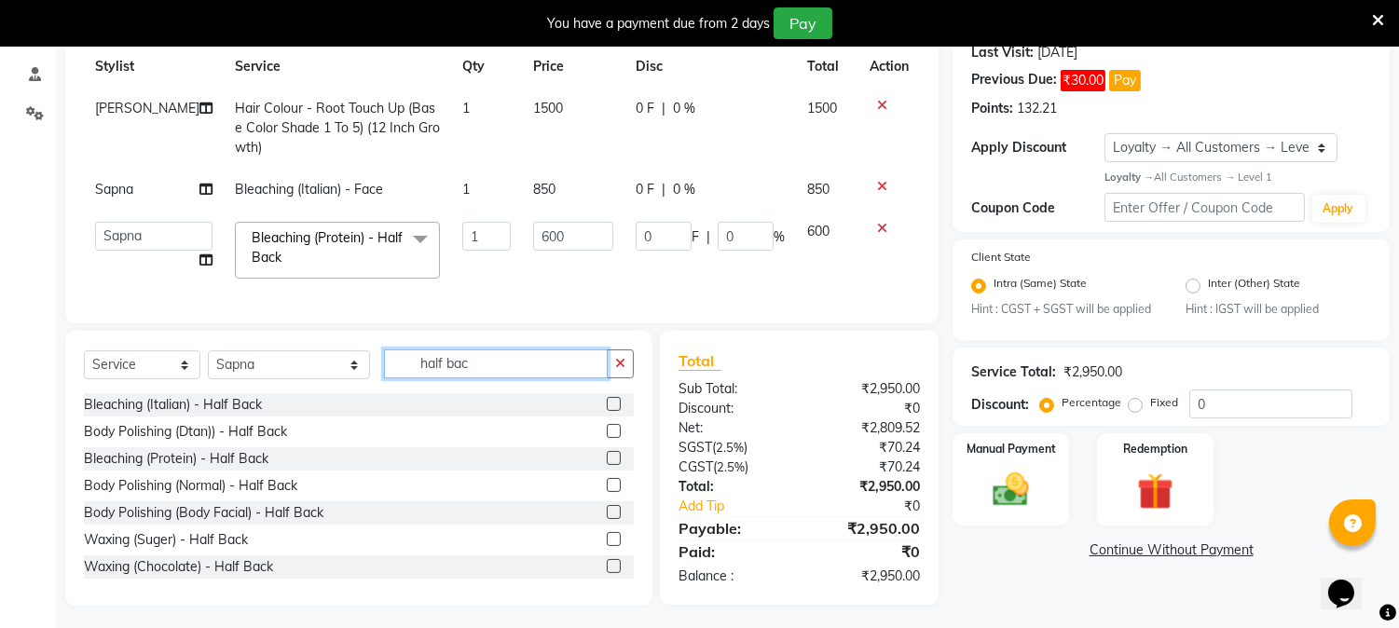
click at [460, 371] on input "half bac" at bounding box center [496, 363] width 224 height 29
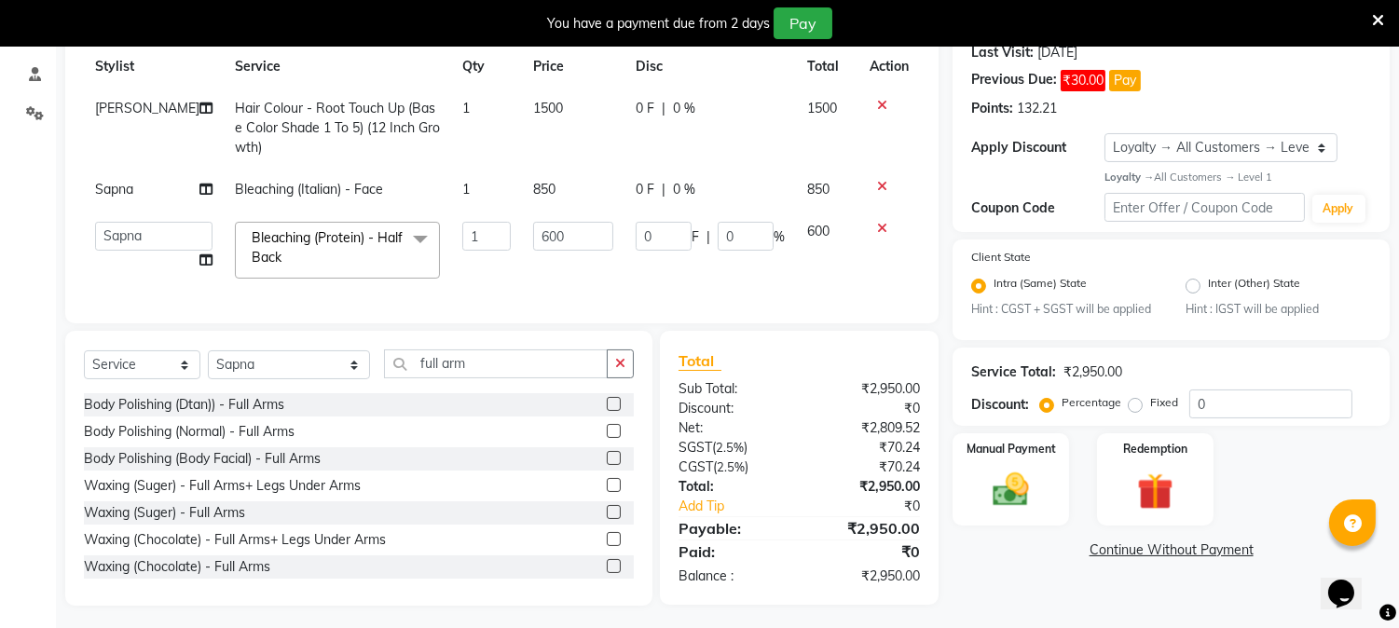
click at [607, 525] on div at bounding box center [613, 515] width 12 height 20
click at [607, 519] on label at bounding box center [614, 512] width 14 height 14
click at [607, 519] on input "checkbox" at bounding box center [613, 513] width 12 height 12
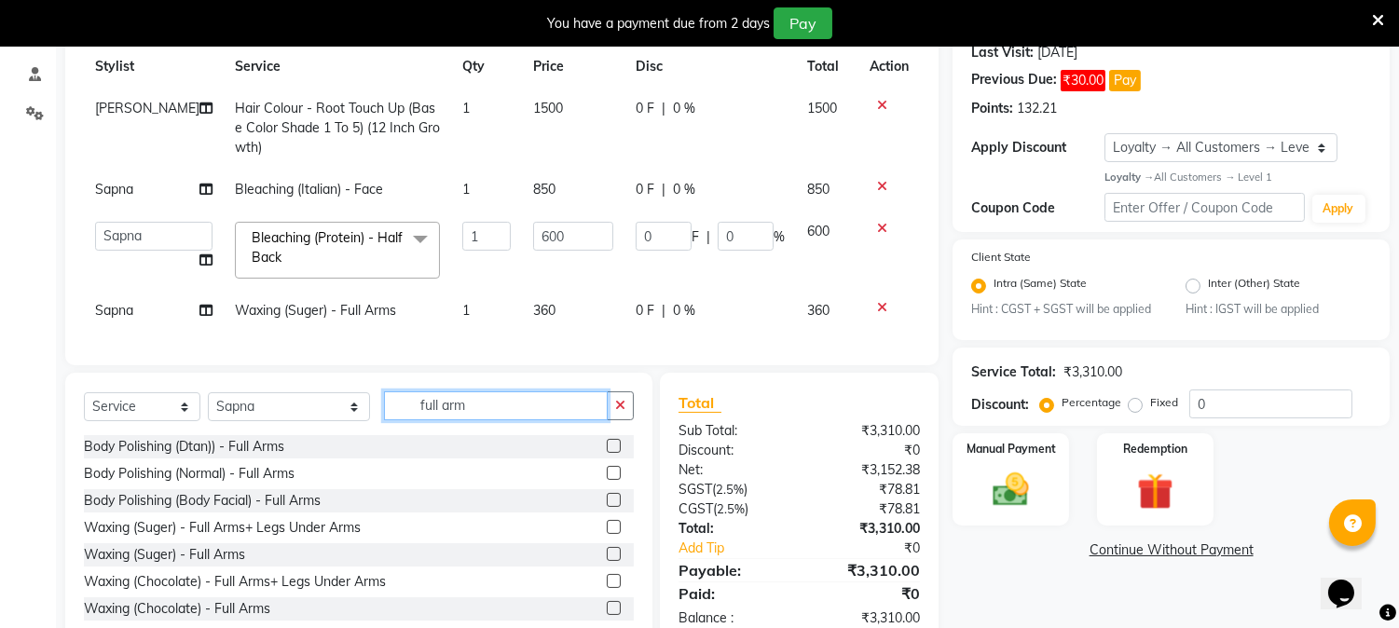
click at [469, 420] on input "full arm" at bounding box center [496, 405] width 224 height 29
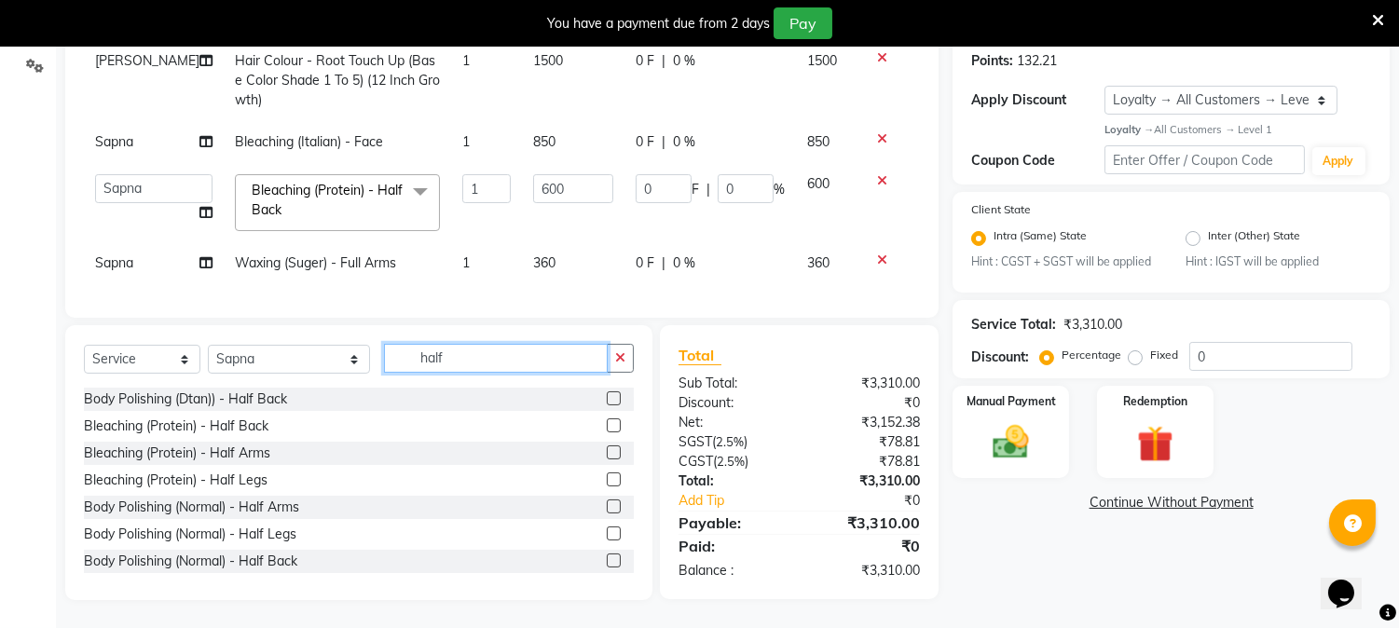
scroll to position [324, 0]
click at [485, 363] on input "half" at bounding box center [496, 358] width 224 height 29
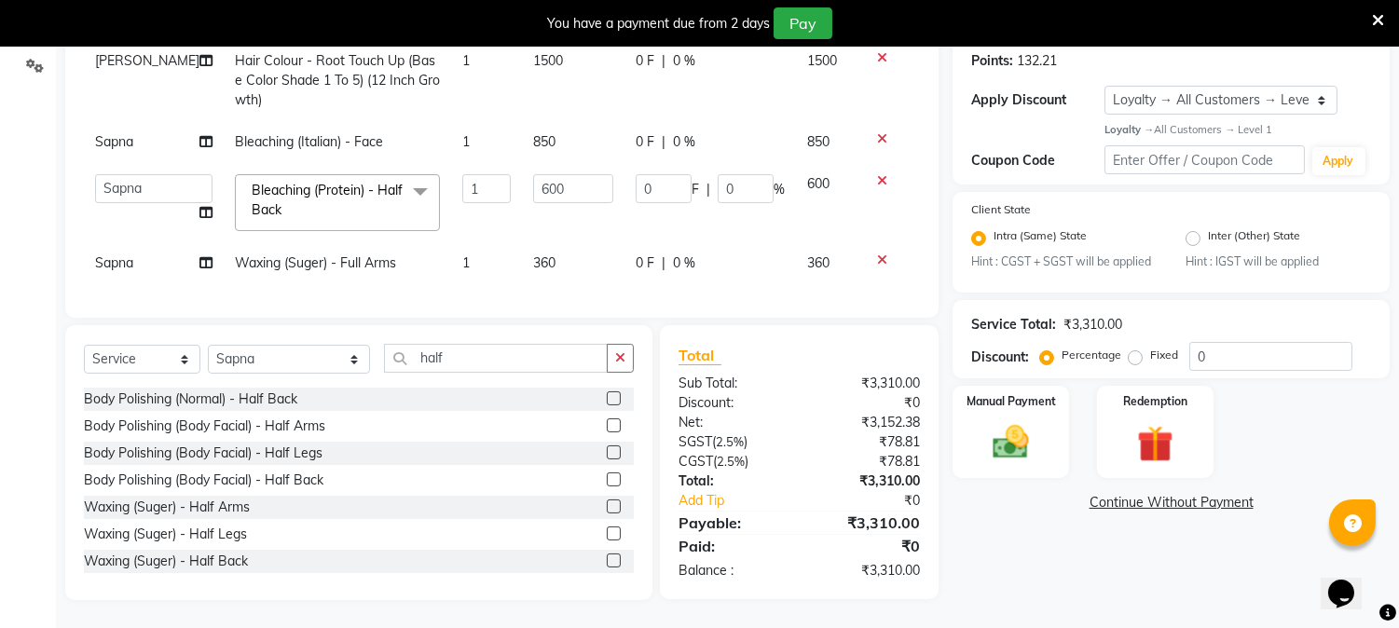
click at [607, 528] on label at bounding box center [614, 533] width 14 height 14
click at [607, 528] on input "checkbox" at bounding box center [613, 534] width 12 height 12
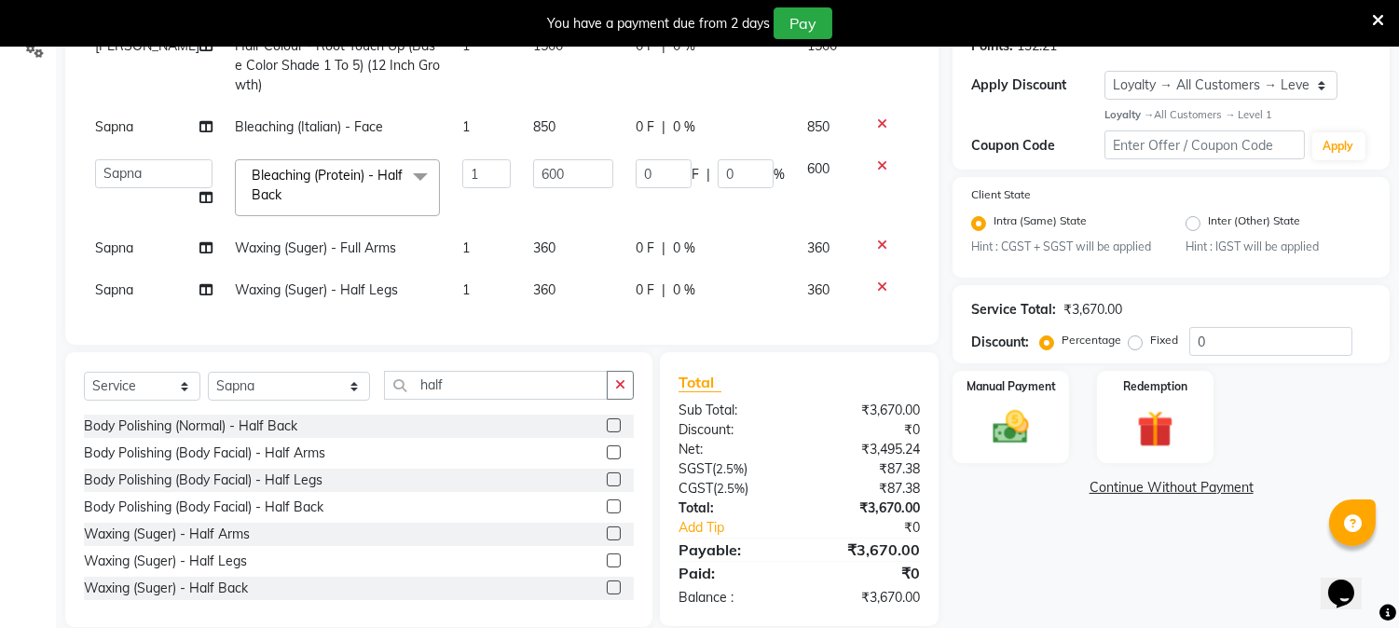
click at [561, 300] on td "360" at bounding box center [573, 290] width 102 height 42
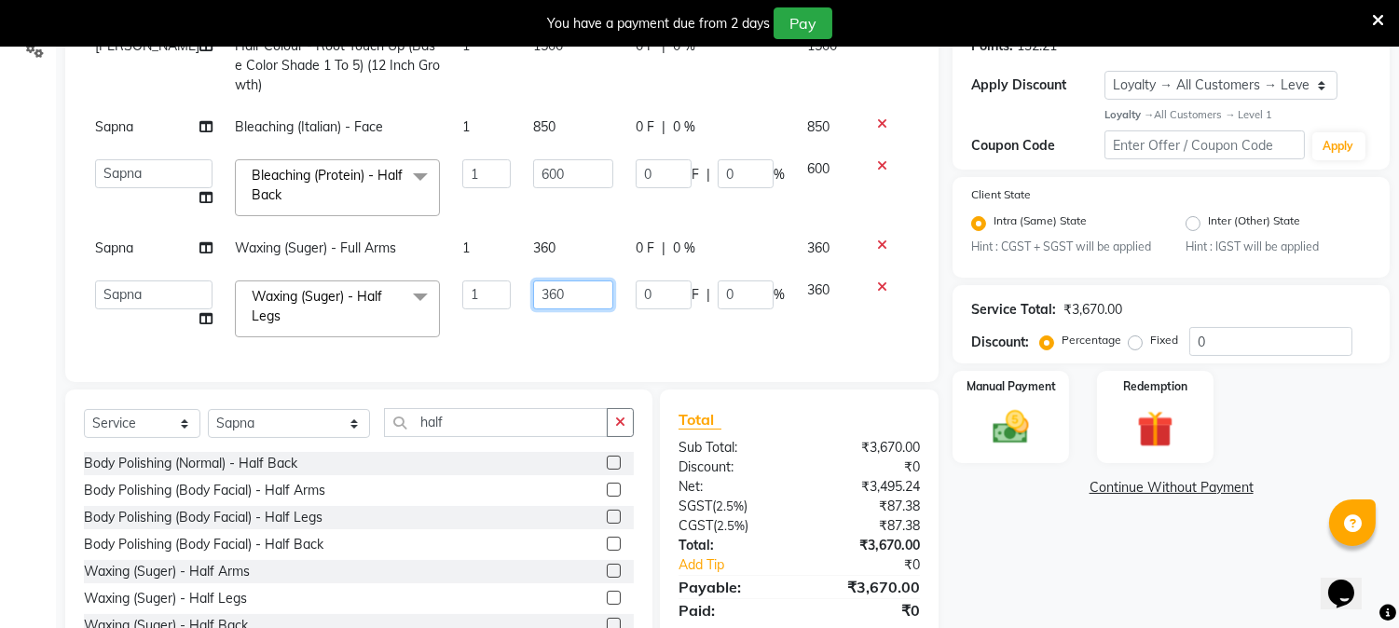
click at [557, 282] on input "360" at bounding box center [573, 294] width 80 height 29
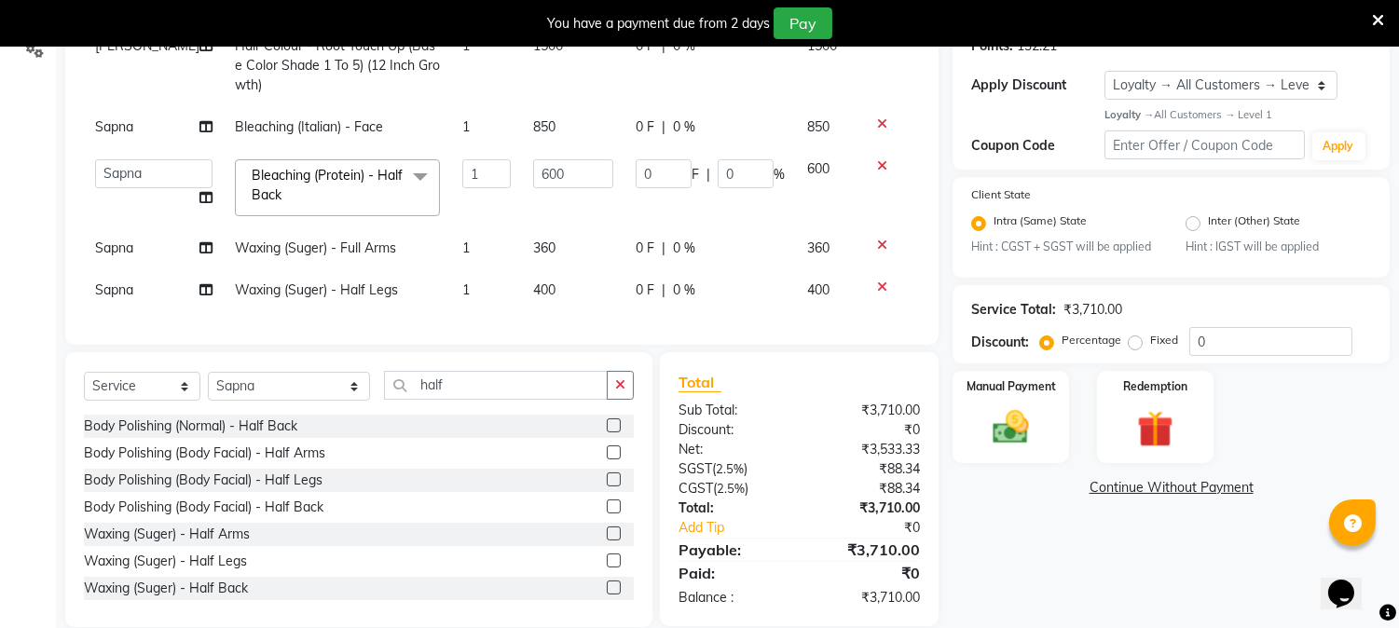
click at [547, 326] on div "Services Stylist Service Qty Price Disc Total Action [PERSON_NAME] Hair Colour …" at bounding box center [502, 137] width 836 height 377
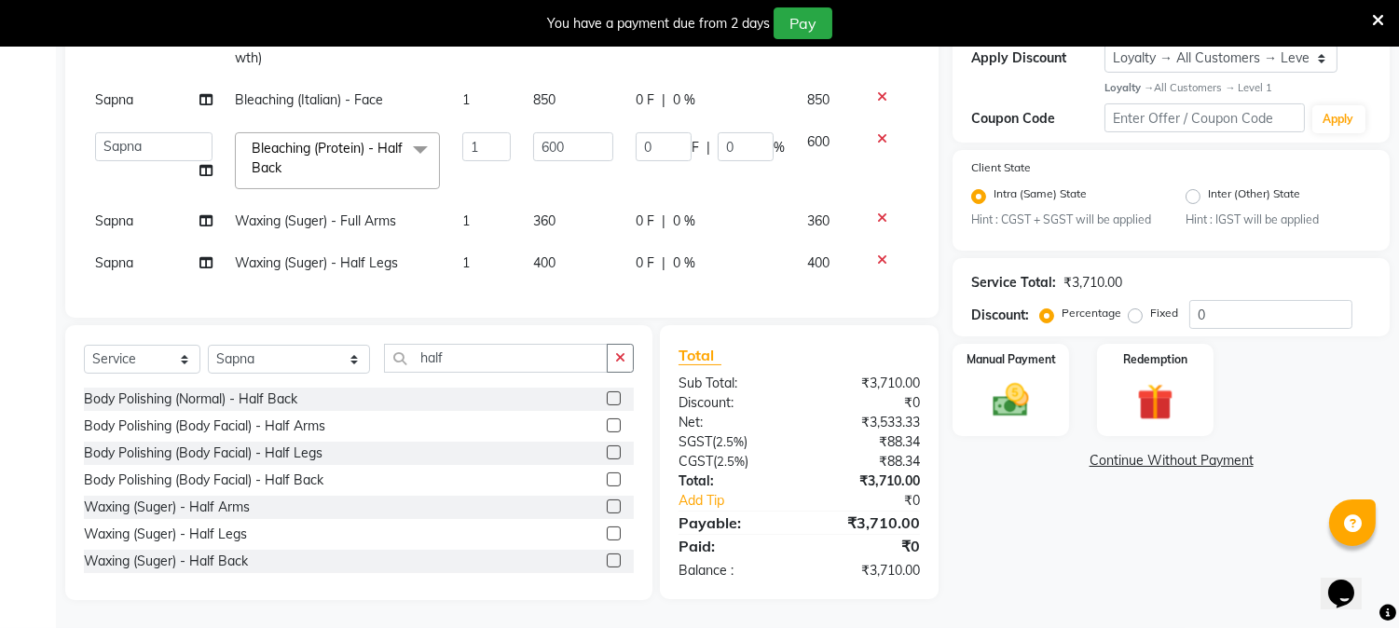
scroll to position [371, 0]
click at [473, 366] on input "half" at bounding box center [496, 358] width 224 height 29
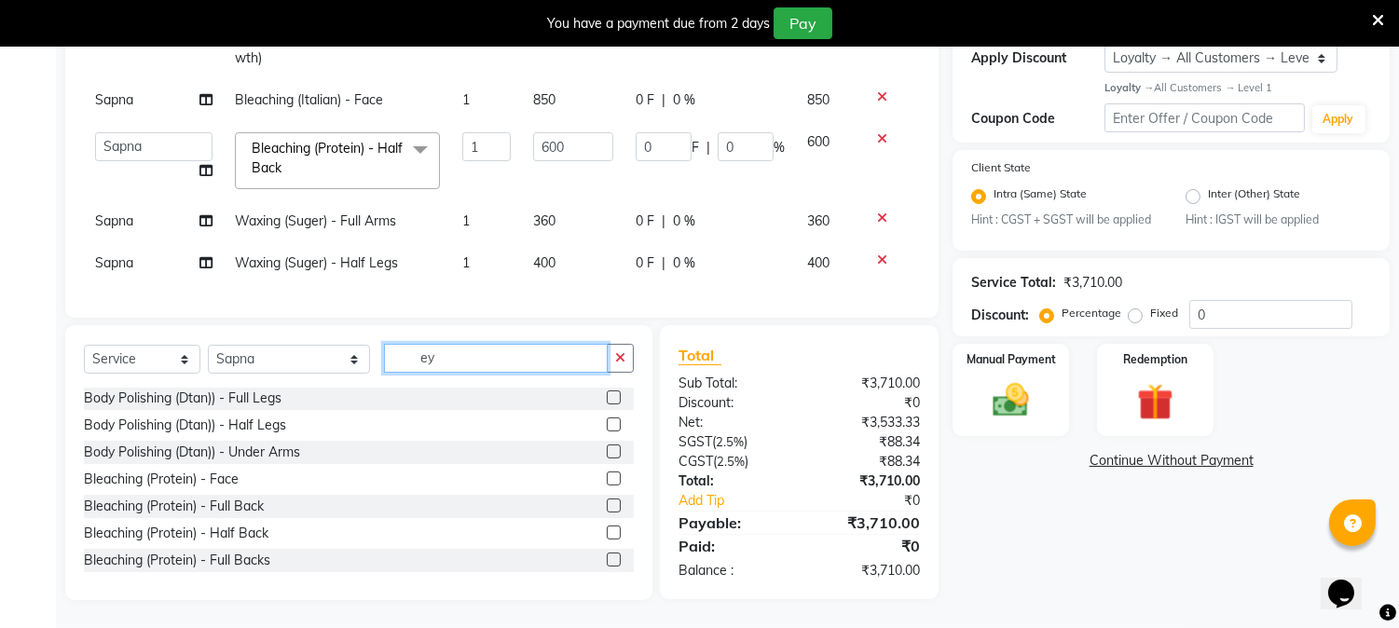
scroll to position [0, 0]
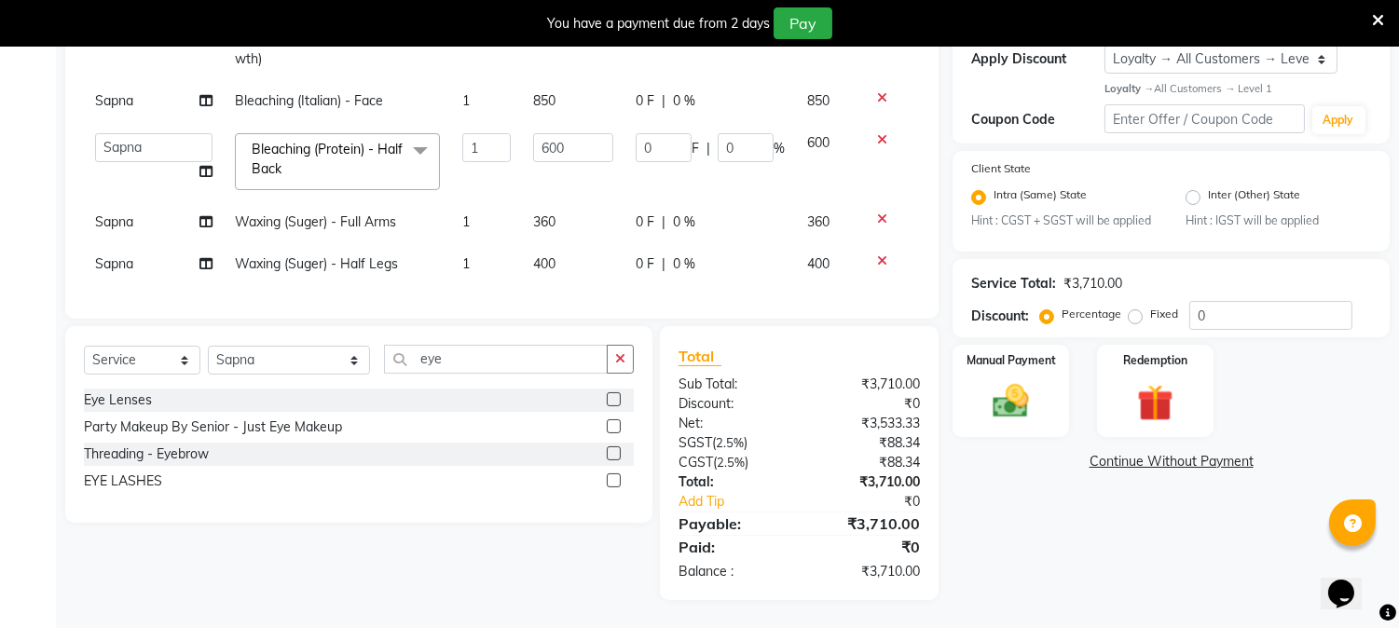
click at [611, 449] on label at bounding box center [614, 453] width 14 height 14
click at [611, 449] on input "checkbox" at bounding box center [613, 454] width 12 height 12
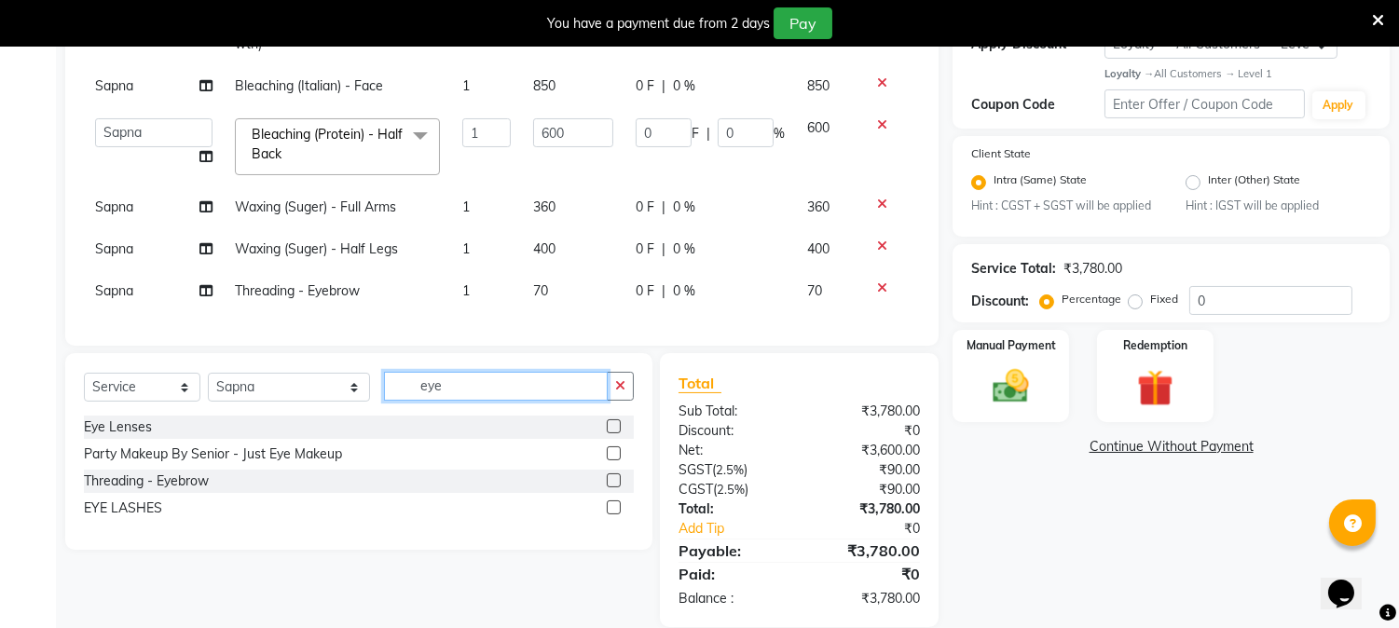
click at [439, 394] on input "eye" at bounding box center [496, 386] width 224 height 29
click at [337, 402] on select "Select Stylist AARTI [PERSON_NAME] [PERSON_NAME] BEAUTY PVT LTD [PERSON_NAME] V…" at bounding box center [289, 387] width 162 height 29
click at [208, 388] on select "Select Stylist AARTI [PERSON_NAME] [PERSON_NAME] BEAUTY PVT LTD [PERSON_NAME] V…" at bounding box center [289, 387] width 162 height 29
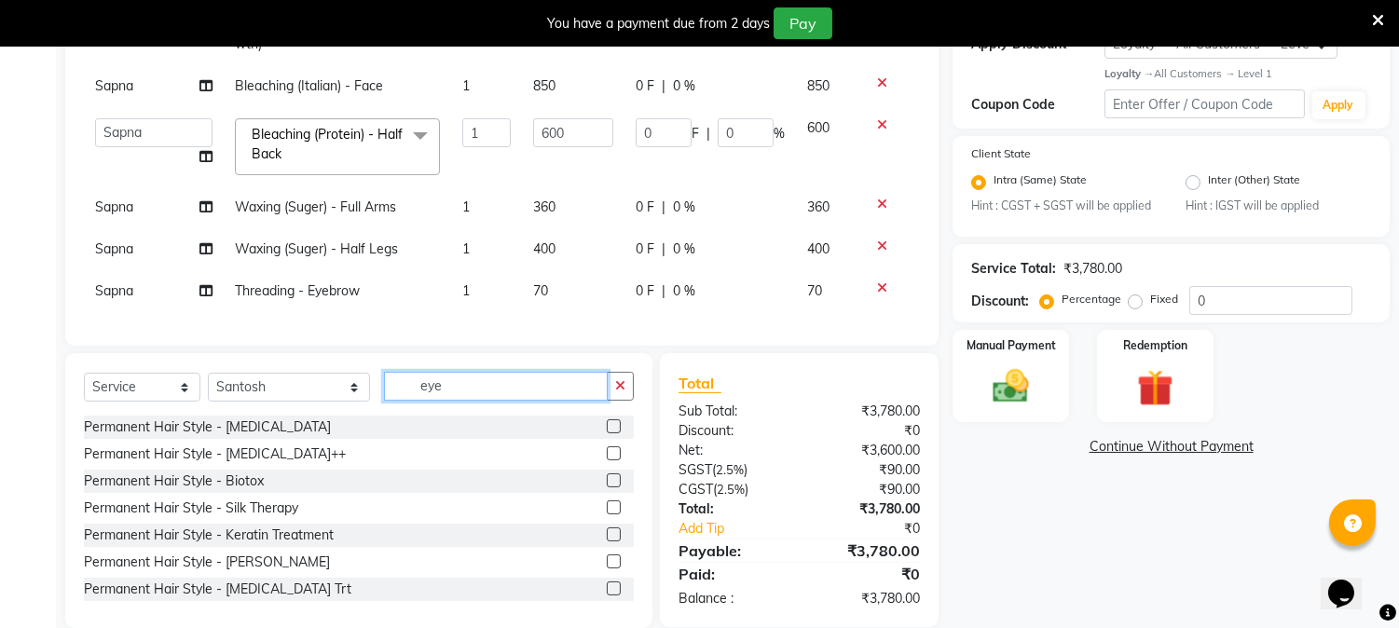
click at [448, 398] on input "eye" at bounding box center [496, 386] width 224 height 29
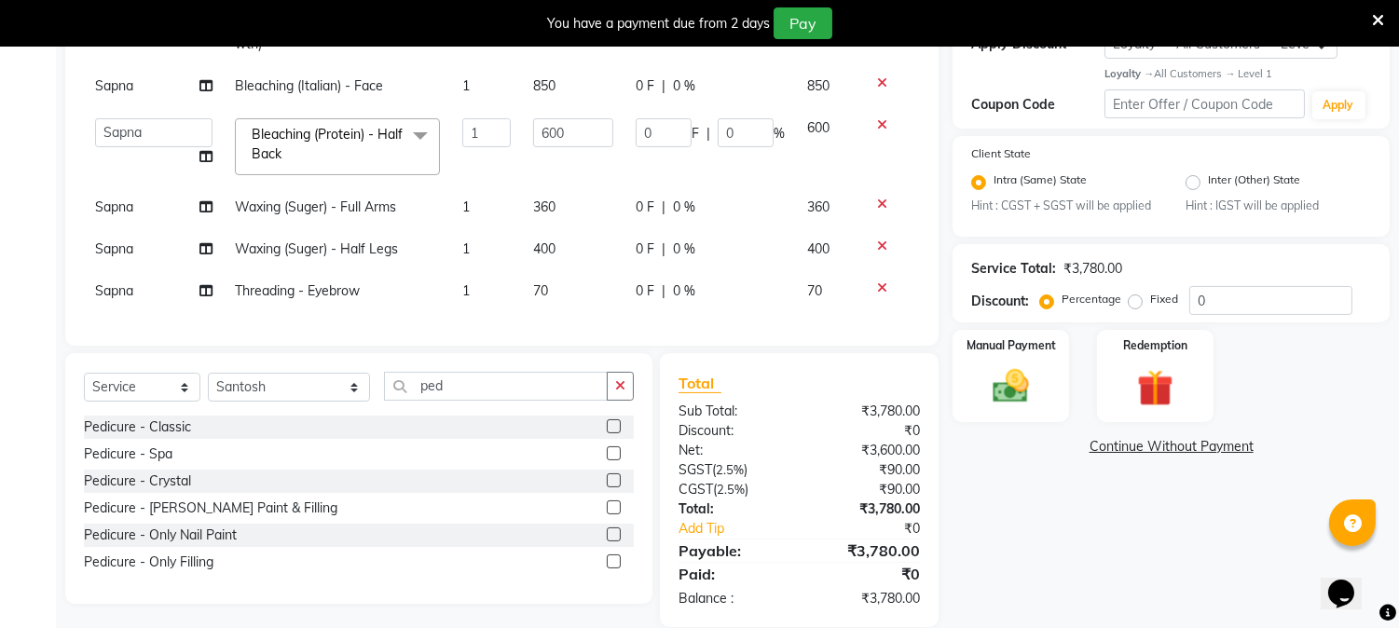
click at [613, 433] on label at bounding box center [614, 426] width 14 height 14
click at [613, 433] on input "checkbox" at bounding box center [613, 427] width 12 height 12
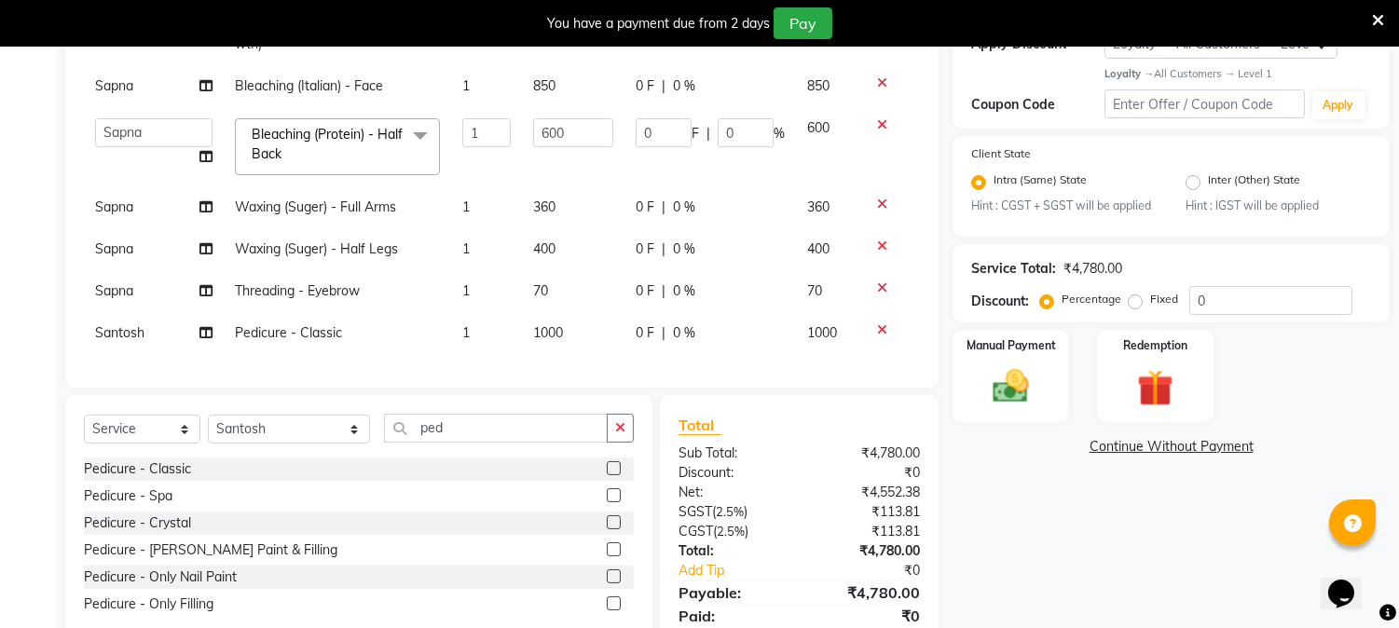
click at [553, 332] on td "1000" at bounding box center [573, 333] width 102 height 42
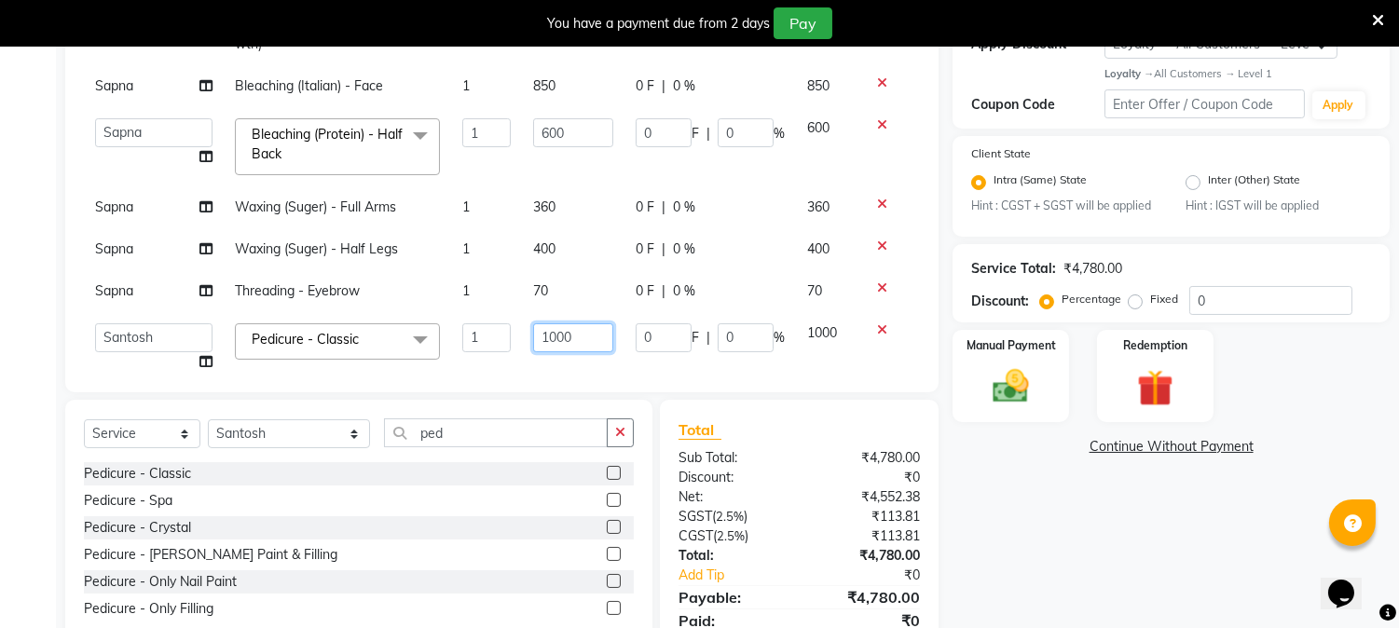
click at [575, 327] on input "1000" at bounding box center [573, 337] width 80 height 29
click at [589, 376] on div "Client +91 93******71 Date [DATE] Invoice Number INC/2025-26 V/2025 V/[PHONE_NU…" at bounding box center [501, 104] width 873 height 576
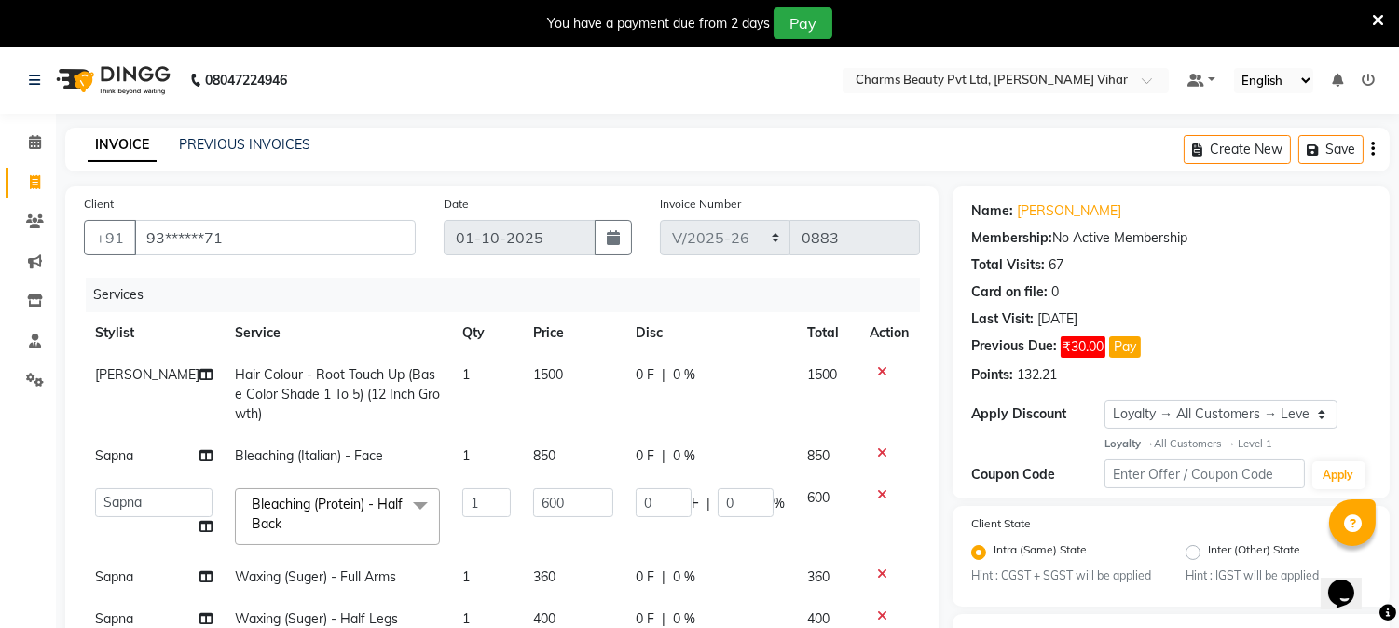
click at [683, 379] on span "0 %" at bounding box center [684, 375] width 22 height 20
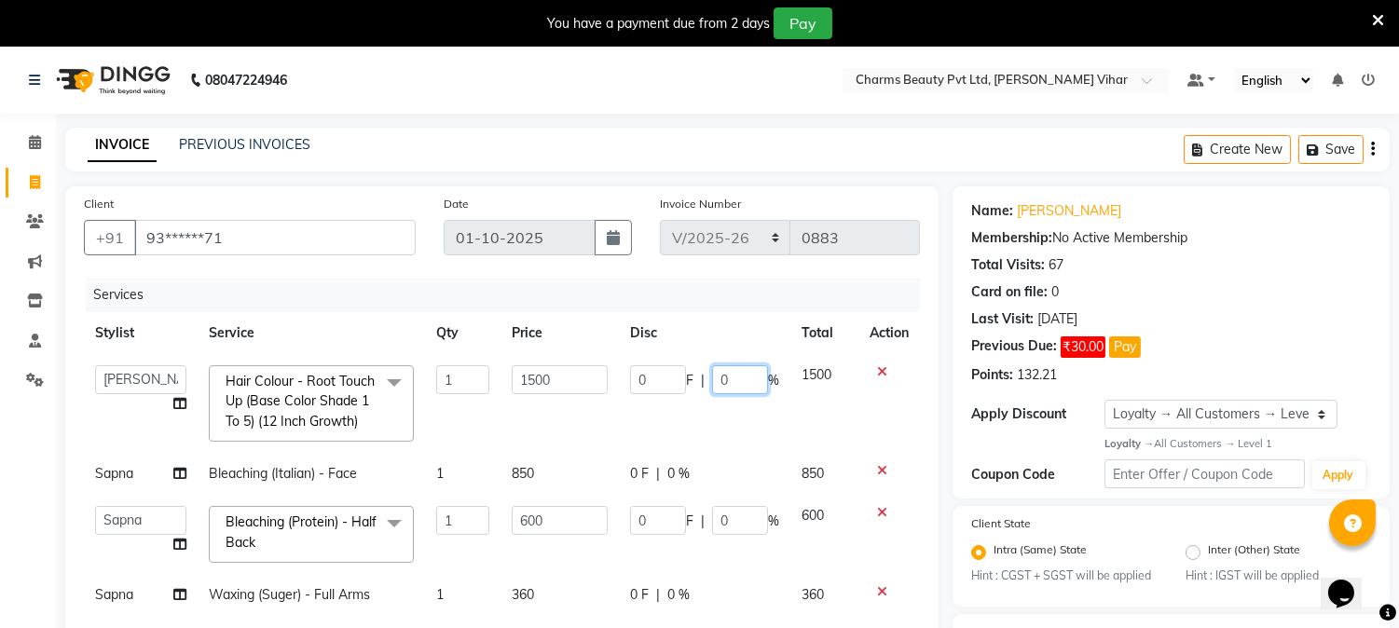
click at [736, 374] on input "0" at bounding box center [740, 379] width 56 height 29
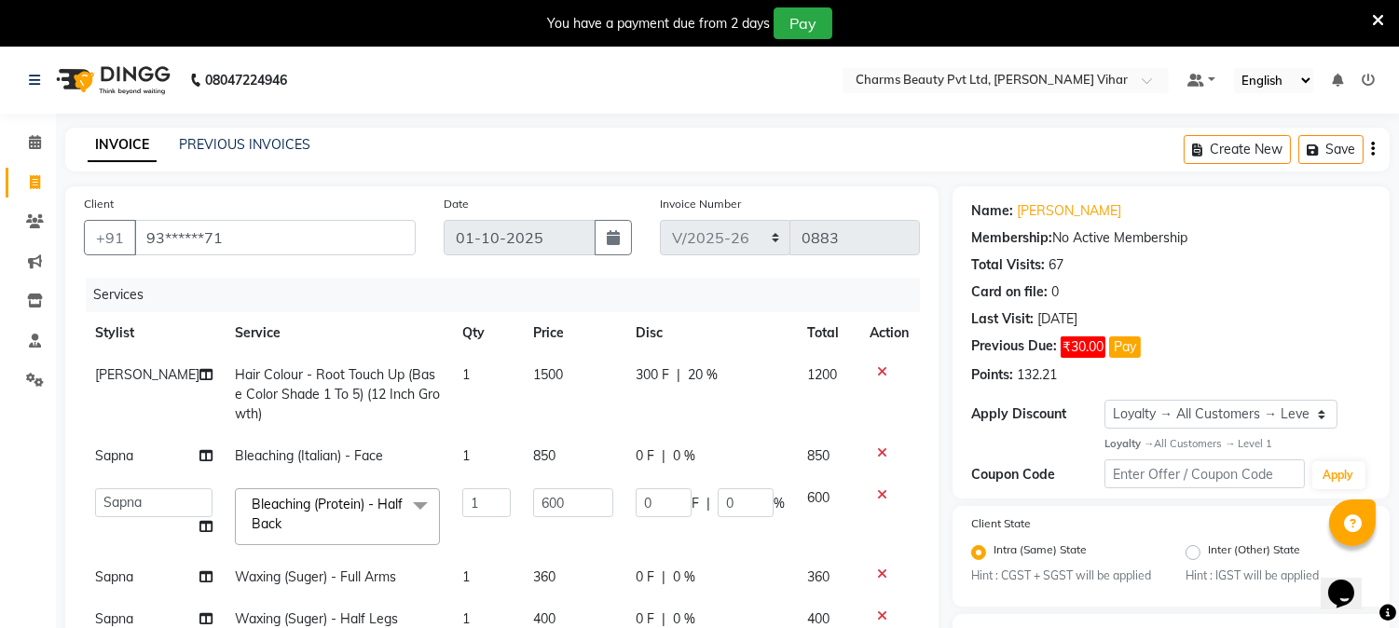
click at [723, 421] on td "300 F | 20 %" at bounding box center [709, 394] width 171 height 81
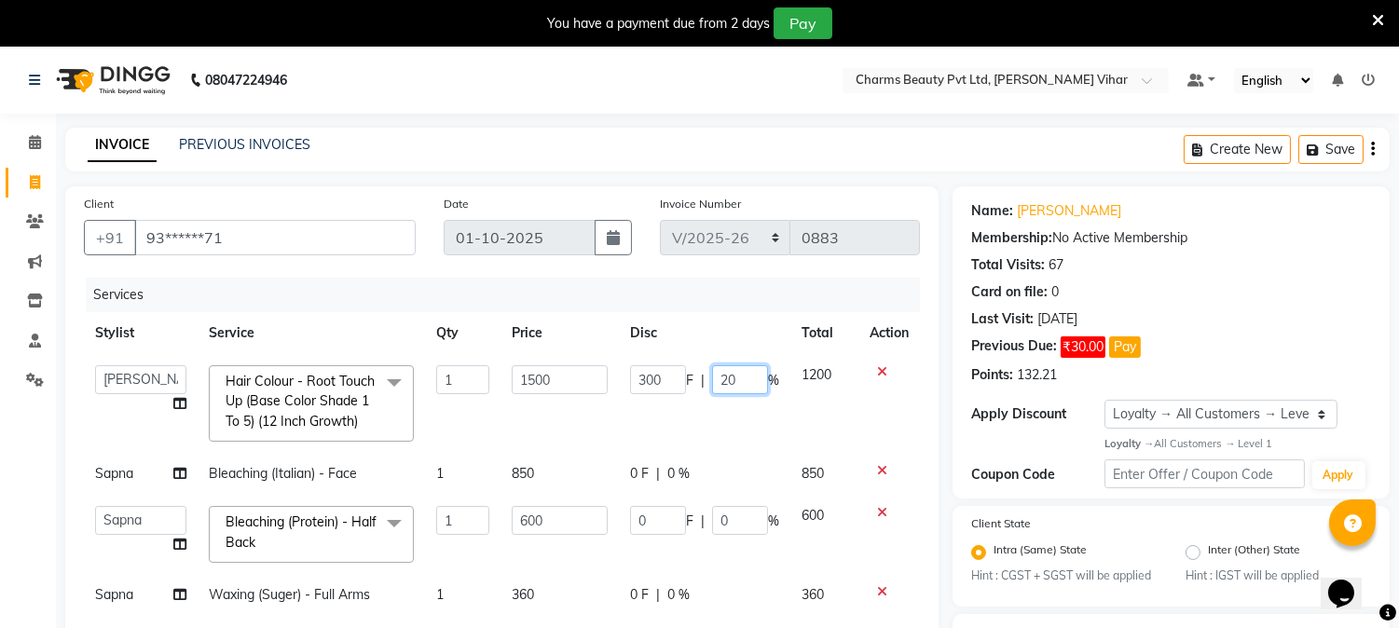
click at [723, 378] on input "20" at bounding box center [740, 379] width 56 height 29
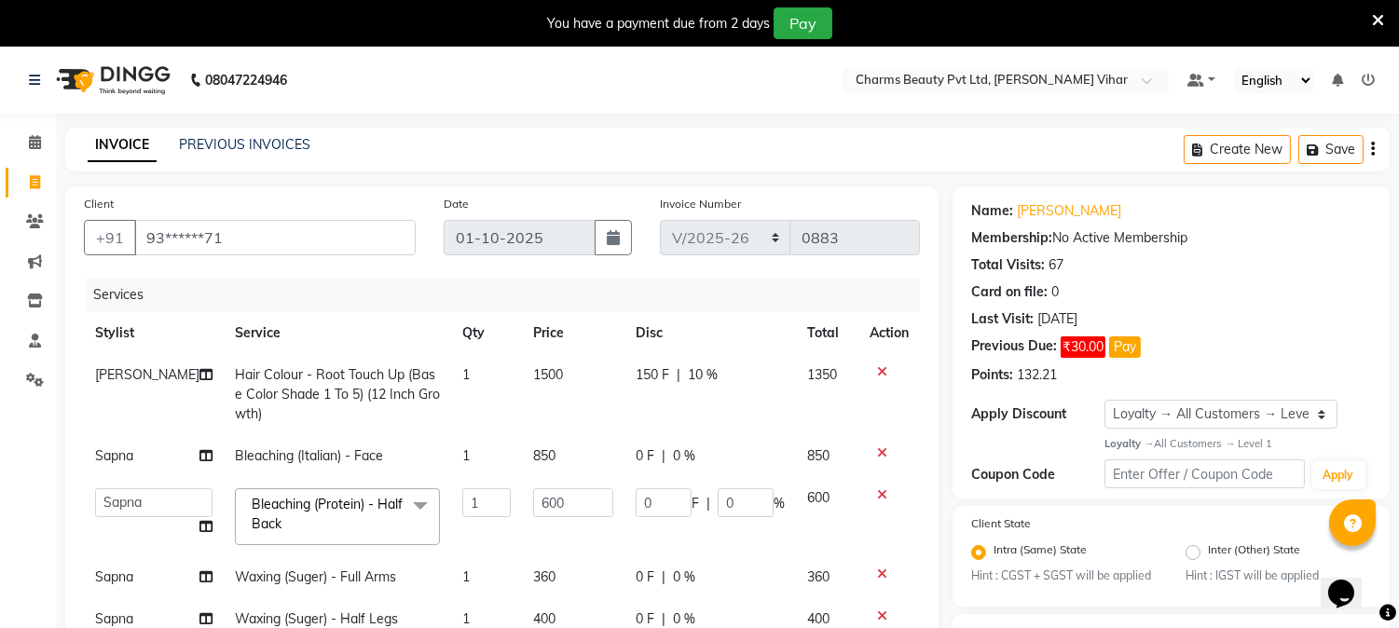
click at [744, 424] on td "150 F | 10 %" at bounding box center [709, 394] width 171 height 81
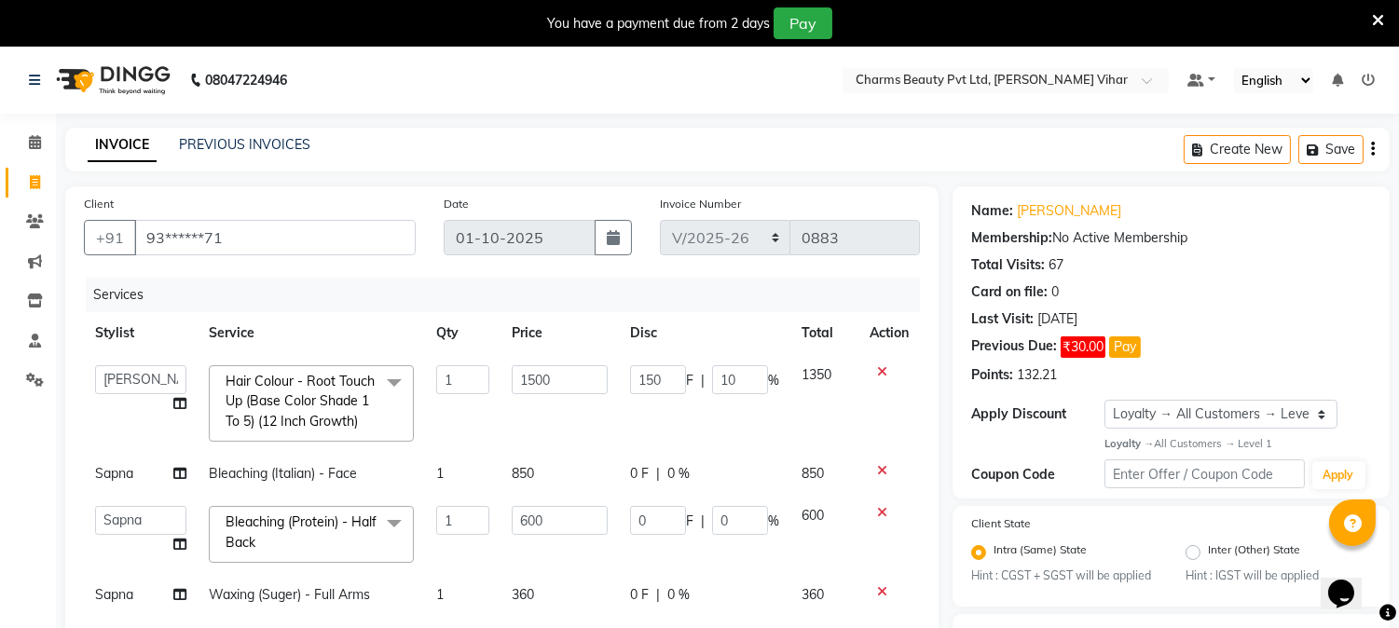
scroll to position [443, 0]
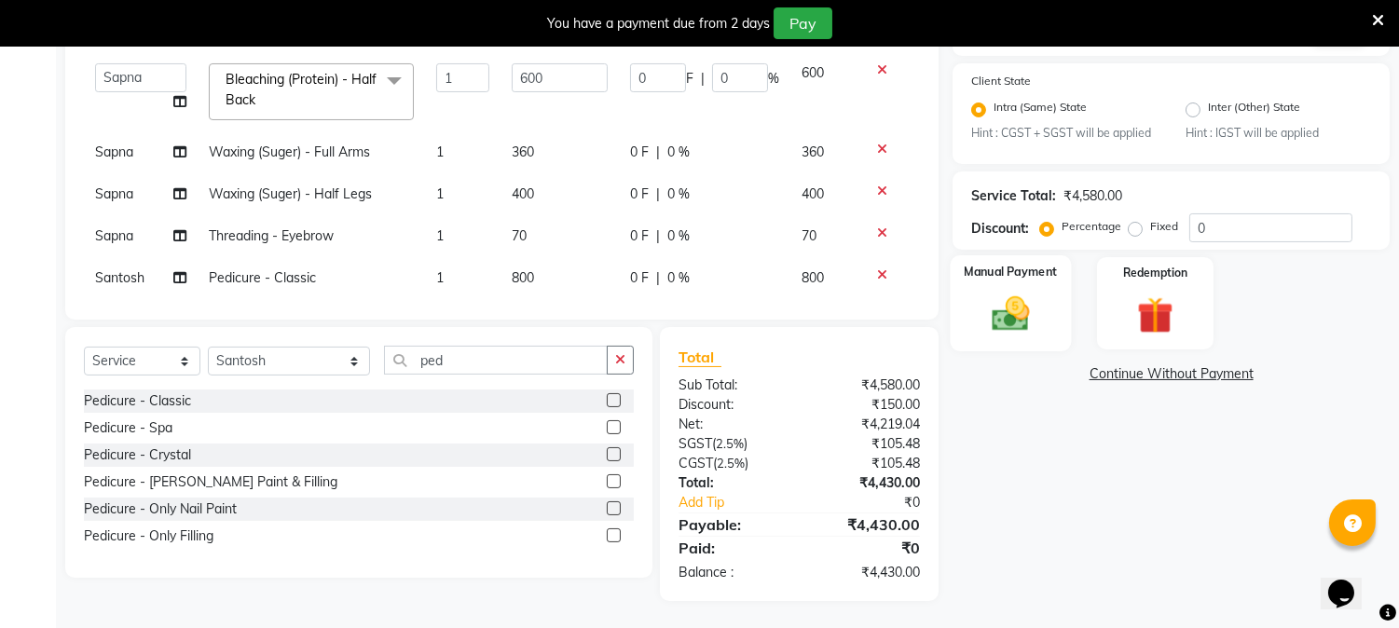
click at [999, 303] on img at bounding box center [1010, 315] width 61 height 44
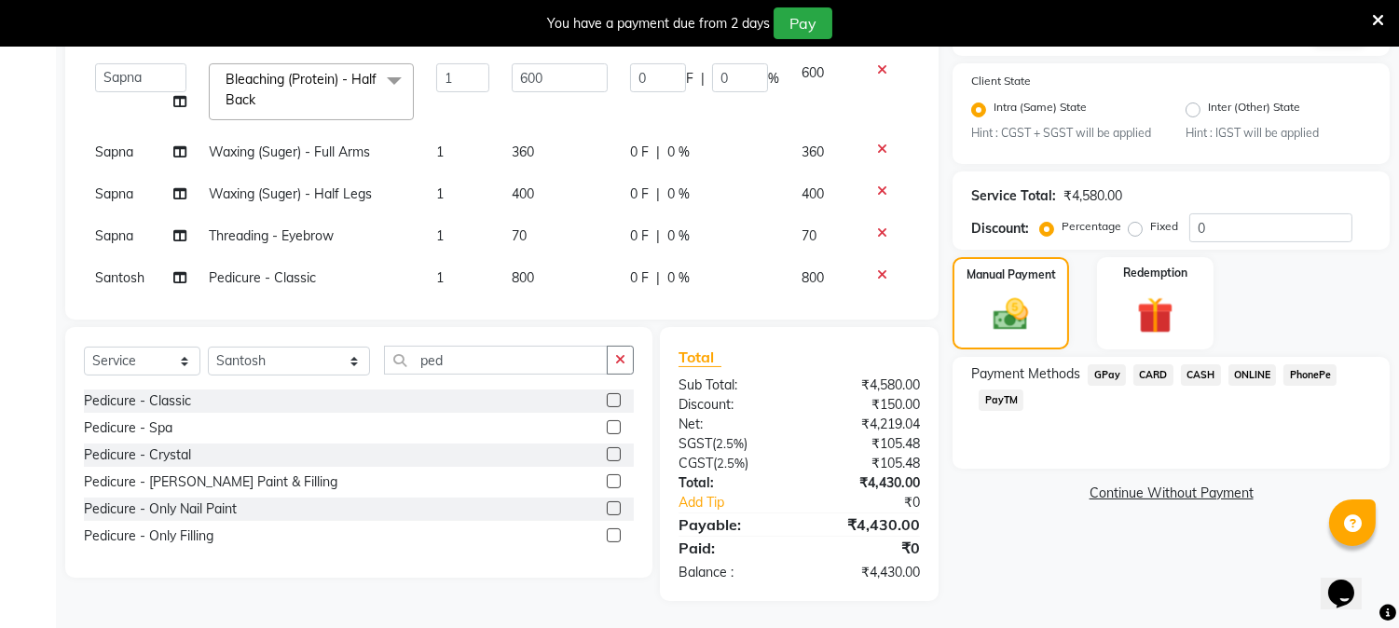
click at [1200, 369] on span "CASH" at bounding box center [1201, 374] width 40 height 21
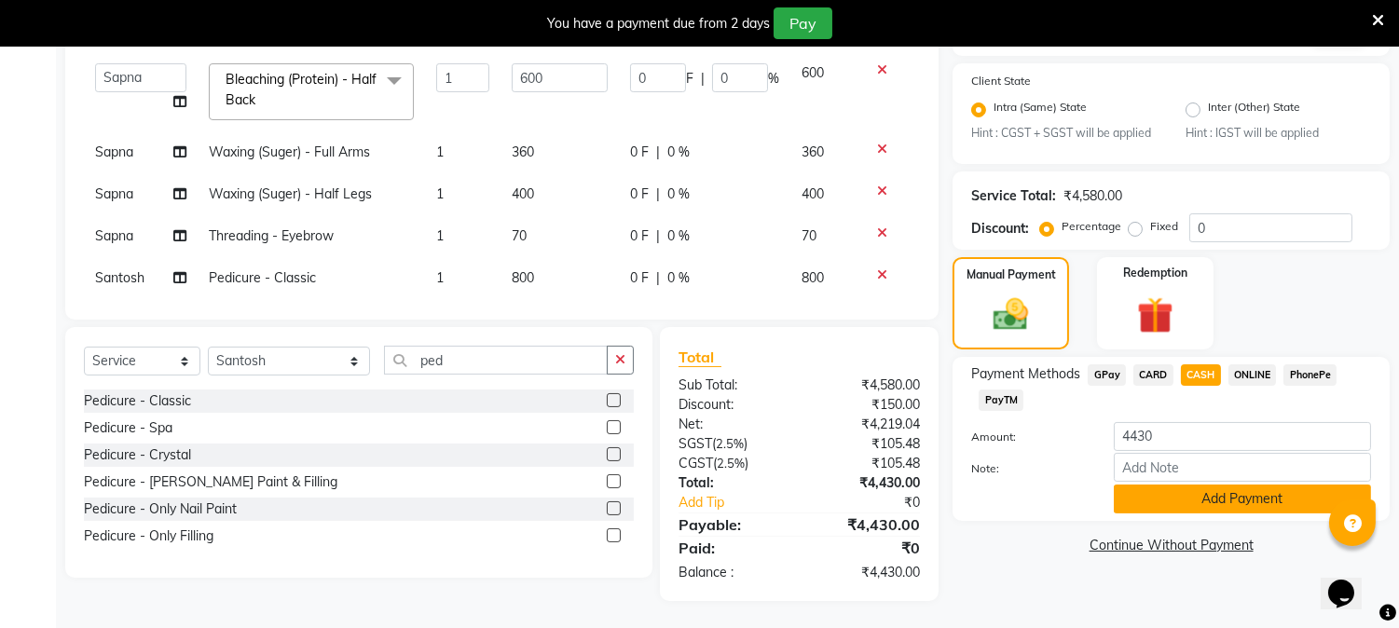
click at [1250, 489] on button "Add Payment" at bounding box center [1242, 499] width 257 height 29
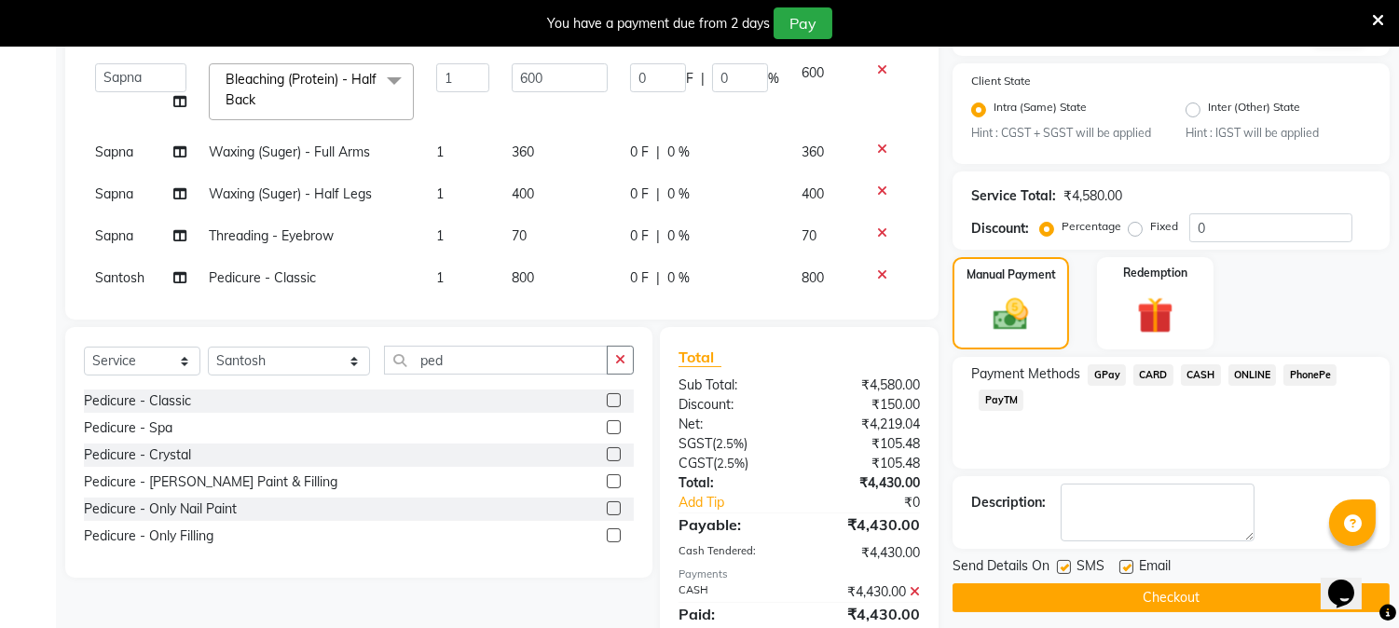
click at [1156, 598] on button "Checkout" at bounding box center [1170, 597] width 437 height 29
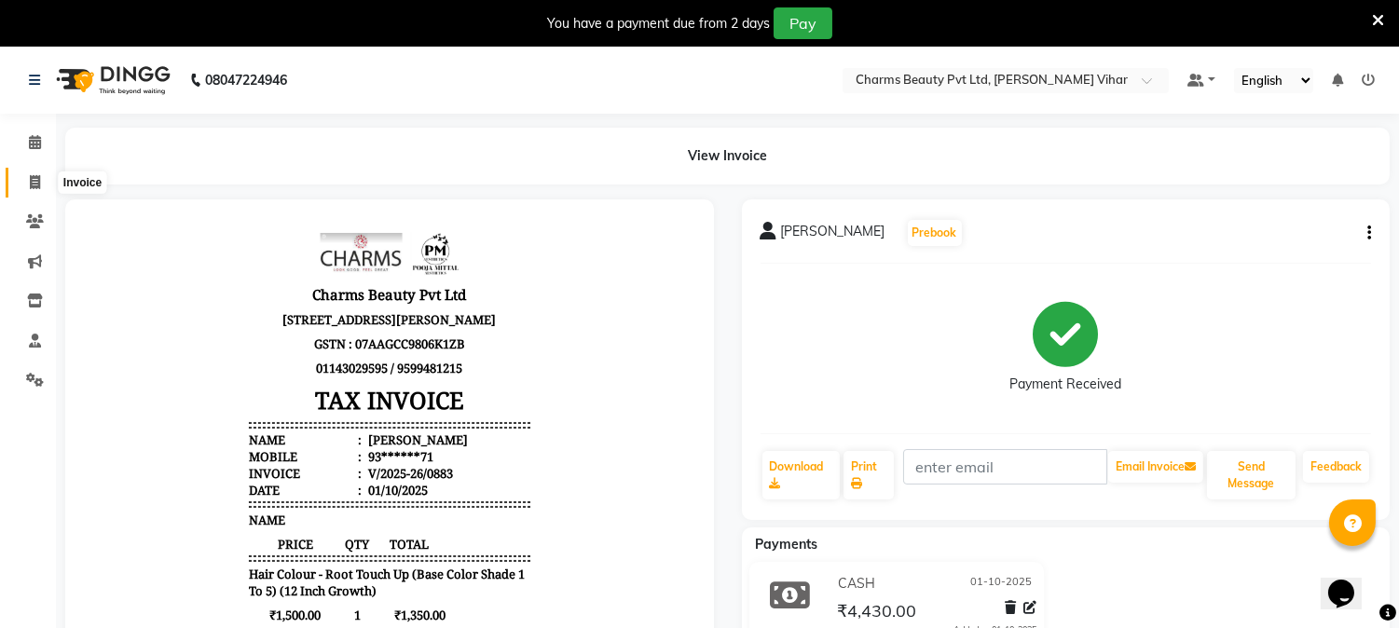
click at [39, 183] on icon at bounding box center [35, 182] width 10 height 14
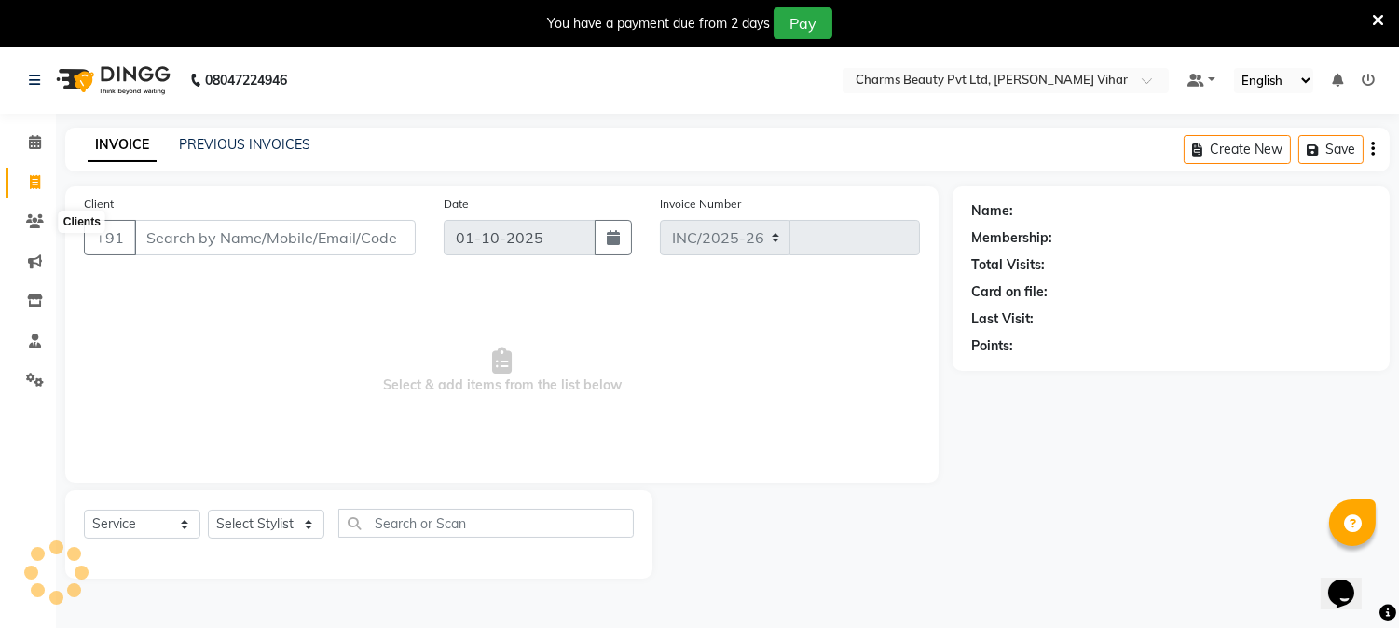
scroll to position [47, 0]
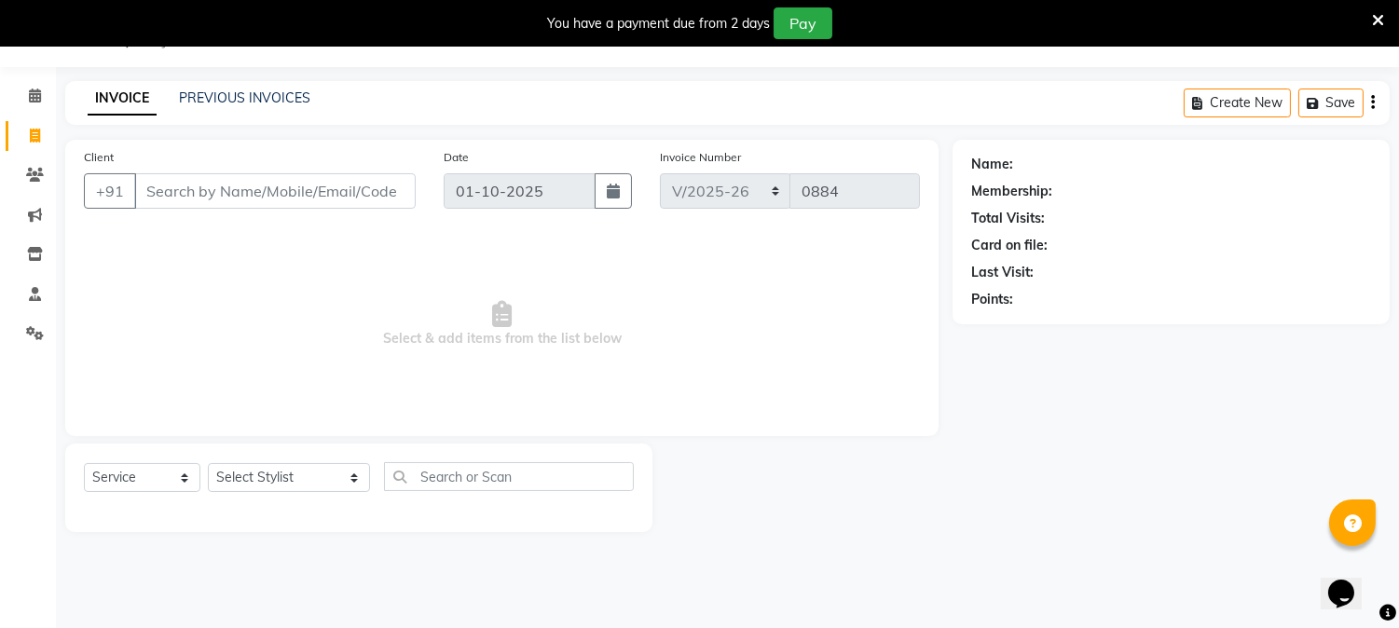
click at [161, 179] on input "Client" at bounding box center [274, 190] width 281 height 35
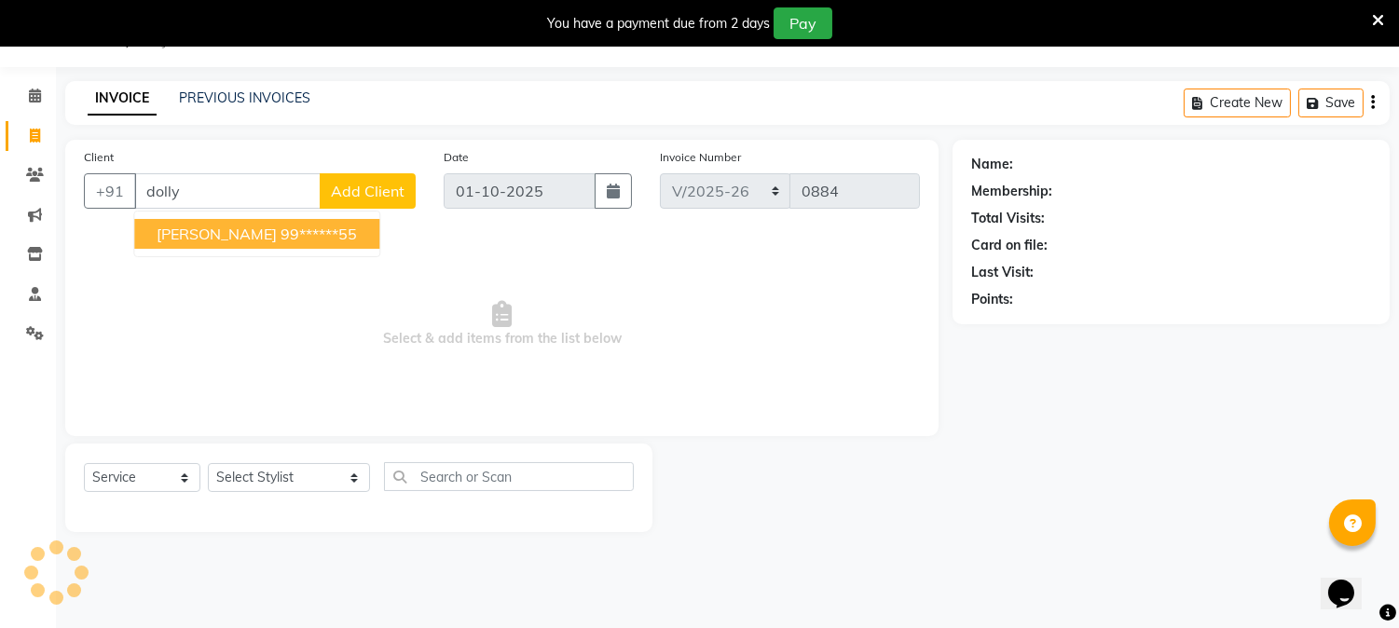
click at [222, 237] on span "[PERSON_NAME]" at bounding box center [217, 234] width 120 height 19
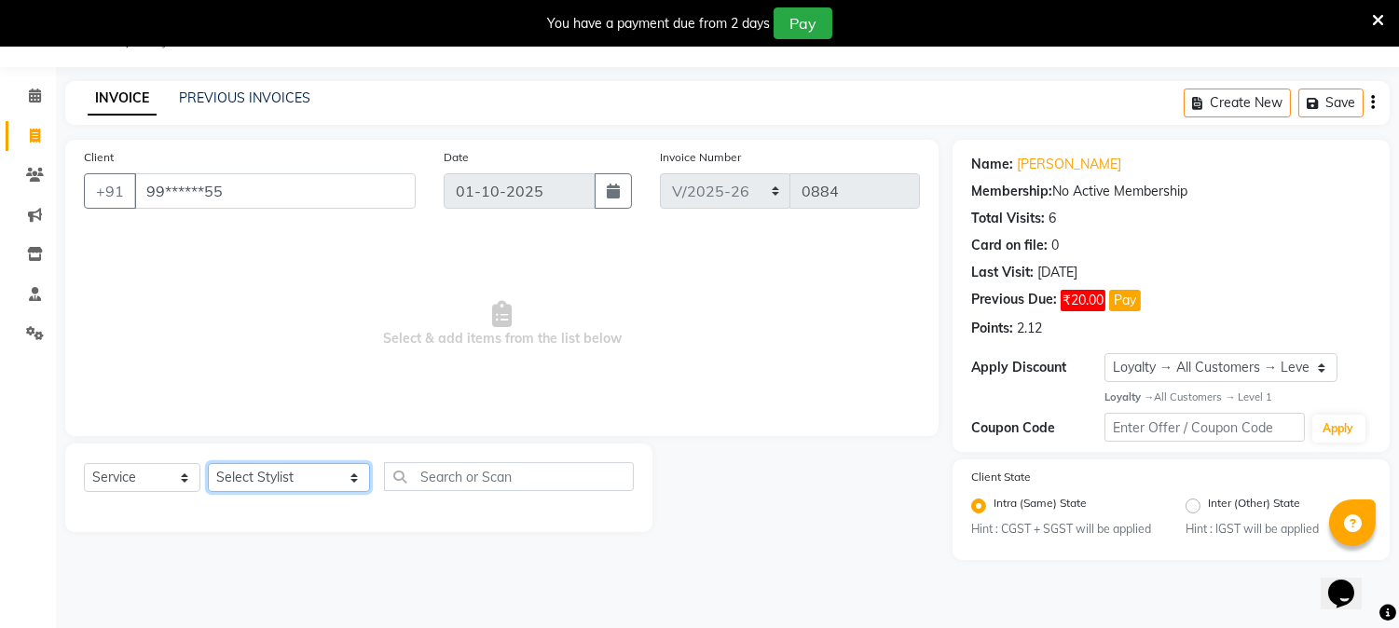
click at [333, 485] on select "Select Stylist AARTI [PERSON_NAME] [PERSON_NAME] BEAUTY PVT LTD [PERSON_NAME] V…" at bounding box center [289, 477] width 162 height 29
click at [208, 464] on select "Select Stylist AARTI [PERSON_NAME] [PERSON_NAME] BEAUTY PVT LTD [PERSON_NAME] V…" at bounding box center [289, 477] width 162 height 29
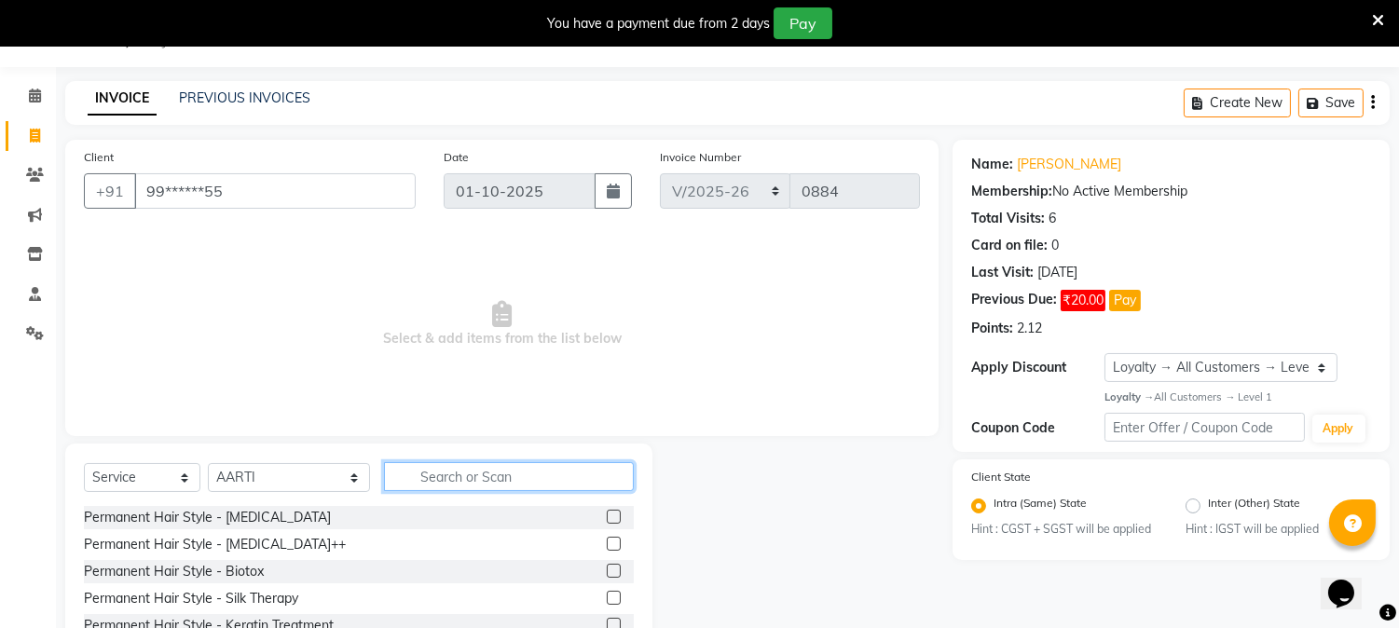
click at [423, 485] on input "text" at bounding box center [509, 476] width 250 height 29
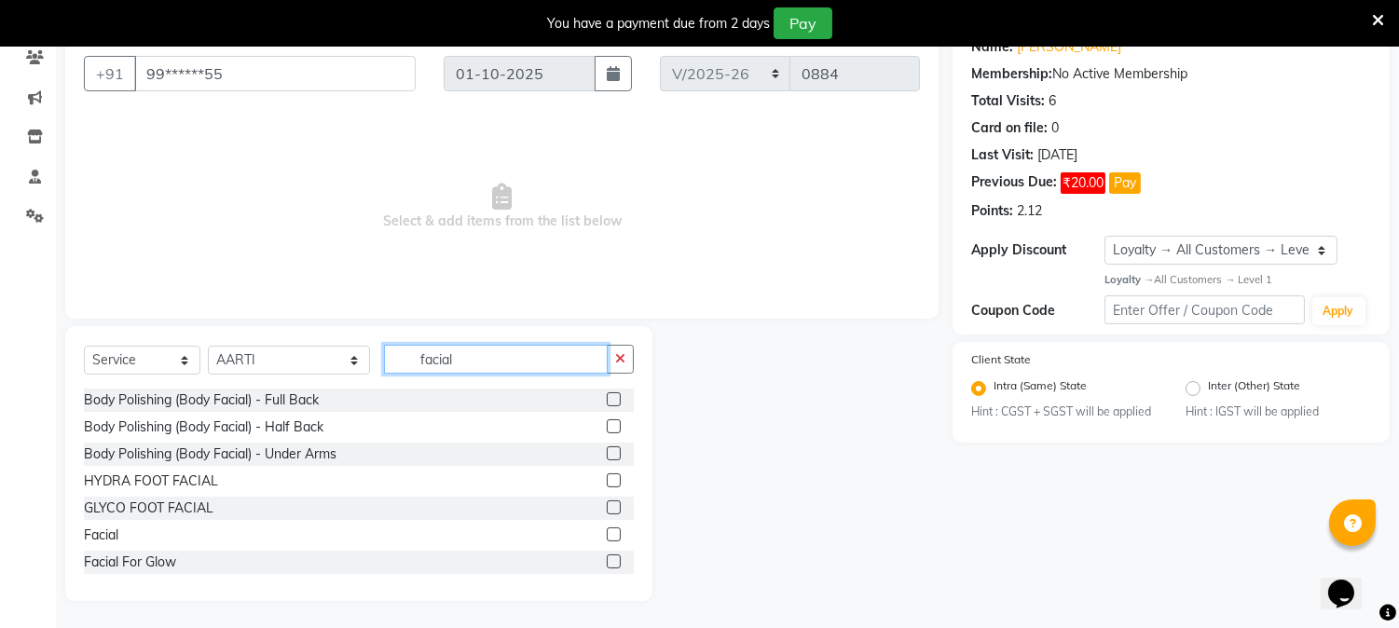
scroll to position [191, 0]
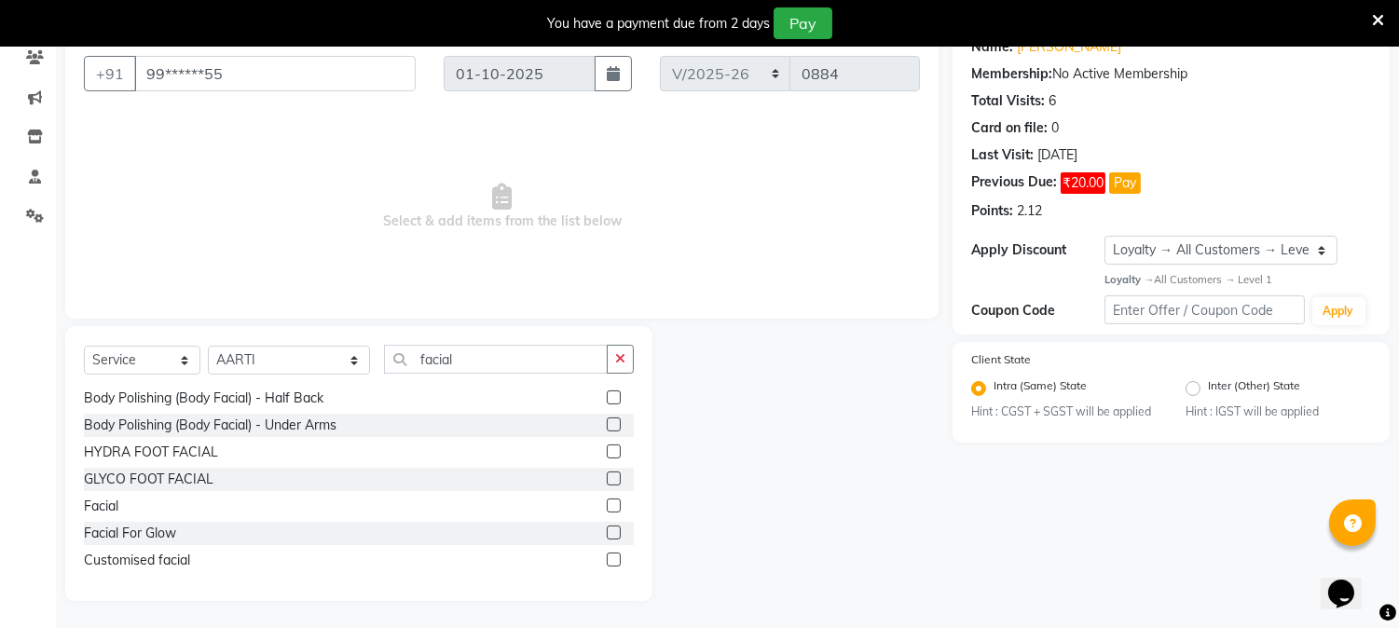
click at [607, 553] on label at bounding box center [614, 560] width 14 height 14
click at [607, 554] on input "checkbox" at bounding box center [613, 560] width 12 height 12
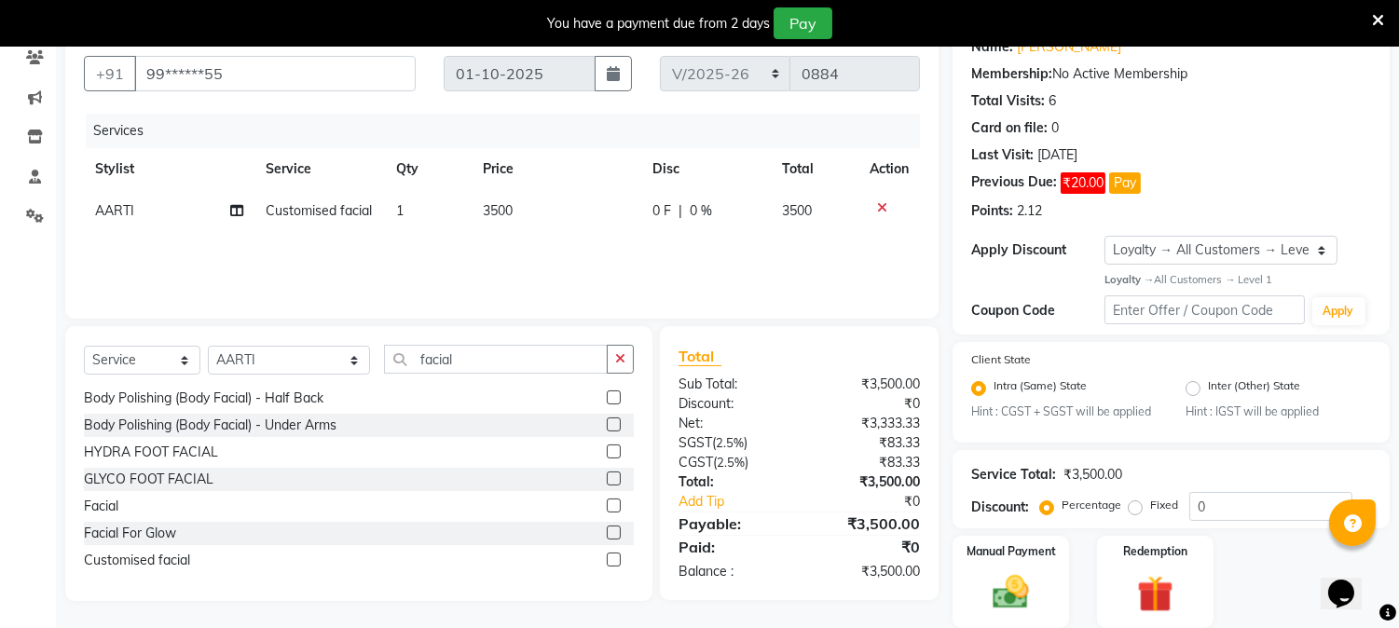
click at [525, 214] on td "3500" at bounding box center [556, 211] width 170 height 42
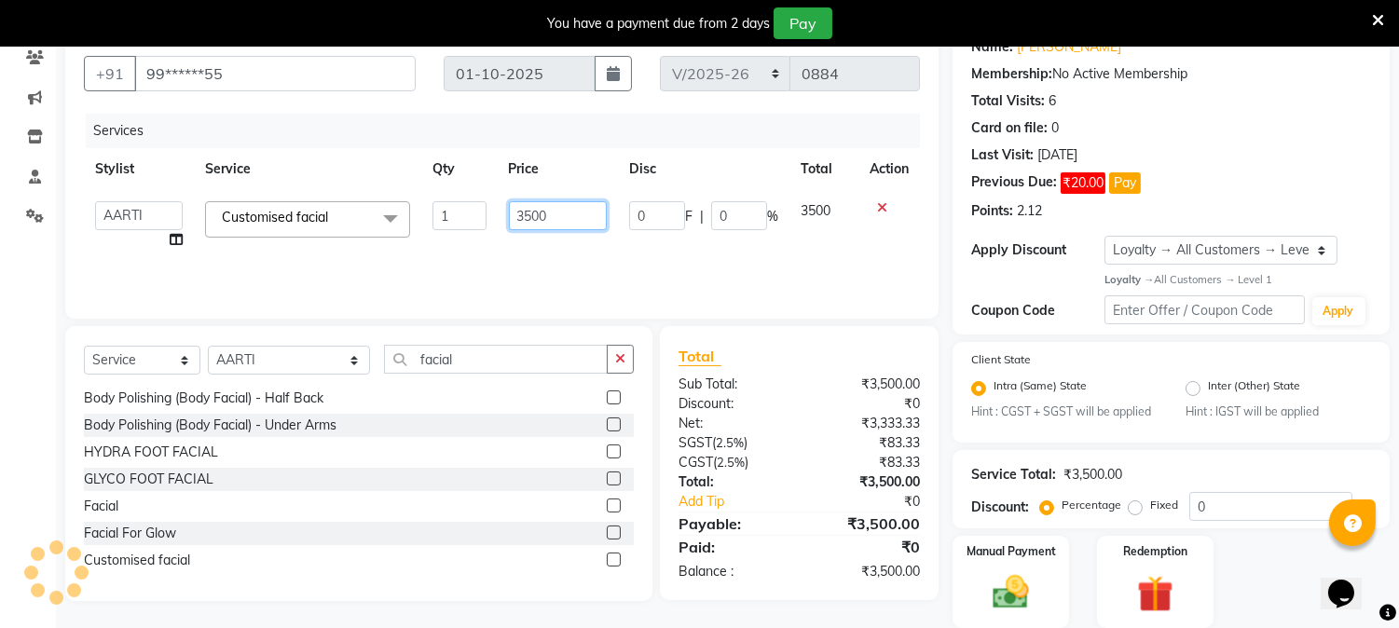
click at [553, 218] on input "3500" at bounding box center [558, 215] width 98 height 29
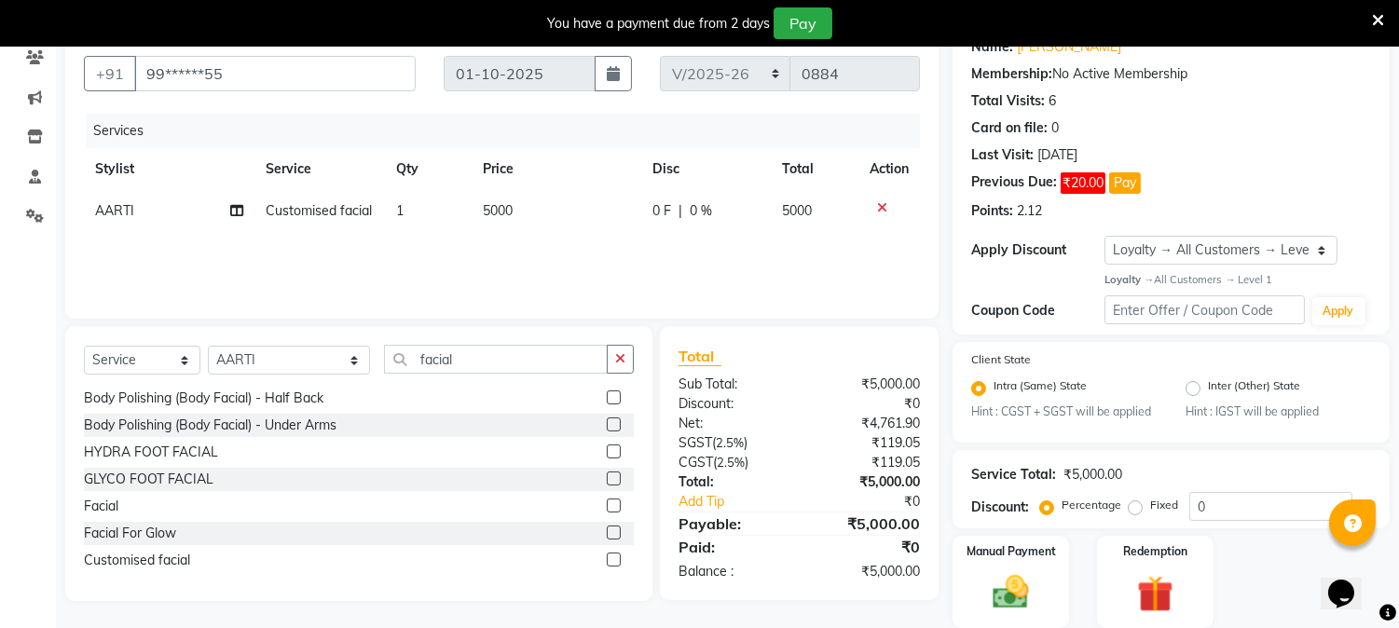
click at [554, 253] on div "Services Stylist Service Qty Price Disc Total Action AARTI Customised facial 1 …" at bounding box center [502, 207] width 836 height 186
click at [467, 370] on input "facial" at bounding box center [496, 359] width 224 height 29
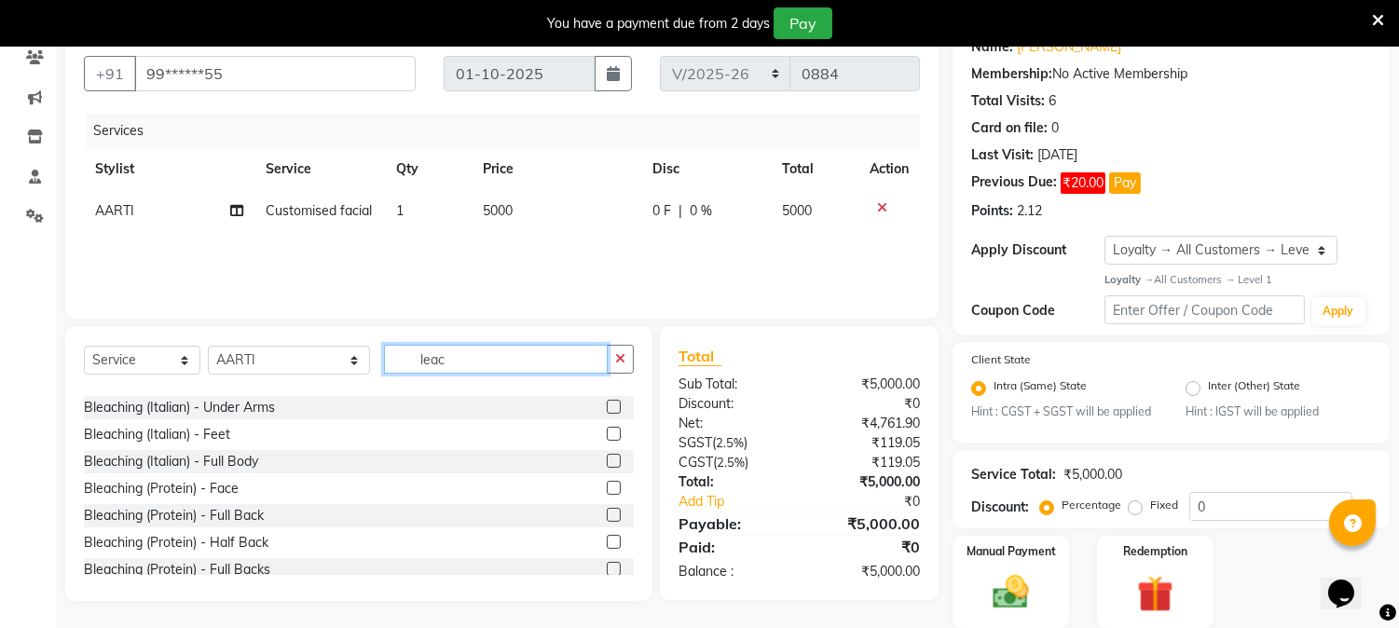
scroll to position [82, 0]
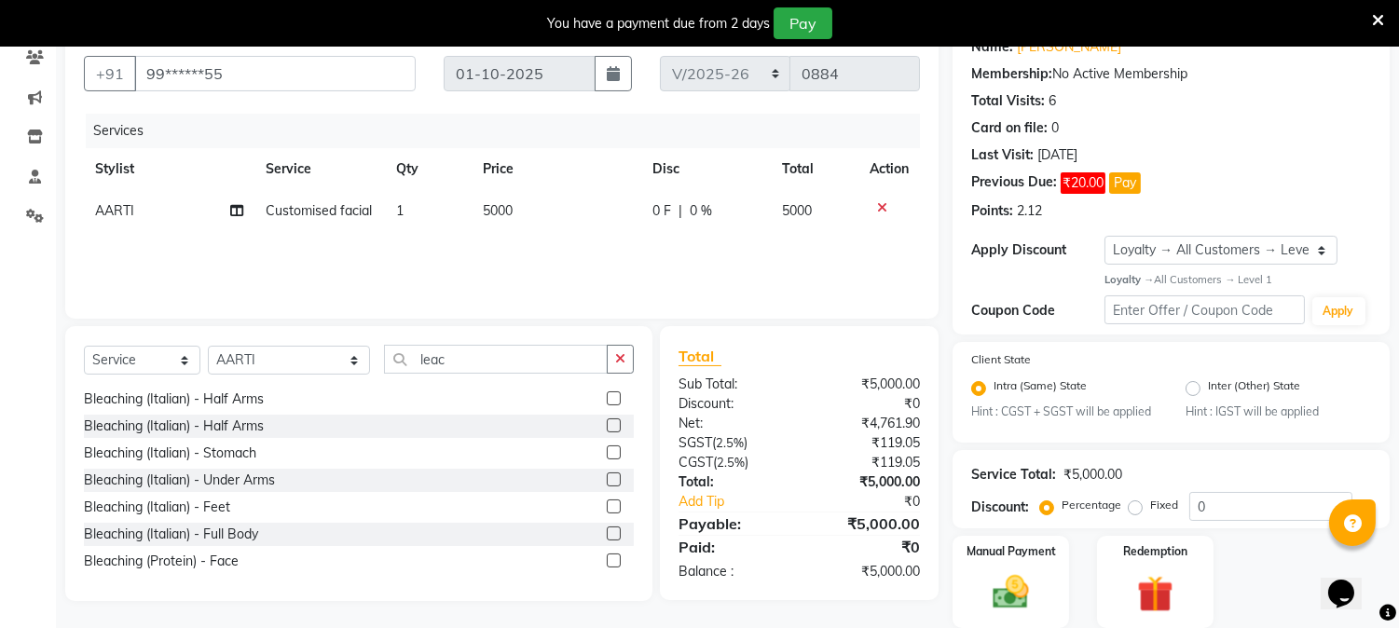
click at [607, 477] on label at bounding box center [614, 479] width 14 height 14
click at [607, 477] on input "checkbox" at bounding box center [613, 480] width 12 height 12
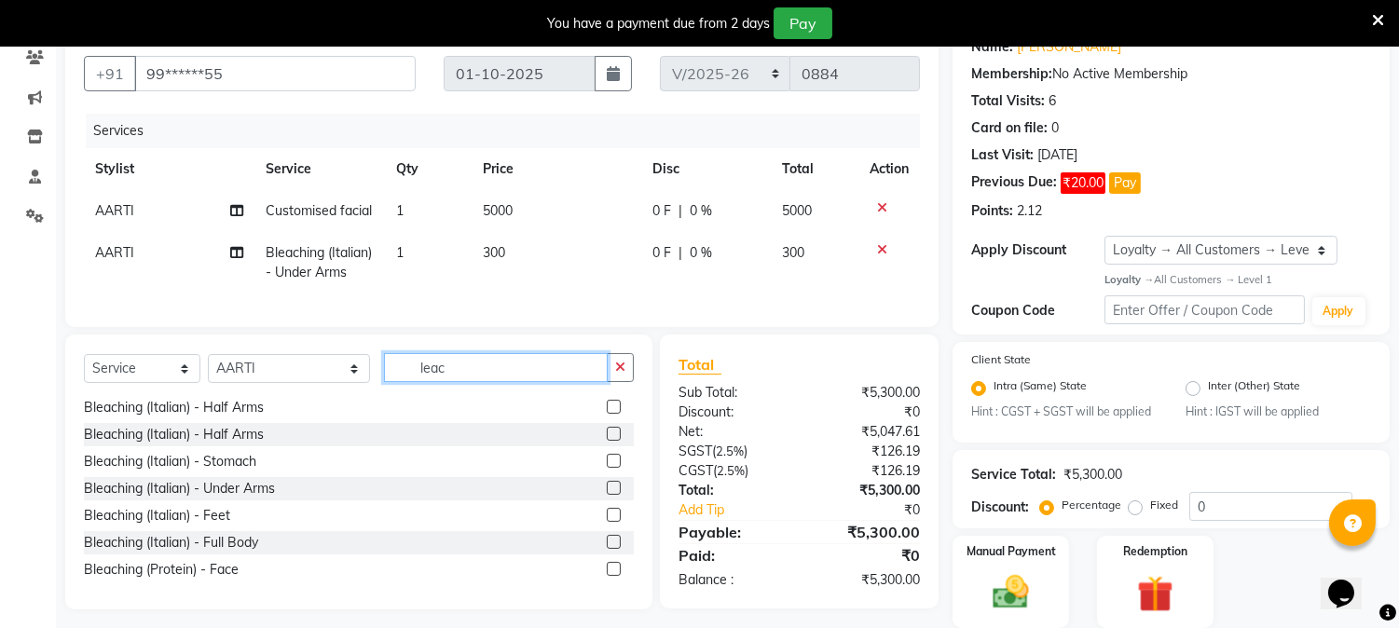
click at [468, 382] on input "leac" at bounding box center [496, 367] width 224 height 29
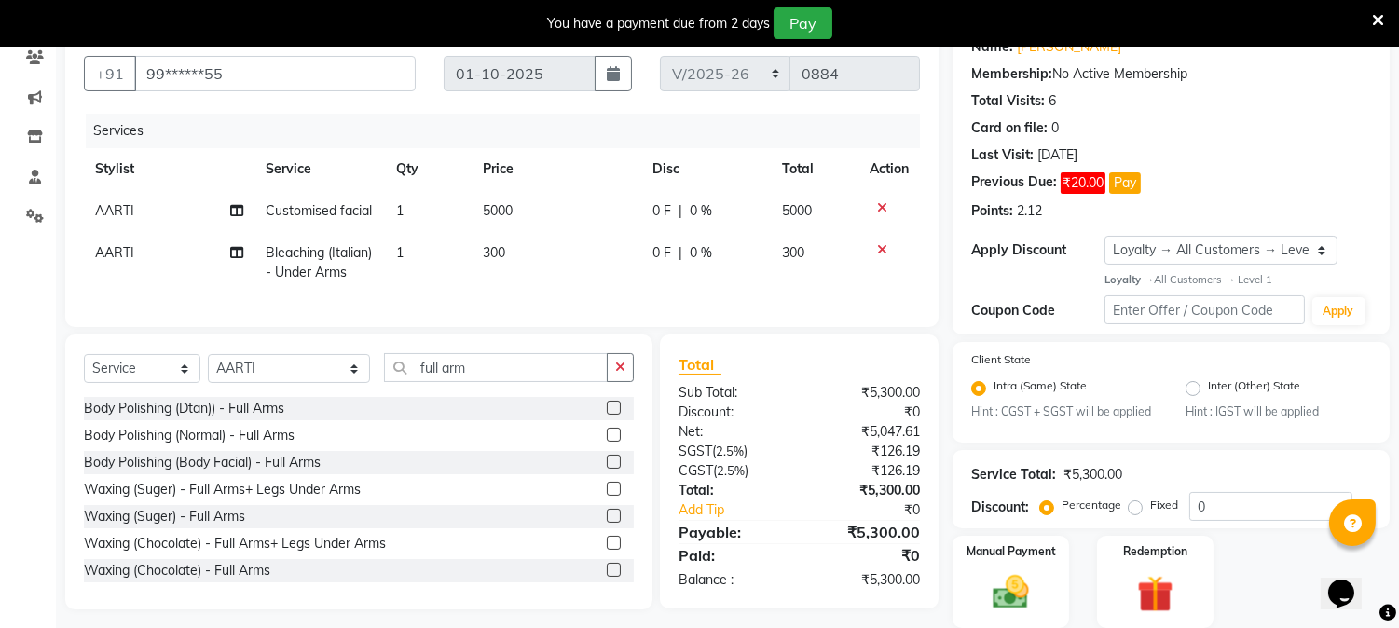
click at [607, 523] on label at bounding box center [614, 516] width 14 height 14
click at [607, 523] on input "checkbox" at bounding box center [613, 517] width 12 height 12
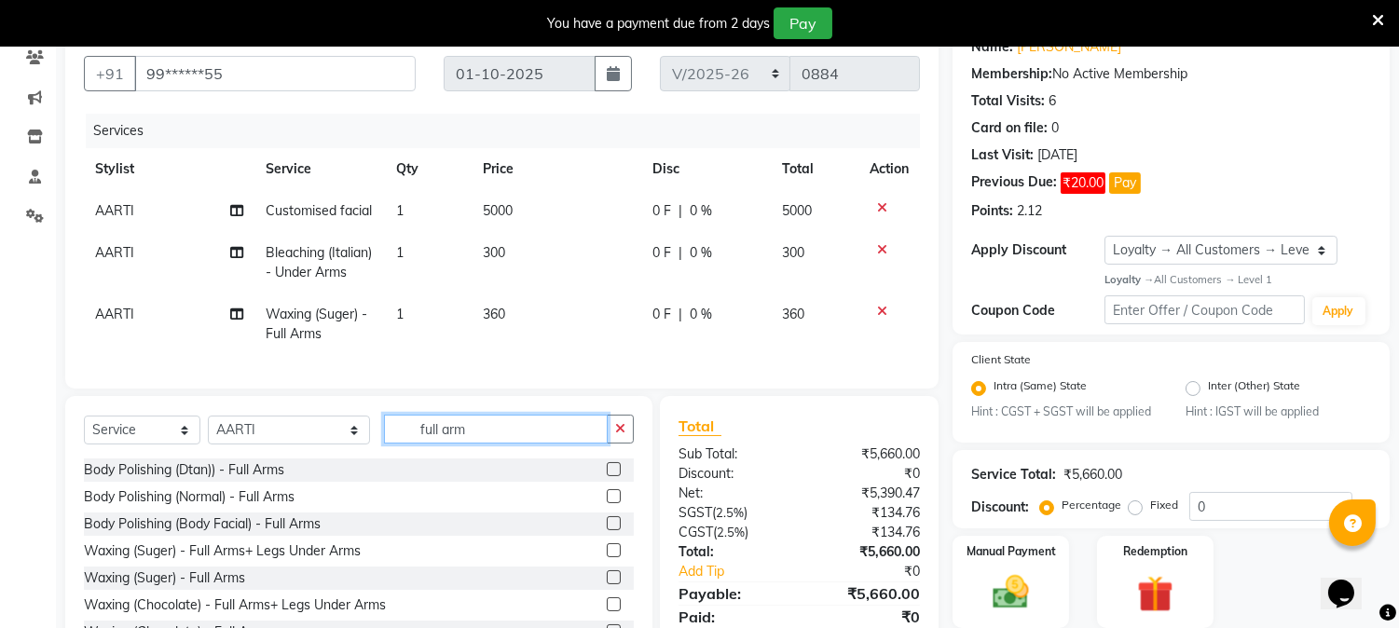
click at [480, 444] on input "full arm" at bounding box center [496, 429] width 224 height 29
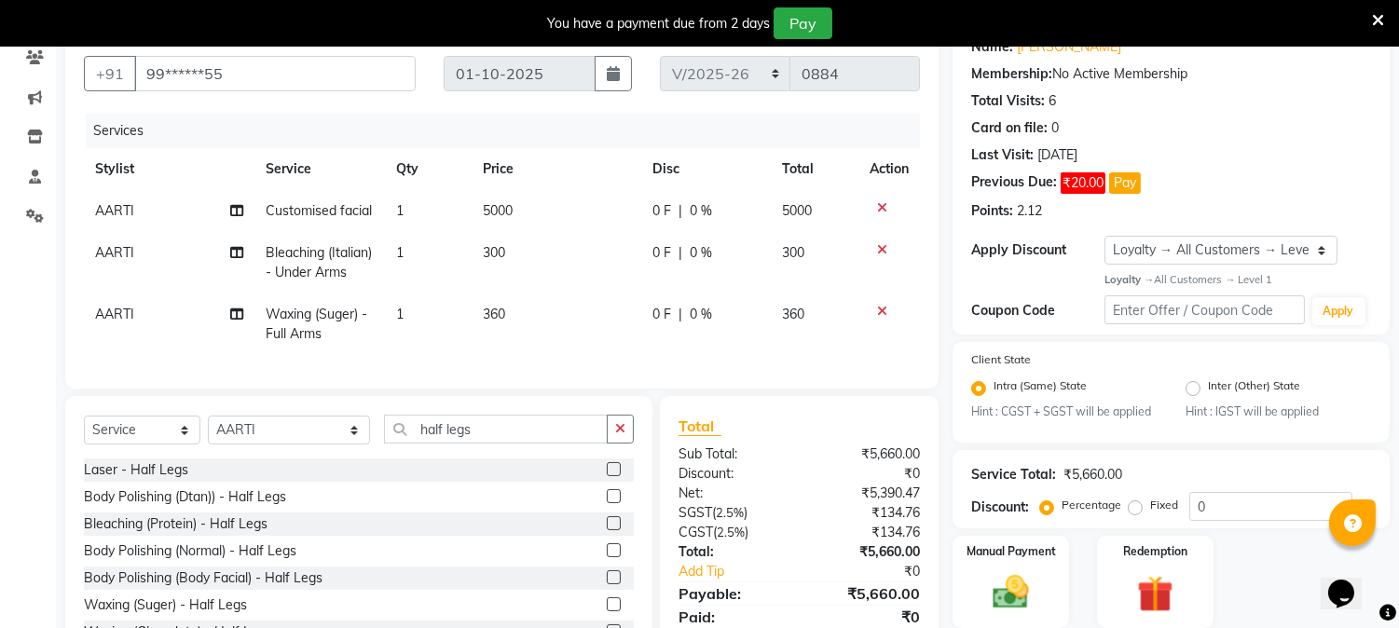
click at [607, 611] on label at bounding box center [614, 604] width 14 height 14
click at [607, 611] on input "checkbox" at bounding box center [613, 605] width 12 height 12
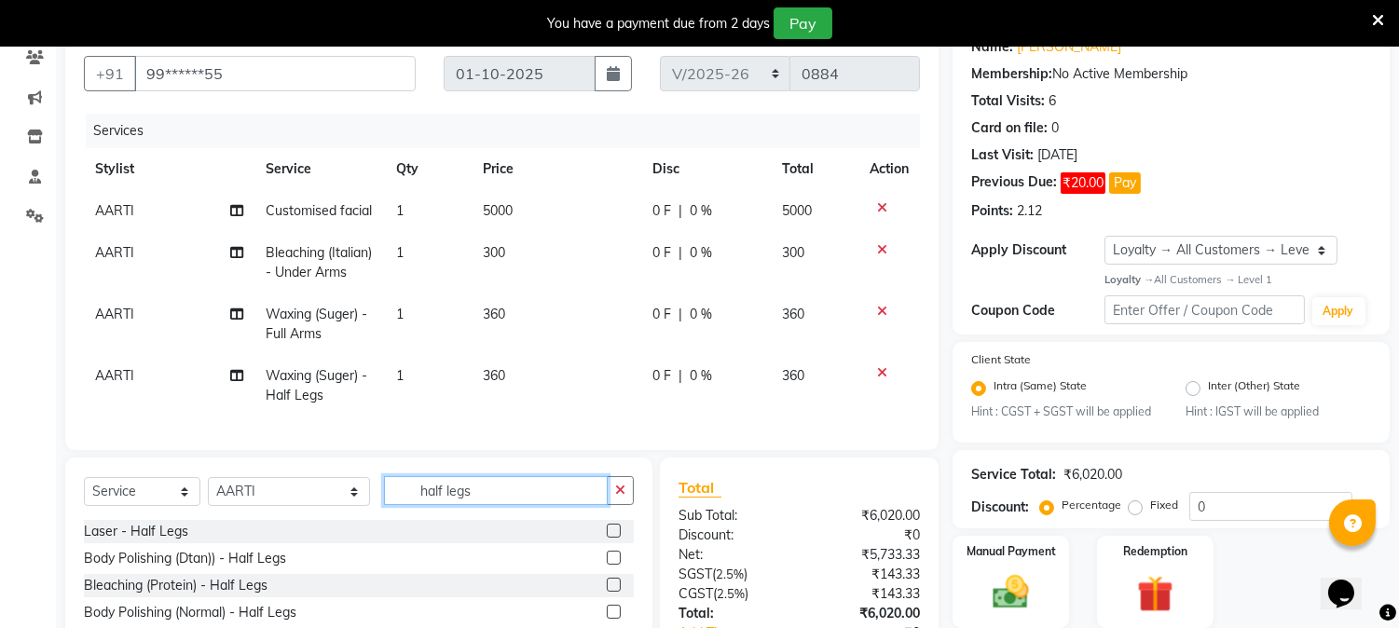
click at [479, 505] on input "half legs" at bounding box center [496, 490] width 224 height 29
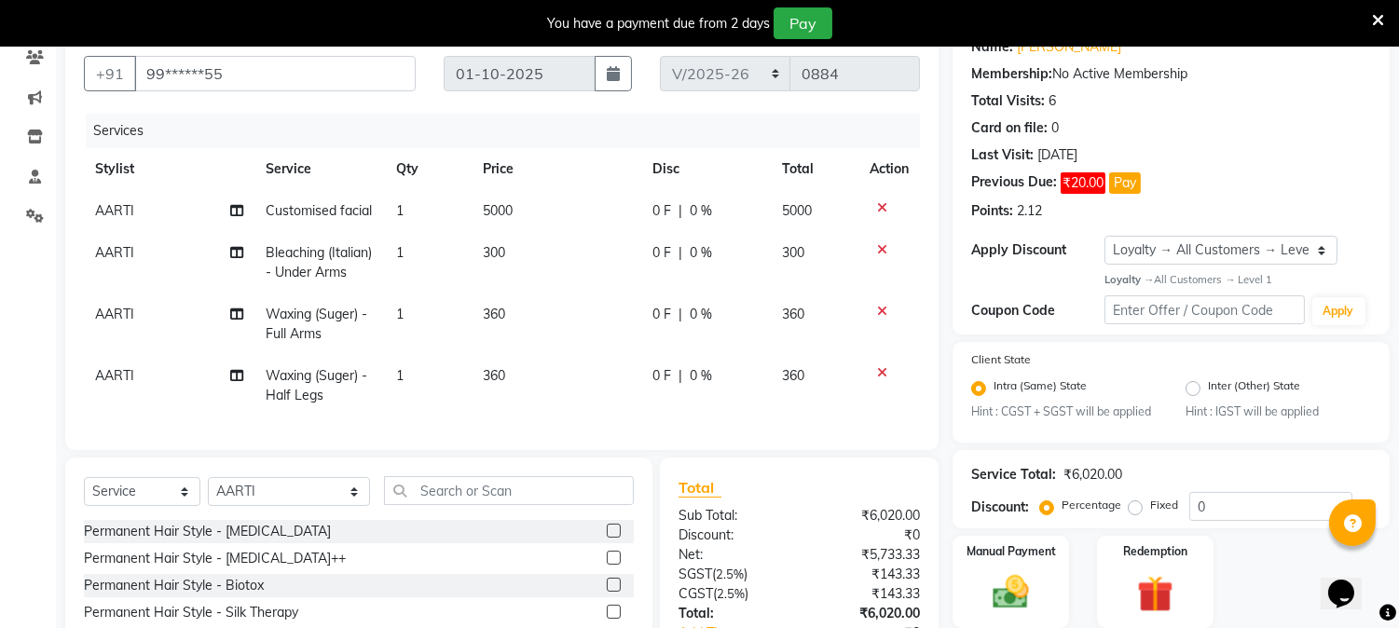
click at [525, 355] on td "360" at bounding box center [556, 385] width 170 height 61
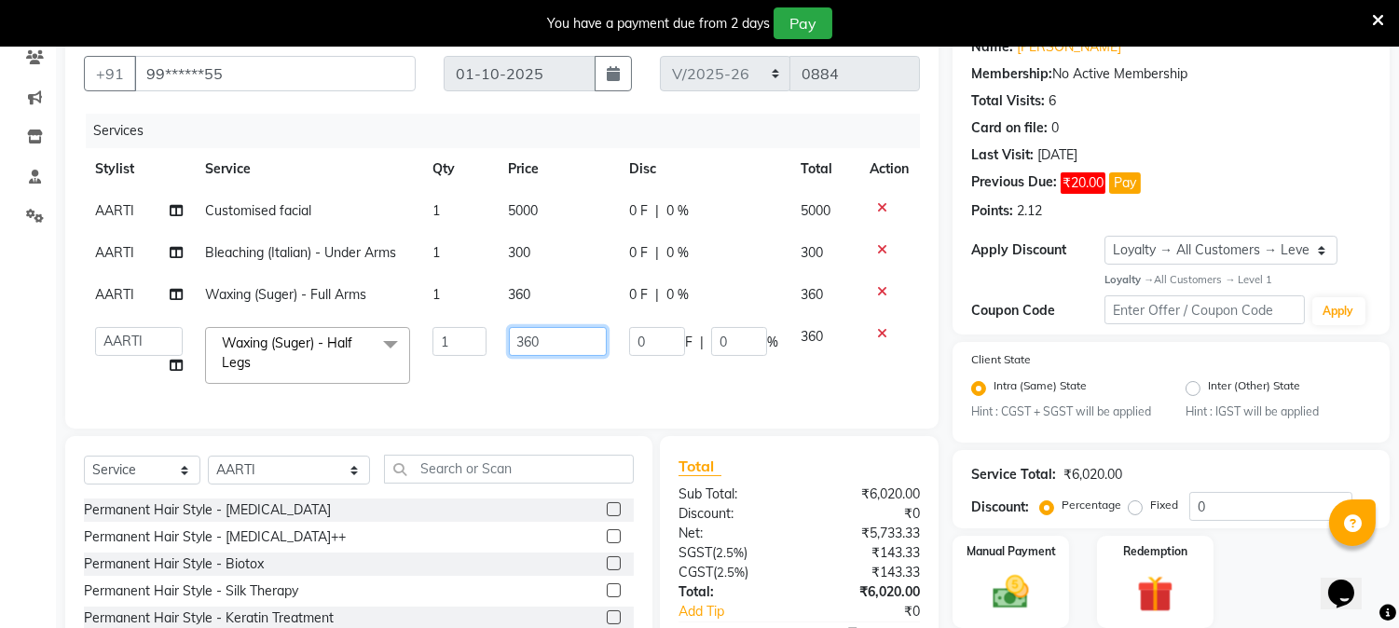
click at [563, 338] on input "360" at bounding box center [558, 341] width 98 height 29
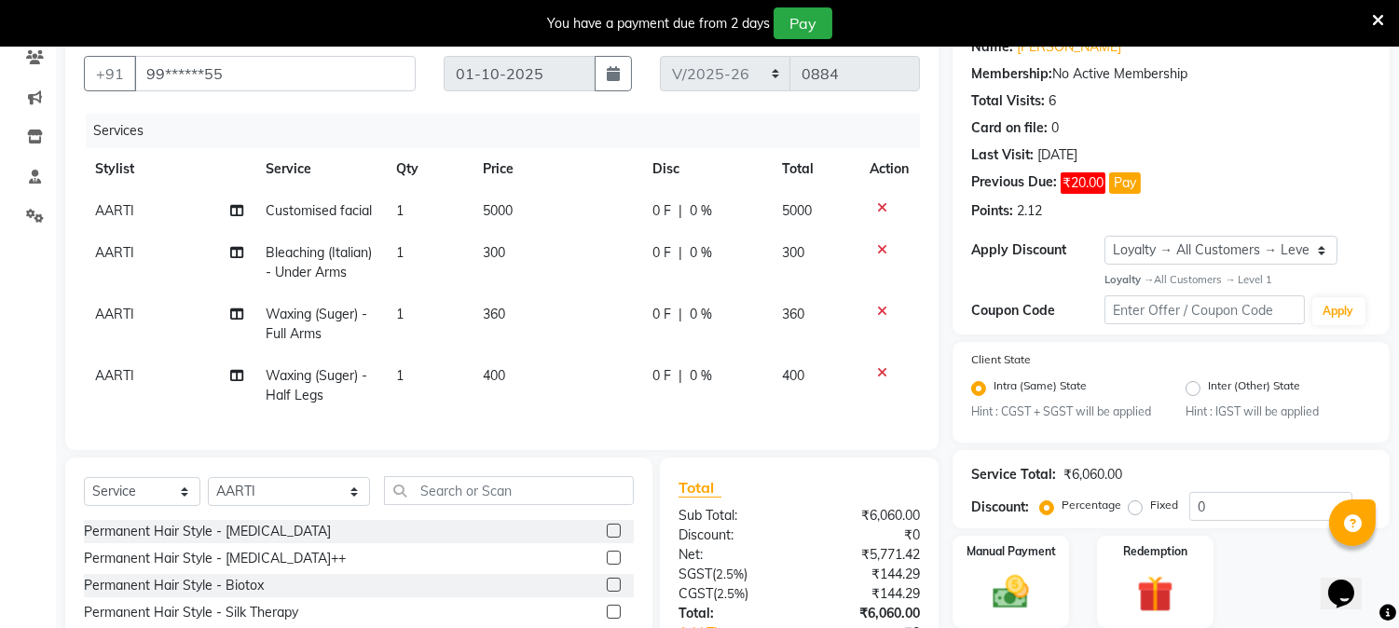
click at [565, 379] on td "400" at bounding box center [556, 385] width 170 height 61
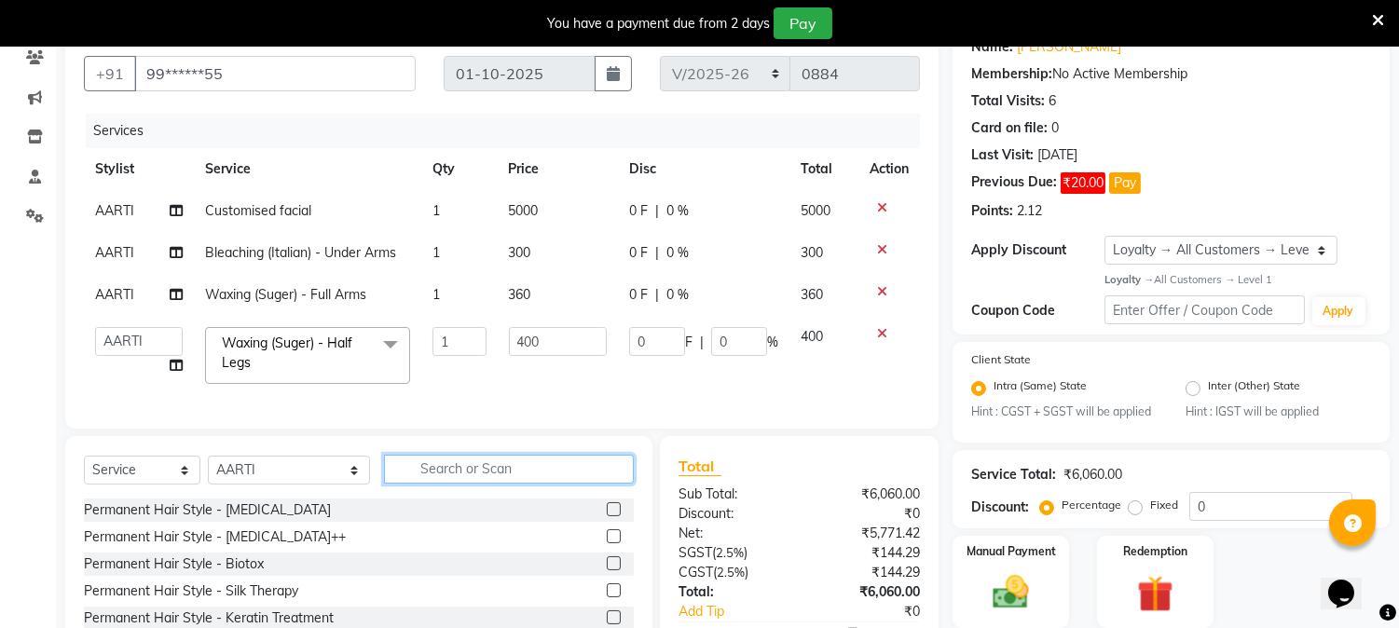
click at [535, 483] on input "text" at bounding box center [509, 469] width 250 height 29
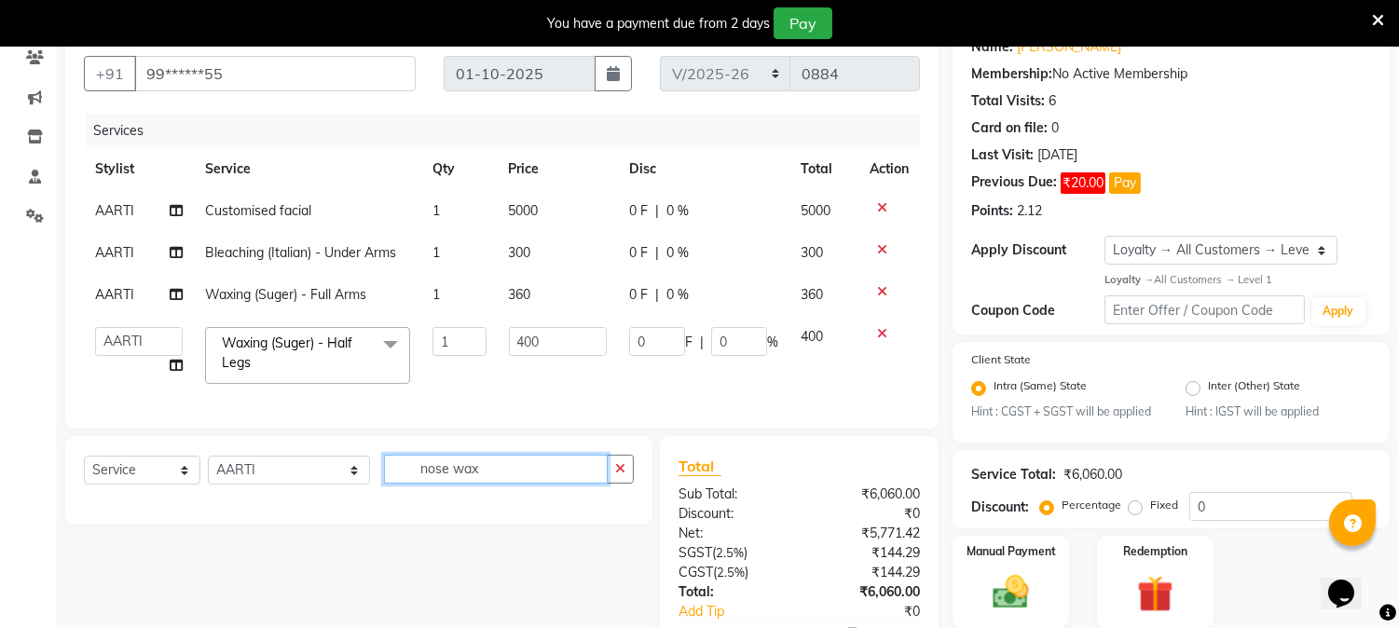
click at [526, 481] on input "nose wax" at bounding box center [496, 469] width 224 height 29
click at [526, 479] on input "nose wax" at bounding box center [496, 469] width 224 height 29
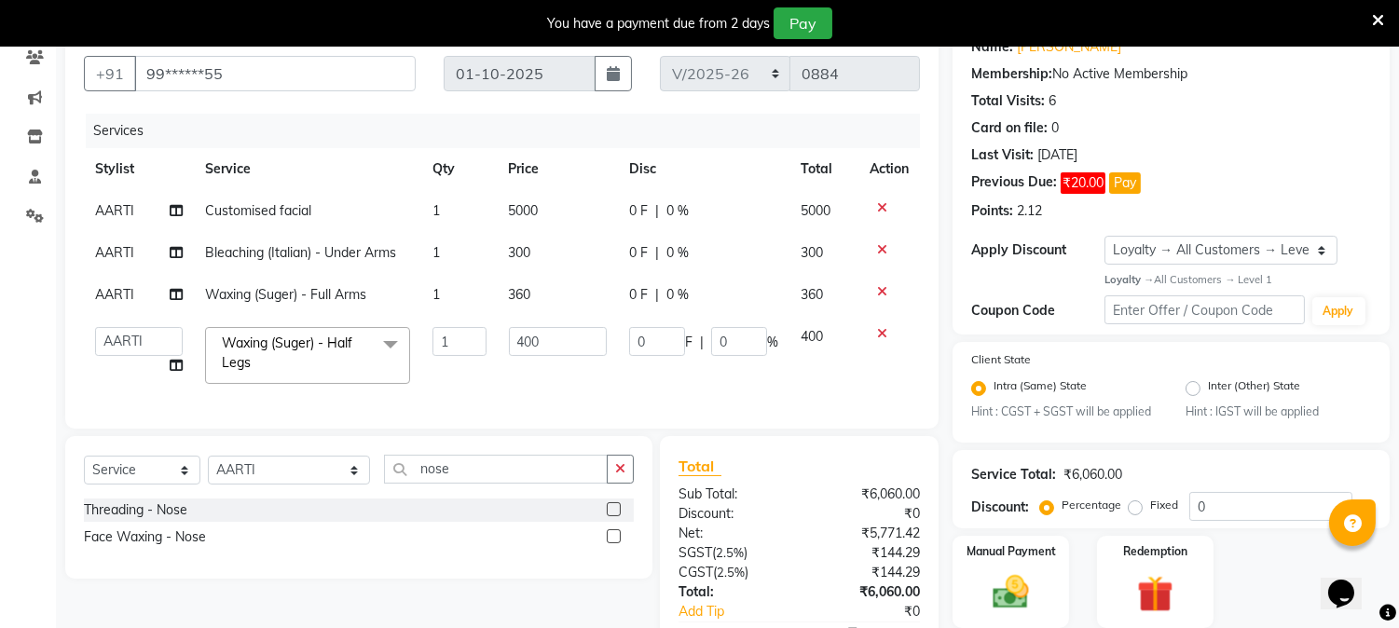
click at [609, 543] on label at bounding box center [614, 536] width 14 height 14
click at [609, 543] on input "checkbox" at bounding box center [613, 537] width 12 height 12
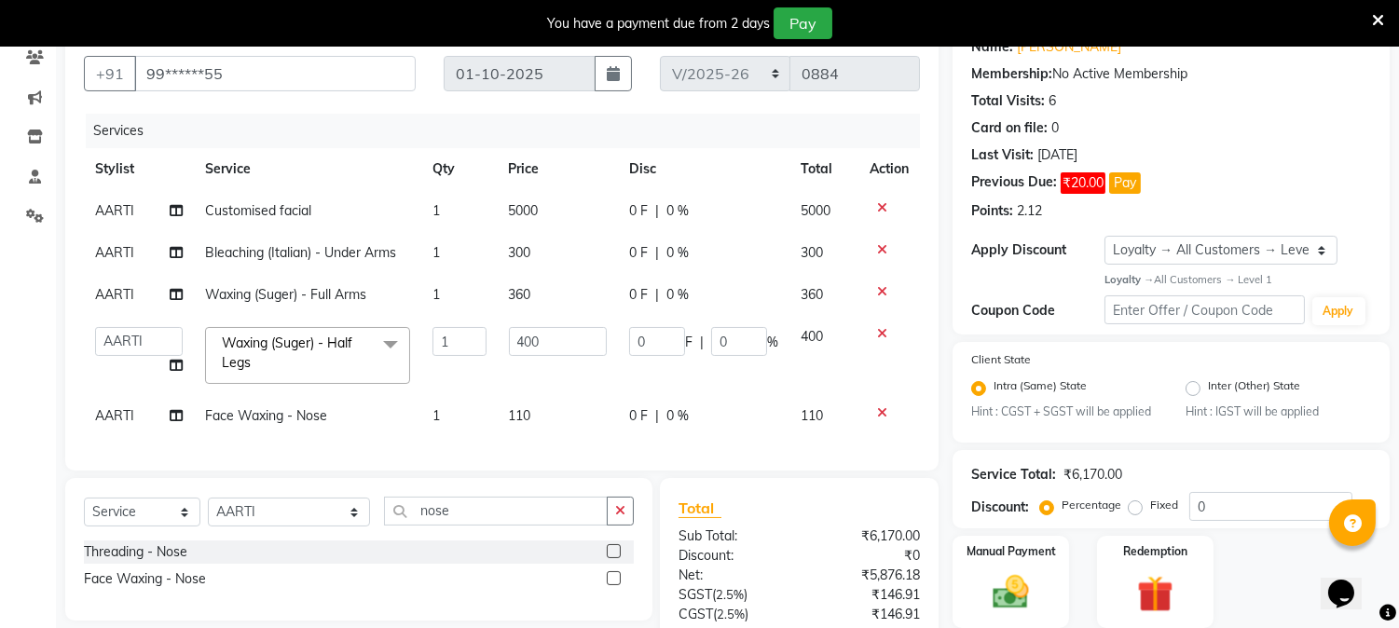
click at [550, 415] on td "110" at bounding box center [558, 416] width 120 height 42
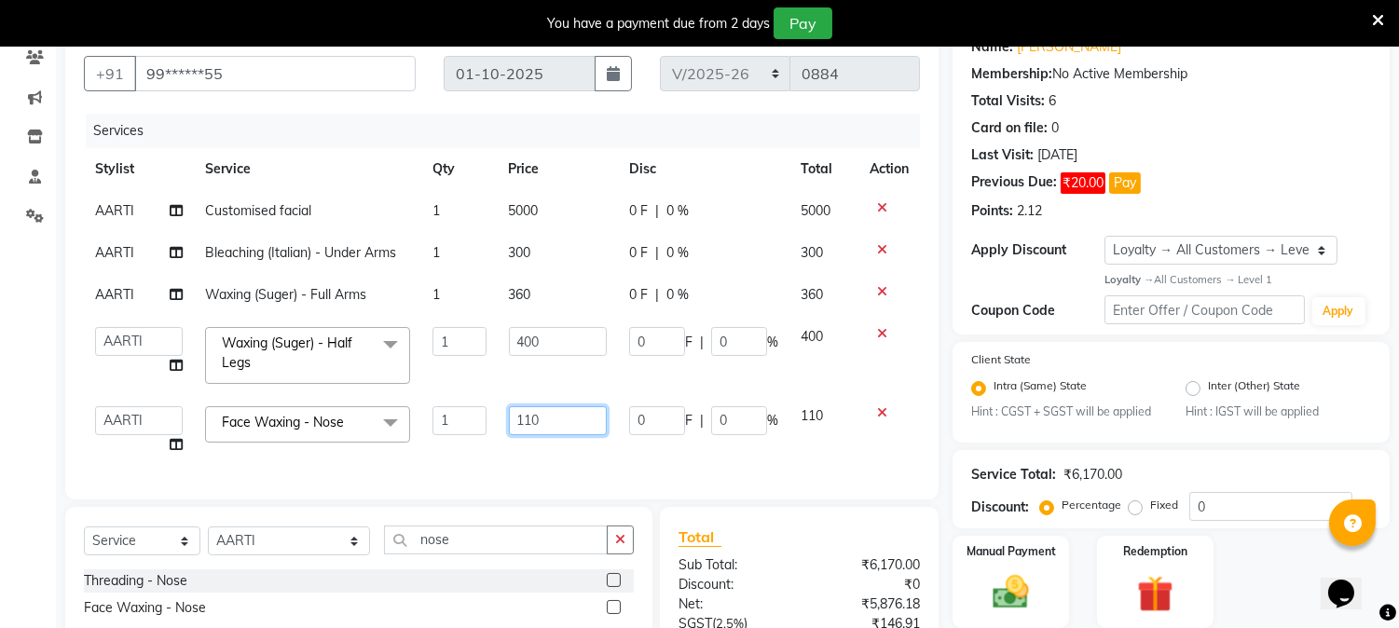
click at [550, 415] on input "110" at bounding box center [558, 420] width 98 height 29
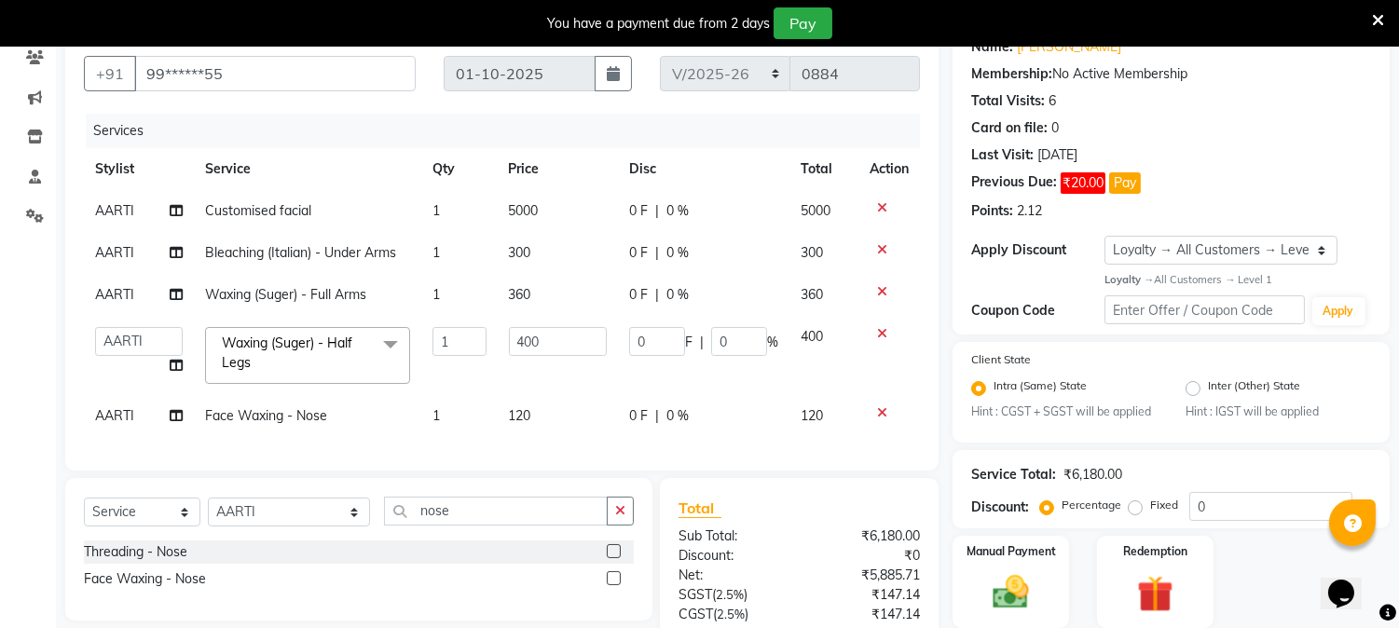
click at [560, 452] on div "Services Stylist Service Qty Price Disc Total Action AARTI Customised facial 1 …" at bounding box center [502, 283] width 836 height 338
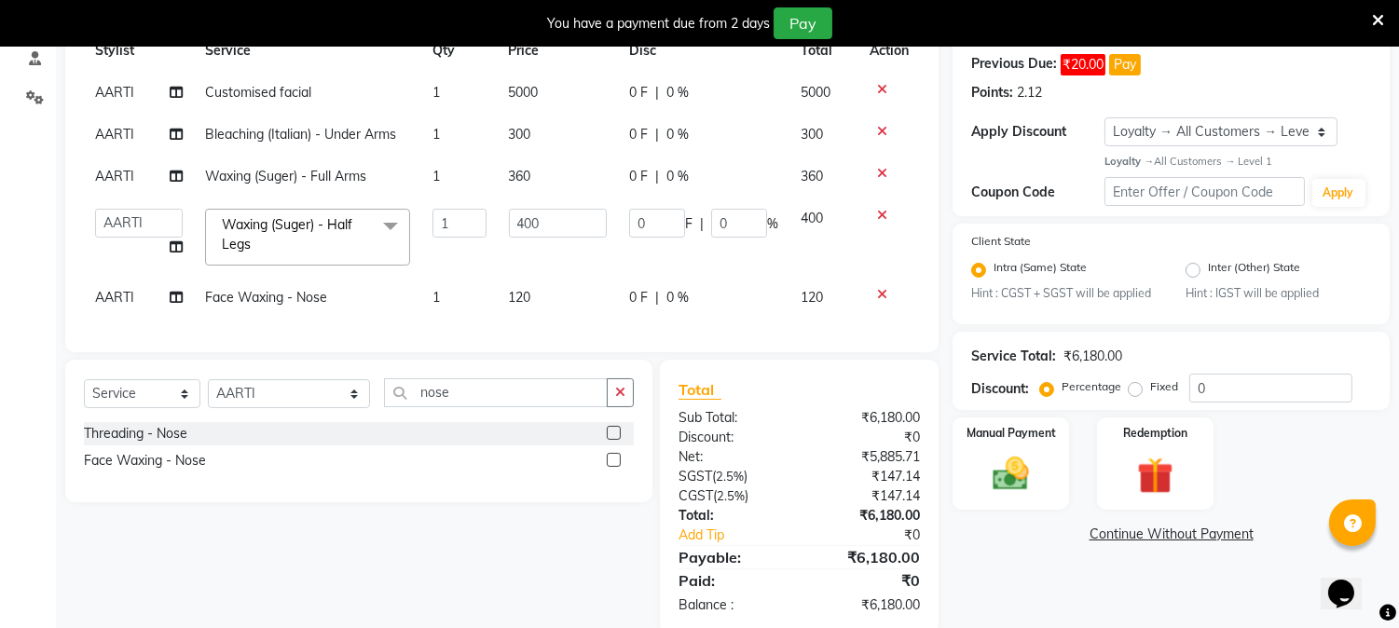
scroll to position [331, 0]
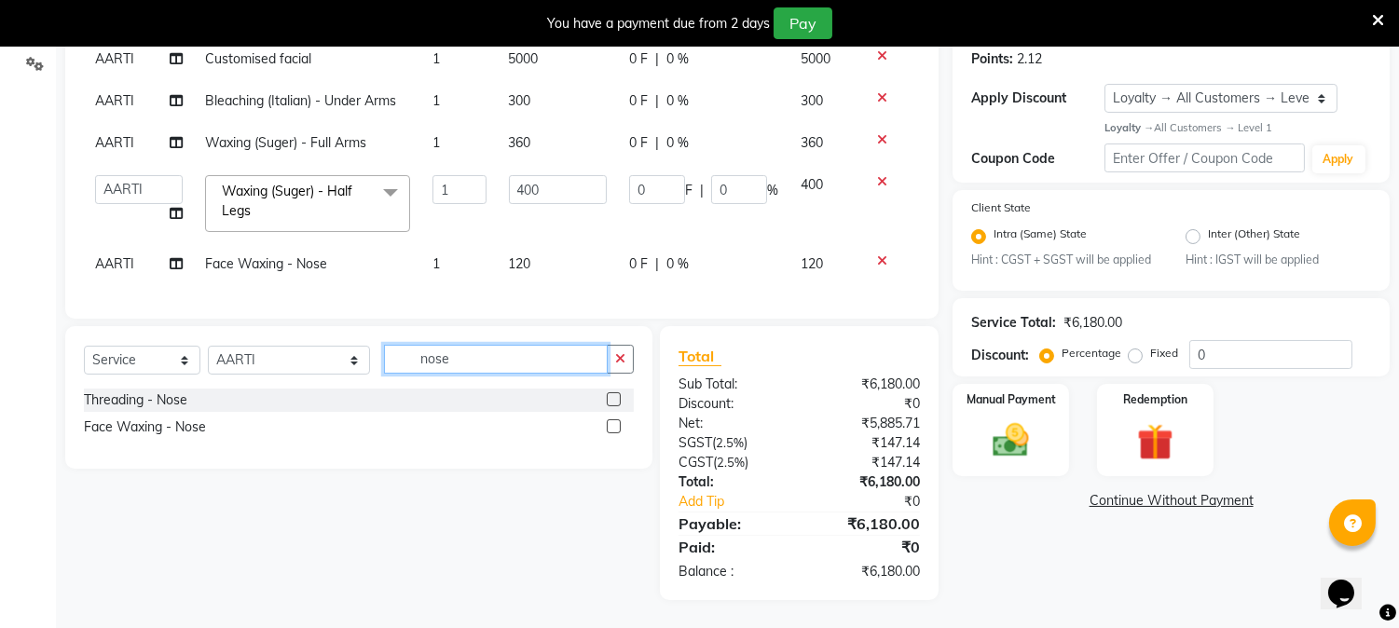
click at [458, 368] on input "nose" at bounding box center [496, 359] width 224 height 29
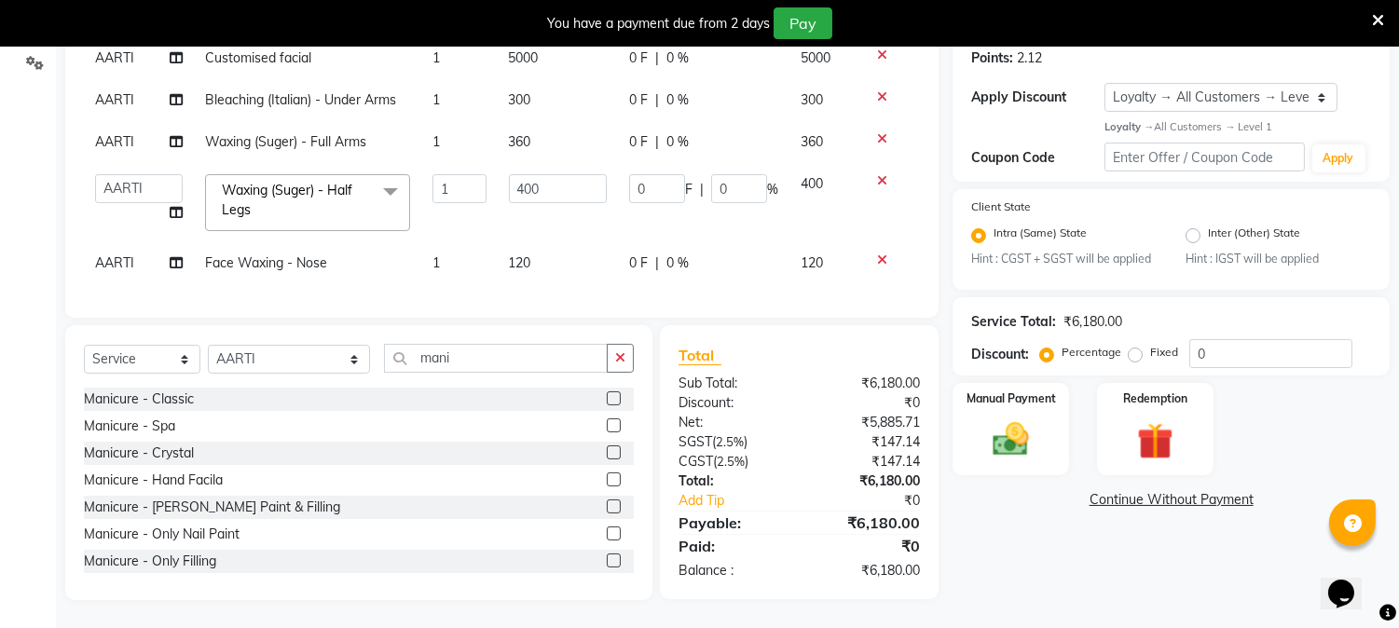
click at [607, 402] on label at bounding box center [614, 398] width 14 height 14
click at [607, 402] on input "checkbox" at bounding box center [613, 399] width 12 height 12
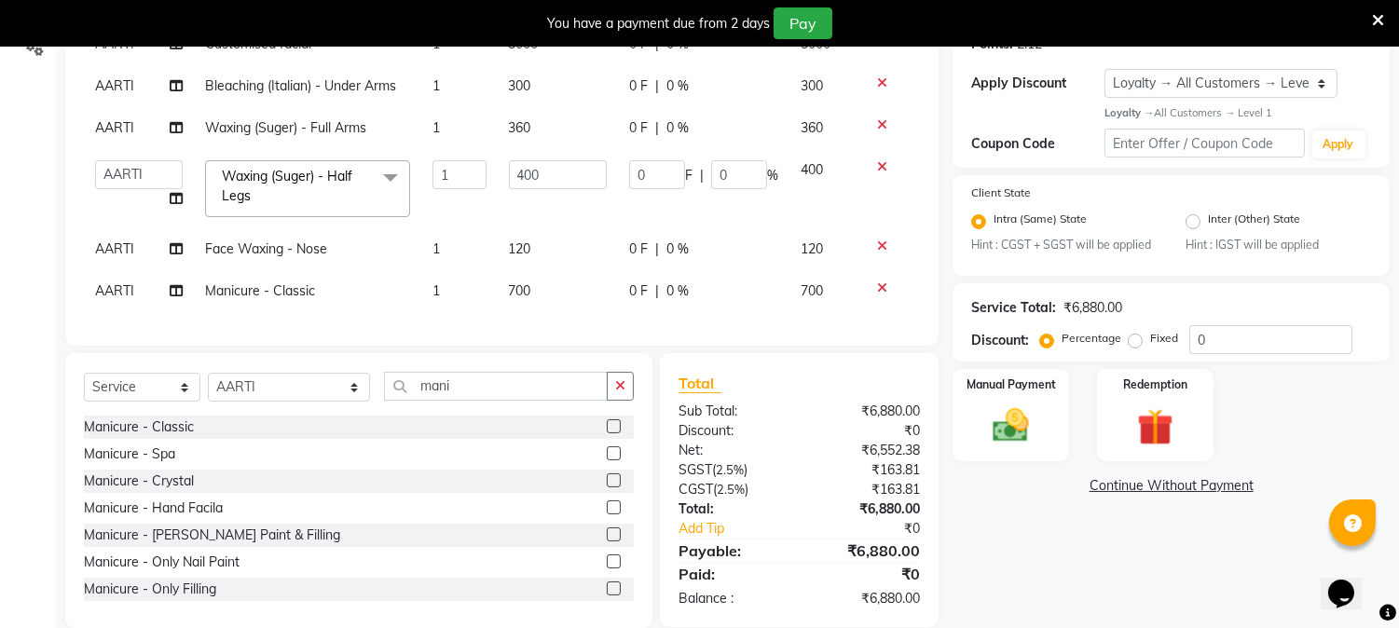
click at [538, 302] on td "700" at bounding box center [558, 291] width 120 height 42
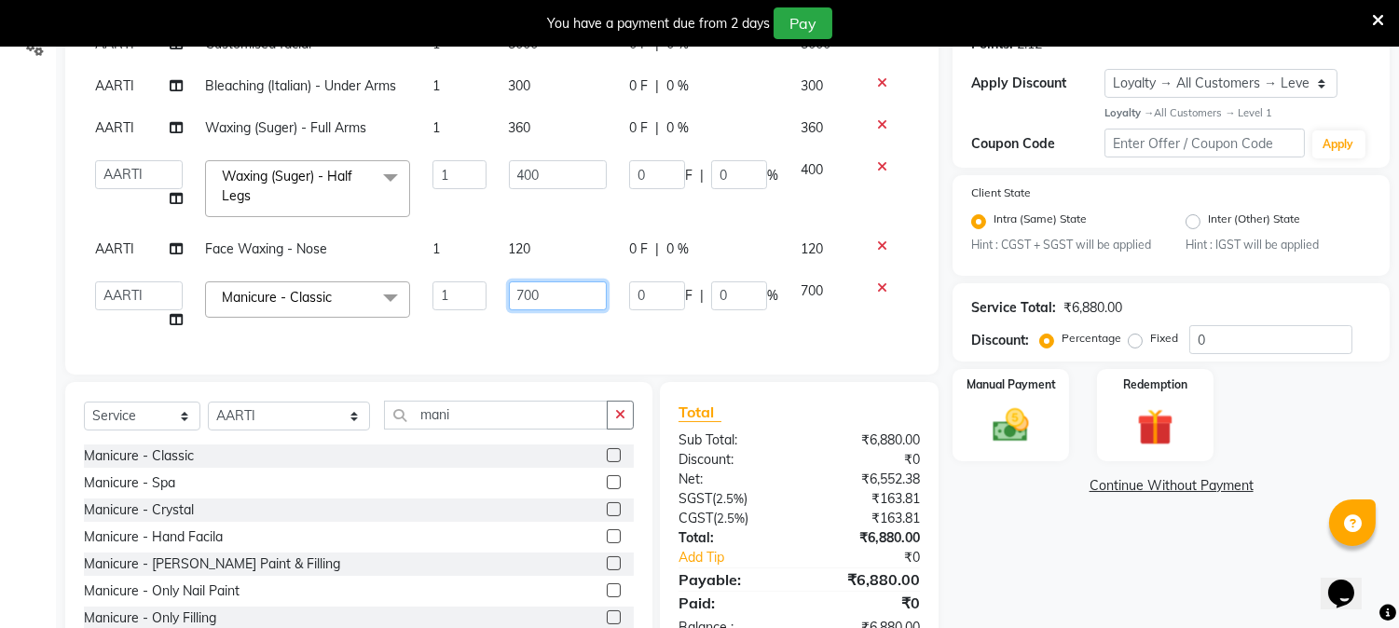
click at [571, 281] on input "700" at bounding box center [558, 295] width 98 height 29
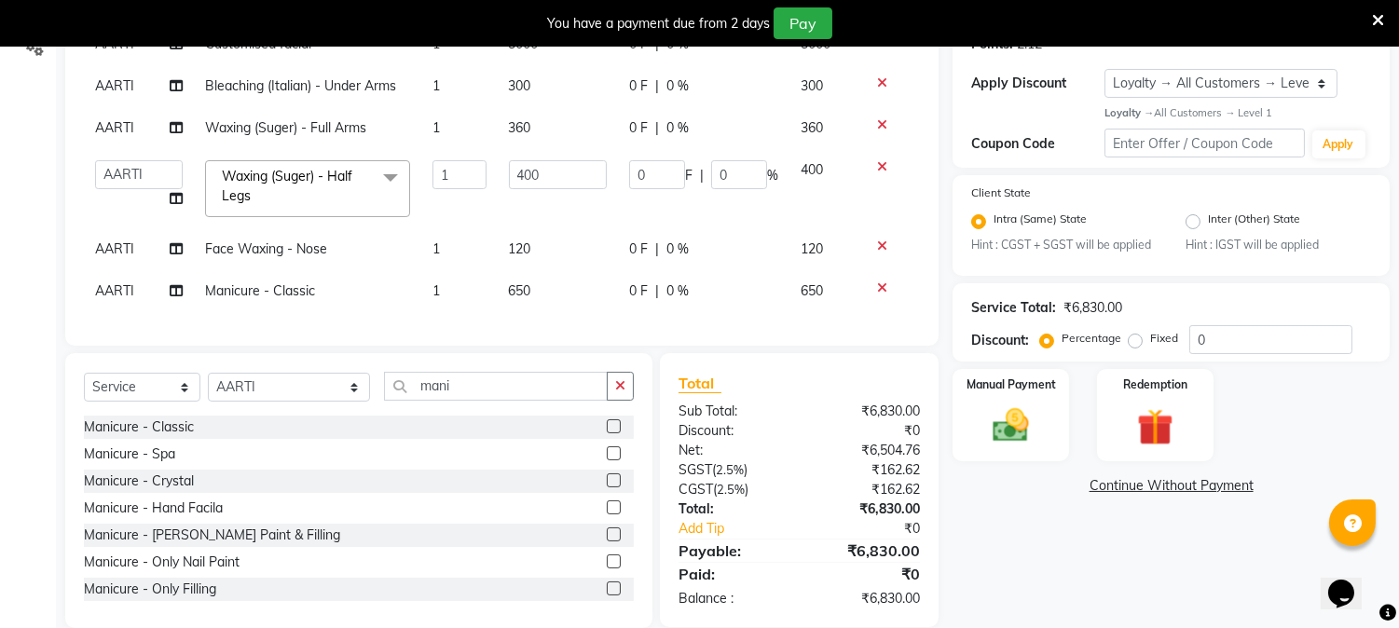
click at [580, 323] on div "Services Stylist Service Qty Price Disc Total Action AARTI Customised facial 1 …" at bounding box center [502, 137] width 836 height 380
click at [485, 392] on input "mani" at bounding box center [496, 386] width 224 height 29
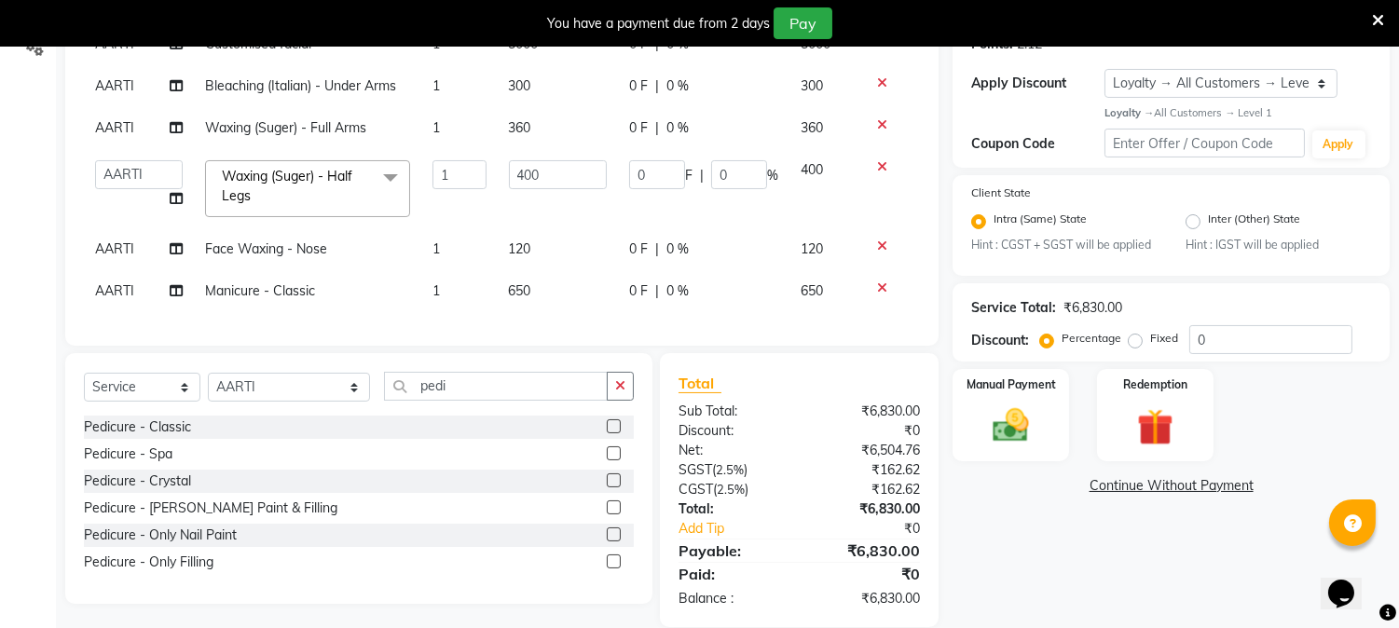
click at [608, 433] on label at bounding box center [614, 426] width 14 height 14
click at [608, 433] on input "checkbox" at bounding box center [613, 427] width 12 height 12
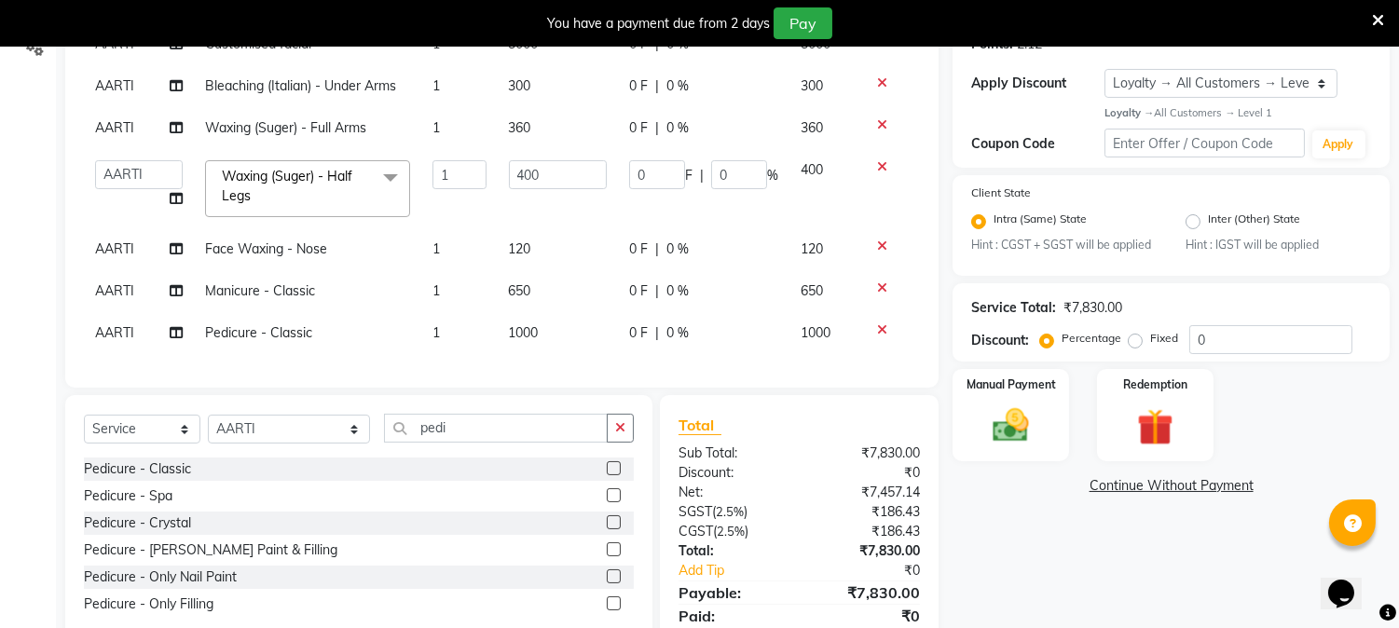
click at [547, 321] on td "1000" at bounding box center [558, 333] width 120 height 42
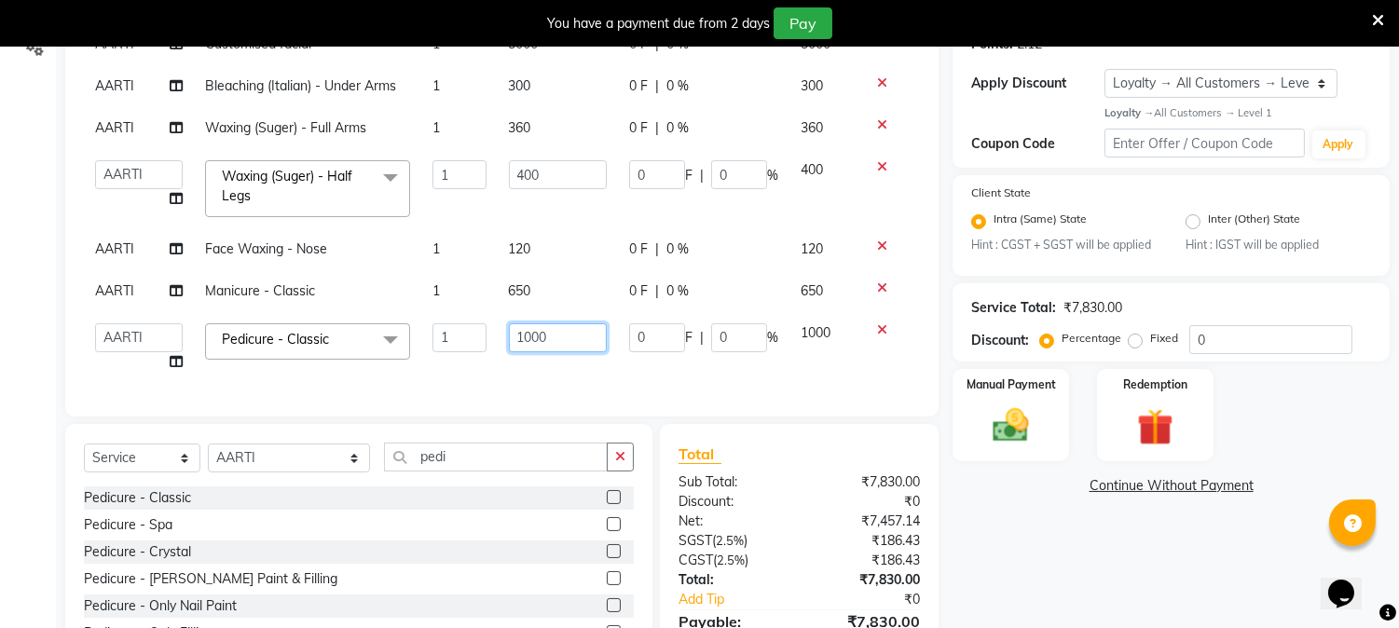
click at [557, 334] on input "1000" at bounding box center [558, 337] width 98 height 29
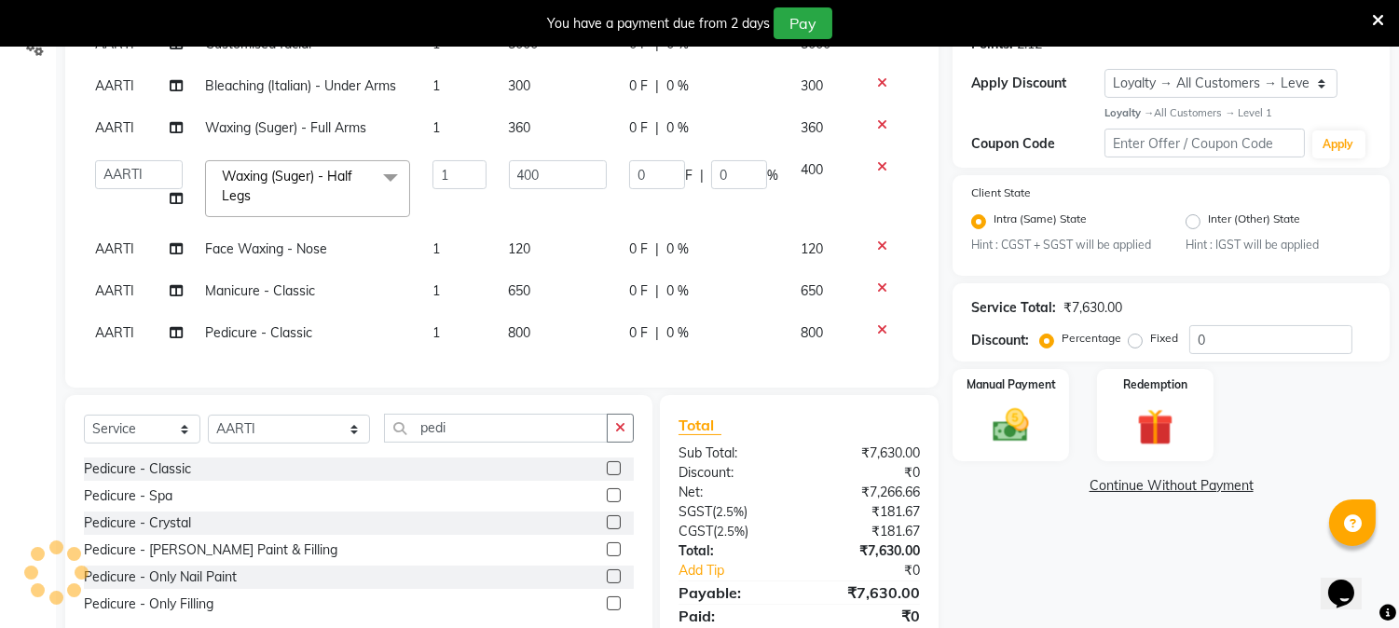
click at [551, 369] on div "Services Stylist Service Qty Price Disc Total Action AARTI Customised facial 1 …" at bounding box center [502, 158] width 836 height 422
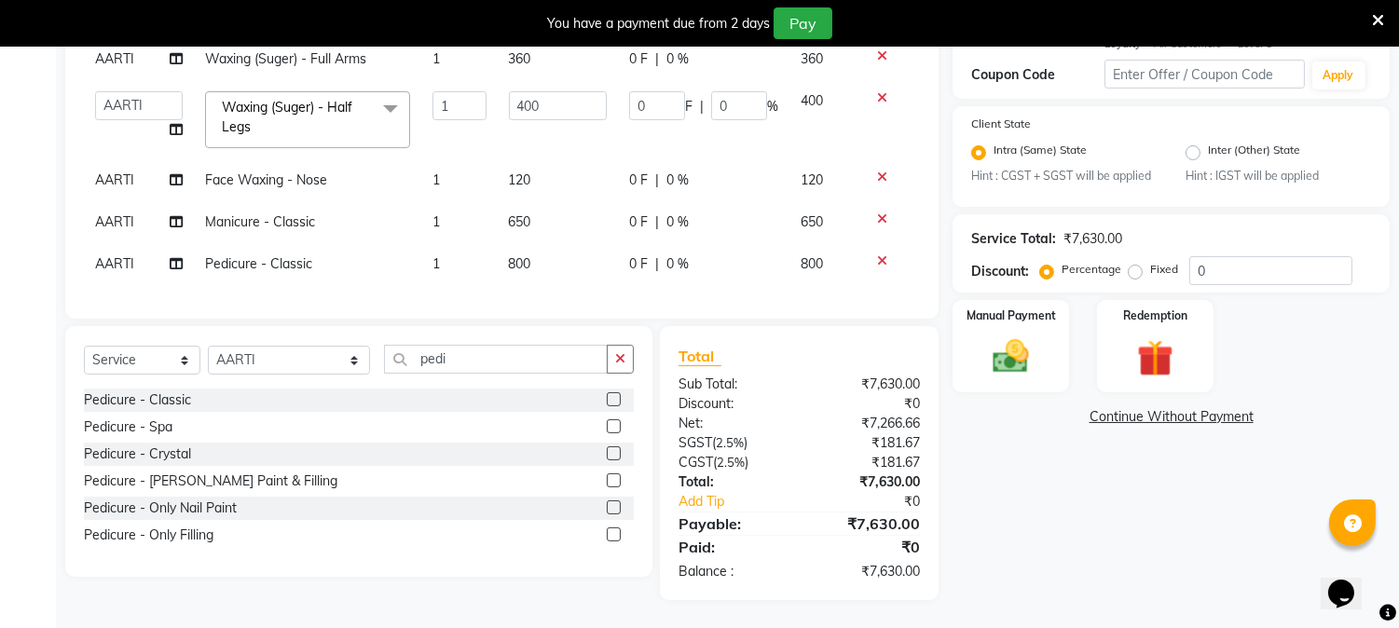
scroll to position [0, 0]
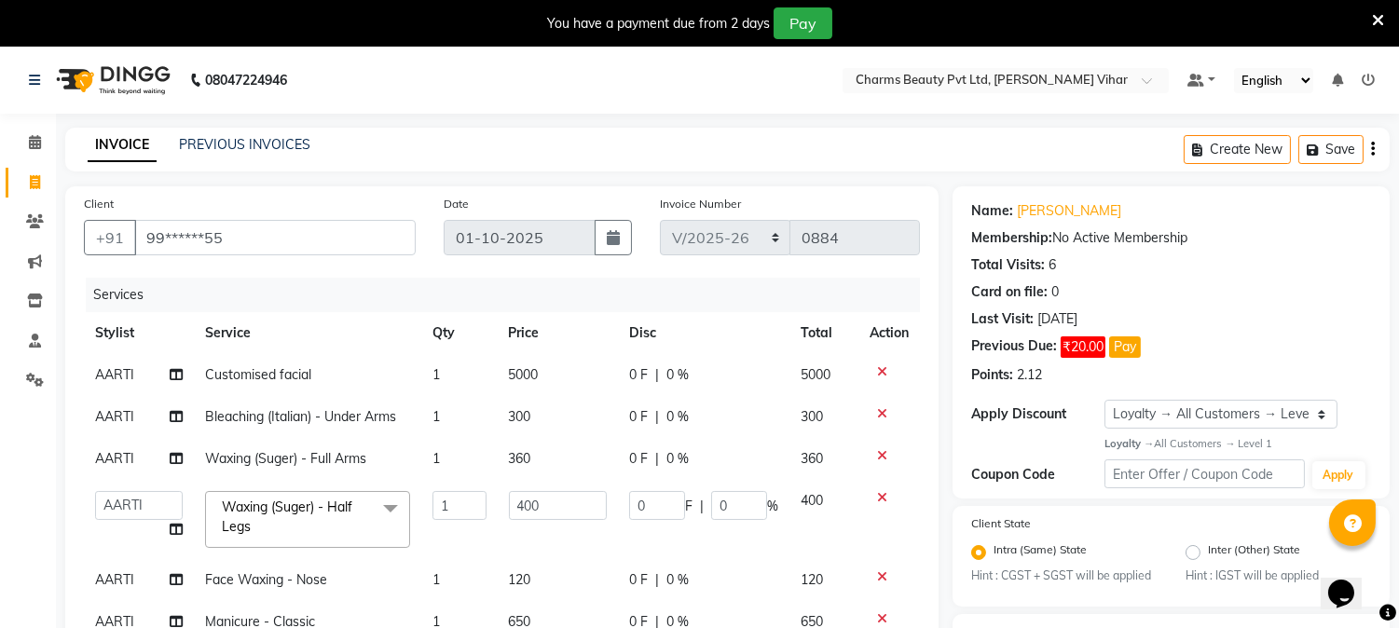
click at [687, 370] on span "0 %" at bounding box center [677, 375] width 22 height 20
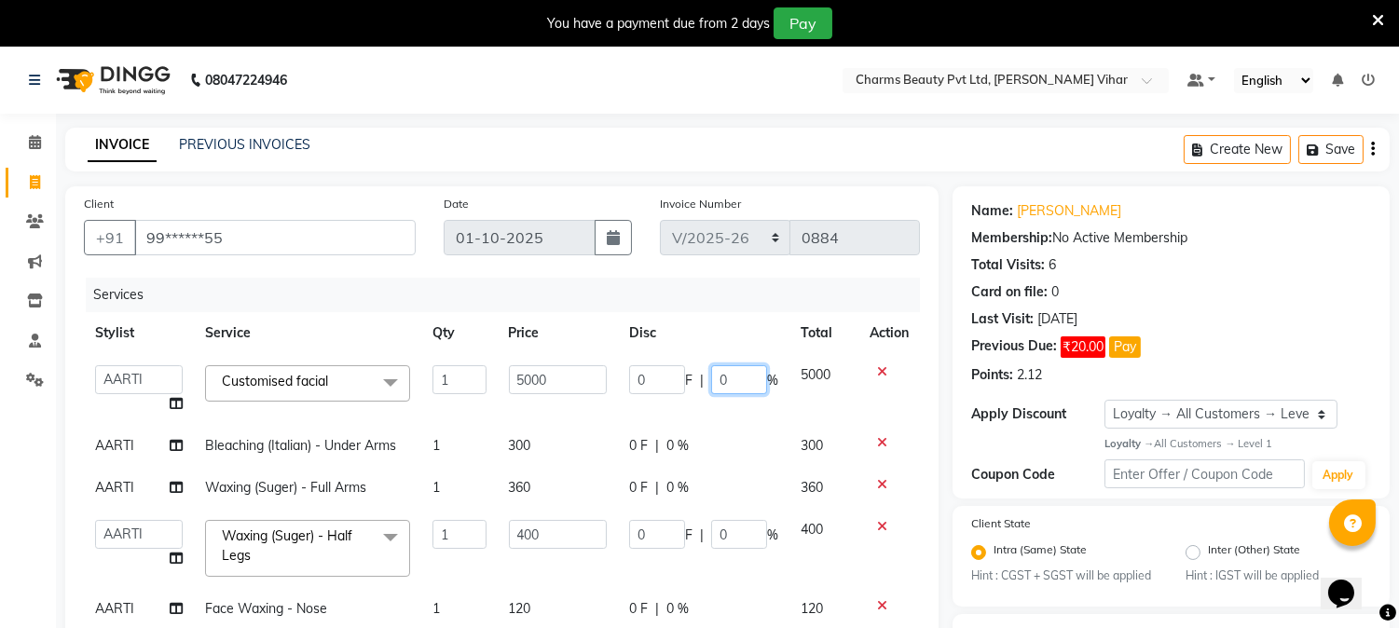
click at [731, 377] on input "0" at bounding box center [739, 379] width 56 height 29
click at [732, 414] on tbody "AARTI Akash [PERSON_NAME] [PERSON_NAME] [PERSON_NAME] CHARMS BEAUTY PVT LTD [PE…" at bounding box center [502, 534] width 836 height 360
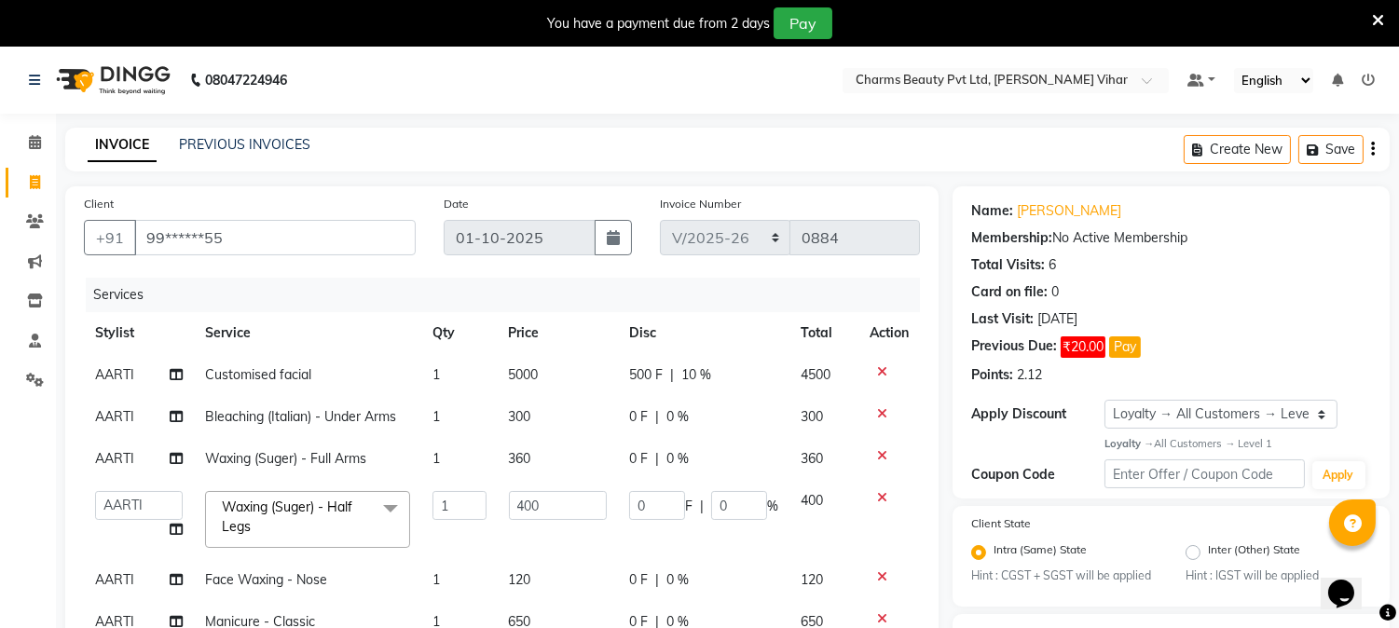
click at [704, 377] on span "10 %" at bounding box center [696, 375] width 30 height 20
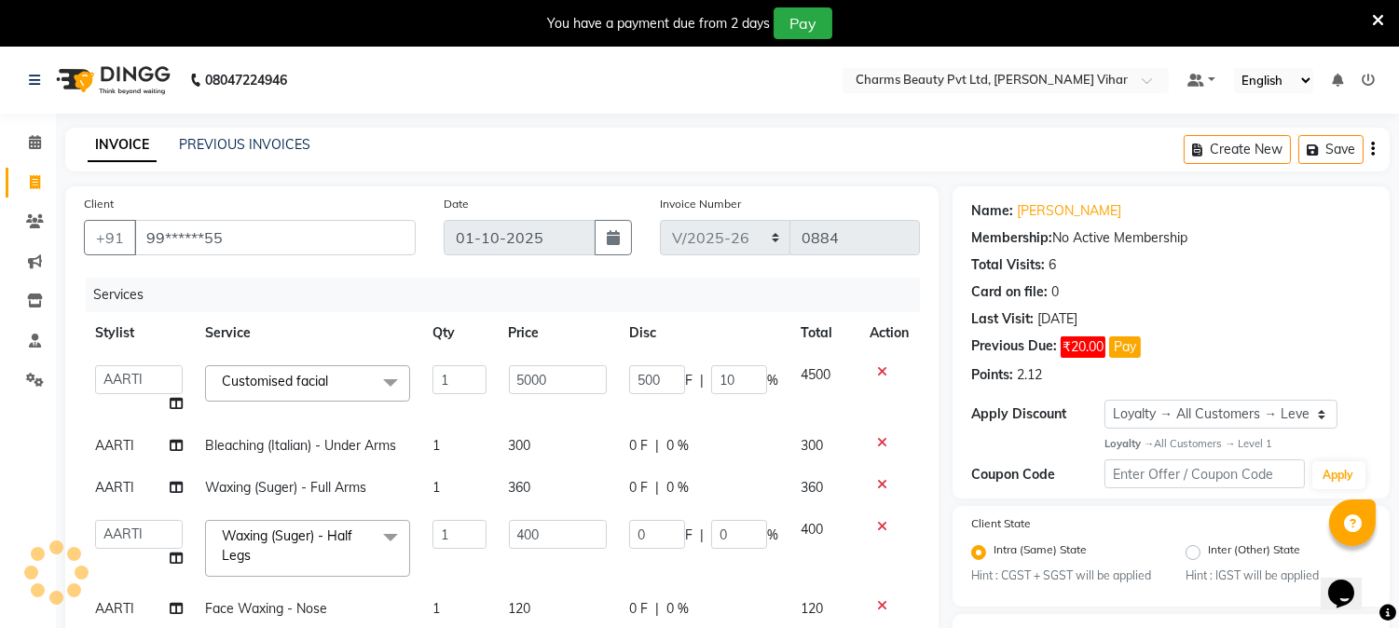
click at [708, 438] on div "0 F | 0 %" at bounding box center [703, 446] width 149 height 20
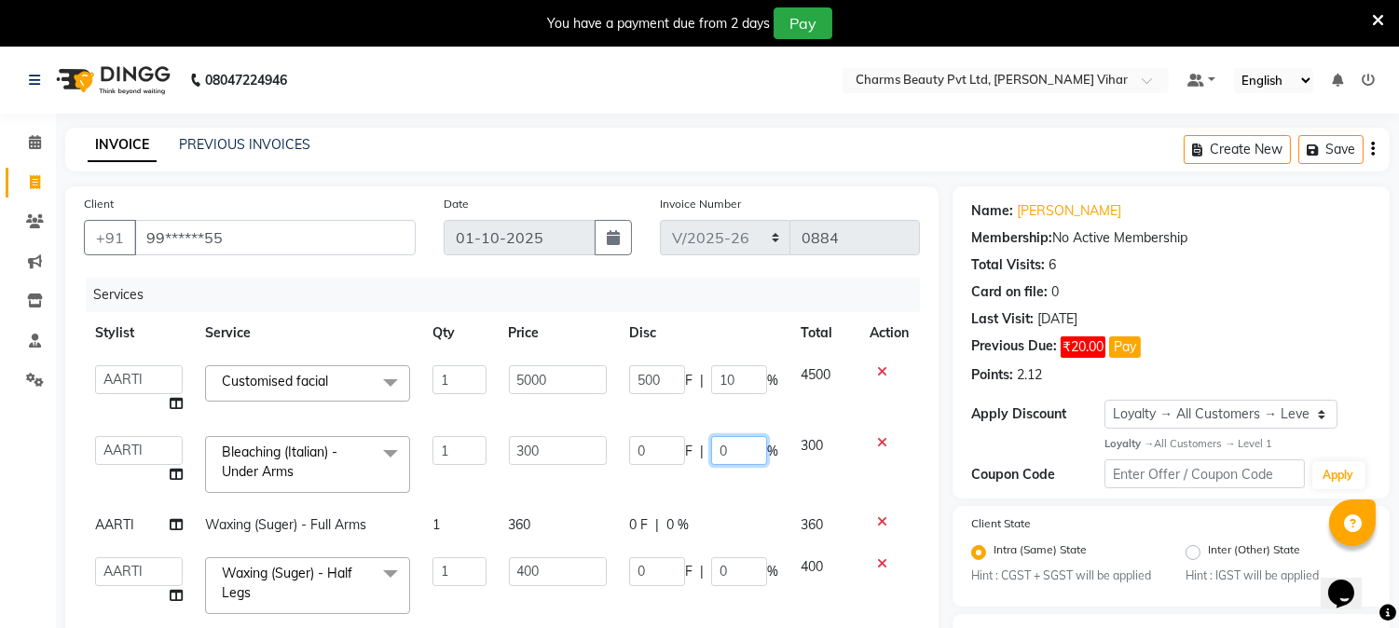
click at [722, 444] on input "0" at bounding box center [739, 450] width 56 height 29
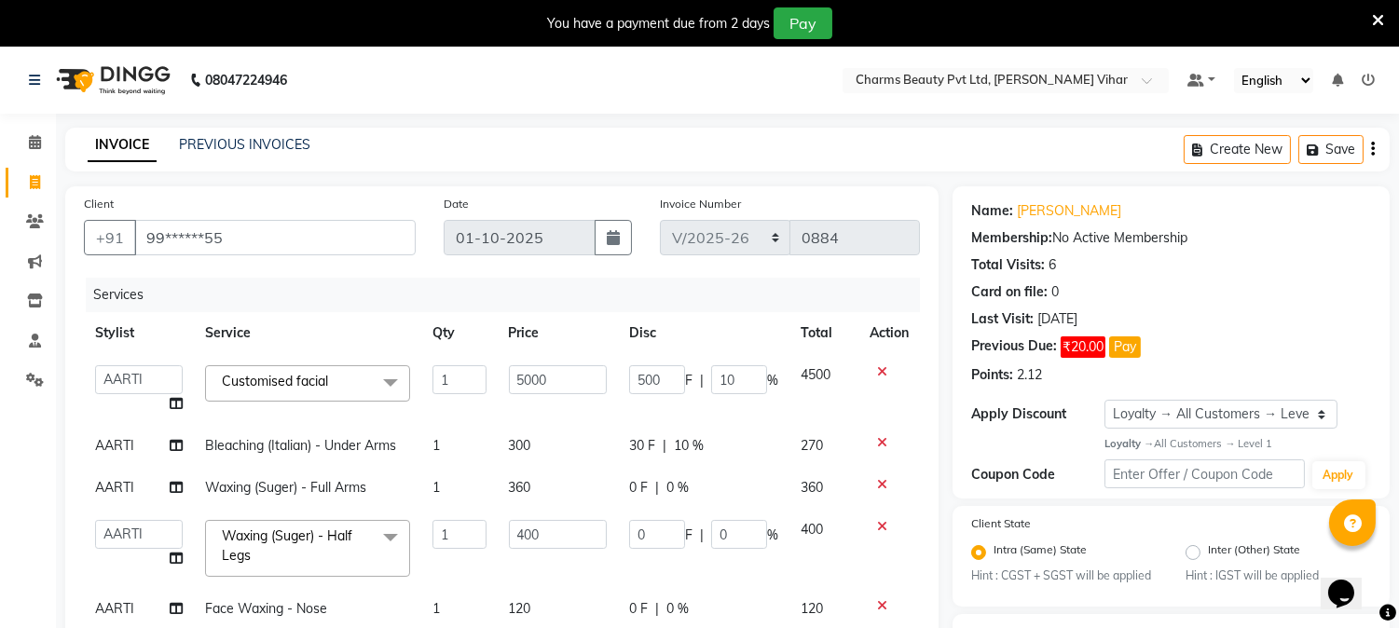
click at [734, 505] on td "0 F | 0 %" at bounding box center [703, 488] width 171 height 42
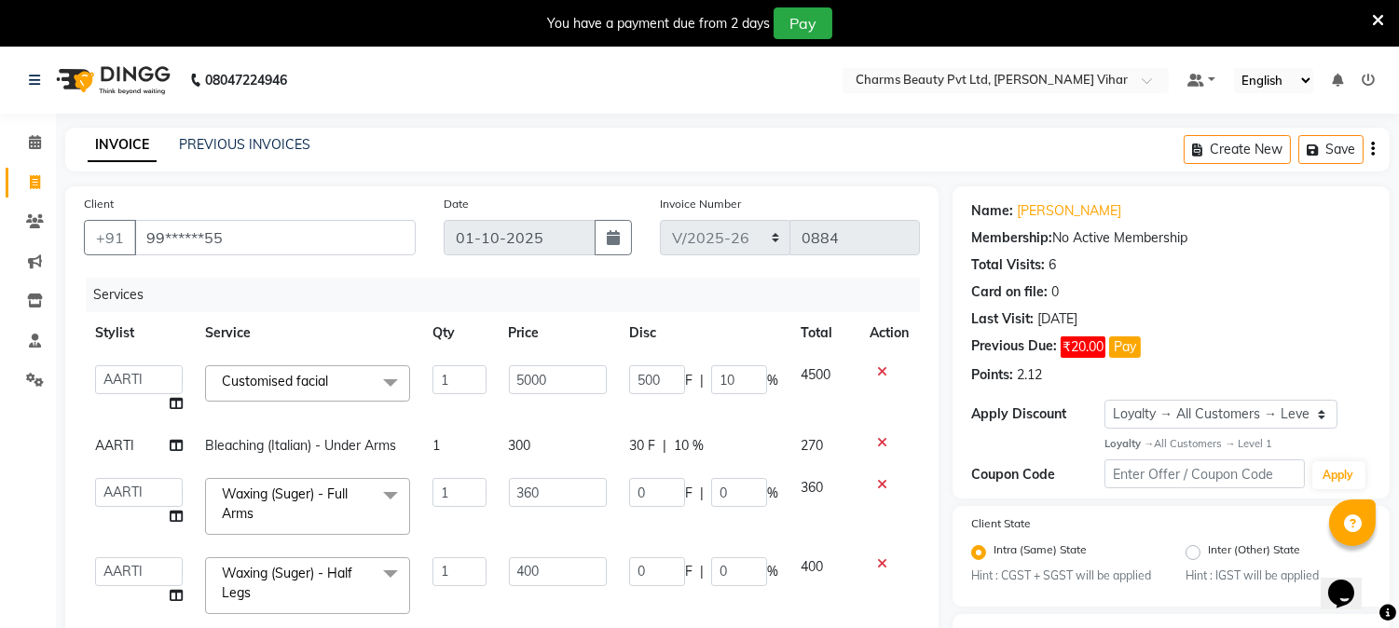
click at [691, 436] on div "30 F | 10 %" at bounding box center [703, 446] width 149 height 20
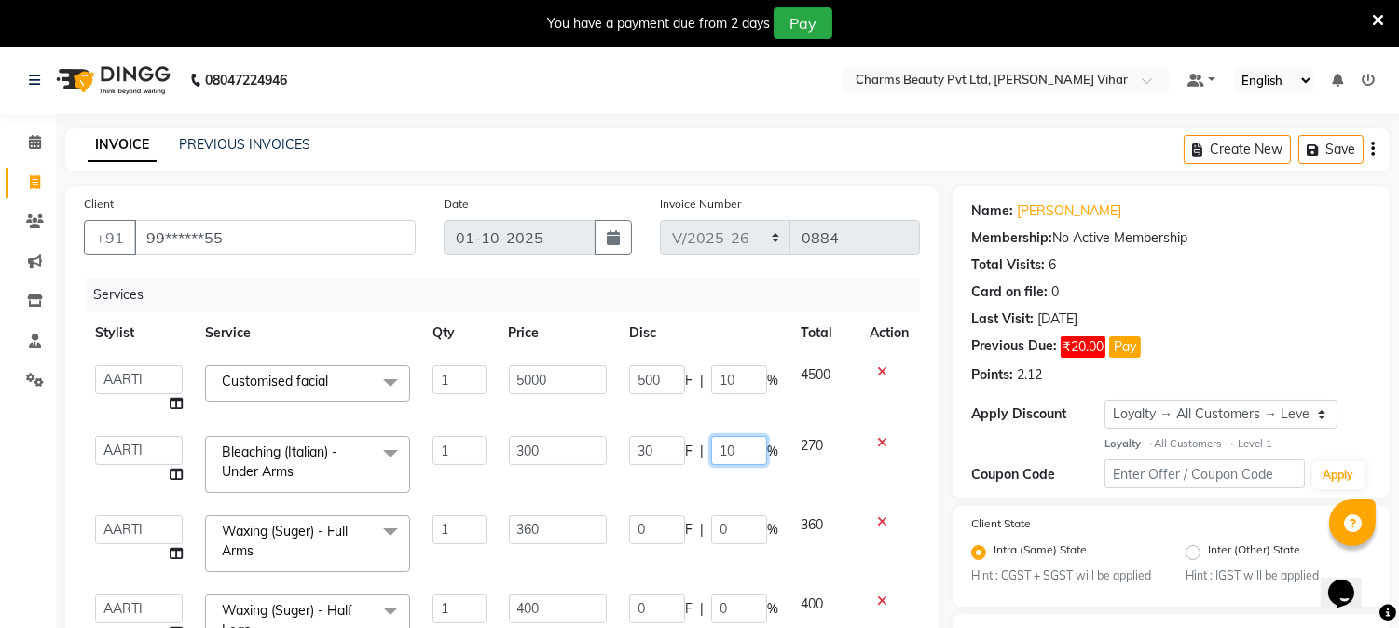
drag, startPoint x: 729, startPoint y: 442, endPoint x: 730, endPoint y: 527, distance: 85.7
click at [730, 527] on tbody "AARTI Akash [PERSON_NAME] [PERSON_NAME] [PERSON_NAME] CHARMS BEAUTY PVT LTD [PE…" at bounding box center [502, 570] width 836 height 433
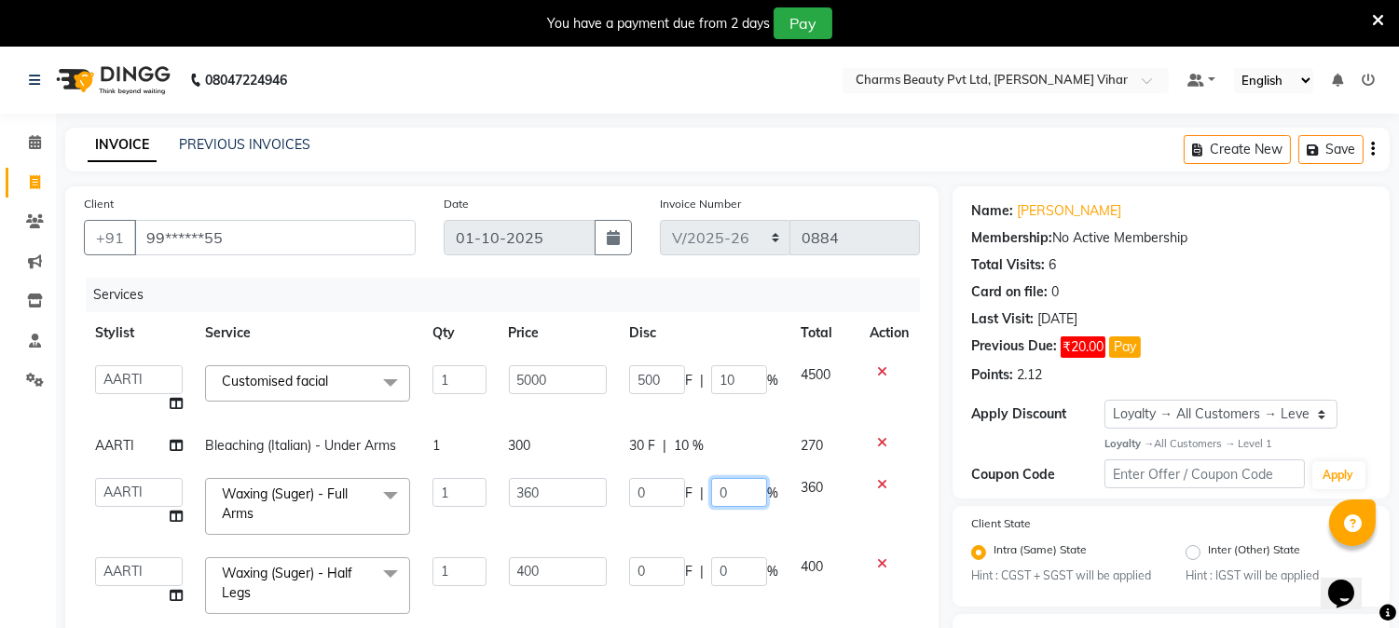
click at [730, 527] on td "0 F | 0 %" at bounding box center [703, 506] width 171 height 79
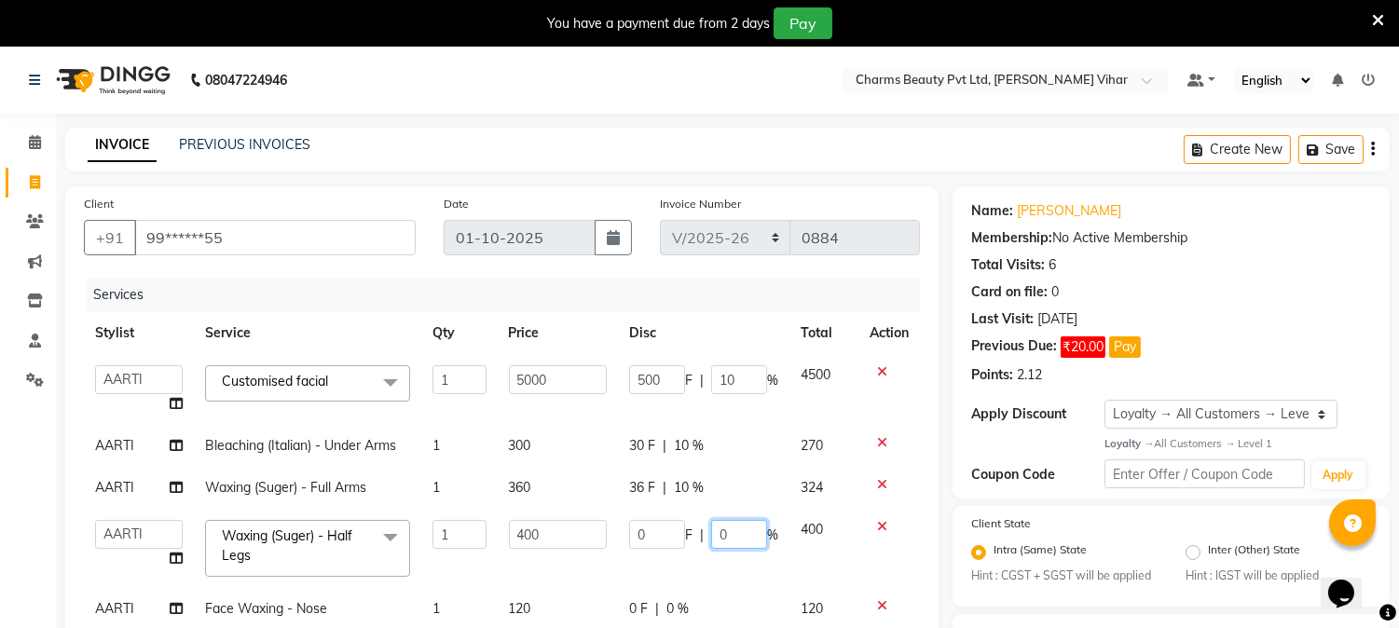
click at [724, 562] on td "0 F | 0 %" at bounding box center [703, 548] width 171 height 79
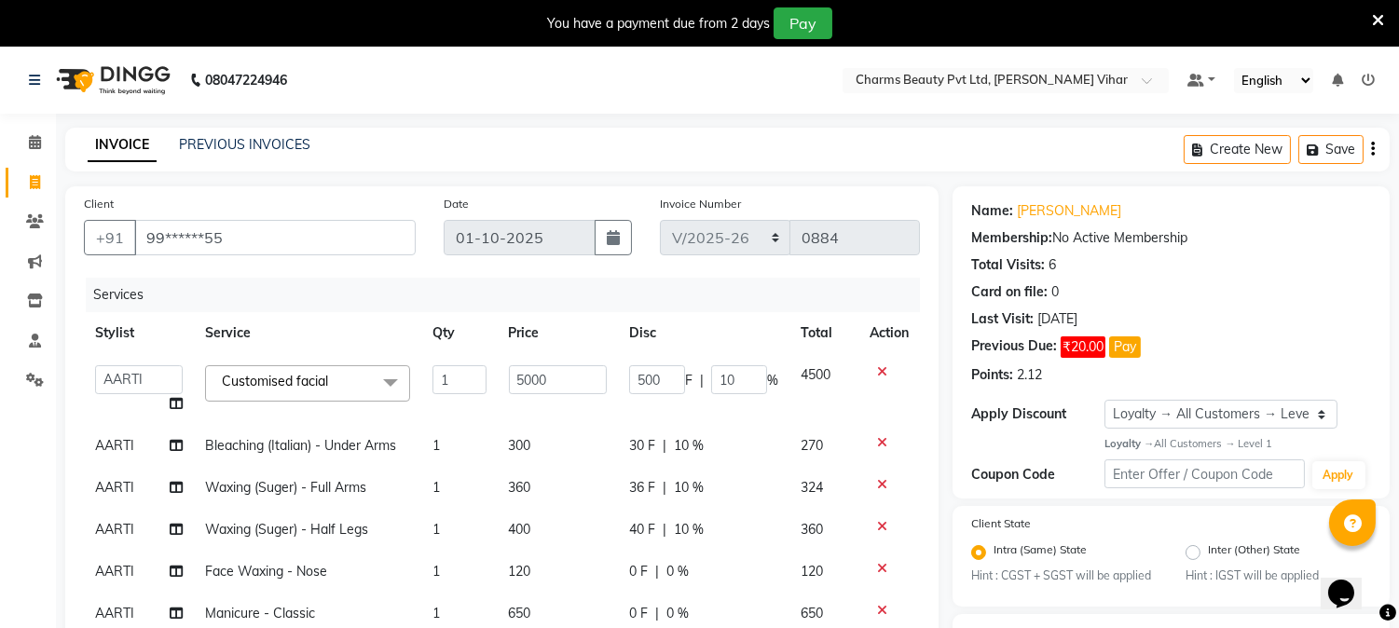
click at [780, 584] on tbody "AARTI Akash [PERSON_NAME] [PERSON_NAME] [PERSON_NAME] CHARMS BEAUTY PVT LTD [PE…" at bounding box center [502, 515] width 836 height 322
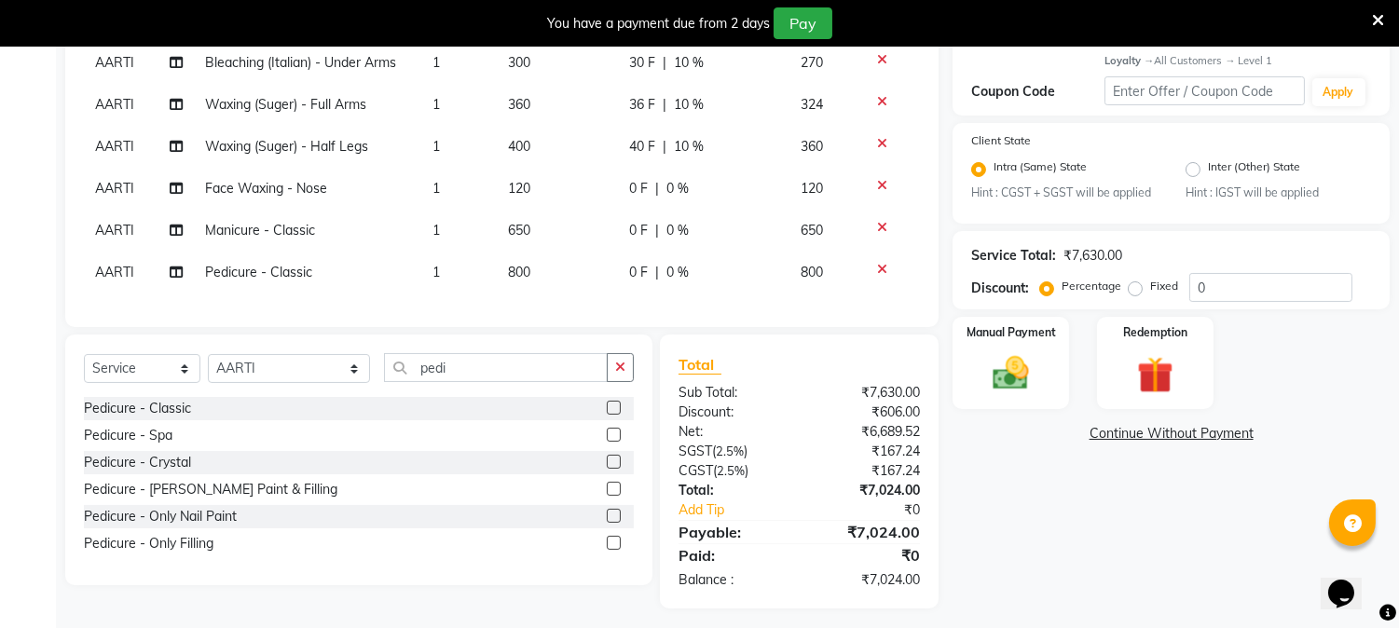
scroll to position [406, 0]
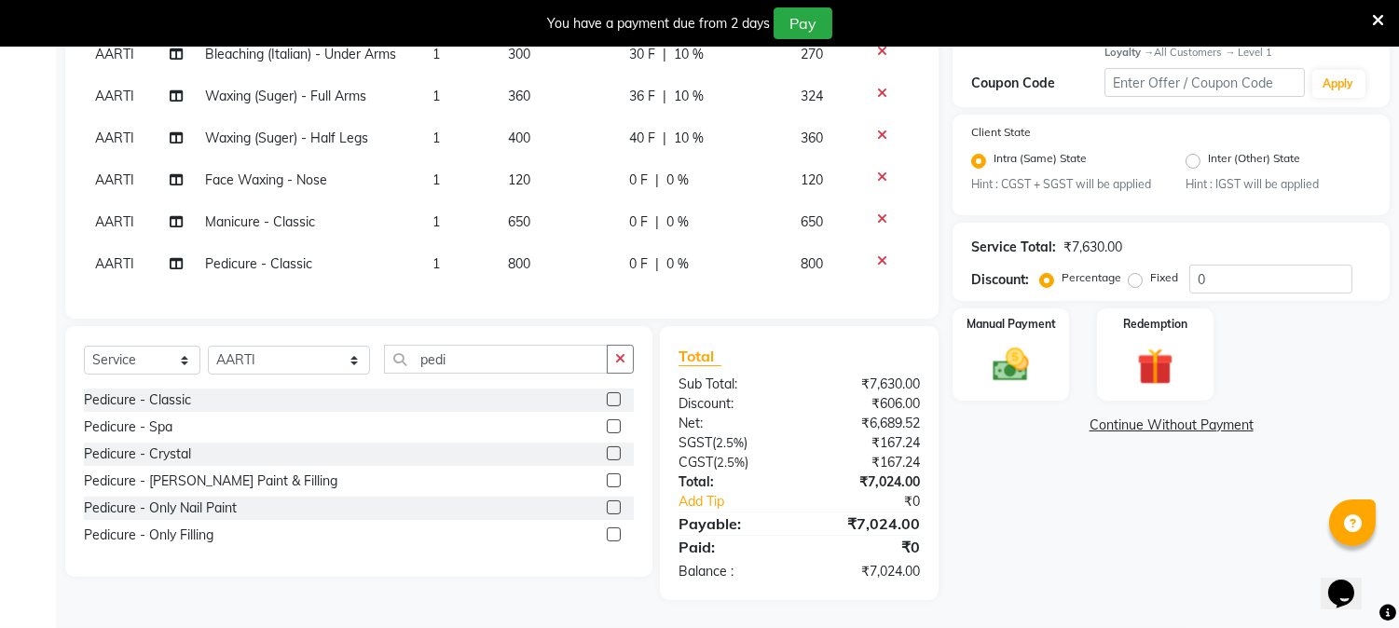
click at [768, 212] on div "0 F | 0 %" at bounding box center [703, 222] width 149 height 20
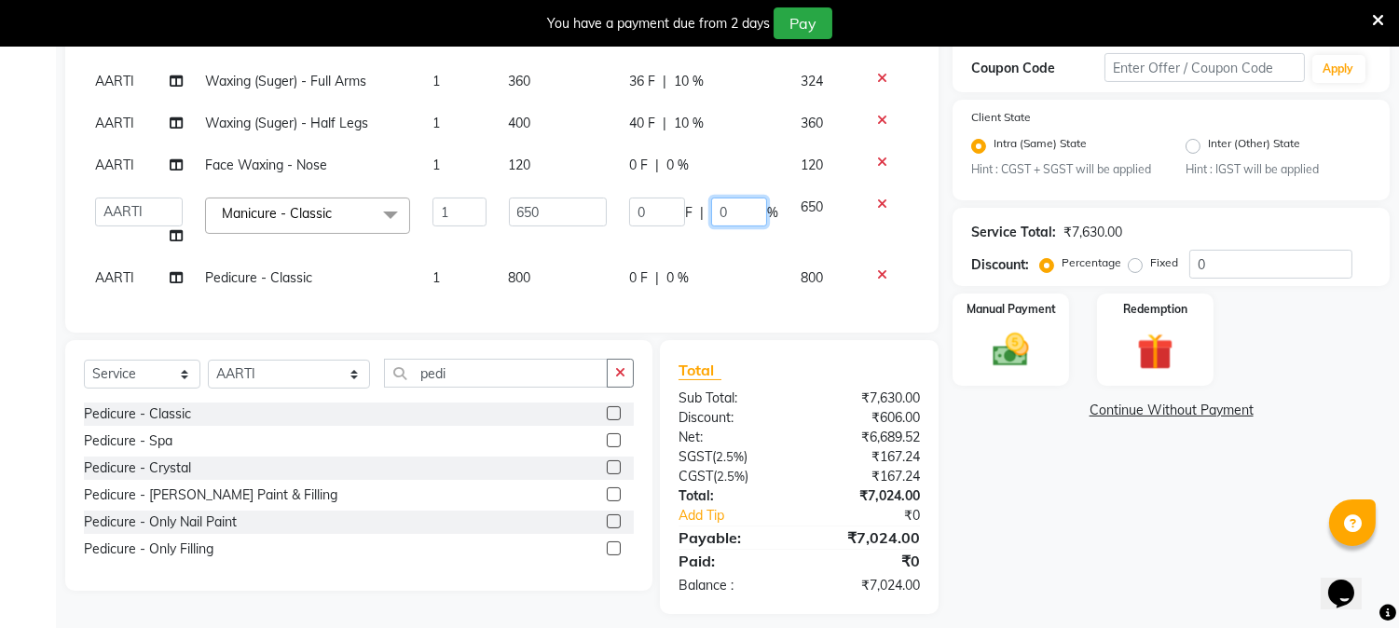
click at [751, 201] on input "0" at bounding box center [739, 212] width 56 height 29
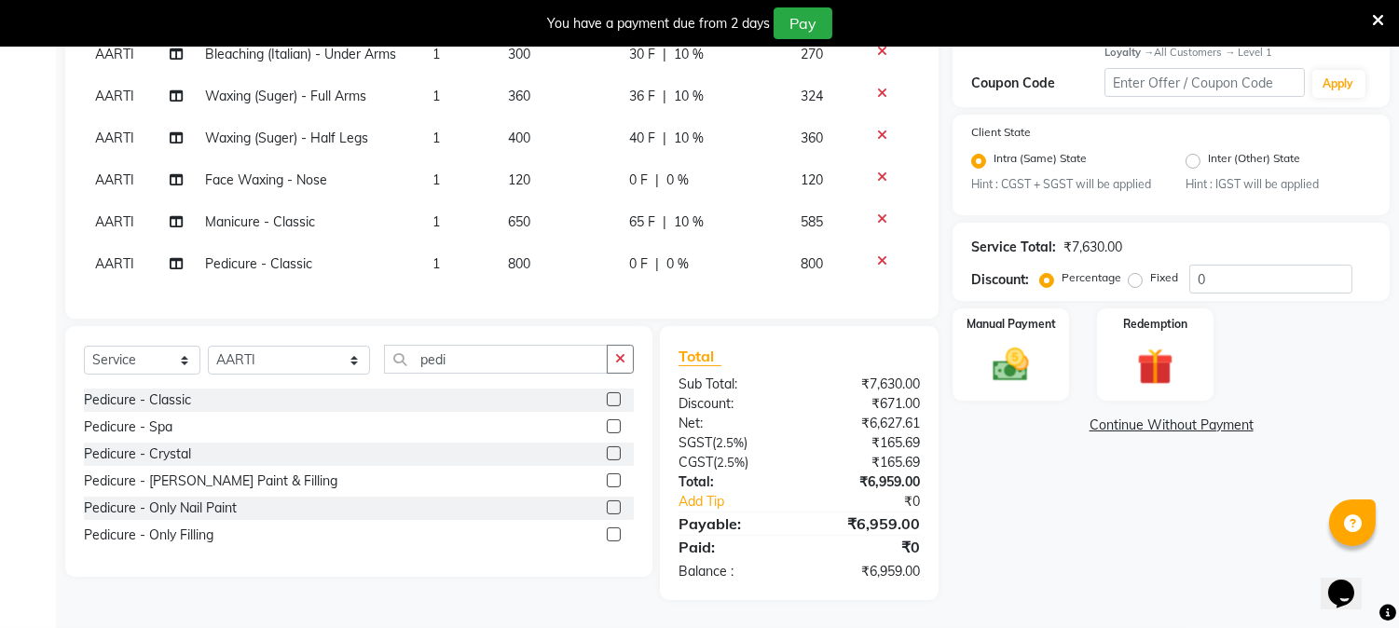
click at [766, 233] on tbody "AARTI Akash [PERSON_NAME] [PERSON_NAME] [PERSON_NAME] CHARMS BEAUTY PVT LTD [PE…" at bounding box center [502, 124] width 836 height 322
click at [694, 254] on div "0 F | 0 %" at bounding box center [703, 264] width 149 height 20
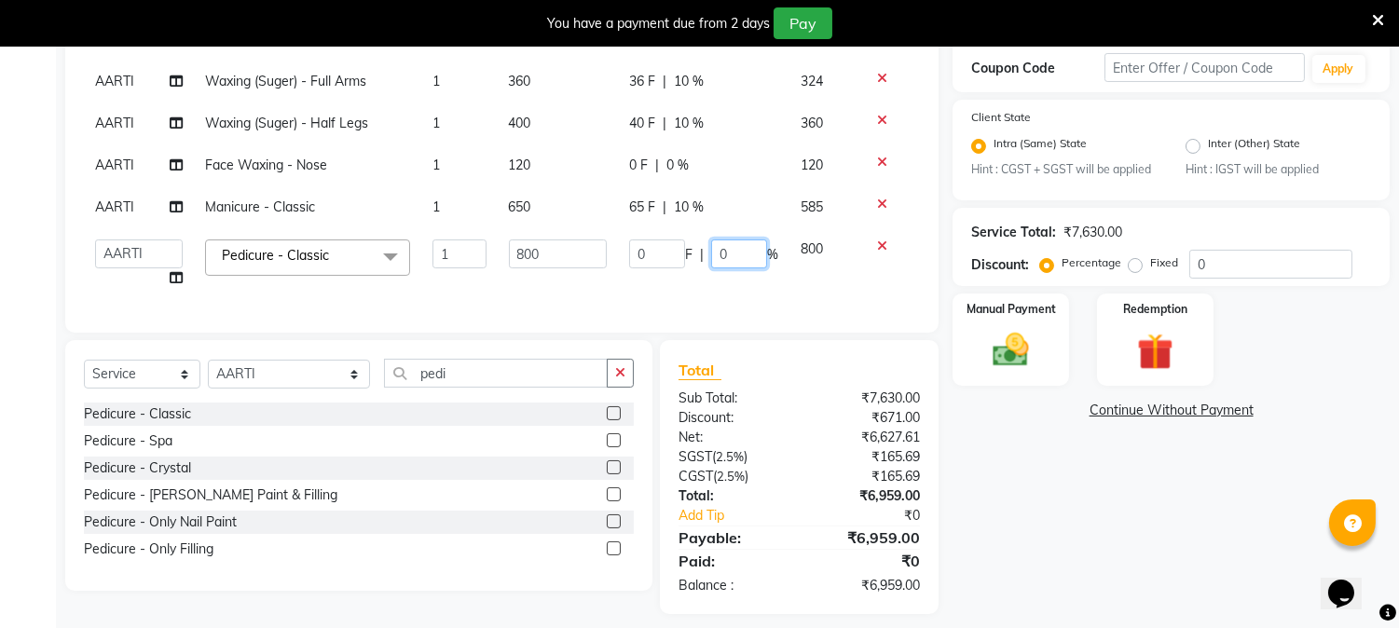
click at [733, 255] on input "0" at bounding box center [739, 253] width 56 height 29
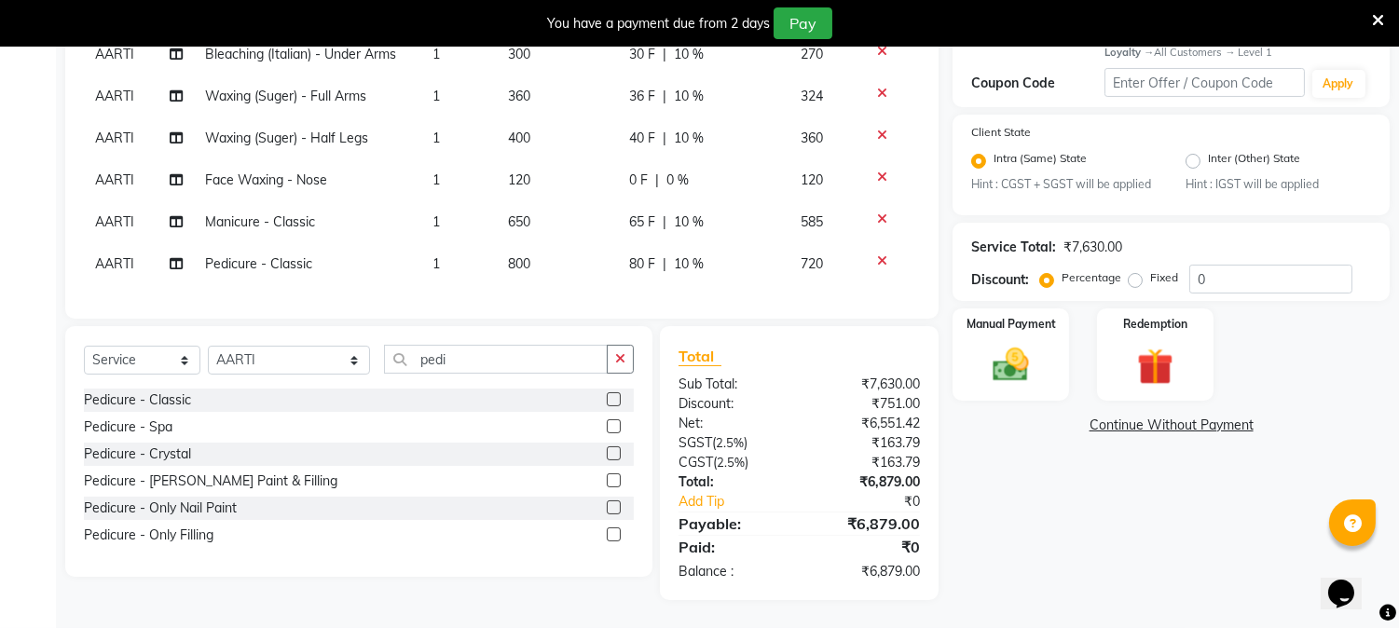
click at [753, 293] on div "Services Stylist Service Qty Price Disc Total Action AARTI Akash [PERSON_NAME] …" at bounding box center [502, 93] width 836 height 414
click at [985, 315] on label "Manual Payment" at bounding box center [1010, 324] width 93 height 18
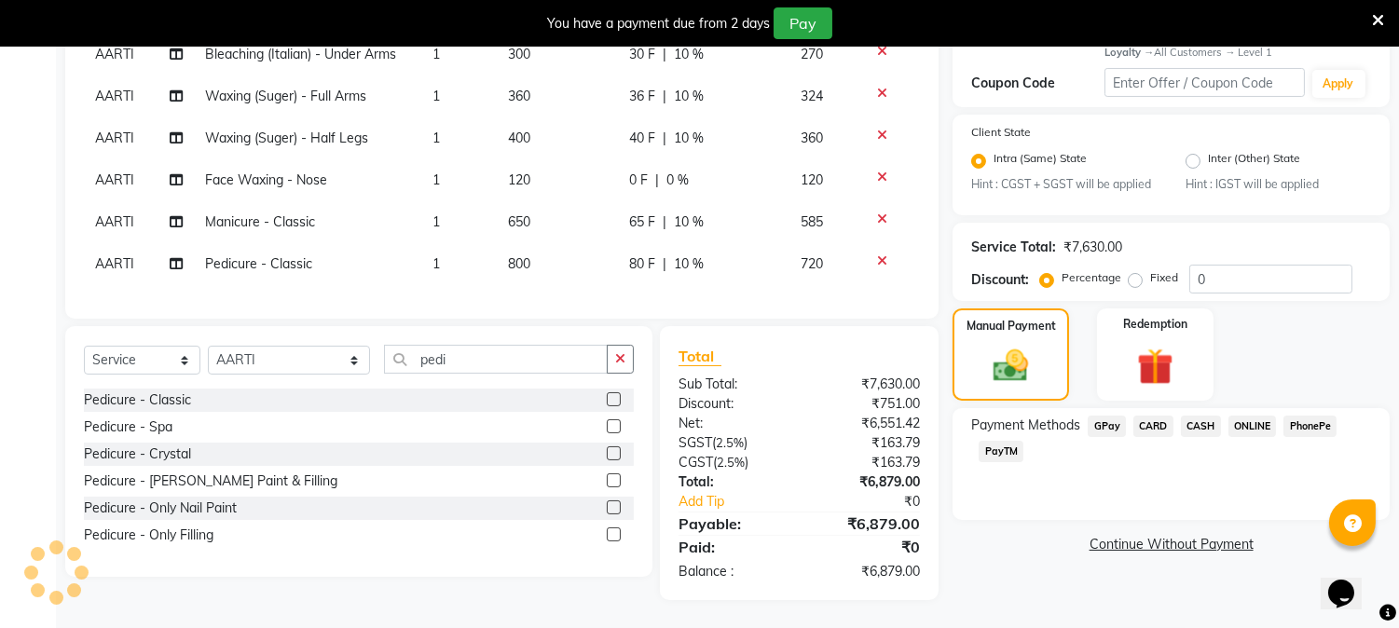
click at [1199, 416] on span "CASH" at bounding box center [1201, 426] width 40 height 21
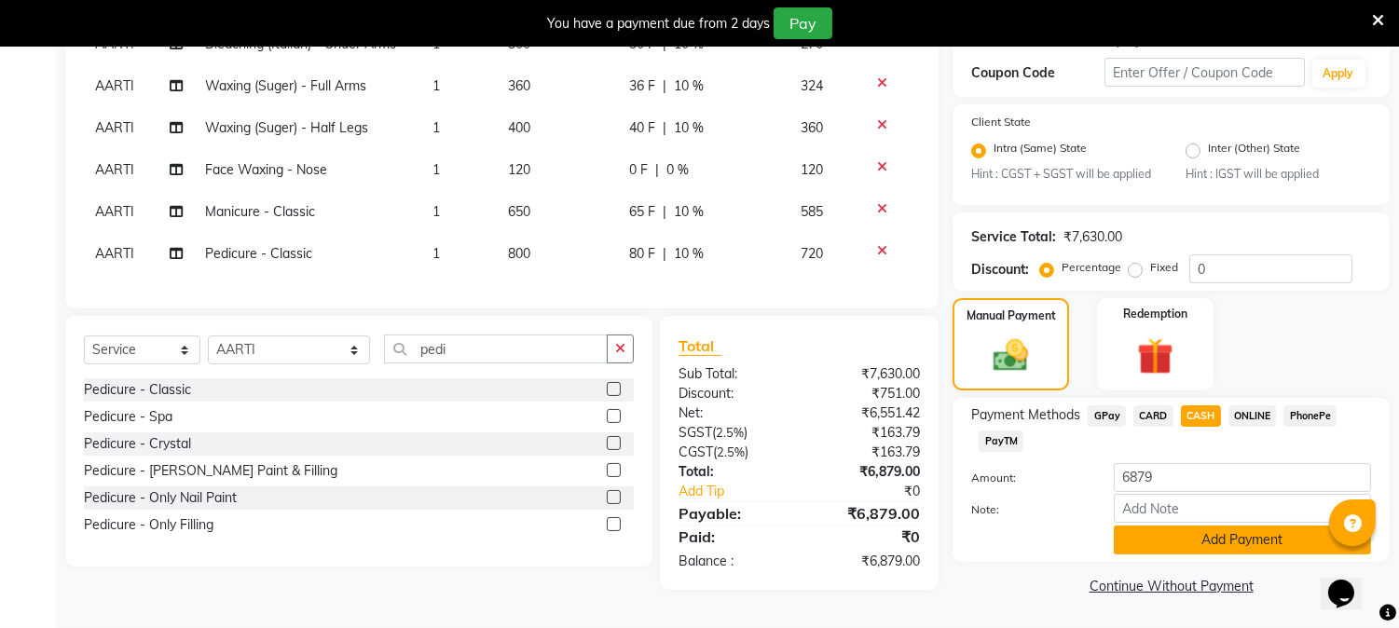
click at [1254, 538] on button "Add Payment" at bounding box center [1242, 540] width 257 height 29
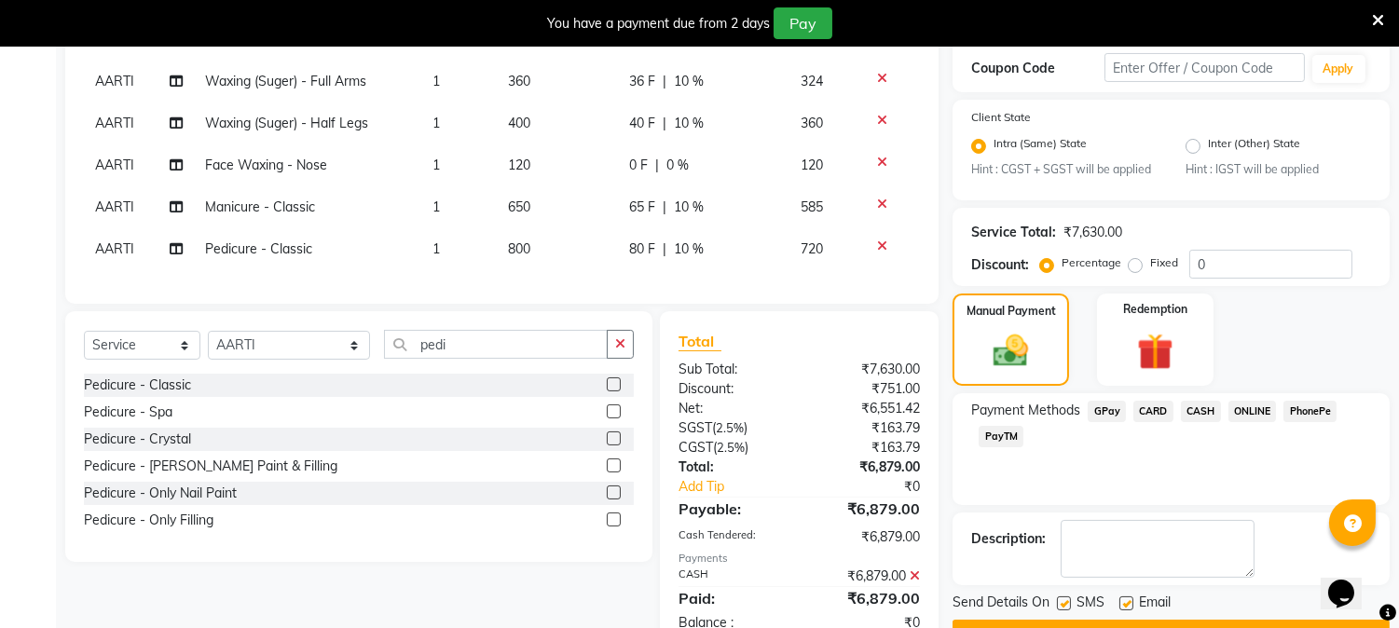
scroll to position [584, 0]
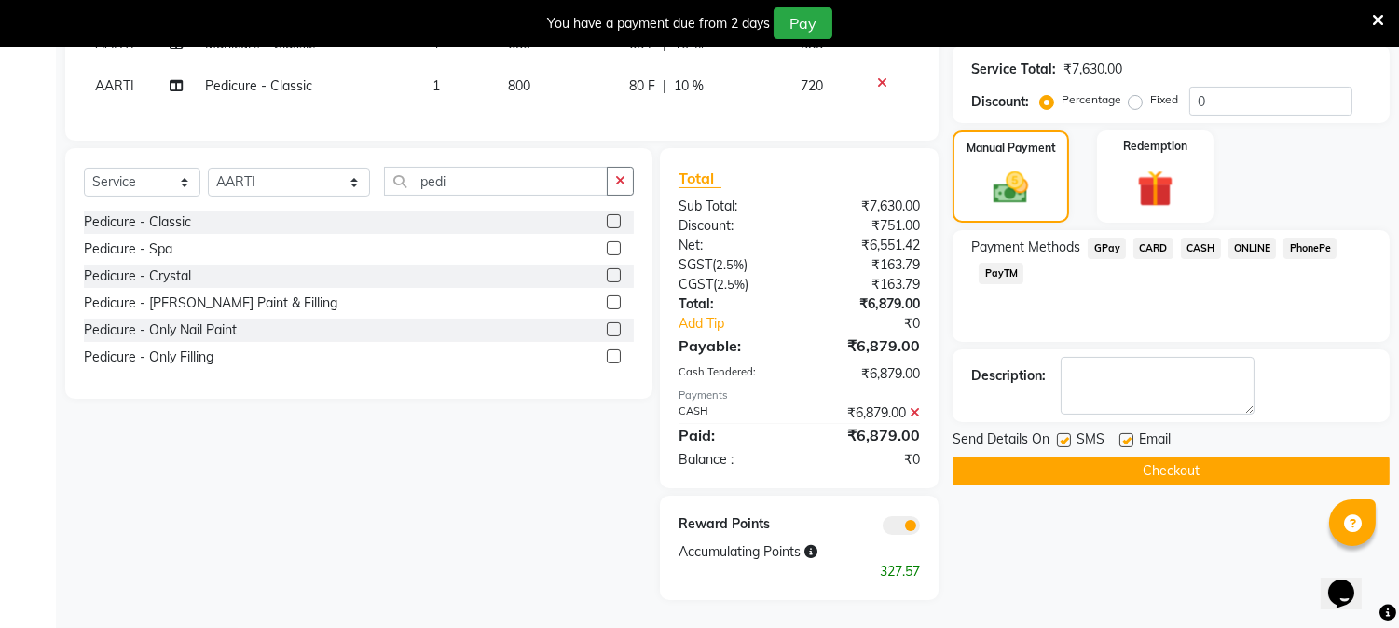
click at [1203, 461] on button "Checkout" at bounding box center [1170, 471] width 437 height 29
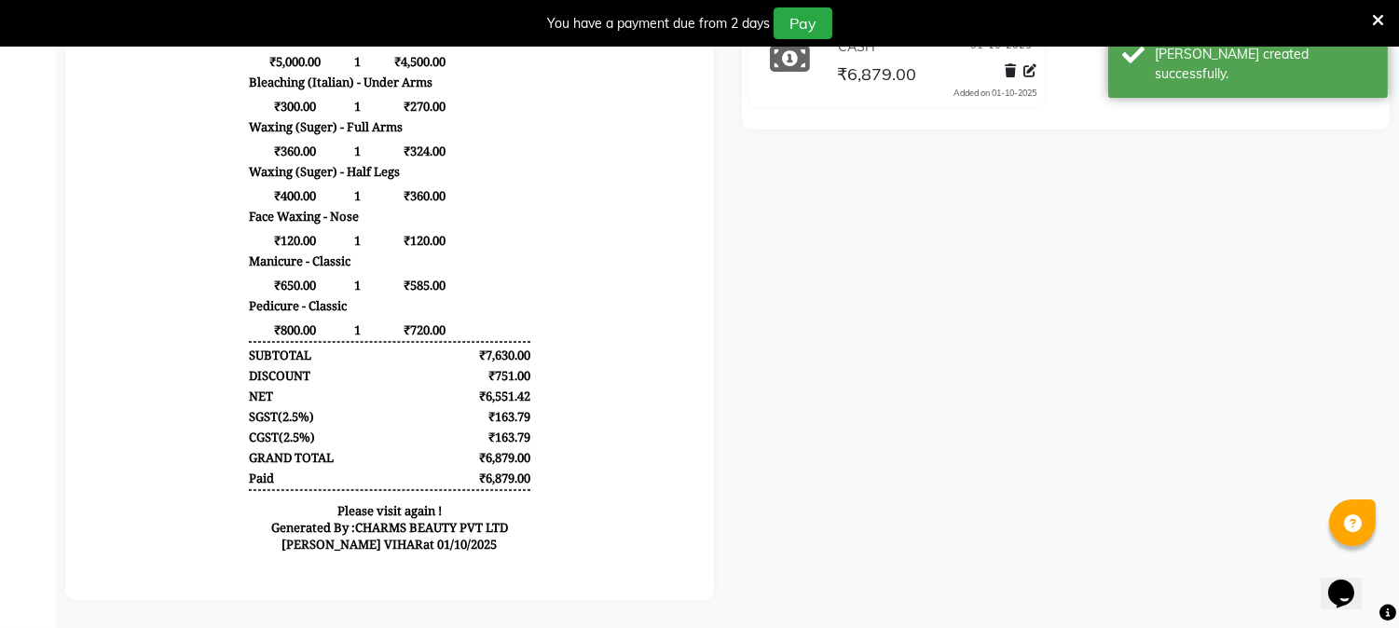
scroll to position [1, 0]
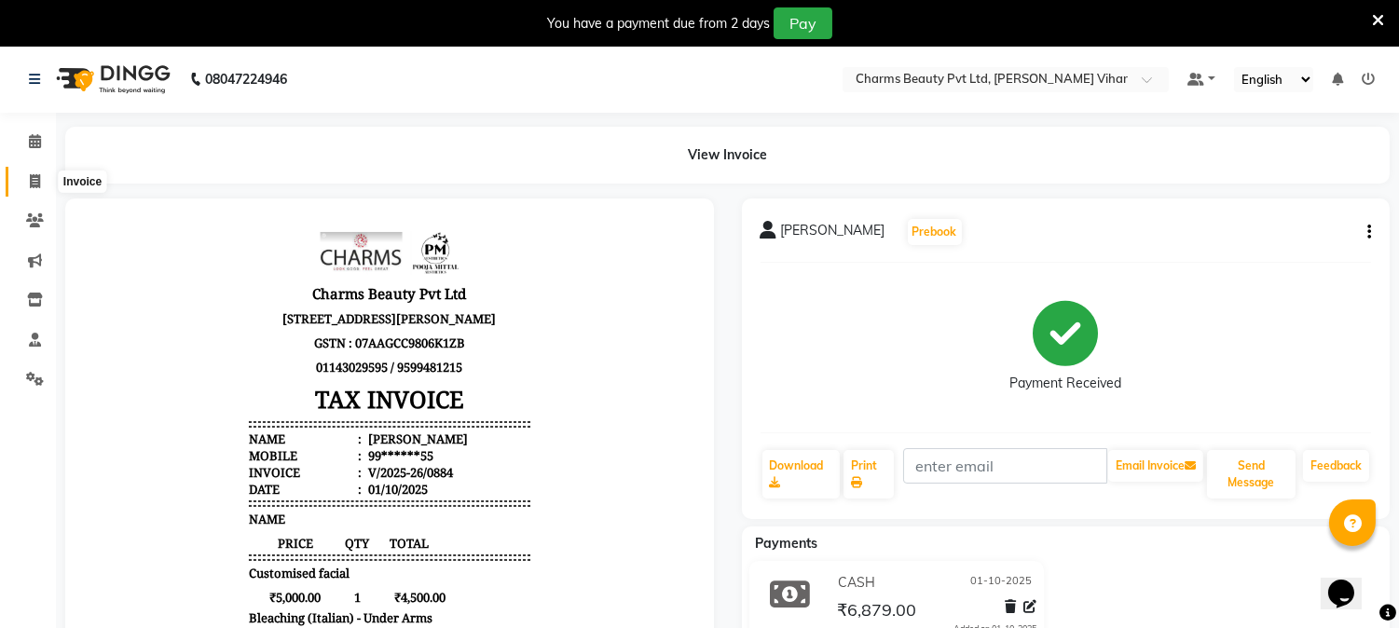
click at [35, 180] on icon at bounding box center [35, 181] width 10 height 14
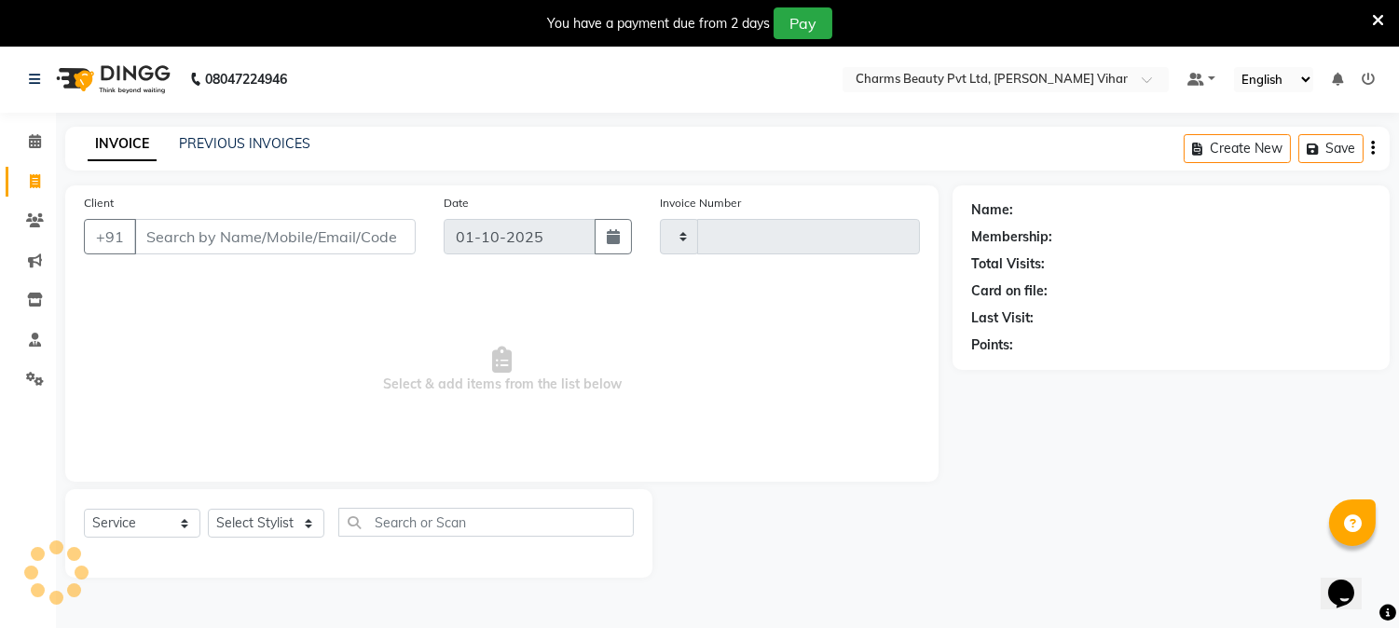
scroll to position [47, 0]
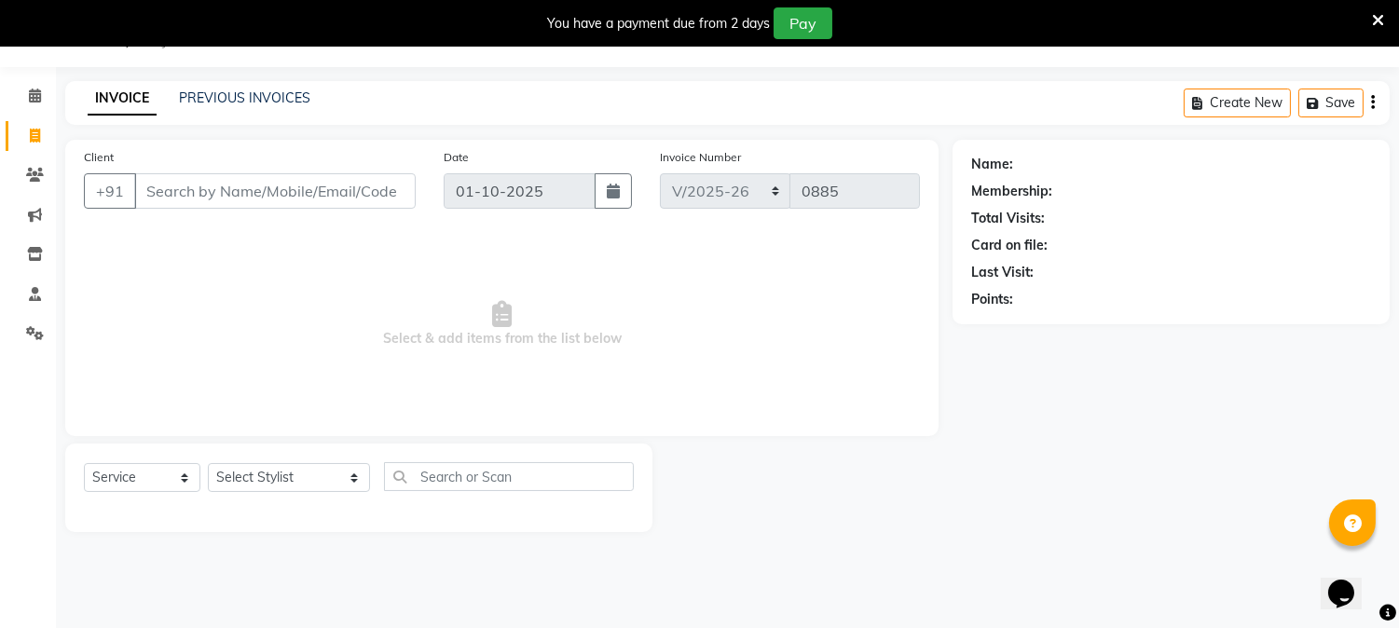
click at [205, 203] on input "Client" at bounding box center [274, 190] width 281 height 35
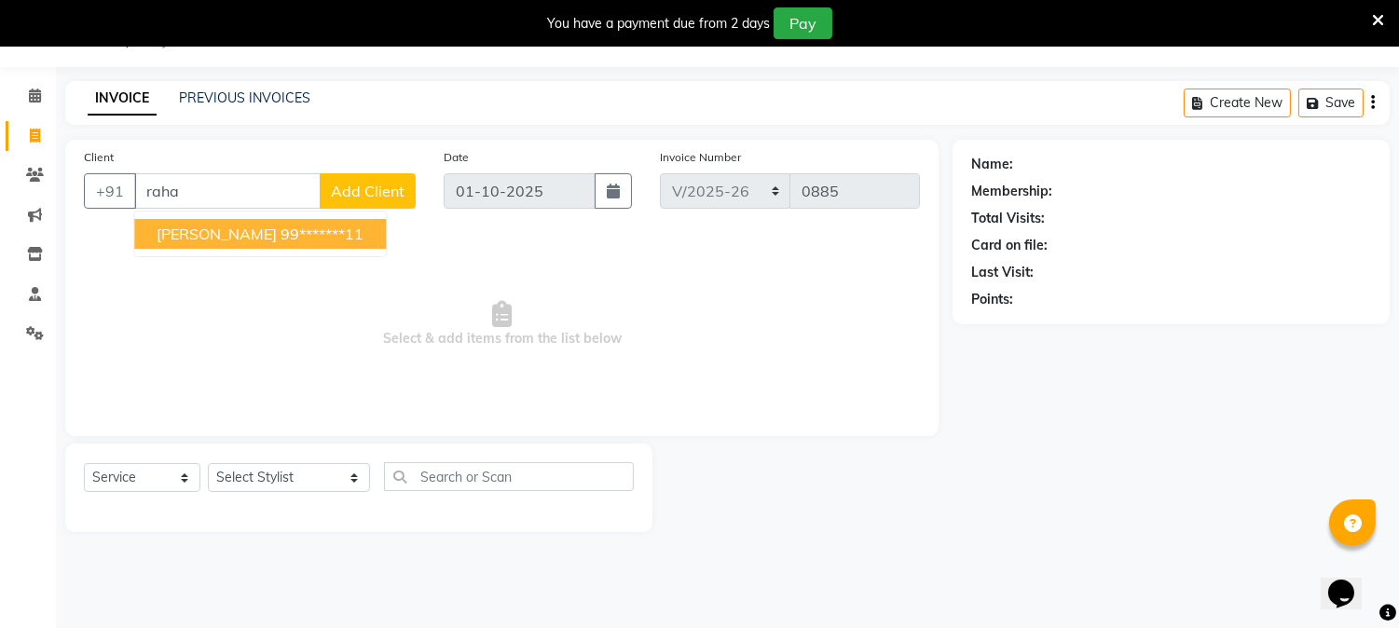
click at [201, 189] on input "raha" at bounding box center [227, 190] width 186 height 35
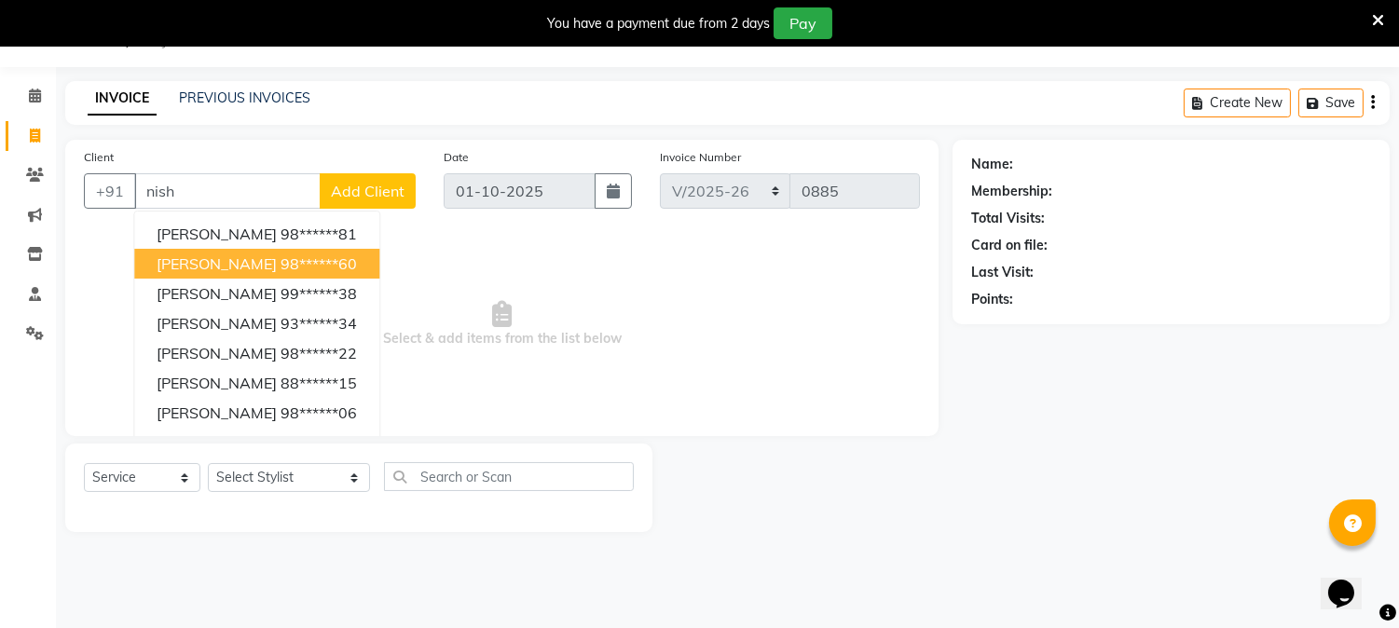
click at [219, 257] on span "[PERSON_NAME]" at bounding box center [217, 263] width 120 height 19
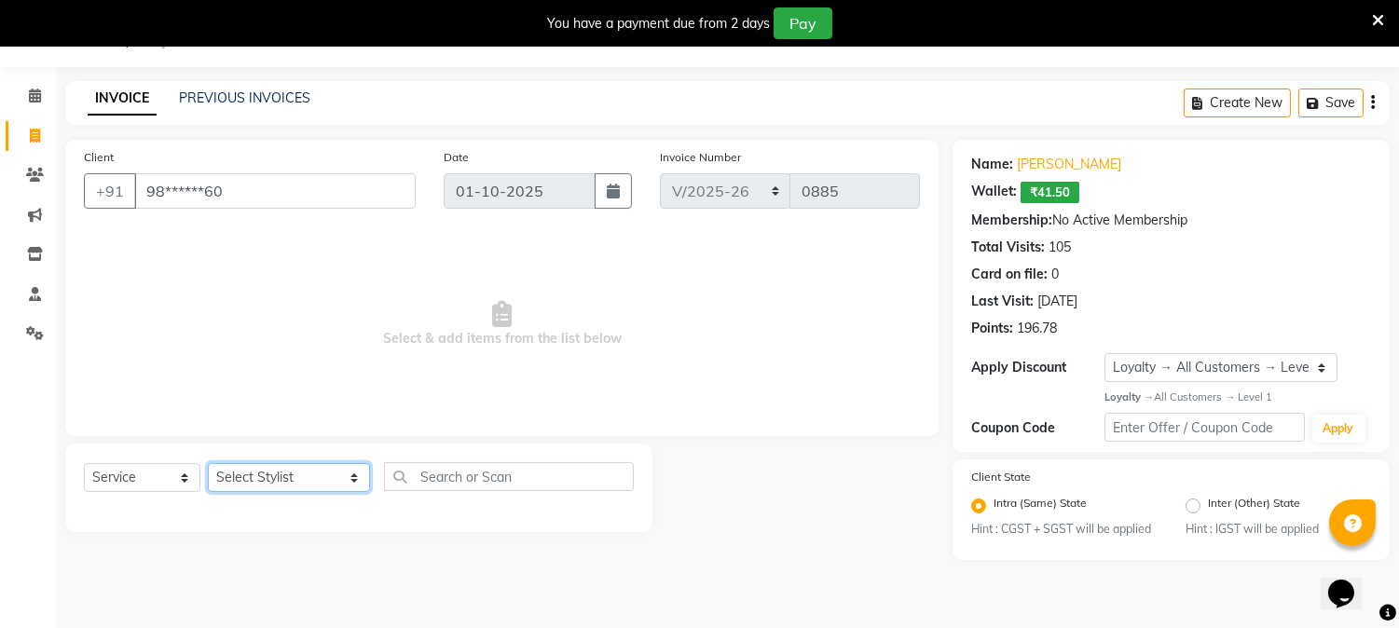
click at [332, 479] on select "Select Stylist AARTI [PERSON_NAME] [PERSON_NAME] BEAUTY PVT LTD [PERSON_NAME] V…" at bounding box center [289, 477] width 162 height 29
click at [208, 464] on select "Select Stylist AARTI [PERSON_NAME] [PERSON_NAME] BEAUTY PVT LTD [PERSON_NAME] V…" at bounding box center [289, 477] width 162 height 29
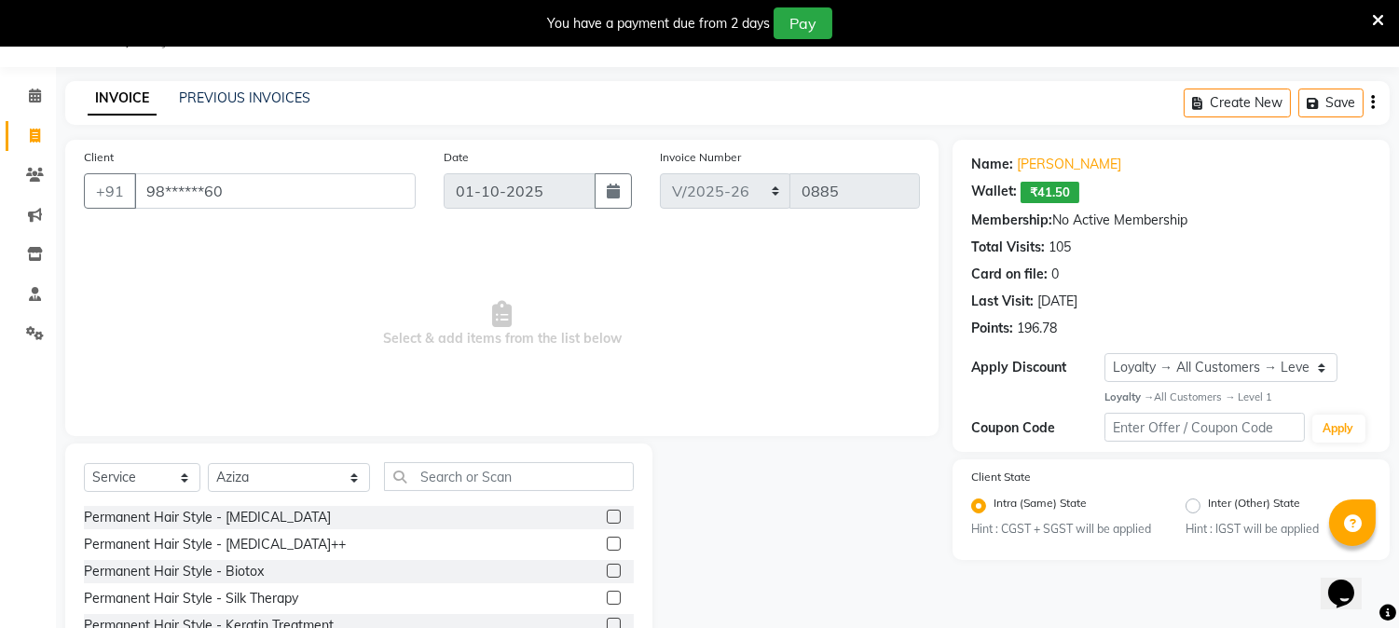
click at [333, 494] on div "Select Service Product Membership Package Voucher Prepaid Gift Card Select Styl…" at bounding box center [359, 484] width 550 height 44
click at [331, 473] on select "Select Stylist AARTI [PERSON_NAME] [PERSON_NAME] BEAUTY PVT LTD [PERSON_NAME] V…" at bounding box center [289, 477] width 162 height 29
click at [208, 464] on select "Select Stylist AARTI [PERSON_NAME] [PERSON_NAME] BEAUTY PVT LTD [PERSON_NAME] V…" at bounding box center [289, 477] width 162 height 29
click at [443, 485] on input "text" at bounding box center [509, 476] width 250 height 29
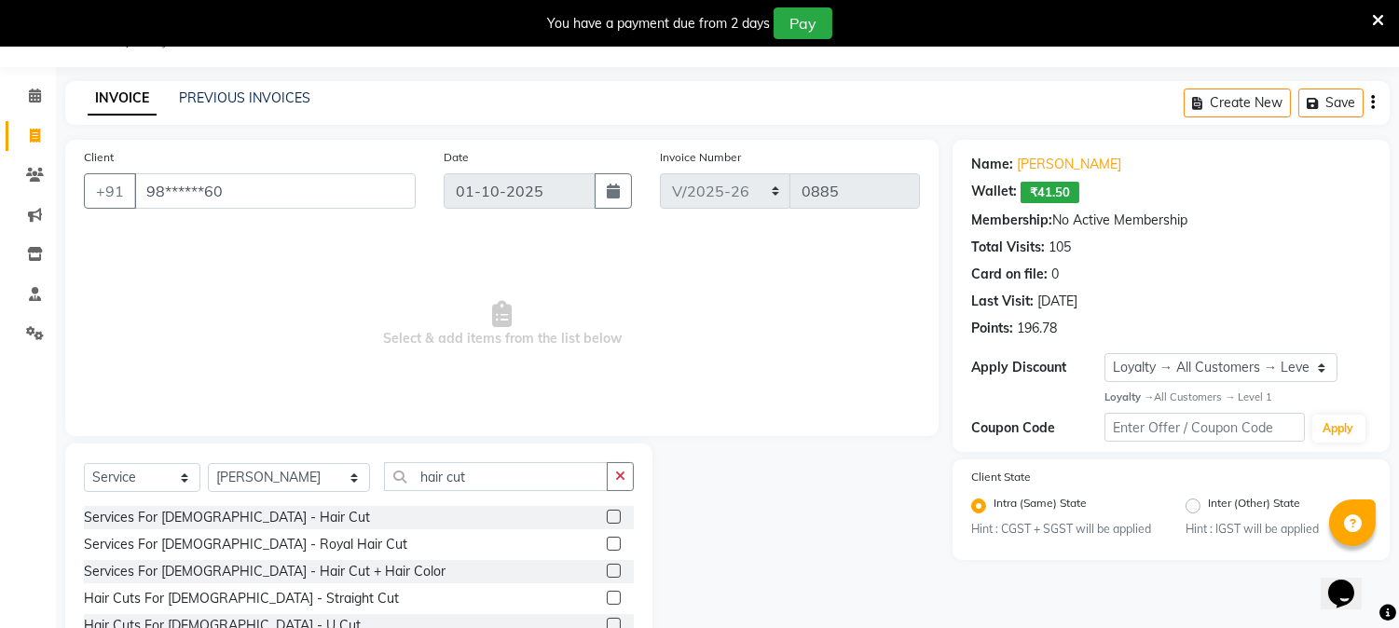
click at [607, 516] on label at bounding box center [614, 517] width 14 height 14
click at [607, 516] on input "checkbox" at bounding box center [613, 518] width 12 height 12
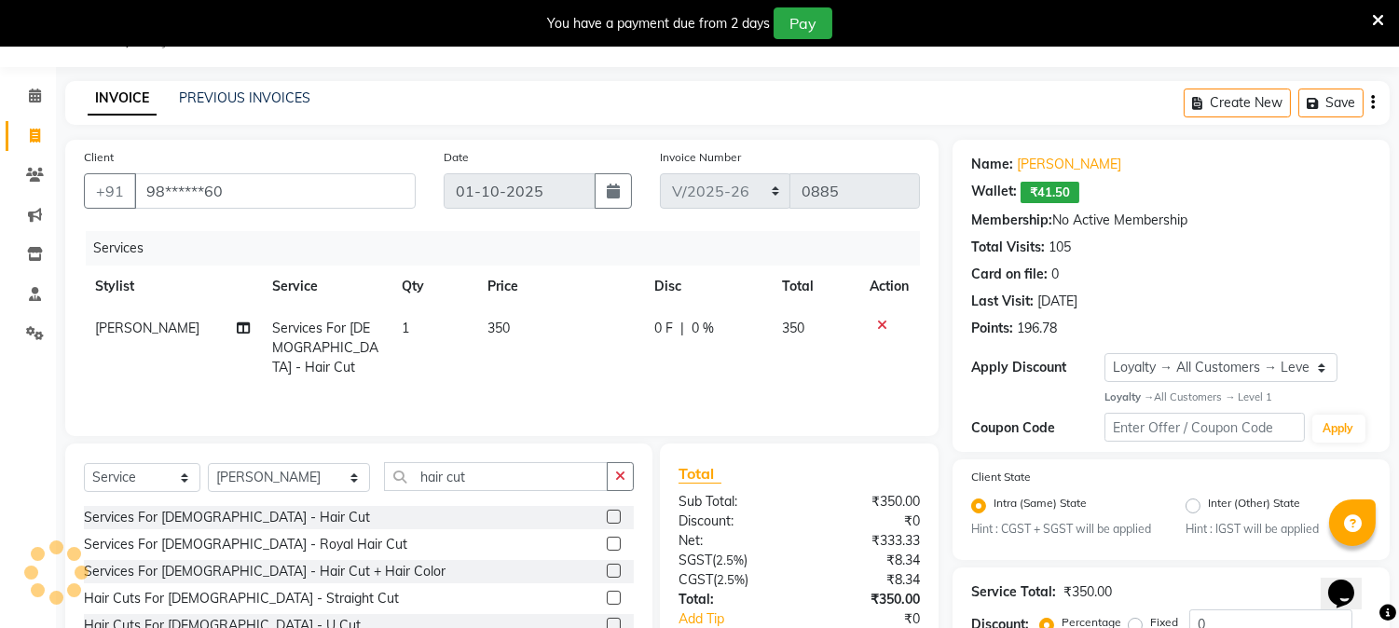
click at [730, 333] on div "0 F | 0 %" at bounding box center [706, 329] width 105 height 20
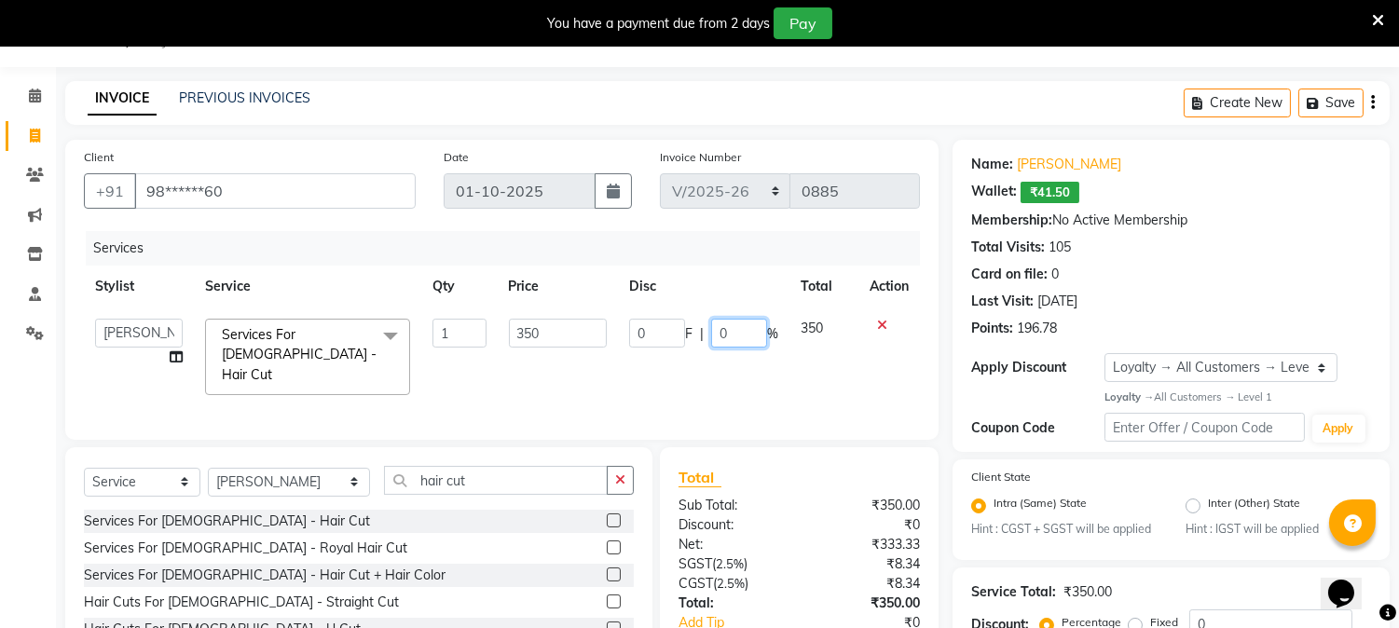
click at [728, 332] on input "0" at bounding box center [739, 333] width 56 height 29
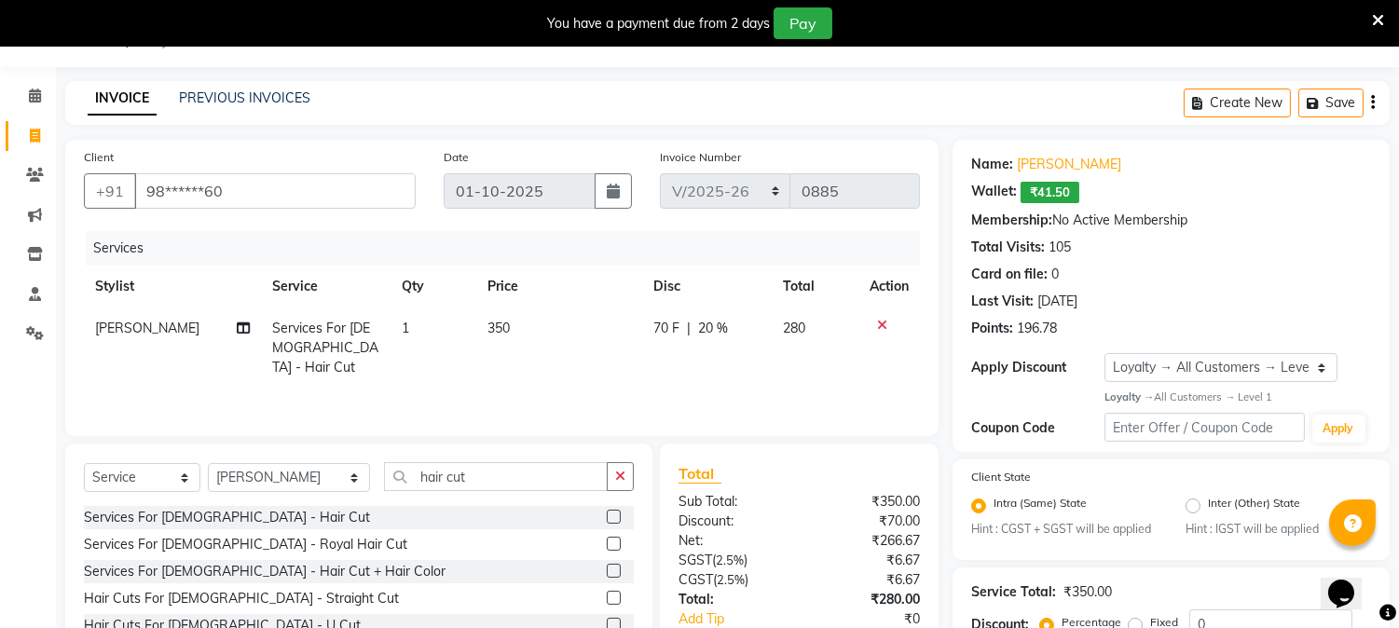
click at [759, 363] on td "70 F | 20 %" at bounding box center [707, 347] width 130 height 81
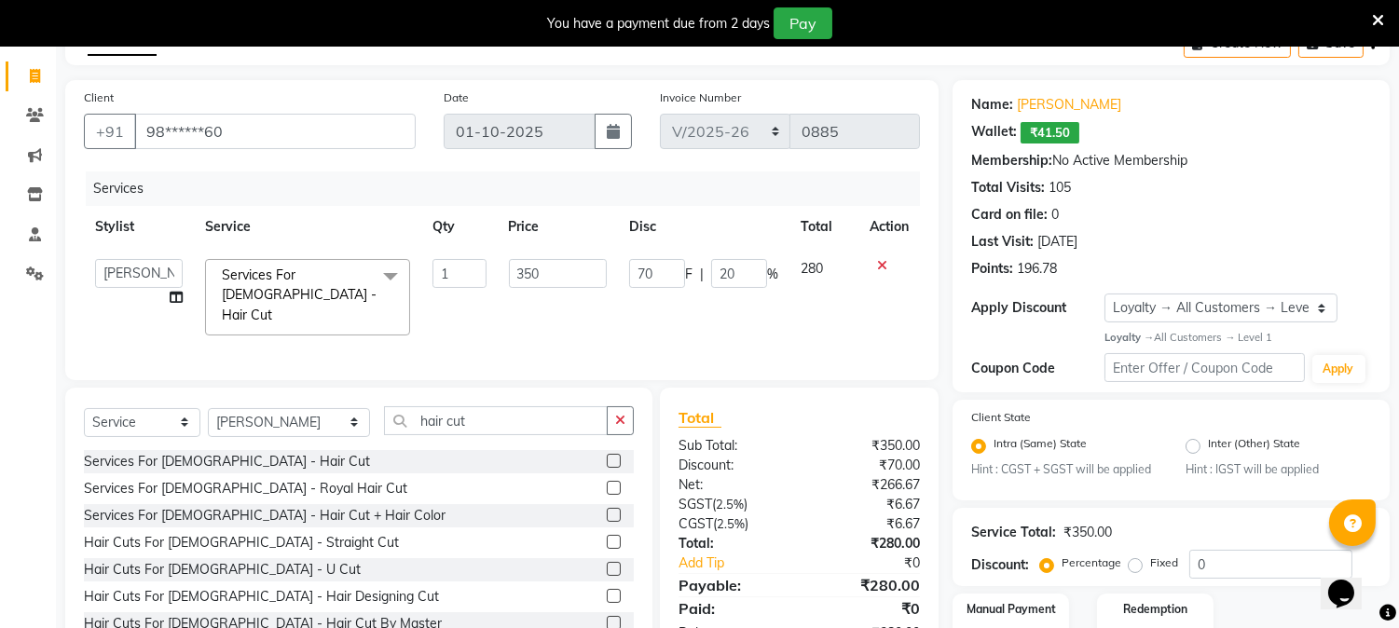
scroll to position [229, 0]
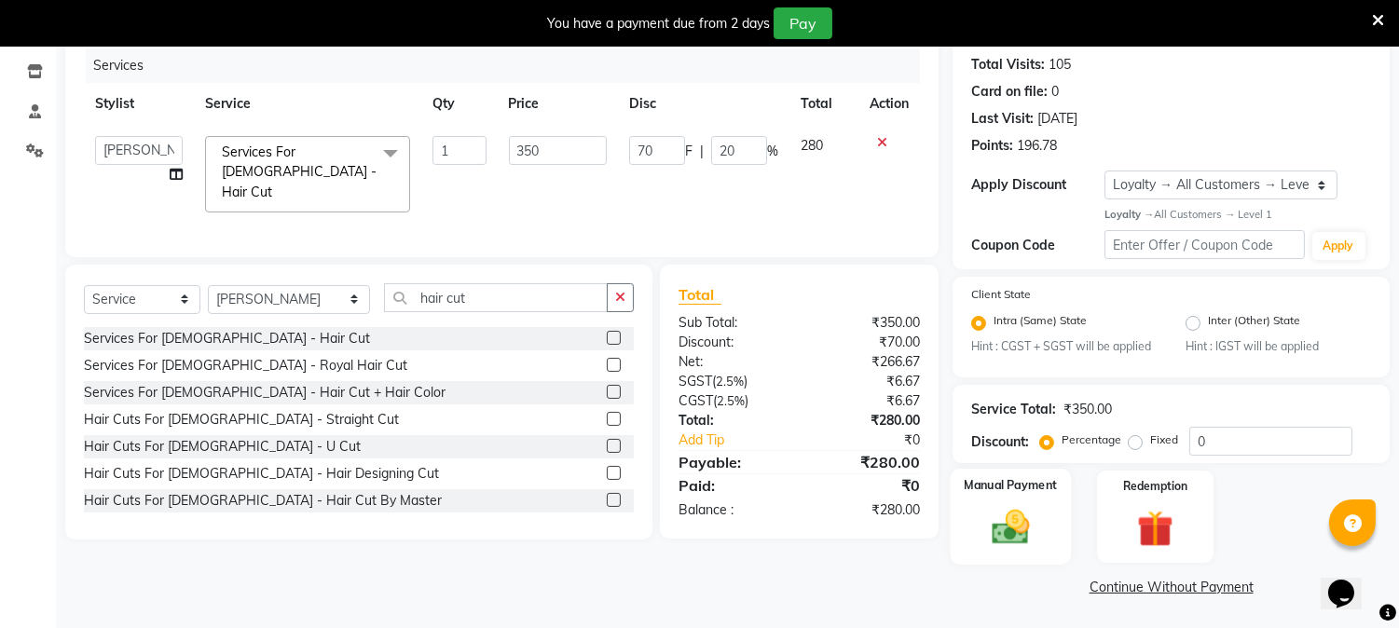
click at [999, 536] on img at bounding box center [1010, 528] width 61 height 44
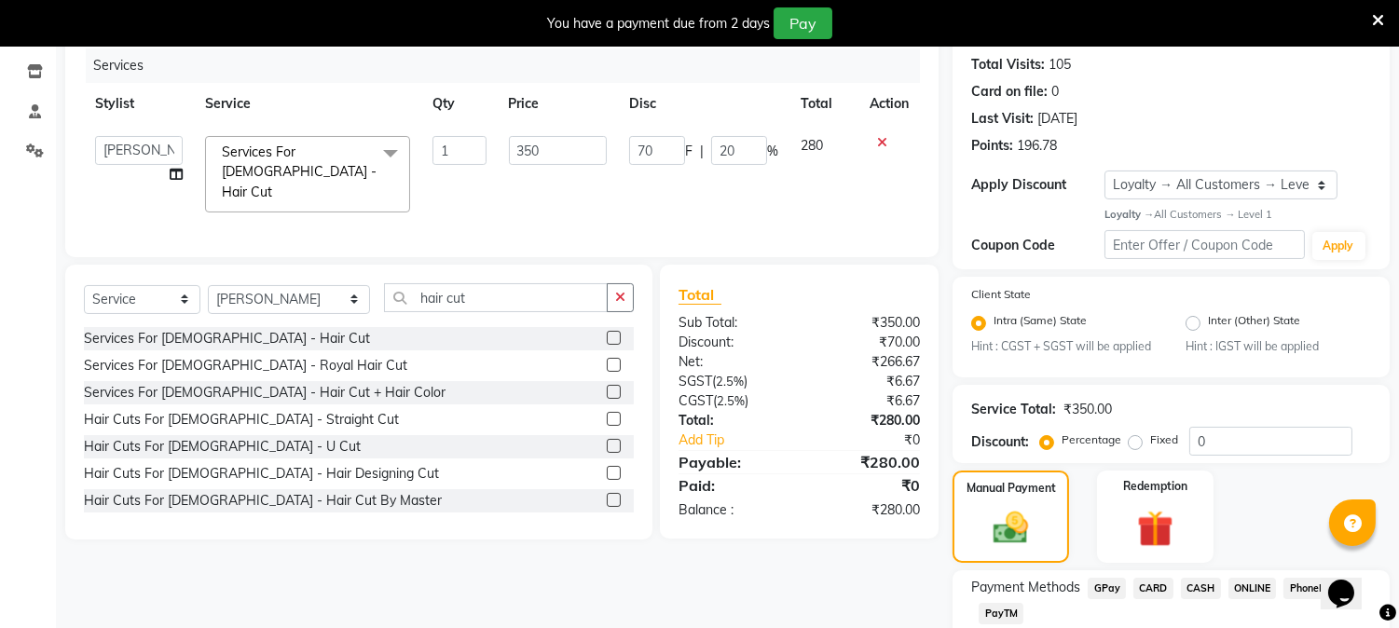
click at [1194, 581] on span "CASH" at bounding box center [1201, 588] width 40 height 21
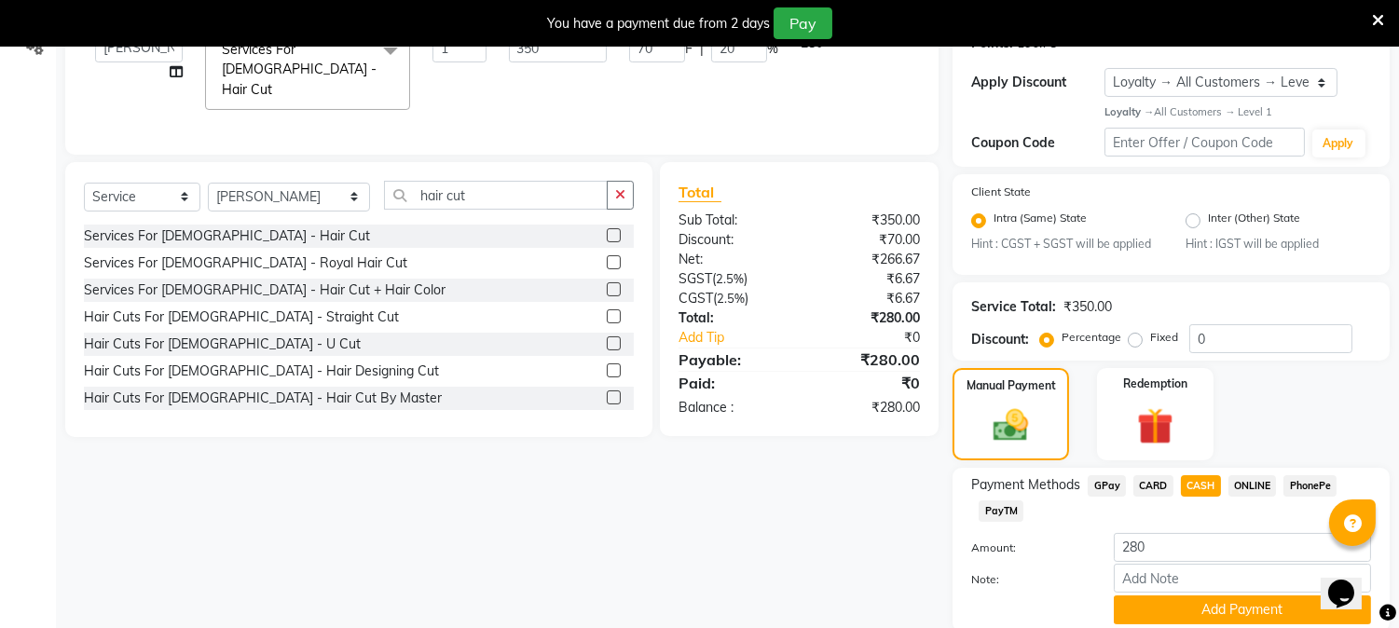
scroll to position [402, 0]
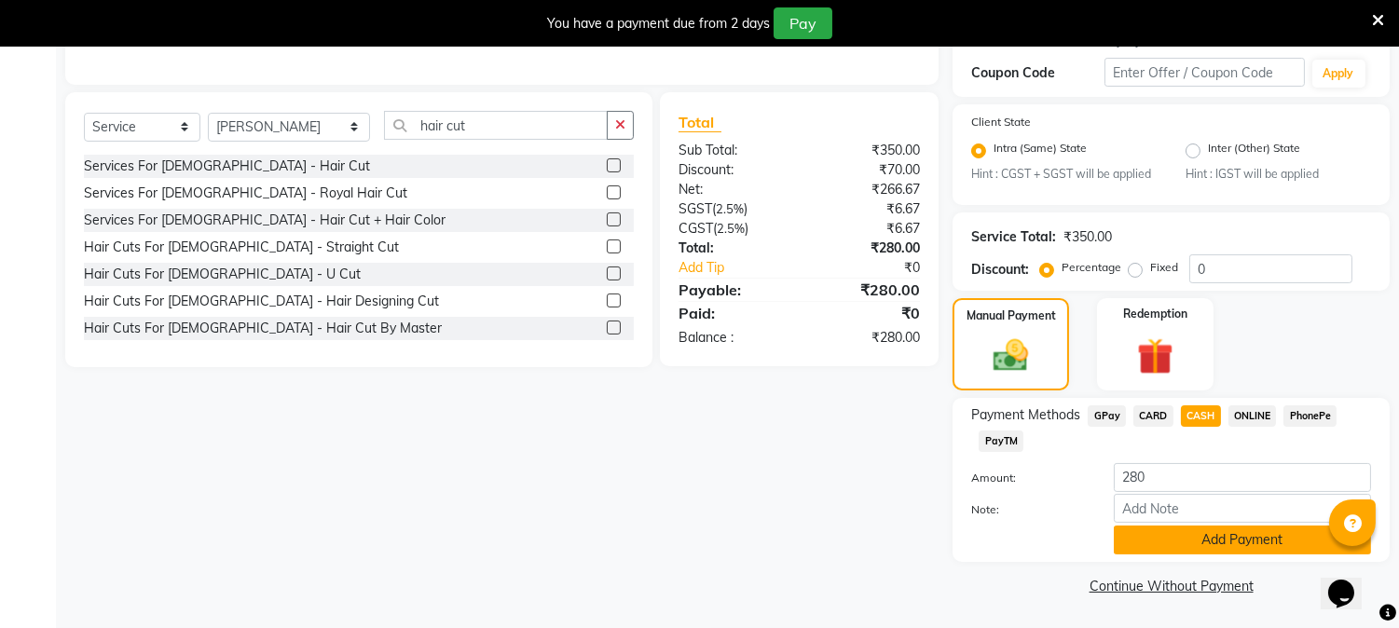
click at [1231, 543] on button "Add Payment" at bounding box center [1242, 540] width 257 height 29
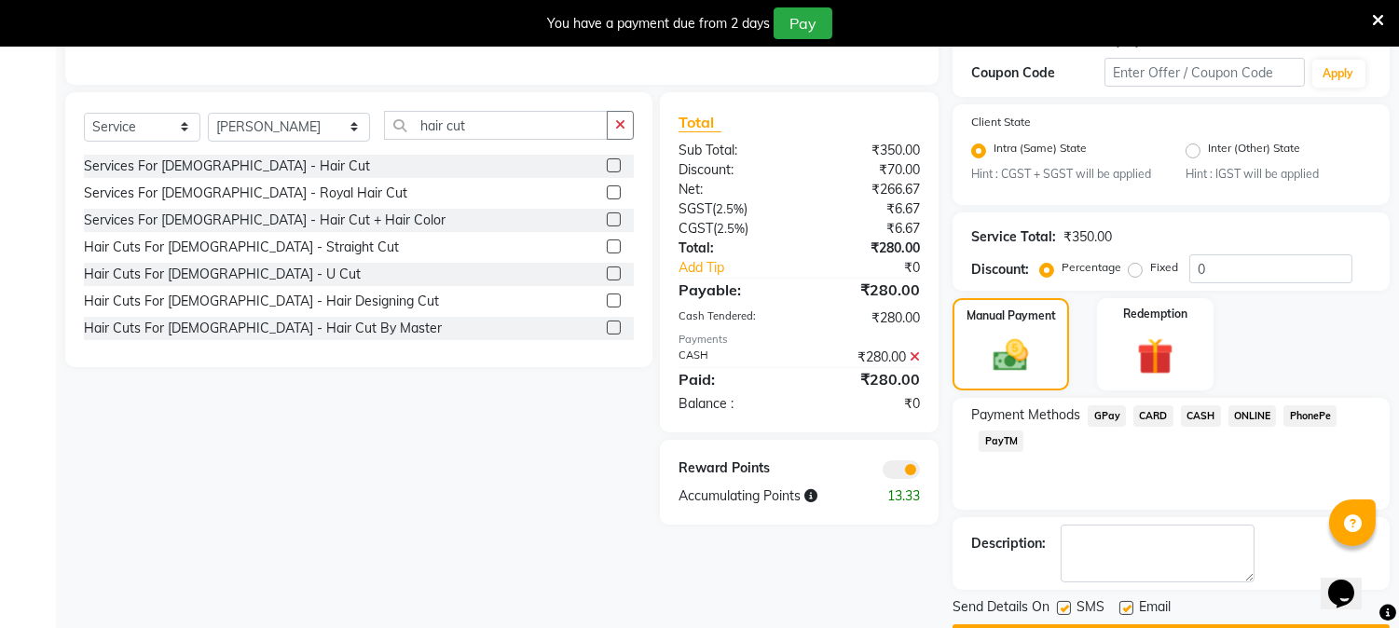
scroll to position [454, 0]
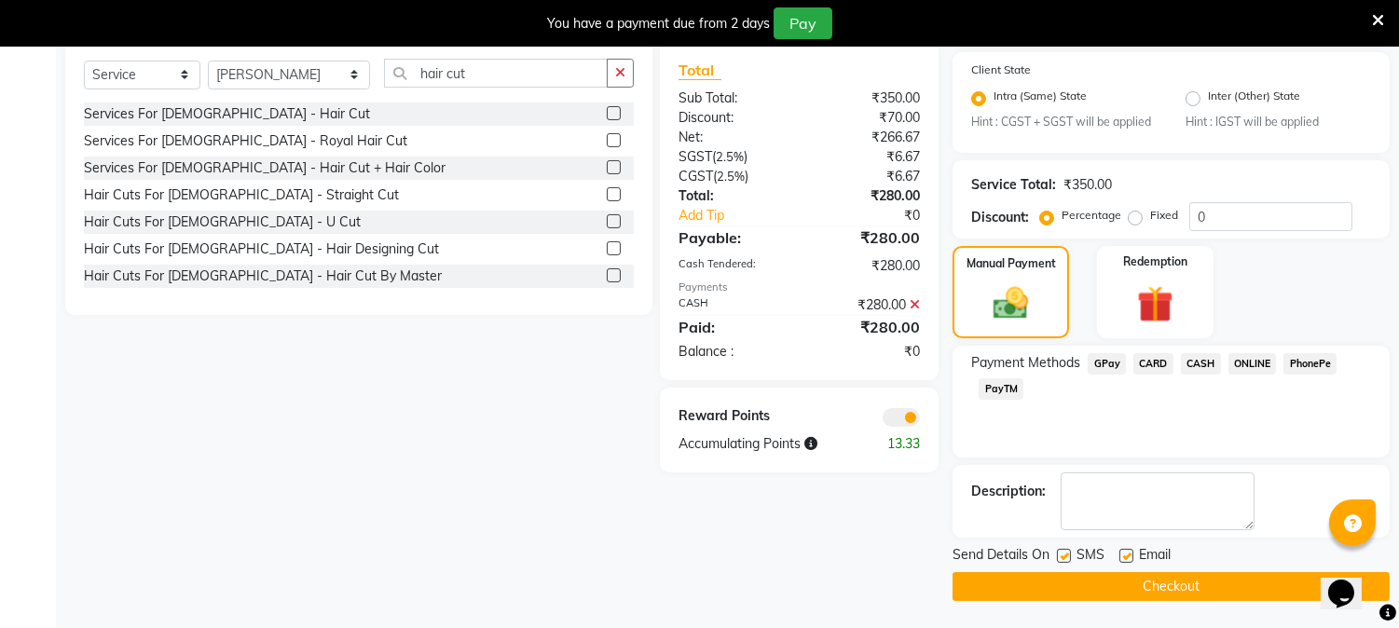
click at [1204, 587] on button "Checkout" at bounding box center [1170, 586] width 437 height 29
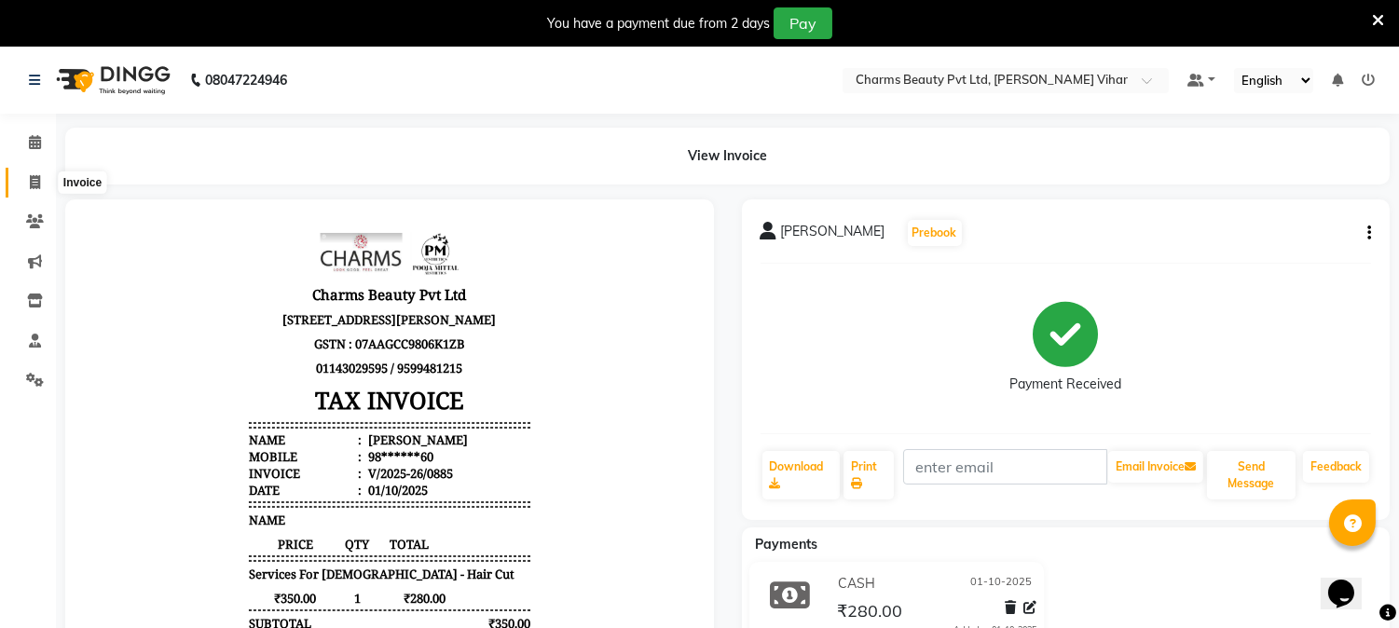
click at [30, 178] on icon at bounding box center [35, 182] width 10 height 14
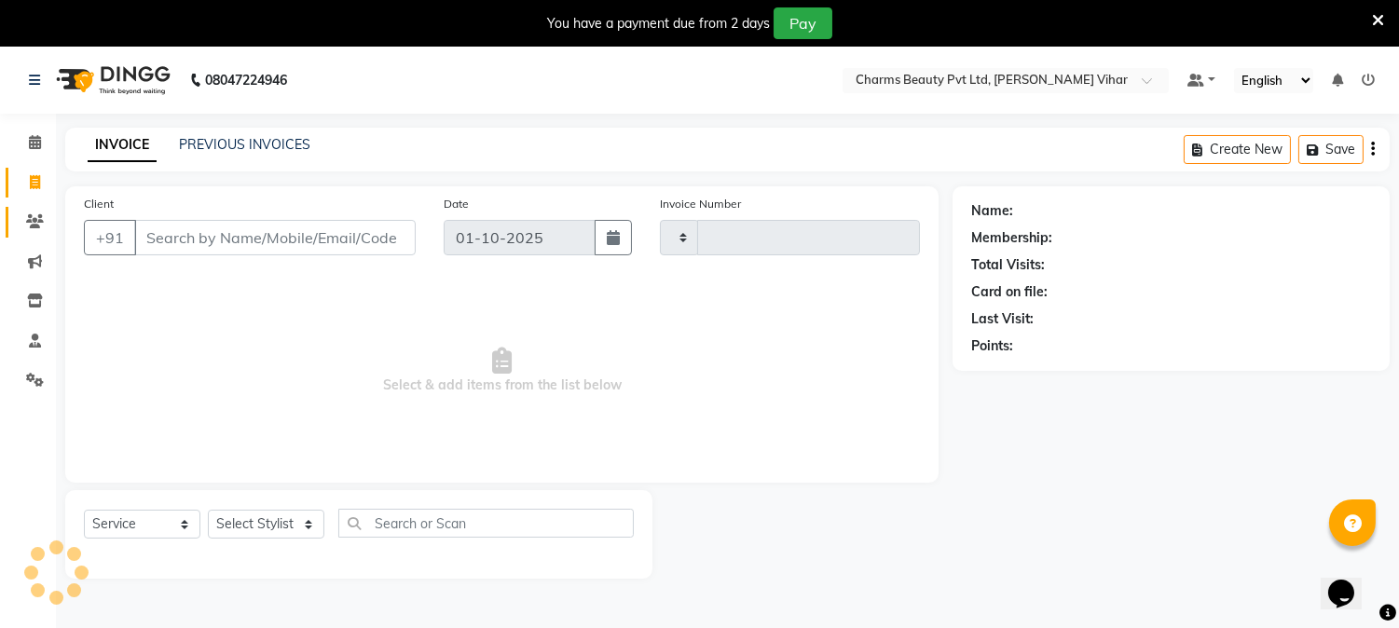
scroll to position [47, 0]
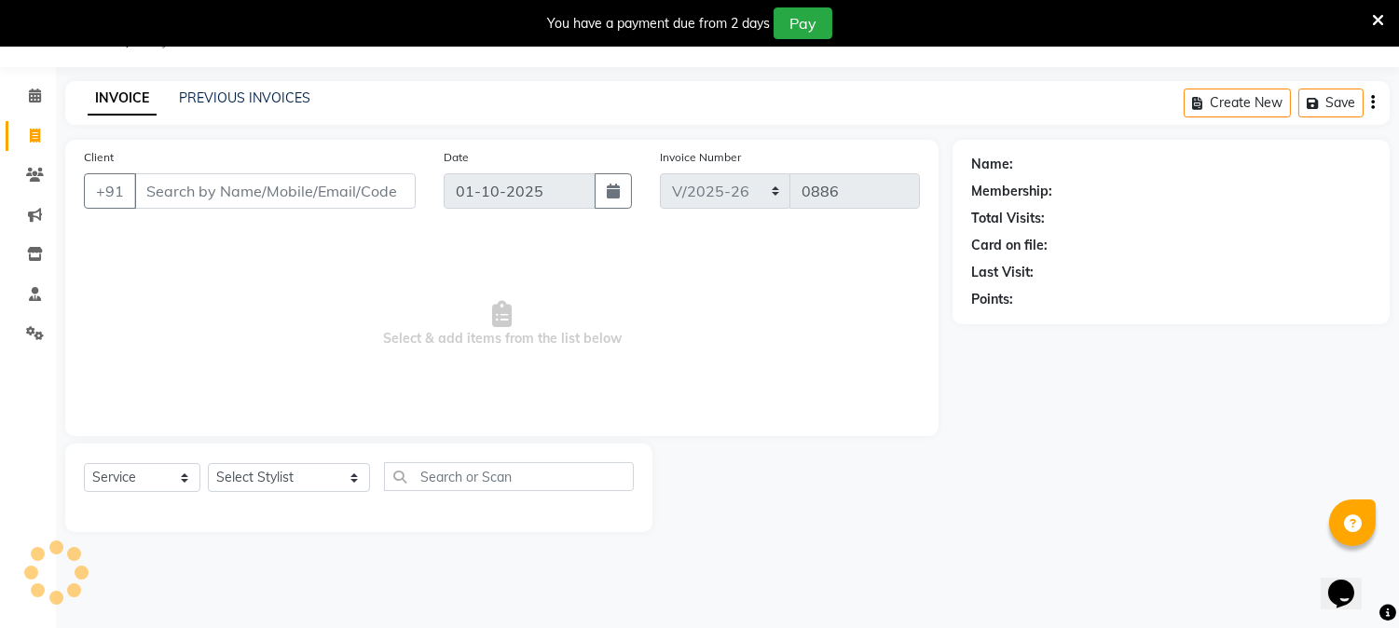
click at [172, 196] on input "Client" at bounding box center [274, 190] width 281 height 35
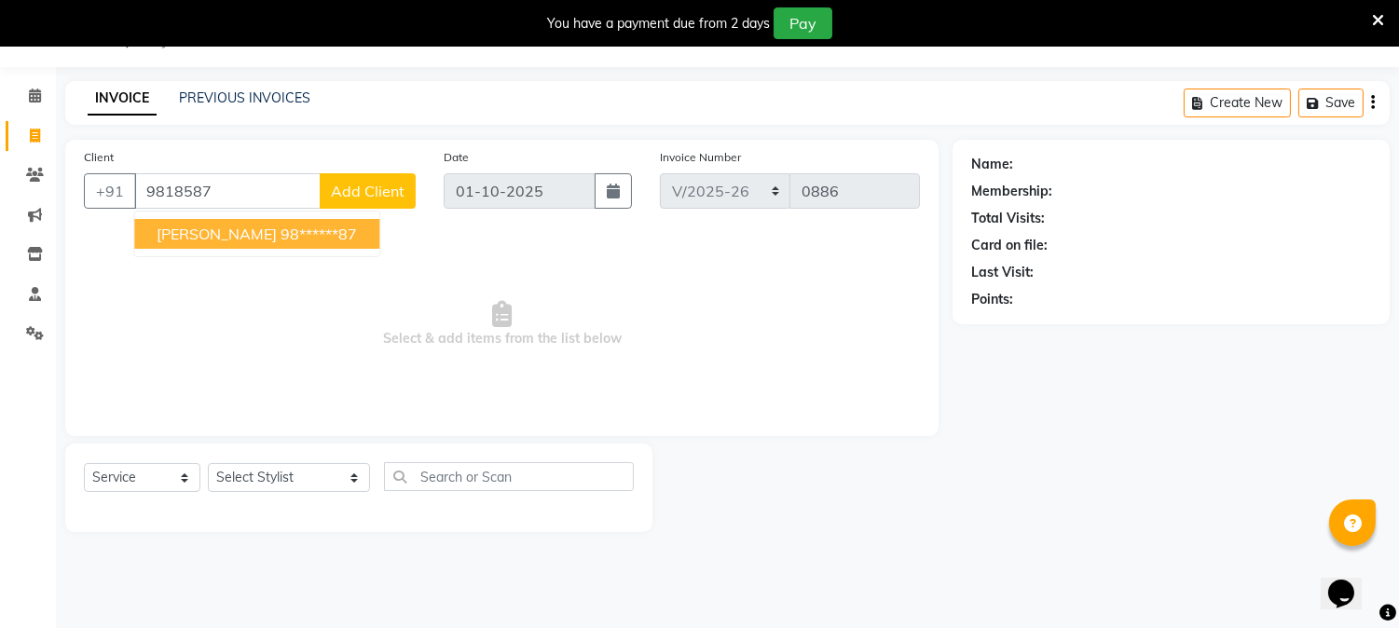
click at [170, 244] on button "[PERSON_NAME] 98******87" at bounding box center [256, 234] width 245 height 30
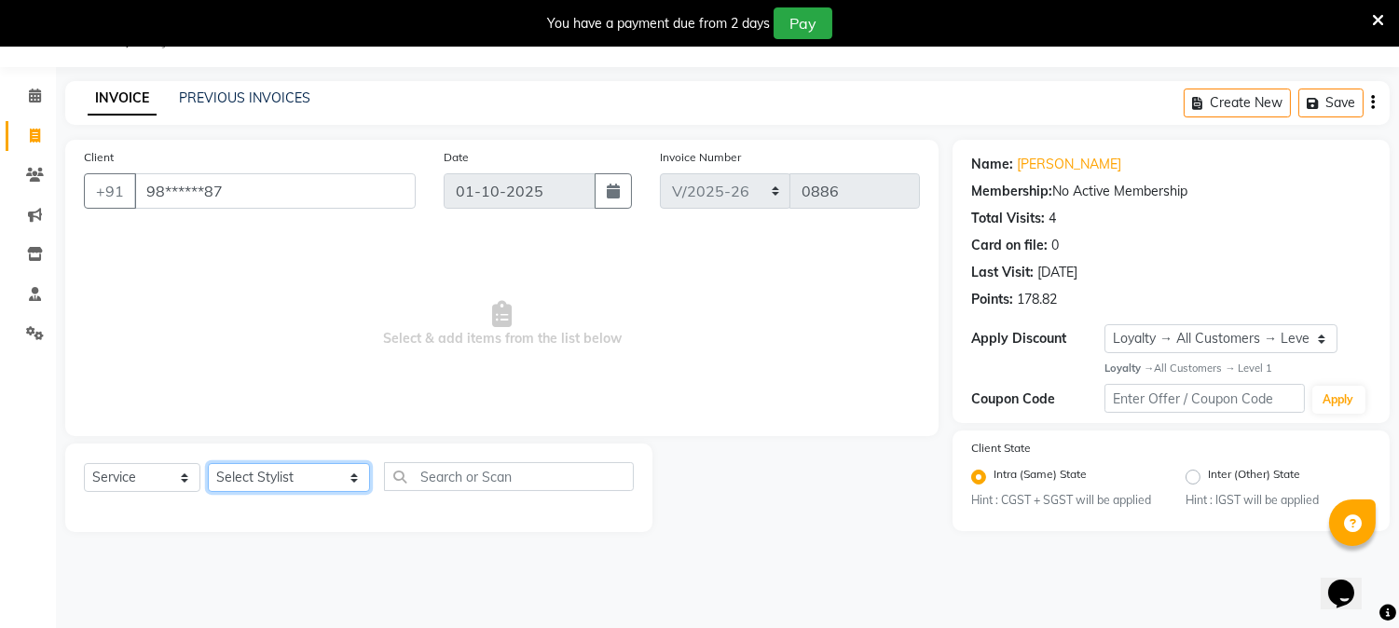
click at [332, 481] on select "Select Stylist AARTI [PERSON_NAME] [PERSON_NAME] BEAUTY PVT LTD [PERSON_NAME] V…" at bounding box center [289, 477] width 162 height 29
click at [208, 464] on select "Select Stylist AARTI [PERSON_NAME] [PERSON_NAME] BEAUTY PVT LTD [PERSON_NAME] V…" at bounding box center [289, 477] width 162 height 29
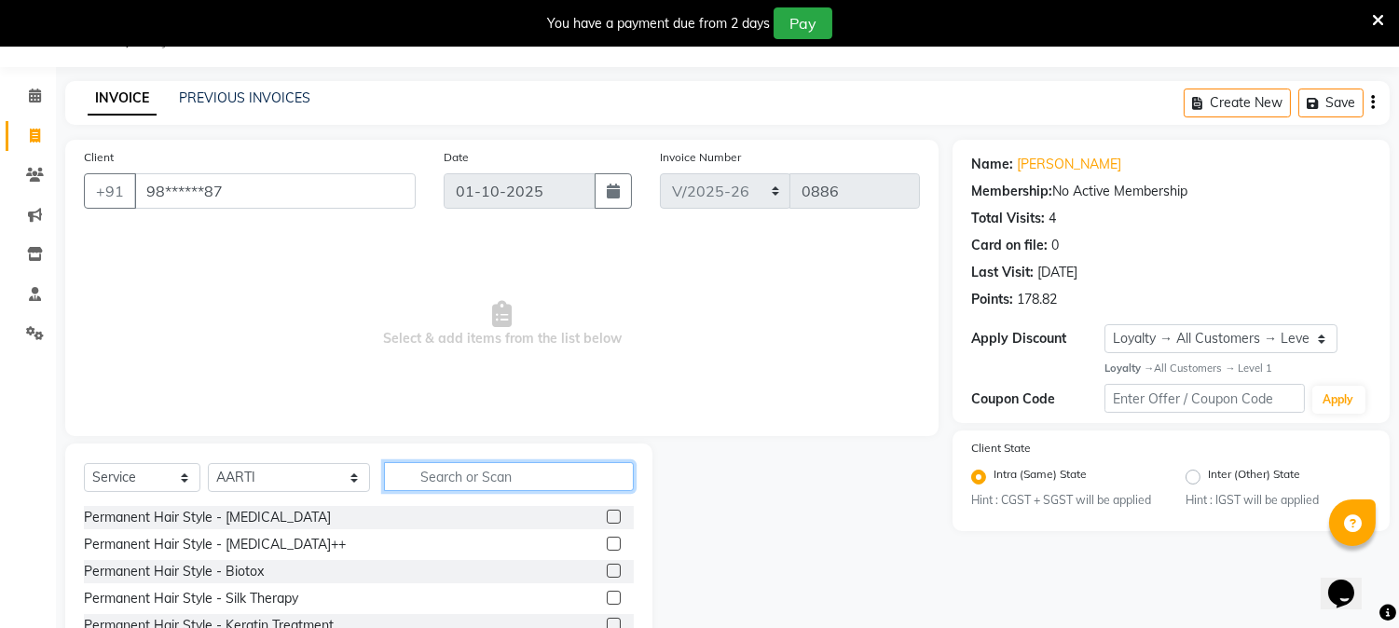
click at [419, 471] on input "text" at bounding box center [509, 476] width 250 height 29
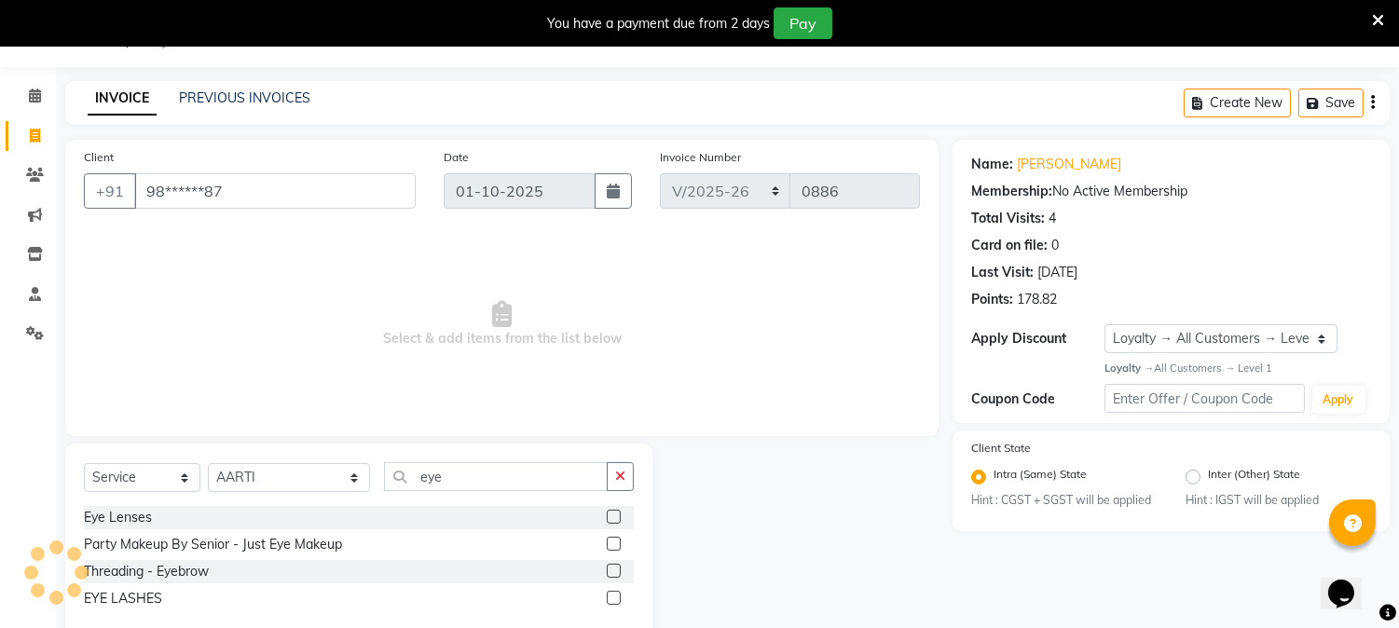
click at [608, 578] on div at bounding box center [613, 574] width 12 height 20
click at [609, 574] on label at bounding box center [614, 571] width 14 height 14
click at [609, 574] on input "checkbox" at bounding box center [613, 572] width 12 height 12
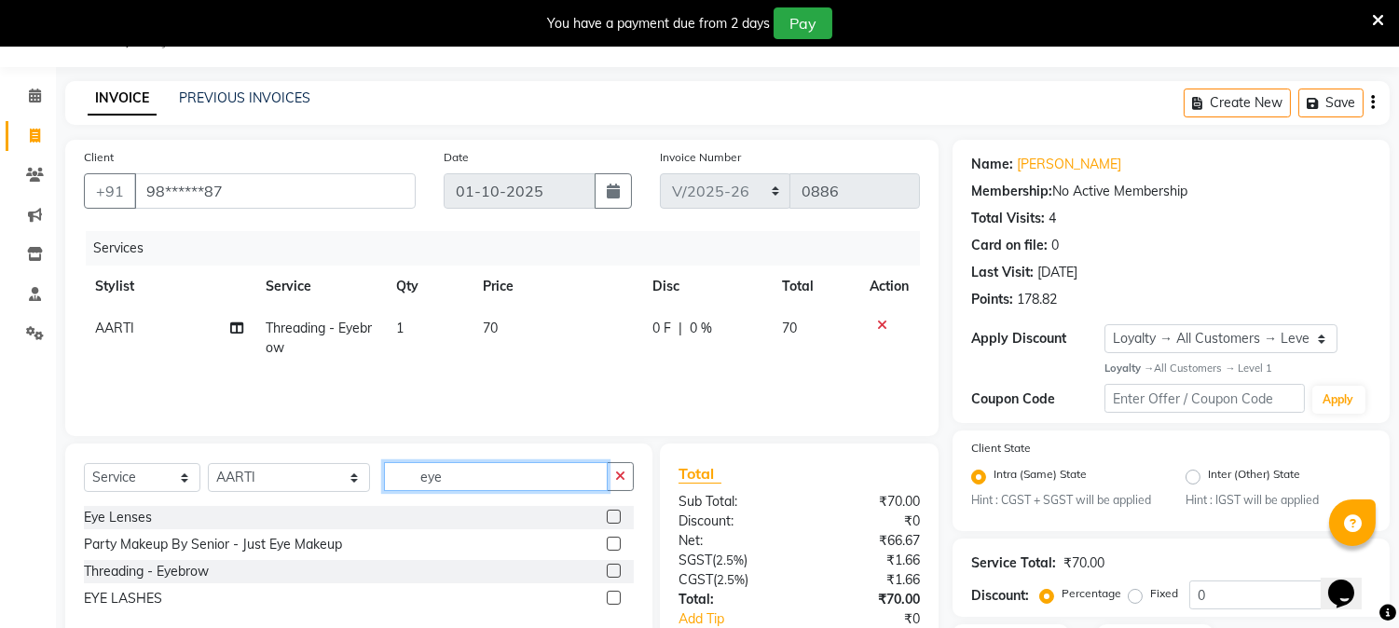
click at [417, 473] on input "eye" at bounding box center [496, 476] width 224 height 29
click at [431, 475] on input "eye" at bounding box center [496, 476] width 224 height 29
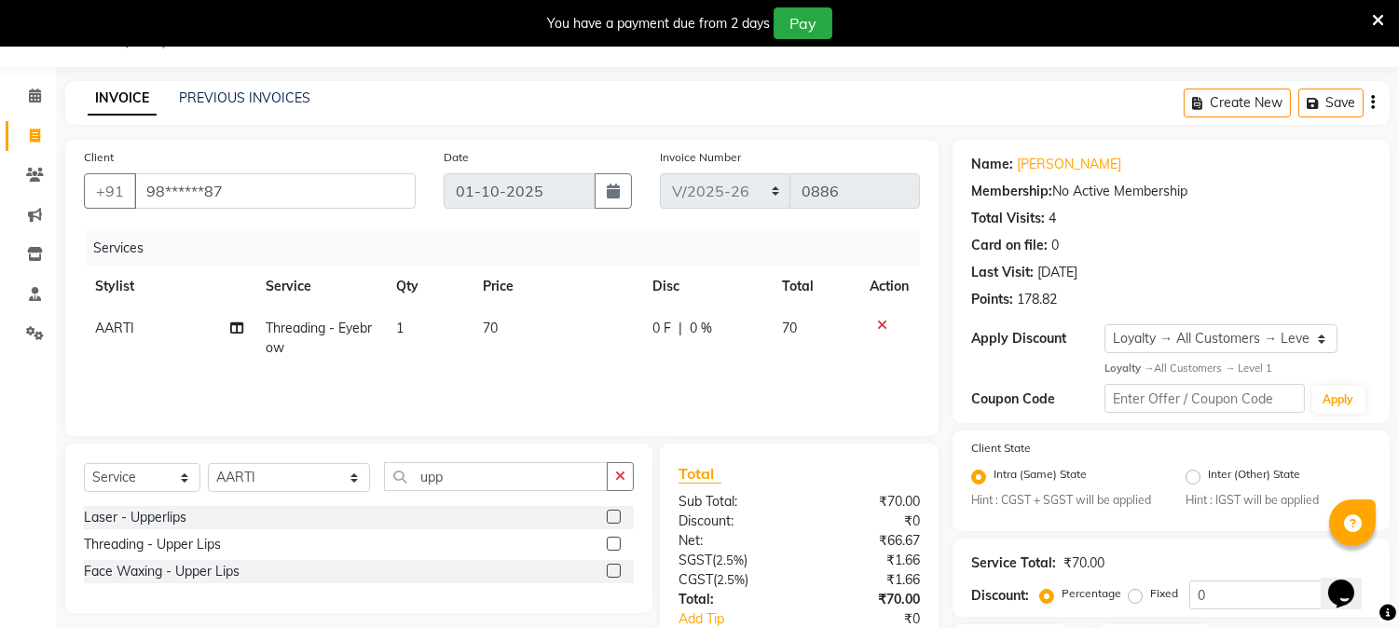
click at [617, 566] on label at bounding box center [614, 571] width 14 height 14
click at [617, 566] on input "checkbox" at bounding box center [613, 572] width 12 height 12
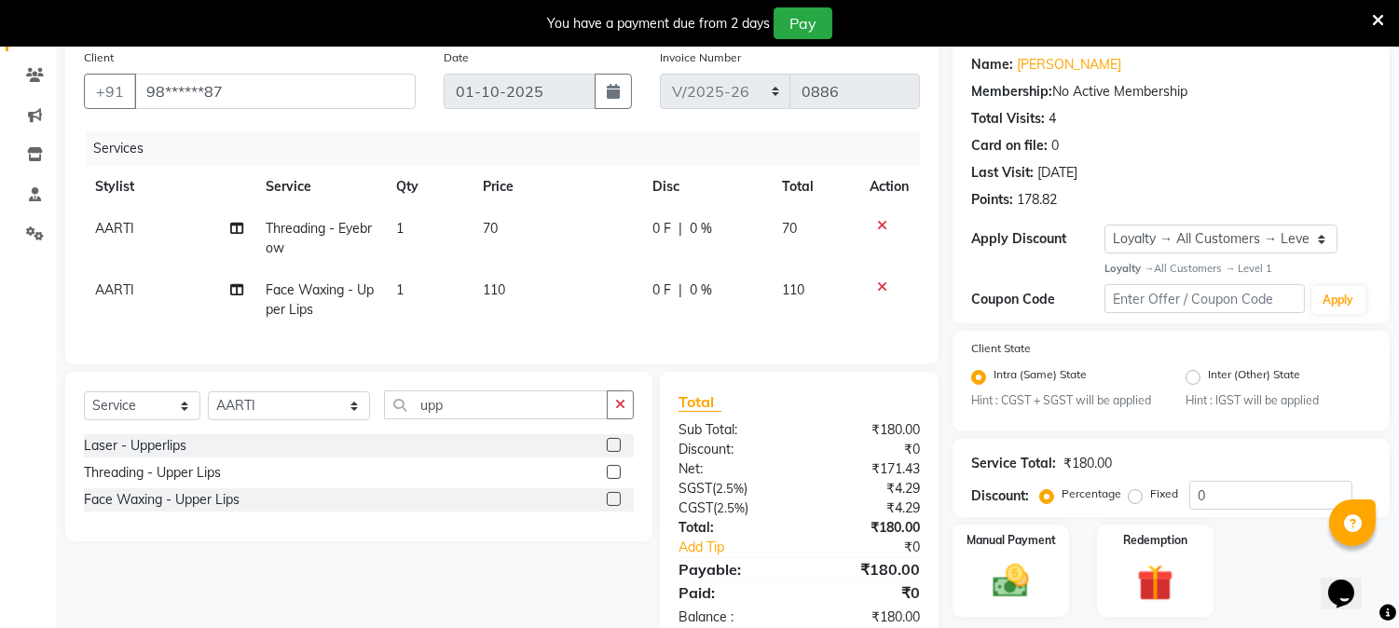
scroll to position [207, 0]
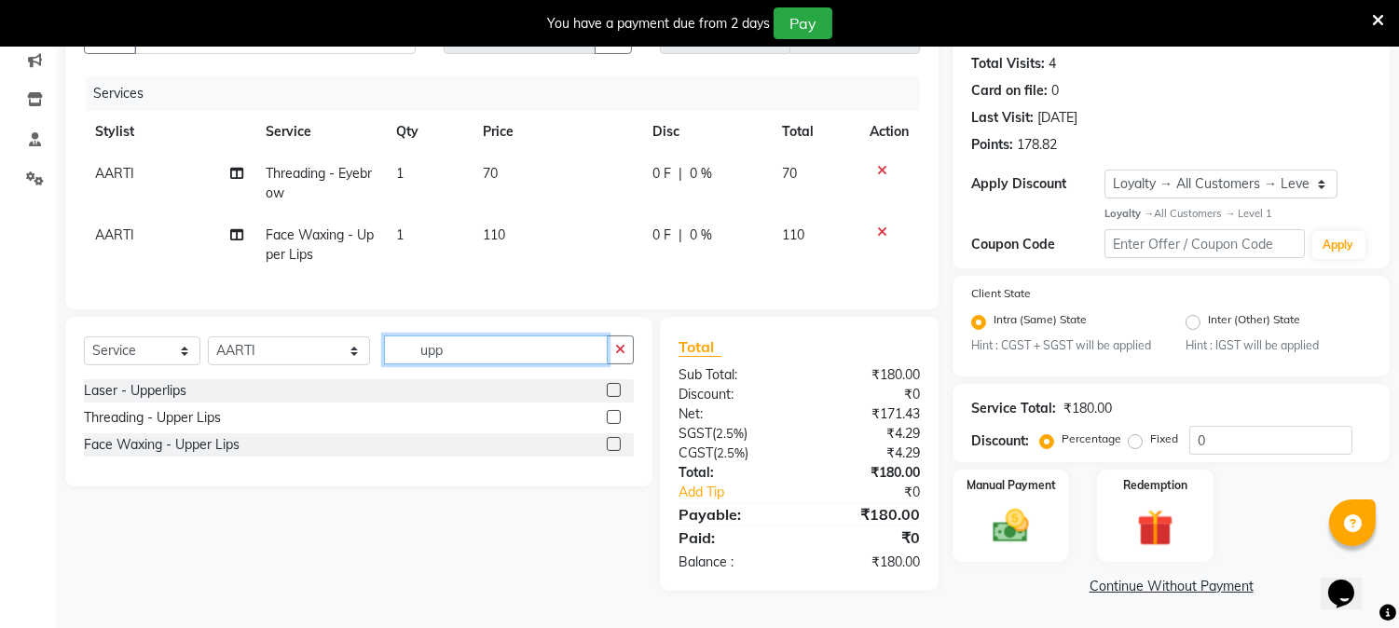
click at [524, 362] on input "upp" at bounding box center [496, 349] width 224 height 29
click at [373, 613] on main "INVOICE PREVIOUS INVOICES Create New Save Client +91 98******87 Date [DATE] Inv…" at bounding box center [727, 277] width 1343 height 702
click at [444, 360] on input "upp" at bounding box center [496, 349] width 224 height 29
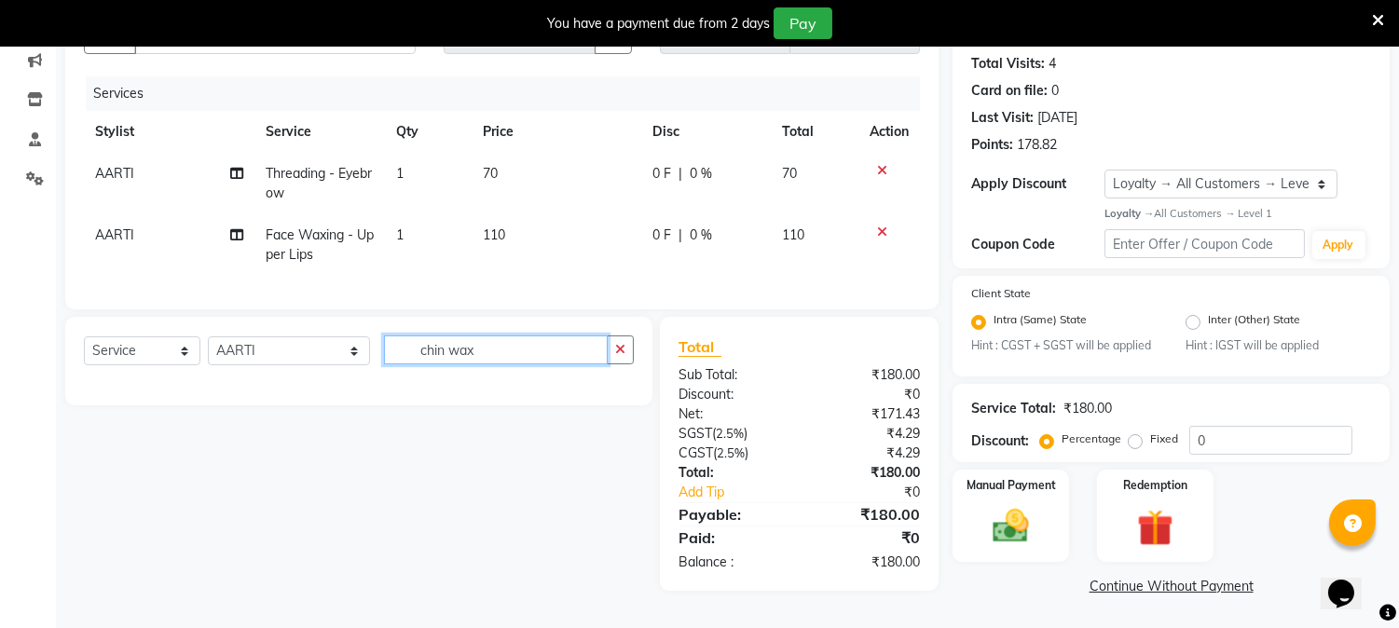
click at [486, 346] on input "chin wax" at bounding box center [496, 349] width 224 height 29
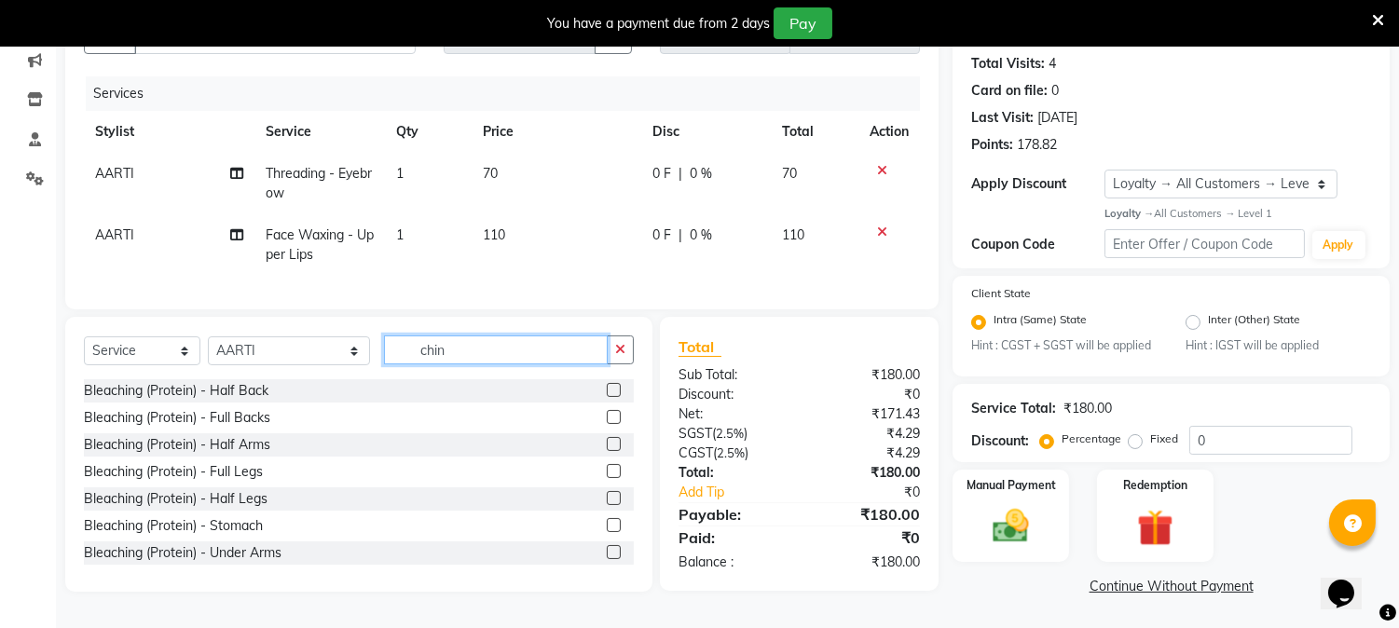
scroll to position [487, 0]
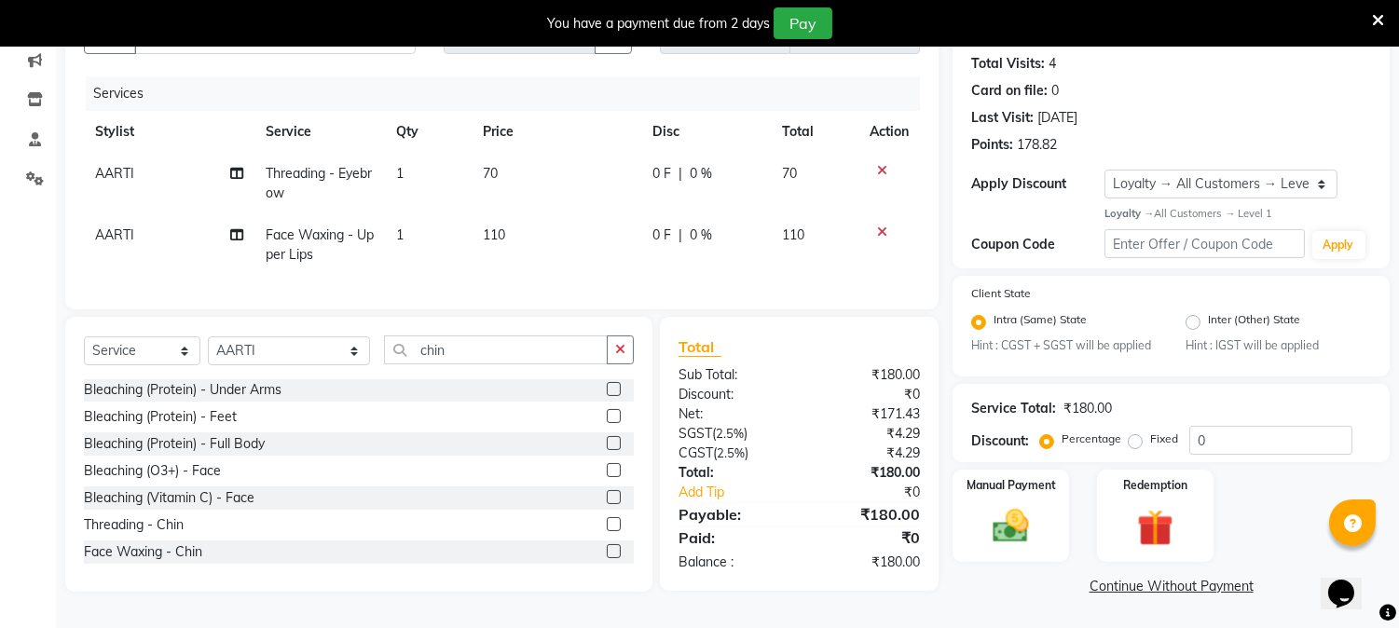
click at [607, 558] on label at bounding box center [614, 551] width 14 height 14
click at [607, 558] on input "checkbox" at bounding box center [613, 552] width 12 height 12
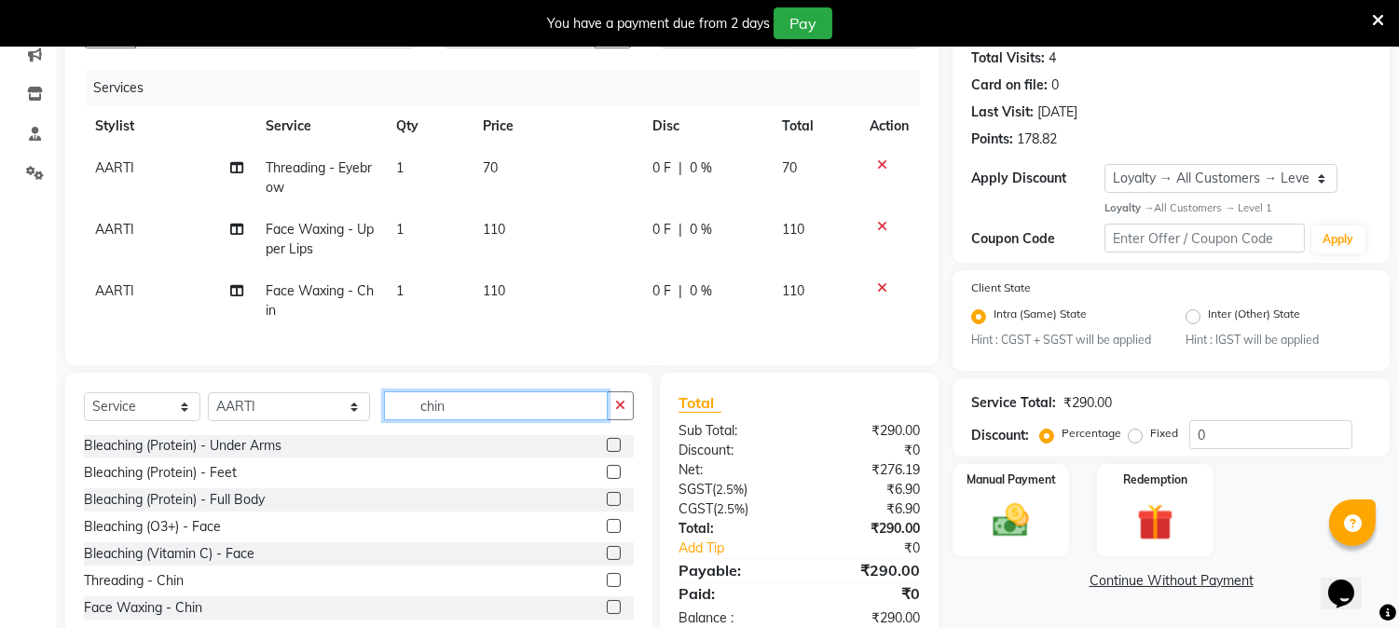
click at [475, 420] on input "chin" at bounding box center [496, 405] width 224 height 29
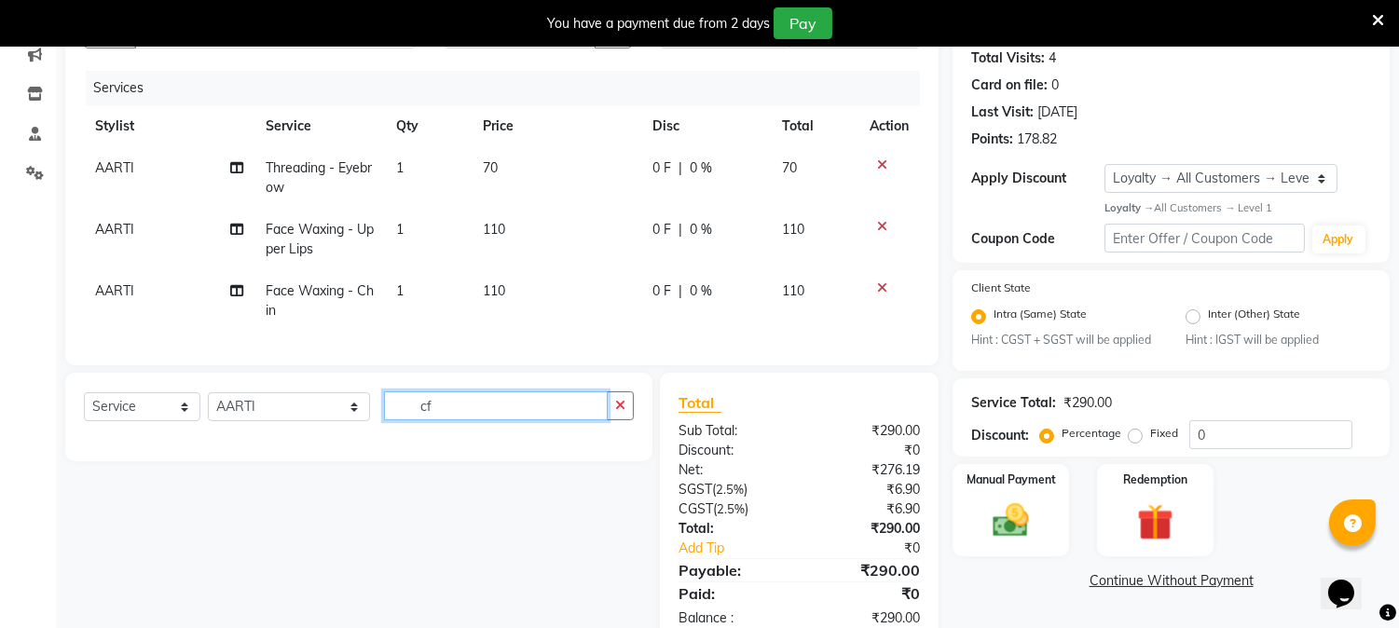
scroll to position [0, 0]
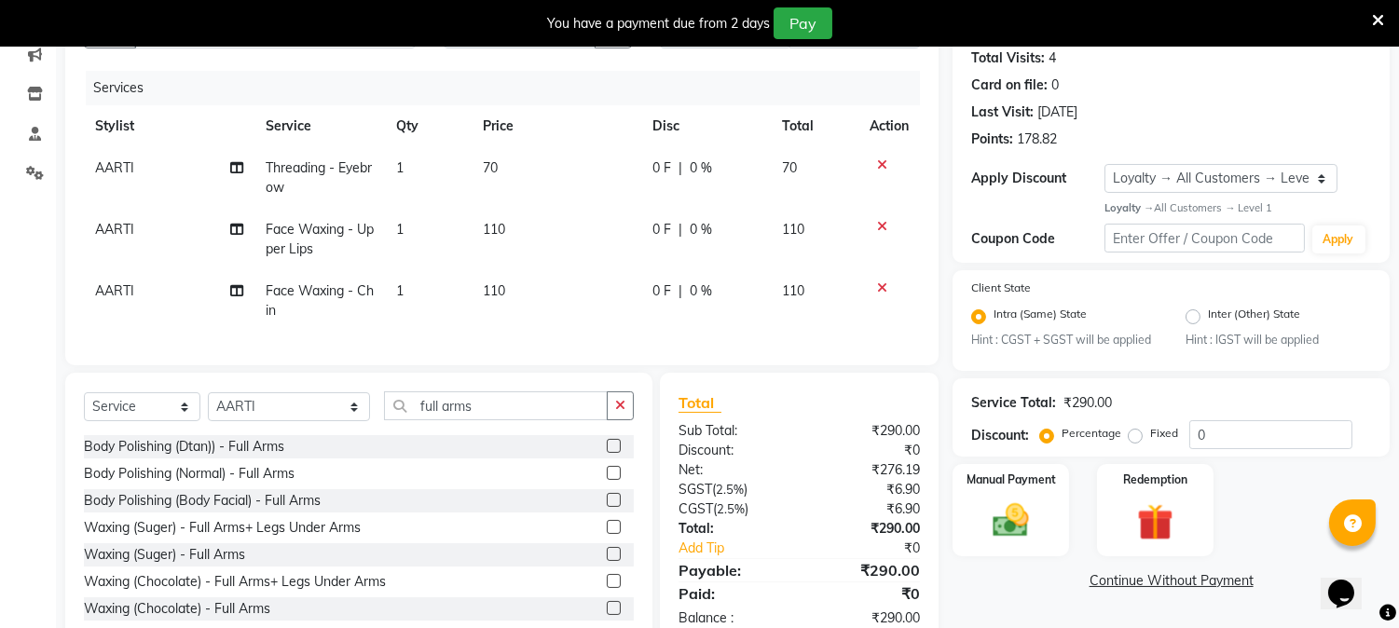
click at [607, 561] on label at bounding box center [614, 554] width 14 height 14
click at [607, 561] on input "checkbox" at bounding box center [613, 555] width 12 height 12
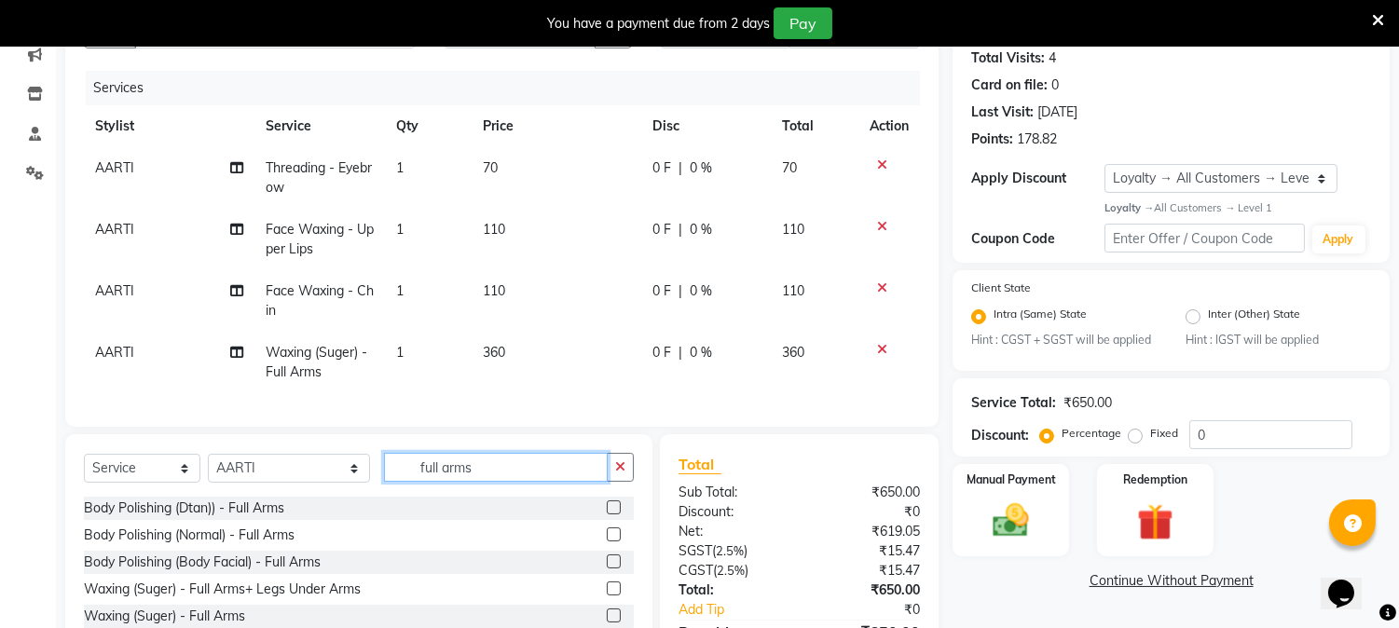
click at [468, 482] on input "full arms" at bounding box center [496, 467] width 224 height 29
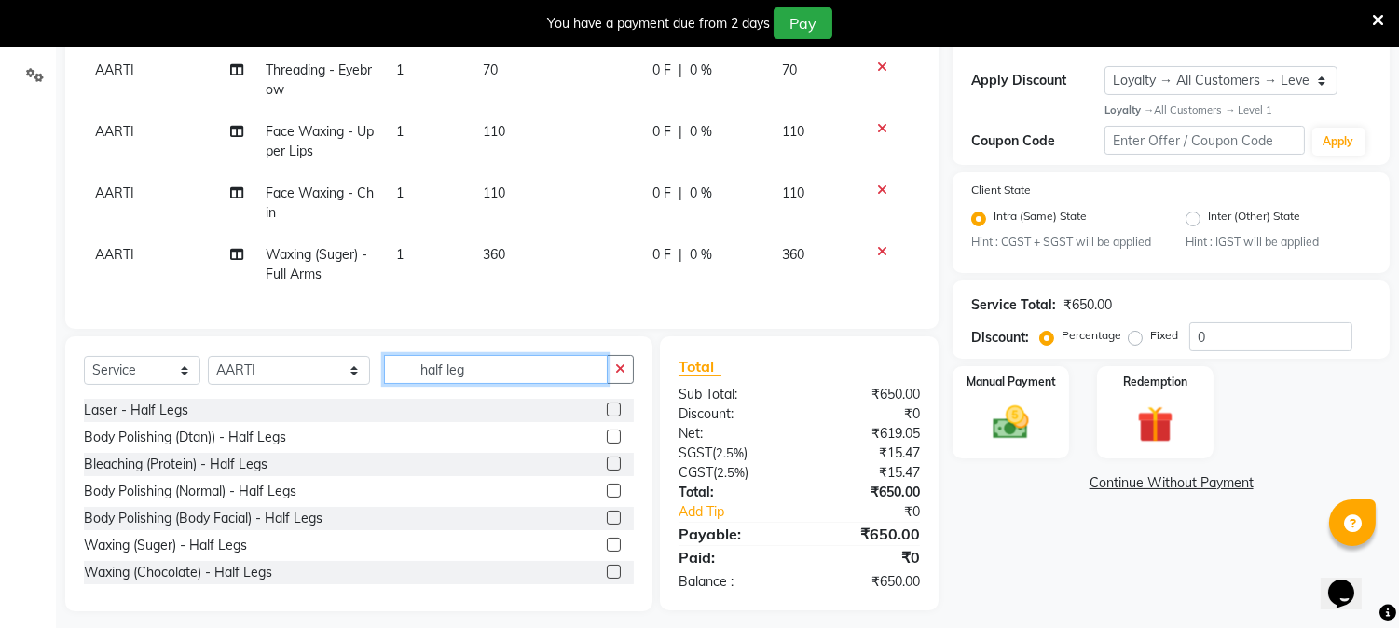
scroll to position [331, 0]
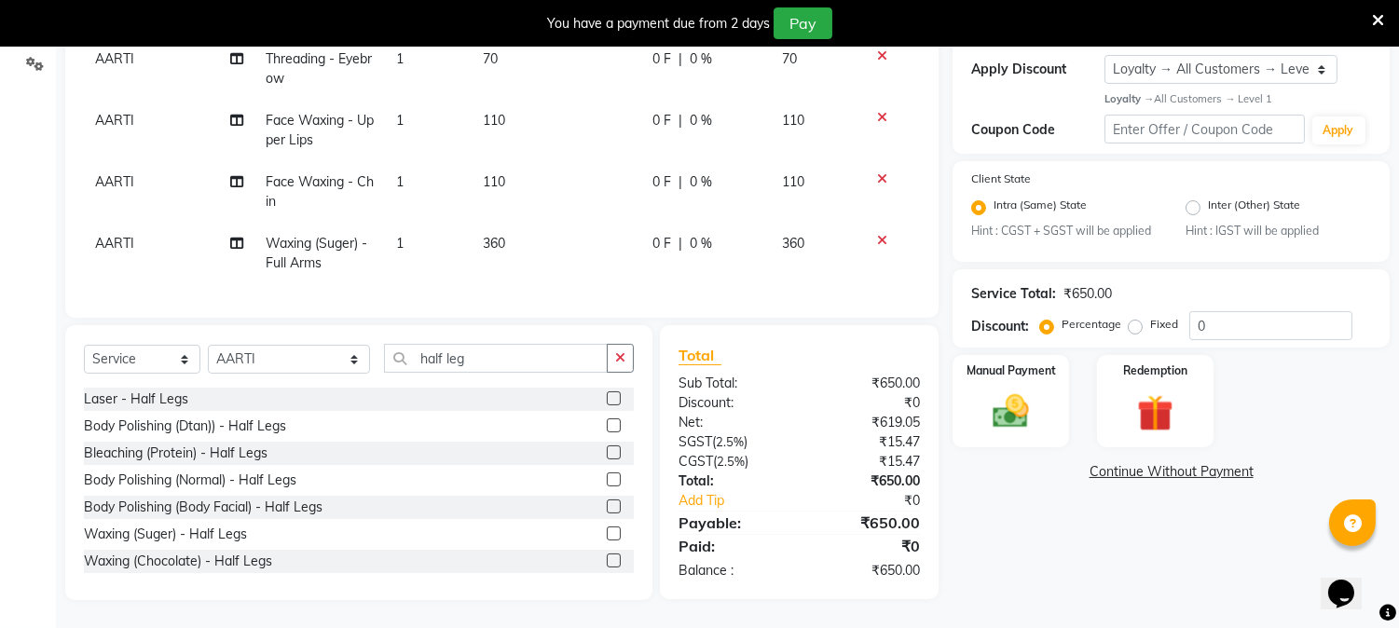
click at [607, 535] on label at bounding box center [614, 533] width 14 height 14
click at [607, 535] on input "checkbox" at bounding box center [613, 534] width 12 height 12
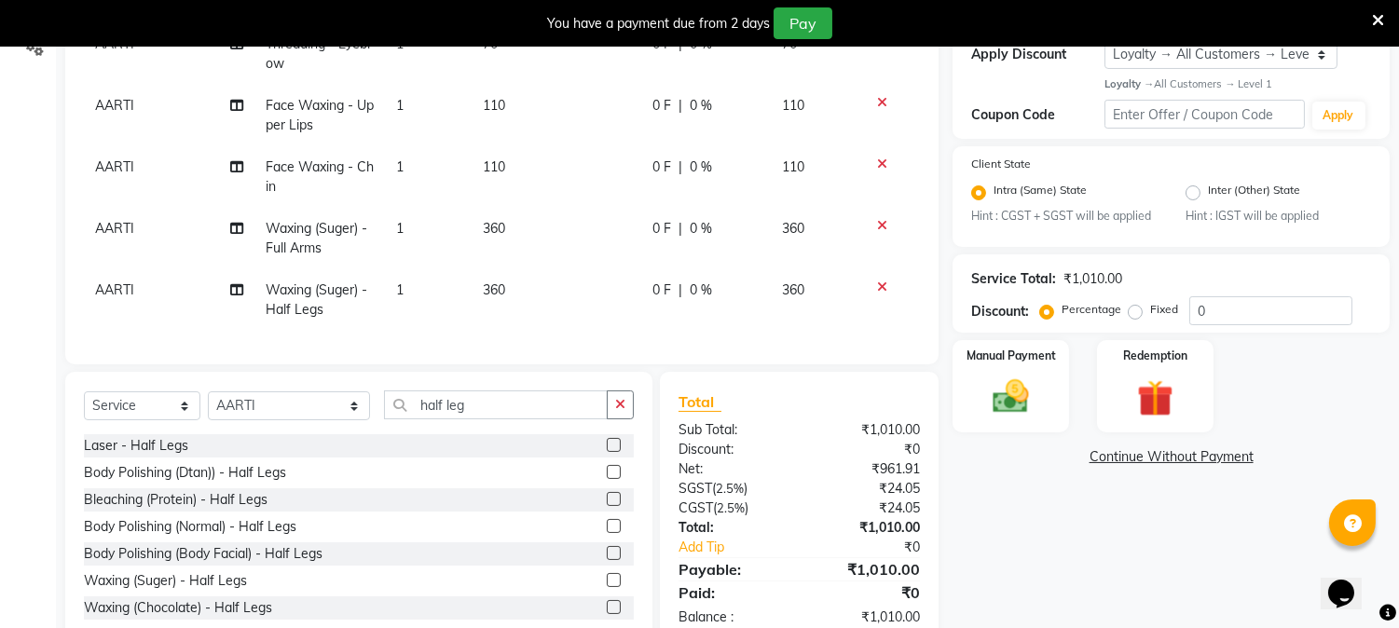
click at [535, 271] on td "360" at bounding box center [556, 299] width 170 height 61
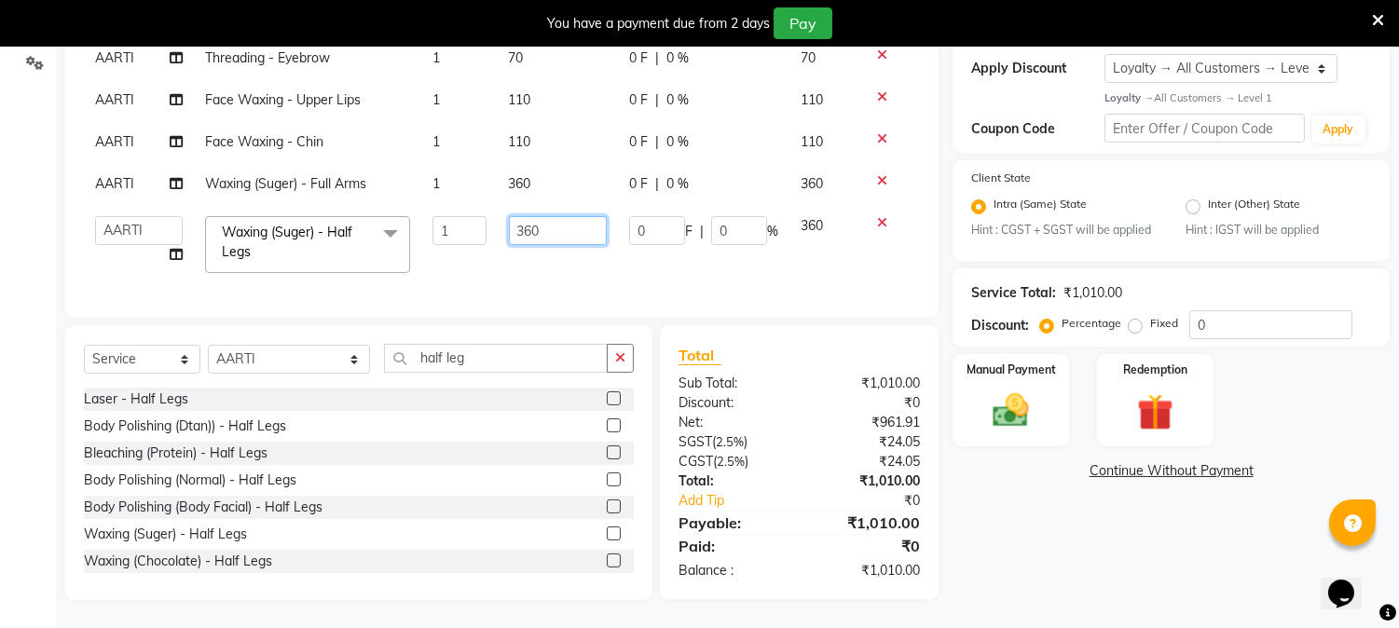
click at [569, 216] on input "360" at bounding box center [558, 230] width 98 height 29
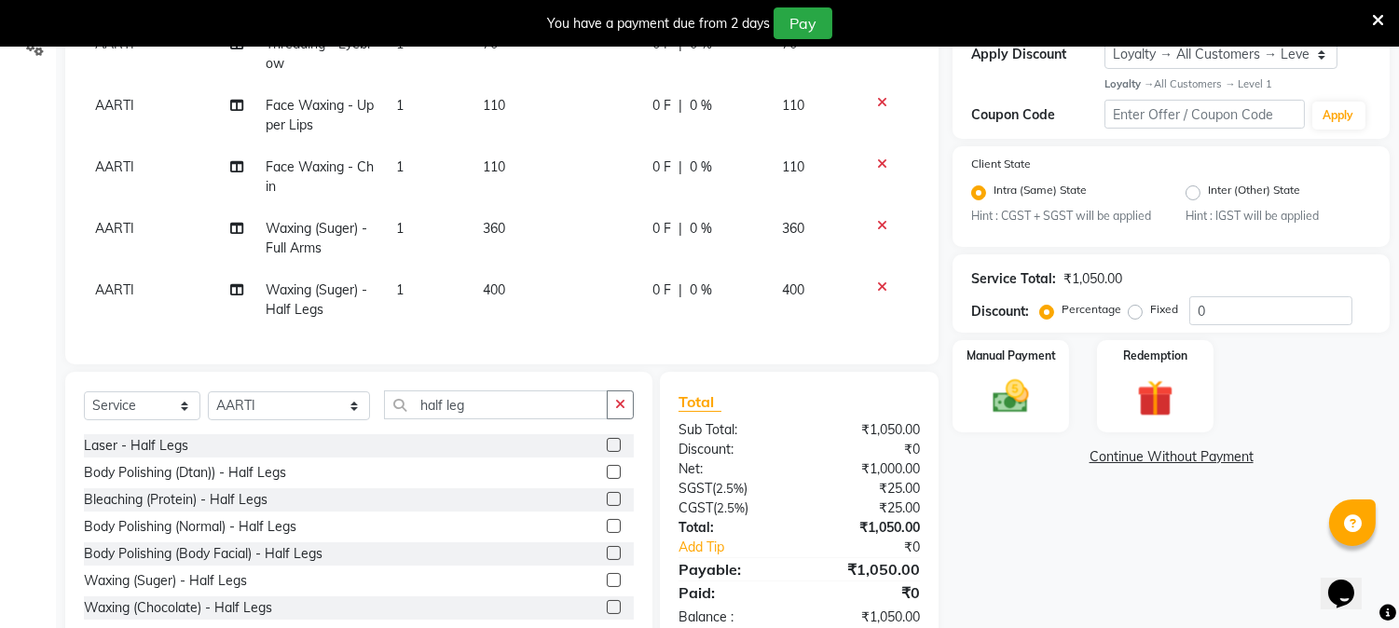
click at [571, 256] on tbody "AARTI Threading - Eyebrow 1 70 0 F | 0 % 70 AARTI Face Waxing - Upper Lips 1 11…" at bounding box center [502, 176] width 836 height 307
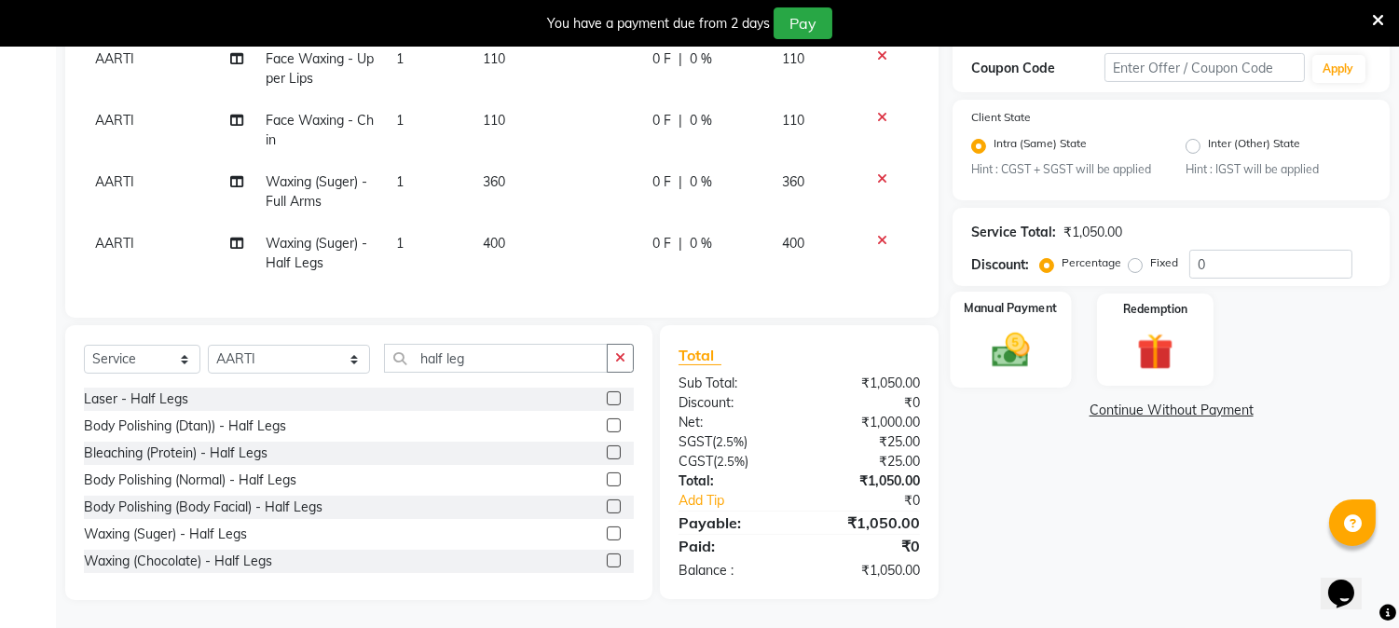
click at [1030, 329] on img at bounding box center [1010, 351] width 61 height 44
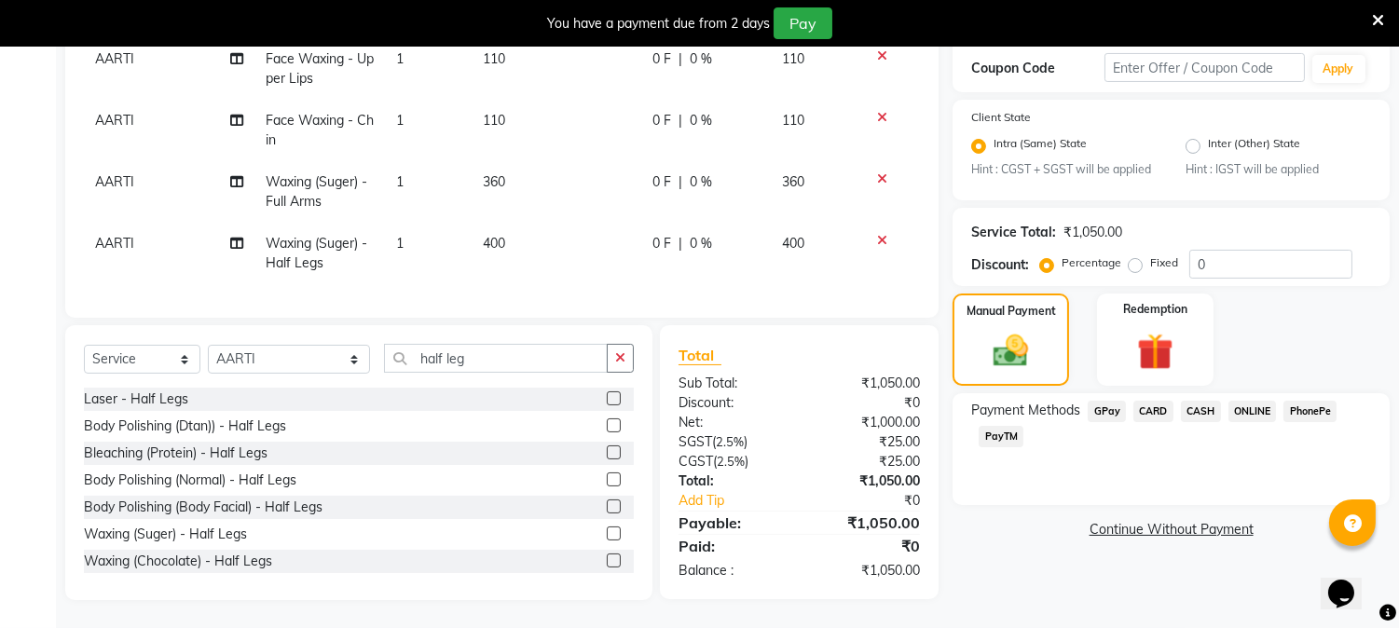
click at [992, 426] on span "PayTM" at bounding box center [1000, 436] width 45 height 21
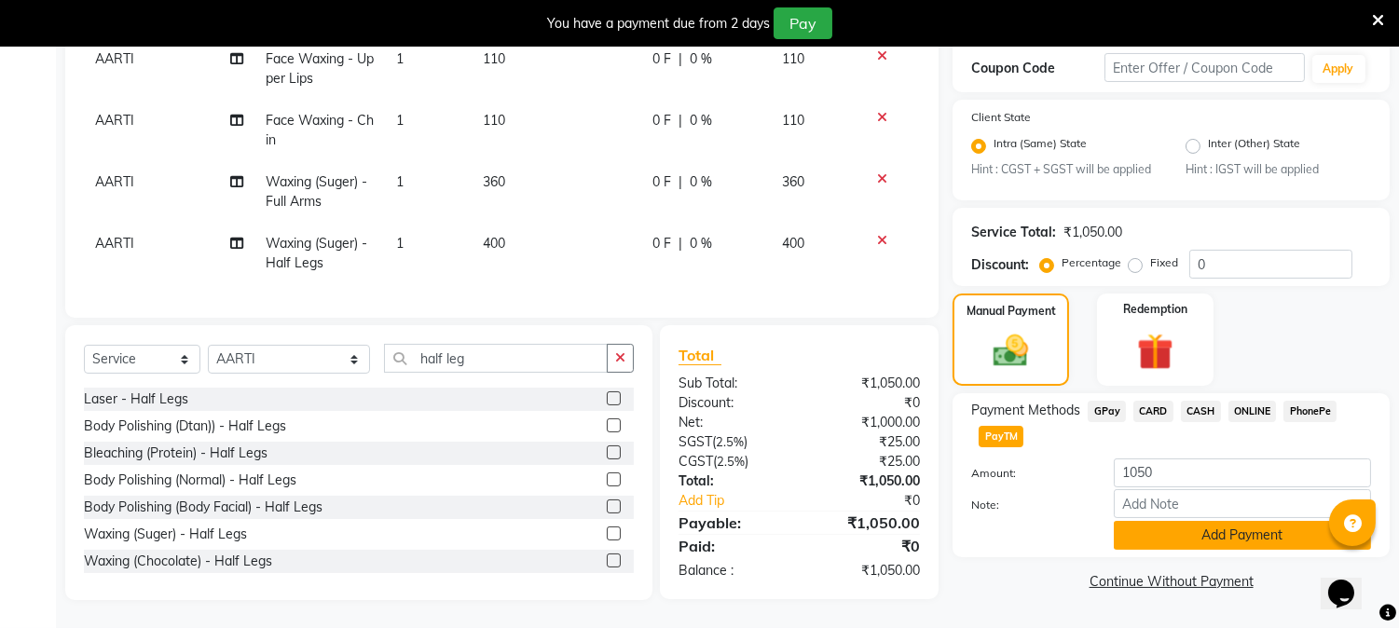
click at [1213, 529] on button "Add Payment" at bounding box center [1242, 535] width 257 height 29
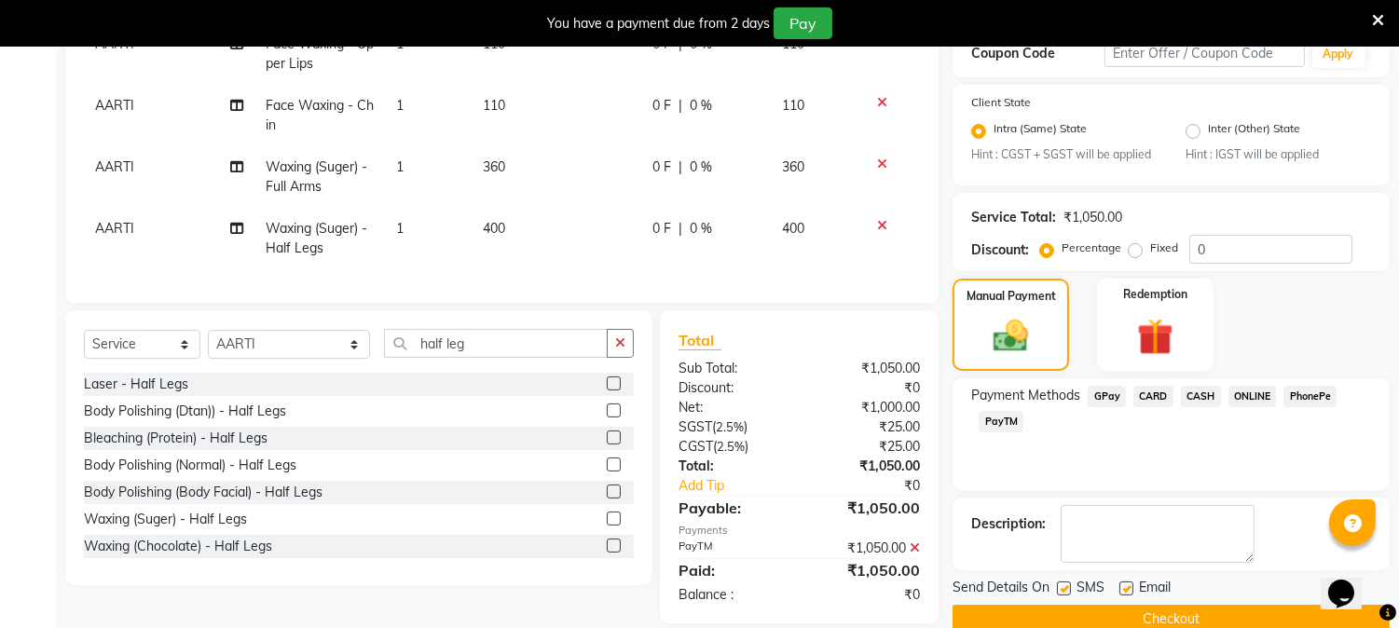
click at [1222, 608] on button "Checkout" at bounding box center [1170, 619] width 437 height 29
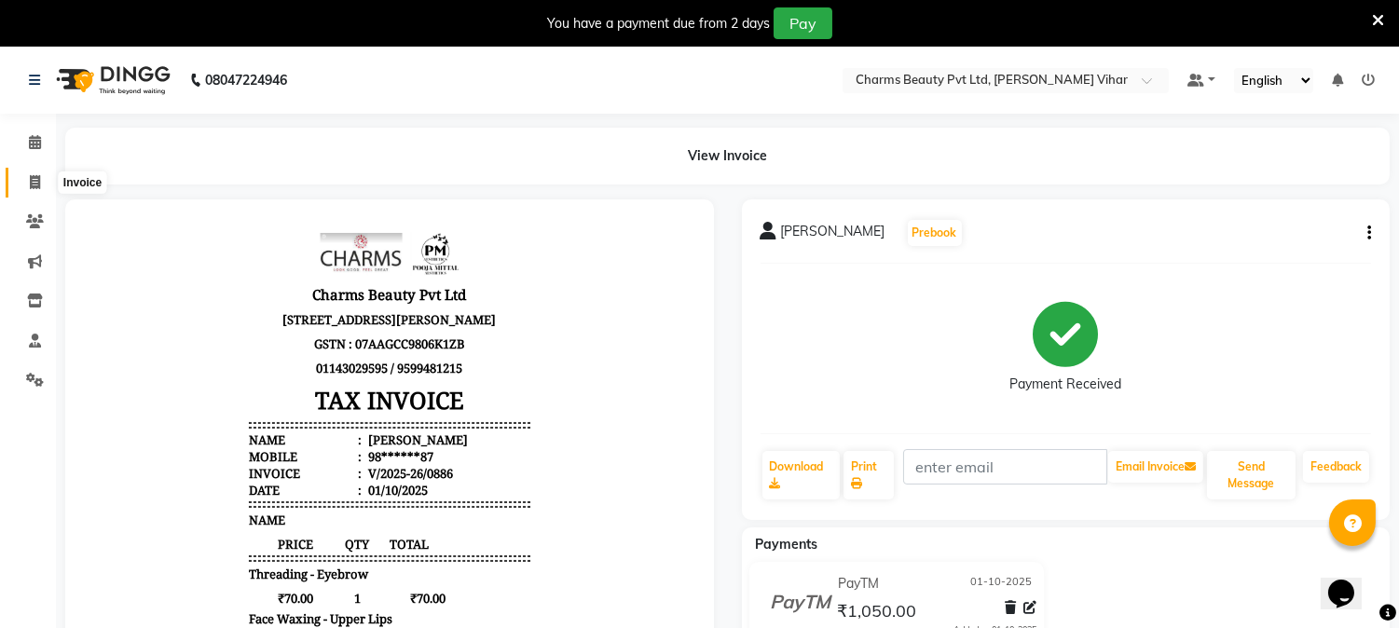
click at [31, 172] on span at bounding box center [35, 182] width 33 height 21
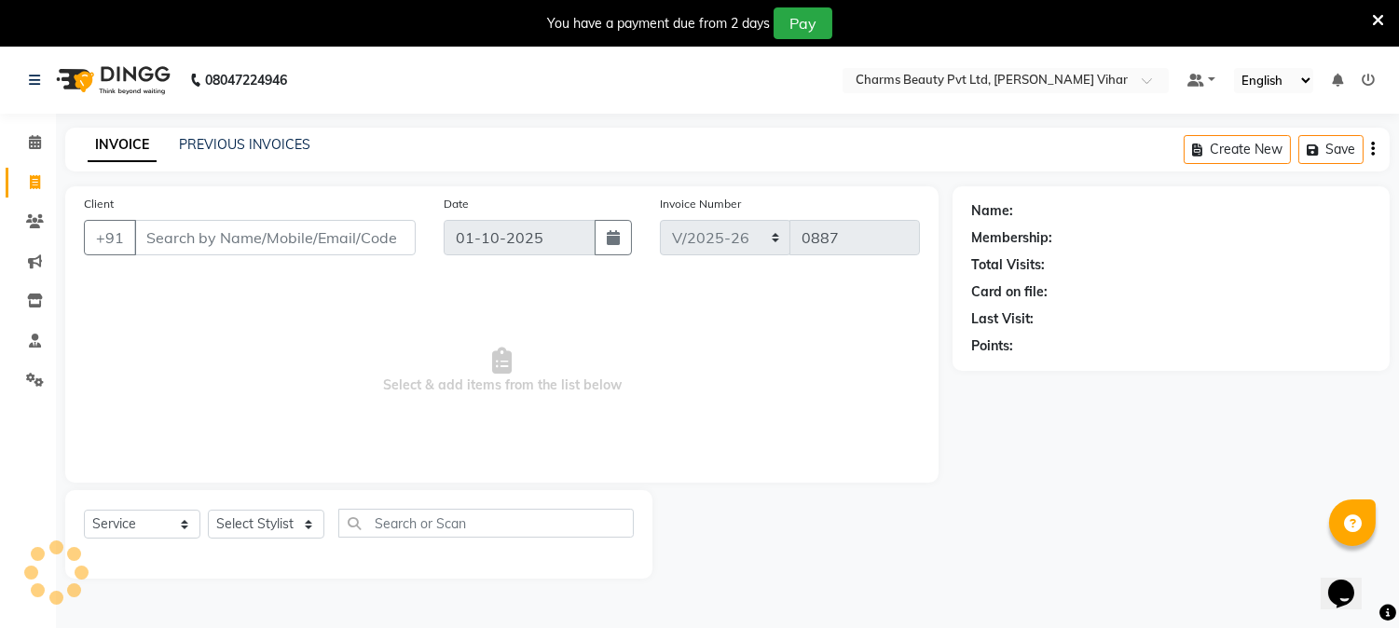
scroll to position [47, 0]
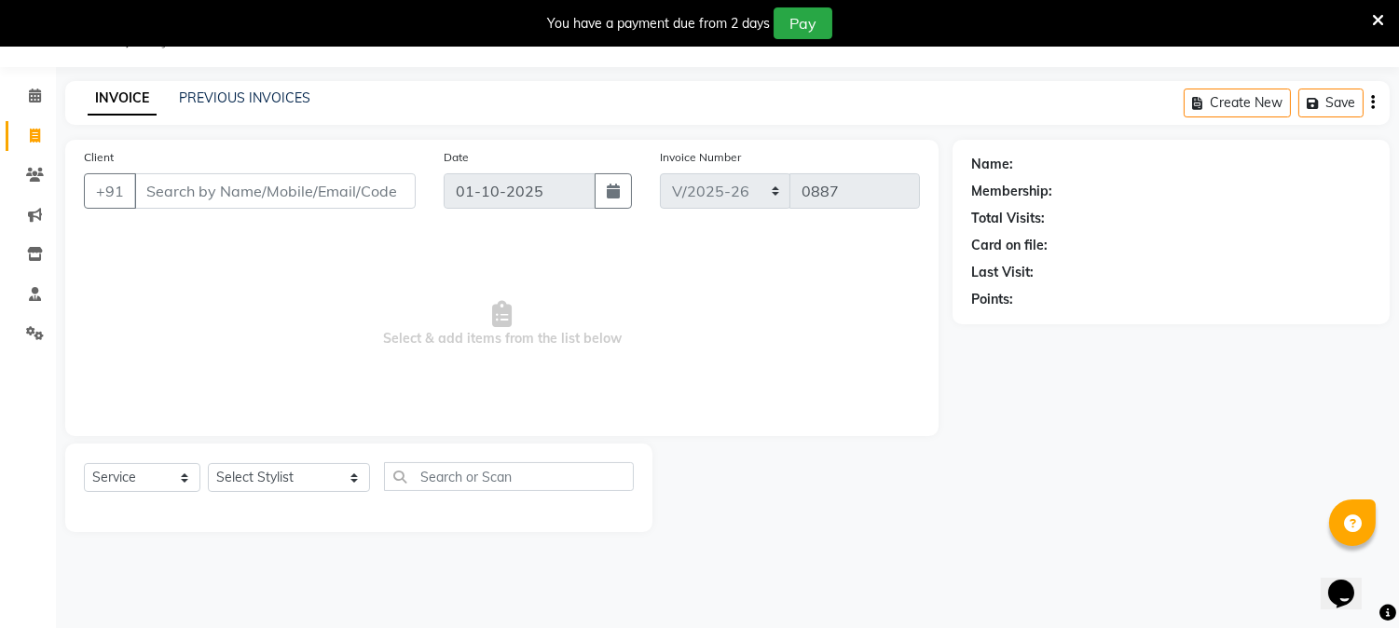
click at [250, 184] on input "Client" at bounding box center [274, 190] width 281 height 35
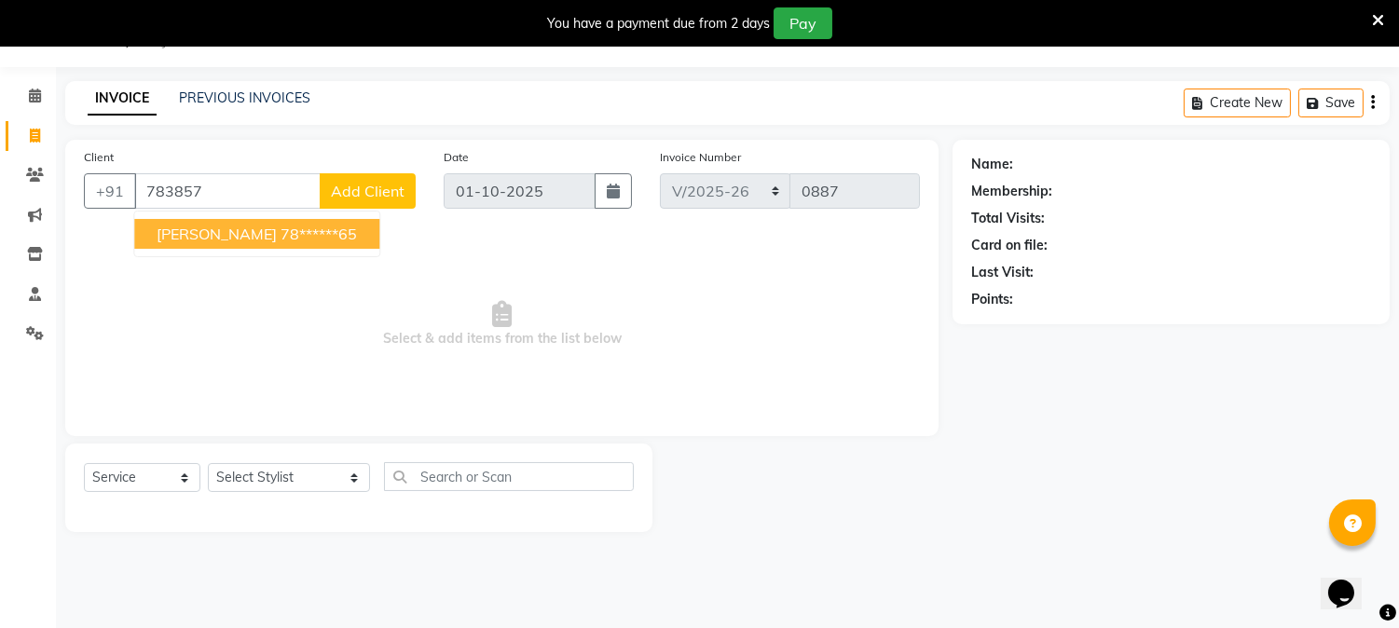
click at [261, 237] on span "[PERSON_NAME]" at bounding box center [217, 234] width 120 height 19
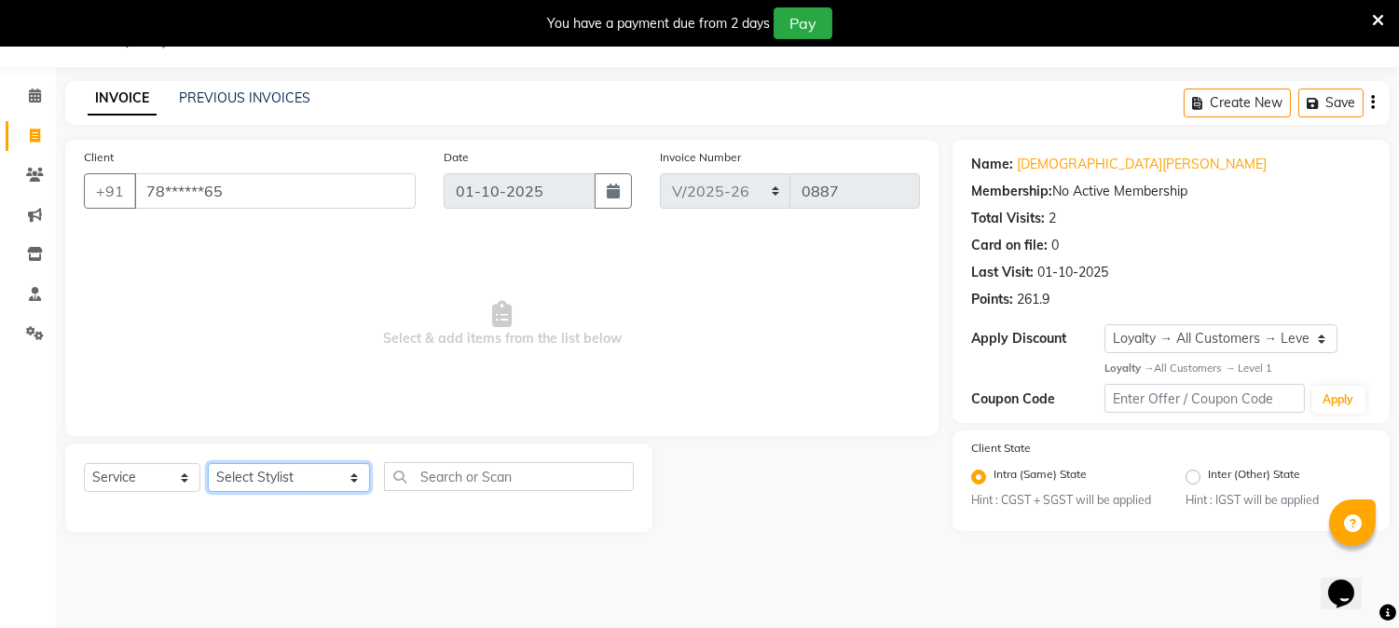
click at [329, 468] on select "Select Stylist AARTI [PERSON_NAME] [PERSON_NAME] BEAUTY PVT LTD [PERSON_NAME] V…" at bounding box center [289, 477] width 162 height 29
click at [208, 464] on select "Select Stylist AARTI [PERSON_NAME] [PERSON_NAME] BEAUTY PVT LTD [PERSON_NAME] V…" at bounding box center [289, 477] width 162 height 29
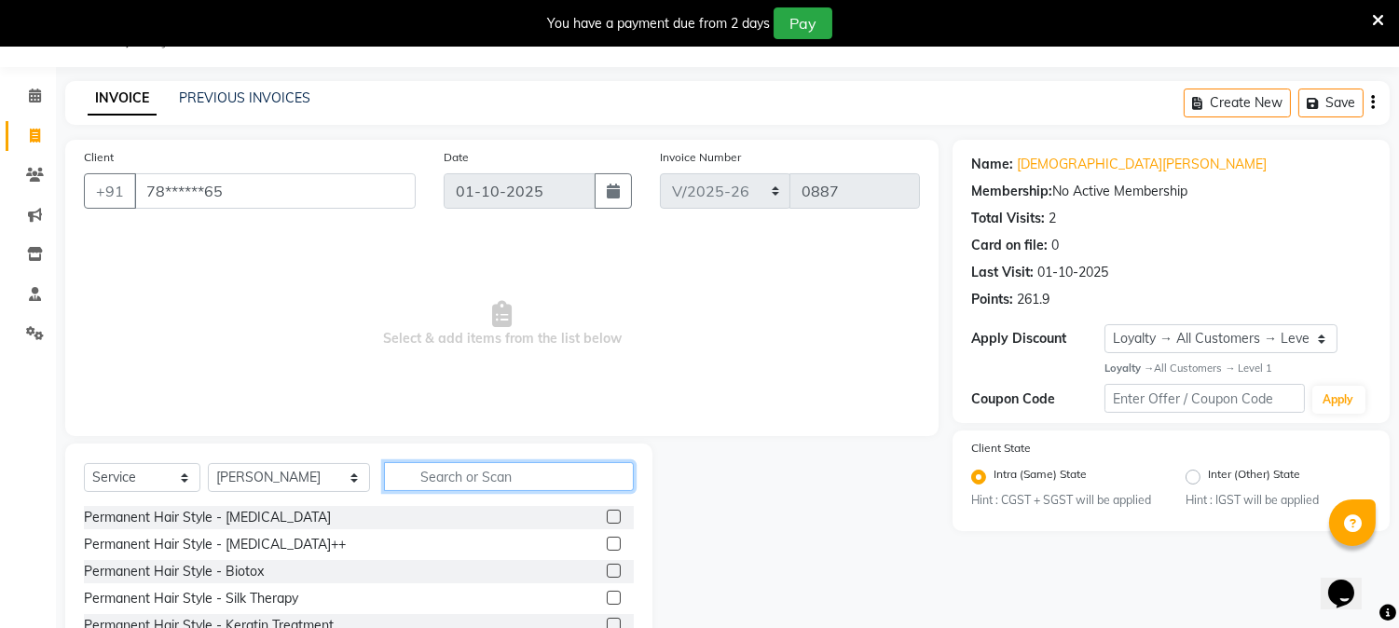
click at [421, 469] on input "text" at bounding box center [509, 476] width 250 height 29
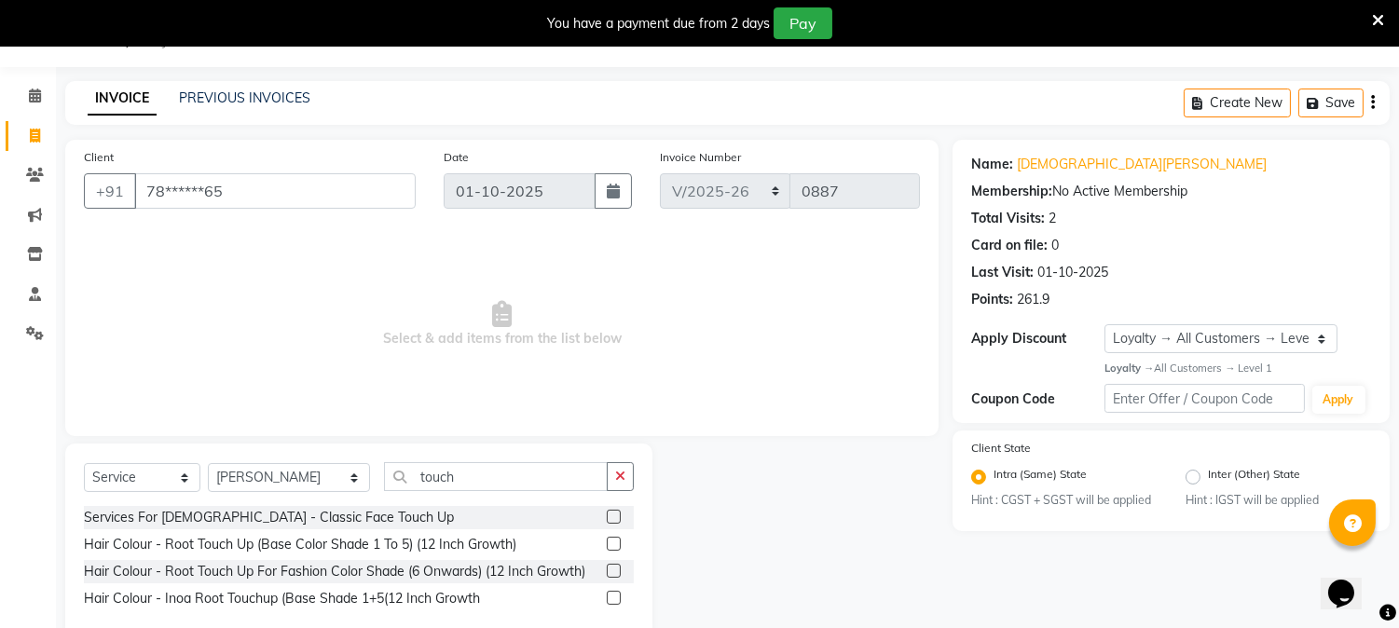
click at [611, 537] on label at bounding box center [614, 544] width 14 height 14
click at [611, 539] on input "checkbox" at bounding box center [613, 545] width 12 height 12
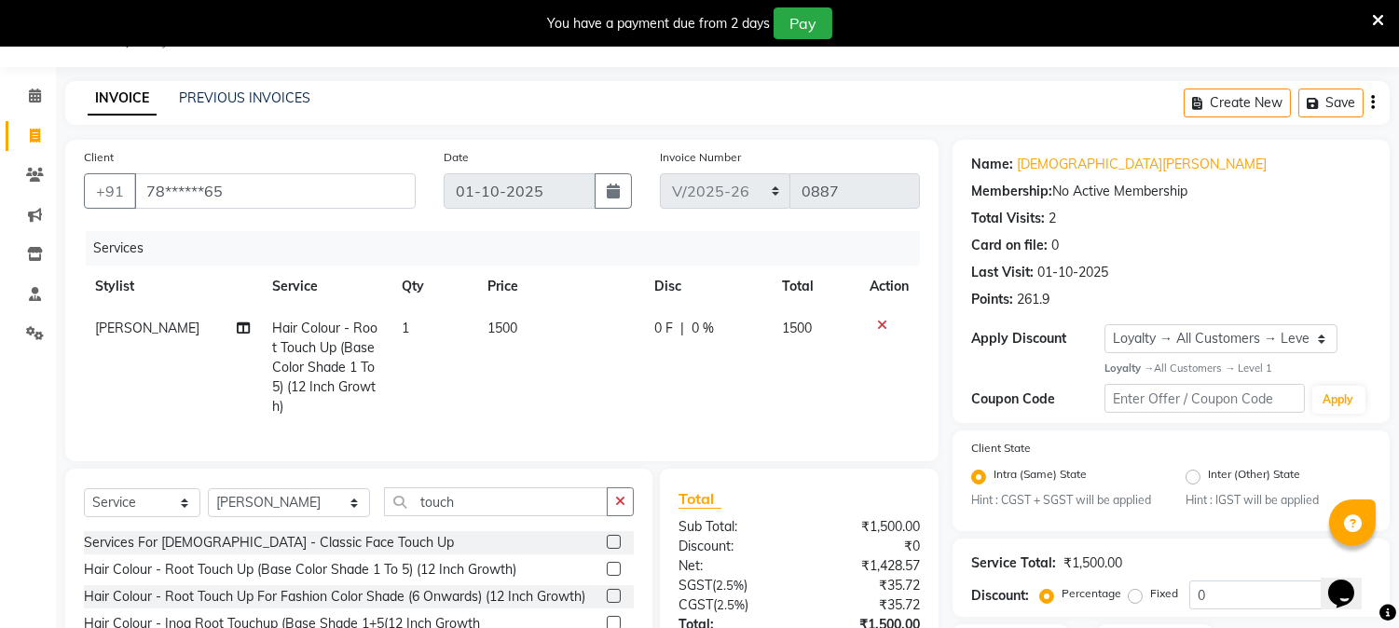
click at [704, 321] on span "0 %" at bounding box center [702, 329] width 22 height 20
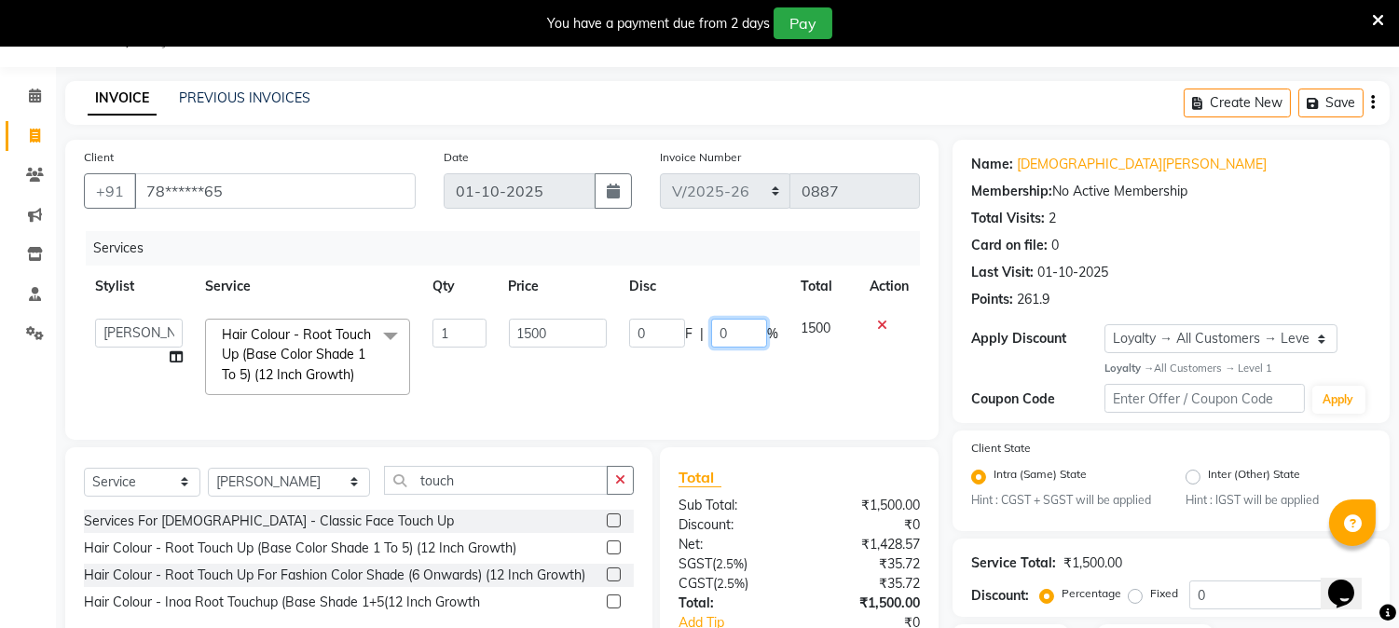
click at [730, 332] on input "0" at bounding box center [739, 333] width 56 height 29
click at [731, 398] on td "0 F | 10 %" at bounding box center [703, 356] width 171 height 99
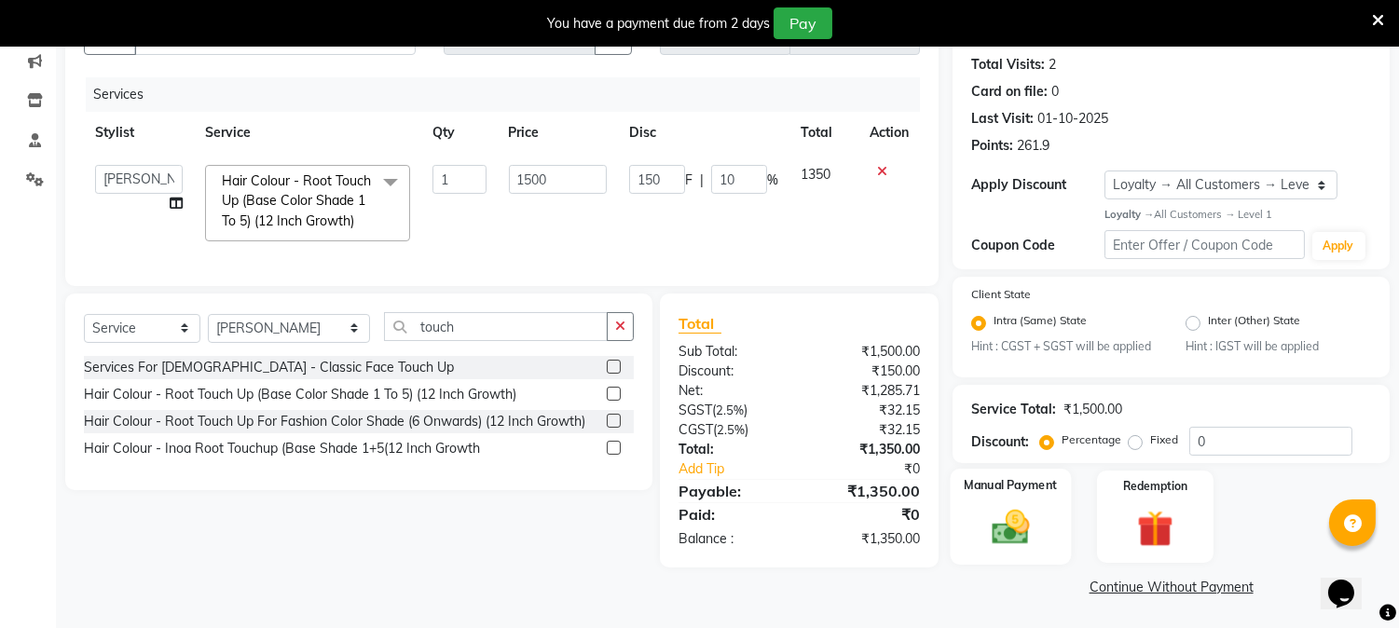
click at [973, 513] on div "Manual Payment" at bounding box center [1010, 516] width 121 height 95
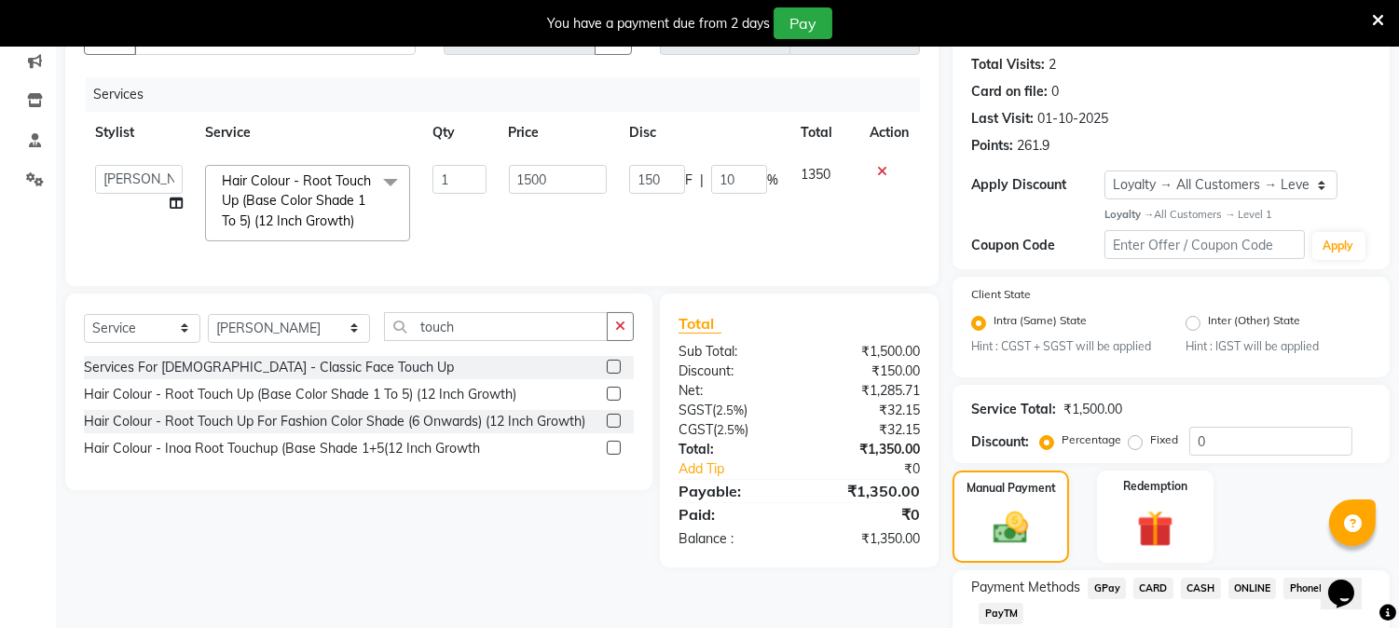
click at [1195, 583] on span "CASH" at bounding box center [1201, 588] width 40 height 21
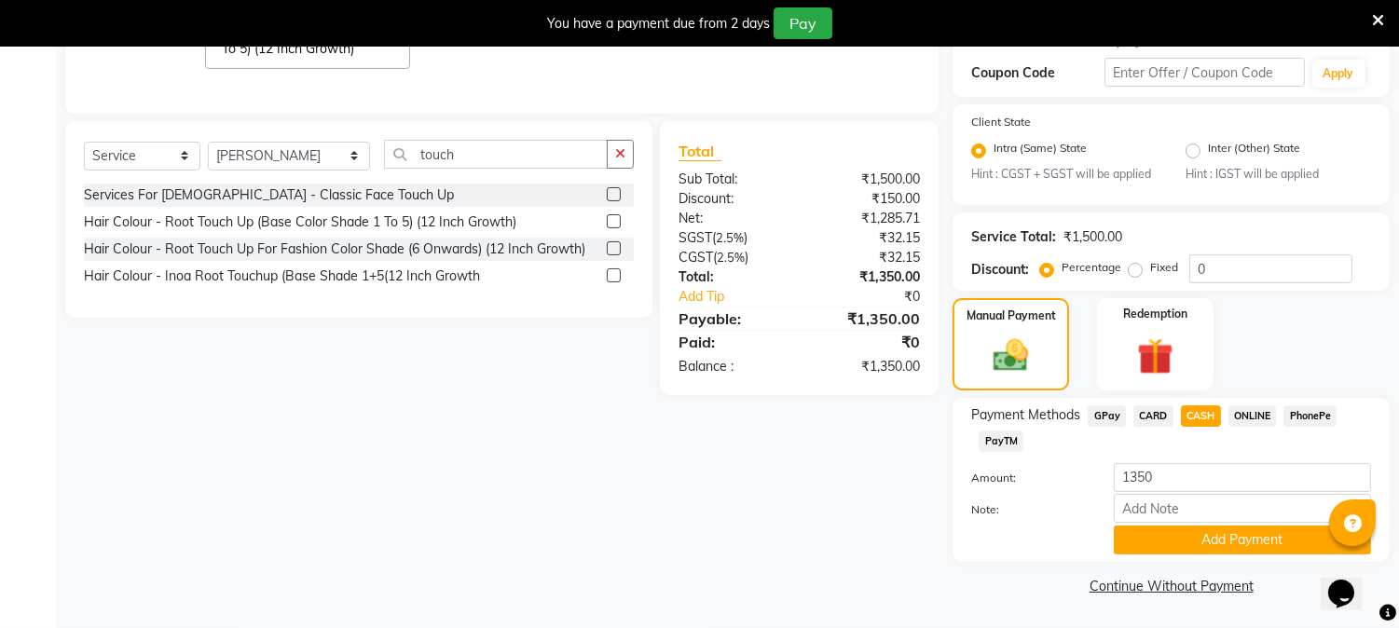
click at [1260, 525] on div "Note:" at bounding box center [1171, 510] width 428 height 32
click at [1236, 531] on button "Add Payment" at bounding box center [1242, 540] width 257 height 29
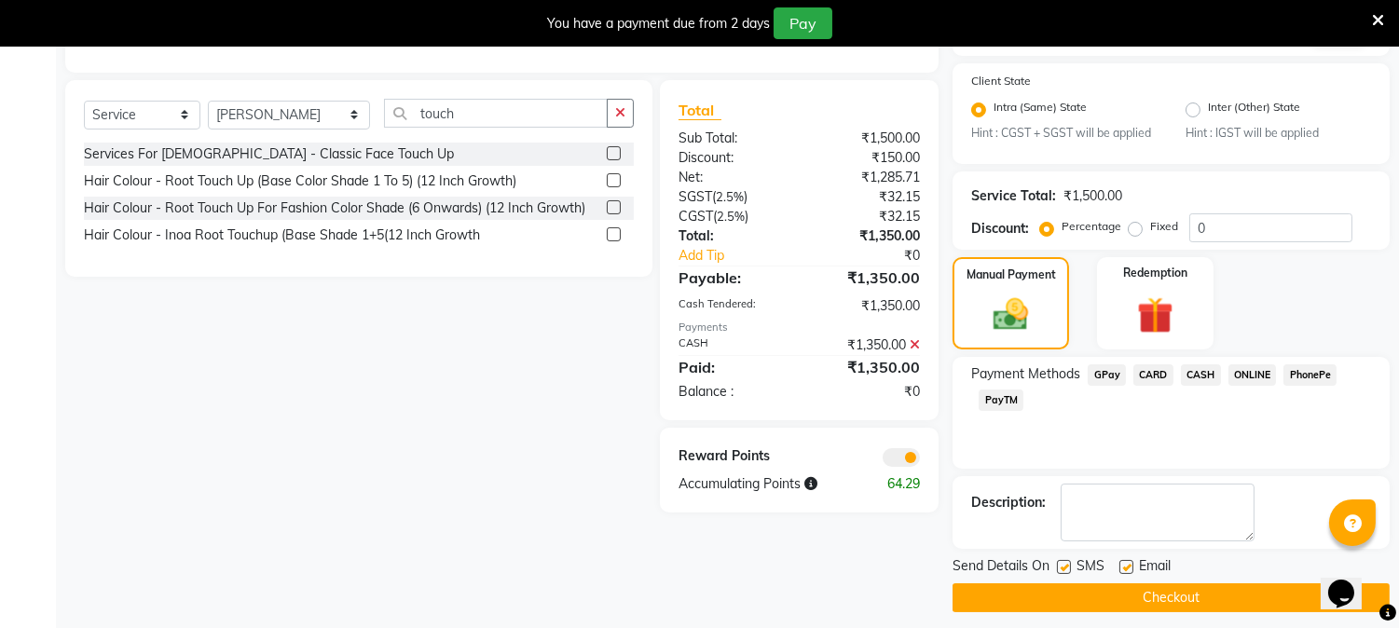
scroll to position [425, 0]
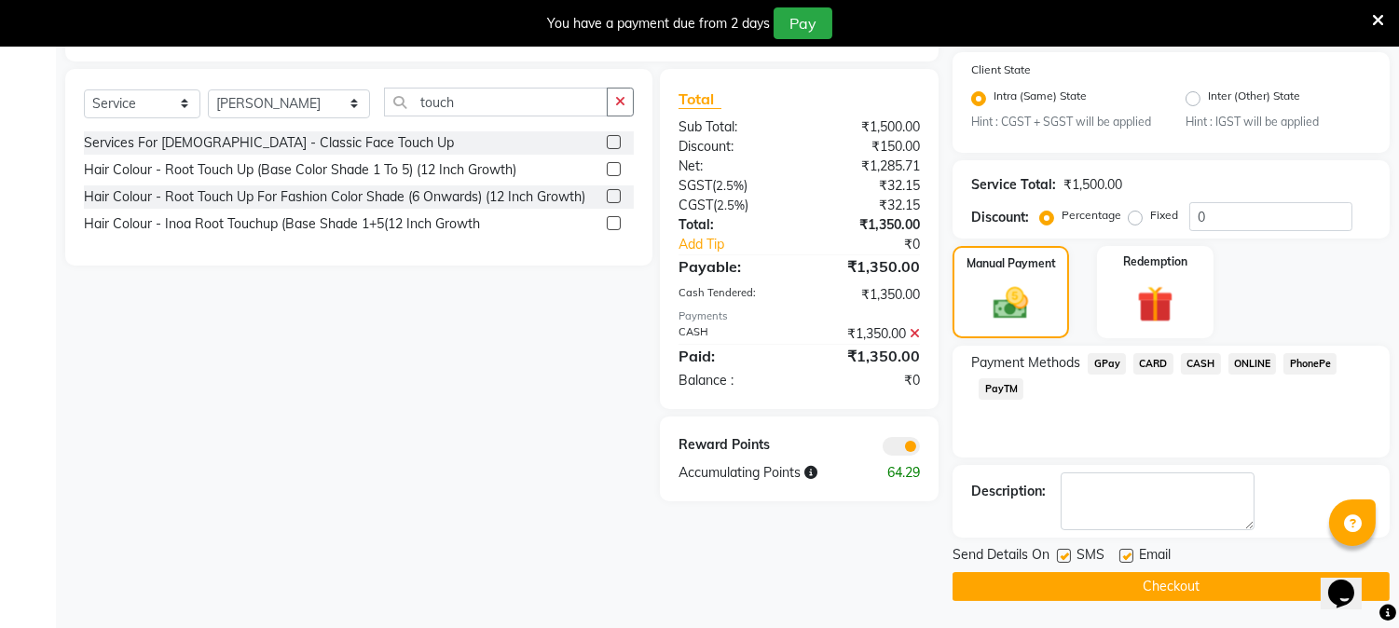
click at [1194, 573] on button "Checkout" at bounding box center [1170, 586] width 437 height 29
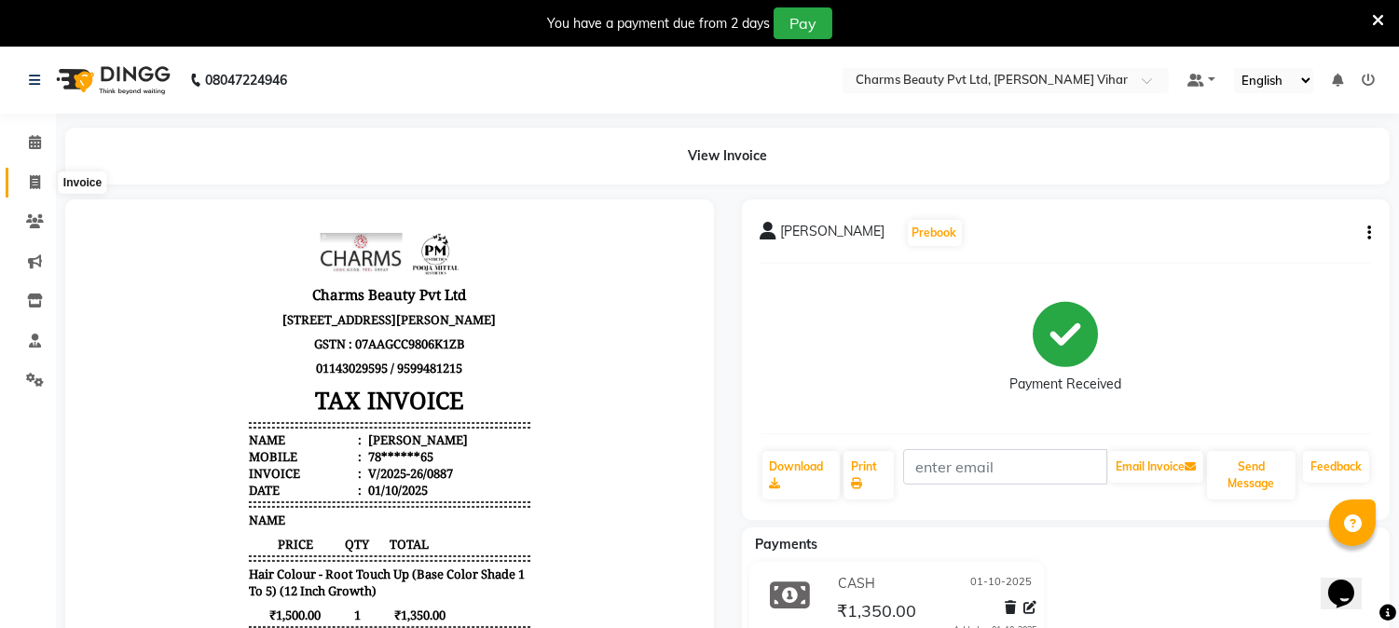
click at [23, 178] on span at bounding box center [35, 182] width 33 height 21
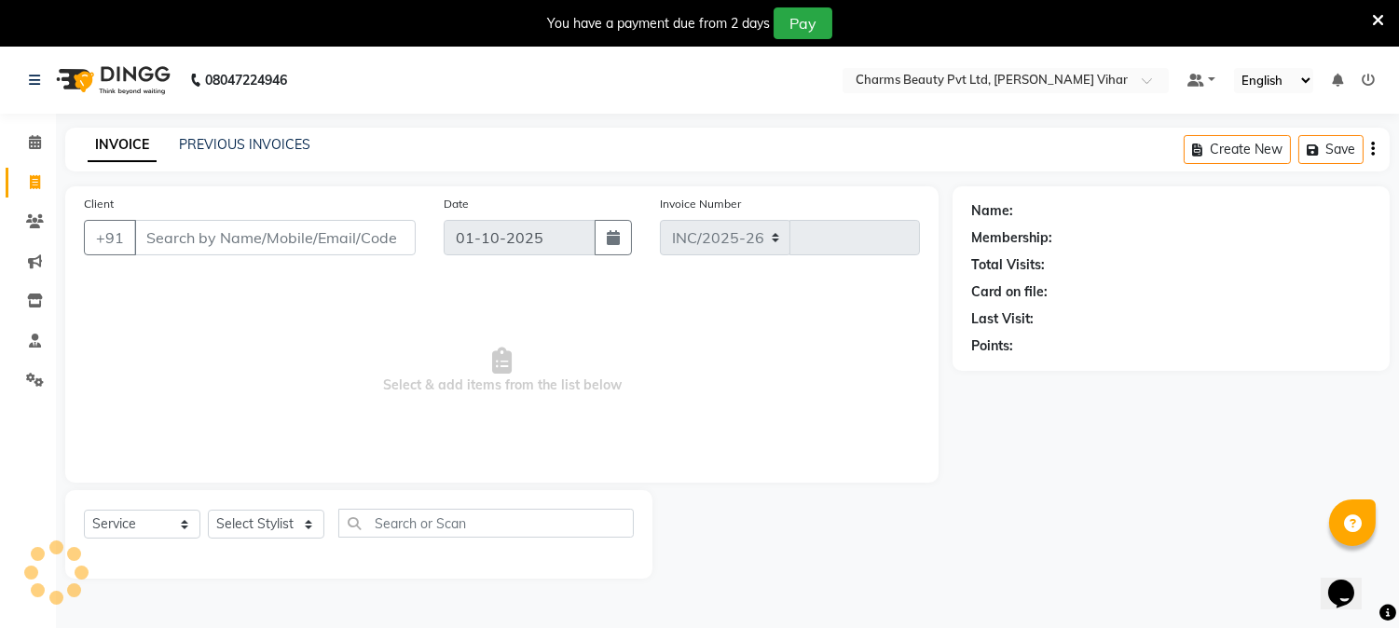
scroll to position [47, 0]
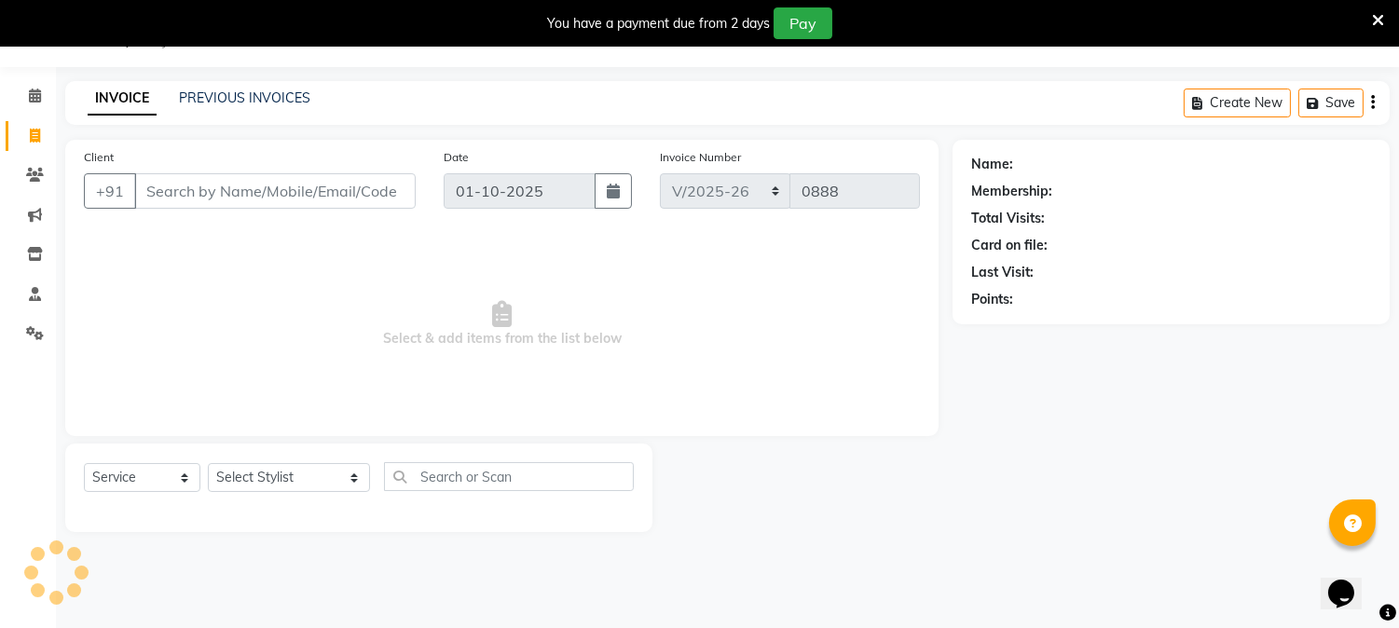
click at [246, 184] on input "Client" at bounding box center [274, 190] width 281 height 35
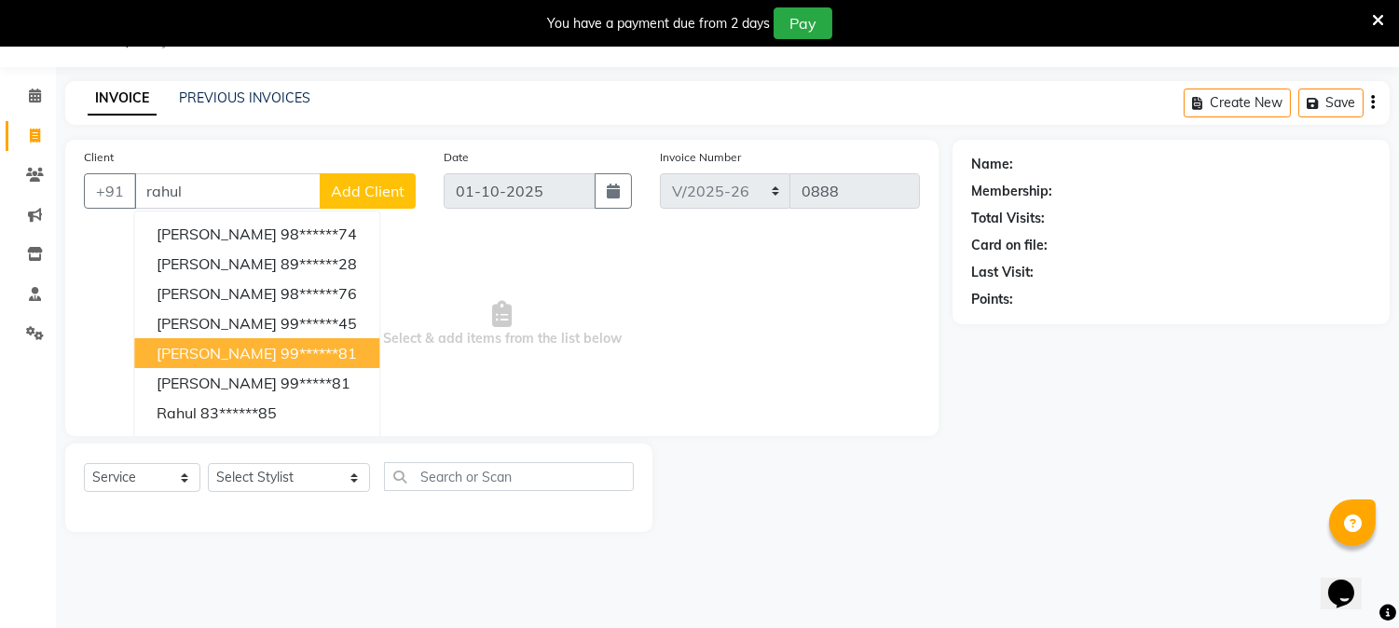
click at [292, 340] on button "[PERSON_NAME] 99******81" at bounding box center [256, 353] width 245 height 30
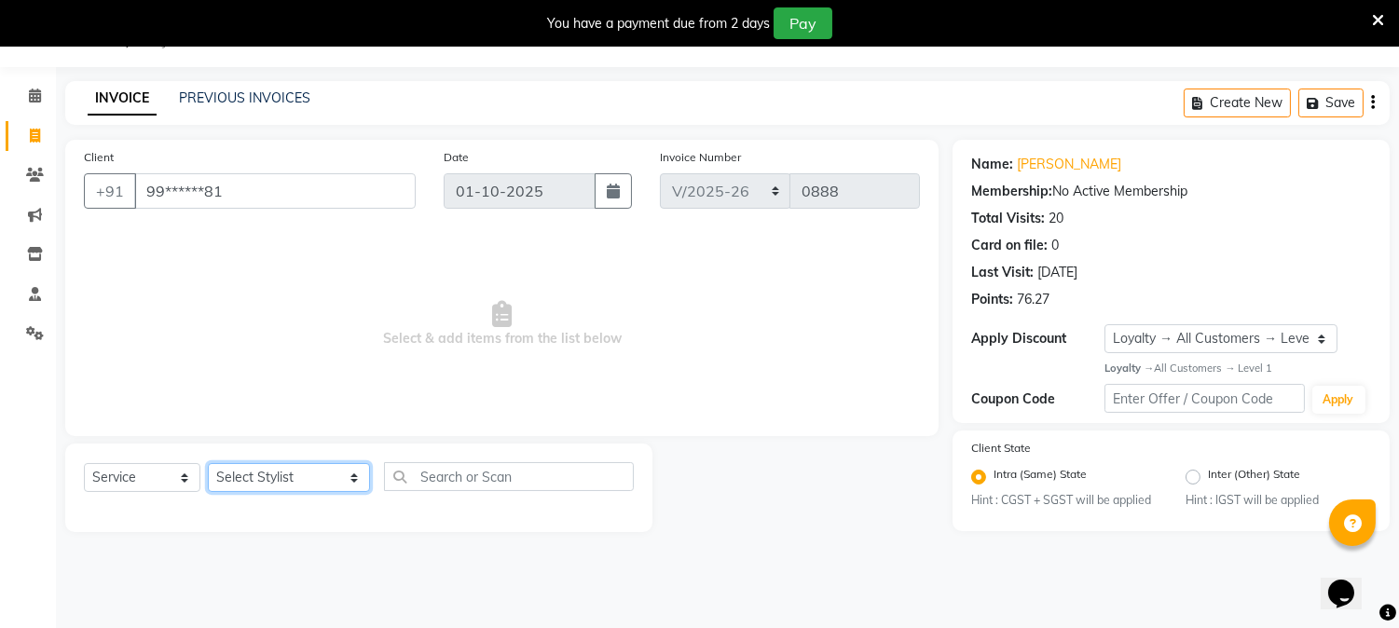
click at [333, 480] on select "Select Stylist AARTI [PERSON_NAME] [PERSON_NAME] BEAUTY PVT LTD [PERSON_NAME] V…" at bounding box center [289, 477] width 162 height 29
click at [208, 464] on select "Select Stylist AARTI [PERSON_NAME] [PERSON_NAME] BEAUTY PVT LTD [PERSON_NAME] V…" at bounding box center [289, 477] width 162 height 29
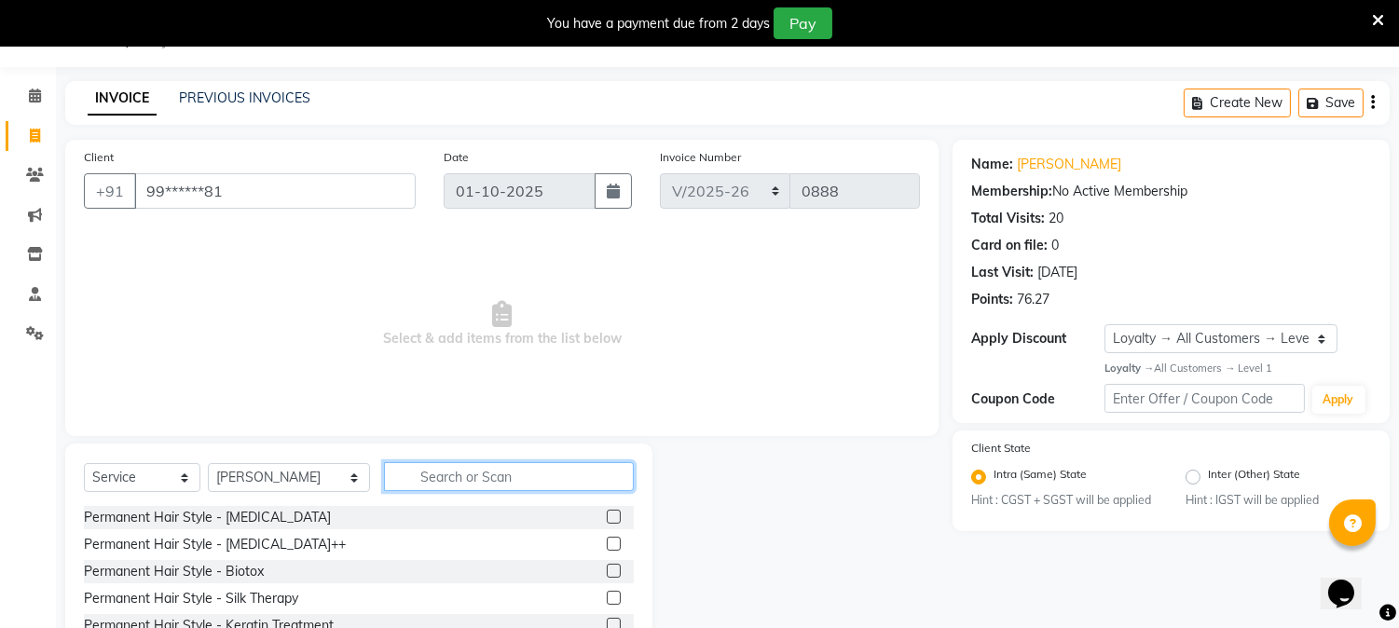
click at [426, 471] on input "text" at bounding box center [509, 476] width 250 height 29
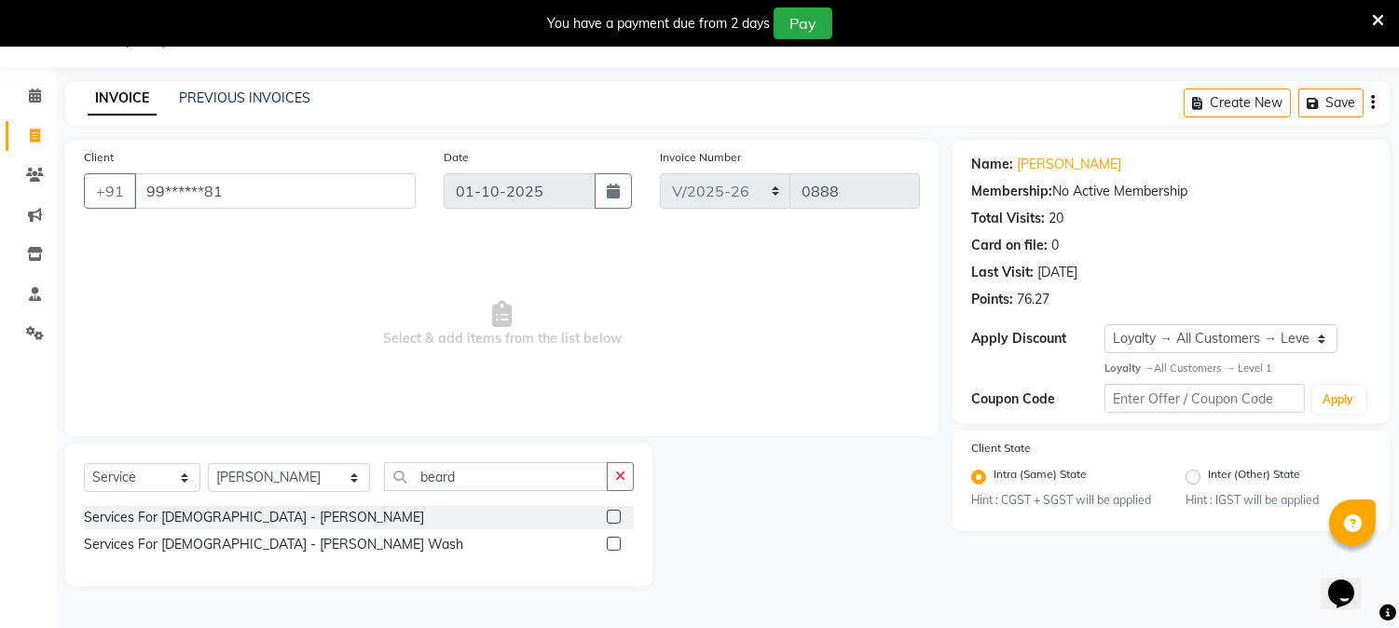
click at [612, 512] on label at bounding box center [614, 517] width 14 height 14
click at [612, 512] on input "checkbox" at bounding box center [613, 518] width 12 height 12
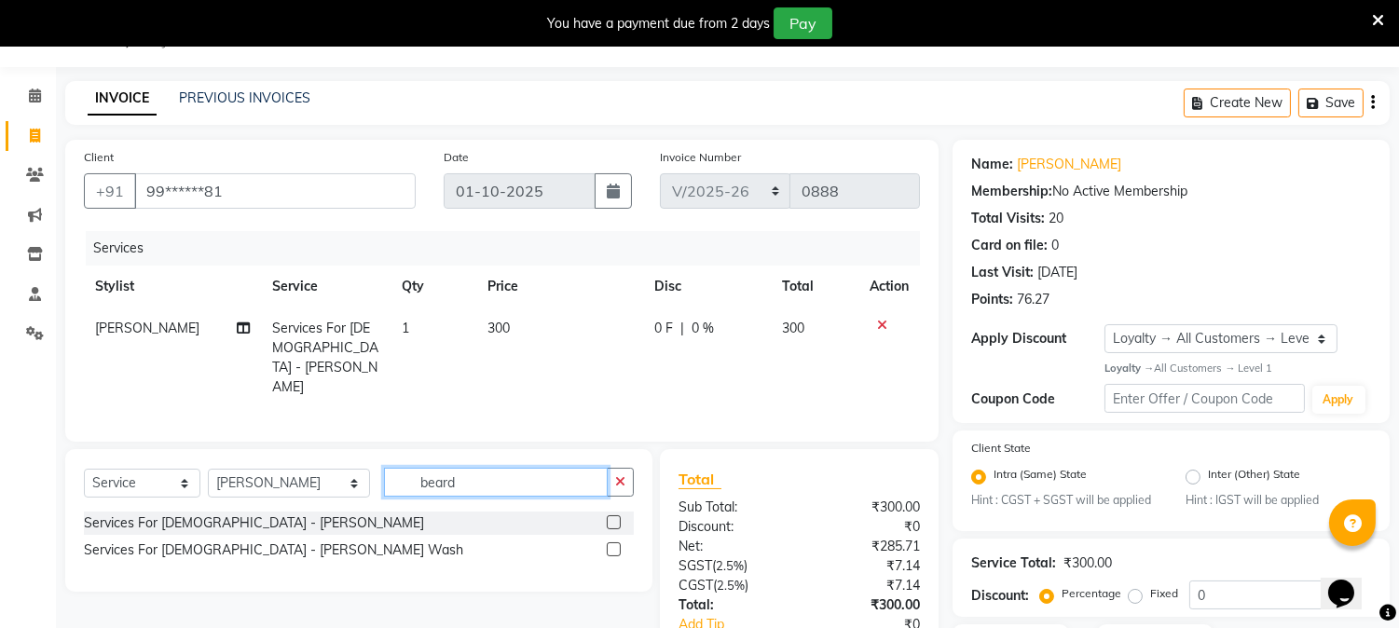
click at [470, 468] on input "beard" at bounding box center [496, 482] width 224 height 29
click at [879, 321] on icon at bounding box center [882, 325] width 10 height 13
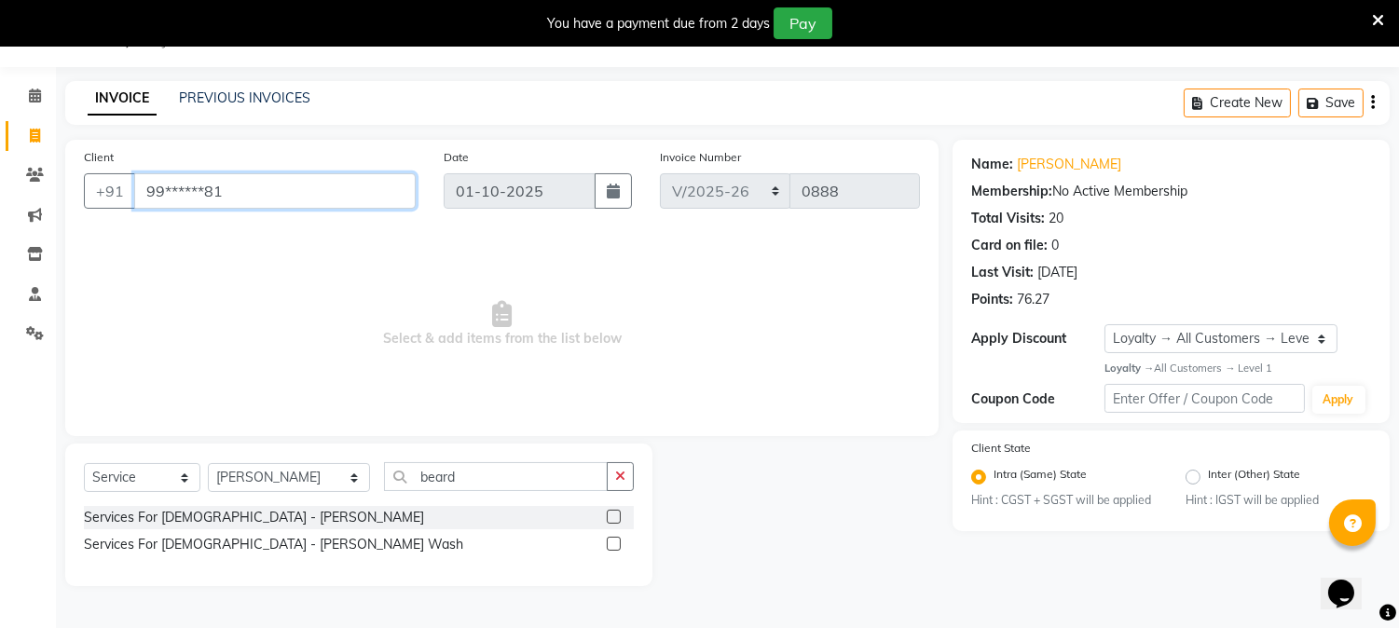
click at [261, 196] on input "99******81" at bounding box center [274, 190] width 281 height 35
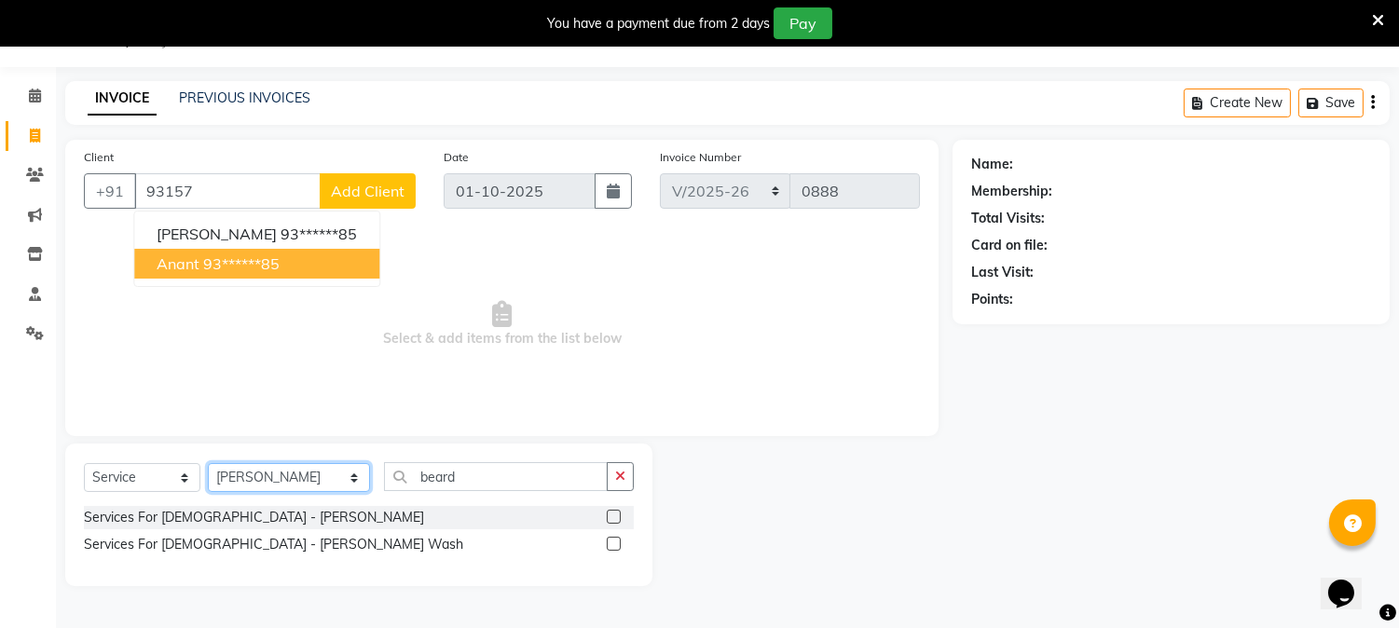
click at [338, 482] on select "Select Stylist AARTI [PERSON_NAME] [PERSON_NAME] BEAUTY PVT LTD [PERSON_NAME] V…" at bounding box center [289, 477] width 162 height 29
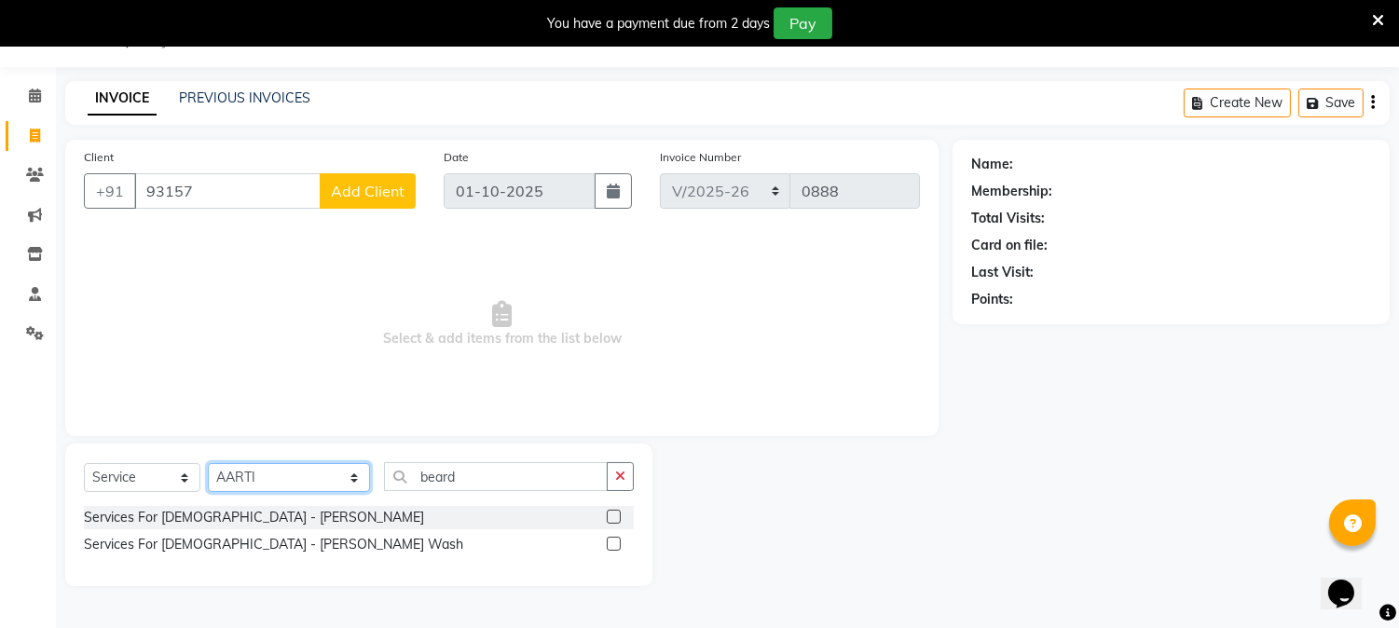
click at [208, 464] on select "Select Stylist AARTI [PERSON_NAME] [PERSON_NAME] BEAUTY PVT LTD [PERSON_NAME] V…" at bounding box center [289, 477] width 162 height 29
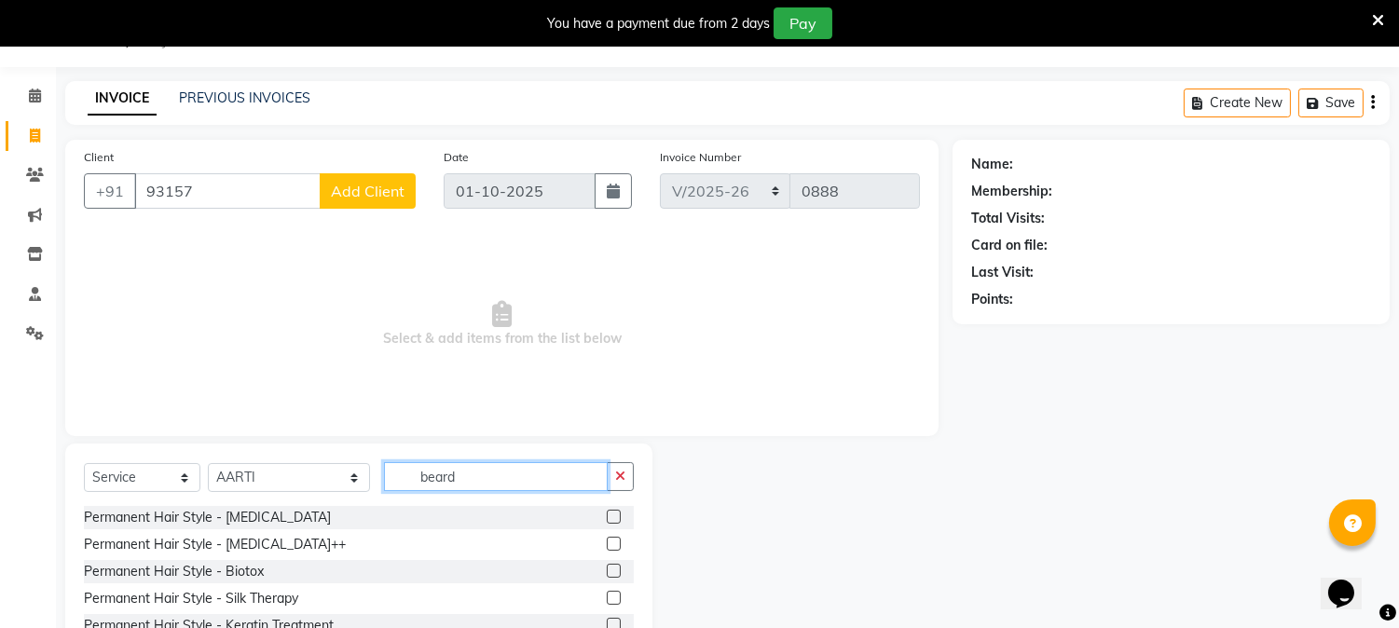
click at [452, 480] on input "beard" at bounding box center [496, 476] width 224 height 29
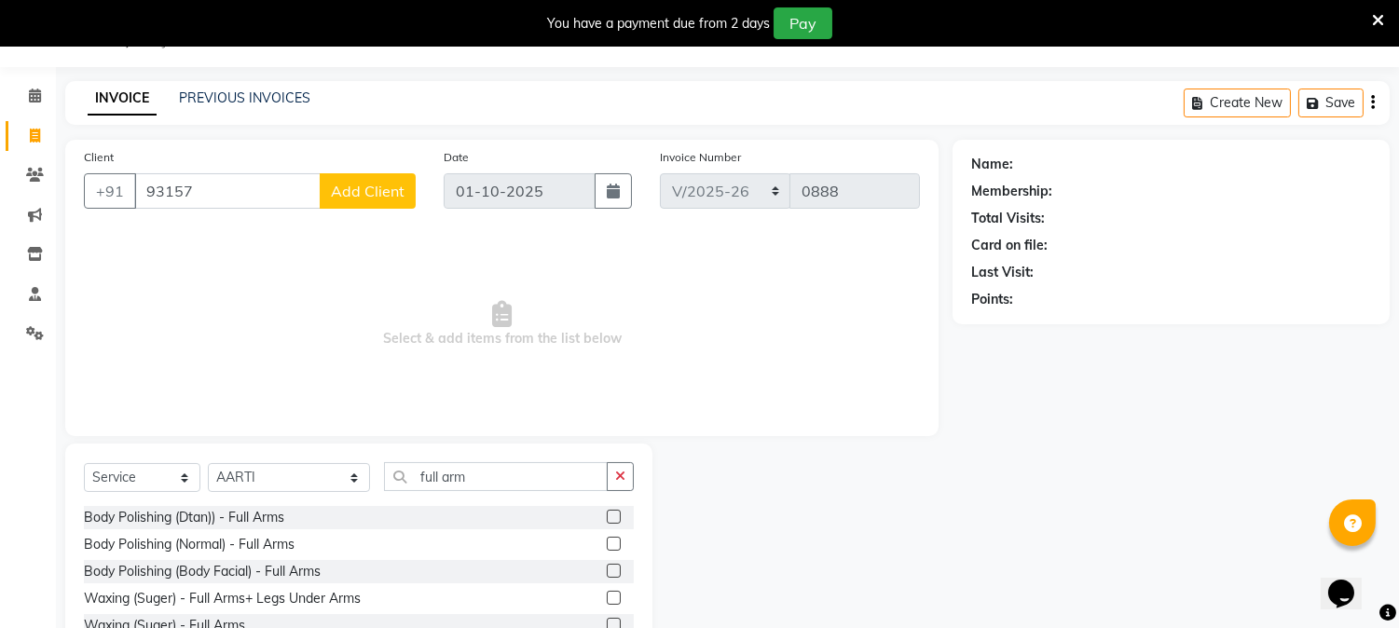
click at [607, 621] on label at bounding box center [614, 625] width 14 height 14
click at [607, 621] on input "checkbox" at bounding box center [613, 626] width 12 height 12
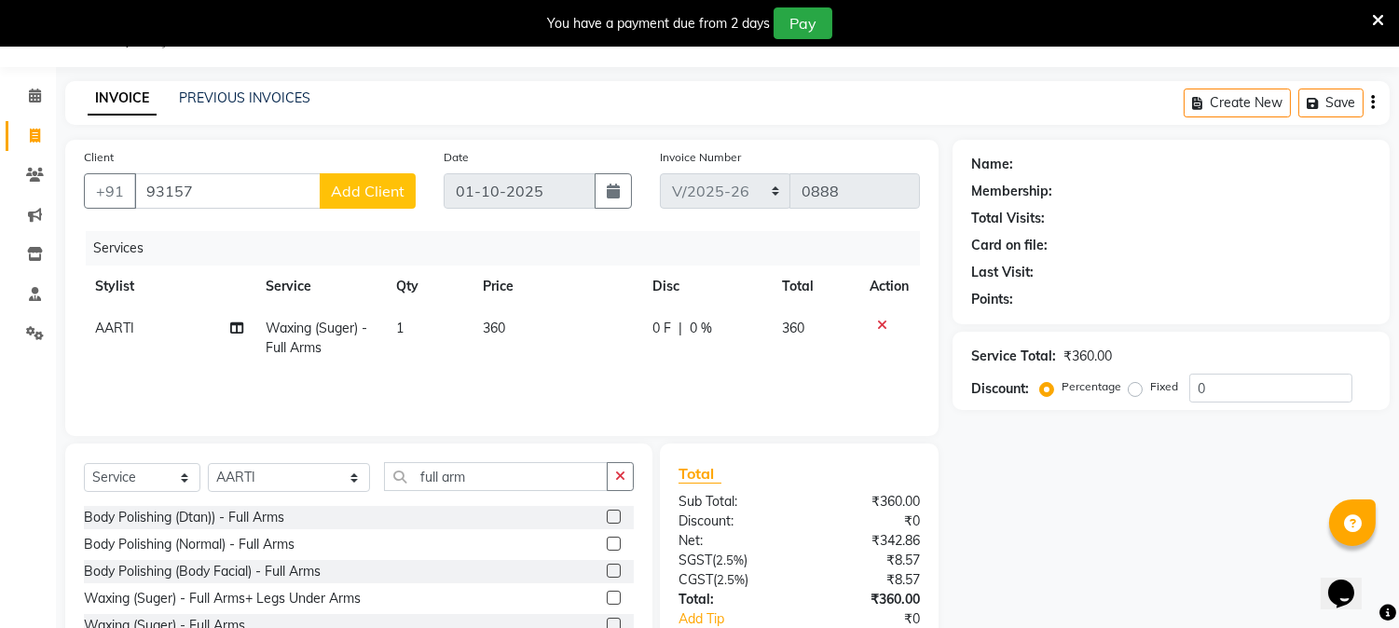
click at [607, 598] on label at bounding box center [614, 598] width 14 height 14
click at [607, 598] on input "checkbox" at bounding box center [613, 599] width 12 height 12
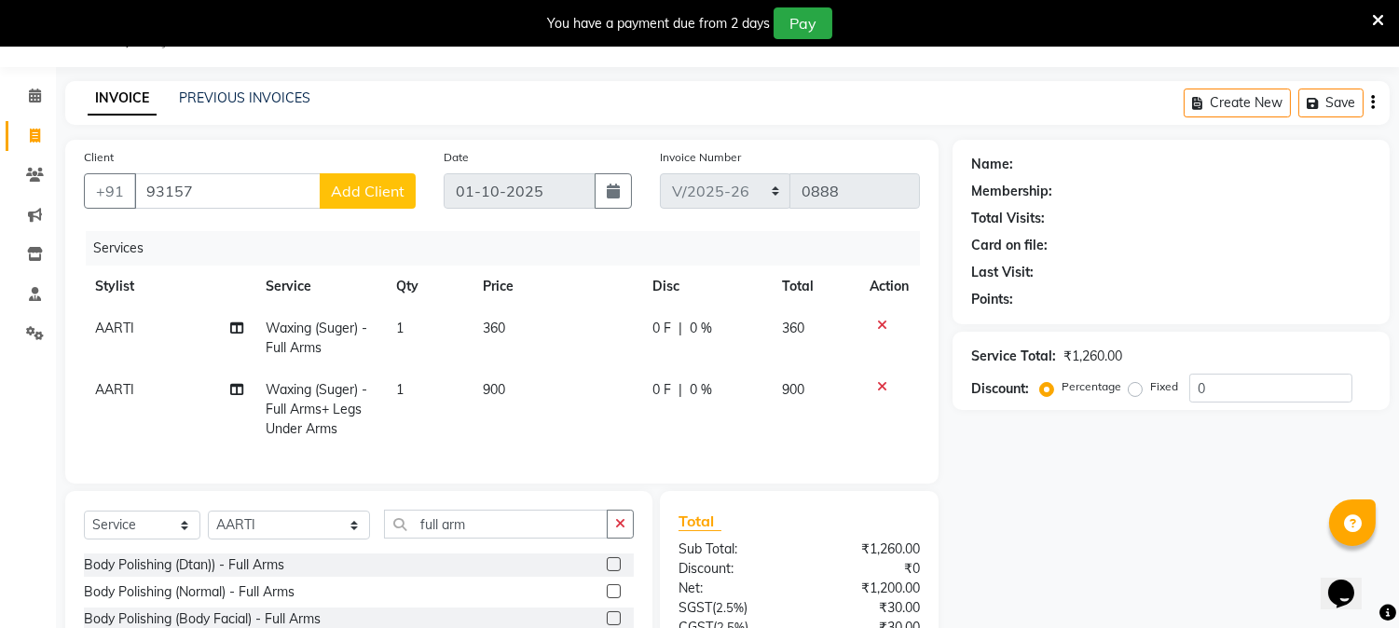
click at [882, 319] on icon at bounding box center [882, 325] width 10 height 13
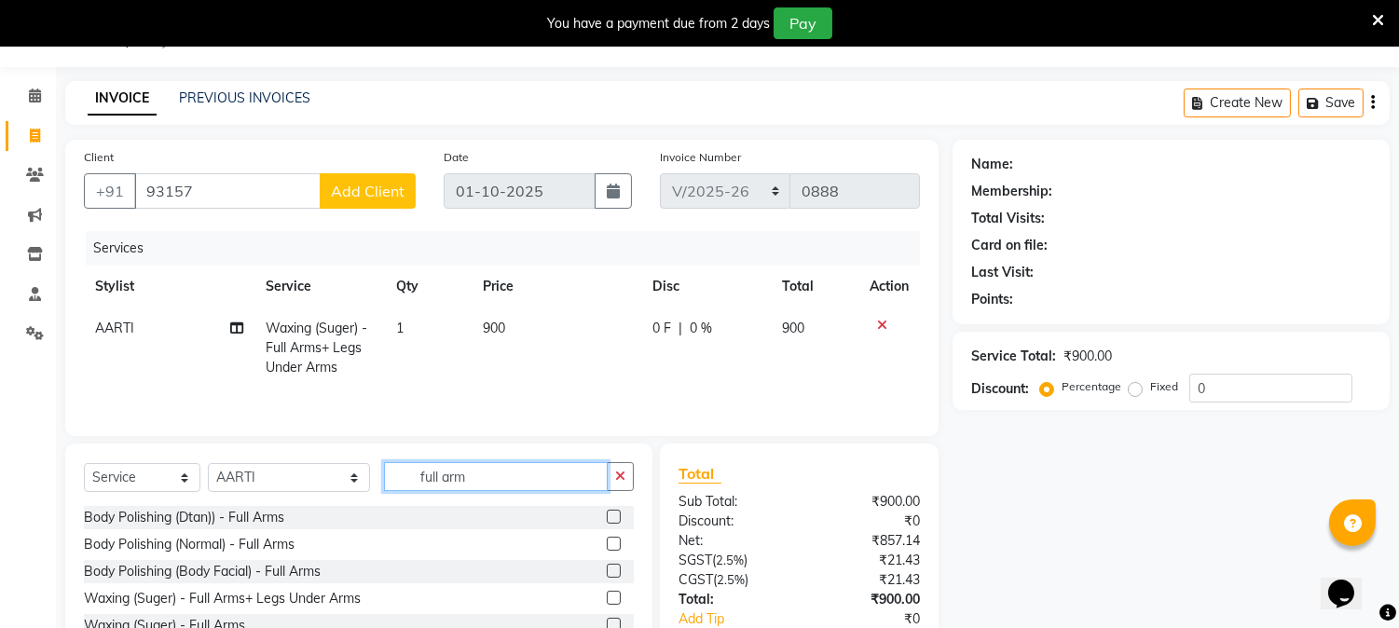
click at [482, 477] on input "full arm" at bounding box center [496, 476] width 224 height 29
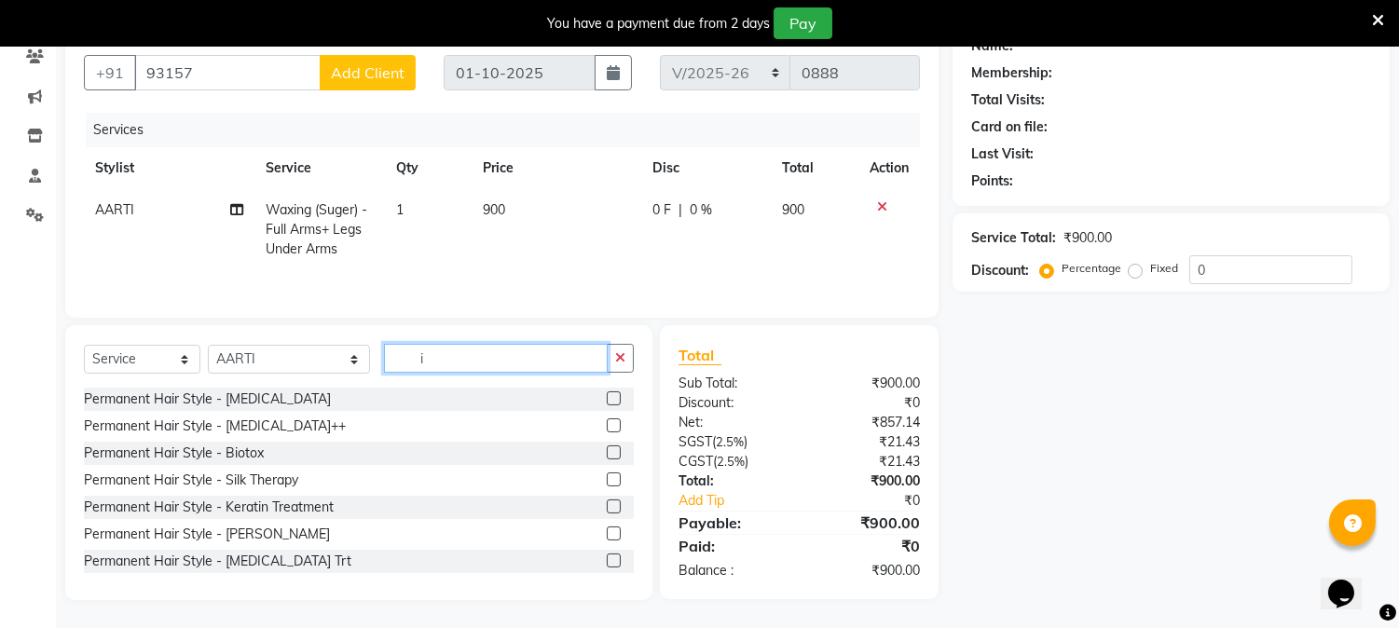
click at [431, 356] on input "i" at bounding box center [496, 358] width 224 height 29
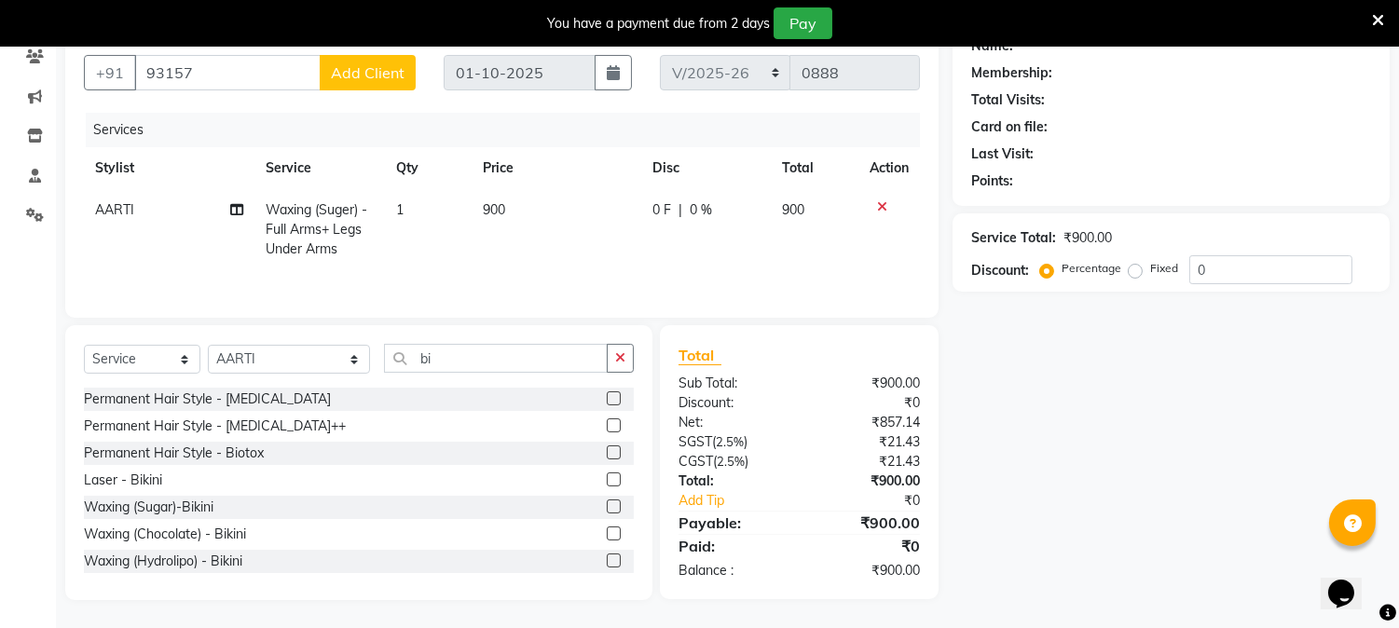
click at [607, 504] on label at bounding box center [614, 506] width 14 height 14
click at [607, 504] on input "checkbox" at bounding box center [613, 507] width 12 height 12
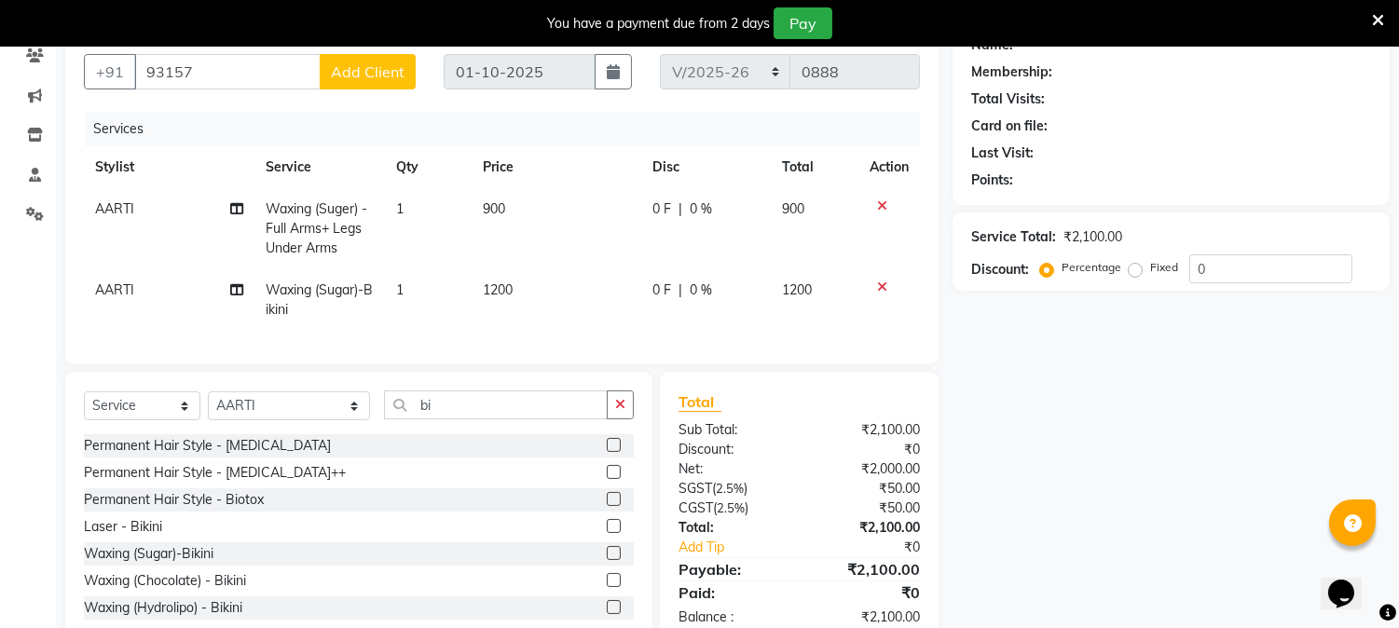
click at [731, 303] on td "0 F | 0 %" at bounding box center [706, 299] width 130 height 61
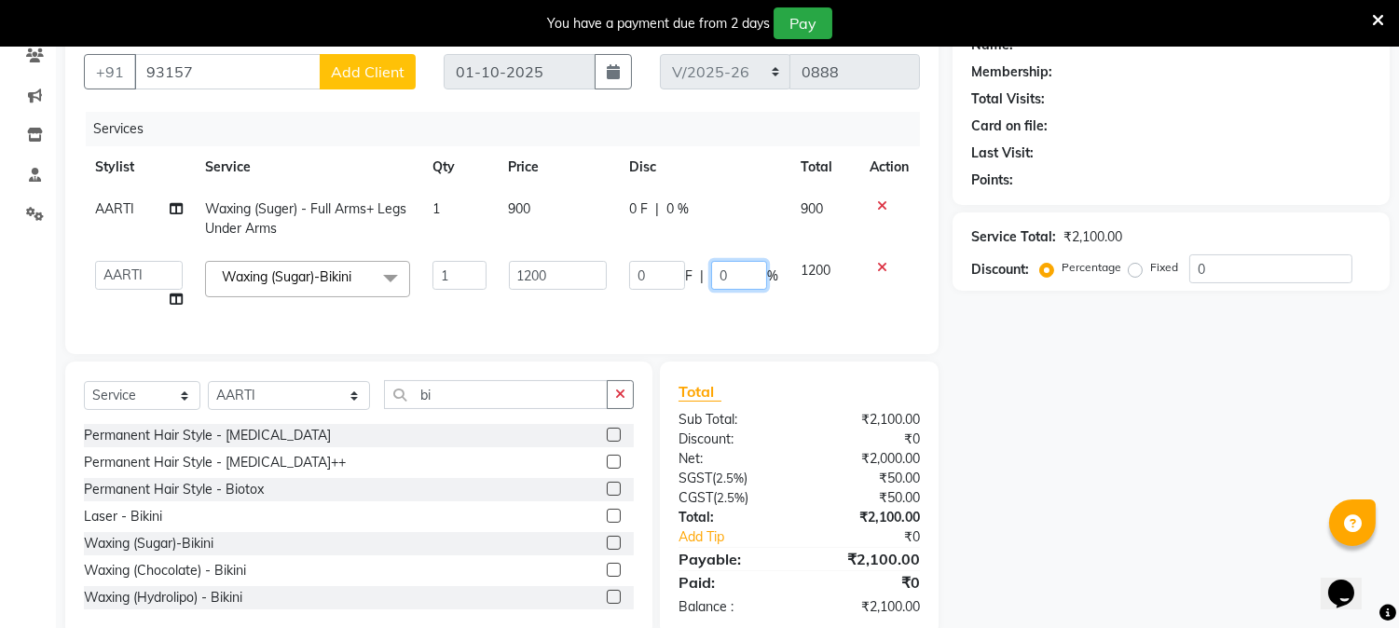
click at [744, 271] on input "0" at bounding box center [739, 275] width 56 height 29
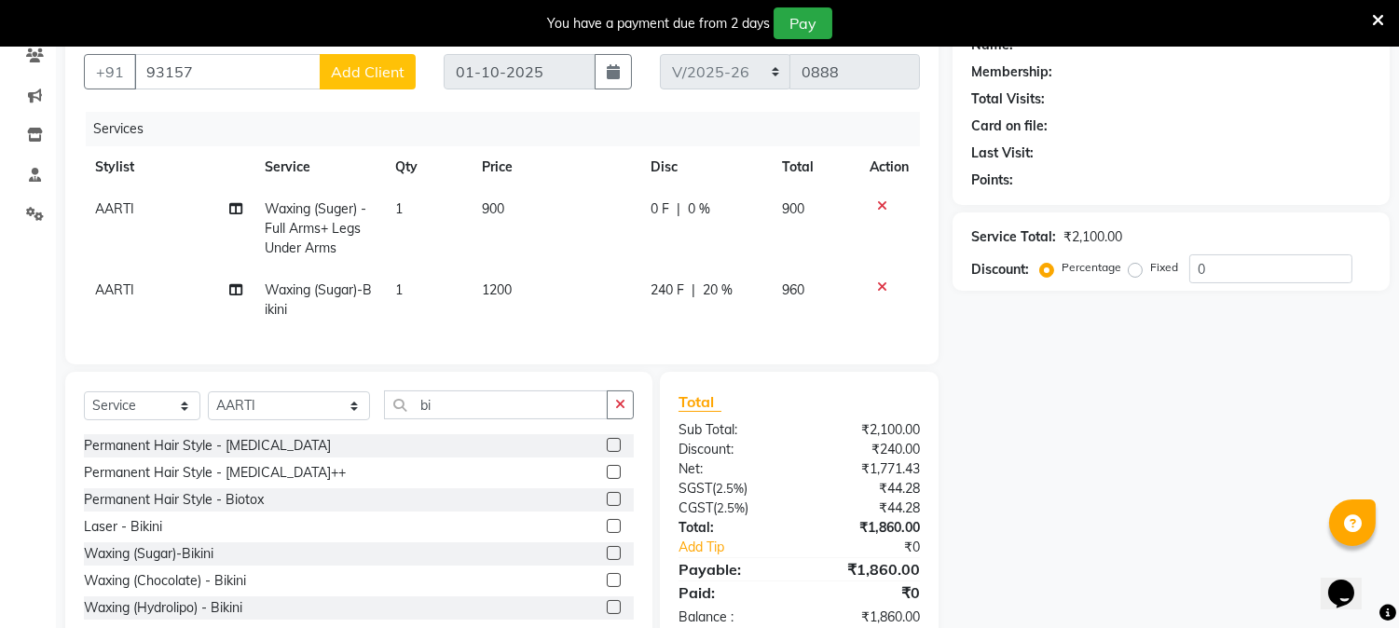
drag, startPoint x: 741, startPoint y: 324, endPoint x: 741, endPoint y: 313, distance: 11.2
click at [741, 313] on div "Services Stylist Service Qty Price Disc Total Action AARTI Waxing (Suger) - Ful…" at bounding box center [502, 229] width 836 height 234
click at [714, 208] on div "0 F | 0 %" at bounding box center [704, 209] width 109 height 20
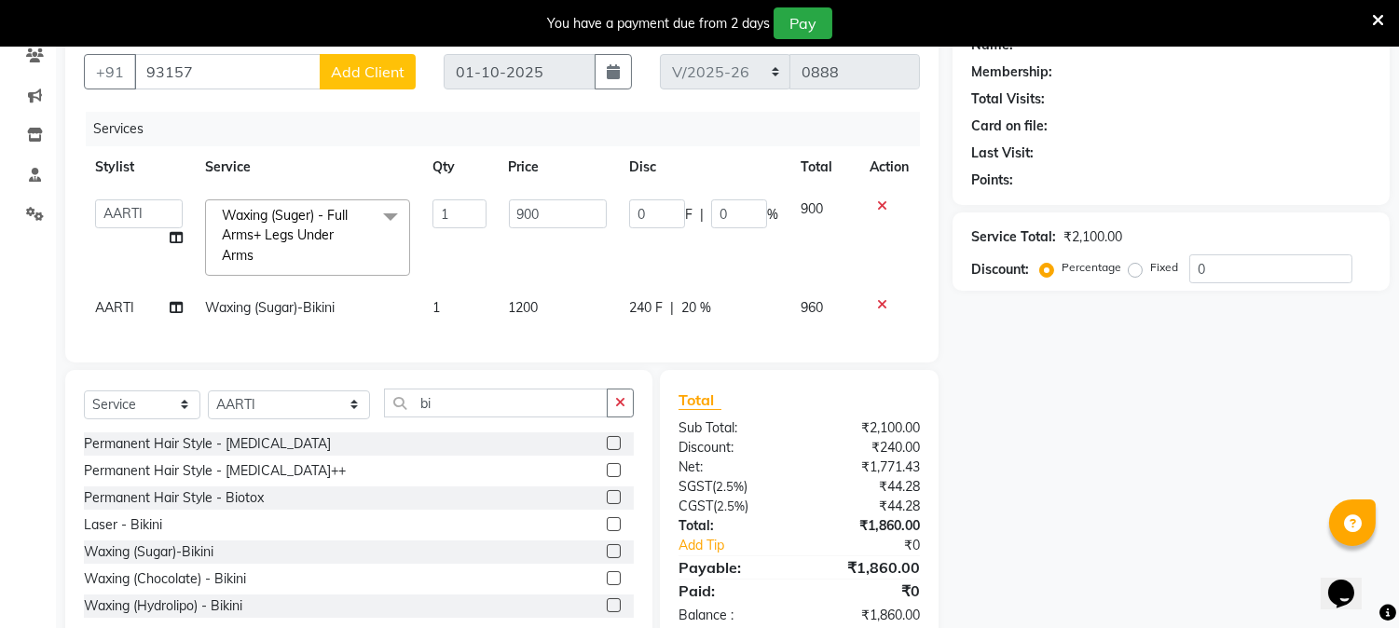
click at [737, 206] on input "0" at bounding box center [739, 213] width 56 height 29
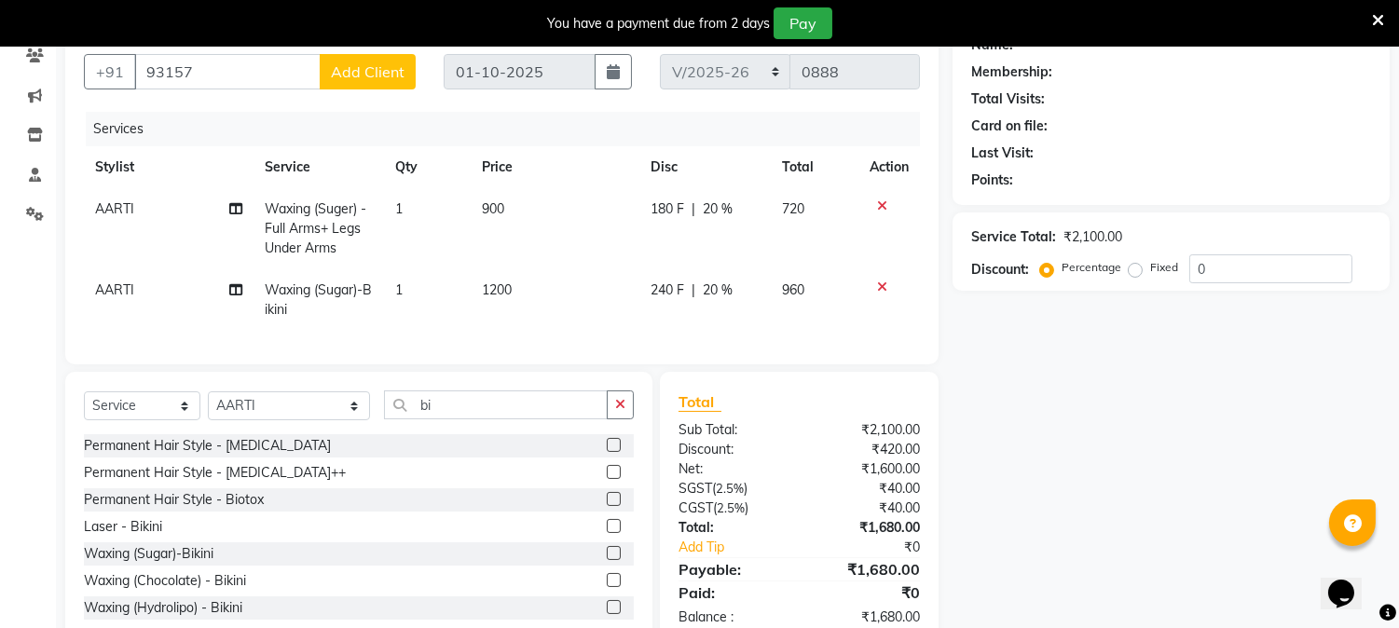
click at [704, 267] on tbody "AARTI Waxing (Suger) - Full Arms+ Legs Under Arms 1 900 180 F | 20 % 720 AARTI …" at bounding box center [502, 259] width 836 height 143
click at [432, 408] on input "bi" at bounding box center [496, 404] width 224 height 29
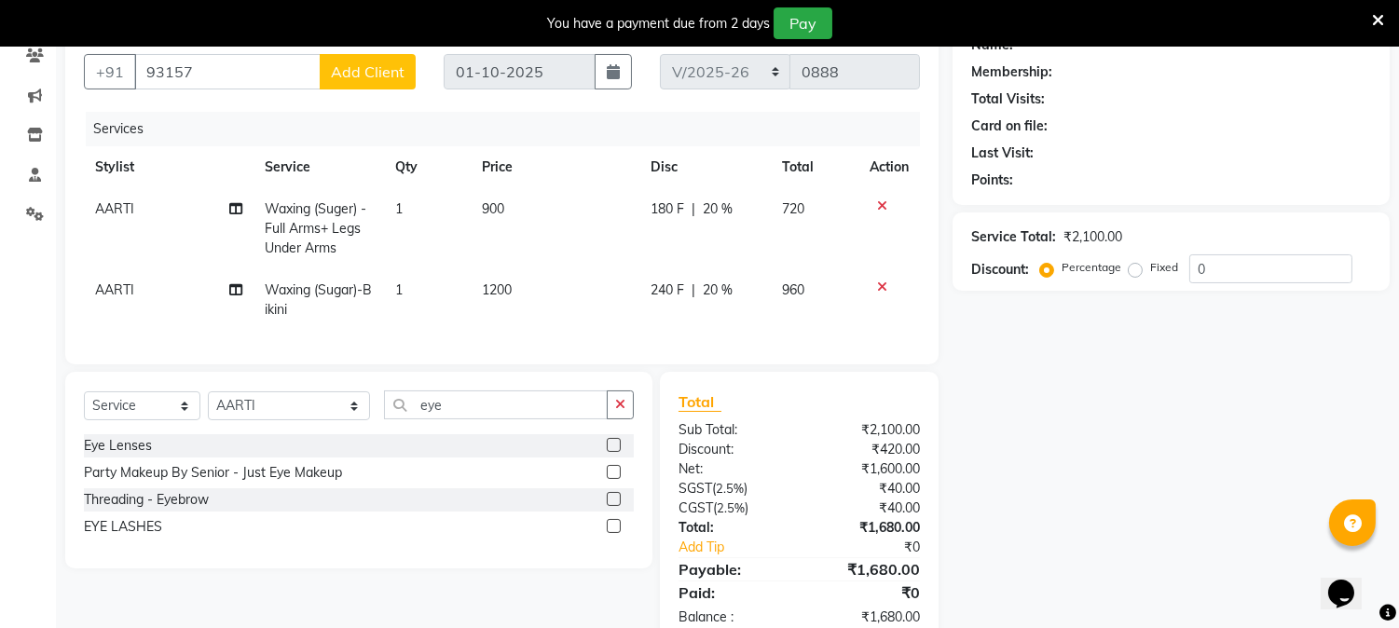
click at [611, 506] on label at bounding box center [614, 499] width 14 height 14
click at [611, 506] on input "checkbox" at bounding box center [613, 500] width 12 height 12
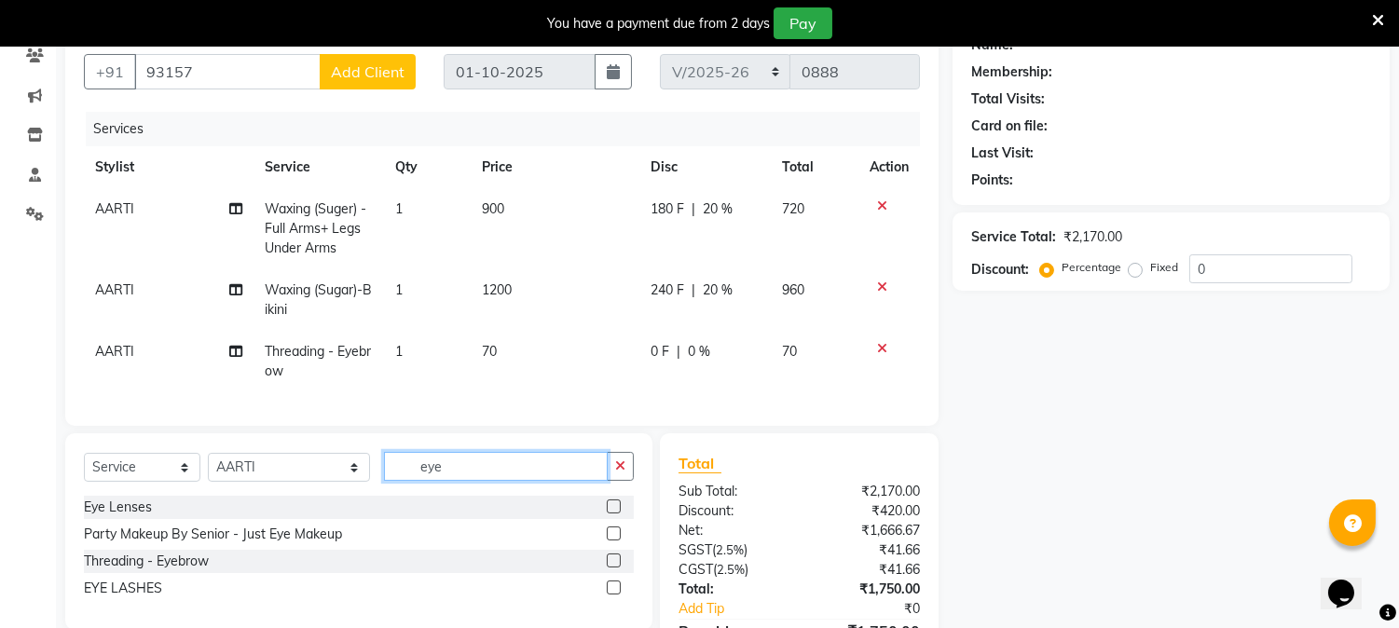
click at [445, 481] on input "eye" at bounding box center [496, 466] width 224 height 29
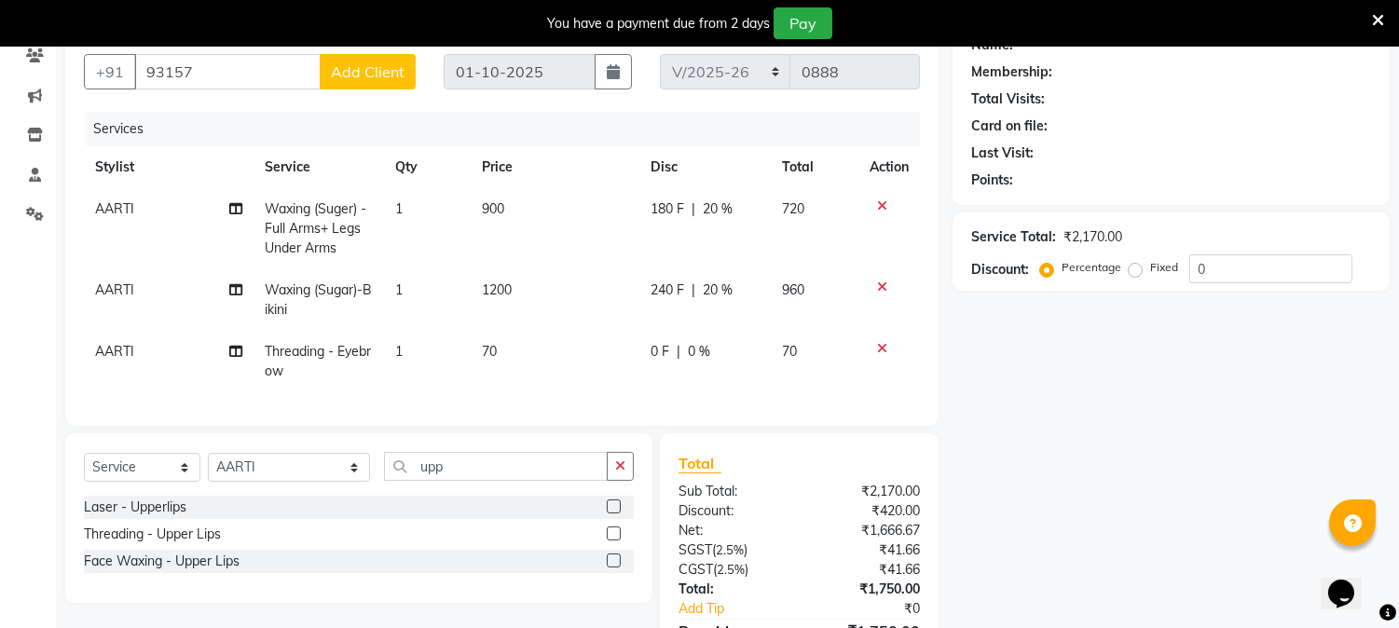
click at [611, 540] on label at bounding box center [614, 533] width 14 height 14
click at [611, 540] on input "checkbox" at bounding box center [613, 534] width 12 height 12
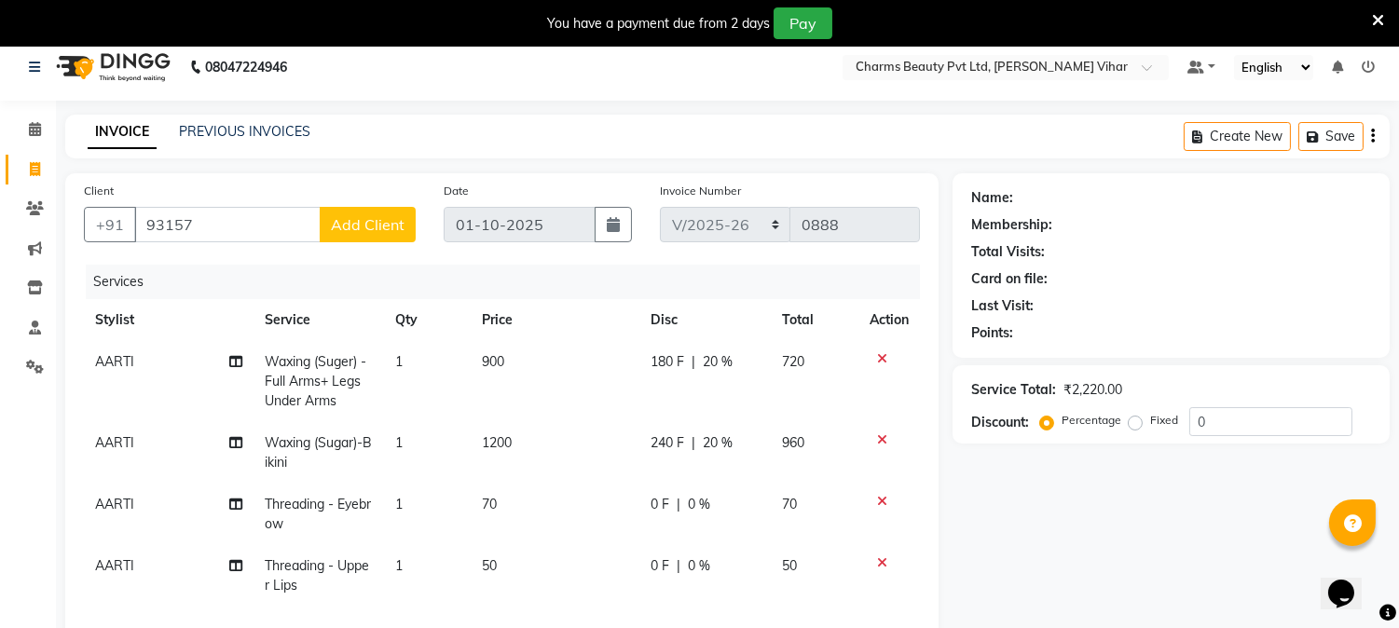
scroll to position [0, 0]
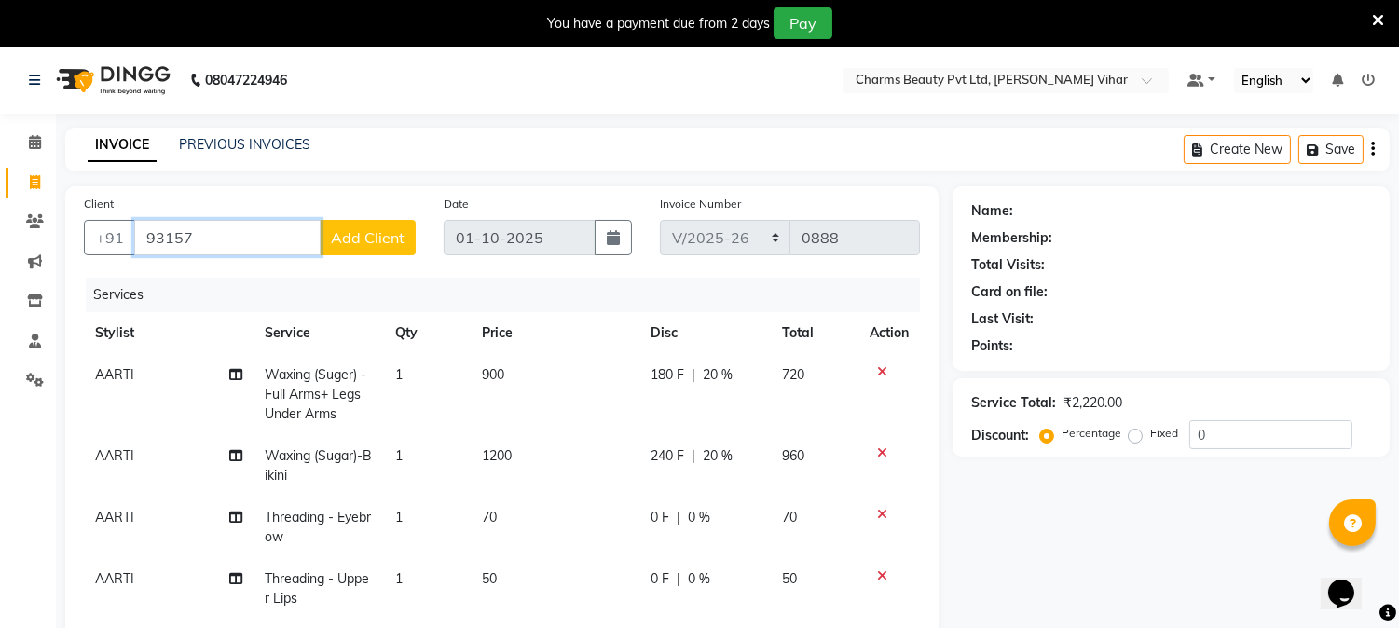
click at [216, 230] on input "93157" at bounding box center [227, 237] width 186 height 35
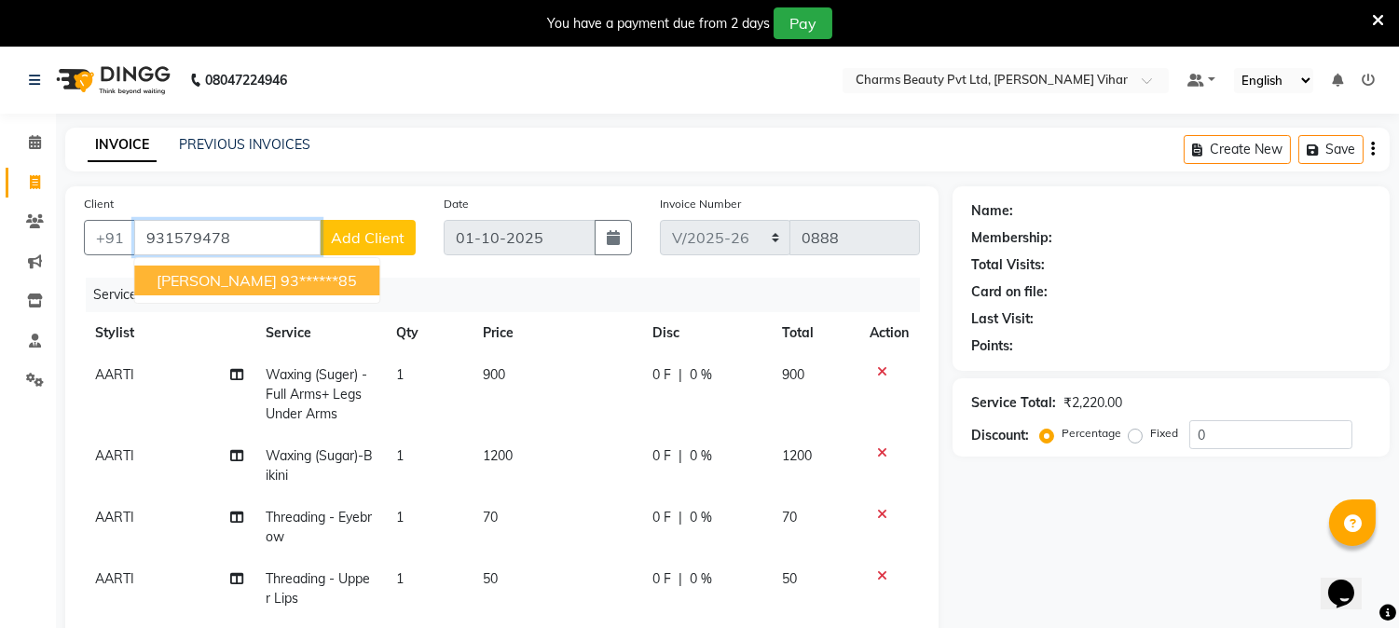
click at [221, 275] on span "[PERSON_NAME]" at bounding box center [217, 280] width 120 height 19
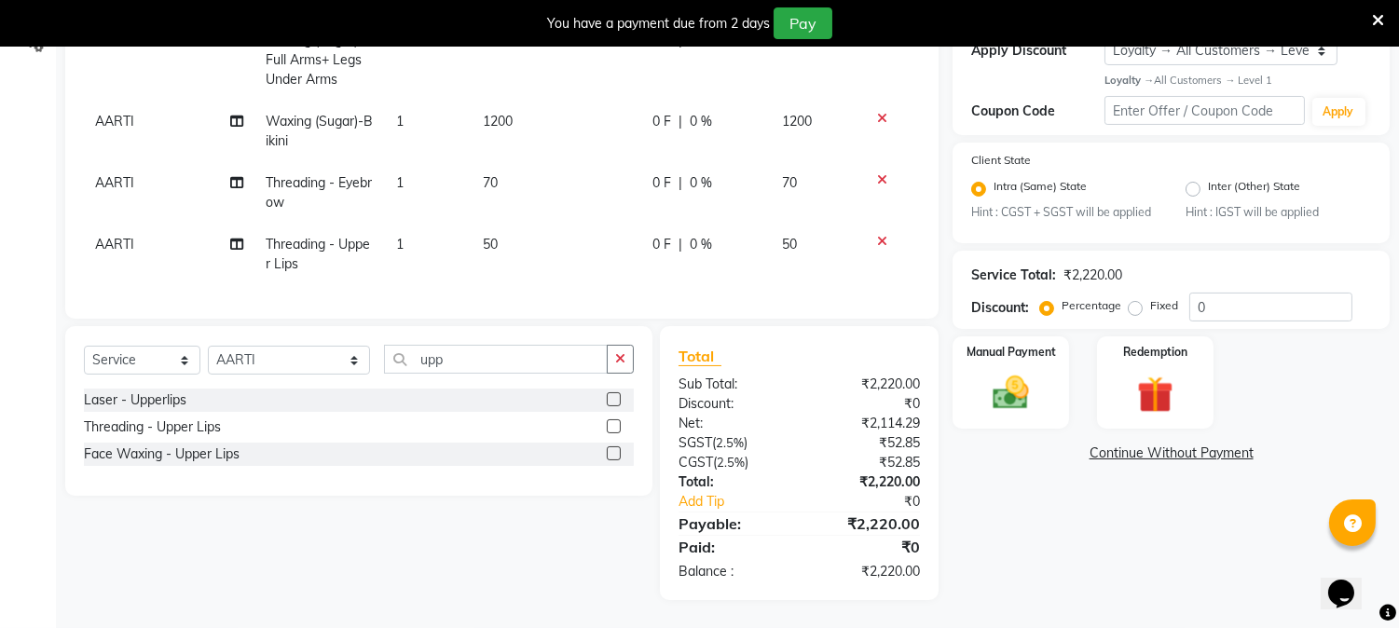
scroll to position [349, 0]
click at [1001, 352] on div "Manual Payment" at bounding box center [1010, 382] width 121 height 95
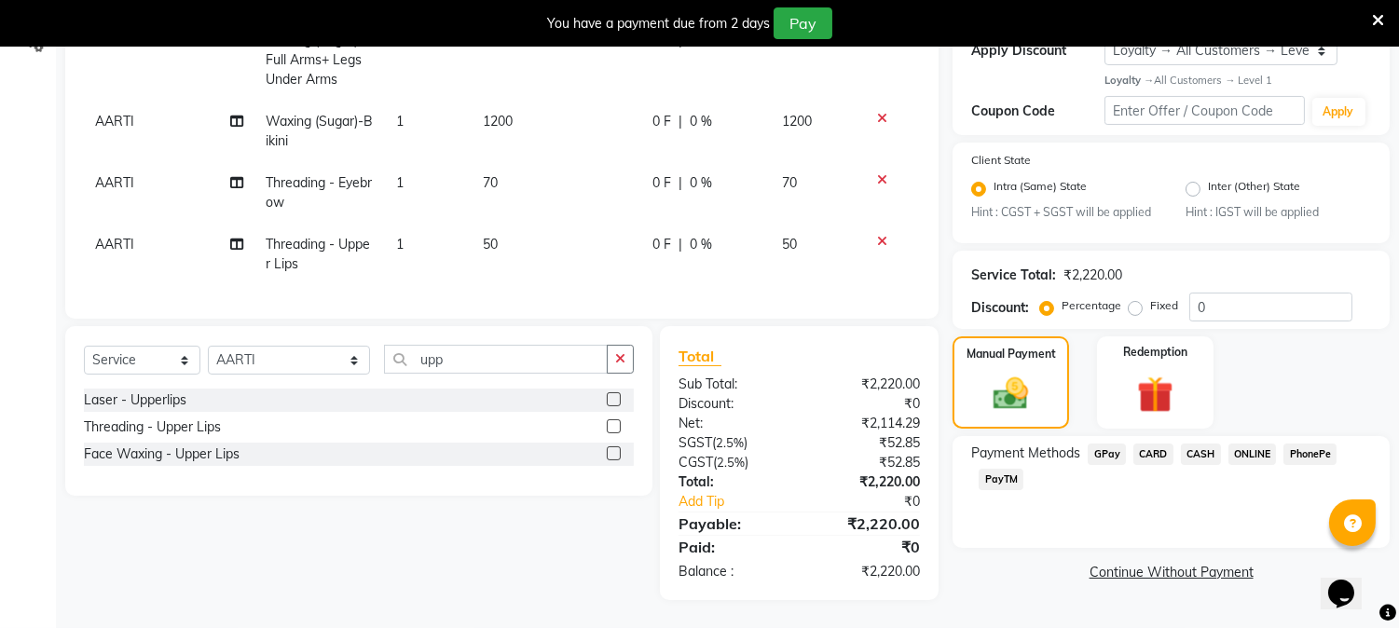
click at [719, 113] on div "0 F | 0 %" at bounding box center [705, 122] width 107 height 20
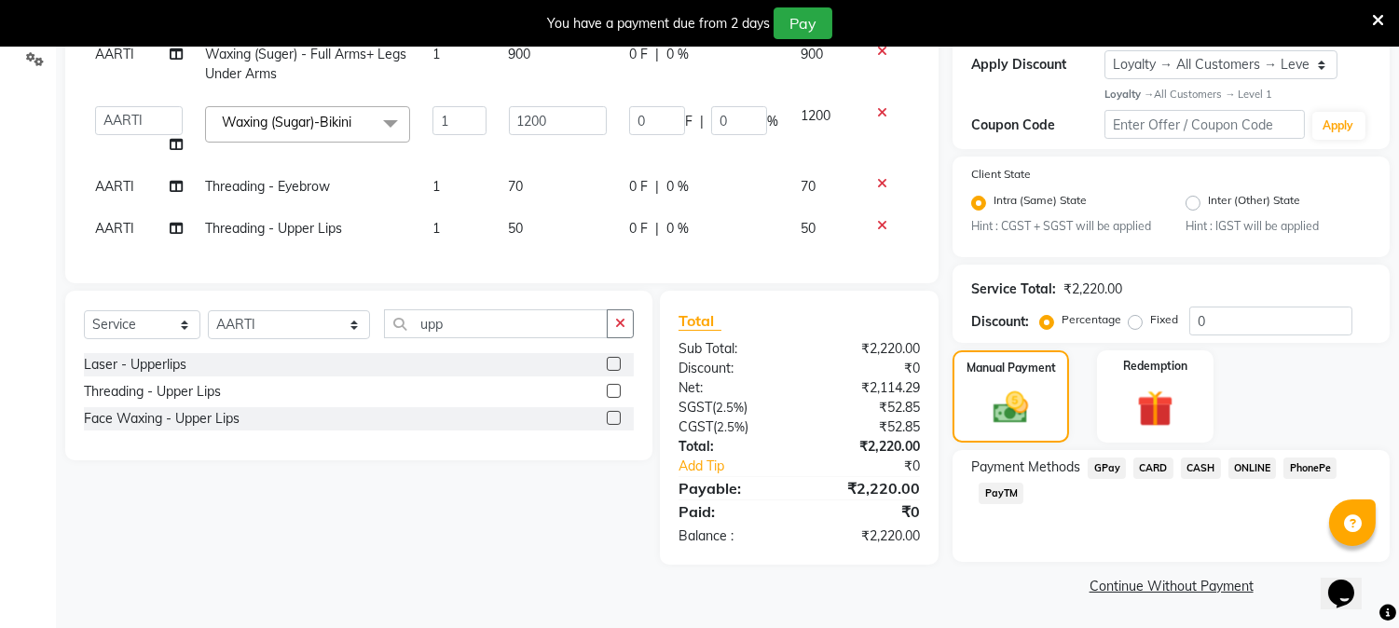
scroll to position [320, 0]
click at [751, 118] on input "0" at bounding box center [739, 121] width 56 height 29
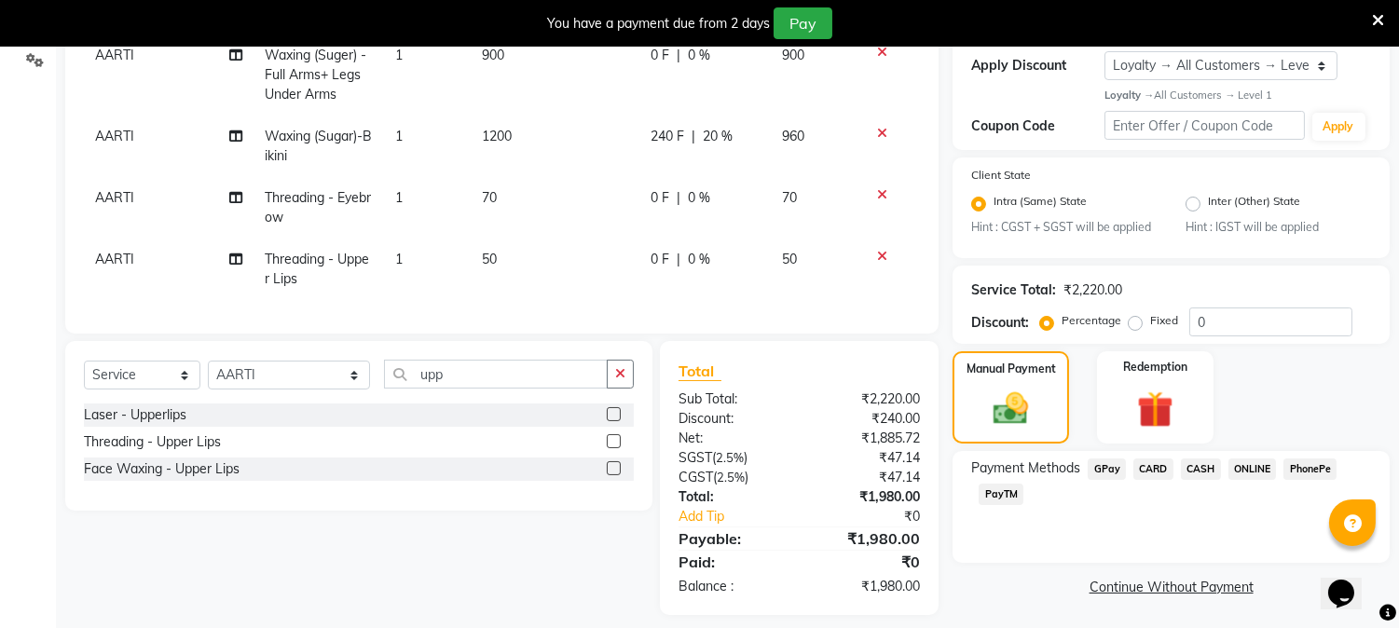
click at [747, 170] on tbody "AARTI Waxing (Suger) - Full Arms+ Legs Under Arms 1 900 0 F | 0 % 900 AARTI Wax…" at bounding box center [502, 167] width 836 height 266
click at [751, 70] on td "0 F | 0 %" at bounding box center [704, 74] width 131 height 81
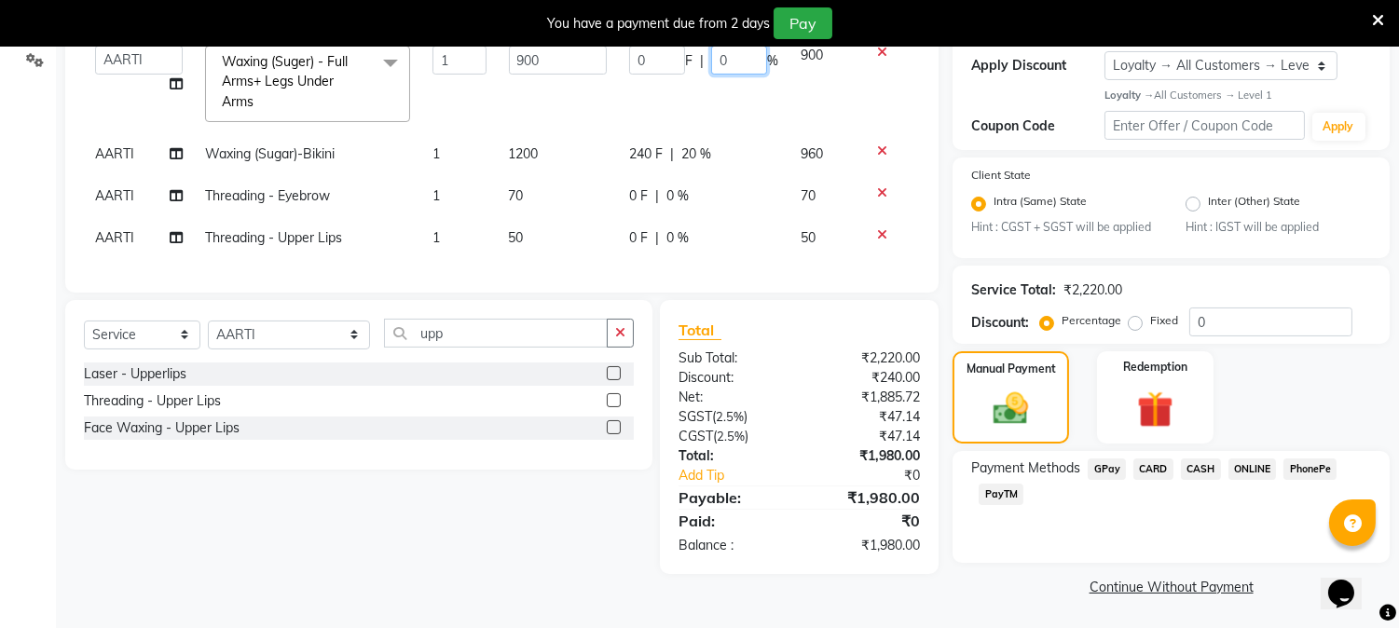
click at [734, 48] on input "0" at bounding box center [739, 60] width 56 height 29
click at [740, 50] on input "0" at bounding box center [739, 60] width 56 height 29
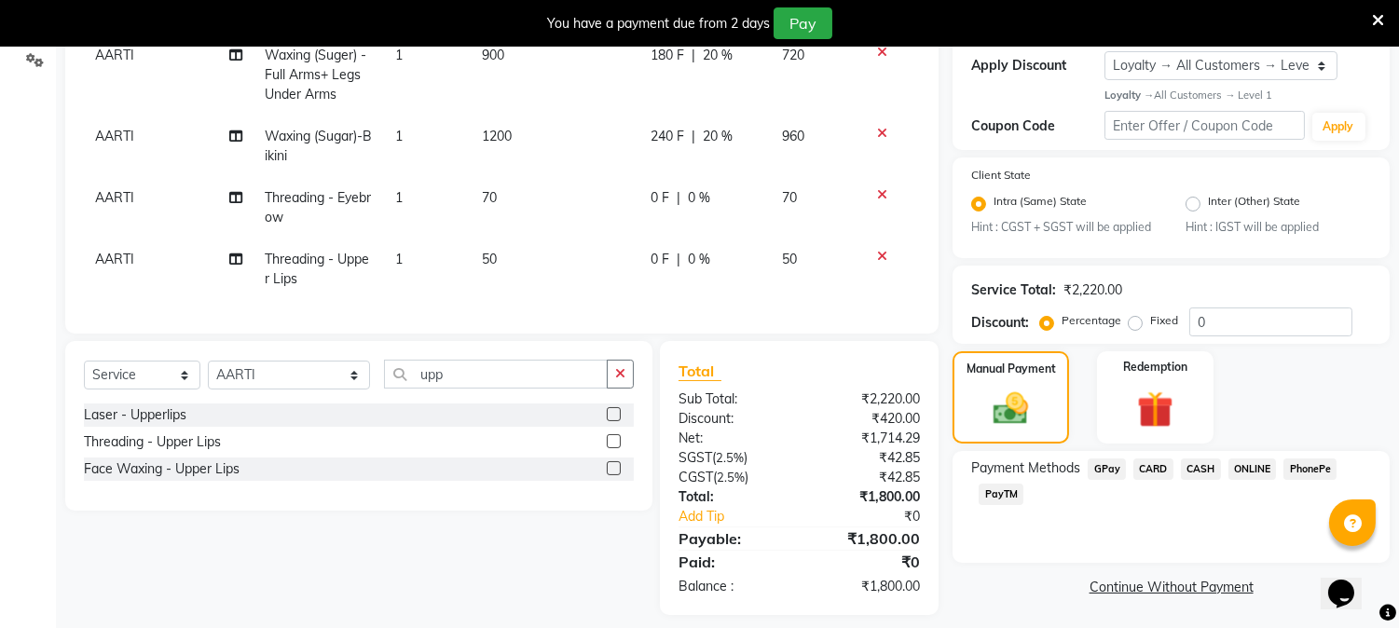
click at [741, 104] on td "180 F | 20 %" at bounding box center [704, 74] width 131 height 81
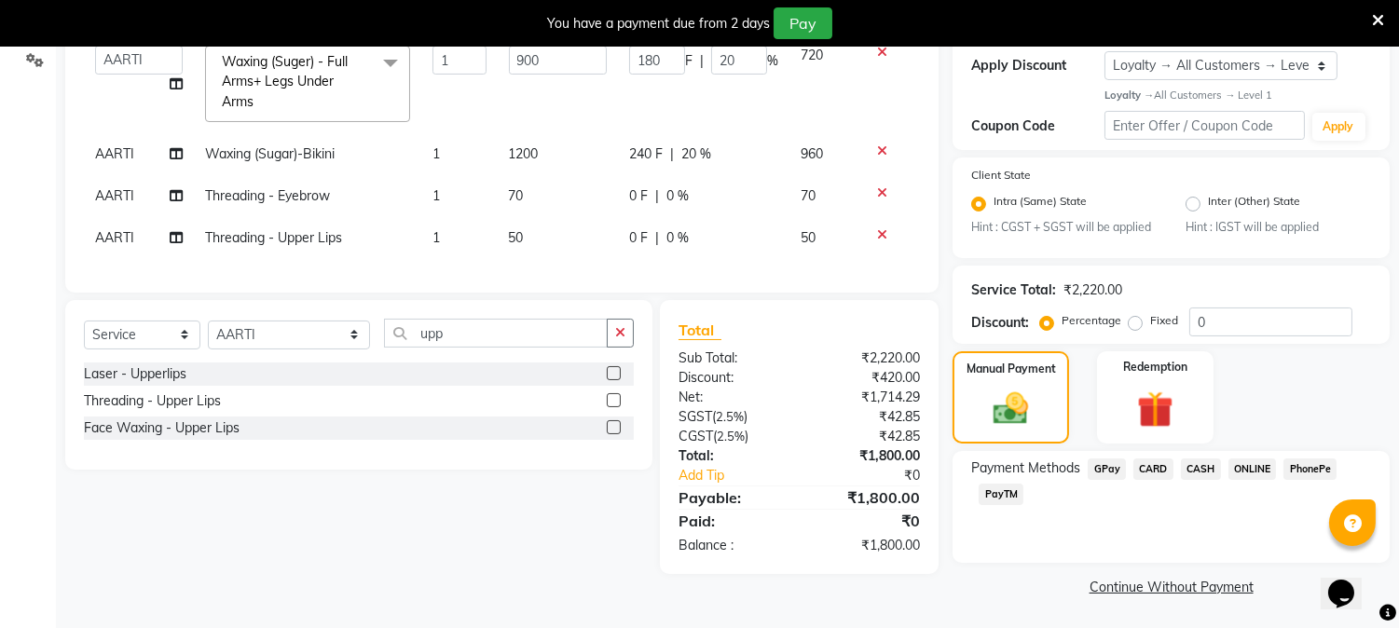
click at [1209, 460] on span "CASH" at bounding box center [1201, 468] width 40 height 21
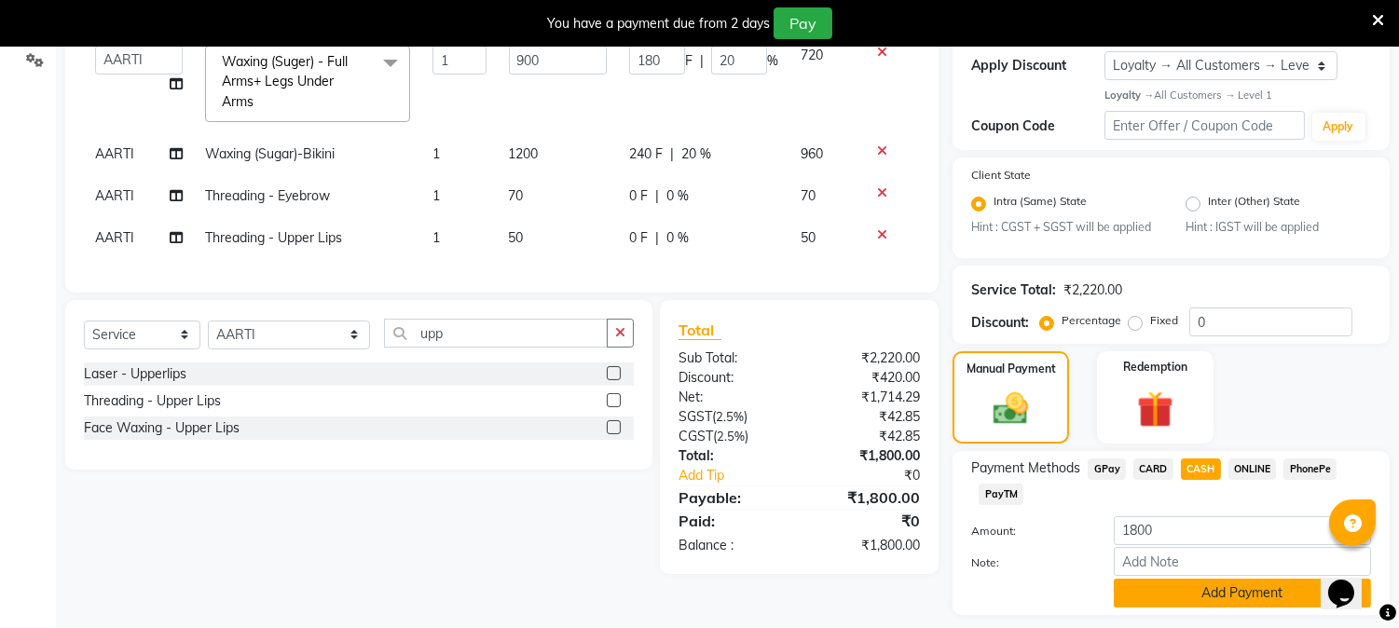
click at [1252, 590] on button "Add Payment" at bounding box center [1242, 593] width 257 height 29
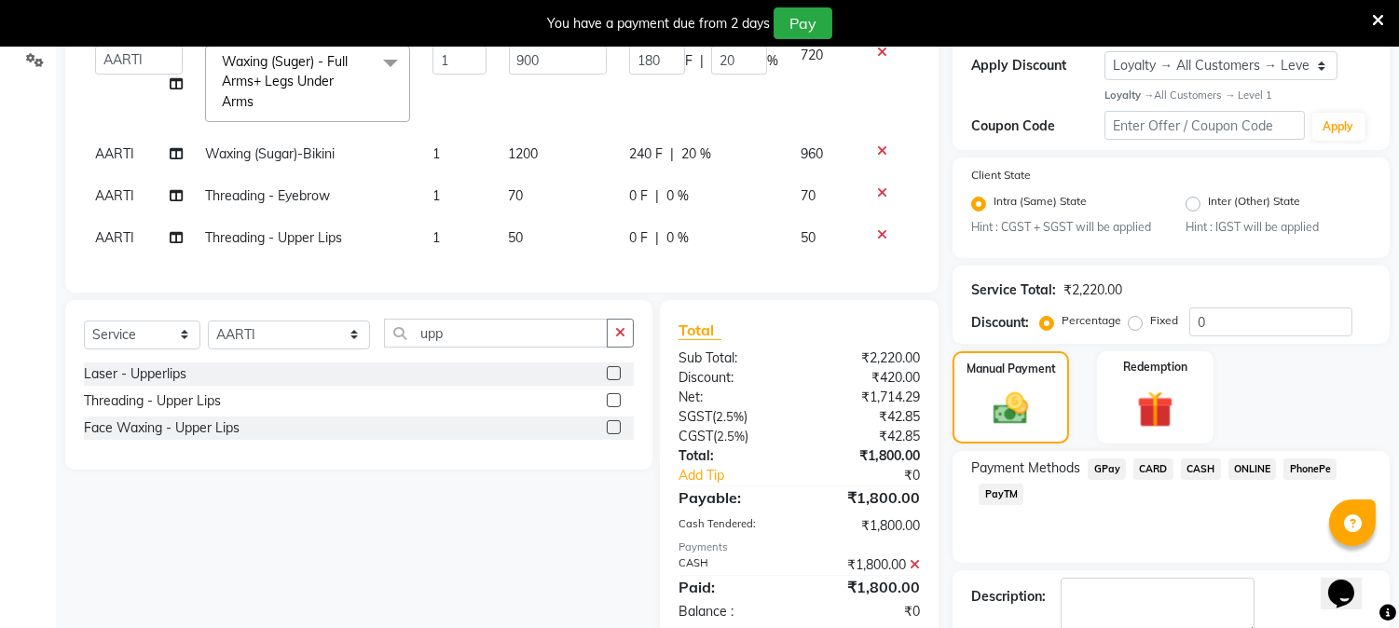
scroll to position [468, 0]
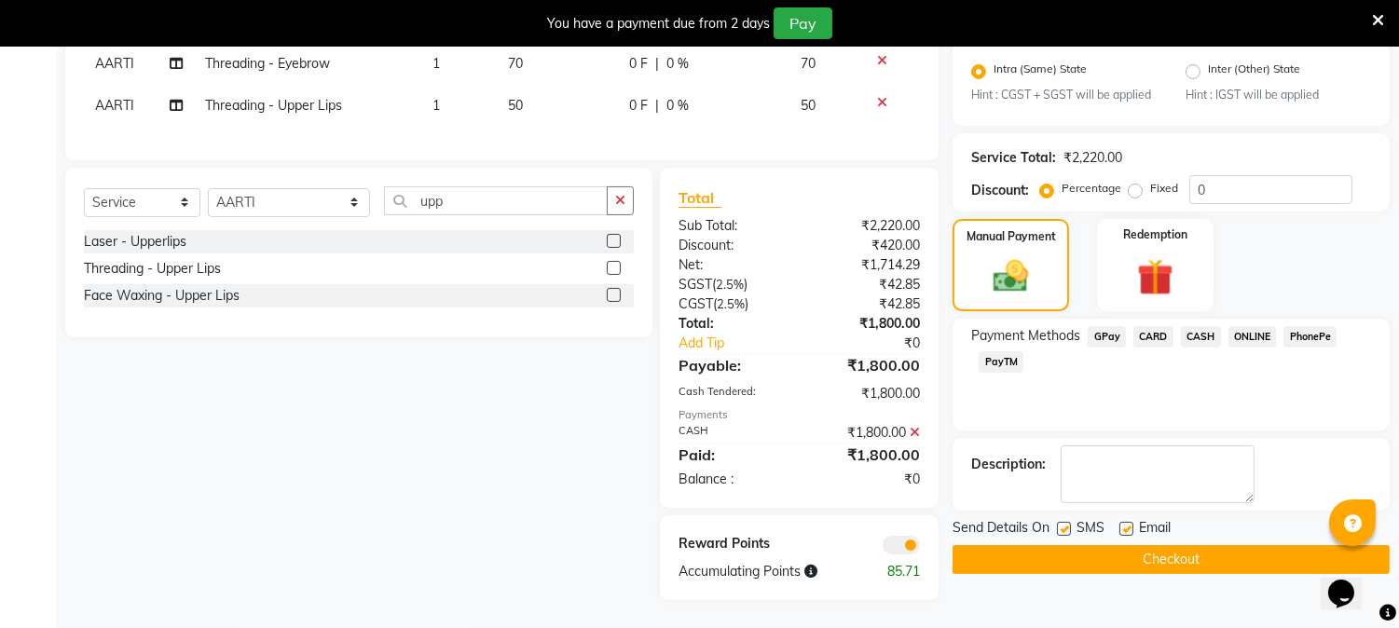
click at [1143, 545] on button "Checkout" at bounding box center [1170, 559] width 437 height 29
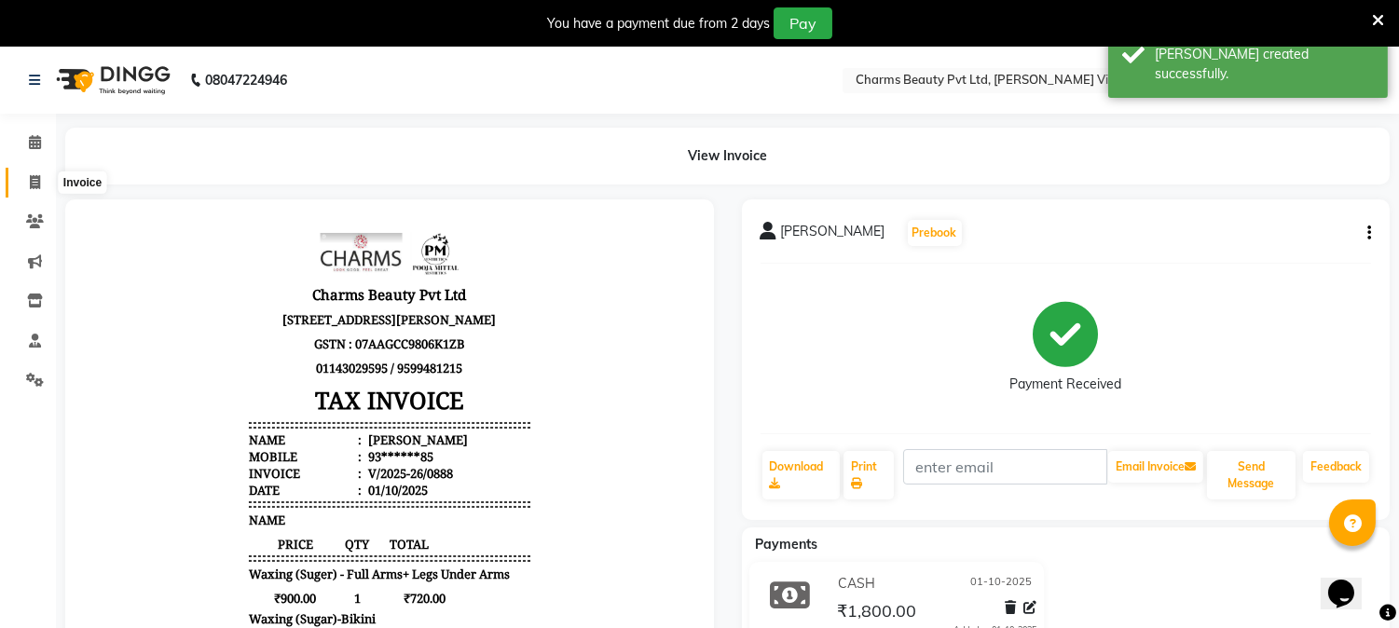
click at [26, 179] on span at bounding box center [35, 182] width 33 height 21
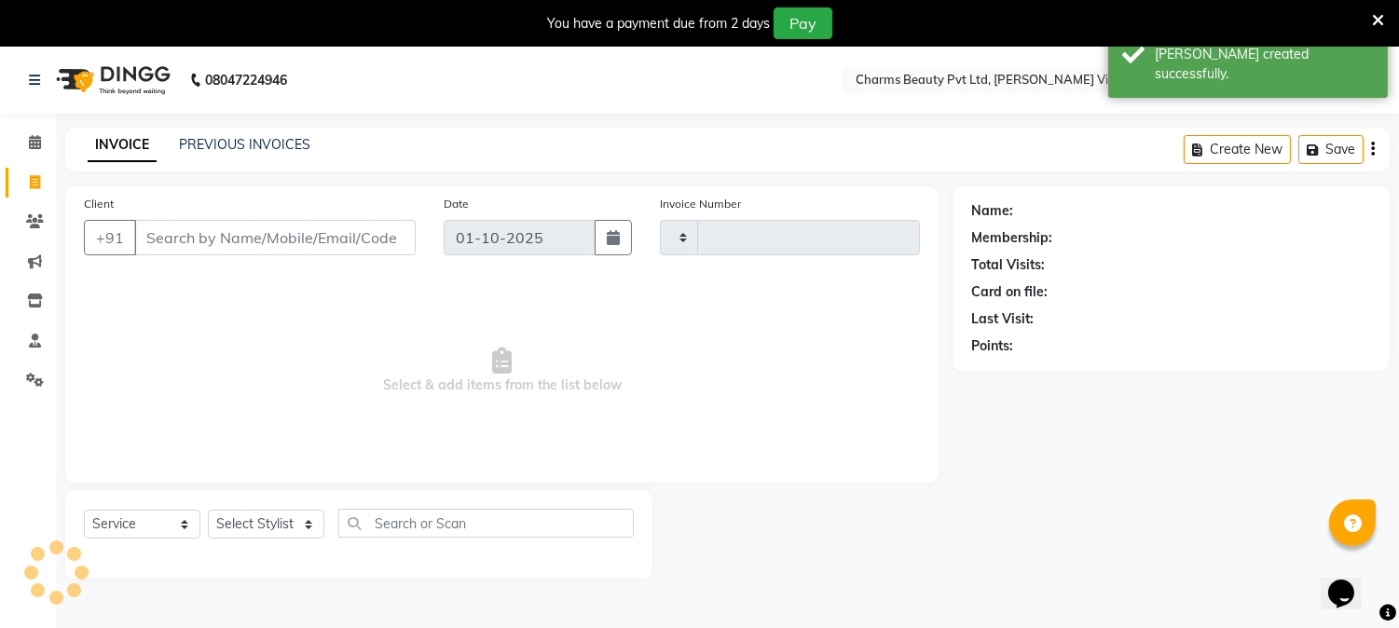
scroll to position [47, 0]
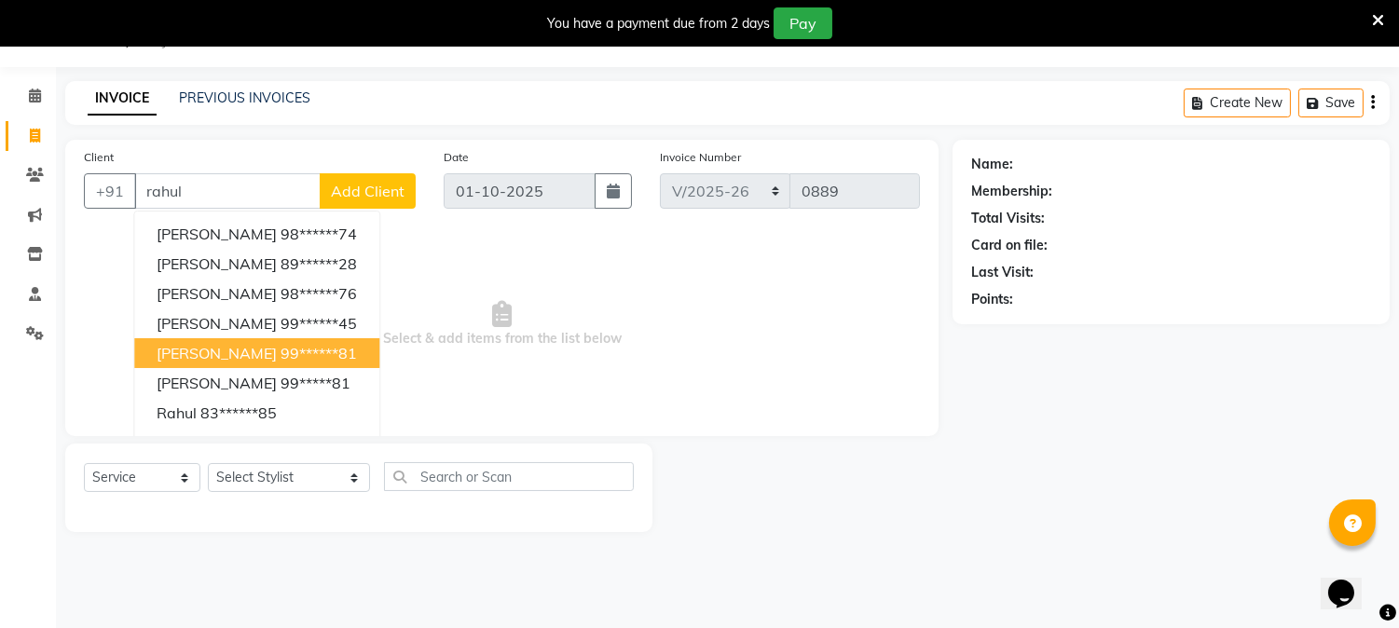
click at [222, 362] on button "[PERSON_NAME] 99******81" at bounding box center [256, 353] width 245 height 30
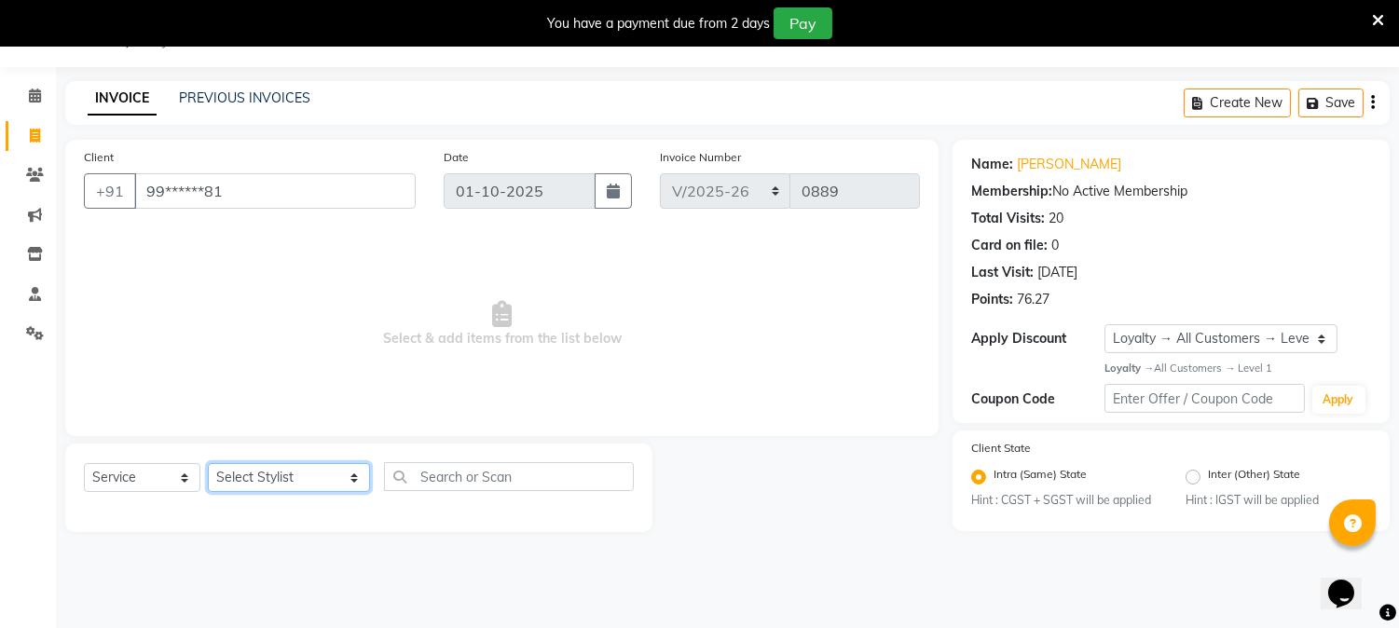
click at [332, 481] on select "Select Stylist AARTI [PERSON_NAME] [PERSON_NAME] BEAUTY PVT LTD [PERSON_NAME] V…" at bounding box center [289, 477] width 162 height 29
click at [208, 464] on select "Select Stylist AARTI [PERSON_NAME] [PERSON_NAME] BEAUTY PVT LTD [PERSON_NAME] V…" at bounding box center [289, 477] width 162 height 29
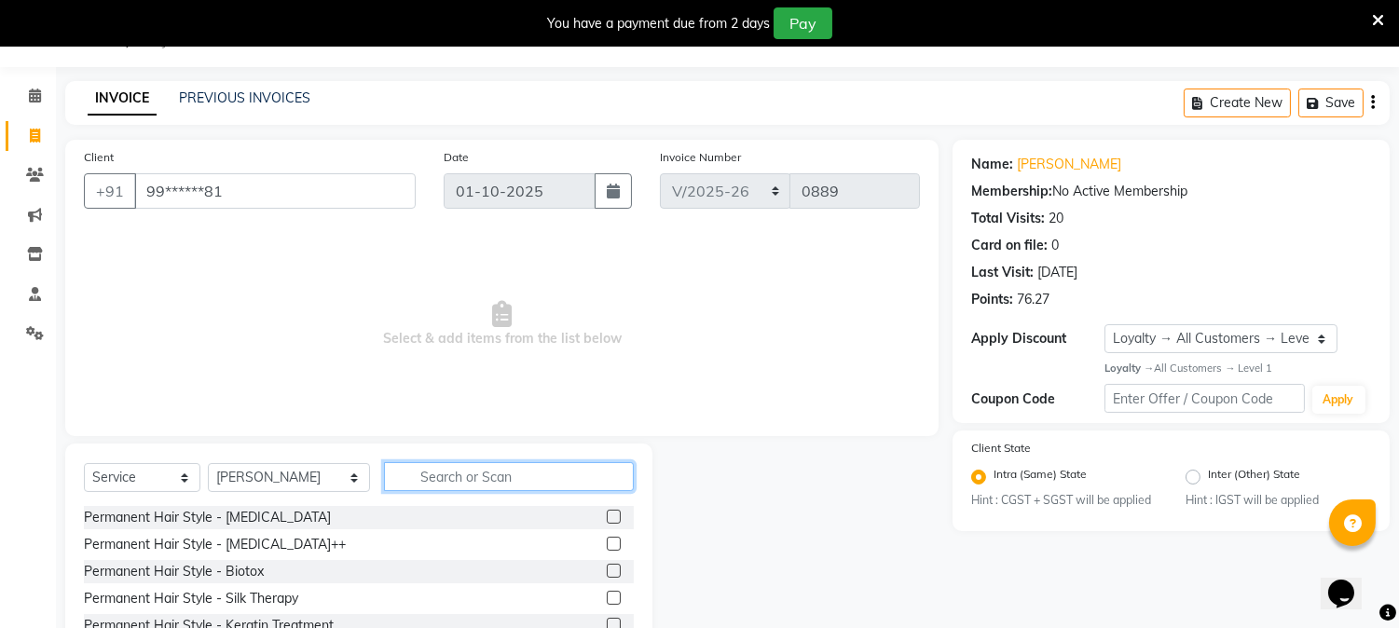
click at [481, 469] on input "text" at bounding box center [509, 476] width 250 height 29
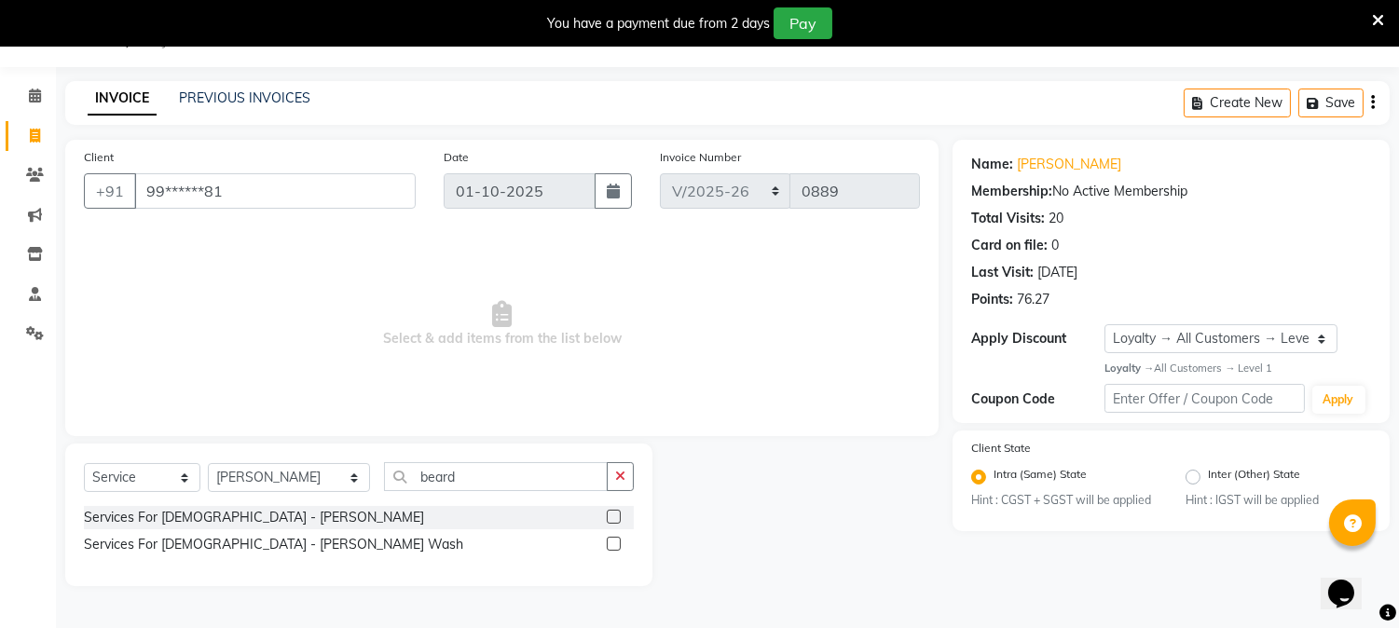
click at [617, 515] on label at bounding box center [614, 517] width 14 height 14
click at [617, 515] on input "checkbox" at bounding box center [613, 518] width 12 height 12
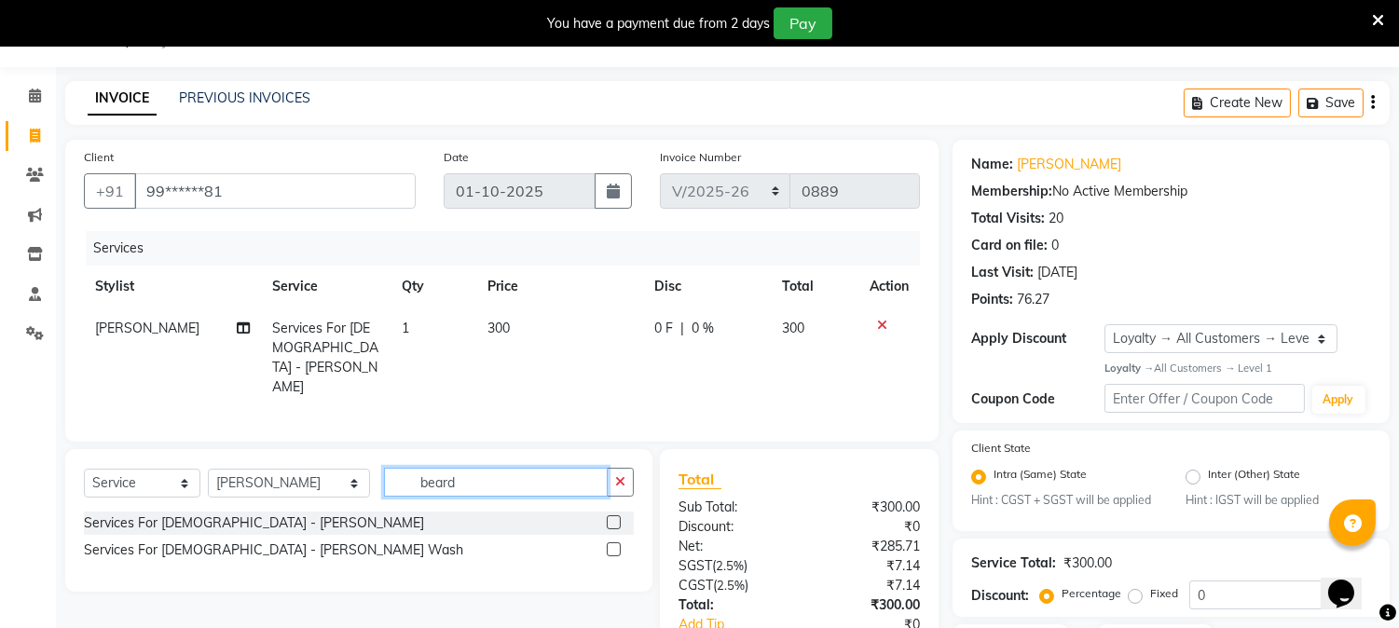
click at [490, 470] on input "beard" at bounding box center [496, 482] width 224 height 29
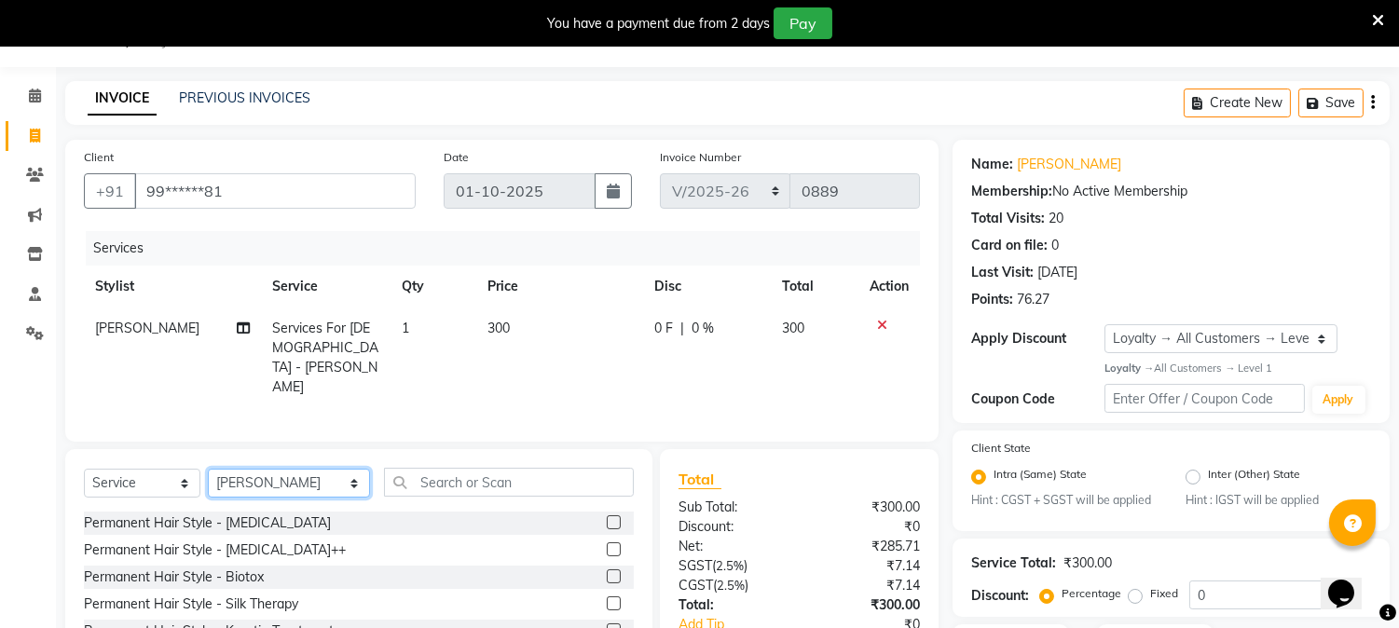
click at [334, 478] on select "Select Stylist AARTI [PERSON_NAME] [PERSON_NAME] BEAUTY PVT LTD [PERSON_NAME] V…" at bounding box center [289, 483] width 162 height 29
click at [208, 469] on select "Select Stylist AARTI [PERSON_NAME] [PERSON_NAME] BEAUTY PVT LTD [PERSON_NAME] V…" at bounding box center [289, 483] width 162 height 29
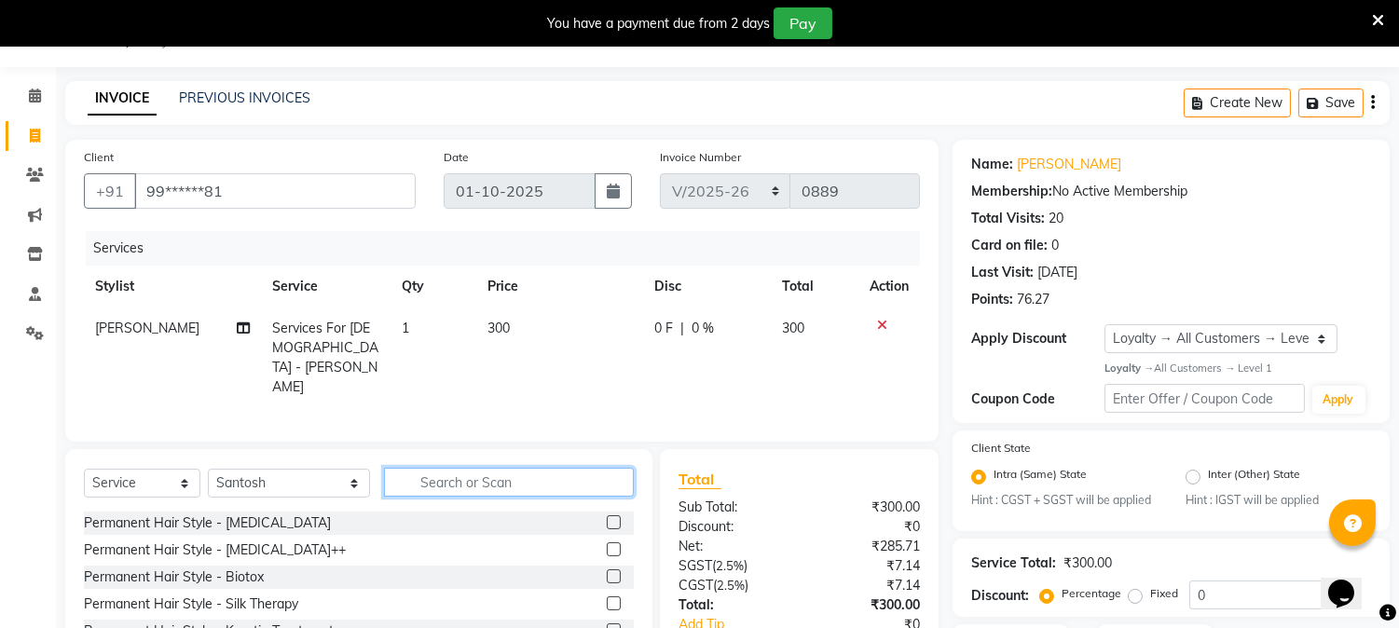
click at [452, 468] on input "text" at bounding box center [509, 482] width 250 height 29
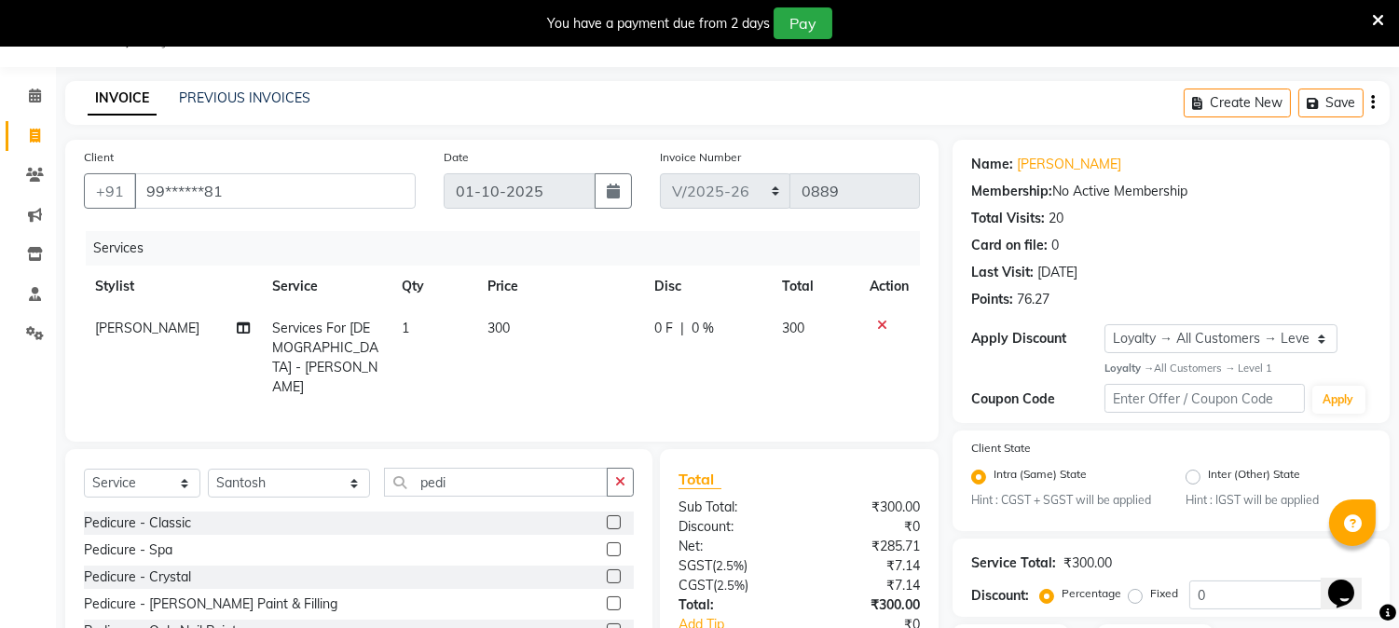
click at [611, 515] on label at bounding box center [614, 522] width 14 height 14
click at [611, 517] on input "checkbox" at bounding box center [613, 523] width 12 height 12
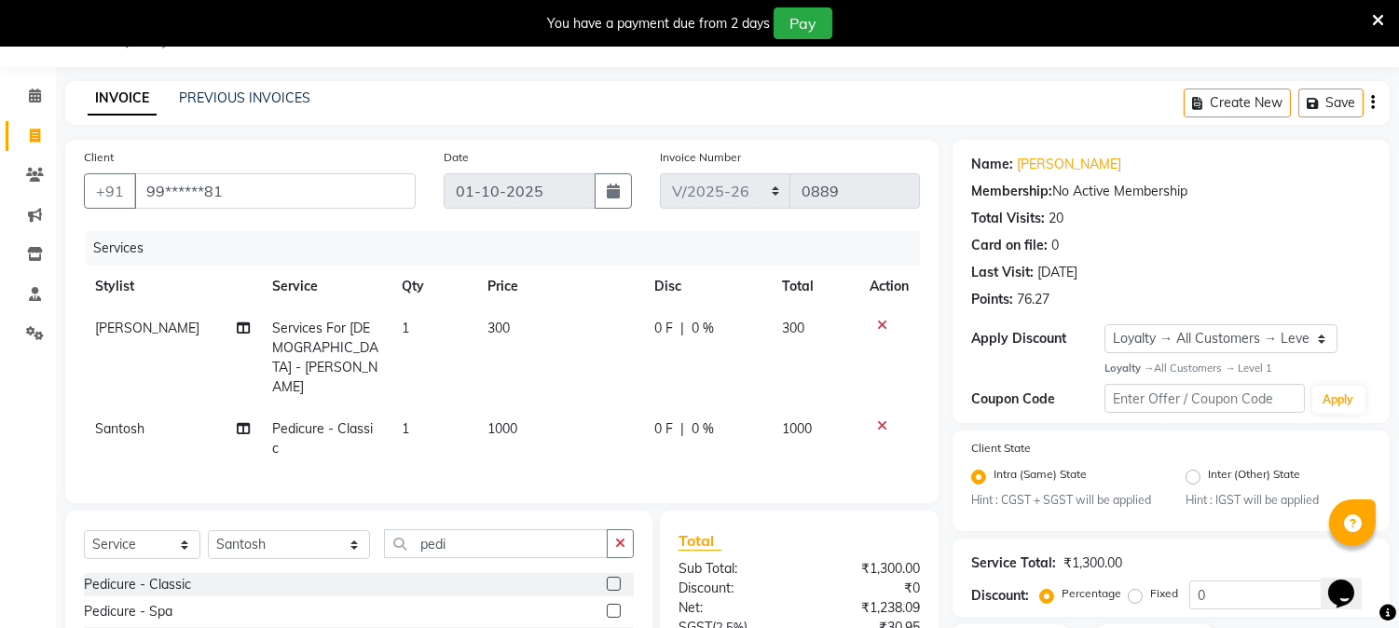
click at [520, 408] on td "1000" at bounding box center [559, 438] width 167 height 61
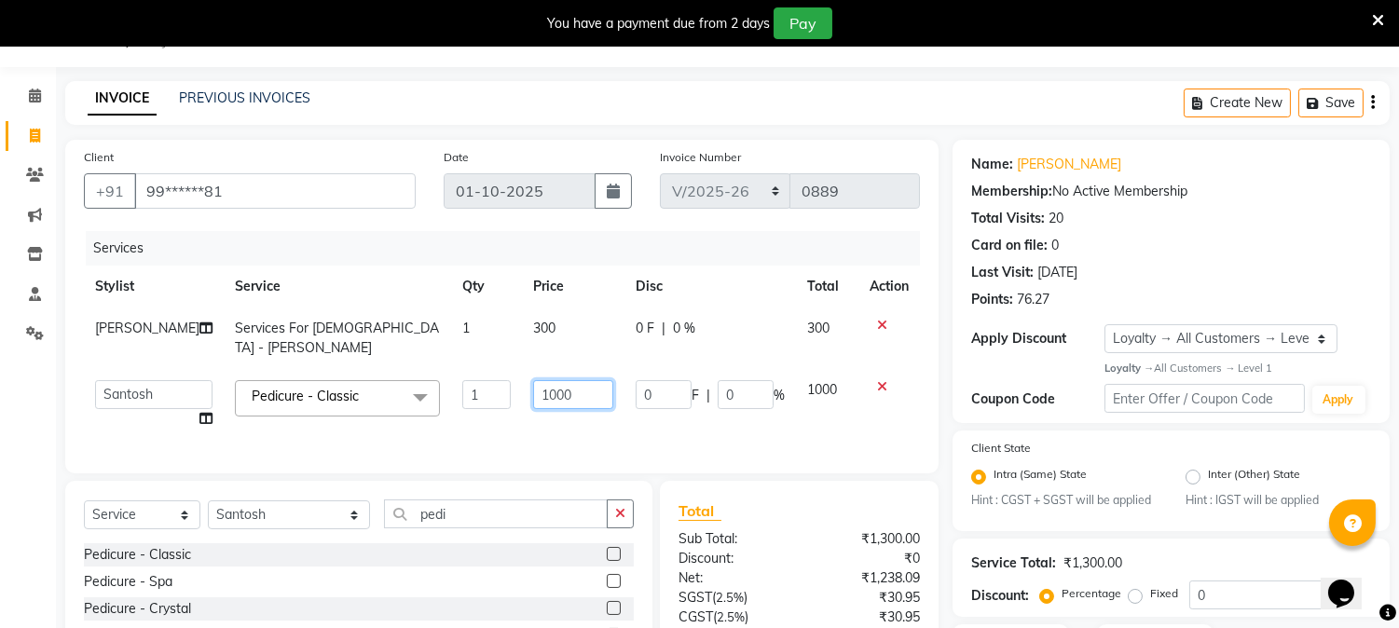
click at [563, 380] on input "1000" at bounding box center [573, 394] width 80 height 29
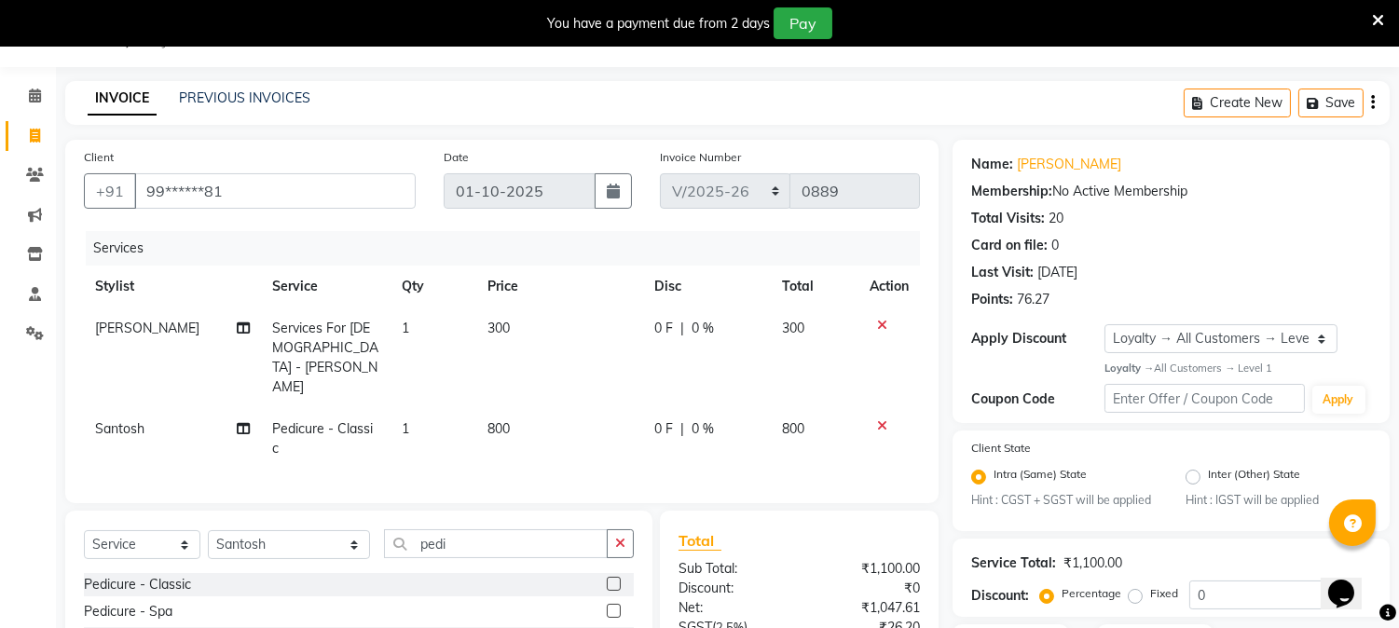
click at [566, 416] on div "Services Stylist Service Qty Price Disc Total Action [PERSON_NAME] Services For…" at bounding box center [502, 357] width 836 height 253
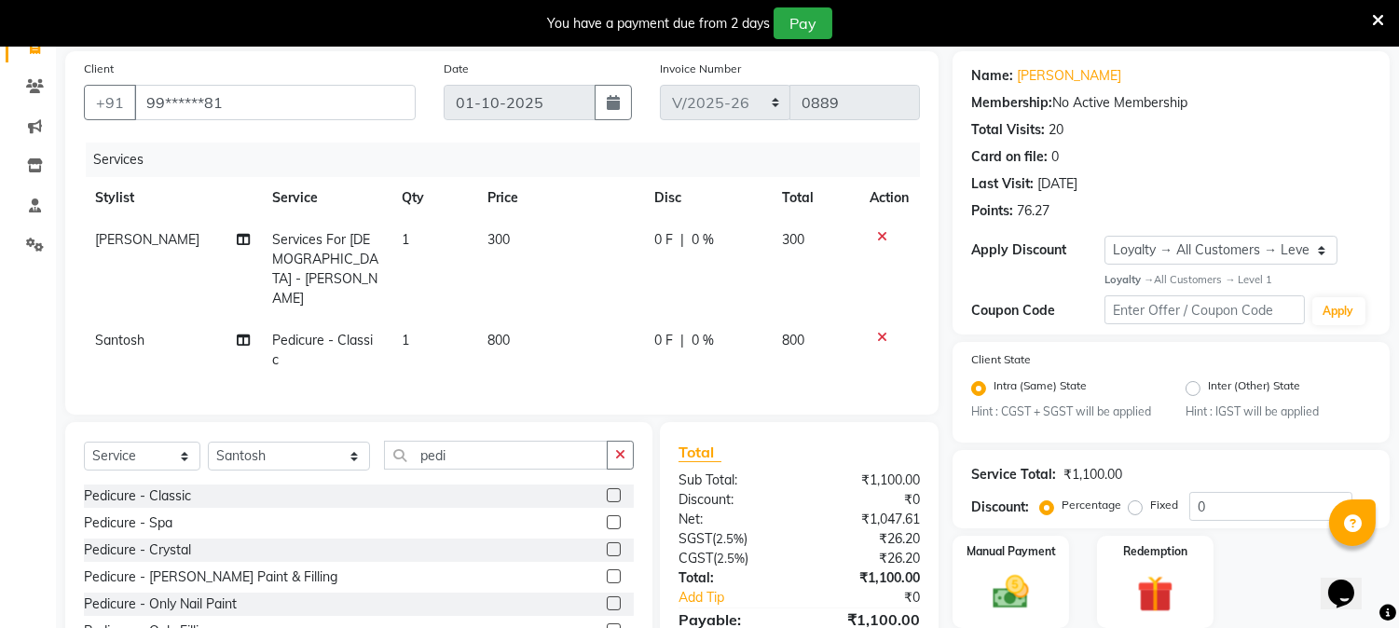
scroll to position [200, 0]
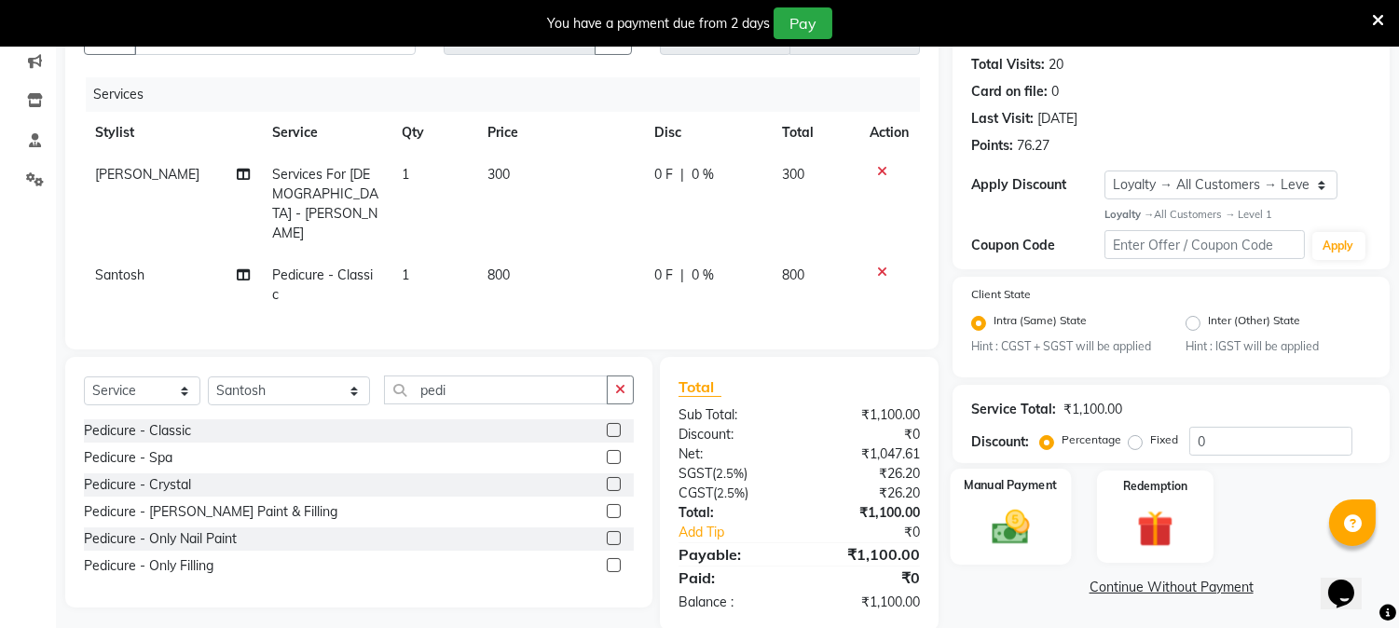
click at [1022, 526] on img at bounding box center [1010, 528] width 61 height 44
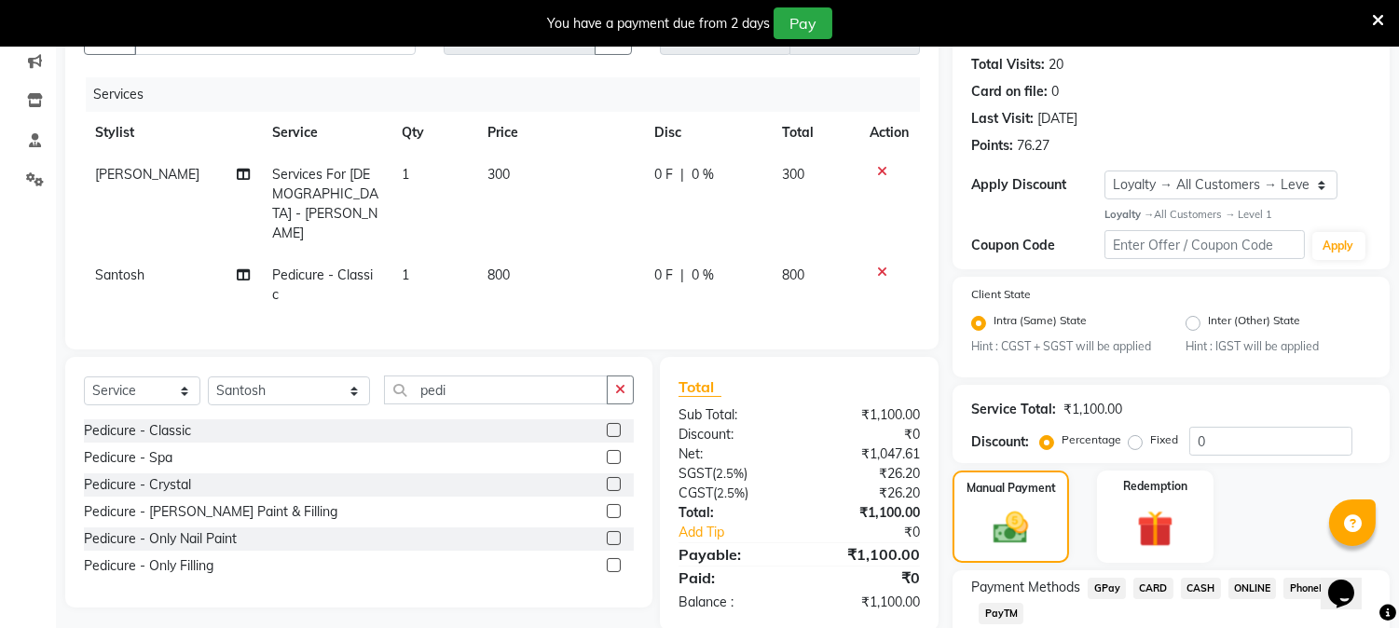
click at [1198, 582] on span "CASH" at bounding box center [1201, 588] width 40 height 21
click at [1196, 587] on span "CASH" at bounding box center [1201, 588] width 40 height 21
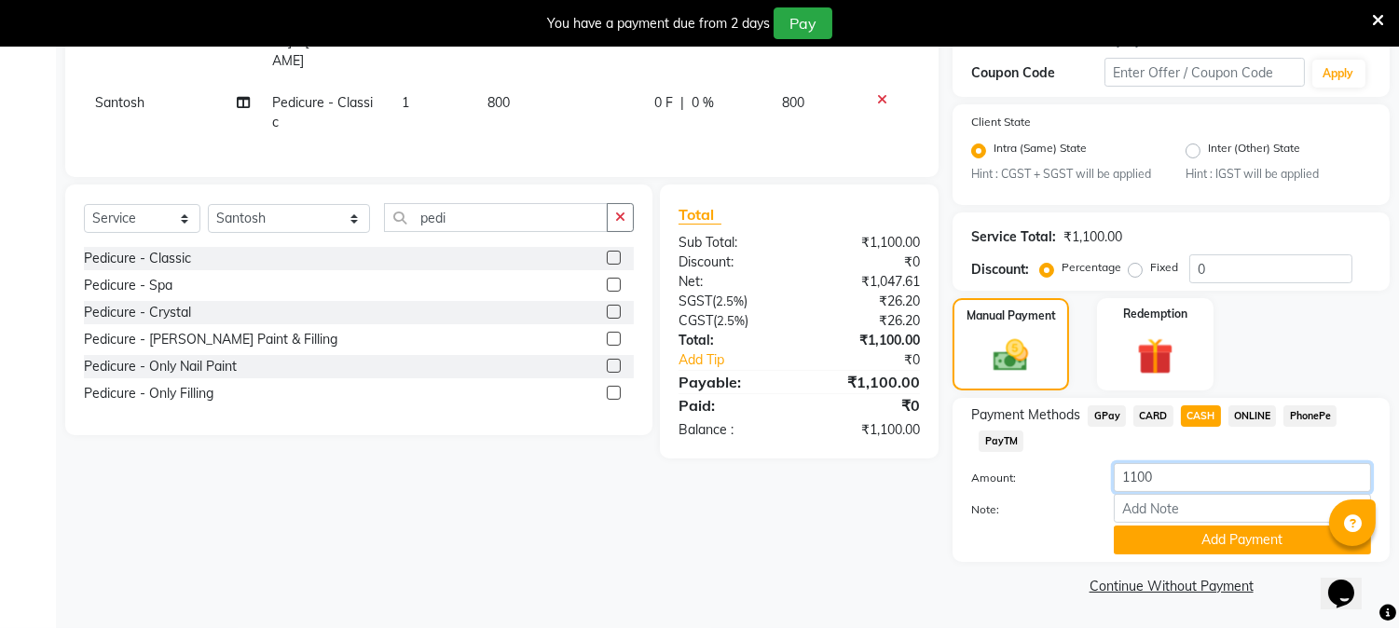
click at [1179, 487] on input "1100" at bounding box center [1242, 477] width 257 height 29
click at [1209, 543] on button "Add Payment" at bounding box center [1242, 540] width 257 height 29
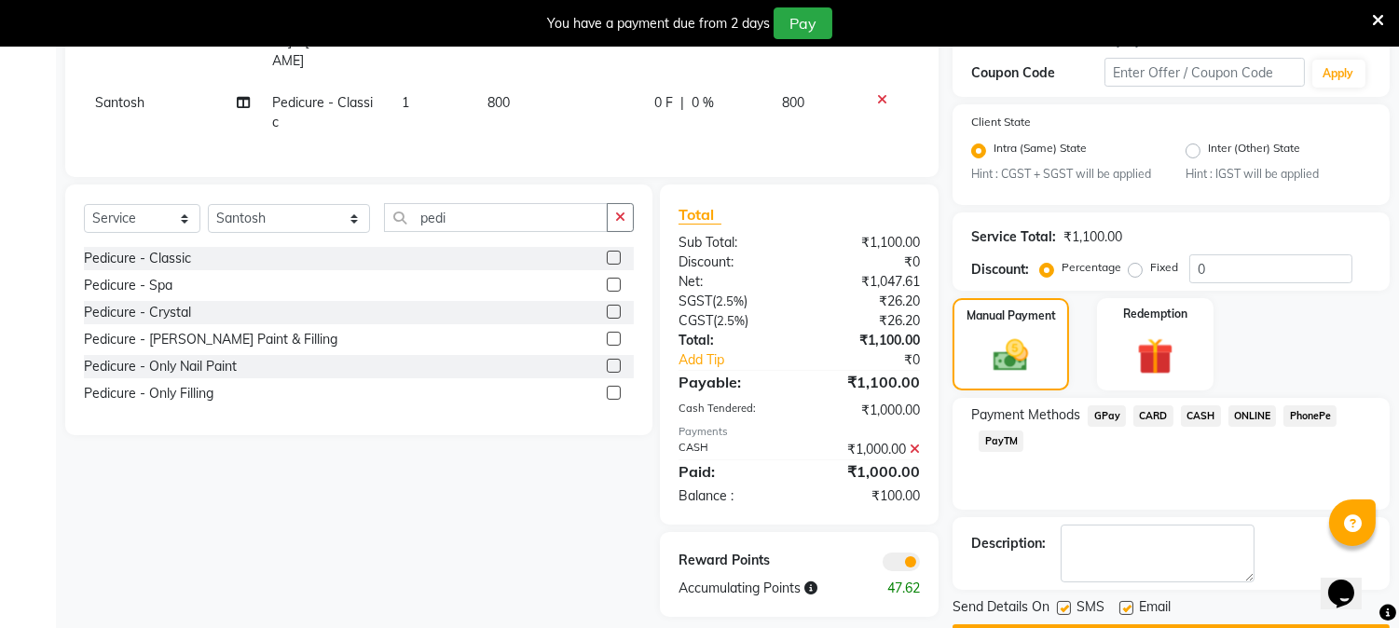
scroll to position [425, 0]
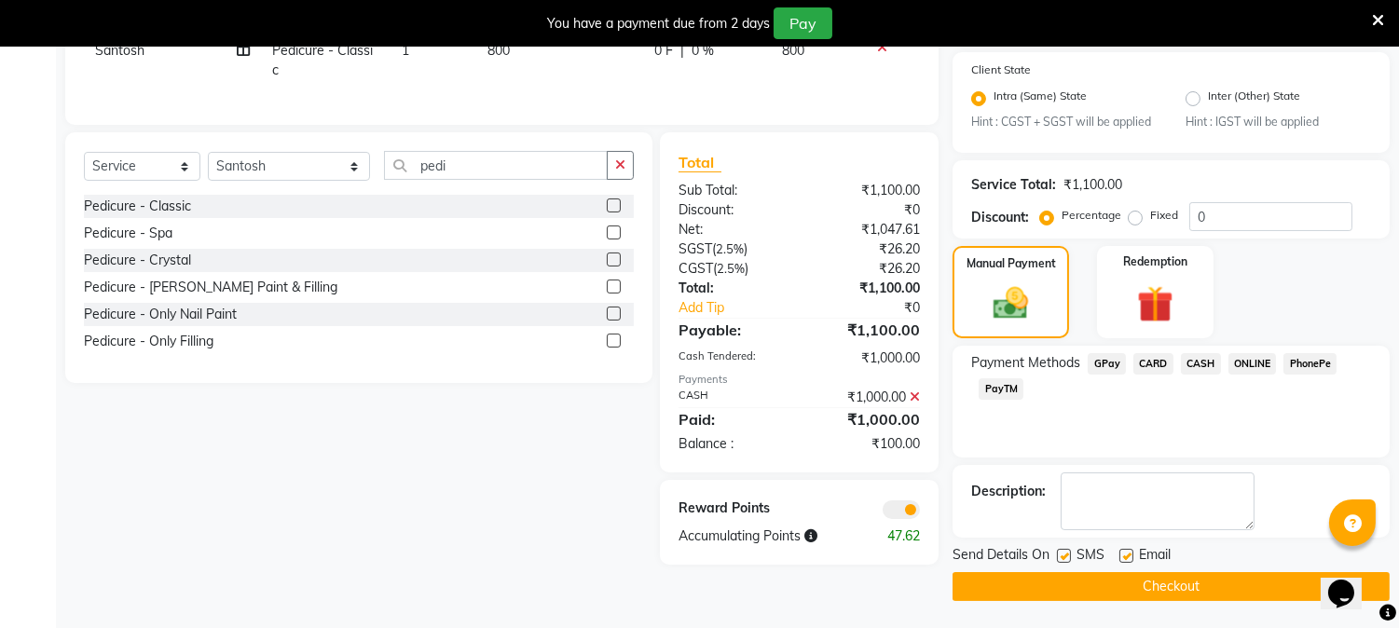
click at [1181, 587] on button "Checkout" at bounding box center [1170, 586] width 437 height 29
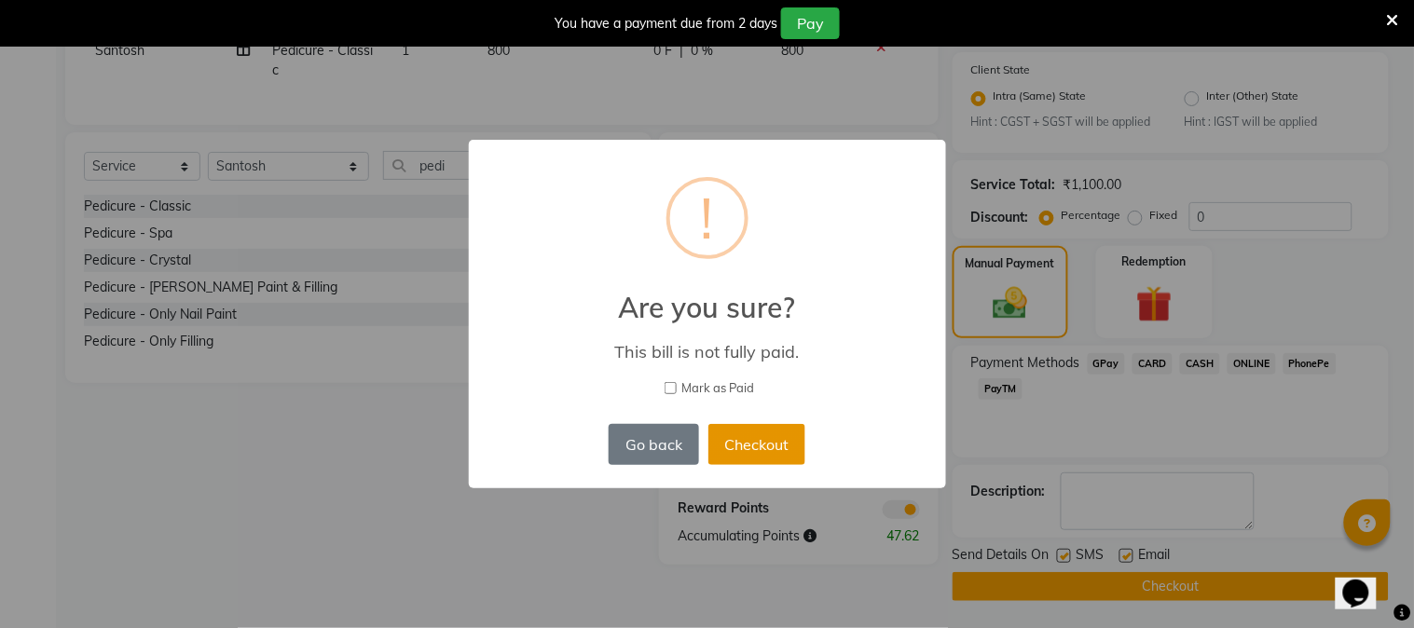
click at [784, 432] on button "Checkout" at bounding box center [756, 444] width 97 height 41
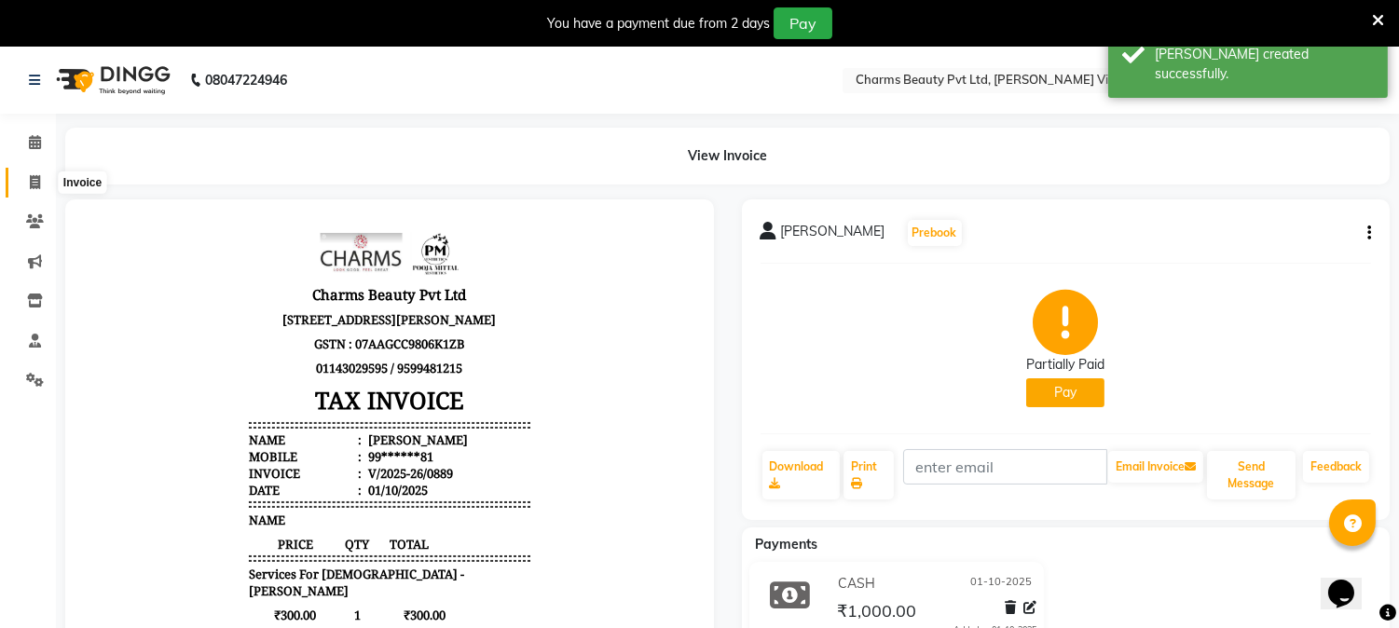
click at [21, 179] on span at bounding box center [35, 182] width 33 height 21
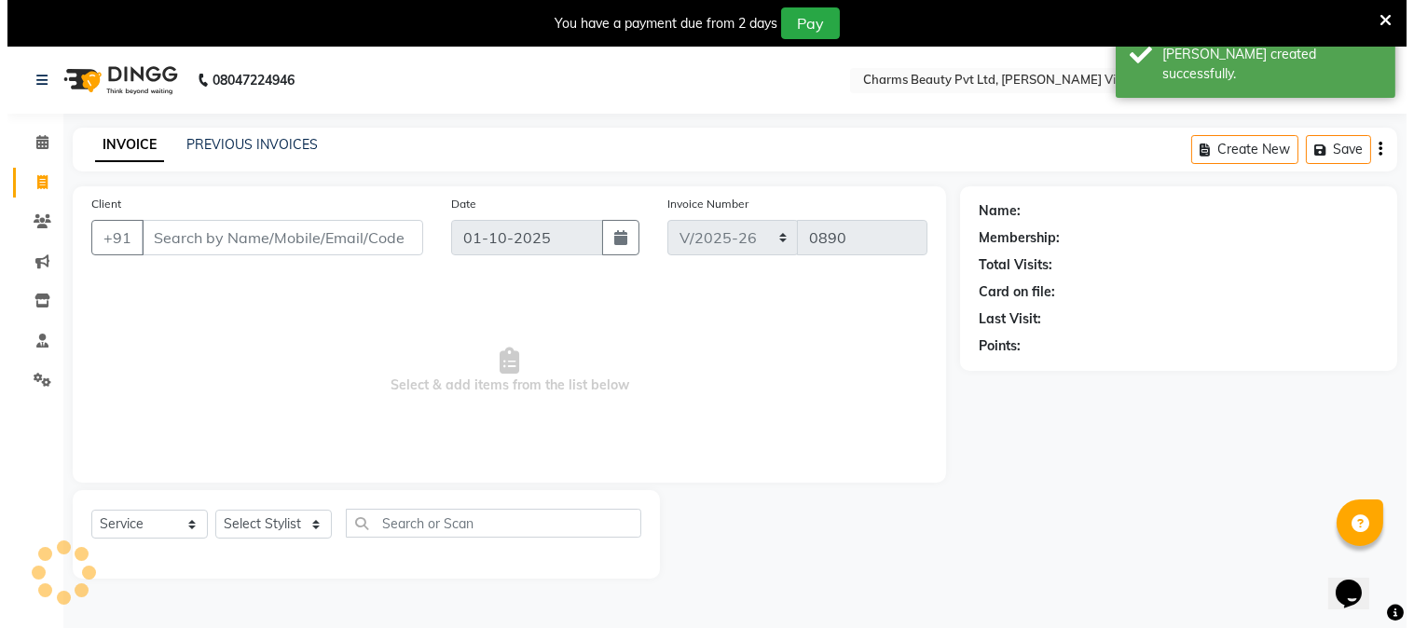
scroll to position [47, 0]
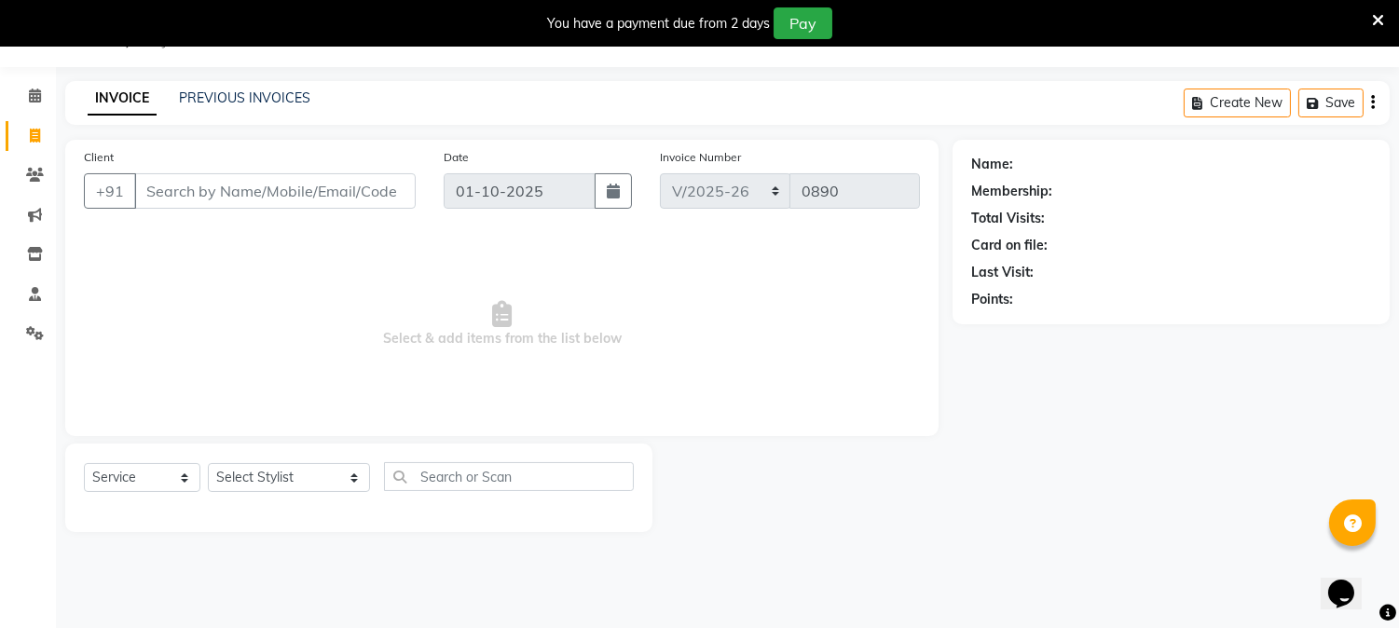
click at [211, 177] on input "Client" at bounding box center [274, 190] width 281 height 35
click at [386, 190] on span "Add Client" at bounding box center [368, 191] width 74 height 19
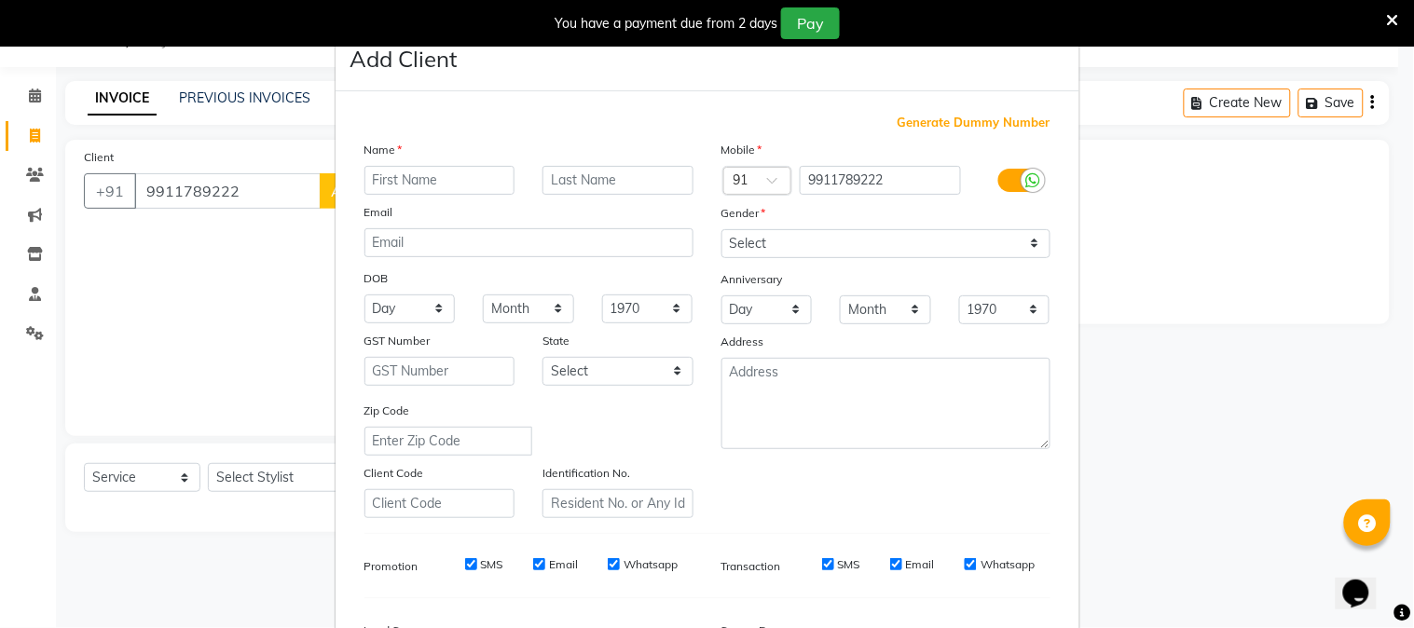
click at [461, 189] on input "text" at bounding box center [439, 180] width 151 height 29
click at [583, 171] on input "text" at bounding box center [617, 180] width 151 height 29
click at [1031, 245] on select "Select [DEMOGRAPHIC_DATA] [DEMOGRAPHIC_DATA] Other Prefer Not To Say" at bounding box center [885, 243] width 329 height 29
click at [721, 229] on select "Select [DEMOGRAPHIC_DATA] [DEMOGRAPHIC_DATA] Other Prefer Not To Say" at bounding box center [885, 243] width 329 height 29
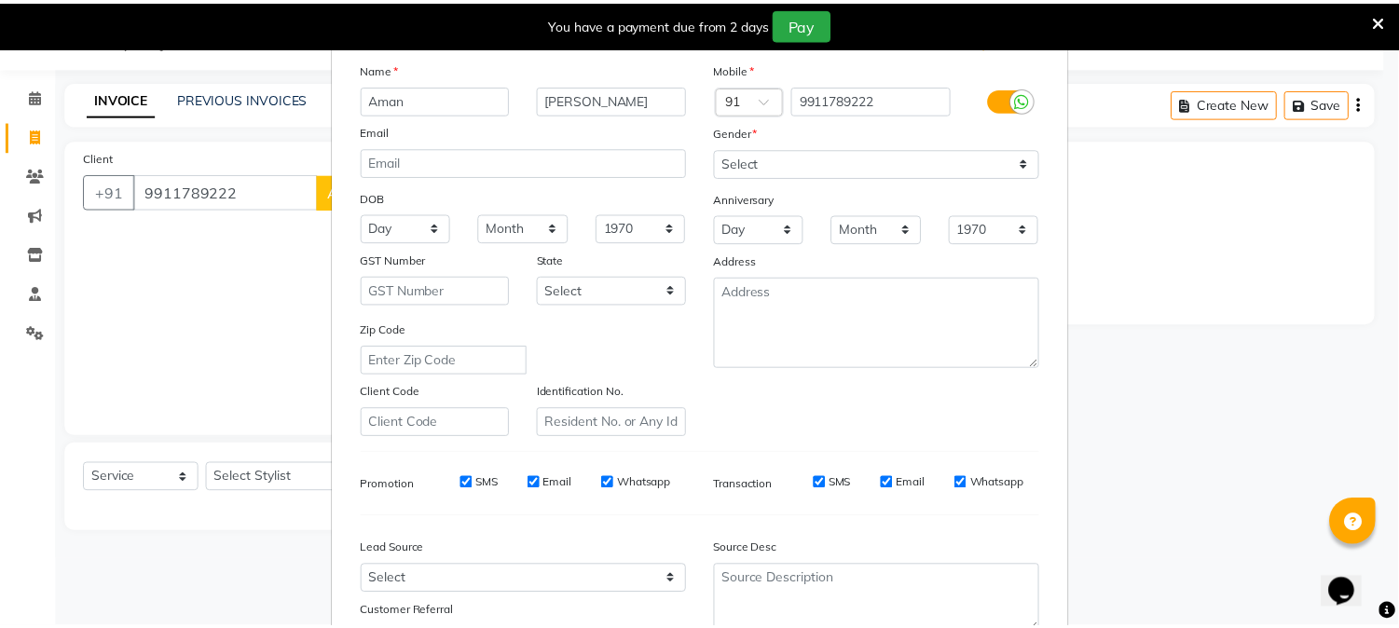
scroll to position [233, 0]
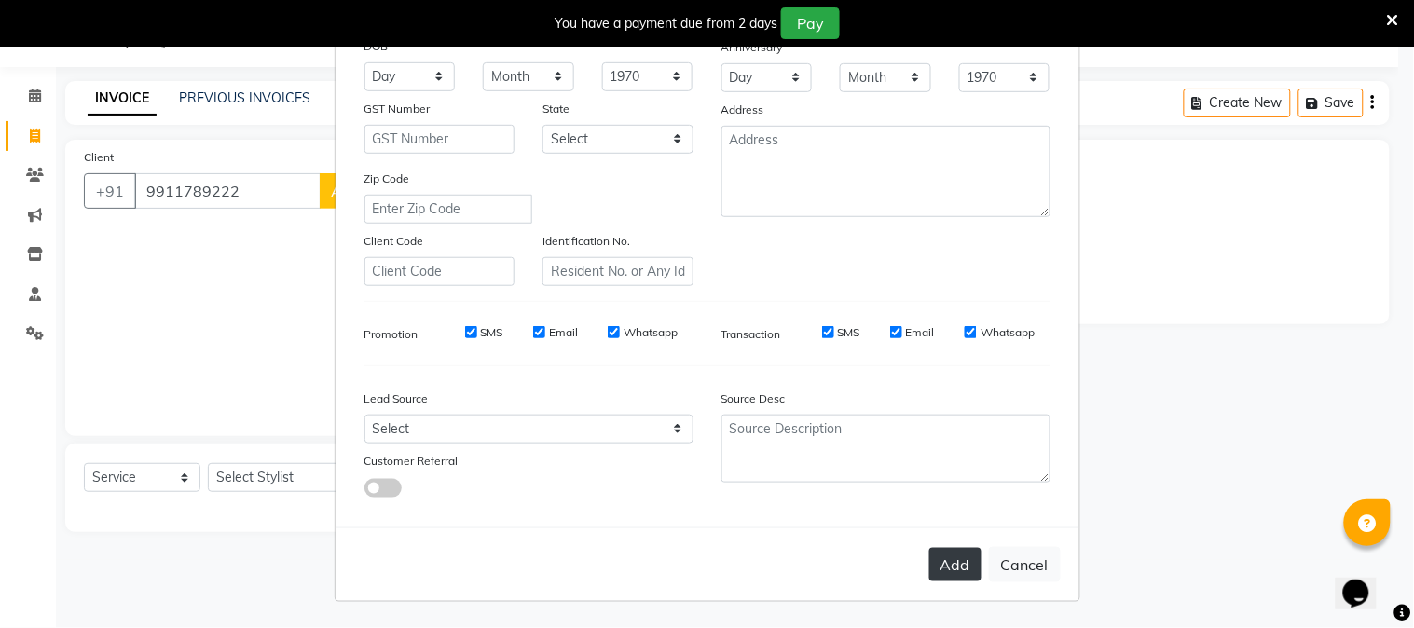
click at [944, 570] on button "Add" at bounding box center [955, 565] width 52 height 34
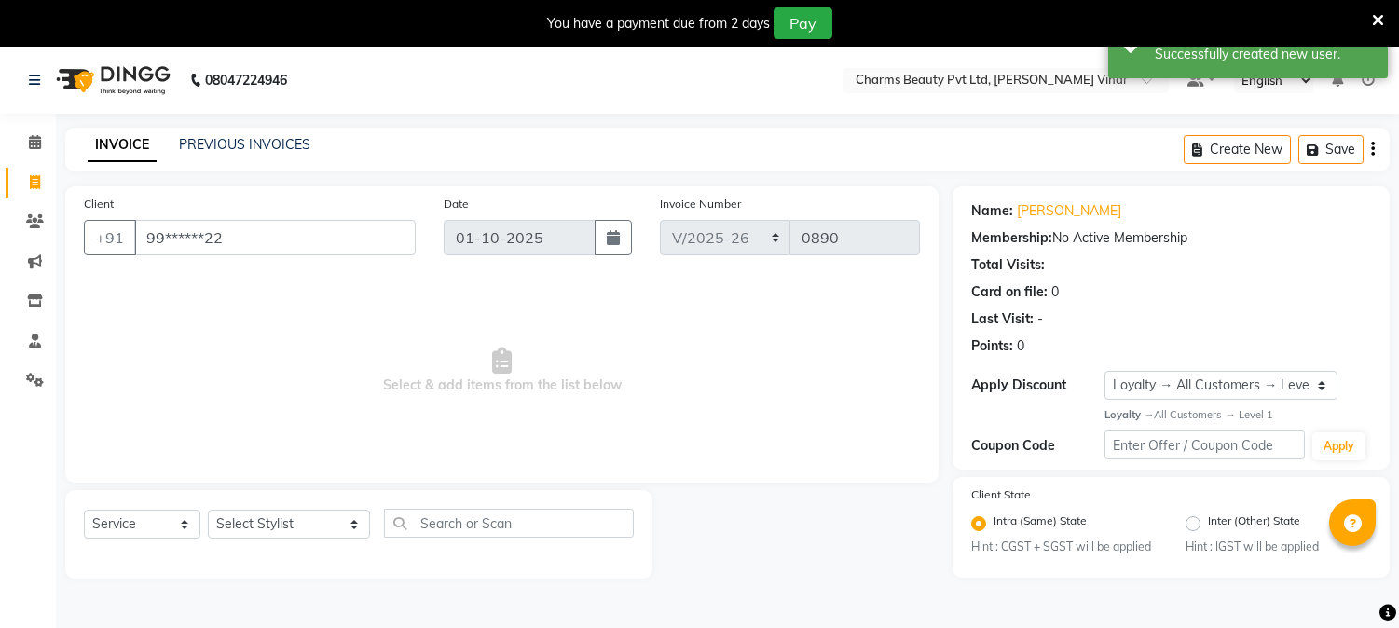
select select "868"
select select "service"
select select "1: Object"
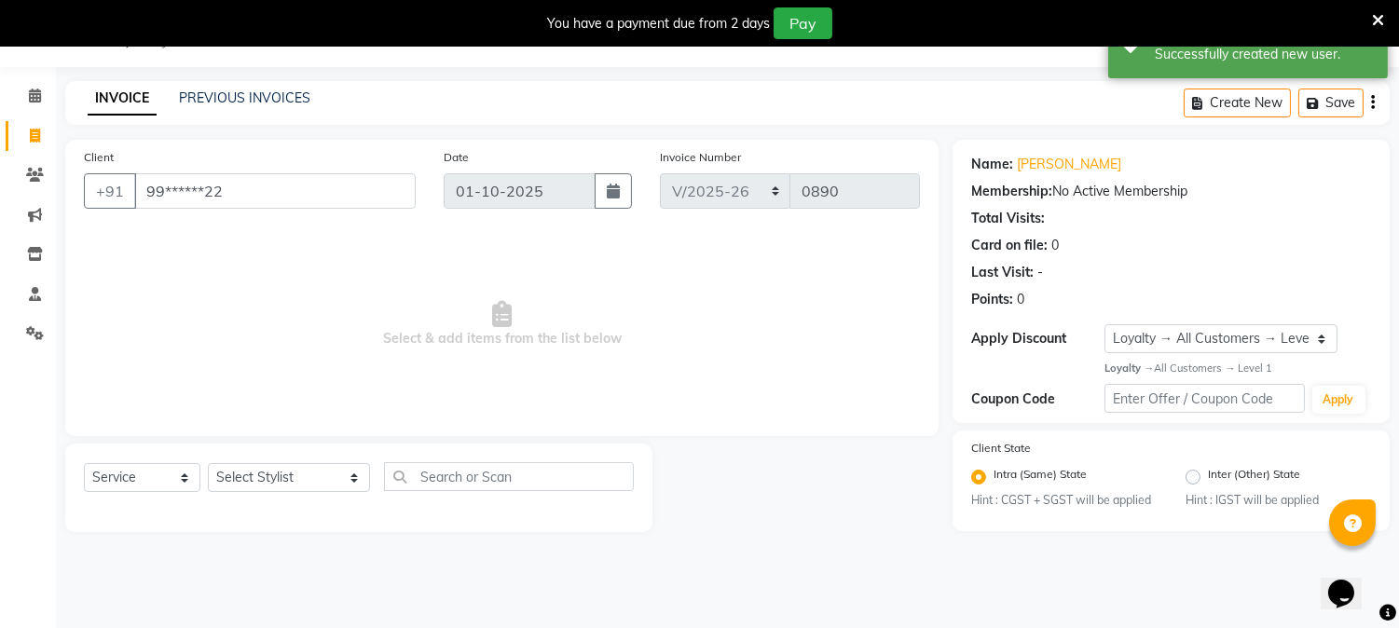
select select "66404"
click at [208, 464] on select "Select Stylist AARTI [PERSON_NAME] [PERSON_NAME] BEAUTY PVT LTD [PERSON_NAME] V…" at bounding box center [289, 477] width 162 height 29
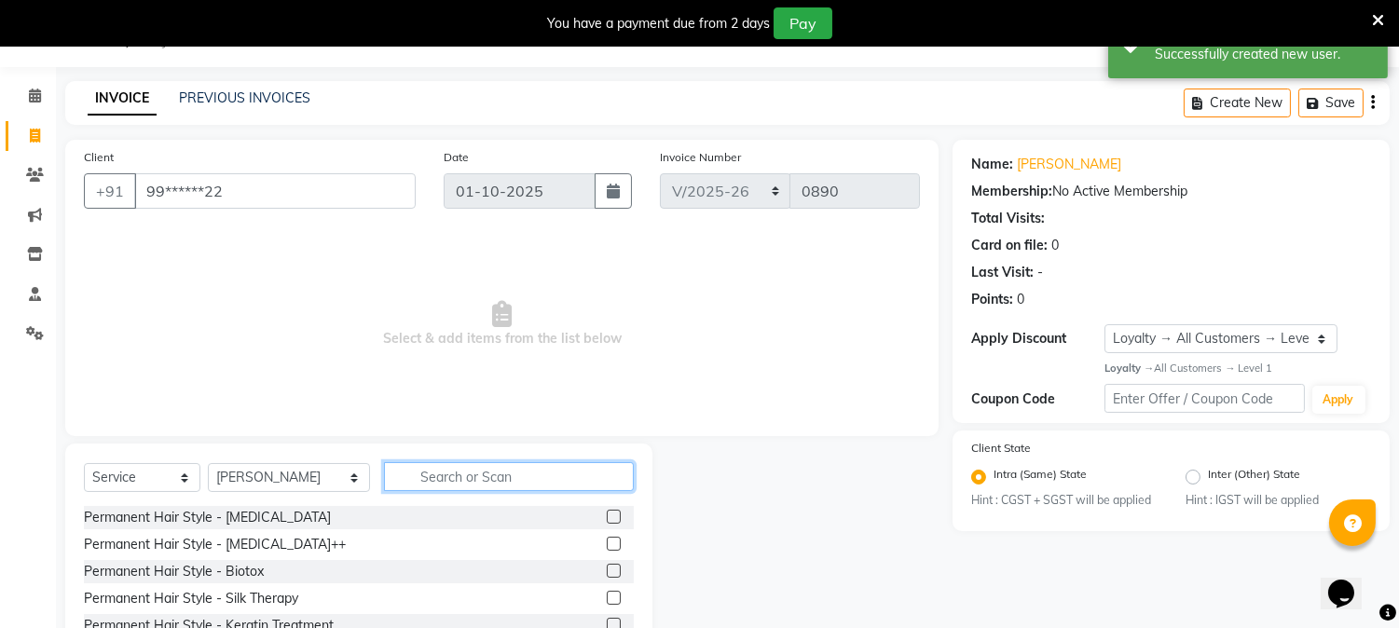
click at [455, 464] on input "text" at bounding box center [509, 476] width 250 height 29
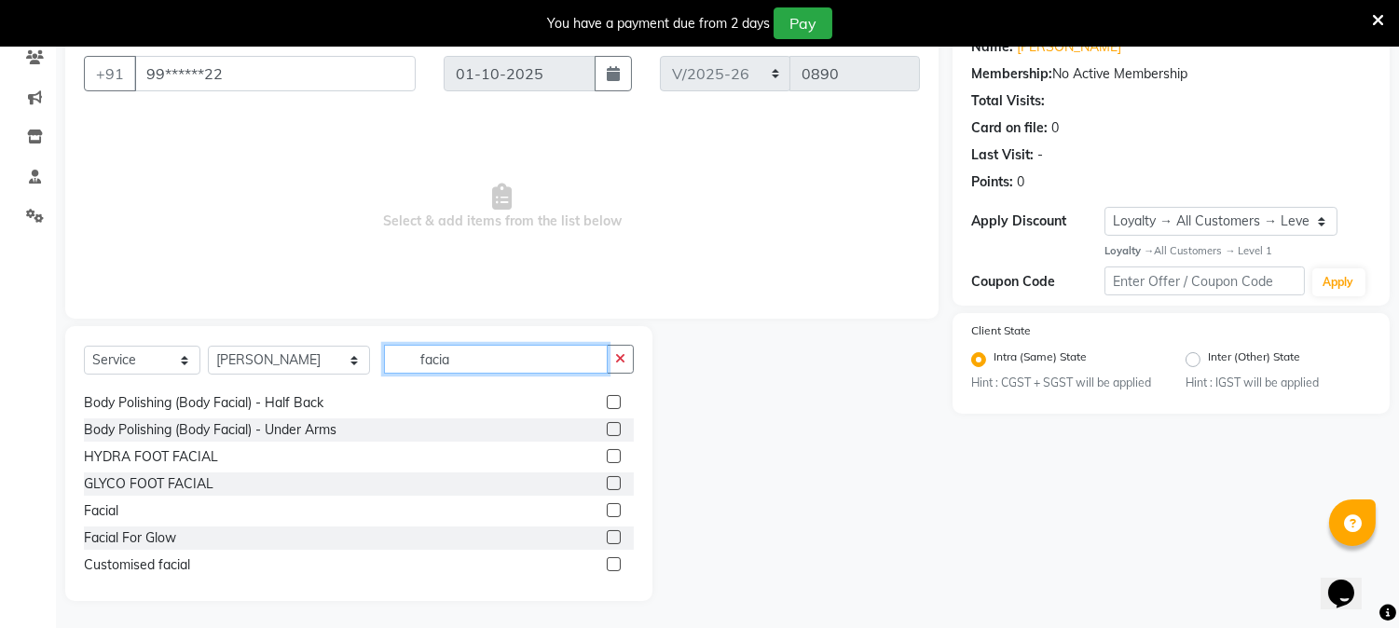
scroll to position [191, 0]
type input "facia"
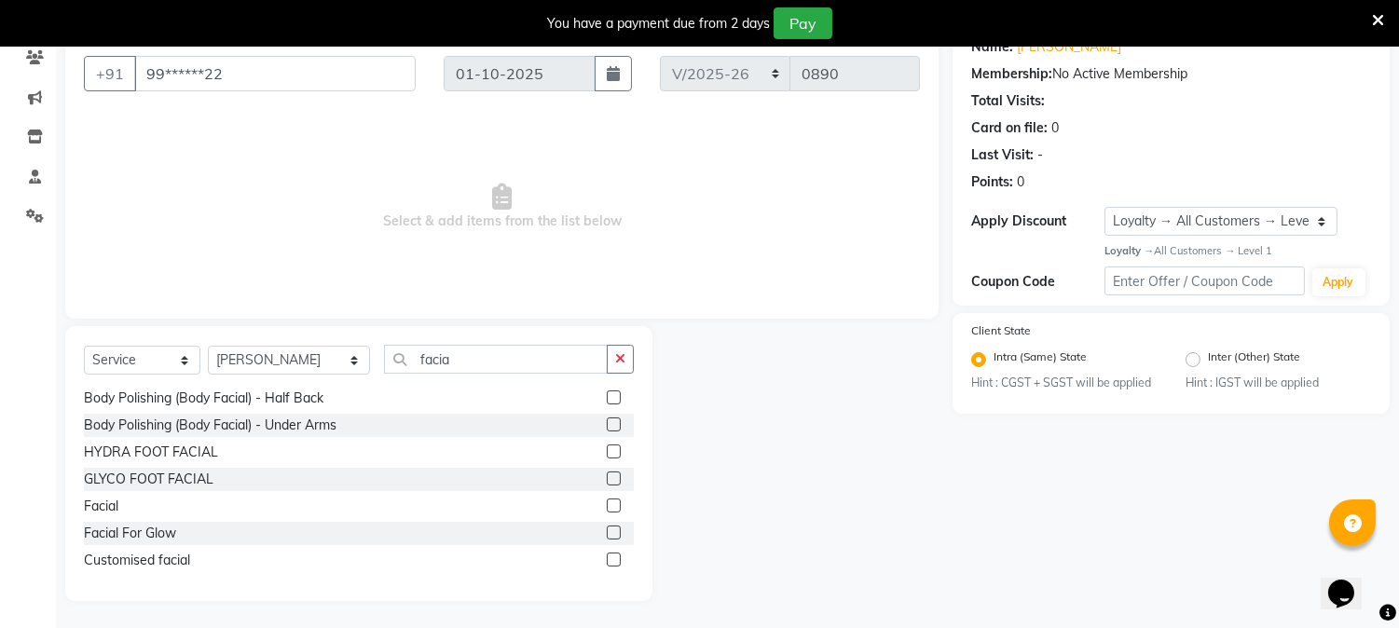
click at [607, 550] on div at bounding box center [620, 560] width 27 height 23
click at [607, 559] on label at bounding box center [614, 560] width 14 height 14
click at [607, 559] on input "checkbox" at bounding box center [613, 560] width 12 height 12
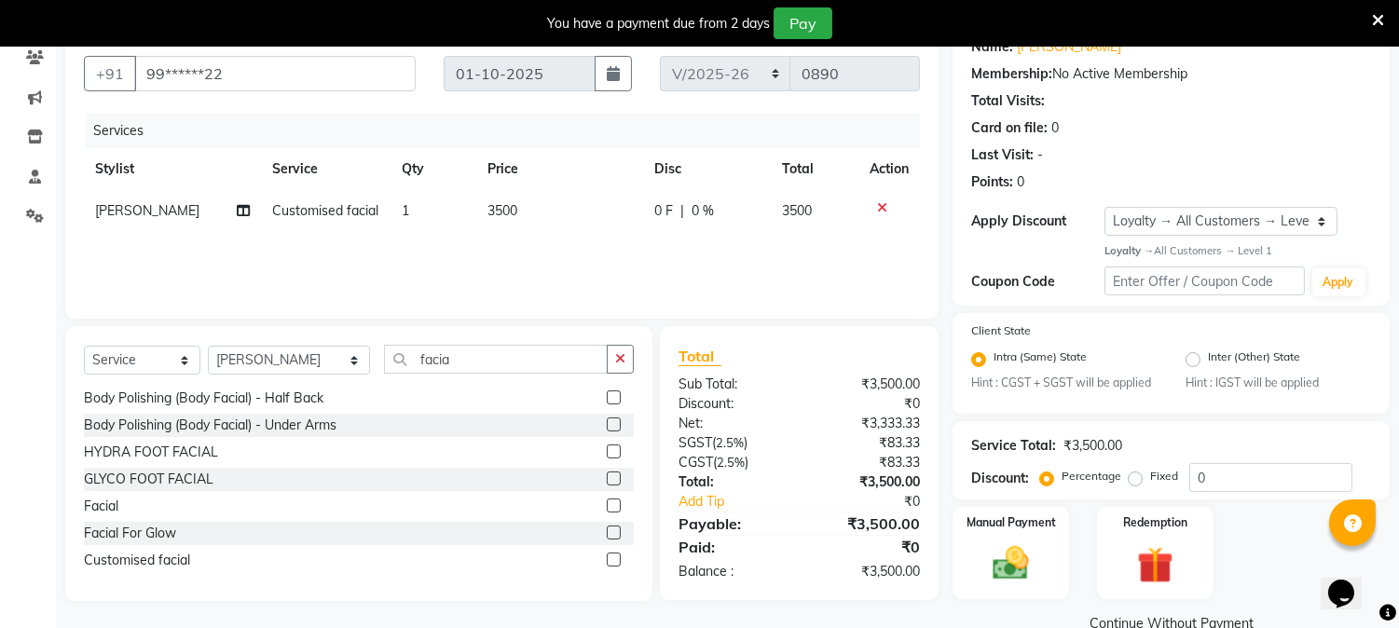
click at [607, 555] on label at bounding box center [614, 560] width 14 height 14
click at [607, 555] on input "checkbox" at bounding box center [613, 560] width 12 height 12
checkbox input "false"
click at [878, 246] on icon at bounding box center [882, 249] width 10 height 13
click at [539, 201] on td "3500" at bounding box center [559, 211] width 167 height 42
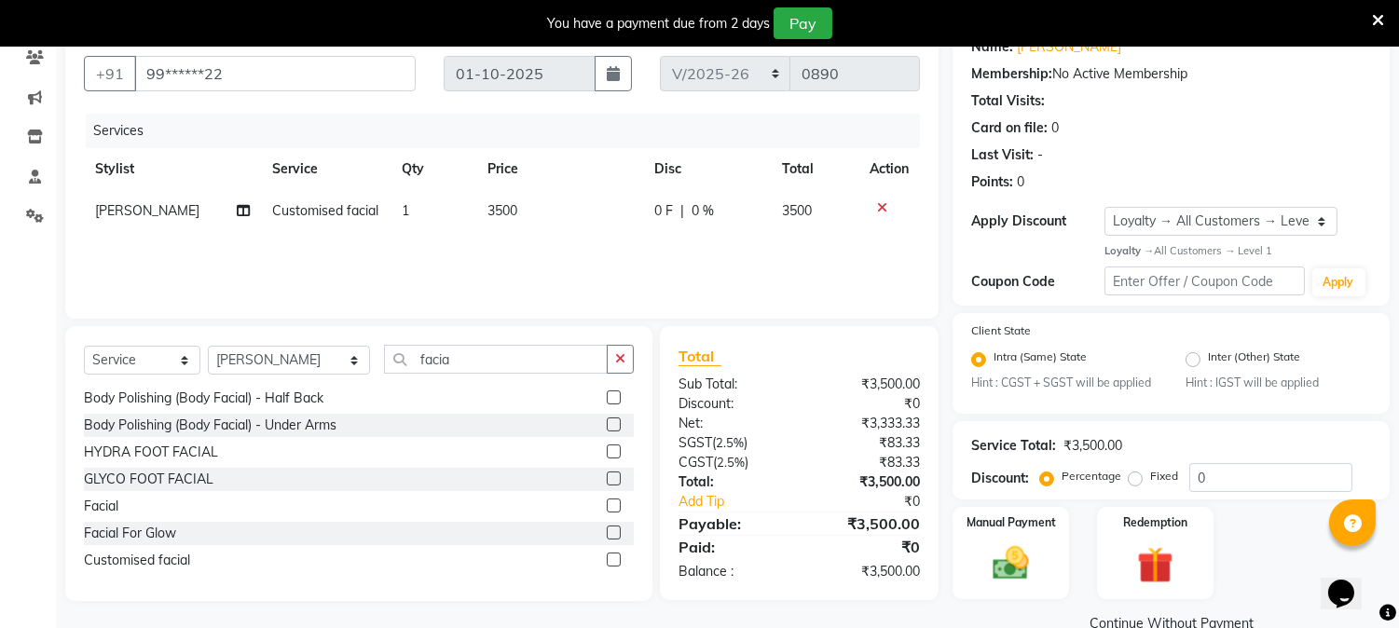
select select "66404"
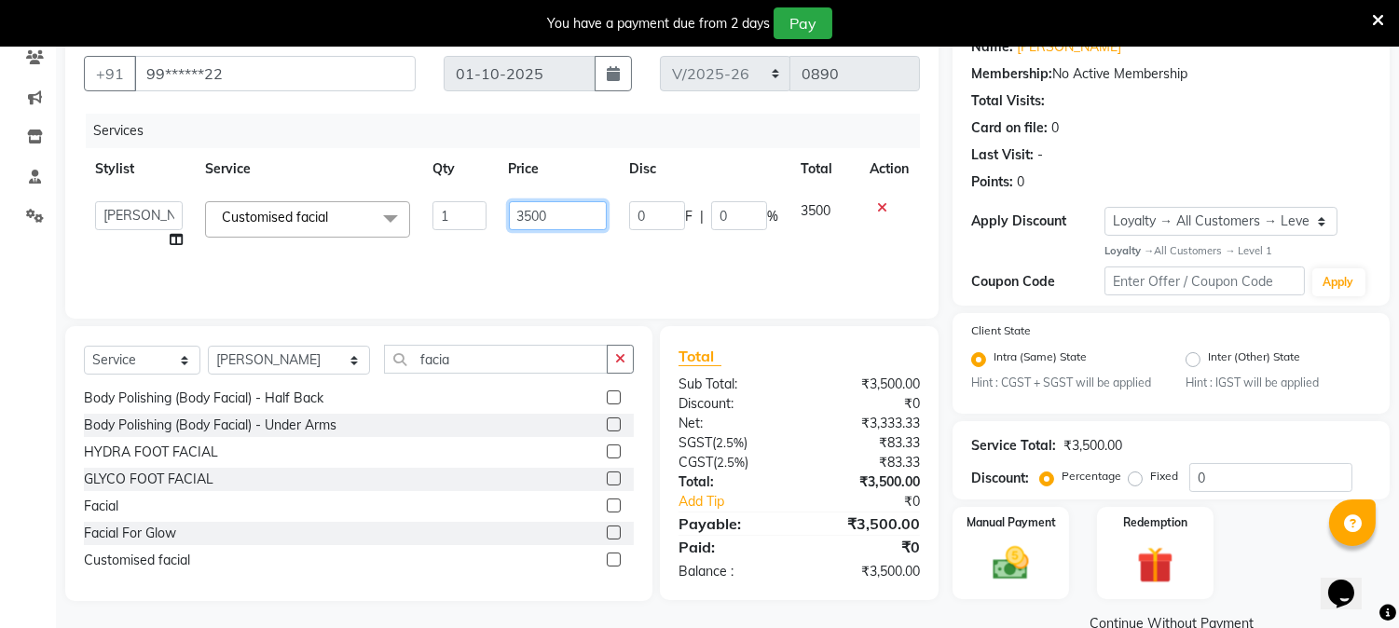
click at [557, 210] on input "3500" at bounding box center [558, 215] width 98 height 29
type input "3000"
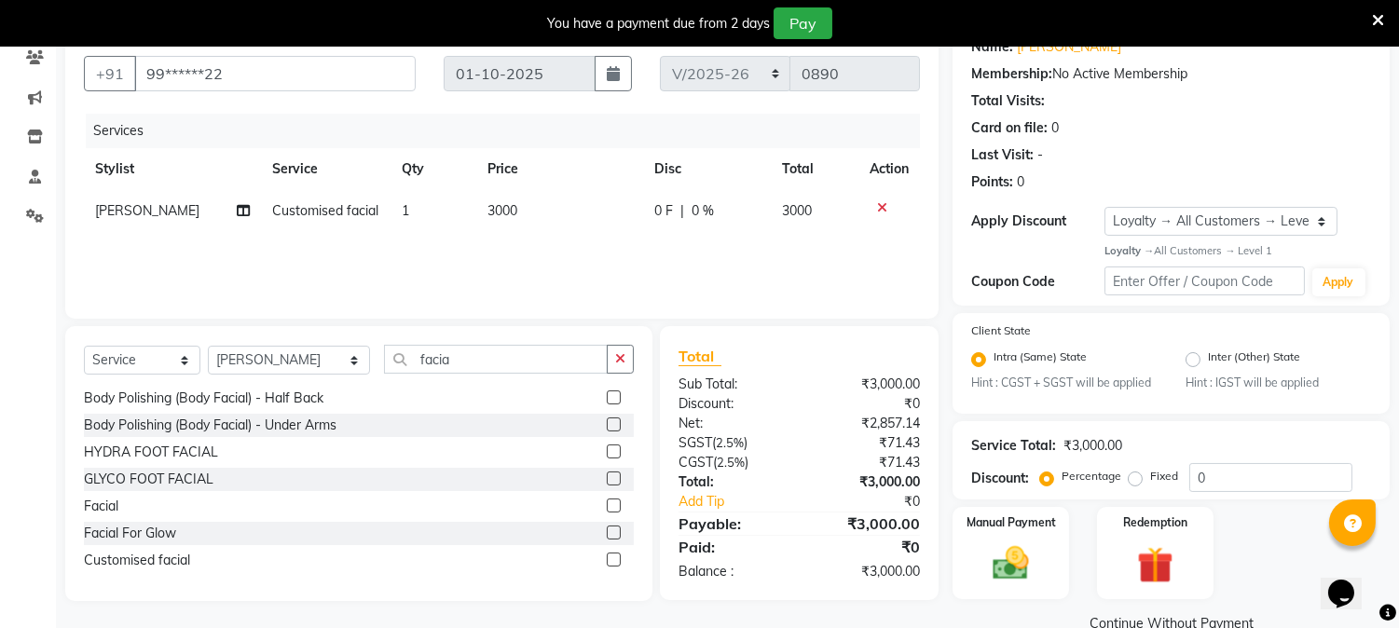
click at [563, 248] on div "Services Stylist Service Qty Price Disc Total Action Bobby Customised facial 1 …" at bounding box center [502, 207] width 836 height 186
click at [1003, 547] on img at bounding box center [1010, 564] width 61 height 44
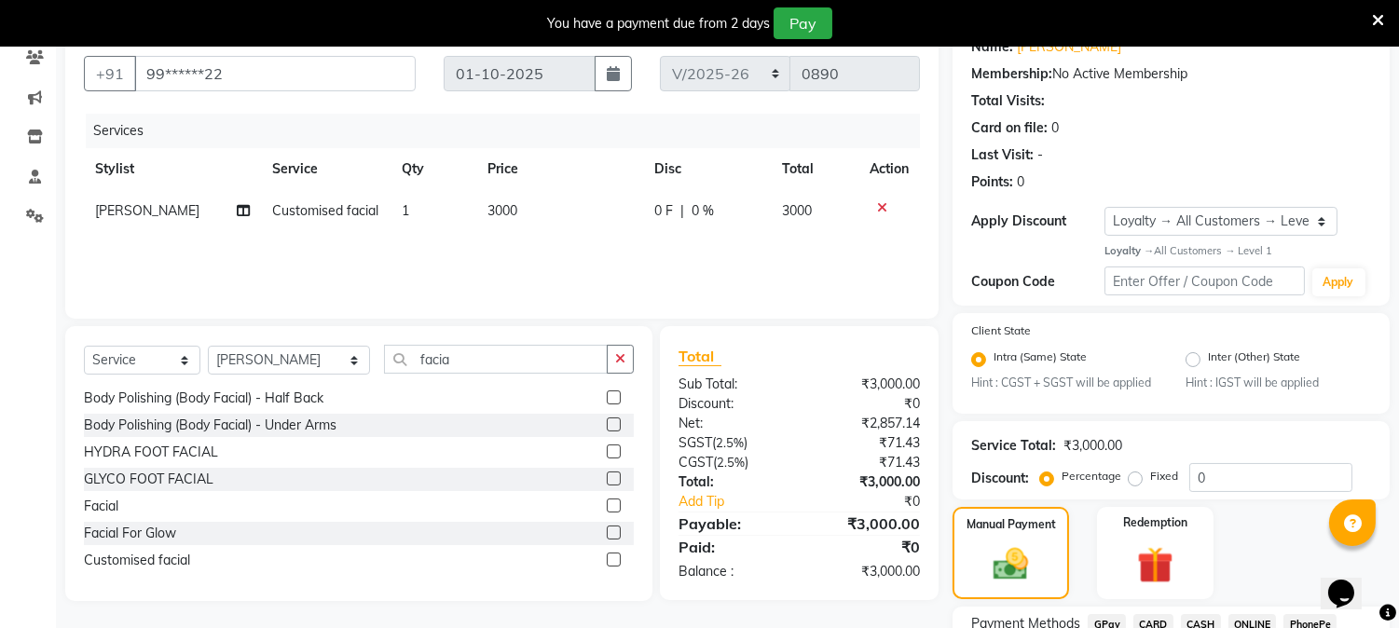
scroll to position [320, 0]
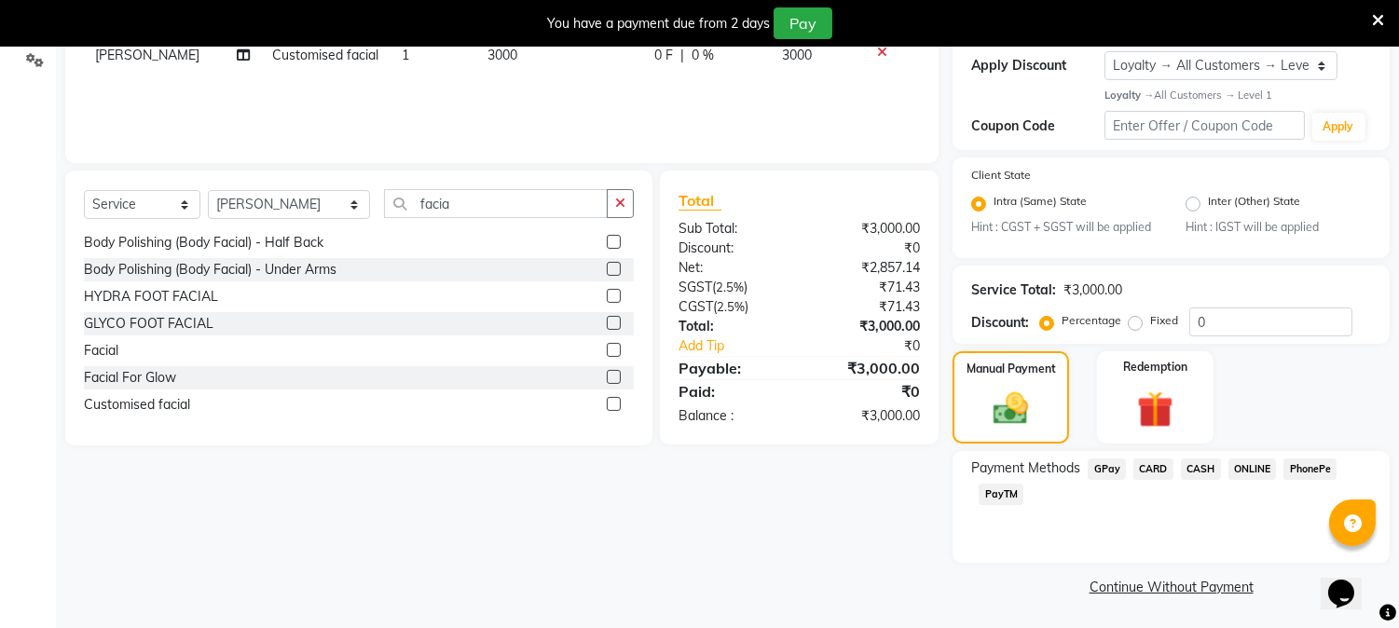
click at [993, 484] on span "PayTM" at bounding box center [1000, 494] width 45 height 21
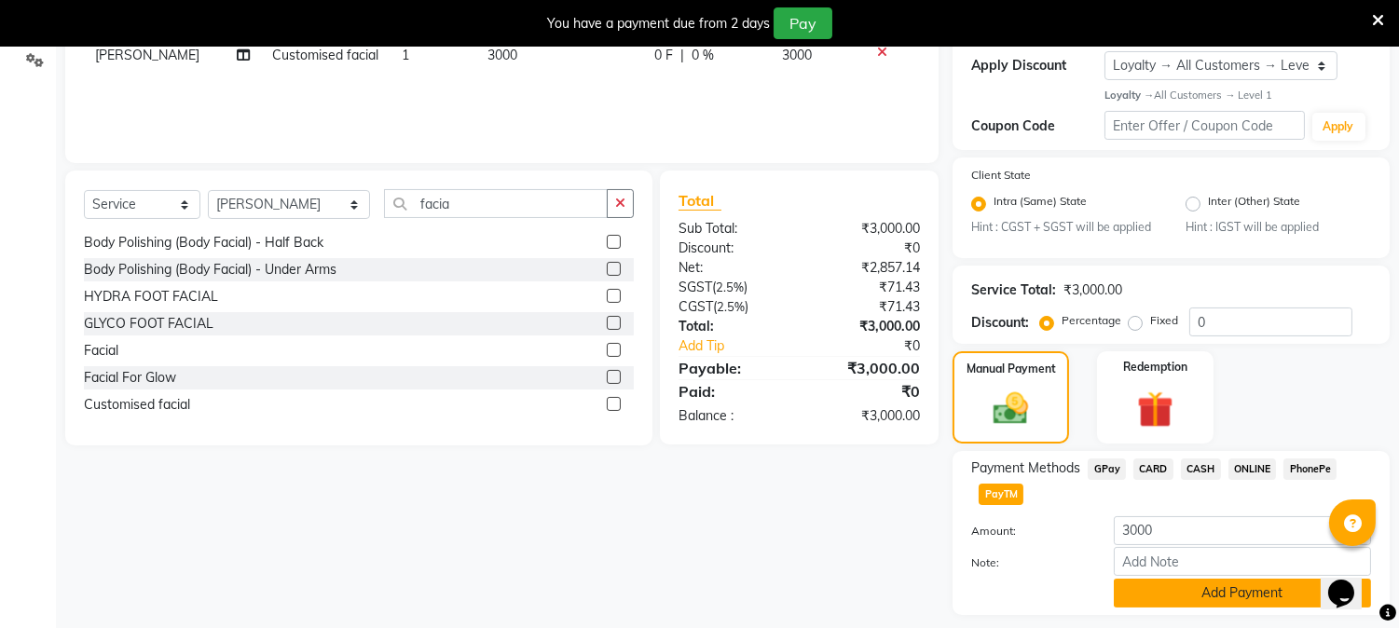
click at [1249, 583] on button "Add Payment" at bounding box center [1242, 593] width 257 height 29
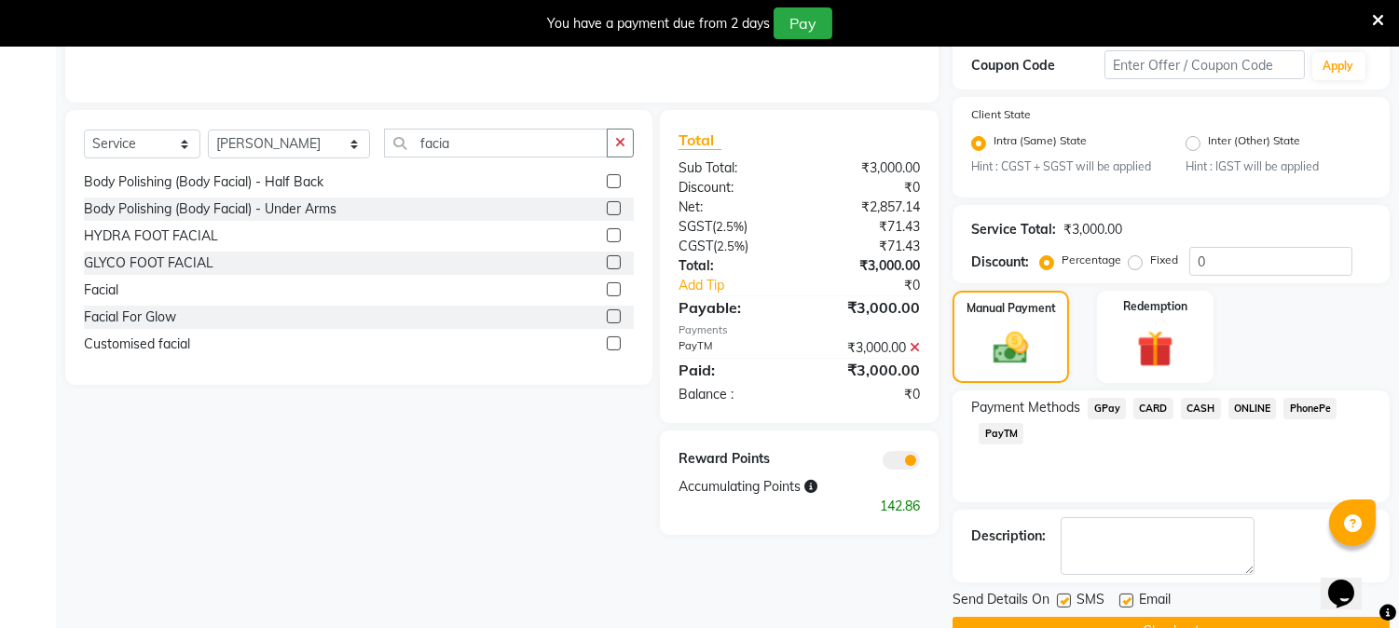
scroll to position [425, 0]
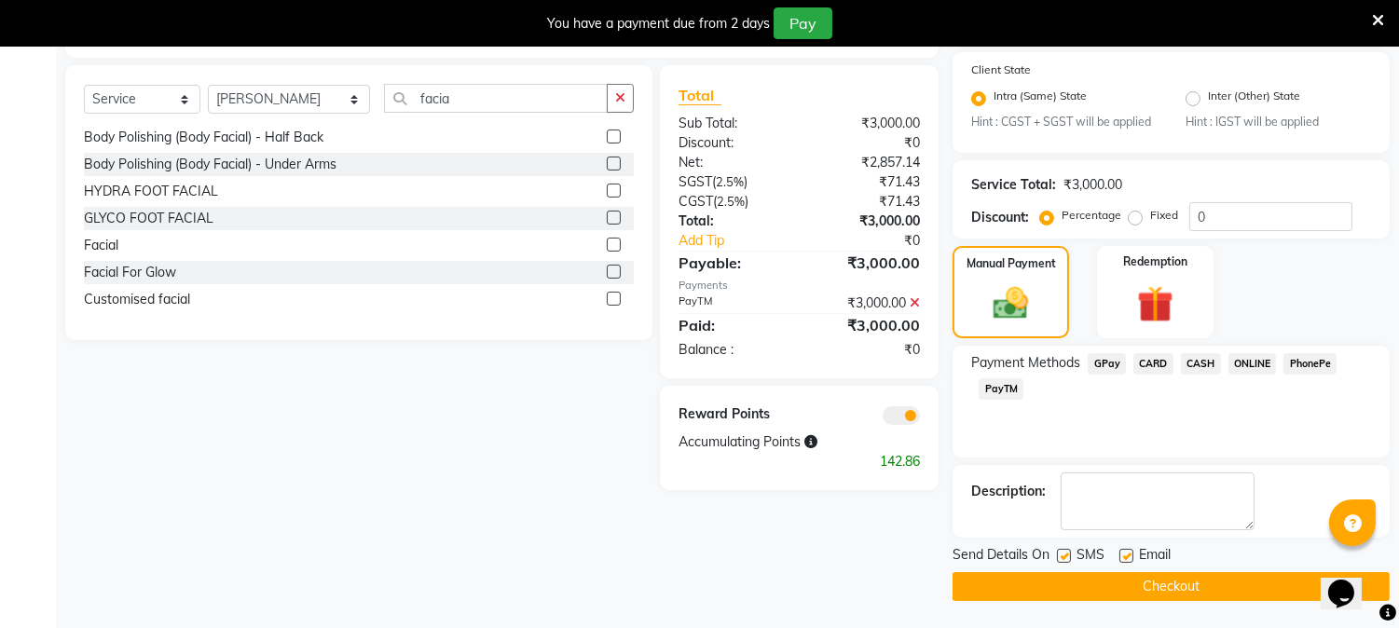
click at [1239, 585] on button "Checkout" at bounding box center [1170, 586] width 437 height 29
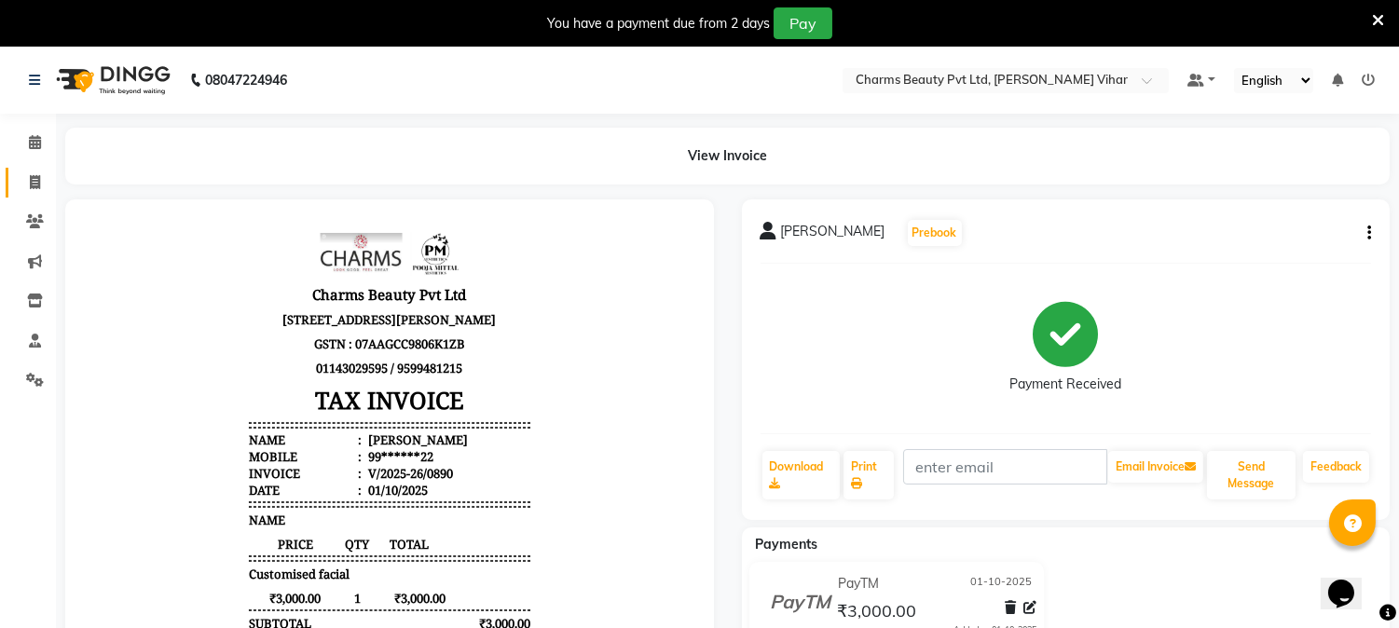
click at [34, 171] on link "Invoice" at bounding box center [28, 183] width 45 height 31
select select "service"
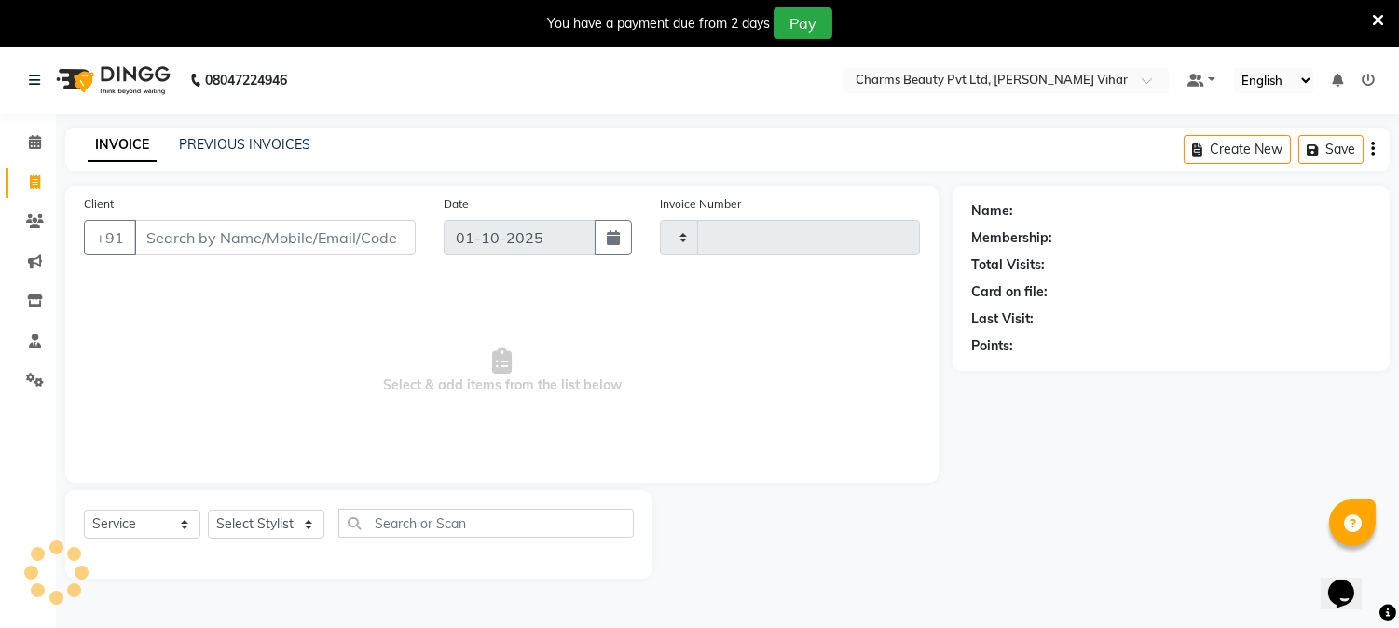
scroll to position [47, 0]
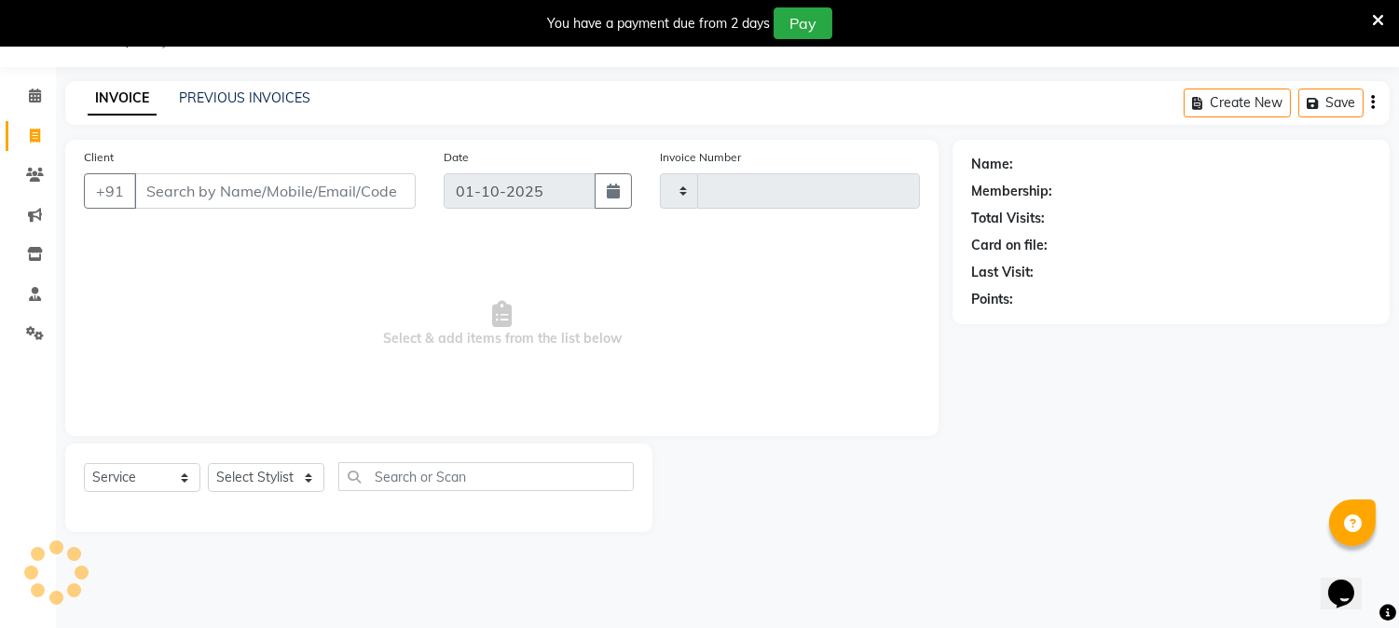
click at [224, 181] on input "Client" at bounding box center [274, 190] width 281 height 35
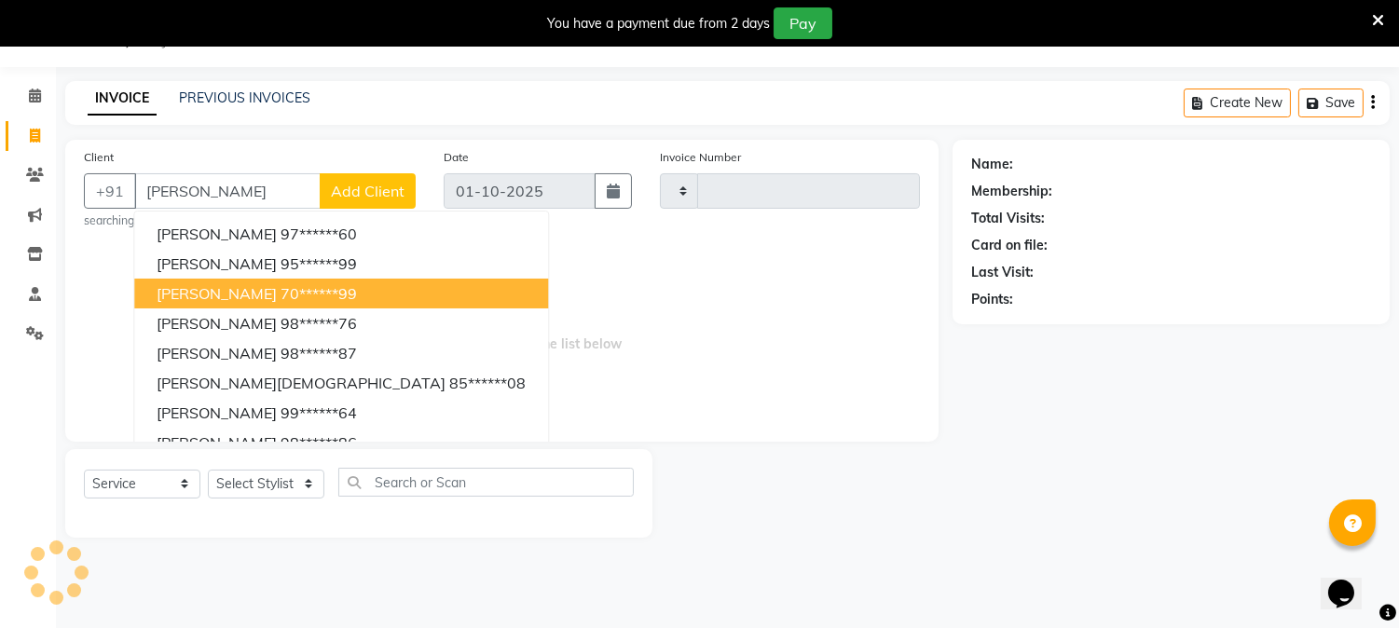
click at [280, 287] on ngb-highlight "70******99" at bounding box center [318, 293] width 76 height 19
type input "70******99"
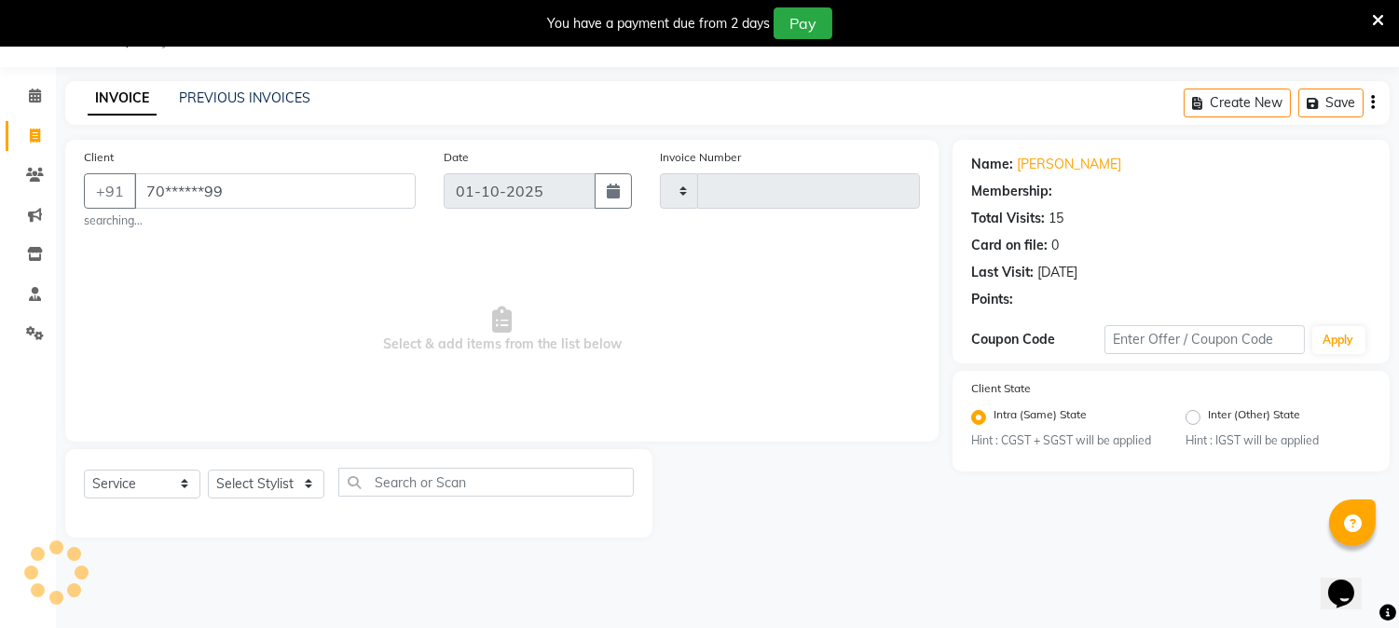
select select "1: Object"
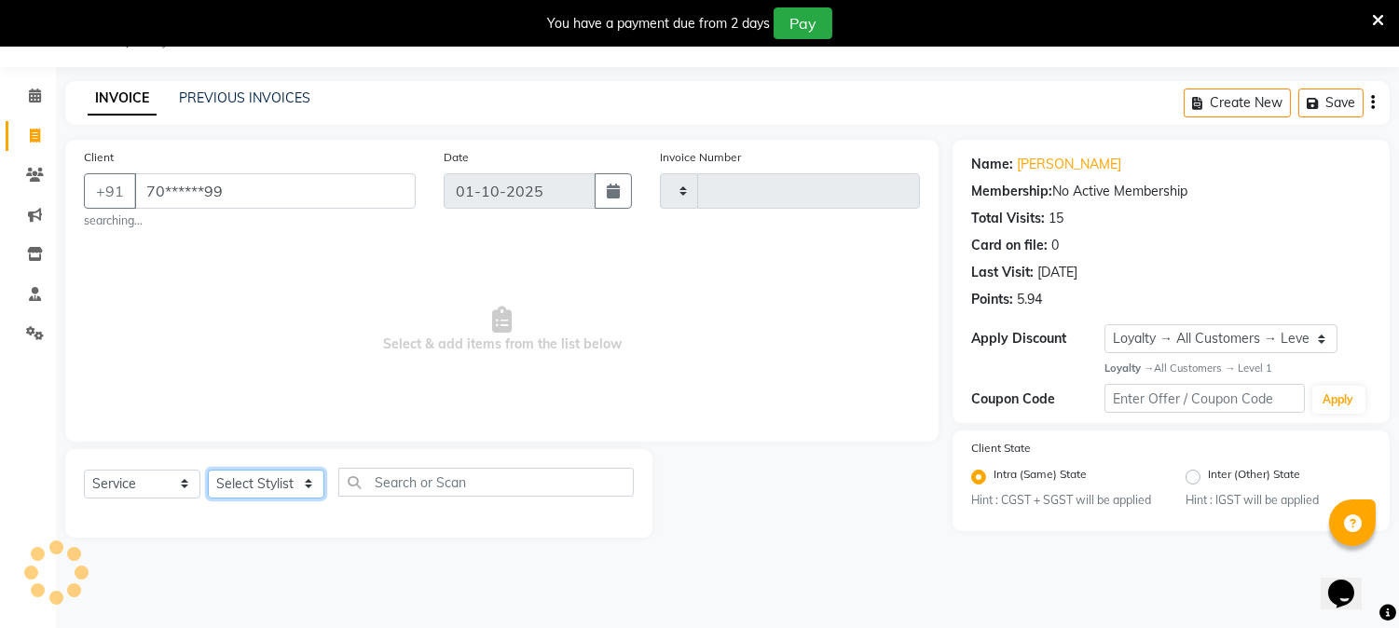
click at [303, 488] on select "Select Stylist" at bounding box center [266, 484] width 116 height 29
click at [307, 478] on select "Select Stylist" at bounding box center [266, 484] width 116 height 29
click at [306, 490] on select "Select Stylist" at bounding box center [266, 484] width 116 height 29
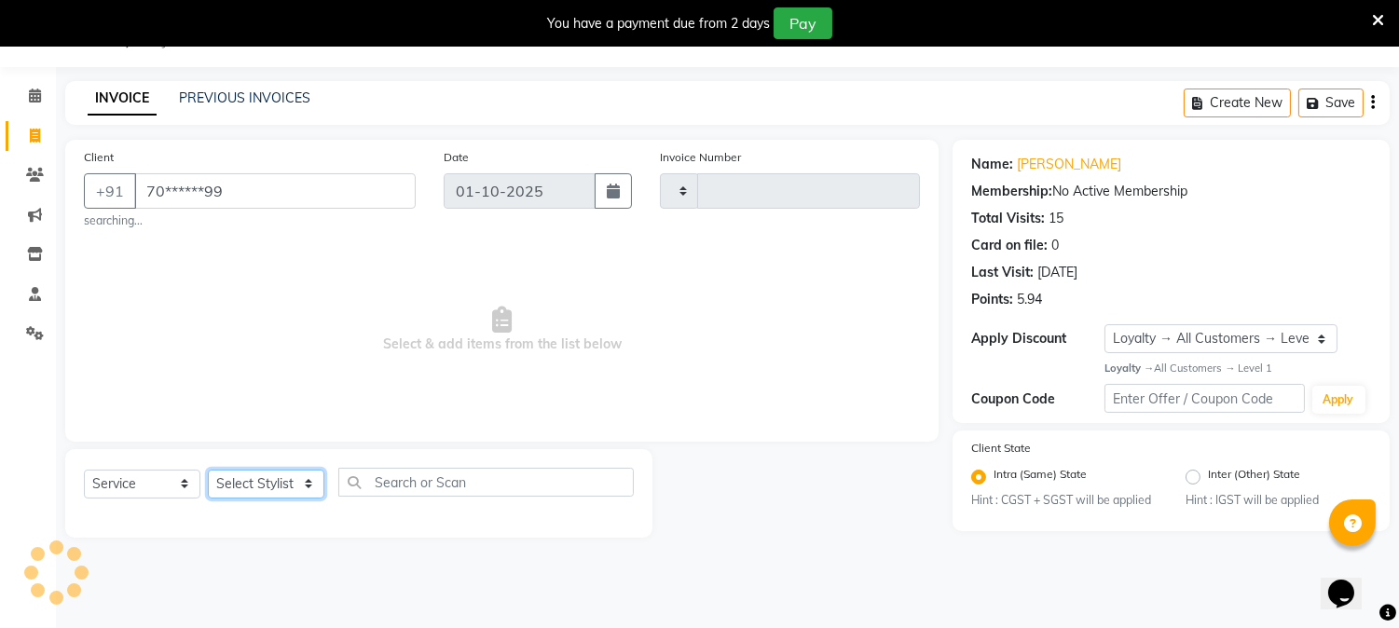
click at [305, 488] on select "Select Stylist" at bounding box center [266, 484] width 116 height 29
click at [304, 486] on select "Select Stylist AARTI [PERSON_NAME] [PERSON_NAME] BEAUTY PVT LTD [PERSON_NAME] V…" at bounding box center [289, 484] width 162 height 29
select select "31907"
click at [208, 470] on select "Select Stylist AARTI [PERSON_NAME] [PERSON_NAME] BEAUTY PVT LTD [PERSON_NAME] V…" at bounding box center [289, 484] width 162 height 29
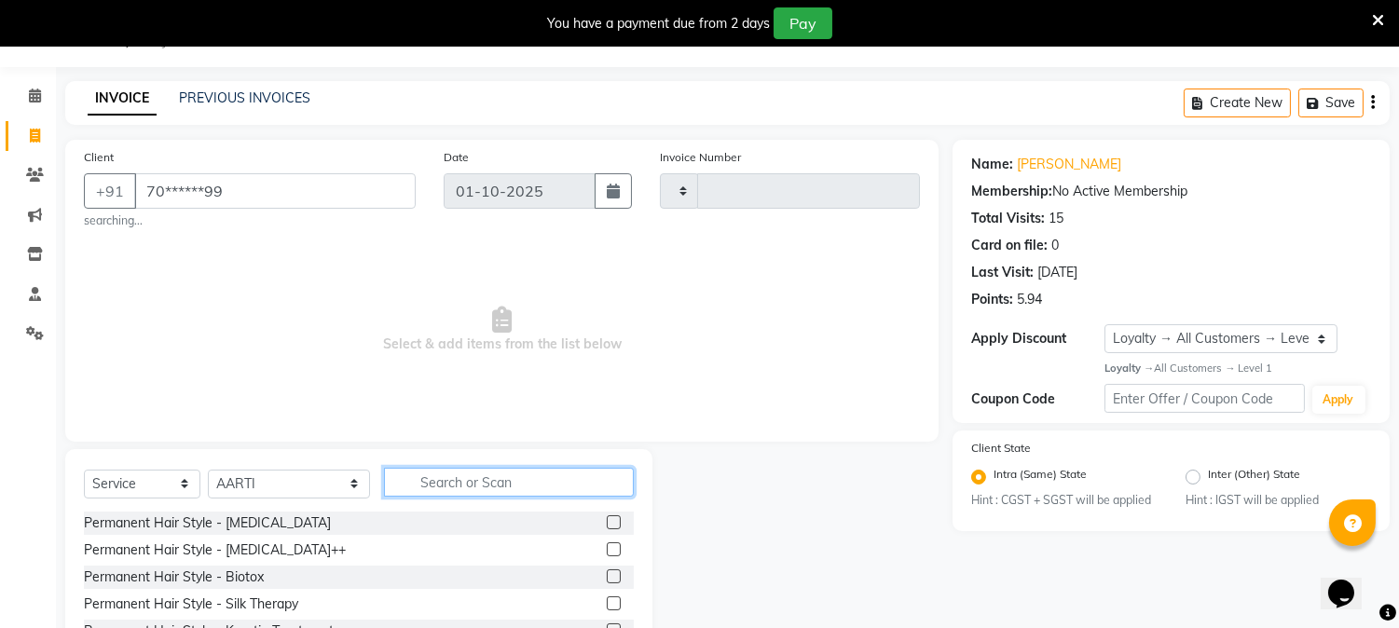
click at [466, 479] on input "text" at bounding box center [509, 482] width 250 height 29
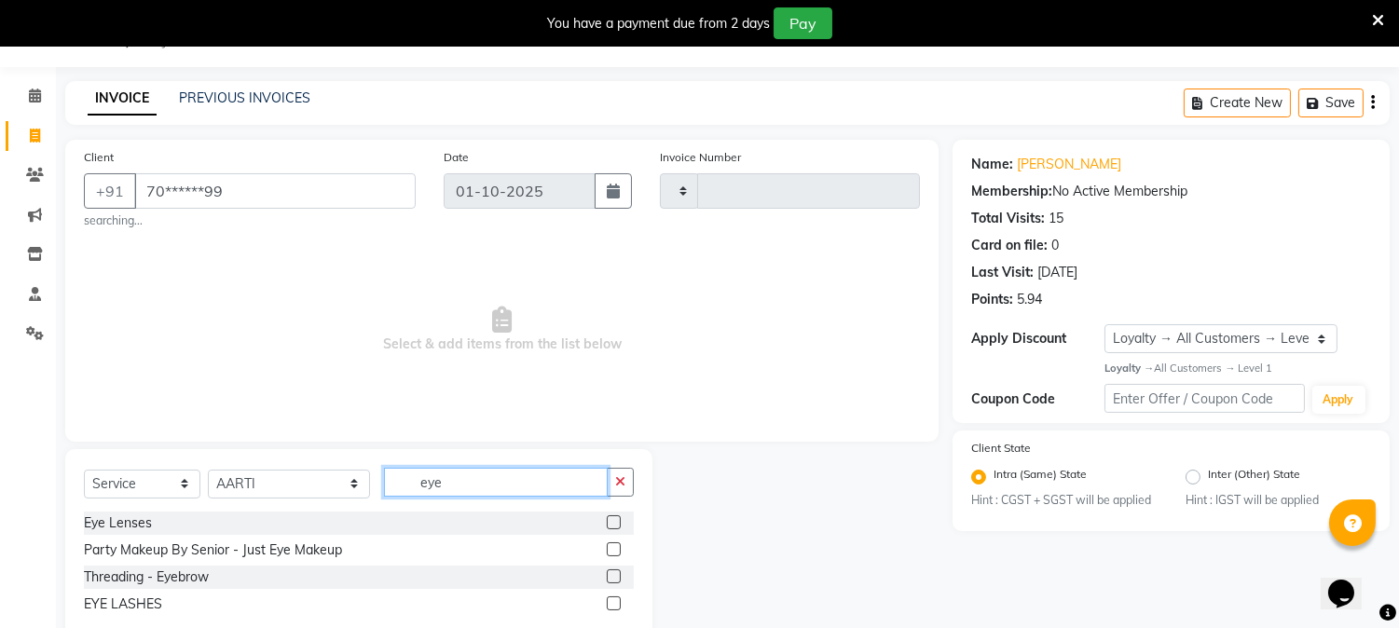
type input "eye"
click at [611, 576] on label at bounding box center [614, 576] width 14 height 14
click at [611, 576] on input "checkbox" at bounding box center [613, 577] width 12 height 12
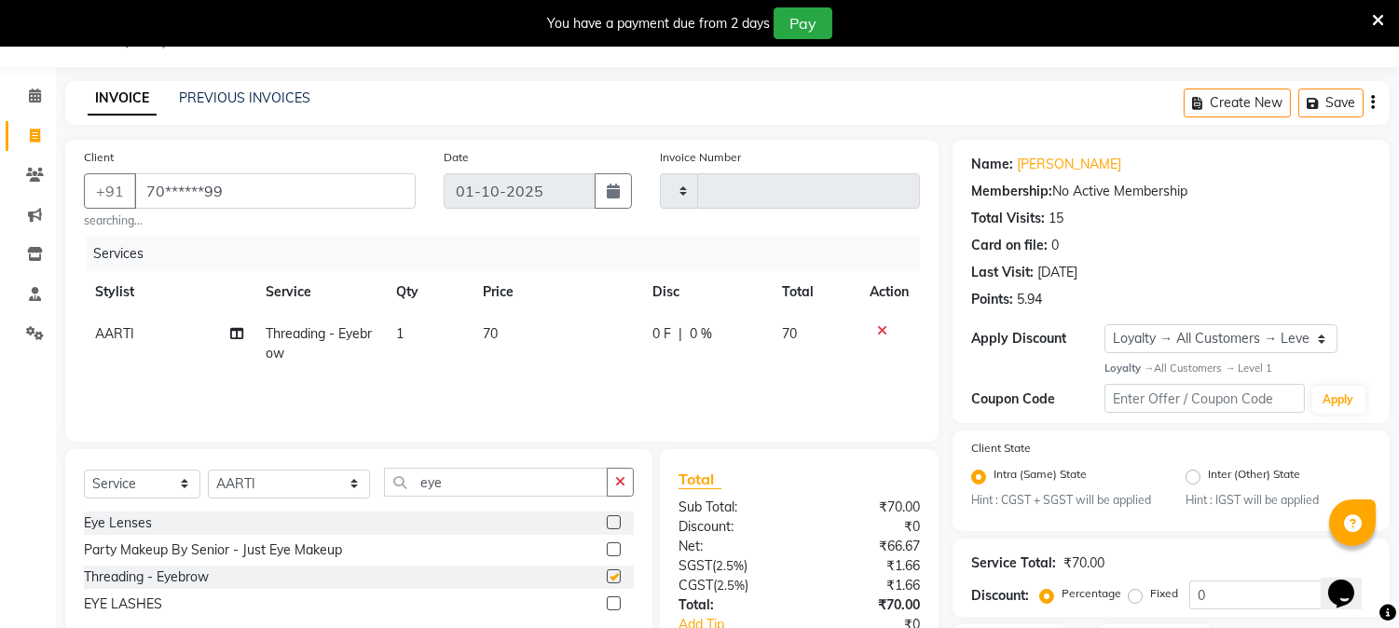
checkbox input "false"
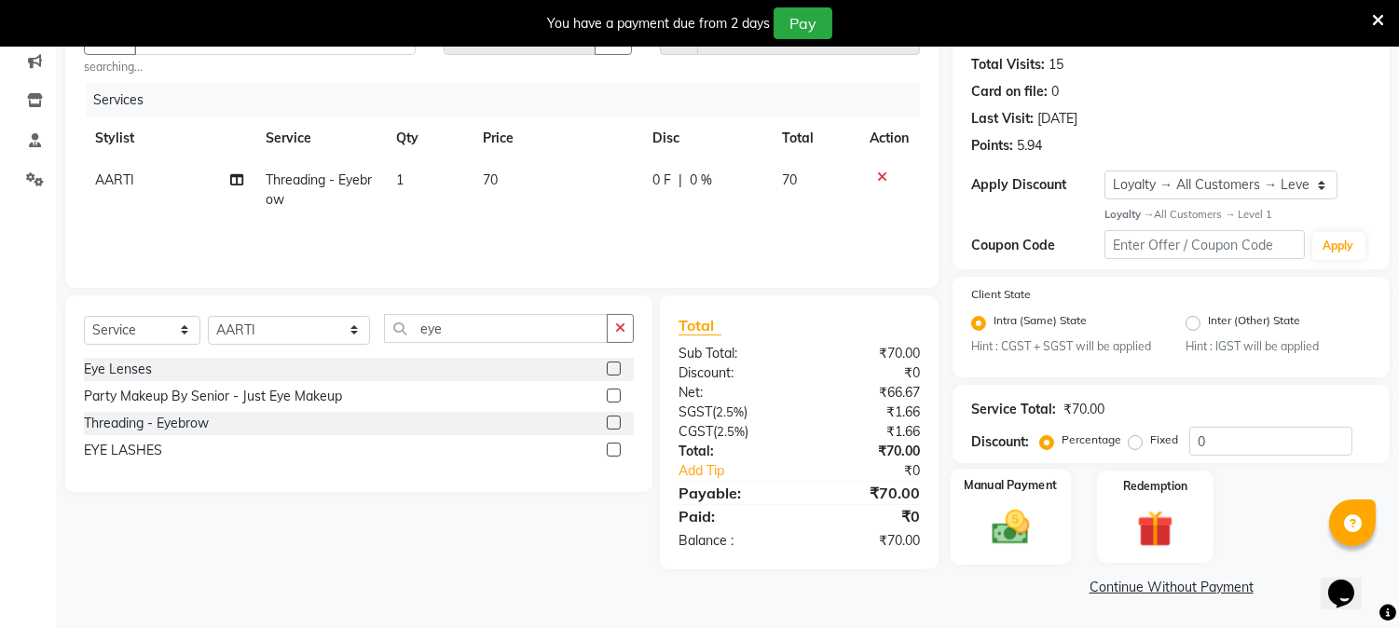
click at [1020, 524] on img at bounding box center [1010, 528] width 61 height 44
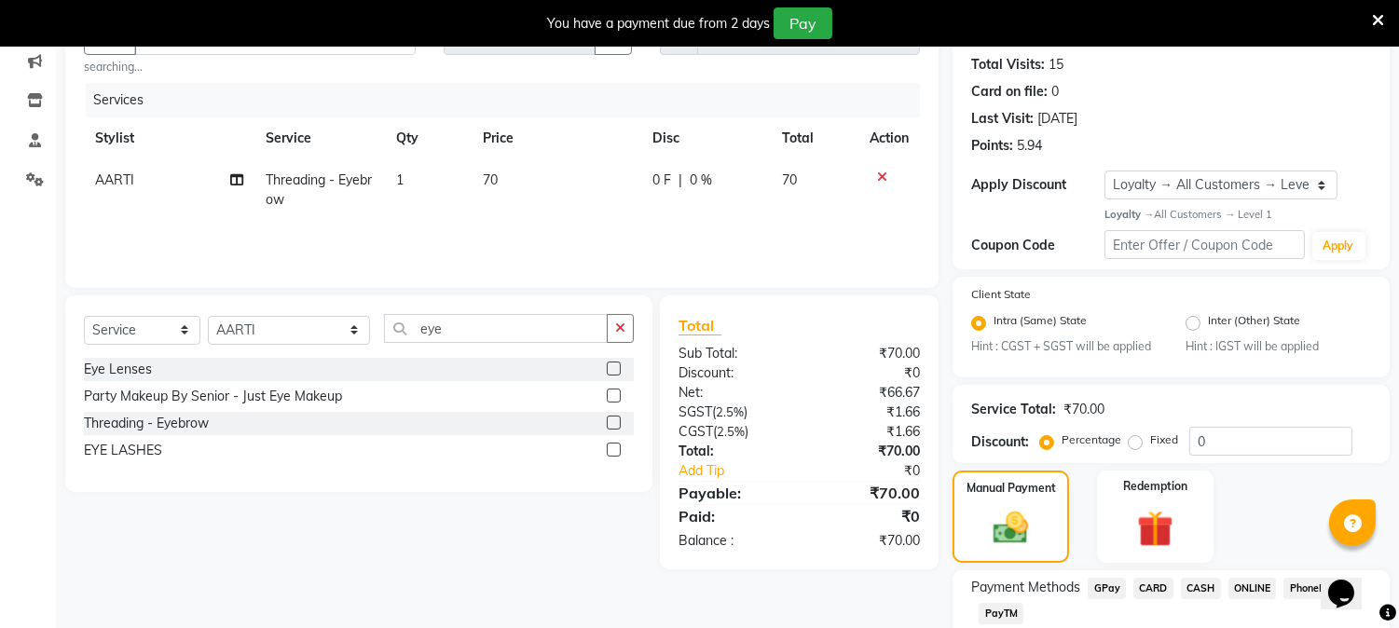
click at [1193, 583] on span "CASH" at bounding box center [1201, 588] width 40 height 21
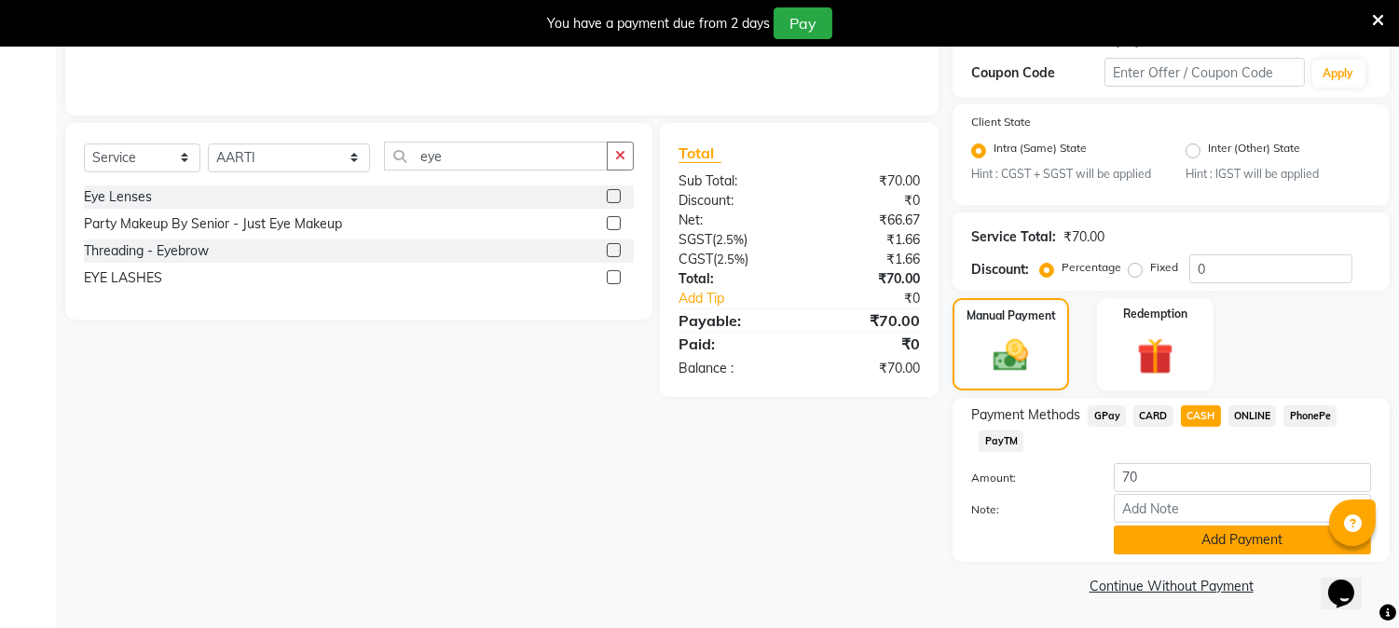
click at [1222, 542] on button "Add Payment" at bounding box center [1242, 540] width 257 height 29
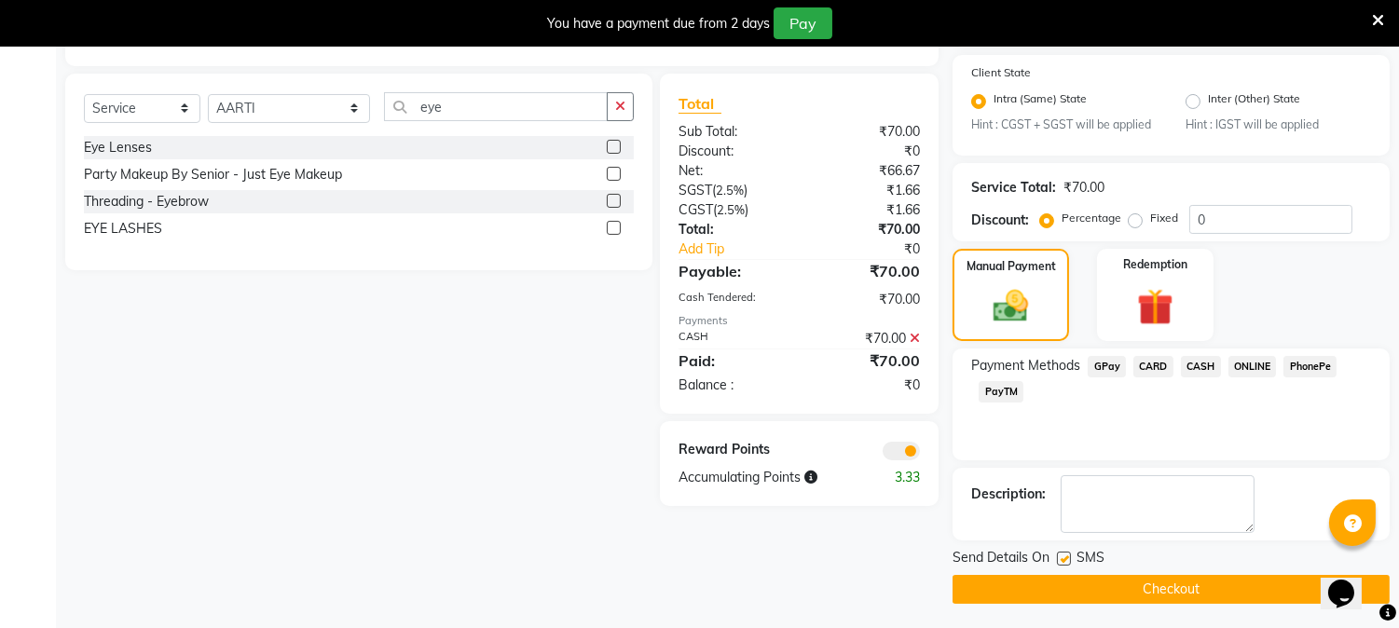
scroll to position [425, 0]
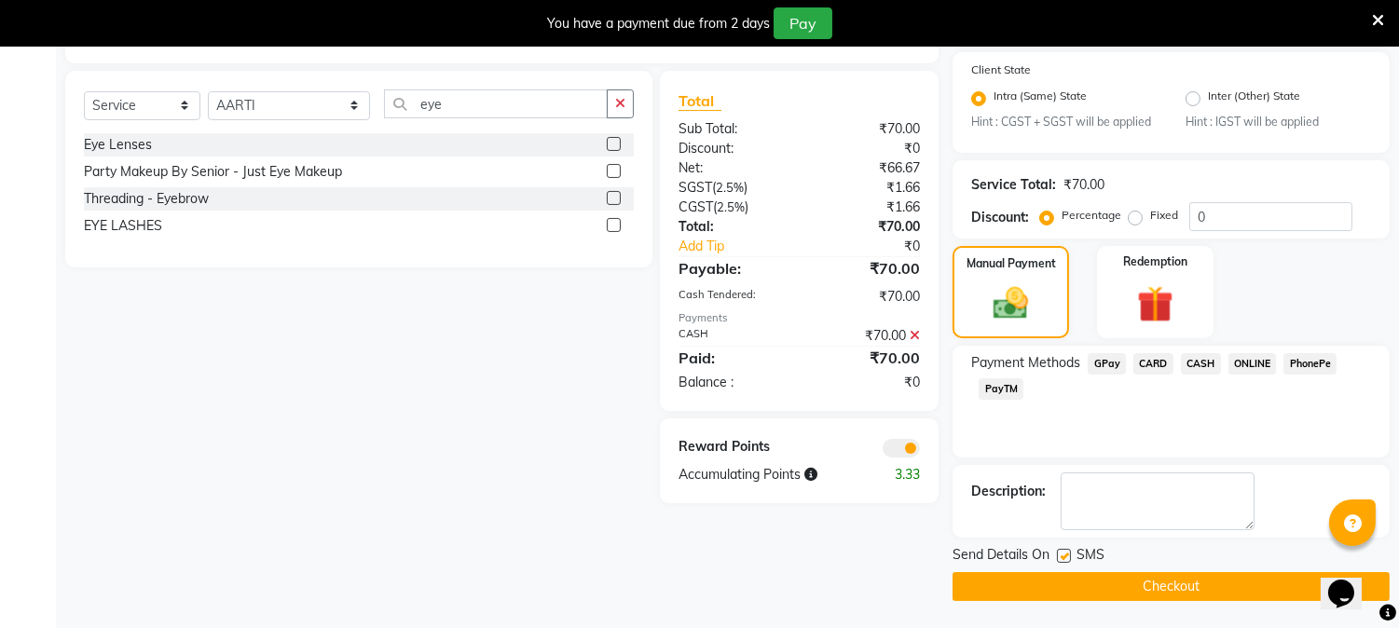
click at [1174, 581] on button "Checkout" at bounding box center [1170, 586] width 437 height 29
drag, startPoint x: 1177, startPoint y: 585, endPoint x: 559, endPoint y: 384, distance: 649.7
click at [559, 384] on div "Select Service Product Membership Package Voucher Prepaid Gift Card Select Styl…" at bounding box center [351, 287] width 601 height 432
click at [1182, 581] on button "Checkout" at bounding box center [1170, 586] width 437 height 29
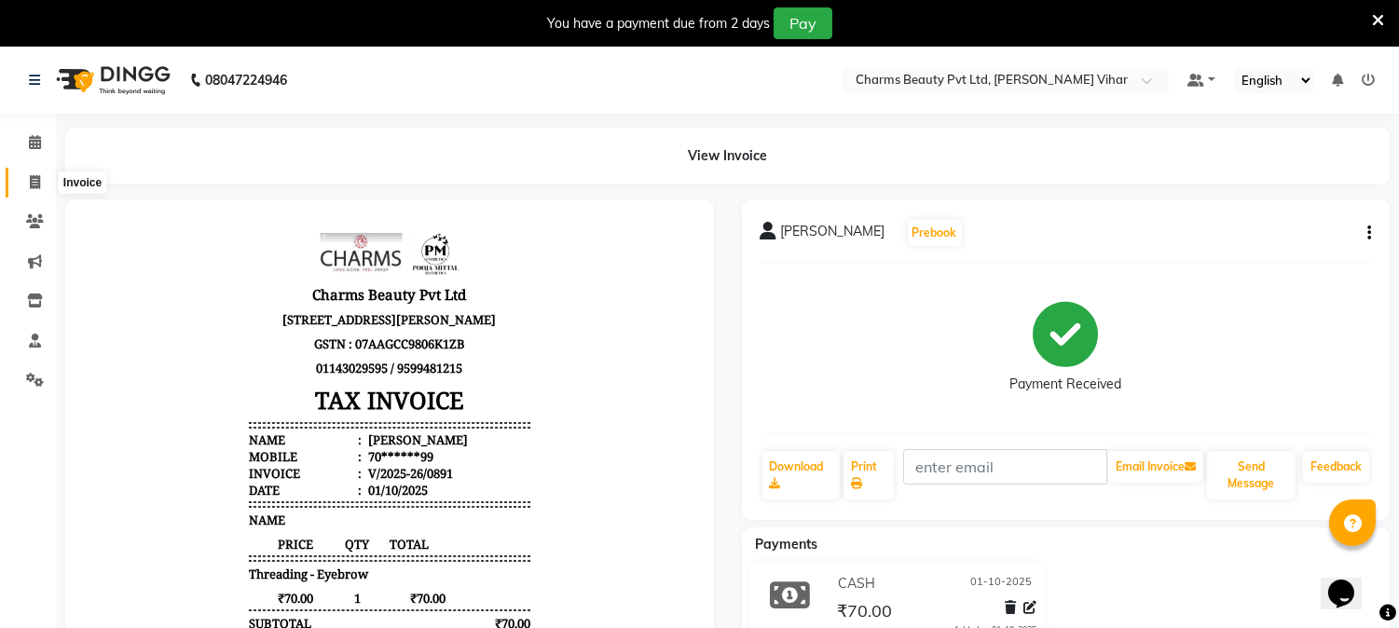
click at [32, 184] on icon at bounding box center [35, 182] width 10 height 14
select select "service"
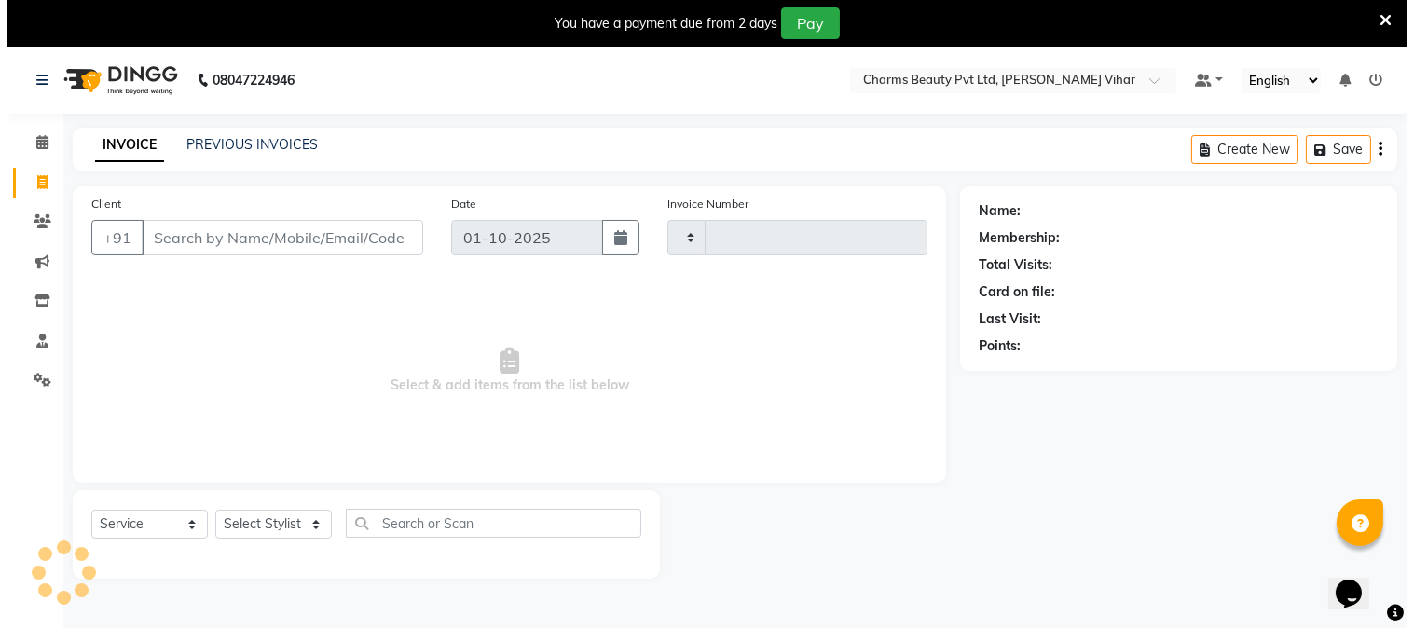
scroll to position [47, 0]
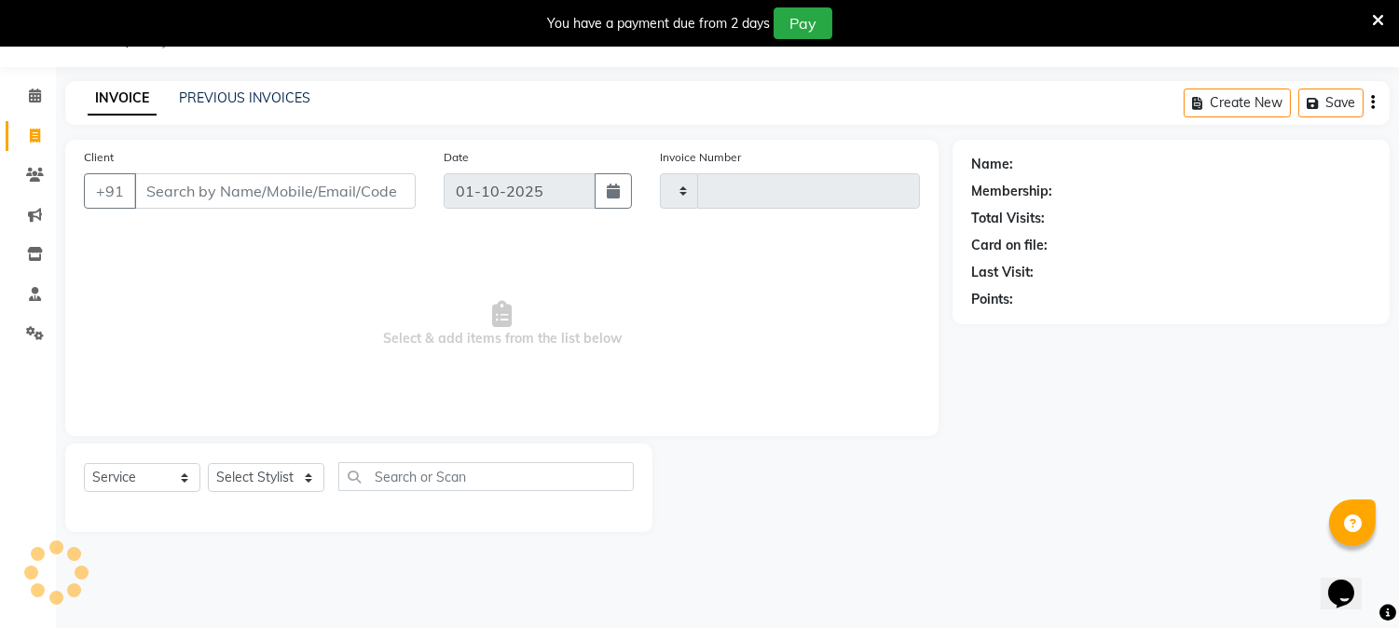
type input "0892"
select select "868"
click at [250, 197] on input "Client" at bounding box center [274, 190] width 281 height 35
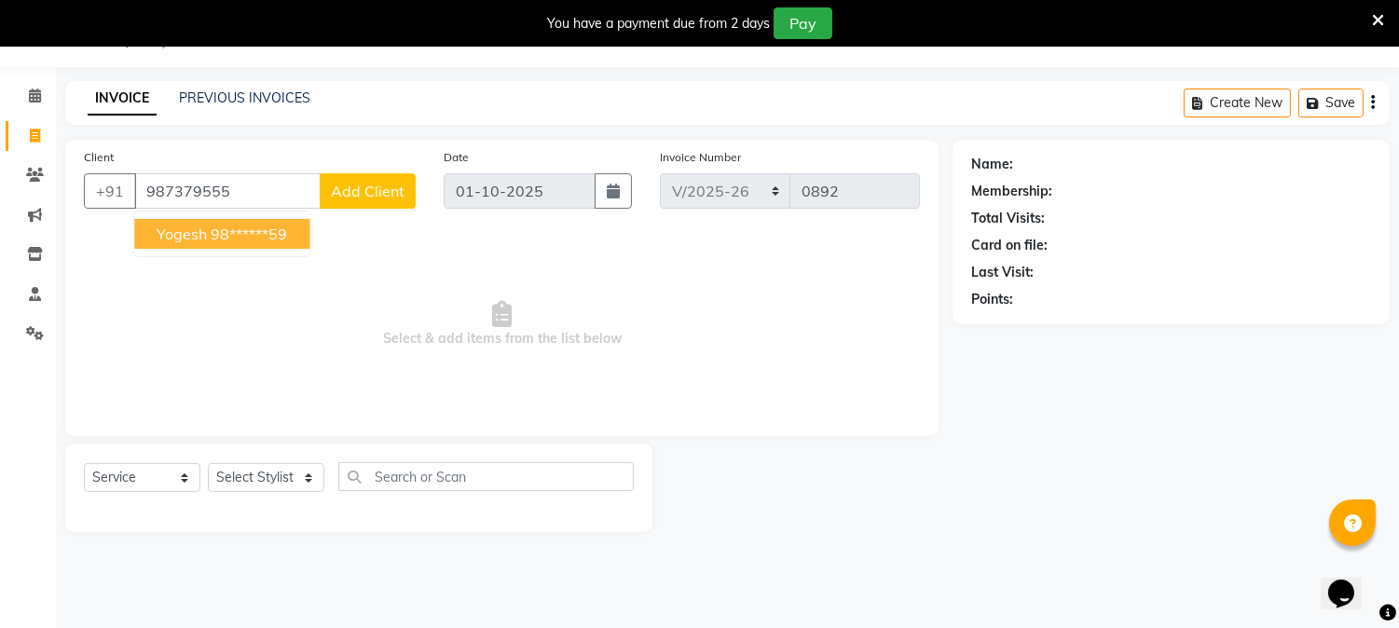
click at [249, 230] on ngb-highlight "98******59" at bounding box center [249, 234] width 76 height 19
type input "98******59"
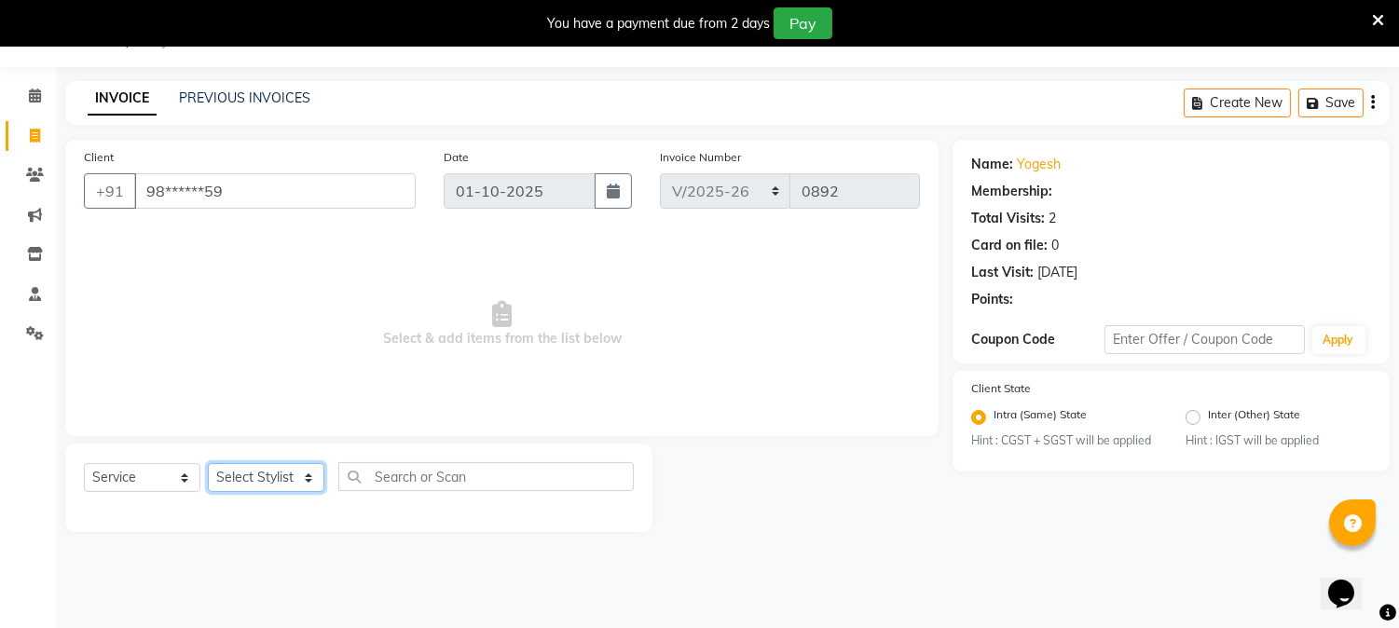
click at [302, 483] on select "Select Stylist" at bounding box center [266, 477] width 116 height 29
drag, startPoint x: 307, startPoint y: 473, endPoint x: 306, endPoint y: 463, distance: 10.4
click at [306, 463] on select "Select Stylist" at bounding box center [266, 477] width 116 height 29
click at [309, 480] on select "Select Stylist" at bounding box center [266, 477] width 116 height 29
select select "1: Object"
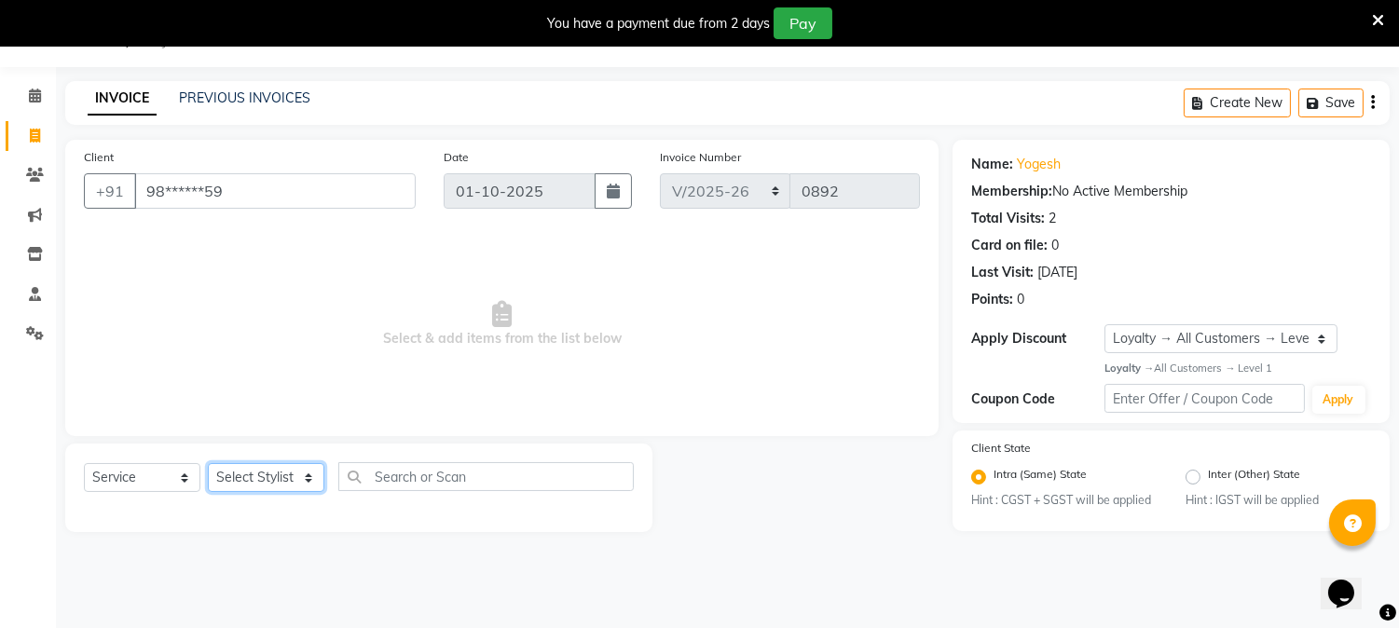
click at [208, 464] on select "Select Stylist" at bounding box center [266, 477] width 116 height 29
click at [302, 487] on select "Select Stylist" at bounding box center [266, 477] width 116 height 29
click at [306, 471] on select "Select Stylist" at bounding box center [266, 477] width 116 height 29
click at [304, 462] on div "Select Service Product Membership Package Voucher Prepaid Gift Card Select Styl…" at bounding box center [359, 484] width 550 height 44
click at [304, 478] on select "Select Stylist" at bounding box center [266, 477] width 116 height 29
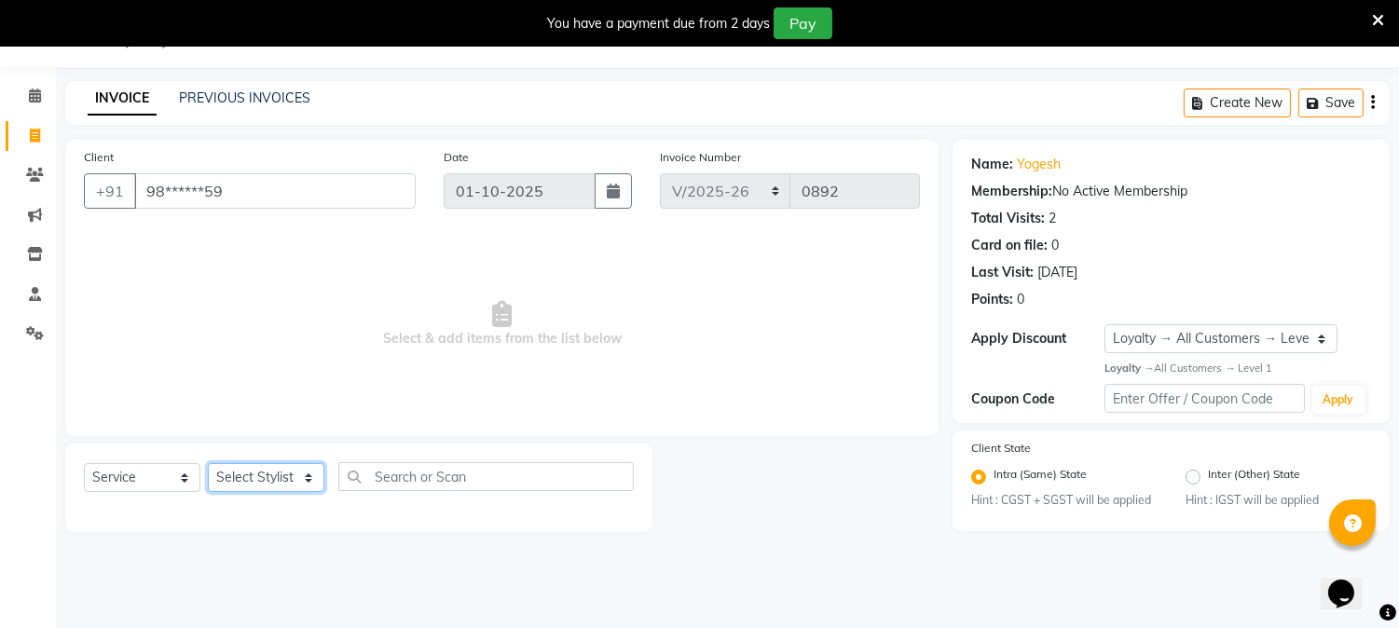
click at [303, 478] on select "Select Stylist" at bounding box center [266, 477] width 116 height 29
click at [271, 168] on div "Client +91 98******59" at bounding box center [250, 185] width 360 height 76
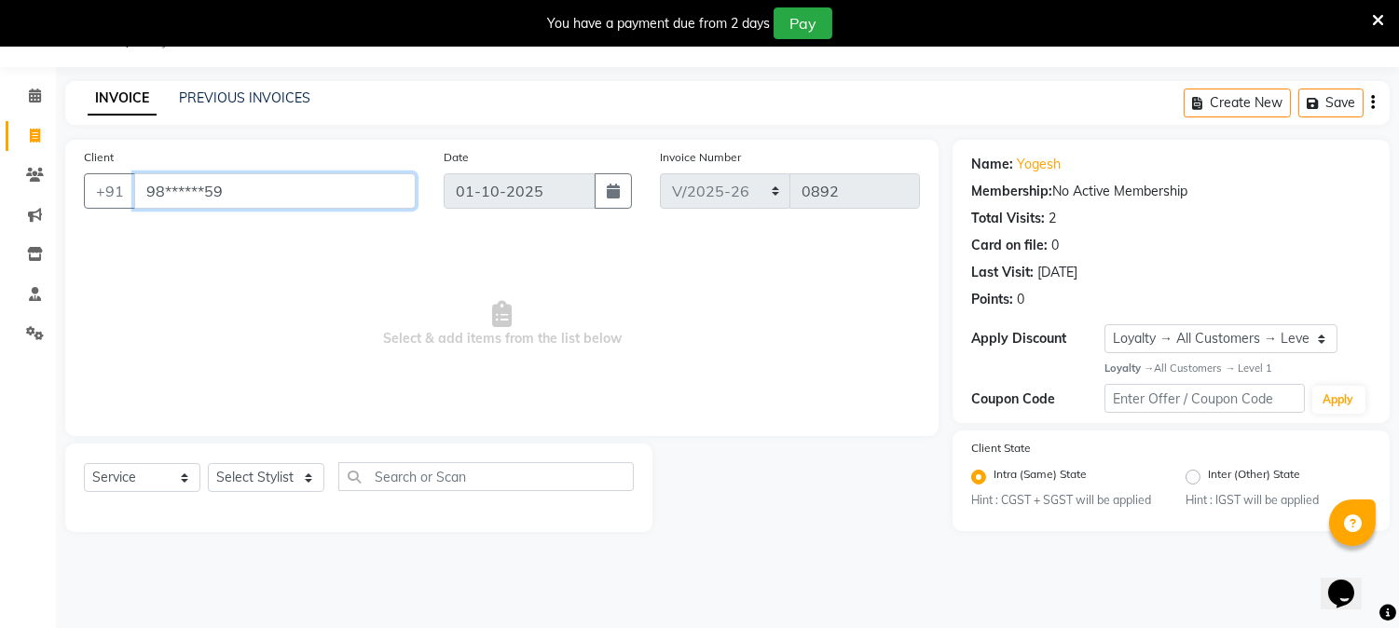
click at [271, 173] on input "98******59" at bounding box center [274, 190] width 281 height 35
type input "9"
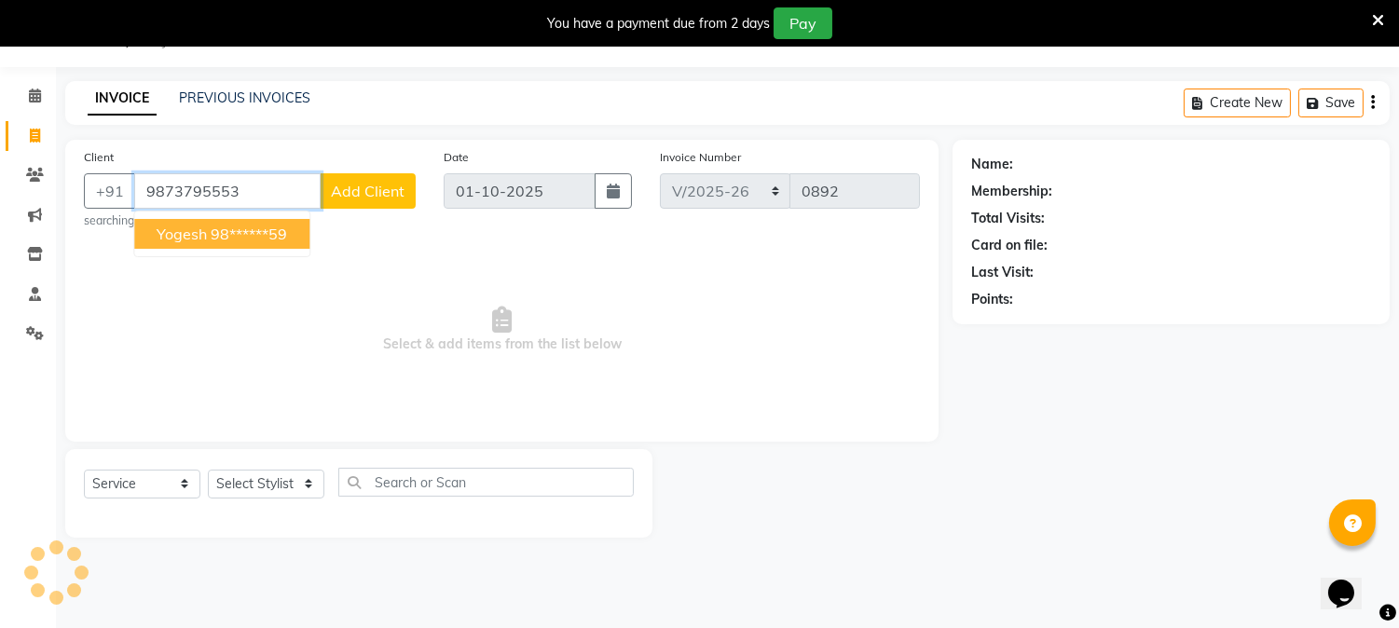
type input "9873795553"
click at [366, 198] on span "Add Client" at bounding box center [368, 191] width 74 height 19
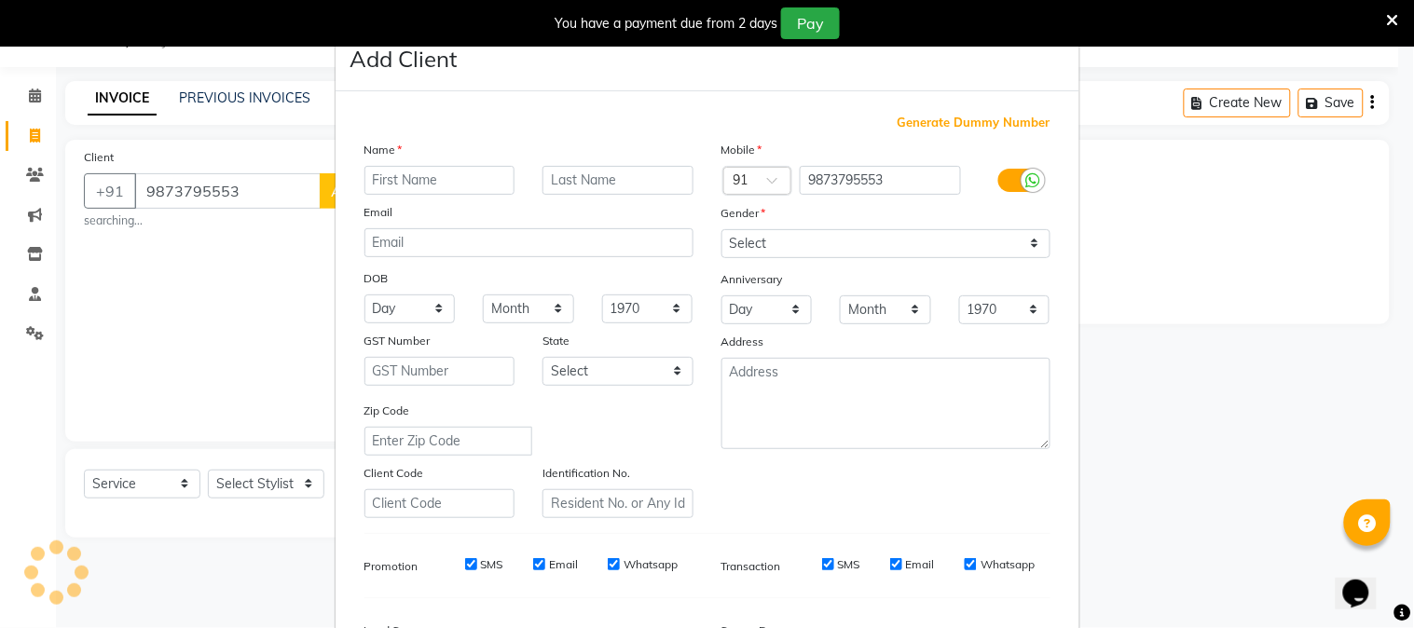
click at [402, 172] on input "text" at bounding box center [439, 180] width 151 height 29
drag, startPoint x: 249, startPoint y: 177, endPoint x: 272, endPoint y: 188, distance: 25.8
click at [271, 187] on ngb-modal-window "Add Client Generate Dummy Number Name Email DOB Day 01 02 03 04 05 06 07 08 09 …" at bounding box center [707, 314] width 1414 height 628
click at [278, 191] on ngb-modal-window "Add Client Generate Dummy Number Name Email DOB Day 01 02 03 04 05 06 07 08 09 …" at bounding box center [707, 314] width 1414 height 628
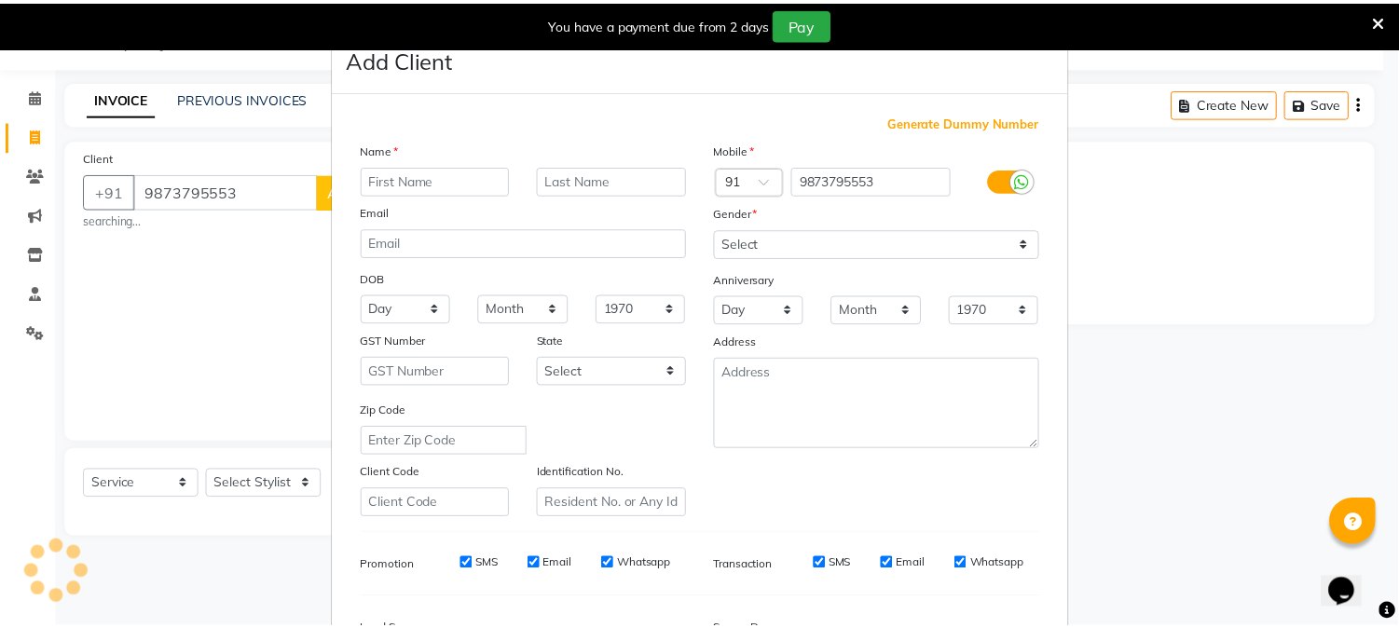
scroll to position [233, 0]
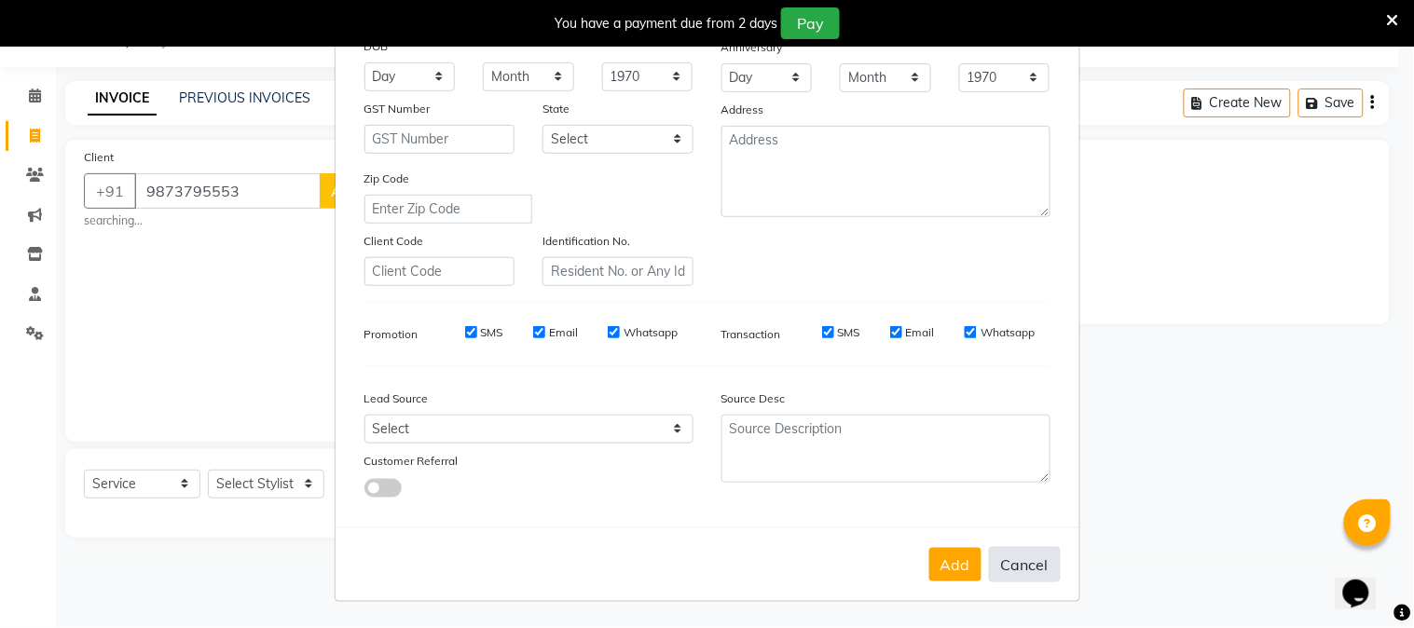
click at [1013, 562] on button "Cancel" at bounding box center [1025, 564] width 72 height 35
select select
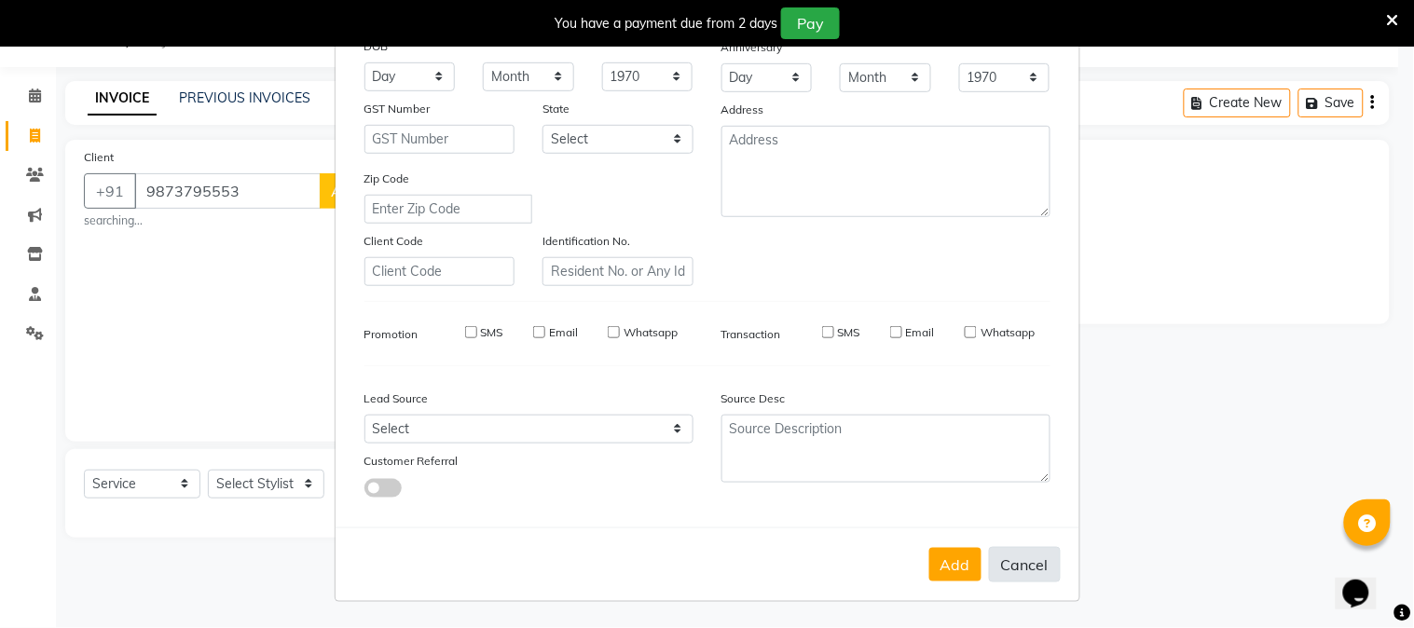
select select
checkbox input "false"
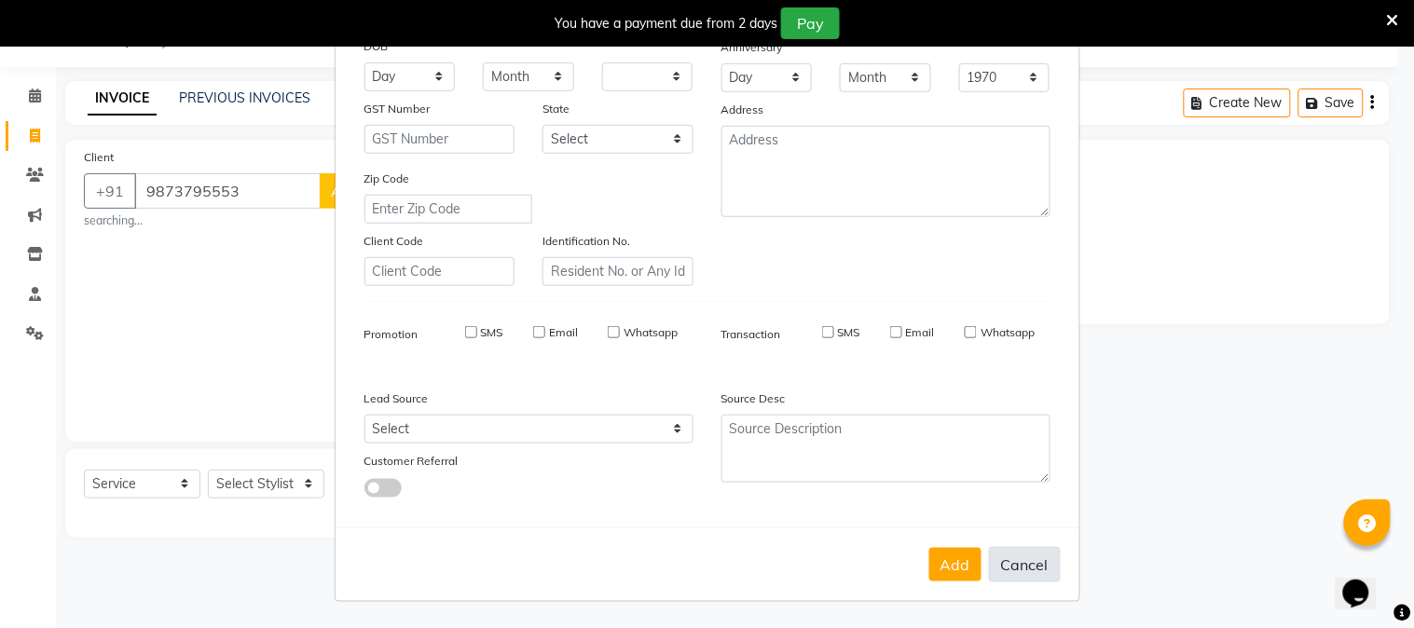
checkbox input "false"
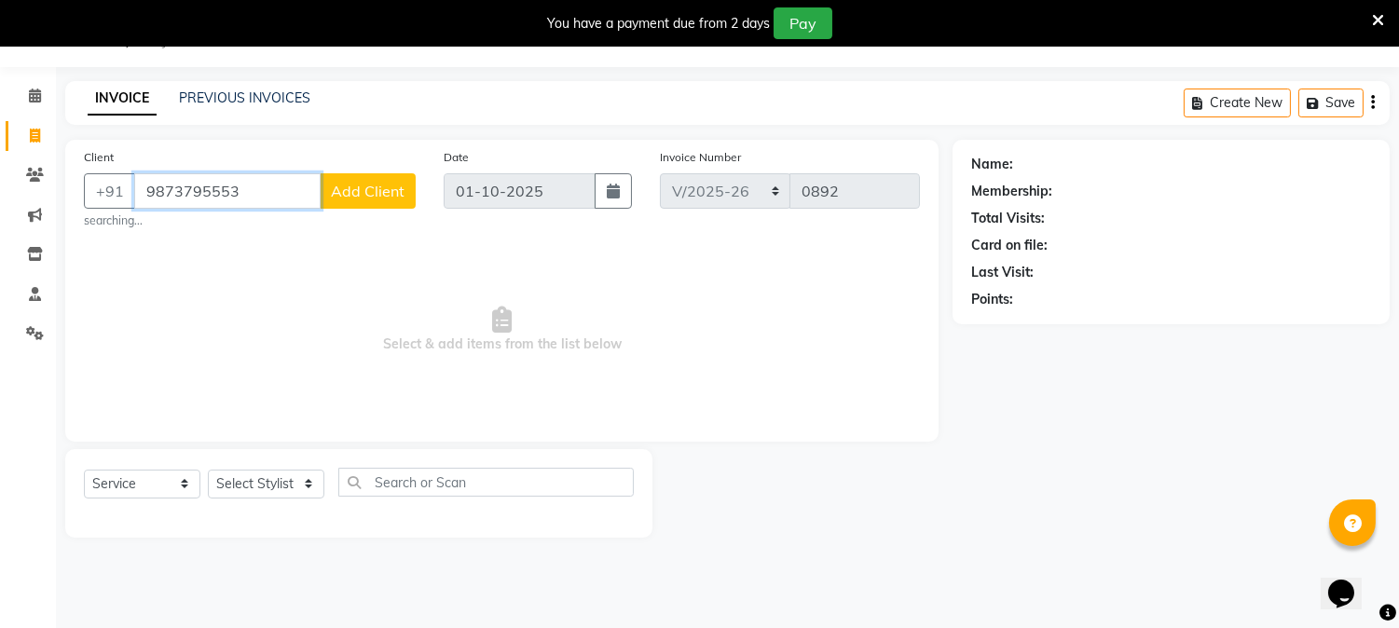
click at [254, 186] on input "9873795553" at bounding box center [227, 190] width 186 height 35
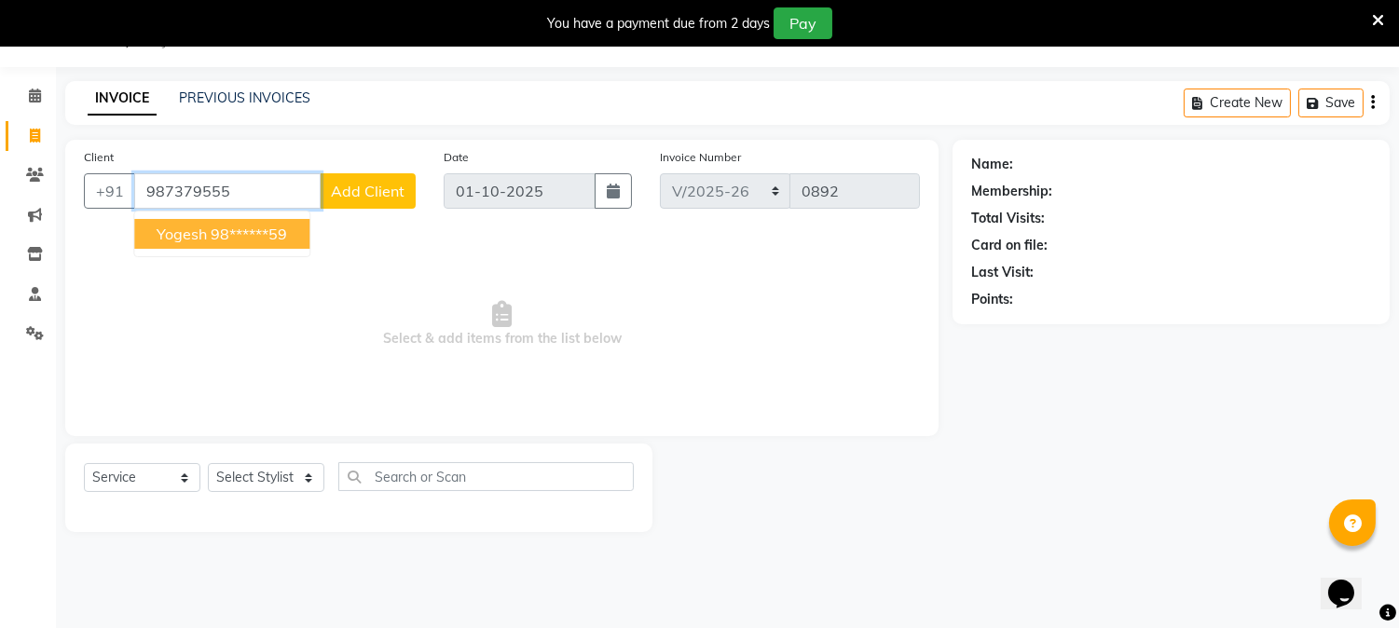
click at [249, 225] on ngb-highlight "98******59" at bounding box center [249, 234] width 76 height 19
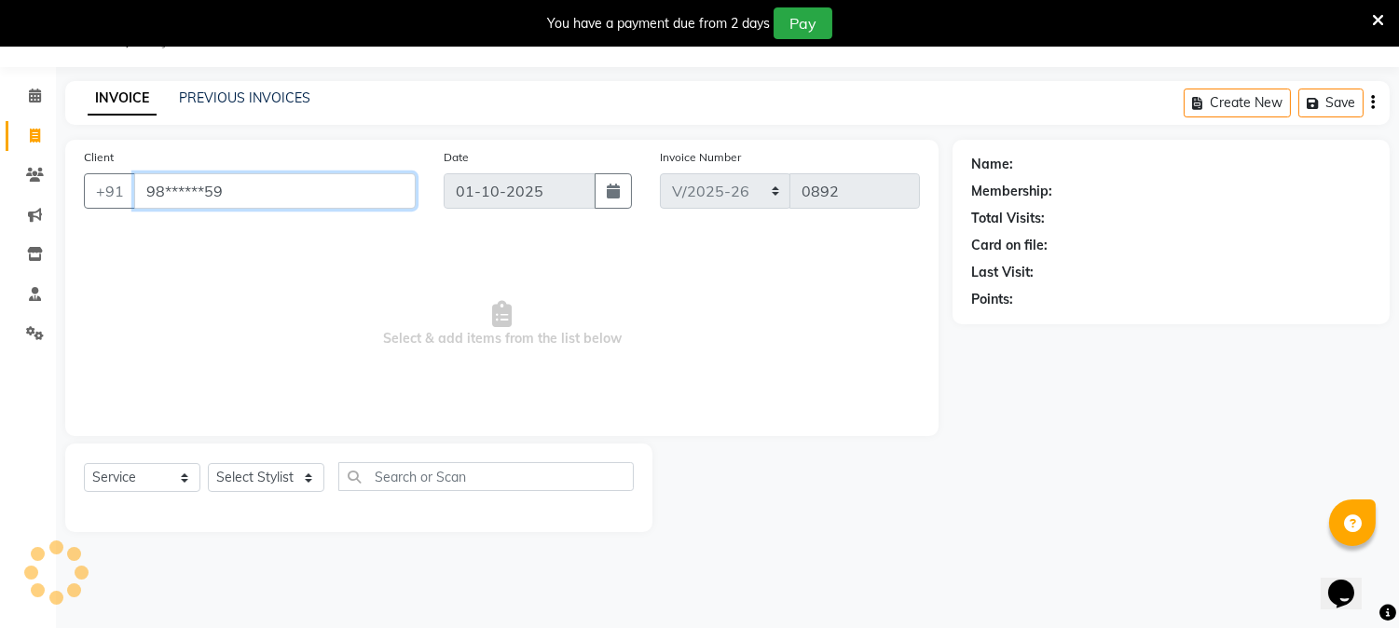
type input "98******59"
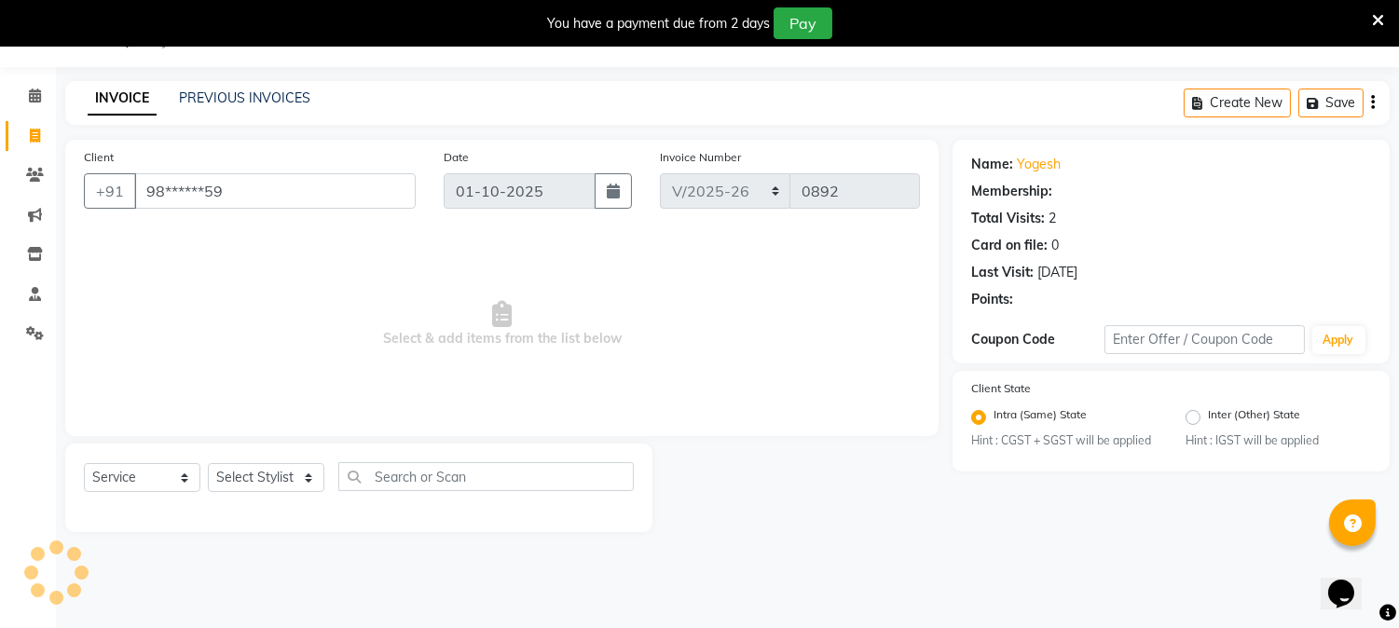
select select "1: Object"
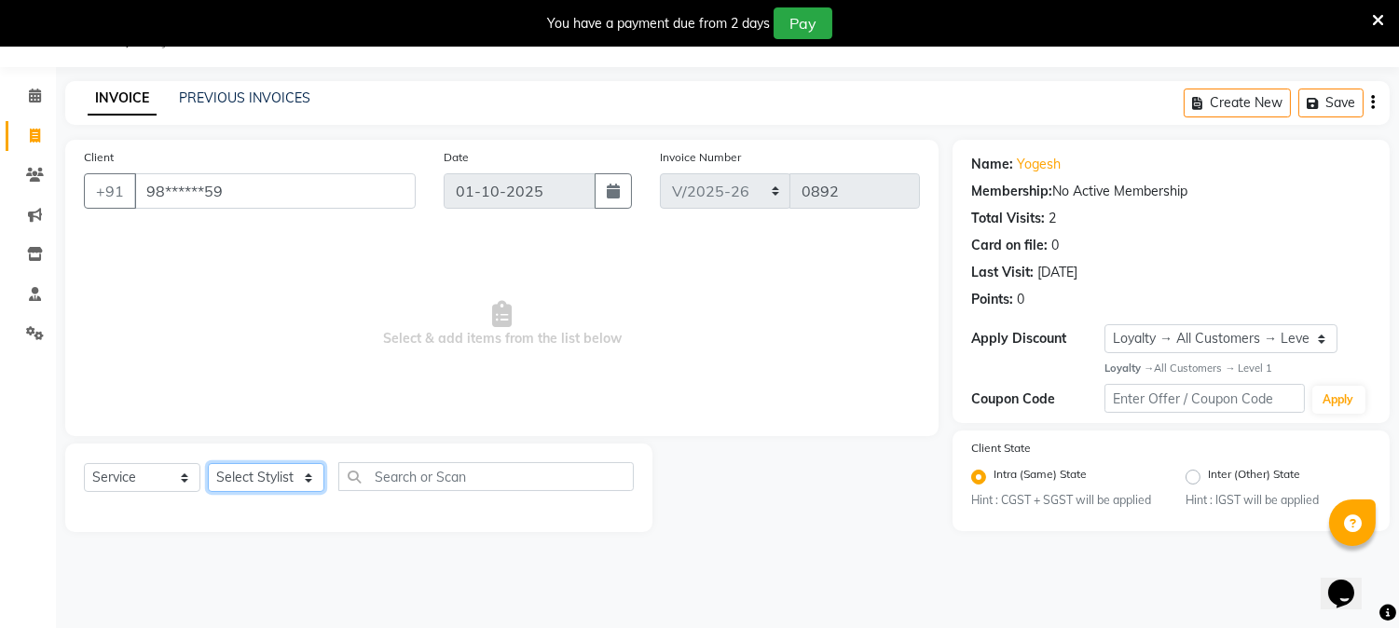
click at [313, 488] on select "Select Stylist" at bounding box center [266, 477] width 116 height 29
click at [308, 471] on select "Select Stylist" at bounding box center [266, 477] width 116 height 29
click at [303, 451] on div "Select Service Product Membership Package Voucher Prepaid Gift Card Select Styl…" at bounding box center [358, 488] width 587 height 89
click at [266, 173] on input "98******59" at bounding box center [274, 190] width 281 height 35
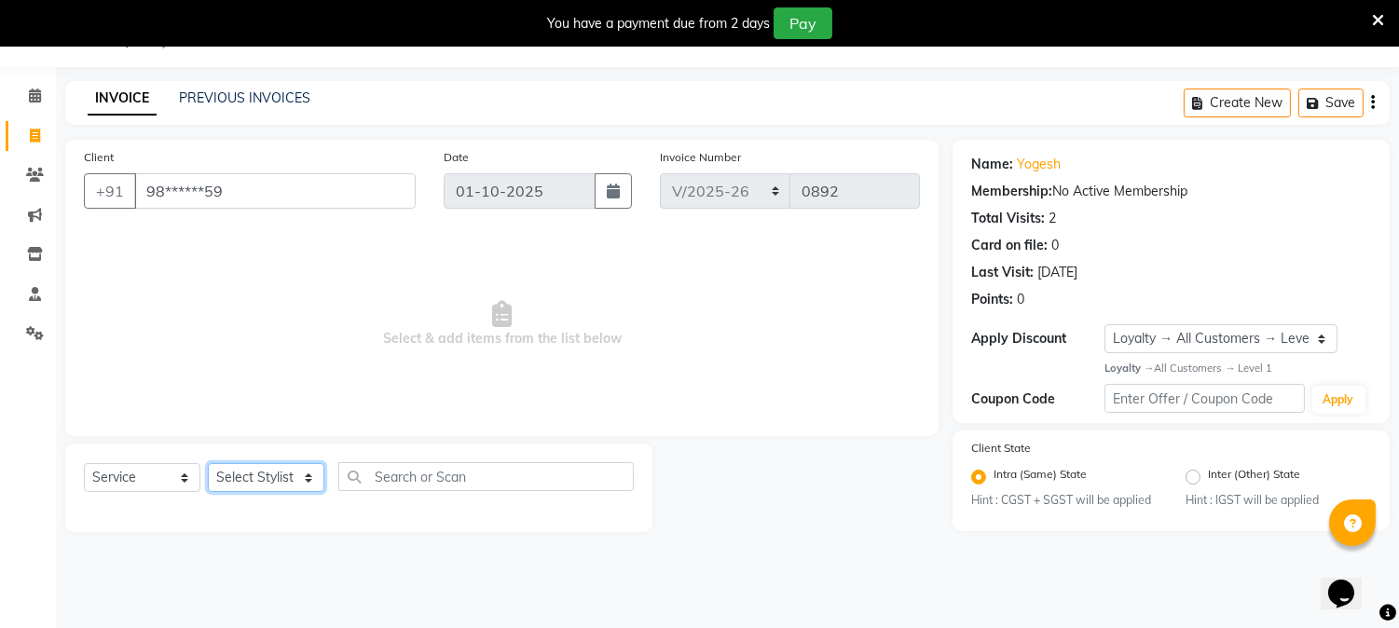
click at [312, 472] on select "Select Stylist" at bounding box center [266, 477] width 116 height 29
click at [208, 464] on select "Select Stylist" at bounding box center [266, 477] width 116 height 29
click at [282, 504] on div "Select Service Product Membership Package Voucher Prepaid Gift Card Select Styl…" at bounding box center [359, 484] width 550 height 44
click at [255, 190] on input "98******59" at bounding box center [274, 190] width 281 height 35
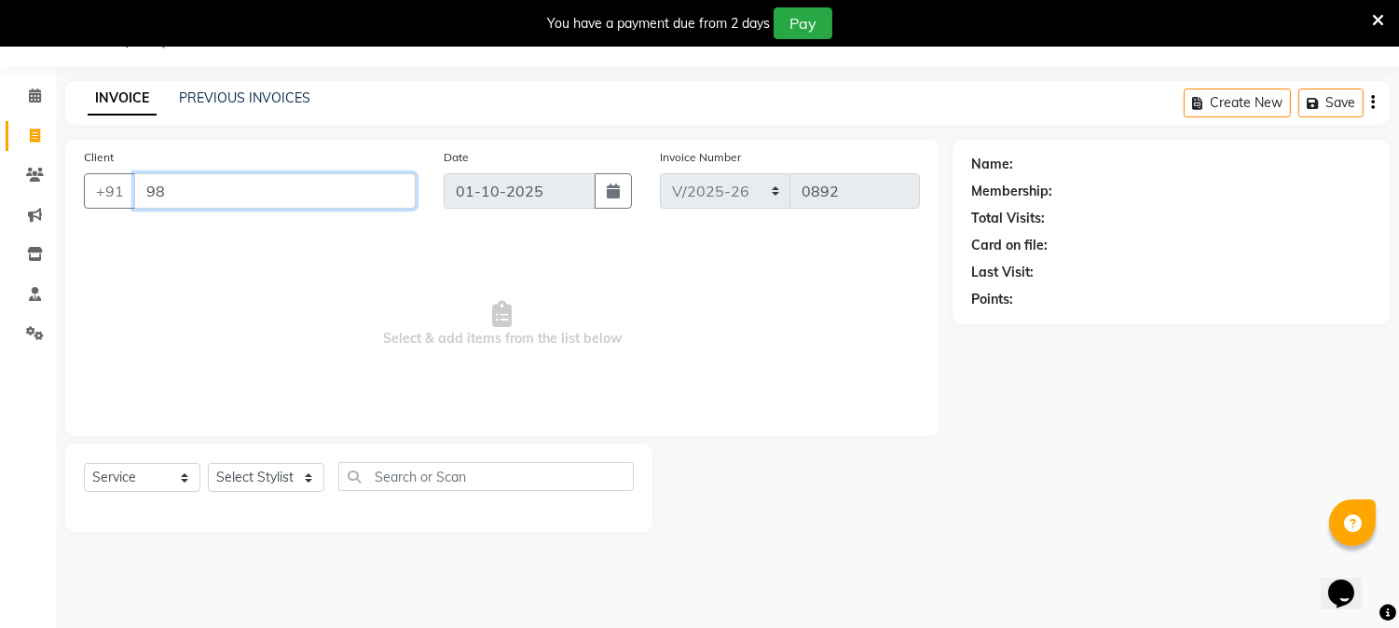
type input "9"
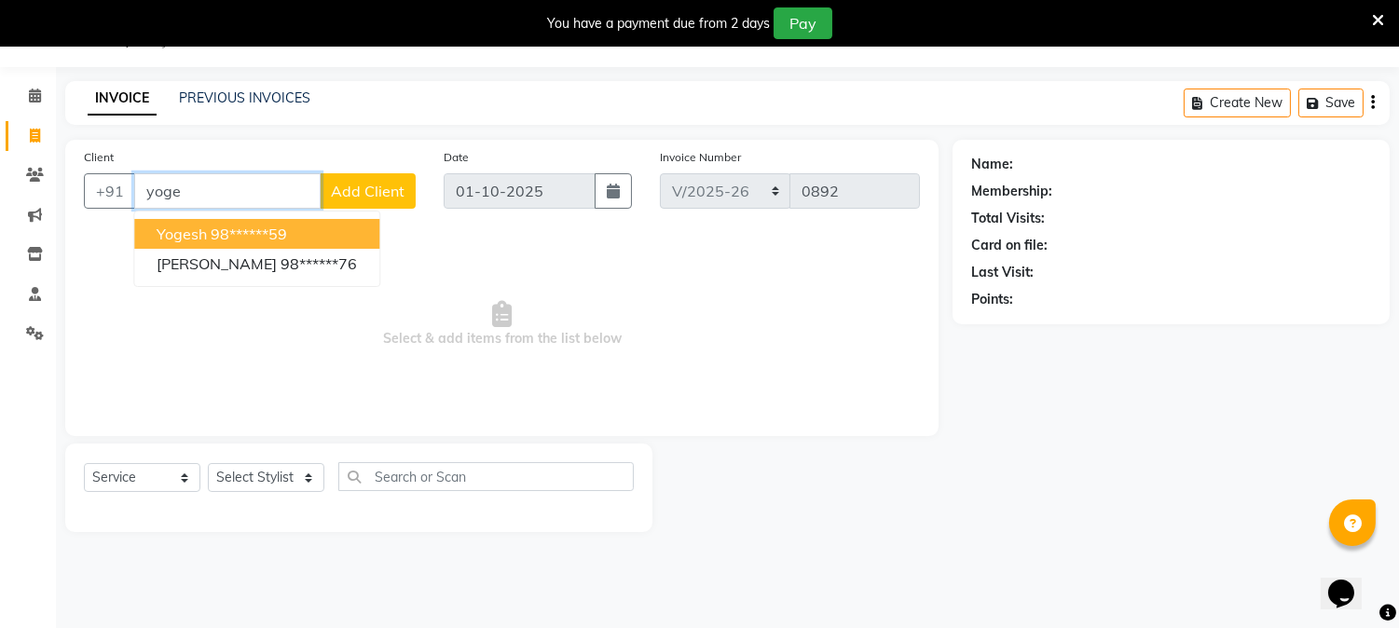
click at [271, 227] on ngb-highlight "98******59" at bounding box center [249, 234] width 76 height 19
type input "98******59"
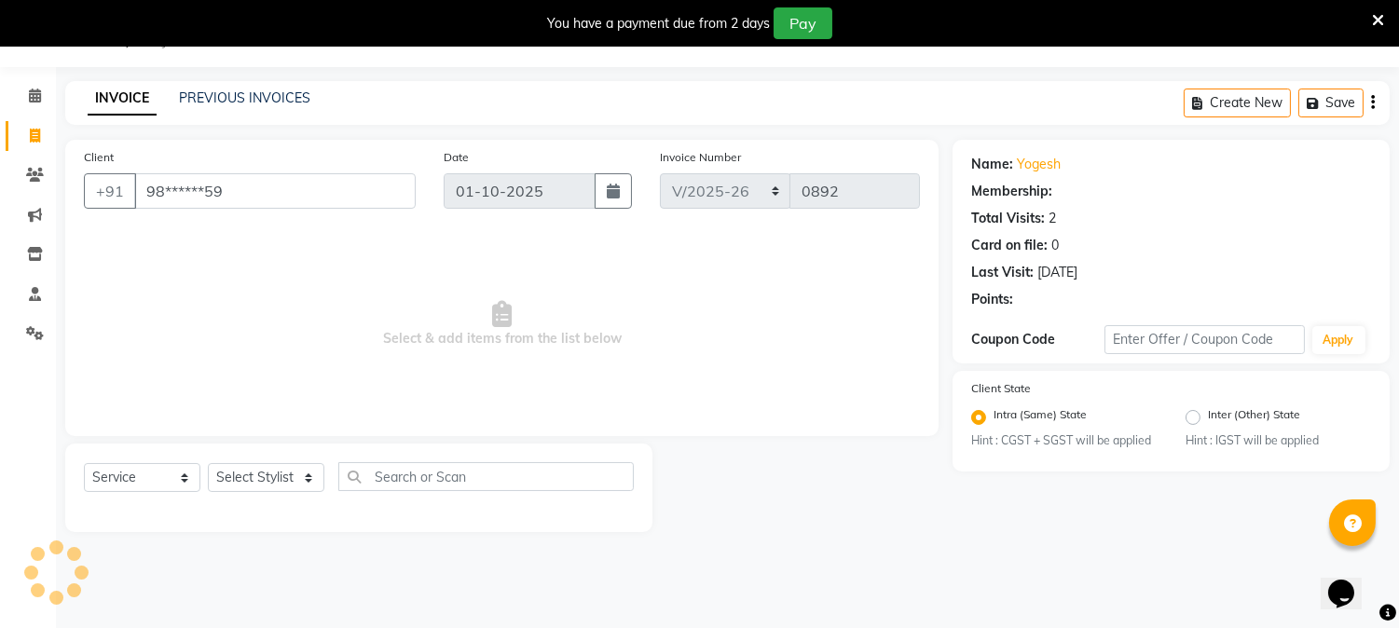
select select "1: Object"
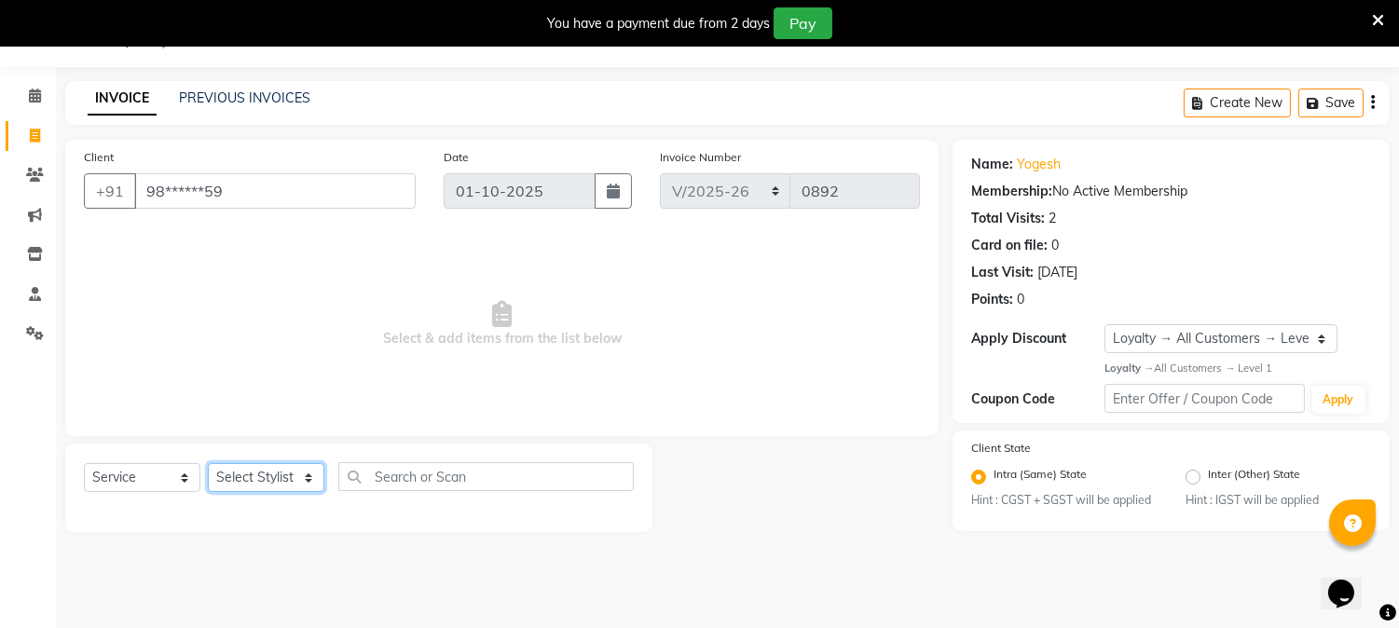
click at [309, 477] on select "Select Stylist" at bounding box center [266, 477] width 116 height 29
click at [309, 475] on select "Select Stylist" at bounding box center [266, 477] width 116 height 29
click at [252, 470] on select "Select Stylist" at bounding box center [266, 477] width 116 height 29
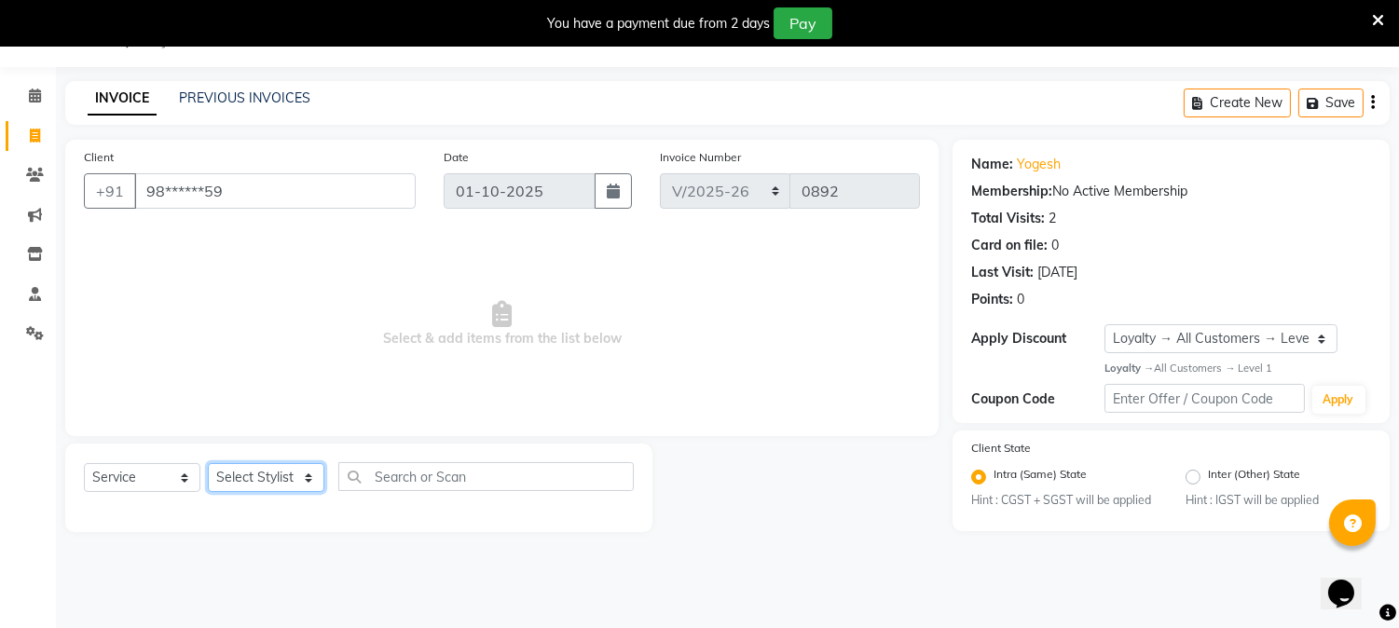
click at [252, 470] on select "Select Stylist" at bounding box center [266, 477] width 116 height 29
click at [250, 470] on select "Select Stylist" at bounding box center [266, 477] width 116 height 29
click at [423, 457] on div "Select Service Product Membership Package Voucher Prepaid Gift Card Select Styl…" at bounding box center [358, 488] width 587 height 89
click at [254, 184] on input "98******59" at bounding box center [274, 190] width 281 height 35
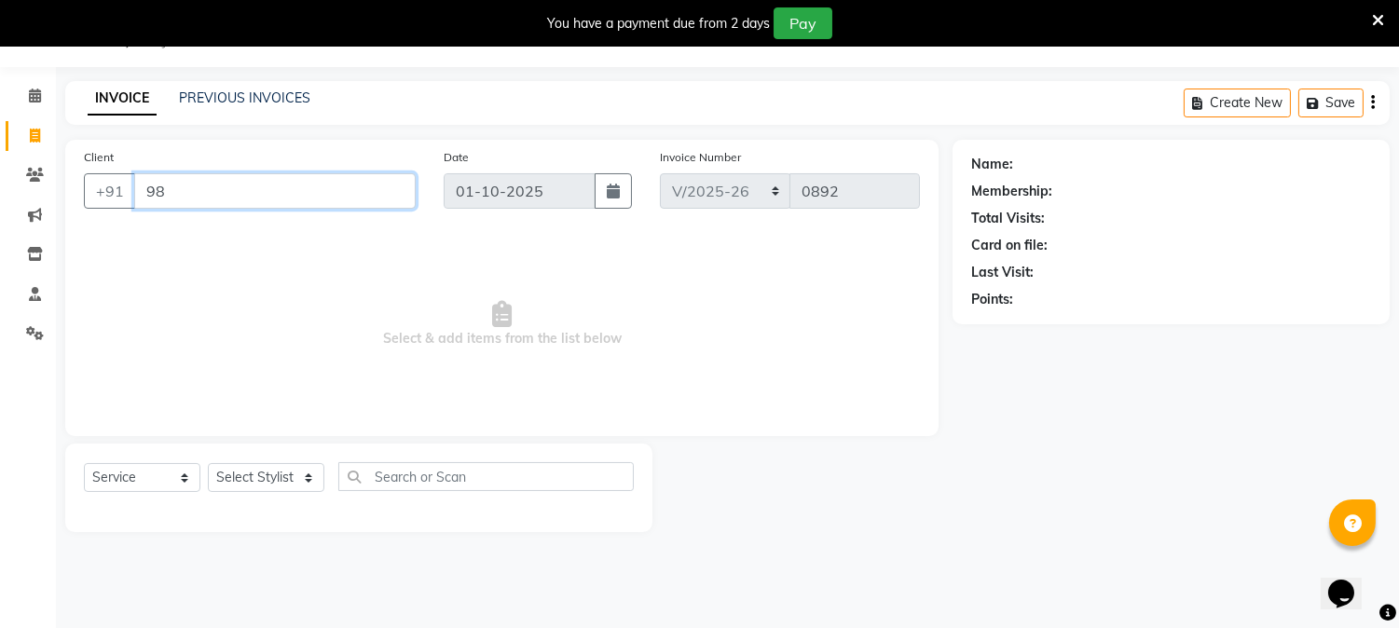
type input "9"
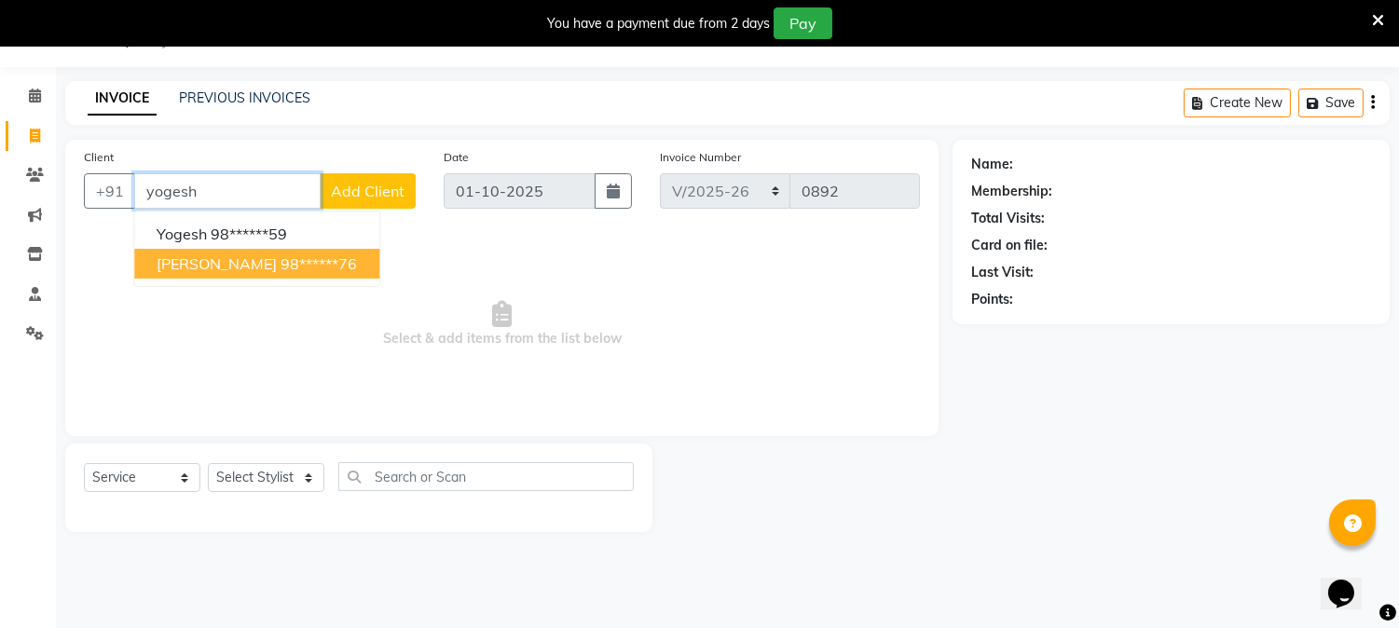
click at [280, 259] on ngb-highlight "98******76" at bounding box center [318, 263] width 76 height 19
type input "98******76"
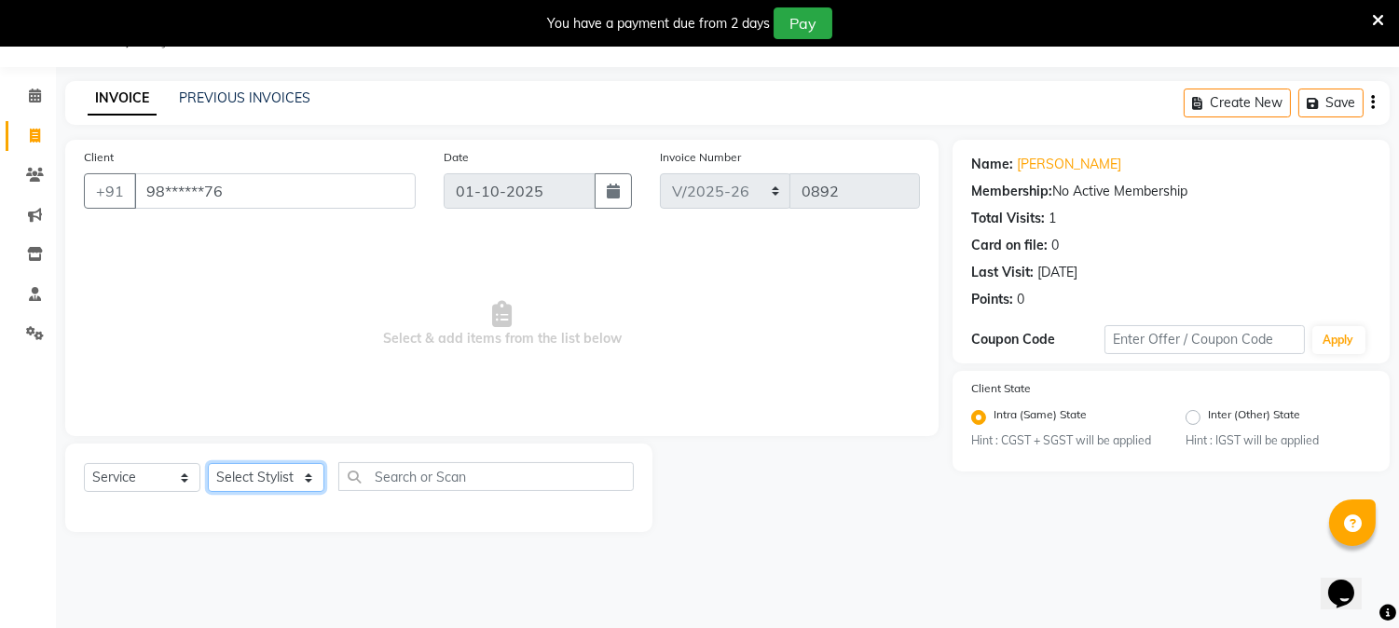
click at [315, 479] on select "Select Stylist" at bounding box center [266, 477] width 116 height 29
click at [259, 472] on select "Select Stylist" at bounding box center [266, 477] width 116 height 29
click at [257, 460] on div "Select Service Product Membership Package Voucher Prepaid Gift Card Select Styl…" at bounding box center [358, 488] width 587 height 89
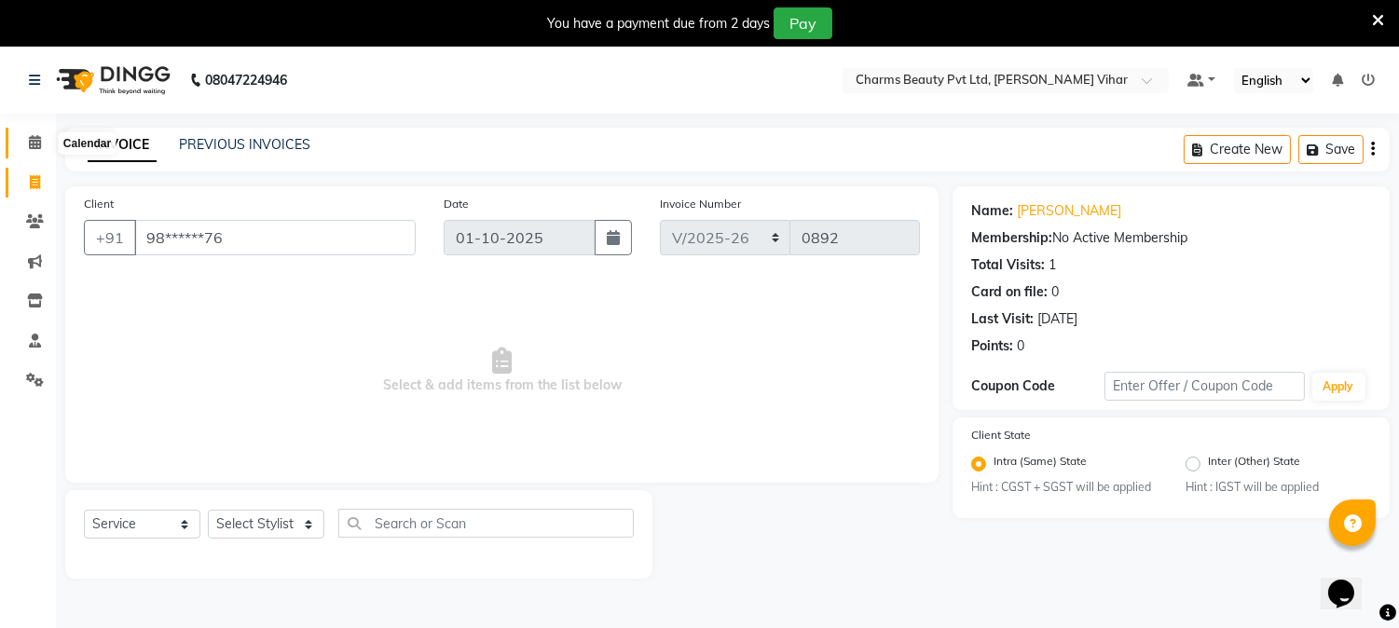
click at [40, 140] on span at bounding box center [35, 142] width 33 height 21
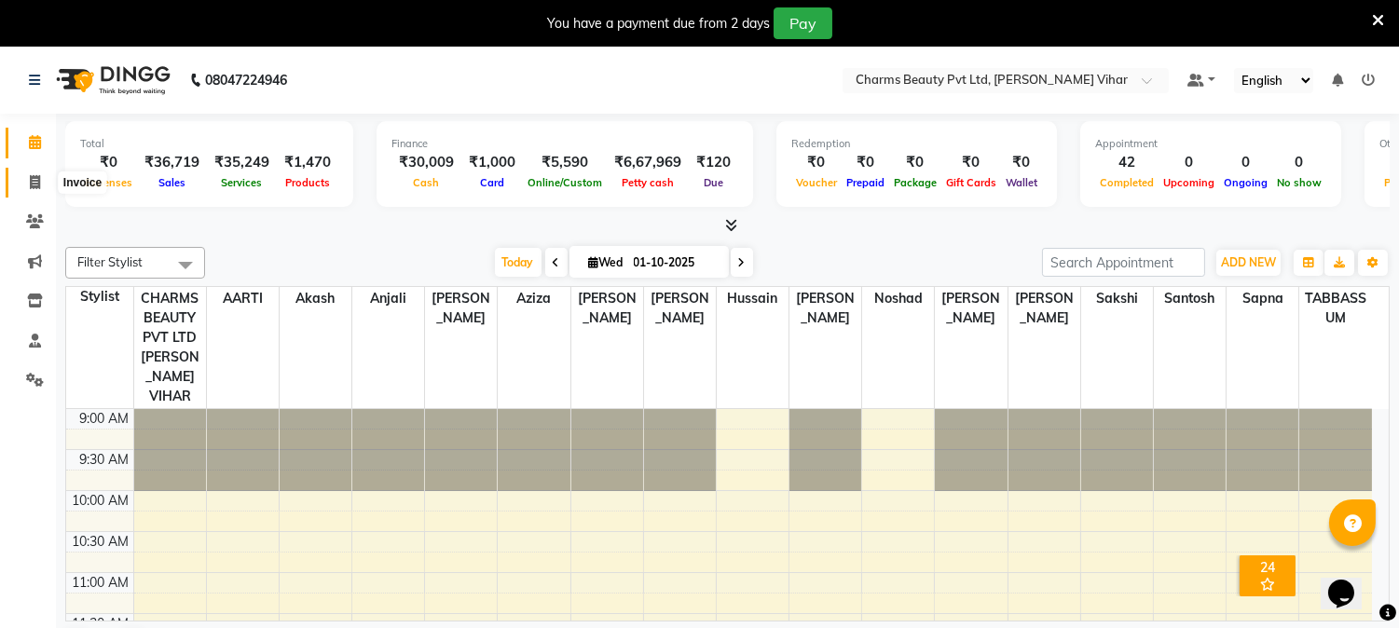
click at [41, 191] on span at bounding box center [35, 182] width 33 height 21
select select "service"
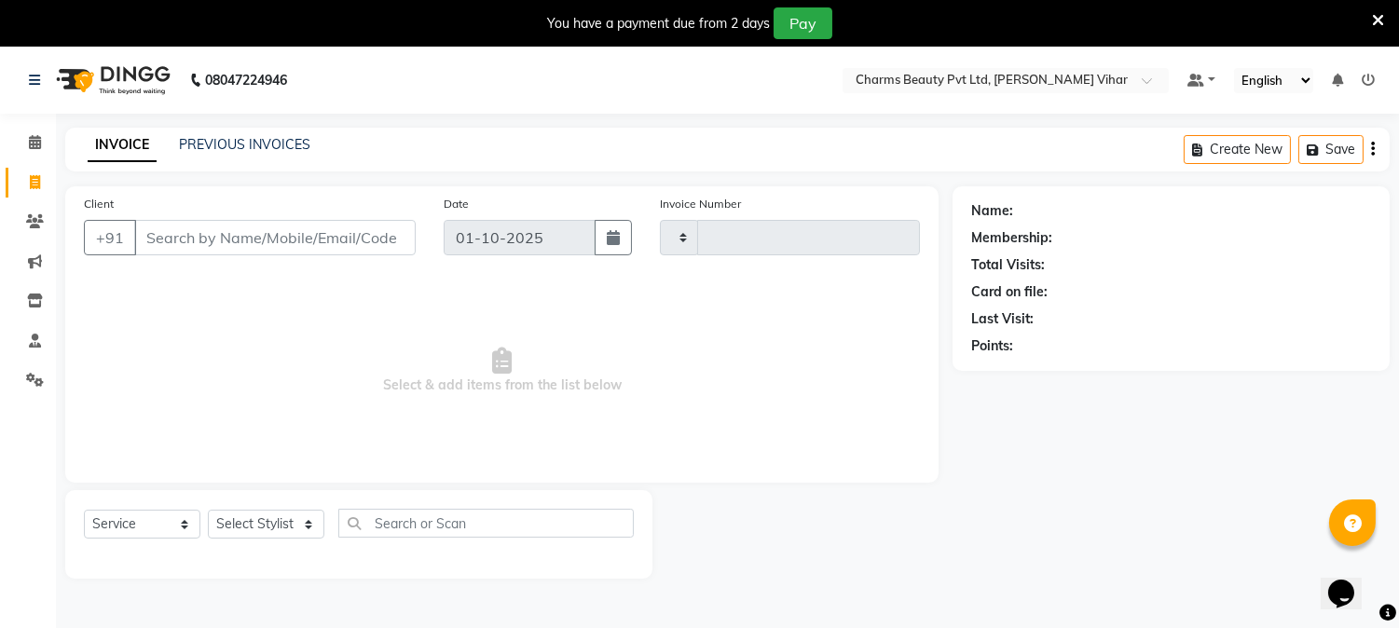
type input "0892"
select select "868"
click at [183, 237] on input "Client" at bounding box center [274, 237] width 281 height 35
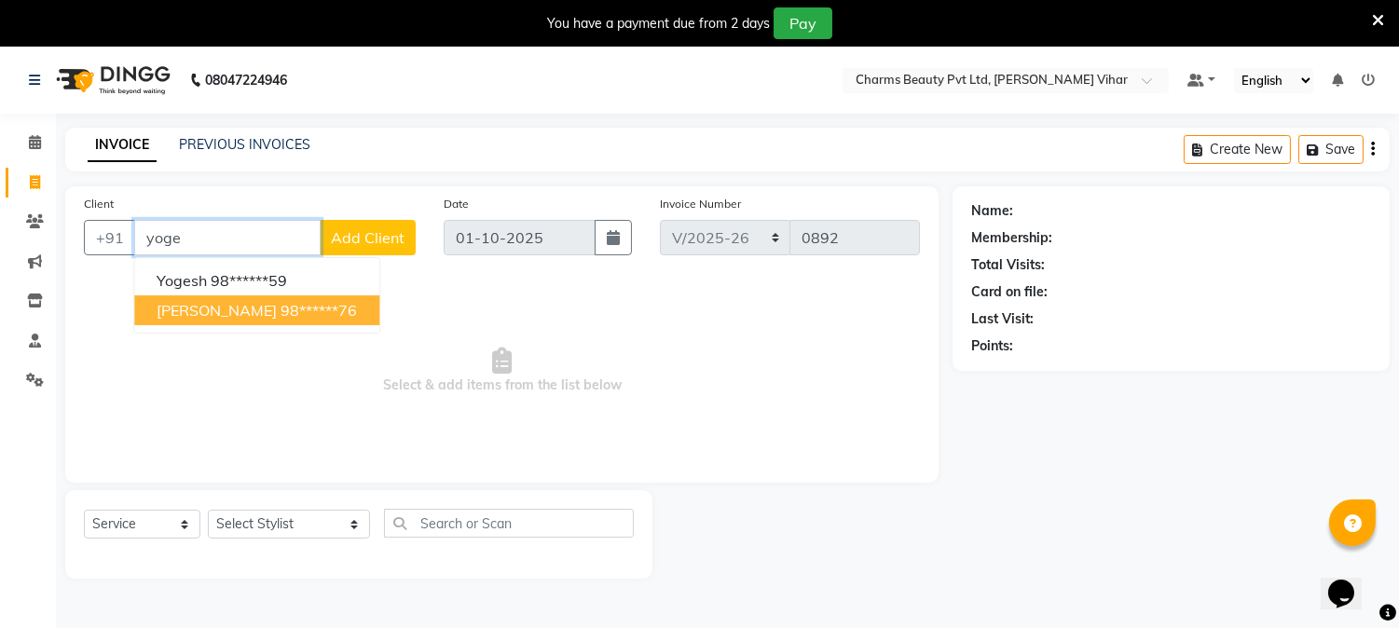
click at [203, 299] on button "yogesh sarin 98******76" at bounding box center [256, 310] width 245 height 30
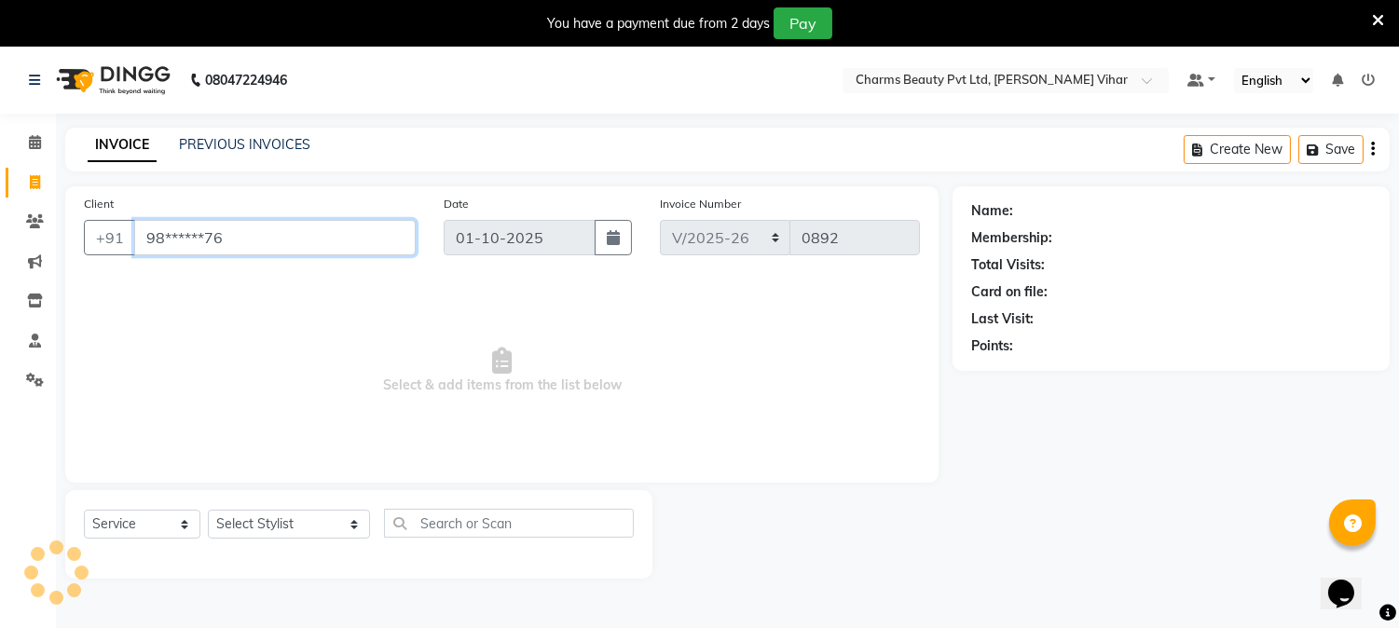
type input "98******76"
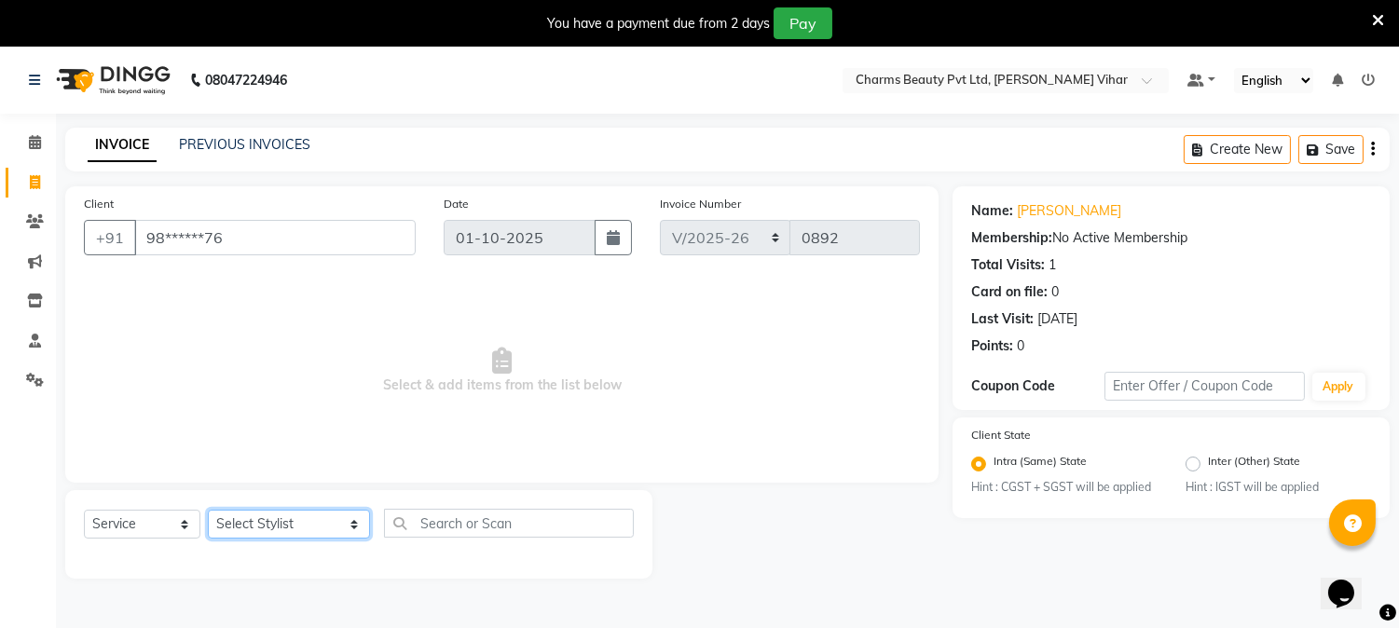
click at [333, 524] on select "Select Stylist AARTI [PERSON_NAME] [PERSON_NAME] BEAUTY PVT LTD [PERSON_NAME] V…" at bounding box center [289, 524] width 162 height 29
select select "66404"
click at [208, 511] on select "Select Stylist AARTI [PERSON_NAME] [PERSON_NAME] BEAUTY PVT LTD [PERSON_NAME] V…" at bounding box center [289, 524] width 162 height 29
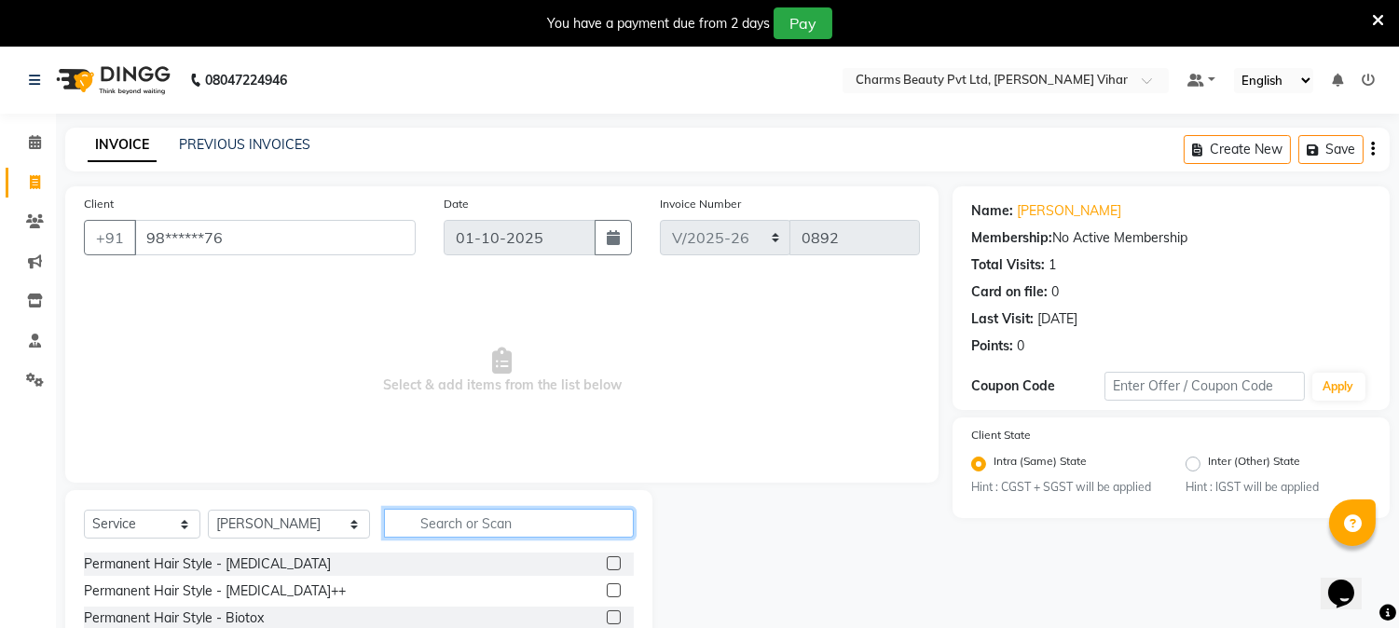
click at [475, 511] on input "text" at bounding box center [509, 523] width 250 height 29
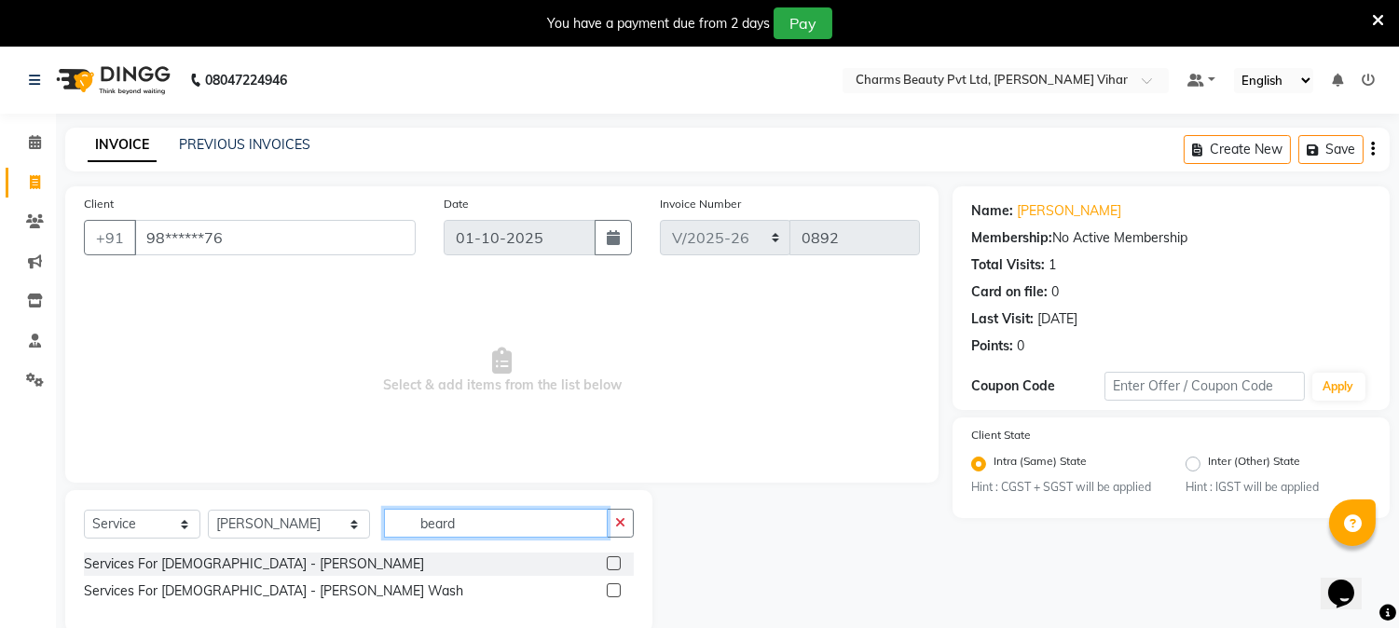
type input "beard"
click at [613, 566] on label at bounding box center [614, 563] width 14 height 14
click at [613, 566] on input "checkbox" at bounding box center [613, 564] width 12 height 12
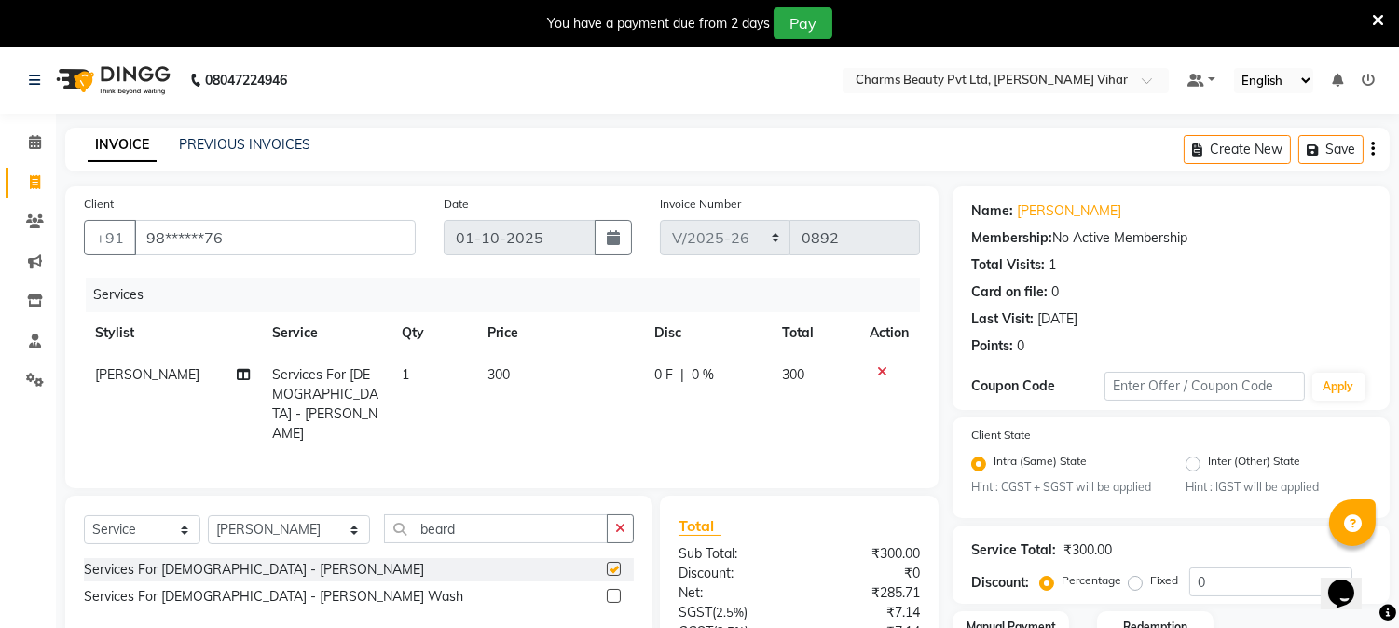
checkbox input "false"
click at [498, 523] on input "beard" at bounding box center [496, 528] width 224 height 29
type input "b"
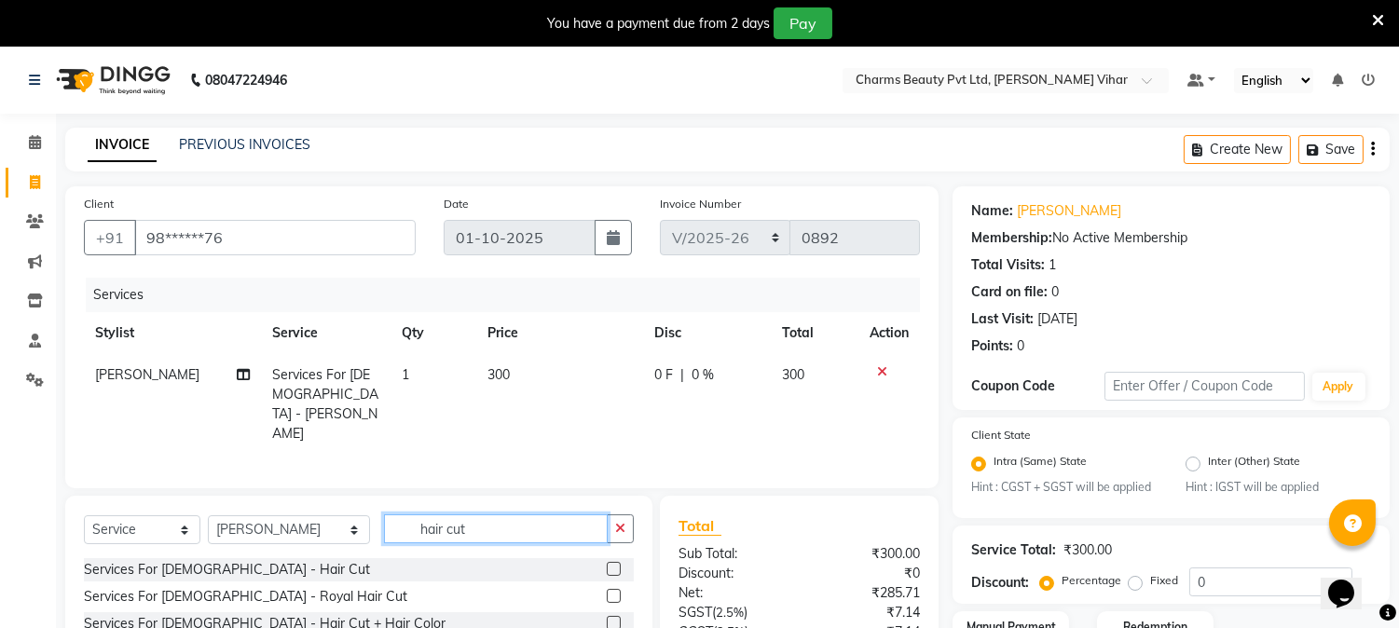
type input "hair cut"
click at [607, 565] on label at bounding box center [614, 569] width 14 height 14
click at [607, 565] on input "checkbox" at bounding box center [613, 570] width 12 height 12
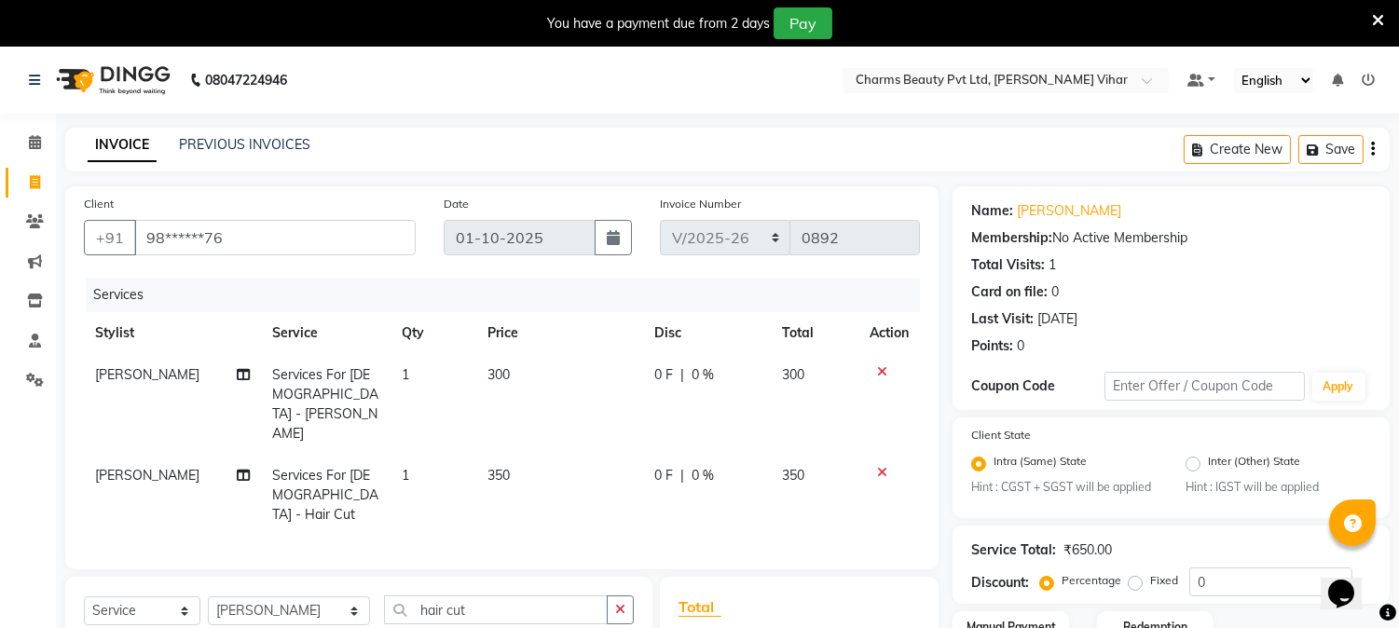
checkbox input "false"
click at [337, 596] on select "Select Stylist AARTI [PERSON_NAME] [PERSON_NAME] BEAUTY PVT LTD [PERSON_NAME] V…" at bounding box center [289, 610] width 162 height 29
select select "18011"
click at [208, 596] on select "Select Stylist AARTI [PERSON_NAME] [PERSON_NAME] BEAUTY PVT LTD [PERSON_NAME] V…" at bounding box center [289, 610] width 162 height 29
click at [458, 595] on input "hair cut" at bounding box center [496, 609] width 224 height 29
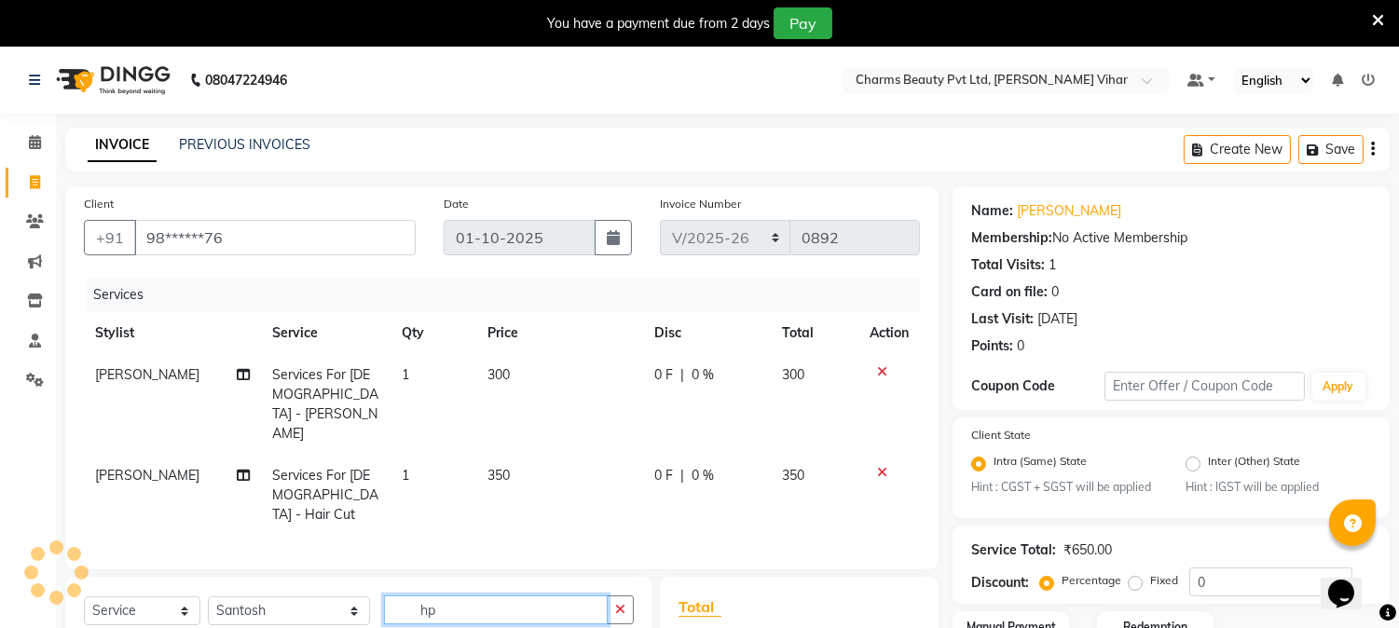
type input "h"
type input "ped"
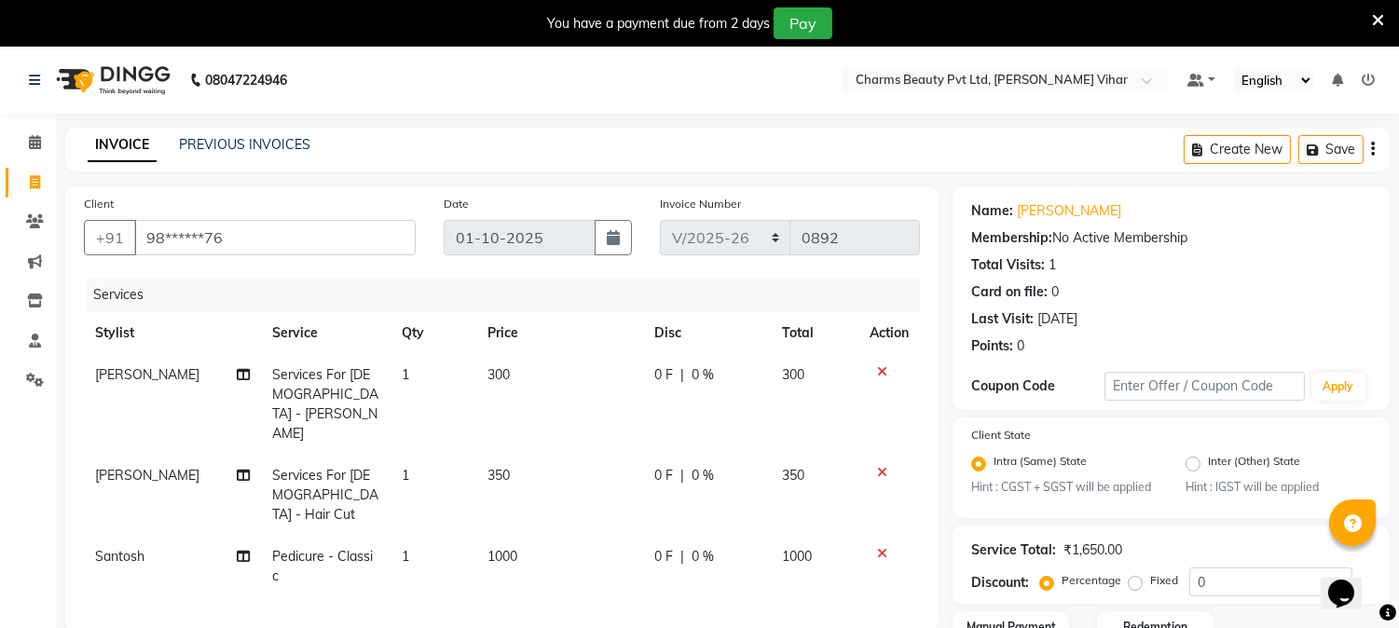
checkbox input "false"
click at [525, 536] on td "1000" at bounding box center [559, 566] width 167 height 61
select select "18011"
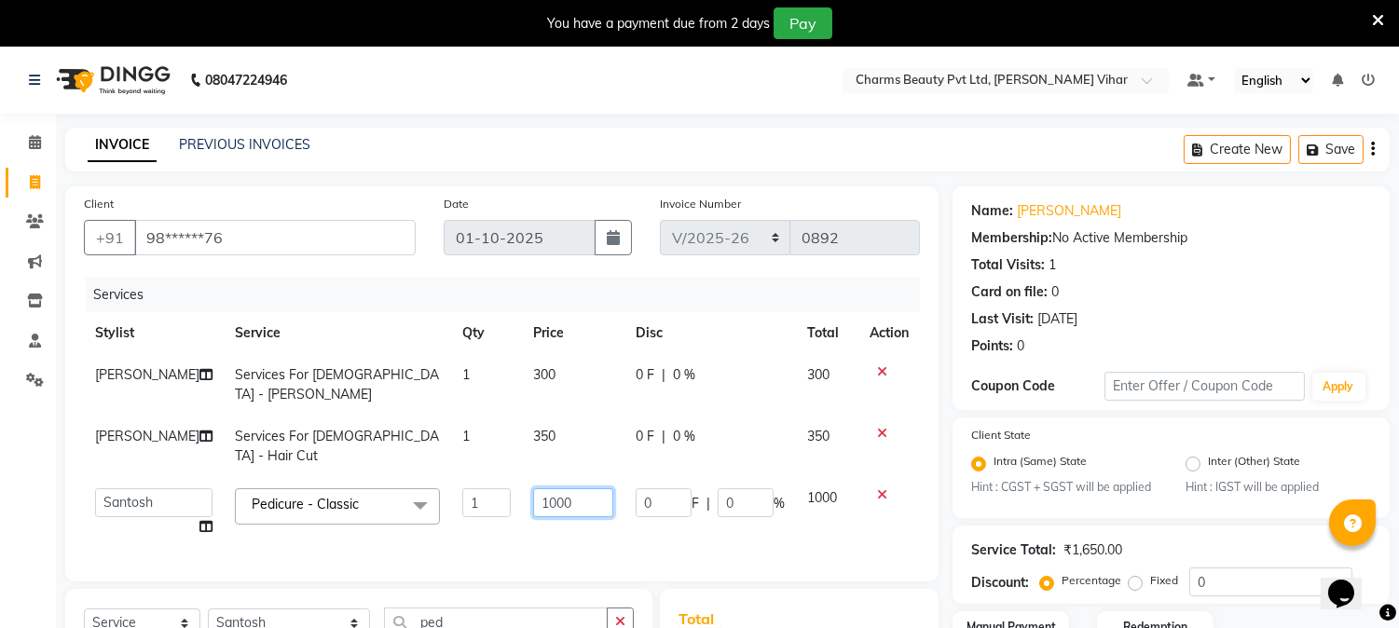
click at [578, 488] on input "1000" at bounding box center [573, 502] width 80 height 29
type input "1"
type input "800"
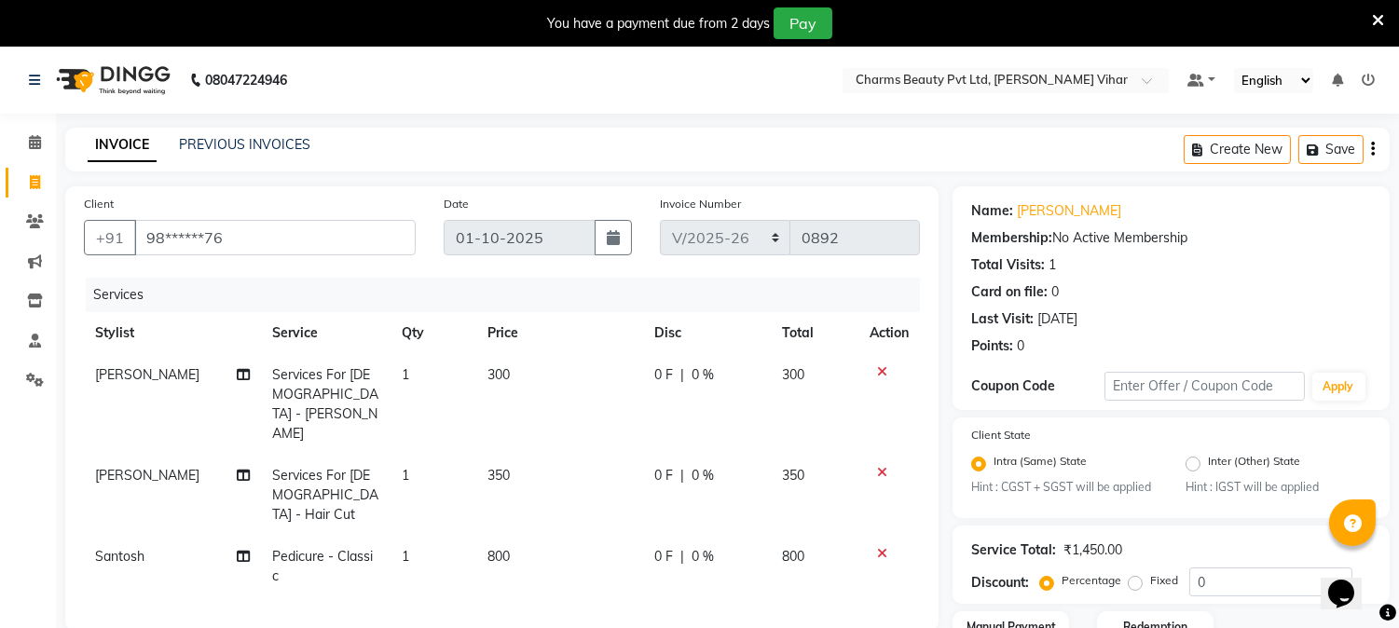
click at [581, 536] on td "800" at bounding box center [559, 566] width 167 height 61
select select "18011"
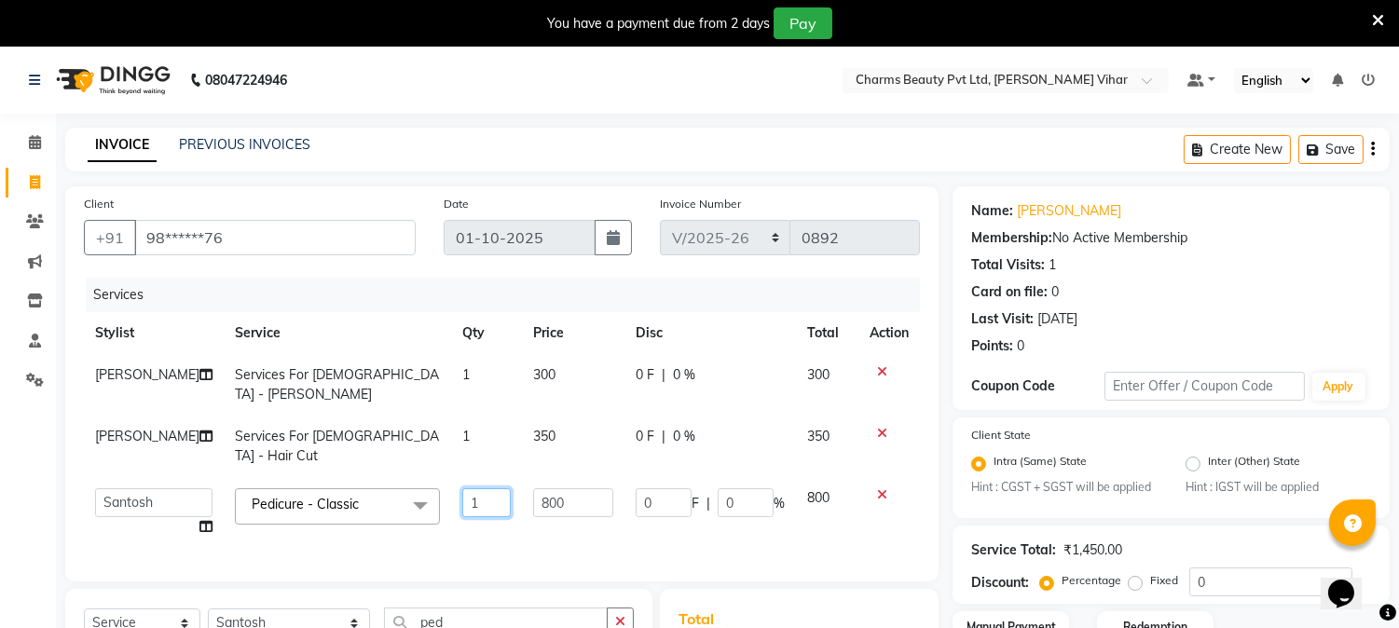
click at [462, 488] on input "1" at bounding box center [486, 502] width 48 height 29
type input "2"
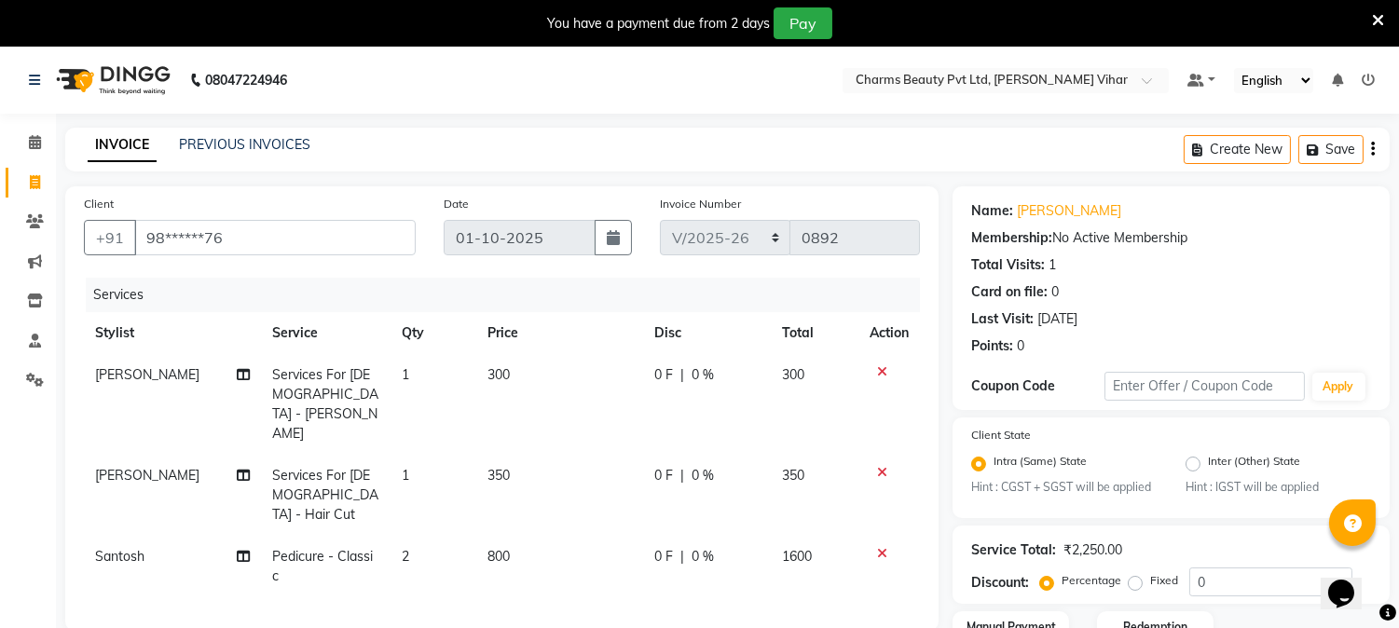
click at [470, 536] on td "2" at bounding box center [433, 566] width 86 height 61
select select "18011"
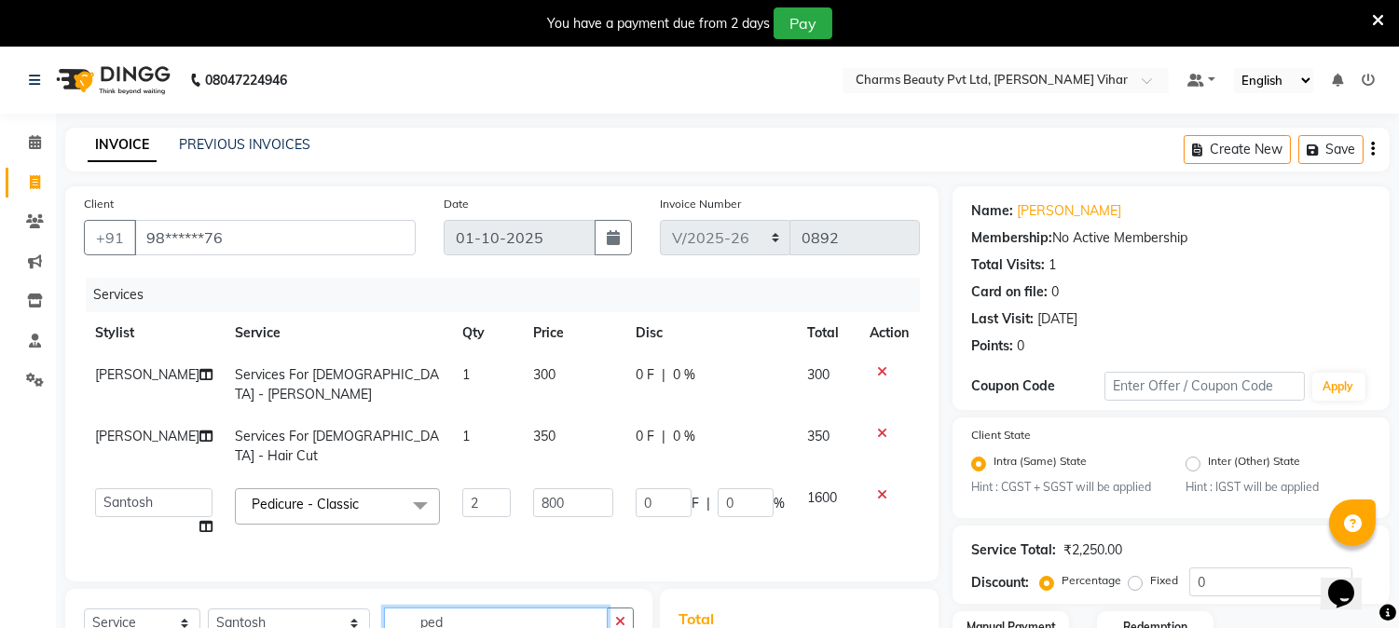
click at [467, 608] on input "ped" at bounding box center [496, 622] width 224 height 29
type input "p"
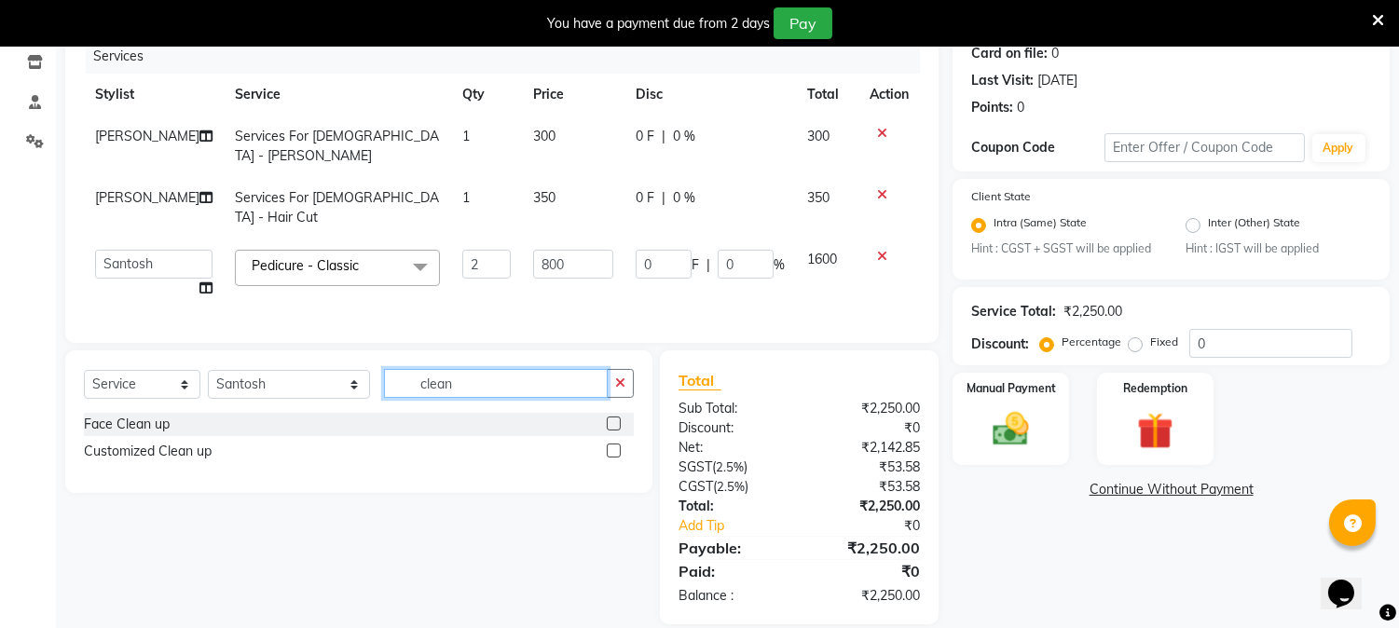
type input "clean"
click at [611, 444] on label at bounding box center [614, 451] width 14 height 14
click at [611, 445] on input "checkbox" at bounding box center [613, 451] width 12 height 12
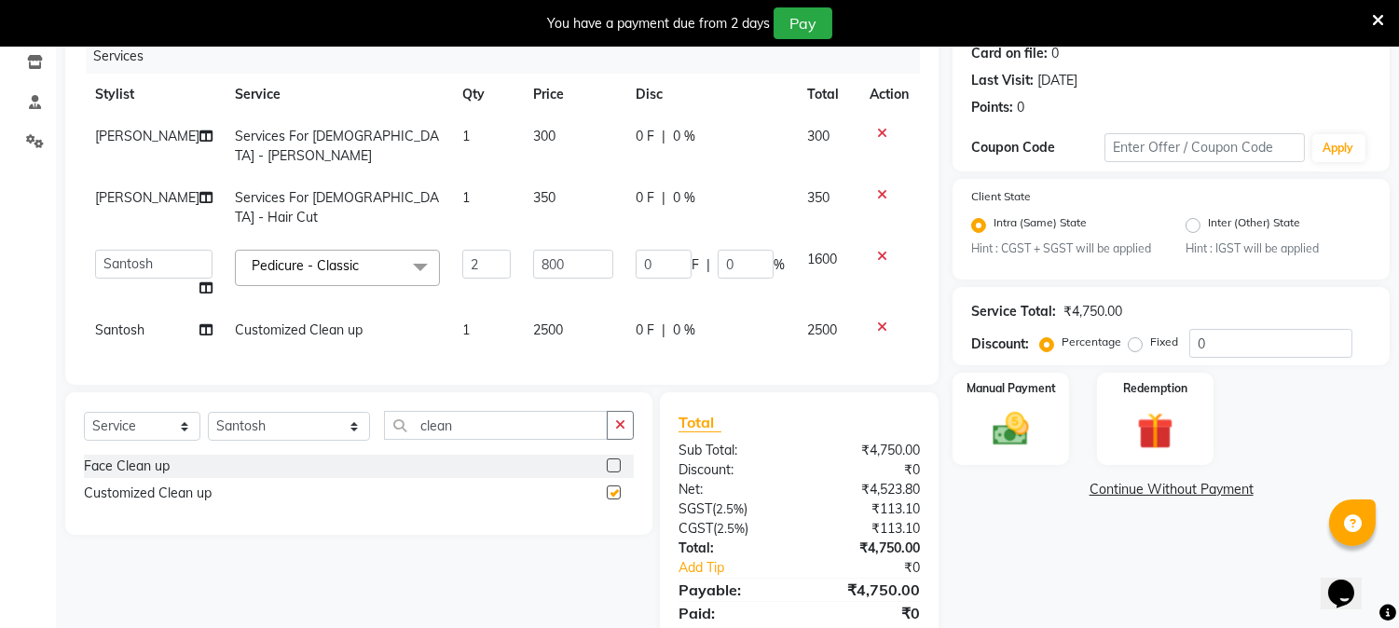
checkbox input "false"
click at [561, 309] on td "2500" at bounding box center [573, 330] width 102 height 42
select select "18011"
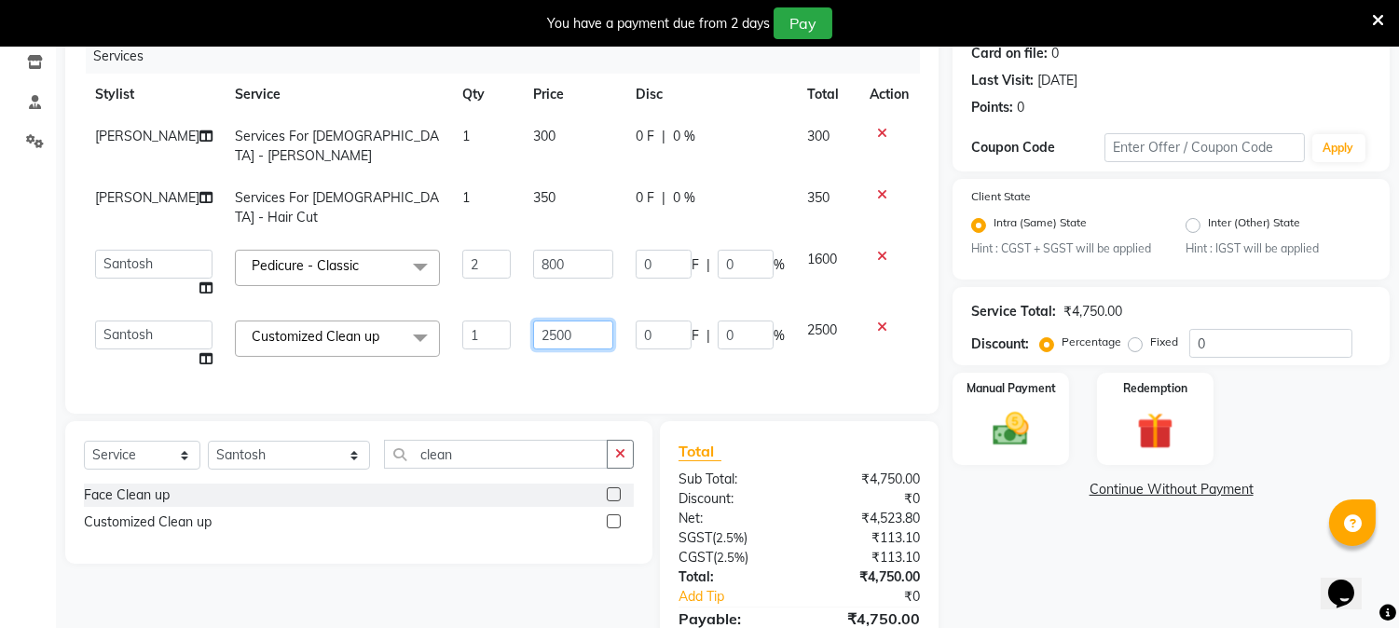
click at [564, 321] on input "2500" at bounding box center [573, 335] width 80 height 29
type input "2"
type input "2600"
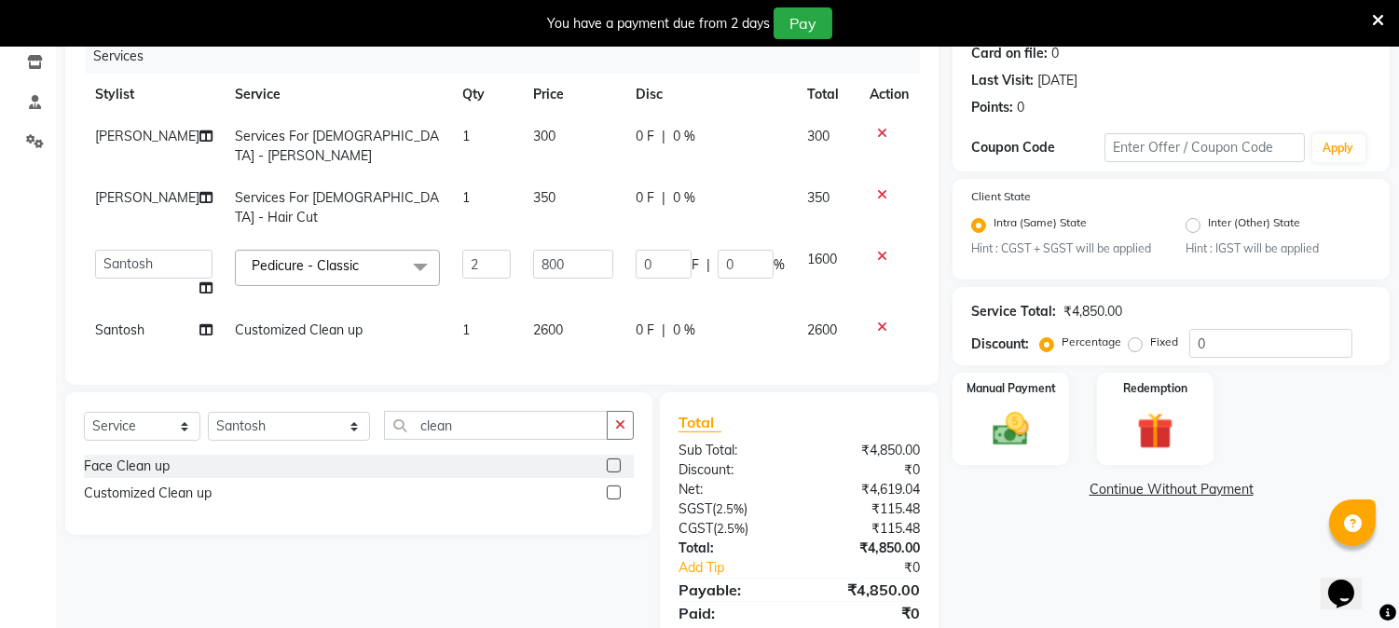
click at [562, 324] on div "Services Stylist Service Qty Price Disc Total Action Bobby Services For Gents -…" at bounding box center [502, 202] width 836 height 327
click at [550, 177] on td "350" at bounding box center [573, 207] width 102 height 61
select select "66404"
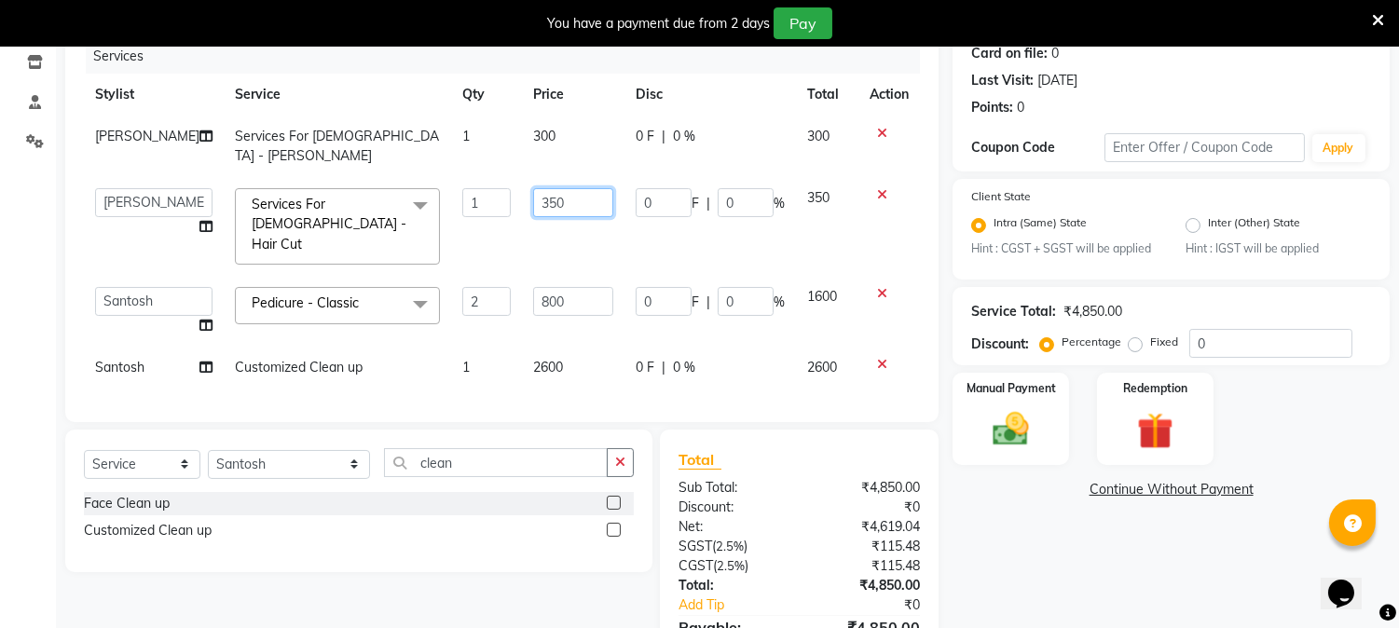
click at [553, 188] on input "350" at bounding box center [573, 202] width 80 height 29
type input "300"
click at [553, 208] on tbody "Bobby Services For Gents - Beard 1 300 0 F | 0 % 300 AARTI Akash Anjali Asra De…" at bounding box center [502, 252] width 836 height 273
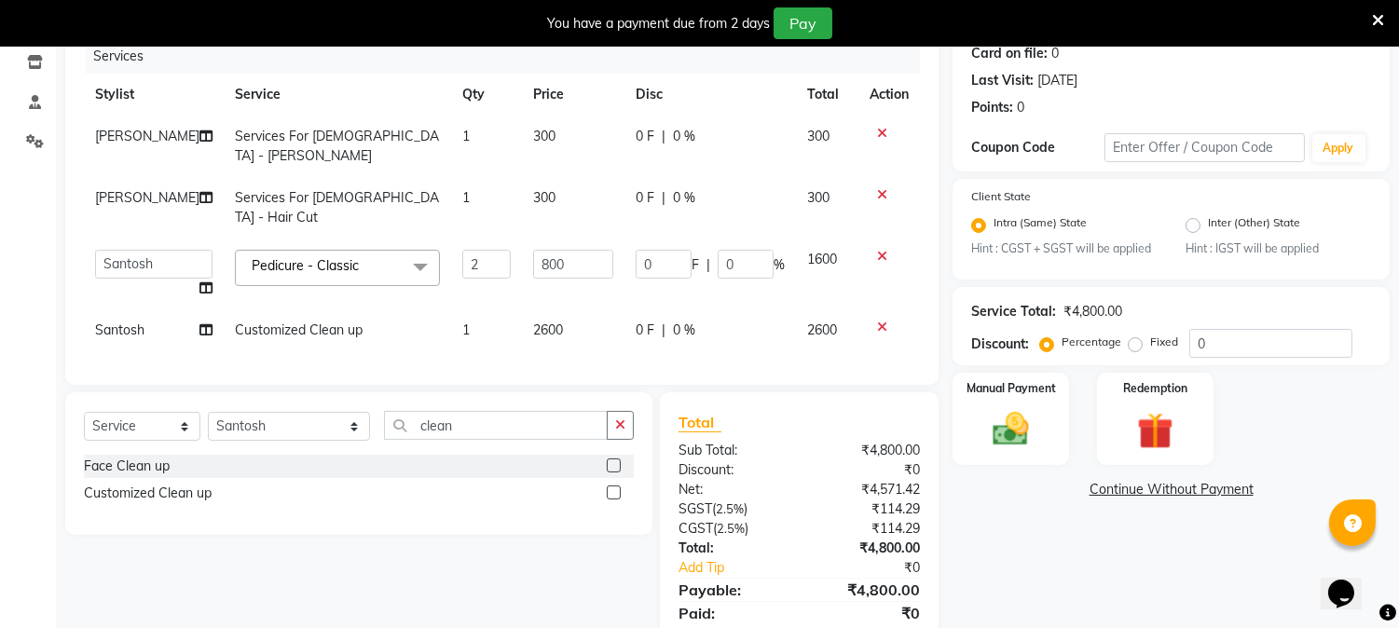
scroll to position [280, 0]
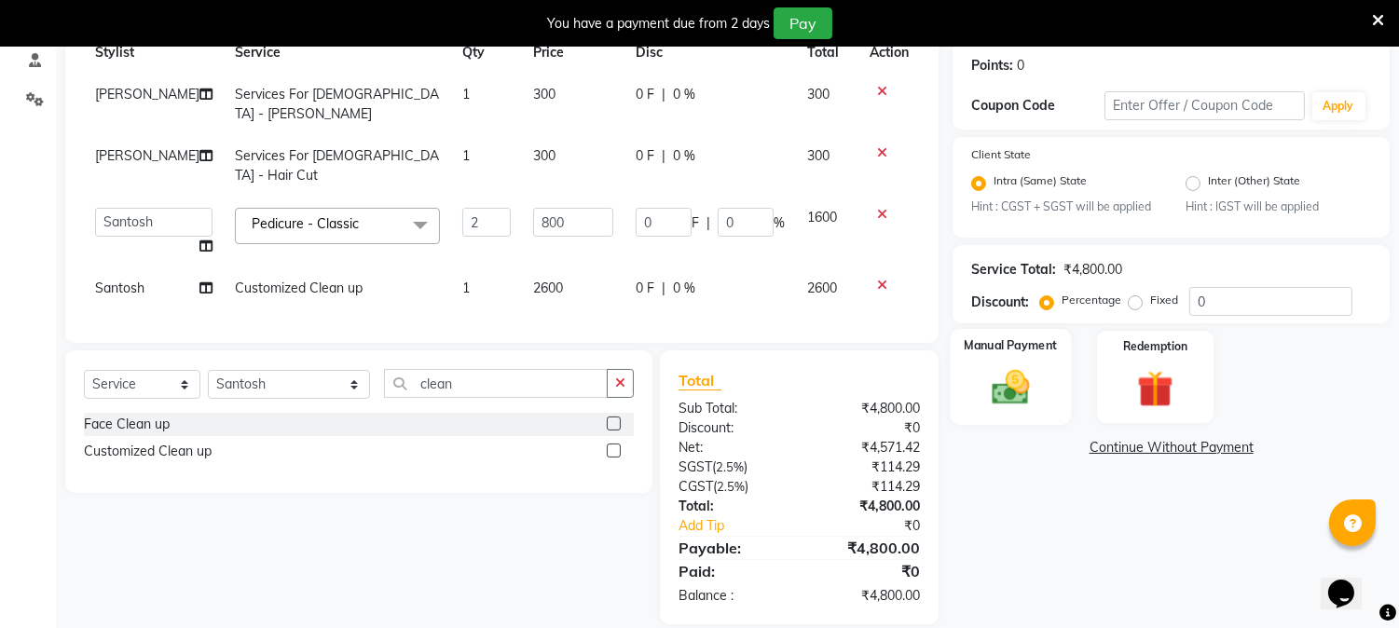
click at [1017, 382] on img at bounding box center [1010, 388] width 61 height 44
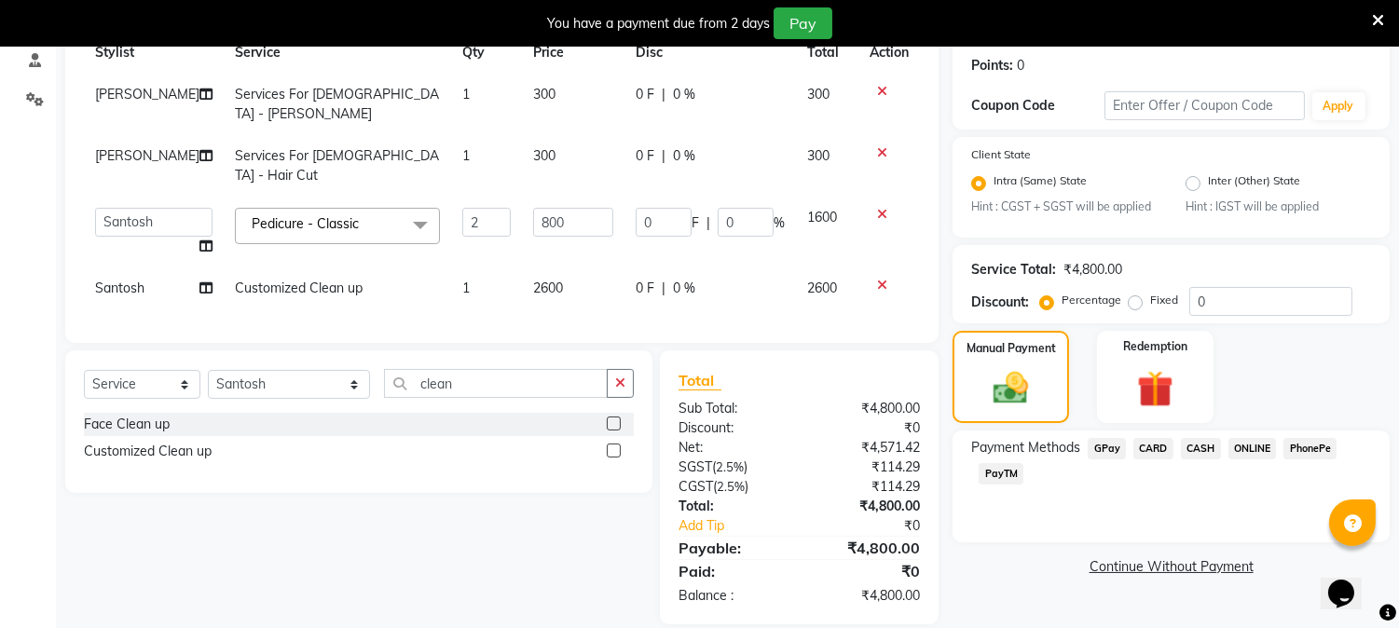
click at [993, 482] on span "PayTM" at bounding box center [1000, 473] width 45 height 21
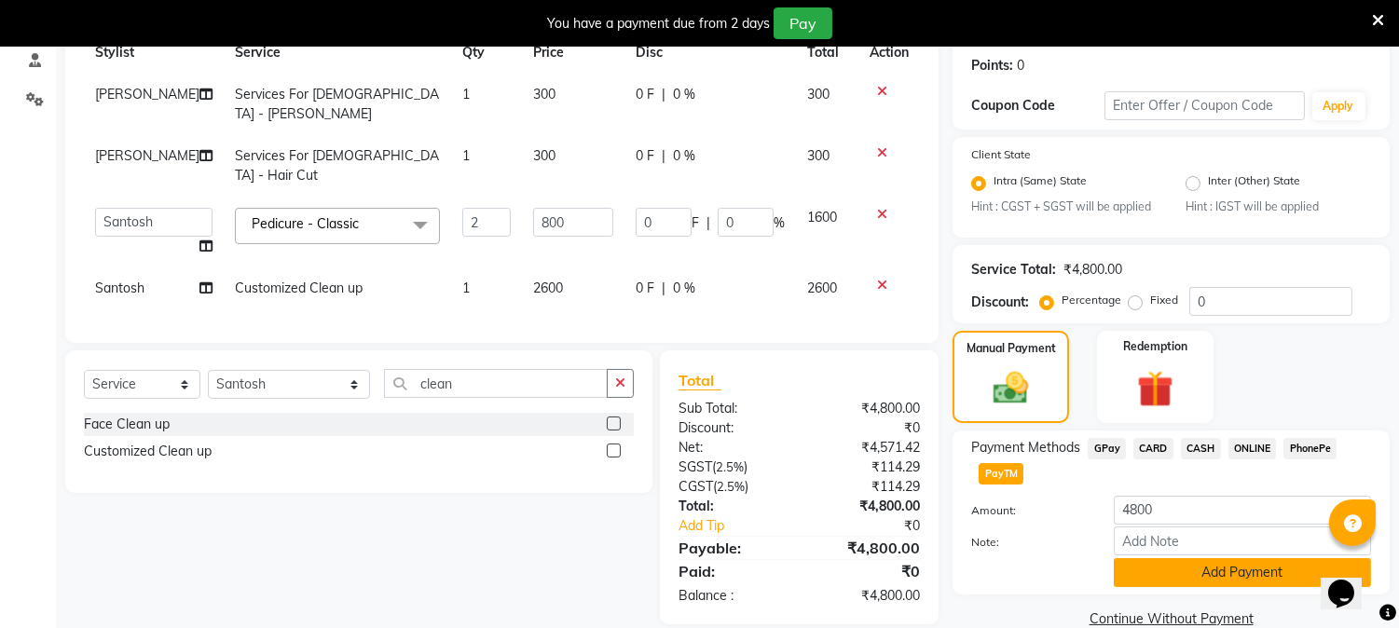
click at [1253, 568] on button "Add Payment" at bounding box center [1242, 572] width 257 height 29
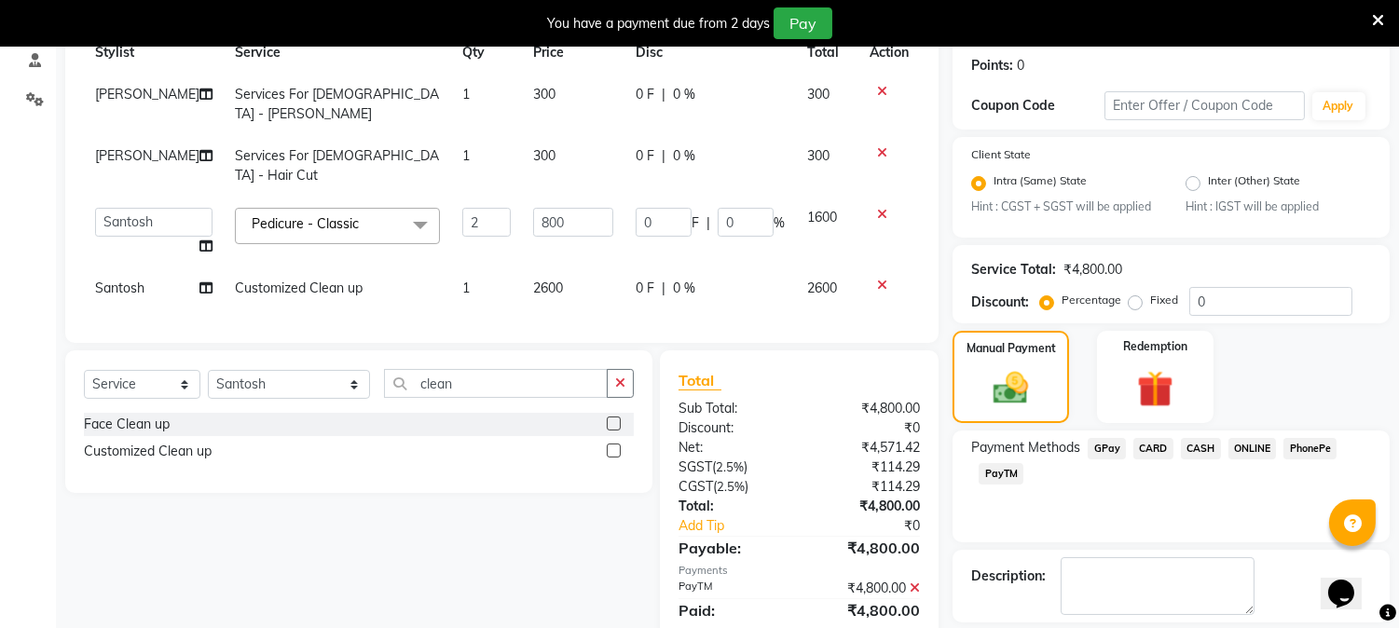
scroll to position [366, 0]
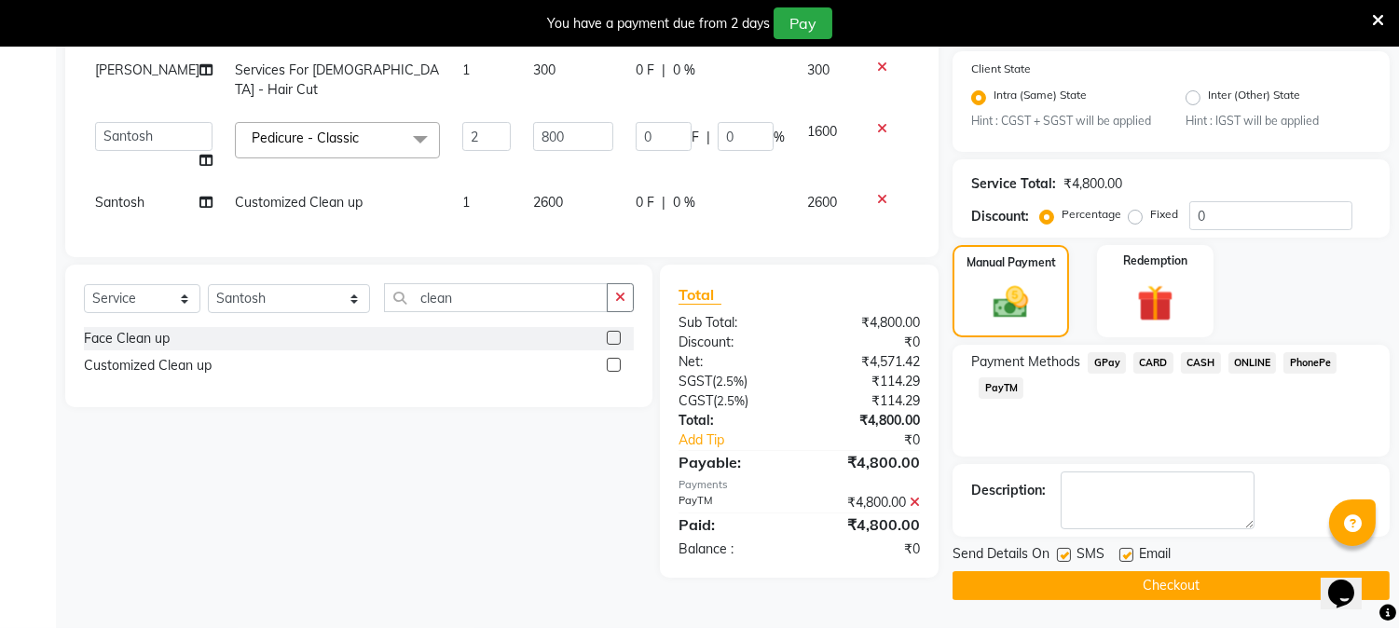
click at [1151, 583] on button "Checkout" at bounding box center [1170, 585] width 437 height 29
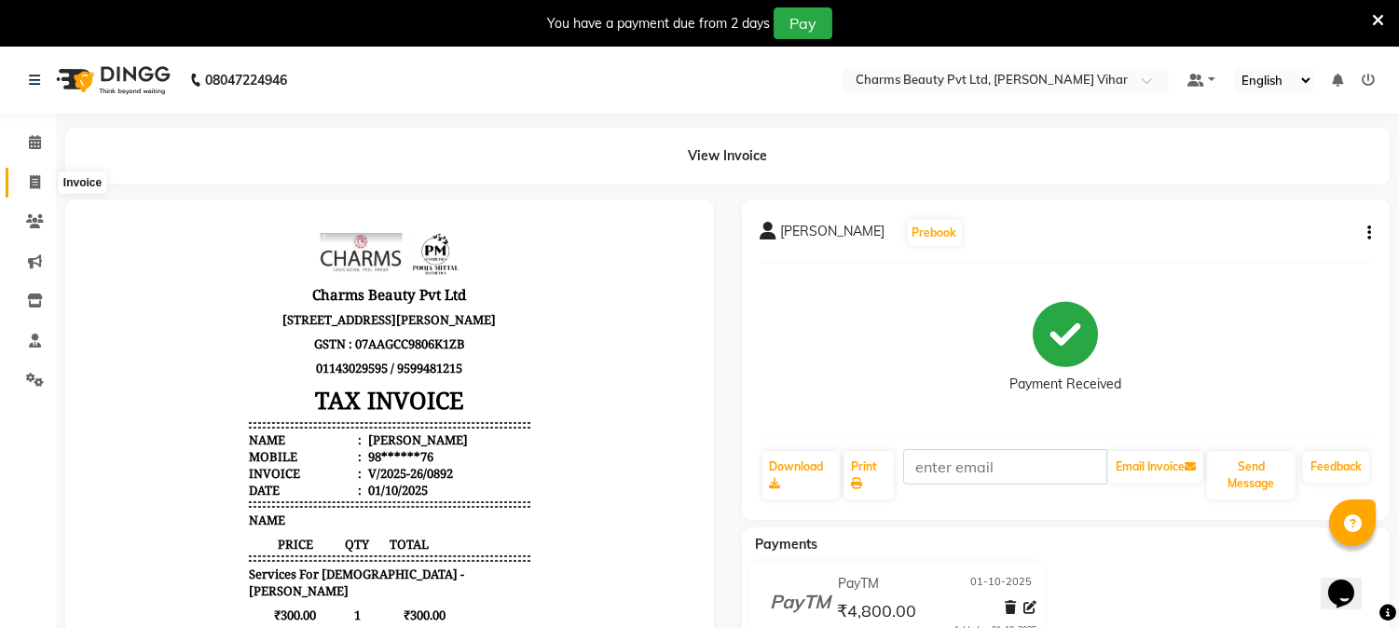
click at [28, 172] on span at bounding box center [35, 182] width 33 height 21
select select "service"
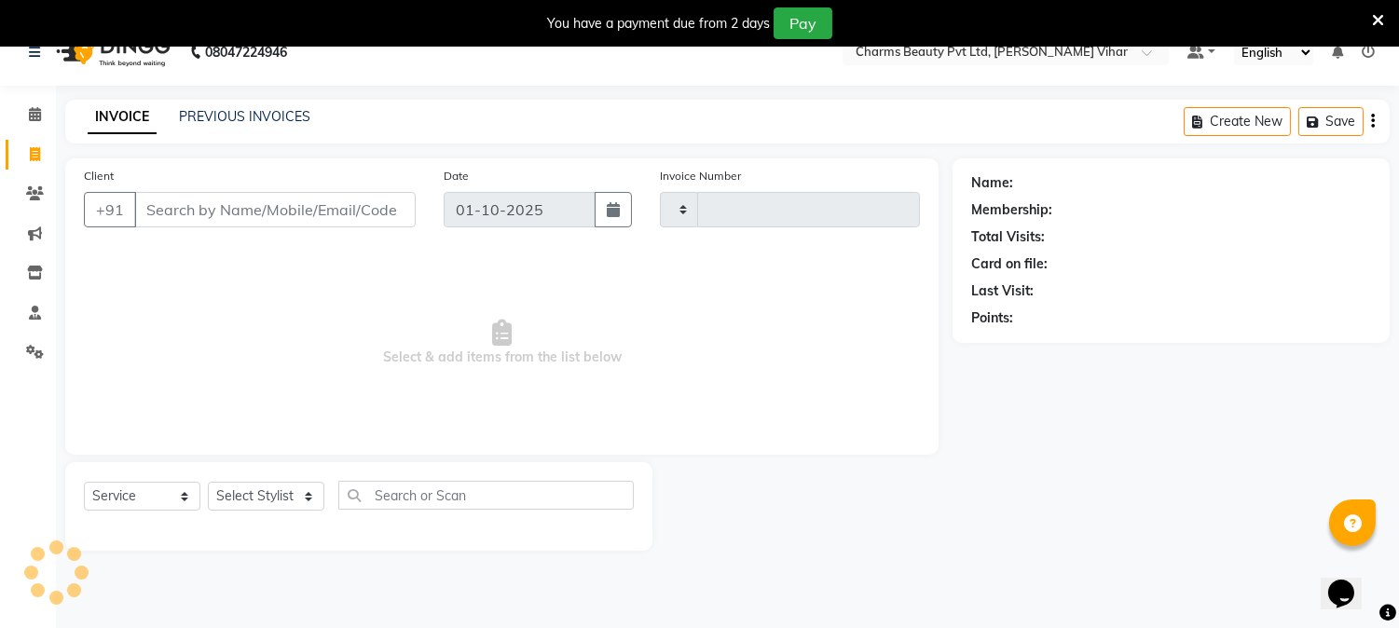
type input "0893"
select select "868"
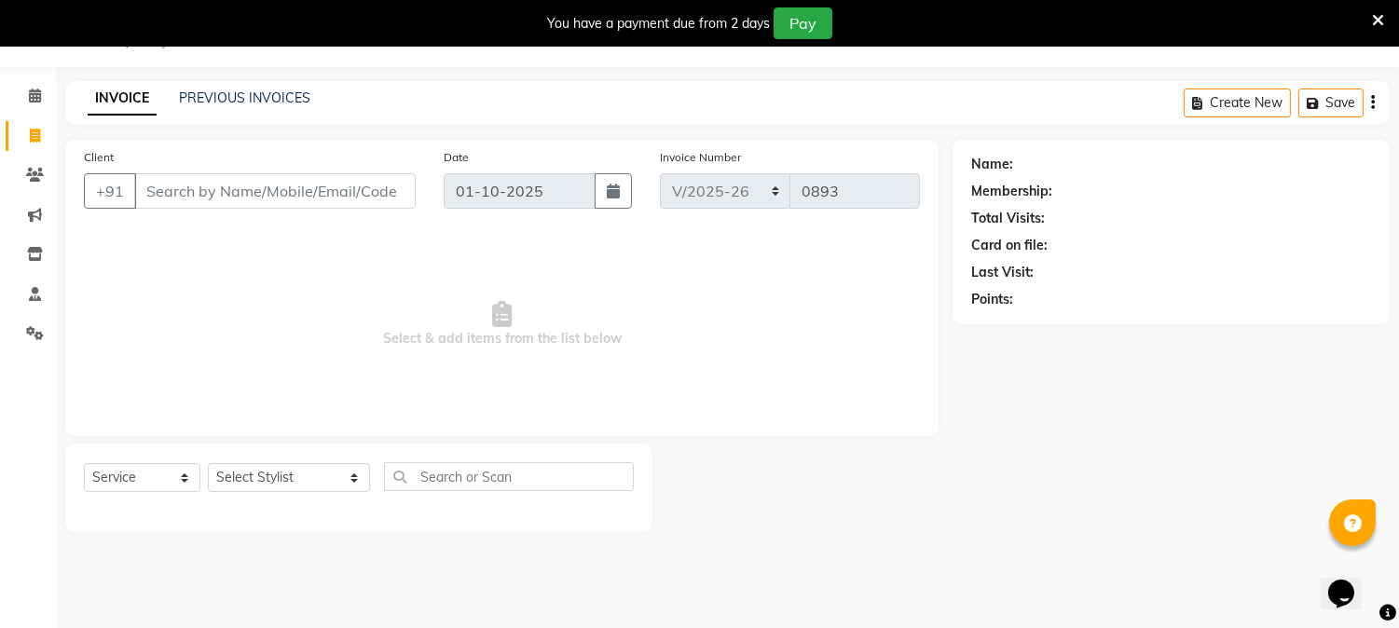
click at [228, 184] on input "Client" at bounding box center [274, 190] width 281 height 35
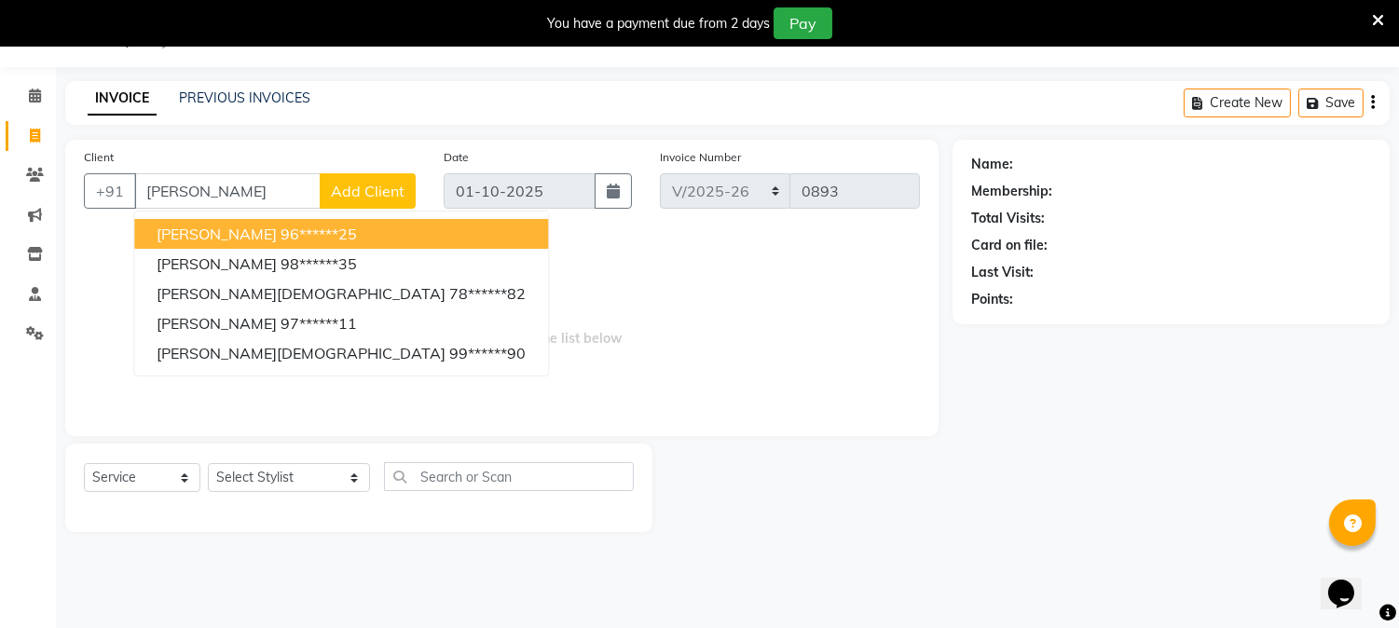
click at [308, 239] on button "Sushma 96******25" at bounding box center [341, 234] width 414 height 30
type input "96******25"
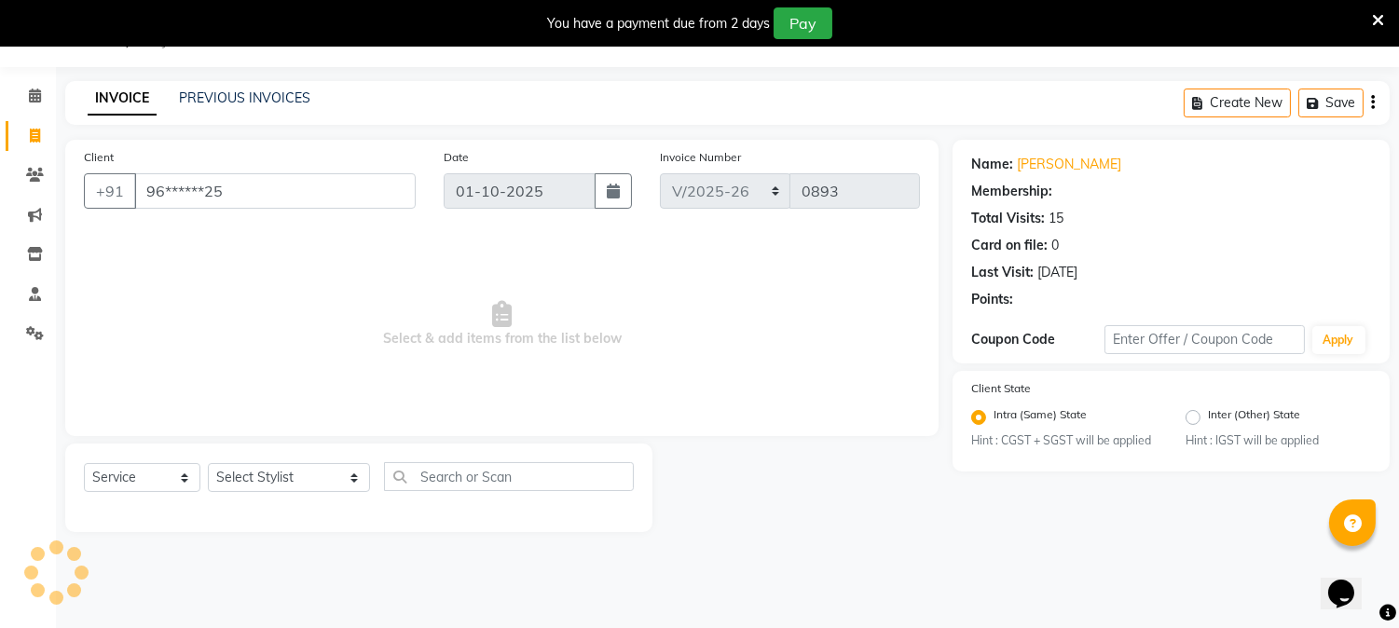
select select "1: Object"
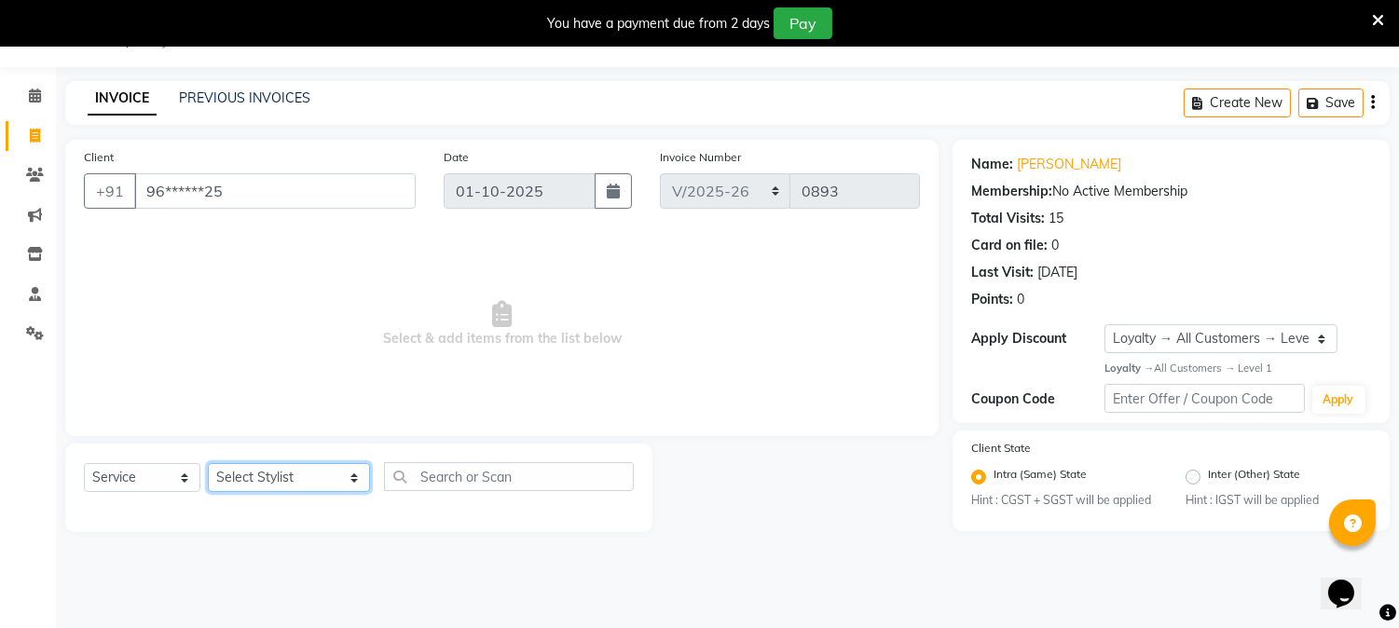
click at [327, 479] on select "Select Stylist AARTI [PERSON_NAME] [PERSON_NAME] BEAUTY PVT LTD [PERSON_NAME] V…" at bounding box center [289, 477] width 162 height 29
select select "31907"
click at [208, 464] on select "Select Stylist AARTI [PERSON_NAME] [PERSON_NAME] BEAUTY PVT LTD [PERSON_NAME] V…" at bounding box center [289, 477] width 162 height 29
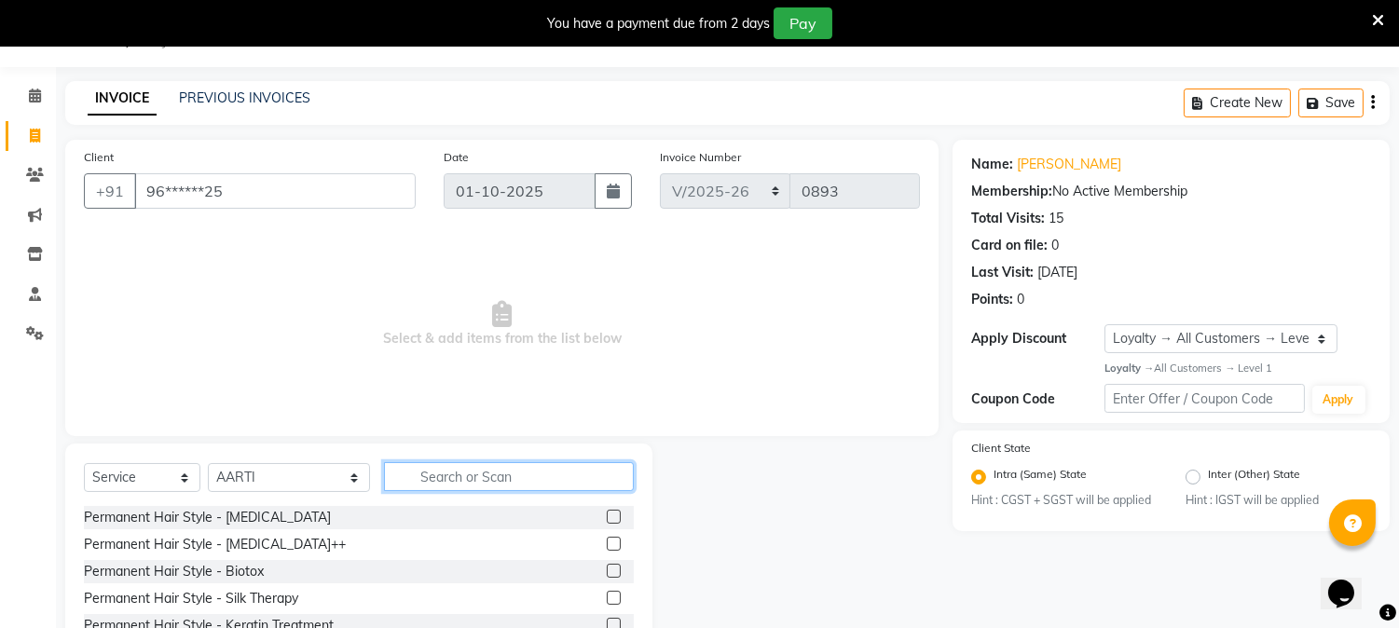
click at [440, 462] on input "text" at bounding box center [509, 476] width 250 height 29
type input "body mass"
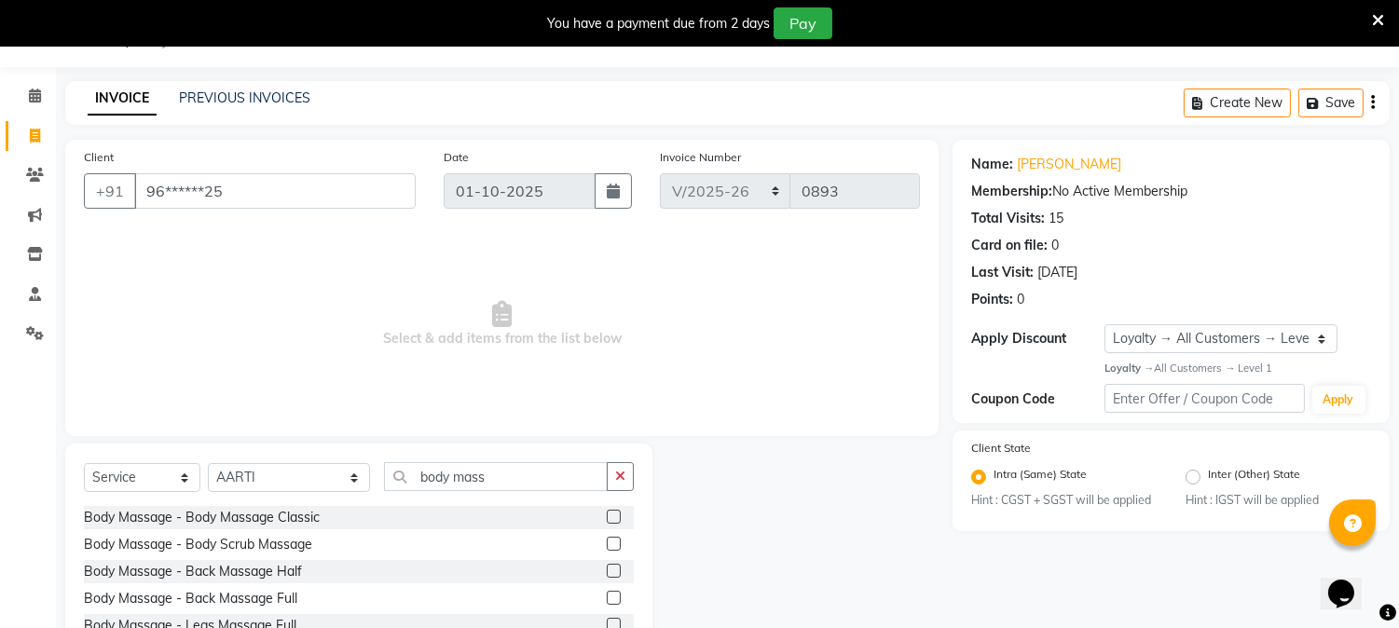
click at [607, 510] on label at bounding box center [614, 517] width 14 height 14
click at [607, 512] on input "checkbox" at bounding box center [613, 518] width 12 height 12
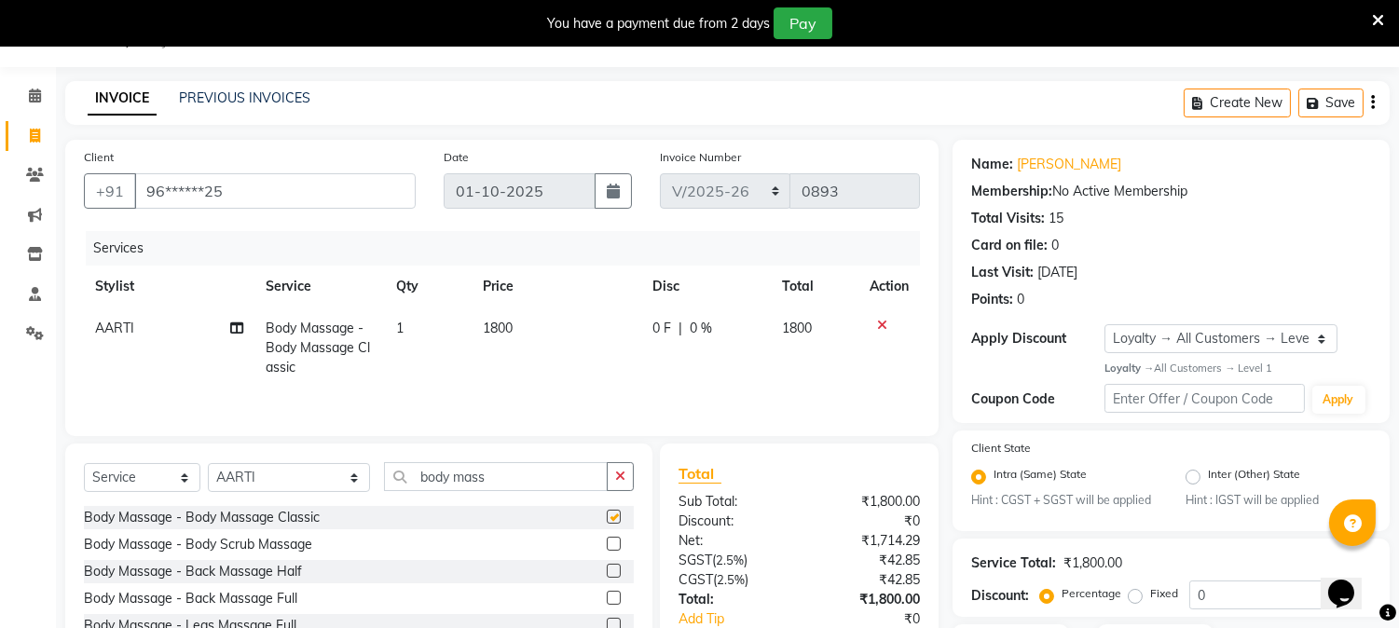
checkbox input "false"
click at [523, 321] on td "1800" at bounding box center [556, 347] width 170 height 81
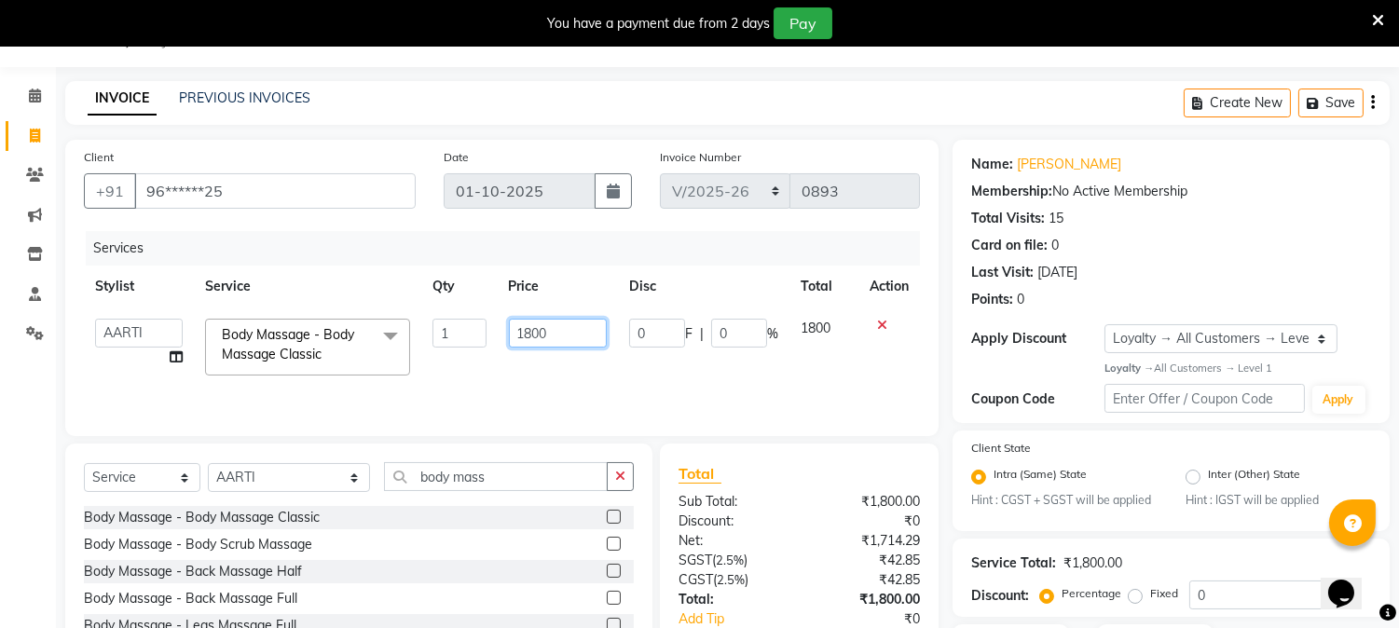
click at [556, 326] on input "1800" at bounding box center [558, 333] width 98 height 29
type input "1"
type input "2650"
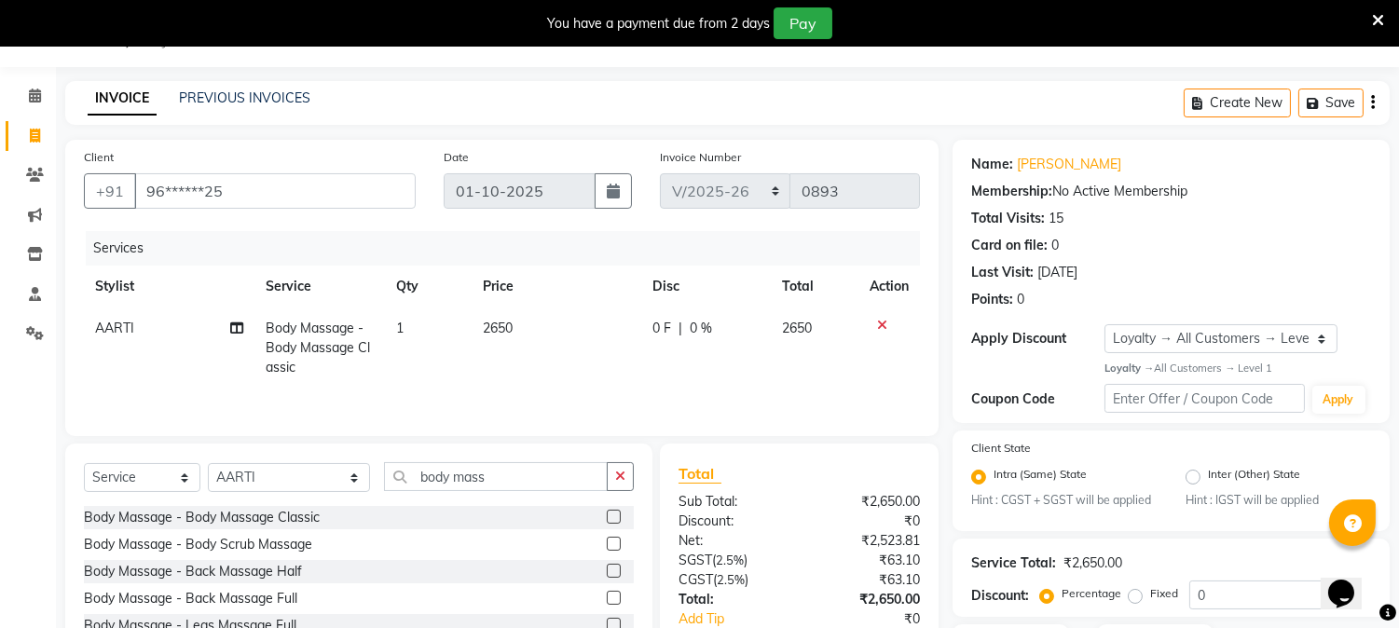
click at [566, 362] on td "2650" at bounding box center [556, 347] width 170 height 81
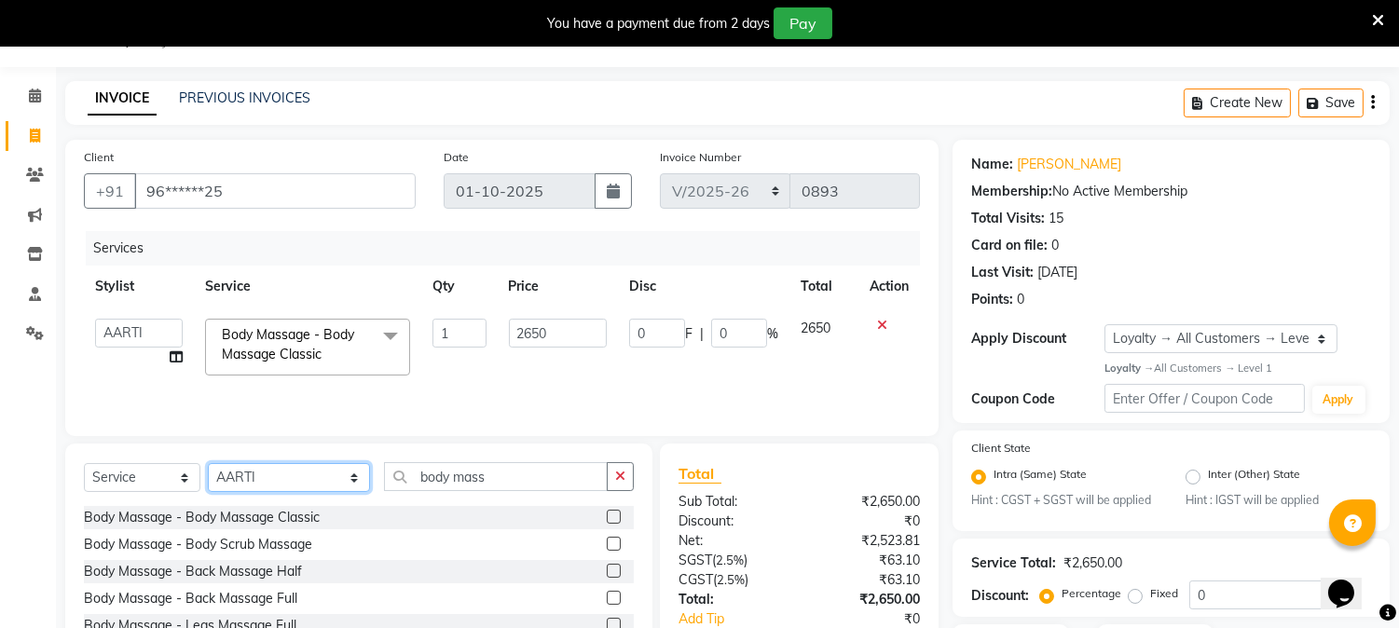
click at [327, 486] on select "Select Stylist AARTI [PERSON_NAME] [PERSON_NAME] BEAUTY PVT LTD [PERSON_NAME] V…" at bounding box center [289, 477] width 162 height 29
click at [683, 261] on div "Services" at bounding box center [510, 248] width 848 height 34
click at [178, 354] on icon at bounding box center [176, 356] width 13 height 13
select select "31907"
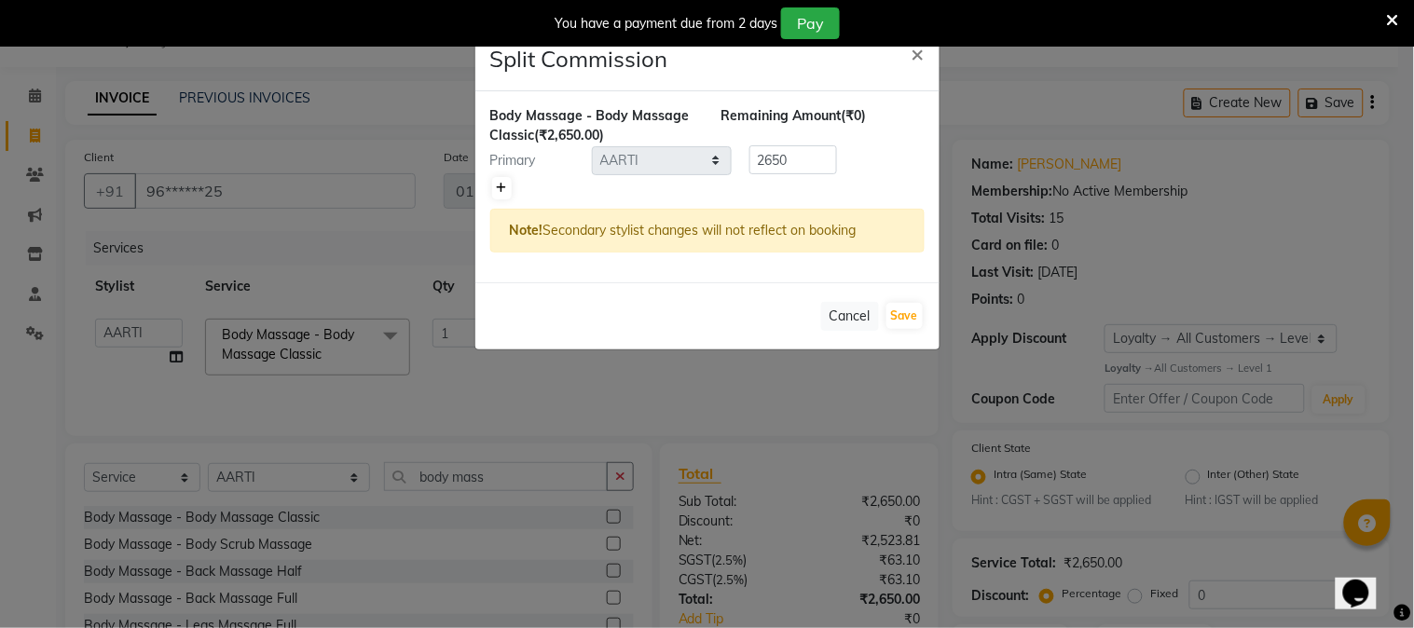
click at [492, 187] on link at bounding box center [502, 188] width 20 height 22
type input "1325"
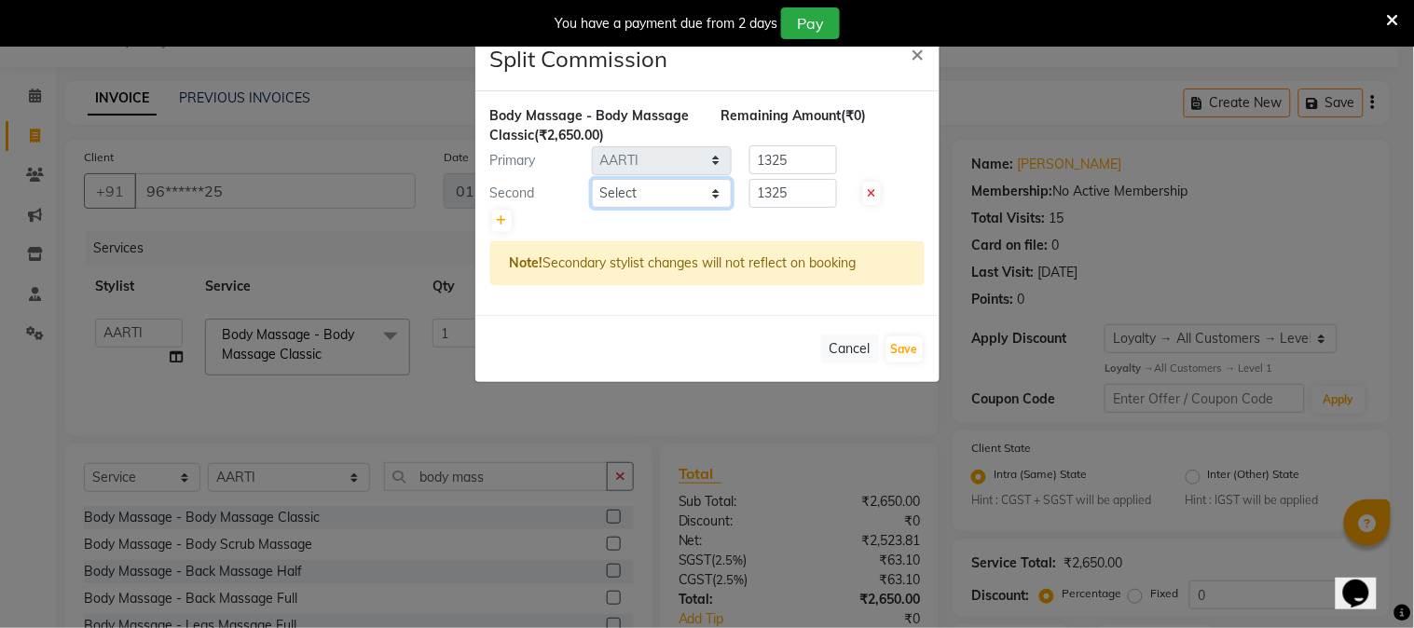
click at [717, 193] on select "Select AARTI Akash [PERSON_NAME] [PERSON_NAME] BEAUTY PVT LTD [PERSON_NAME] VIH…" at bounding box center [662, 193] width 140 height 29
select select "14636"
click at [592, 179] on select "Select AARTI Akash [PERSON_NAME] [PERSON_NAME] BEAUTY PVT LTD [PERSON_NAME] VIH…" at bounding box center [662, 193] width 140 height 29
click at [908, 342] on button "Save" at bounding box center [904, 349] width 36 height 26
select select "Select"
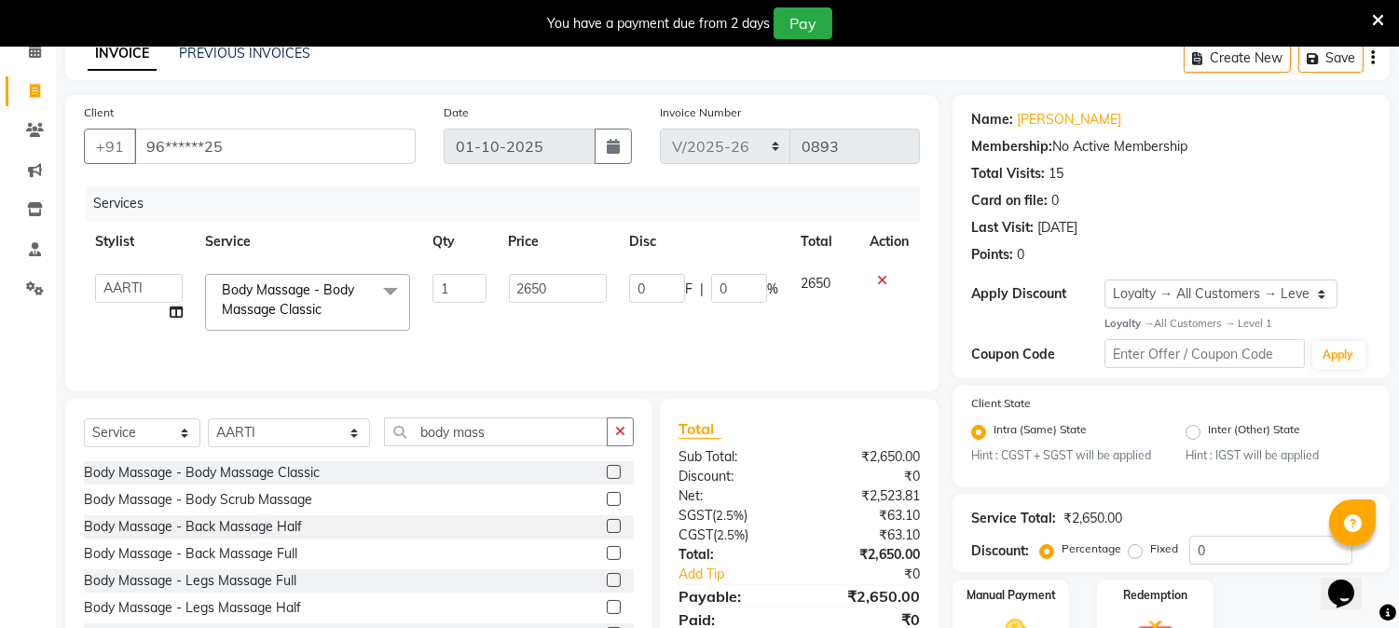
scroll to position [200, 0]
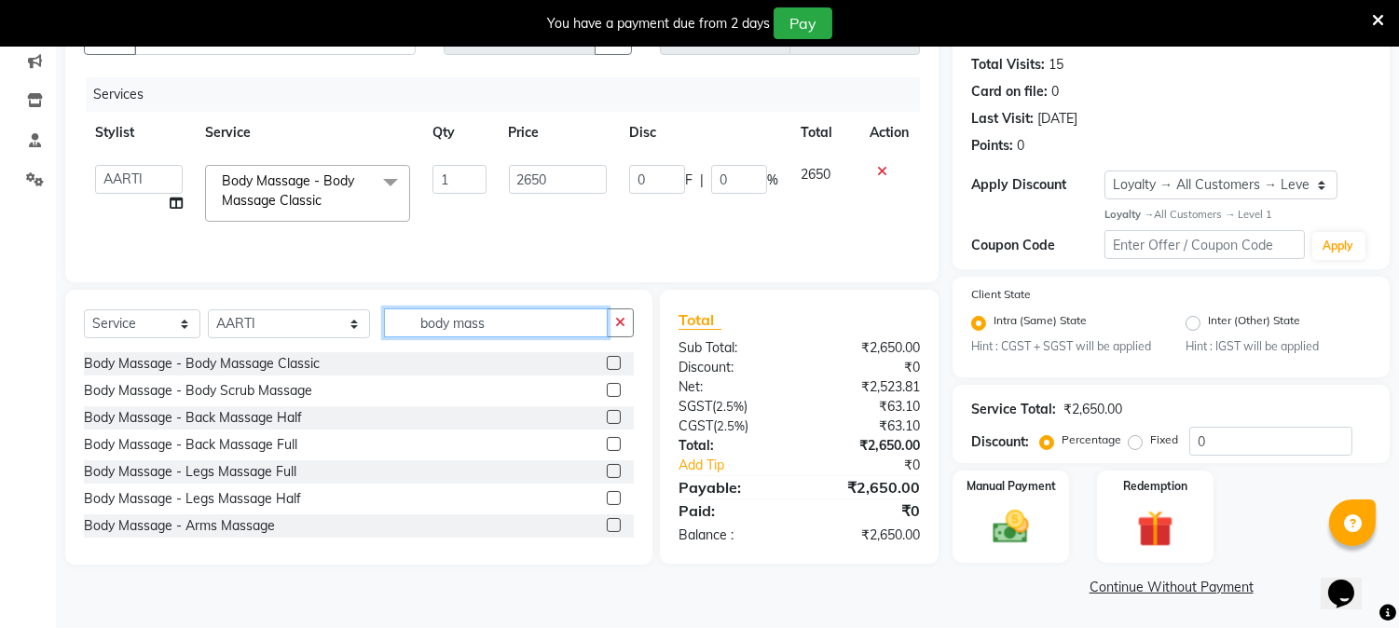
click at [491, 321] on input "body mass" at bounding box center [496, 322] width 224 height 29
type input "b"
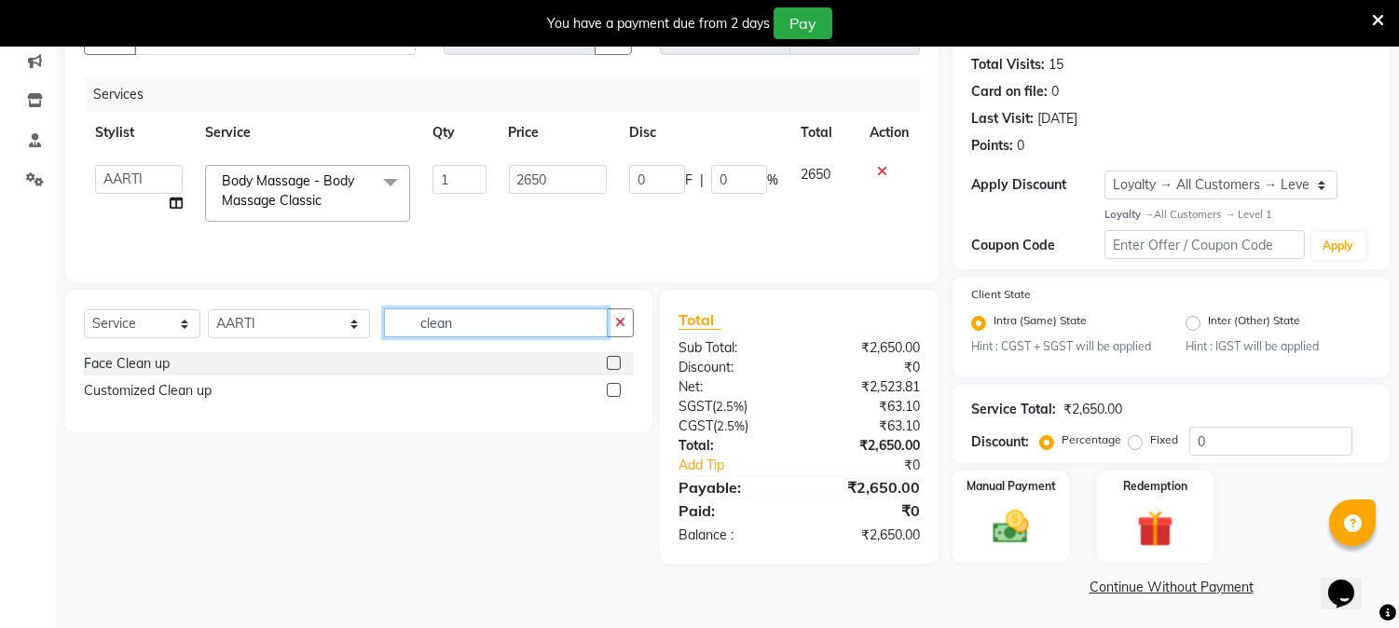
type input "clean"
click at [612, 358] on label at bounding box center [614, 363] width 14 height 14
click at [612, 358] on input "checkbox" at bounding box center [613, 364] width 12 height 12
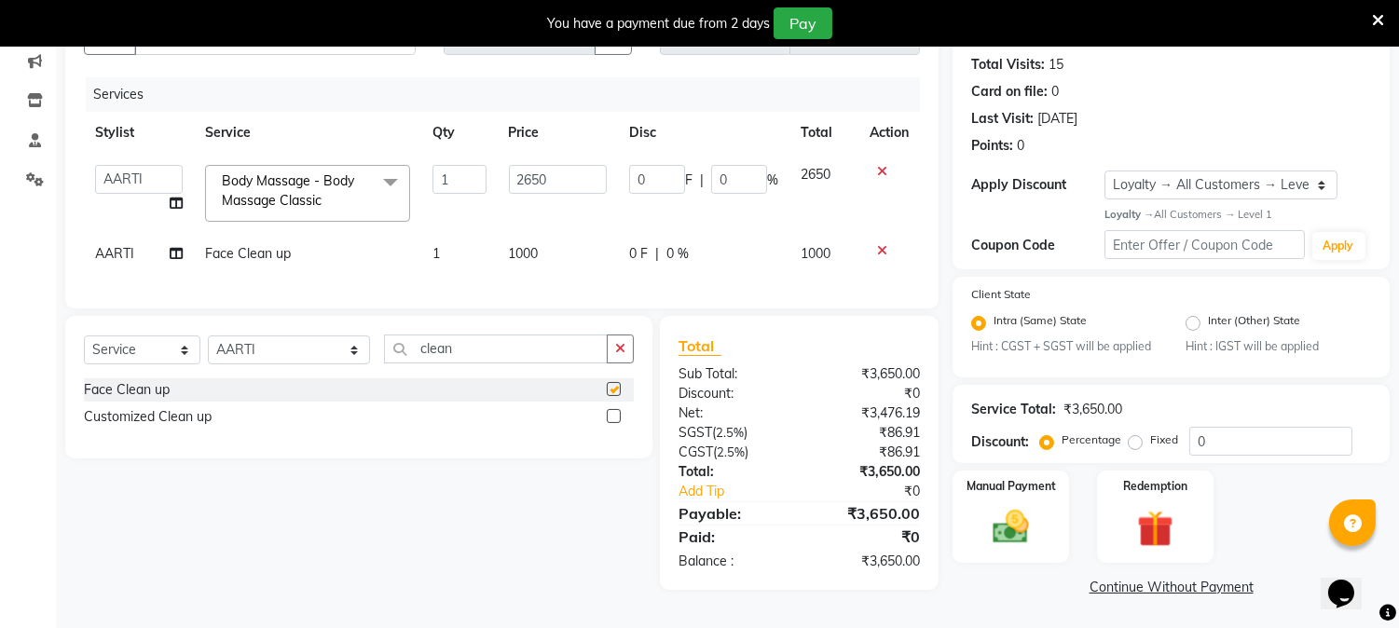
checkbox input "false"
click at [556, 249] on td "1000" at bounding box center [558, 254] width 120 height 42
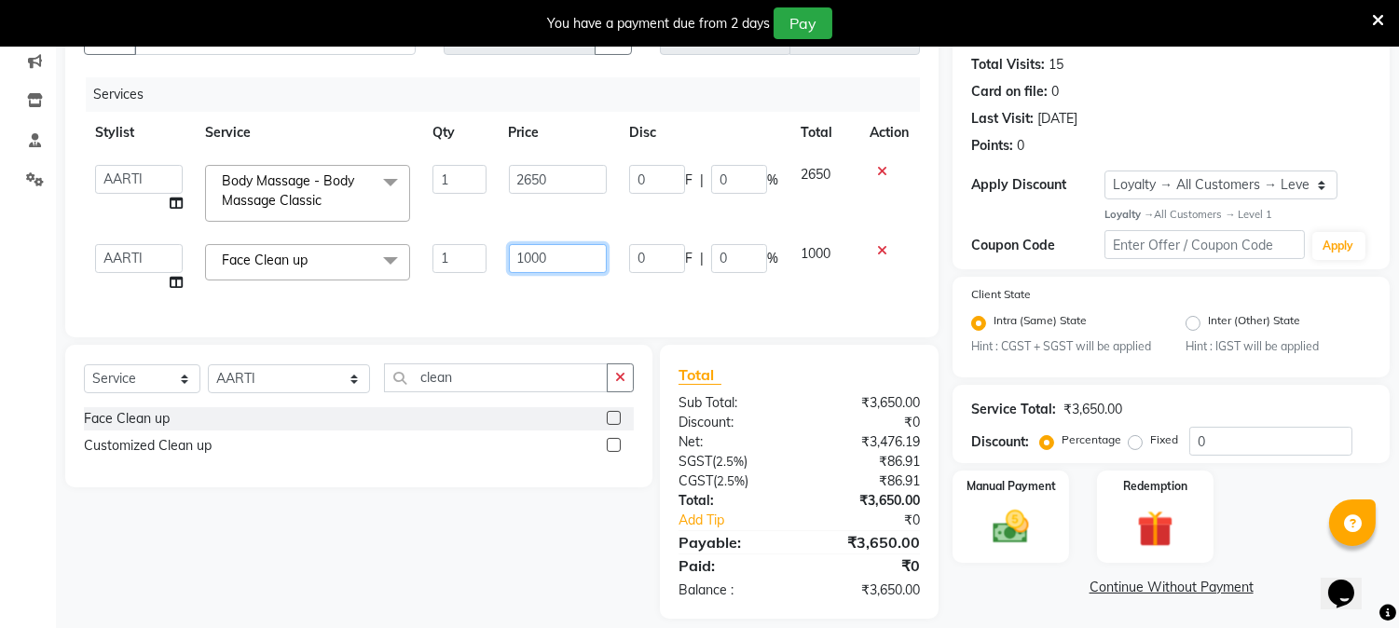
click at [561, 250] on input "1000" at bounding box center [558, 258] width 98 height 29
type input "1500"
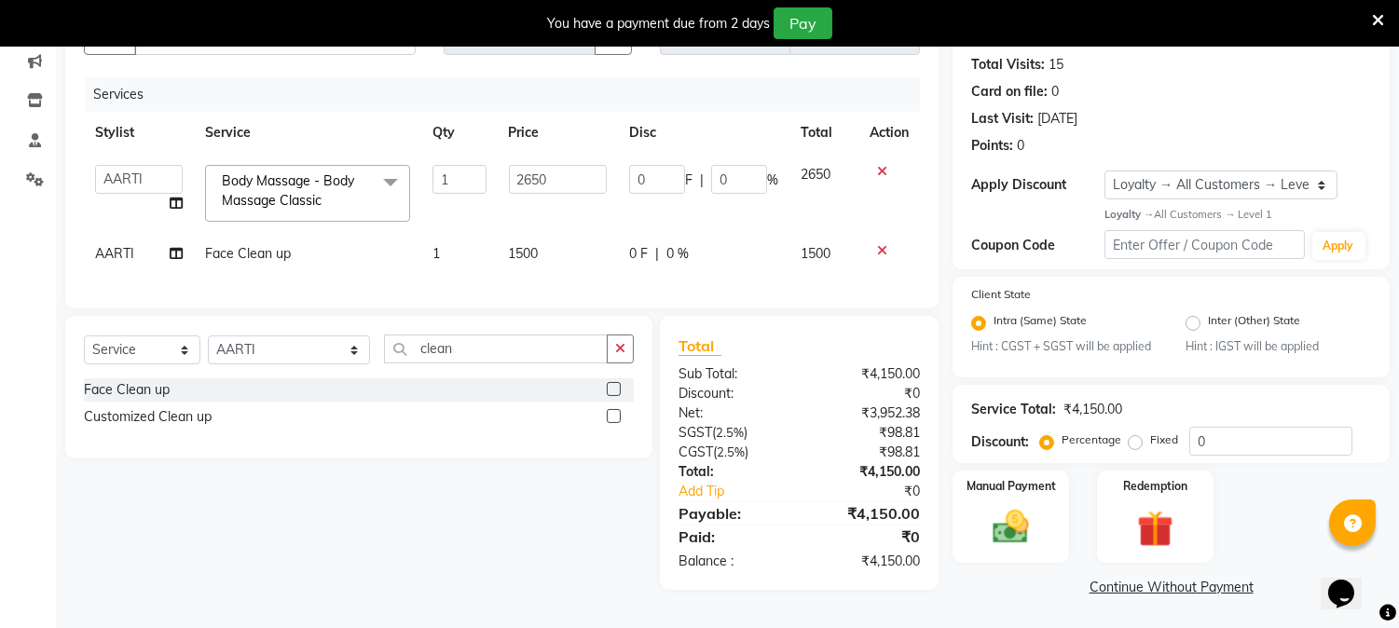
click at [570, 290] on div "Services Stylist Service Qty Price Disc Total Action AARTI Akash Anjali Asra De…" at bounding box center [502, 183] width 836 height 212
click at [332, 364] on select "Select Stylist AARTI [PERSON_NAME] [PERSON_NAME] BEAUTY PVT LTD [PERSON_NAME] V…" at bounding box center [289, 349] width 162 height 29
select select "66404"
click at [208, 351] on select "Select Stylist AARTI [PERSON_NAME] [PERSON_NAME] BEAUTY PVT LTD [PERSON_NAME] V…" at bounding box center [289, 349] width 162 height 29
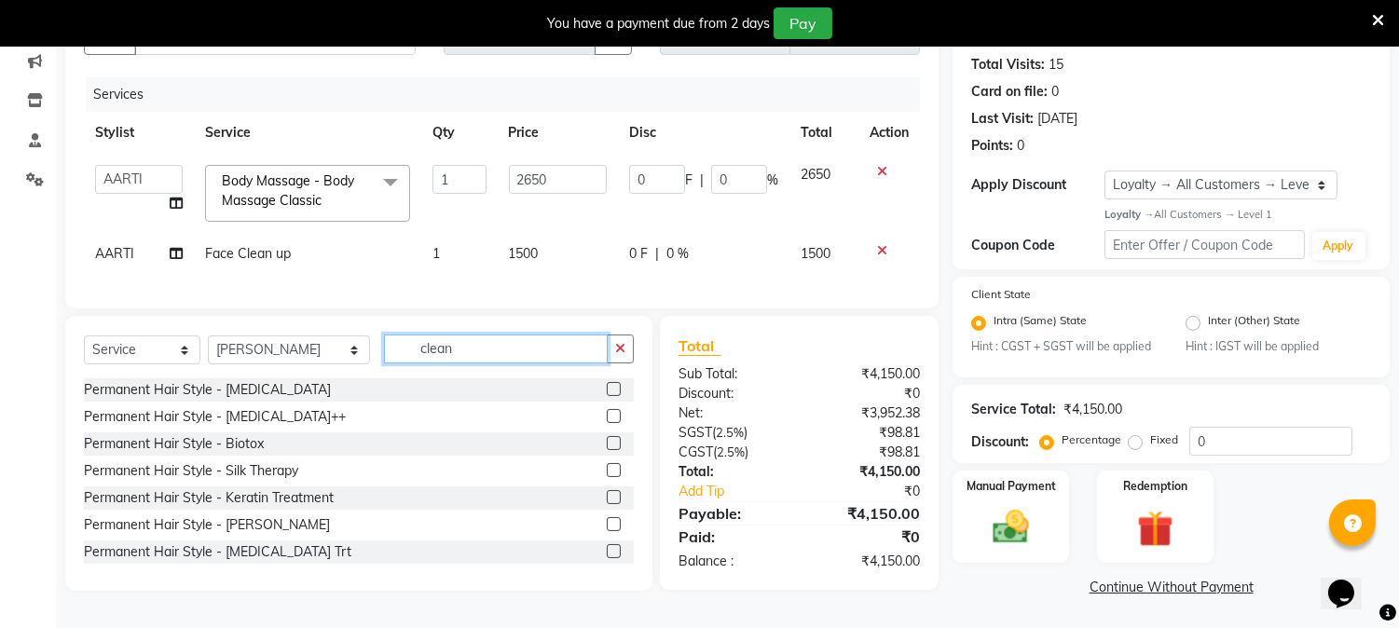
click at [453, 356] on input "clean" at bounding box center [496, 349] width 224 height 29
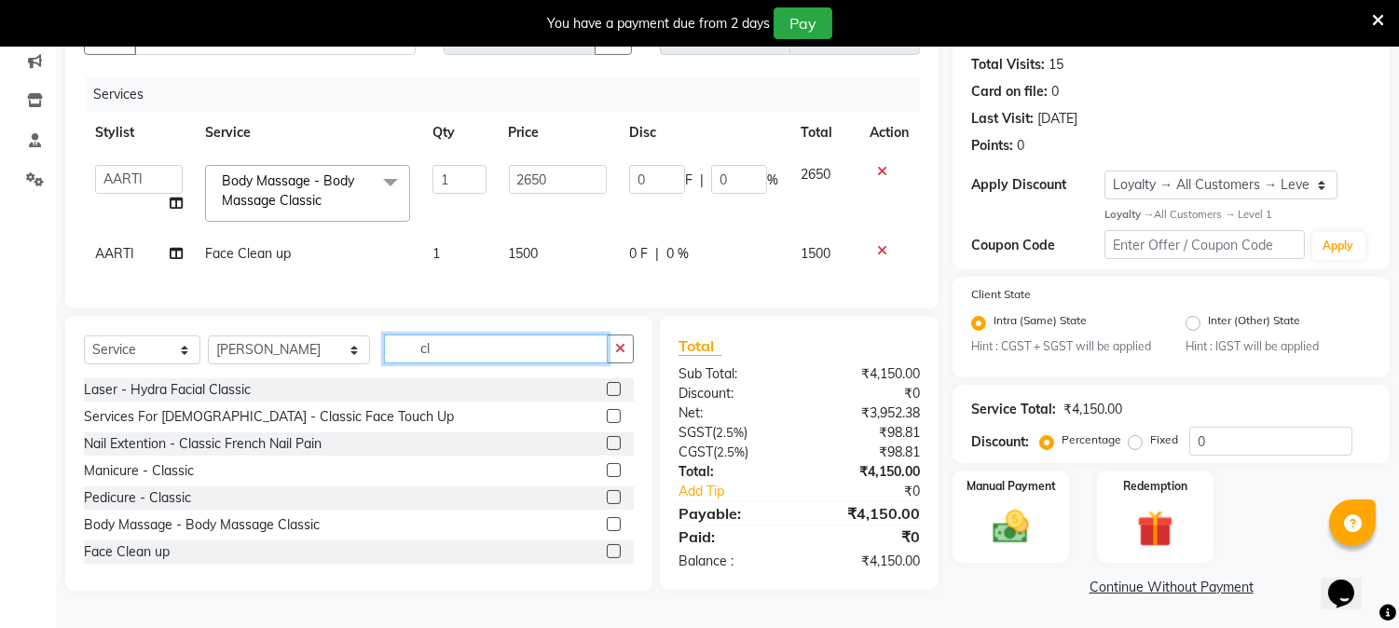
type input "c"
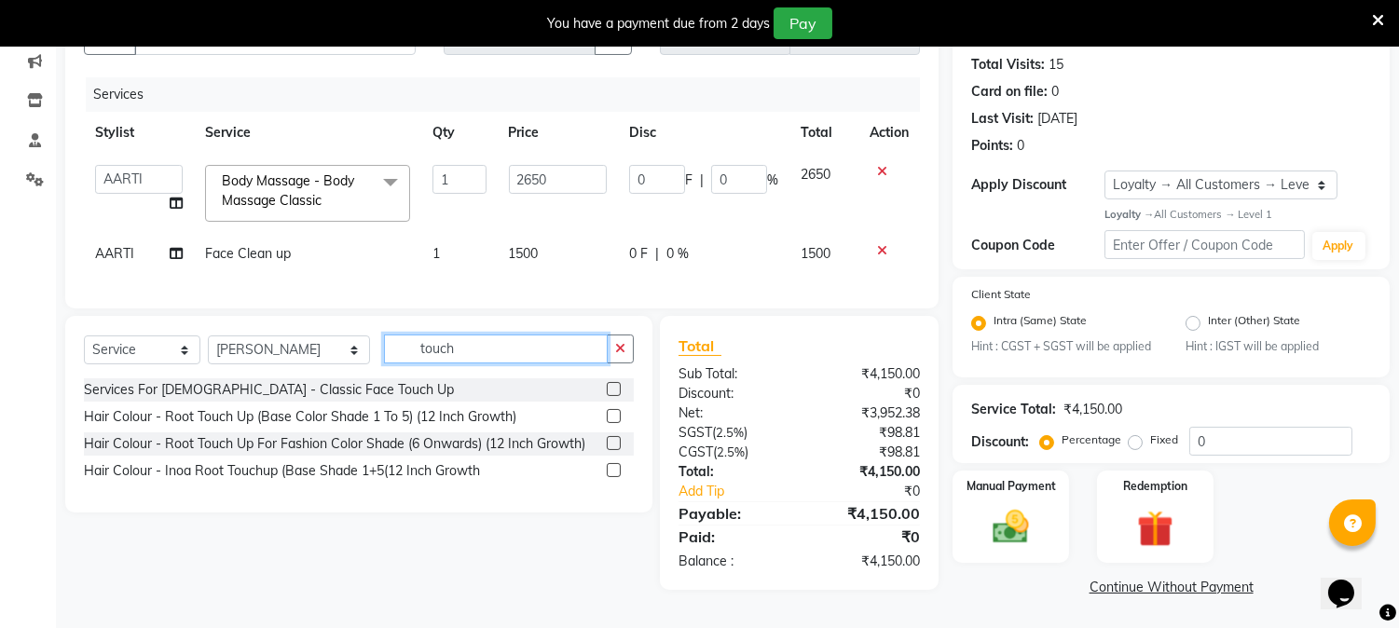
type input "touch"
click at [609, 423] on label at bounding box center [614, 416] width 14 height 14
click at [609, 423] on input "checkbox" at bounding box center [613, 417] width 12 height 12
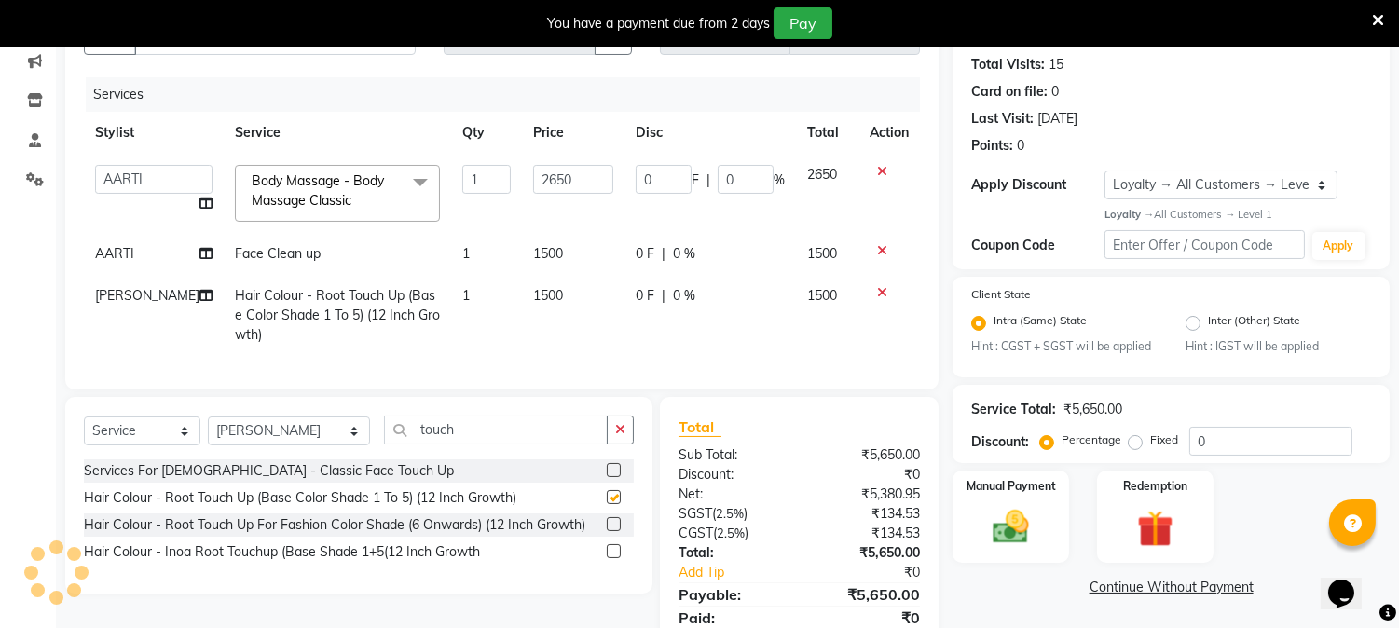
checkbox input "false"
click at [704, 294] on div "0 F | 0 %" at bounding box center [709, 296] width 149 height 20
select select "66404"
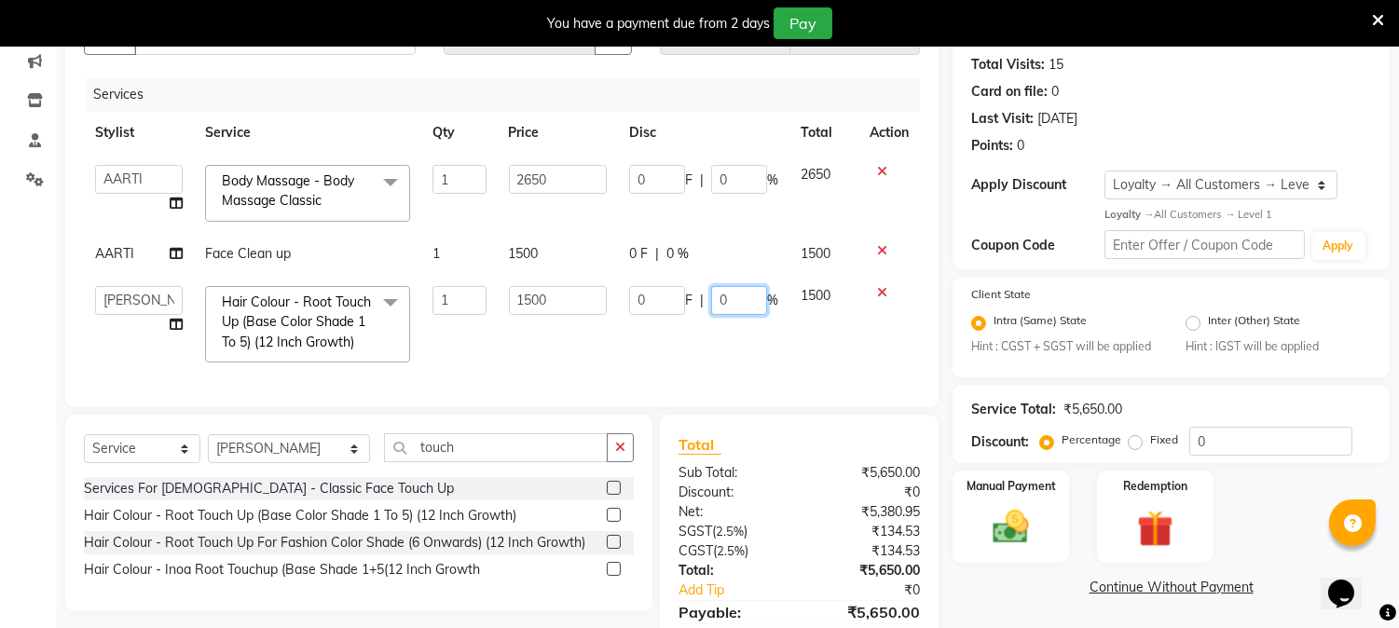
click at [727, 294] on input "0" at bounding box center [739, 300] width 56 height 29
type input "5"
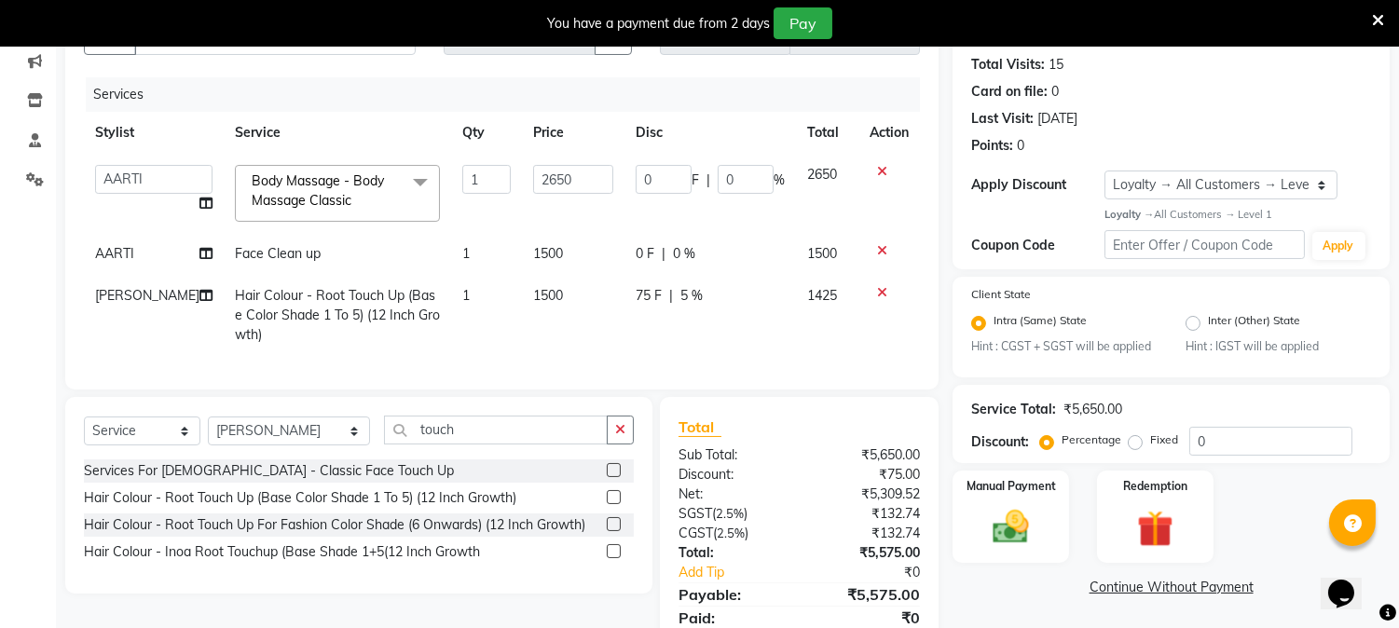
click at [736, 371] on div "Services Stylist Service Qty Price Disc Total Action AARTI Akash Anjali Asra De…" at bounding box center [502, 224] width 836 height 294
click at [471, 444] on input "touch" at bounding box center [496, 430] width 224 height 29
type input "t"
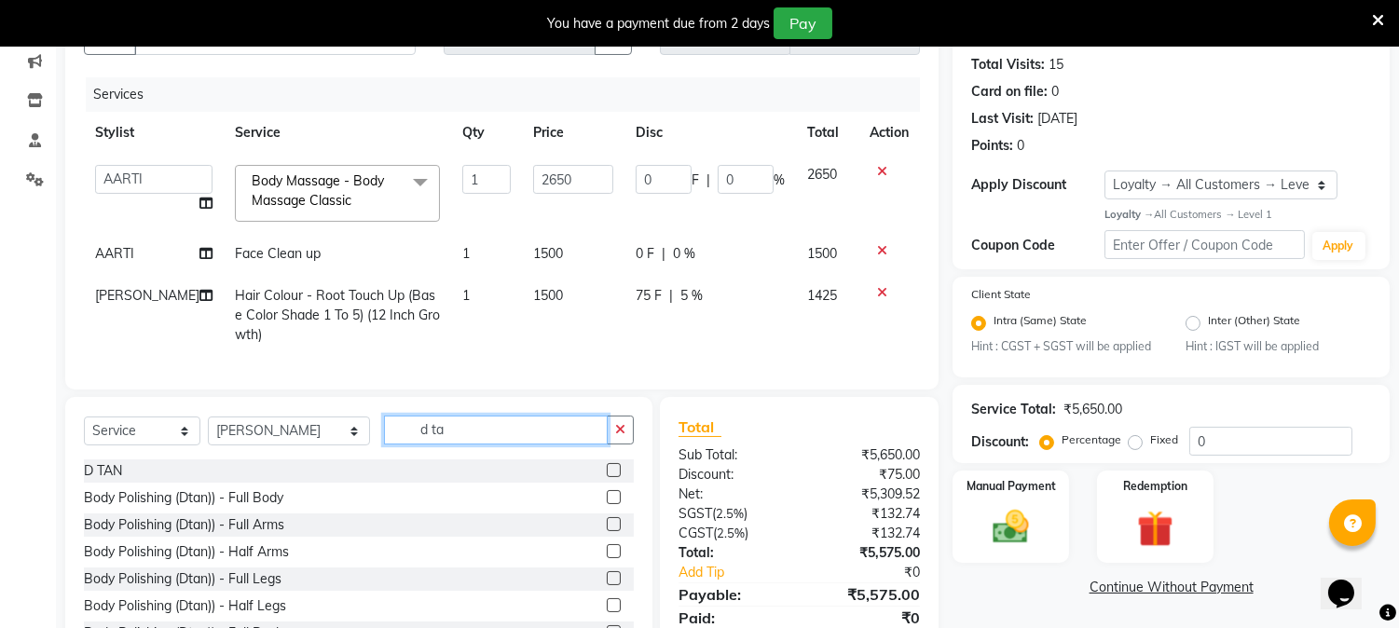
type input "d ta"
click at [607, 477] on label at bounding box center [614, 470] width 14 height 14
click at [607, 477] on input "checkbox" at bounding box center [613, 471] width 12 height 12
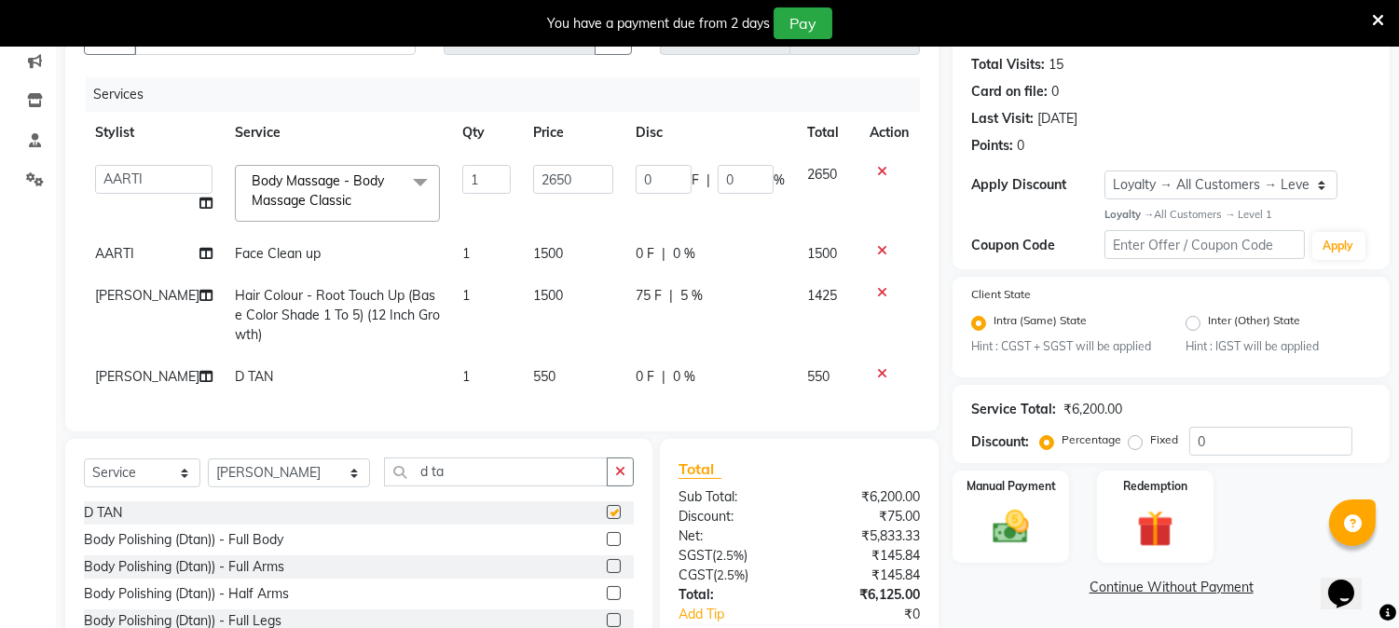
checkbox input "false"
click at [545, 377] on td "550" at bounding box center [573, 377] width 102 height 42
select select "66404"
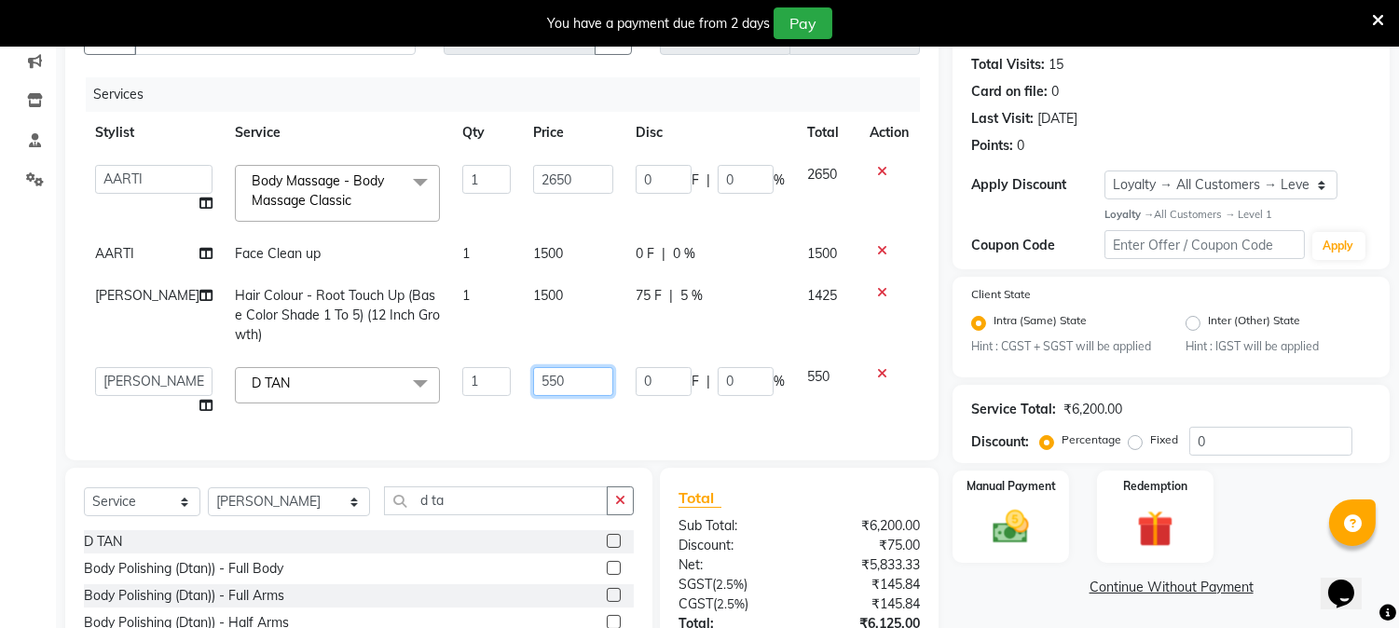
click at [571, 369] on input "550" at bounding box center [573, 381] width 80 height 29
type input "5"
type input "1080"
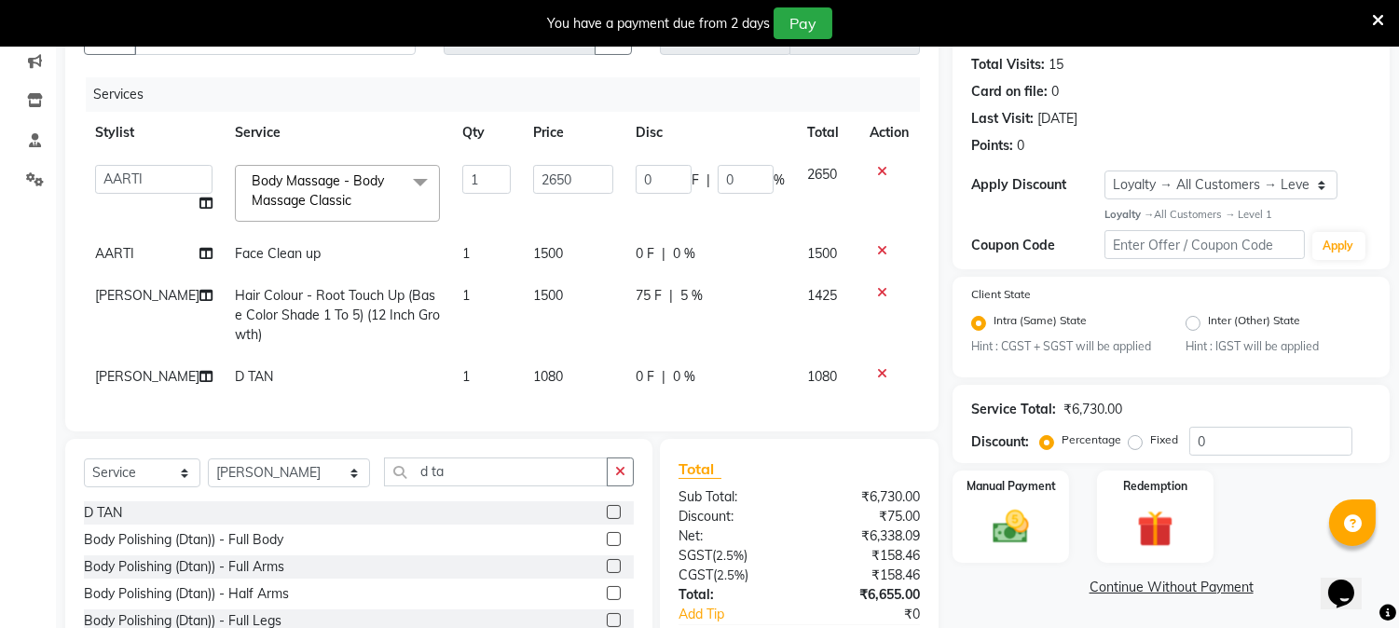
click at [697, 378] on div "0 F | 0 %" at bounding box center [709, 377] width 149 height 20
select select "66404"
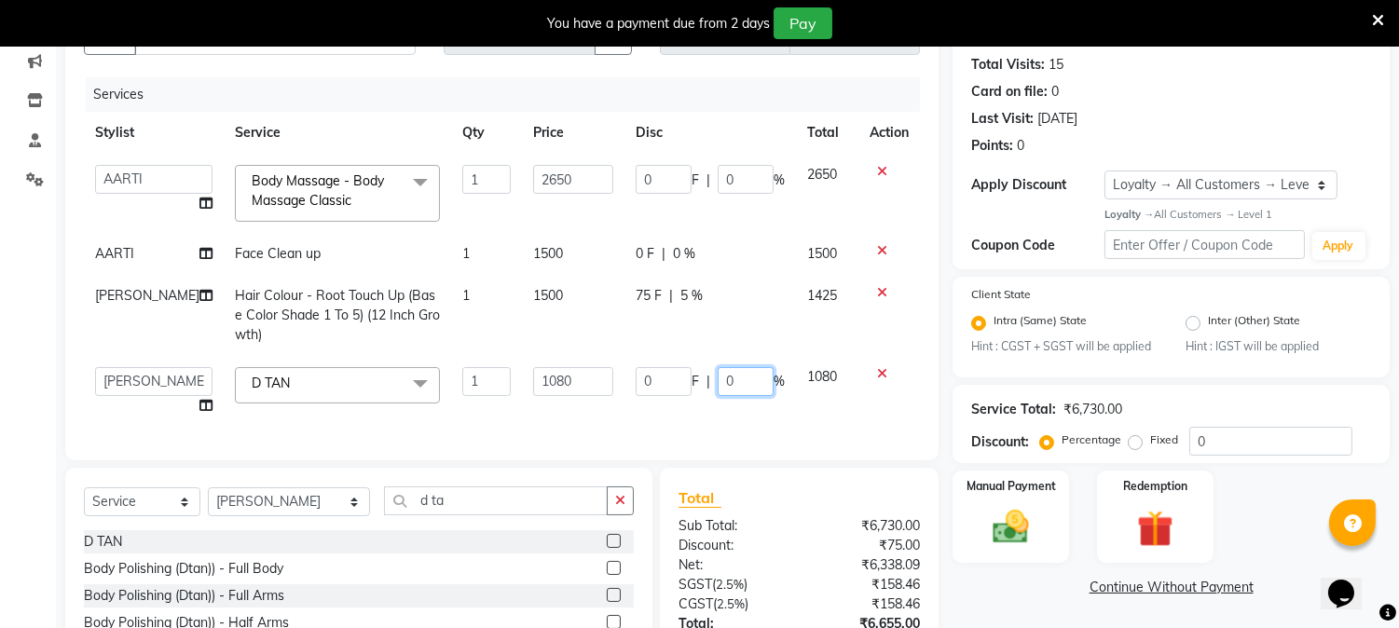
click at [749, 376] on input "0" at bounding box center [745, 381] width 56 height 29
type input "5"
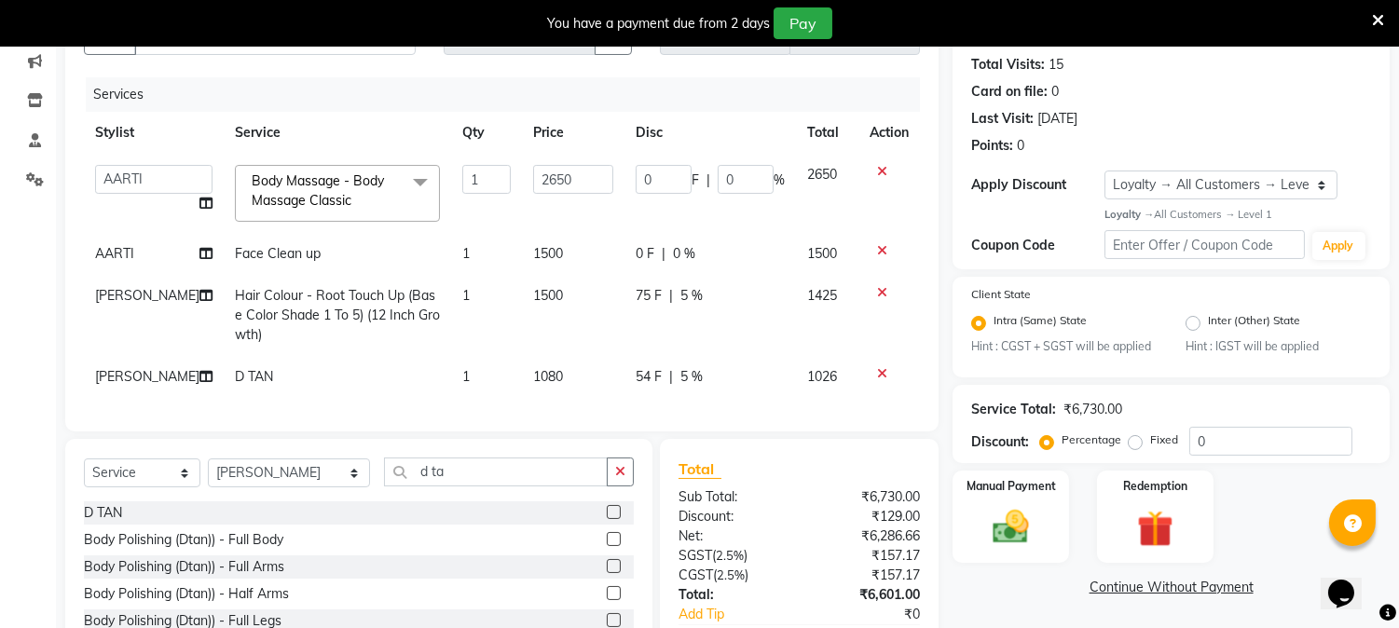
click at [752, 413] on div "Services Stylist Service Qty Price Disc Total Action AARTI Akash Anjali Asra De…" at bounding box center [502, 244] width 836 height 335
click at [458, 475] on input "d ta" at bounding box center [496, 472] width 224 height 29
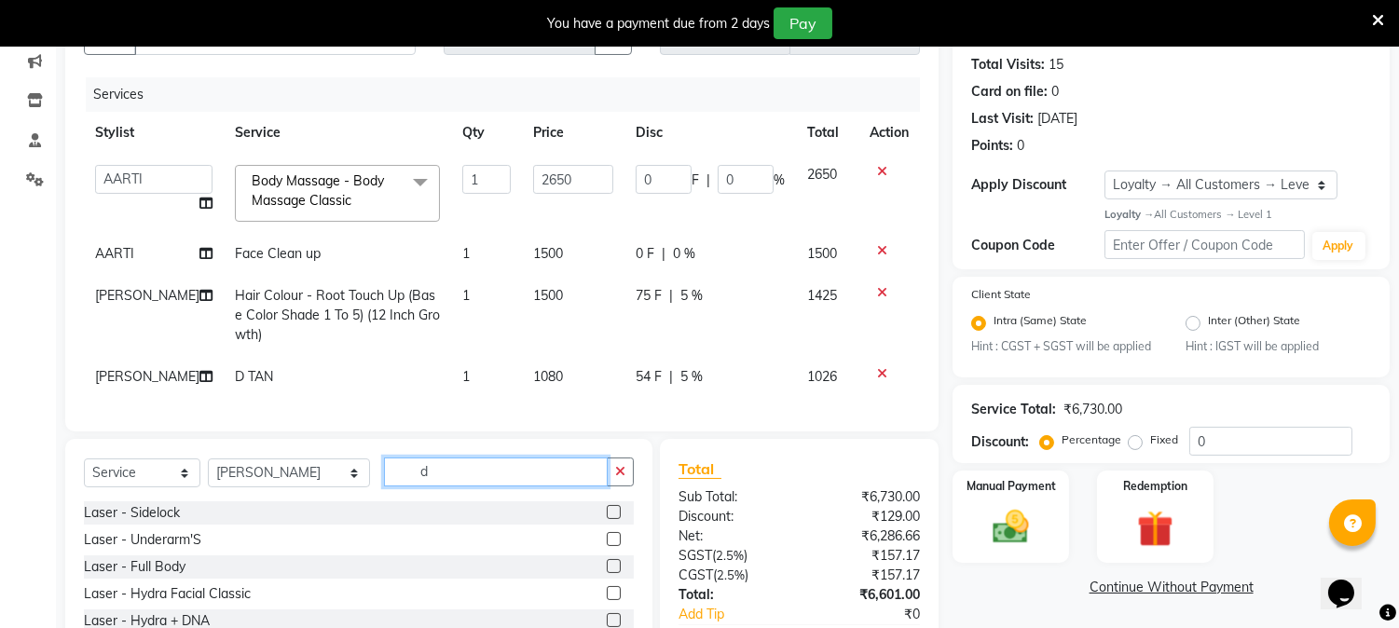
type input "d"
type input "mani"
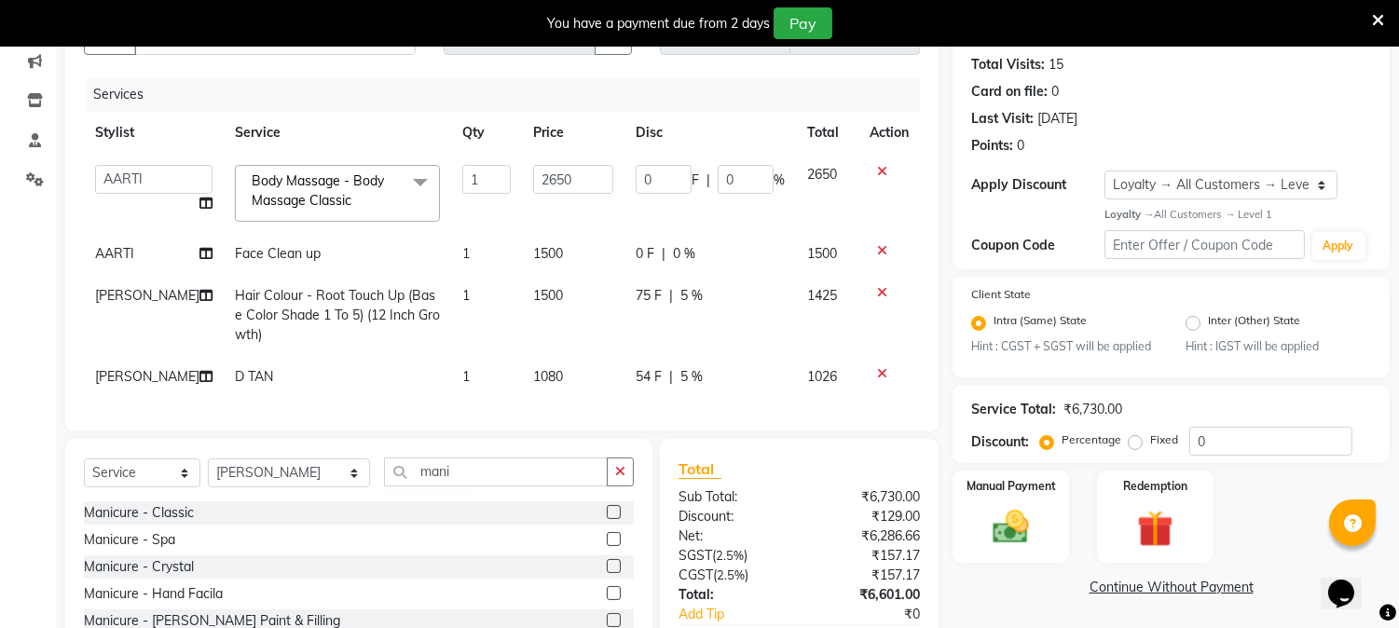
click at [607, 546] on label at bounding box center [614, 539] width 14 height 14
click at [607, 546] on input "checkbox" at bounding box center [613, 540] width 12 height 12
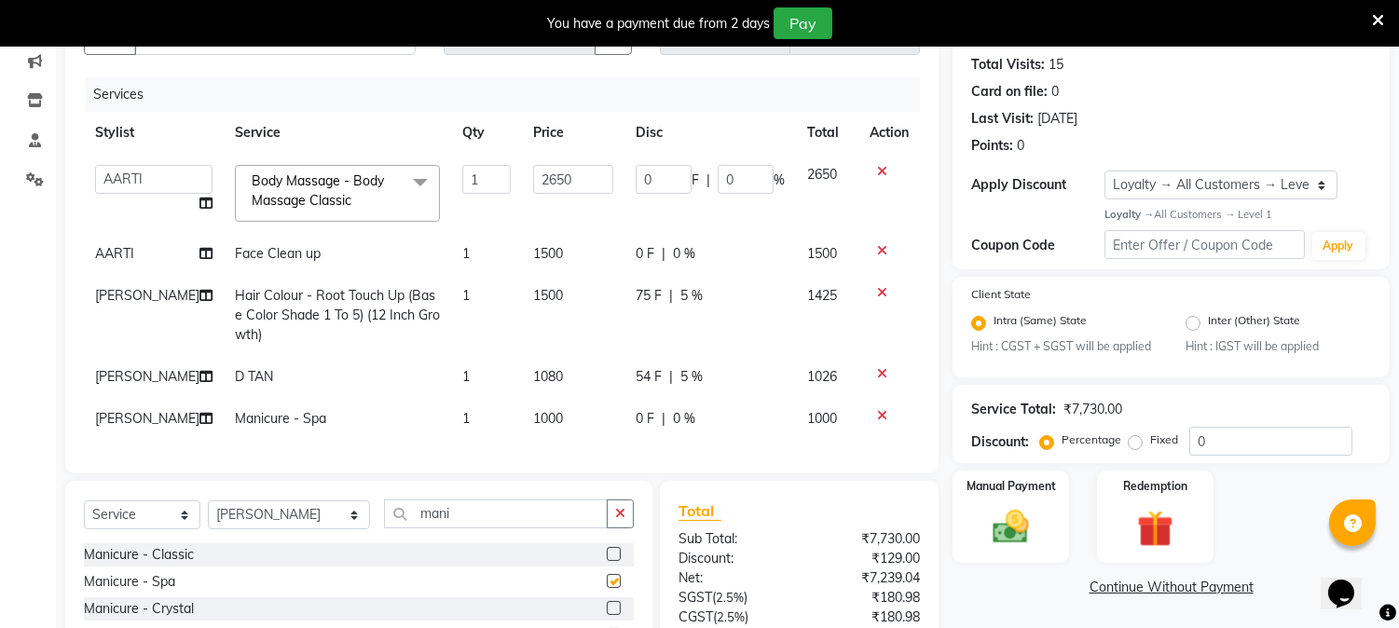
checkbox input "false"
click at [553, 415] on td "1000" at bounding box center [573, 419] width 102 height 42
select select "66404"
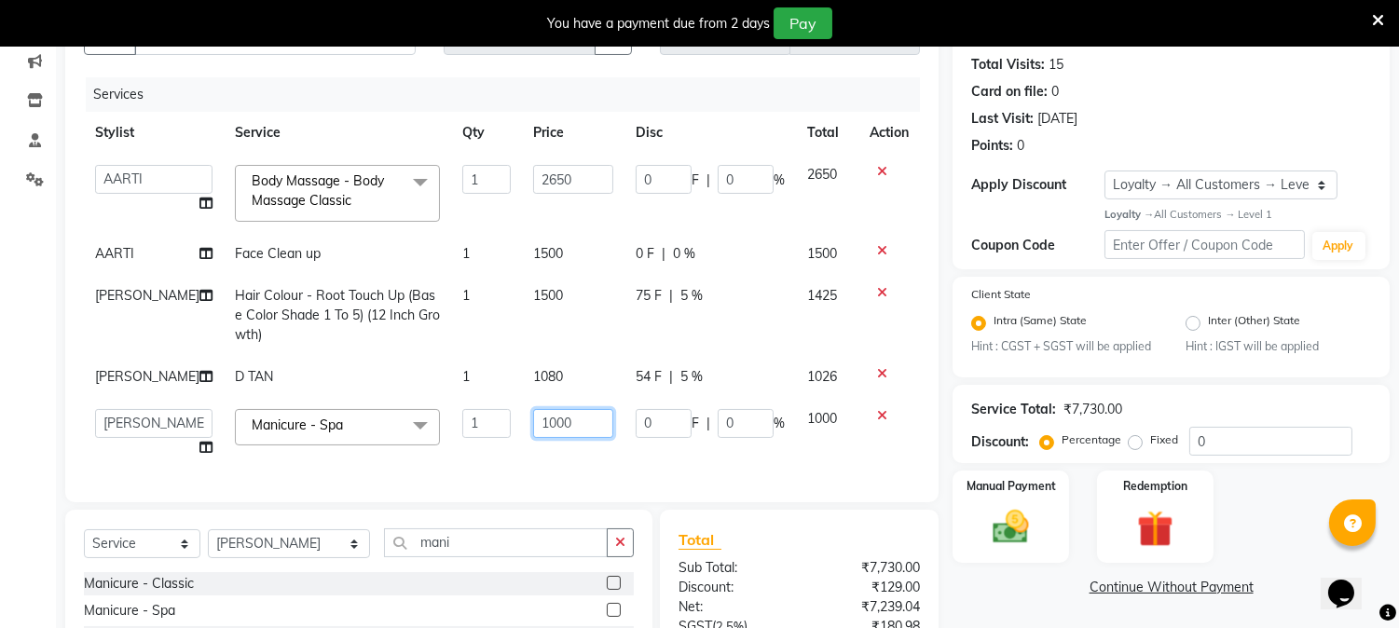
click at [566, 423] on input "1000" at bounding box center [573, 423] width 80 height 29
type input "1"
type input "1200"
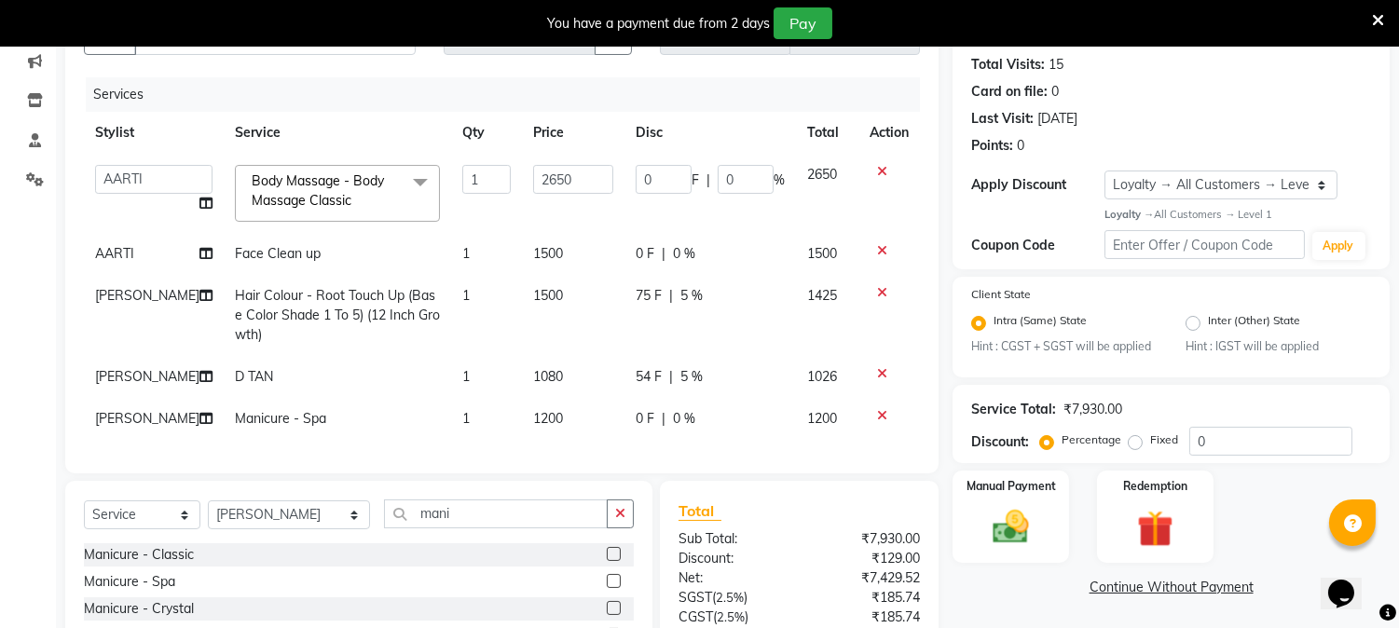
click at [579, 455] on div "Services Stylist Service Qty Price Disc Total Action AARTI Akash Anjali Asra De…" at bounding box center [502, 265] width 836 height 377
click at [686, 422] on span "0 %" at bounding box center [684, 419] width 22 height 20
select select "66404"
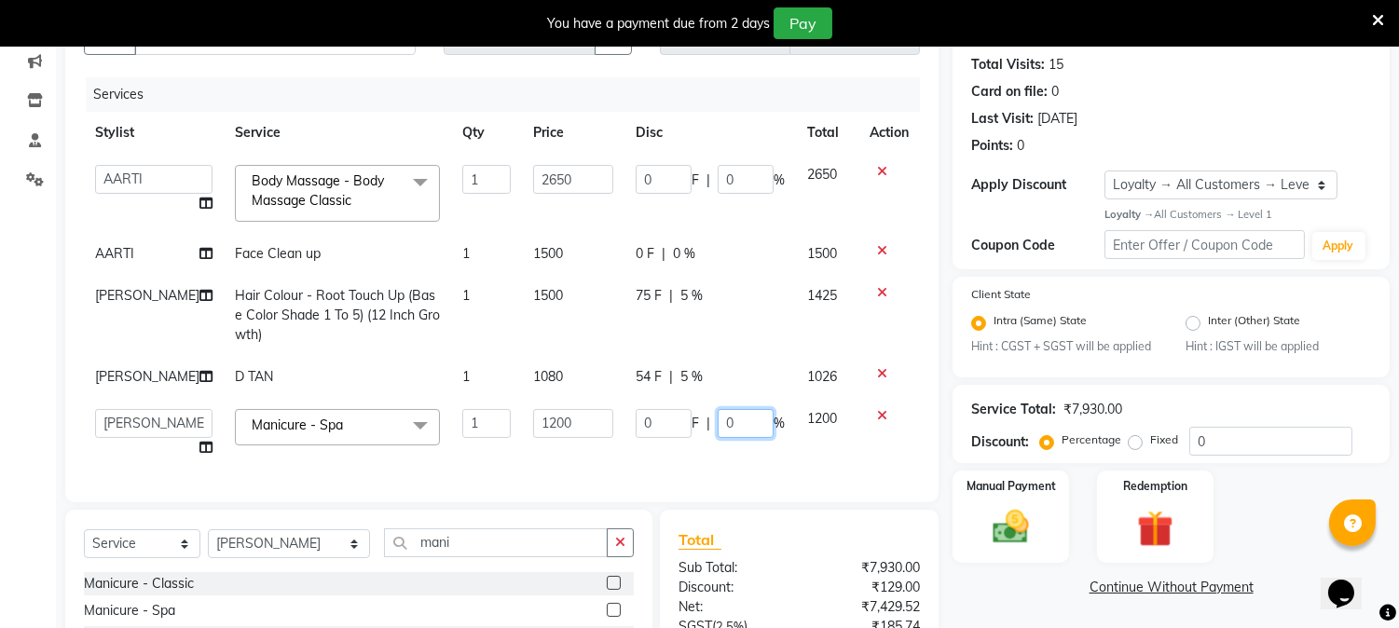
click at [738, 419] on input "0" at bounding box center [745, 423] width 56 height 29
type input "5"
click at [739, 425] on input "5" at bounding box center [745, 423] width 56 height 29
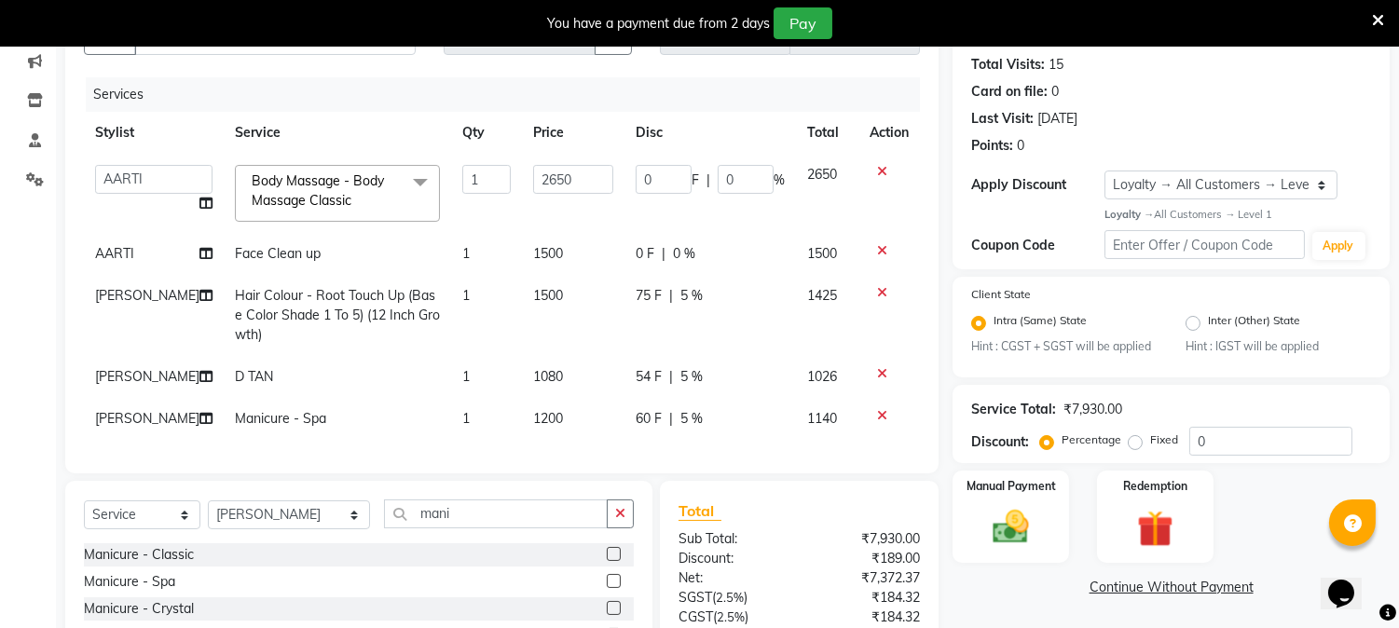
click at [734, 473] on div "Client +91 96******25 Date 01-10-2025 Invoice Number INC/2025-26 V/2025 V/2025-…" at bounding box center [501, 229] width 873 height 487
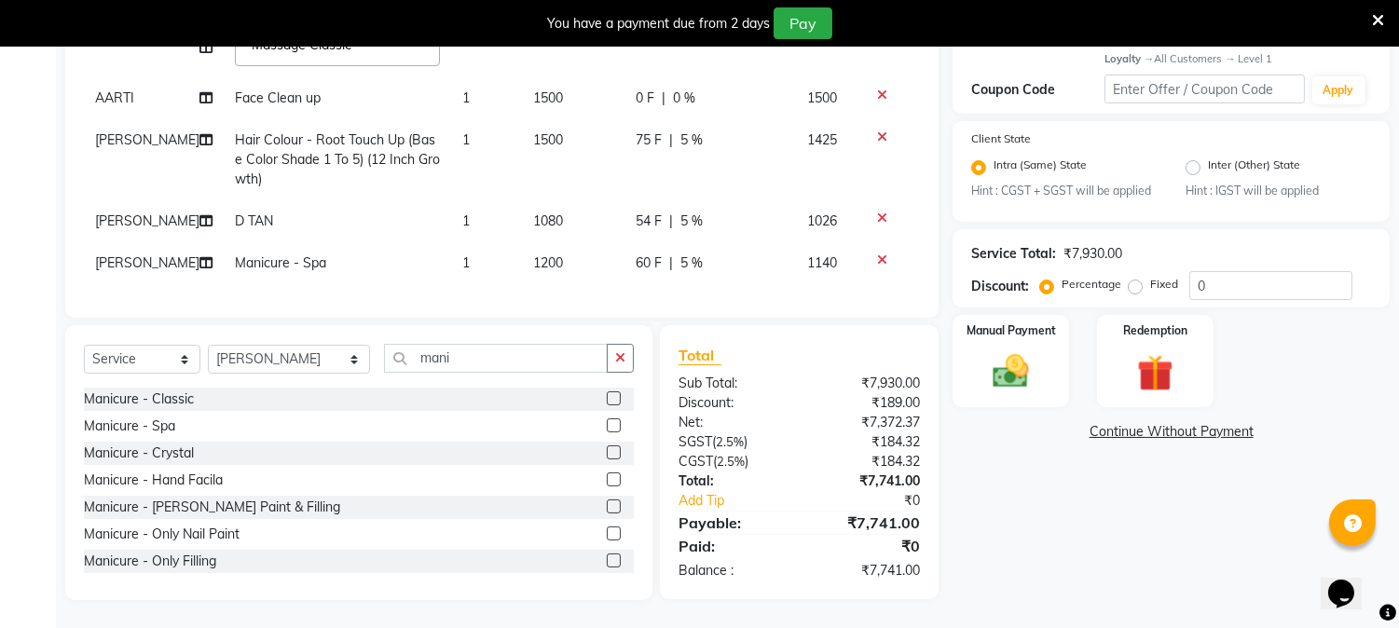
scroll to position [371, 0]
click at [1021, 350] on img at bounding box center [1010, 372] width 61 height 44
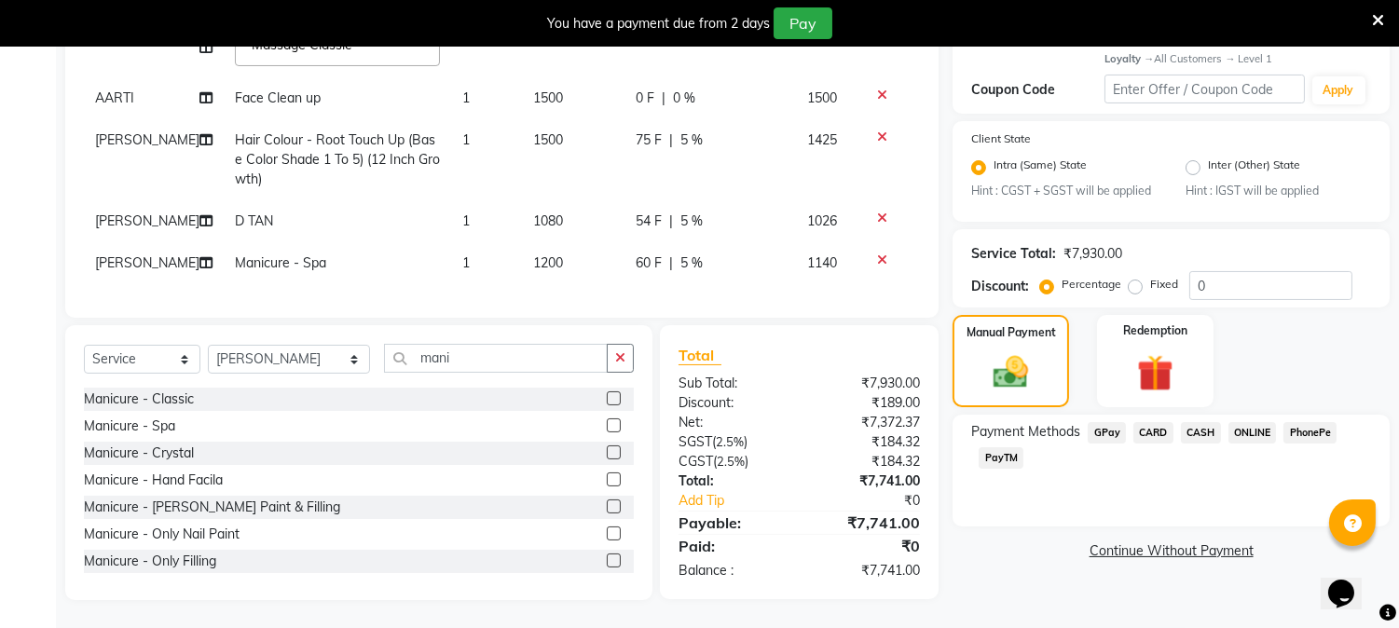
click at [1206, 422] on span "CASH" at bounding box center [1201, 432] width 40 height 21
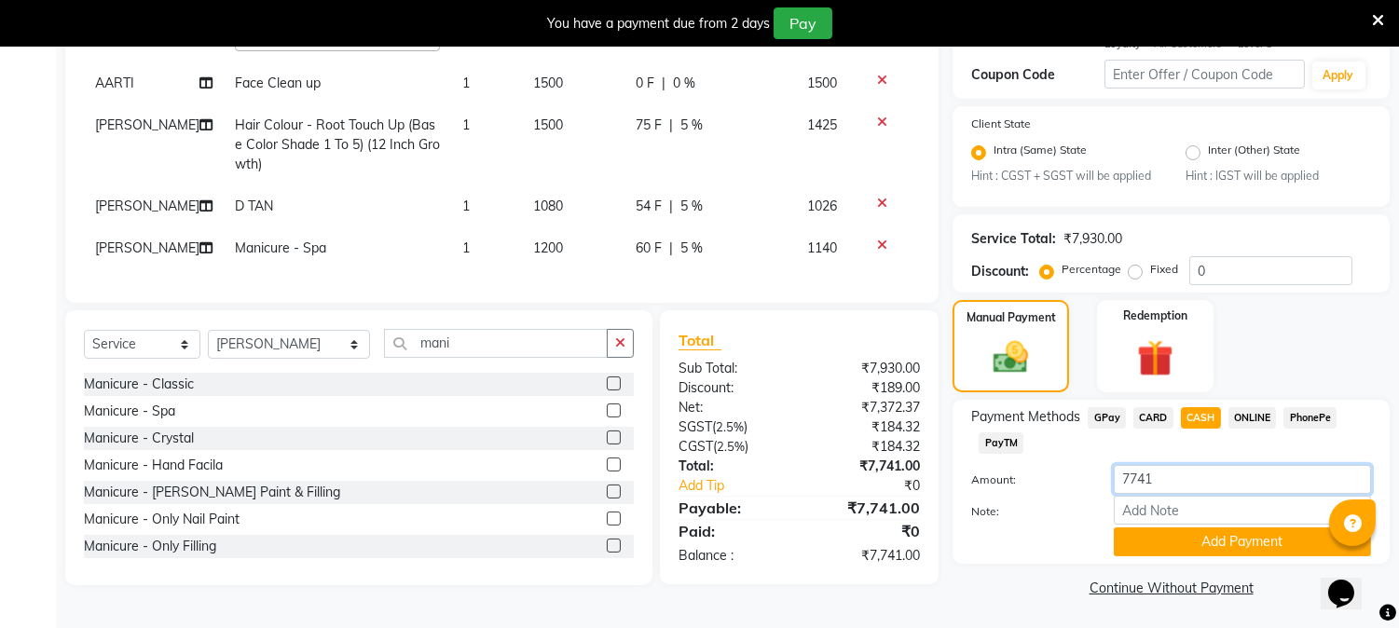
click at [1199, 473] on input "7741" at bounding box center [1242, 479] width 257 height 29
type input "7000"
click at [1219, 535] on button "Add Payment" at bounding box center [1242, 541] width 257 height 29
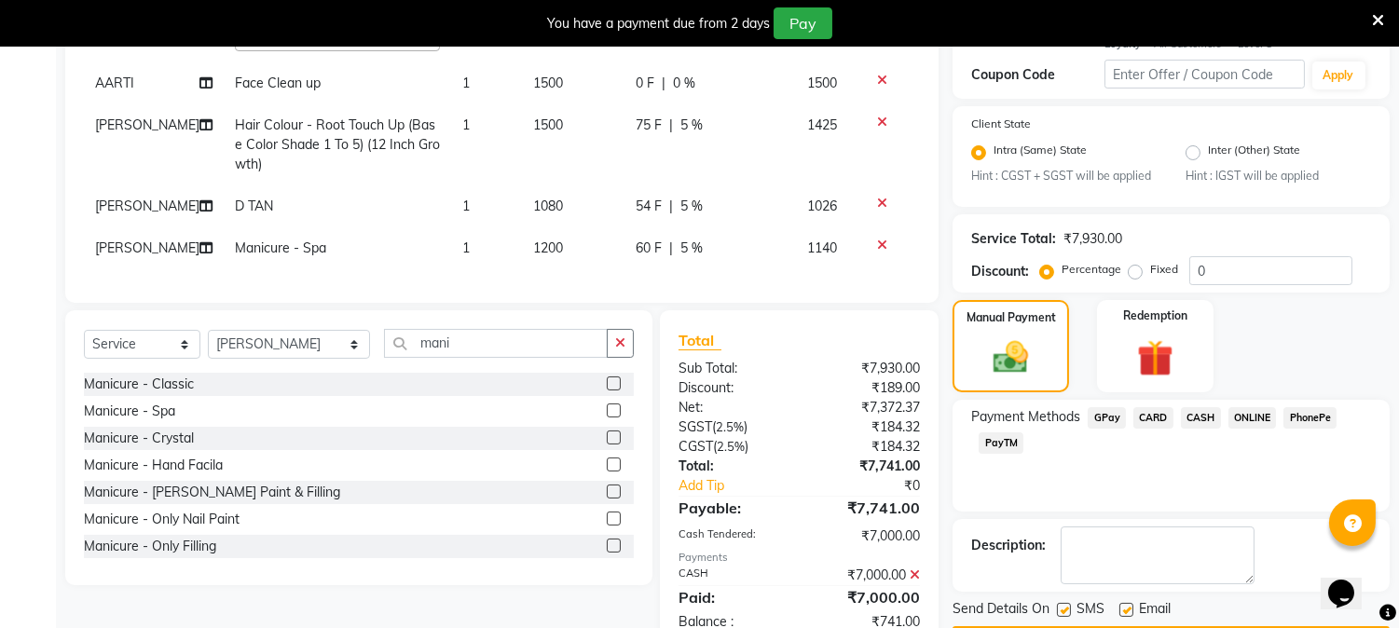
click at [1012, 442] on span "PayTM" at bounding box center [1000, 442] width 45 height 21
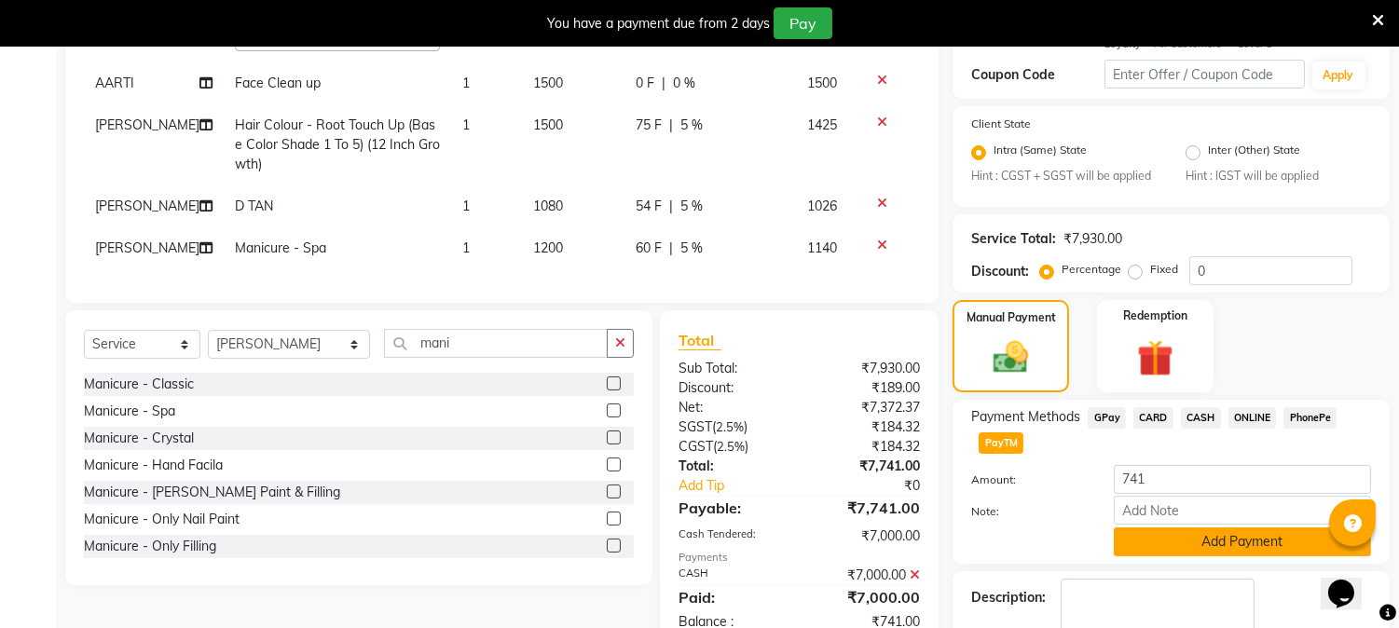
click at [1243, 538] on button "Add Payment" at bounding box center [1242, 541] width 257 height 29
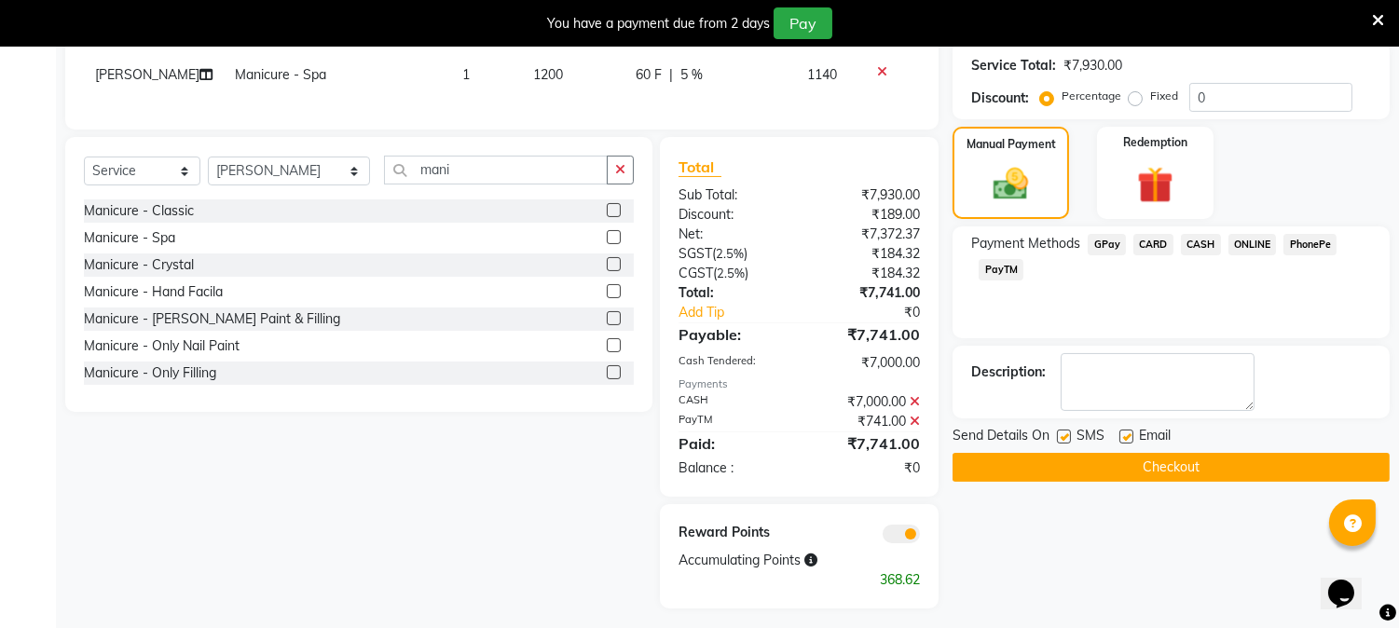
scroll to position [567, 0]
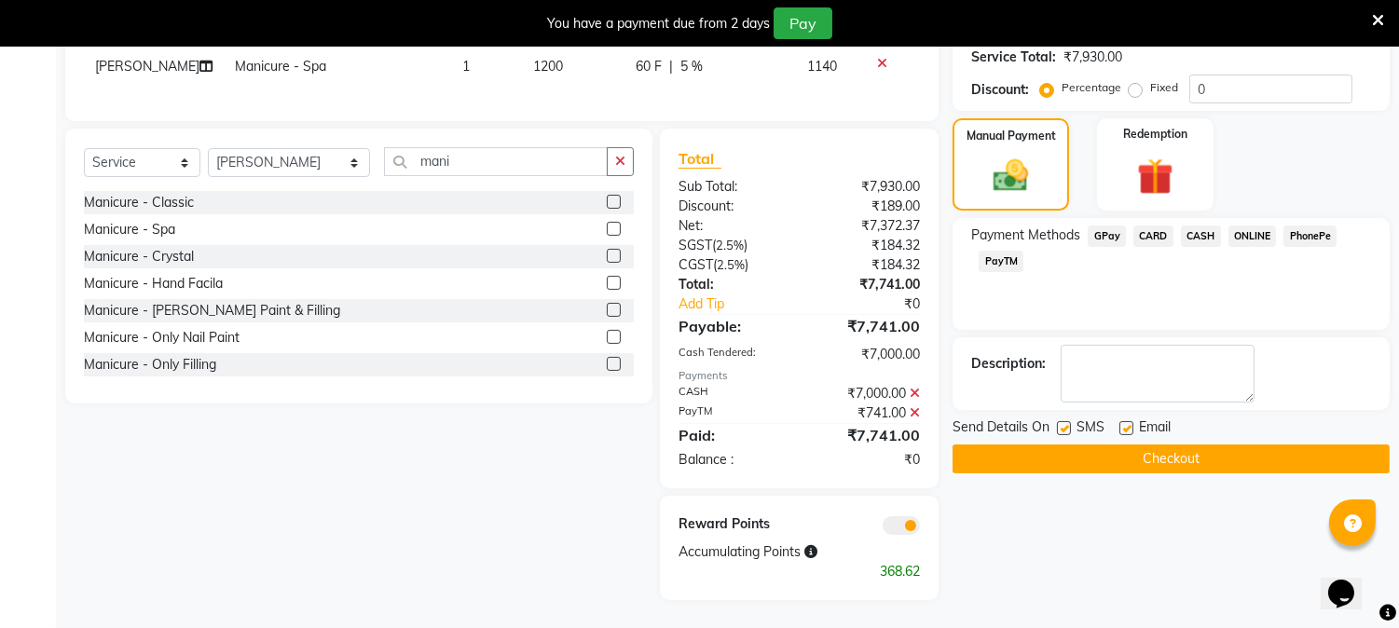
click at [1200, 444] on button "Checkout" at bounding box center [1170, 458] width 437 height 29
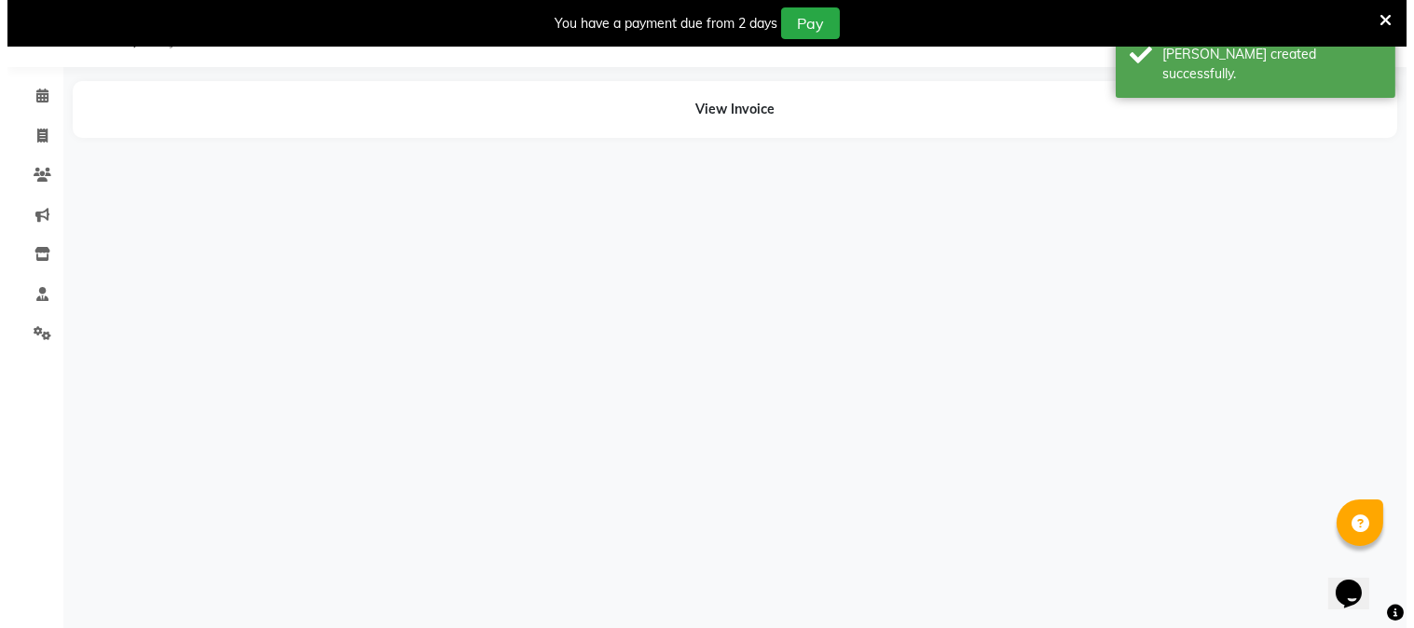
scroll to position [47, 0]
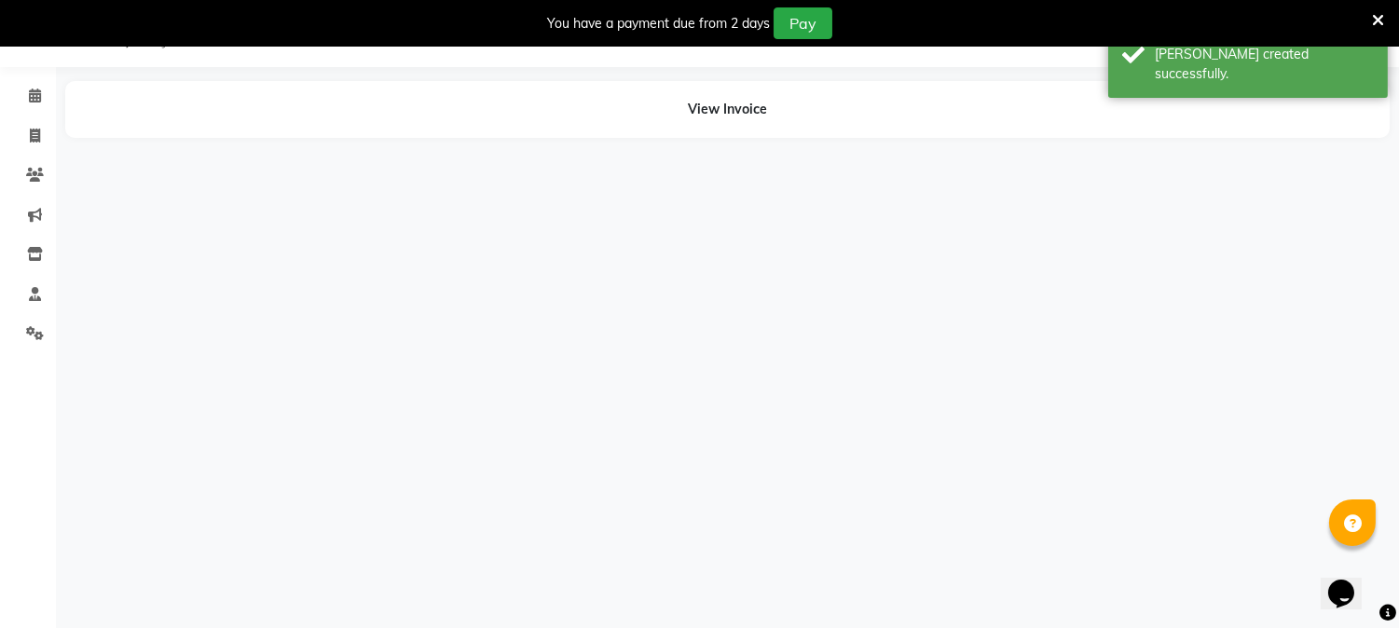
select select "31907"
select select "14636"
select select "31907"
select select "66404"
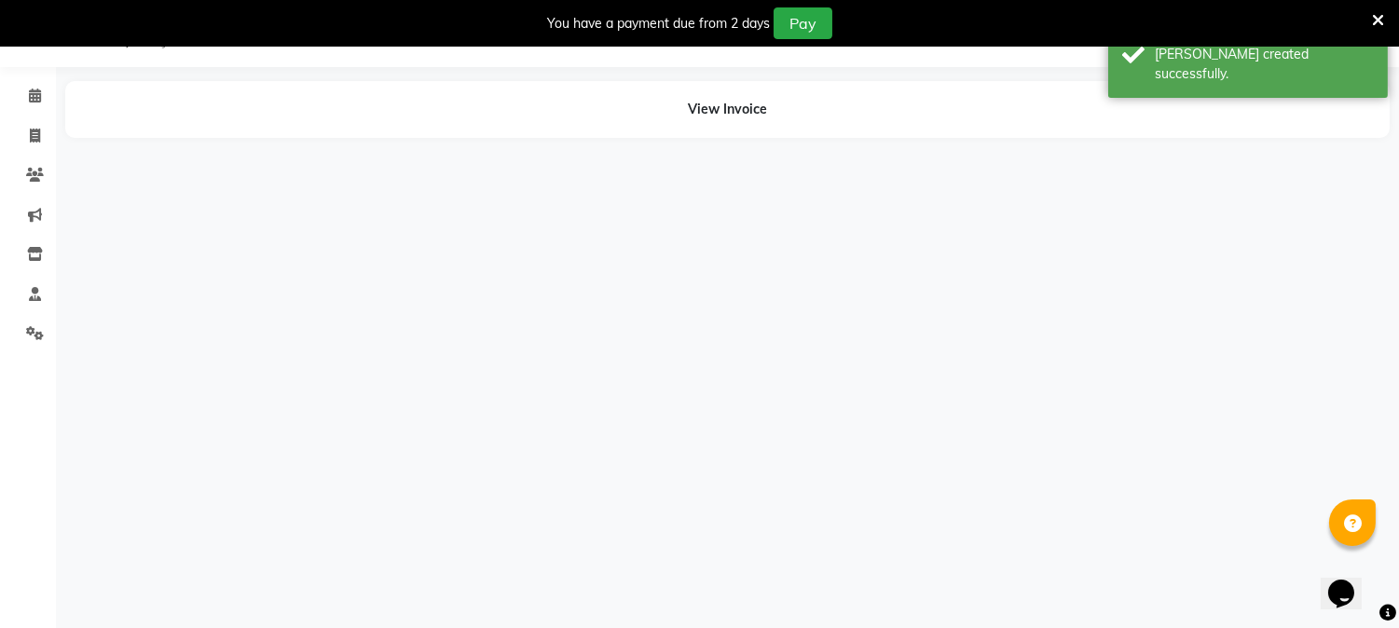
select select "66404"
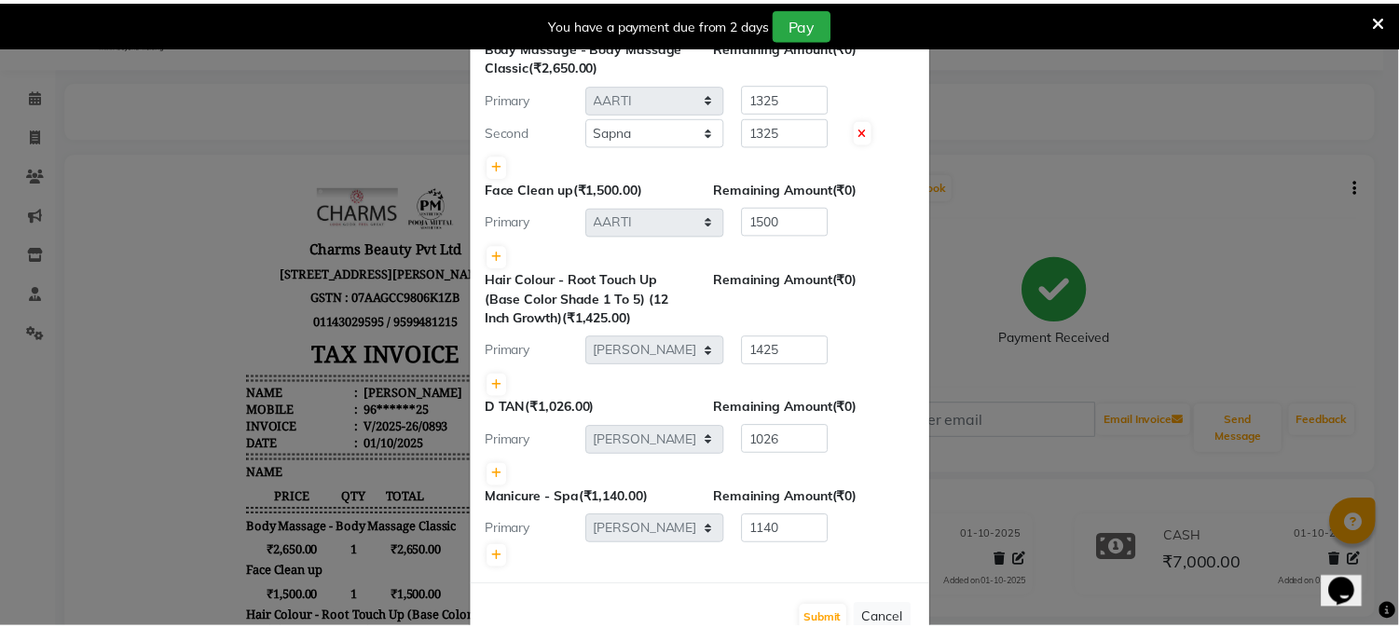
scroll to position [119, 0]
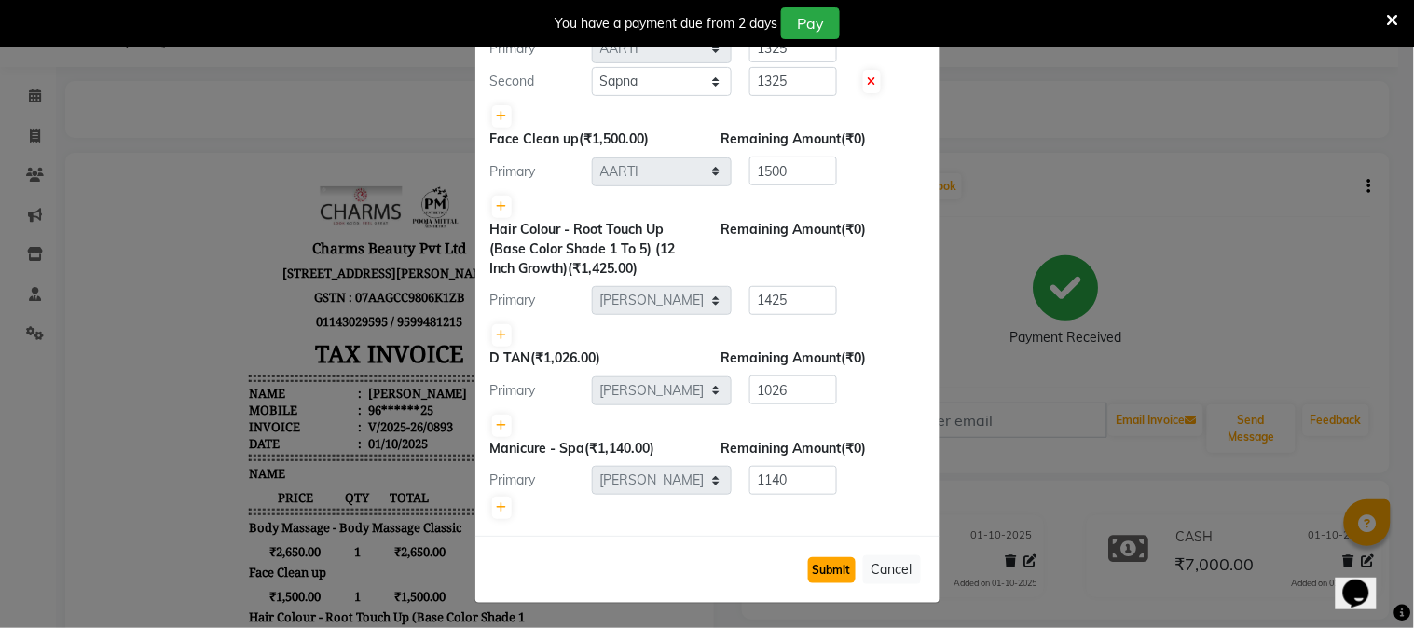
click at [808, 562] on button "Submit" at bounding box center [832, 570] width 48 height 26
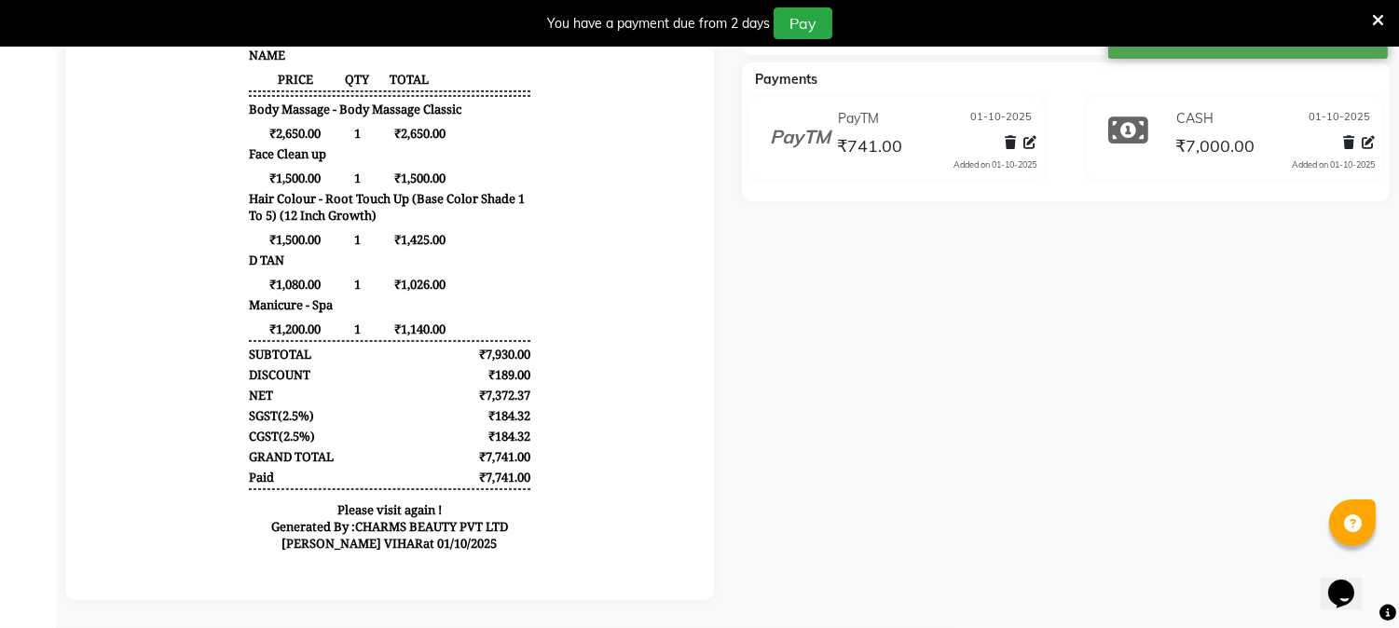
scroll to position [479, 0]
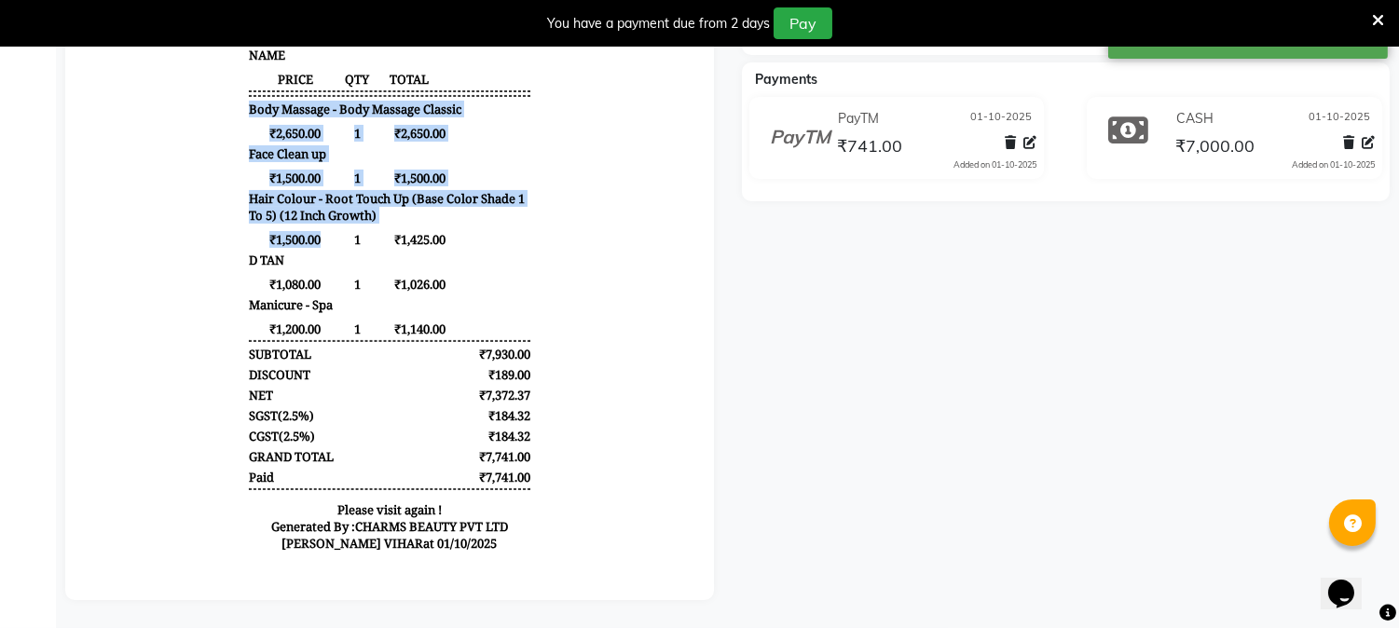
drag, startPoint x: 315, startPoint y: 263, endPoint x: 1381, endPoint y: 87, distance: 1080.4
click at [695, 87] on html "Charms Beauty Pvt Ltd PLOT NO.7 BASEMENT, D BLOCK ,VIVEK VIHAR , PHASE 1, NEWDi…" at bounding box center [389, 166] width 611 height 825
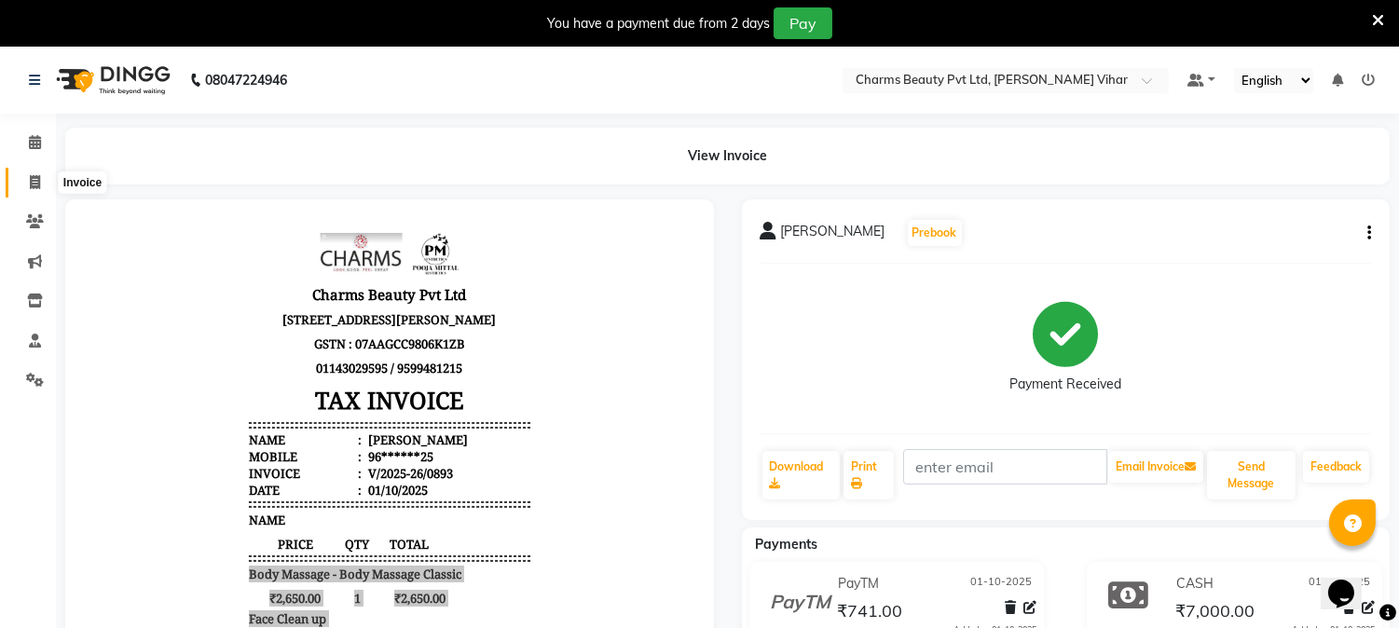
click at [35, 183] on icon at bounding box center [35, 182] width 10 height 14
select select "service"
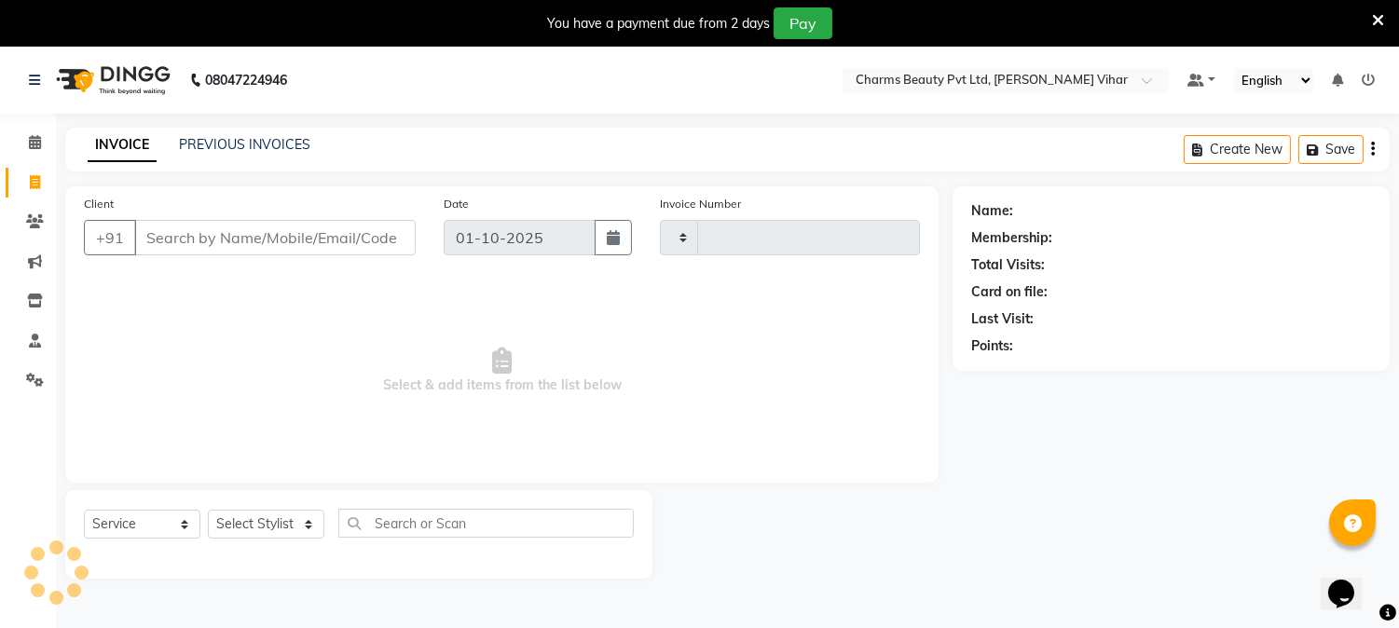
scroll to position [47, 0]
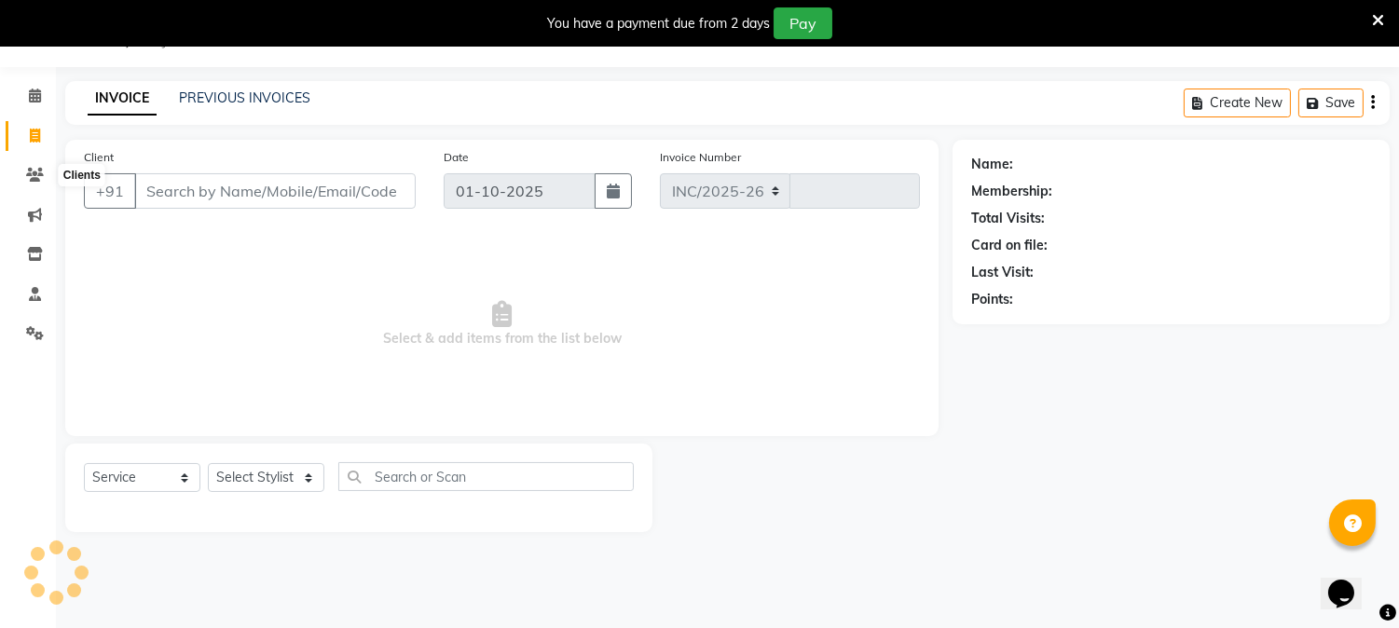
select select "868"
type input "0894"
click at [201, 186] on input "Client" at bounding box center [274, 190] width 281 height 35
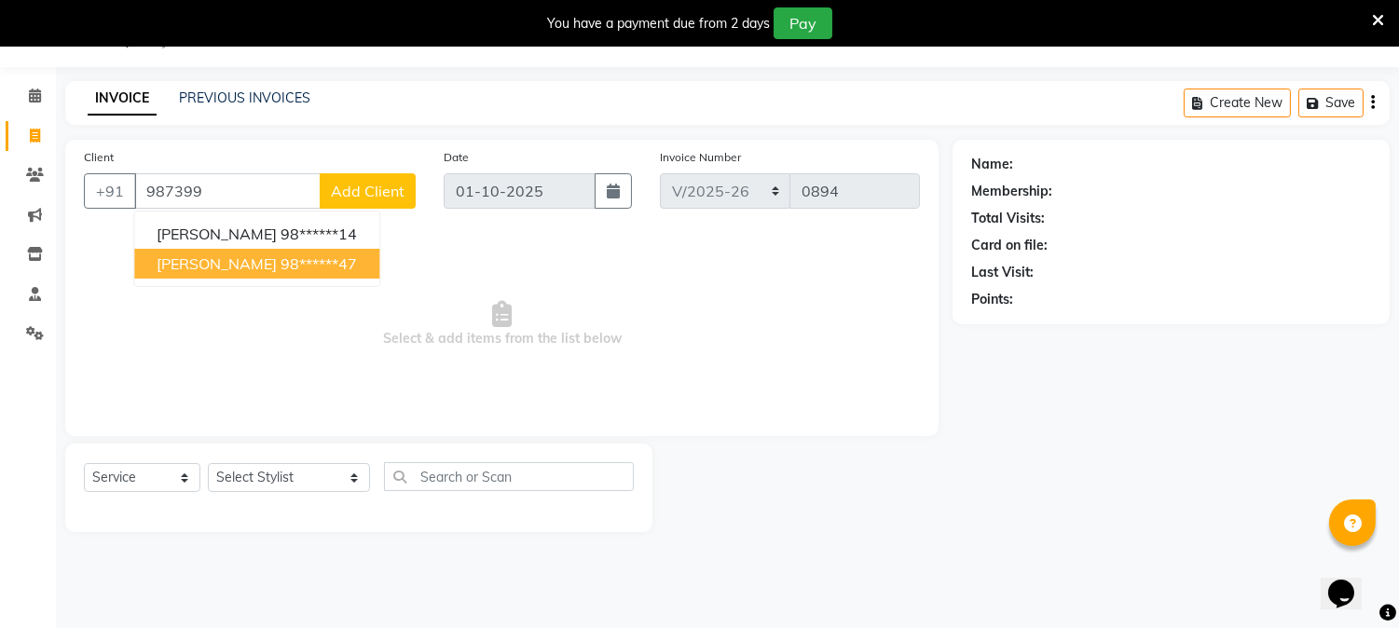
click at [239, 266] on span "[PERSON_NAME]" at bounding box center [217, 263] width 120 height 19
type input "98******47"
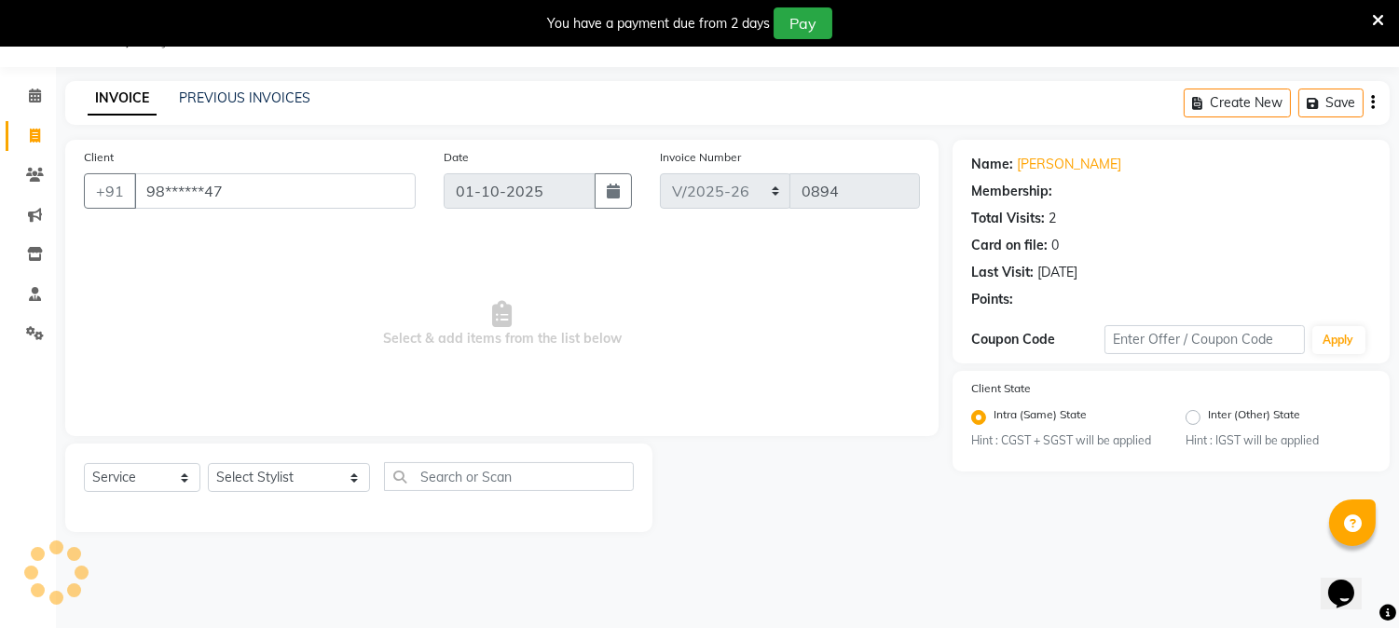
select select "1: Object"
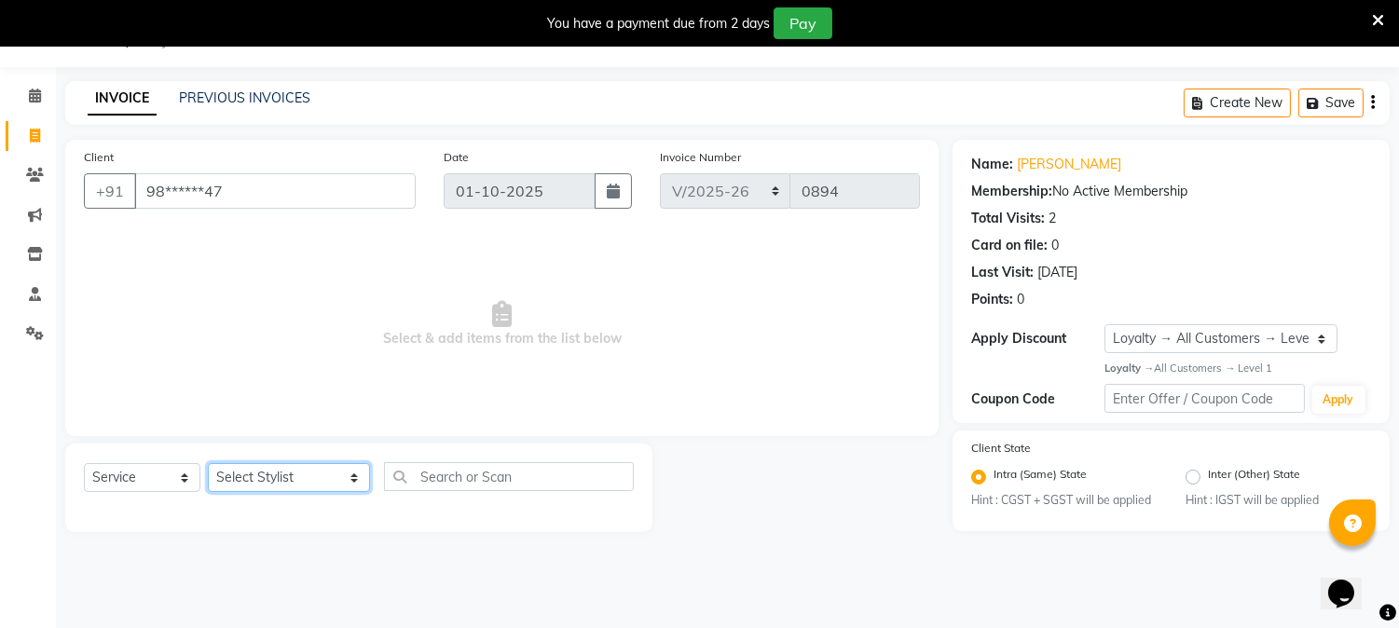
click at [321, 486] on select "Select Stylist AARTI [PERSON_NAME] [PERSON_NAME] BEAUTY PVT LTD [PERSON_NAME] V…" at bounding box center [289, 477] width 162 height 29
select select "31907"
click at [208, 464] on select "Select Stylist AARTI [PERSON_NAME] [PERSON_NAME] BEAUTY PVT LTD [PERSON_NAME] V…" at bounding box center [289, 477] width 162 height 29
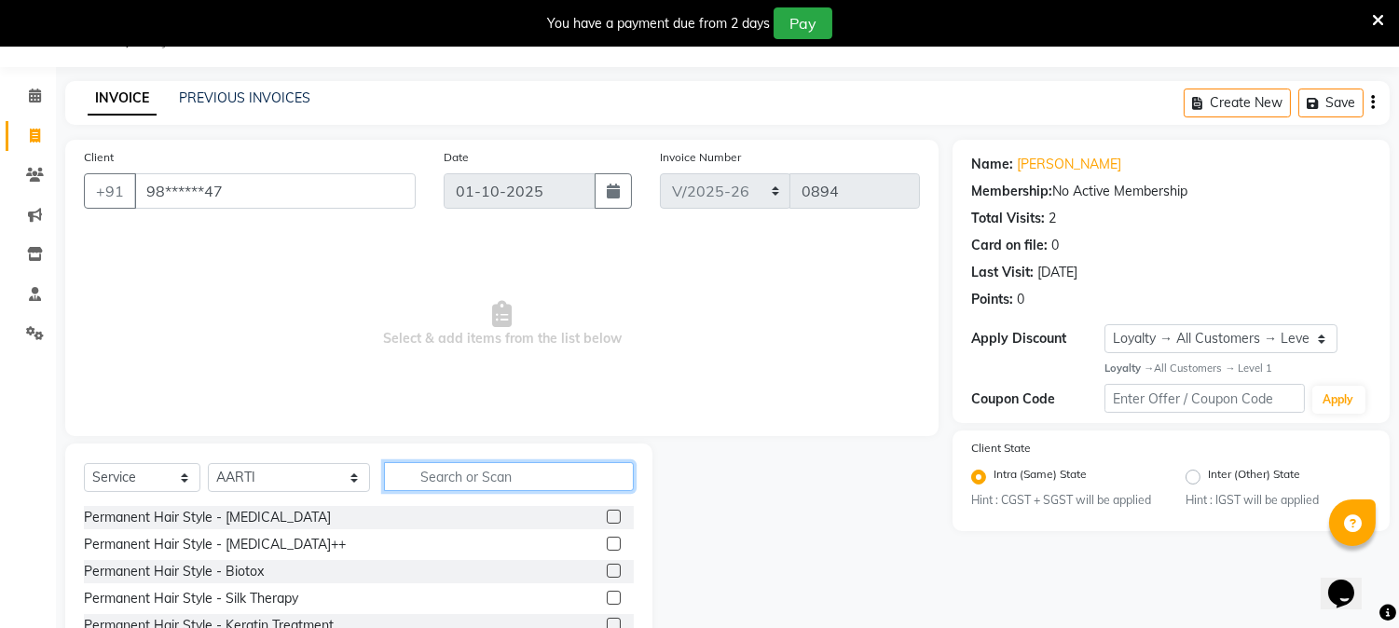
click at [473, 467] on input "text" at bounding box center [509, 476] width 250 height 29
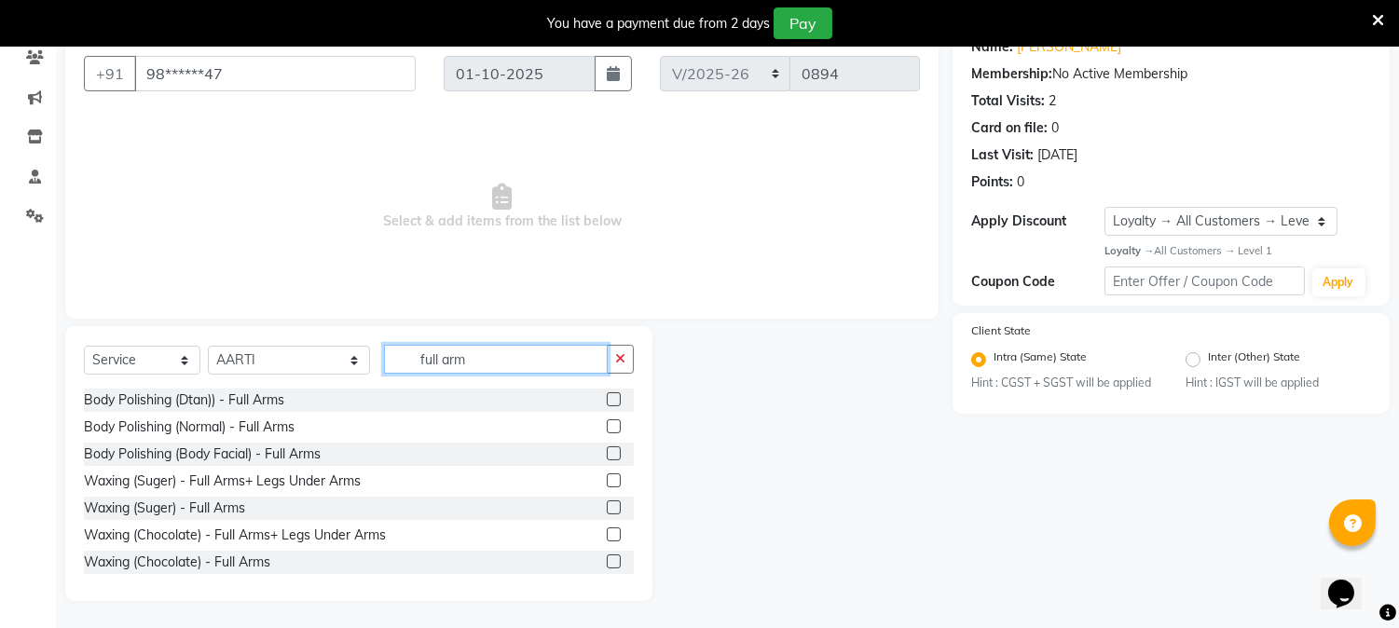
scroll to position [137, 0]
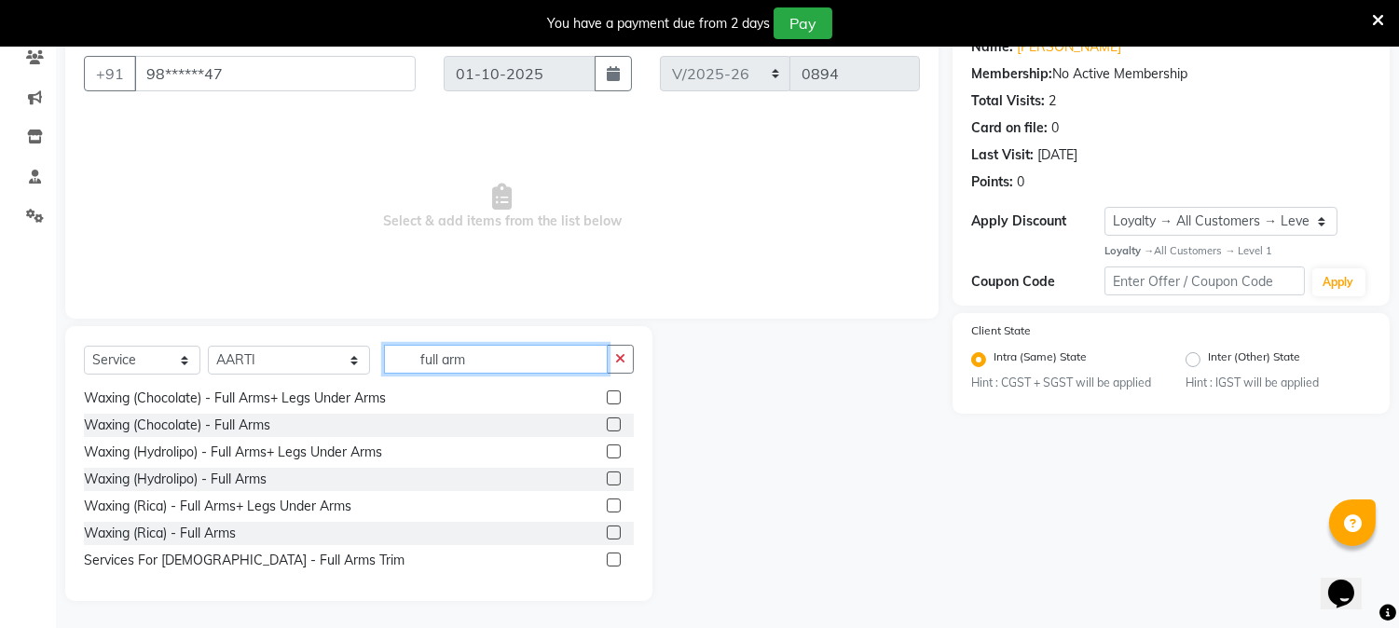
type input "full arm"
click at [607, 529] on label at bounding box center [614, 533] width 14 height 14
click at [607, 529] on input "checkbox" at bounding box center [613, 533] width 12 height 12
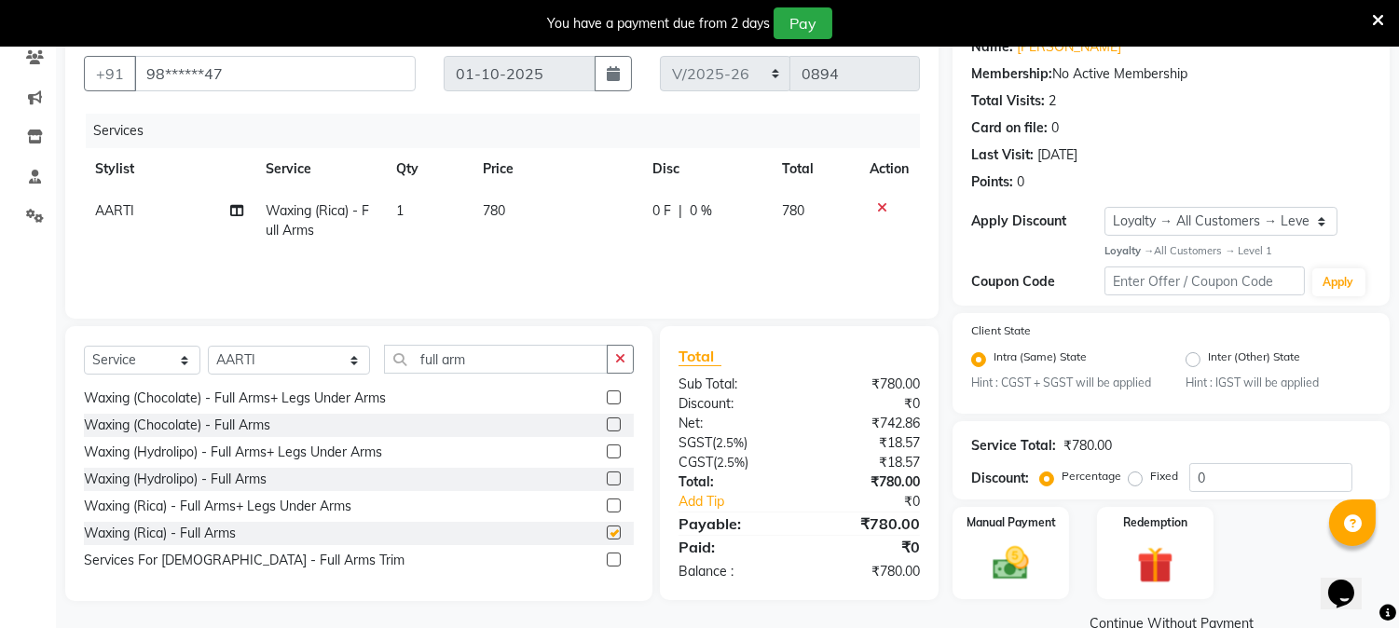
checkbox input "false"
click at [607, 505] on label at bounding box center [614, 506] width 14 height 14
click at [607, 505] on input "checkbox" at bounding box center [613, 506] width 12 height 12
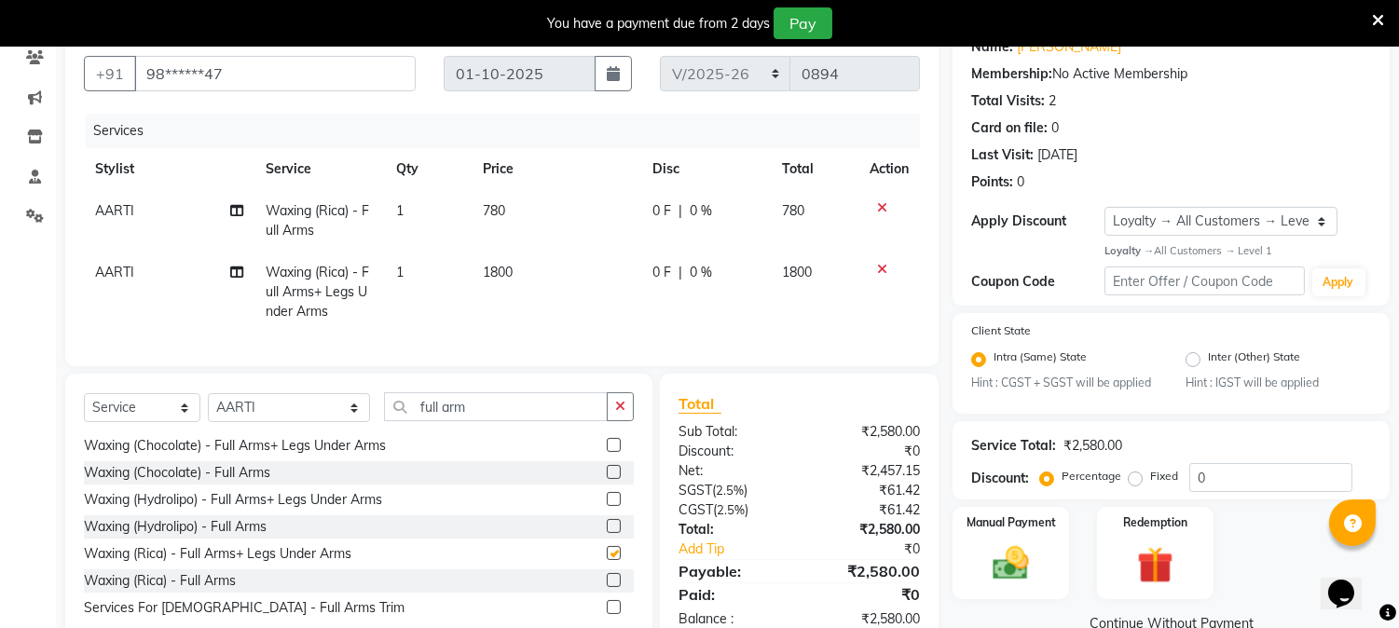
checkbox input "false"
click at [877, 201] on icon at bounding box center [882, 207] width 10 height 13
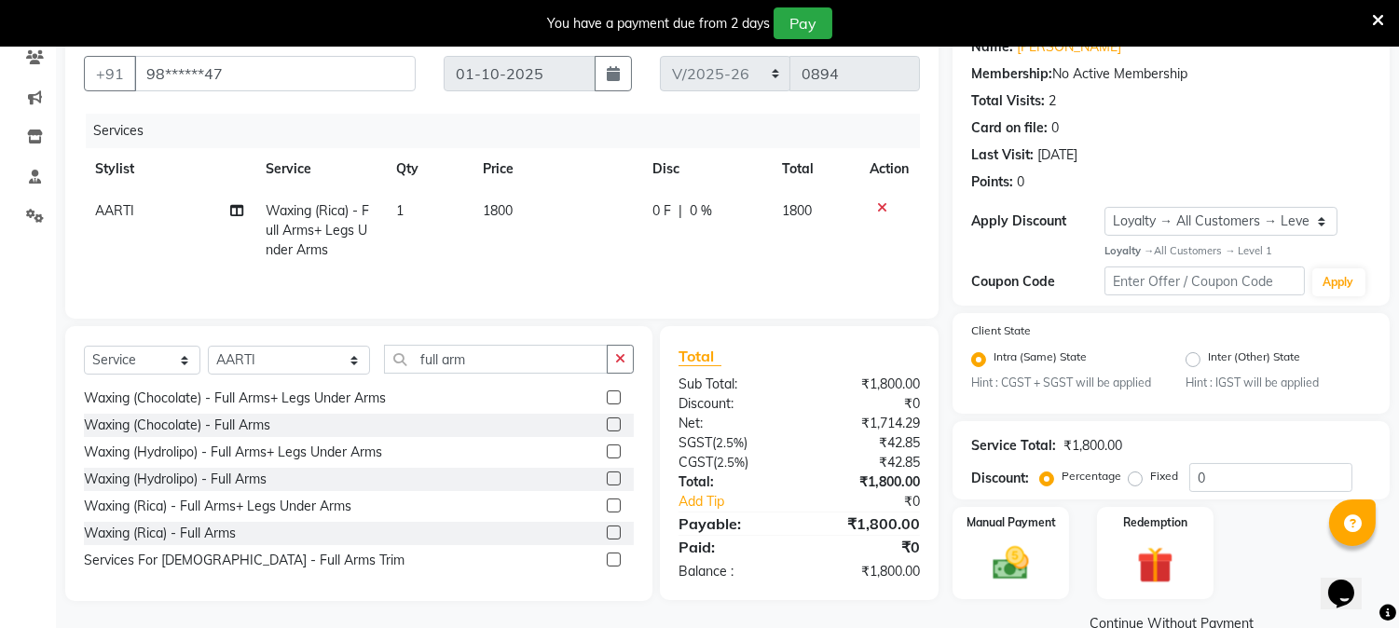
click at [490, 338] on div "Select Service Product Membership Package Voucher Prepaid Gift Card Select Styl…" at bounding box center [358, 463] width 587 height 275
click at [470, 356] on input "full arm" at bounding box center [496, 359] width 224 height 29
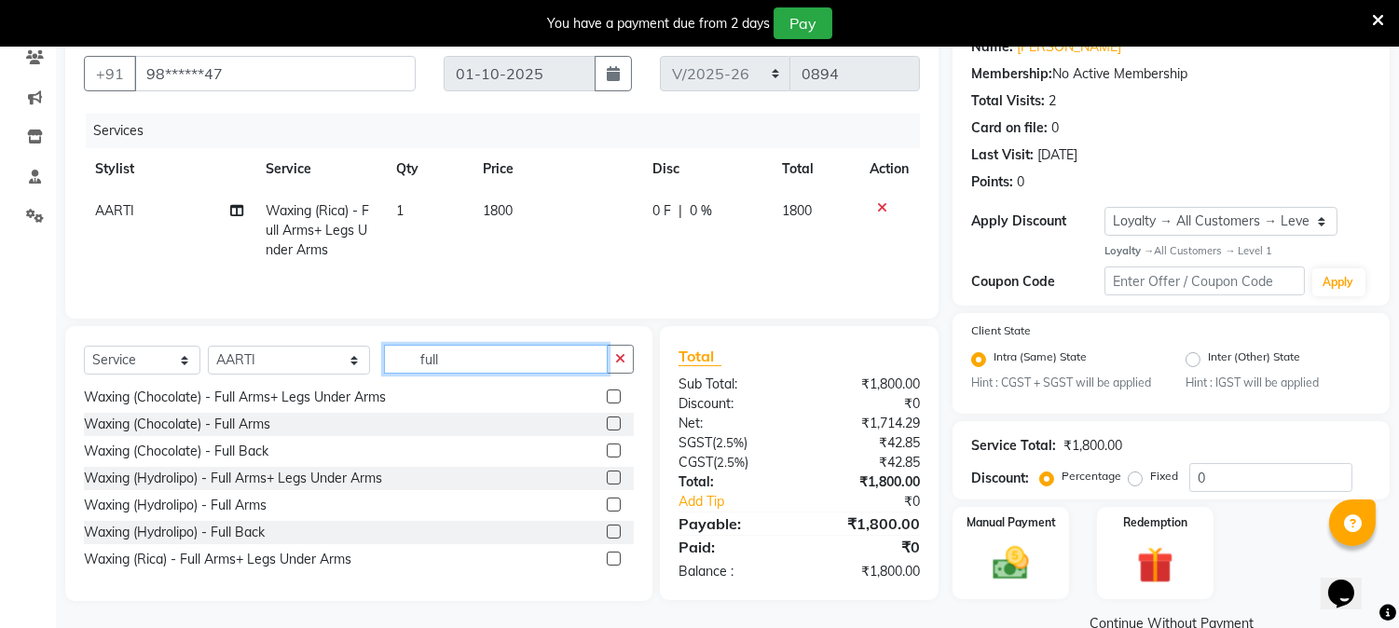
scroll to position [731, 0]
type input "f"
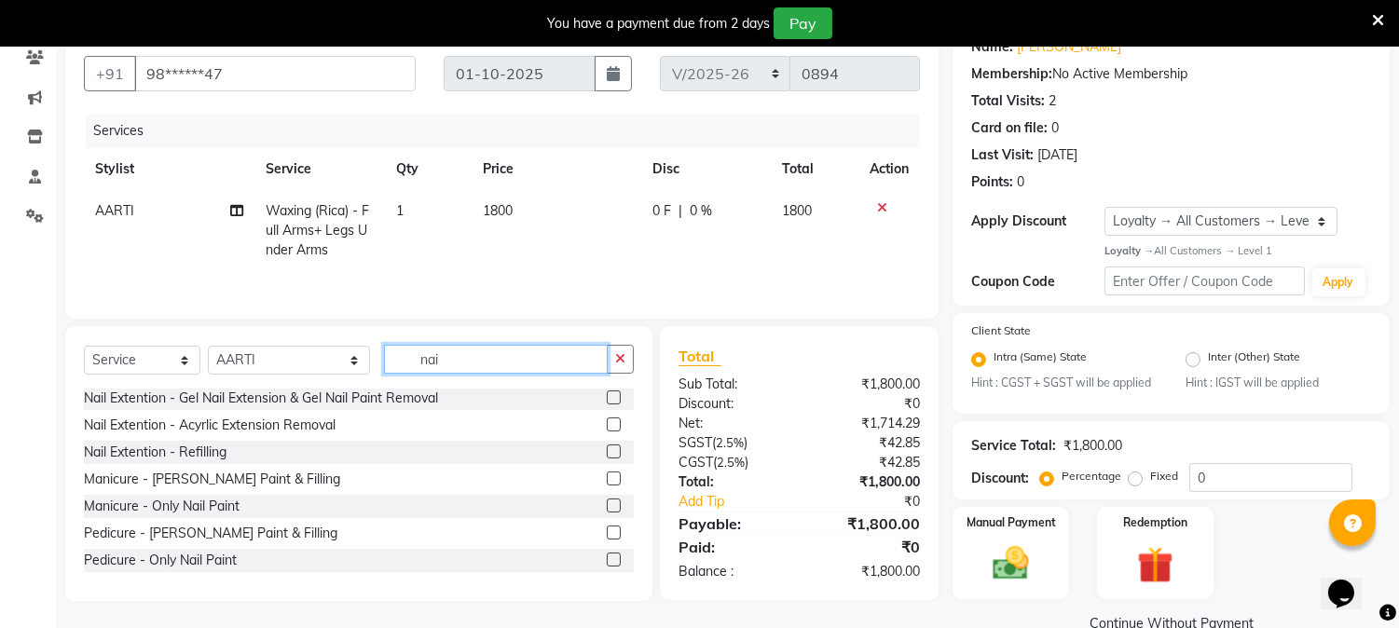
scroll to position [84, 0]
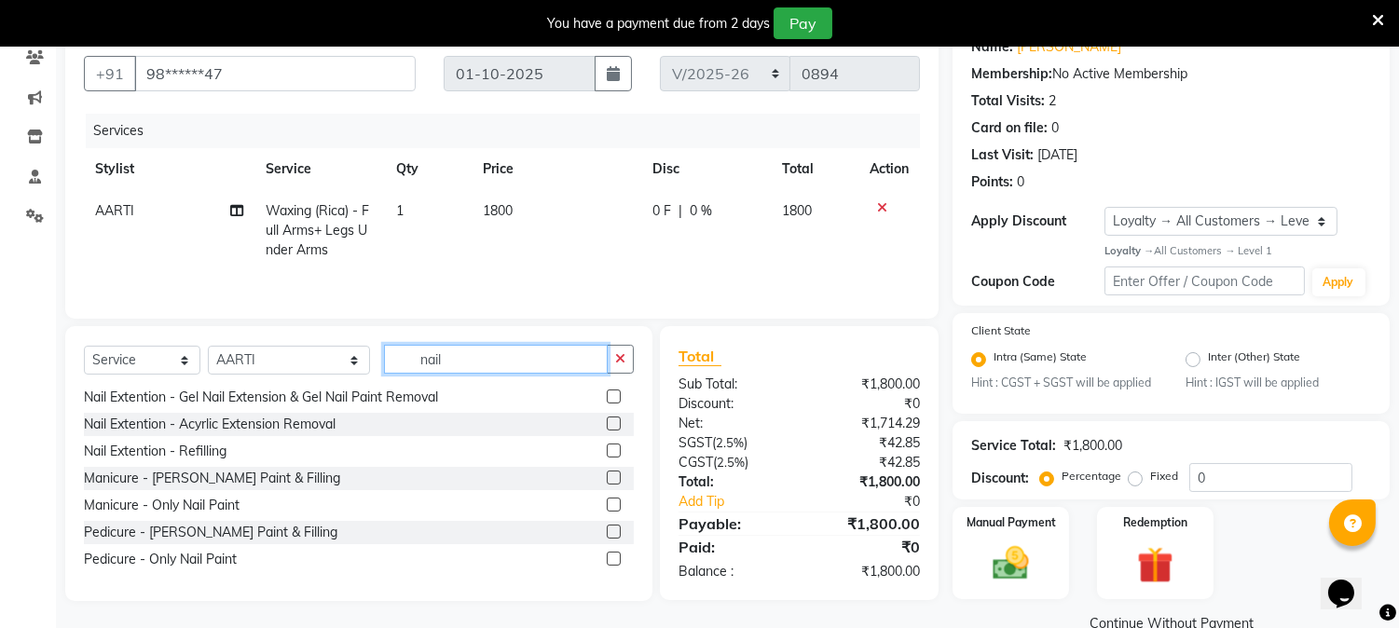
type input "nail"
click at [607, 554] on label at bounding box center [614, 559] width 14 height 14
click at [607, 554] on input "checkbox" at bounding box center [613, 559] width 12 height 12
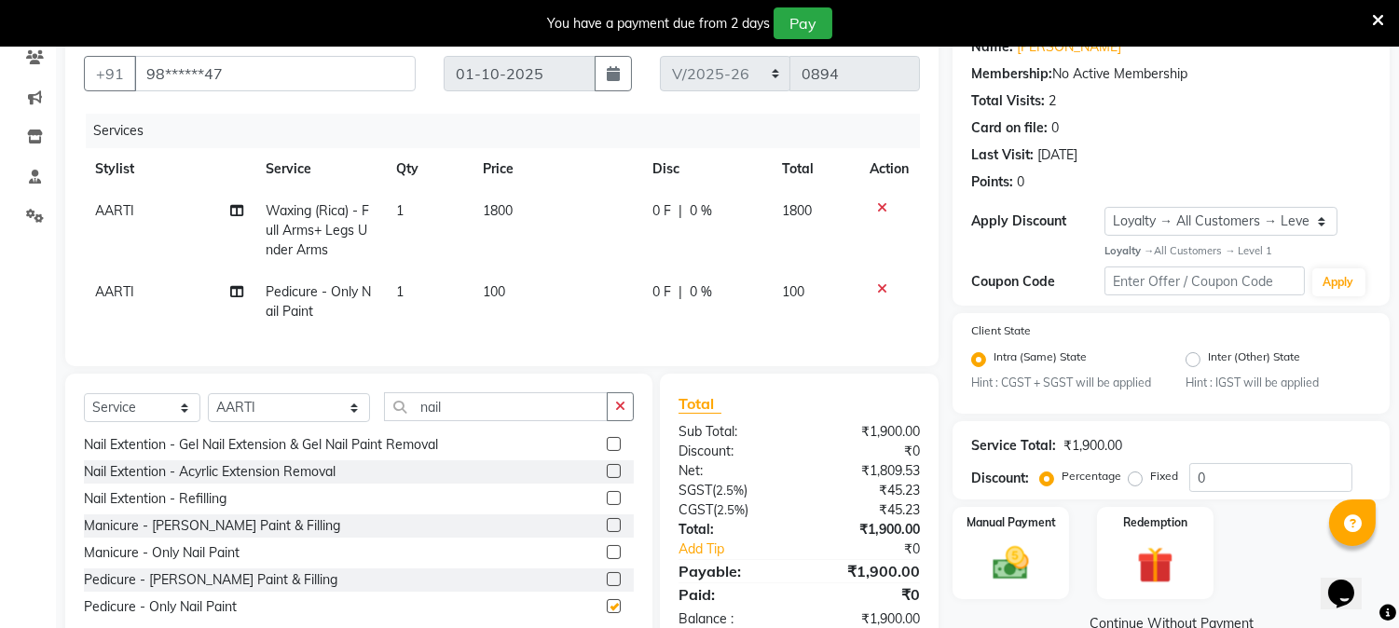
checkbox input "false"
click at [468, 414] on input "nail" at bounding box center [496, 406] width 224 height 29
click at [534, 286] on td "100" at bounding box center [556, 301] width 170 height 61
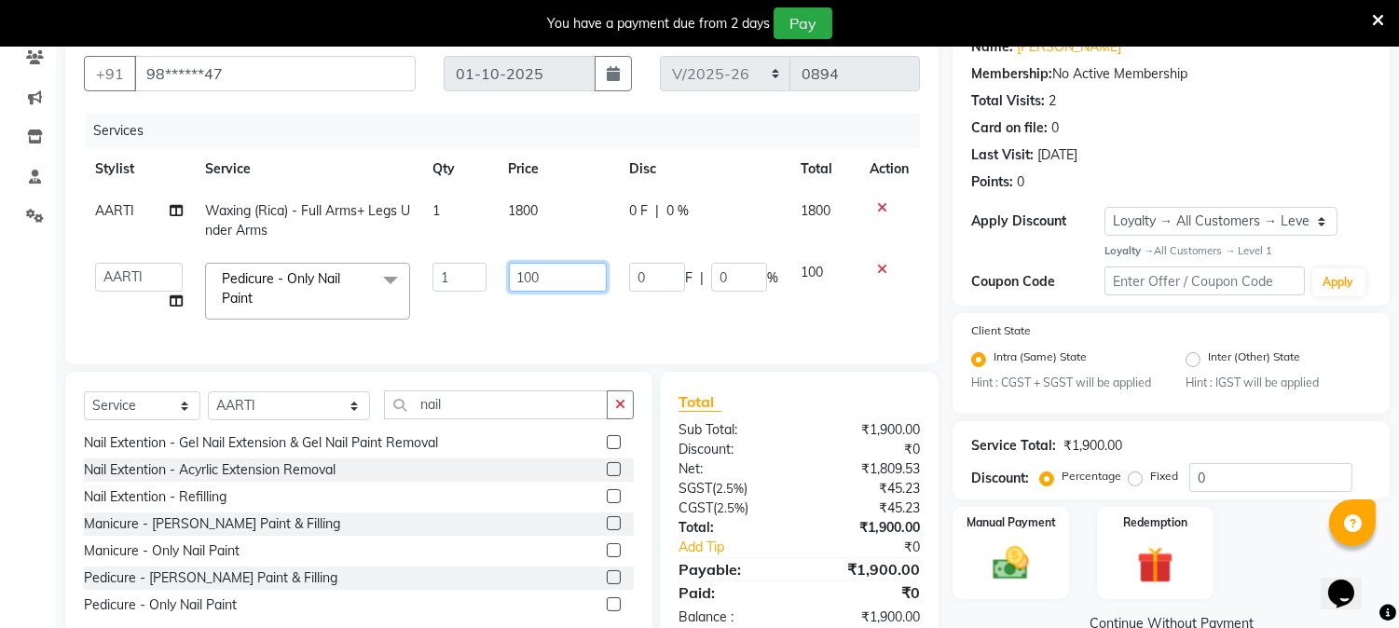
click at [559, 275] on input "100" at bounding box center [558, 277] width 98 height 29
type input "1"
type input "200"
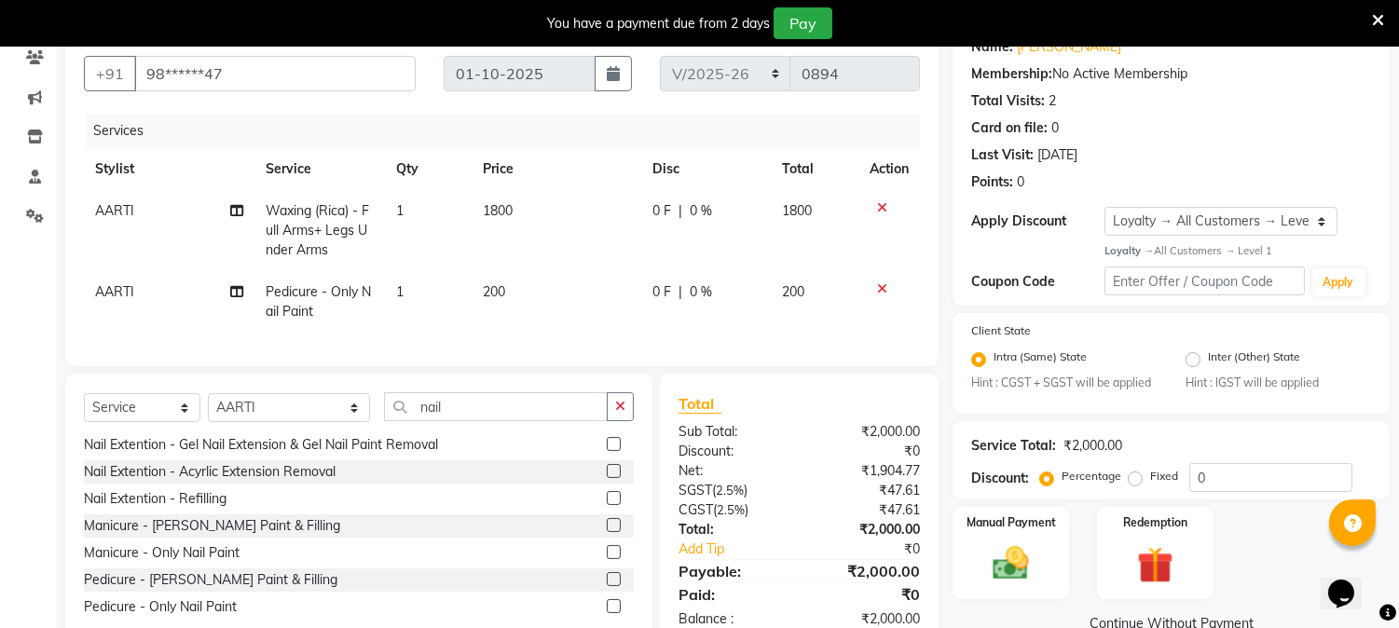
click at [555, 328] on td "200" at bounding box center [556, 301] width 170 height 61
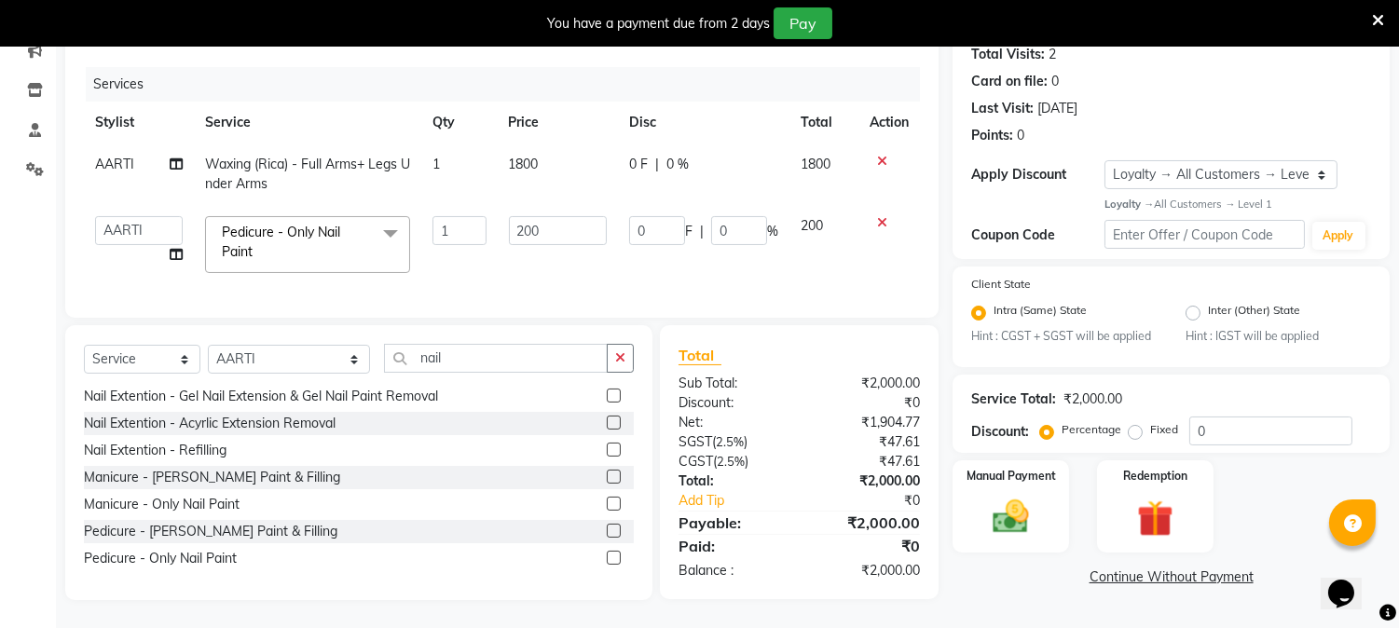
scroll to position [225, 0]
click at [971, 482] on div "Manual Payment" at bounding box center [1010, 505] width 121 height 95
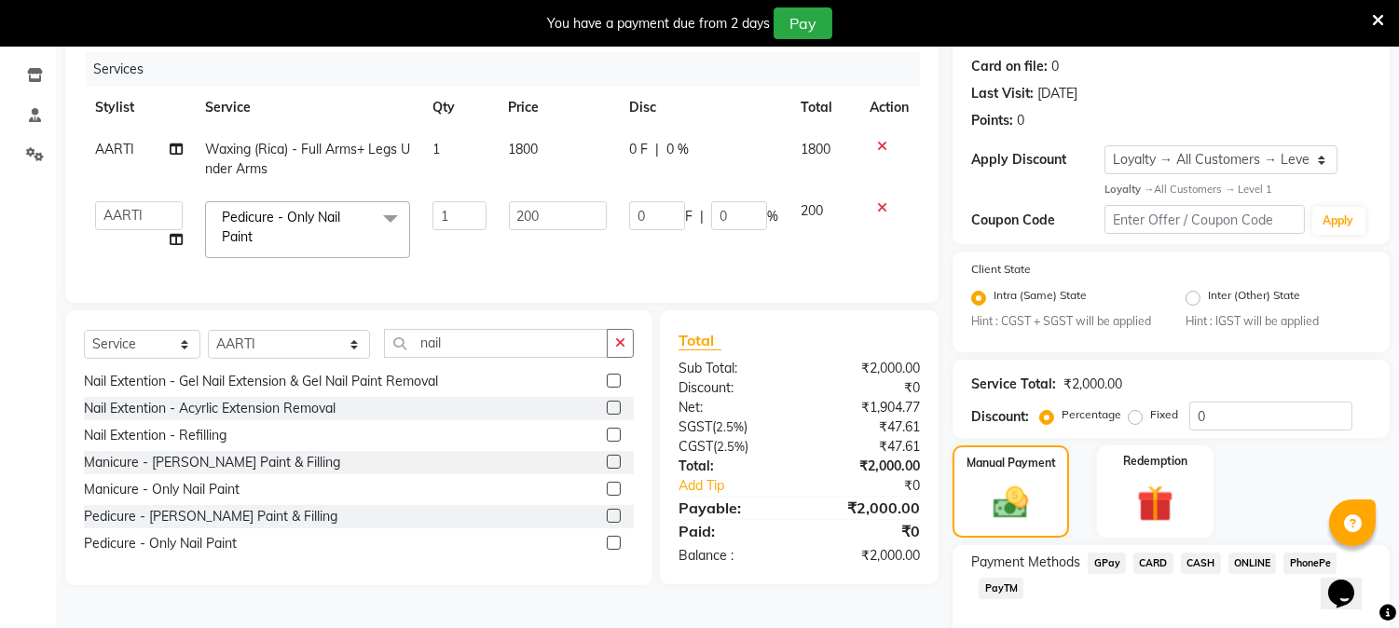
click at [1000, 590] on span "PayTM" at bounding box center [1000, 588] width 45 height 21
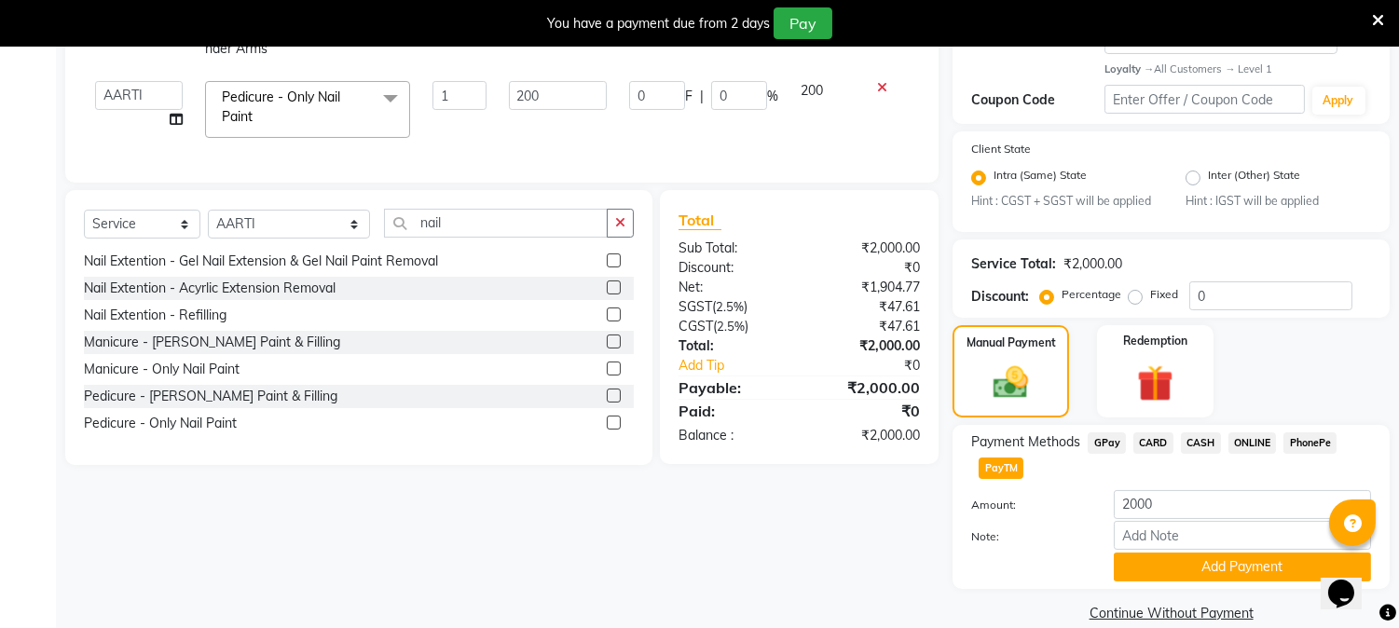
scroll to position [373, 0]
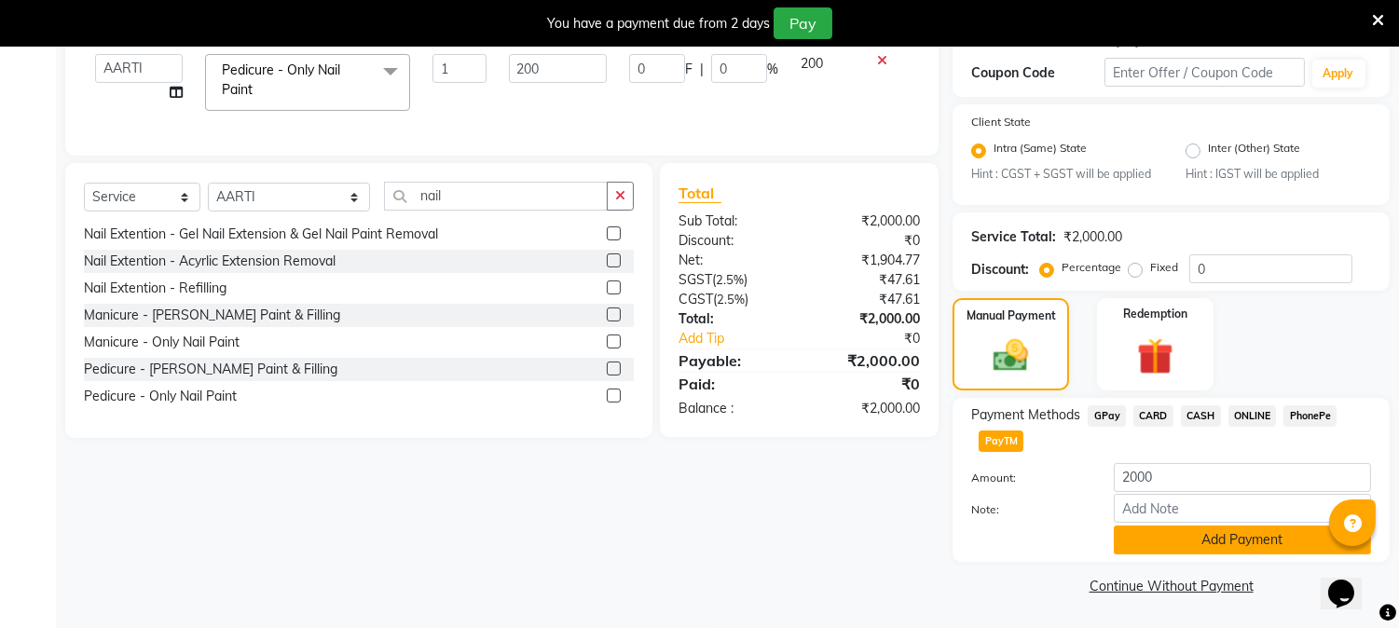
click at [1233, 546] on button "Add Payment" at bounding box center [1242, 540] width 257 height 29
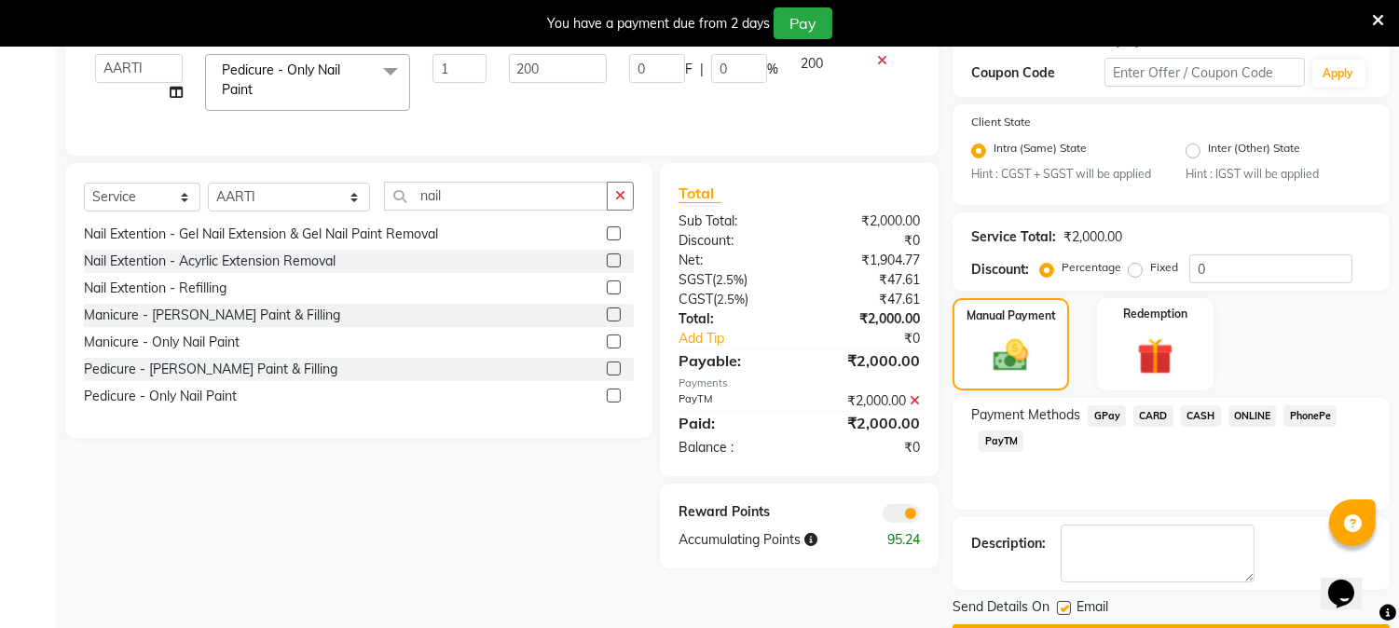
scroll to position [425, 0]
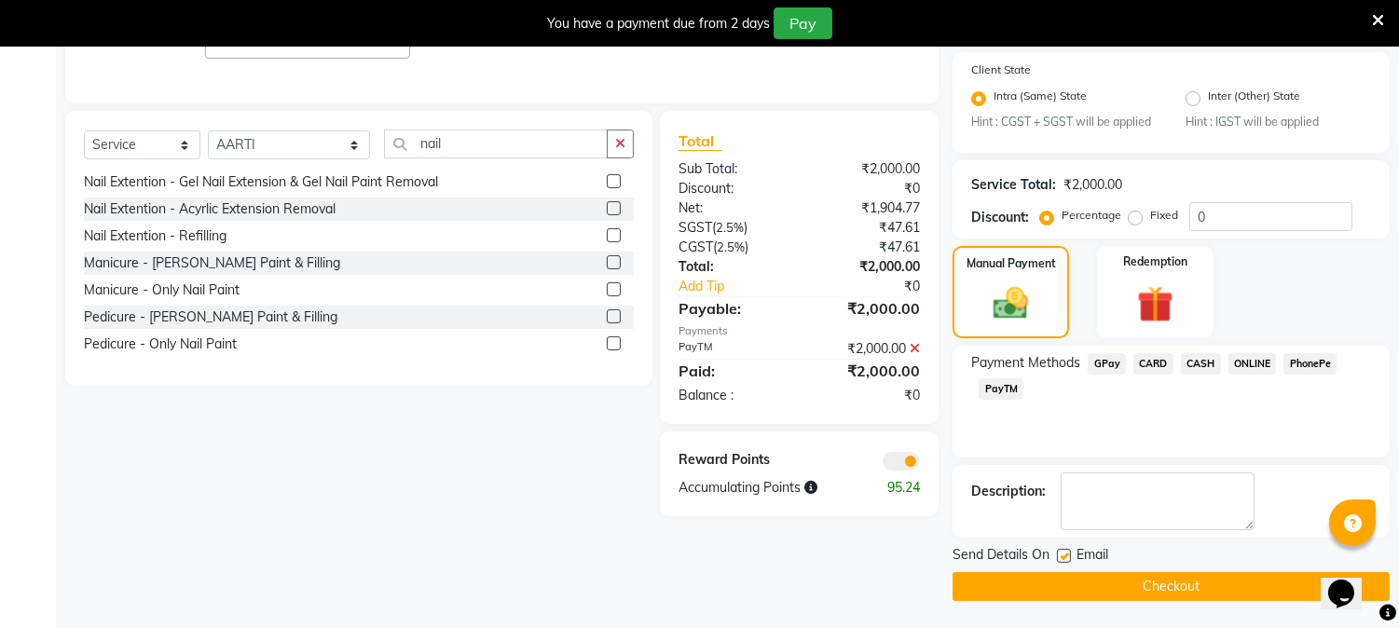
click at [1190, 581] on button "Checkout" at bounding box center [1170, 586] width 437 height 29
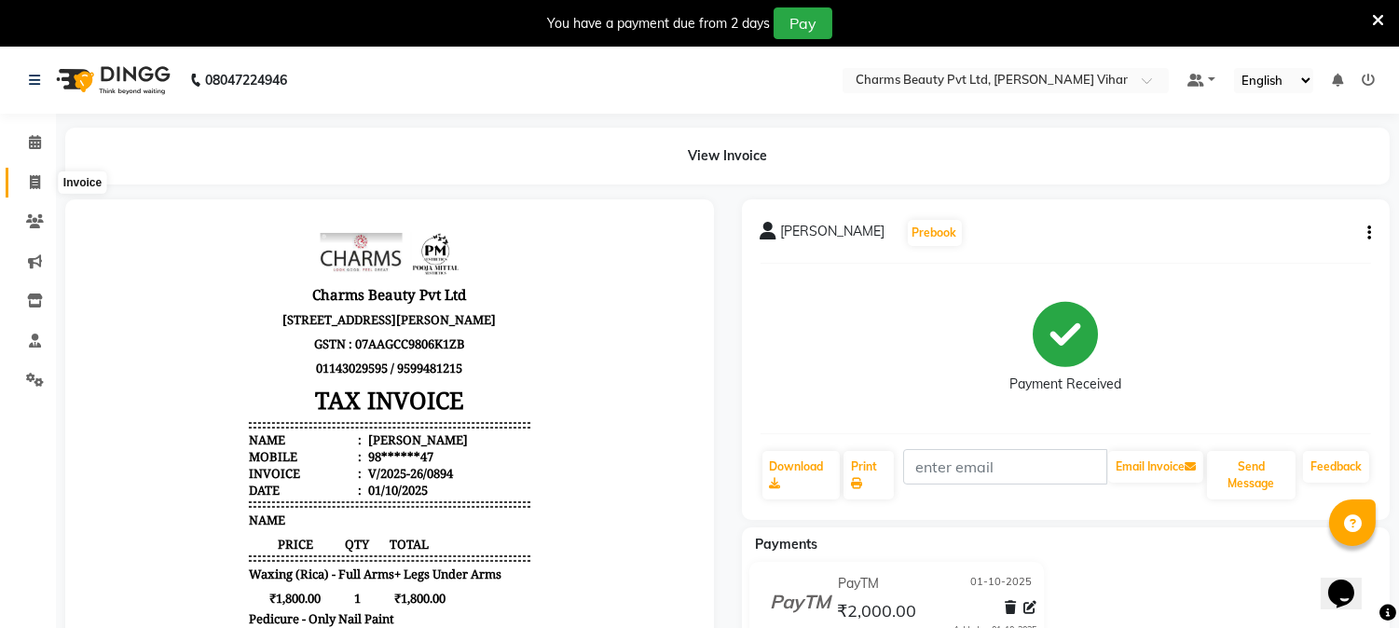
click at [39, 172] on span at bounding box center [35, 182] width 33 height 21
select select "service"
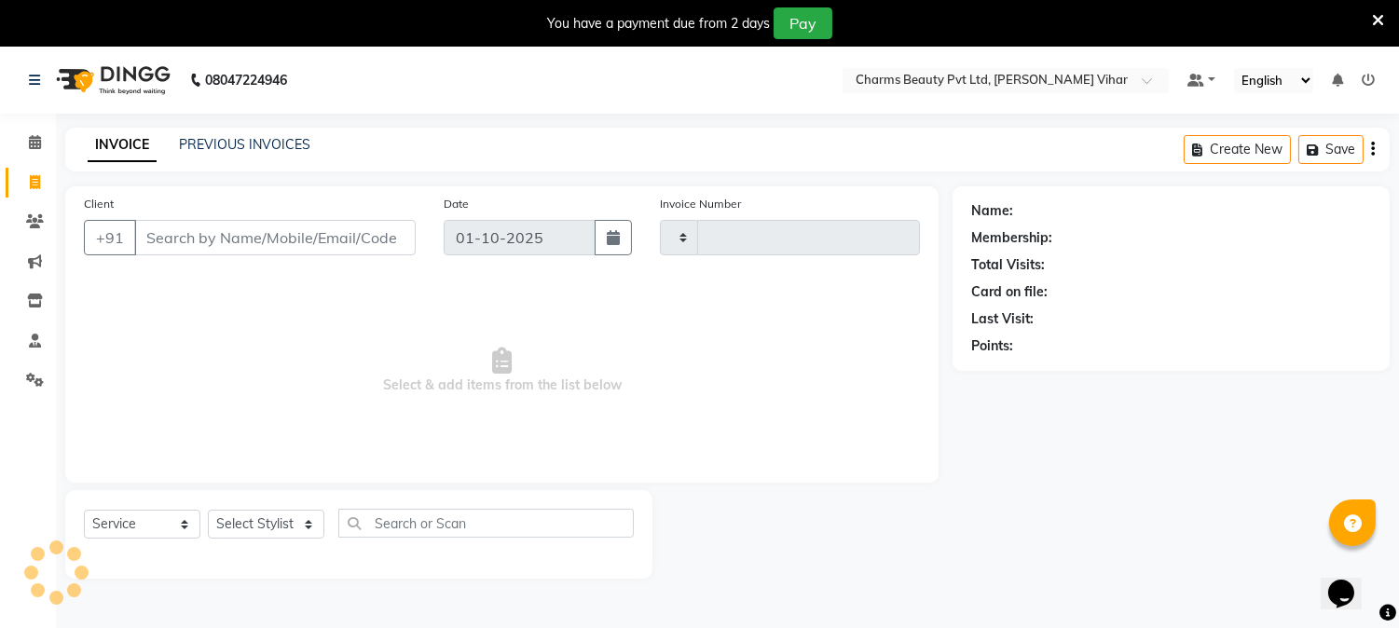
scroll to position [47, 0]
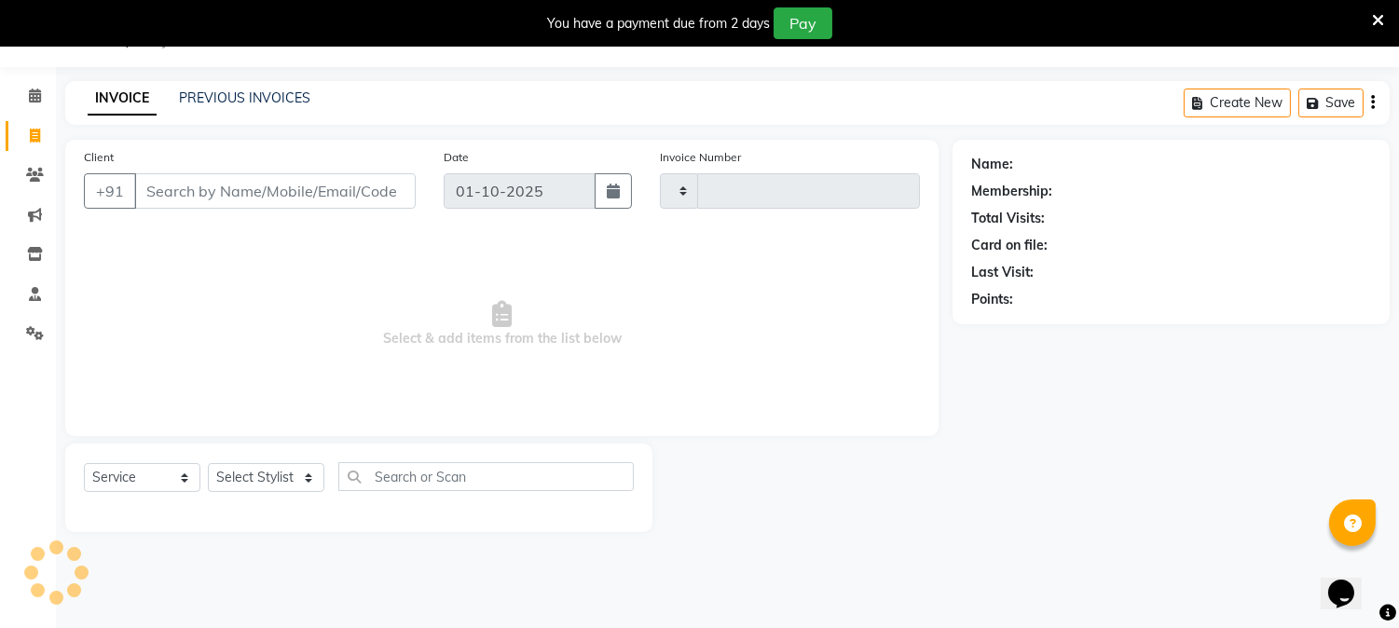
type input "0895"
select select "868"
click at [193, 186] on input "Client" at bounding box center [274, 190] width 281 height 35
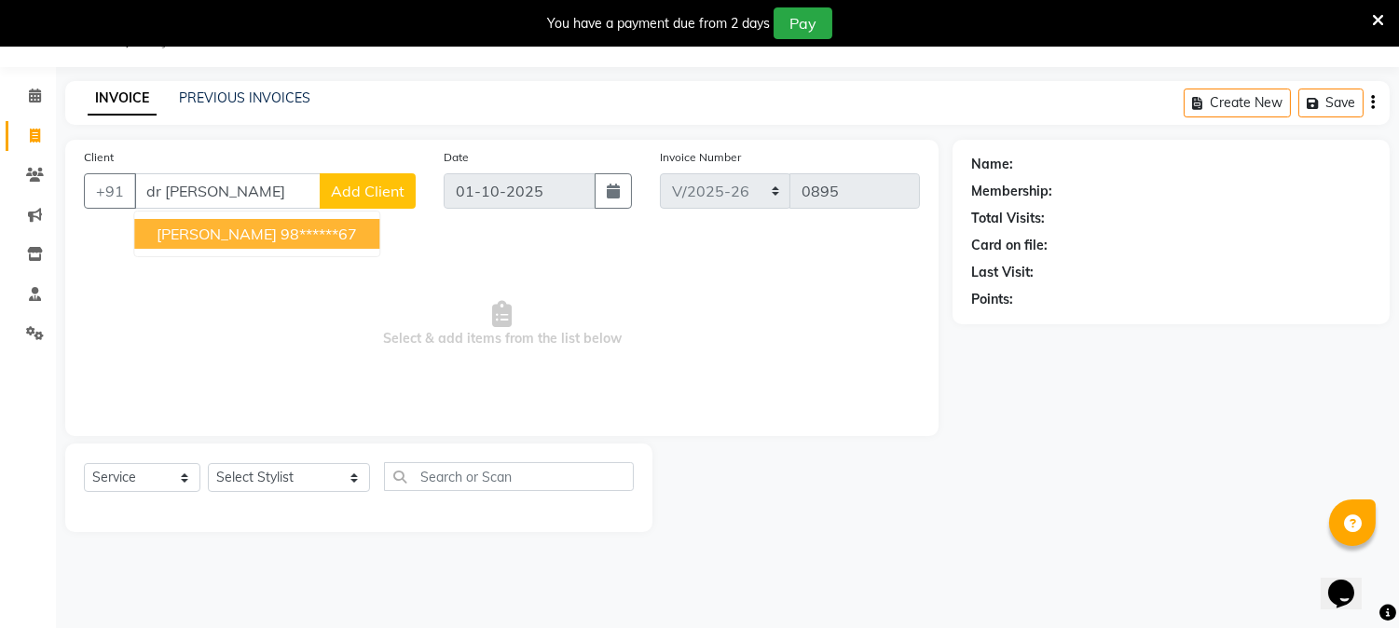
click at [280, 238] on ngb-highlight "98******67" at bounding box center [318, 234] width 76 height 19
type input "98******67"
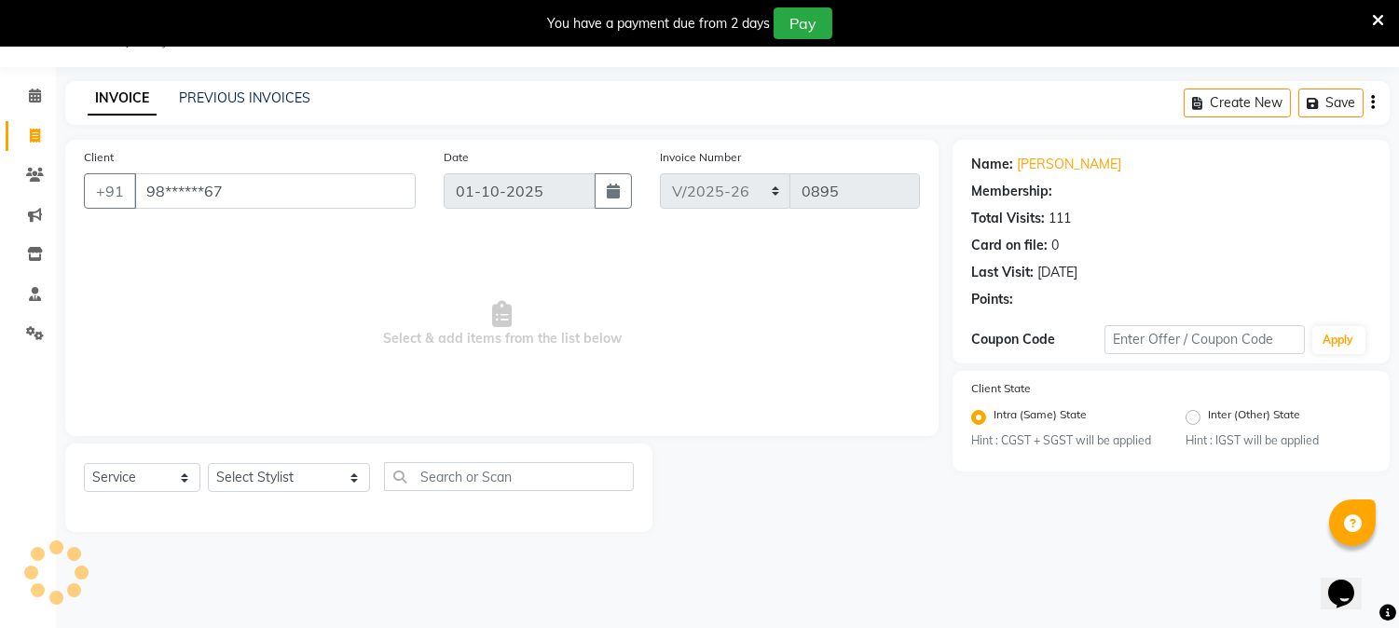
select select "1: Object"
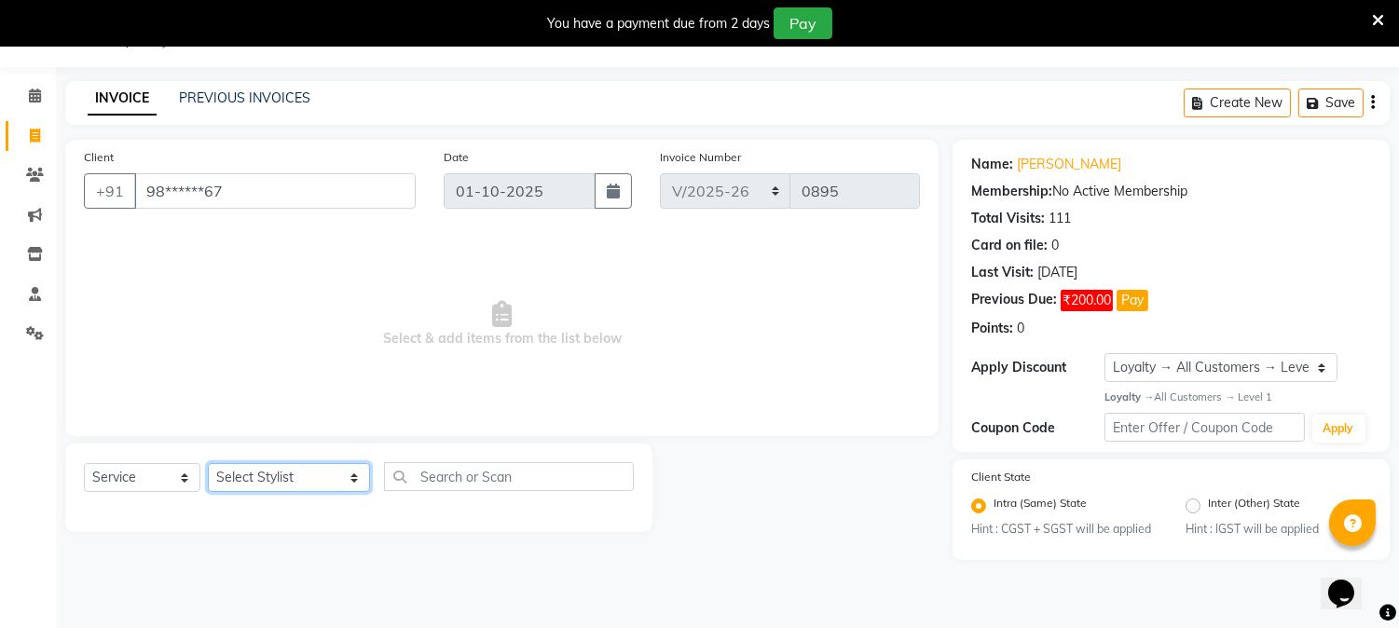
click at [326, 487] on select "Select Stylist AARTI [PERSON_NAME] [PERSON_NAME] BEAUTY PVT LTD [PERSON_NAME] V…" at bounding box center [289, 477] width 162 height 29
select select "66404"
click at [208, 464] on select "Select Stylist AARTI [PERSON_NAME] [PERSON_NAME] BEAUTY PVT LTD [PERSON_NAME] V…" at bounding box center [289, 477] width 162 height 29
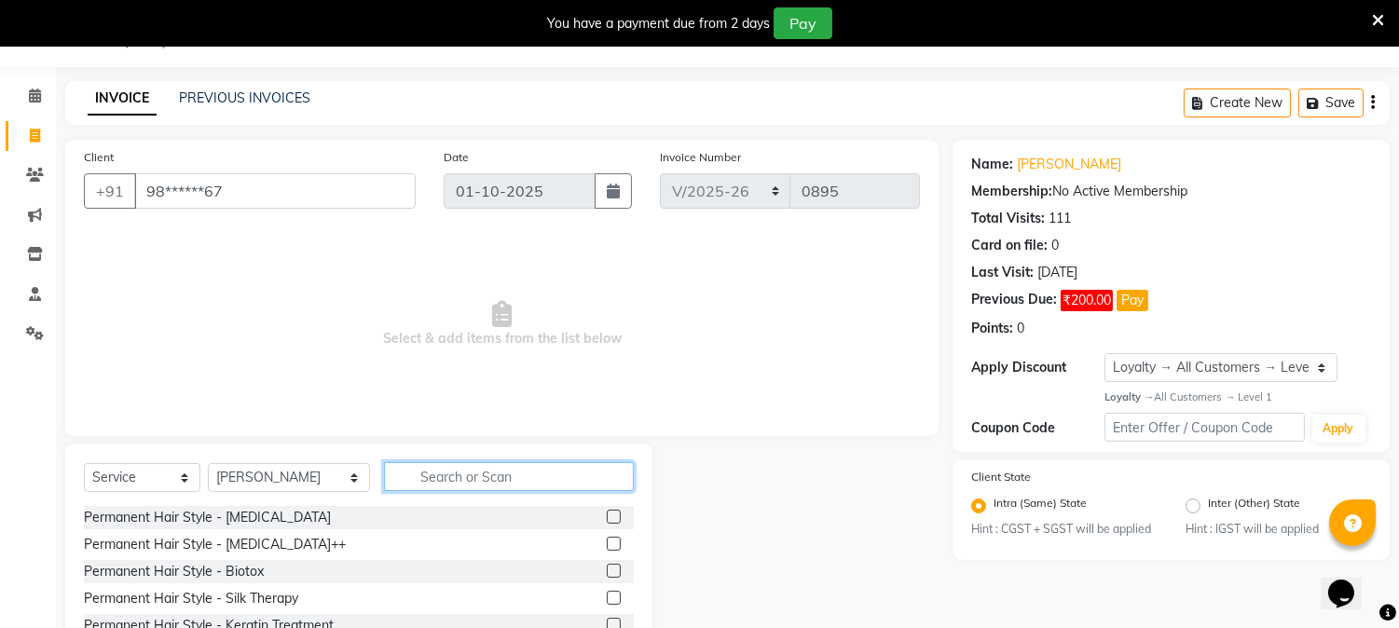
click at [478, 485] on input "text" at bounding box center [509, 476] width 250 height 29
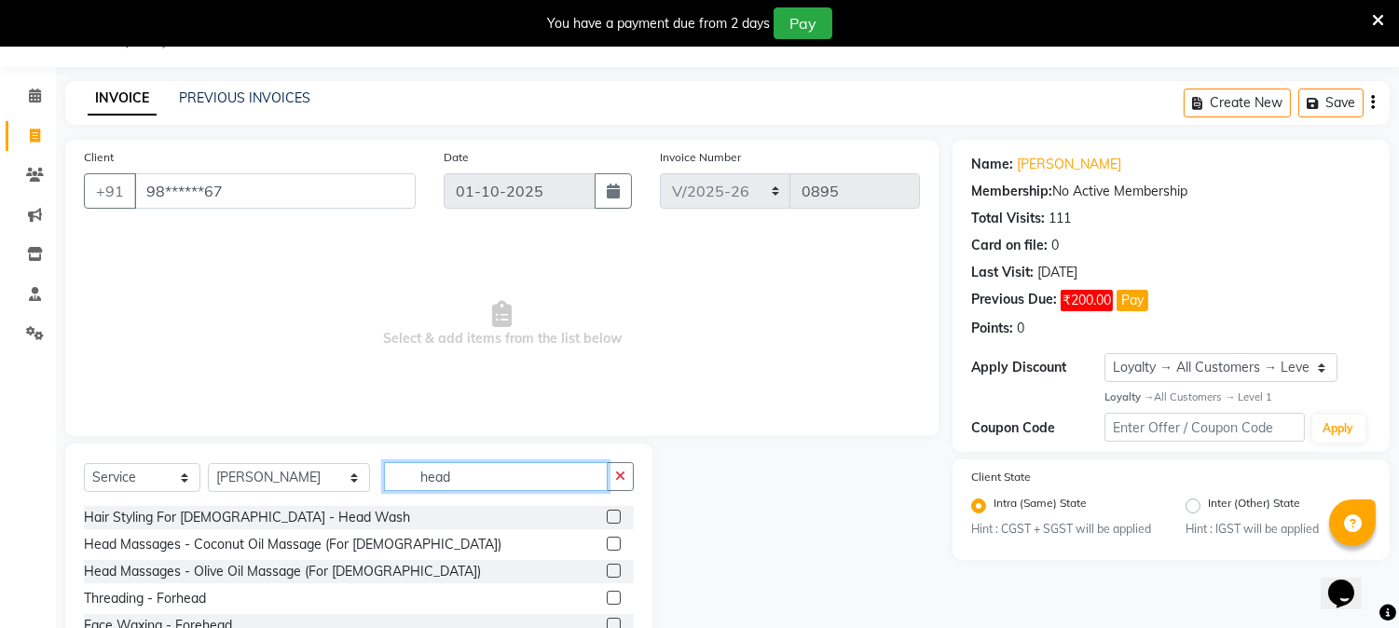
type input "head"
click at [615, 514] on label at bounding box center [614, 517] width 14 height 14
click at [615, 514] on input "checkbox" at bounding box center [613, 518] width 12 height 12
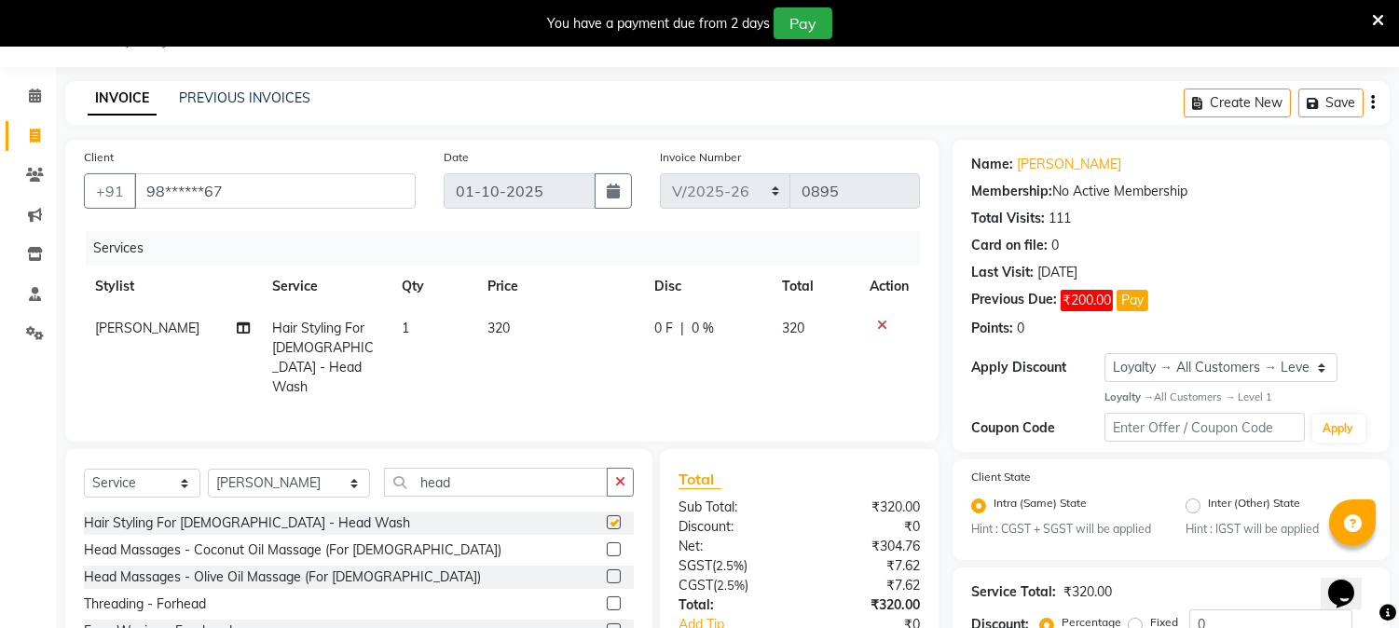
checkbox input "false"
click at [556, 326] on td "320" at bounding box center [559, 357] width 167 height 101
select select "66404"
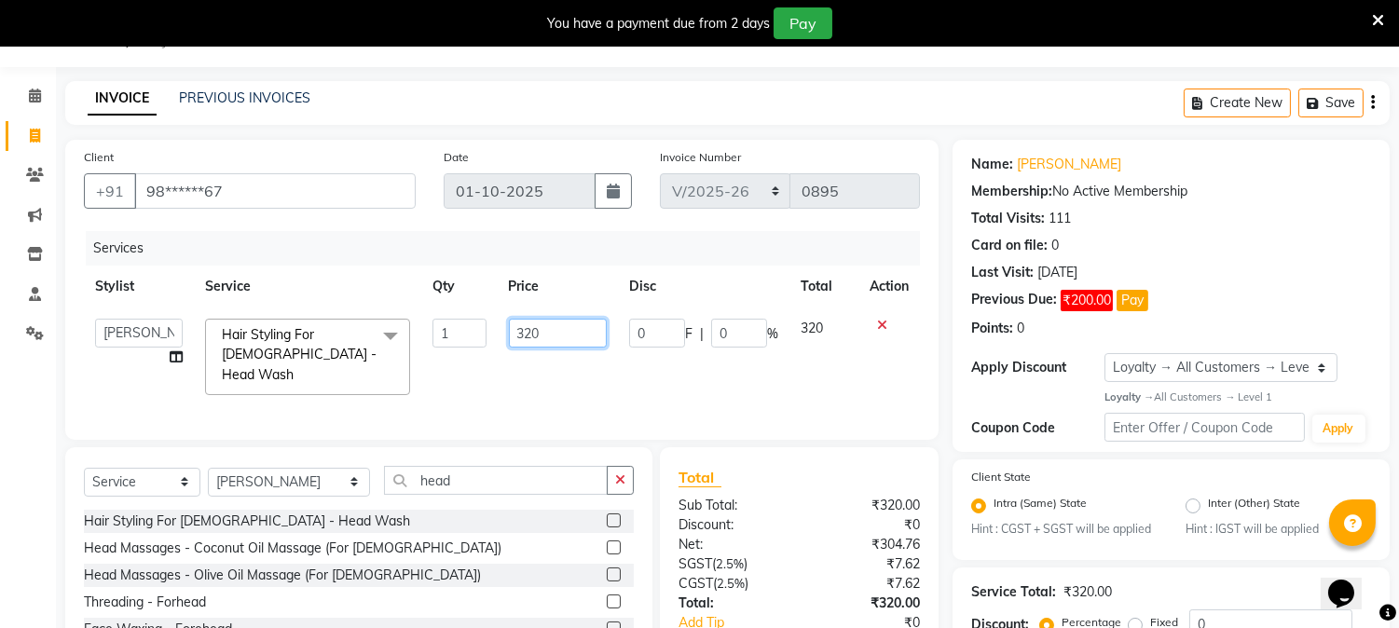
click at [556, 326] on input "320" at bounding box center [558, 333] width 98 height 29
type input "3"
type input "400"
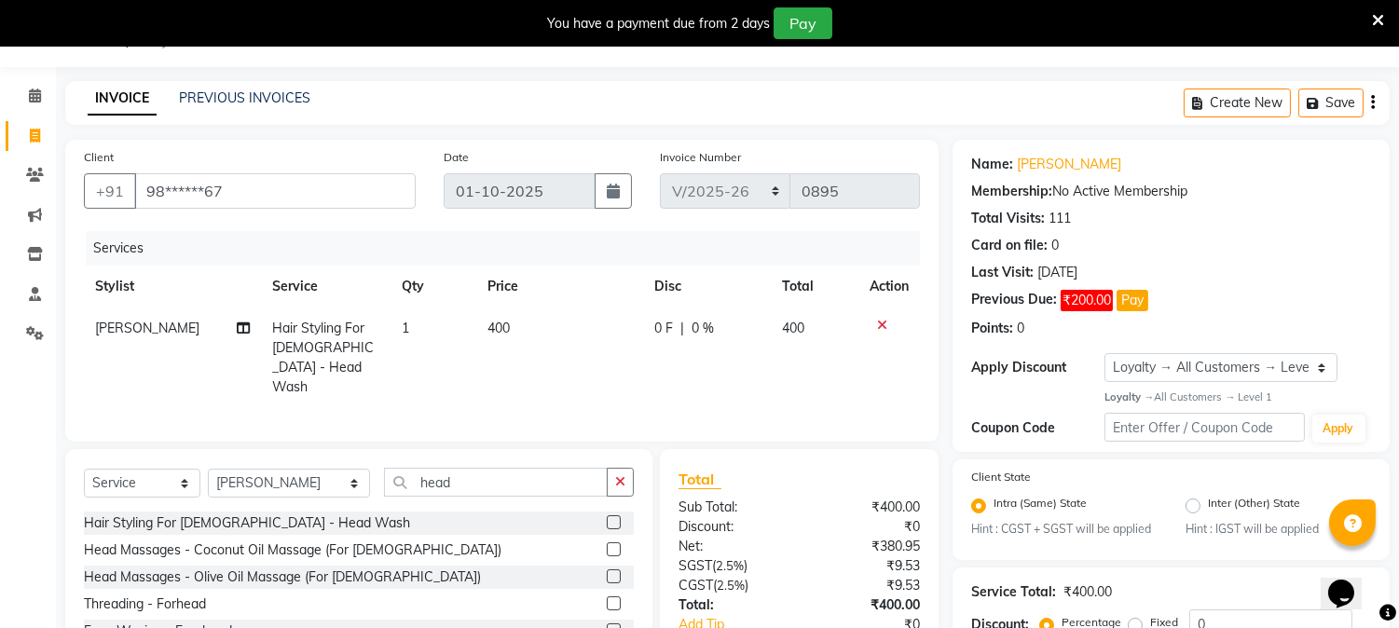
click at [564, 373] on td "400" at bounding box center [559, 357] width 167 height 101
select select "66404"
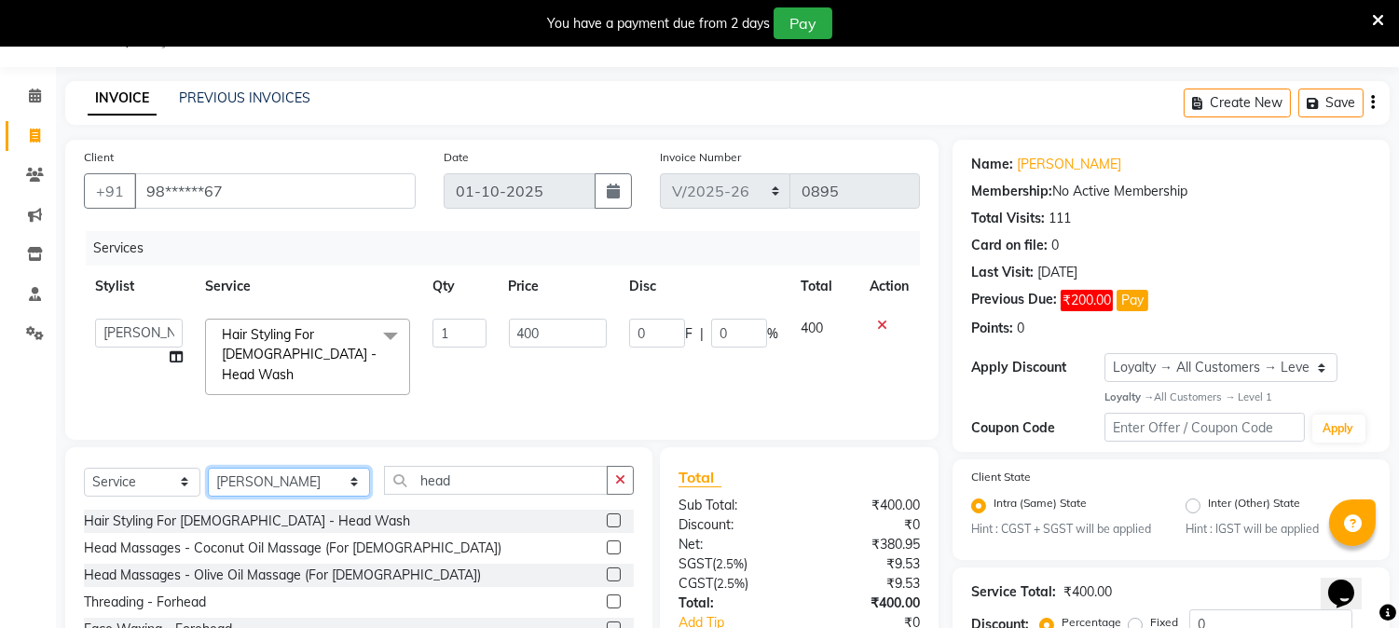
click at [334, 477] on select "Select Stylist AARTI [PERSON_NAME] [PERSON_NAME] BEAUTY PVT LTD [PERSON_NAME] V…" at bounding box center [289, 482] width 162 height 29
select select "18011"
click at [208, 468] on select "Select Stylist AARTI [PERSON_NAME] [PERSON_NAME] BEAUTY PVT LTD [PERSON_NAME] V…" at bounding box center [289, 482] width 162 height 29
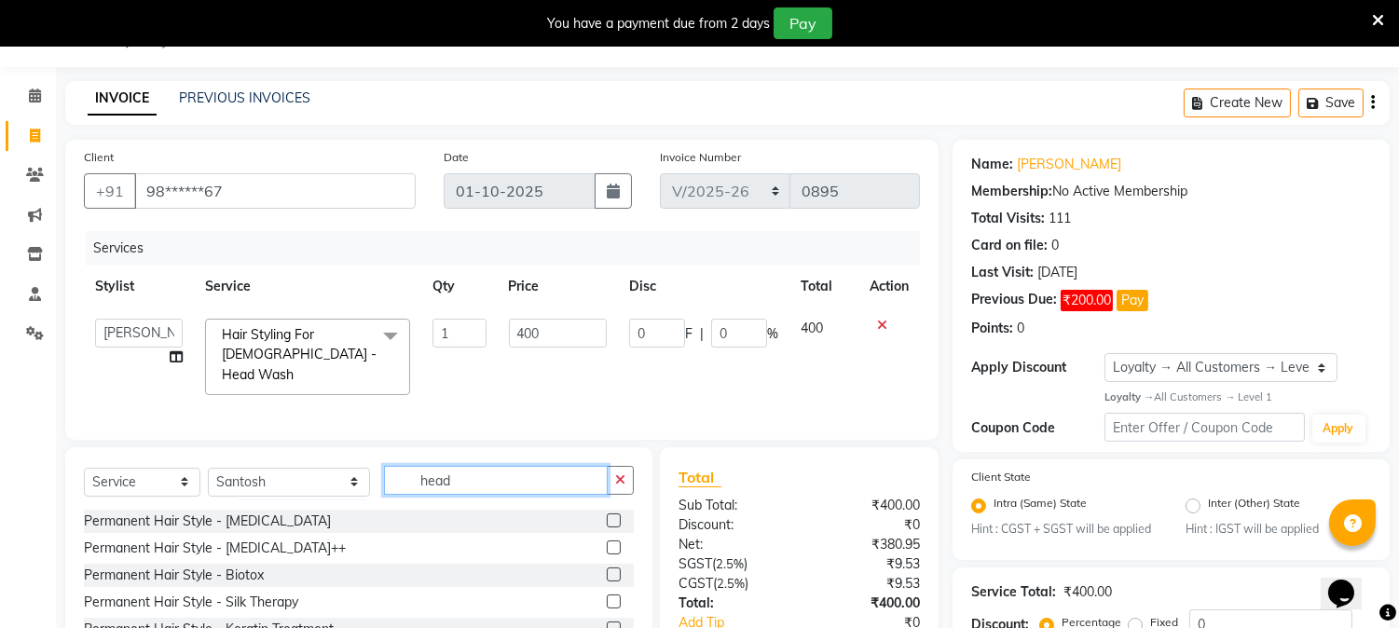
click at [487, 469] on input "head" at bounding box center [496, 480] width 224 height 29
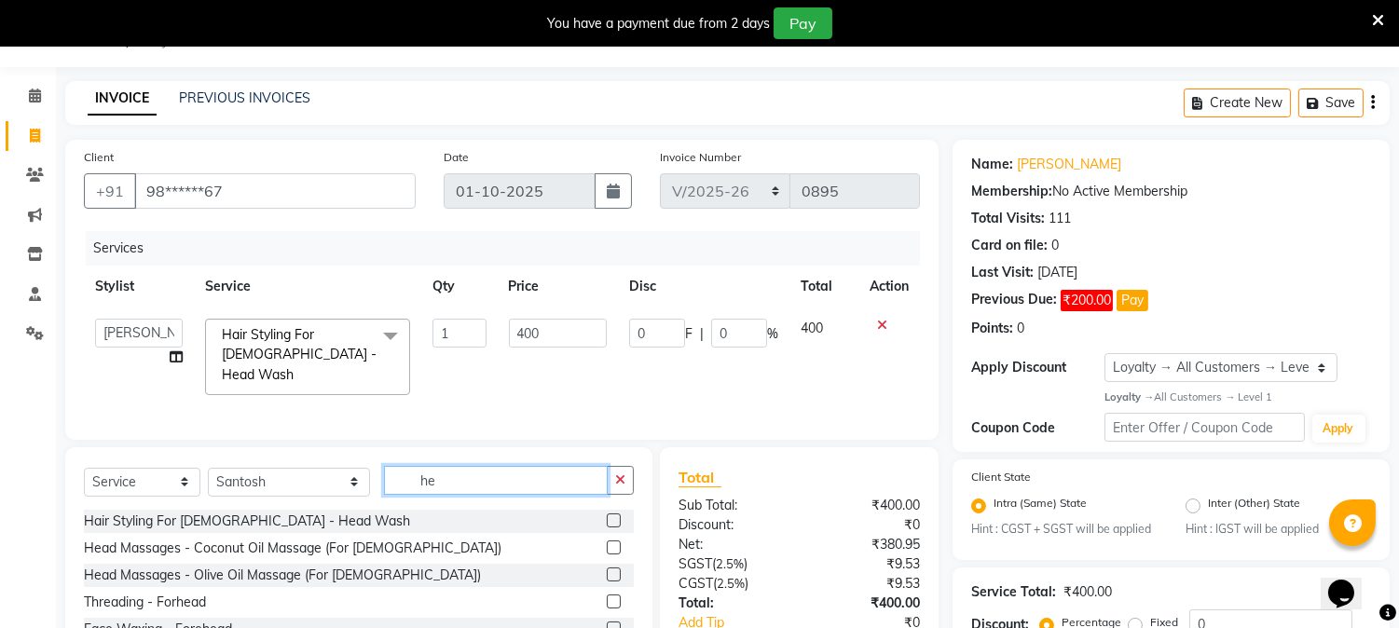
type input "h"
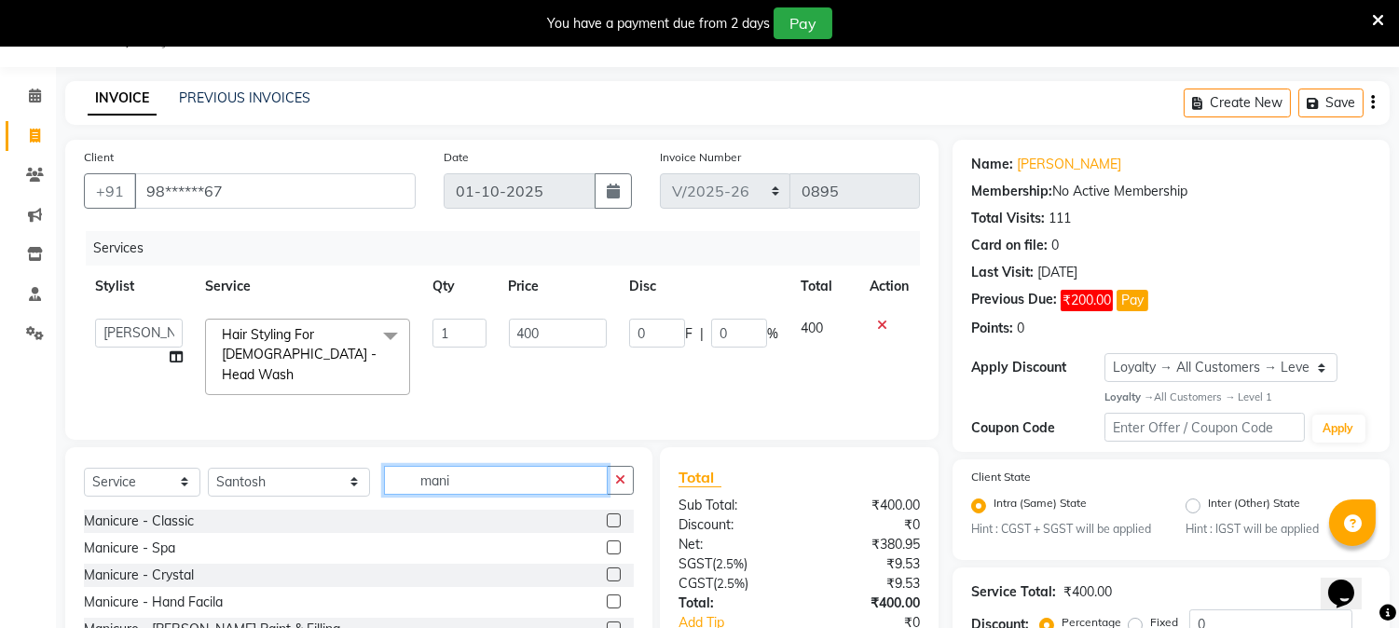
type input "mani"
click at [607, 515] on label at bounding box center [614, 520] width 14 height 14
click at [607, 515] on input "checkbox" at bounding box center [613, 521] width 12 height 12
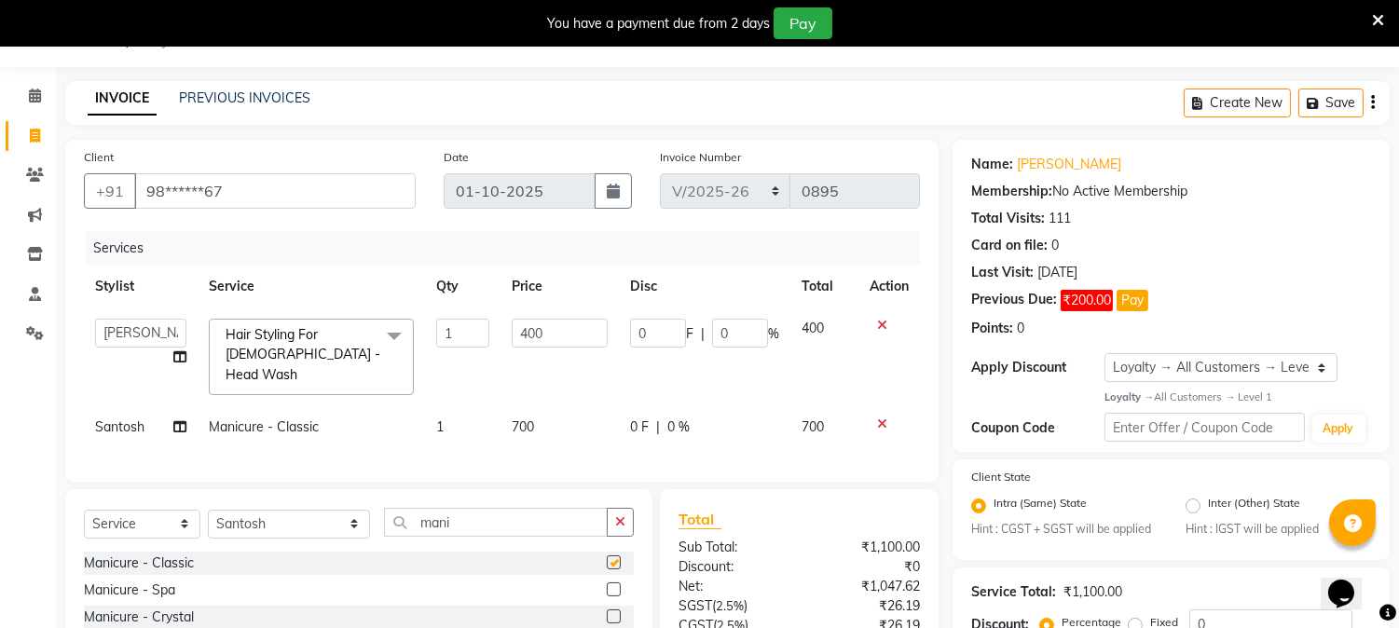
checkbox input "false"
click at [537, 412] on td "700" at bounding box center [559, 427] width 118 height 42
select select "18011"
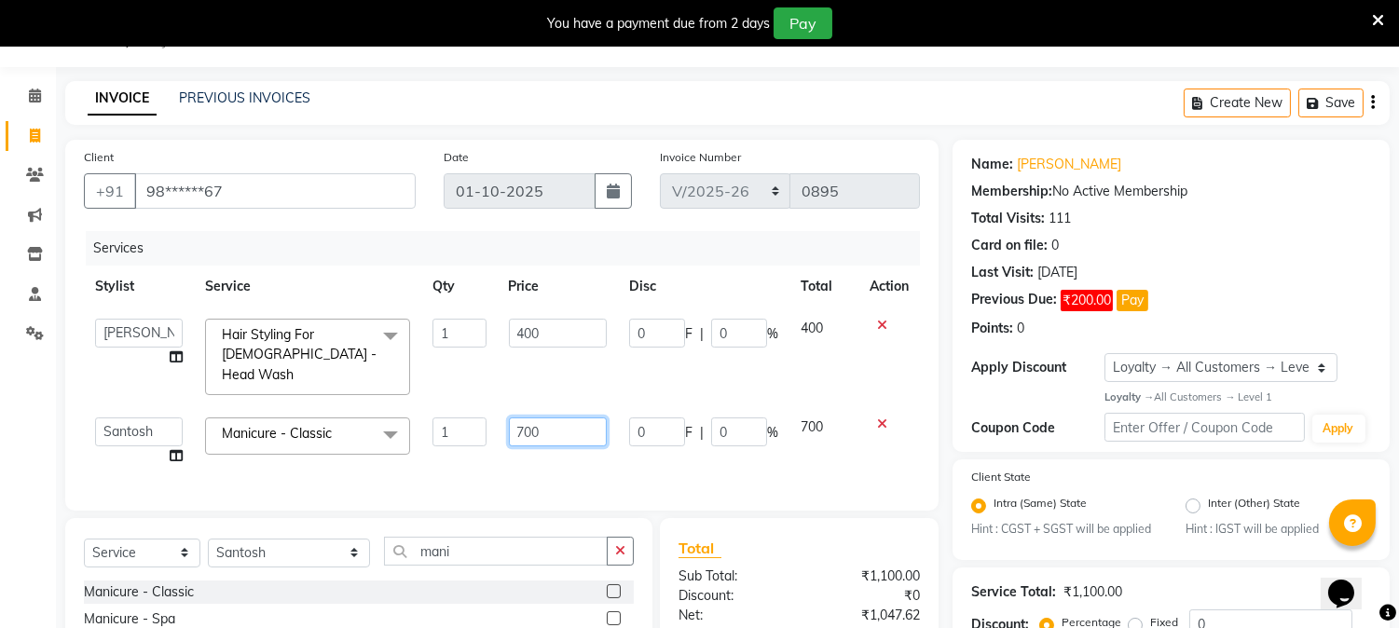
click at [570, 417] on input "700" at bounding box center [558, 431] width 98 height 29
type input "7"
type input "650"
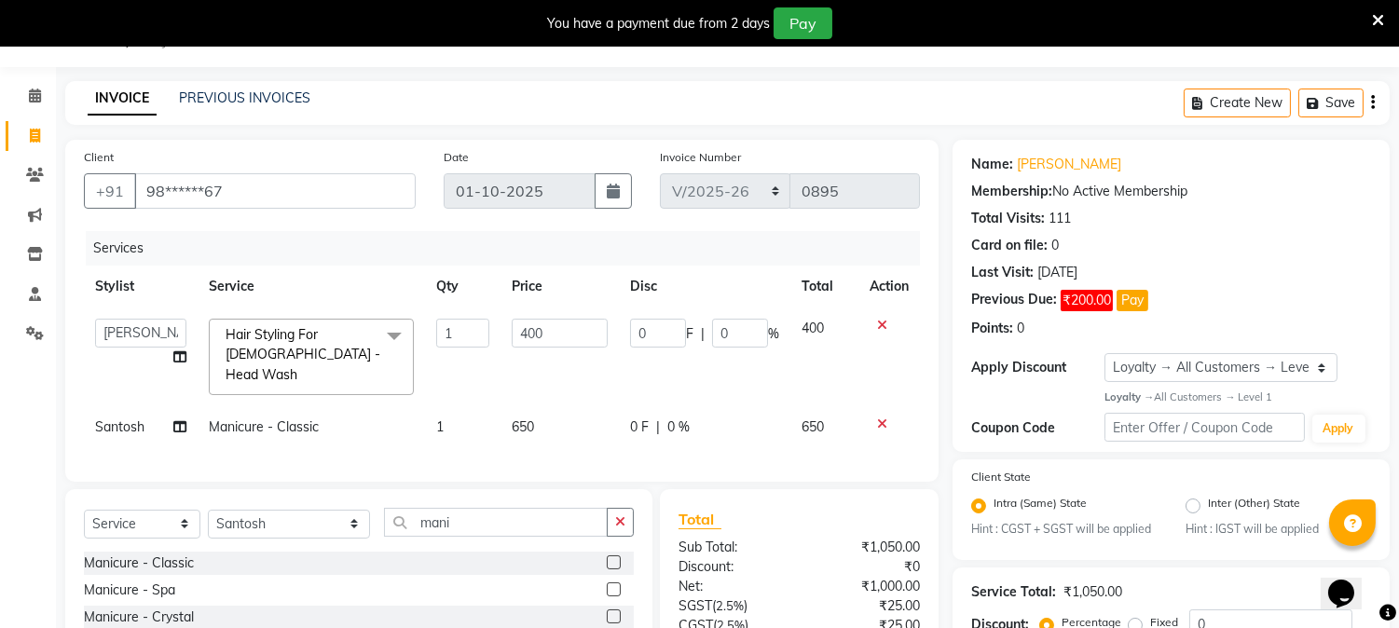
click at [568, 464] on div "Client +91 98******67 Date 01-10-2025 Invoice Number INC/2025-26 V/2025 V/2025-…" at bounding box center [501, 311] width 873 height 342
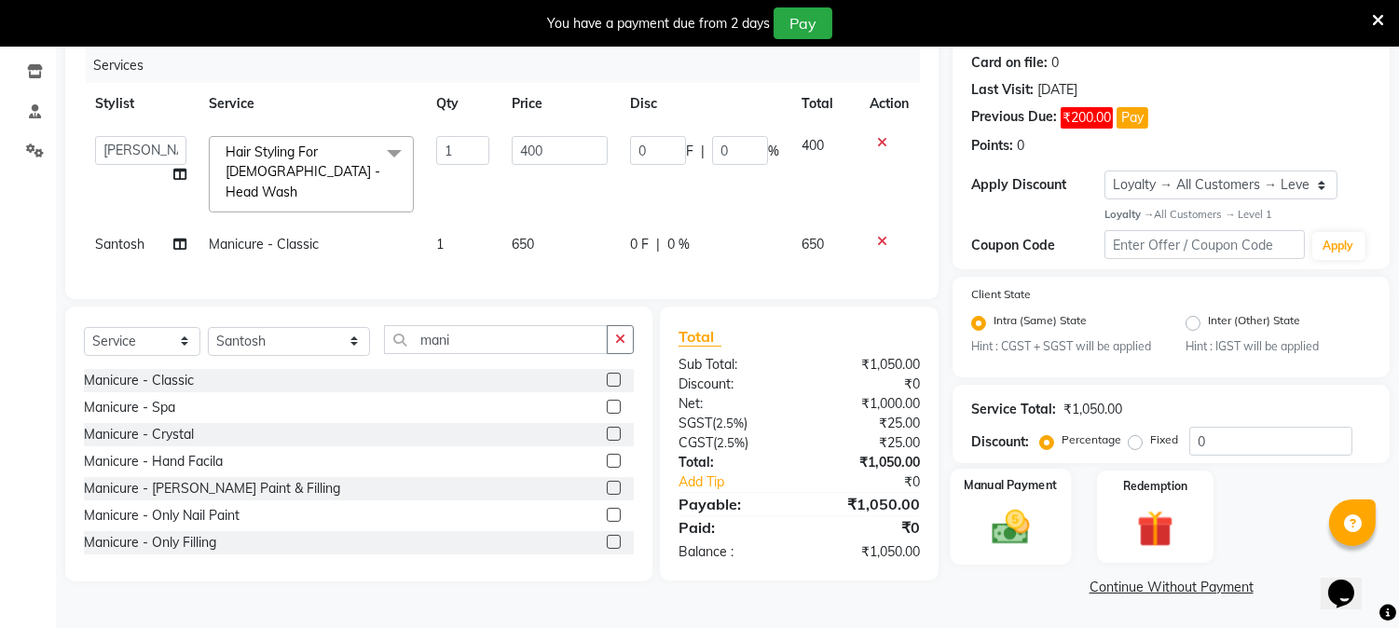
click at [1012, 508] on img at bounding box center [1010, 528] width 61 height 44
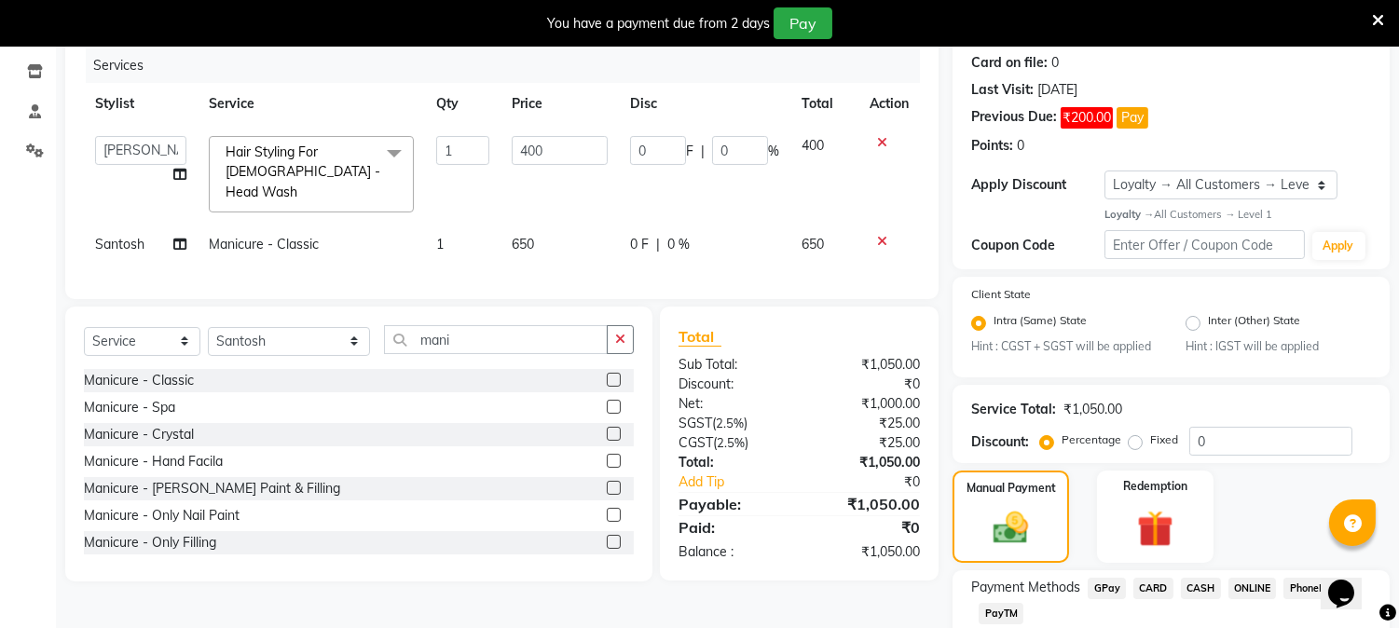
click at [997, 607] on span "PayTM" at bounding box center [1000, 613] width 45 height 21
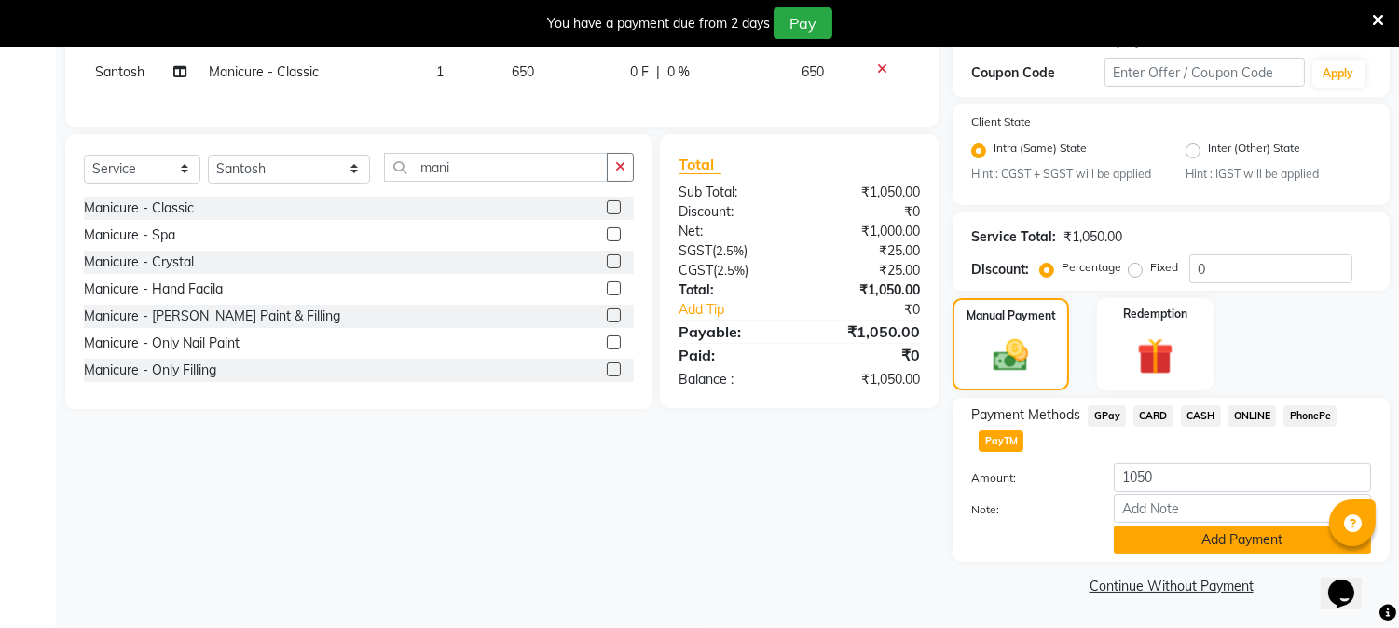
click at [1209, 529] on button "Add Payment" at bounding box center [1242, 540] width 257 height 29
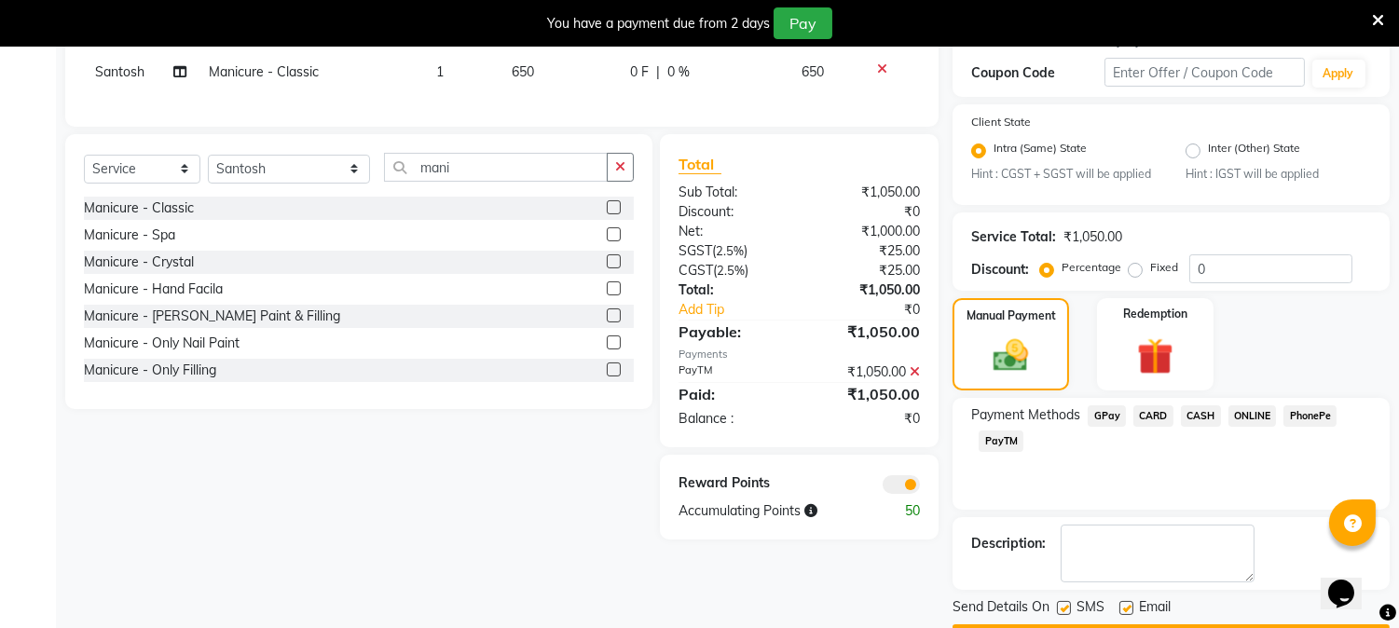
scroll to position [454, 0]
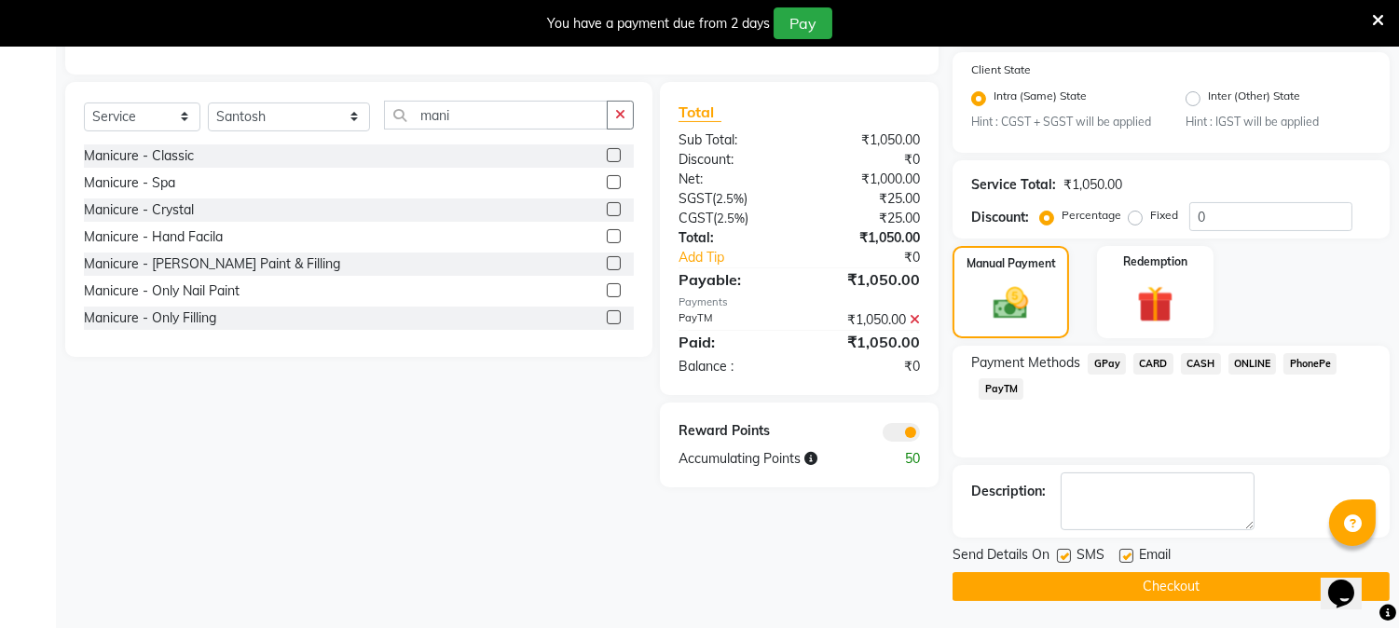
click at [1223, 578] on button "Checkout" at bounding box center [1170, 586] width 437 height 29
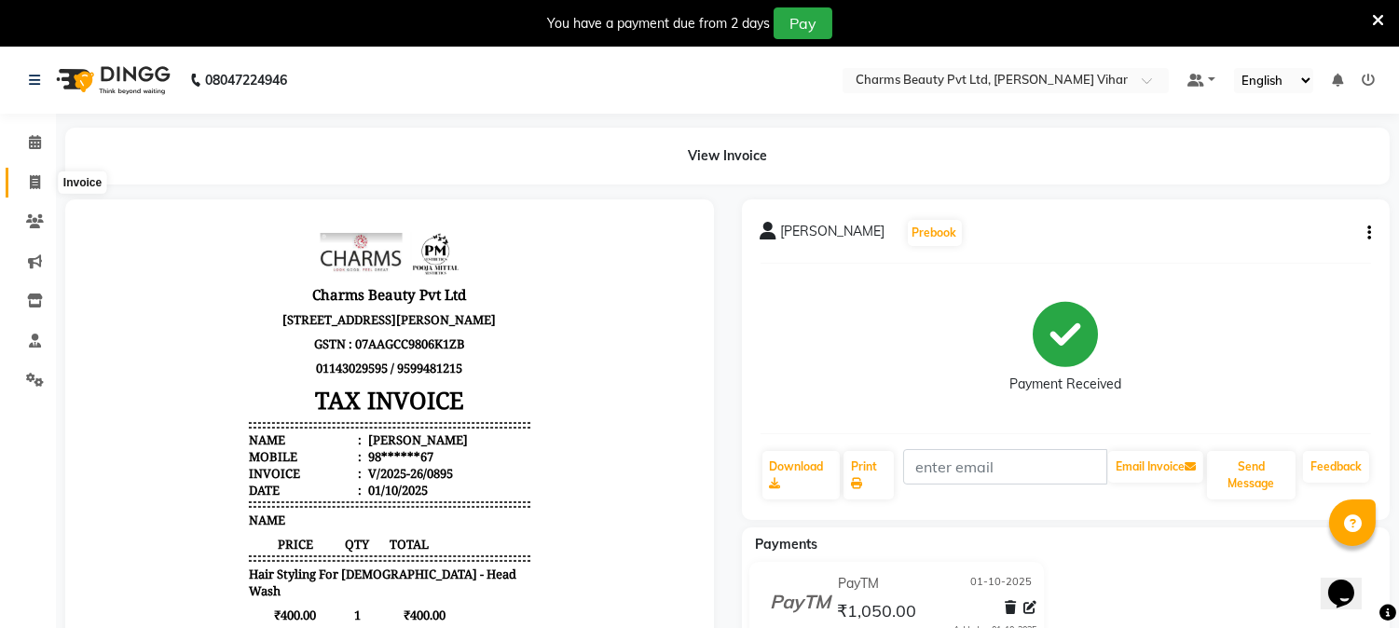
click at [40, 174] on span at bounding box center [35, 182] width 33 height 21
select select "service"
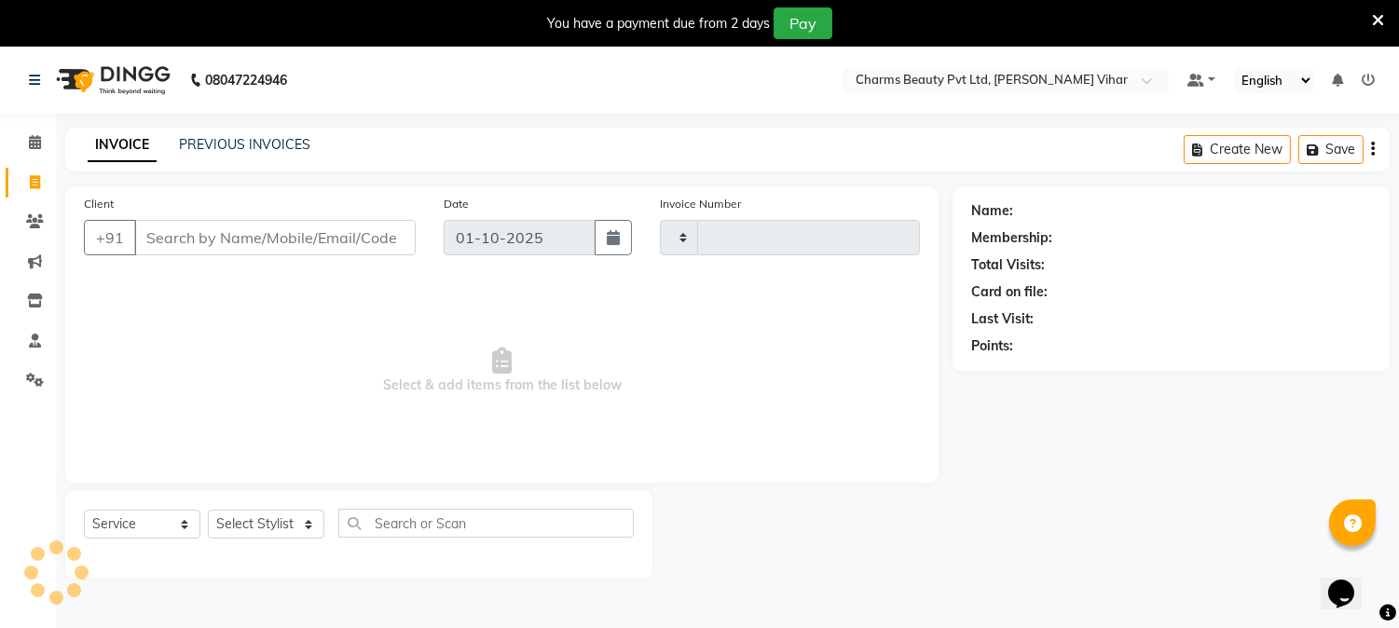
scroll to position [47, 0]
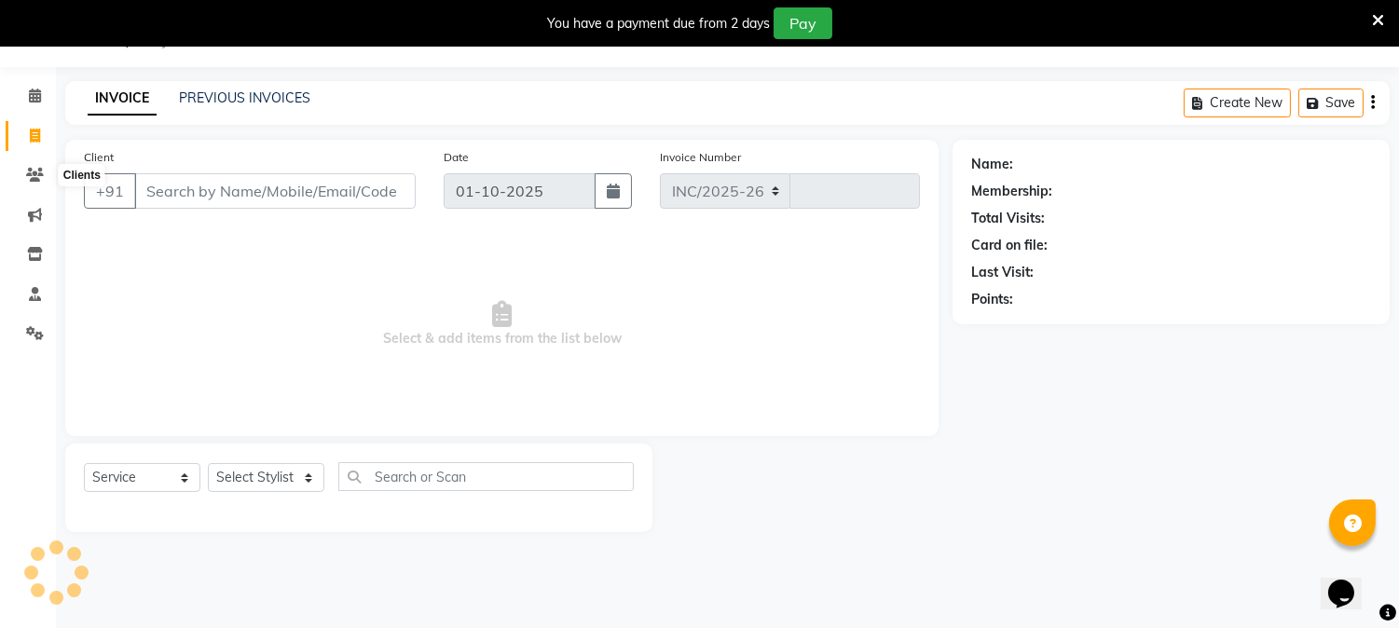
select select "868"
type input "0896"
click at [188, 187] on input "Client" at bounding box center [274, 190] width 281 height 35
type input "7"
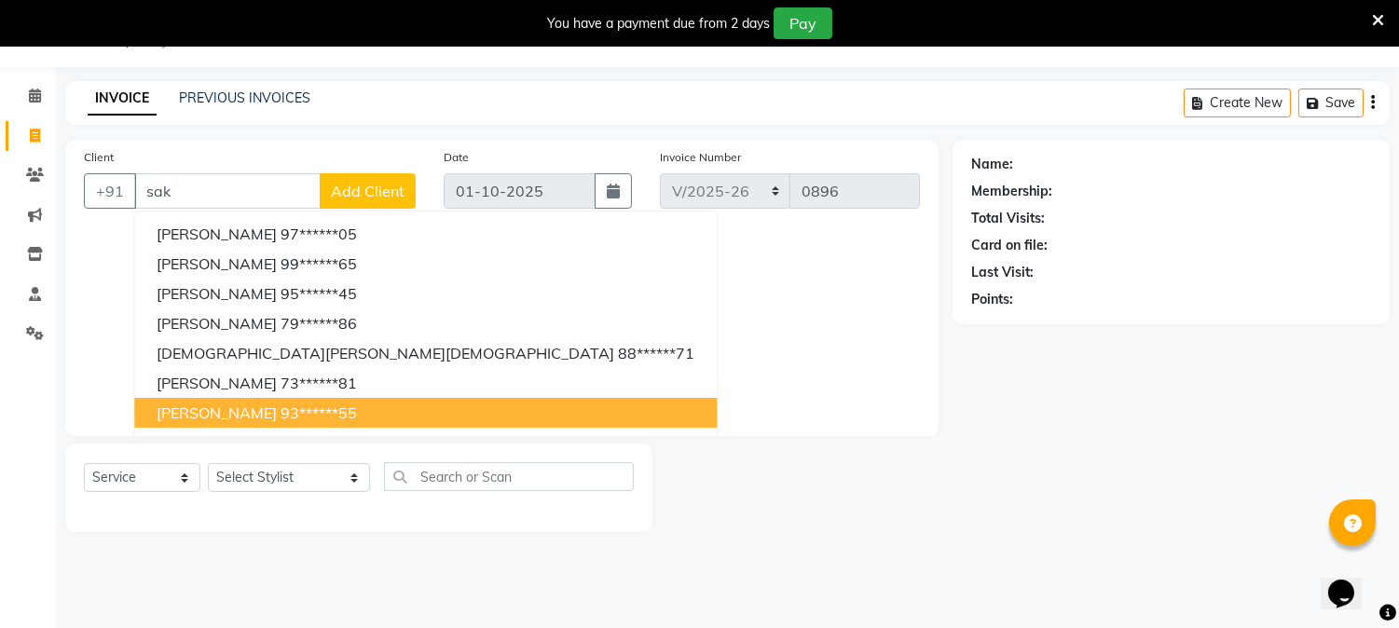
click at [257, 413] on span "[PERSON_NAME]" at bounding box center [217, 412] width 120 height 19
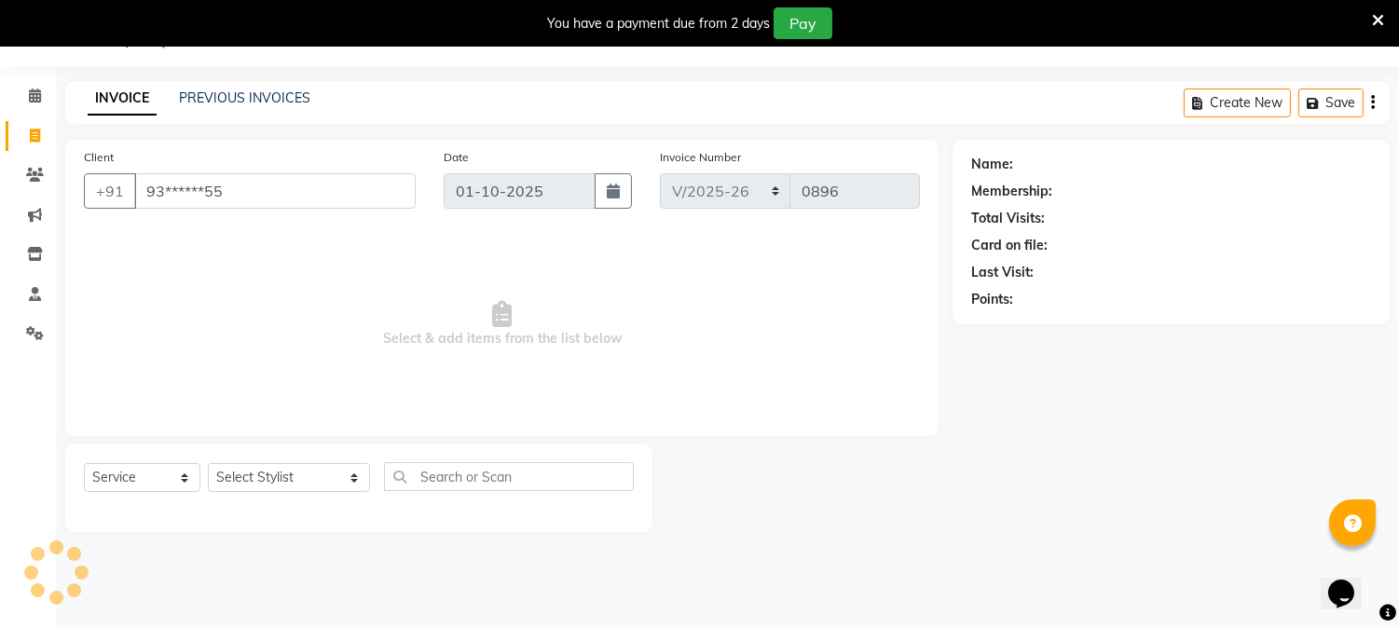
type input "93******55"
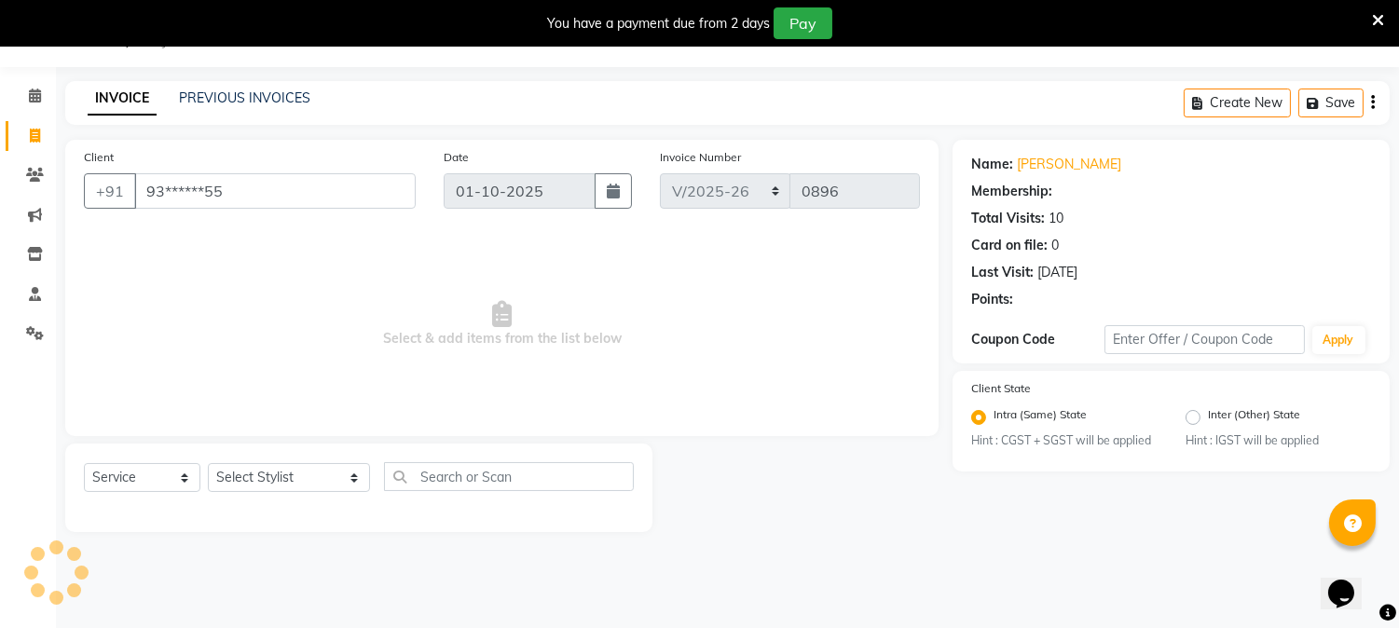
select select "1: Object"
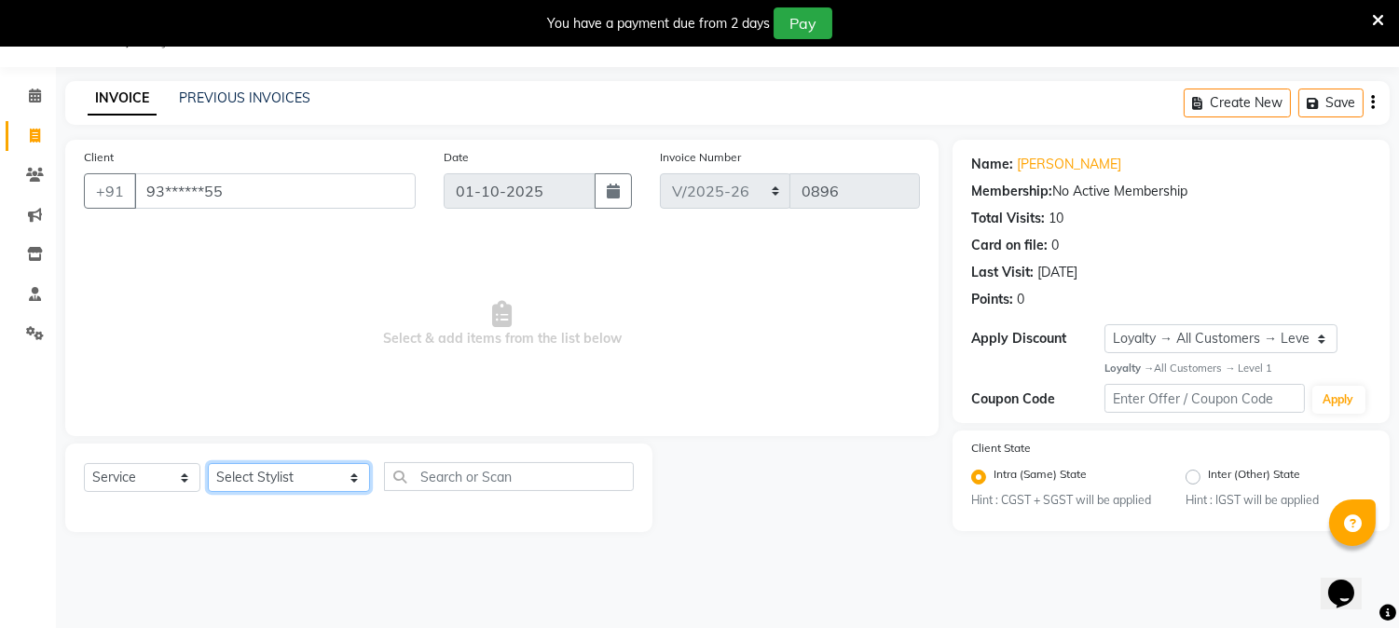
click at [330, 471] on select "Select Stylist AARTI [PERSON_NAME] [PERSON_NAME] BEAUTY PVT LTD [PERSON_NAME] V…" at bounding box center [289, 477] width 162 height 29
select select "66404"
click at [208, 464] on select "Select Stylist AARTI [PERSON_NAME] [PERSON_NAME] BEAUTY PVT LTD [PERSON_NAME] V…" at bounding box center [289, 477] width 162 height 29
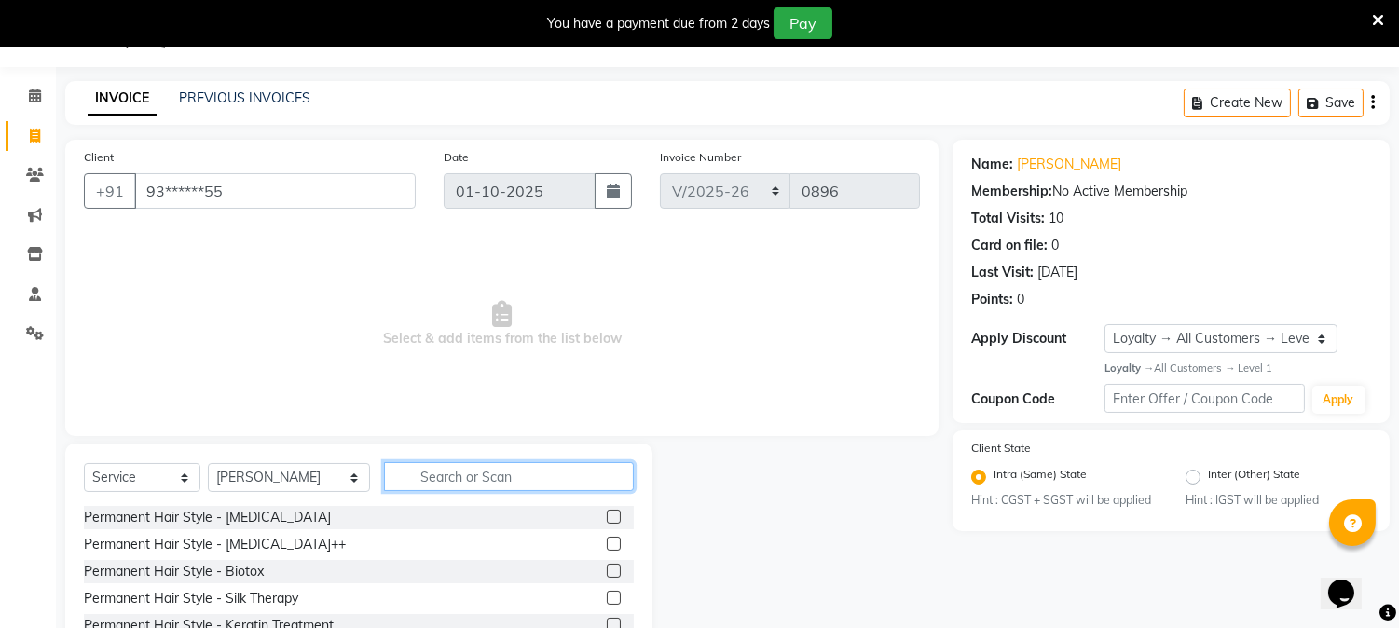
click at [403, 471] on input "text" at bounding box center [509, 476] width 250 height 29
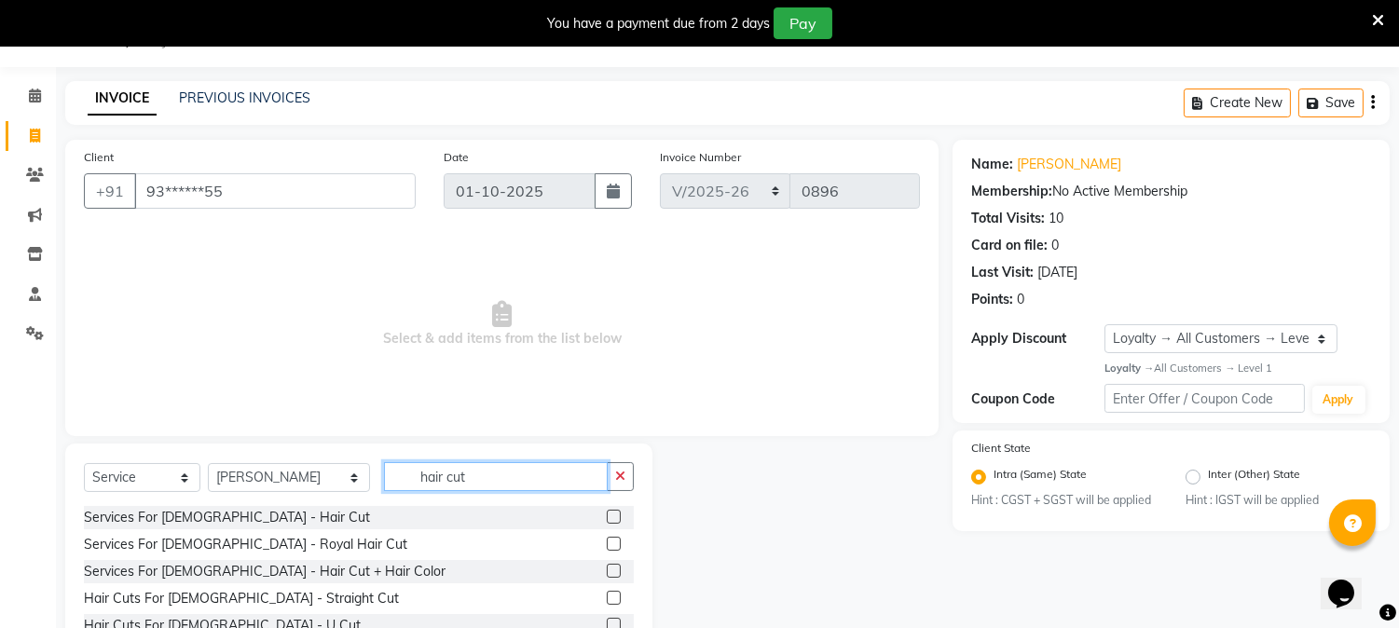
type input "hair cut"
click at [607, 516] on label at bounding box center [614, 517] width 14 height 14
click at [607, 516] on input "checkbox" at bounding box center [613, 518] width 12 height 12
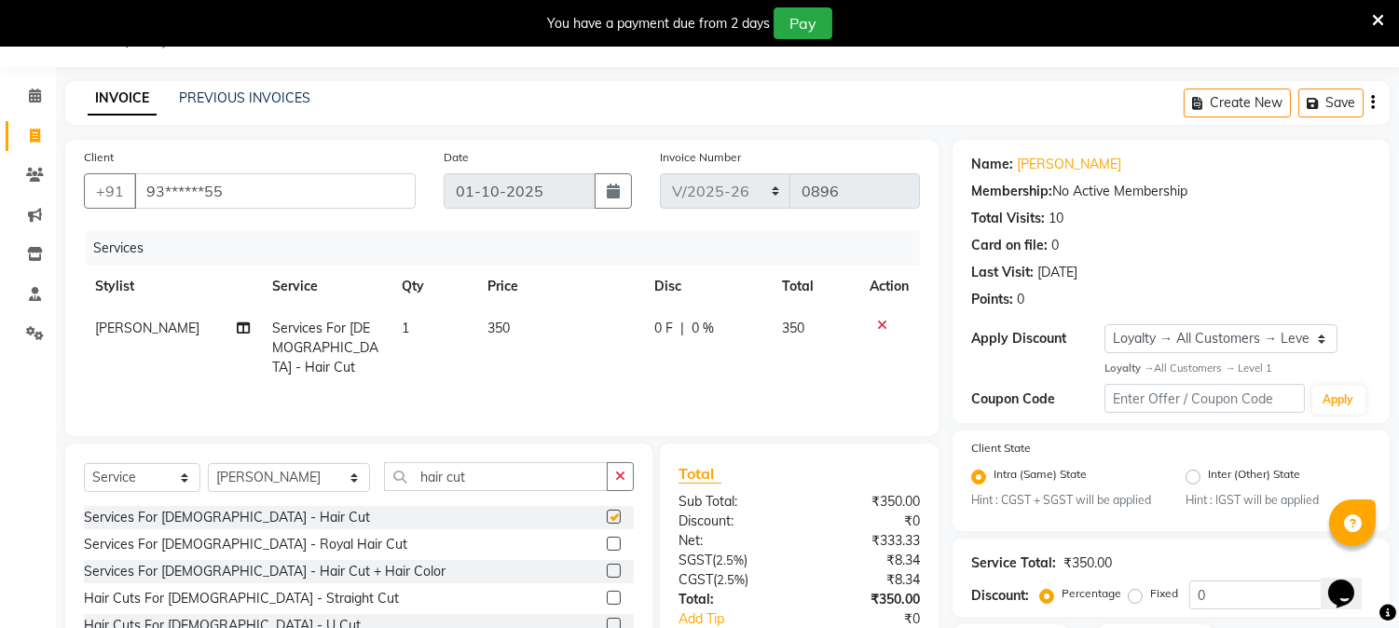
checkbox input "false"
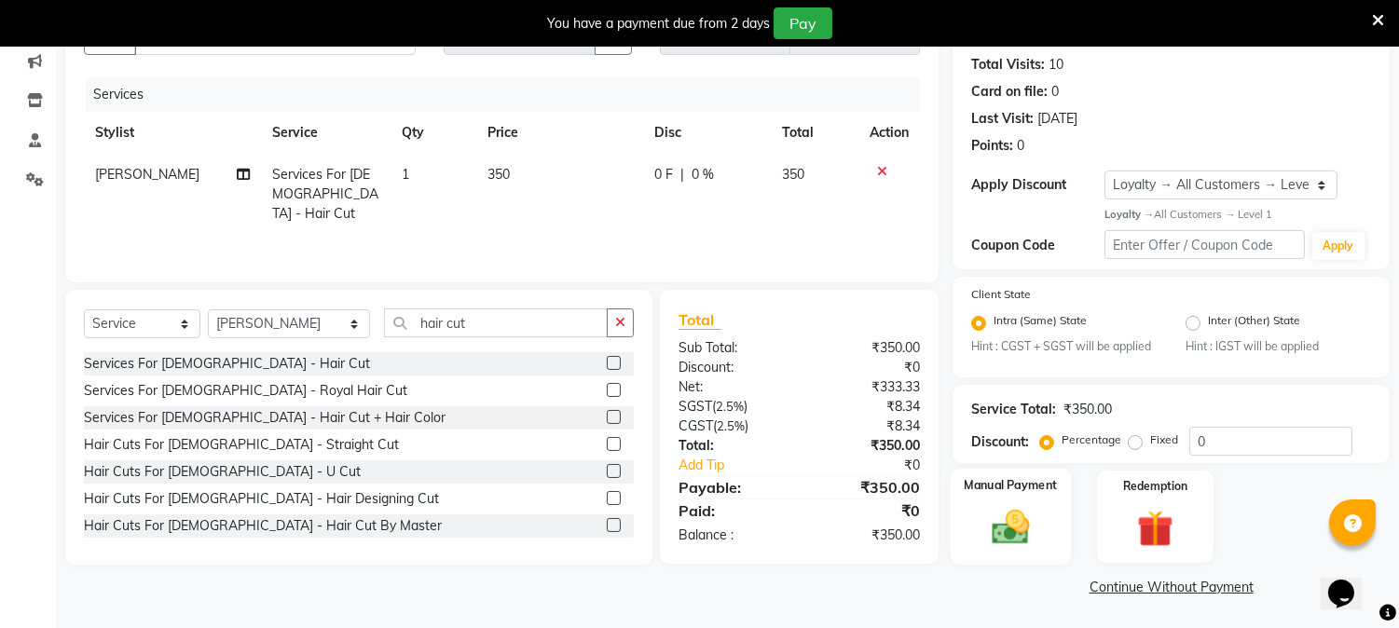
click at [1013, 509] on img at bounding box center [1010, 528] width 61 height 44
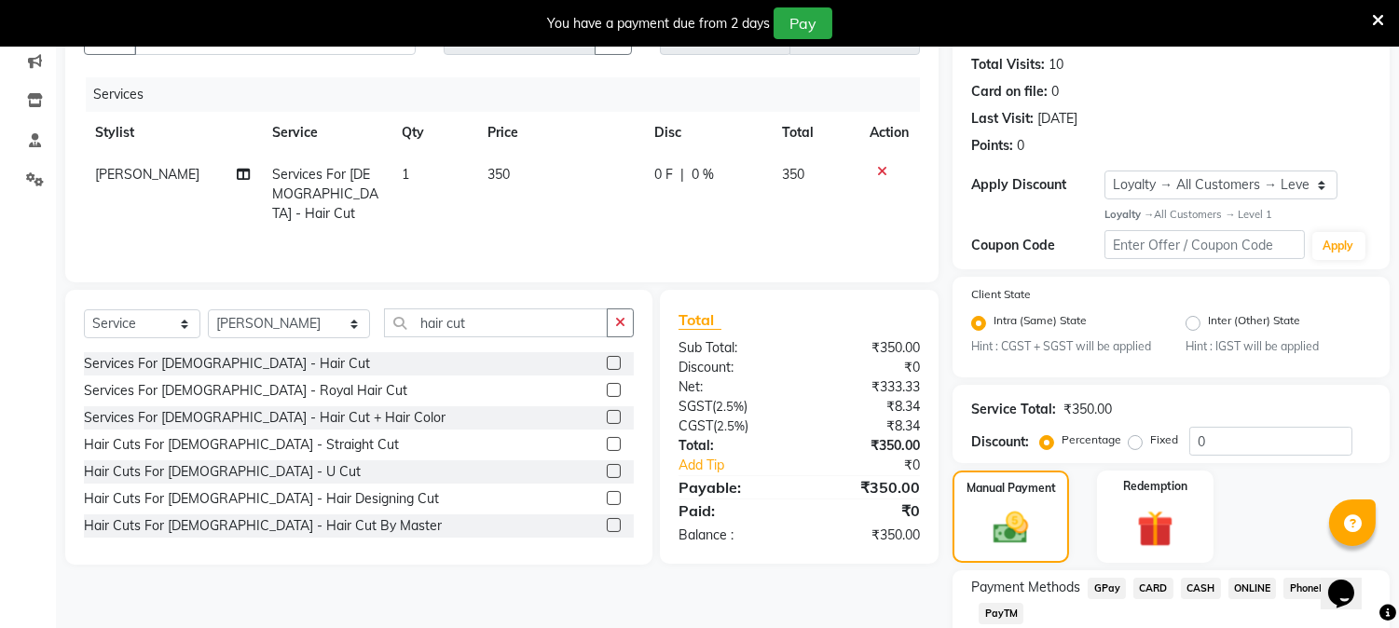
click at [1190, 581] on span "CASH" at bounding box center [1201, 588] width 40 height 21
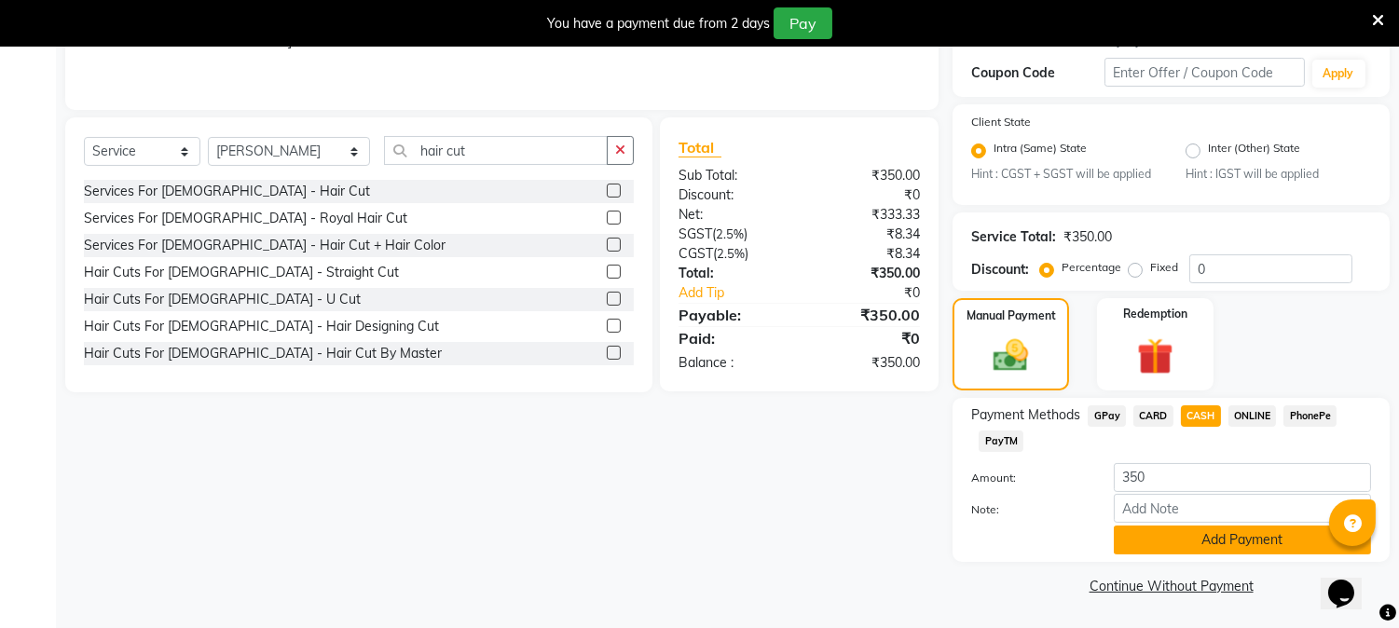
click at [1214, 539] on button "Add Payment" at bounding box center [1242, 540] width 257 height 29
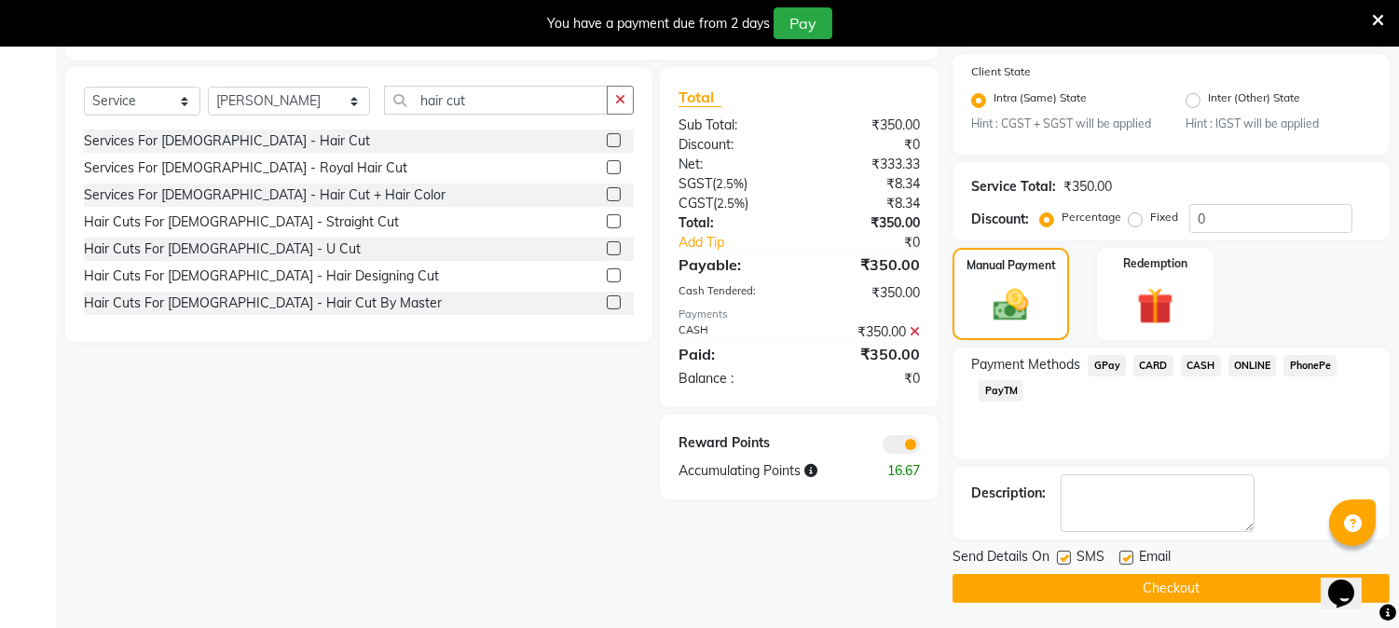
scroll to position [425, 0]
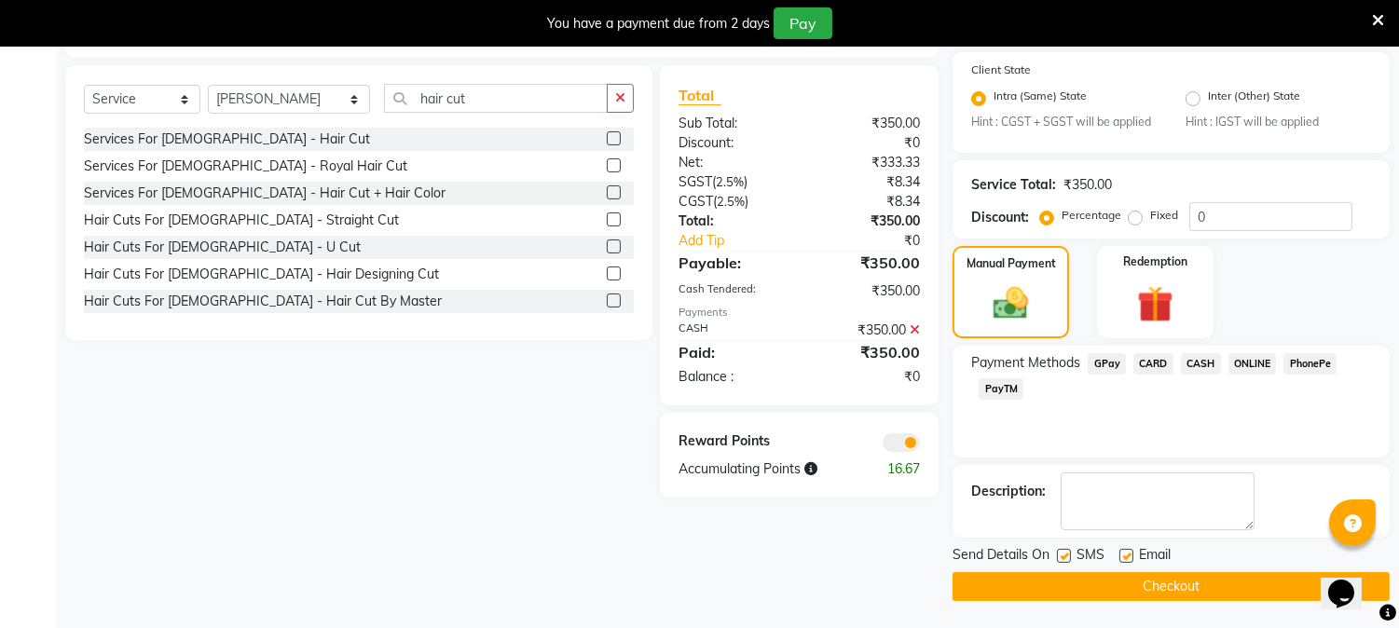
click at [1160, 572] on button "Checkout" at bounding box center [1170, 586] width 437 height 29
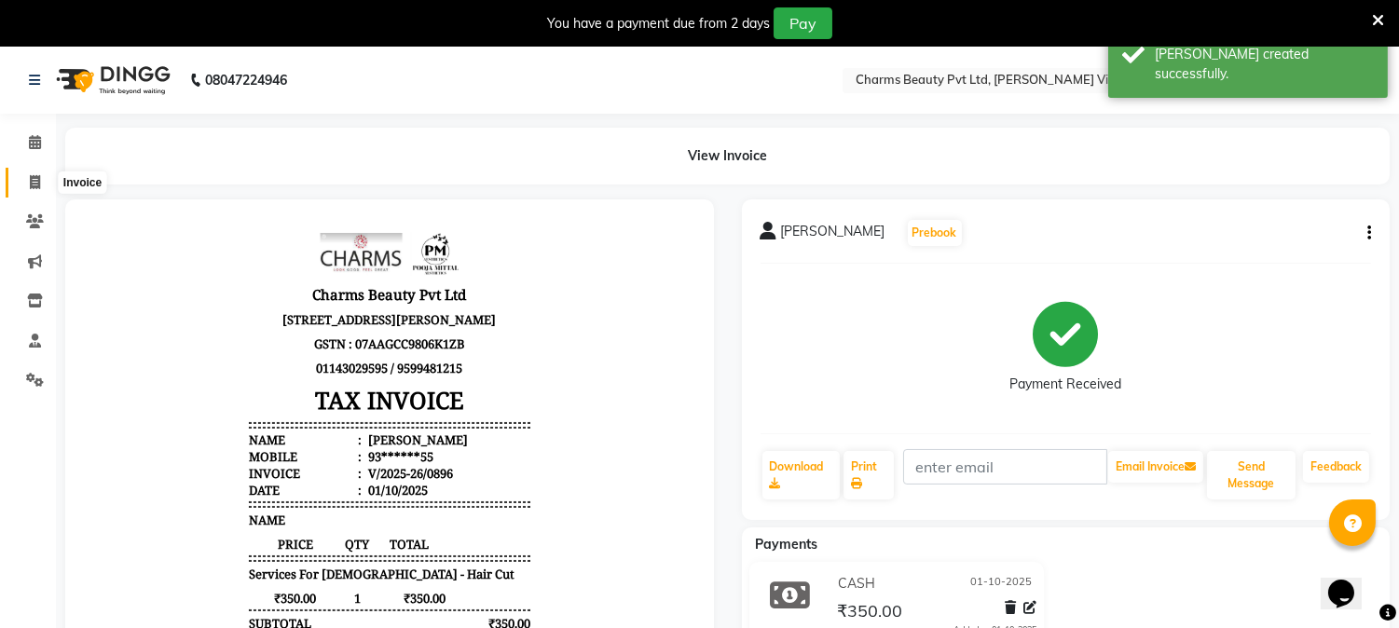
click at [45, 180] on span at bounding box center [35, 182] width 33 height 21
select select "service"
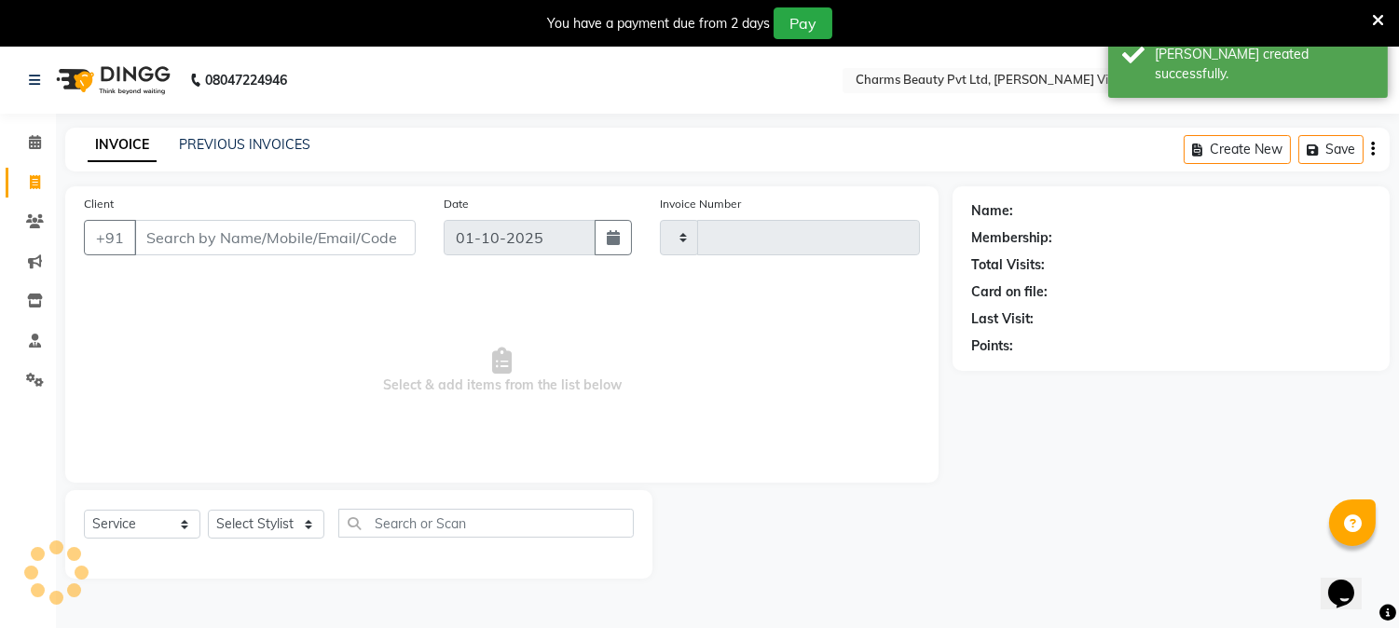
scroll to position [47, 0]
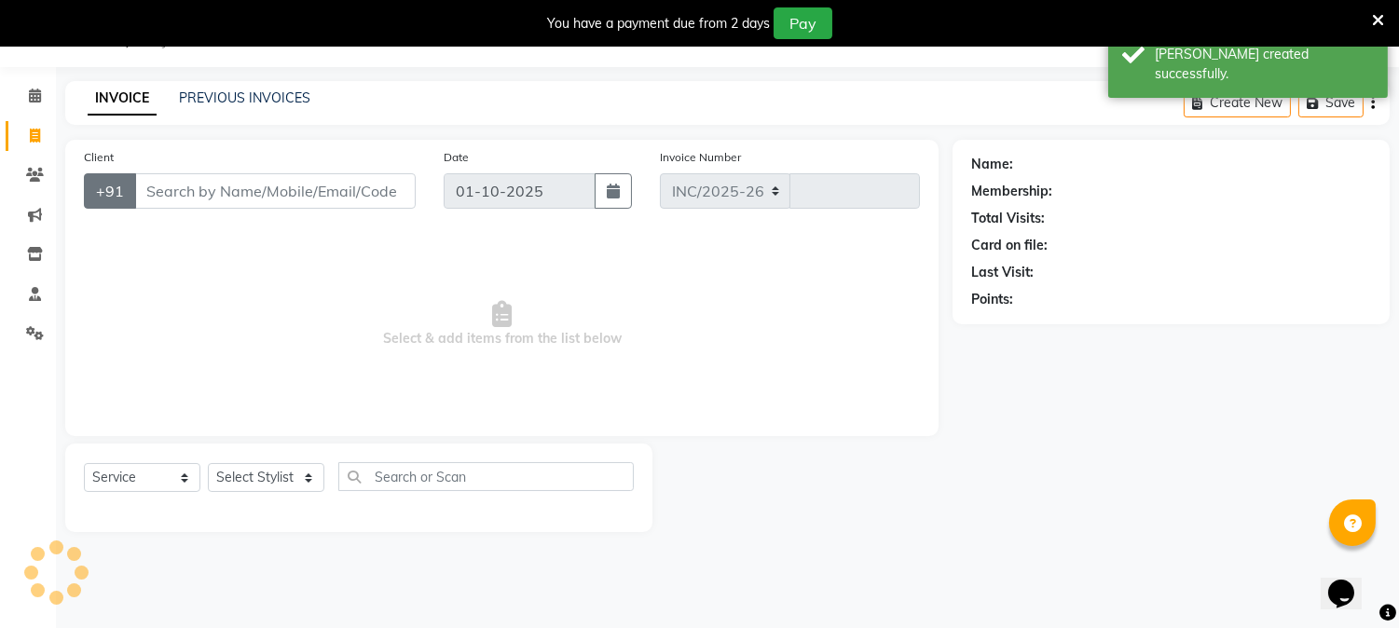
select select "868"
type input "0897"
click at [156, 191] on input "Client" at bounding box center [274, 190] width 281 height 35
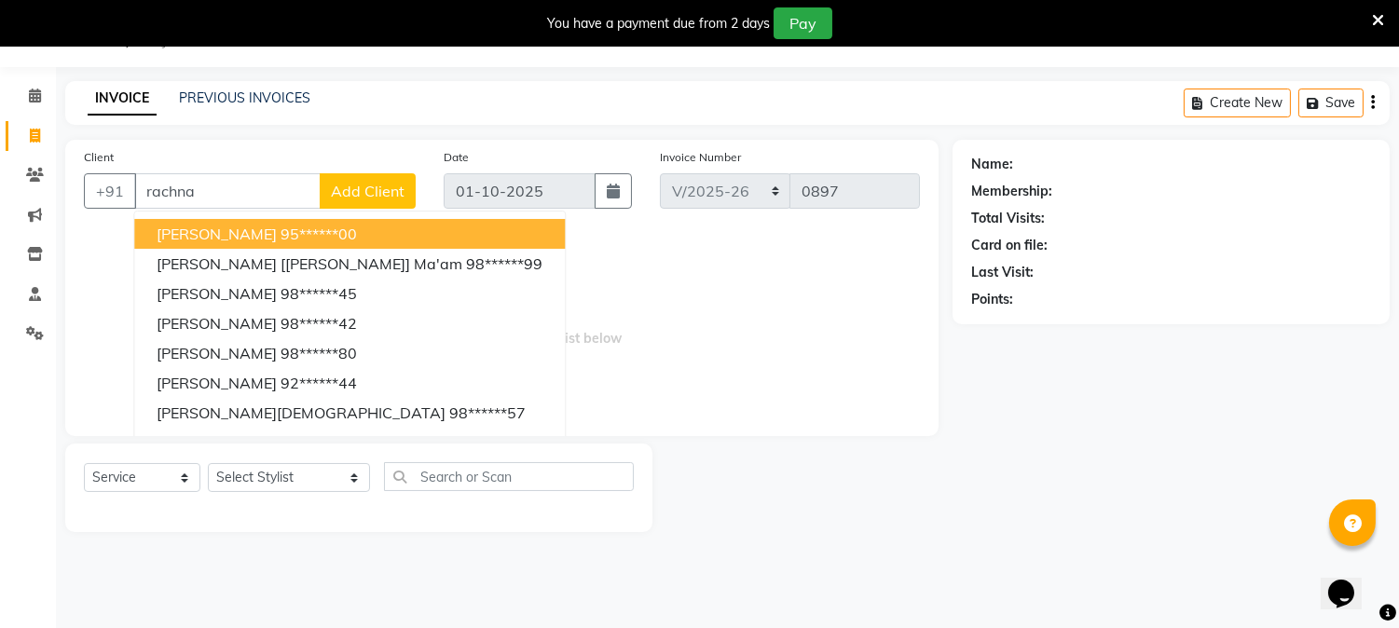
click at [202, 234] on span "Rachna Arora" at bounding box center [217, 234] width 120 height 19
type input "95******00"
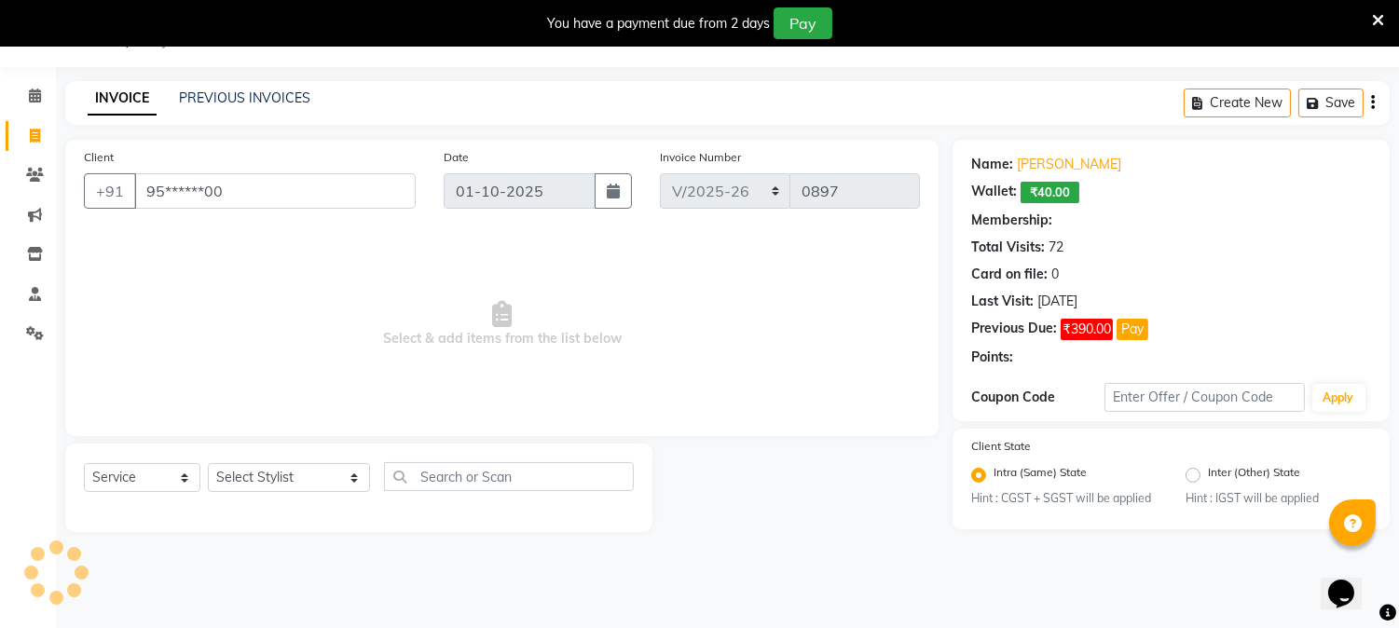
select select "1: Object"
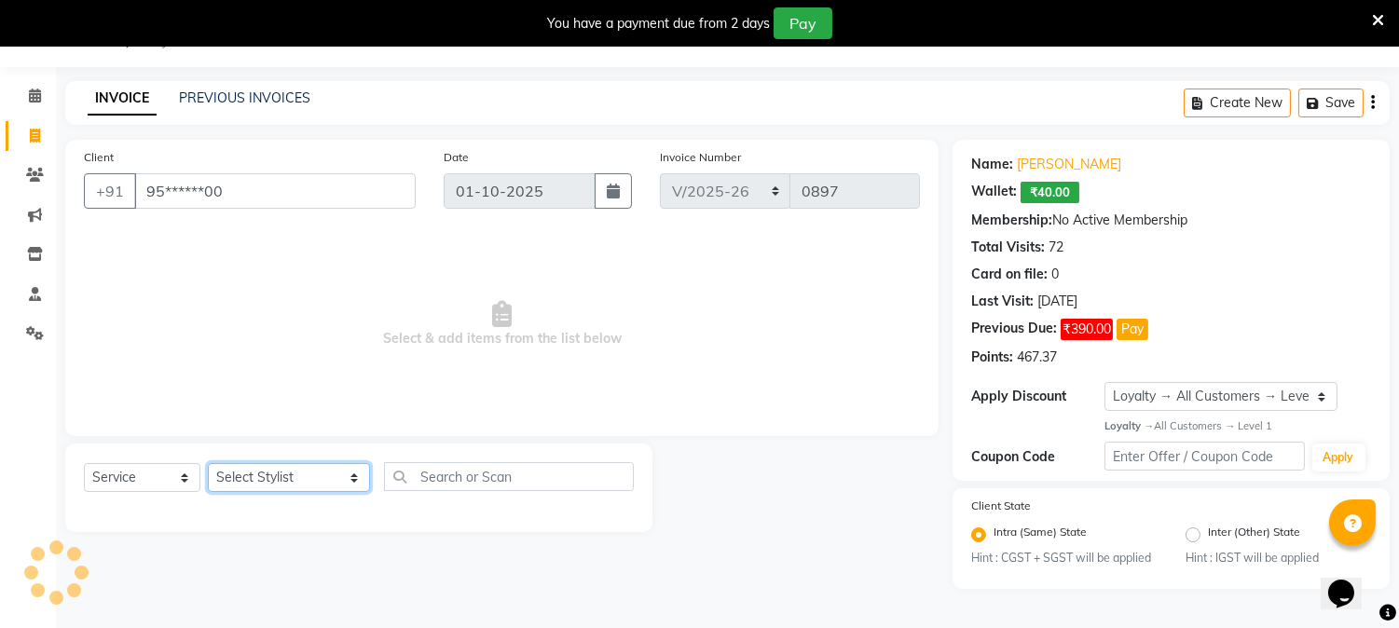
click at [343, 479] on select "Select Stylist AARTI [PERSON_NAME] [PERSON_NAME] BEAUTY PVT LTD [PERSON_NAME] V…" at bounding box center [289, 477] width 162 height 29
select select "66404"
click at [208, 464] on select "Select Stylist AARTI [PERSON_NAME] [PERSON_NAME] BEAUTY PVT LTD [PERSON_NAME] V…" at bounding box center [289, 477] width 162 height 29
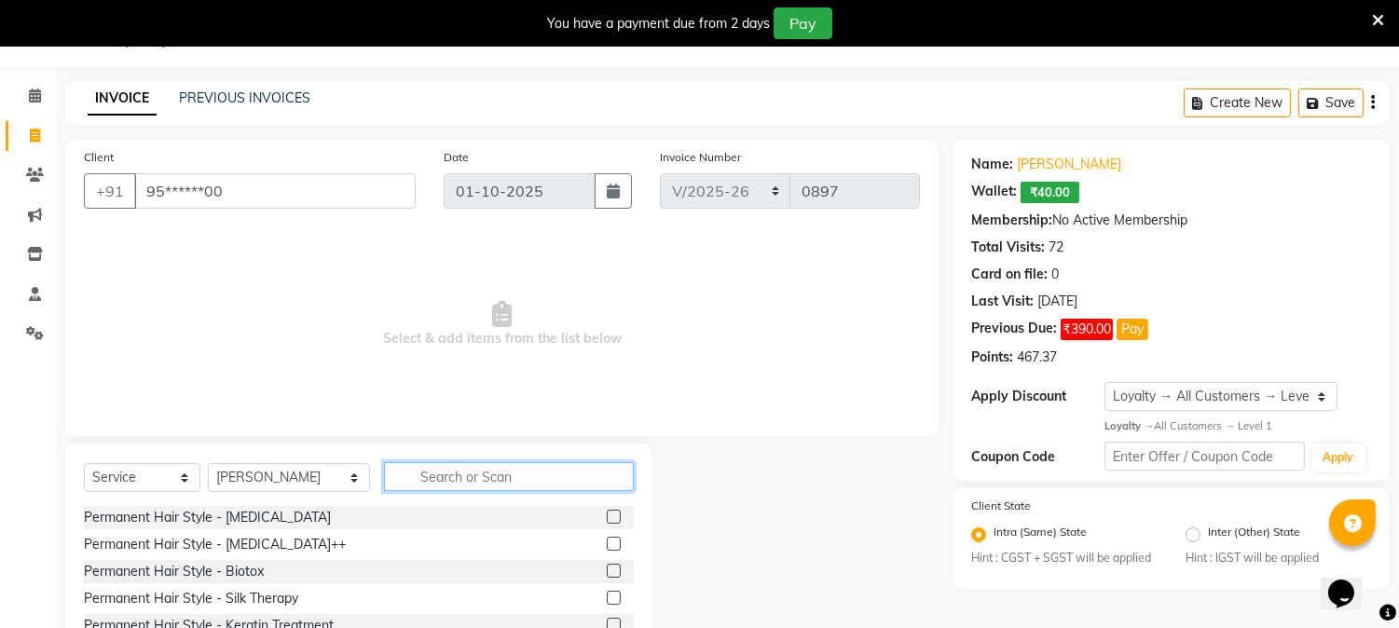
click at [427, 468] on input "text" at bounding box center [509, 476] width 250 height 29
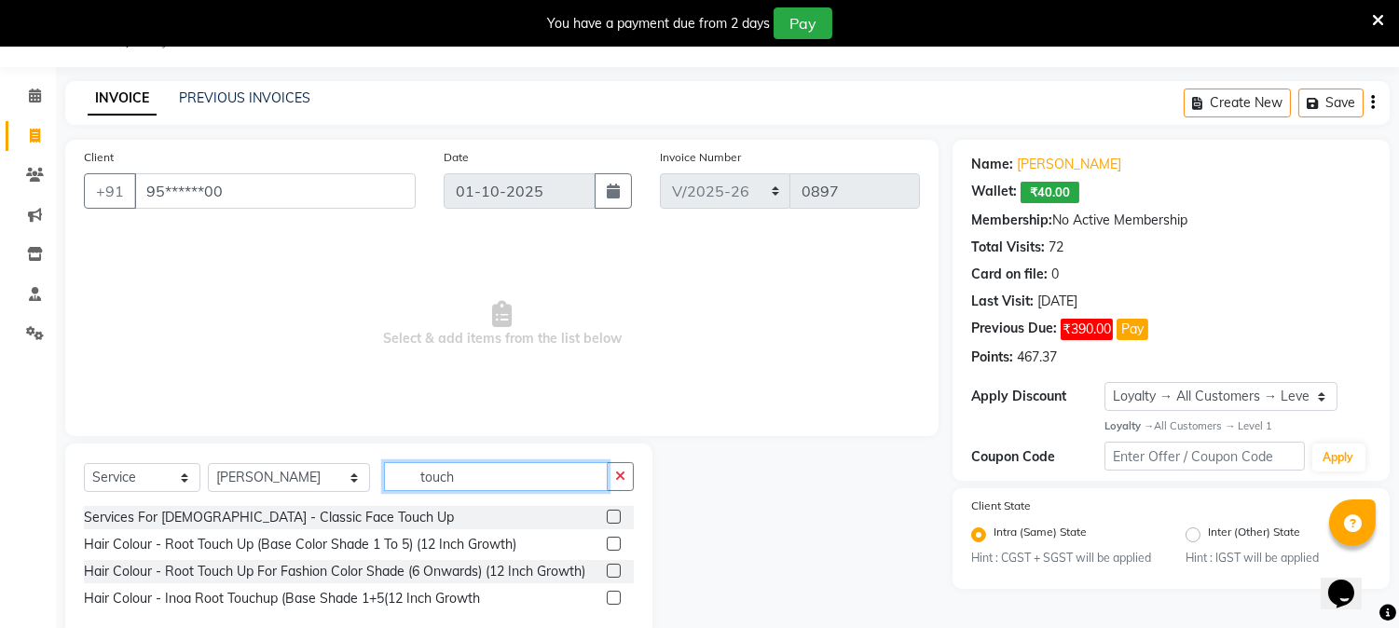
type input "touch"
click at [615, 540] on label at bounding box center [614, 544] width 14 height 14
click at [615, 540] on input "checkbox" at bounding box center [613, 545] width 12 height 12
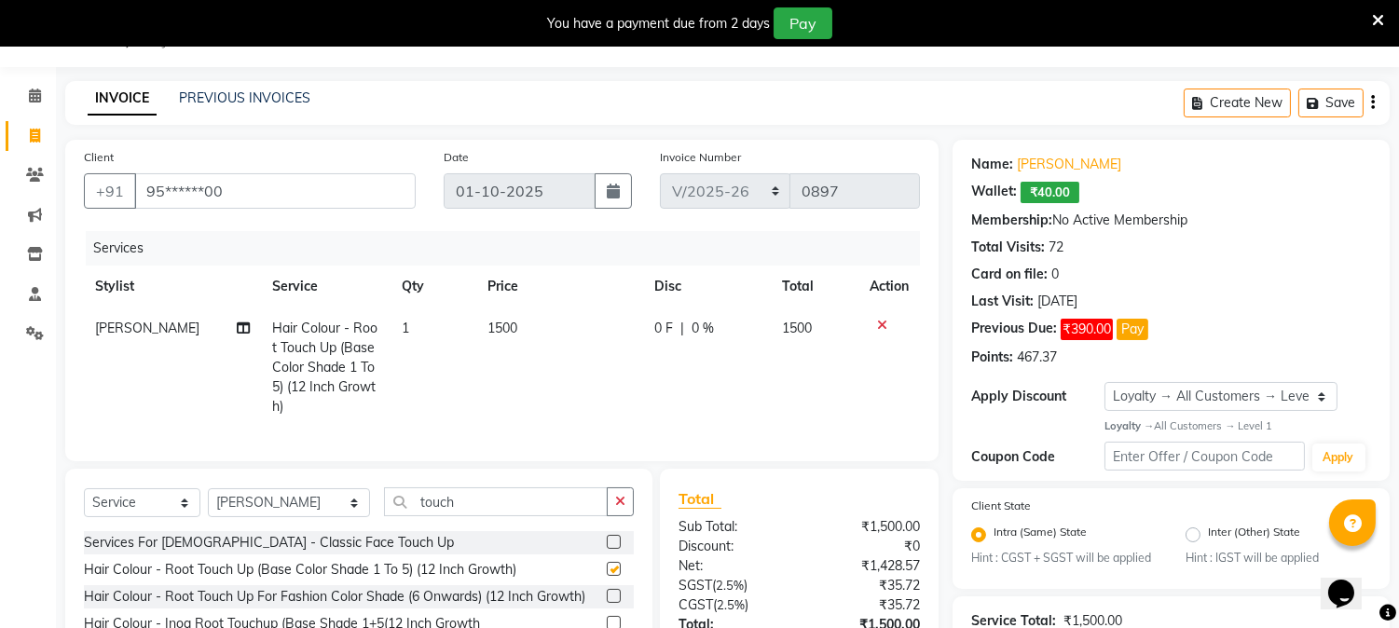
checkbox input "false"
click at [1140, 330] on button "Pay" at bounding box center [1132, 329] width 32 height 21
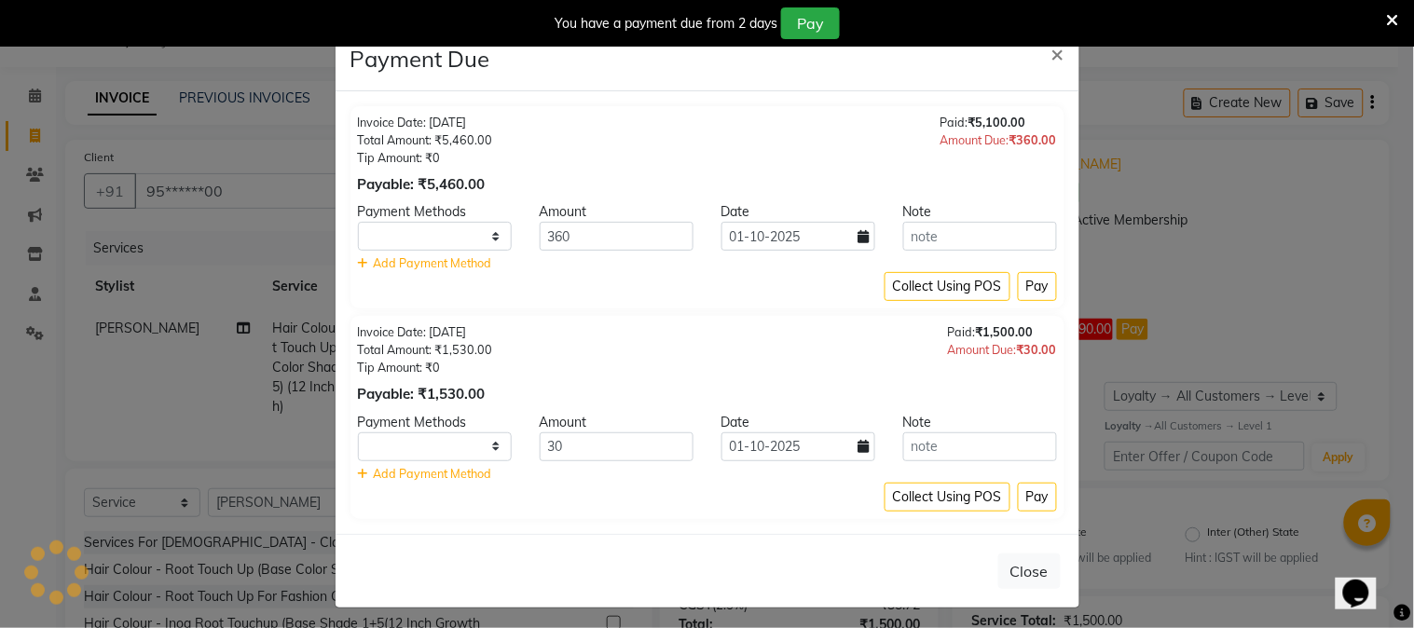
select select "1"
click at [1036, 291] on button "Pay" at bounding box center [1037, 286] width 39 height 29
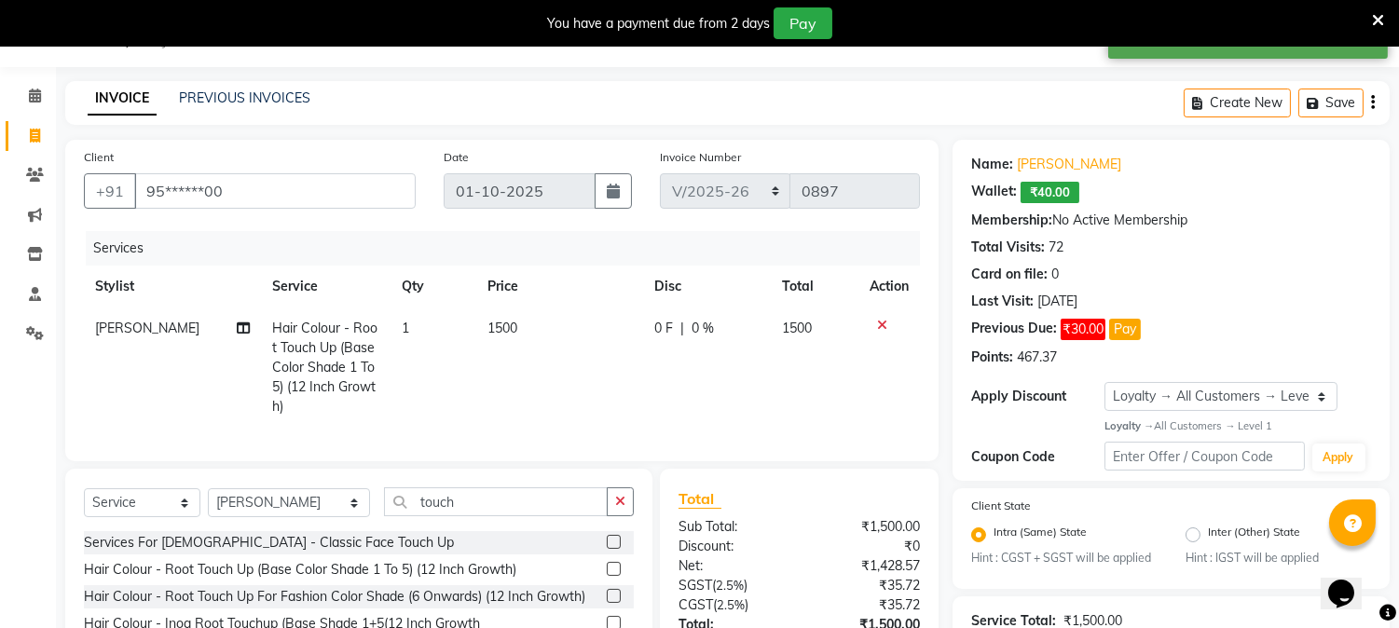
scroll to position [258, 0]
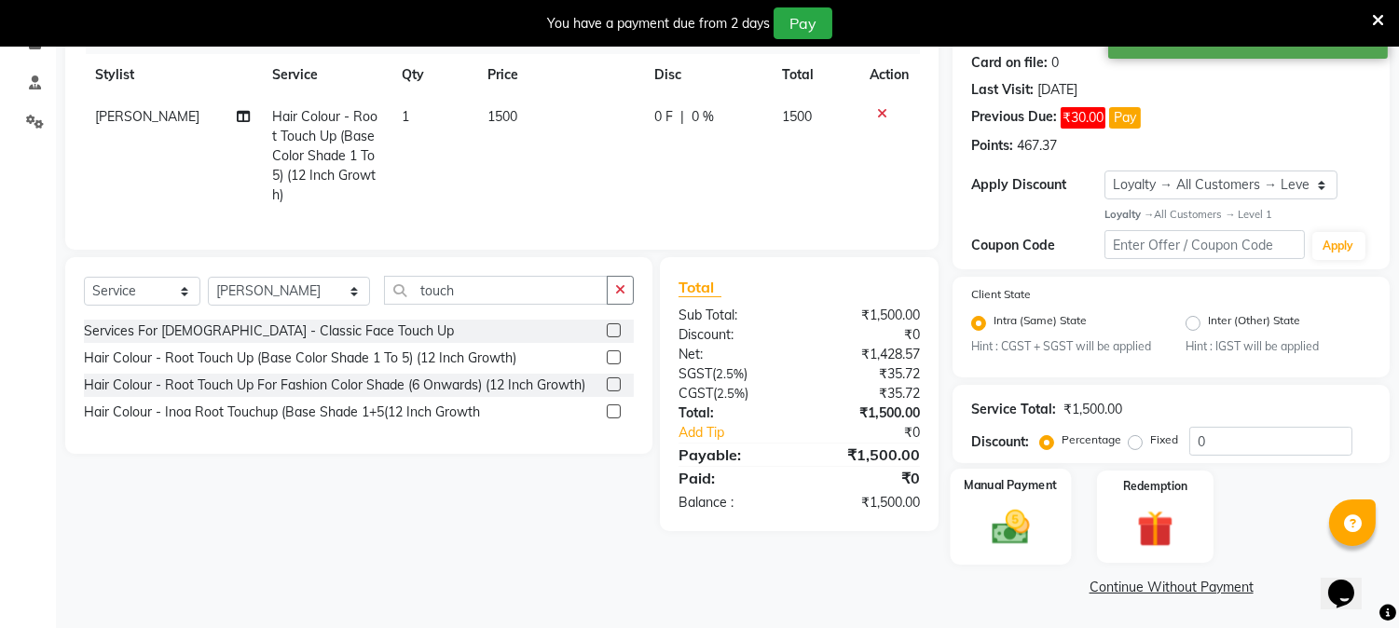
click at [1023, 511] on img at bounding box center [1010, 528] width 61 height 44
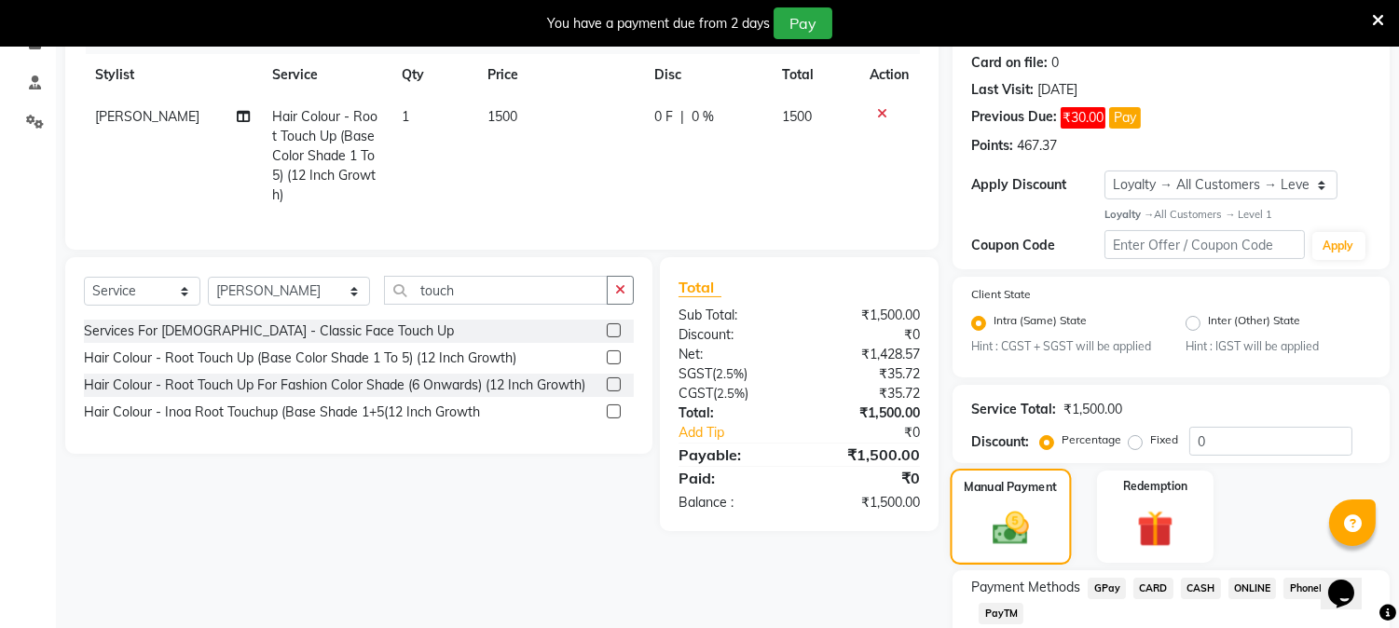
click at [1021, 510] on img at bounding box center [1010, 529] width 59 height 42
click at [1200, 579] on span "CASH" at bounding box center [1201, 588] width 40 height 21
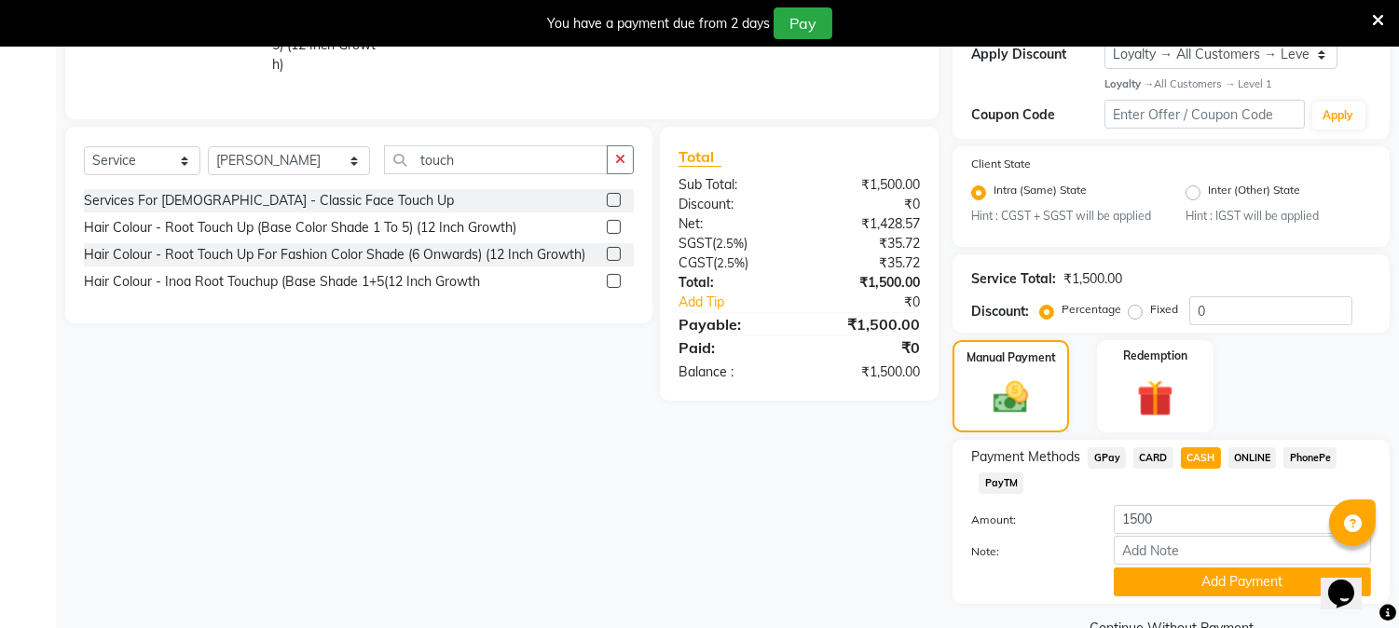
scroll to position [430, 0]
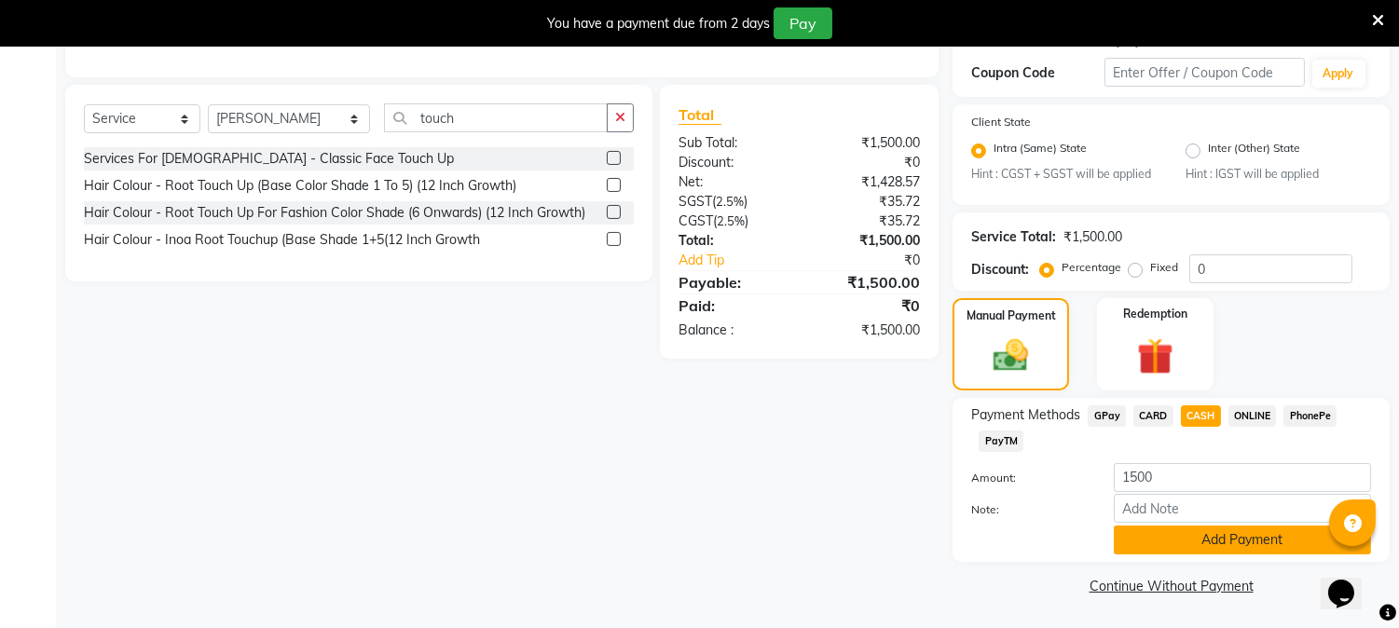
click at [1223, 537] on button "Add Payment" at bounding box center [1242, 540] width 257 height 29
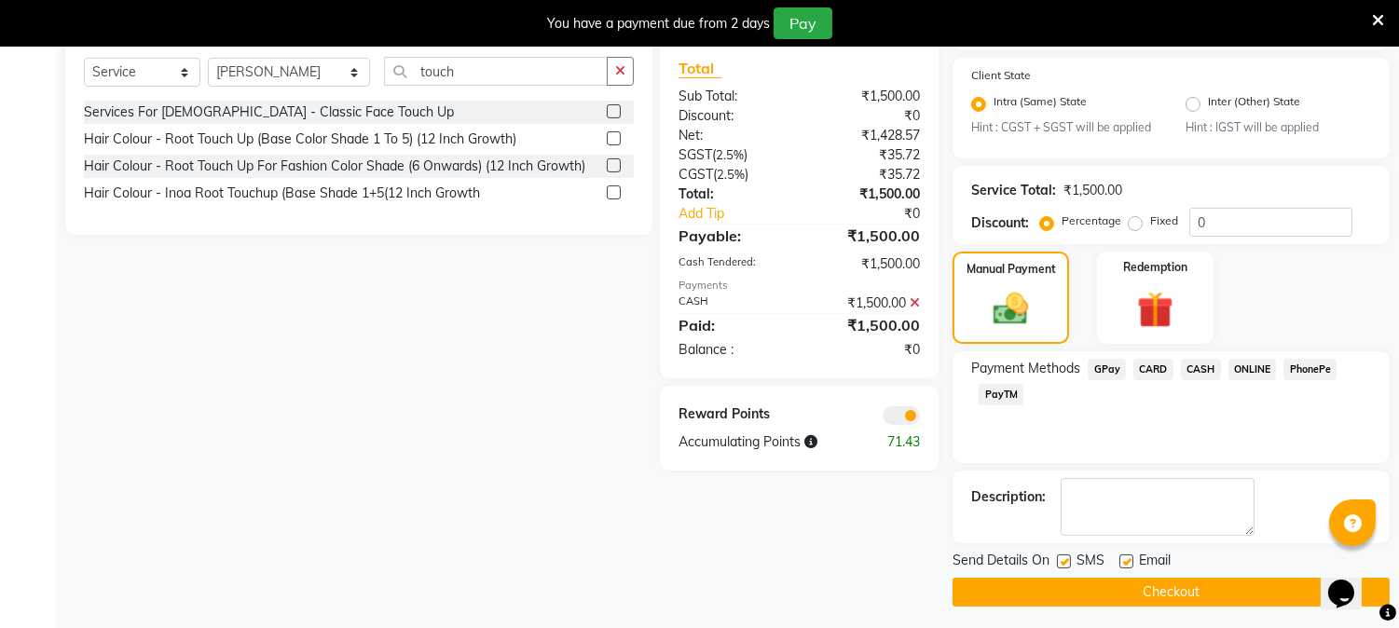
scroll to position [483, 0]
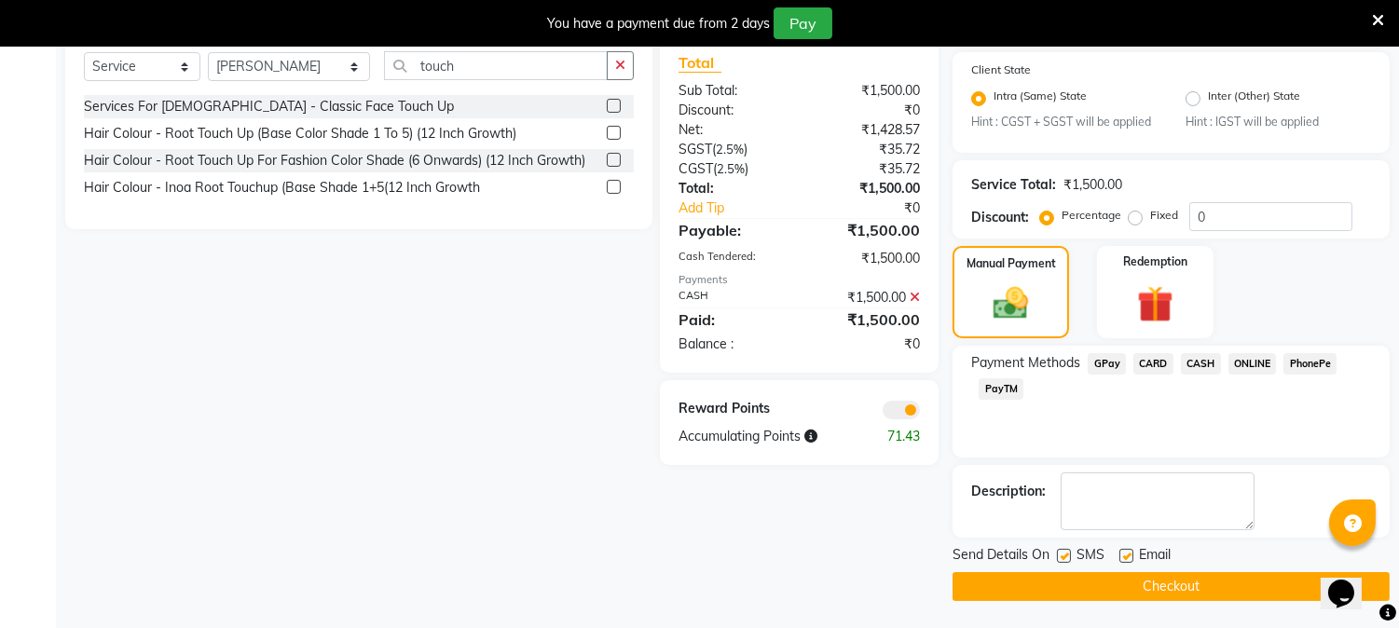
click at [1246, 576] on button "Checkout" at bounding box center [1170, 586] width 437 height 29
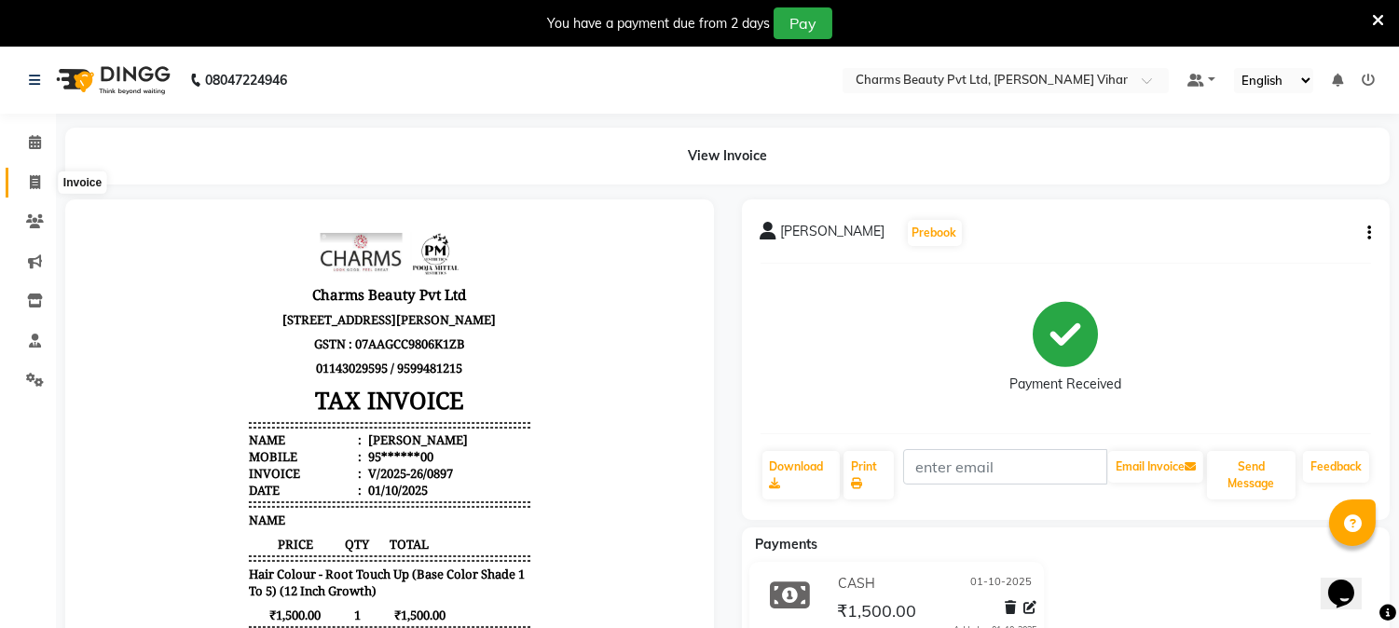
click at [31, 179] on icon at bounding box center [35, 182] width 10 height 14
select select "service"
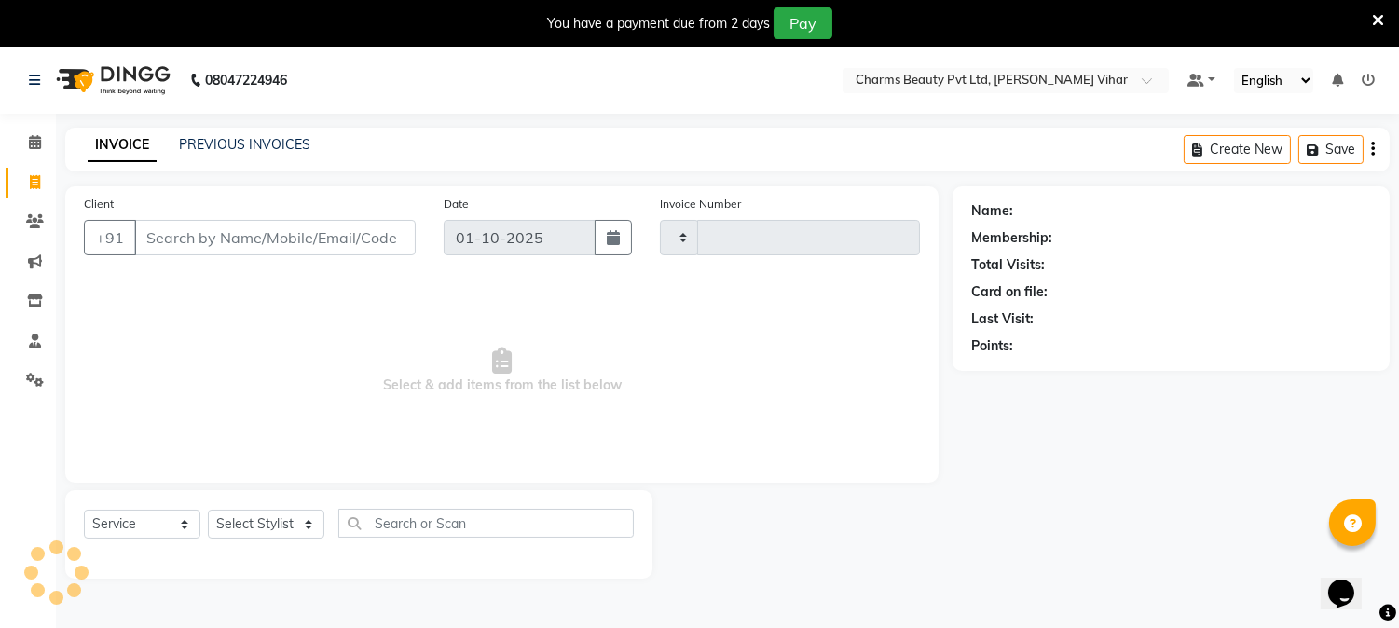
scroll to position [47, 0]
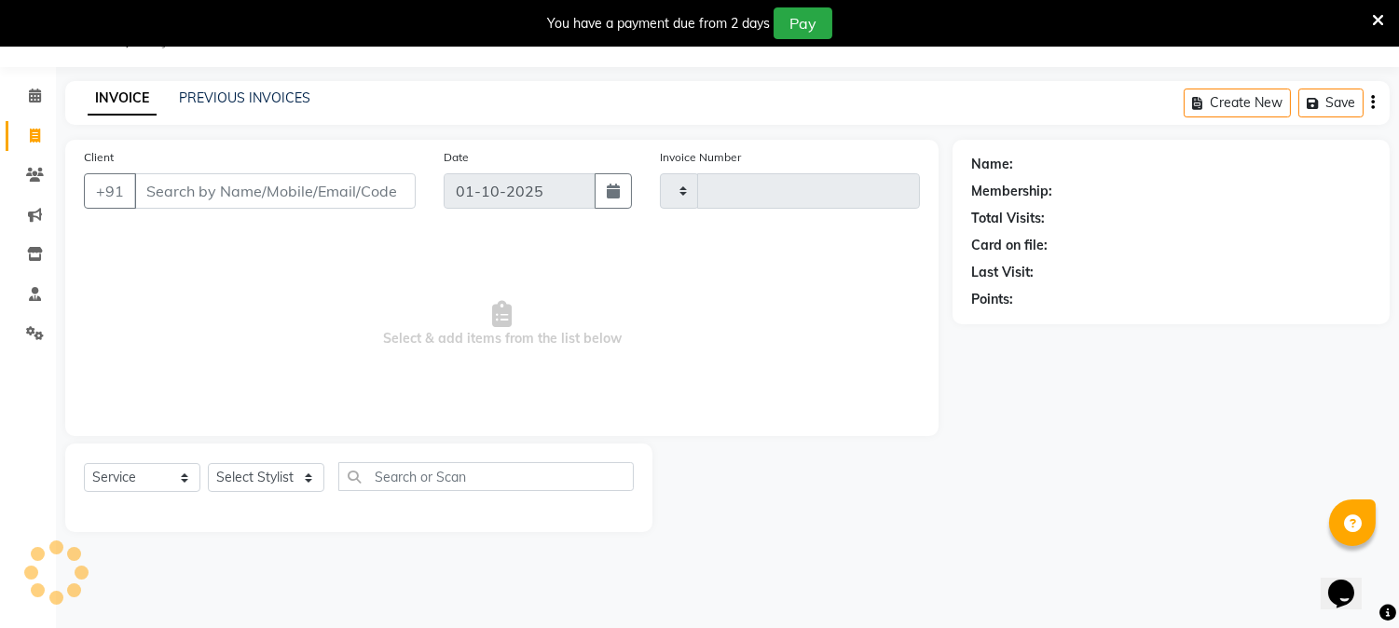
type input "0898"
select select "868"
click at [228, 206] on input "Client" at bounding box center [274, 190] width 281 height 35
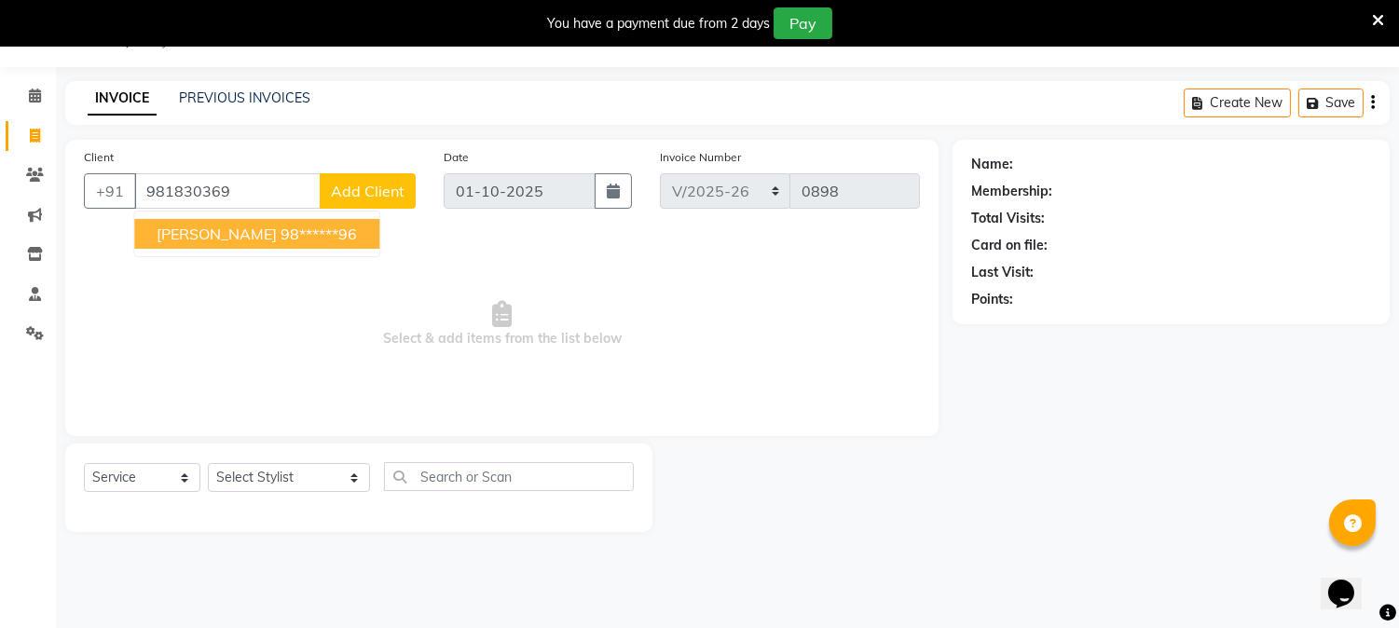
click at [234, 230] on span "Vaani Anand" at bounding box center [217, 234] width 120 height 19
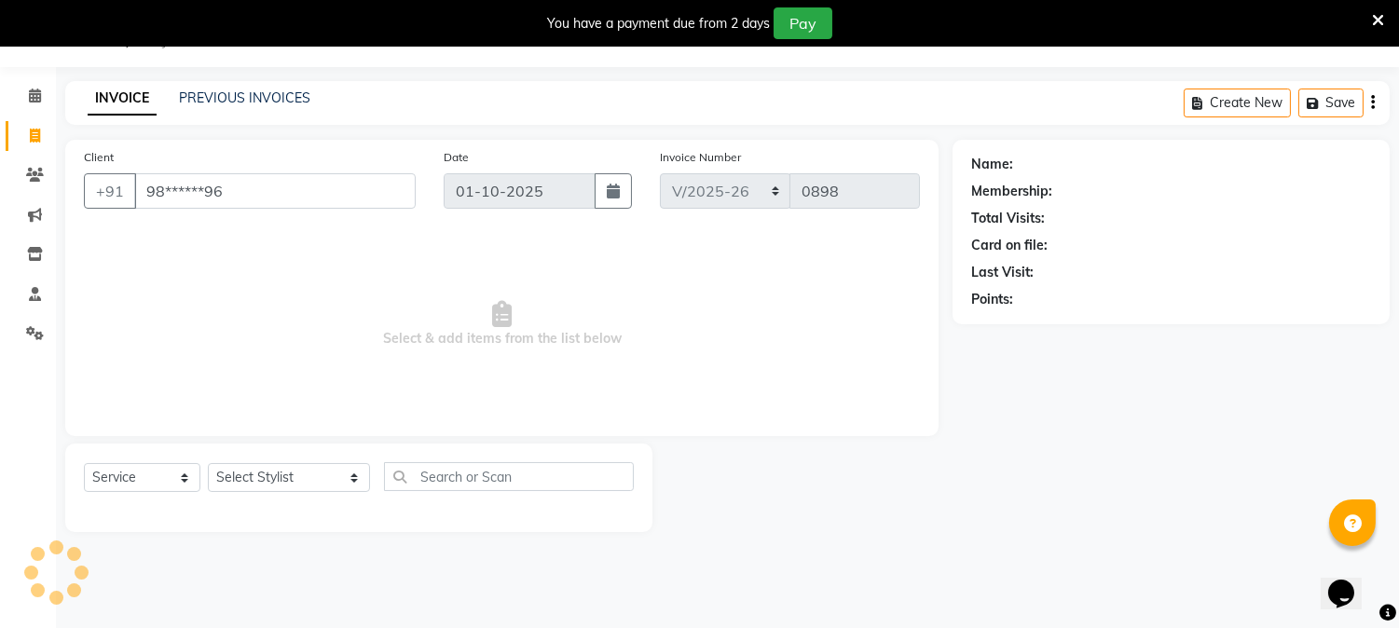
type input "98******96"
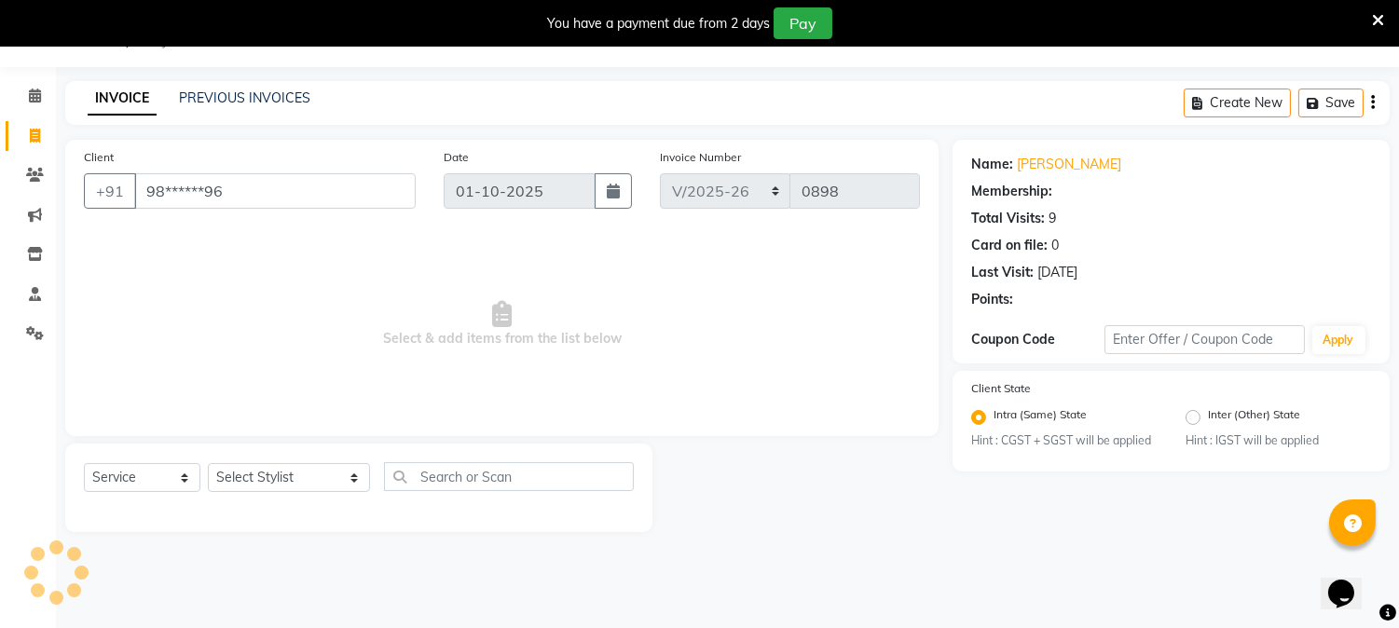
select select "1: Object"
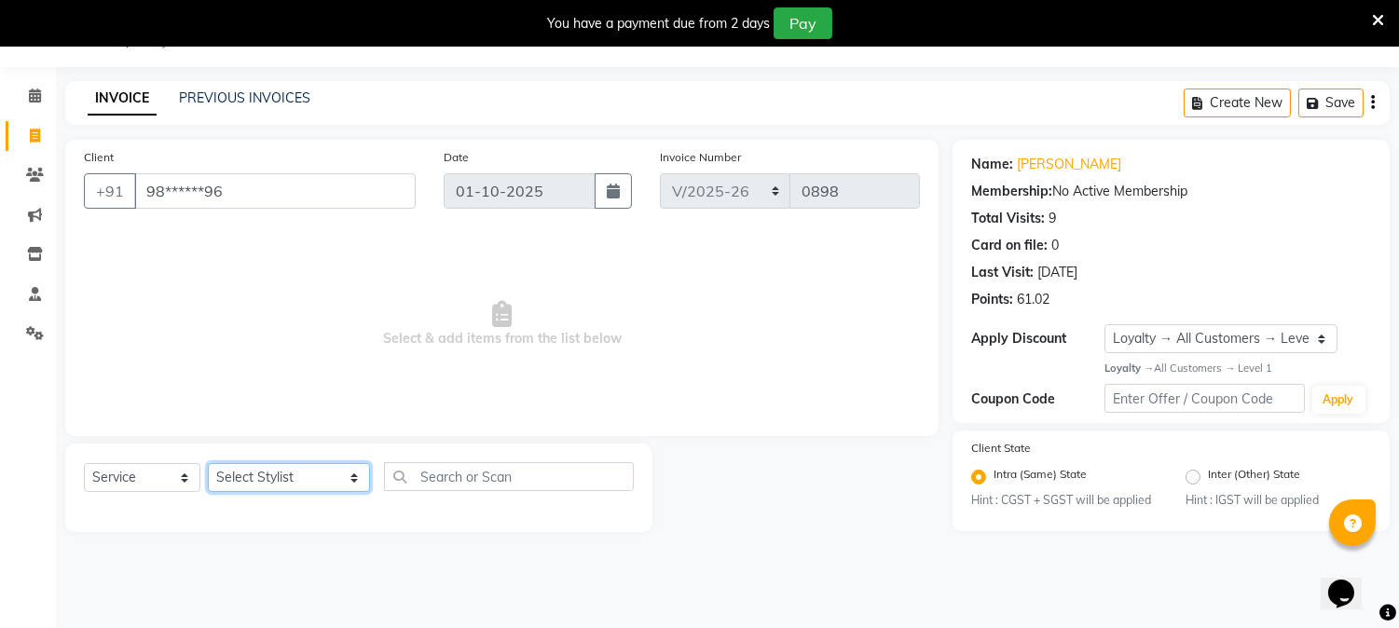
click at [340, 476] on select "Select Stylist AARTI [PERSON_NAME] [PERSON_NAME] BEAUTY PVT LTD [PERSON_NAME] V…" at bounding box center [289, 477] width 162 height 29
select select "14636"
click at [208, 464] on select "Select Stylist AARTI [PERSON_NAME] [PERSON_NAME] BEAUTY PVT LTD [PERSON_NAME] V…" at bounding box center [289, 477] width 162 height 29
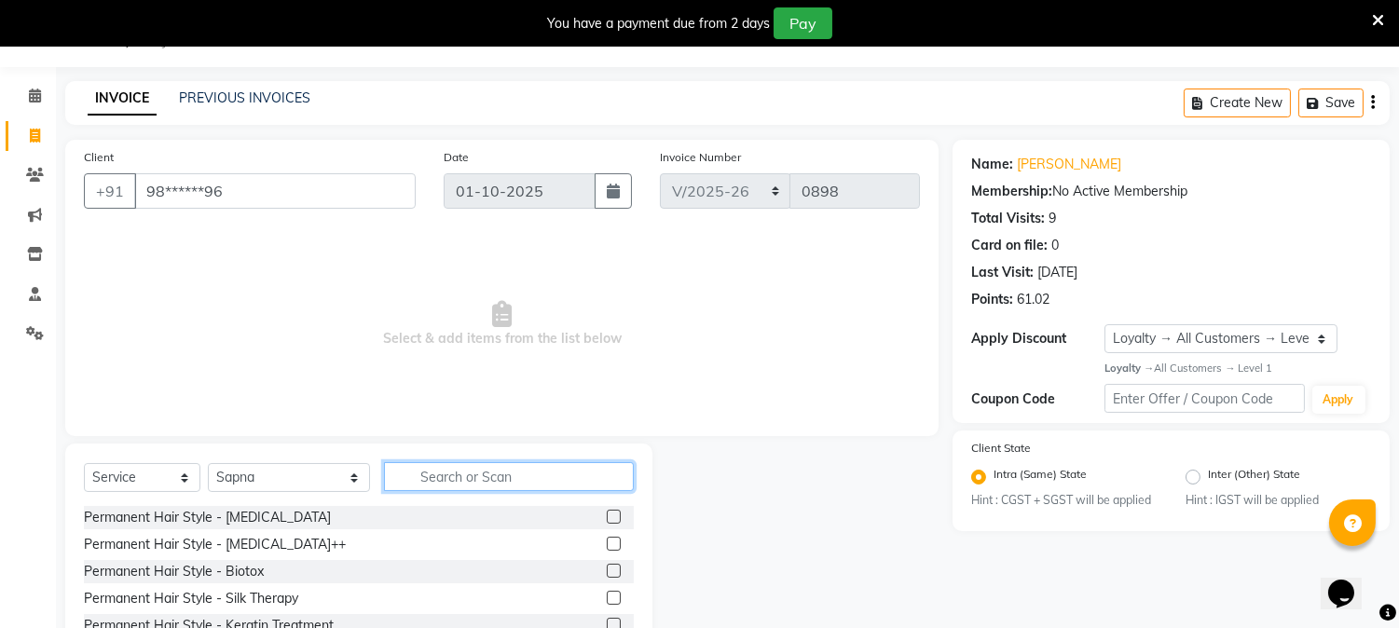
click at [408, 472] on input "text" at bounding box center [509, 476] width 250 height 29
type input "full ar"
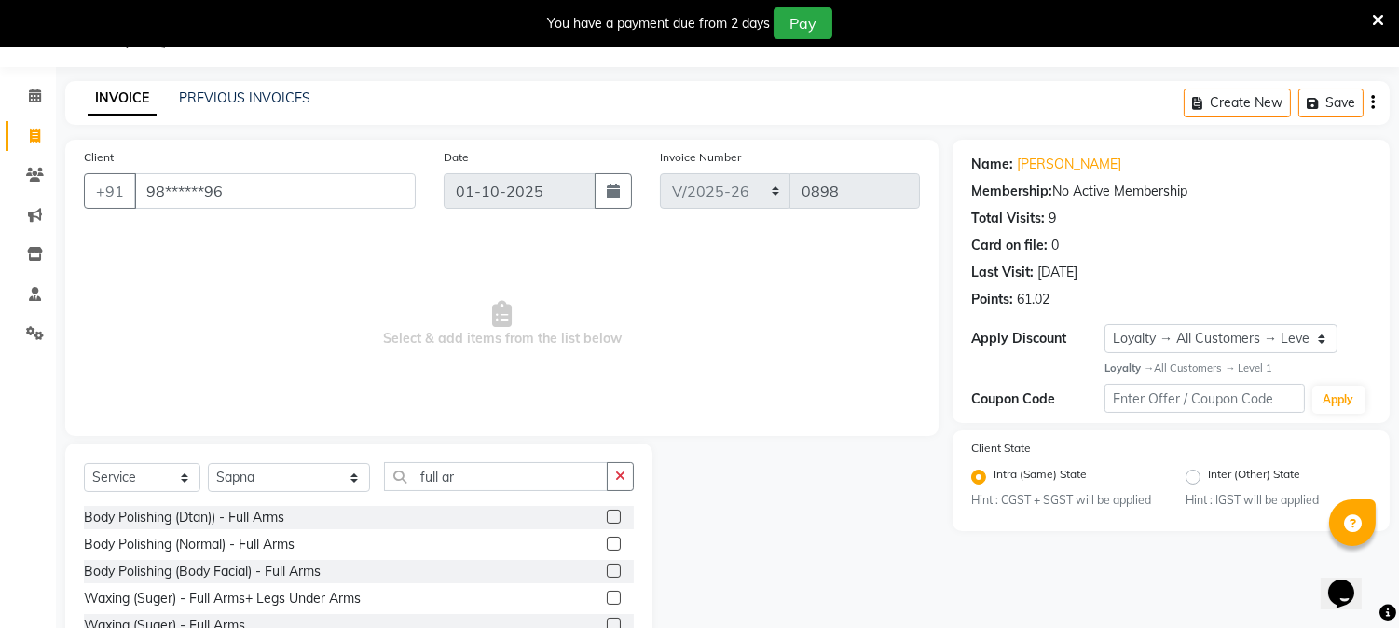
click at [599, 611] on div "Body Polishing (Dtan)) - Full Arms Body Polishing (Normal) - Full Arms Body Pol…" at bounding box center [359, 599] width 550 height 186
click at [607, 594] on label at bounding box center [614, 598] width 14 height 14
click at [607, 594] on input "checkbox" at bounding box center [613, 599] width 12 height 12
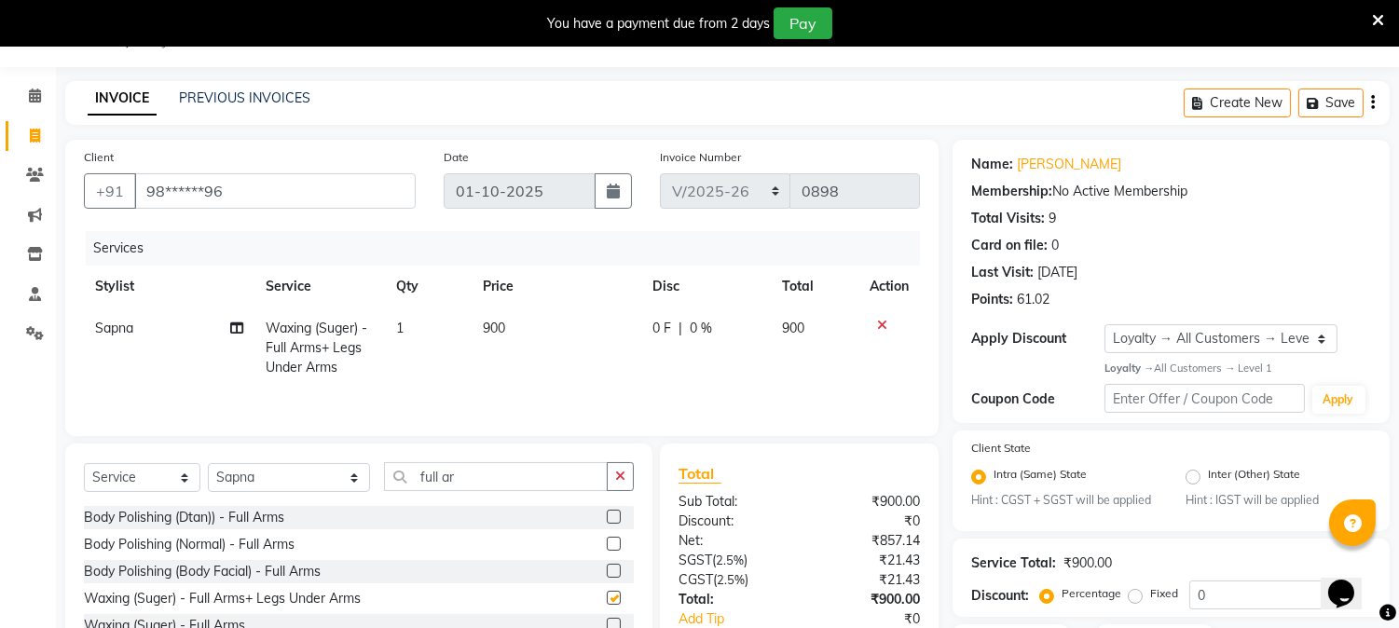
checkbox input "false"
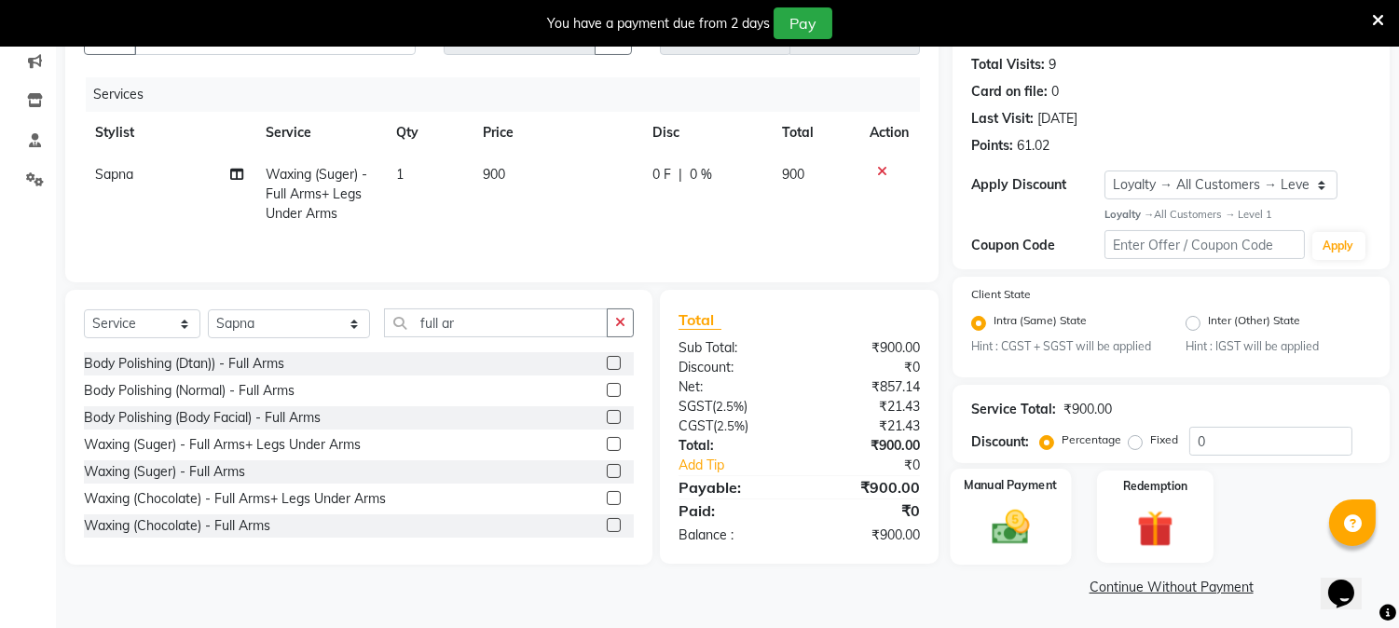
click at [1020, 515] on img at bounding box center [1010, 528] width 61 height 44
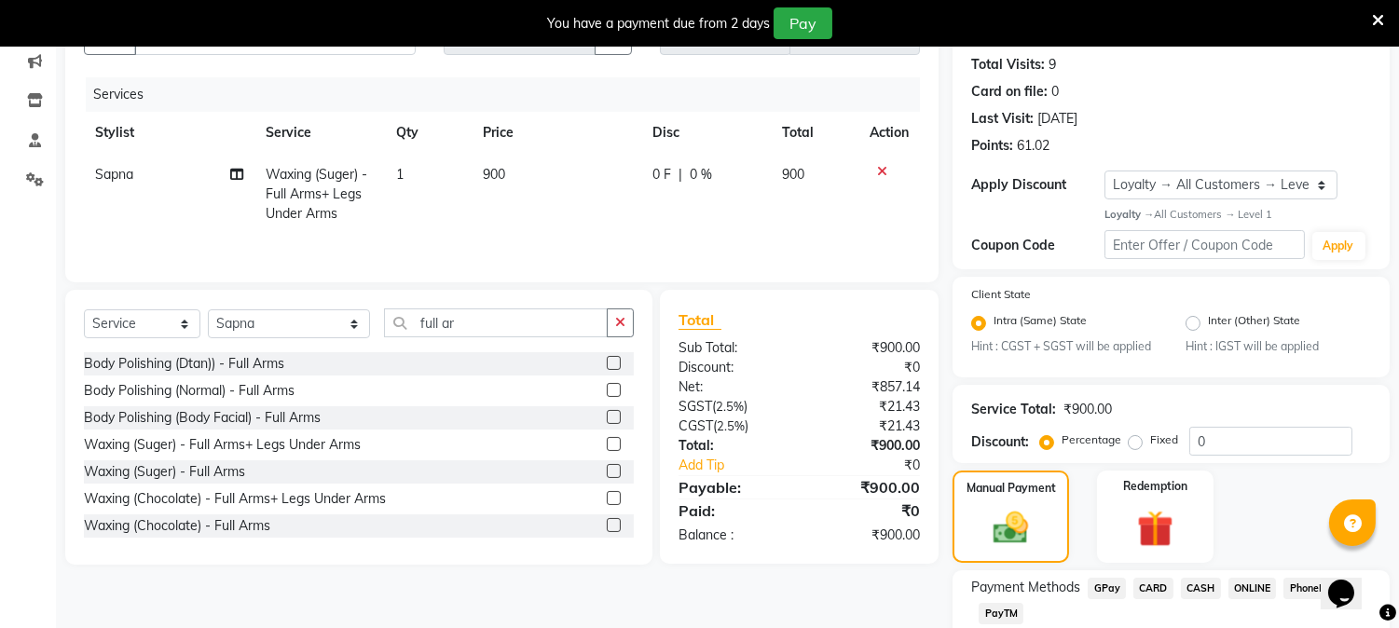
click at [991, 613] on span "PayTM" at bounding box center [1000, 613] width 45 height 21
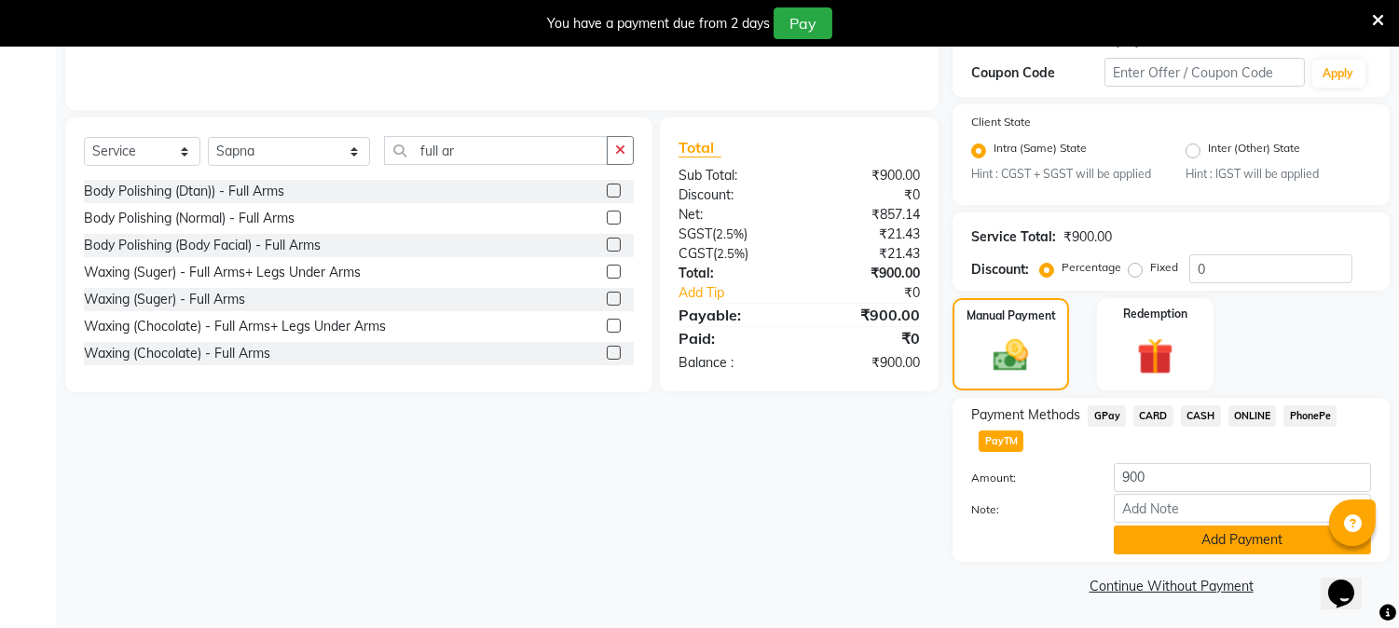
click at [1235, 535] on button "Add Payment" at bounding box center [1242, 540] width 257 height 29
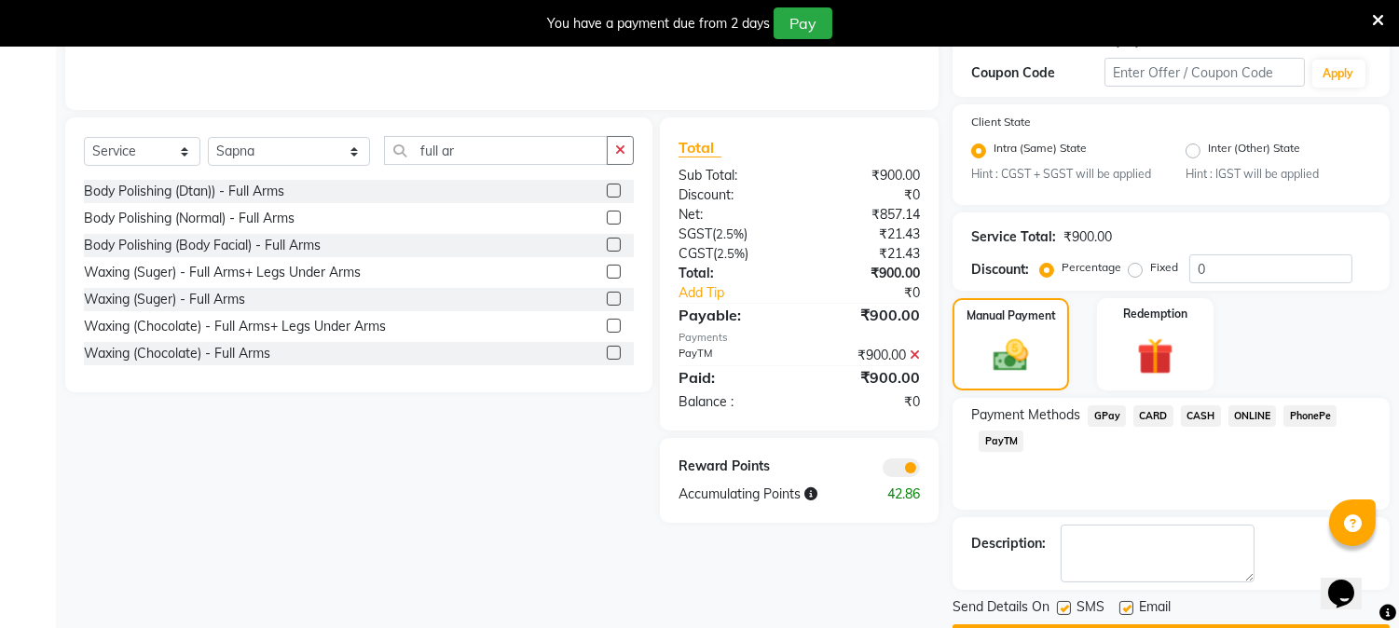
scroll to position [425, 0]
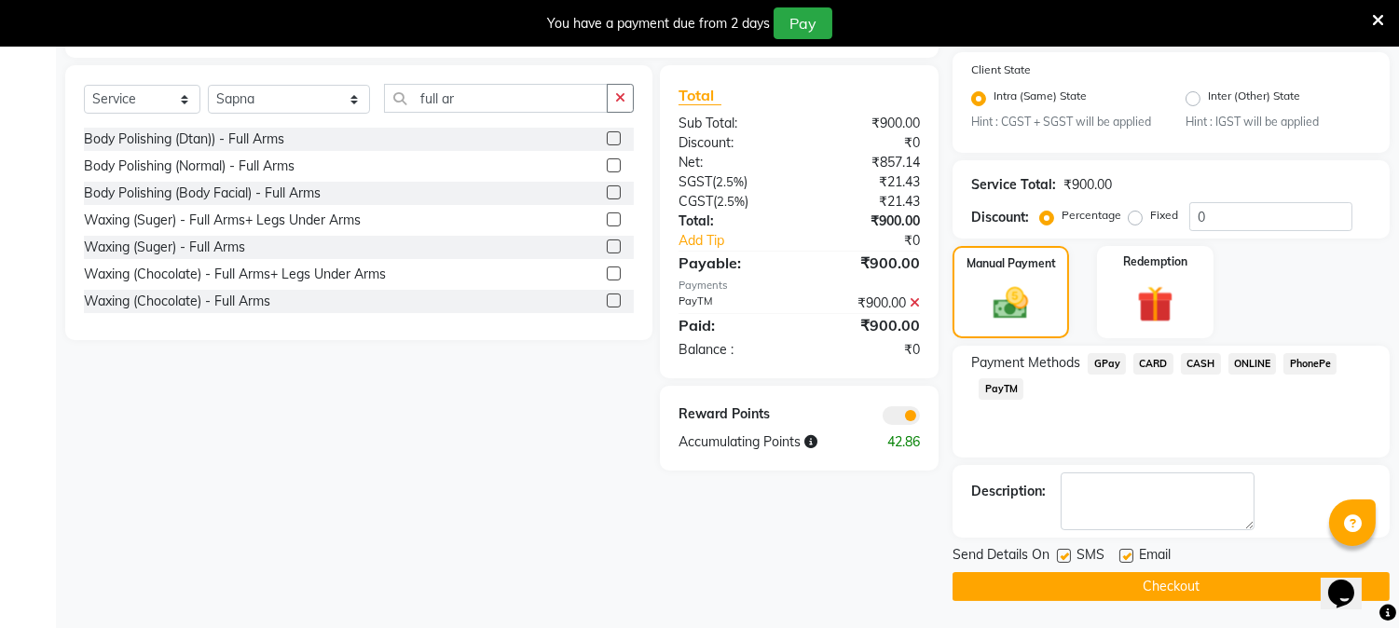
click at [1251, 576] on button "Checkout" at bounding box center [1170, 586] width 437 height 29
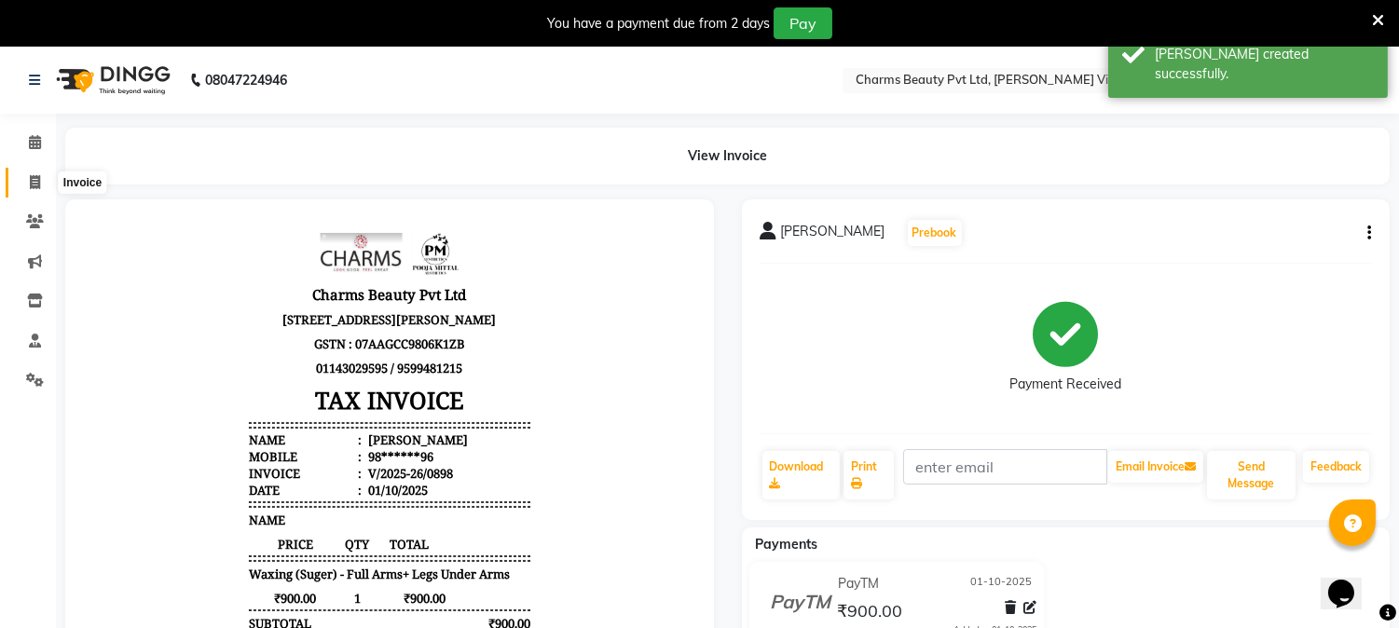
click at [34, 188] on icon at bounding box center [35, 182] width 10 height 14
select select "service"
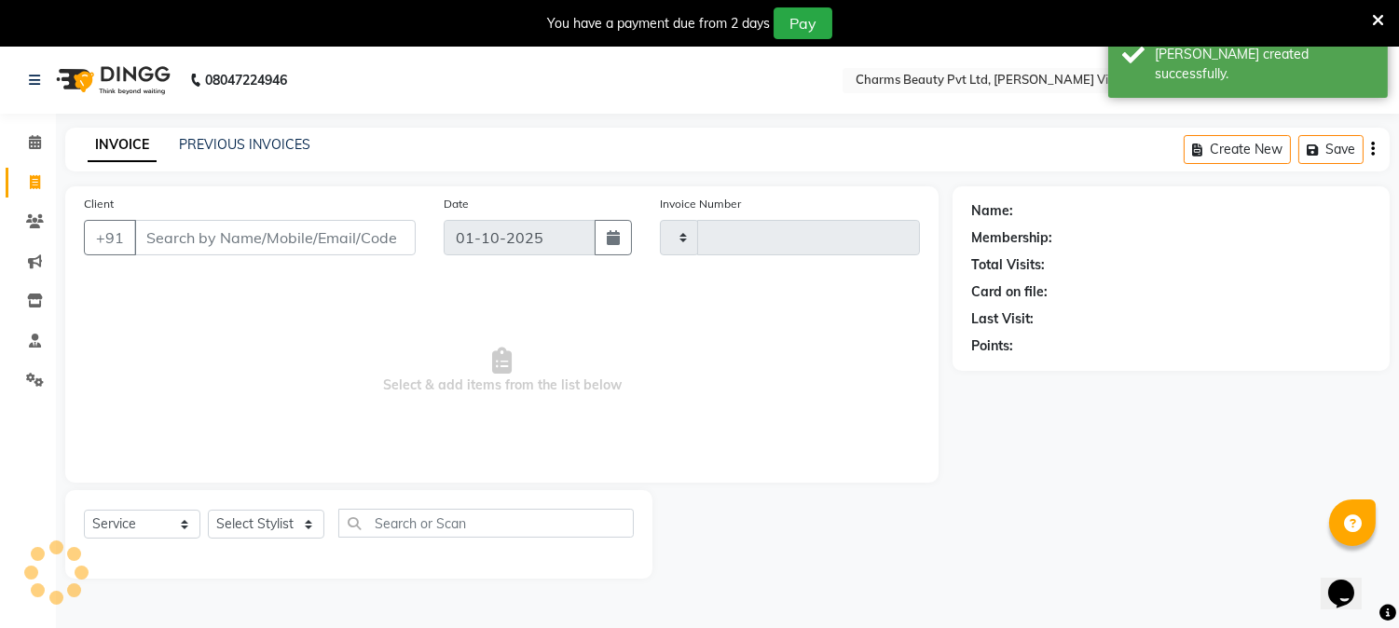
scroll to position [47, 0]
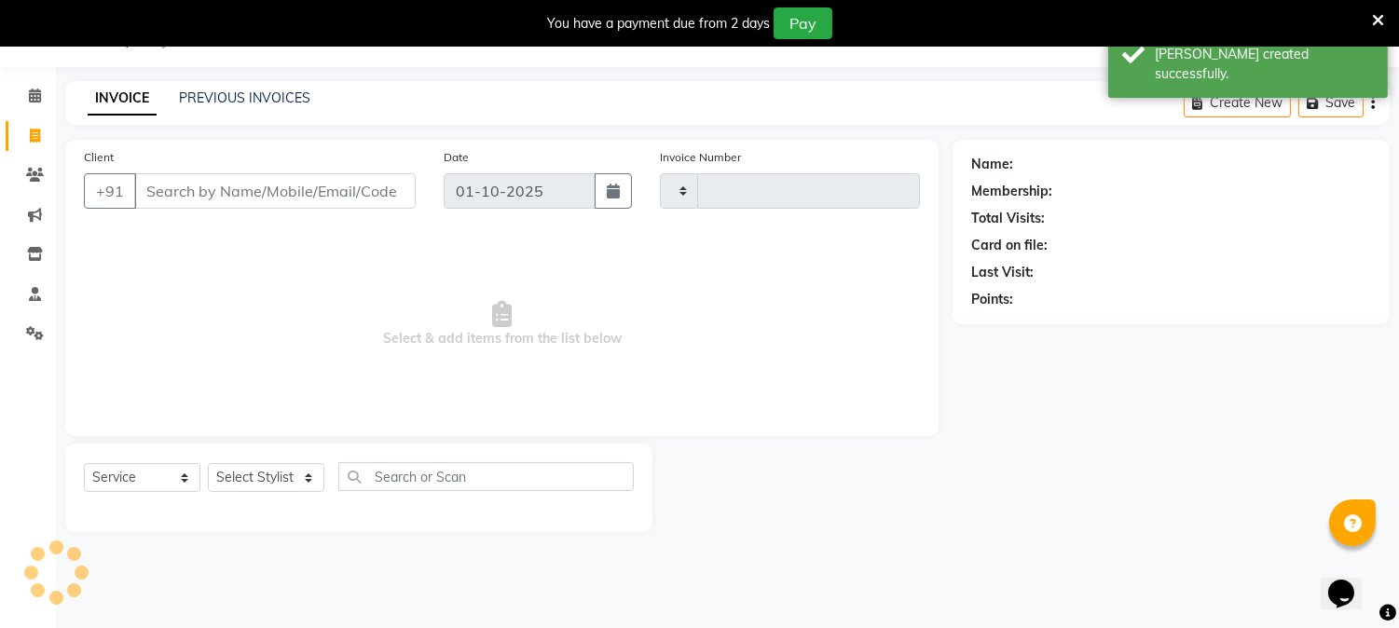
type input "0899"
select select "868"
click at [305, 191] on input "Client" at bounding box center [274, 190] width 281 height 35
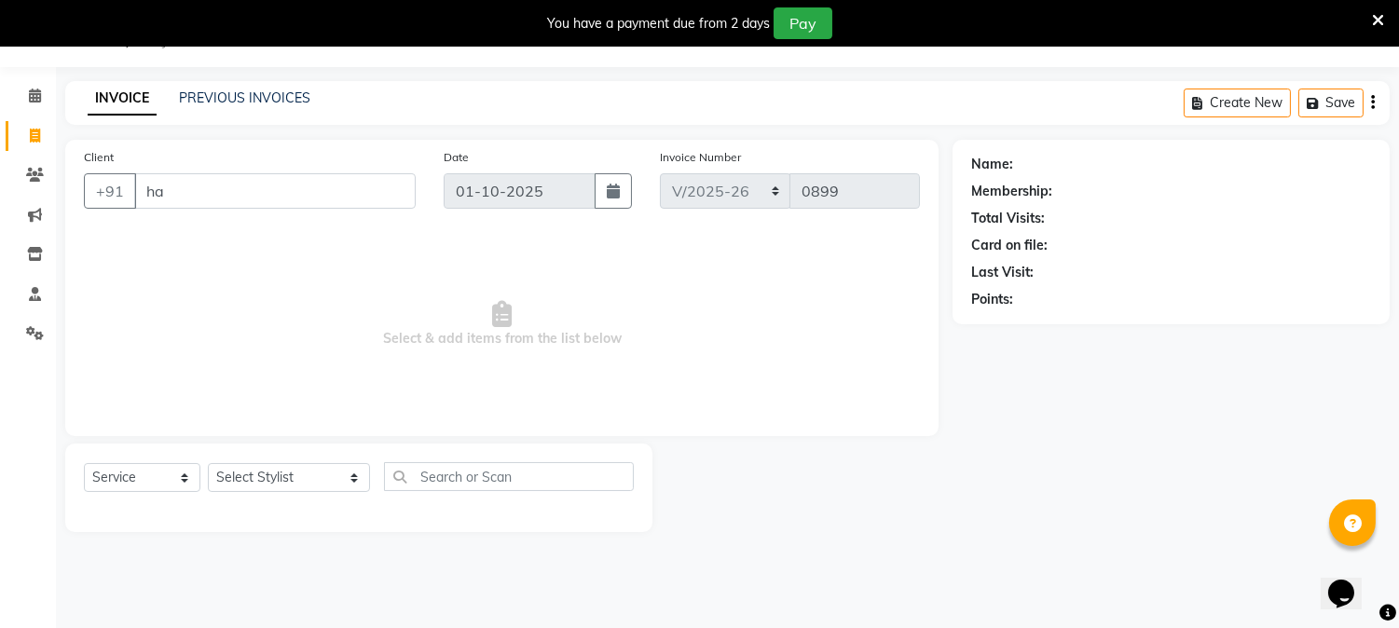
type input "h"
type input "n"
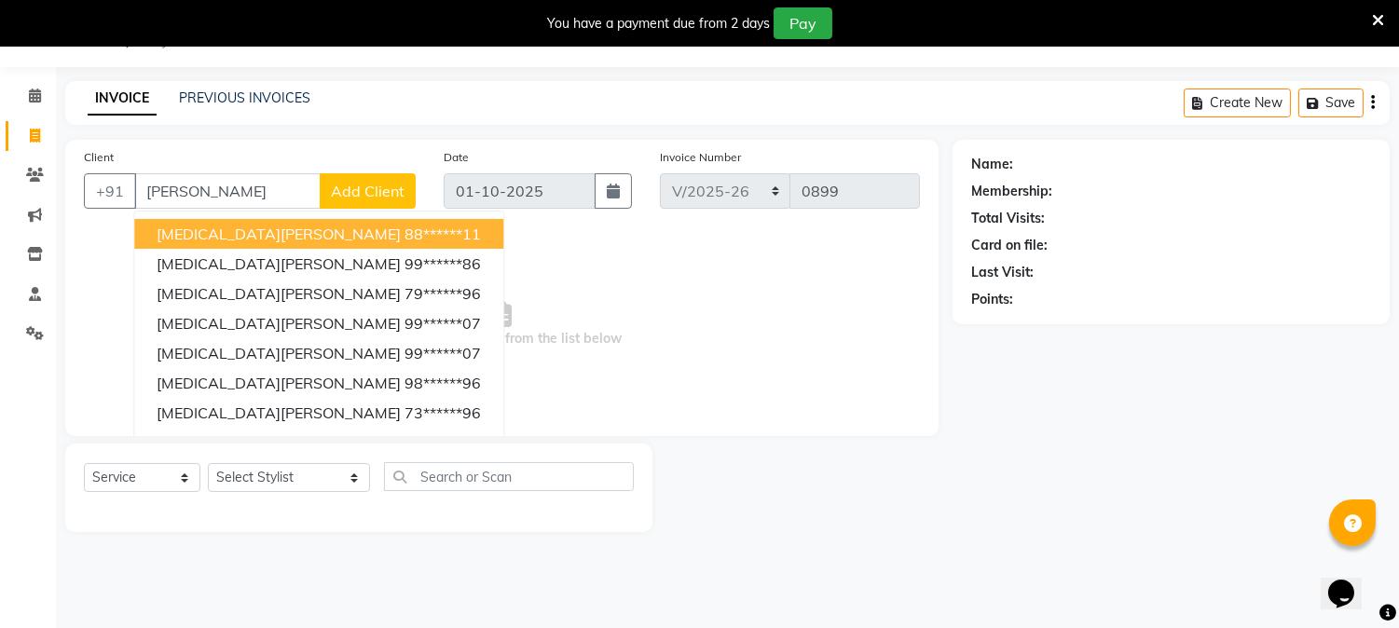
click at [252, 225] on button "Nikita Kedia 88******11" at bounding box center [318, 234] width 369 height 30
type input "88******11"
click at [252, 225] on div "Client +91 88******11 Nikita Kedia 88******11 Nikita Ahuja 99******86 Nikita Ba…" at bounding box center [501, 288] width 873 height 296
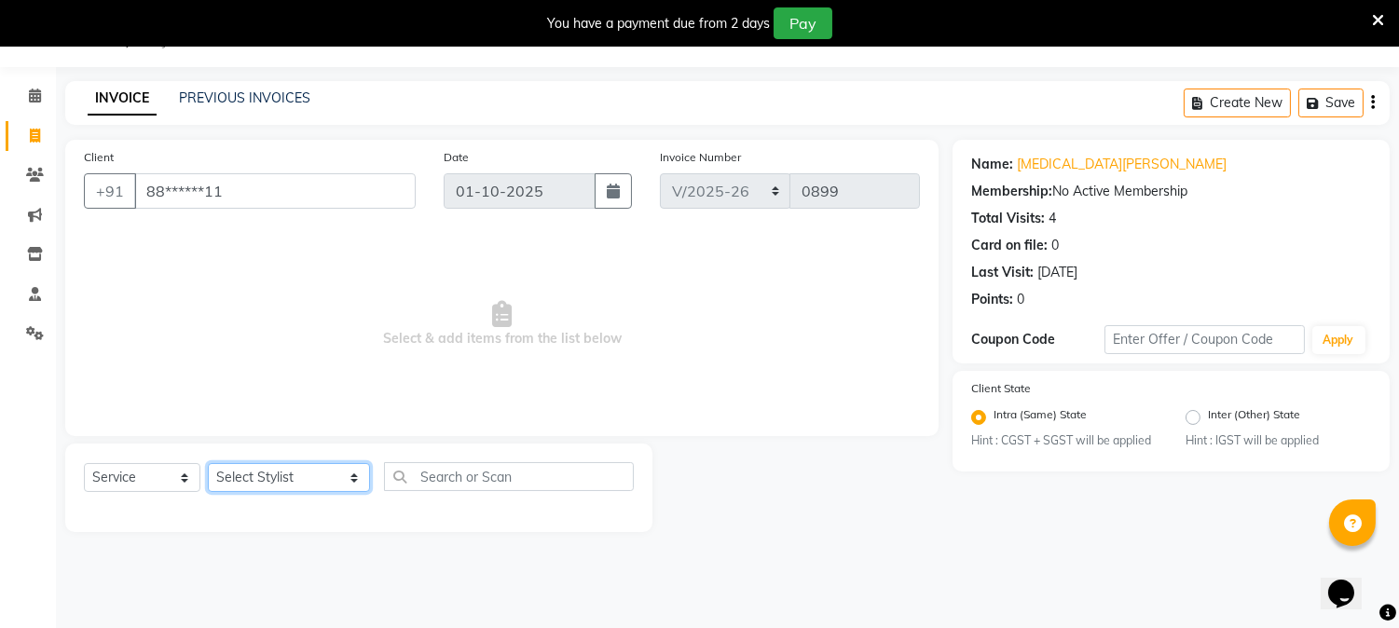
click at [336, 481] on select "Select Stylist AARTI [PERSON_NAME] [PERSON_NAME] BEAUTY PVT LTD [PERSON_NAME] V…" at bounding box center [289, 477] width 162 height 29
select select "14636"
click at [208, 464] on select "Select Stylist AARTI [PERSON_NAME] [PERSON_NAME] BEAUTY PVT LTD [PERSON_NAME] V…" at bounding box center [289, 477] width 162 height 29
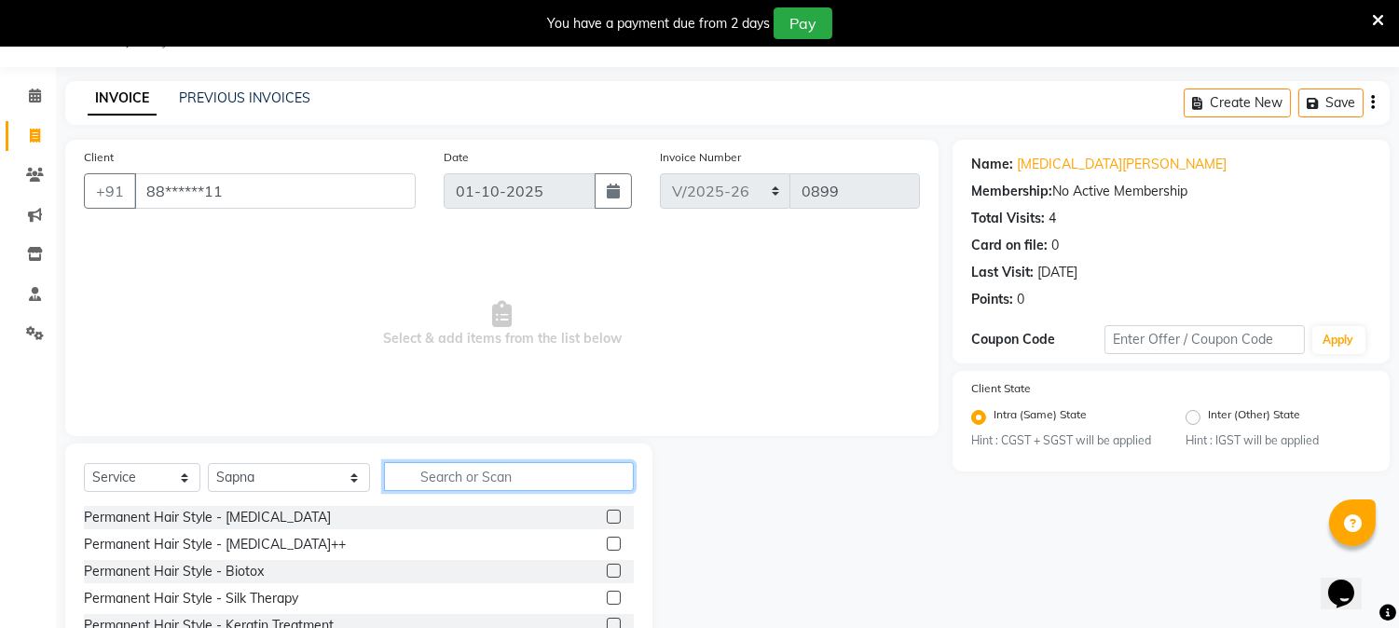
click at [480, 478] on input "text" at bounding box center [509, 476] width 250 height 29
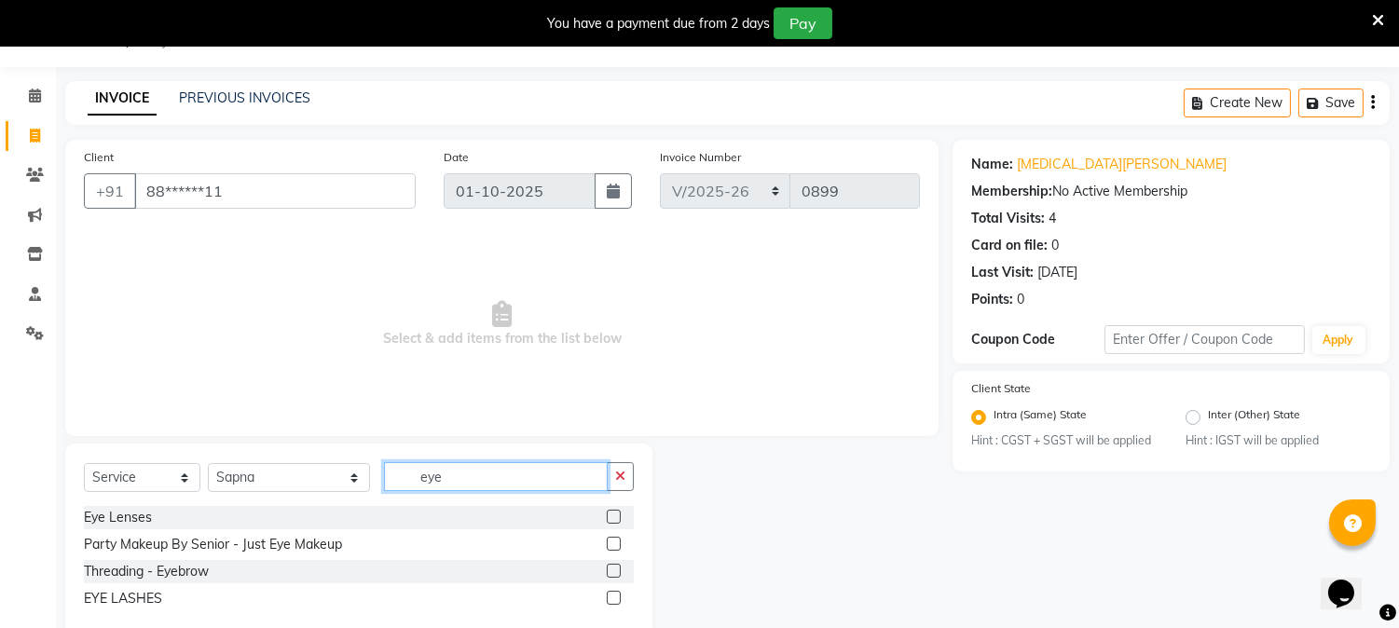
type input "eye"
click at [612, 566] on label at bounding box center [614, 571] width 14 height 14
click at [612, 566] on input "checkbox" at bounding box center [613, 572] width 12 height 12
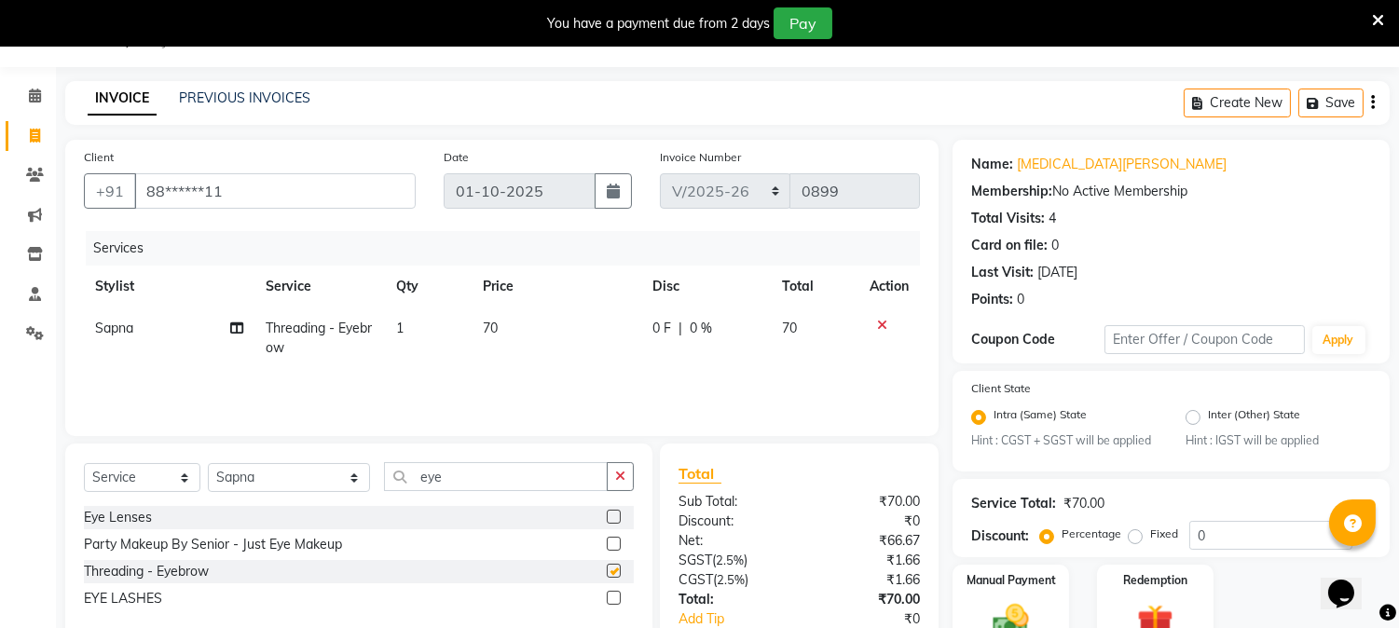
checkbox input "false"
click at [444, 483] on input "eye" at bounding box center [496, 476] width 224 height 29
type input "e"
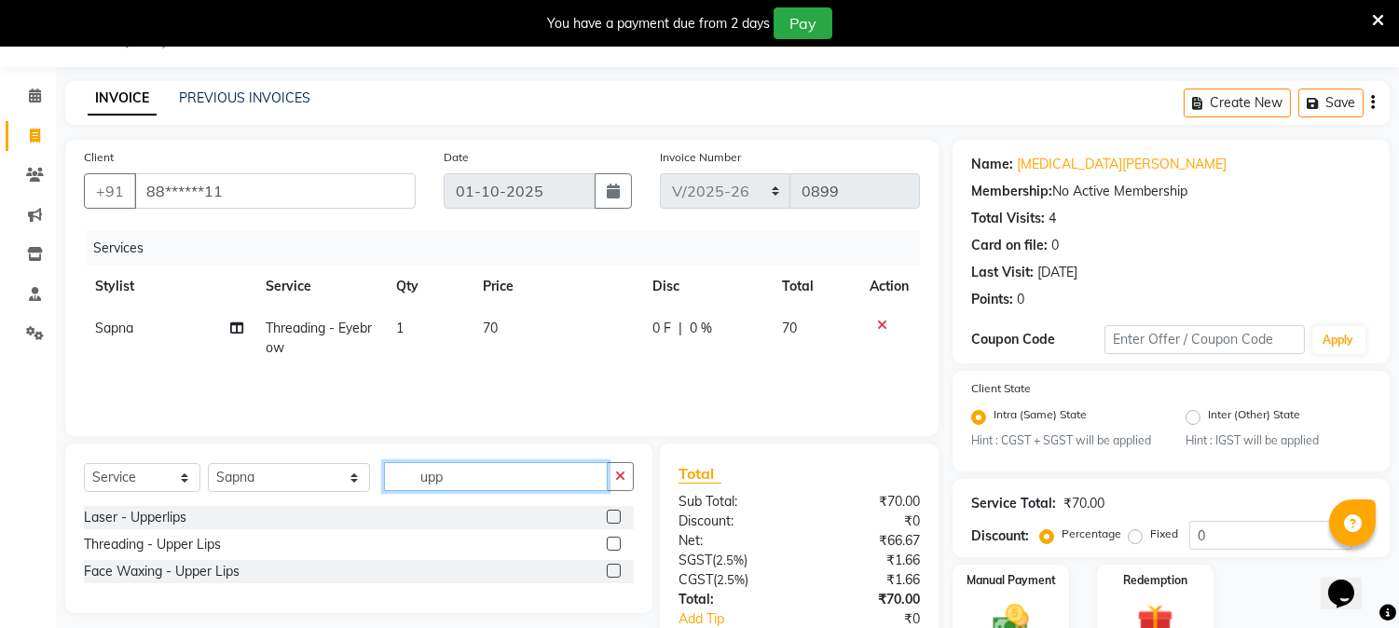
type input "upp"
click at [611, 572] on label at bounding box center [614, 571] width 14 height 14
click at [611, 572] on input "checkbox" at bounding box center [613, 572] width 12 height 12
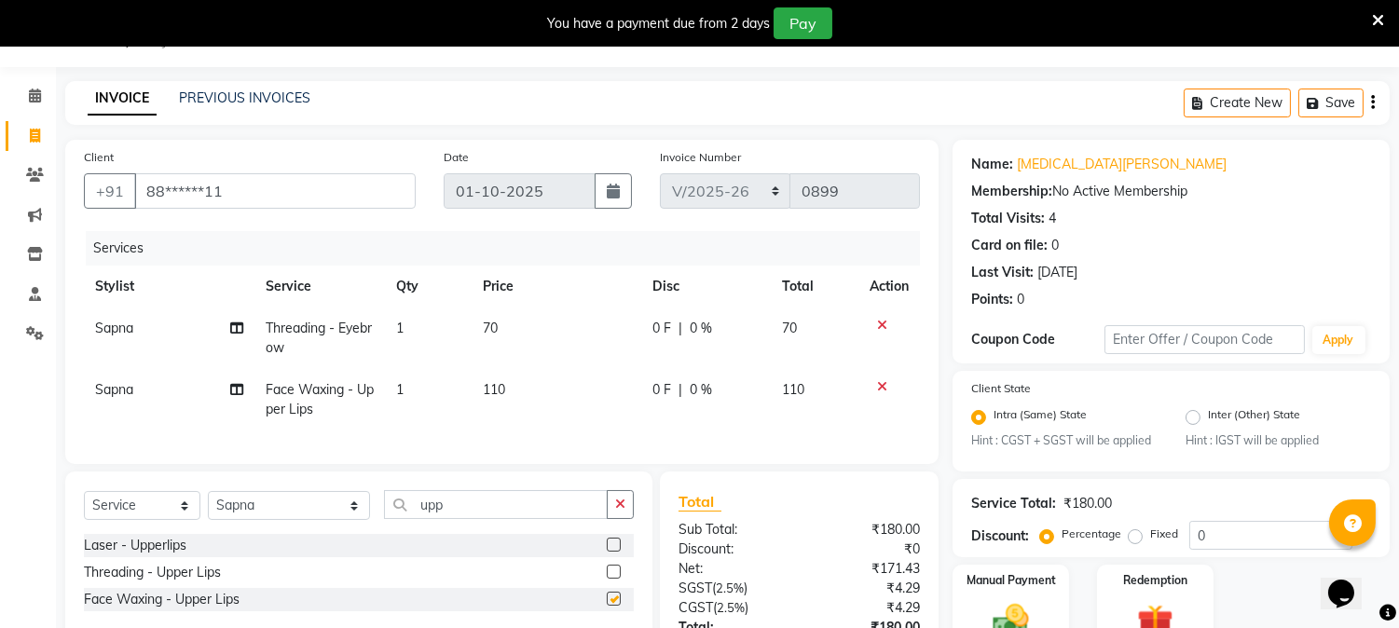
checkbox input "false"
click at [482, 519] on input "upp" at bounding box center [496, 504] width 224 height 29
type input "u"
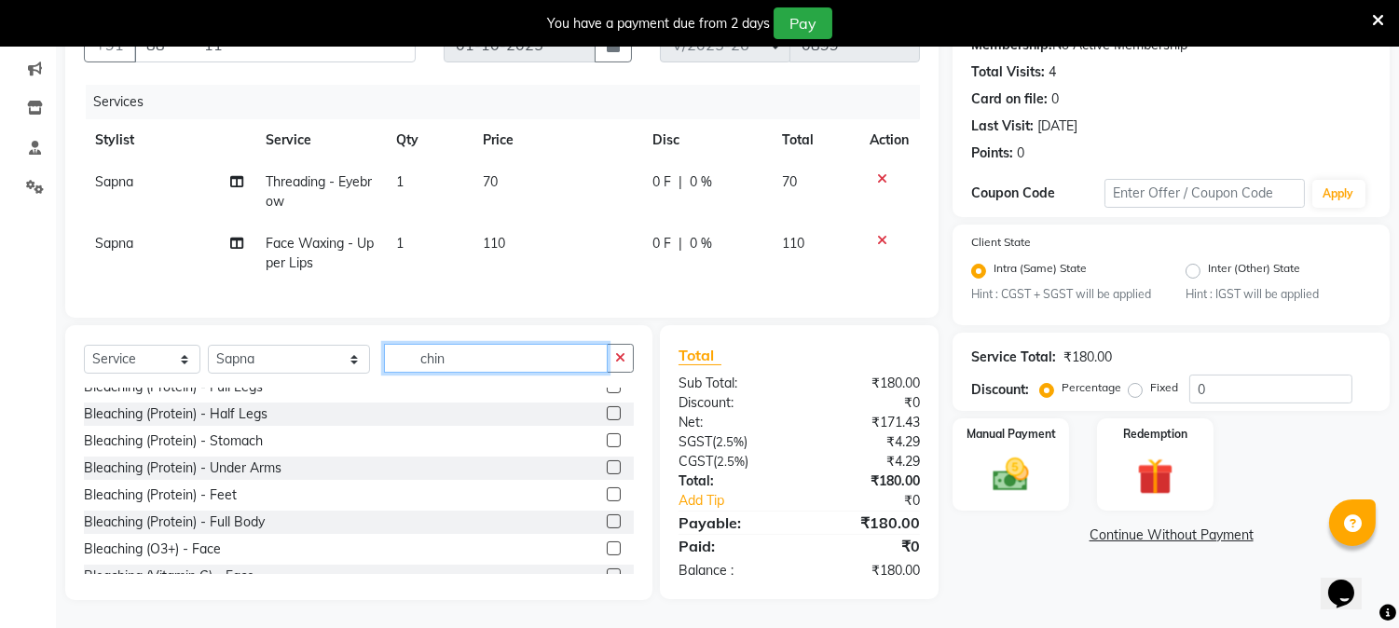
scroll to position [487, 0]
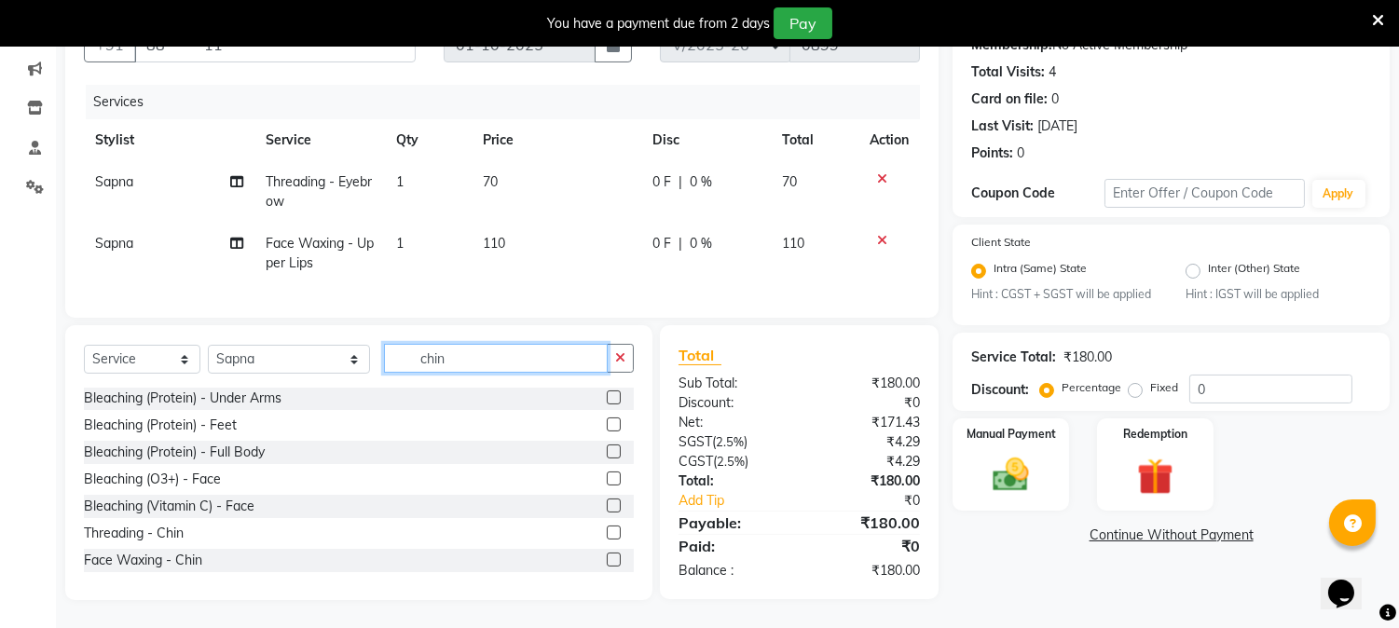
type input "chin"
click at [607, 557] on label at bounding box center [614, 560] width 14 height 14
click at [607, 557] on input "checkbox" at bounding box center [613, 560] width 12 height 12
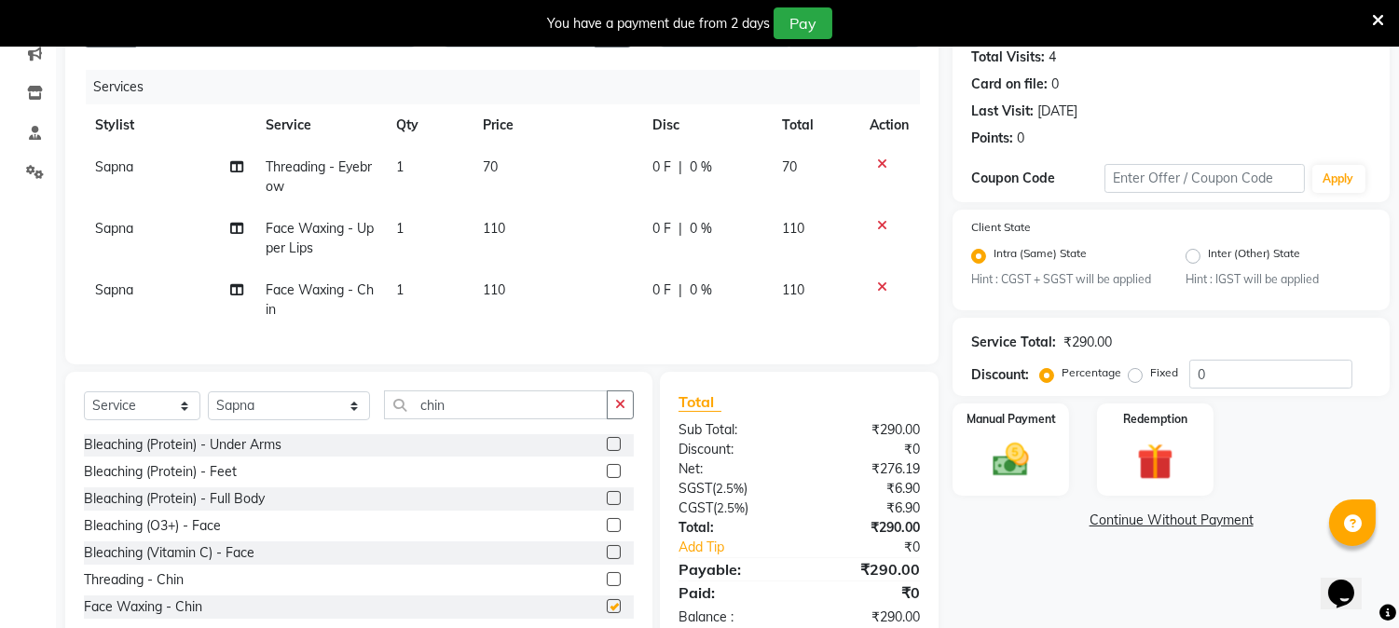
checkbox input "false"
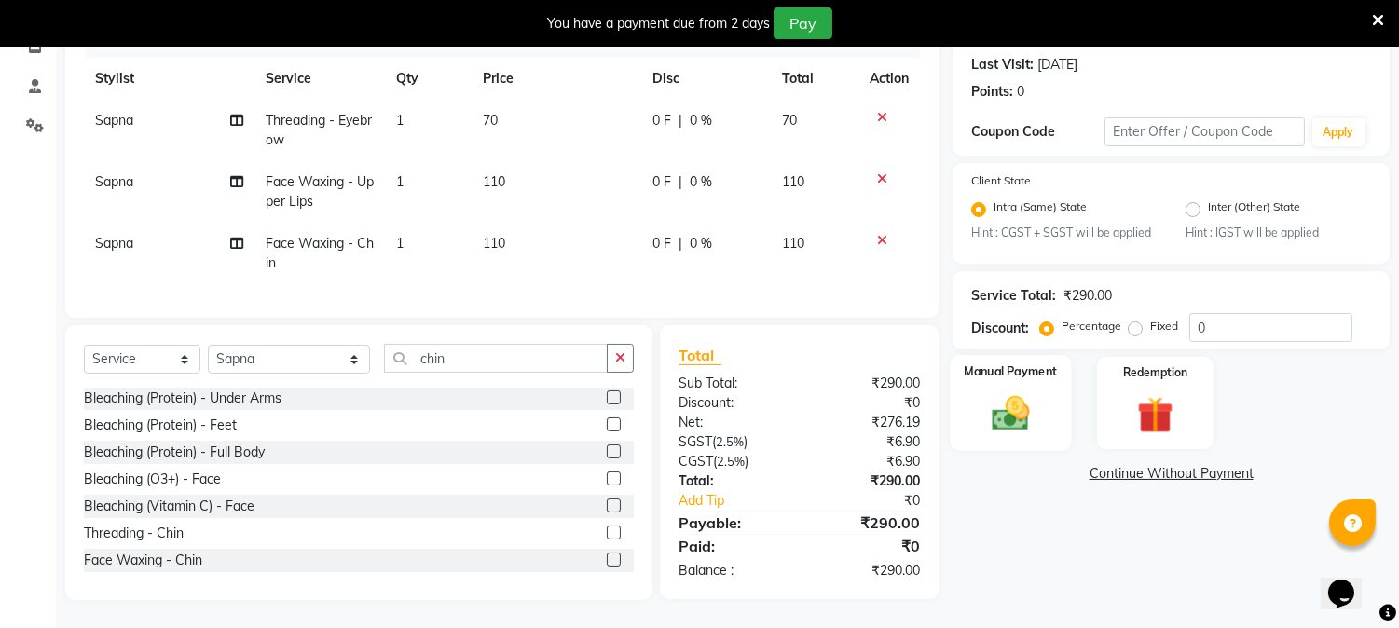
click at [1025, 392] on img at bounding box center [1010, 414] width 61 height 44
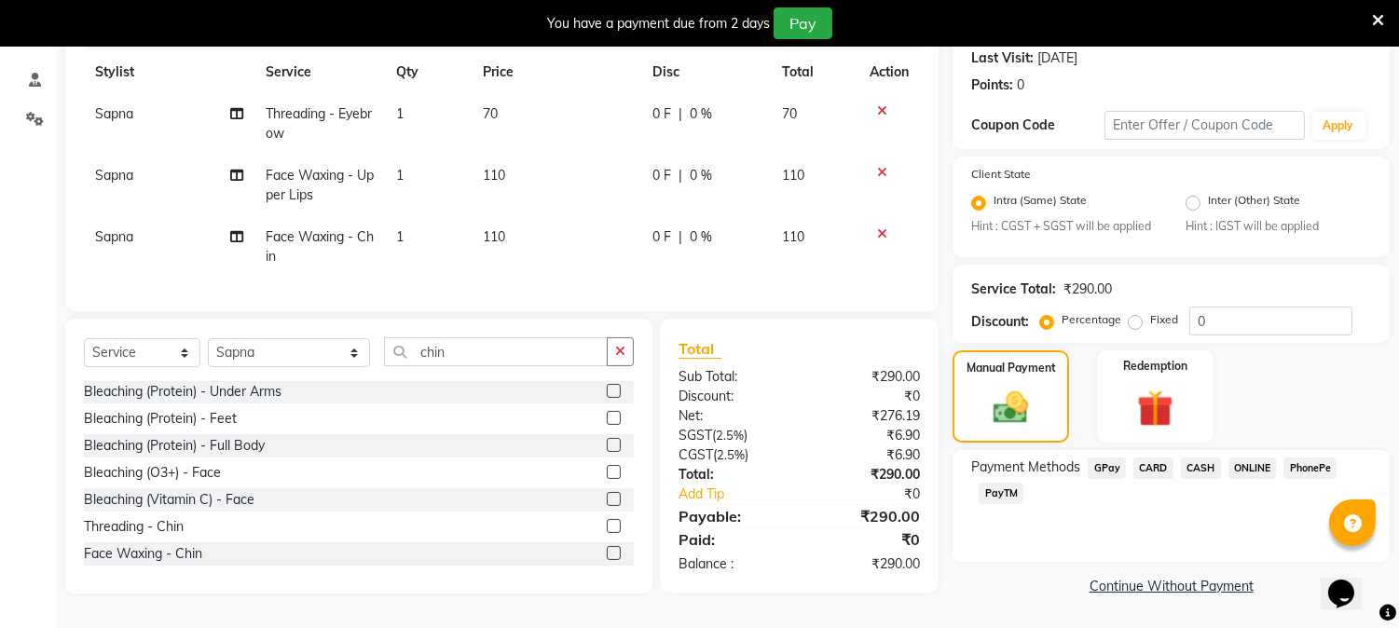
click at [1200, 458] on span "CASH" at bounding box center [1201, 468] width 40 height 21
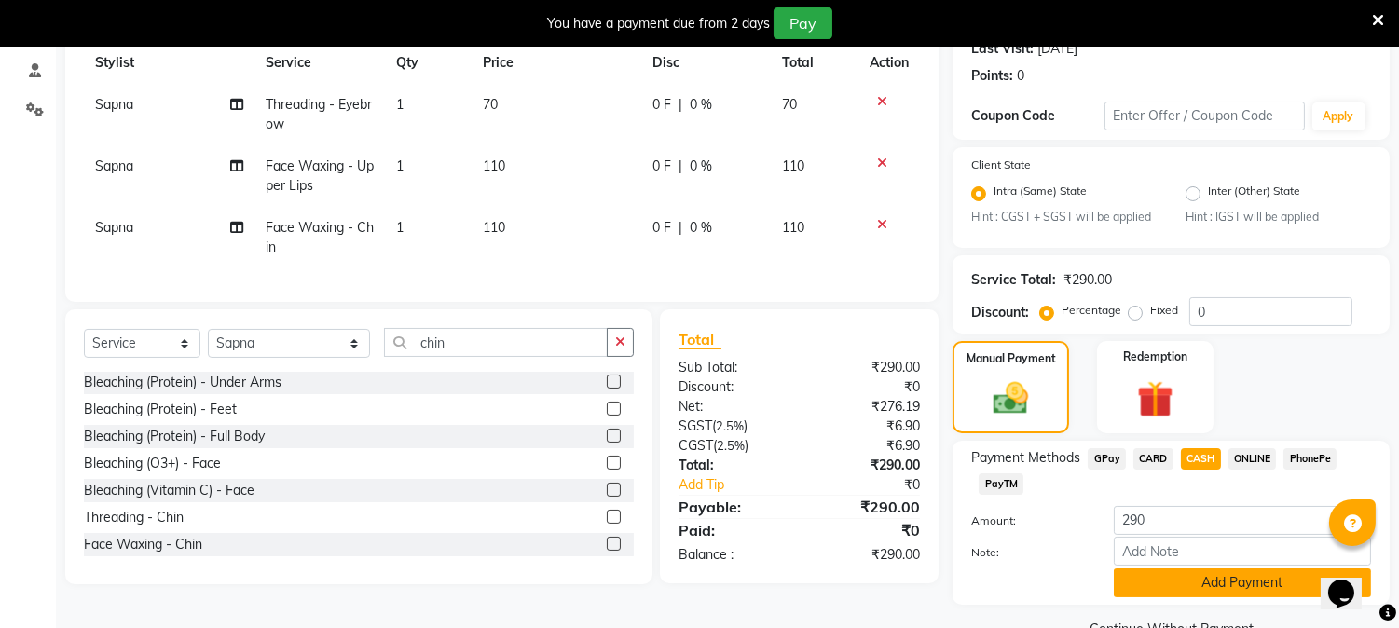
click at [1226, 590] on button "Add Payment" at bounding box center [1242, 582] width 257 height 29
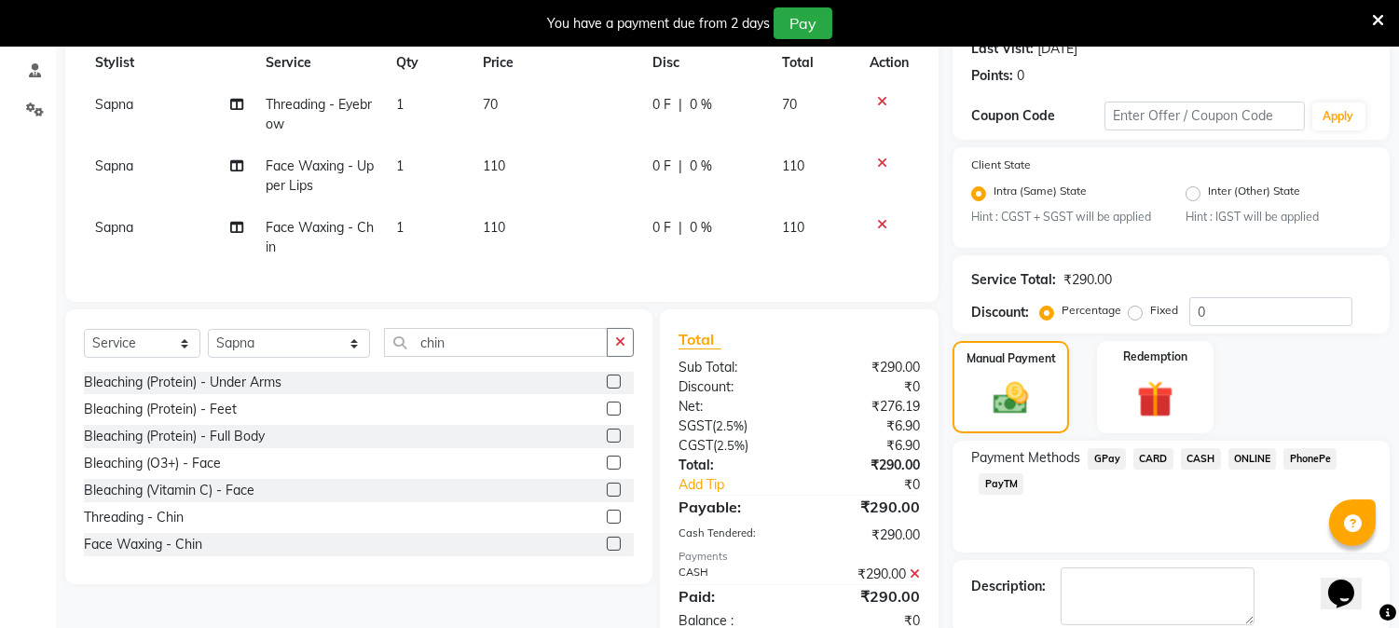
scroll to position [366, 0]
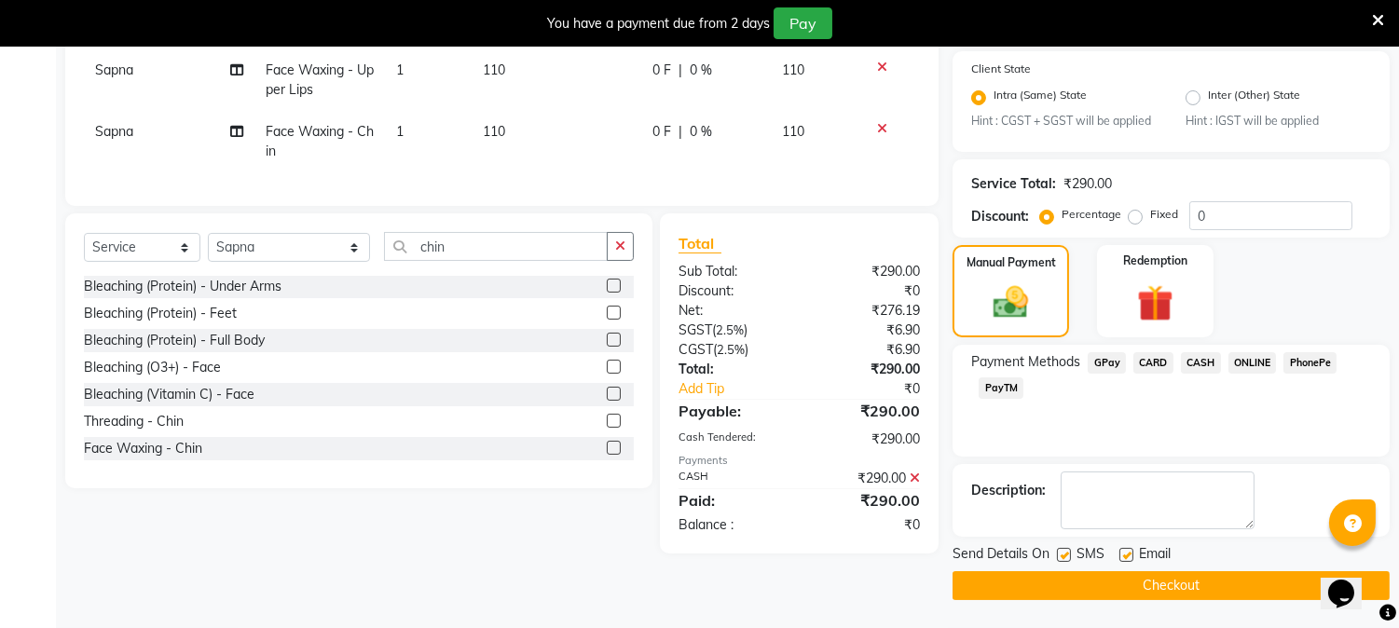
click at [1252, 571] on button "Checkout" at bounding box center [1170, 585] width 437 height 29
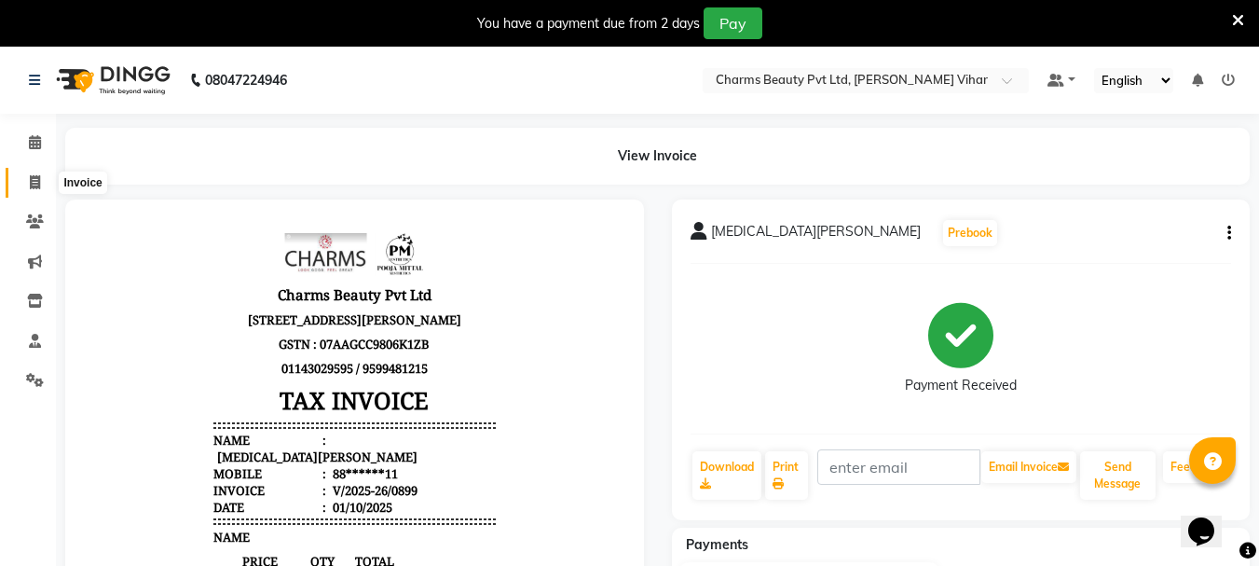
click at [34, 177] on icon at bounding box center [35, 182] width 10 height 14
select select "service"
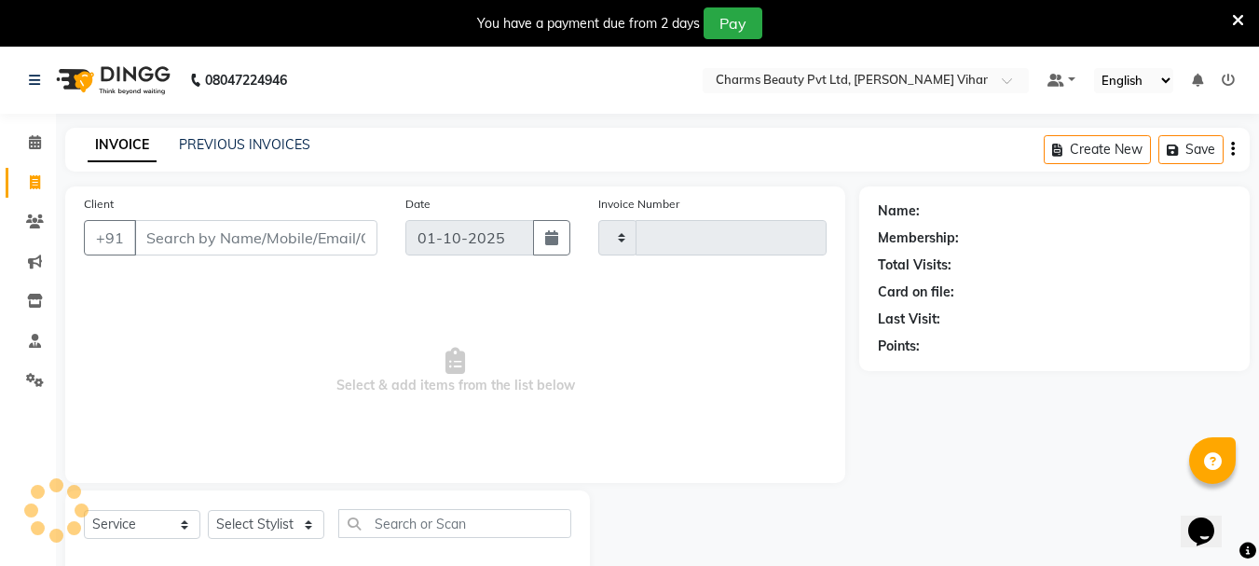
type input "0900"
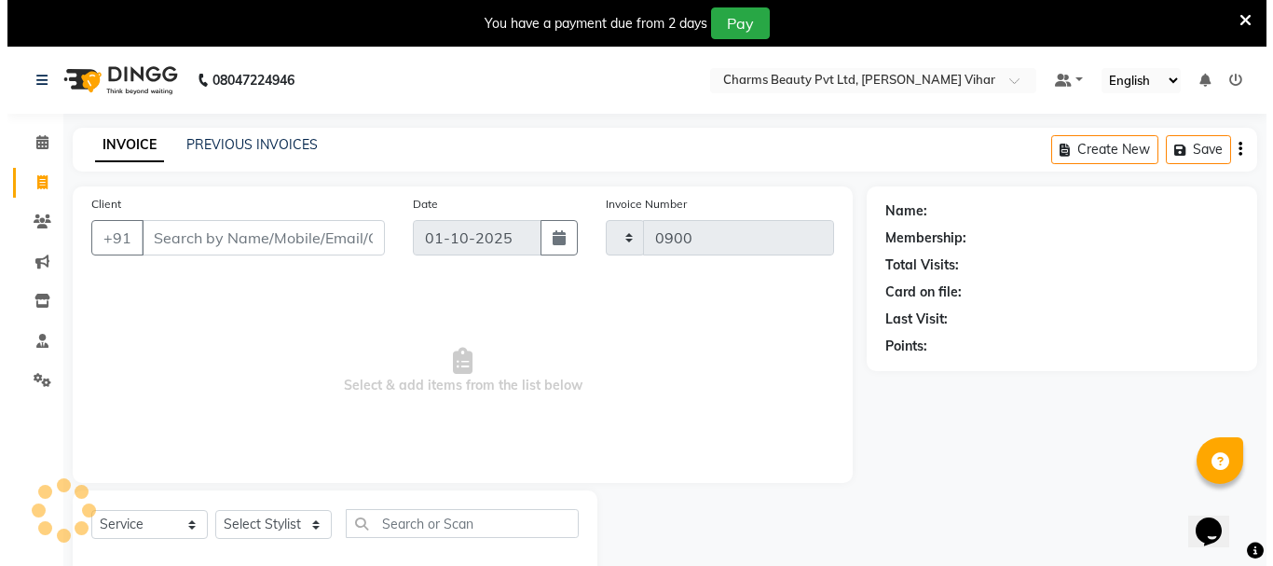
scroll to position [47, 0]
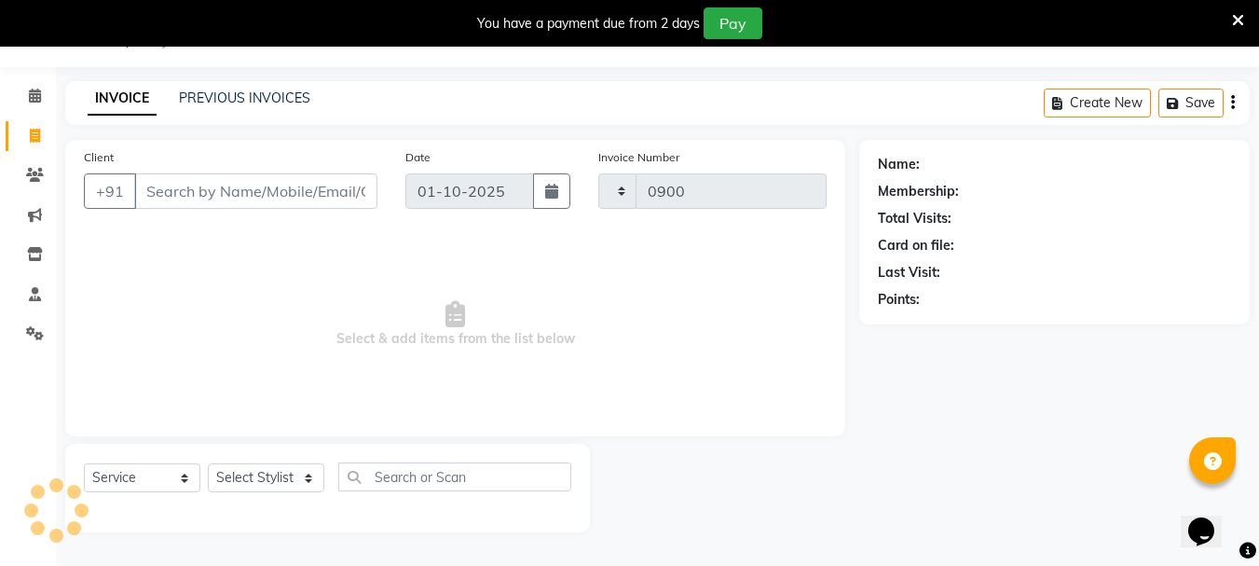
select select "868"
click at [164, 194] on input "Client" at bounding box center [255, 190] width 243 height 35
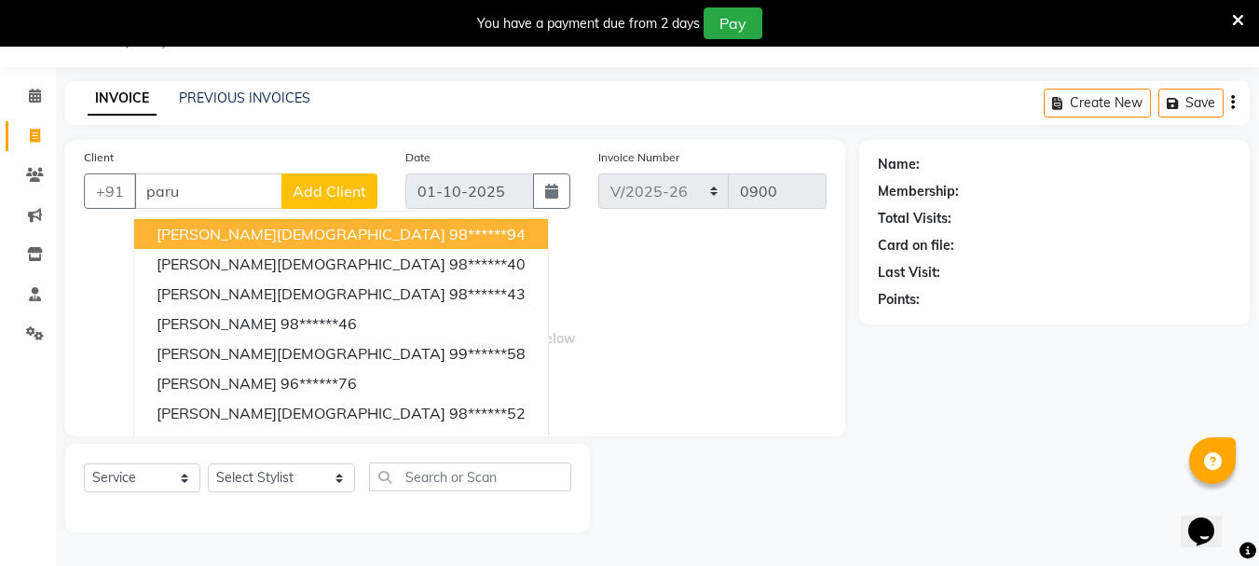
click at [271, 180] on input "paru" at bounding box center [208, 190] width 148 height 35
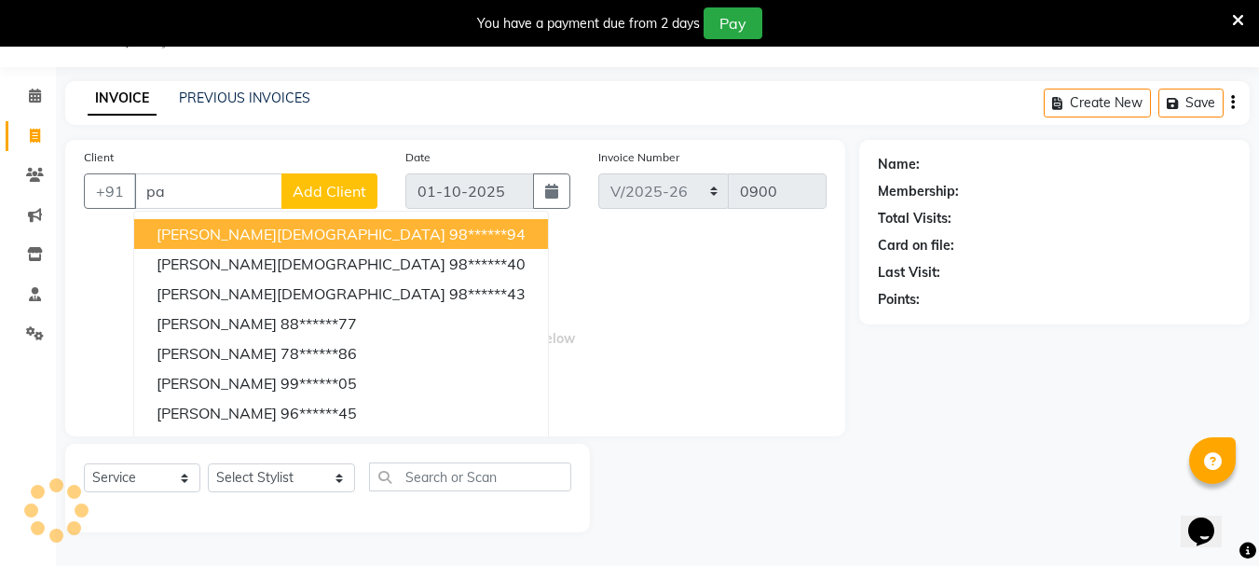
type input "p"
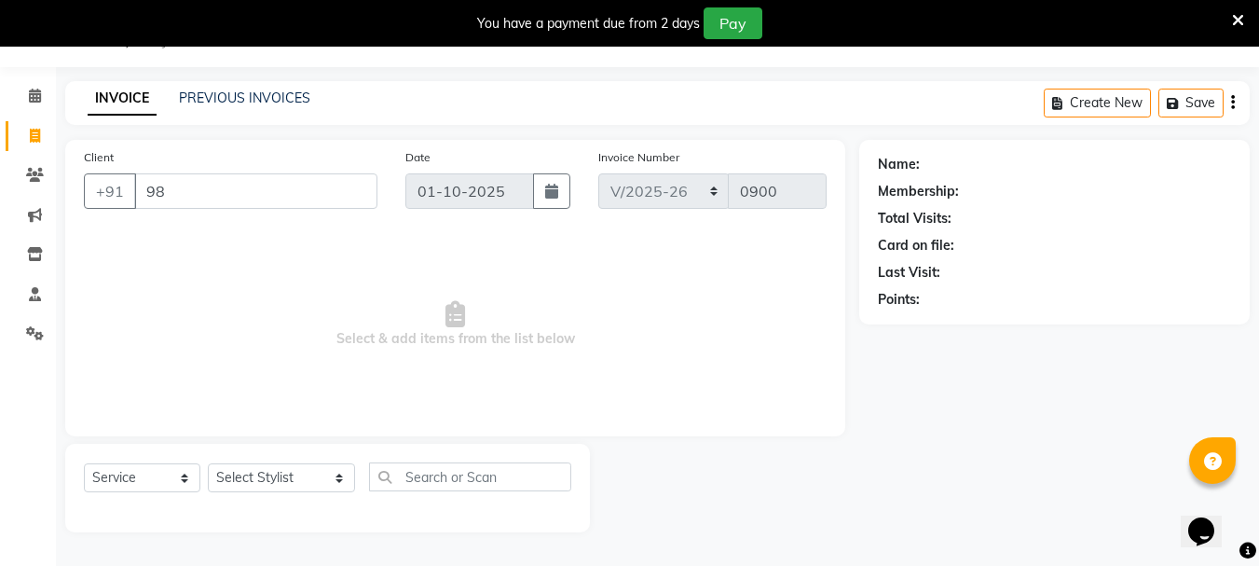
type input "9"
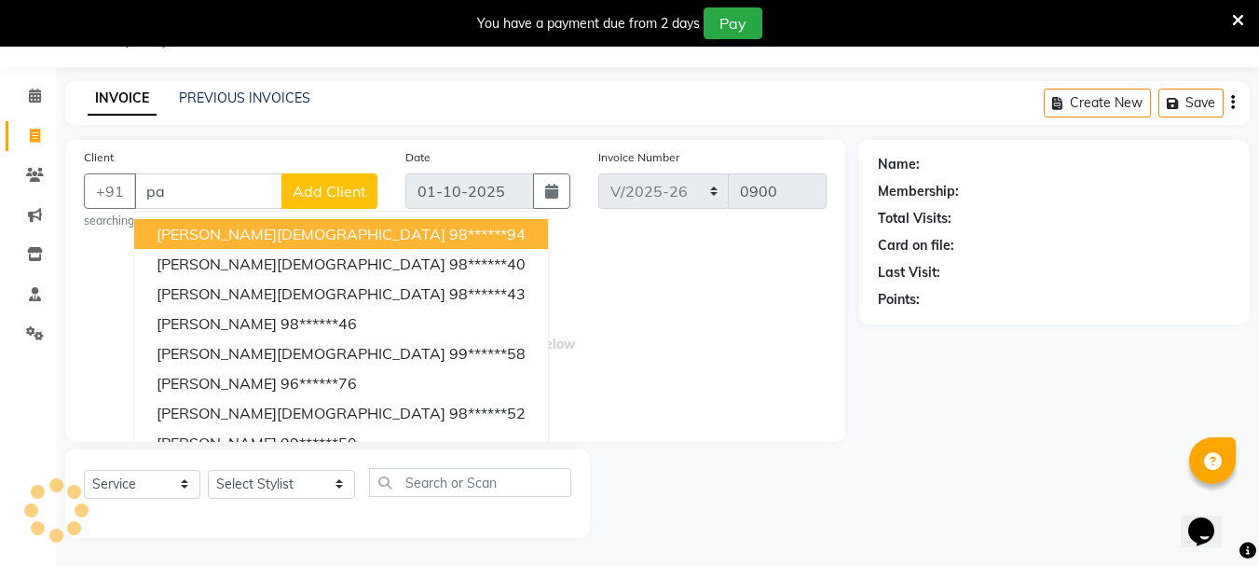
type input "p"
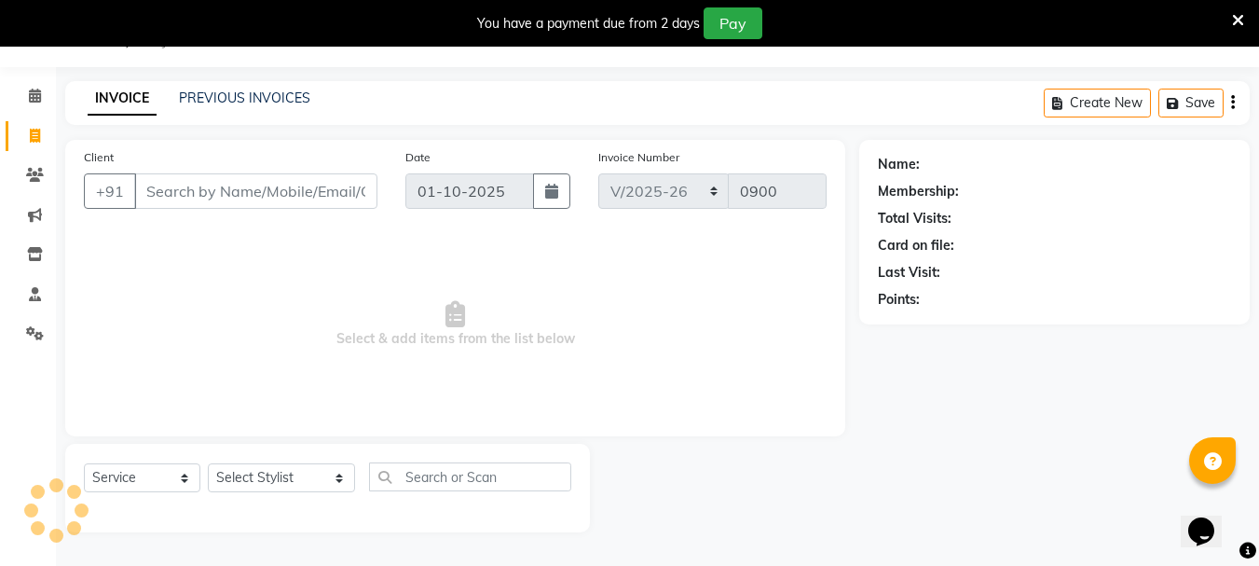
click at [271, 180] on input "Client" at bounding box center [255, 190] width 243 height 35
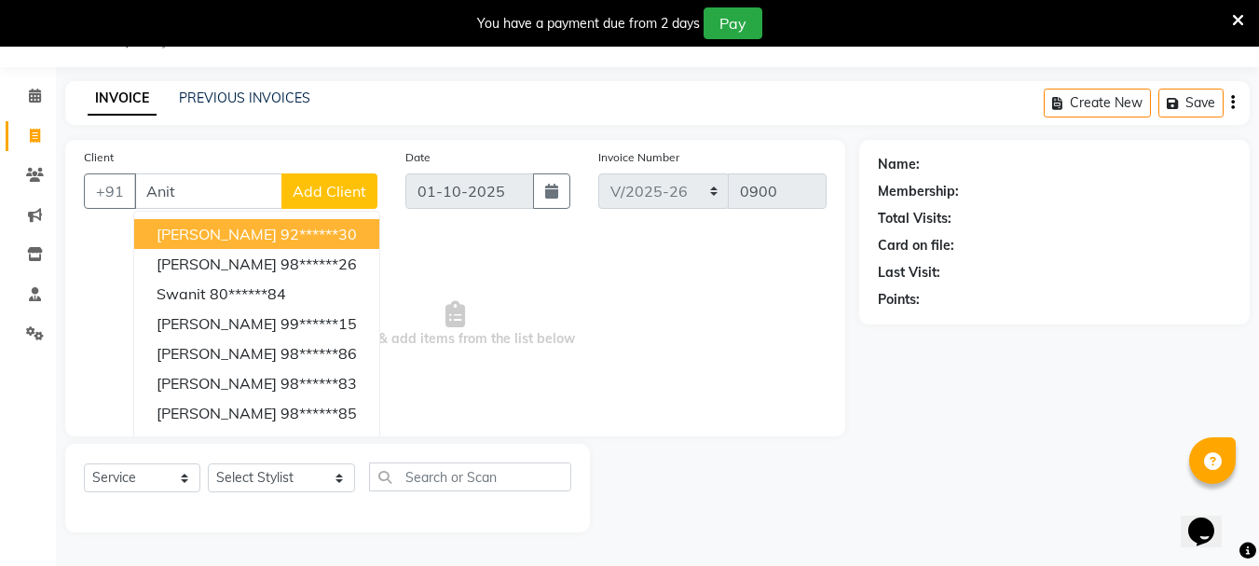
click at [227, 188] on input "Anit" at bounding box center [208, 190] width 148 height 35
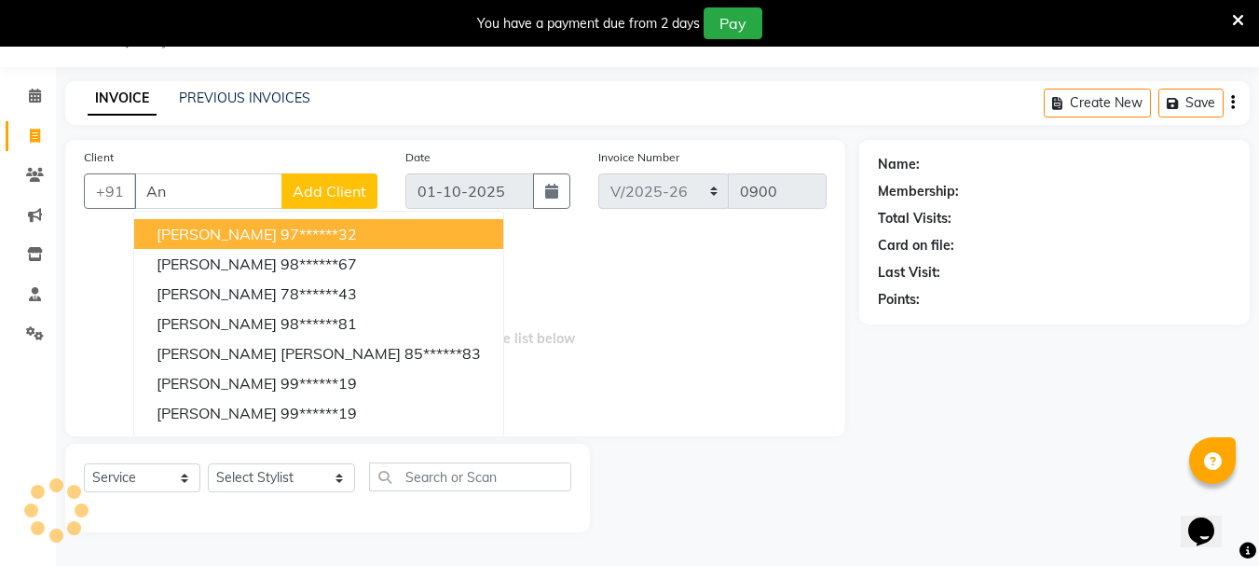
type input "A"
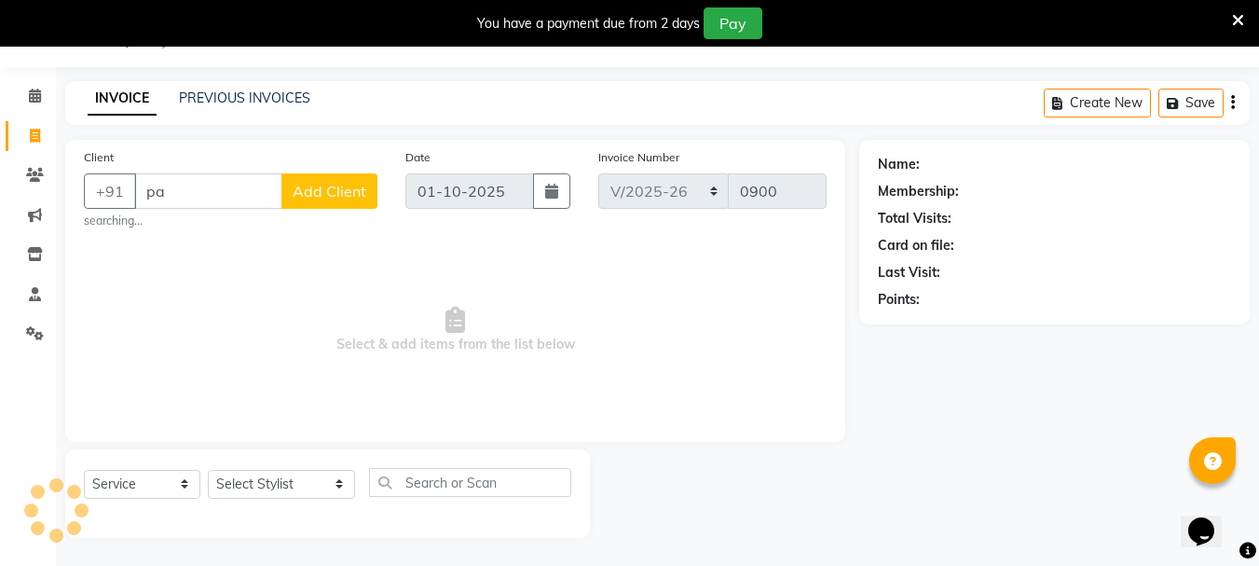
type input "p"
type input "9812684230"
click at [290, 192] on button "Add Client" at bounding box center [329, 190] width 96 height 35
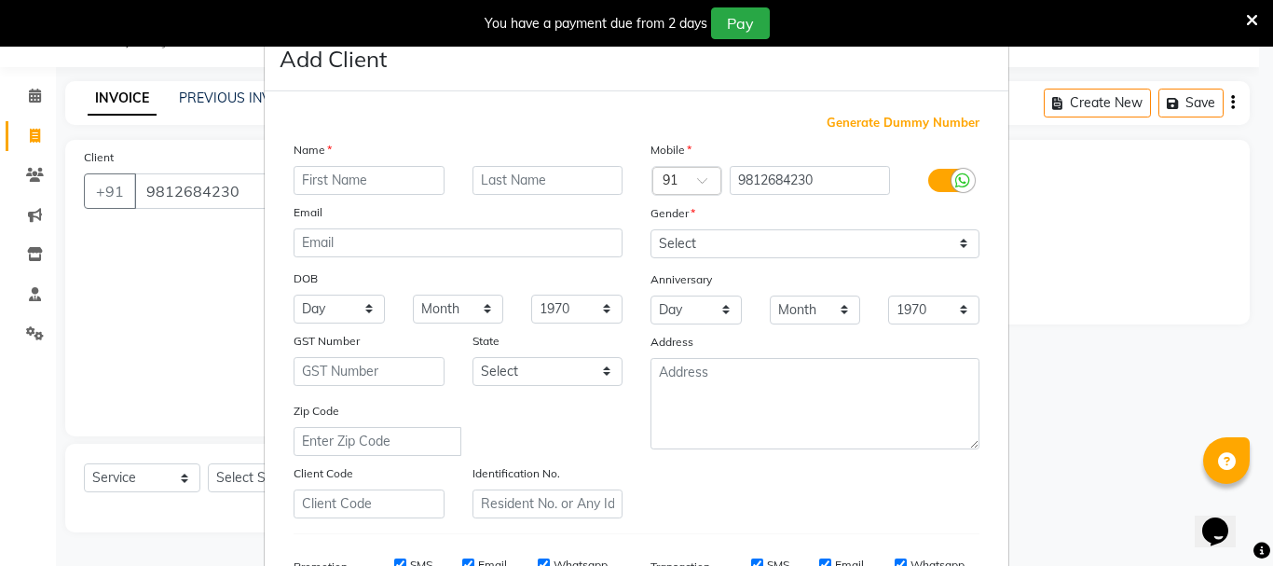
click at [315, 194] on input "text" at bounding box center [369, 180] width 151 height 29
click at [308, 171] on input "text" at bounding box center [369, 180] width 151 height 29
click at [500, 180] on input "text" at bounding box center [547, 180] width 151 height 29
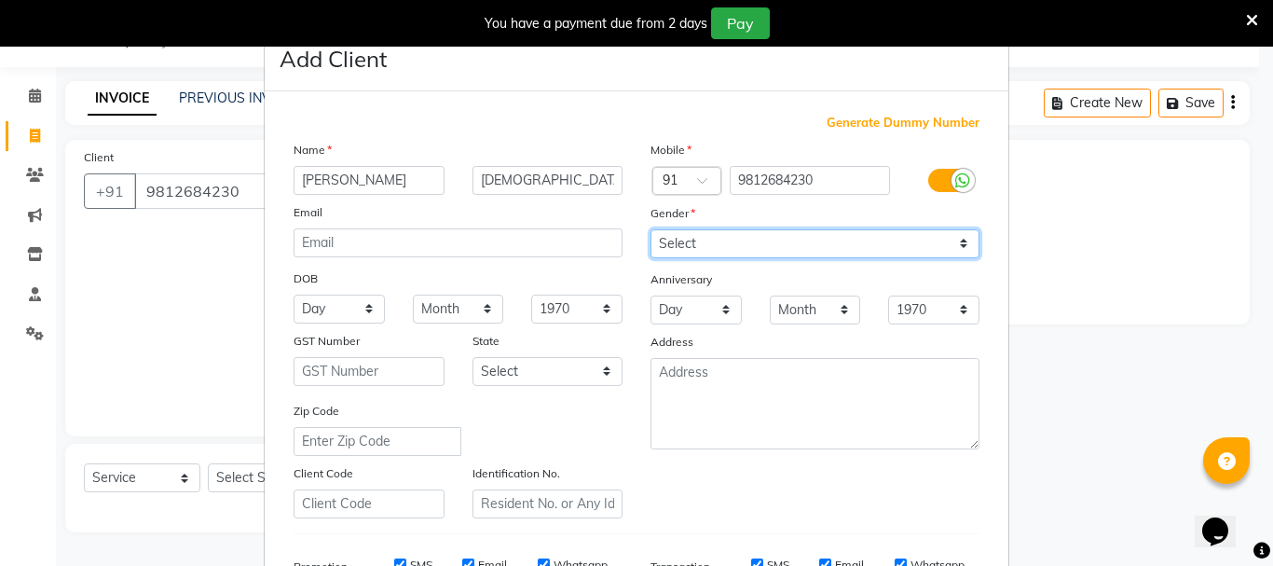
click at [964, 242] on select "Select [DEMOGRAPHIC_DATA] [DEMOGRAPHIC_DATA] Other Prefer Not To Say" at bounding box center [814, 243] width 329 height 29
click at [650, 229] on select "Select [DEMOGRAPHIC_DATA] [DEMOGRAPHIC_DATA] Other Prefer Not To Say" at bounding box center [814, 243] width 329 height 29
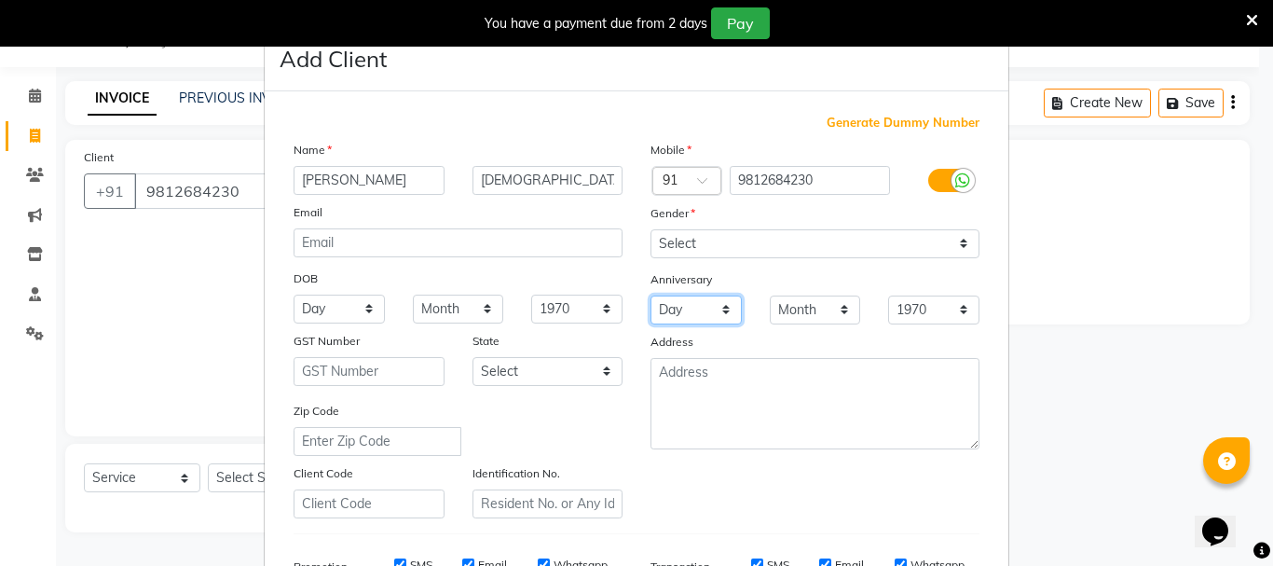
drag, startPoint x: 710, startPoint y: 321, endPoint x: 1272, endPoint y: 437, distance: 573.6
click at [1272, 437] on ngb-modal-window "Add Client Generate Dummy Number Name Parul Jain Email DOB Day 01 02 03 04 05 0…" at bounding box center [636, 283] width 1273 height 566
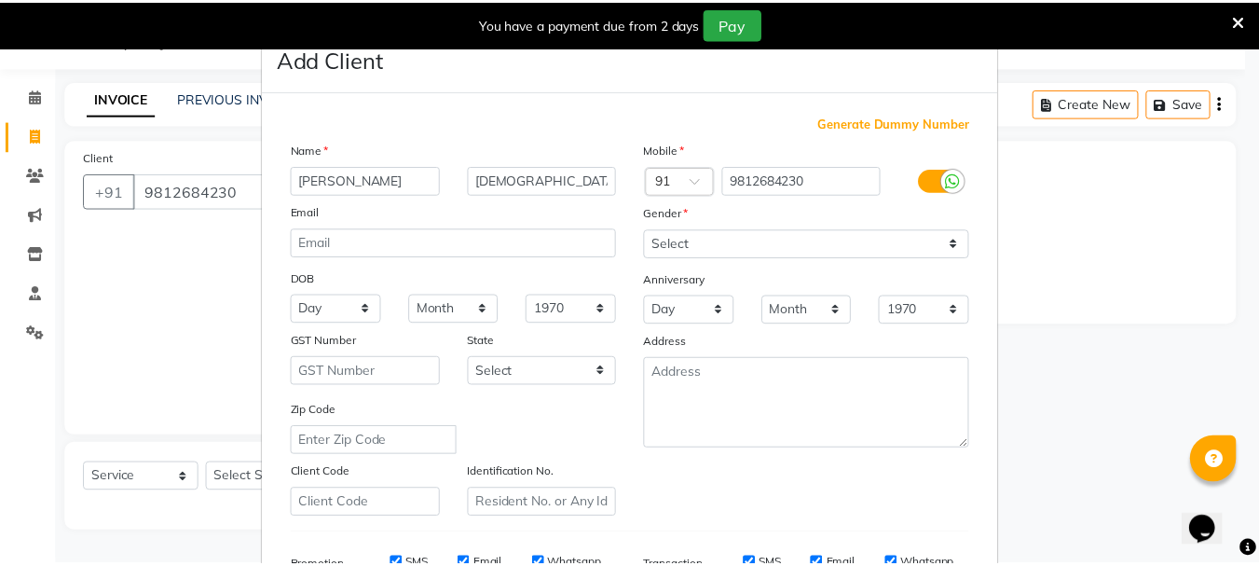
scroll to position [294, 0]
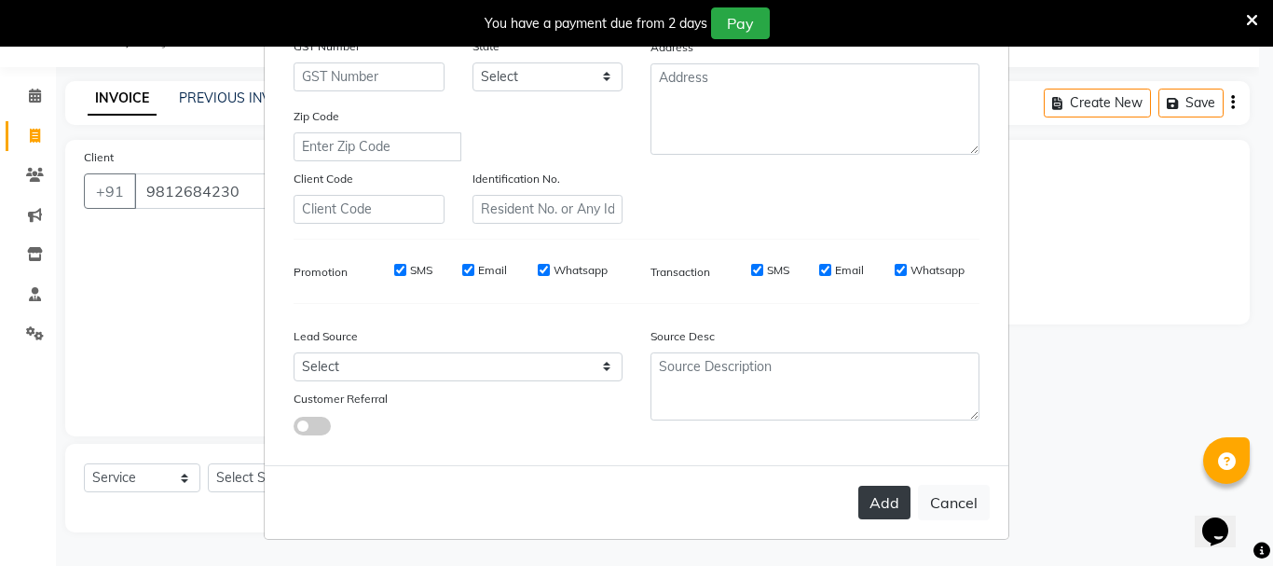
click at [880, 501] on button "Add" at bounding box center [884, 502] width 52 height 34
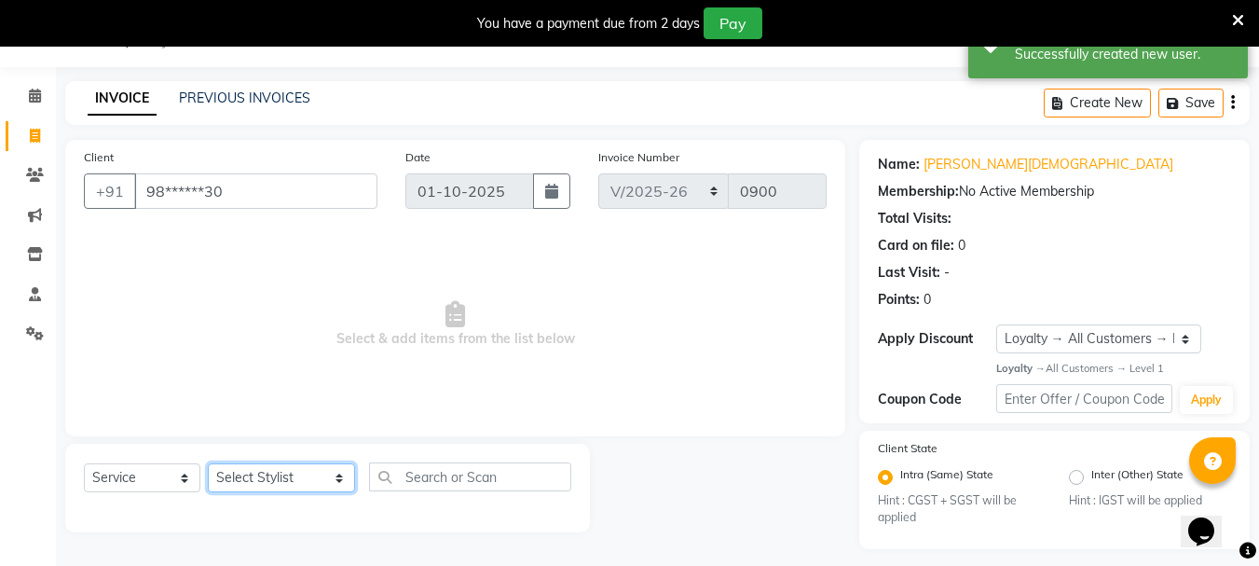
click at [330, 478] on select "Select Stylist AARTI [PERSON_NAME] [PERSON_NAME] BEAUTY PVT LTD [PERSON_NAME] V…" at bounding box center [281, 477] width 147 height 29
click at [208, 463] on select "Select Stylist AARTI [PERSON_NAME] [PERSON_NAME] BEAUTY PVT LTD [PERSON_NAME] V…" at bounding box center [281, 477] width 147 height 29
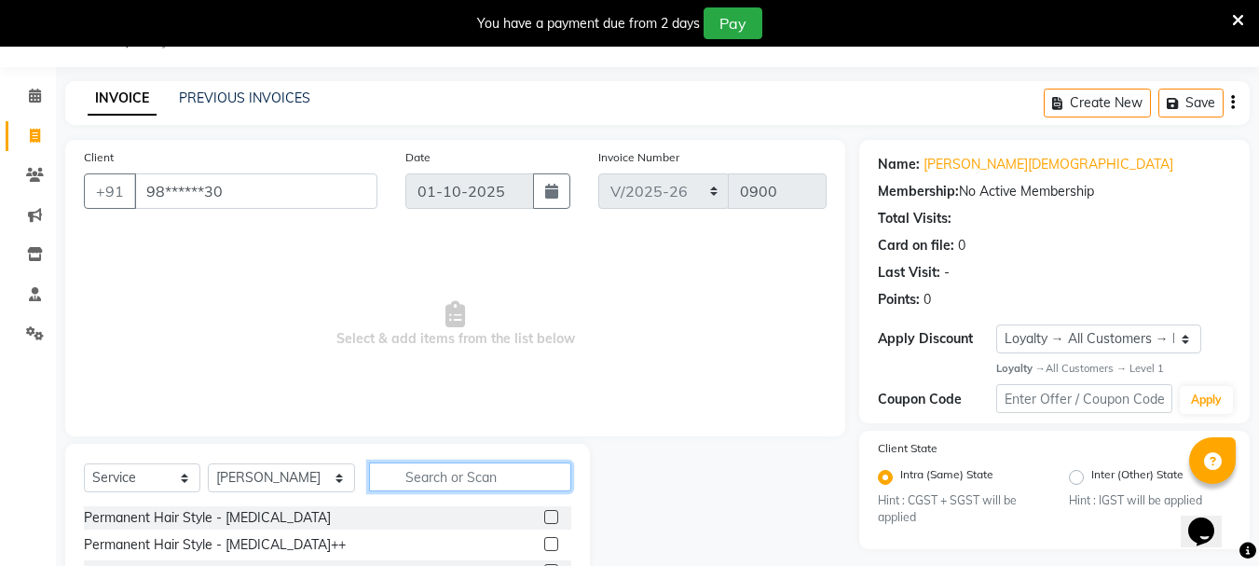
click at [422, 478] on input "text" at bounding box center [470, 476] width 202 height 29
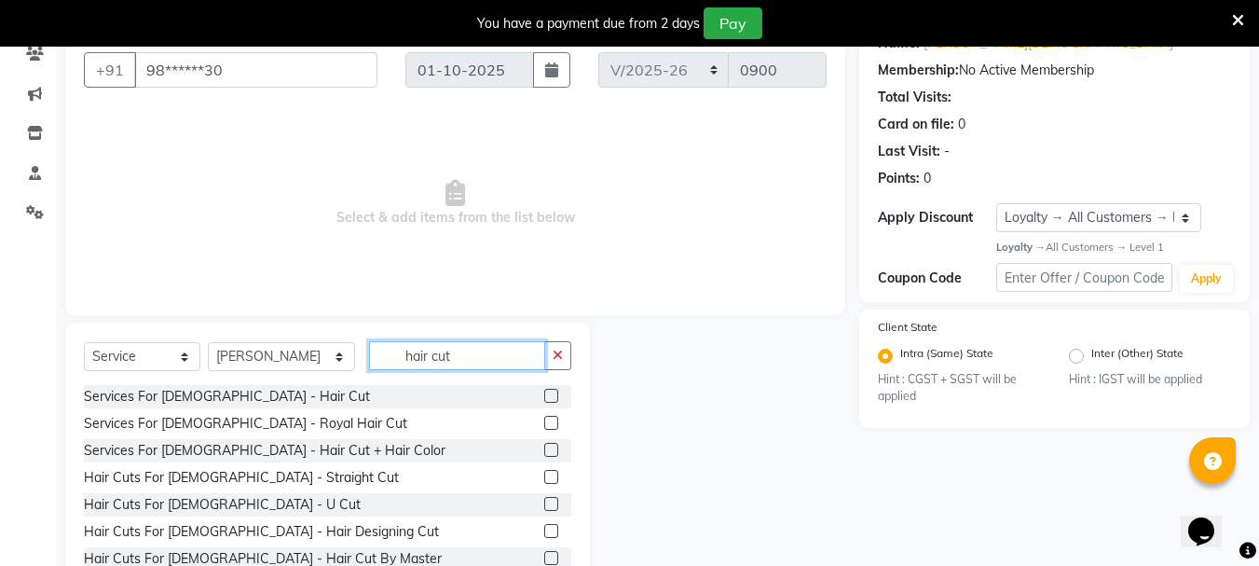
scroll to position [227, 0]
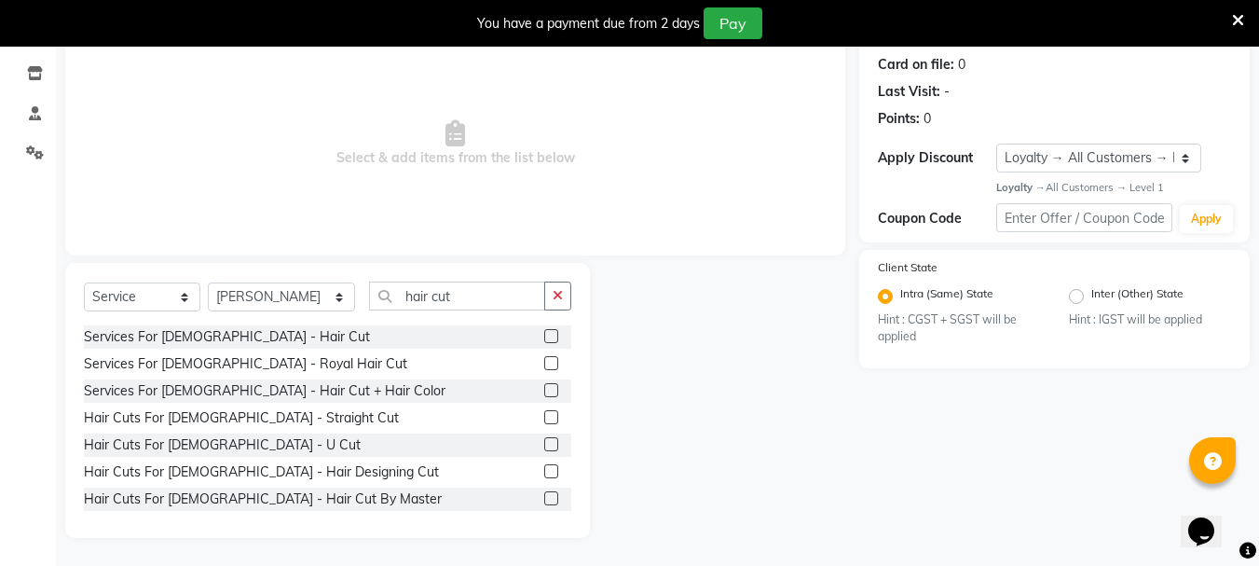
click at [544, 466] on label at bounding box center [551, 471] width 14 height 14
click at [544, 466] on input "checkbox" at bounding box center [550, 472] width 12 height 12
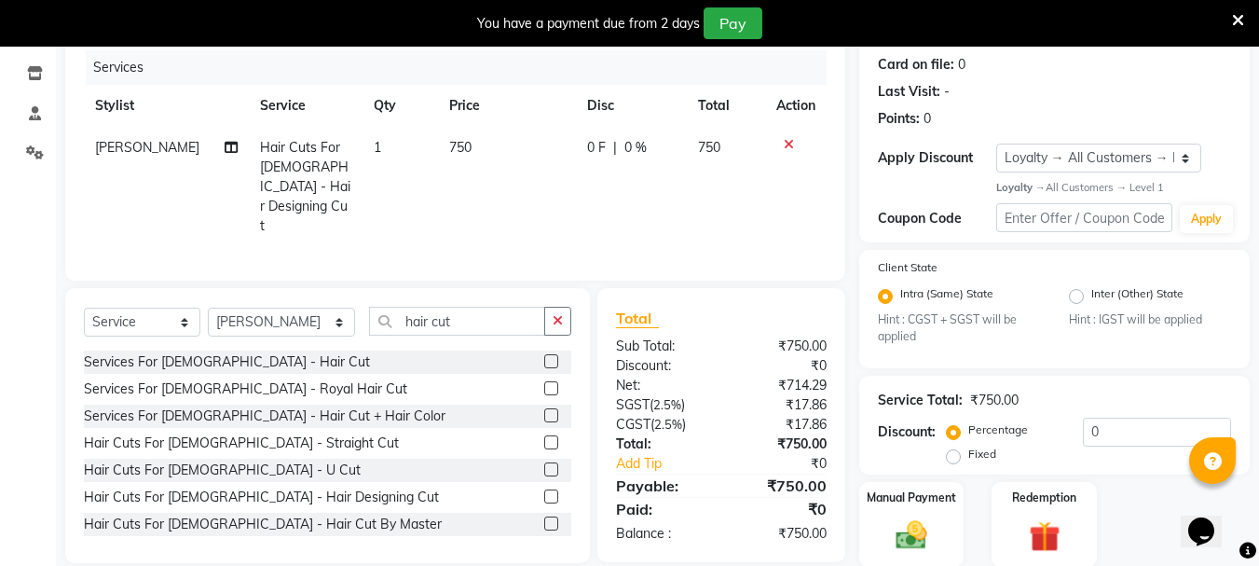
click at [475, 143] on td "750" at bounding box center [507, 187] width 138 height 120
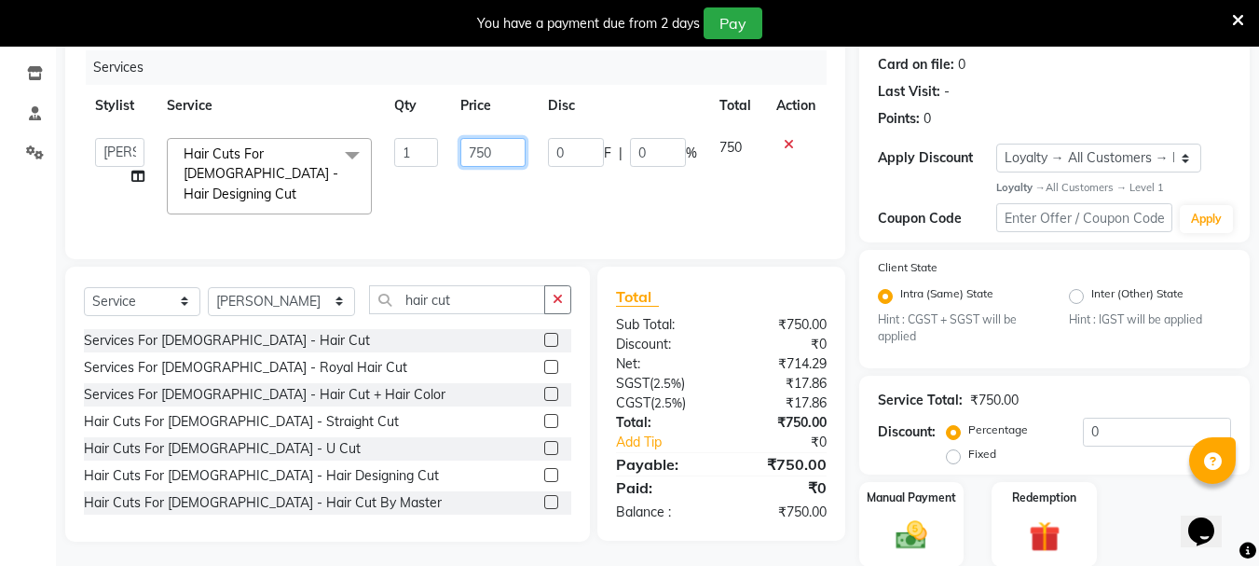
click at [508, 145] on input "750" at bounding box center [492, 152] width 64 height 29
click at [499, 183] on td "700" at bounding box center [492, 176] width 87 height 99
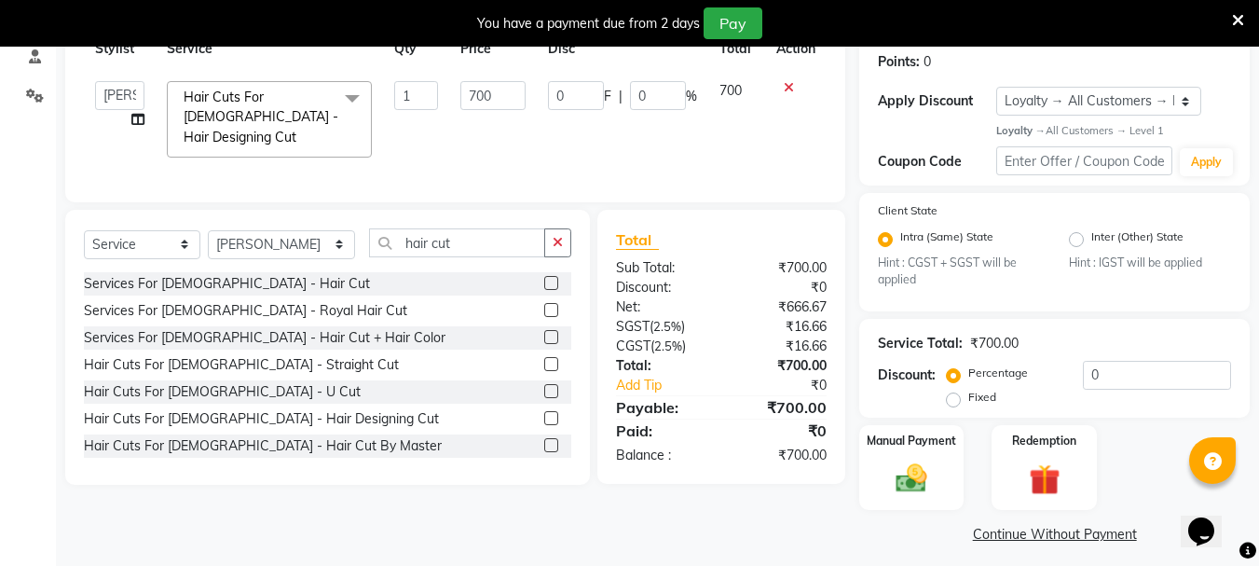
scroll to position [294, 0]
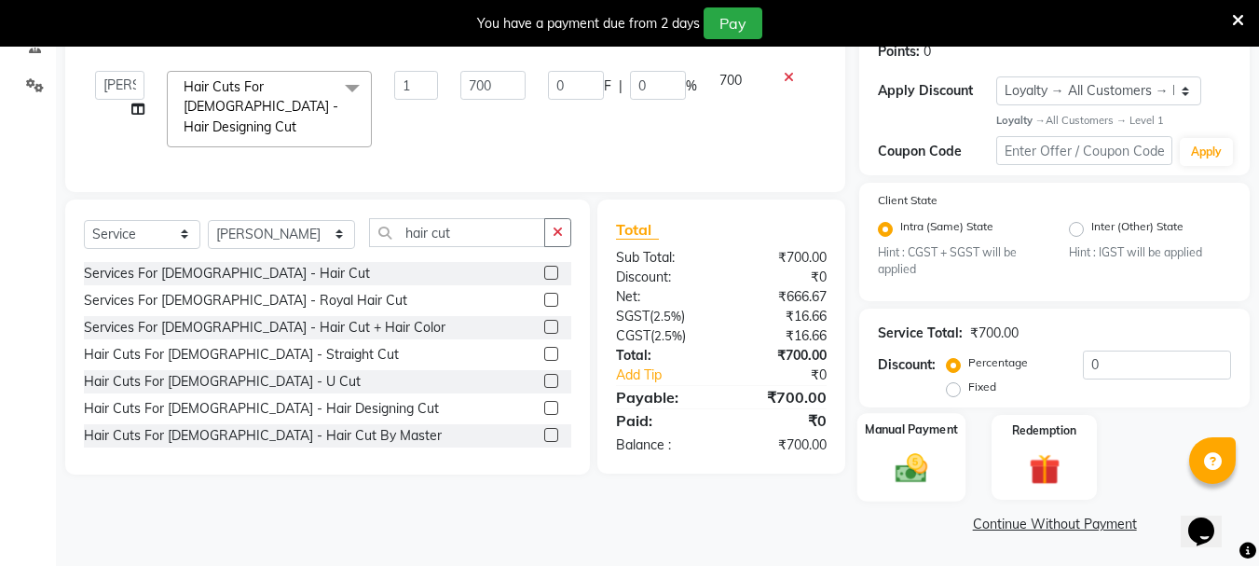
click at [885, 479] on img at bounding box center [911, 468] width 52 height 37
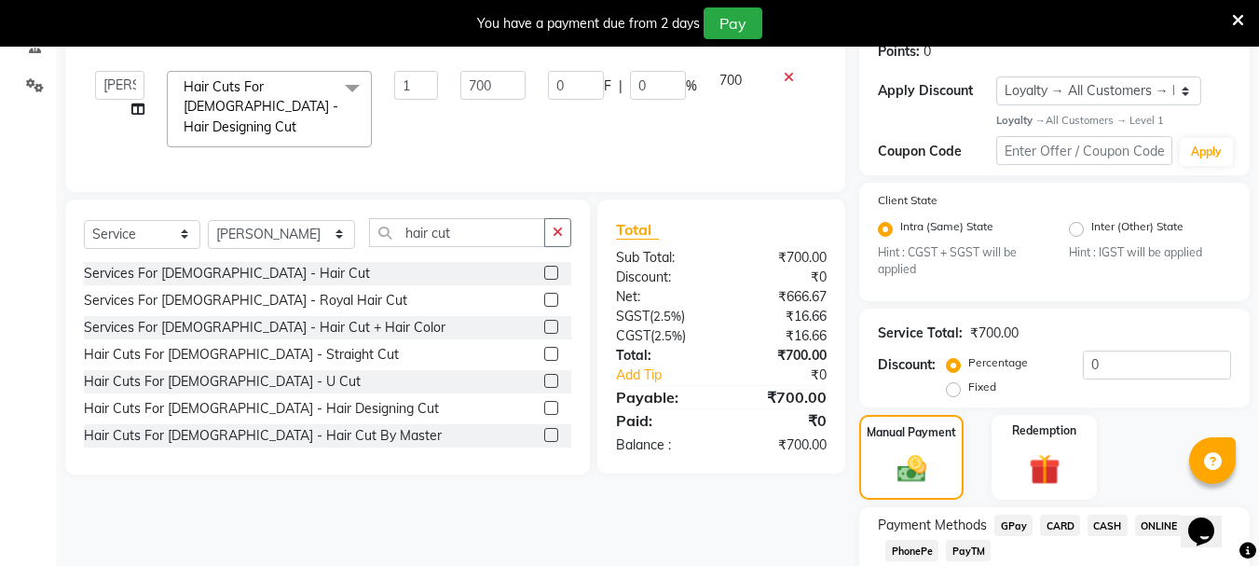
click at [1100, 527] on span "CASH" at bounding box center [1107, 524] width 40 height 21
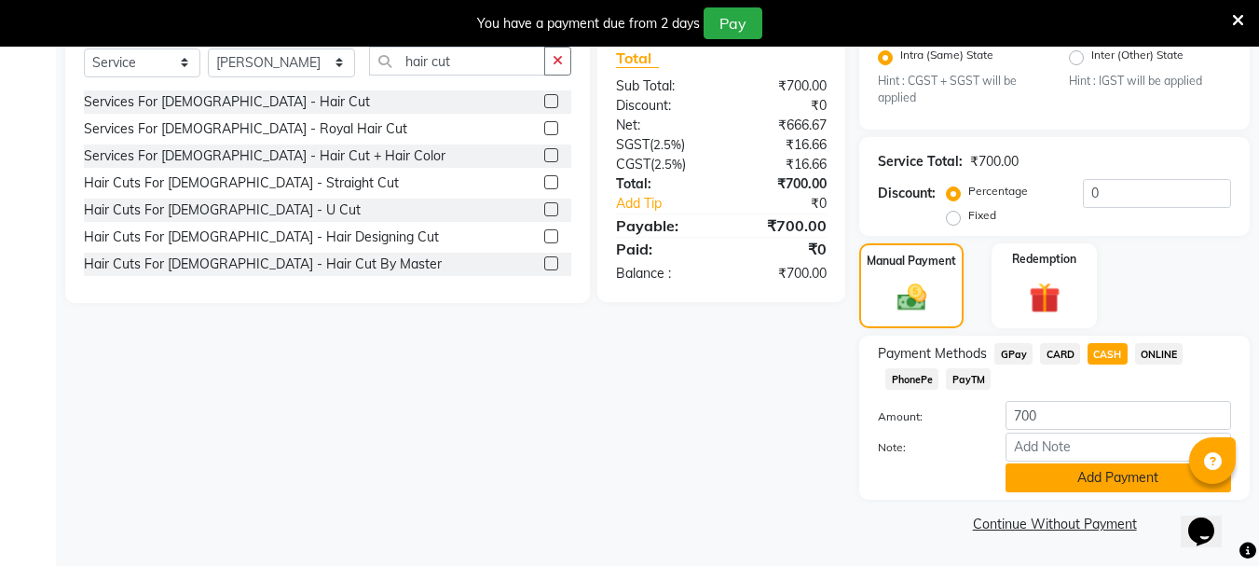
click at [1116, 471] on button "Add Payment" at bounding box center [1117, 477] width 225 height 29
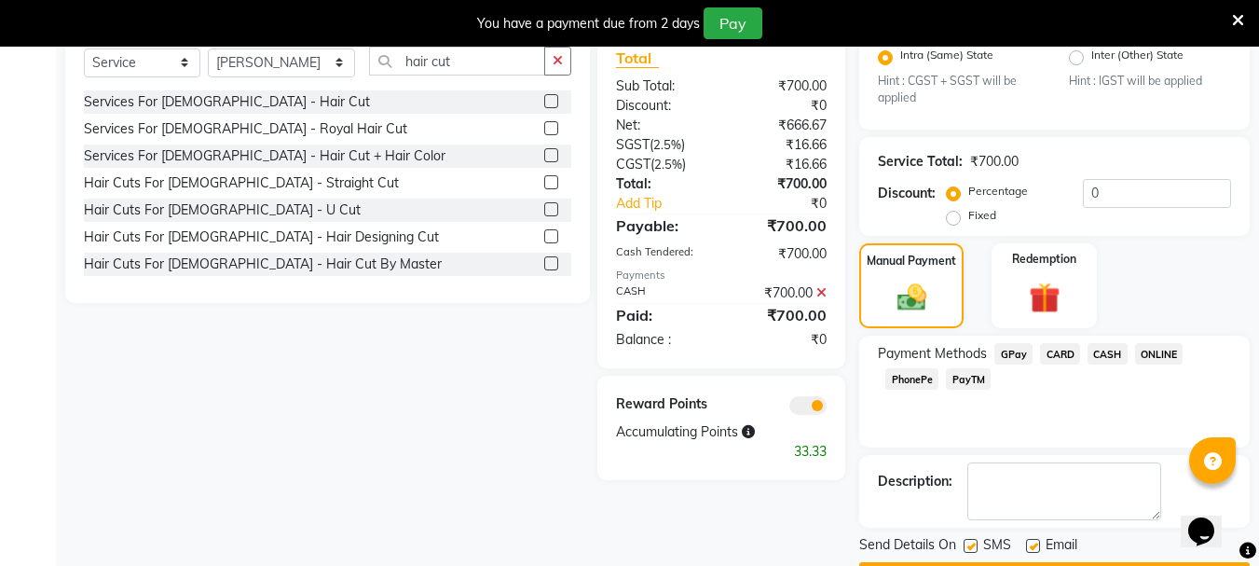
scroll to position [519, 0]
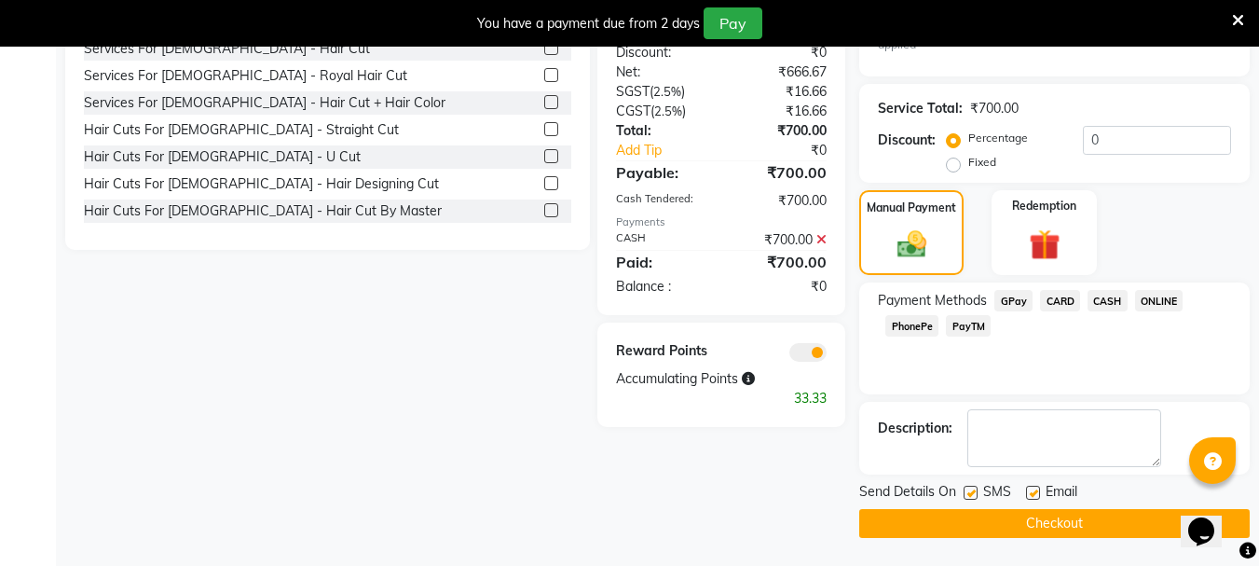
click at [1060, 516] on button "Checkout" at bounding box center [1054, 523] width 390 height 29
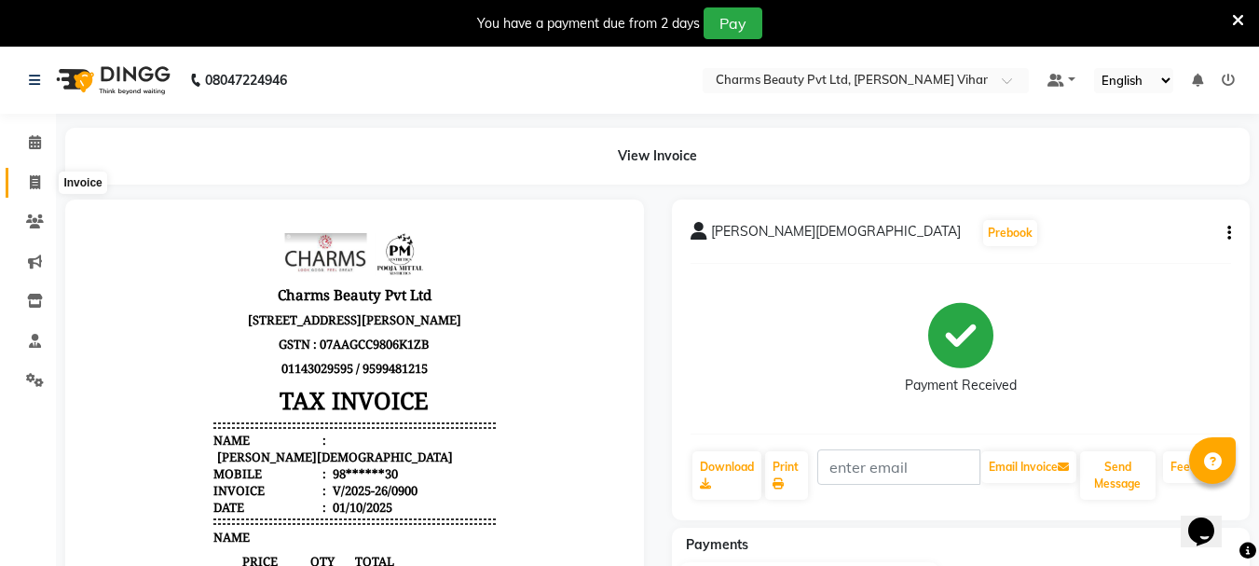
click at [39, 181] on icon at bounding box center [35, 182] width 10 height 14
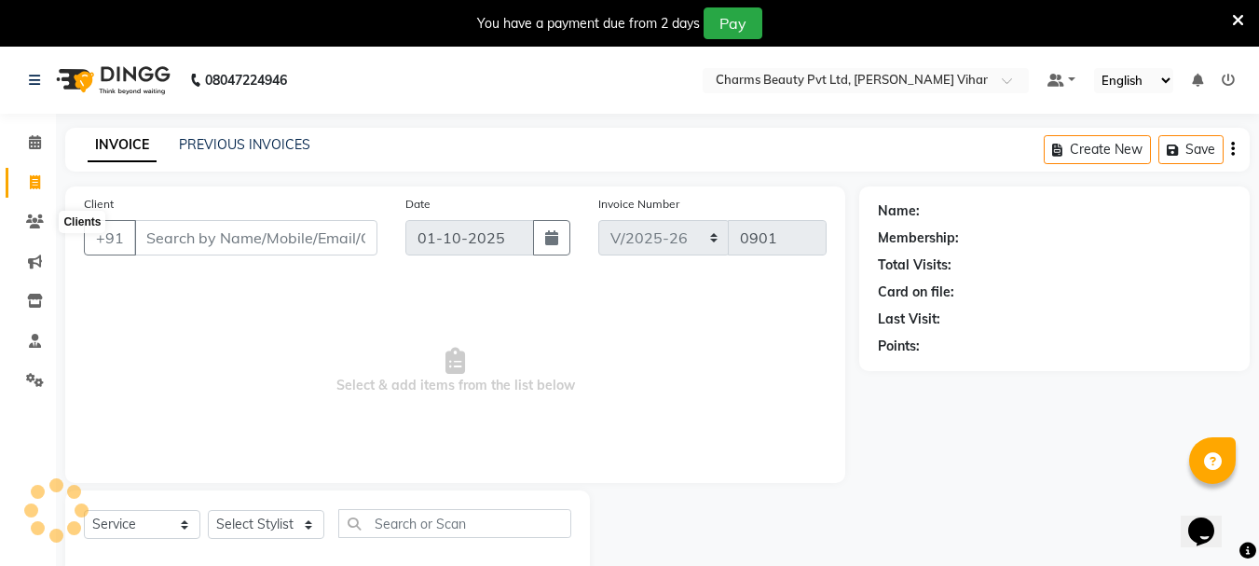
scroll to position [47, 0]
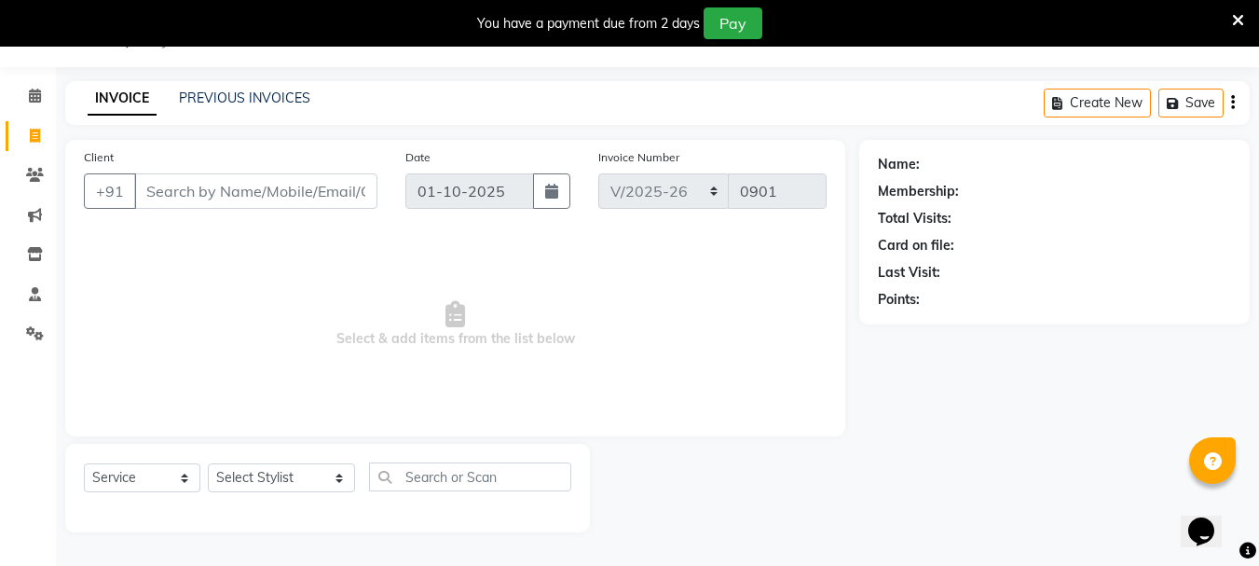
click at [173, 179] on input "Client" at bounding box center [255, 190] width 243 height 35
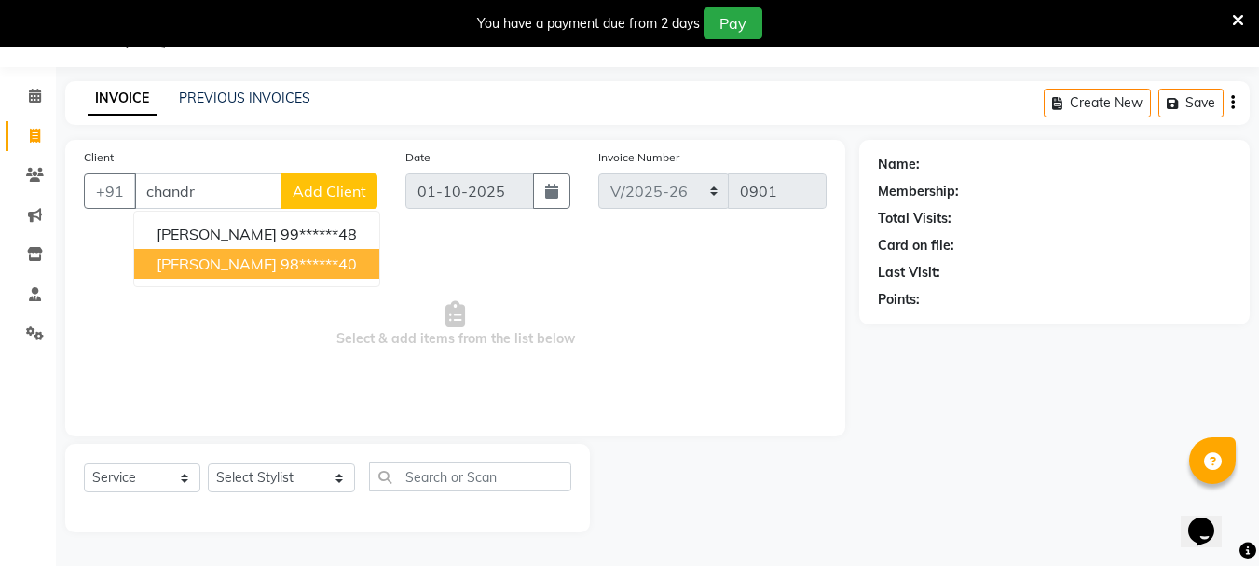
click at [213, 273] on button "Chandra Kala 98******40" at bounding box center [256, 264] width 245 height 30
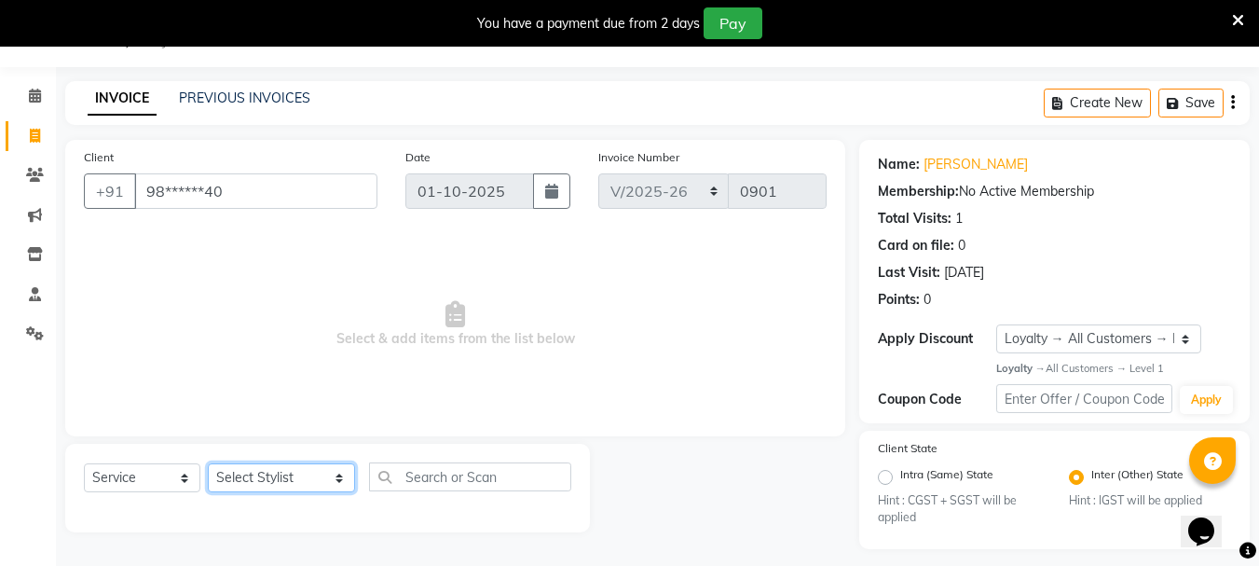
click at [328, 483] on select "Select Stylist AARTI [PERSON_NAME] [PERSON_NAME] BEAUTY PVT LTD [PERSON_NAME] V…" at bounding box center [281, 477] width 147 height 29
click at [208, 463] on select "Select Stylist AARTI [PERSON_NAME] [PERSON_NAME] BEAUTY PVT LTD [PERSON_NAME] V…" at bounding box center [281, 477] width 147 height 29
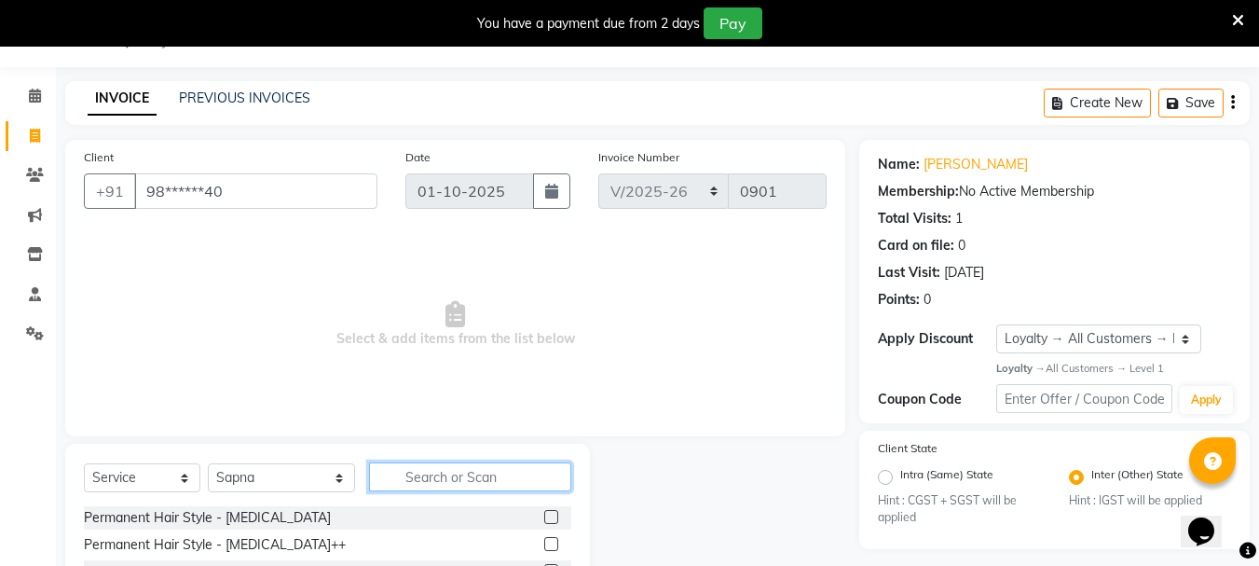
click at [419, 475] on input "text" at bounding box center [470, 476] width 202 height 29
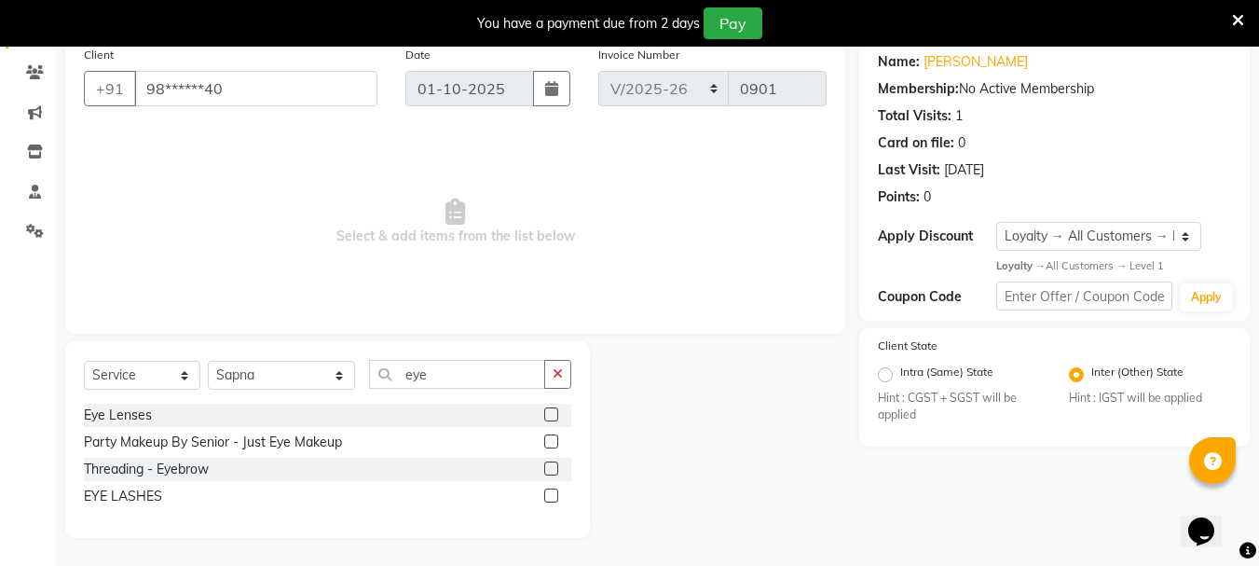
click at [550, 466] on label at bounding box center [551, 468] width 14 height 14
click at [550, 466] on input "checkbox" at bounding box center [550, 469] width 12 height 12
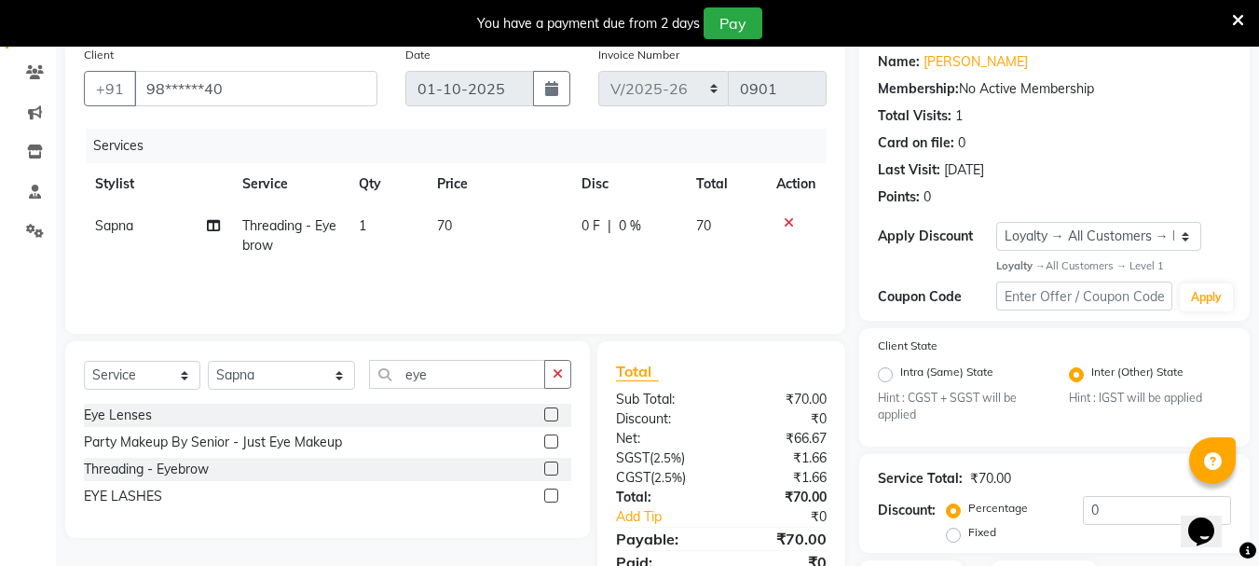
scroll to position [294, 0]
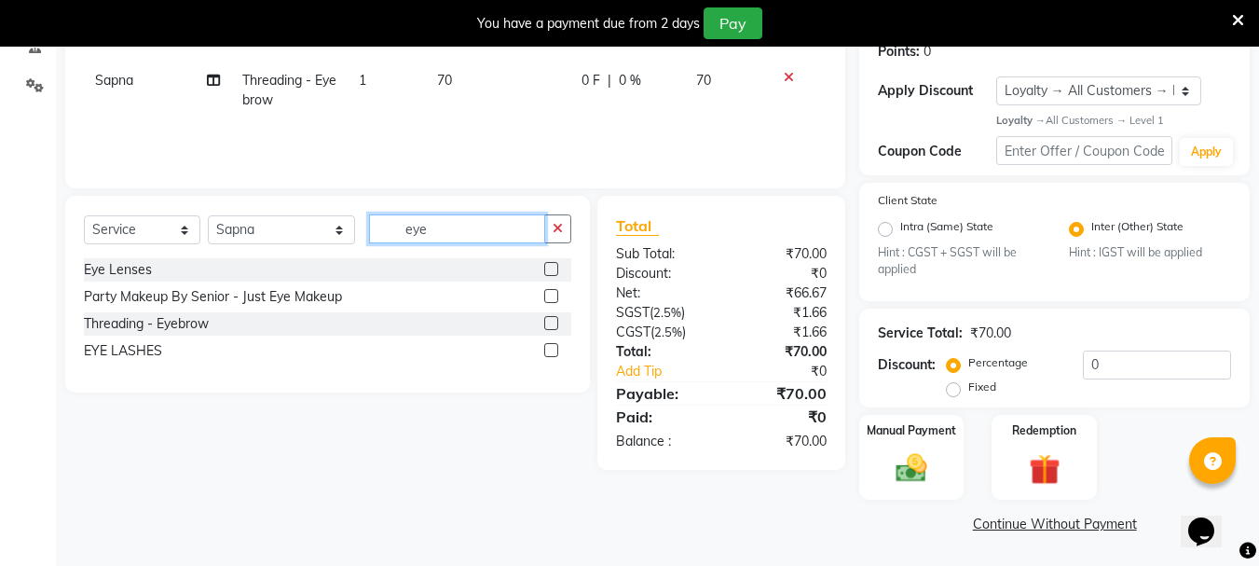
click at [457, 223] on input "eye" at bounding box center [457, 228] width 176 height 29
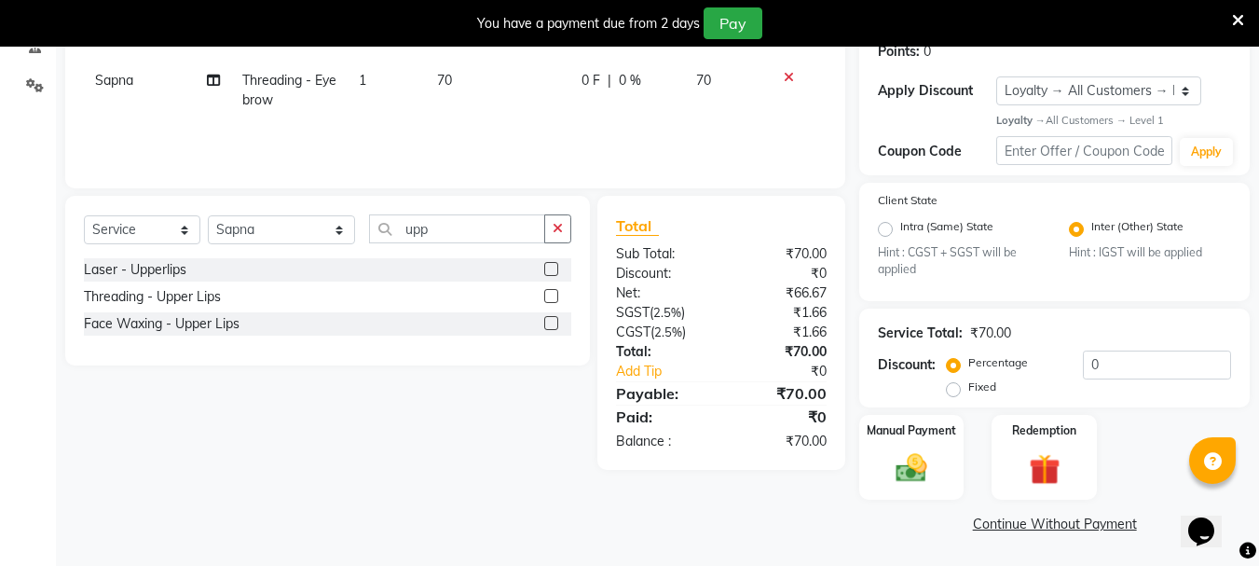
click at [552, 297] on label at bounding box center [551, 296] width 14 height 14
click at [552, 297] on input "checkbox" at bounding box center [550, 297] width 12 height 12
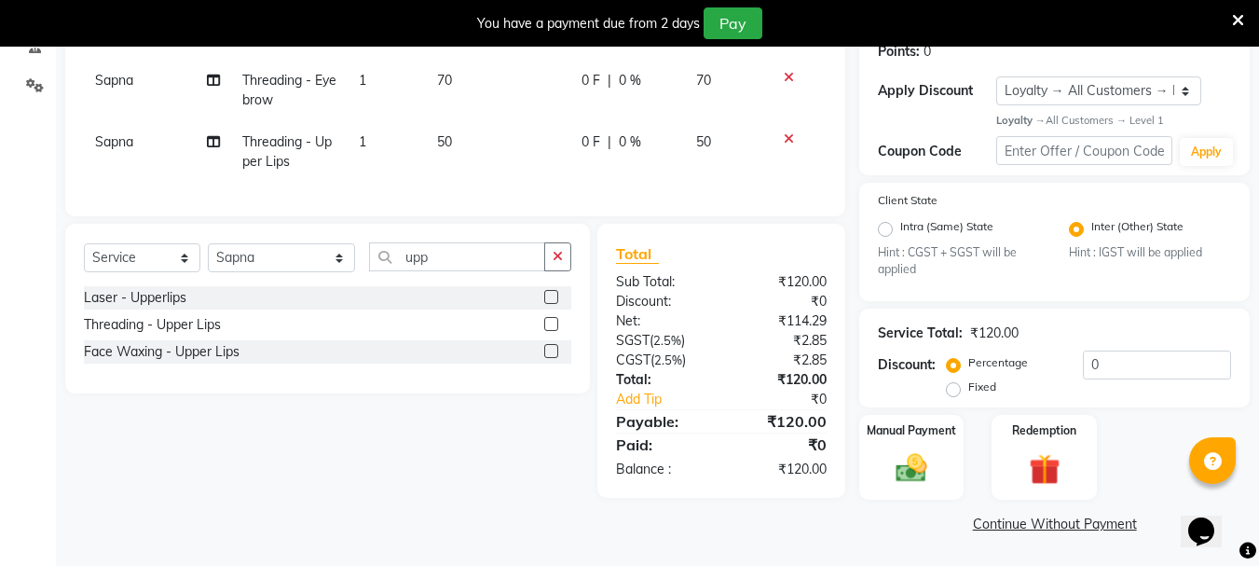
click at [373, 82] on td "1" at bounding box center [387, 90] width 78 height 61
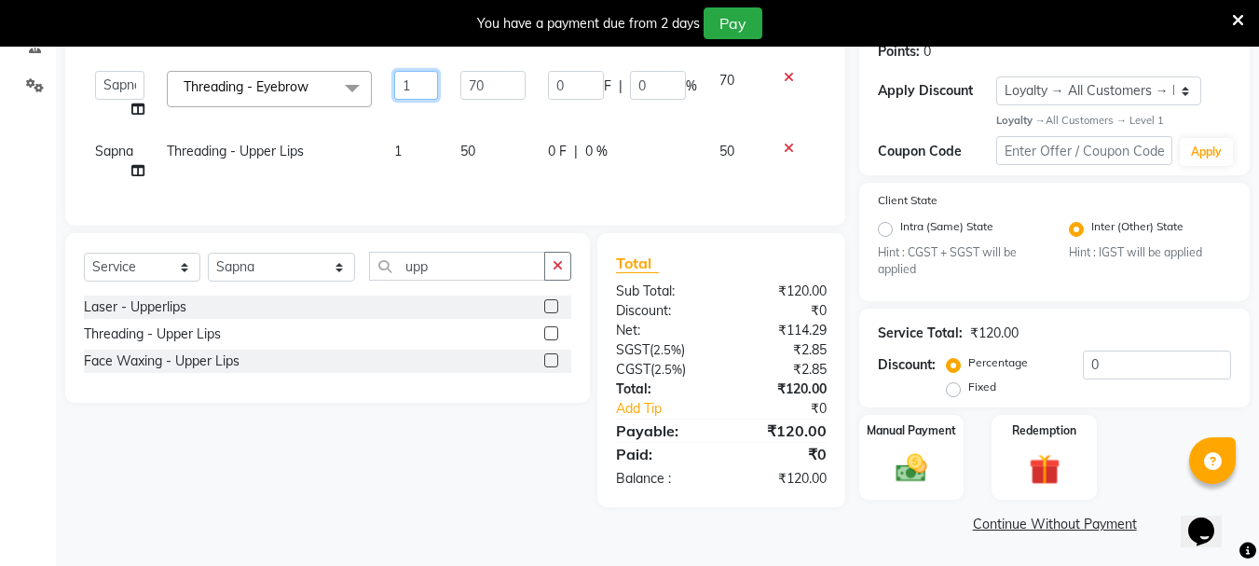
click at [417, 75] on input "1" at bounding box center [416, 85] width 45 height 29
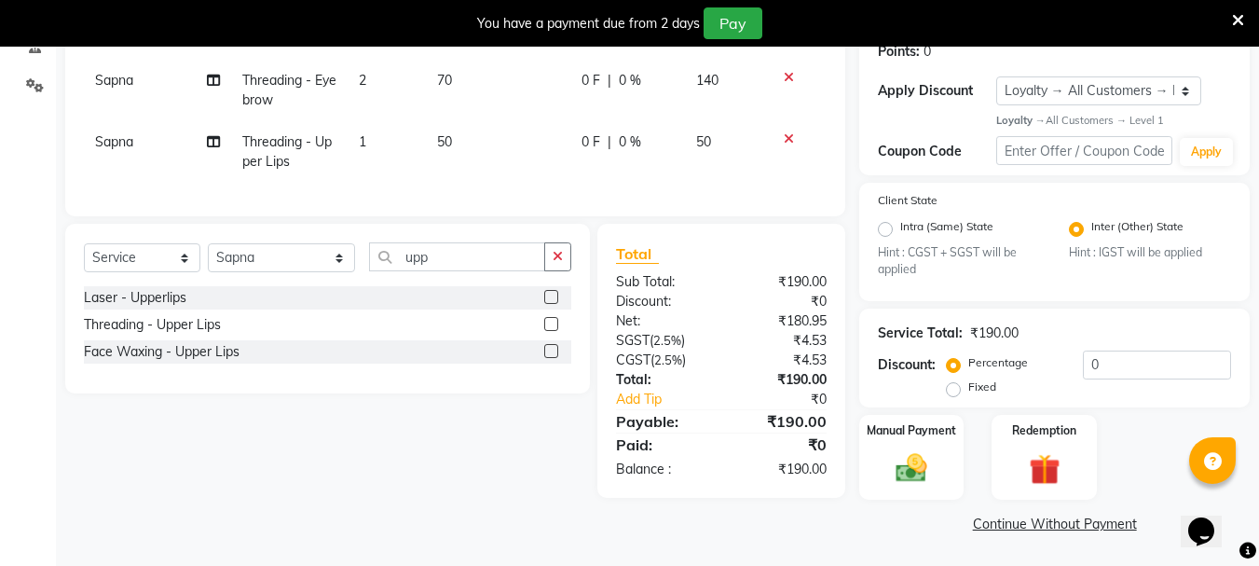
click at [438, 194] on div "Services Stylist Service Qty Price Disc Total Action Sapna Threading - Eyebrow …" at bounding box center [455, 90] width 743 height 214
click at [911, 450] on img at bounding box center [911, 468] width 52 height 37
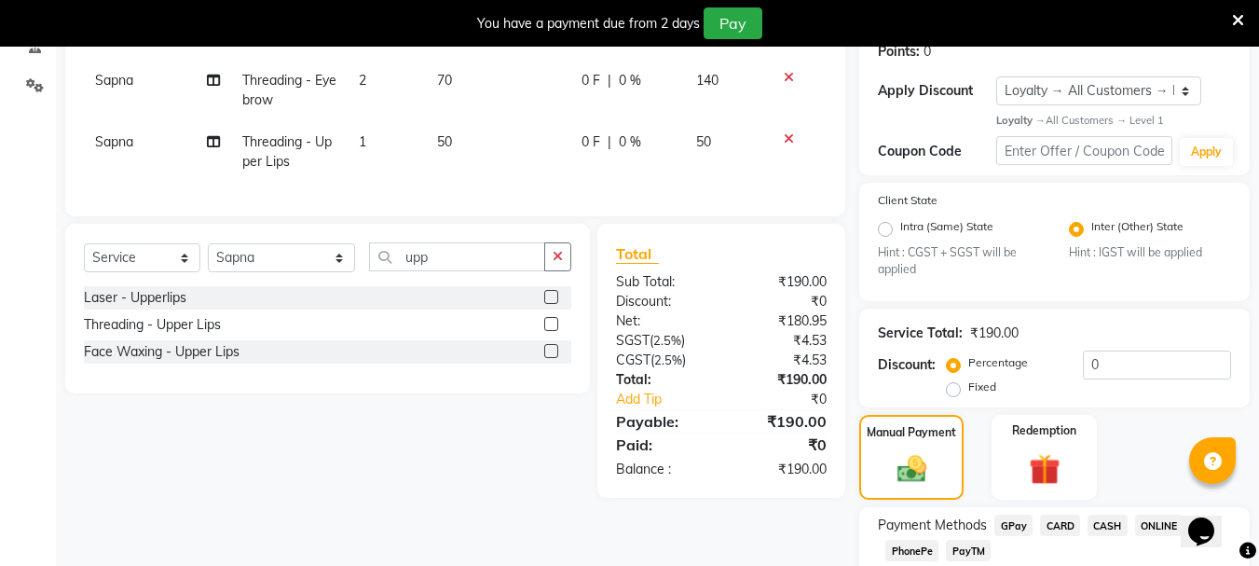
scroll to position [414, 0]
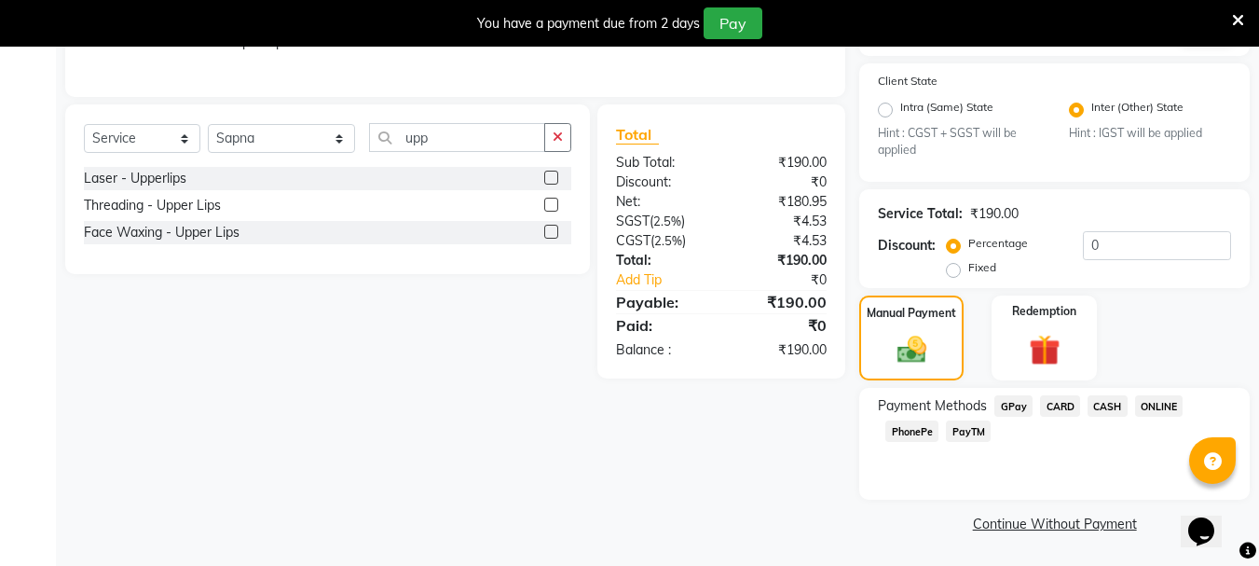
click at [1098, 409] on span "CASH" at bounding box center [1107, 405] width 40 height 21
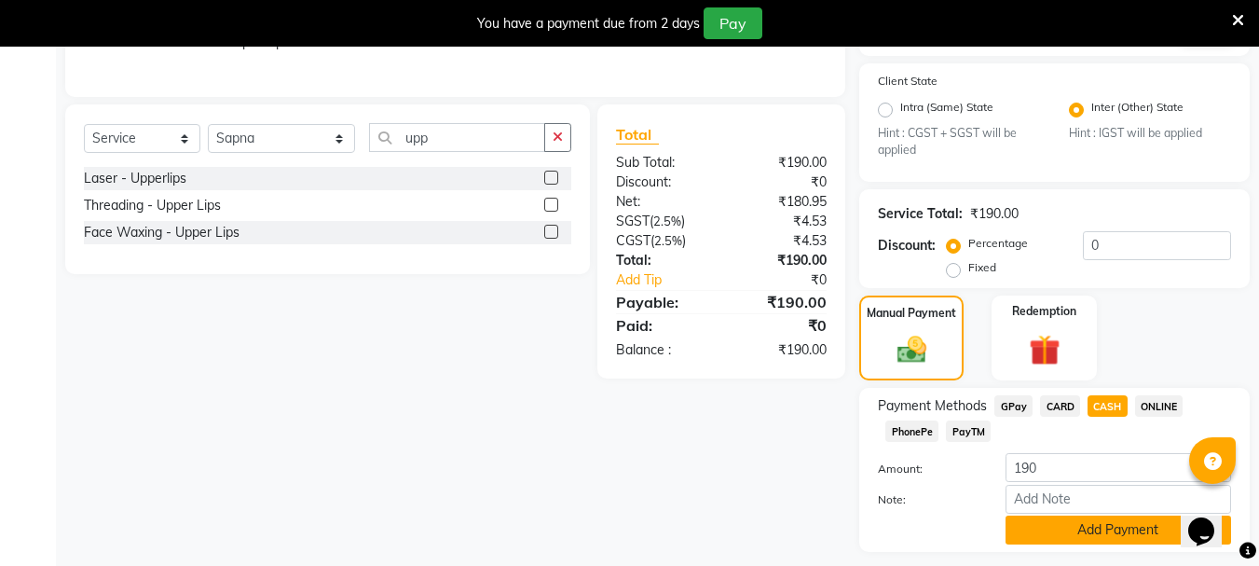
click at [1094, 529] on button "Add Payment" at bounding box center [1117, 529] width 225 height 29
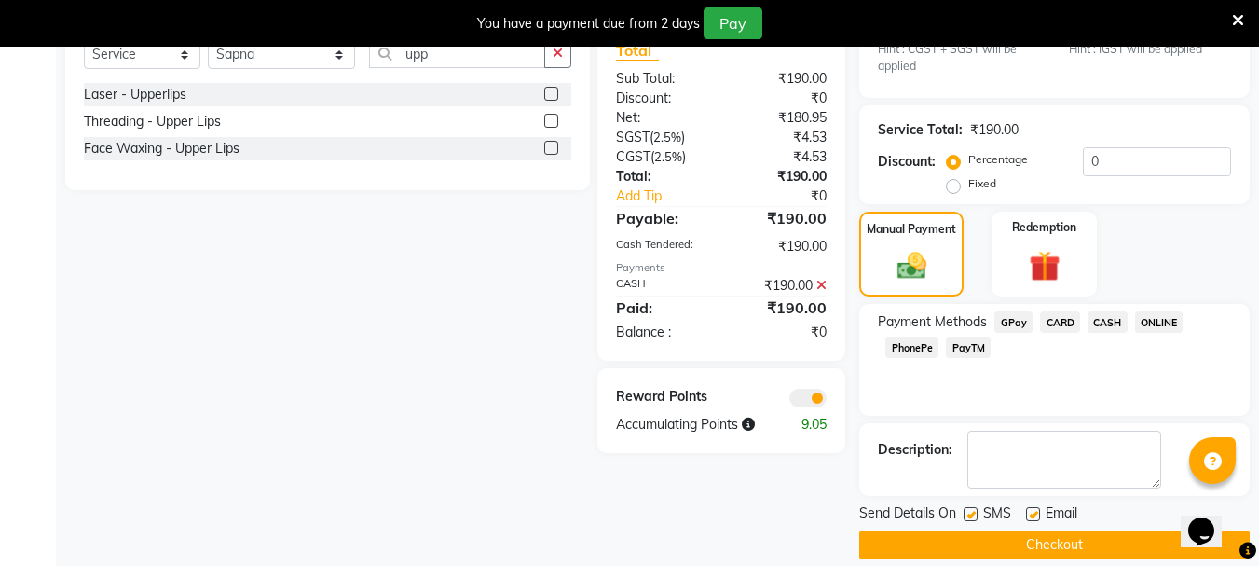
scroll to position [519, 0]
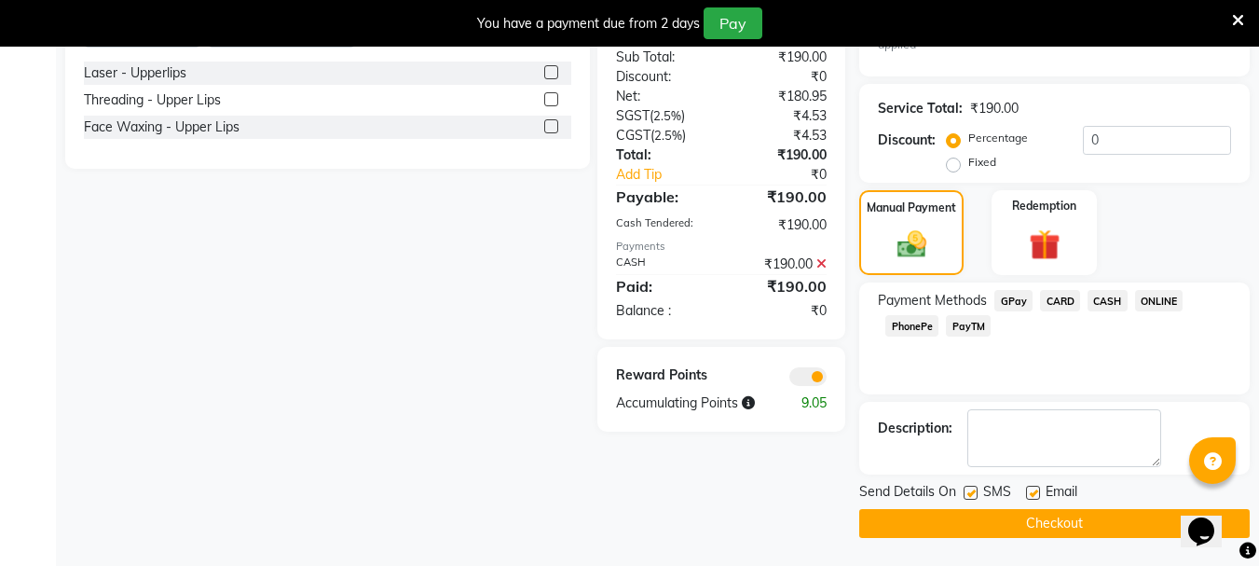
click at [1069, 510] on button "Checkout" at bounding box center [1054, 523] width 390 height 29
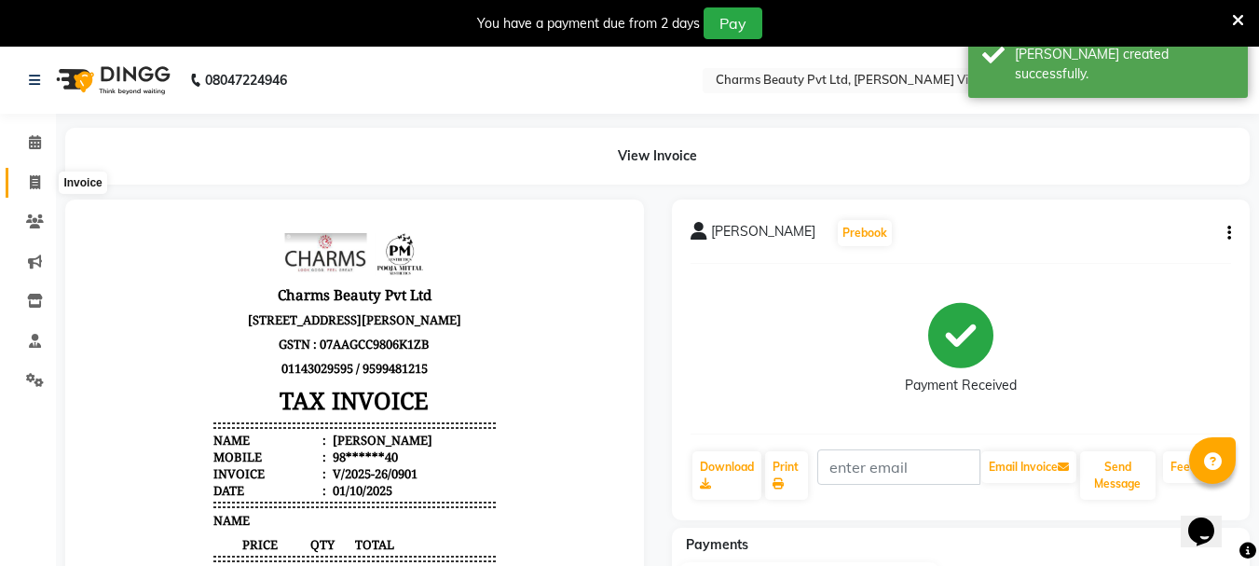
click at [38, 183] on icon at bounding box center [35, 182] width 10 height 14
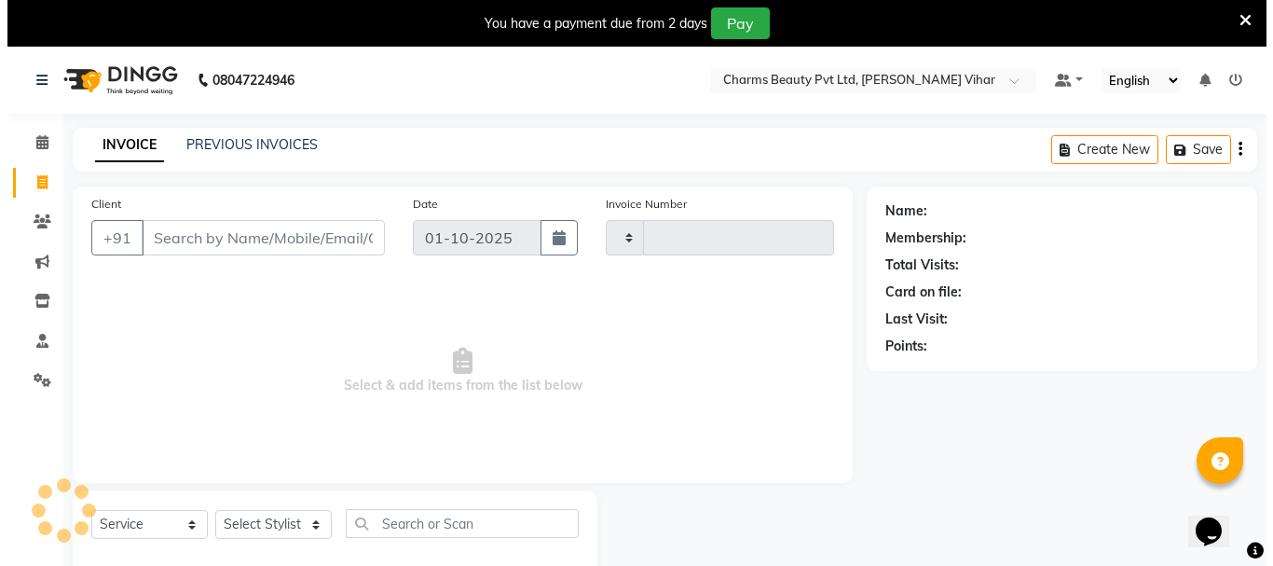
scroll to position [47, 0]
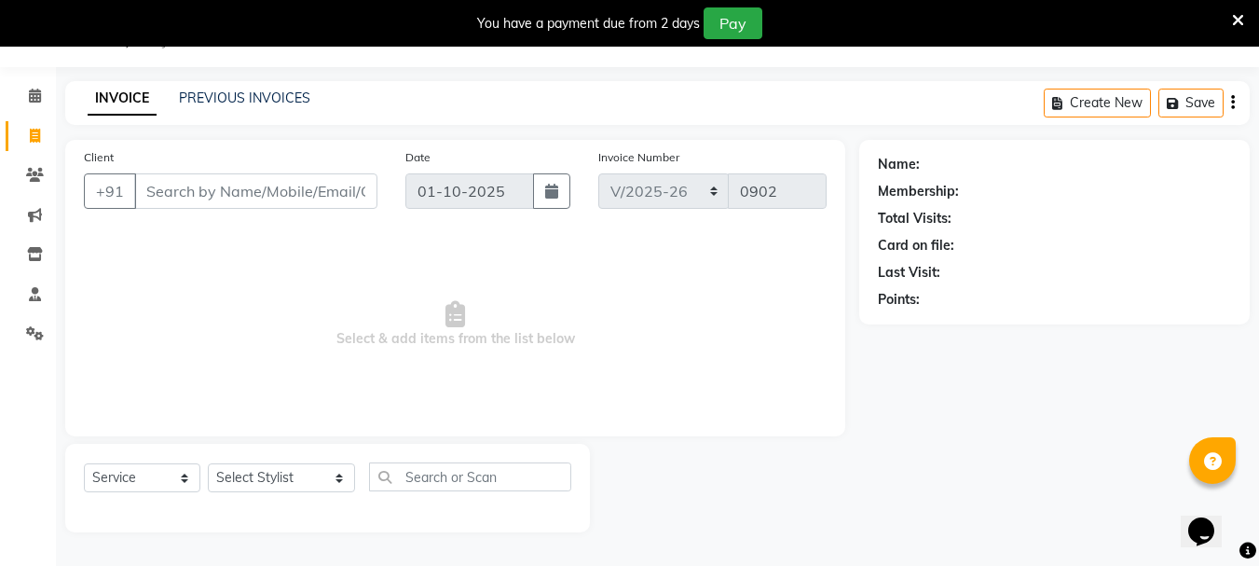
click at [178, 186] on input "Client" at bounding box center [255, 190] width 243 height 35
click at [325, 195] on span "Add Client" at bounding box center [330, 191] width 74 height 19
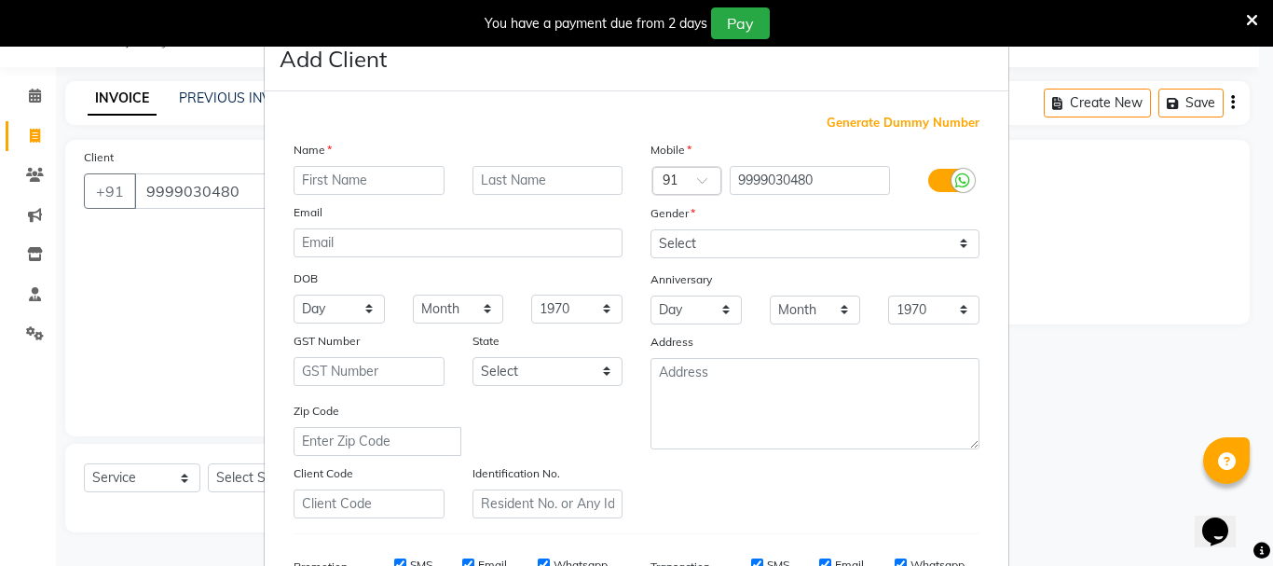
click at [390, 180] on input "text" at bounding box center [369, 180] width 151 height 29
click at [536, 182] on input "text" at bounding box center [547, 180] width 151 height 29
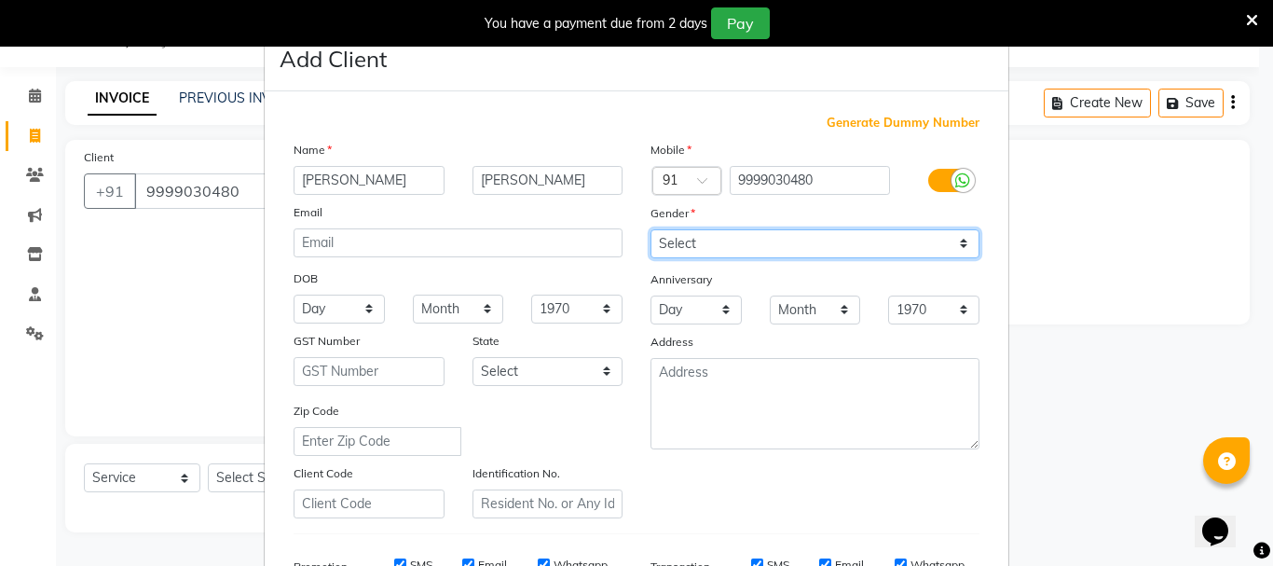
click at [956, 247] on select "Select [DEMOGRAPHIC_DATA] [DEMOGRAPHIC_DATA] Other Prefer Not To Say" at bounding box center [814, 243] width 329 height 29
click at [650, 229] on select "Select [DEMOGRAPHIC_DATA] [DEMOGRAPHIC_DATA] Other Prefer Not To Say" at bounding box center [814, 243] width 329 height 29
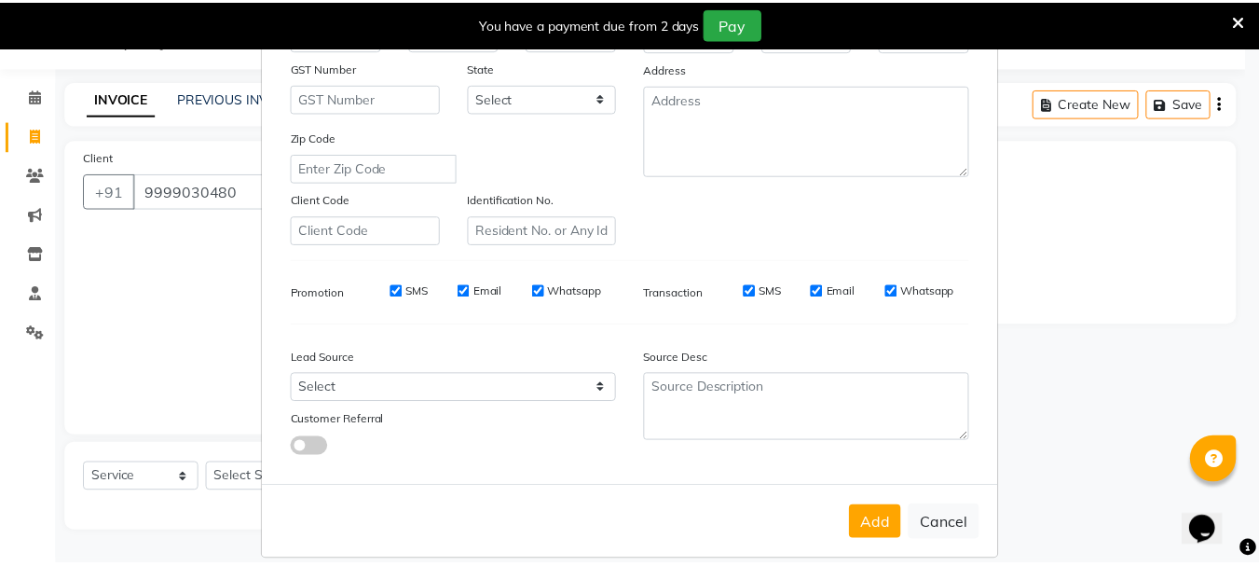
scroll to position [294, 0]
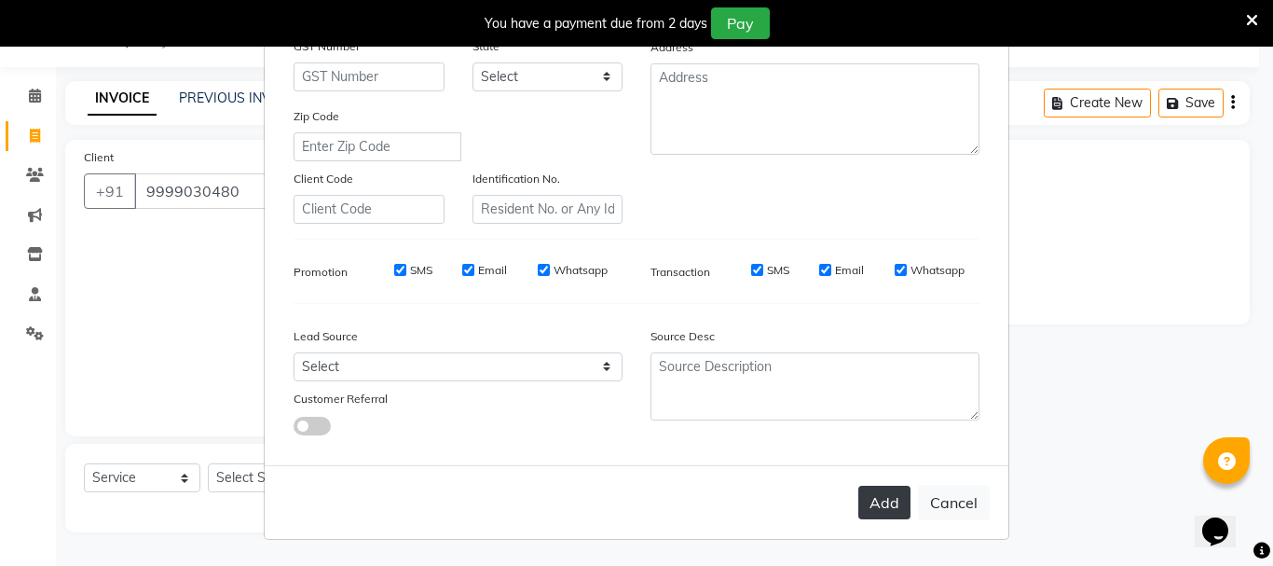
click at [879, 500] on button "Add" at bounding box center [884, 502] width 52 height 34
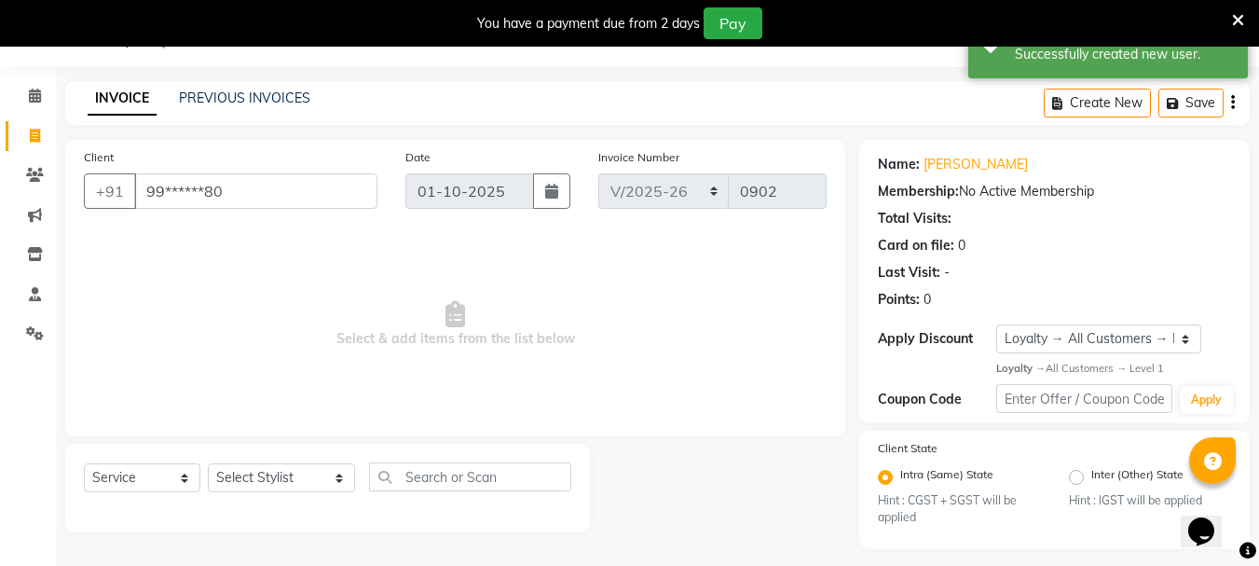
scroll to position [58, 0]
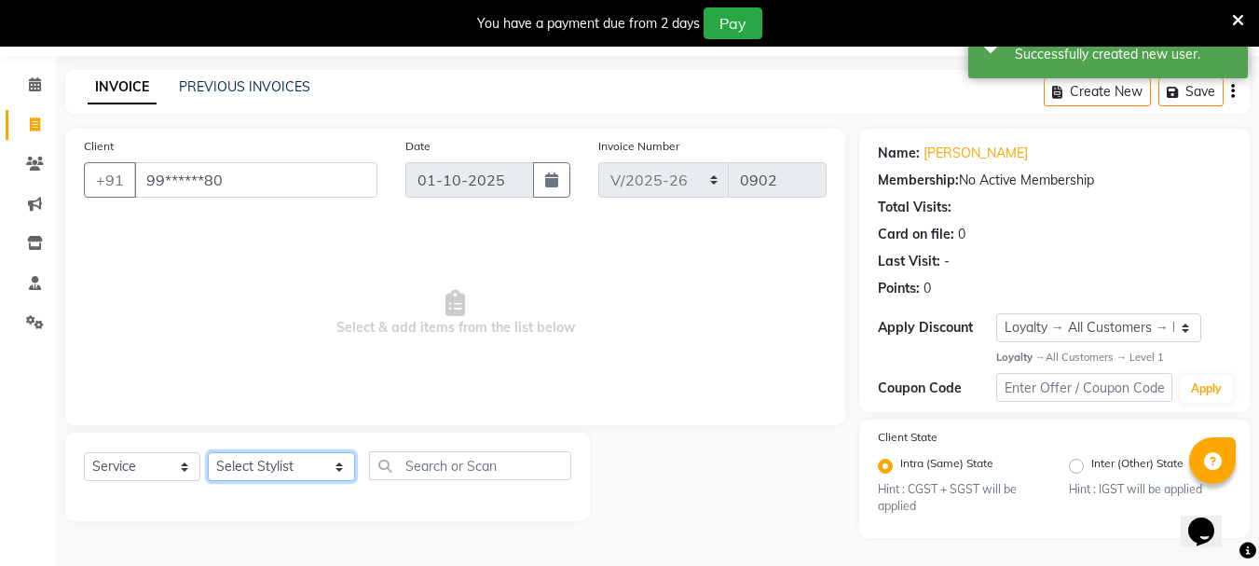
click at [320, 471] on select "Select Stylist AARTI [PERSON_NAME] [PERSON_NAME] BEAUTY PVT LTD [PERSON_NAME] V…" at bounding box center [281, 466] width 147 height 29
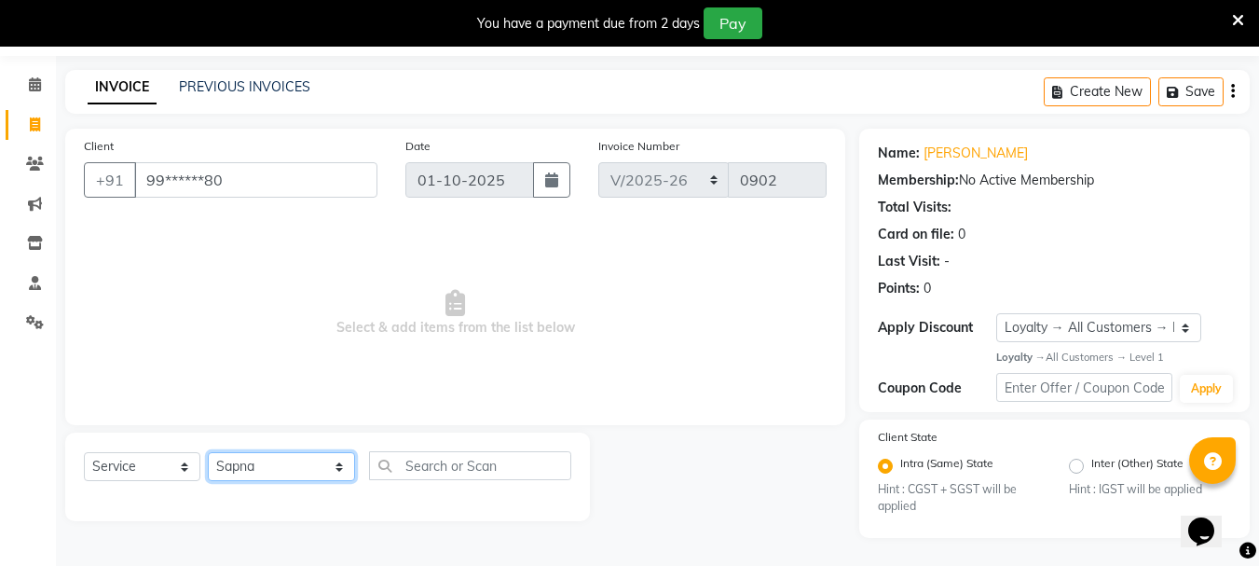
click at [208, 452] on select "Select Stylist AARTI [PERSON_NAME] [PERSON_NAME] BEAUTY PVT LTD [PERSON_NAME] V…" at bounding box center [281, 466] width 147 height 29
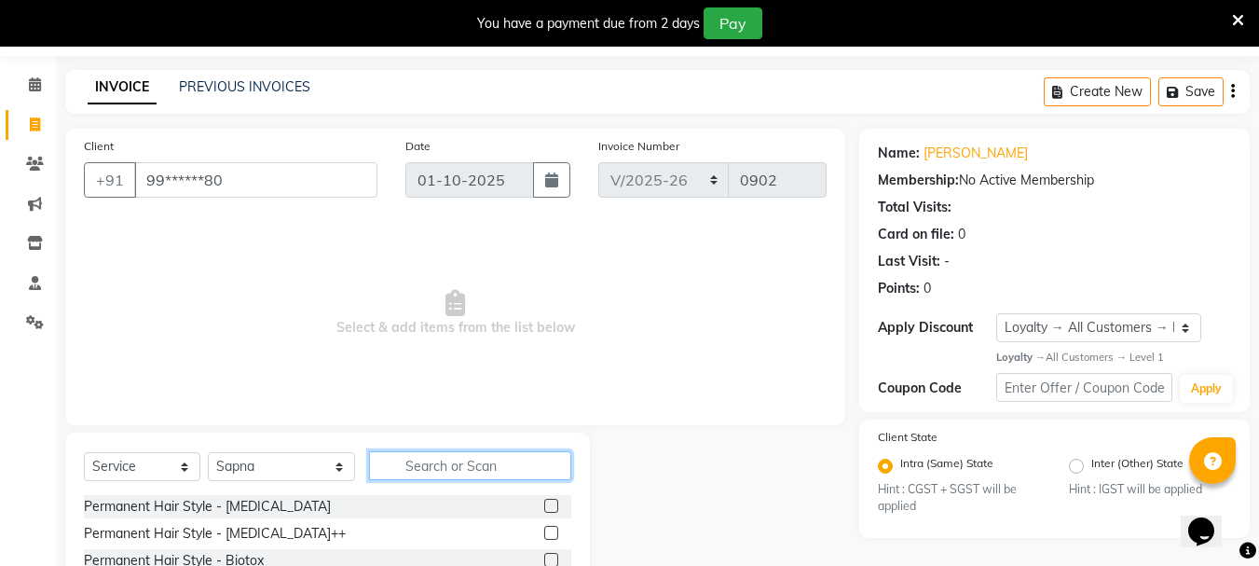
click at [399, 463] on input "text" at bounding box center [470, 465] width 202 height 29
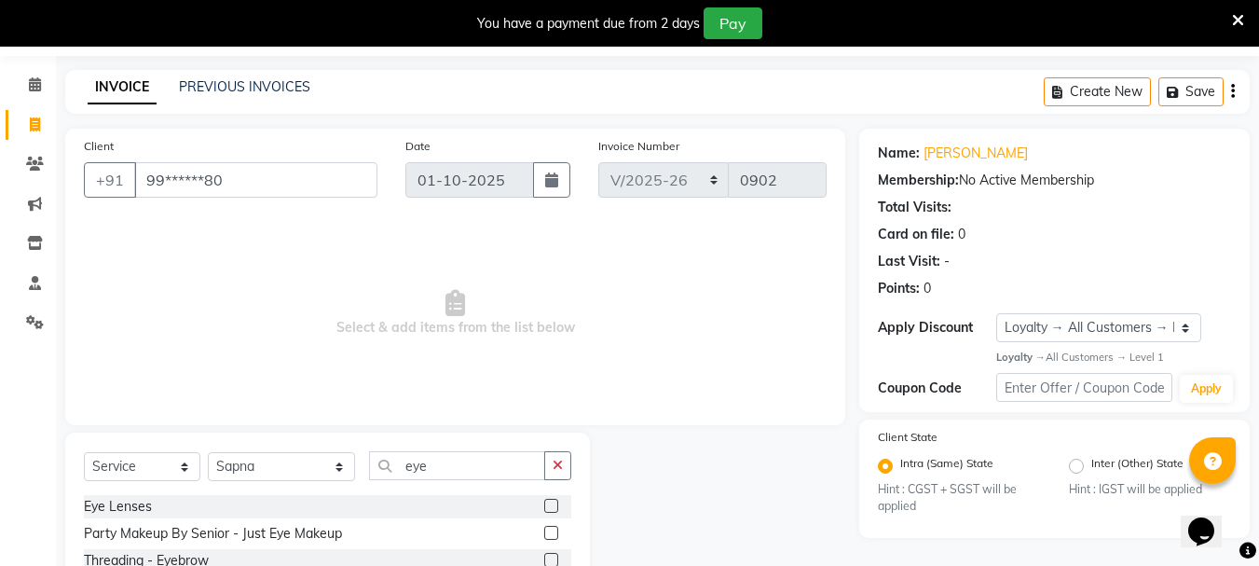
click at [549, 560] on label at bounding box center [551, 560] width 14 height 14
click at [549, 560] on input "checkbox" at bounding box center [550, 560] width 12 height 12
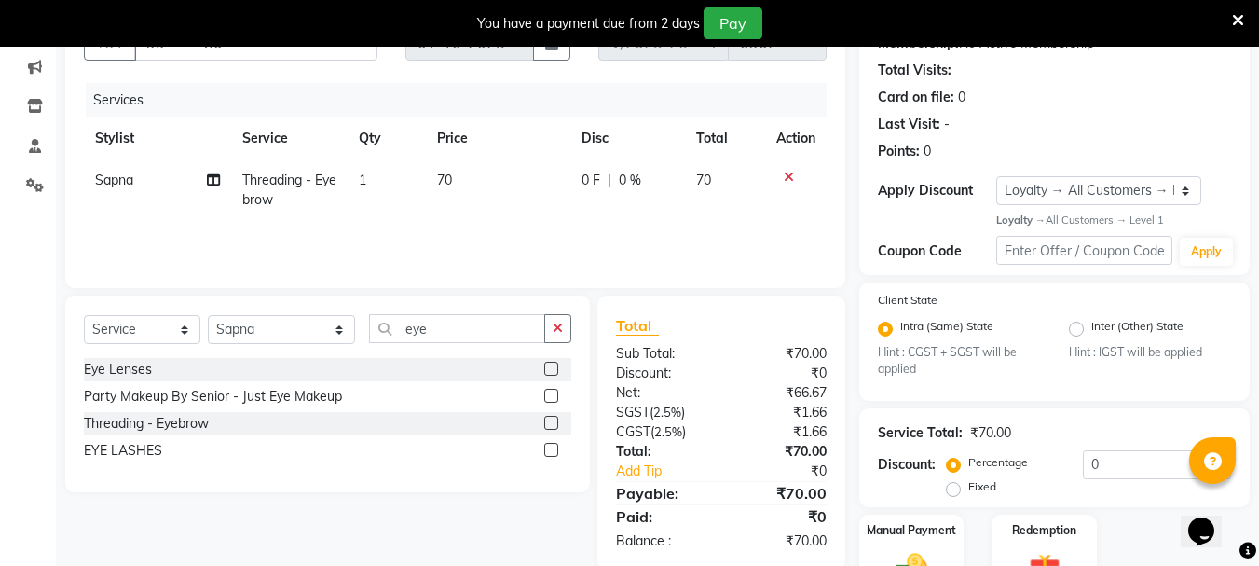
scroll to position [294, 0]
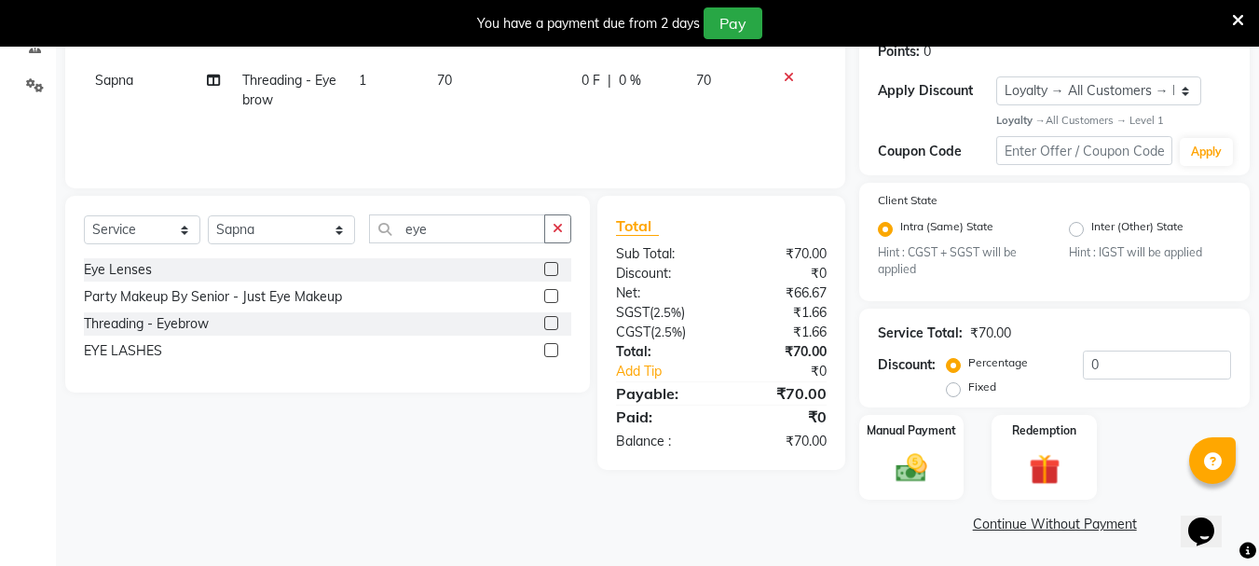
click at [471, 81] on td "70" at bounding box center [498, 90] width 144 height 61
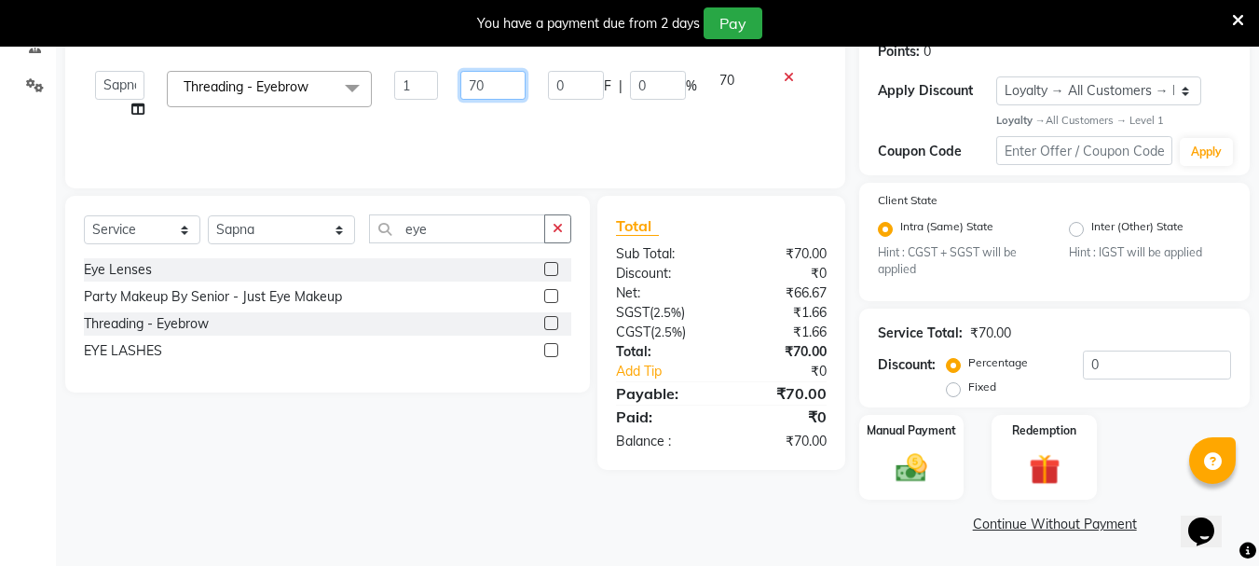
click at [514, 82] on input "70" at bounding box center [492, 85] width 64 height 29
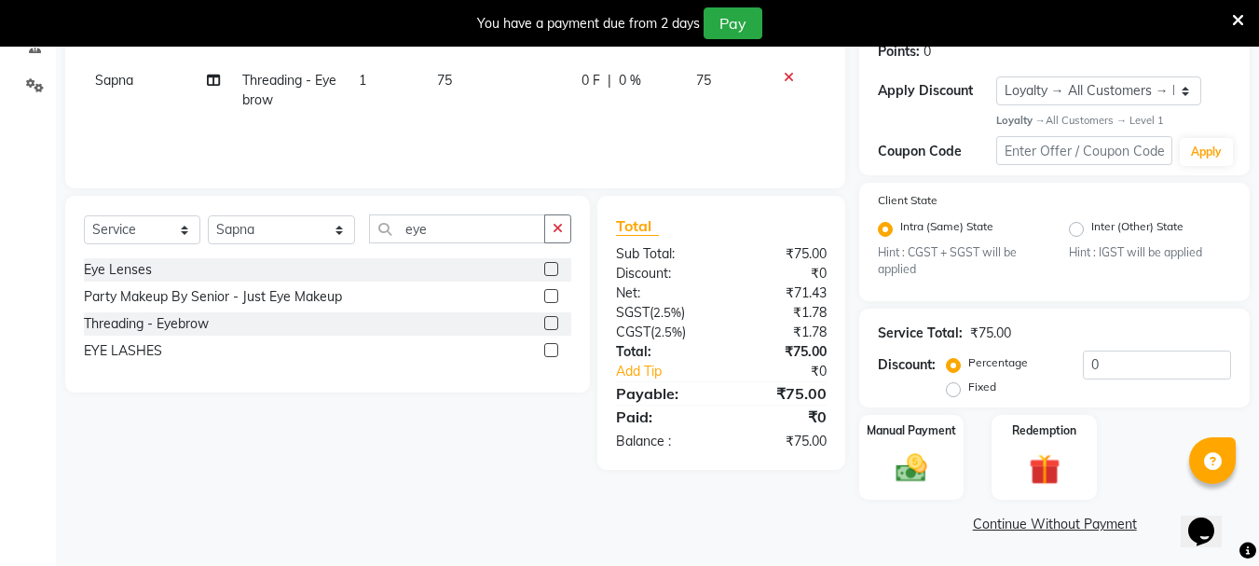
click at [506, 119] on td "75" at bounding box center [498, 90] width 144 height 61
click at [915, 470] on img at bounding box center [911, 468] width 52 height 37
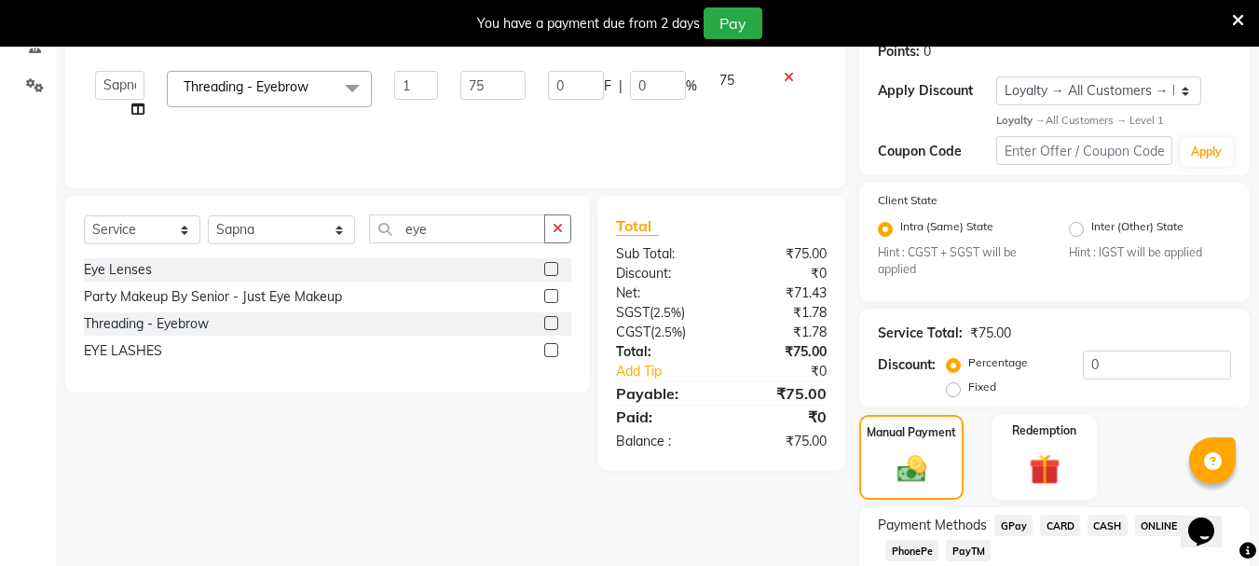
click at [984, 543] on span "PayTM" at bounding box center [968, 550] width 45 height 21
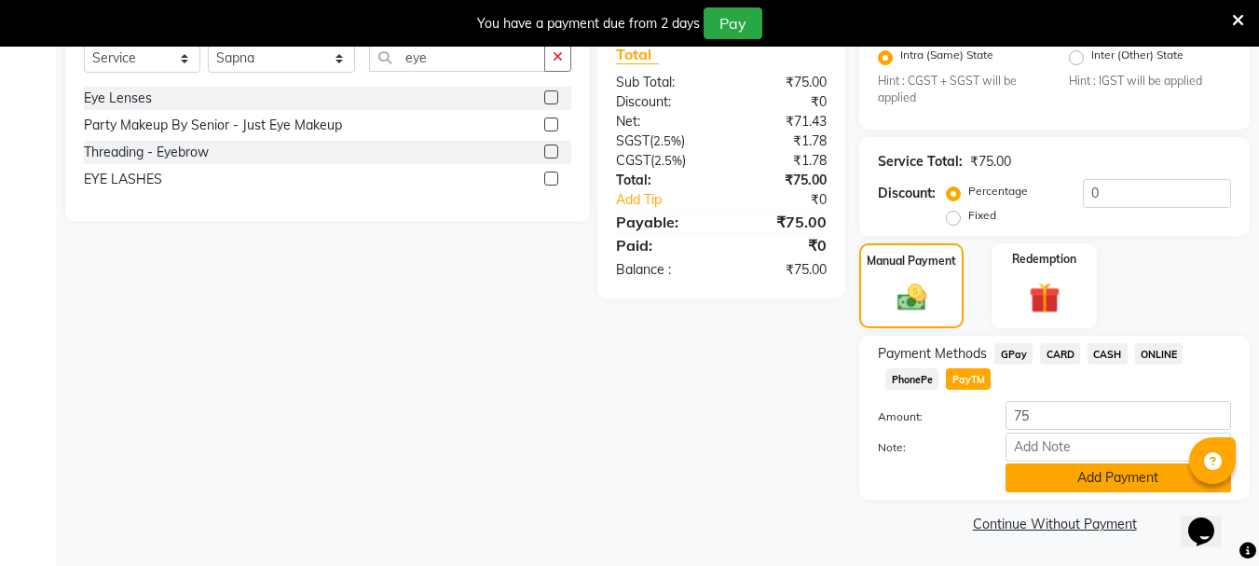
click at [1092, 483] on button "Add Payment" at bounding box center [1117, 477] width 225 height 29
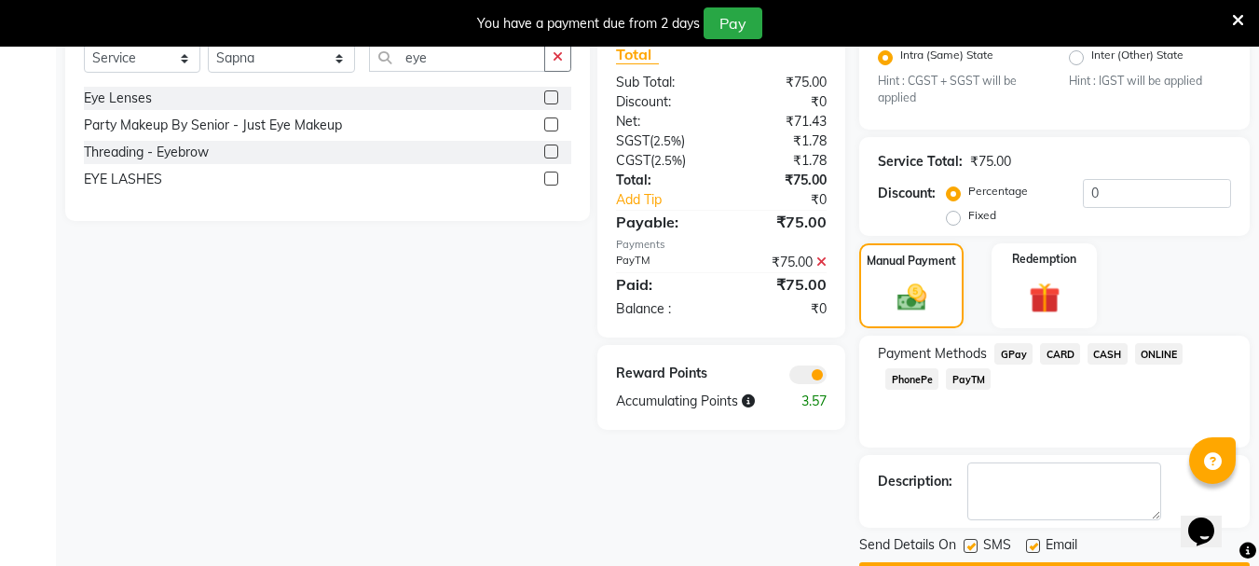
scroll to position [519, 0]
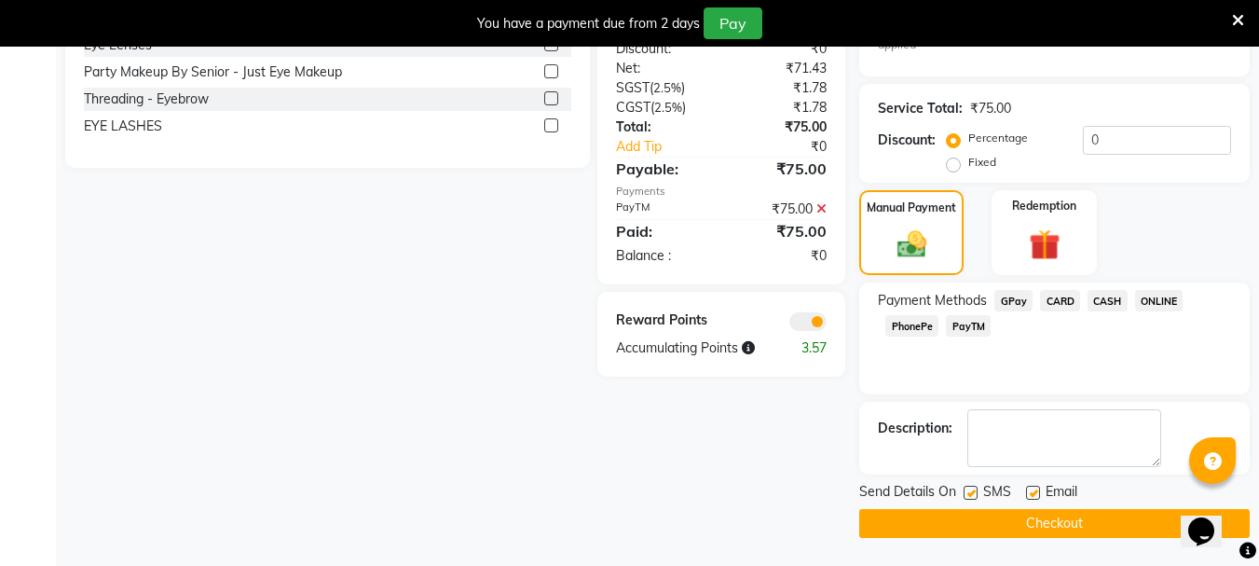
click at [1077, 524] on button "Checkout" at bounding box center [1054, 523] width 390 height 29
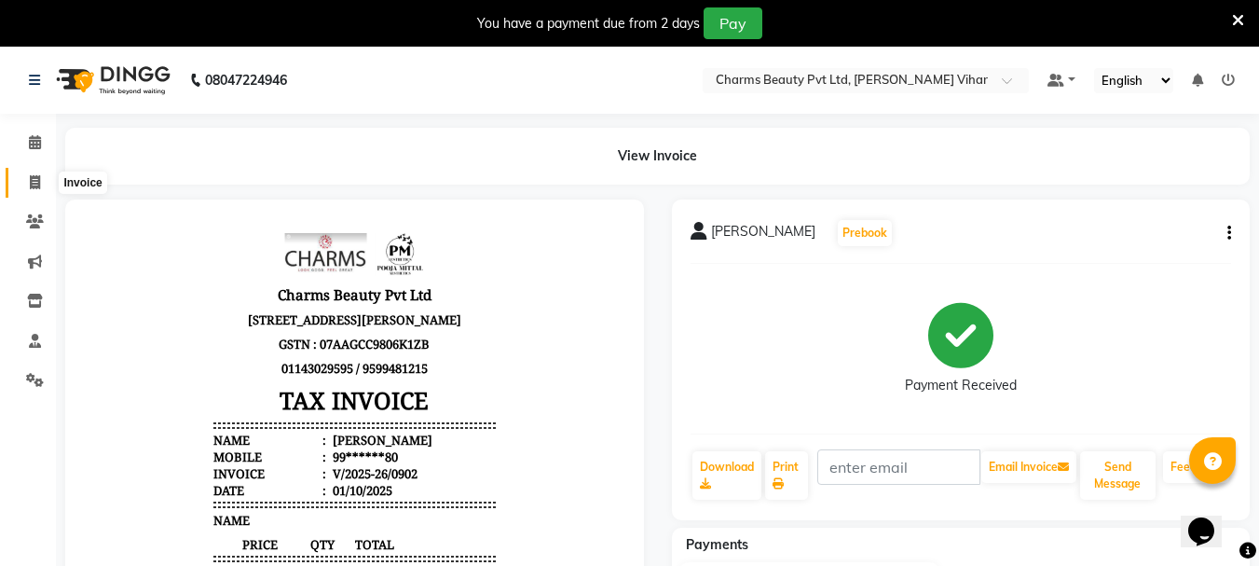
click at [32, 181] on icon at bounding box center [35, 182] width 10 height 14
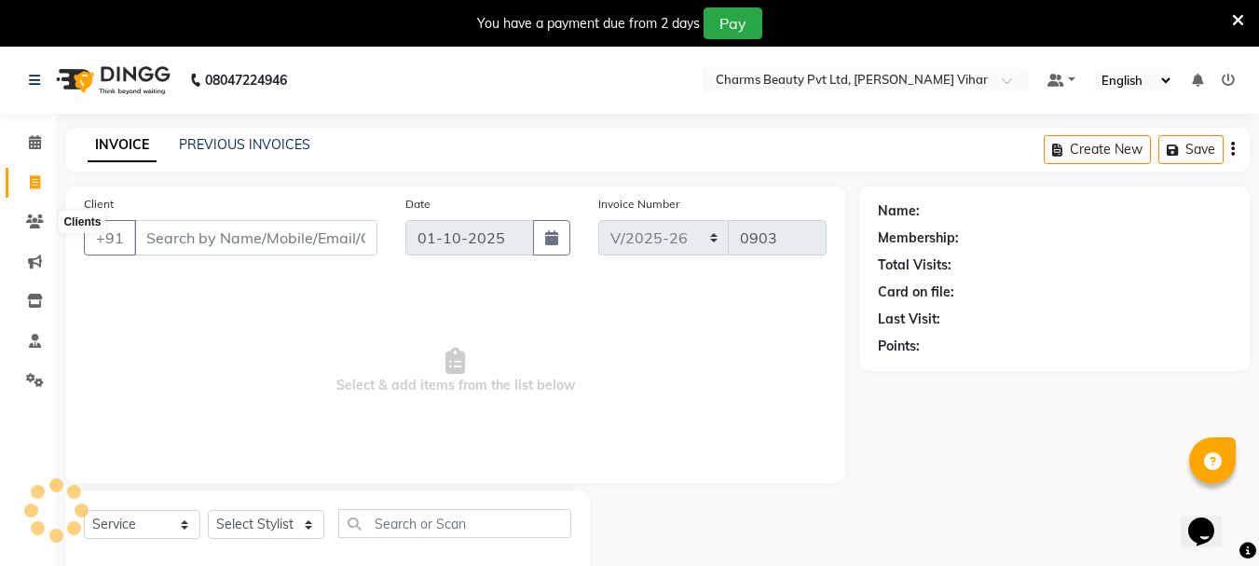
scroll to position [47, 0]
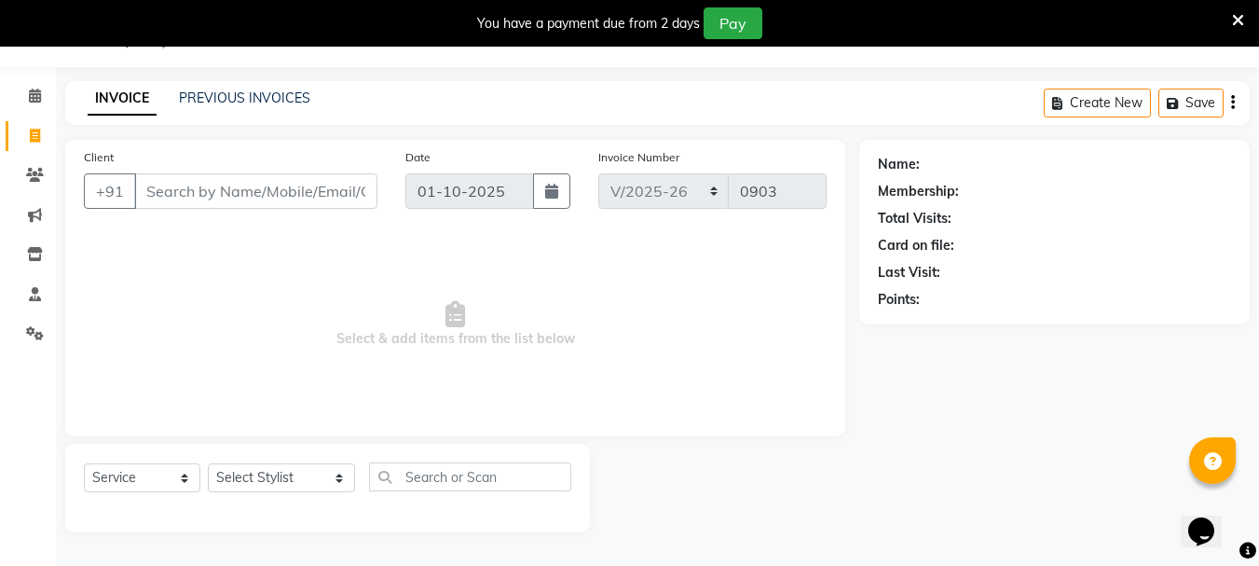
click at [235, 183] on input "Client" at bounding box center [255, 190] width 243 height 35
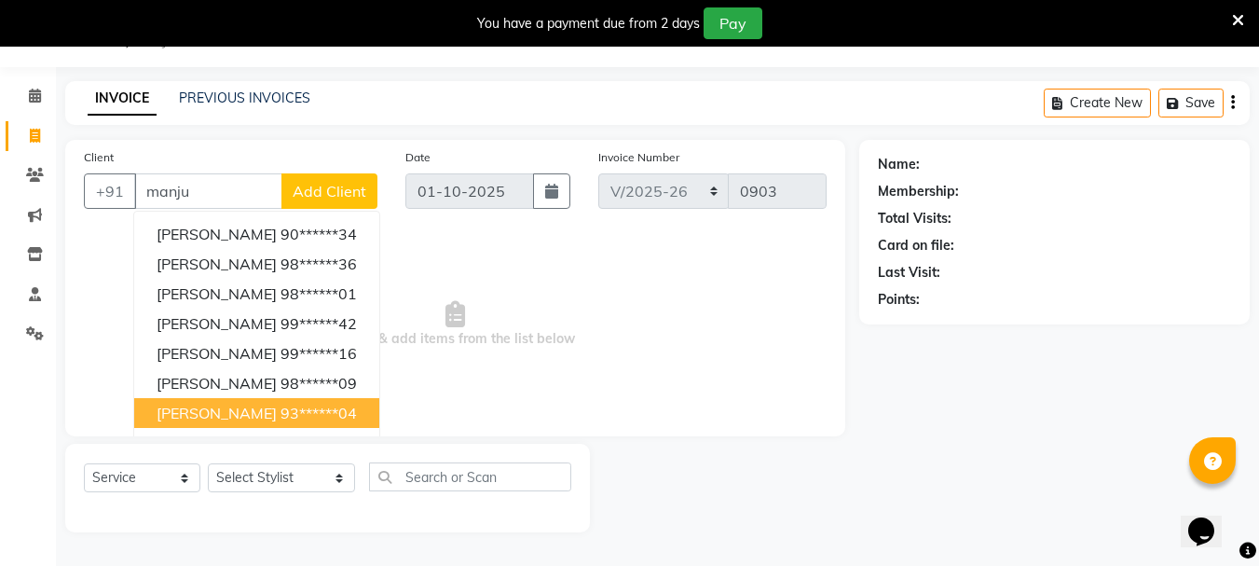
click at [280, 415] on ngb-highlight "93******04" at bounding box center [318, 412] width 76 height 19
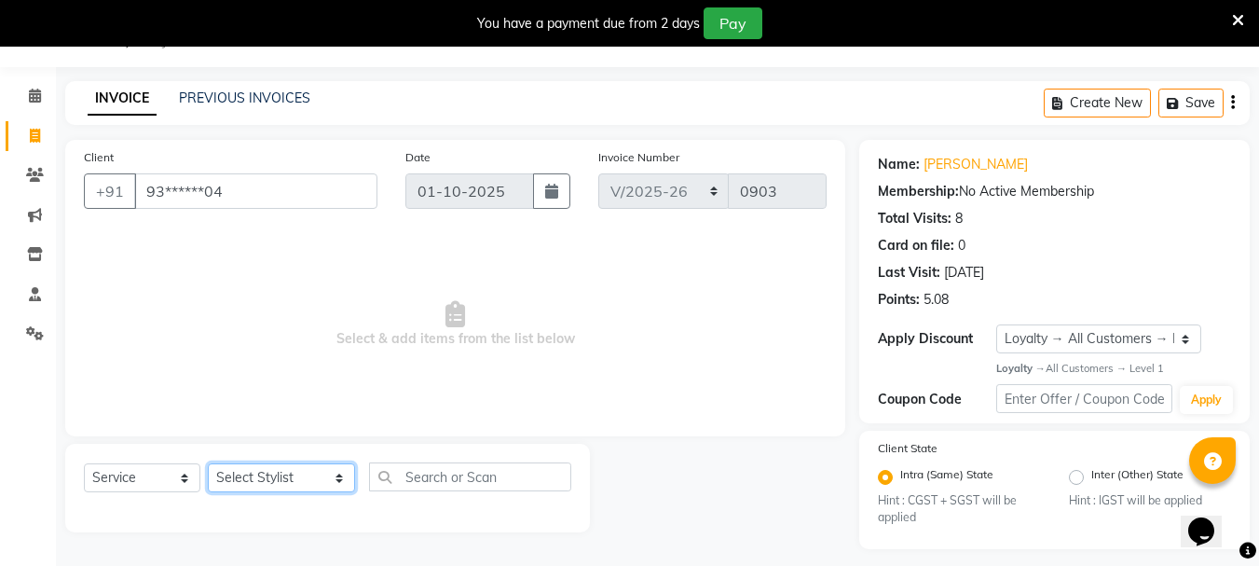
click at [328, 475] on select "Select Stylist AARTI [PERSON_NAME] [PERSON_NAME] BEAUTY PVT LTD [PERSON_NAME] V…" at bounding box center [281, 477] width 147 height 29
click at [208, 463] on select "Select Stylist AARTI [PERSON_NAME] [PERSON_NAME] BEAUTY PVT LTD [PERSON_NAME] V…" at bounding box center [281, 477] width 147 height 29
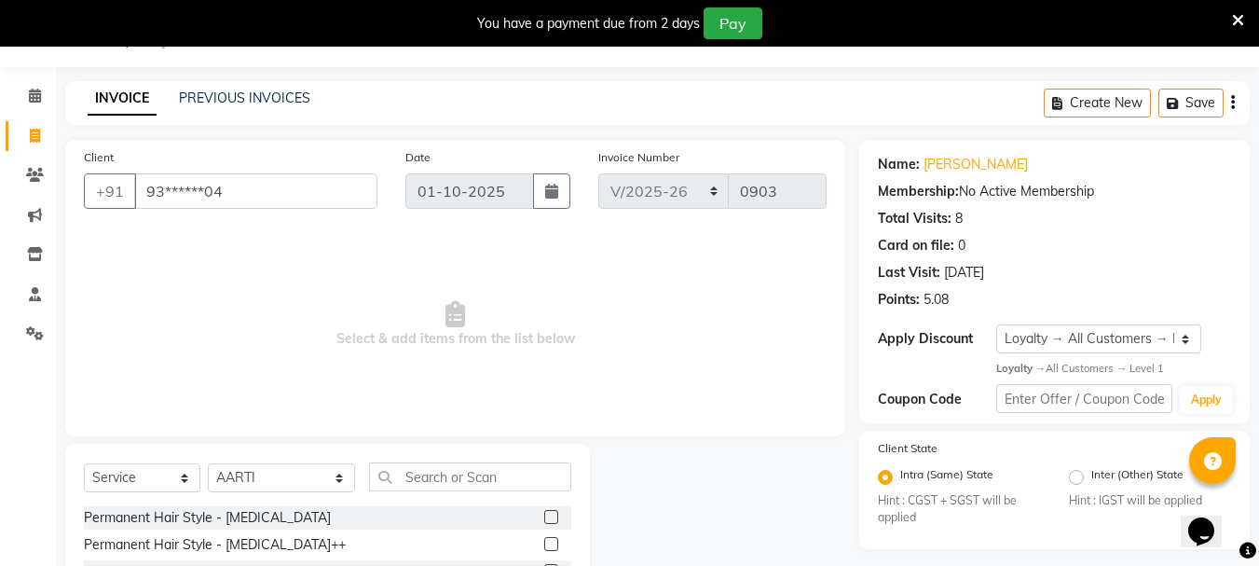
drag, startPoint x: 421, startPoint y: 454, endPoint x: 421, endPoint y: 464, distance: 10.2
click at [421, 464] on input "text" at bounding box center [470, 476] width 202 height 29
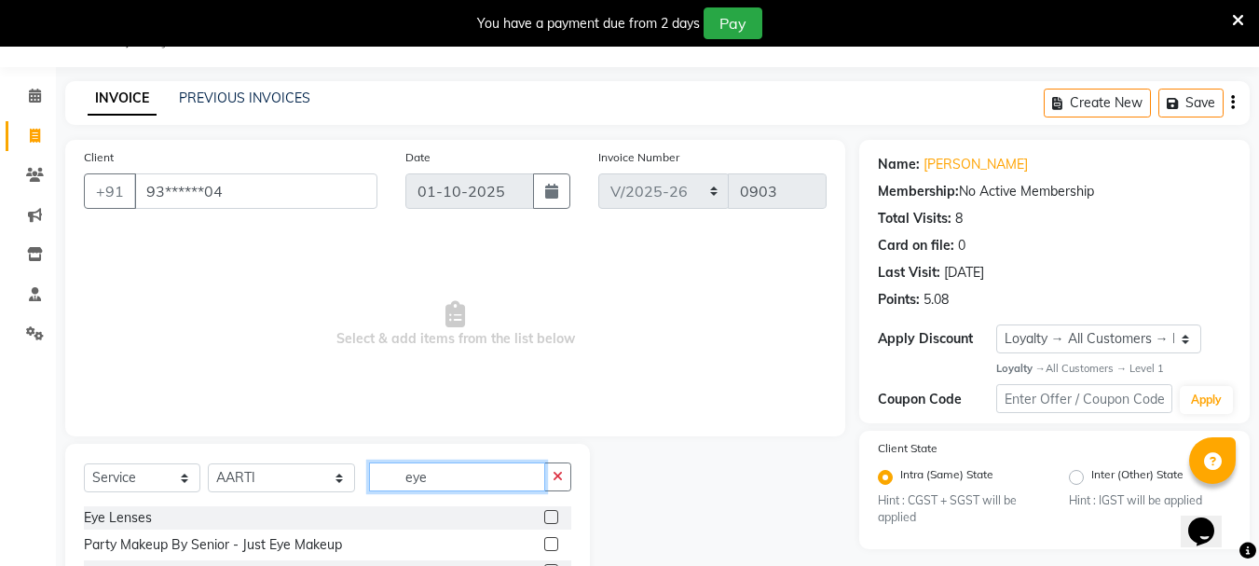
scroll to position [149, 0]
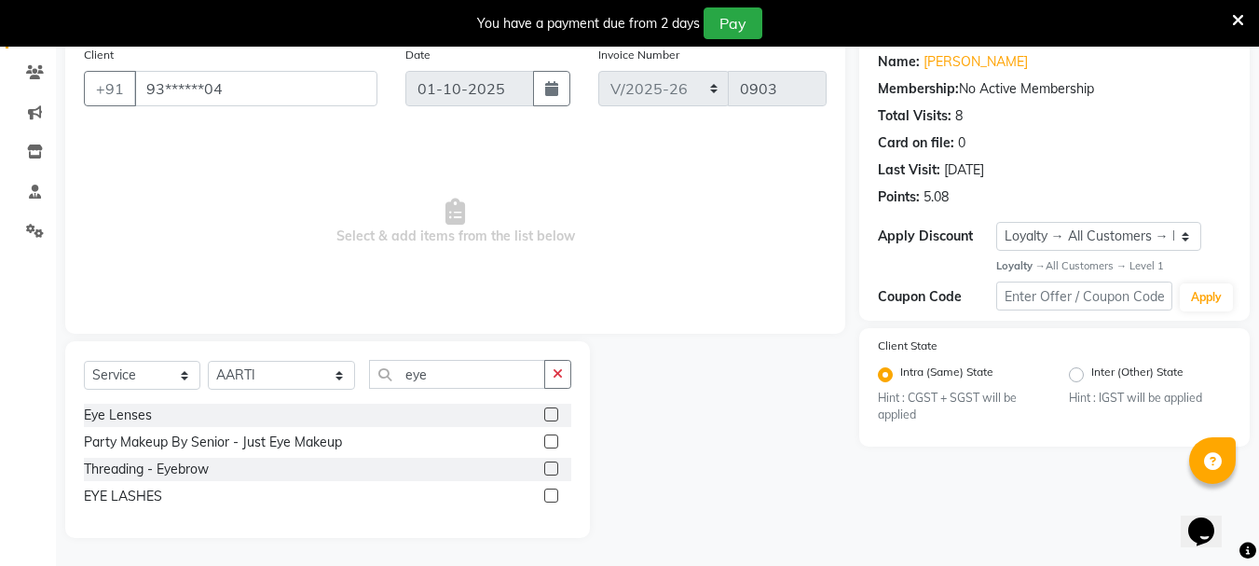
click at [551, 467] on label at bounding box center [551, 468] width 14 height 14
click at [551, 467] on input "checkbox" at bounding box center [550, 469] width 12 height 12
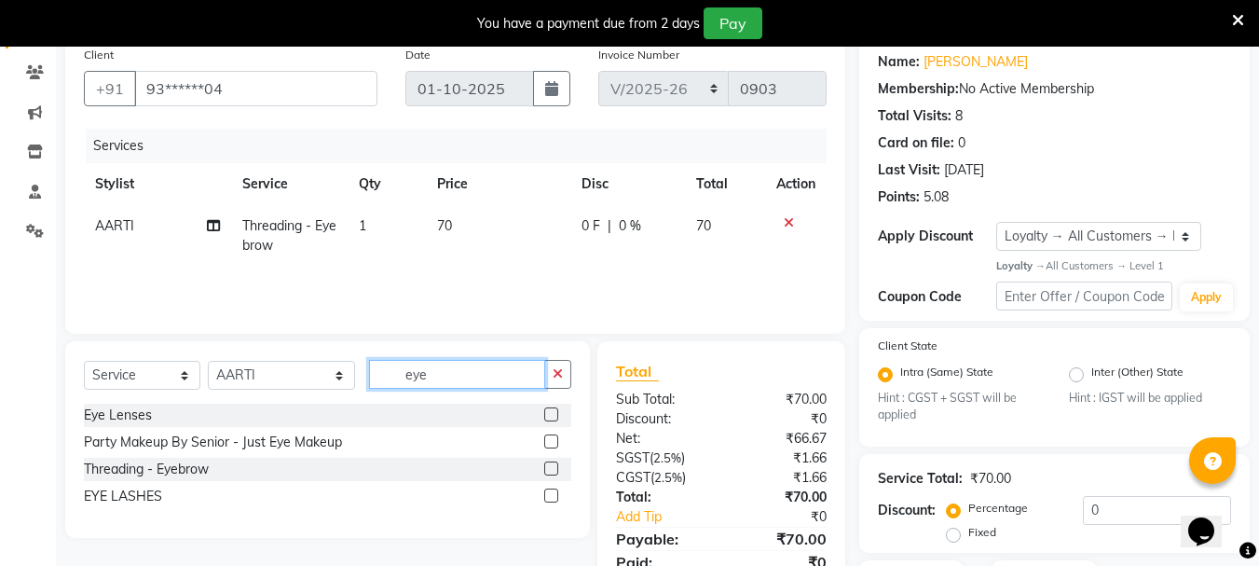
click at [443, 378] on input "eye" at bounding box center [457, 374] width 176 height 29
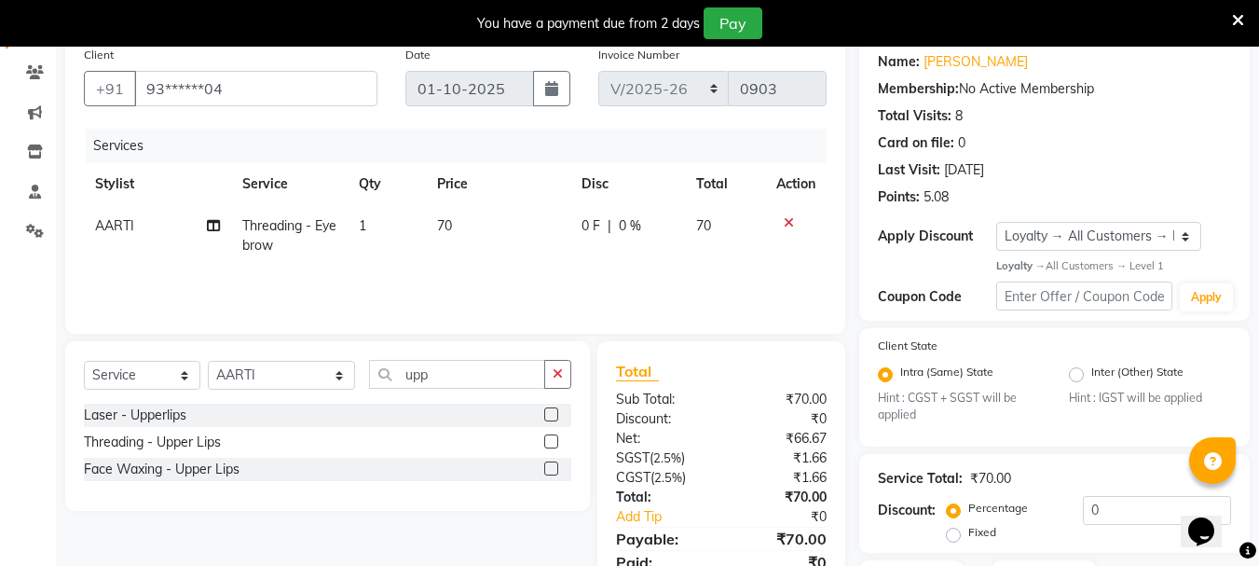
click at [558, 440] on label at bounding box center [551, 441] width 14 height 14
click at [556, 440] on input "checkbox" at bounding box center [550, 442] width 12 height 12
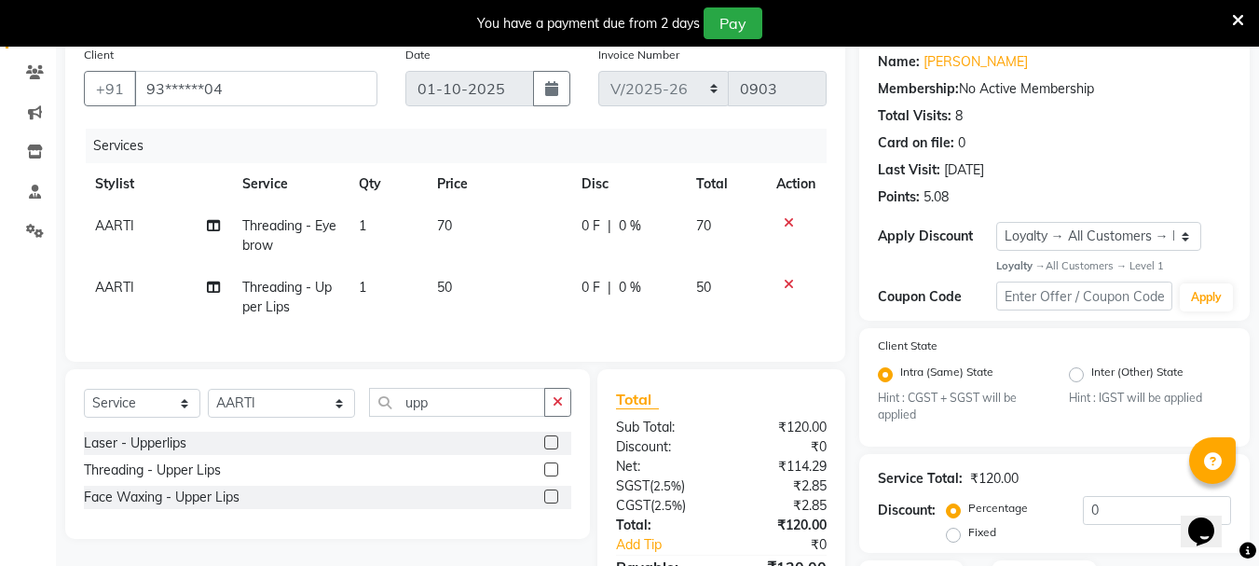
scroll to position [294, 0]
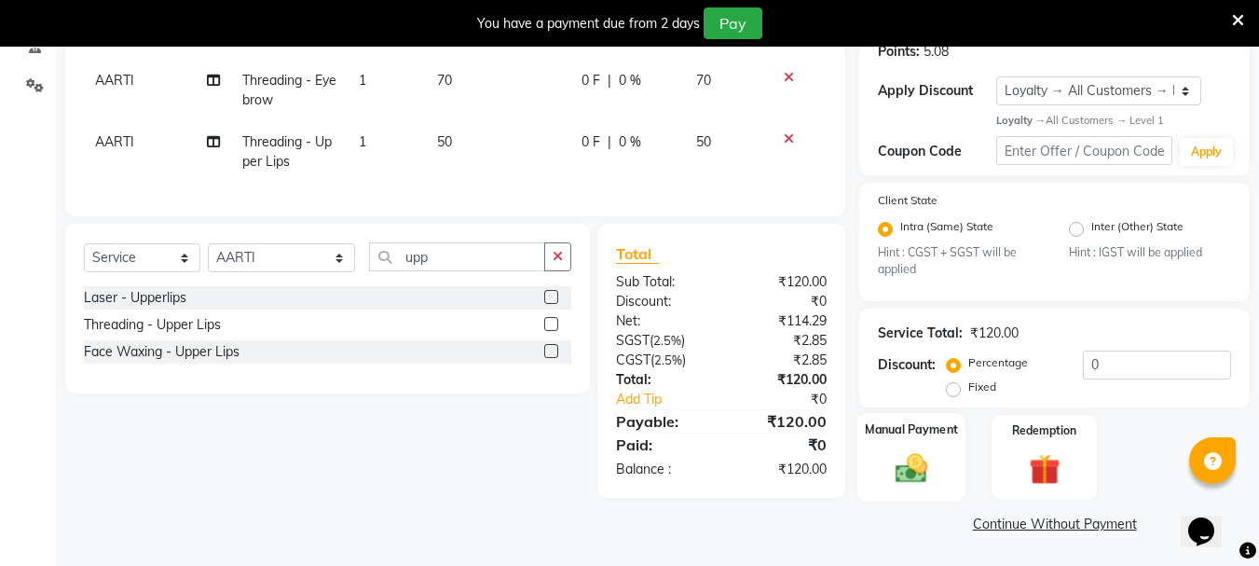
click at [942, 453] on div "Manual Payment" at bounding box center [911, 457] width 109 height 89
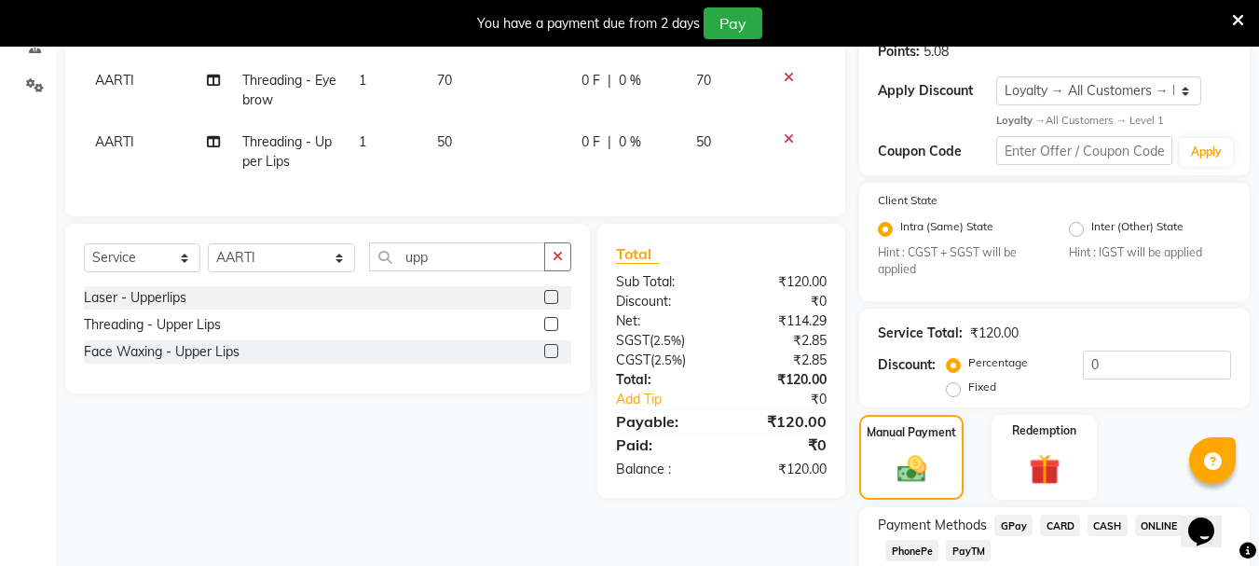
click at [1104, 524] on span "CASH" at bounding box center [1107, 524] width 40 height 21
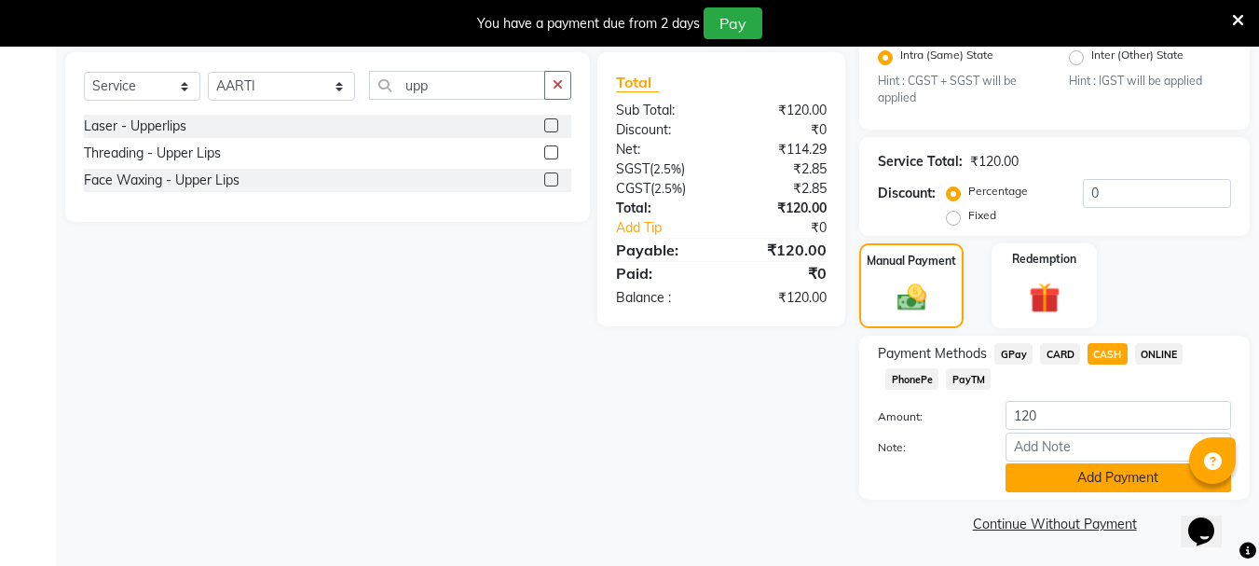
click at [1132, 471] on button "Add Payment" at bounding box center [1117, 477] width 225 height 29
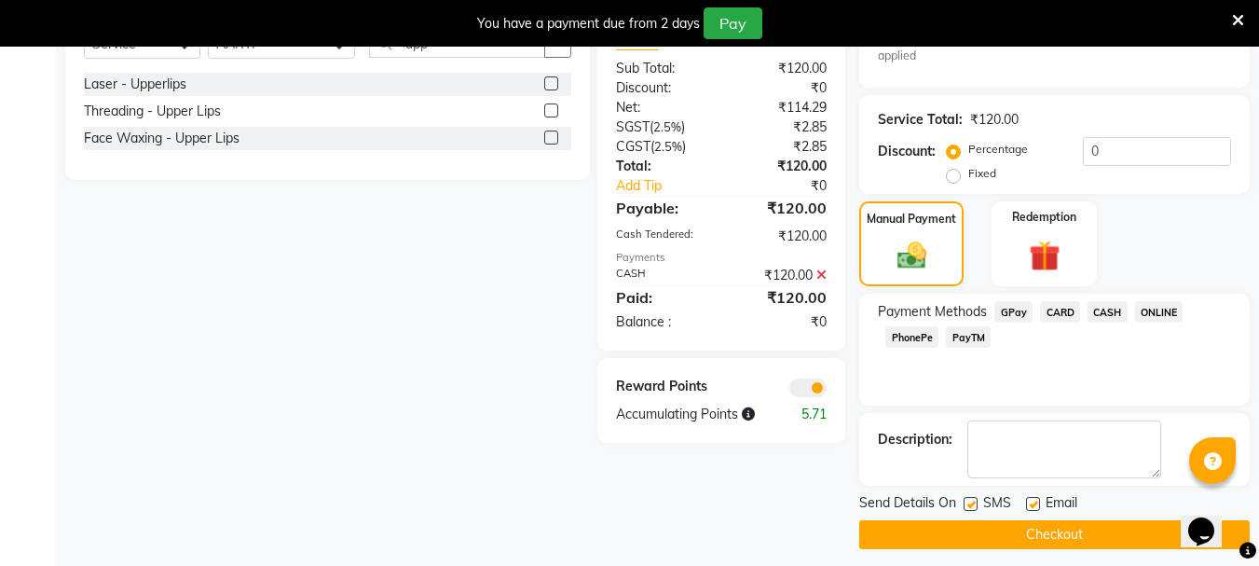
scroll to position [519, 0]
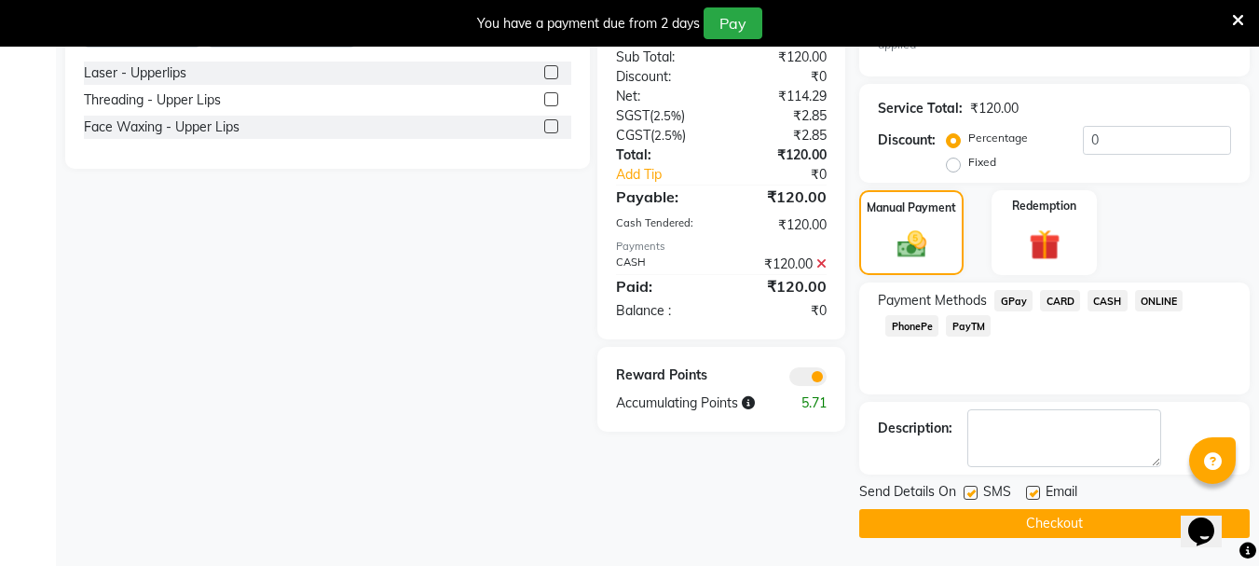
click at [1038, 514] on button "Checkout" at bounding box center [1054, 523] width 390 height 29
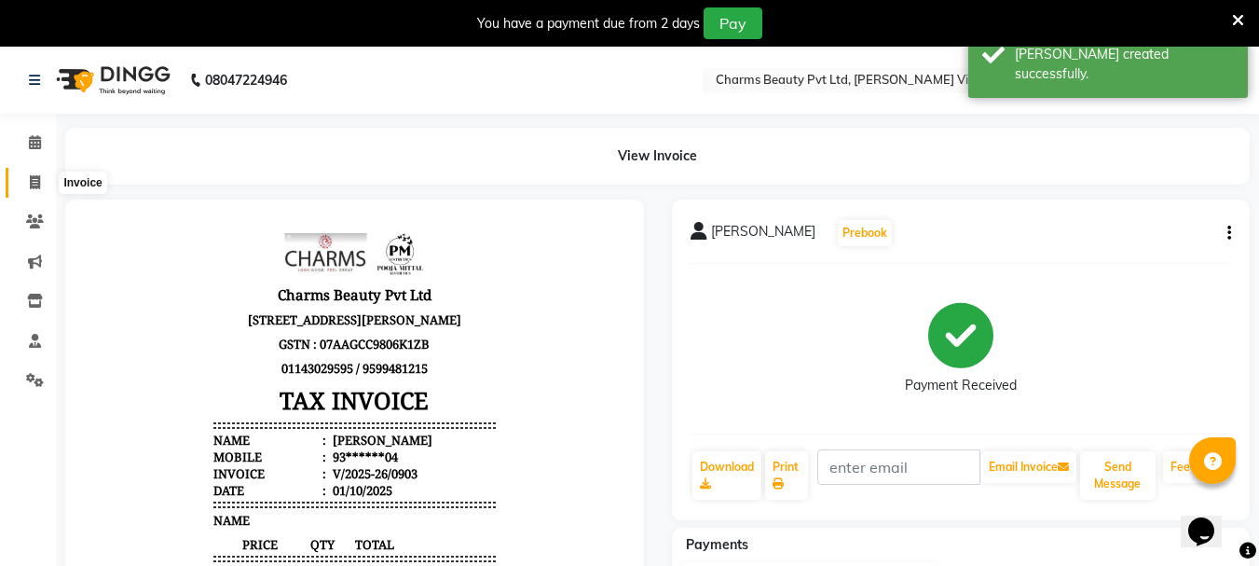
click at [32, 181] on icon at bounding box center [35, 182] width 10 height 14
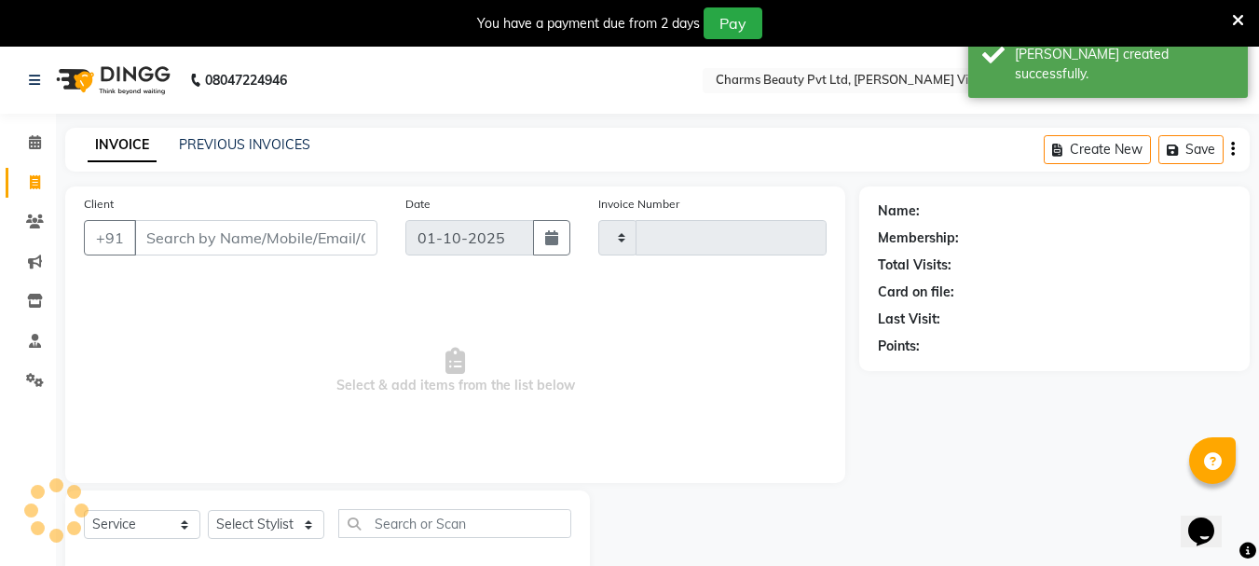
scroll to position [47, 0]
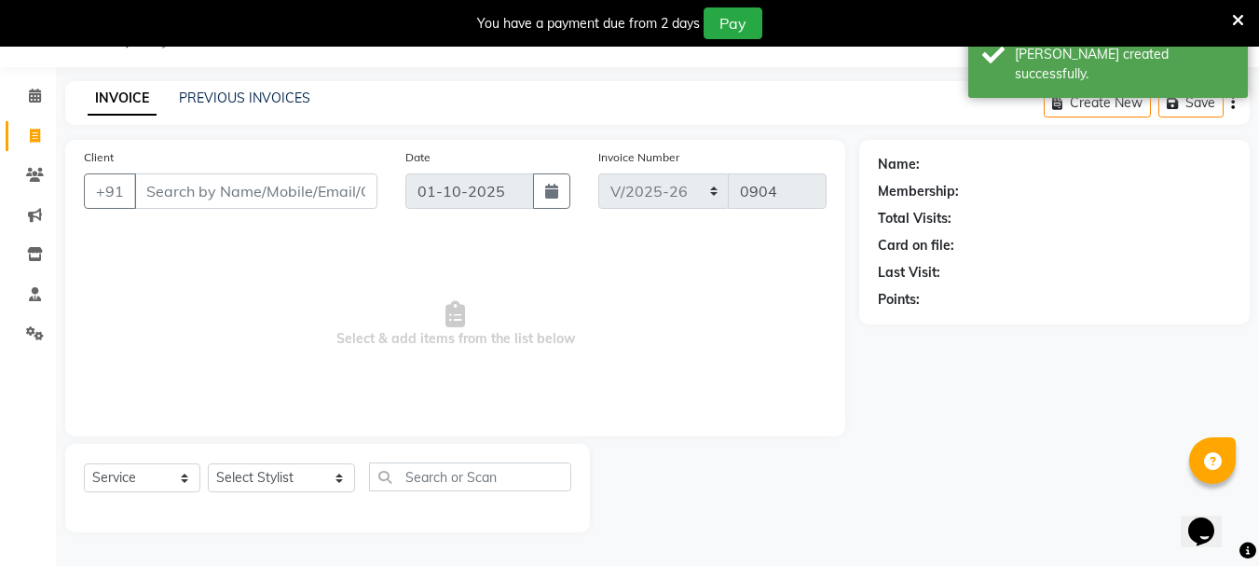
click at [237, 199] on input "Client" at bounding box center [255, 190] width 243 height 35
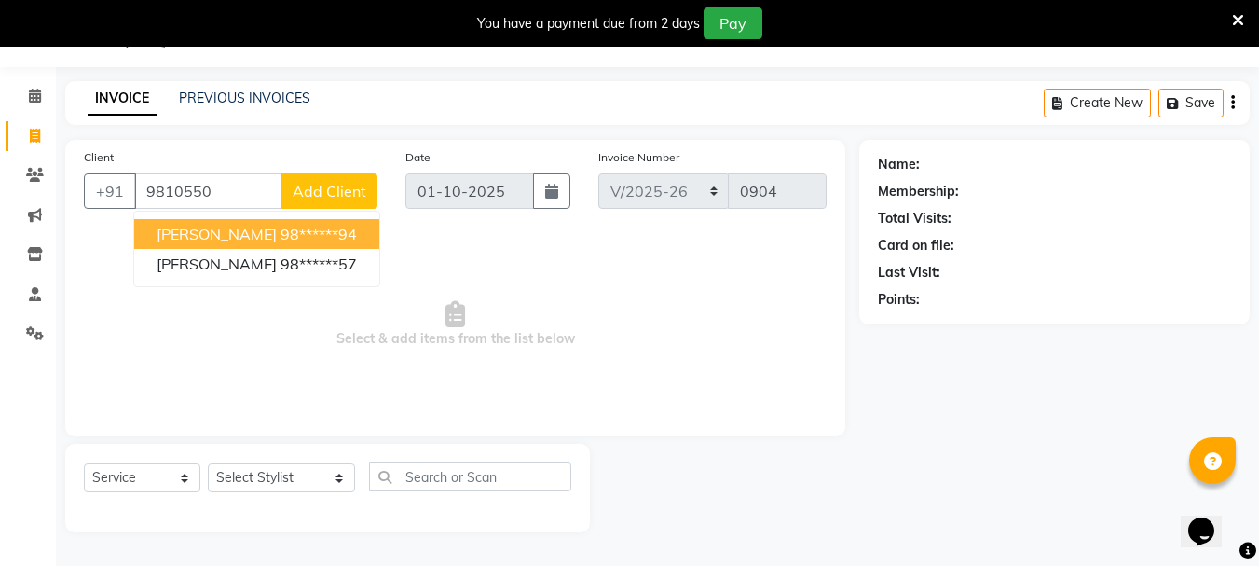
click at [289, 227] on ngb-highlight "98******94" at bounding box center [318, 234] width 76 height 19
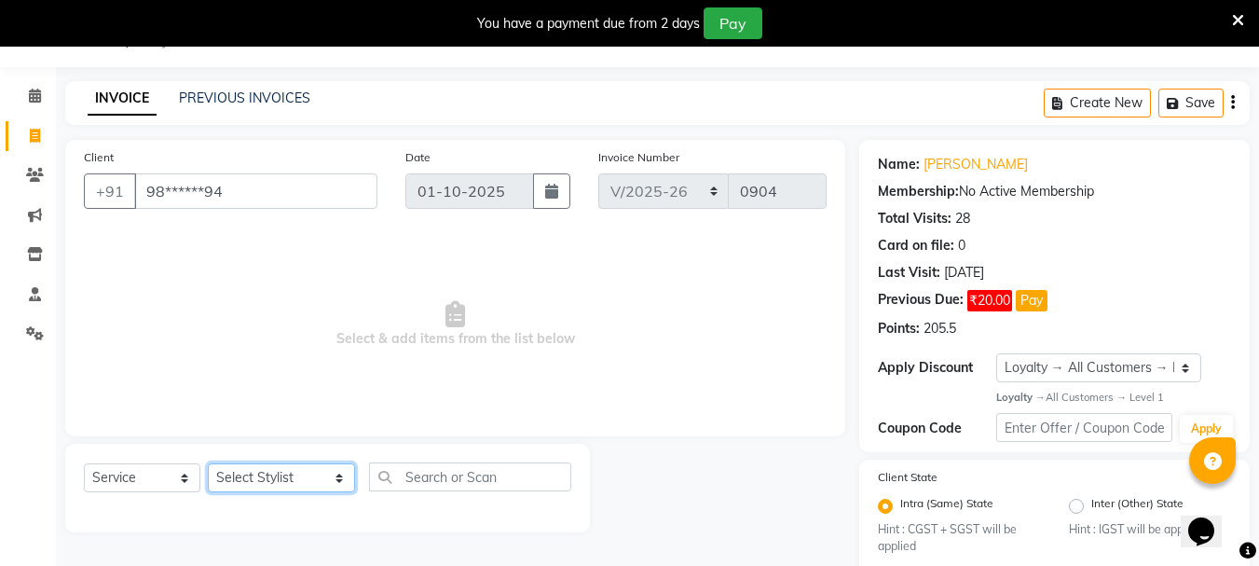
click at [321, 471] on select "Select Stylist AARTI [PERSON_NAME] [PERSON_NAME] BEAUTY PVT LTD [PERSON_NAME] V…" at bounding box center [281, 477] width 147 height 29
click at [208, 463] on select "Select Stylist AARTI [PERSON_NAME] [PERSON_NAME] BEAUTY PVT LTD [PERSON_NAME] V…" at bounding box center [281, 477] width 147 height 29
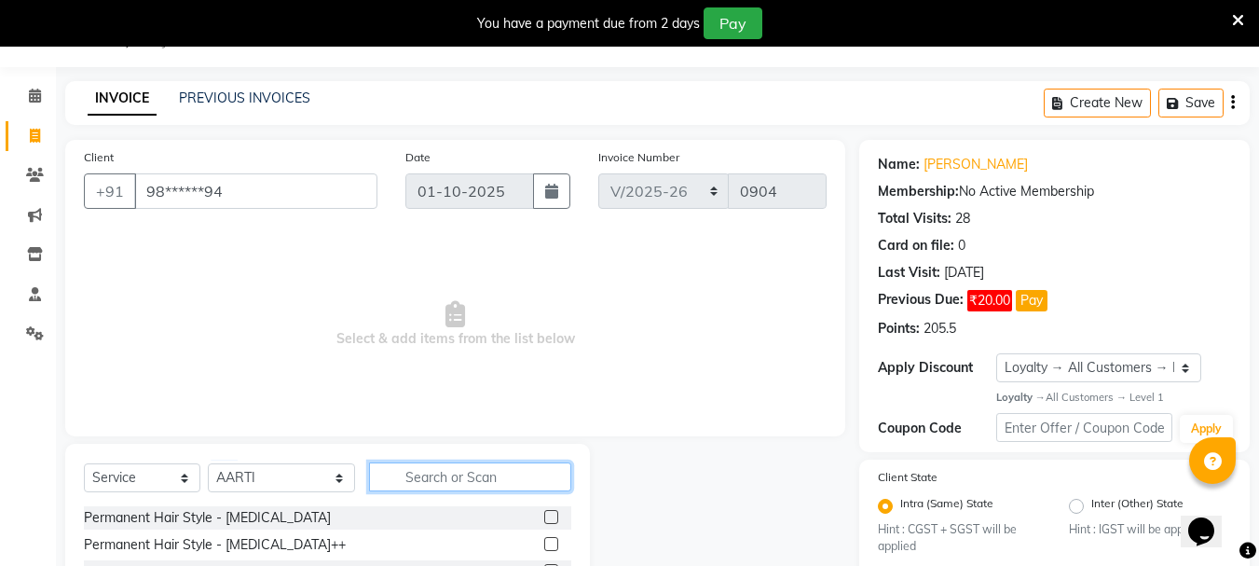
click at [433, 471] on input "text" at bounding box center [470, 476] width 202 height 29
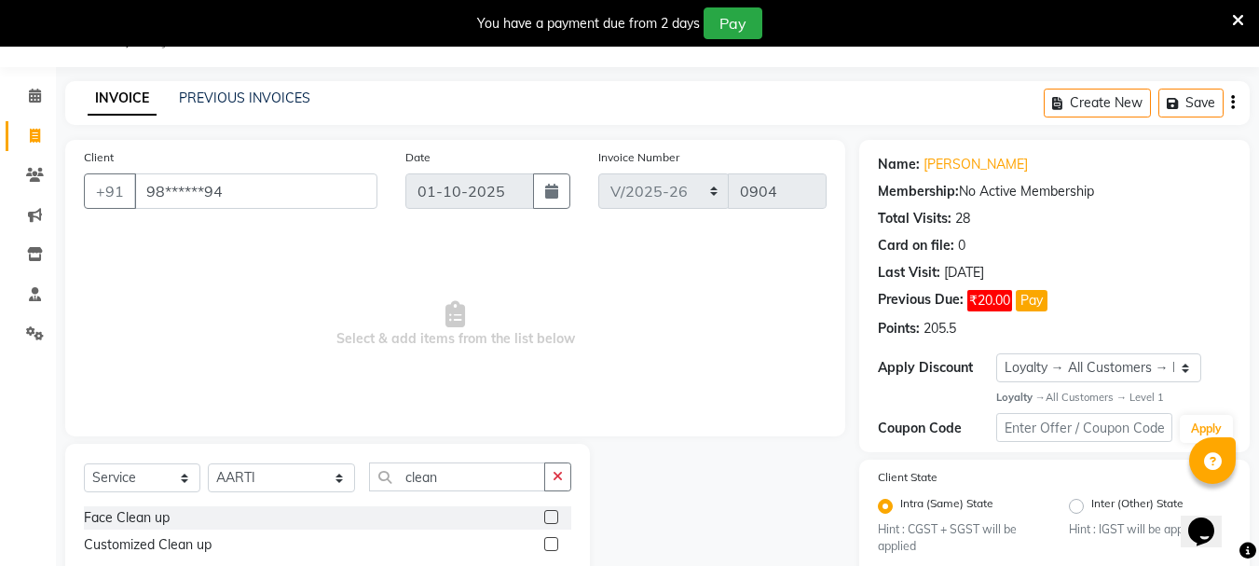
click at [552, 553] on div at bounding box center [550, 547] width 12 height 20
click at [552, 544] on label at bounding box center [551, 544] width 14 height 14
click at [552, 544] on input "checkbox" at bounding box center [550, 545] width 12 height 12
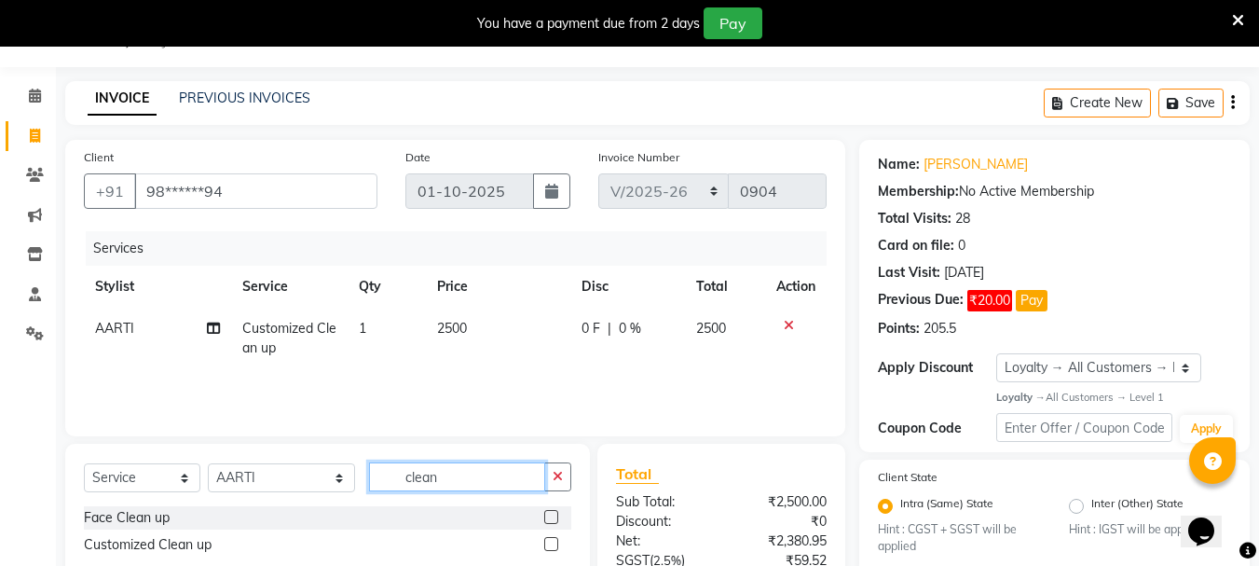
click at [437, 479] on input "clean" at bounding box center [457, 476] width 176 height 29
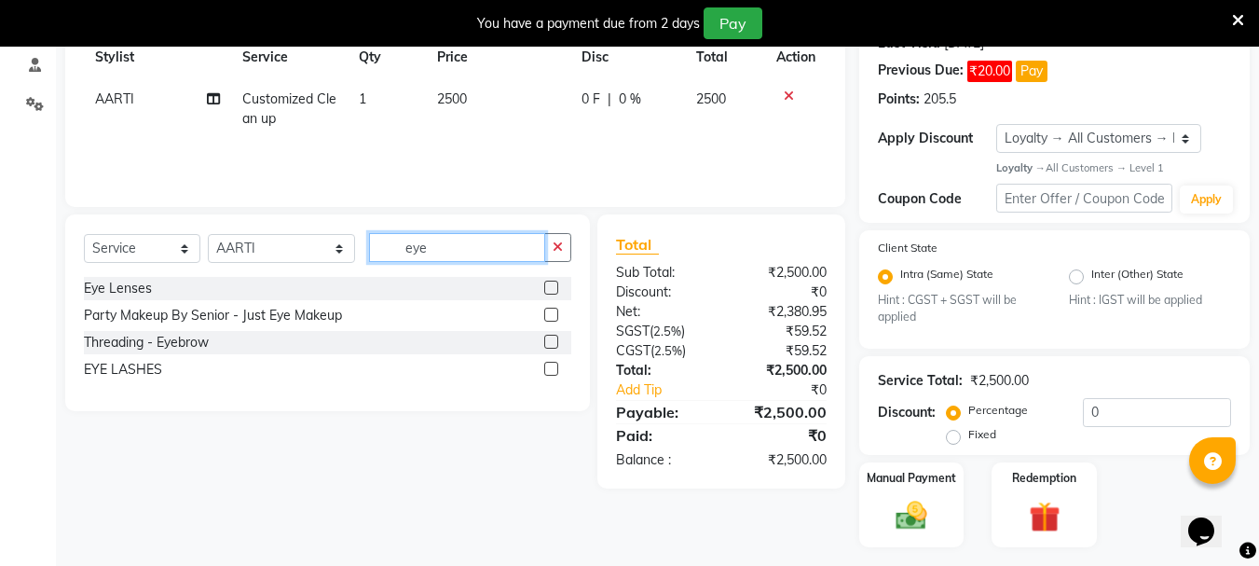
scroll to position [323, 0]
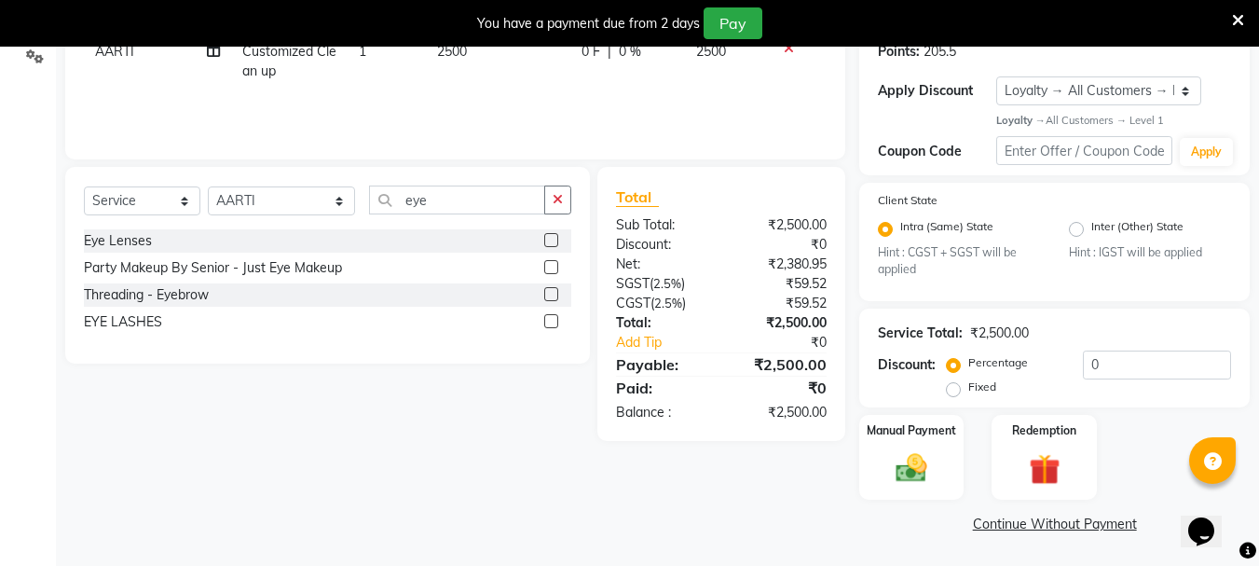
click at [546, 287] on label at bounding box center [551, 294] width 14 height 14
click at [546, 289] on input "checkbox" at bounding box center [550, 295] width 12 height 12
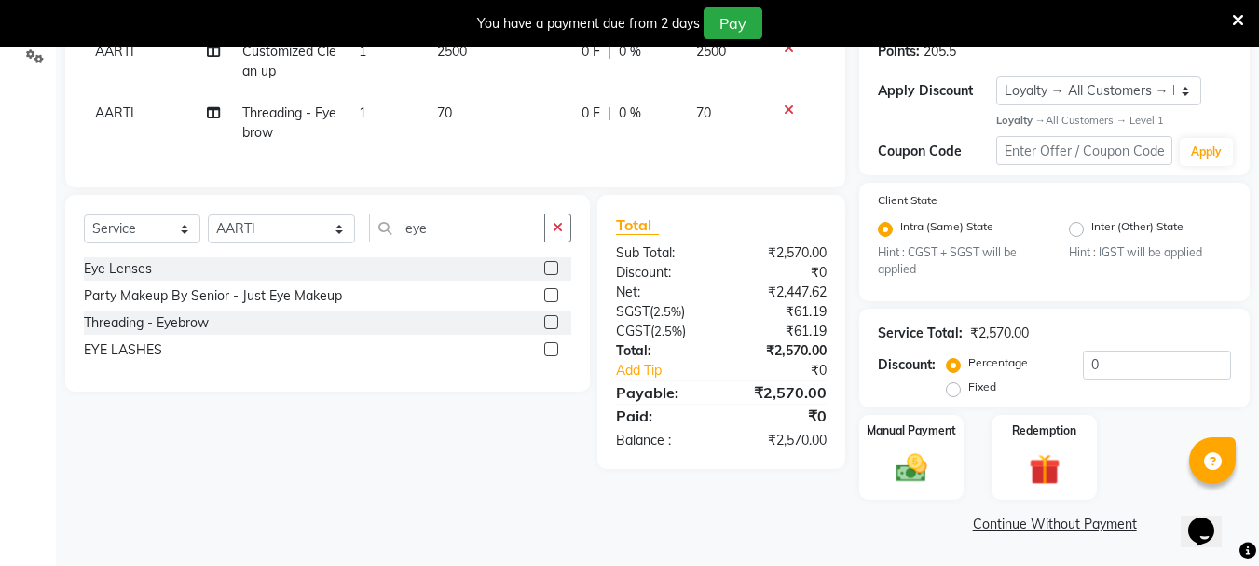
click at [552, 329] on label at bounding box center [551, 322] width 14 height 14
click at [552, 329] on input "checkbox" at bounding box center [550, 323] width 12 height 12
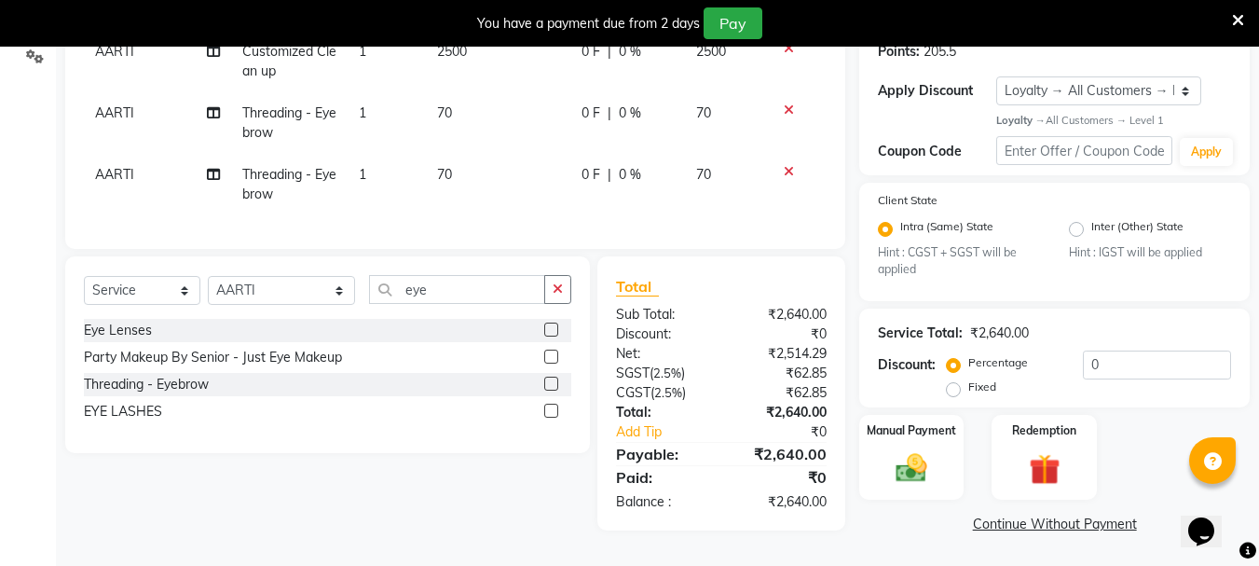
click at [791, 171] on icon at bounding box center [789, 171] width 10 height 13
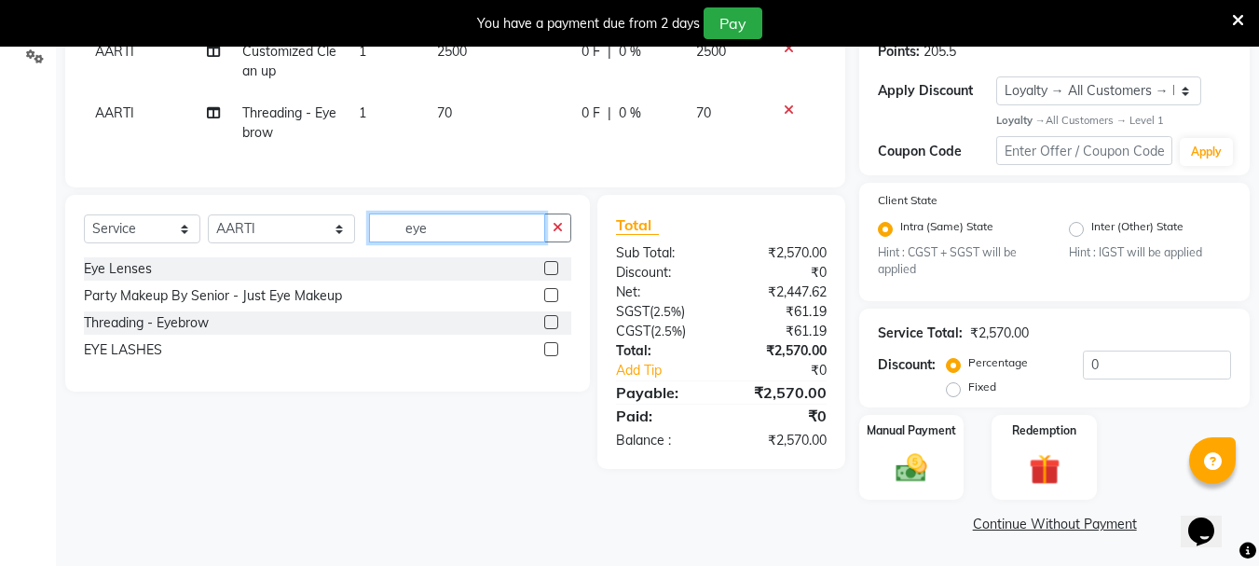
click at [428, 237] on input "eye" at bounding box center [457, 227] width 176 height 29
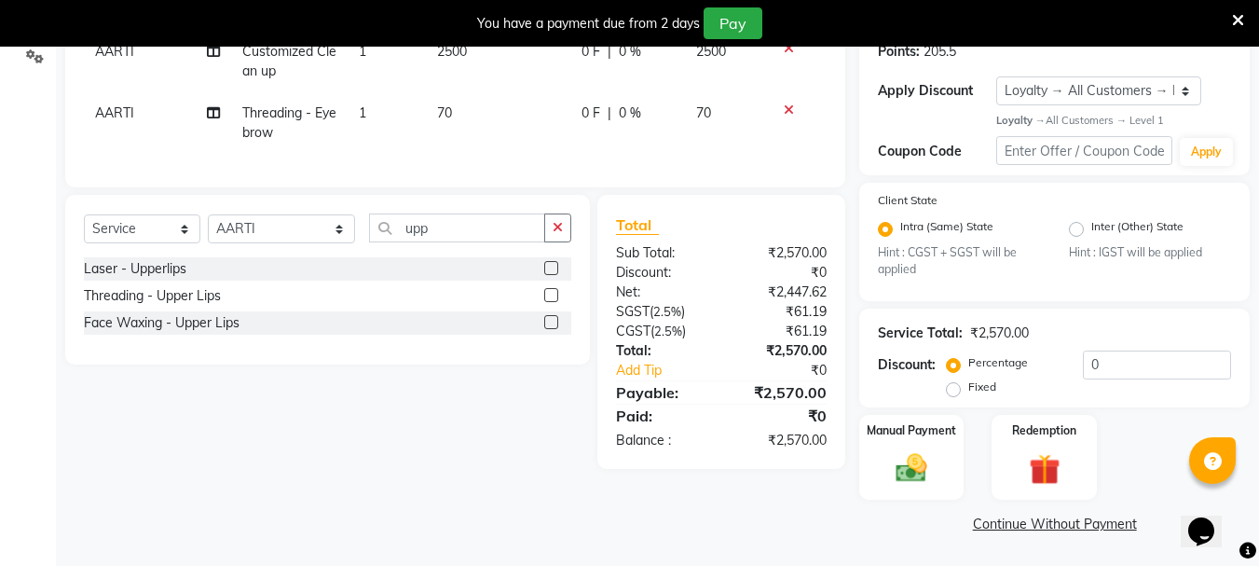
click at [550, 302] on label at bounding box center [551, 295] width 14 height 14
click at [550, 302] on input "checkbox" at bounding box center [550, 296] width 12 height 12
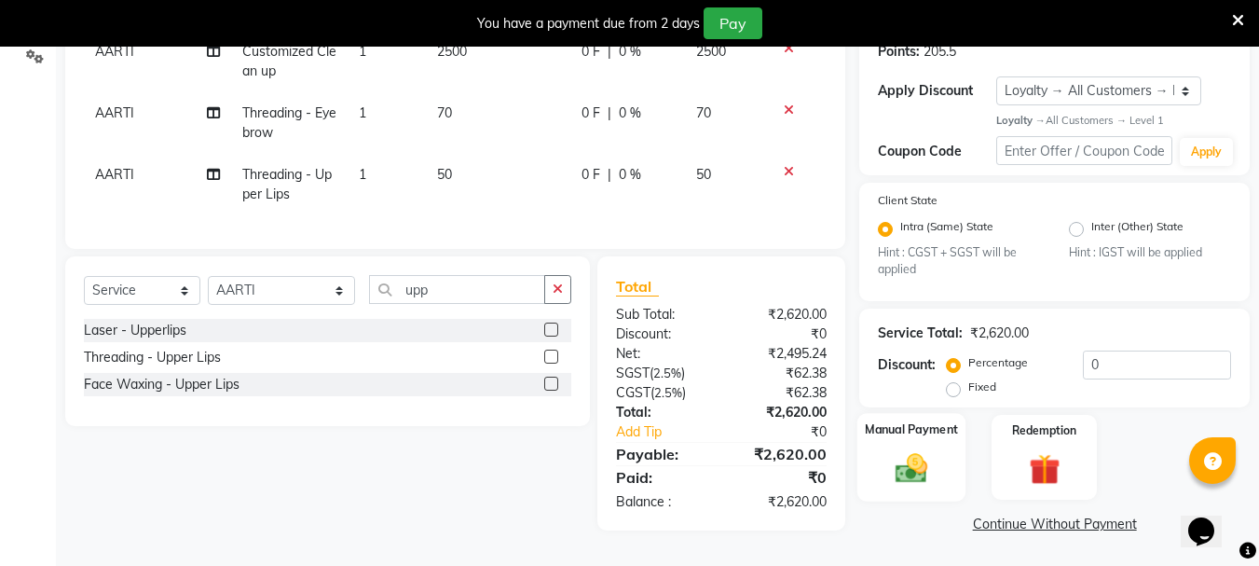
click at [918, 464] on img at bounding box center [911, 468] width 52 height 37
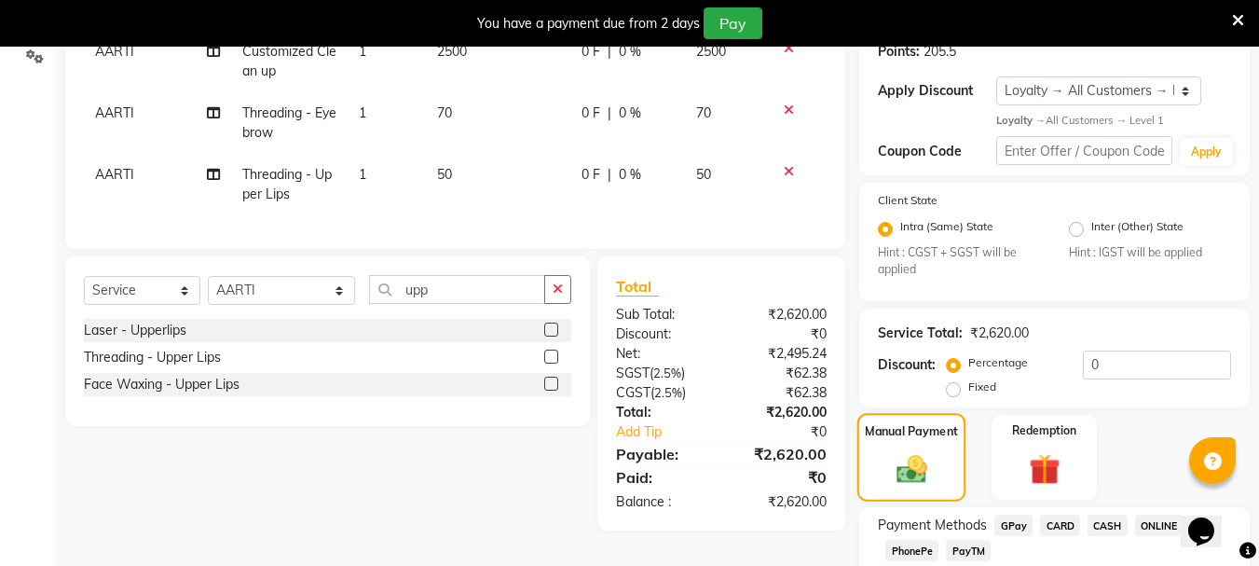
click at [918, 464] on img at bounding box center [911, 469] width 49 height 35
click at [1120, 523] on span "CASH" at bounding box center [1107, 524] width 40 height 21
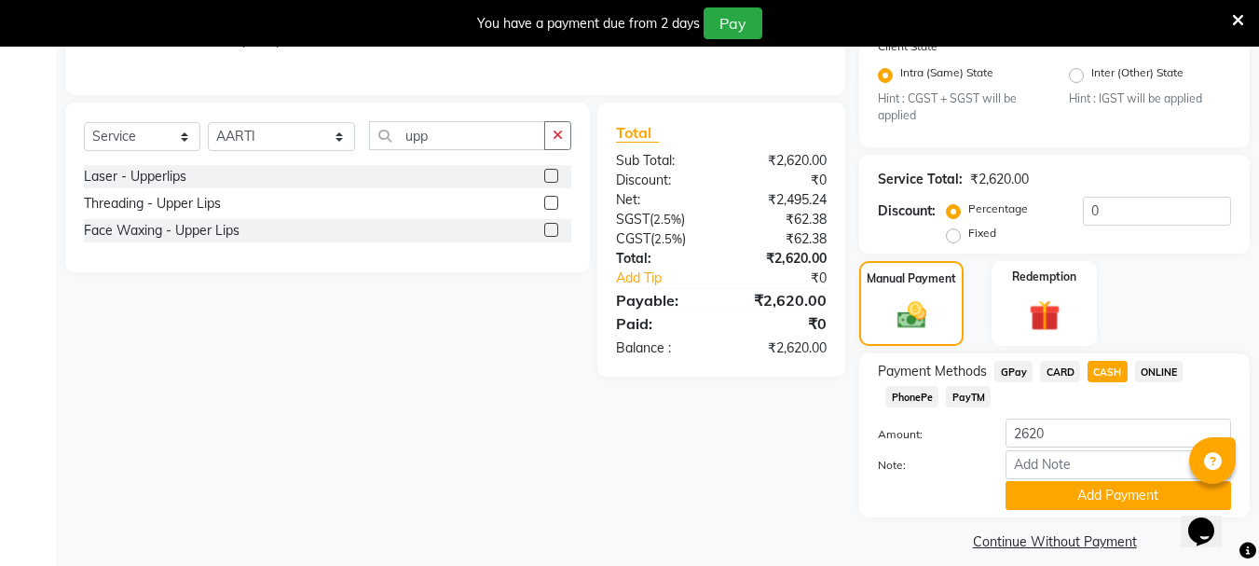
scroll to position [495, 0]
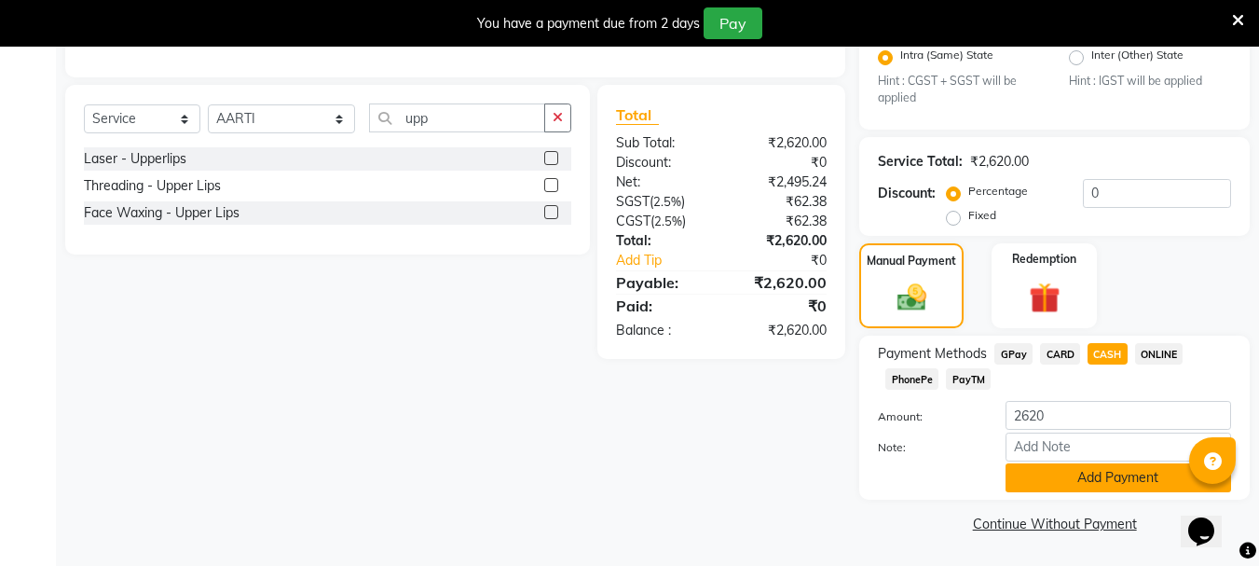
click at [1135, 478] on button "Add Payment" at bounding box center [1117, 477] width 225 height 29
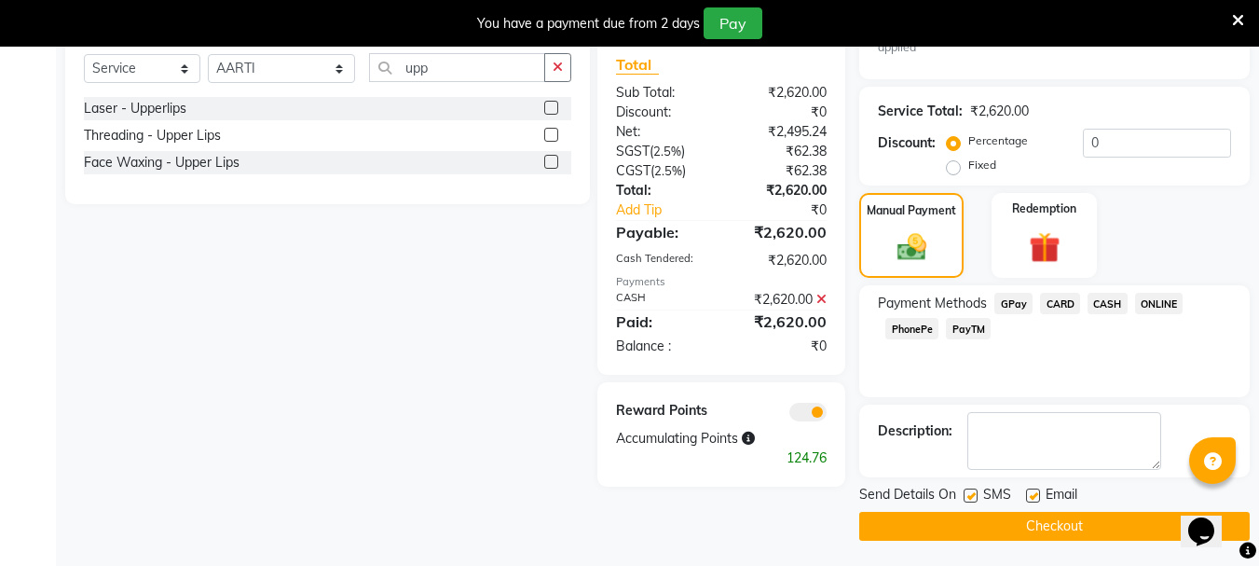
scroll to position [548, 0]
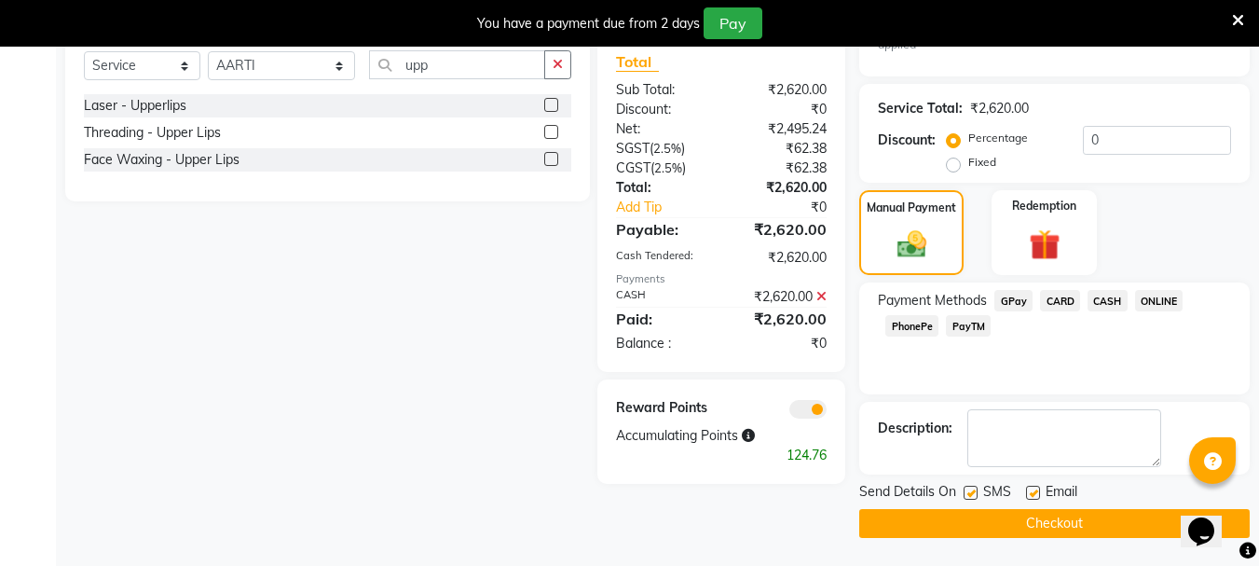
click at [1063, 511] on button "Checkout" at bounding box center [1054, 523] width 390 height 29
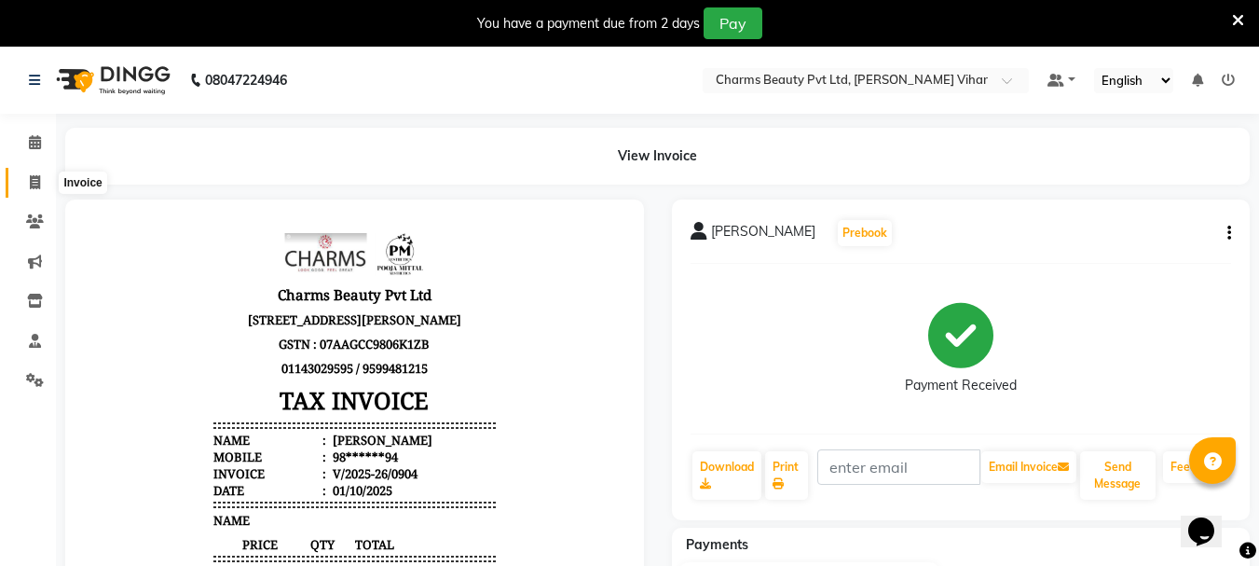
click at [30, 181] on icon at bounding box center [35, 182] width 10 height 14
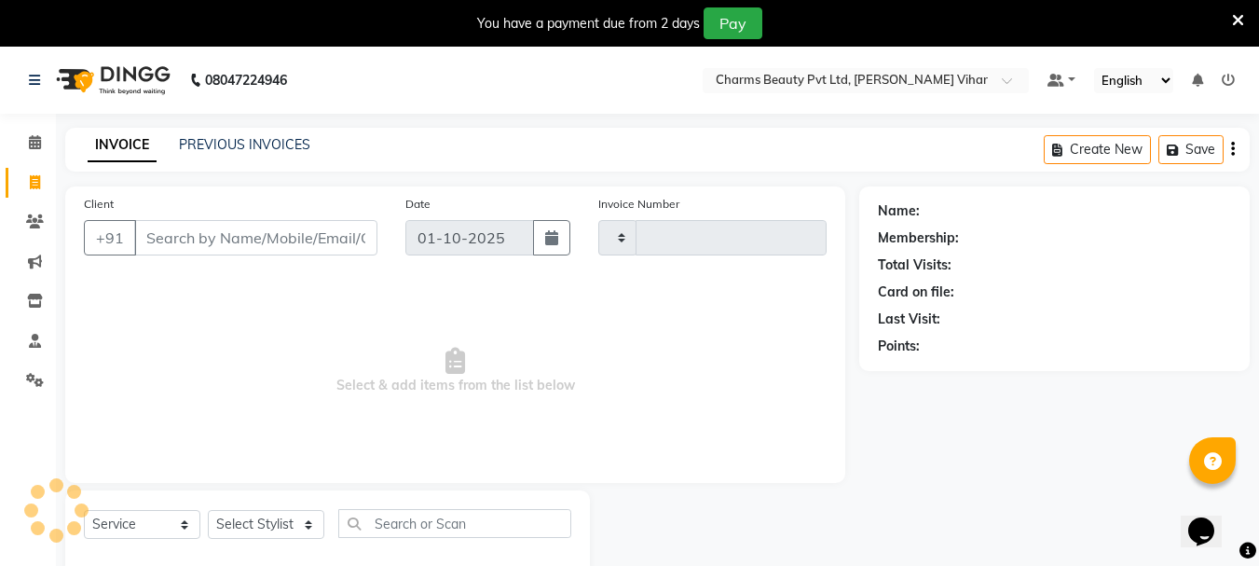
scroll to position [47, 0]
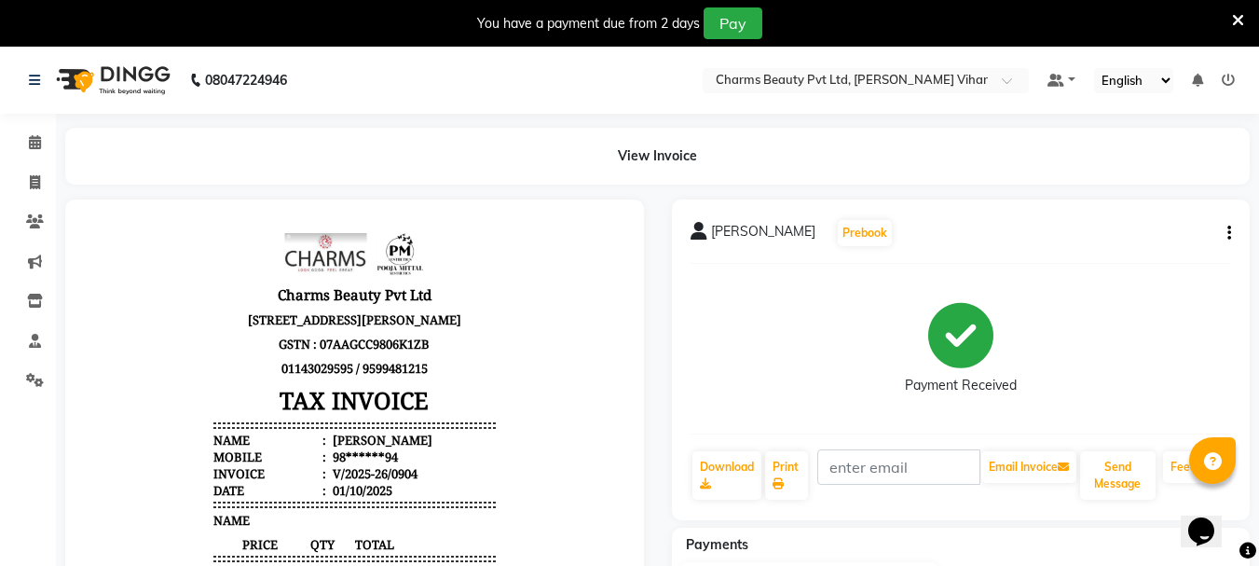
click at [1229, 83] on icon at bounding box center [1228, 80] width 13 height 13
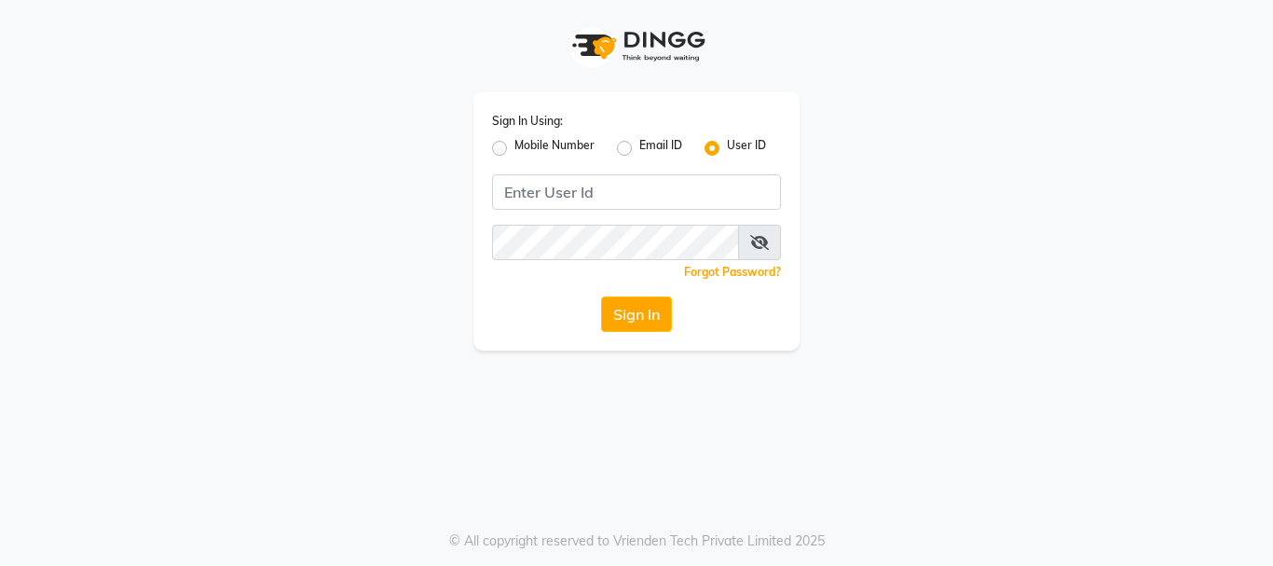
click at [1025, 331] on div "Sign In Using: Mobile Number Email ID User ID Remember me Forgot Password? Sign…" at bounding box center [636, 175] width 1062 height 350
click at [499, 158] on div "Mobile Number" at bounding box center [543, 148] width 102 height 22
click at [514, 148] on label "Mobile Number" at bounding box center [554, 148] width 80 height 22
click at [514, 148] on input "Mobile Number" at bounding box center [520, 143] width 12 height 12
radio input "true"
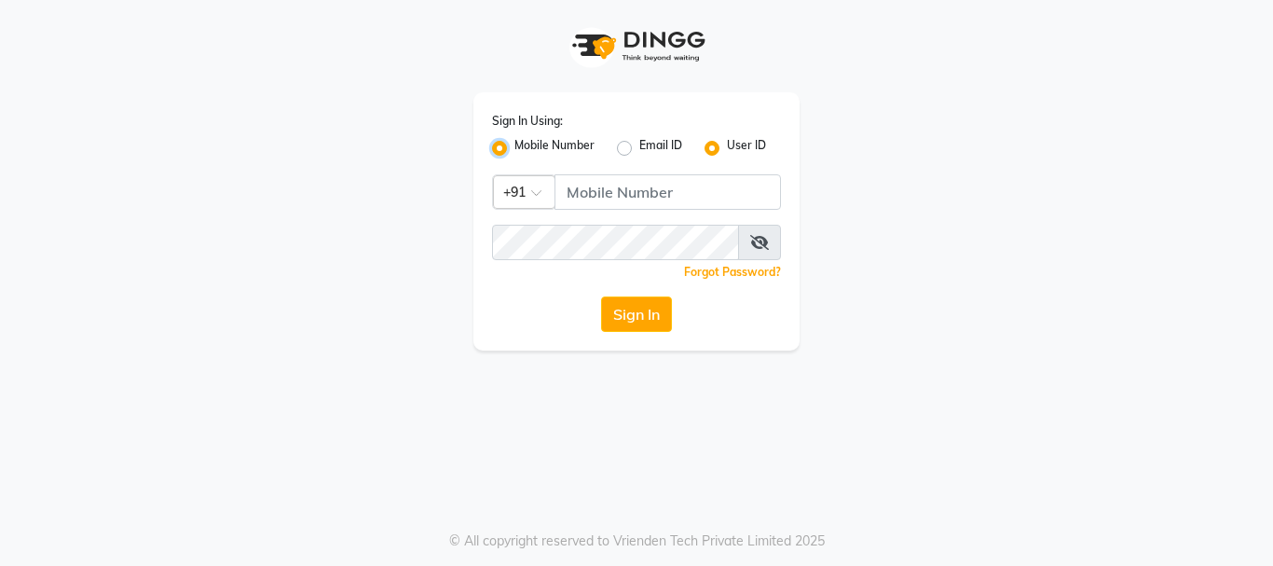
radio input "false"
